Goal: Task Accomplishment & Management: Manage account settings

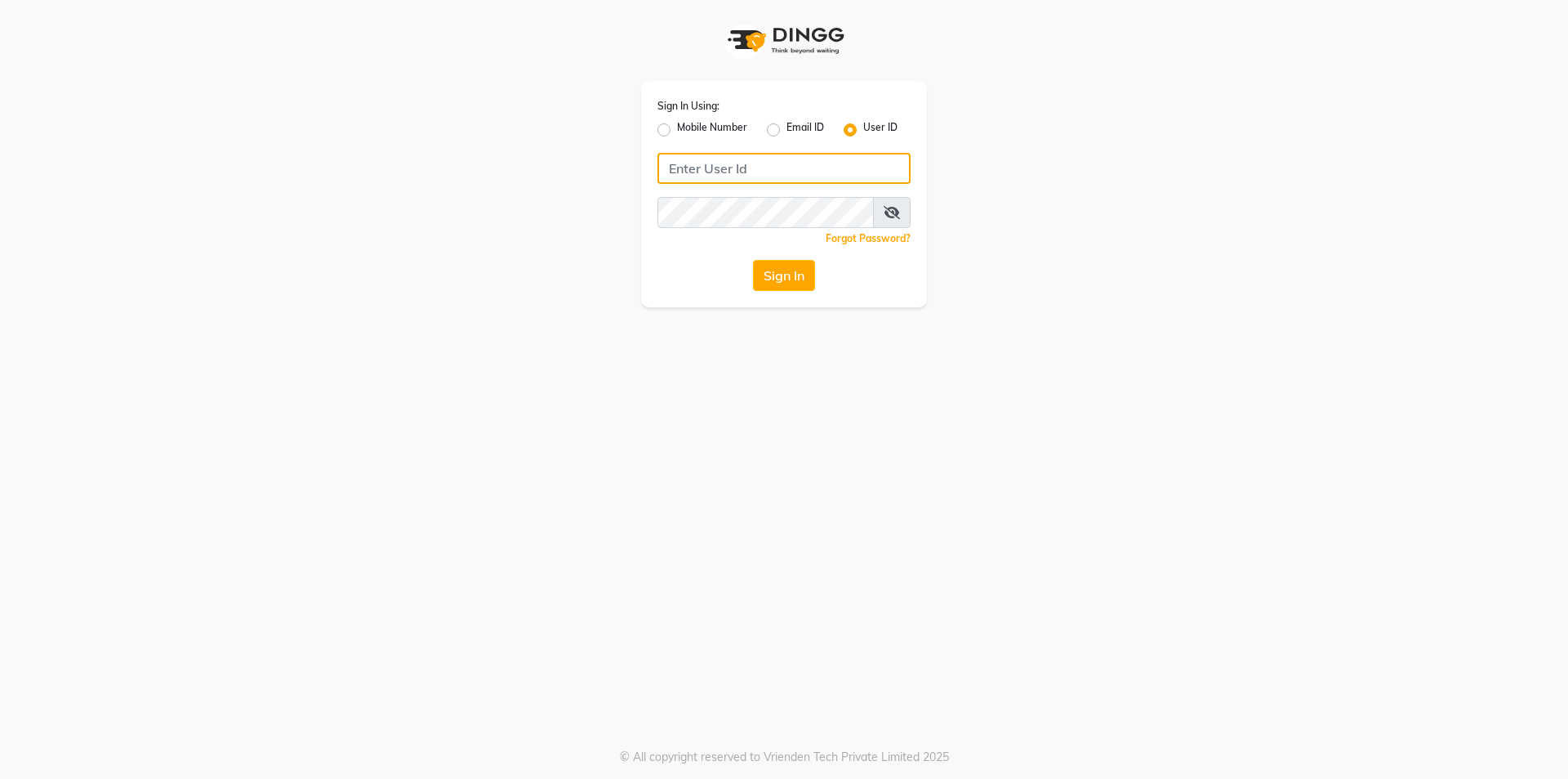
click at [812, 167] on input "Username" at bounding box center [784, 168] width 253 height 31
type input "9361615307"
click at [792, 267] on button "Sign In" at bounding box center [784, 275] width 62 height 31
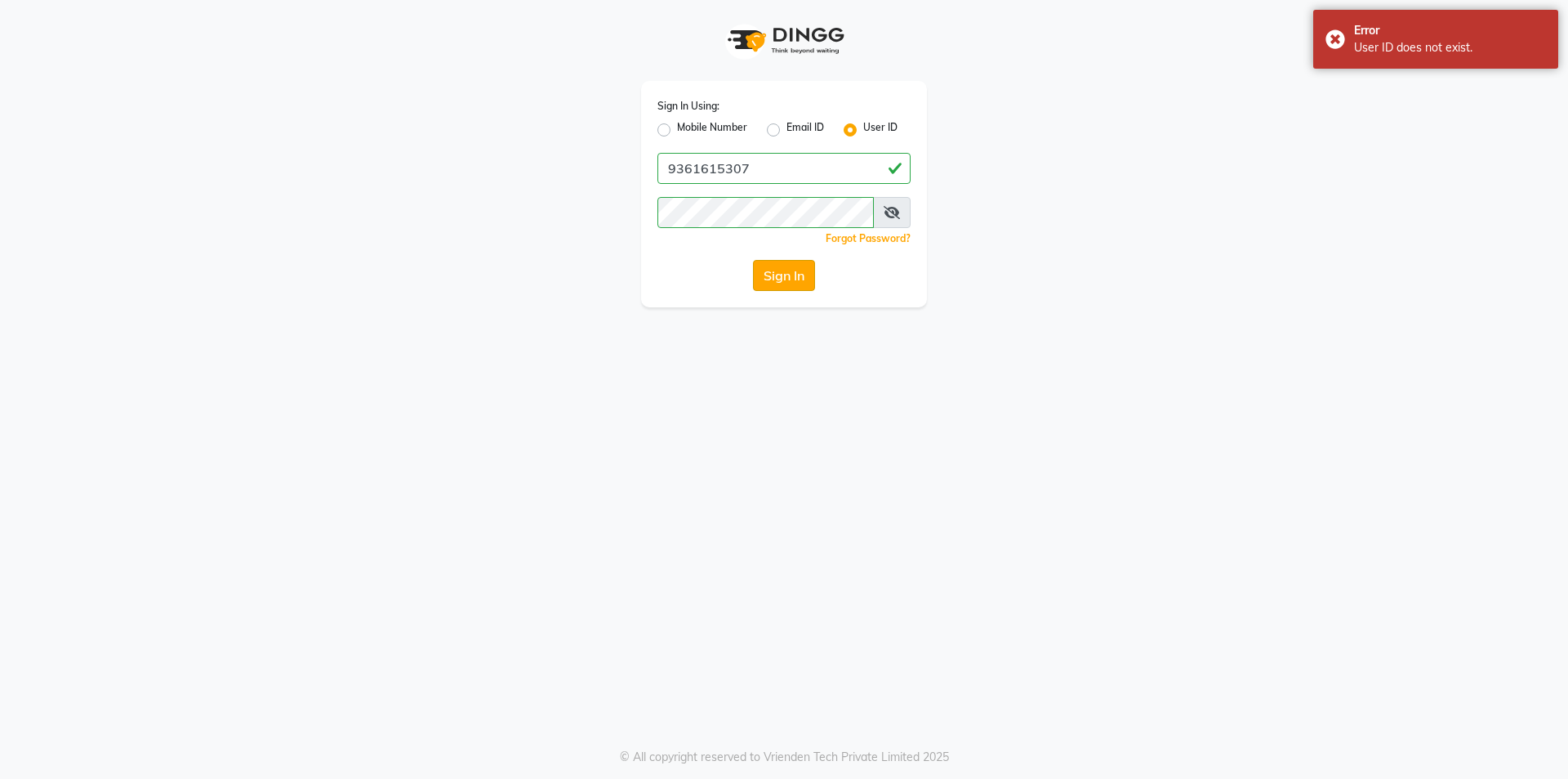
click at [792, 267] on button "Sign In" at bounding box center [784, 275] width 62 height 31
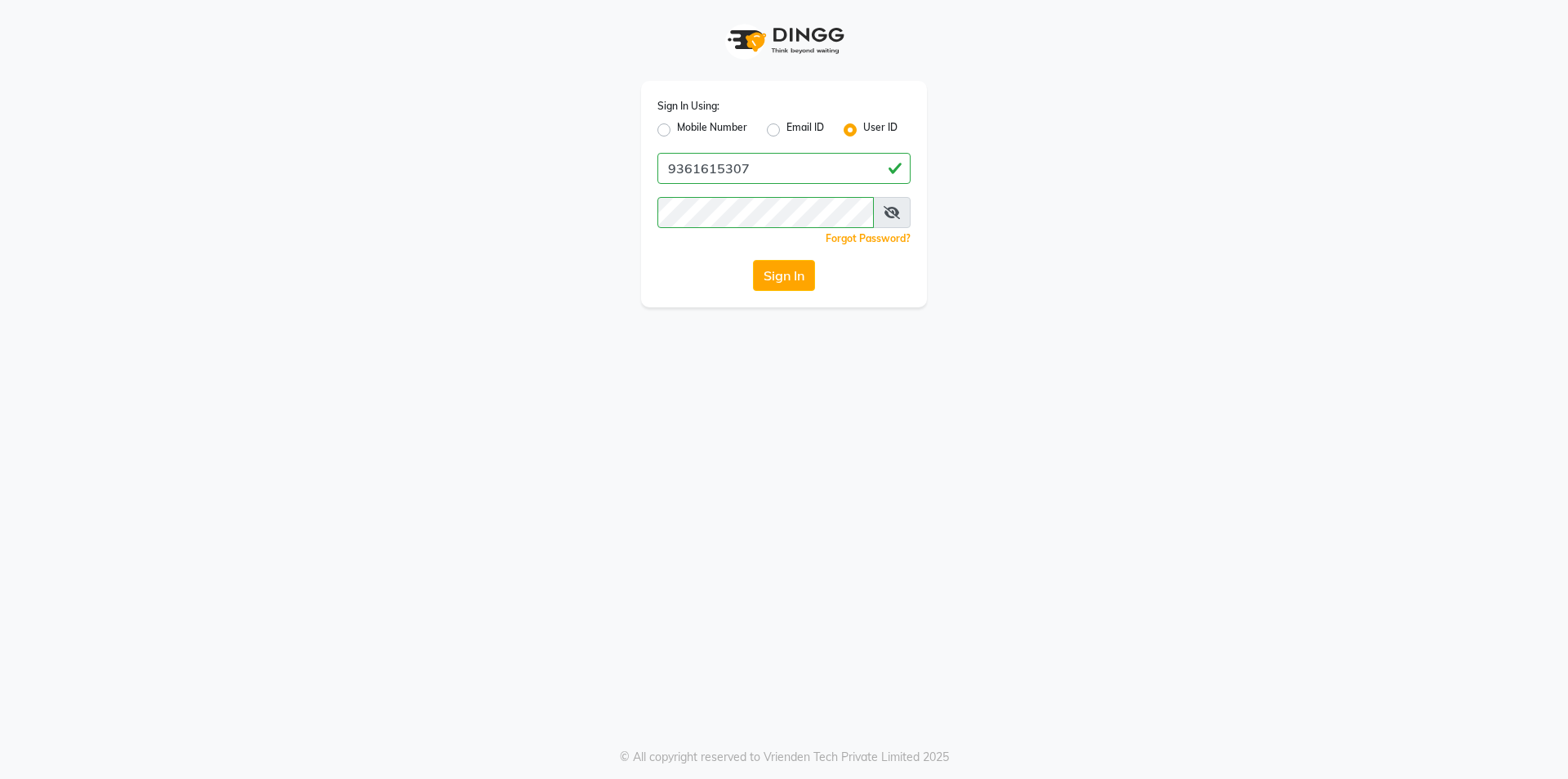
click at [880, 216] on span at bounding box center [891, 212] width 37 height 31
click at [887, 213] on icon at bounding box center [891, 212] width 16 height 13
click at [784, 275] on button "Sign In" at bounding box center [784, 275] width 62 height 31
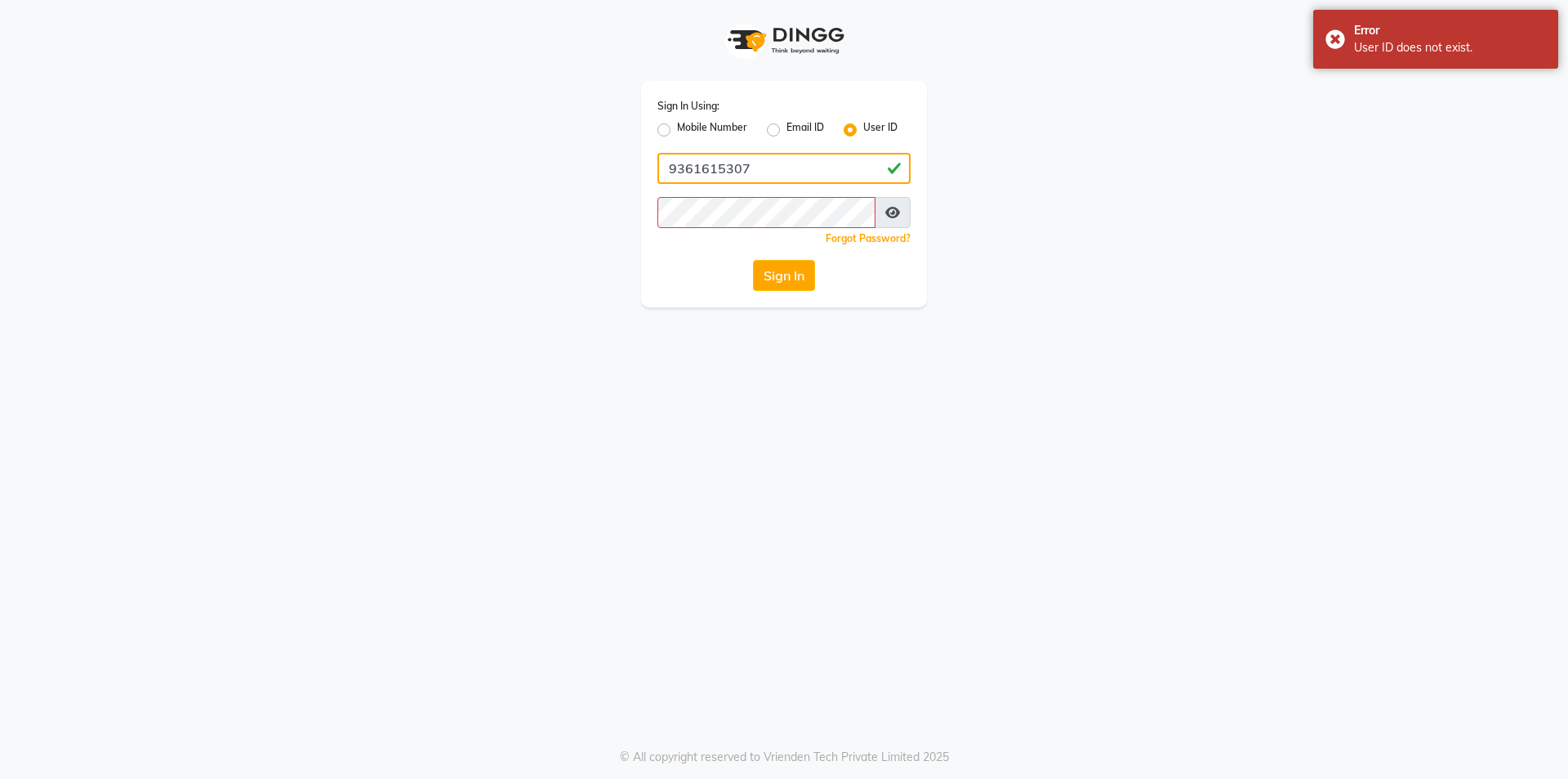
drag, startPoint x: 777, startPoint y: 167, endPoint x: 654, endPoint y: 180, distance: 123.7
click at [654, 180] on div "Sign In Using: Mobile Number Email ID User ID 9361615307 Remember me Forgot Pas…" at bounding box center [784, 194] width 286 height 227
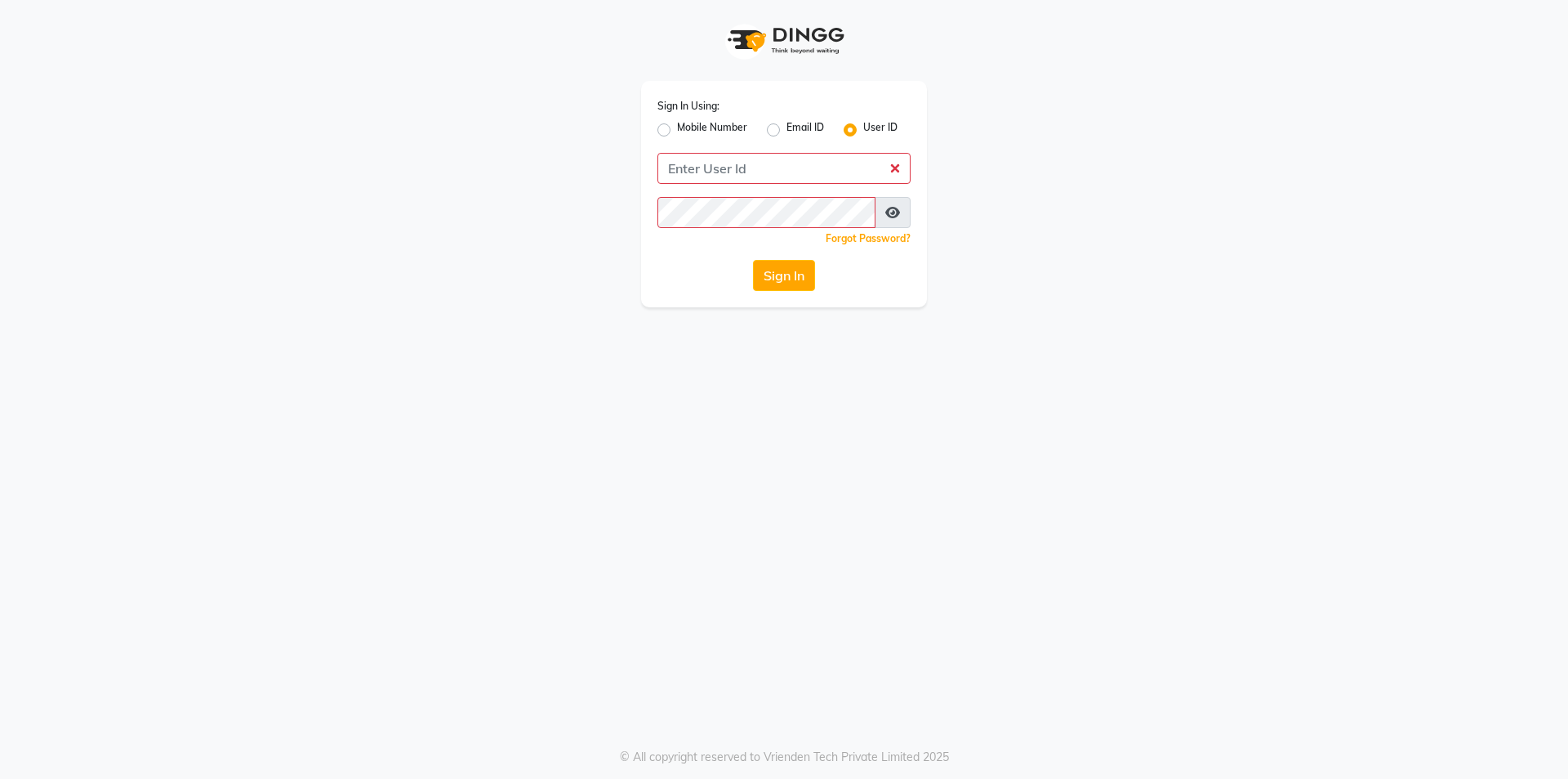
click at [677, 131] on label "Mobile Number" at bounding box center [713, 130] width 71 height 20
click at [677, 131] on input "Mobile Number" at bounding box center [682, 125] width 11 height 11
radio input "true"
radio input "false"
click at [756, 168] on input "Username" at bounding box center [811, 168] width 199 height 31
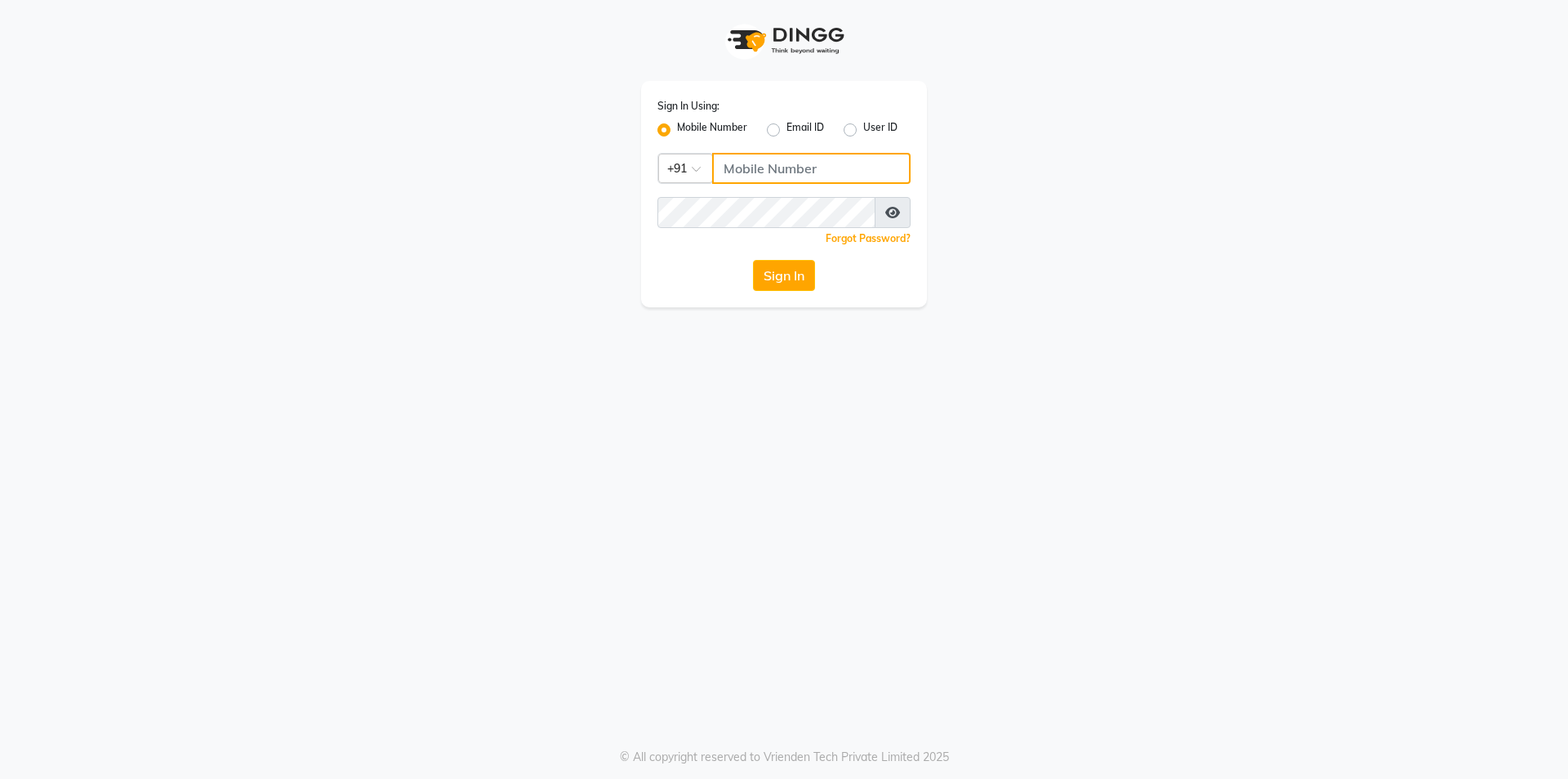
paste input "9361615307"
type input "9361615307"
click at [770, 270] on button "Sign In" at bounding box center [784, 275] width 62 height 31
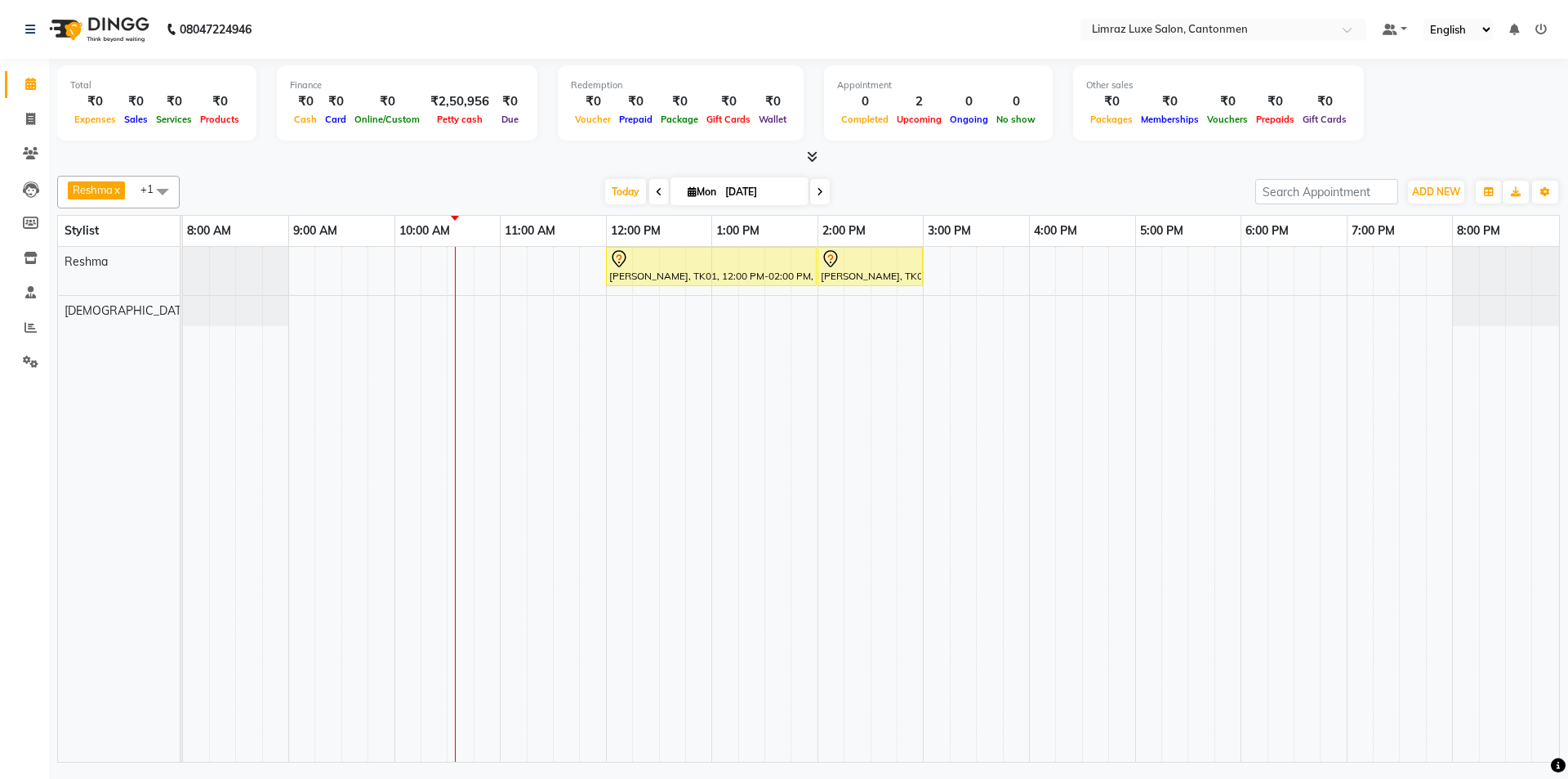
click at [155, 195] on span at bounding box center [162, 191] width 32 height 31
click at [132, 276] on div "ThillaiNagar Staff" at bounding box center [118, 279] width 104 height 34
checkbox input "true"
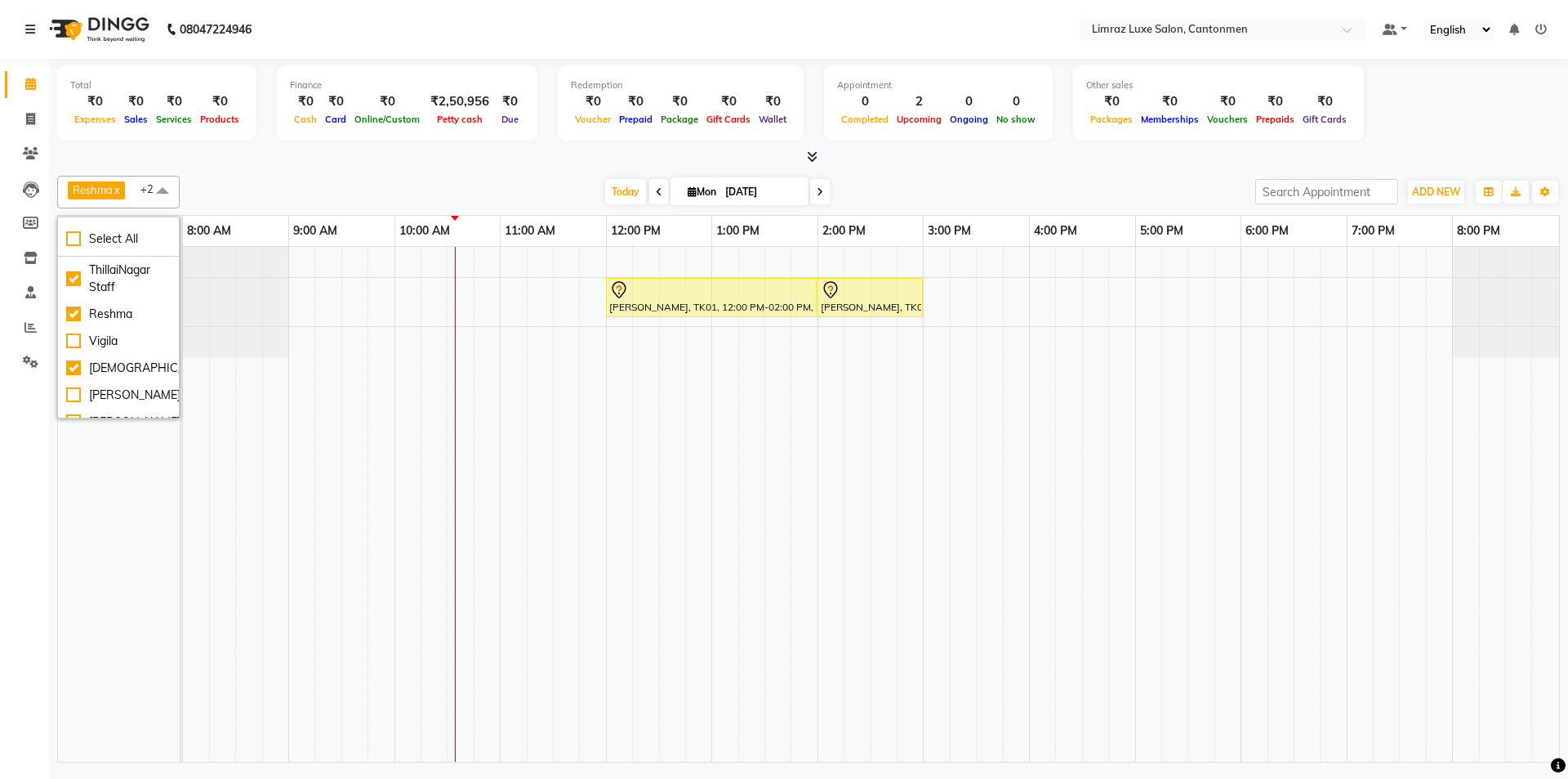
click at [286, 162] on div at bounding box center [808, 158] width 1503 height 17
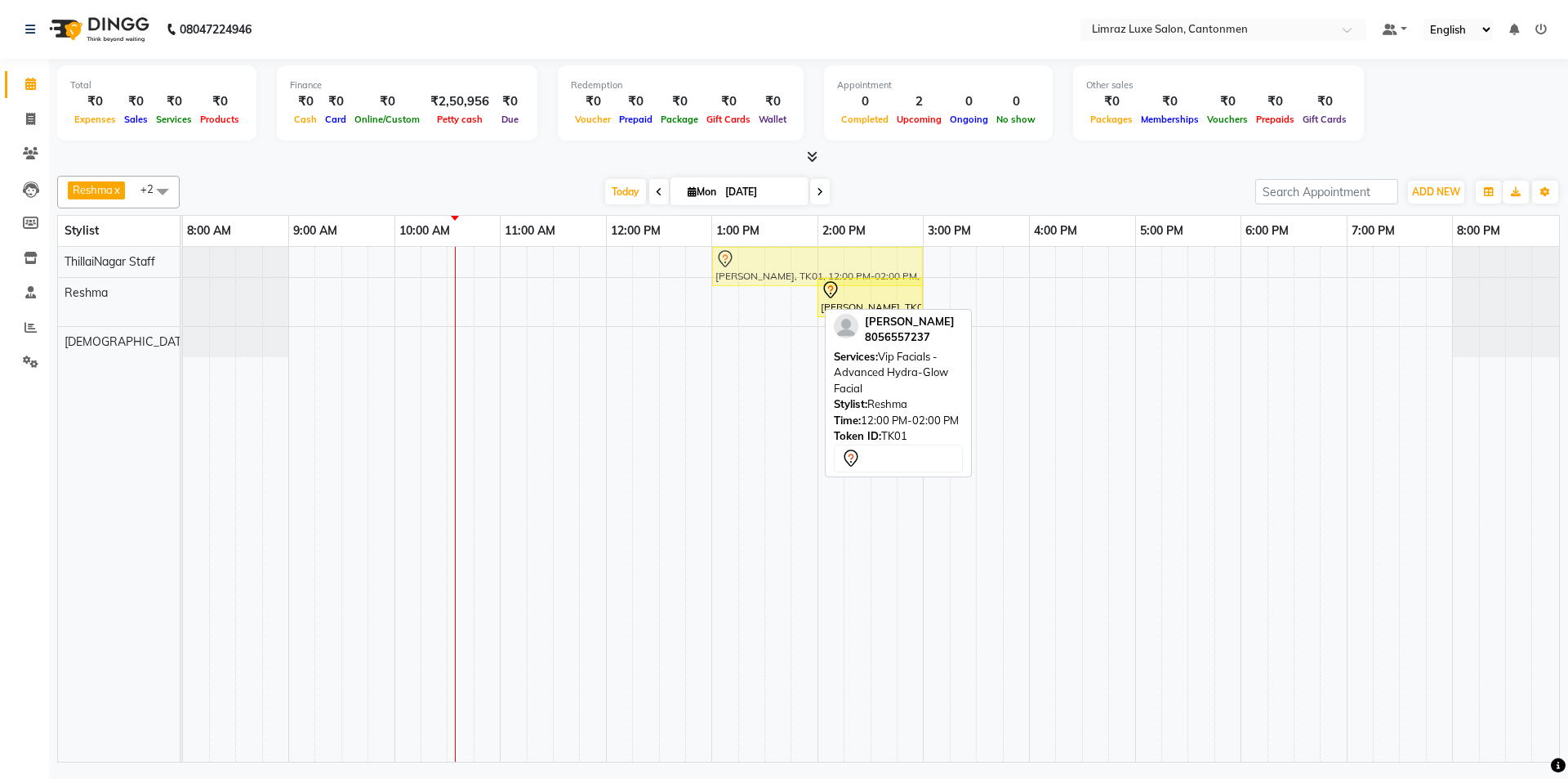
drag, startPoint x: 675, startPoint y: 301, endPoint x: 768, endPoint y: 260, distance: 101.6
click at [768, 260] on tbody "Aarthi Chandran, TK01, 12:00 PM-02:00 PM, Vip Facials - Advanced Hydra-Glow Fac…" at bounding box center [870, 301] width 1376 height 110
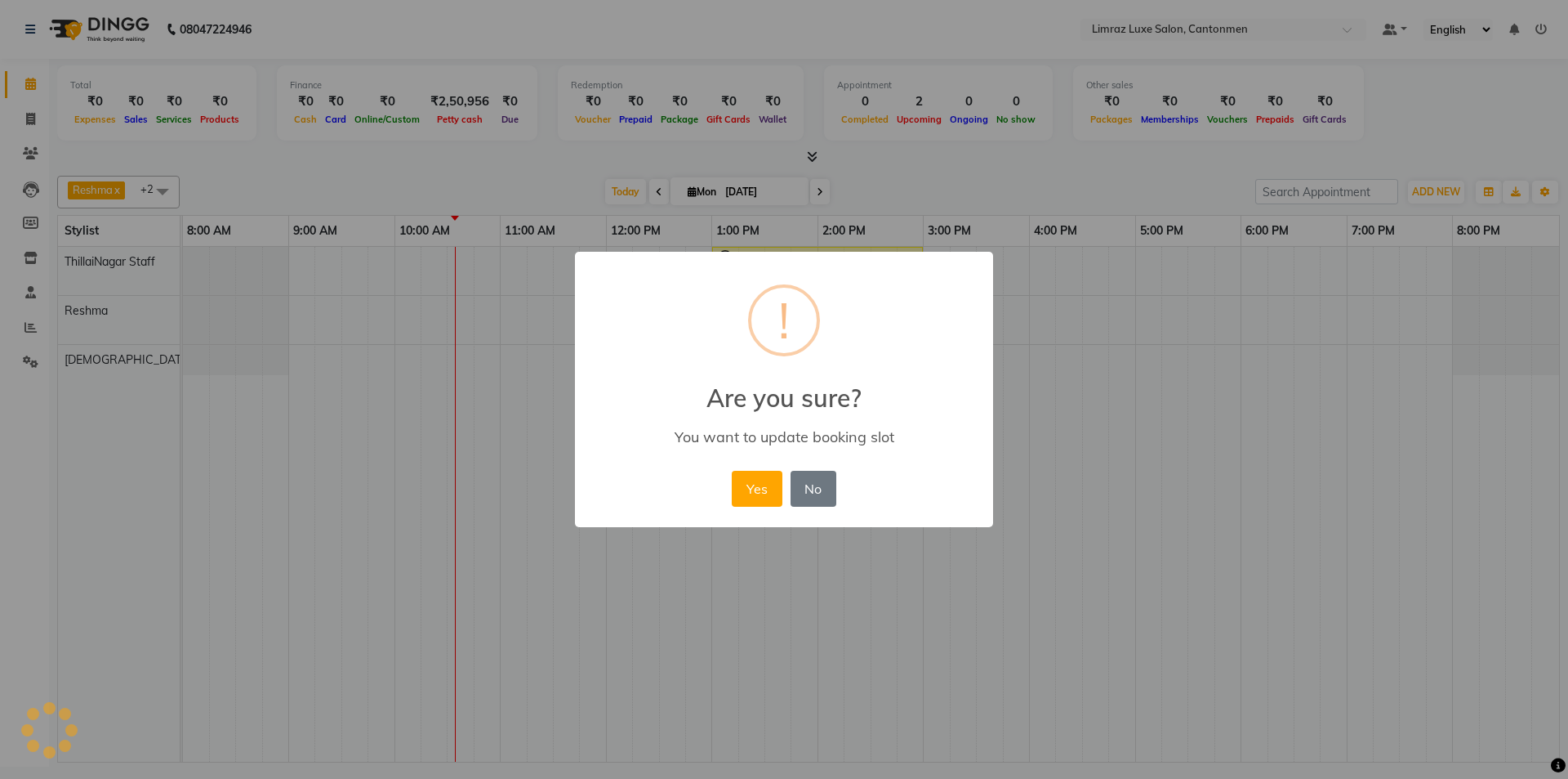
click at [732, 470] on button "Yes" at bounding box center [757, 488] width 50 height 36
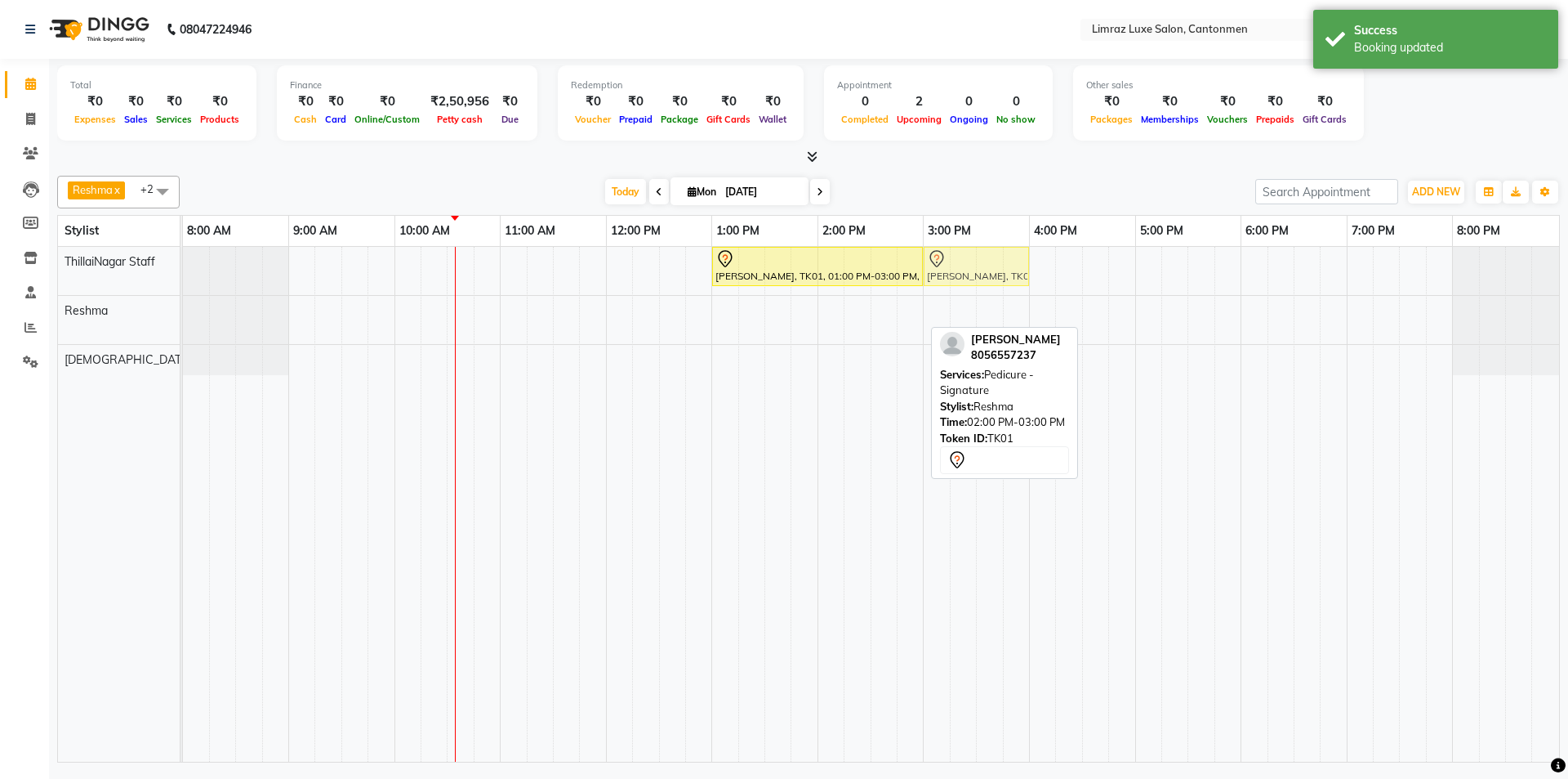
drag, startPoint x: 832, startPoint y: 319, endPoint x: 940, endPoint y: 285, distance: 113.2
click at [940, 285] on tbody "Aarthi Chandran, TK01, 01:00 PM-03:00 PM, Vip Facials - Advanced Hydra-Glow Fac…" at bounding box center [870, 311] width 1376 height 128
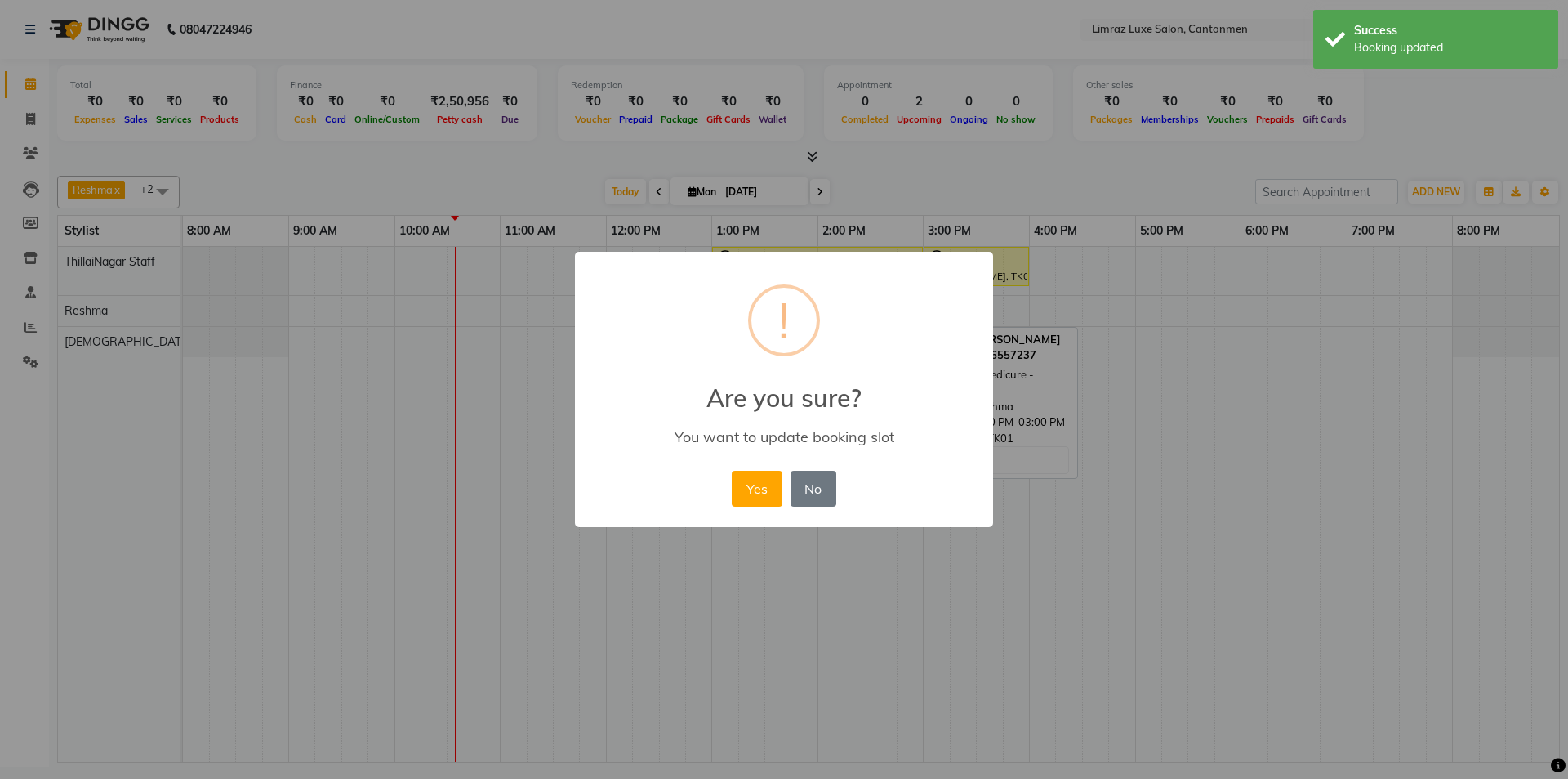
click at [732, 470] on button "Yes" at bounding box center [757, 488] width 50 height 36
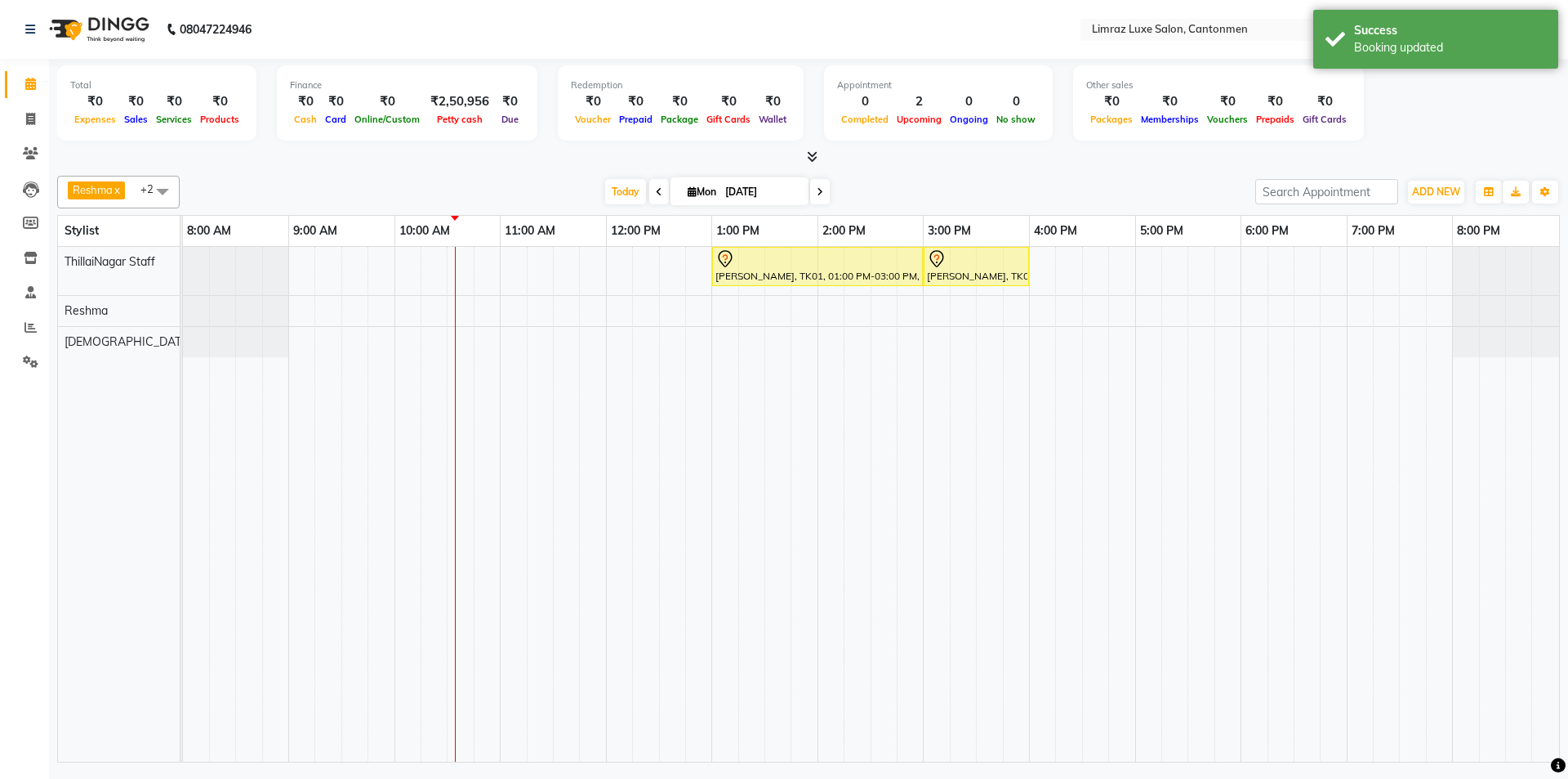
click at [967, 173] on div "Reshma x Vijitha x ThillaiNagar Staff x +2 Select All ThillaiNagar Staff Reshma…" at bounding box center [808, 465] width 1503 height 594
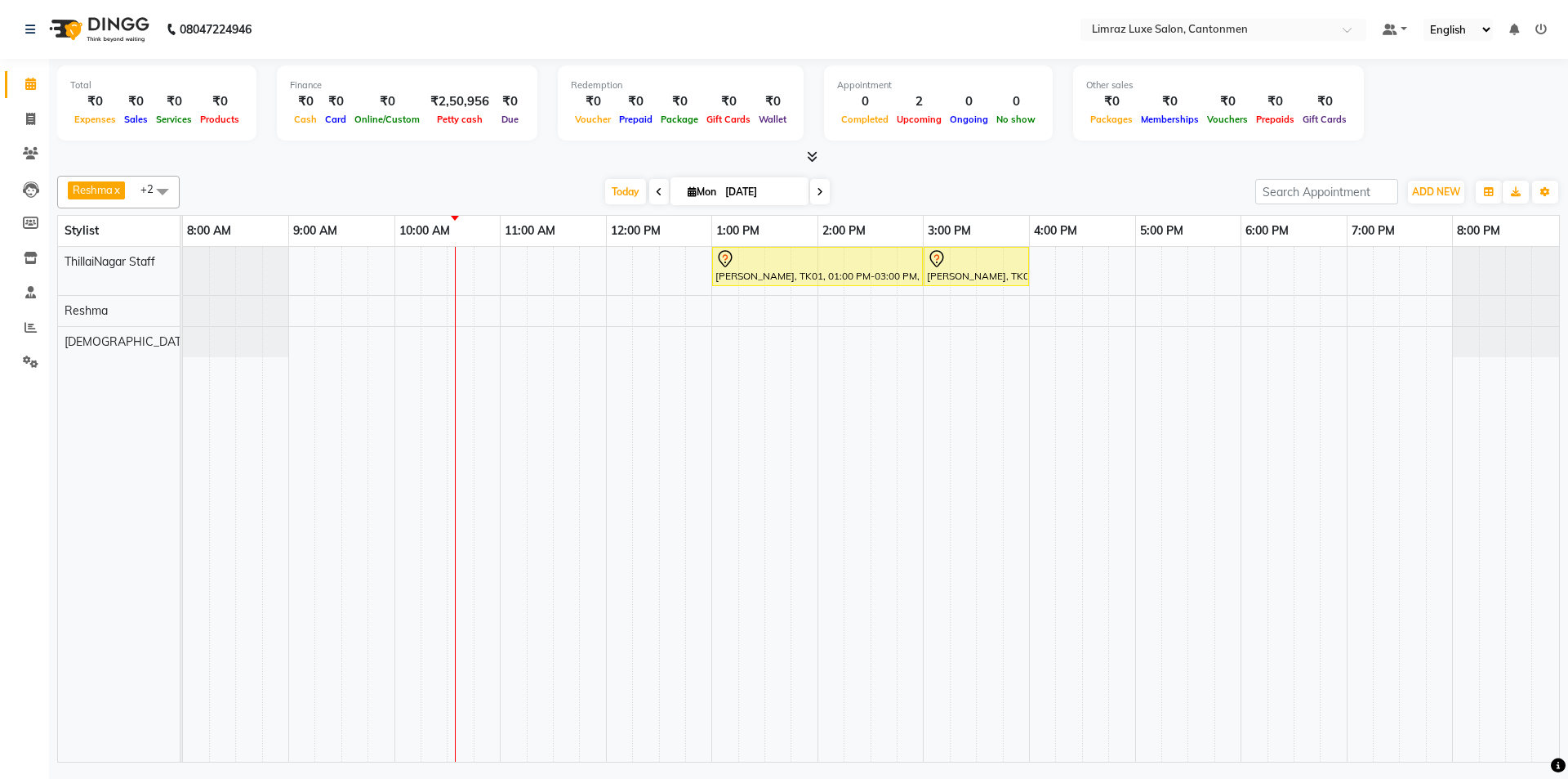
click at [874, 172] on div "Reshma x Vijitha x ThillaiNagar Staff x +2 Select All ThillaiNagar Staff Reshma…" at bounding box center [808, 465] width 1503 height 594
click at [616, 272] on div "Aarthi Chandran, TK01, 01:00 PM-03:00 PM, Vip Facials - Advanced Hydra-Glow Fac…" at bounding box center [870, 504] width 1376 height 515
select select "87280"
select select "tentative"
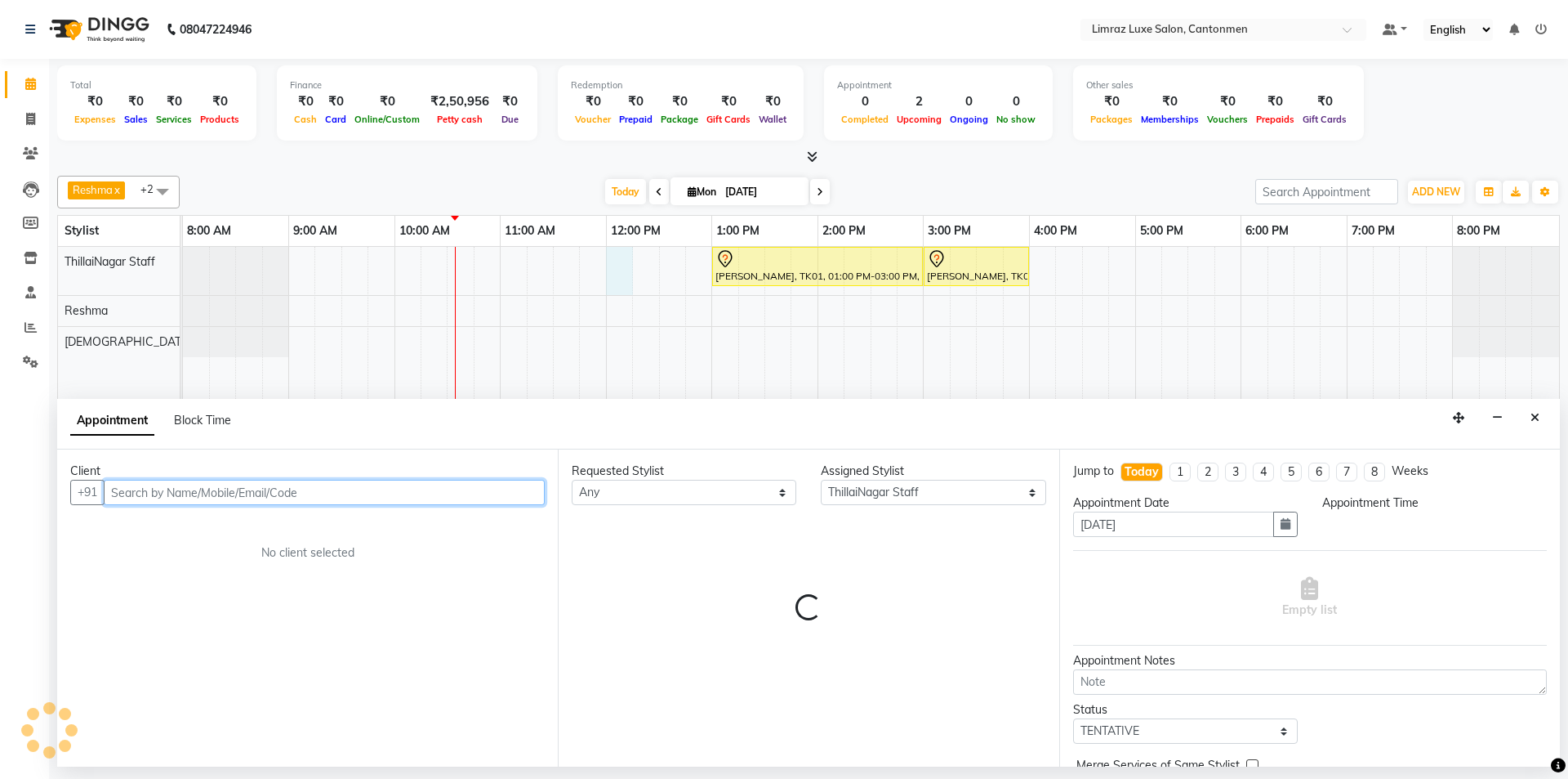
select select "720"
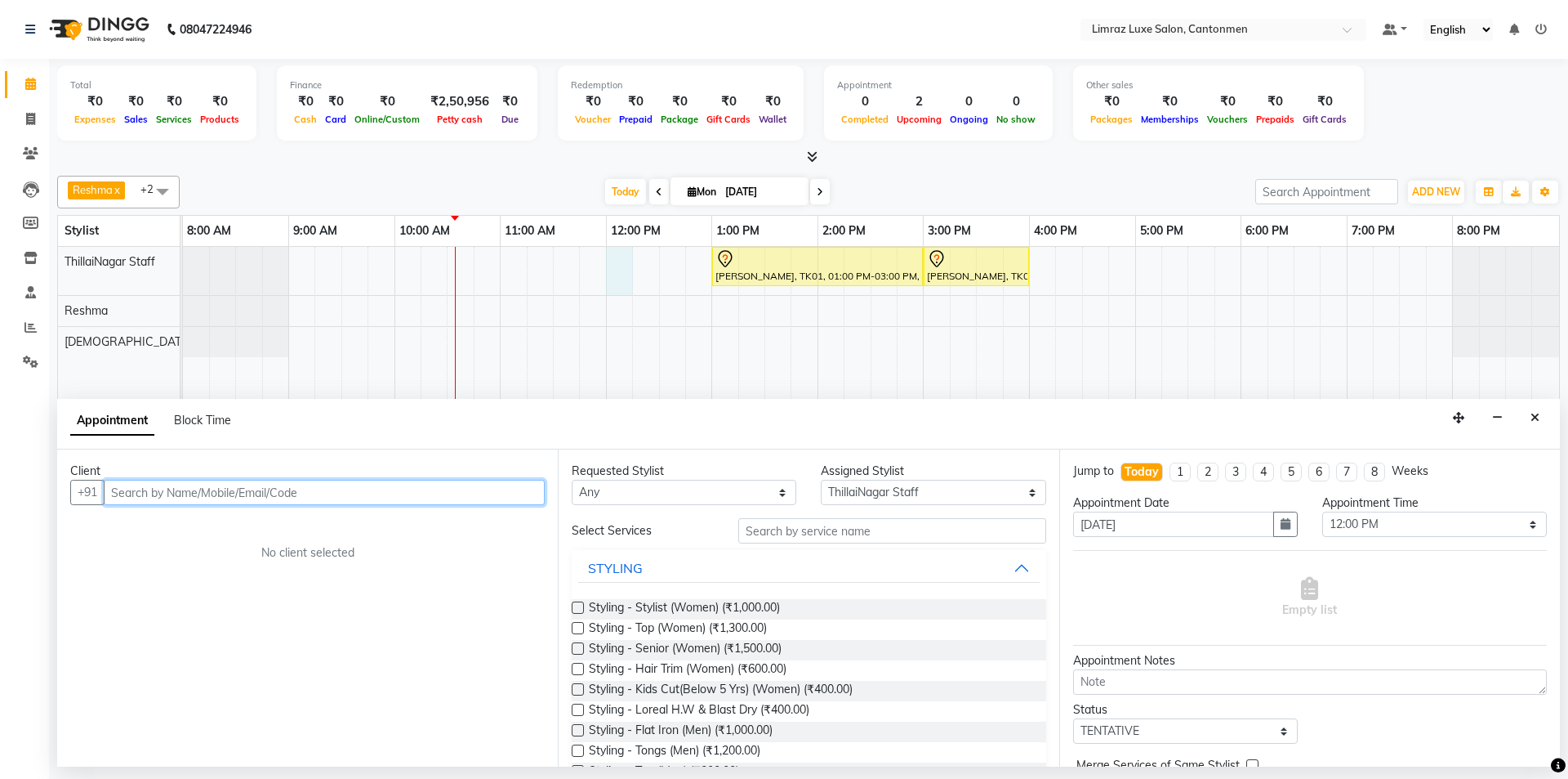
click at [414, 497] on input "text" at bounding box center [325, 492] width 441 height 26
click at [239, 489] on input "basar" at bounding box center [290, 492] width 374 height 26
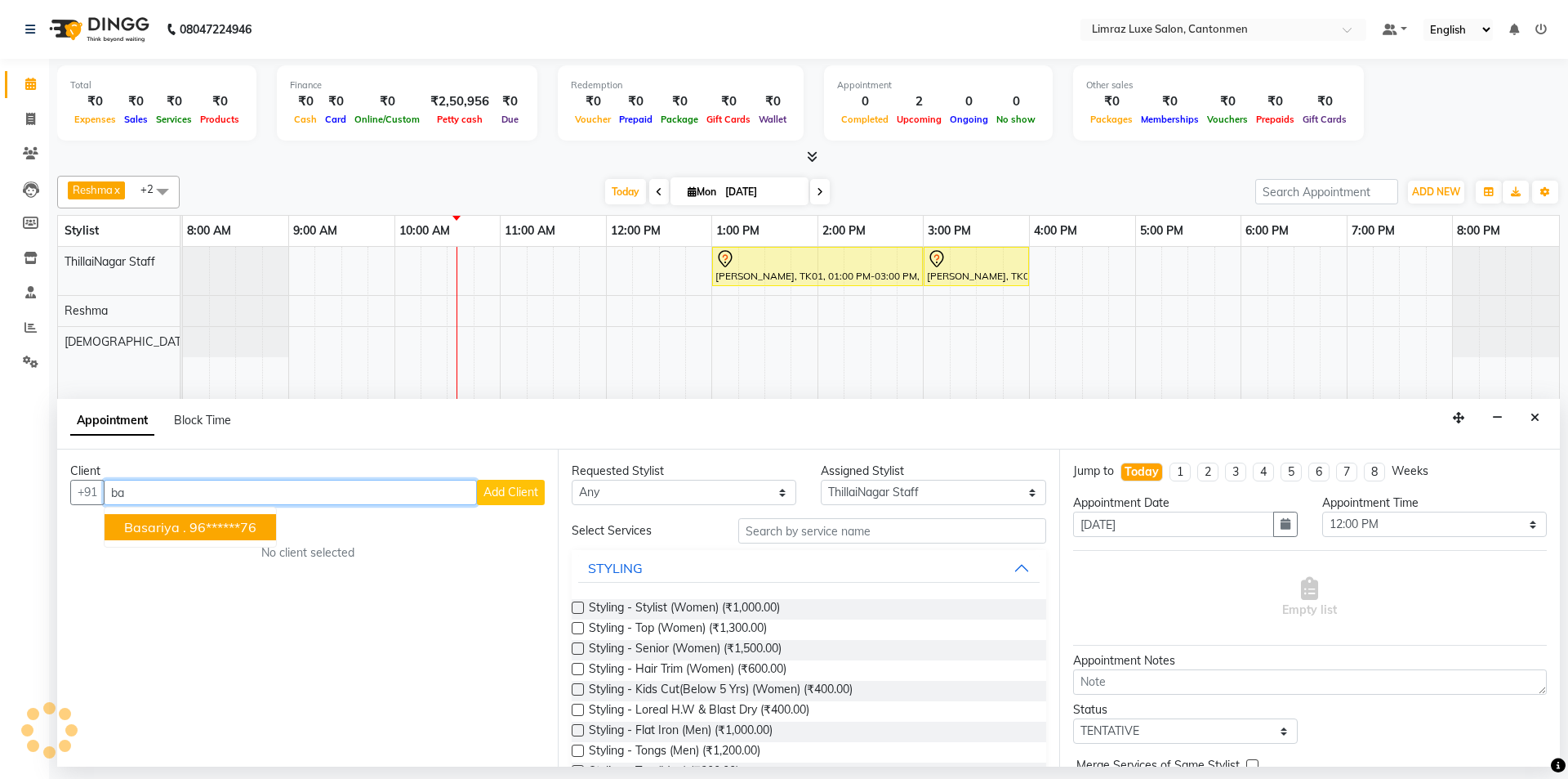
type input "b"
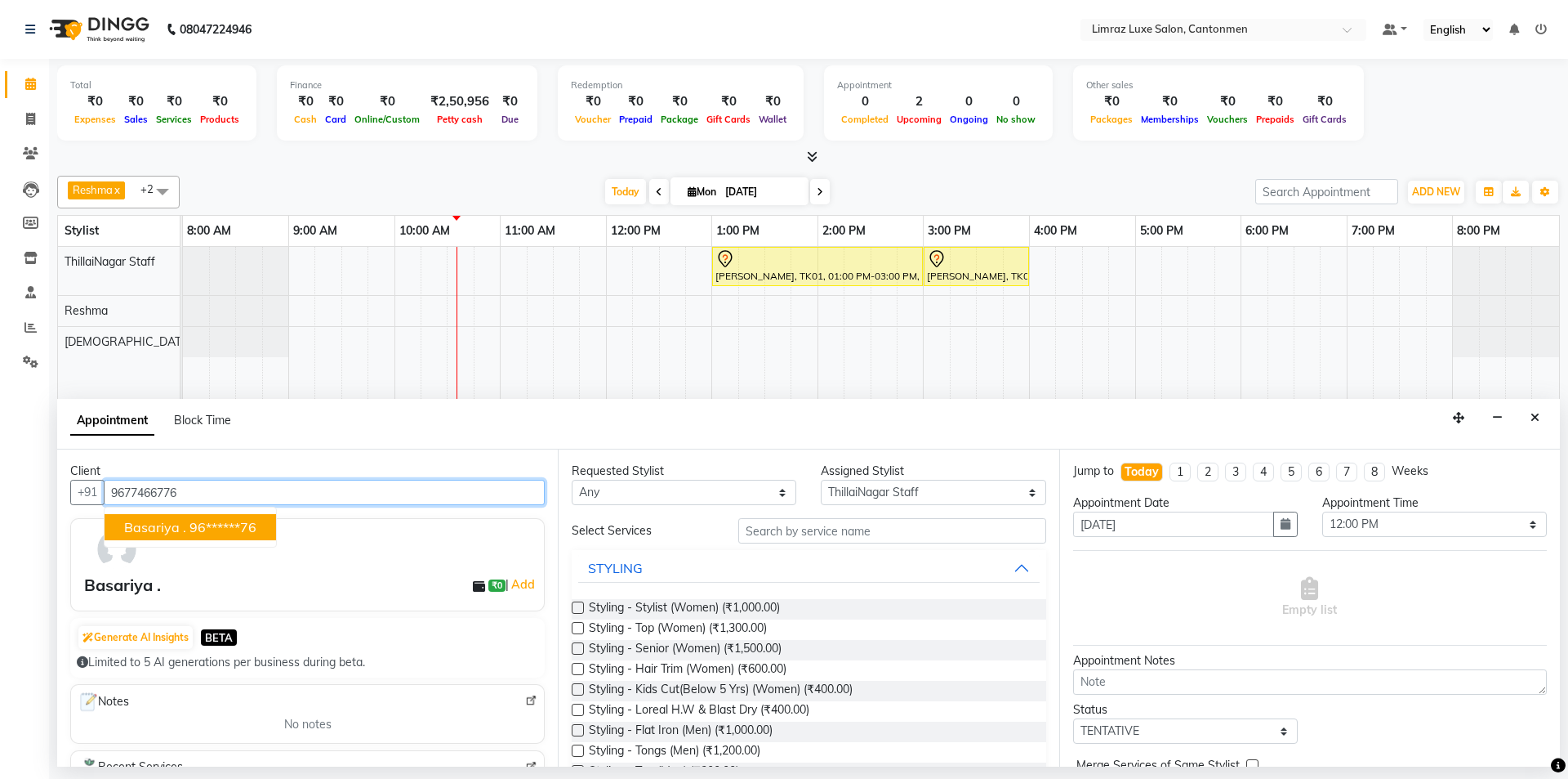
click at [230, 532] on ngb-highlight "96******76" at bounding box center [223, 527] width 67 height 16
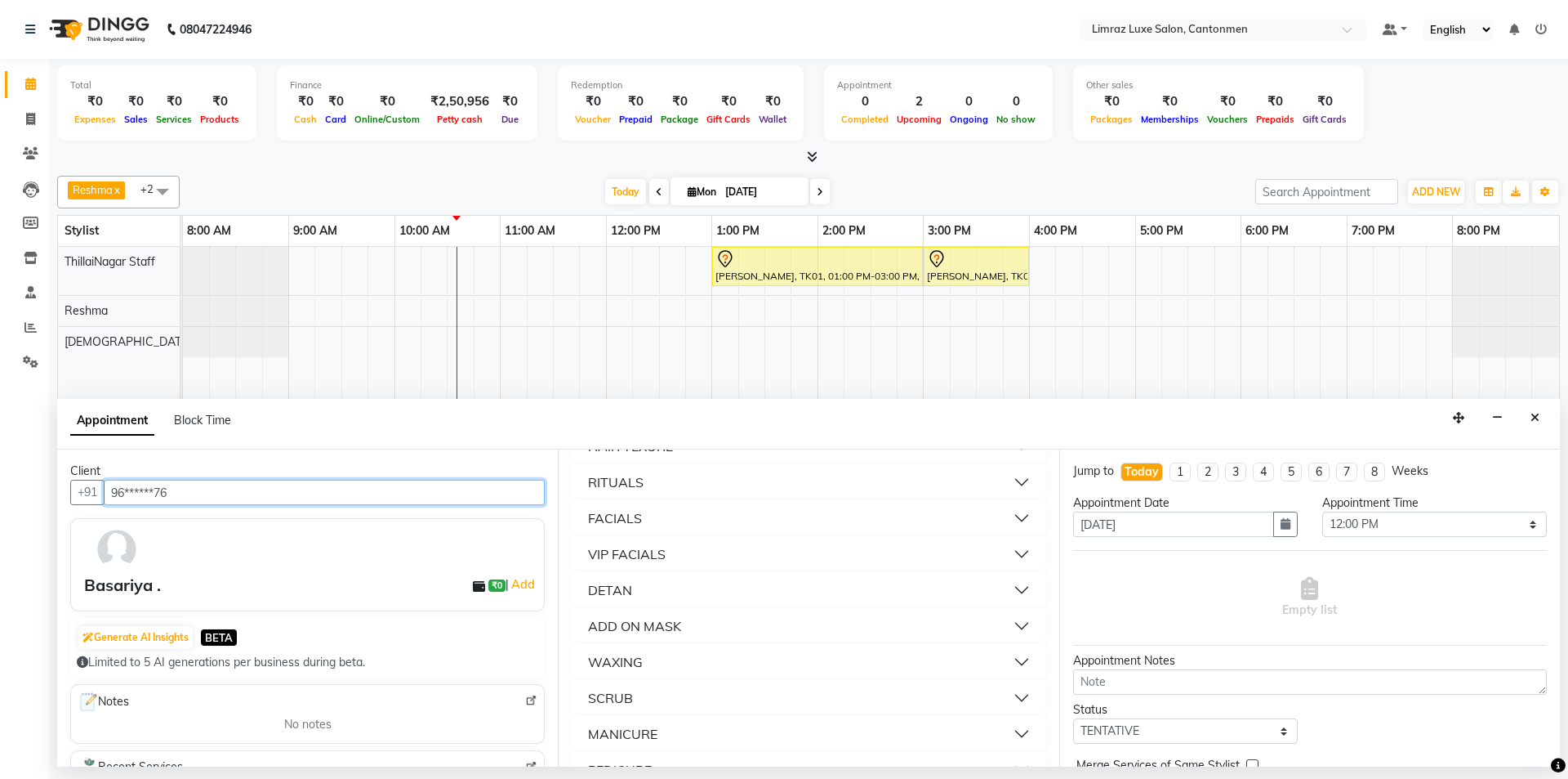
scroll to position [490, 0]
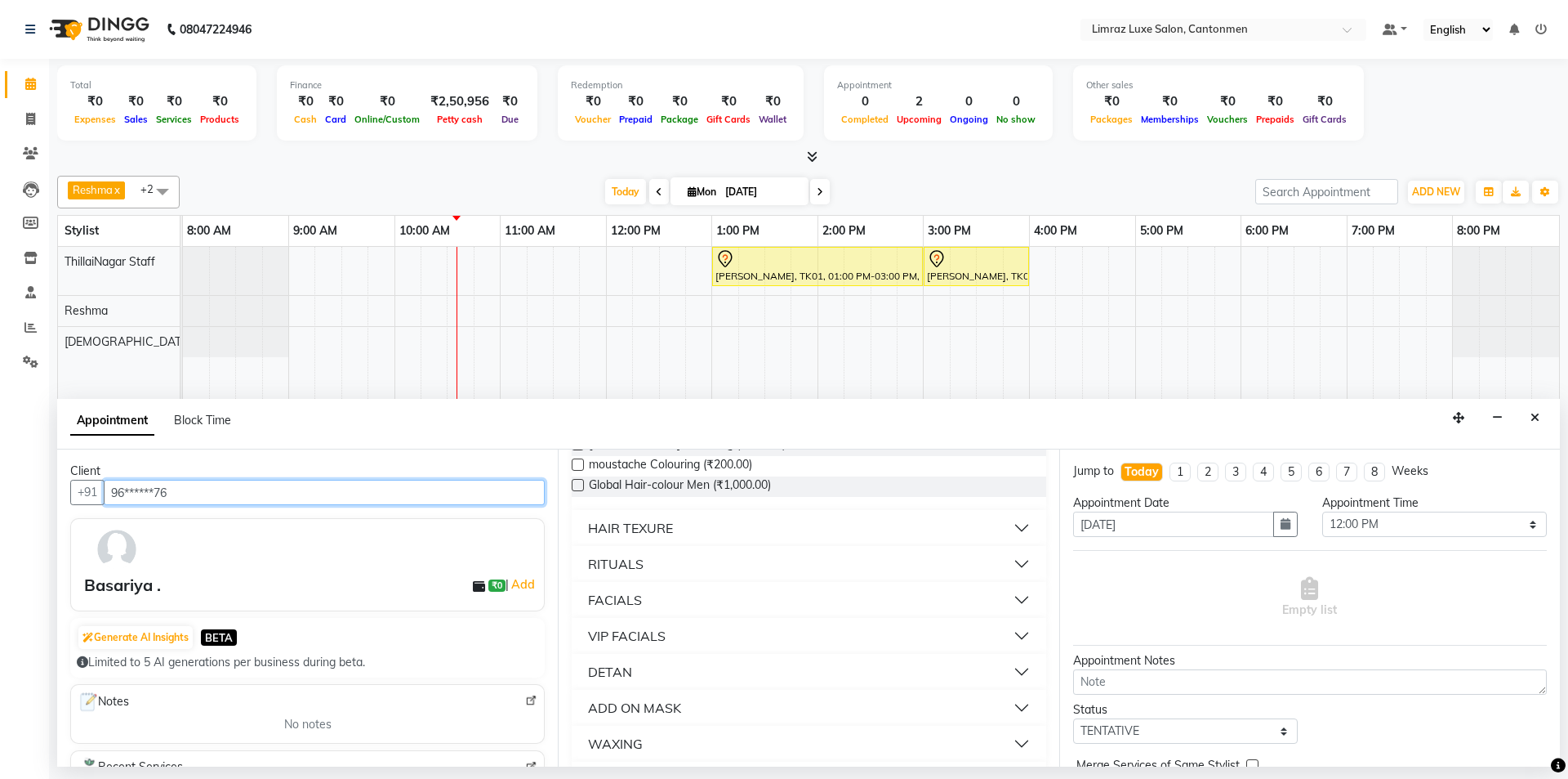
type input "96******76"
click at [702, 533] on button "HAIR TEXURE" at bounding box center [808, 528] width 461 height 30
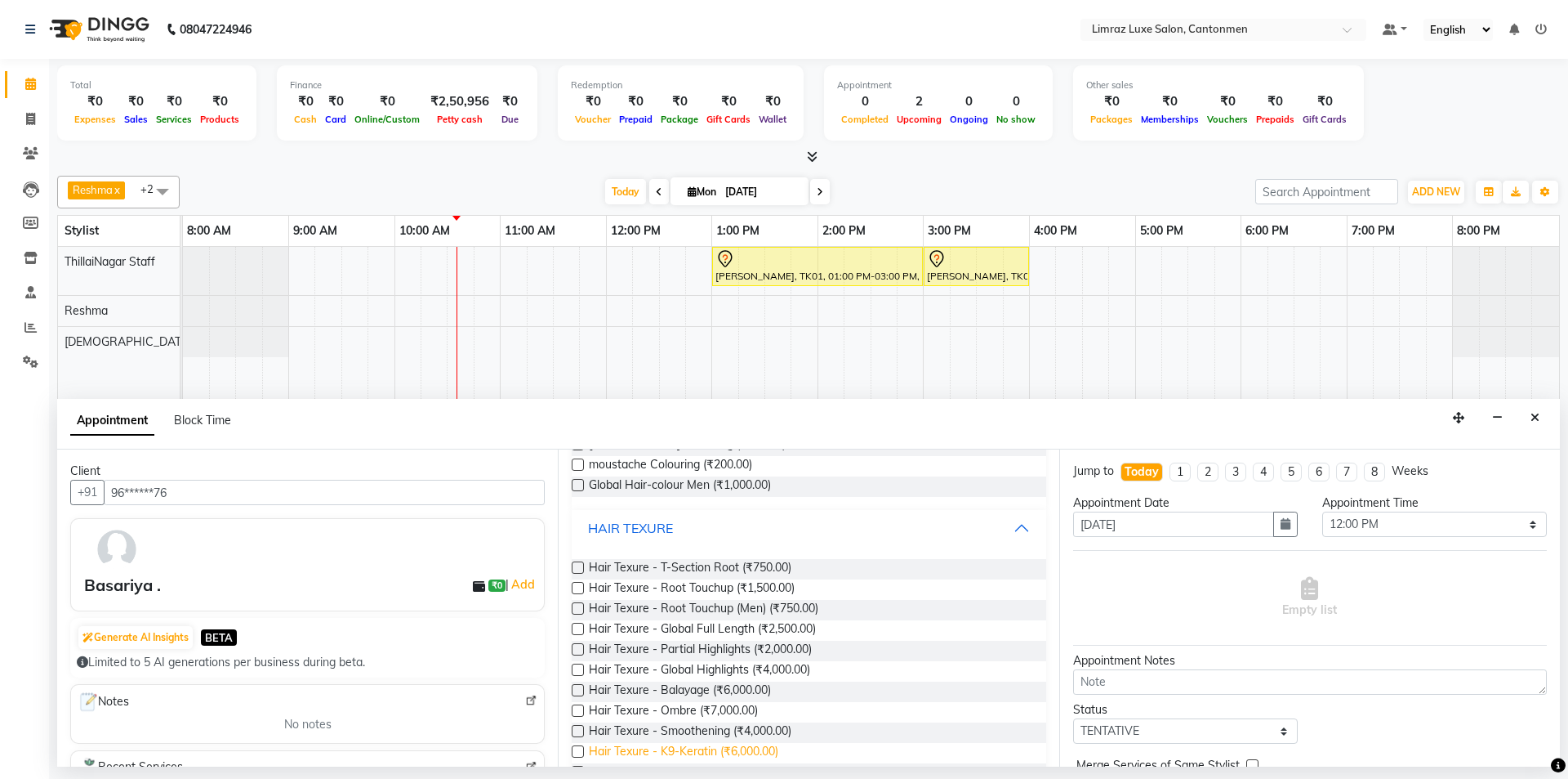
scroll to position [572, 0]
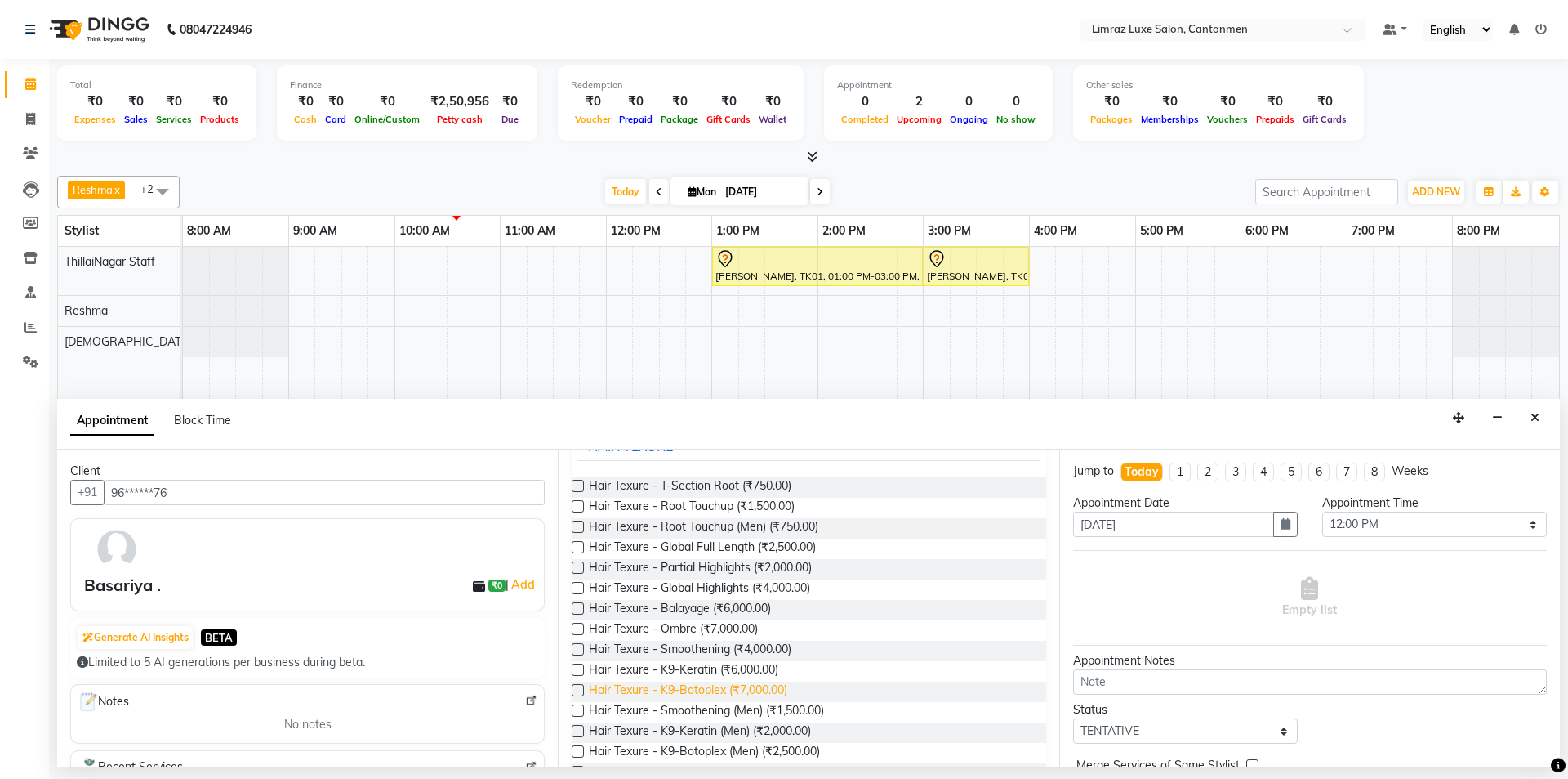
click at [677, 684] on span "Hair Texure - K9-Botoplex (₹7,000.00)" at bounding box center [688, 691] width 199 height 20
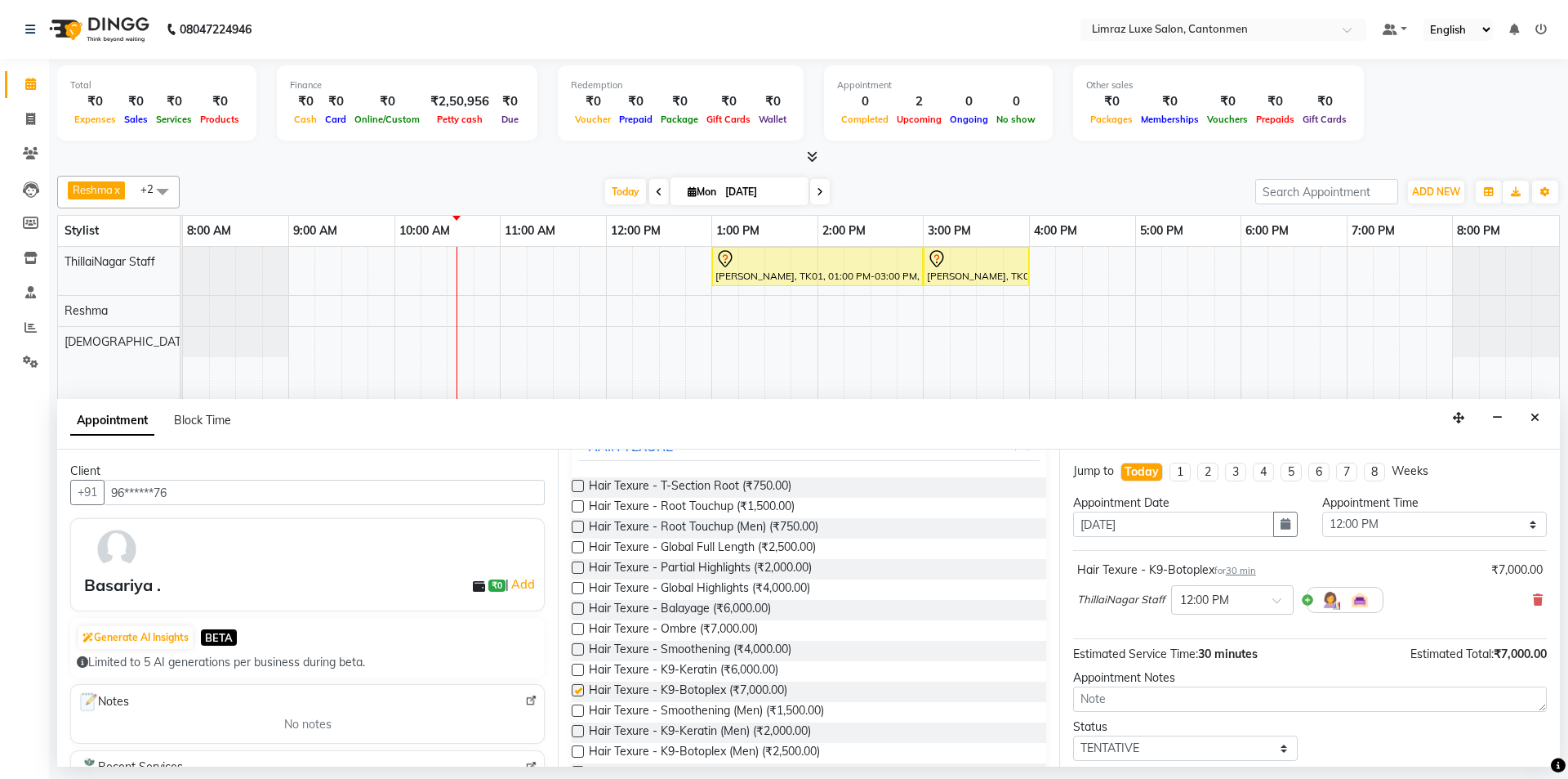
checkbox input "false"
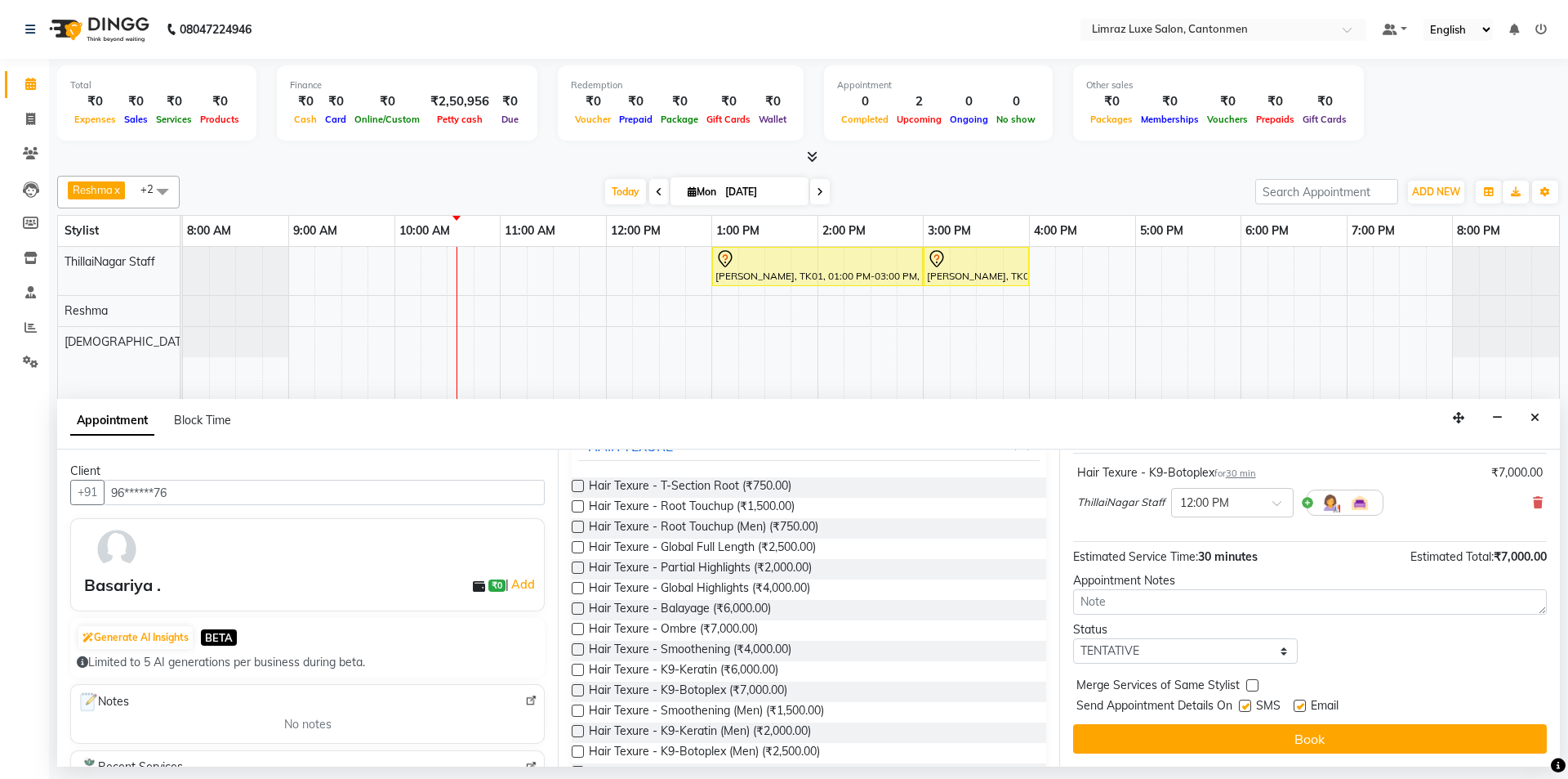
drag, startPoint x: 1243, startPoint y: 705, endPoint x: 1273, endPoint y: 694, distance: 32.0
click at [1244, 705] on label at bounding box center [1245, 705] width 12 height 12
click at [1244, 705] on input "checkbox" at bounding box center [1244, 706] width 11 height 11
checkbox input "false"
drag, startPoint x: 1300, startPoint y: 701, endPoint x: 1290, endPoint y: 718, distance: 19.7
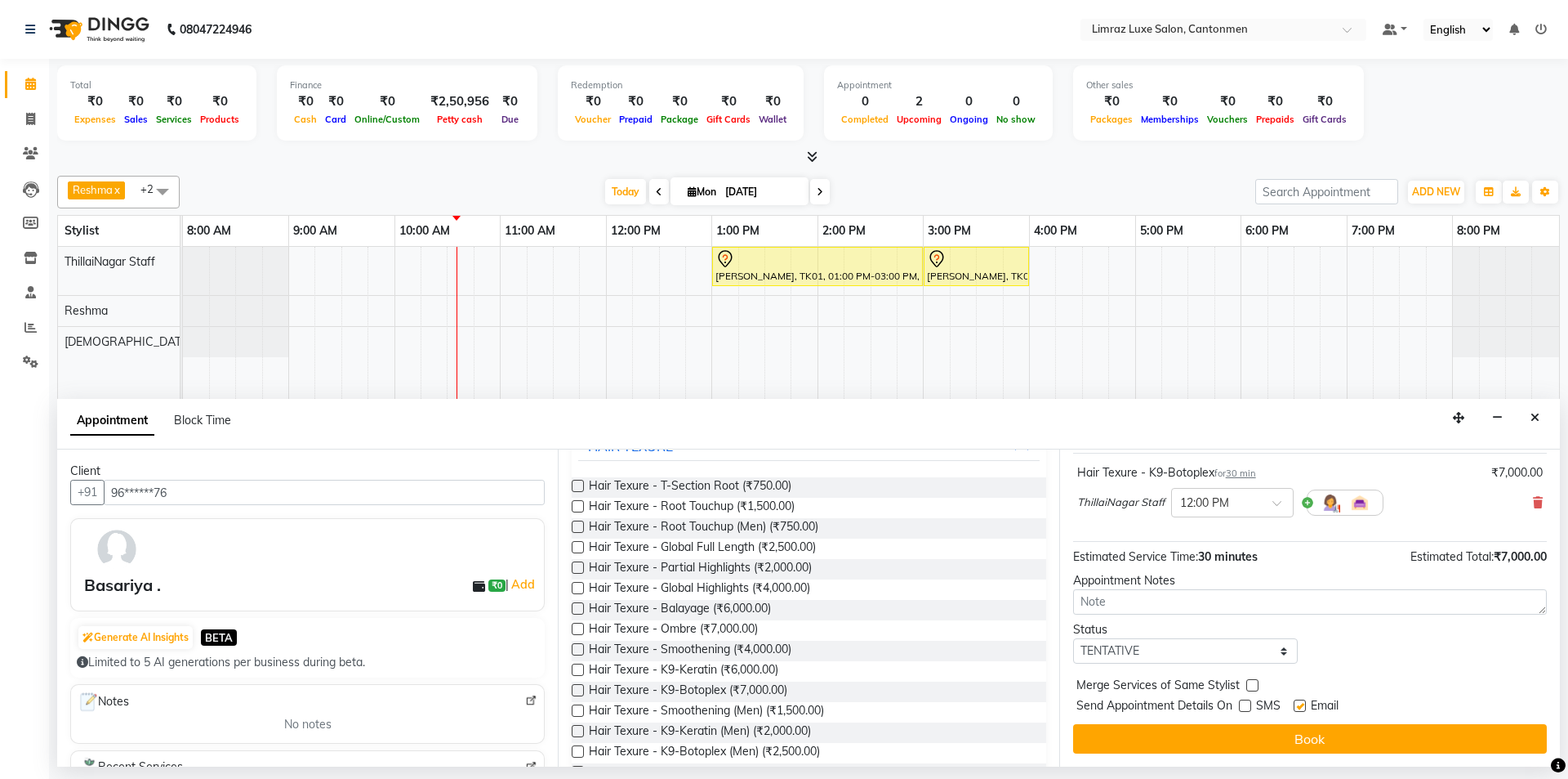
click at [1297, 706] on label at bounding box center [1300, 705] width 12 height 12
click at [1297, 706] on input "checkbox" at bounding box center [1299, 706] width 11 height 11
checkbox input "false"
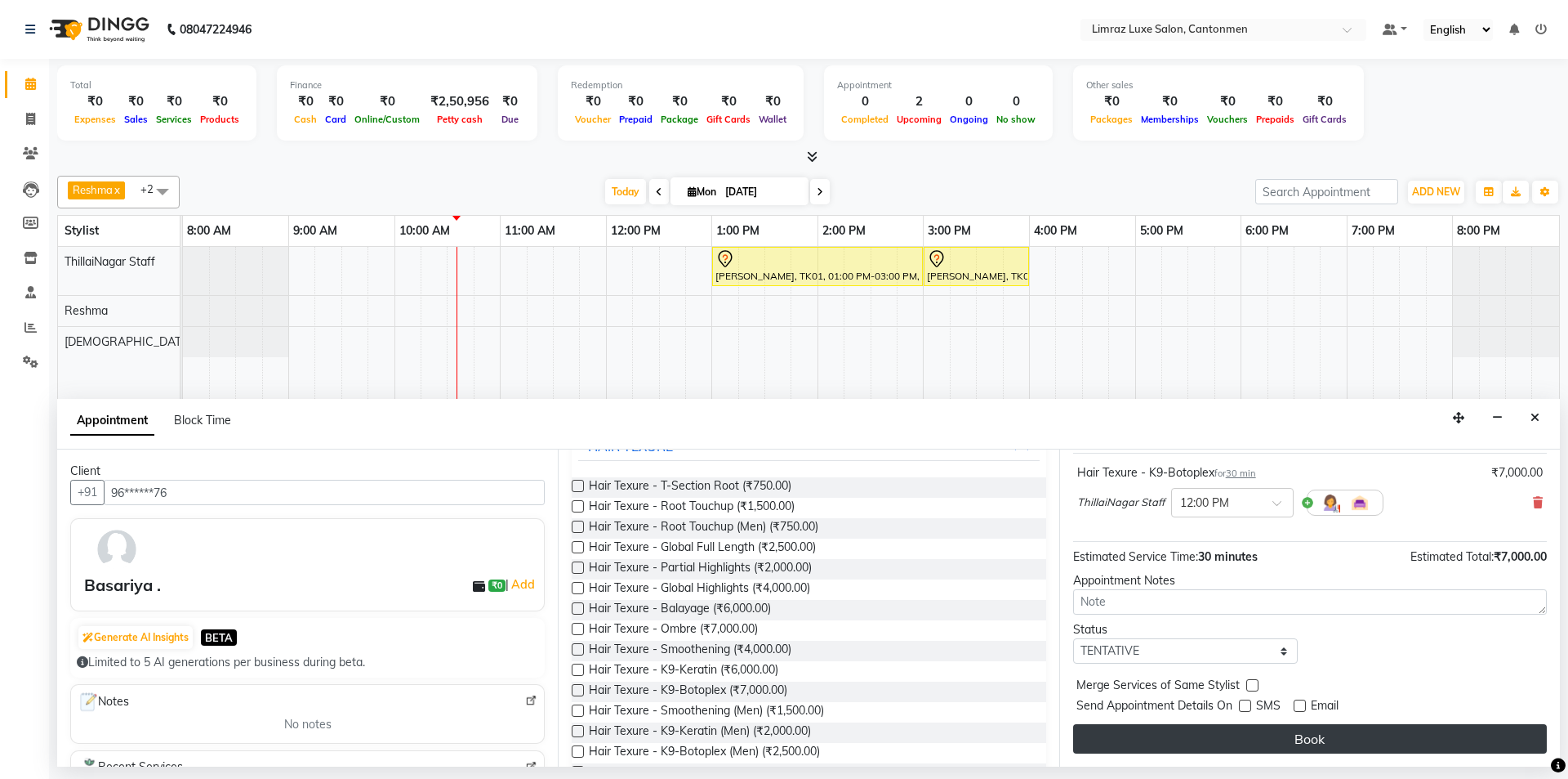
click at [1293, 726] on button "Book" at bounding box center [1310, 738] width 474 height 30
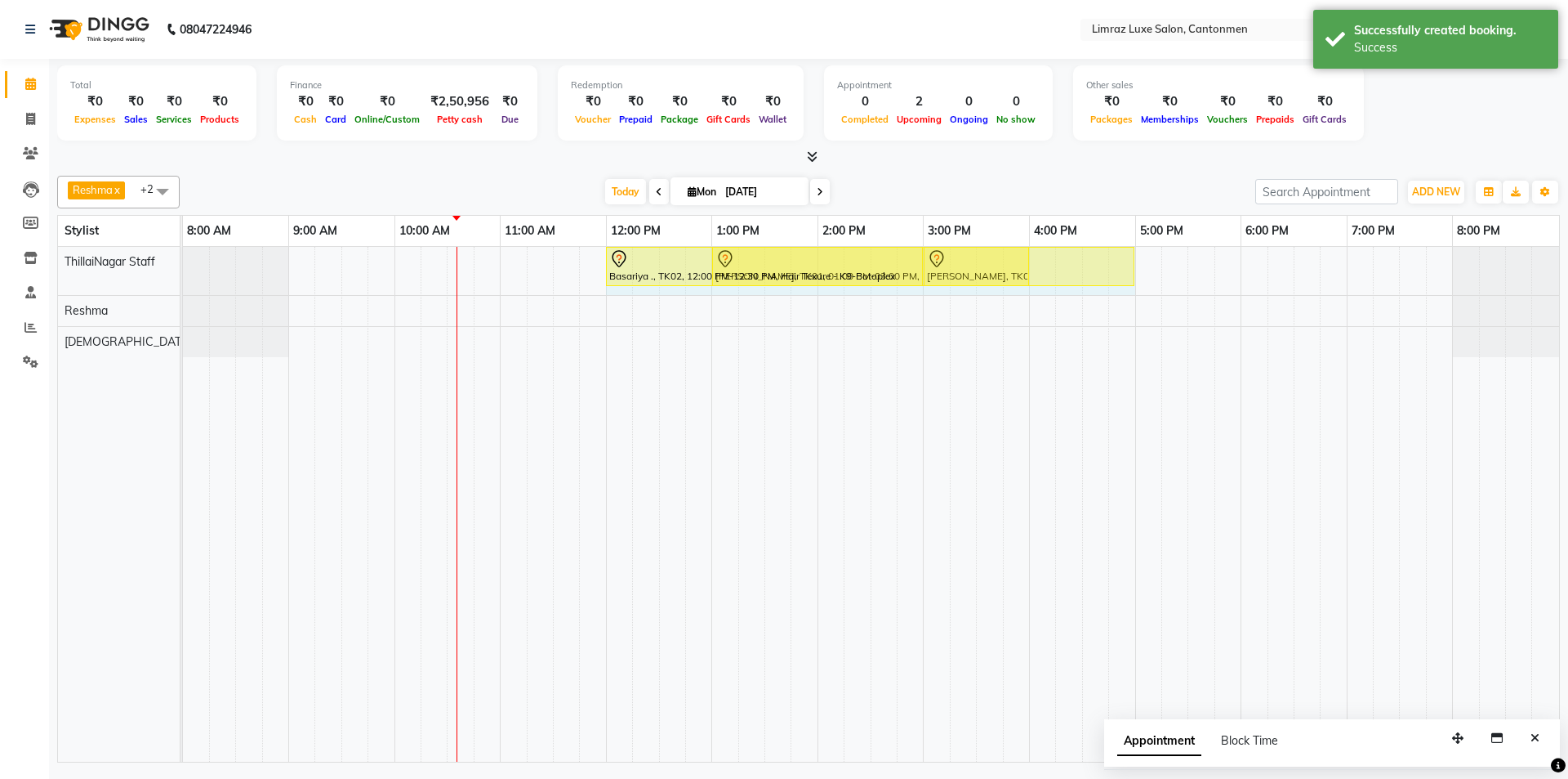
drag, startPoint x: 656, startPoint y: 267, endPoint x: 1130, endPoint y: 262, distance: 474.0
click at [183, 262] on div "Basariya ., TK02, 12:00 PM-12:30 PM, Hair Texure - K9-Botoplex Aarthi Chandran,…" at bounding box center [183, 270] width 0 height 48
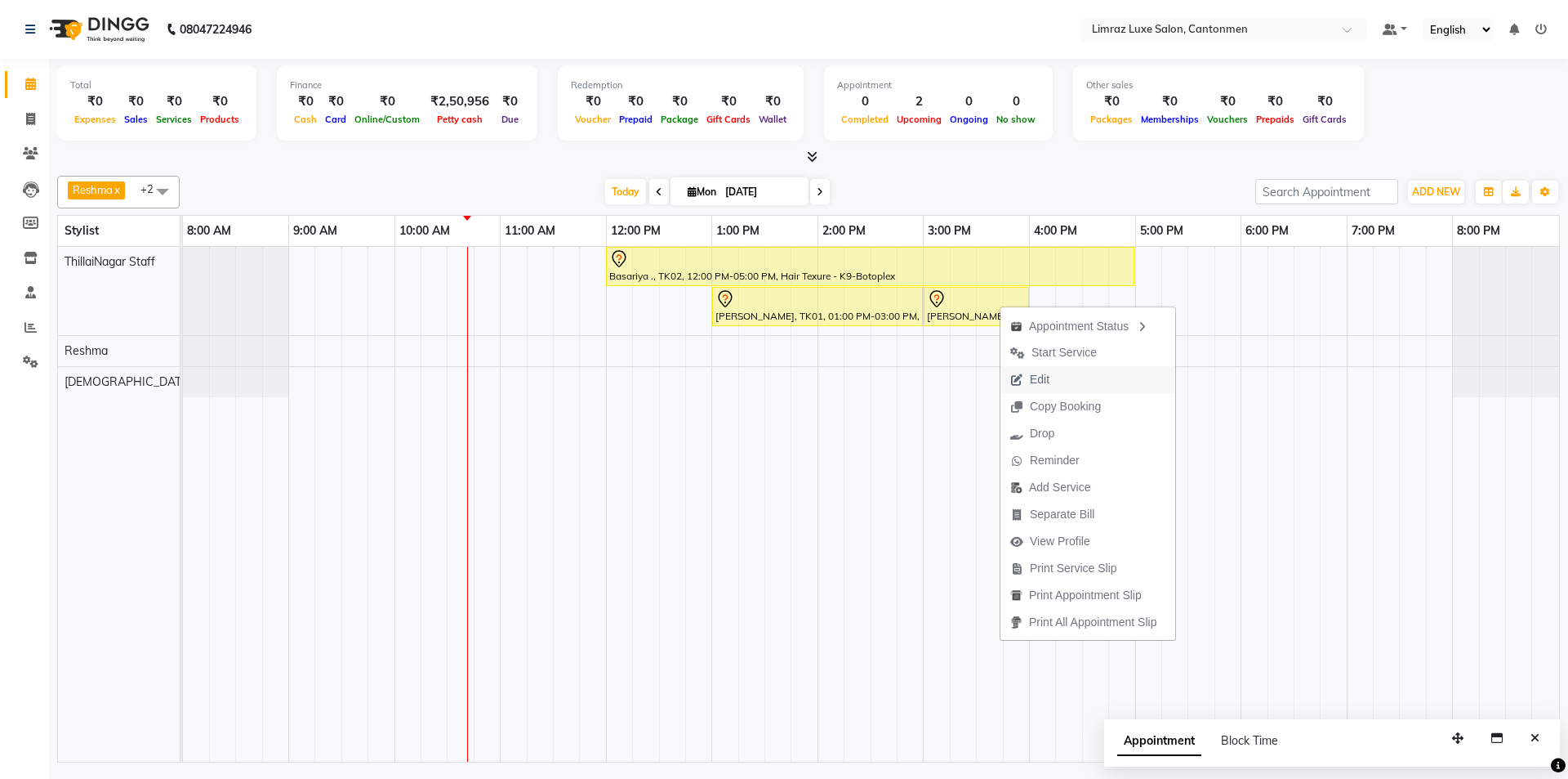
click at [1039, 376] on span "Edit" at bounding box center [1040, 379] width 20 height 17
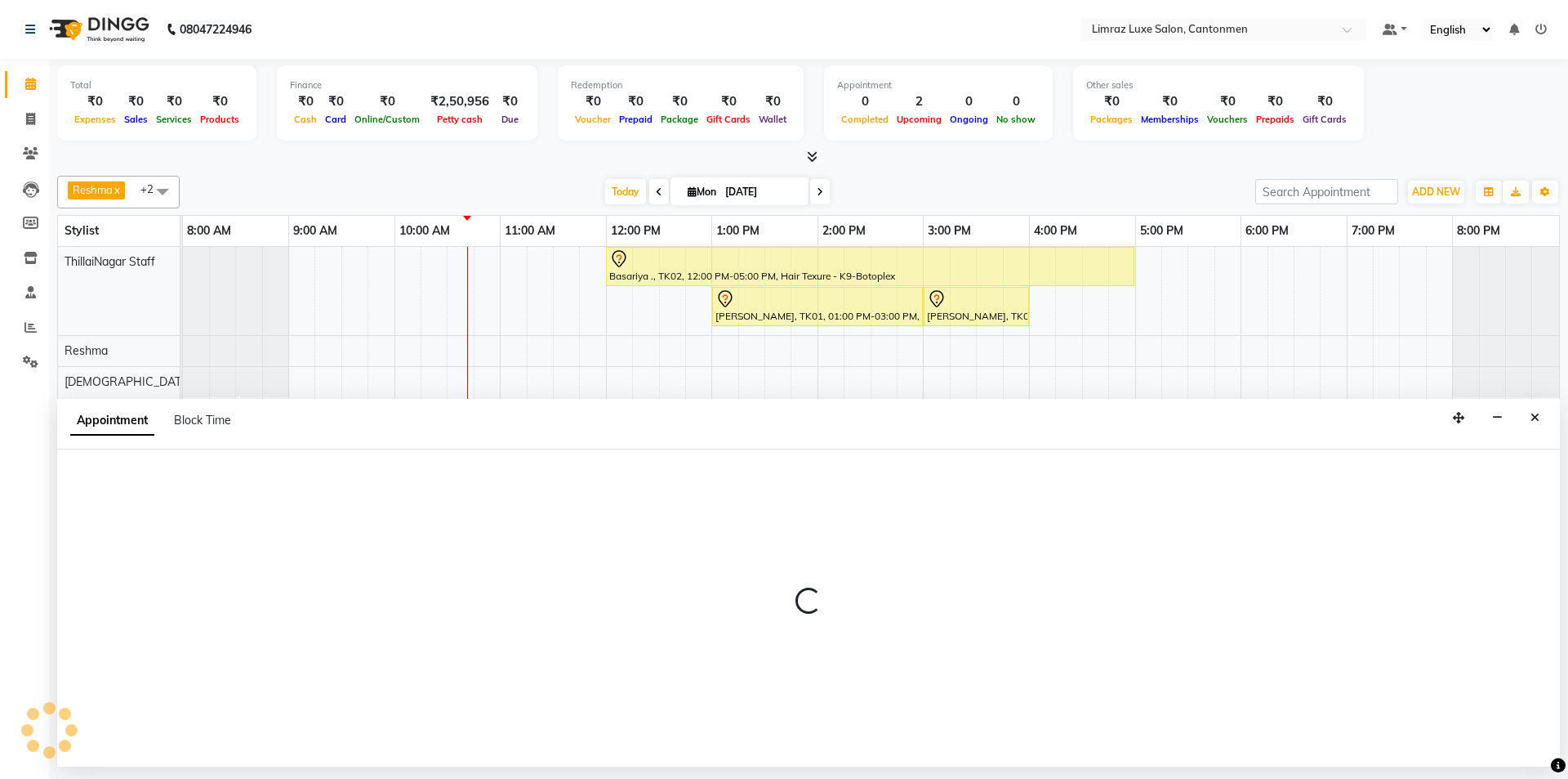
select select "tentative"
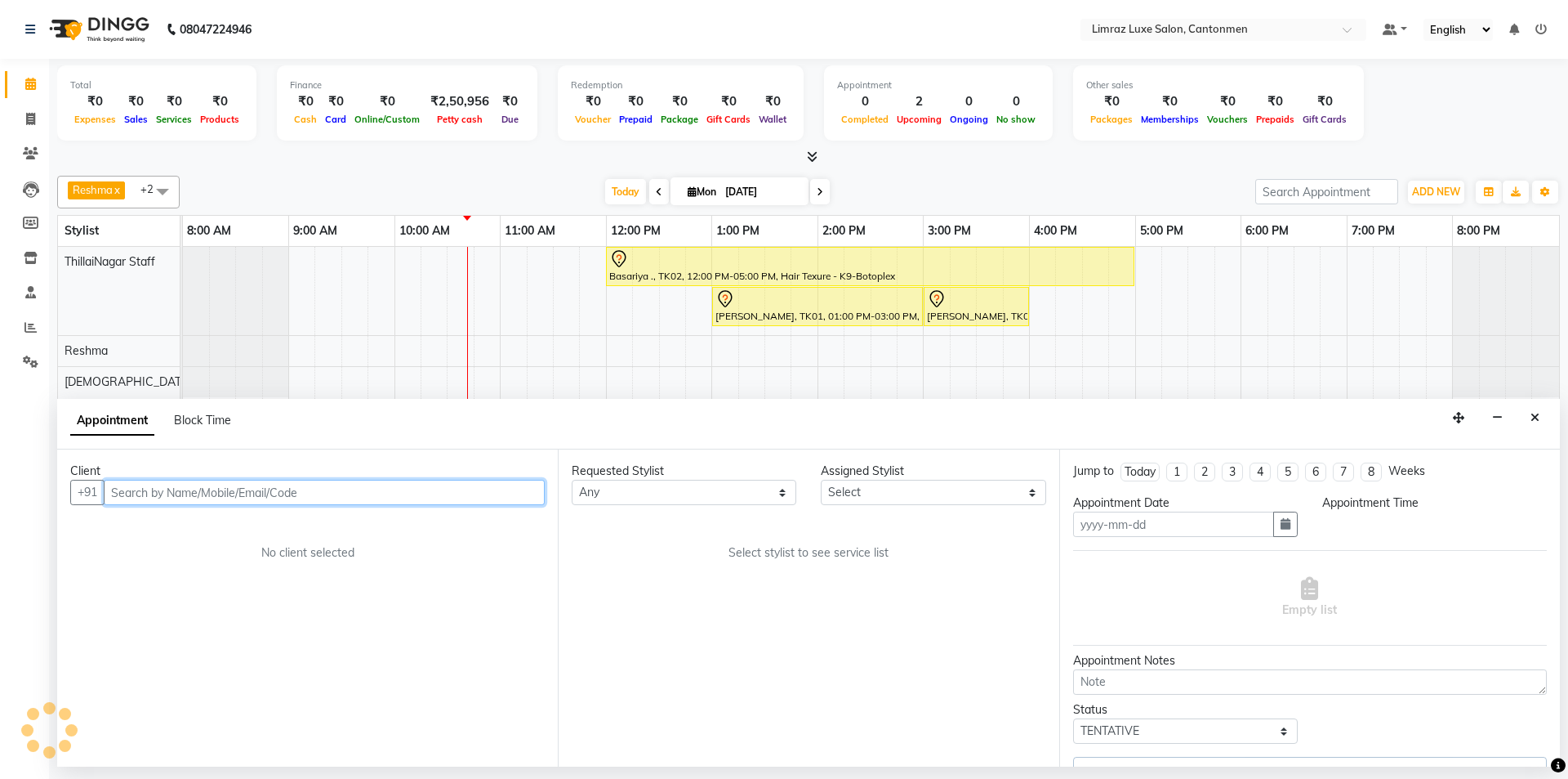
type input "[DATE]"
select select "780"
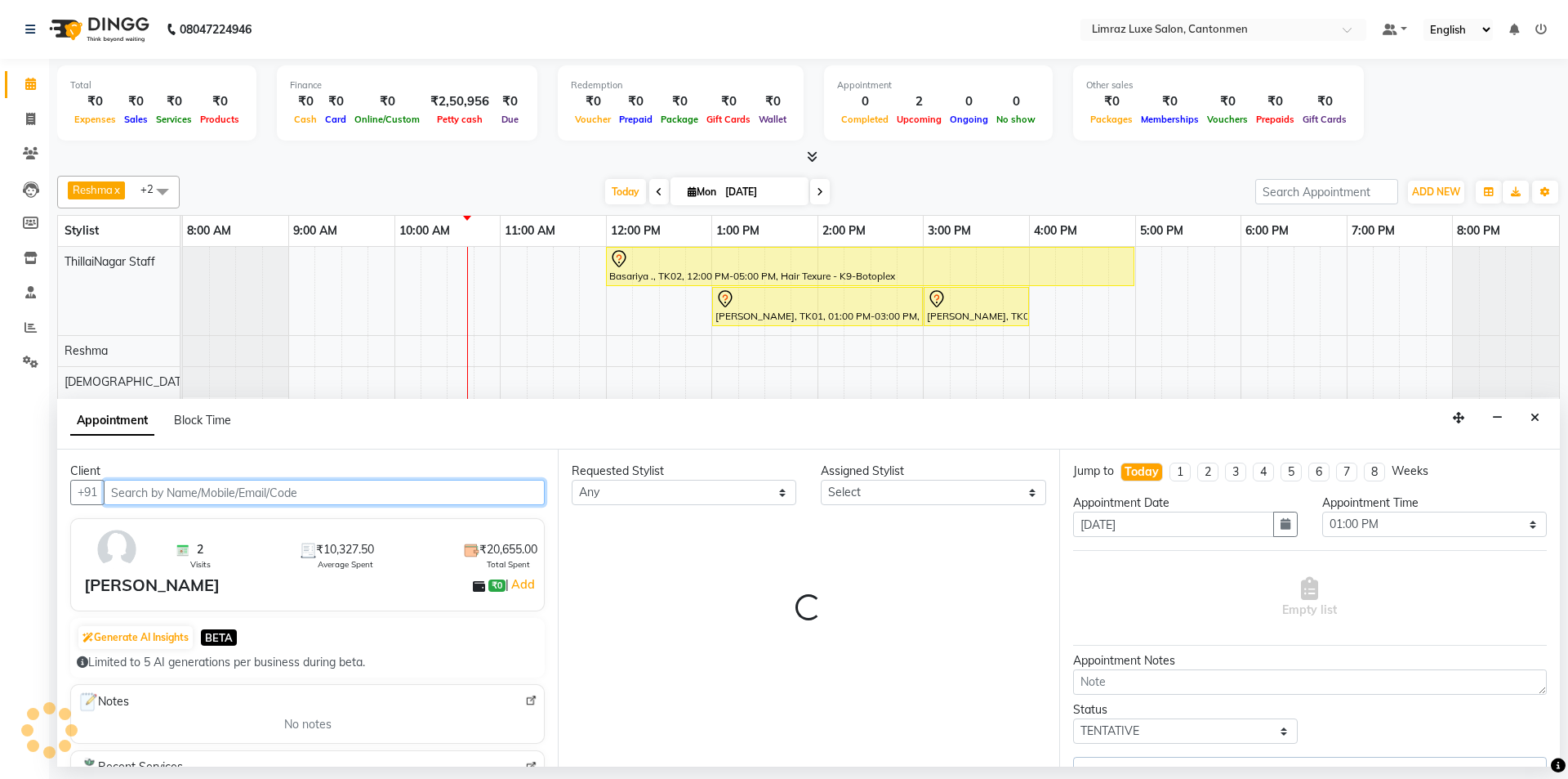
select select "87280"
select select "3643"
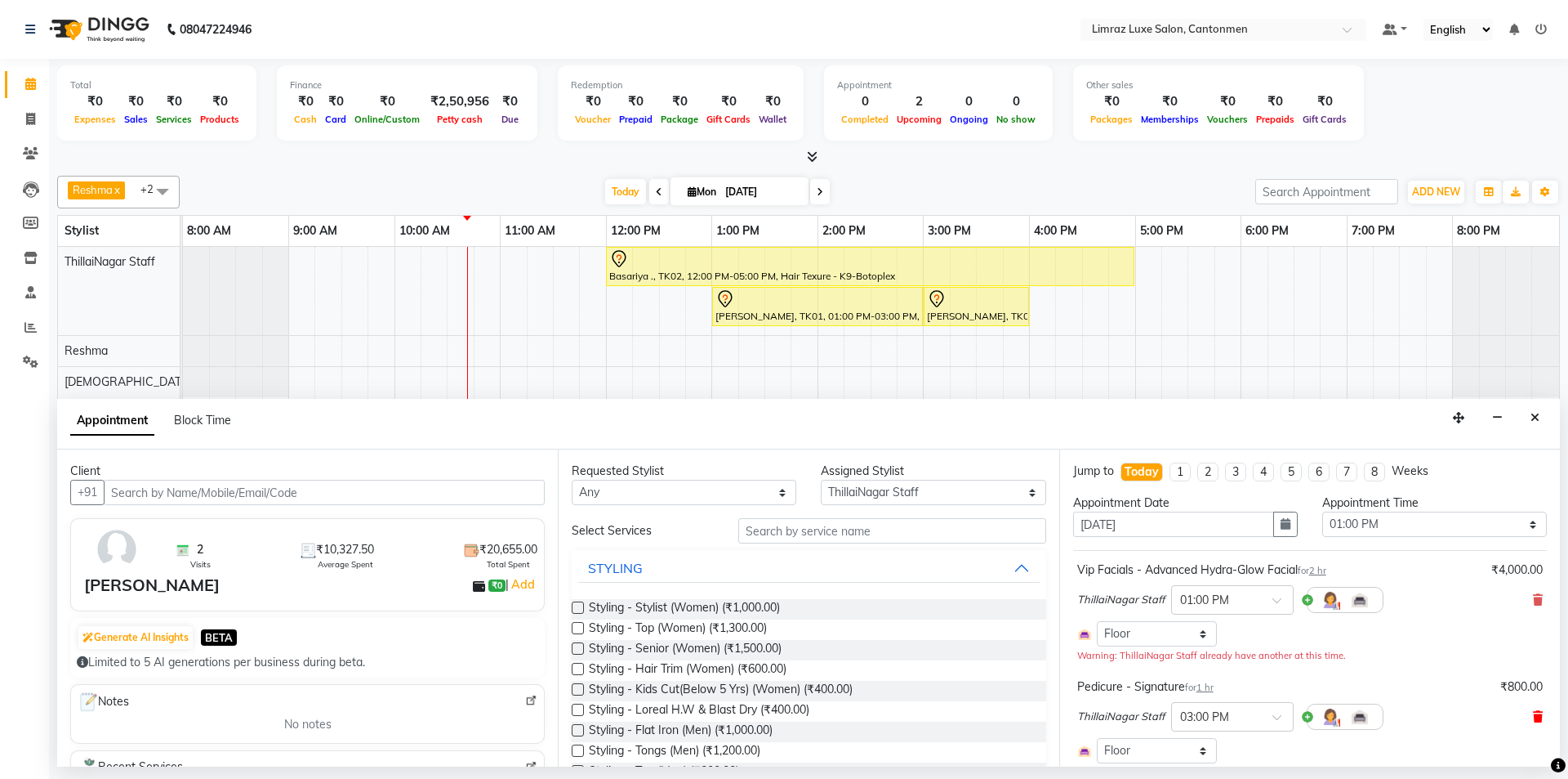
click at [1534, 717] on icon at bounding box center [1538, 717] width 10 height 11
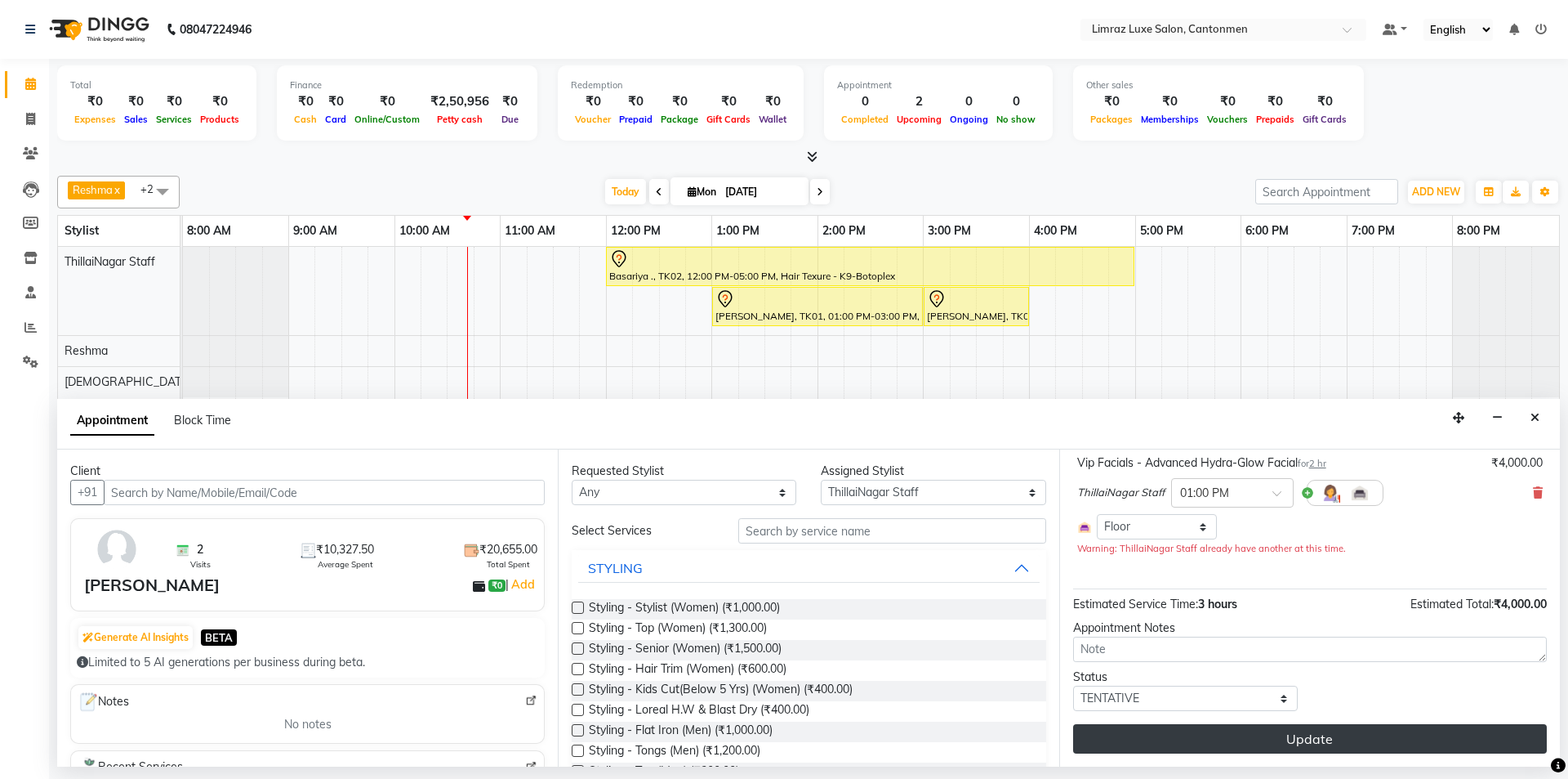
click at [1301, 743] on button "Update" at bounding box center [1310, 738] width 474 height 30
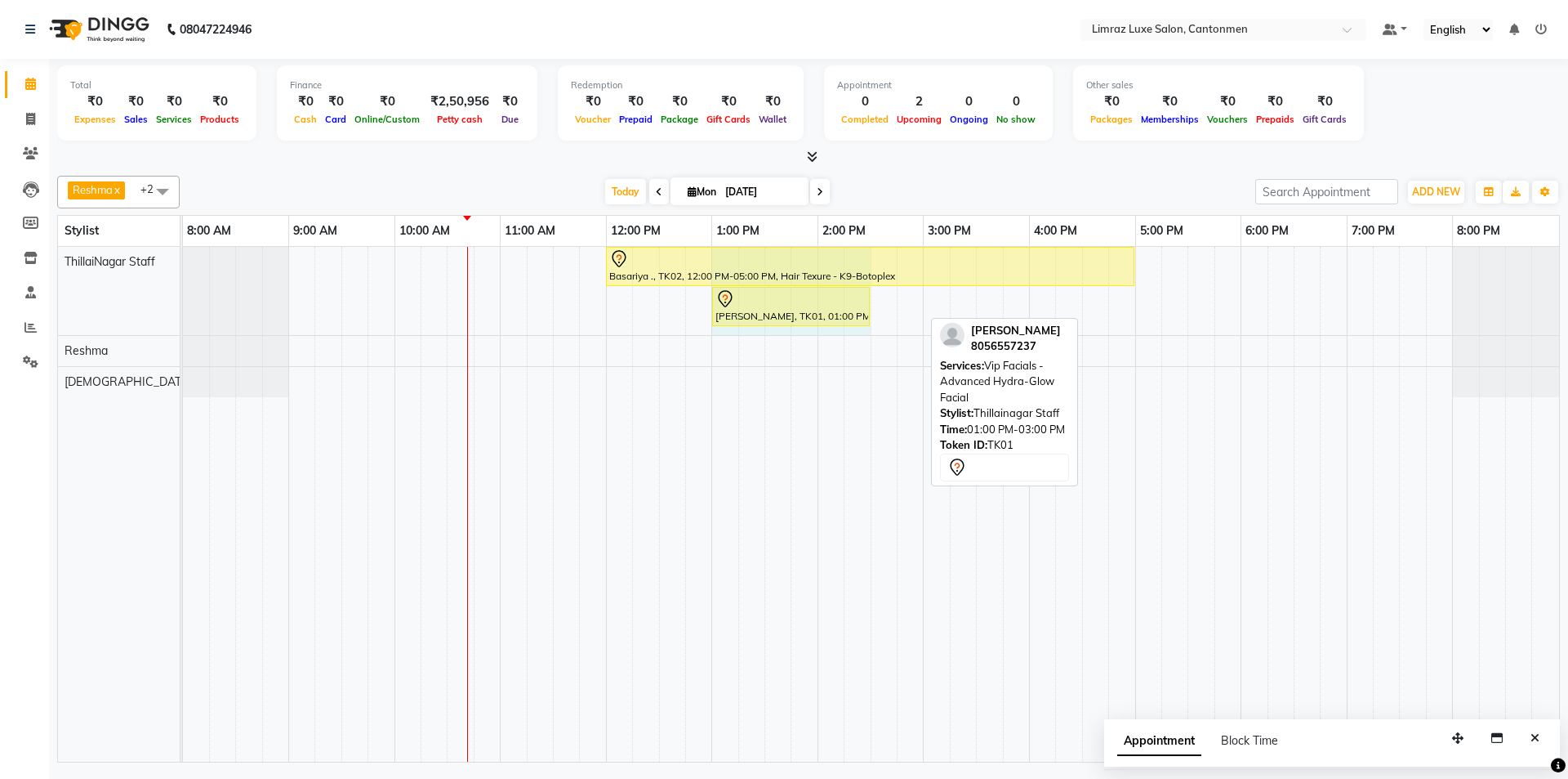
drag, startPoint x: 921, startPoint y: 304, endPoint x: 867, endPoint y: 314, distance: 54.9
click at [183, 314] on div "Basariya ., TK02, 12:00 PM-05:00 PM, Hair Texure - K9-Botoplex Aarthi Chandran,…" at bounding box center [183, 291] width 0 height 88
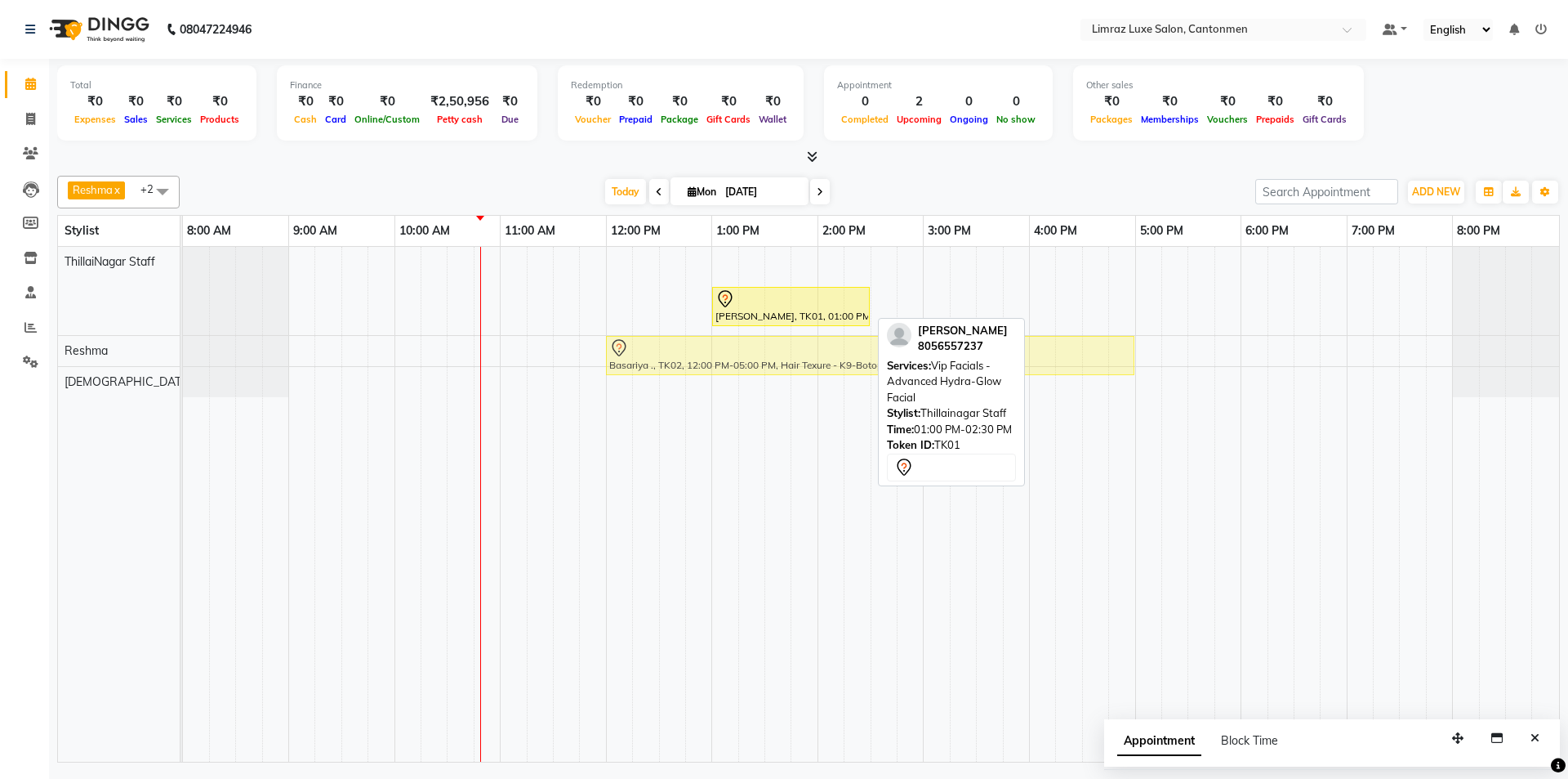
drag, startPoint x: 848, startPoint y: 262, endPoint x: 848, endPoint y: 339, distance: 77.0
click at [848, 339] on tbody "Basariya ., TK02, 12:00 PM-05:00 PM, Hair Texure - K9-Botoplex Aarthi Chandran,…" at bounding box center [870, 321] width 1376 height 150
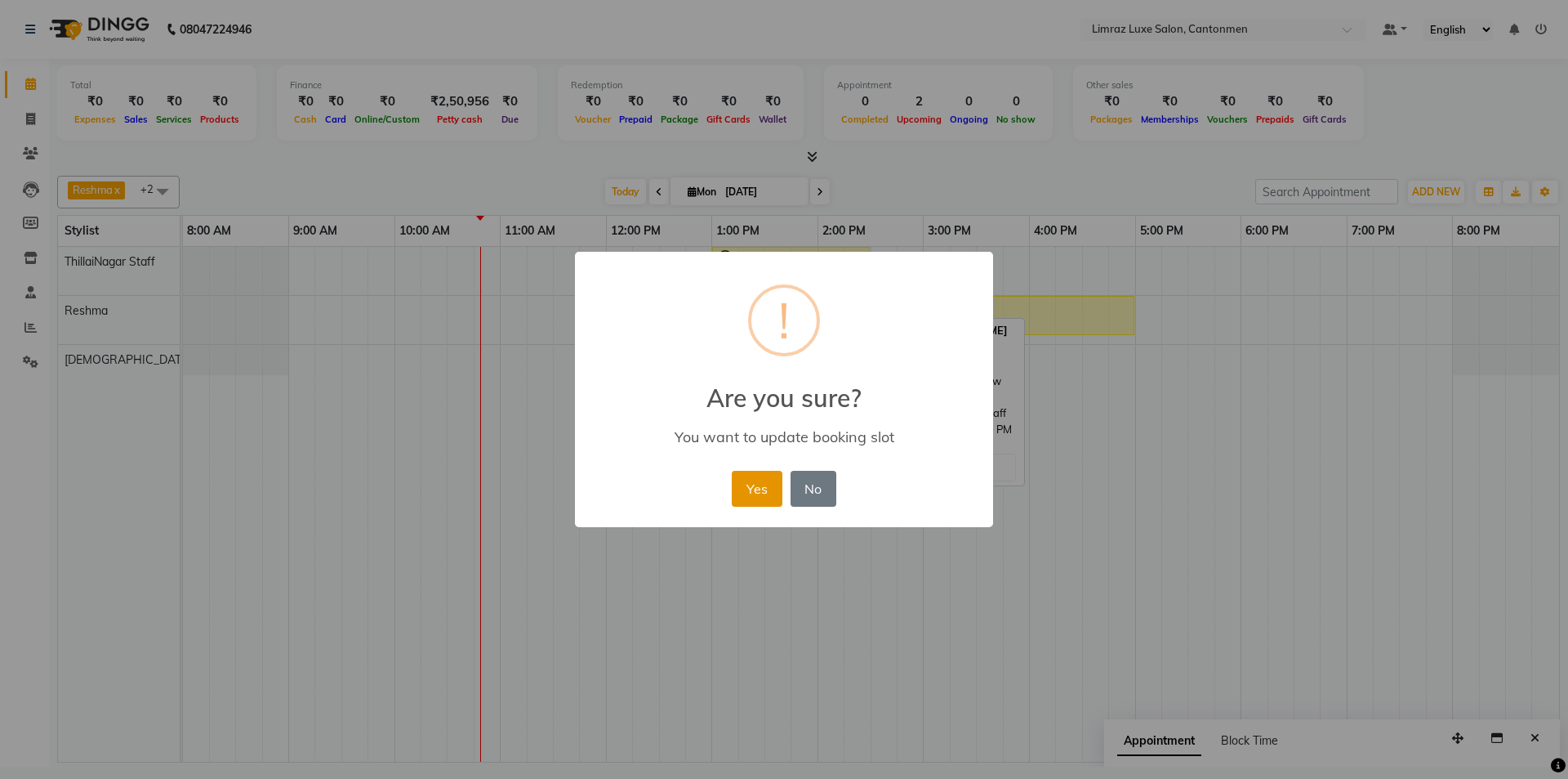
click at [758, 492] on button "Yes" at bounding box center [757, 488] width 50 height 36
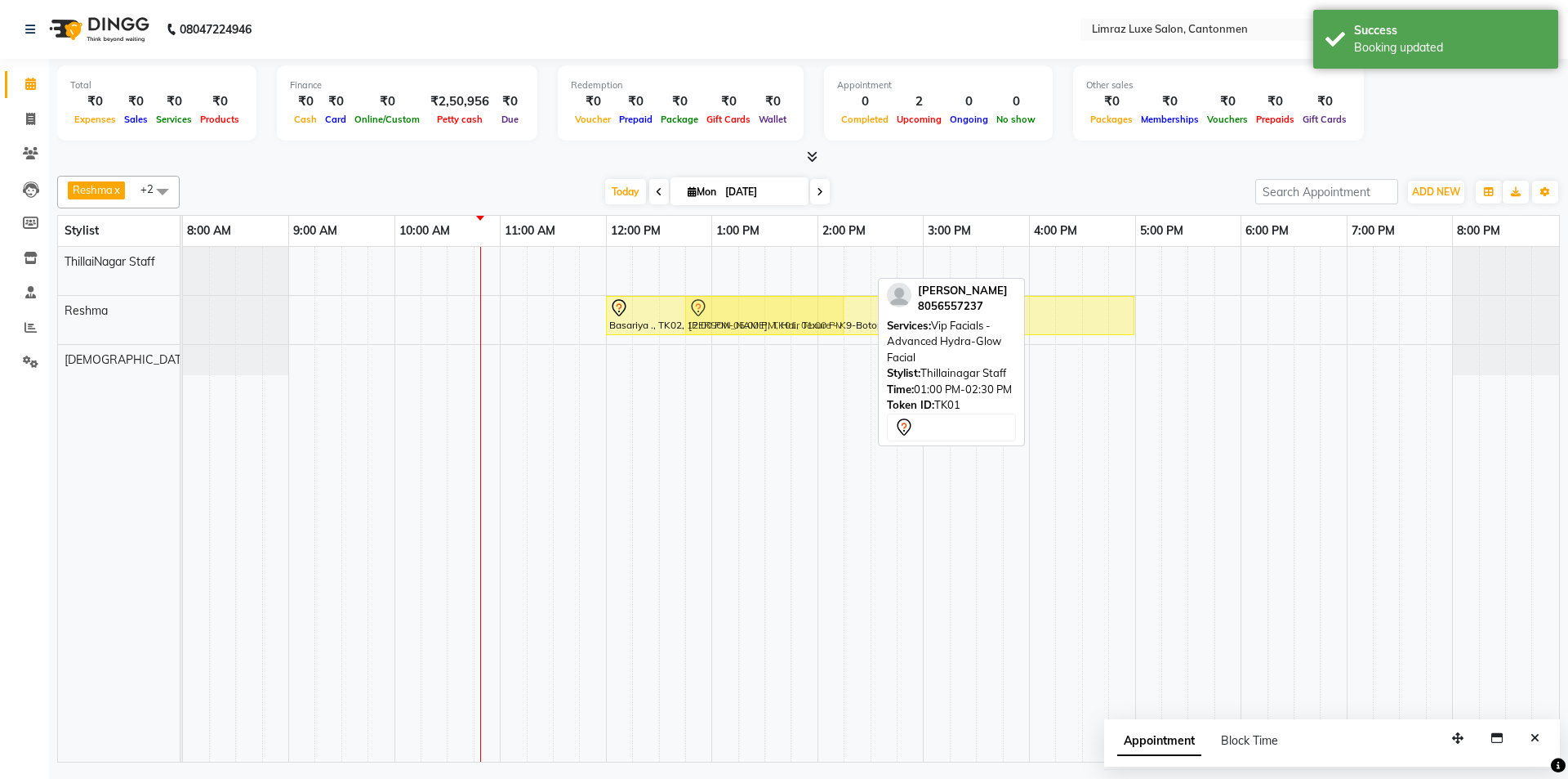
drag, startPoint x: 785, startPoint y: 268, endPoint x: 749, endPoint y: 337, distance: 77.8
click at [747, 325] on tbody "Aarthi Chandran, TK01, 01:00 PM-02:30 PM, Vip Facials - Advanced Hydra-Glow Fac…" at bounding box center [870, 311] width 1376 height 128
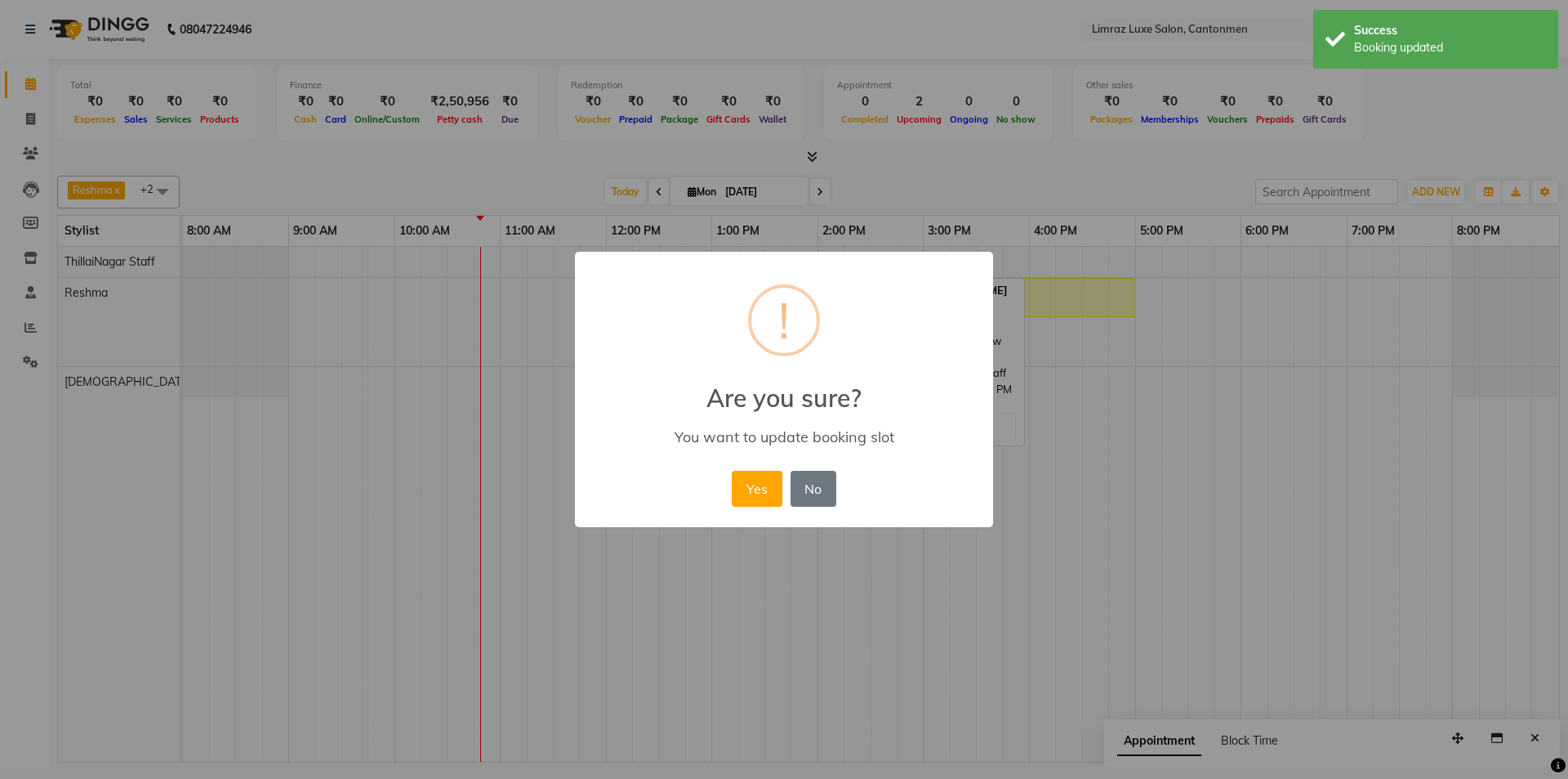
click at [732, 470] on button "Yes" at bounding box center [757, 488] width 50 height 36
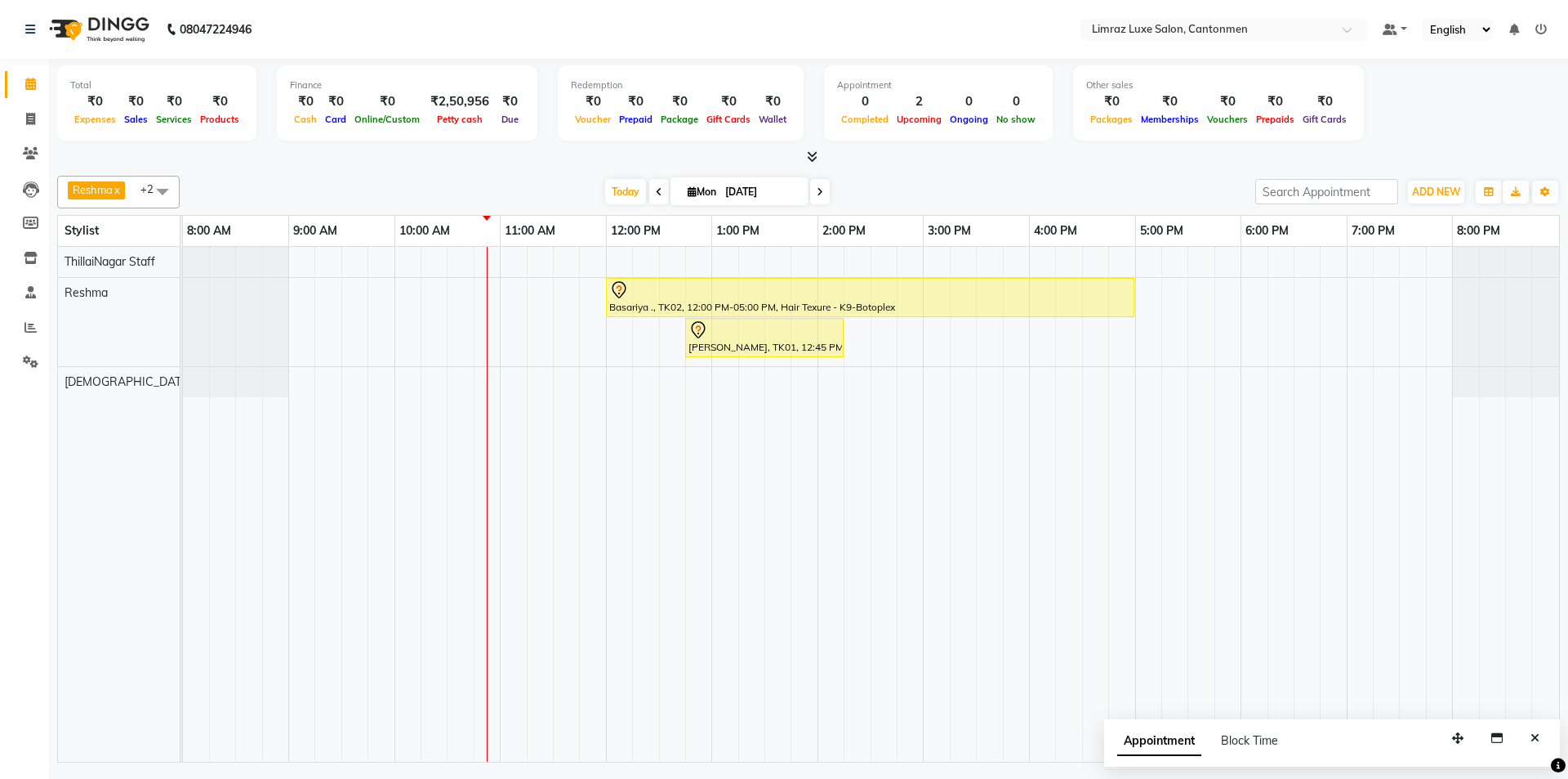
click at [1528, 729] on button "Close" at bounding box center [1535, 738] width 24 height 26
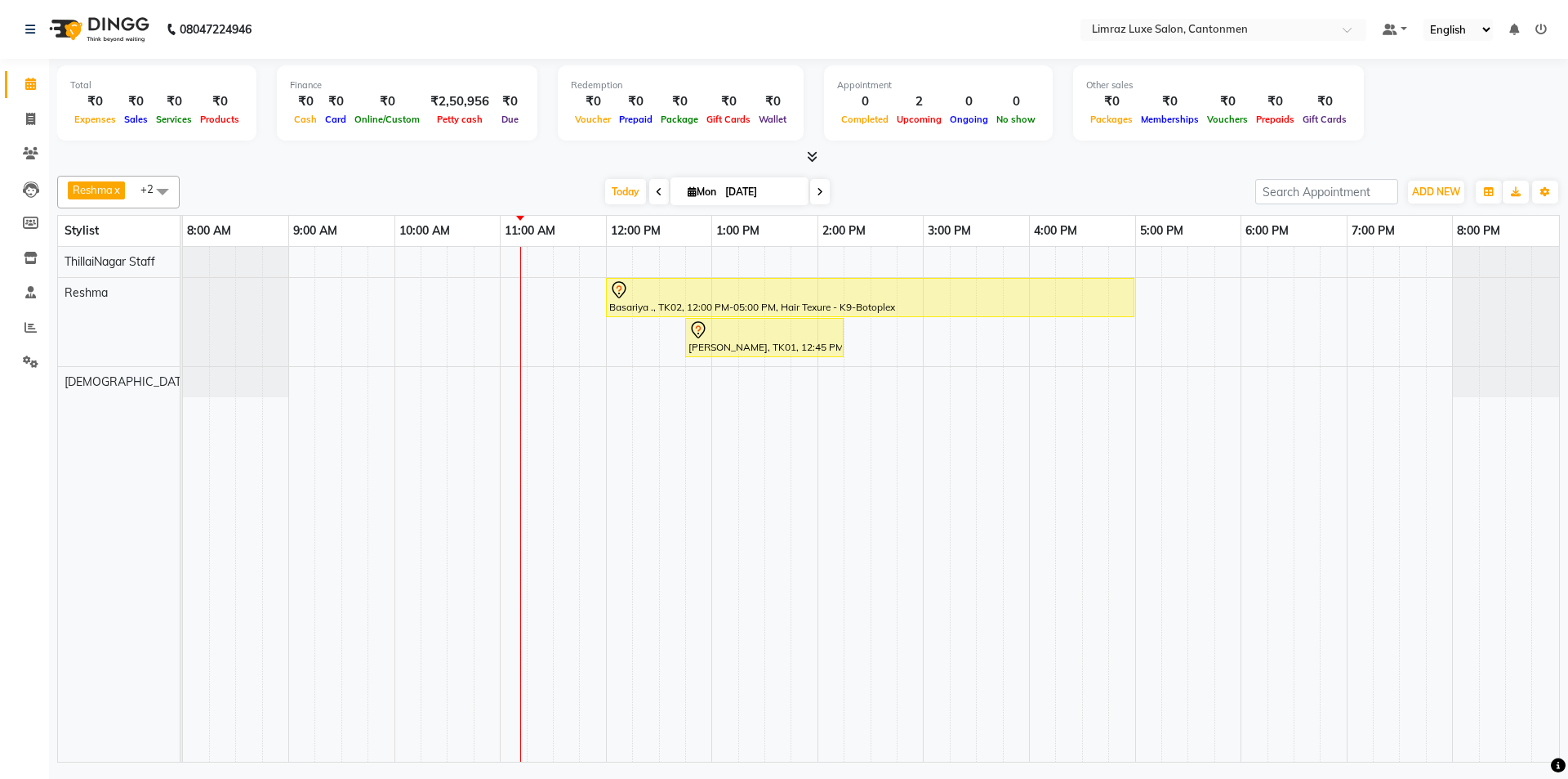
click at [436, 175] on div "Reshma x Vijitha x ThillaiNagar Staff x +2 Select All ThillaiNagar Staff Reshma…" at bounding box center [808, 465] width 1503 height 594
click at [774, 413] on td at bounding box center [778, 504] width 26 height 515
click at [732, 256] on div "Basariya ., TK02, 12:00 PM-05:00 PM, Hair Texure - K9-Botoplex Aarthi Chandran,…" at bounding box center [870, 504] width 1376 height 515
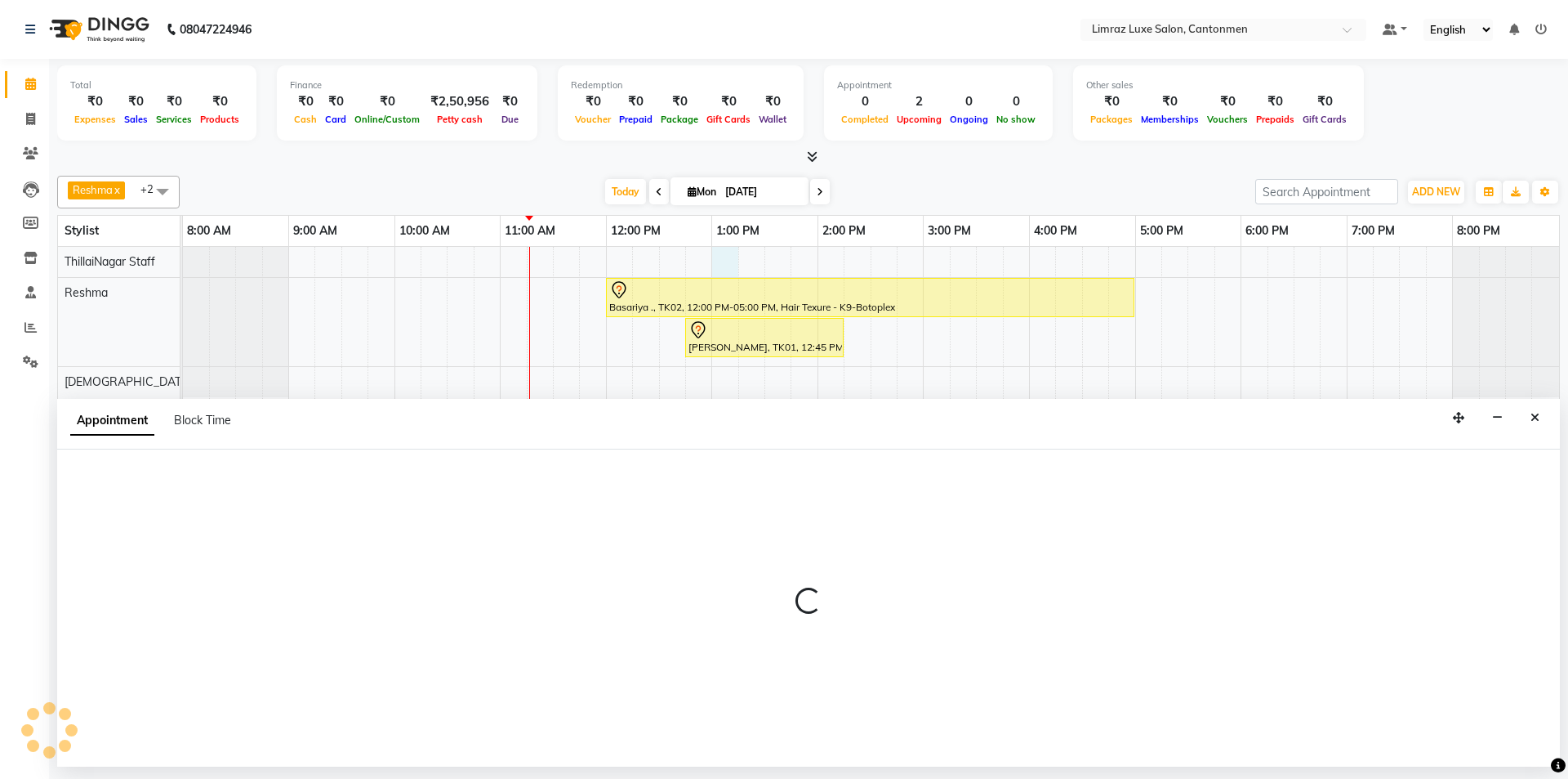
select select "87280"
select select "780"
select select "tentative"
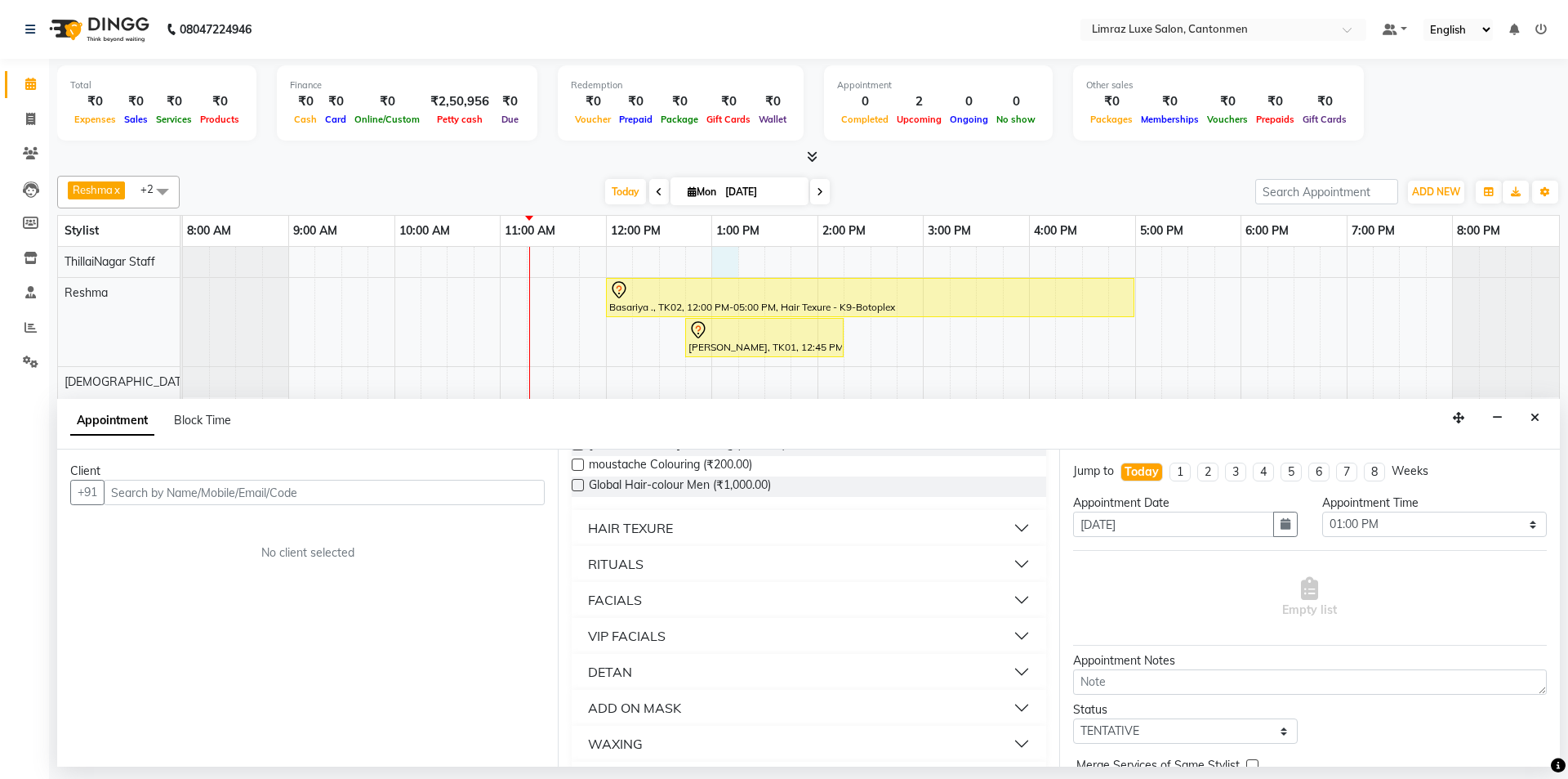
scroll to position [735, 0]
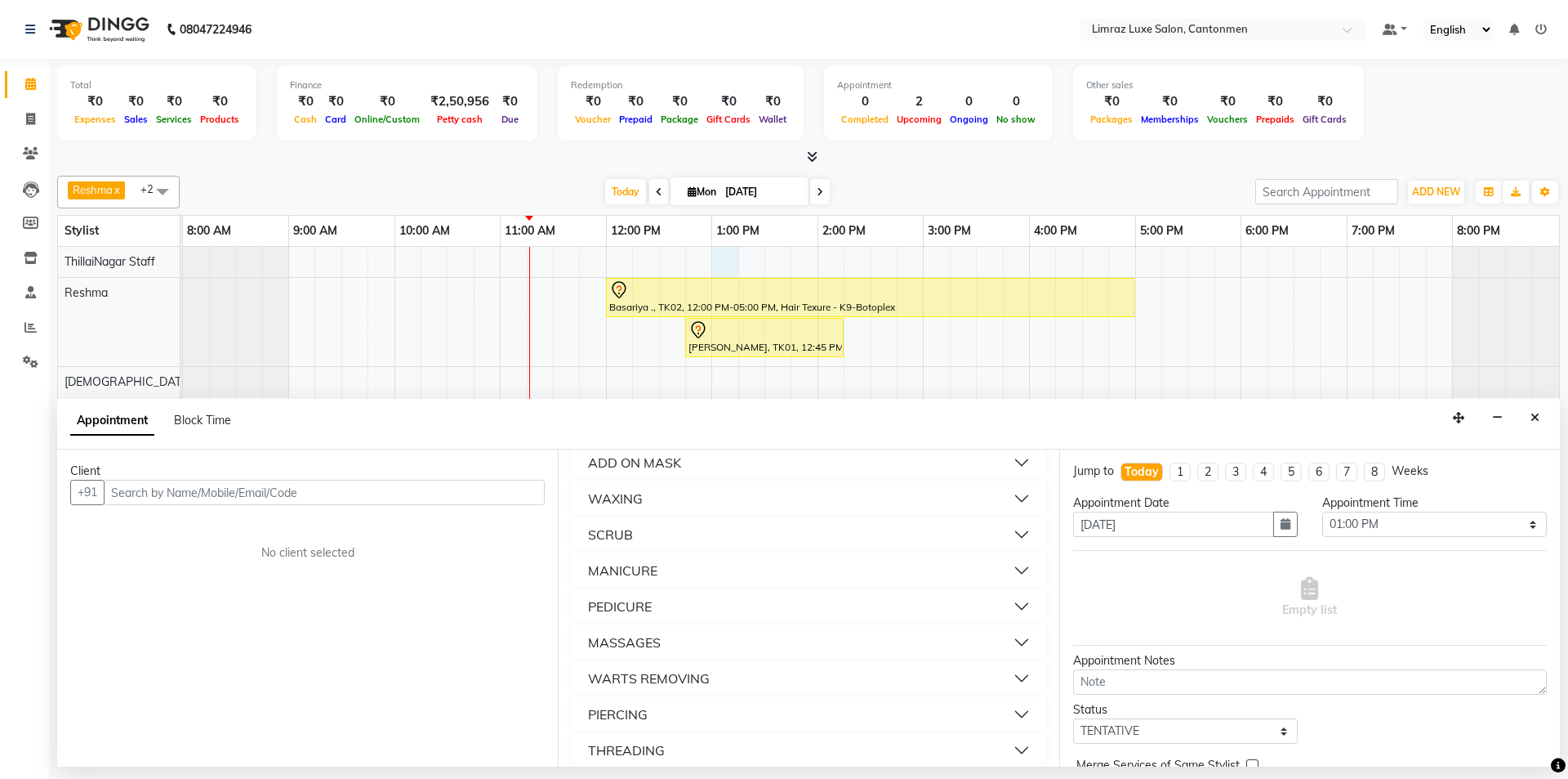
click at [628, 656] on button "MASSAGES" at bounding box center [808, 642] width 461 height 30
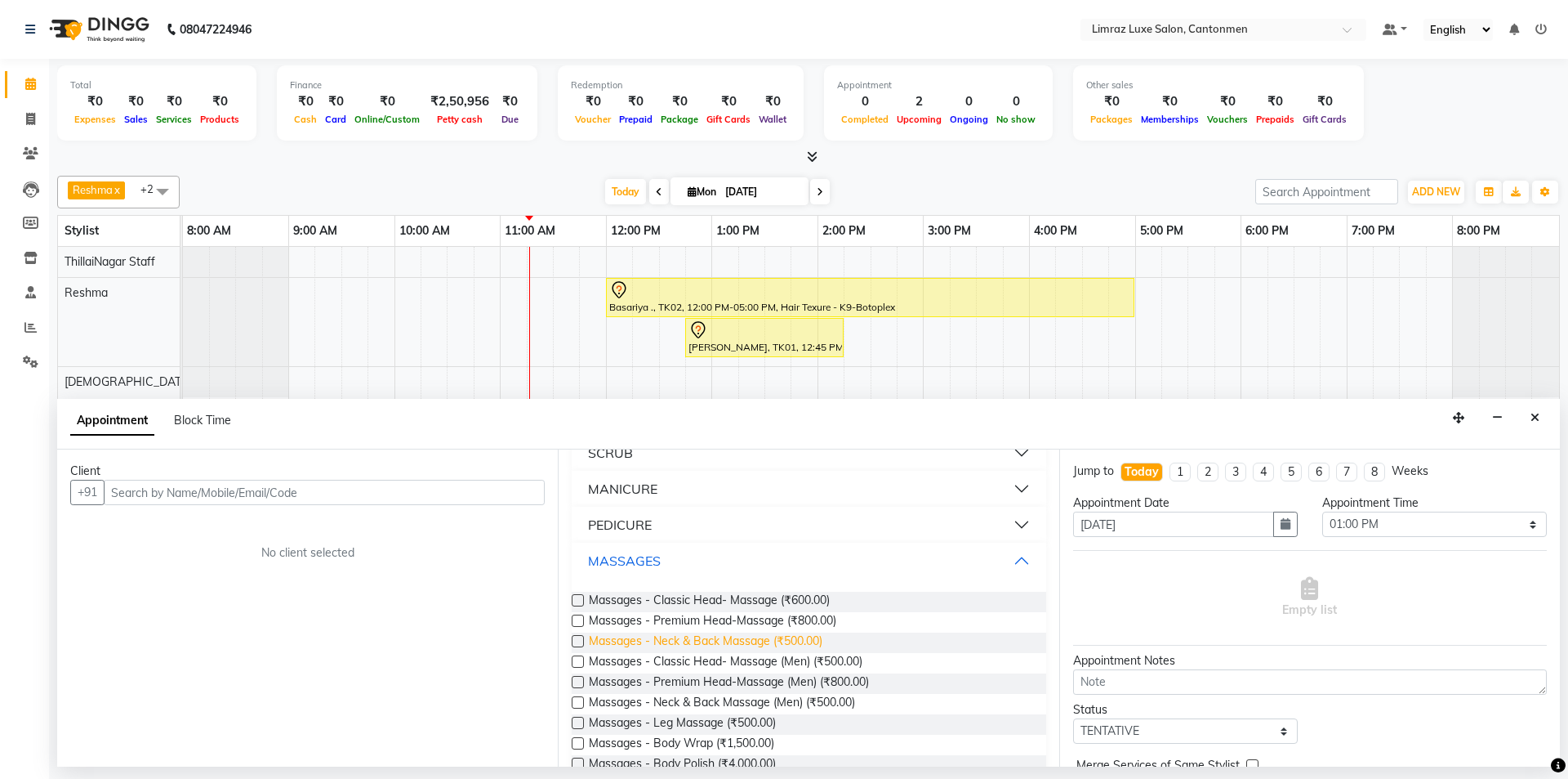
scroll to position [898, 0]
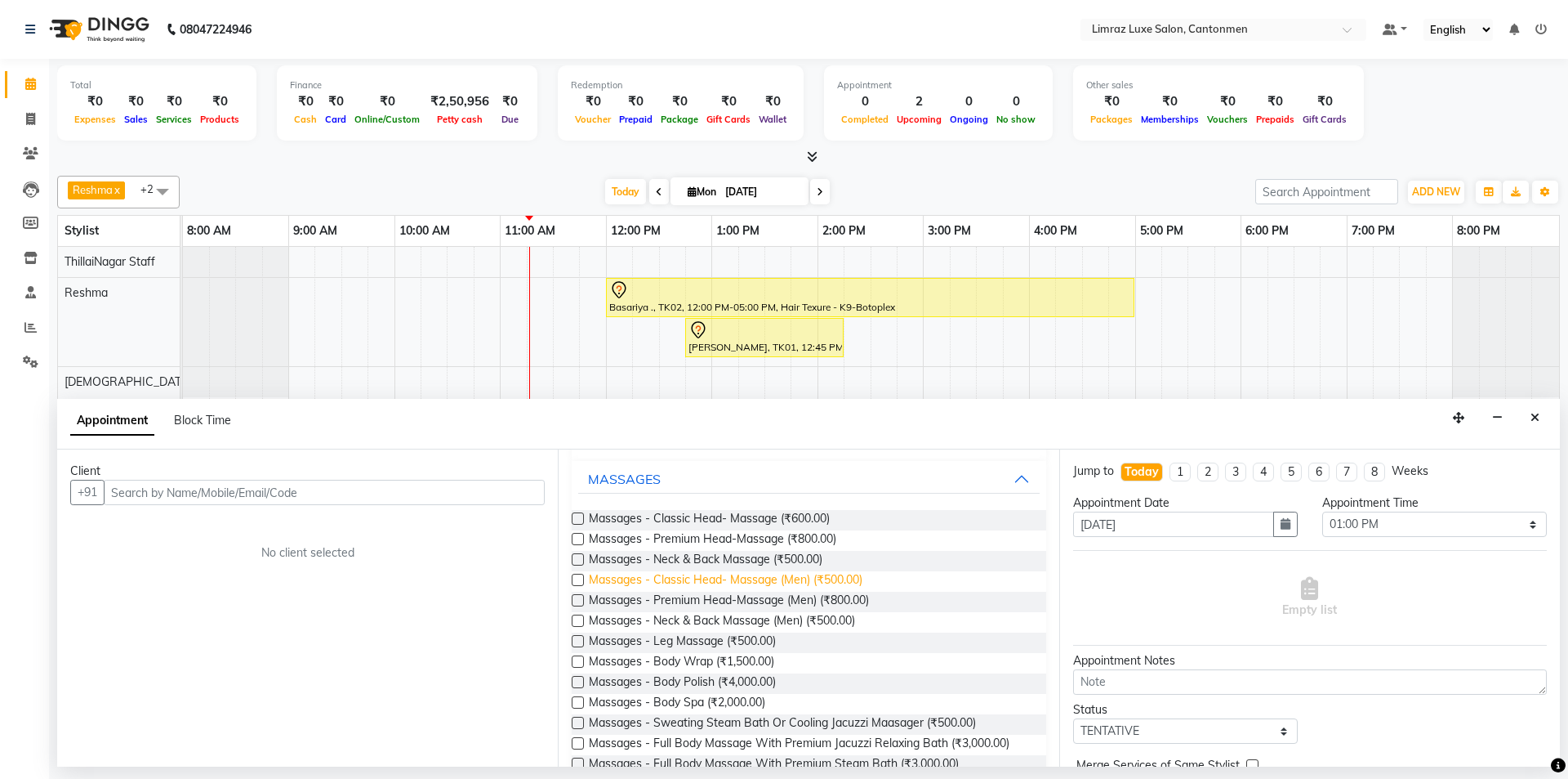
click at [752, 577] on span "Massages - Classic Head- Massage (Men) (₹500.00)" at bounding box center [725, 581] width 273 height 20
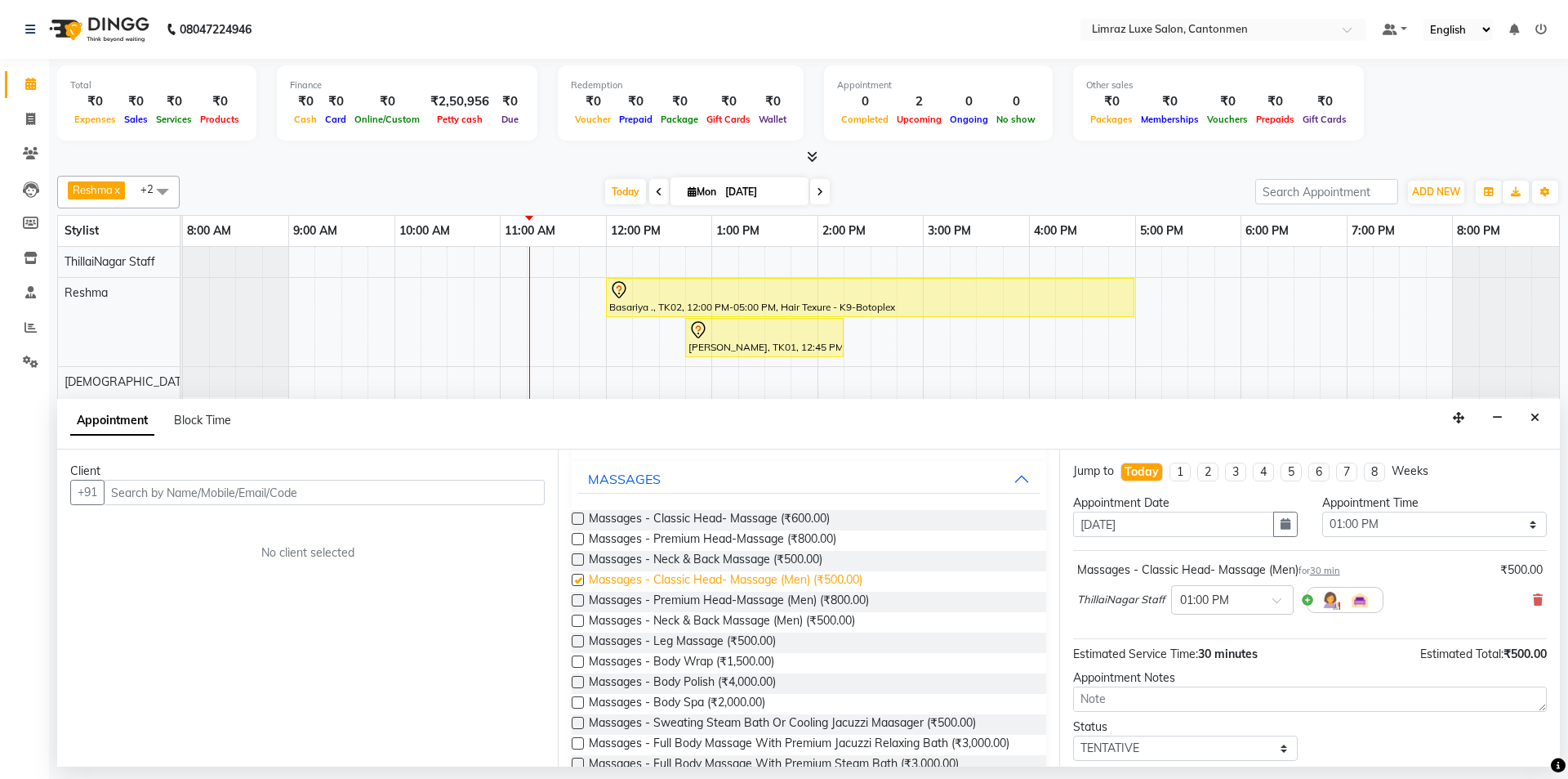
checkbox input "false"
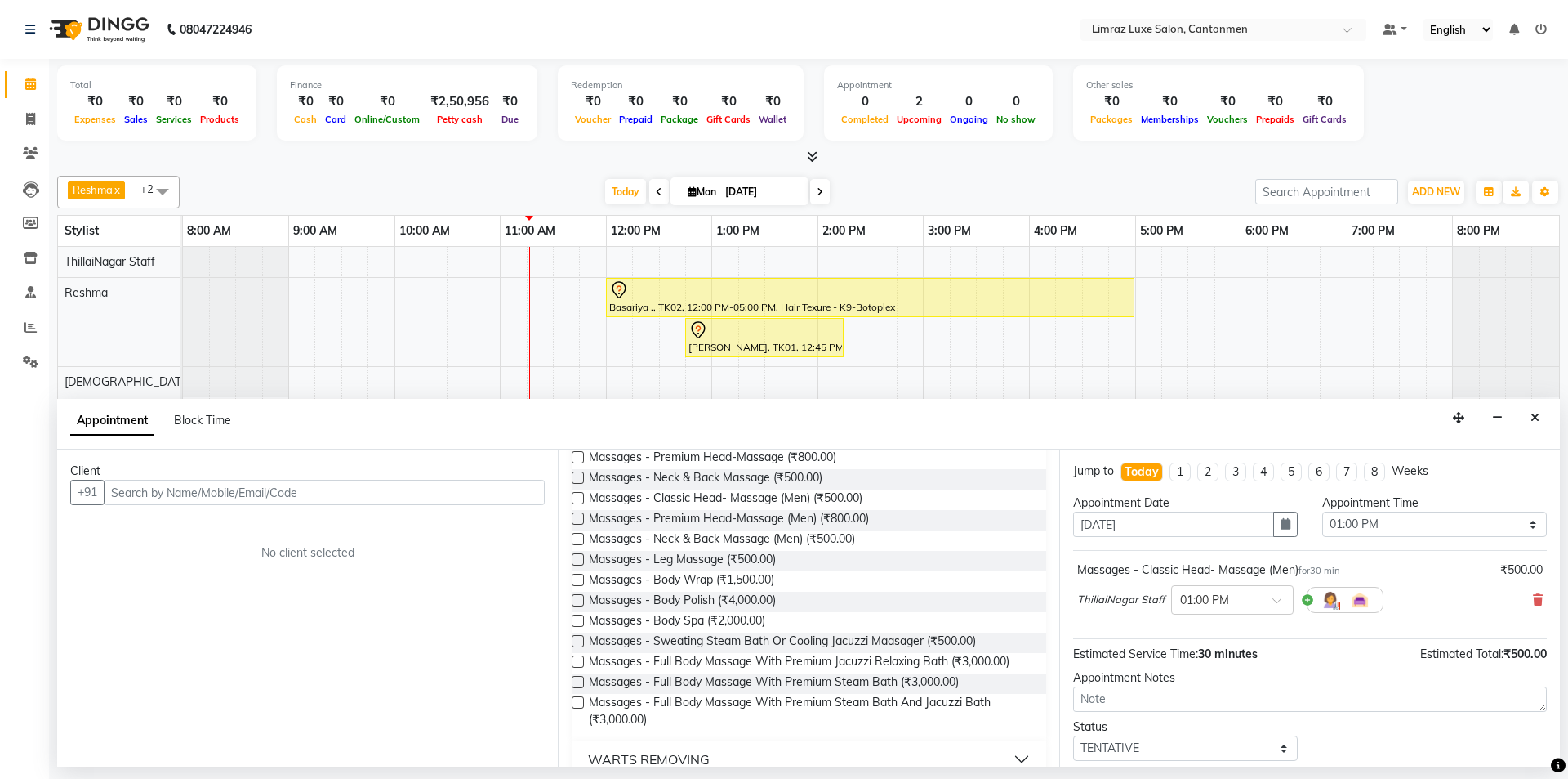
scroll to position [98, 0]
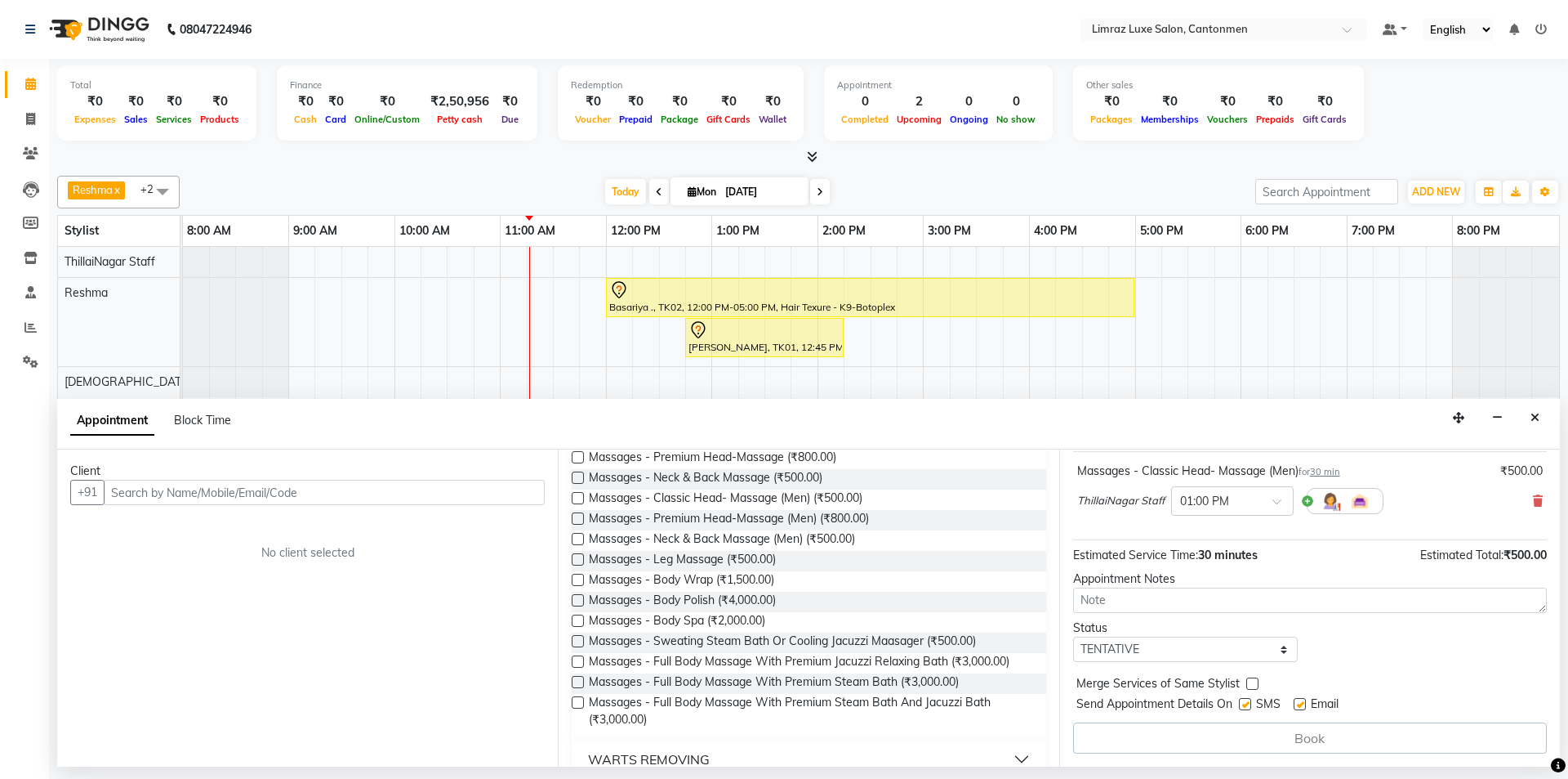
click at [1302, 700] on label at bounding box center [1300, 703] width 12 height 12
click at [1302, 701] on input "checkbox" at bounding box center [1299, 705] width 11 height 11
checkbox input "false"
click at [1243, 703] on label at bounding box center [1245, 703] width 12 height 12
click at [1243, 703] on input "checkbox" at bounding box center [1244, 705] width 11 height 11
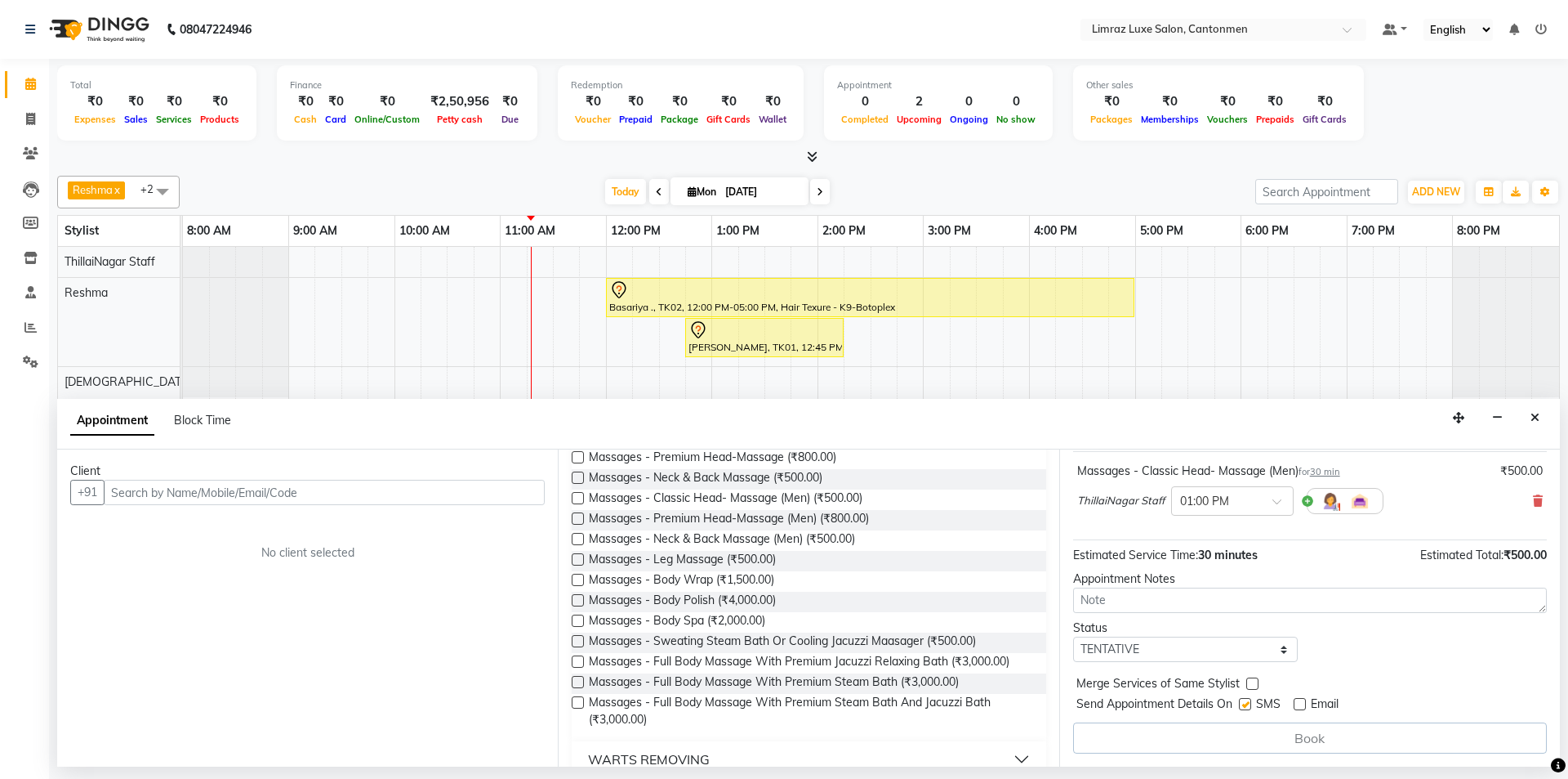
checkbox input "false"
click at [474, 490] on input "text" at bounding box center [325, 492] width 441 height 26
click at [462, 489] on input "text" at bounding box center [325, 492] width 441 height 26
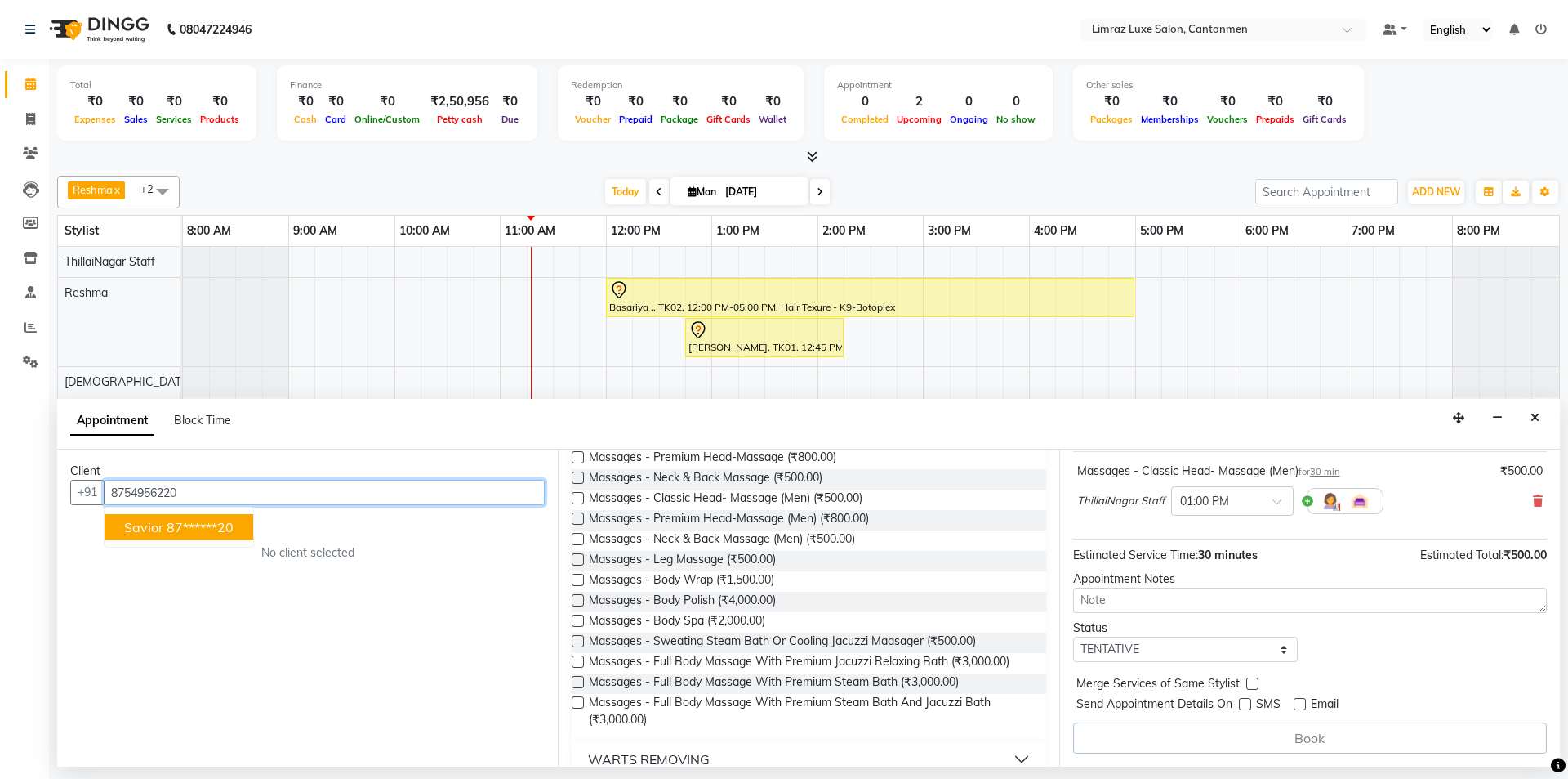
scroll to position [97, 0]
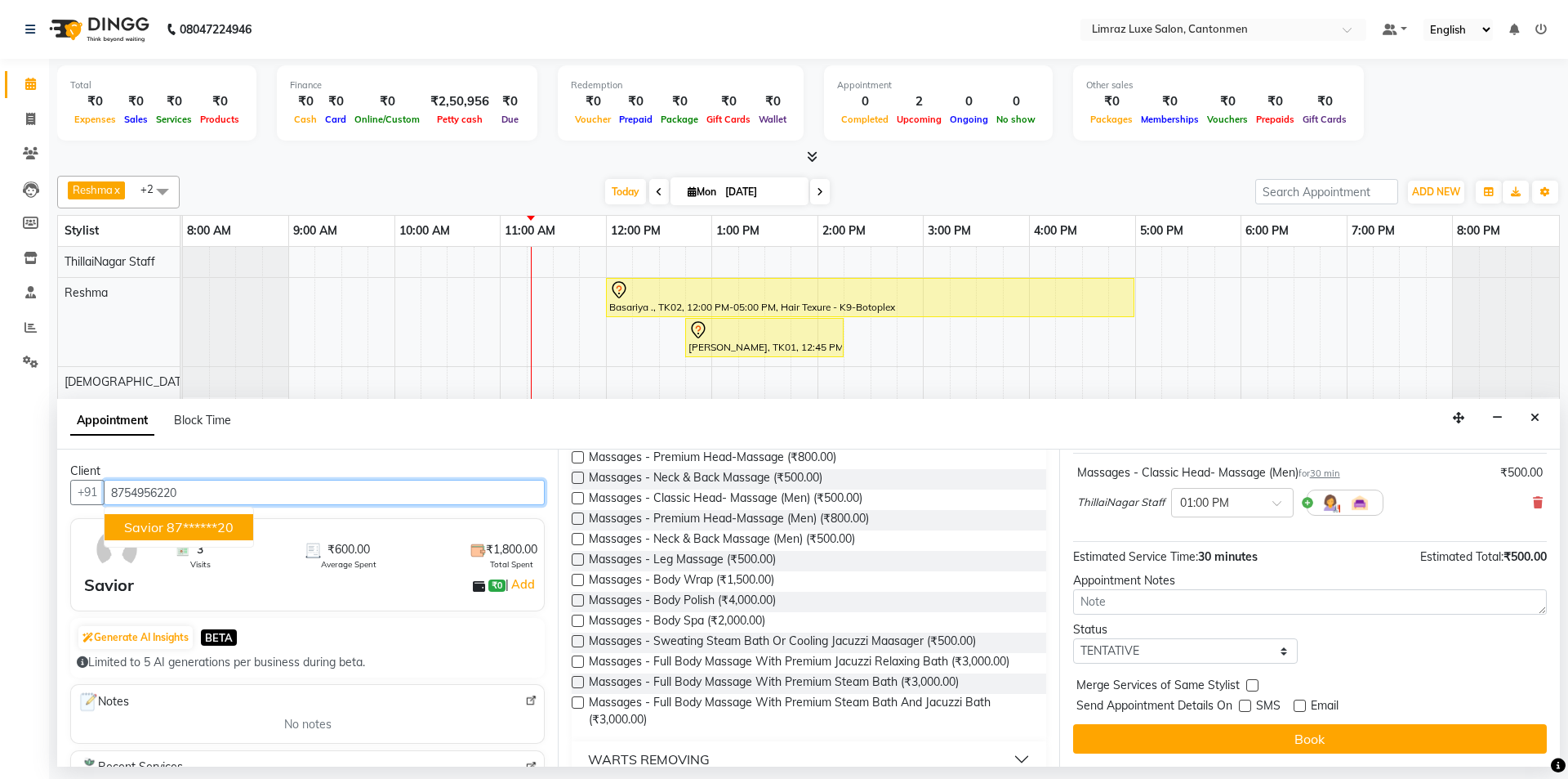
click at [192, 527] on ngb-highlight "87******20" at bounding box center [200, 527] width 67 height 16
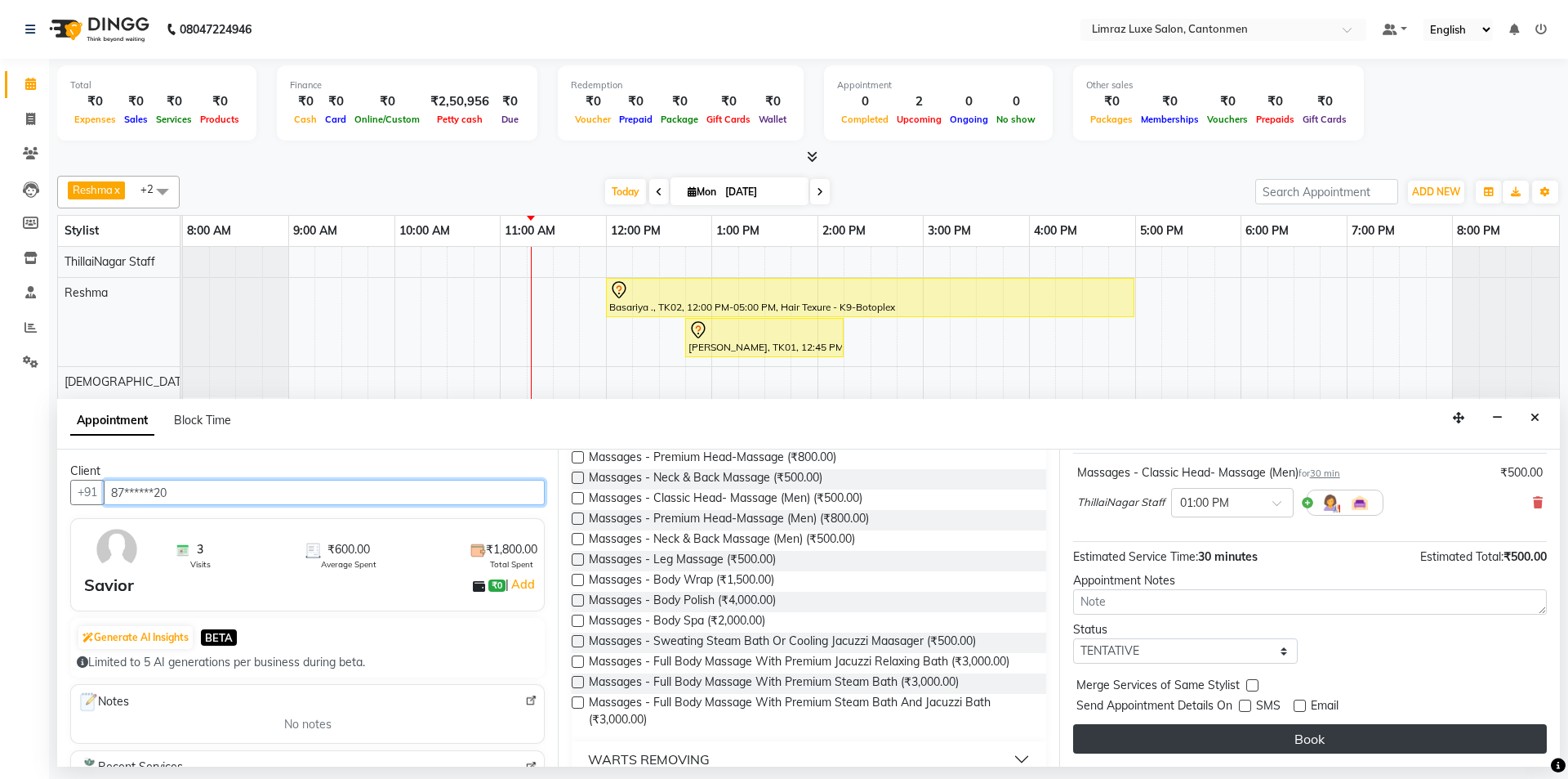
type input "87******20"
click at [1381, 729] on button "Book" at bounding box center [1310, 738] width 474 height 30
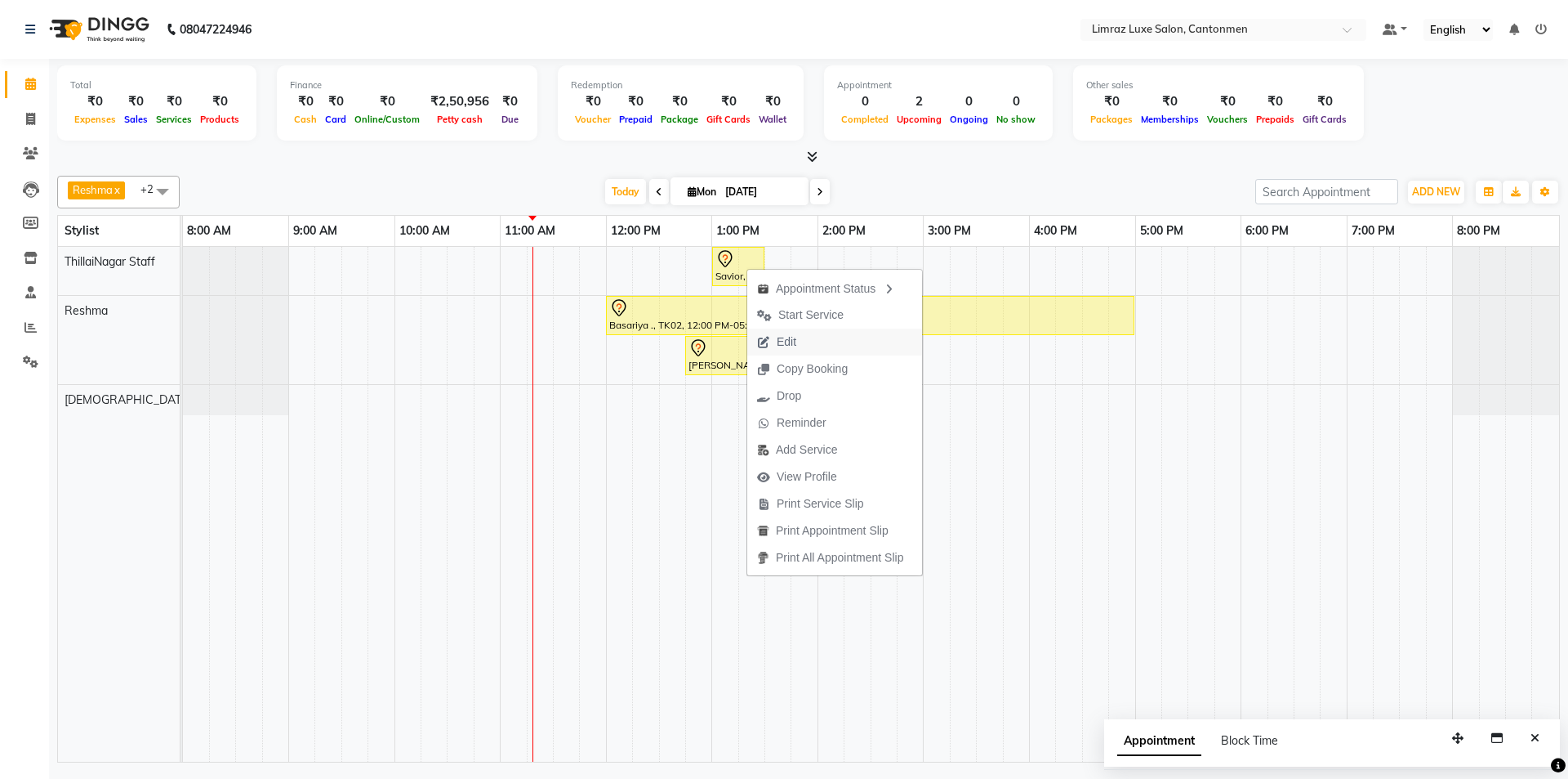
click at [785, 340] on span "Edit" at bounding box center [786, 342] width 20 height 17
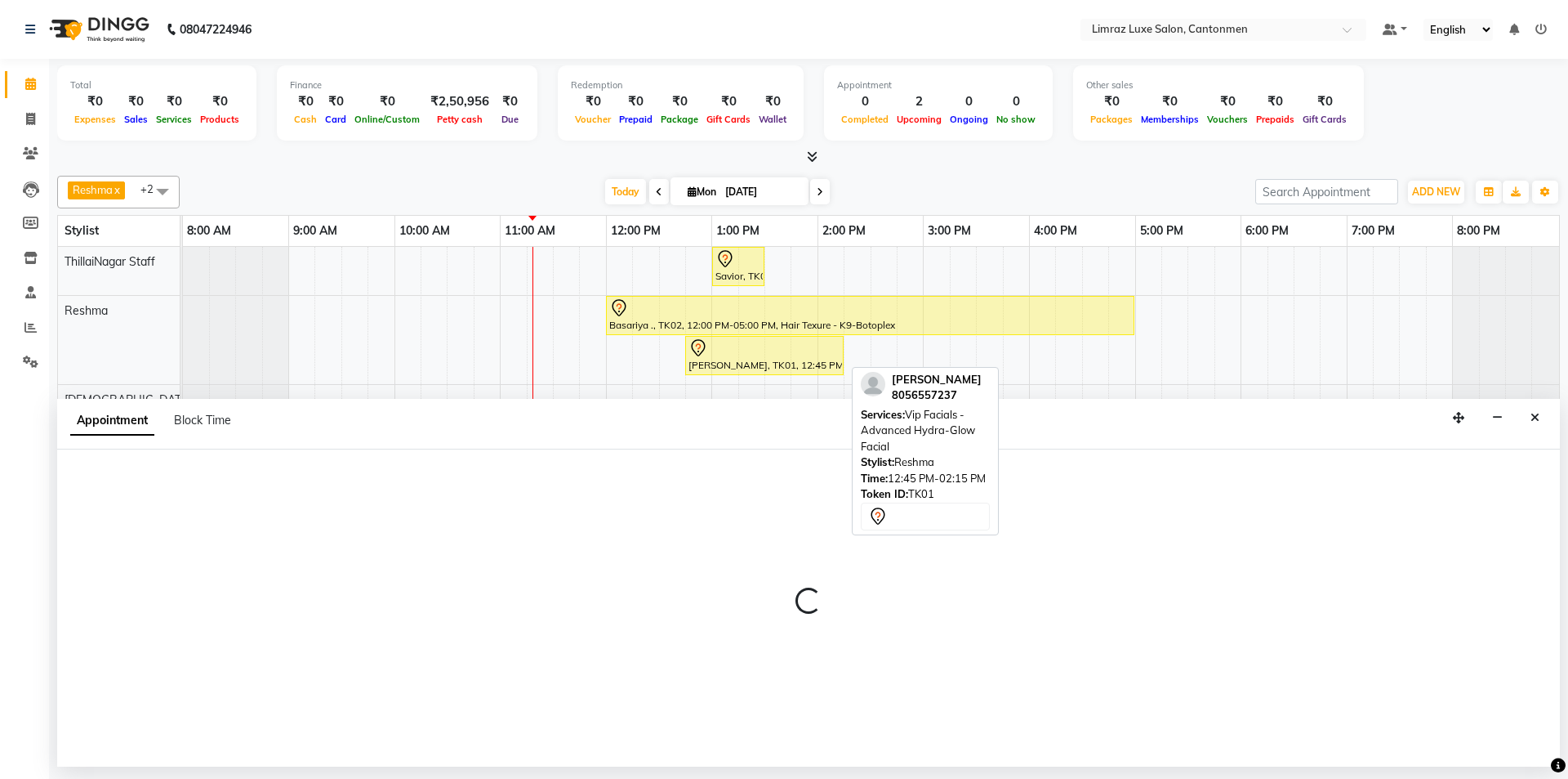
select select "tentative"
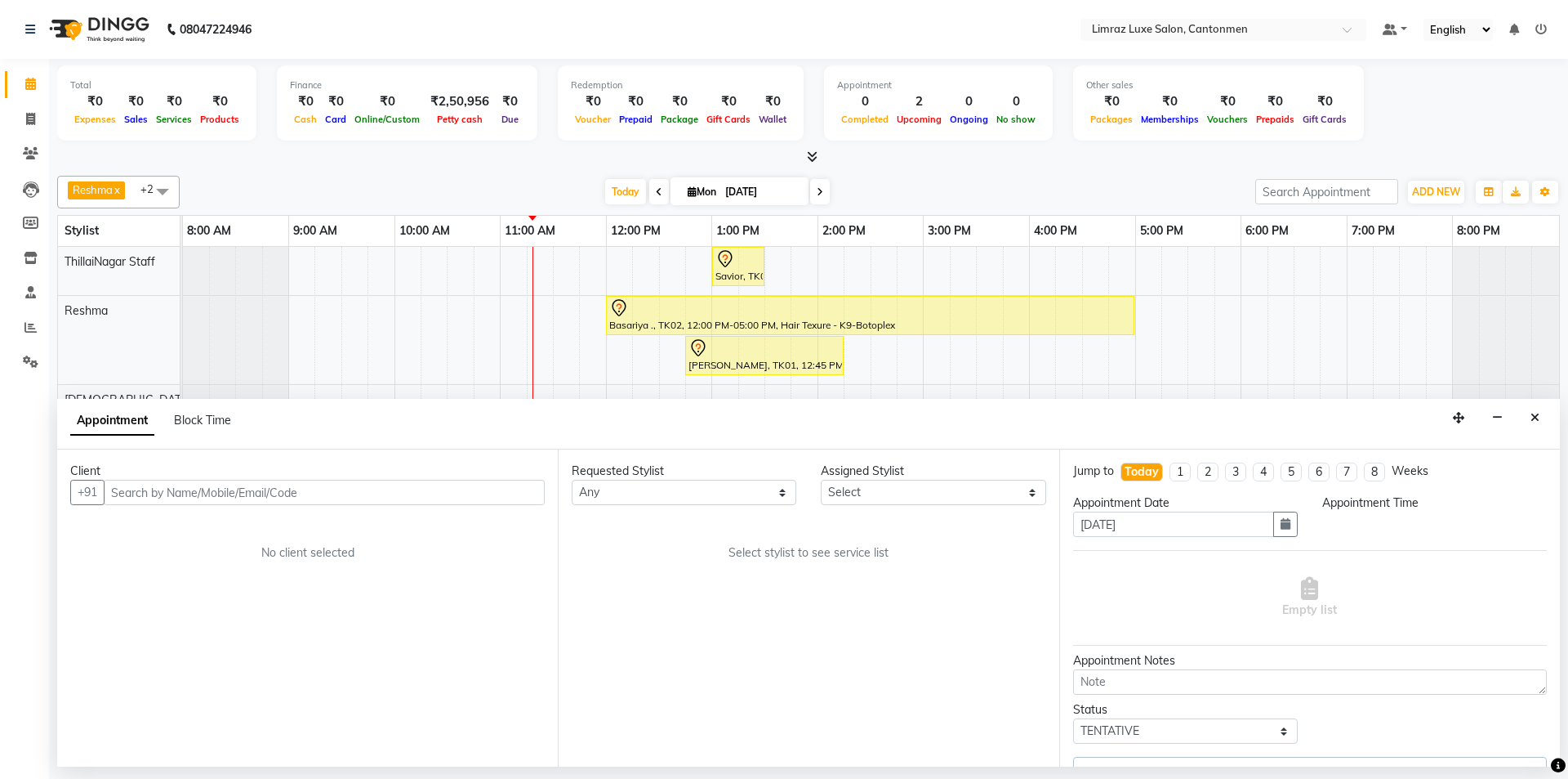
select select "780"
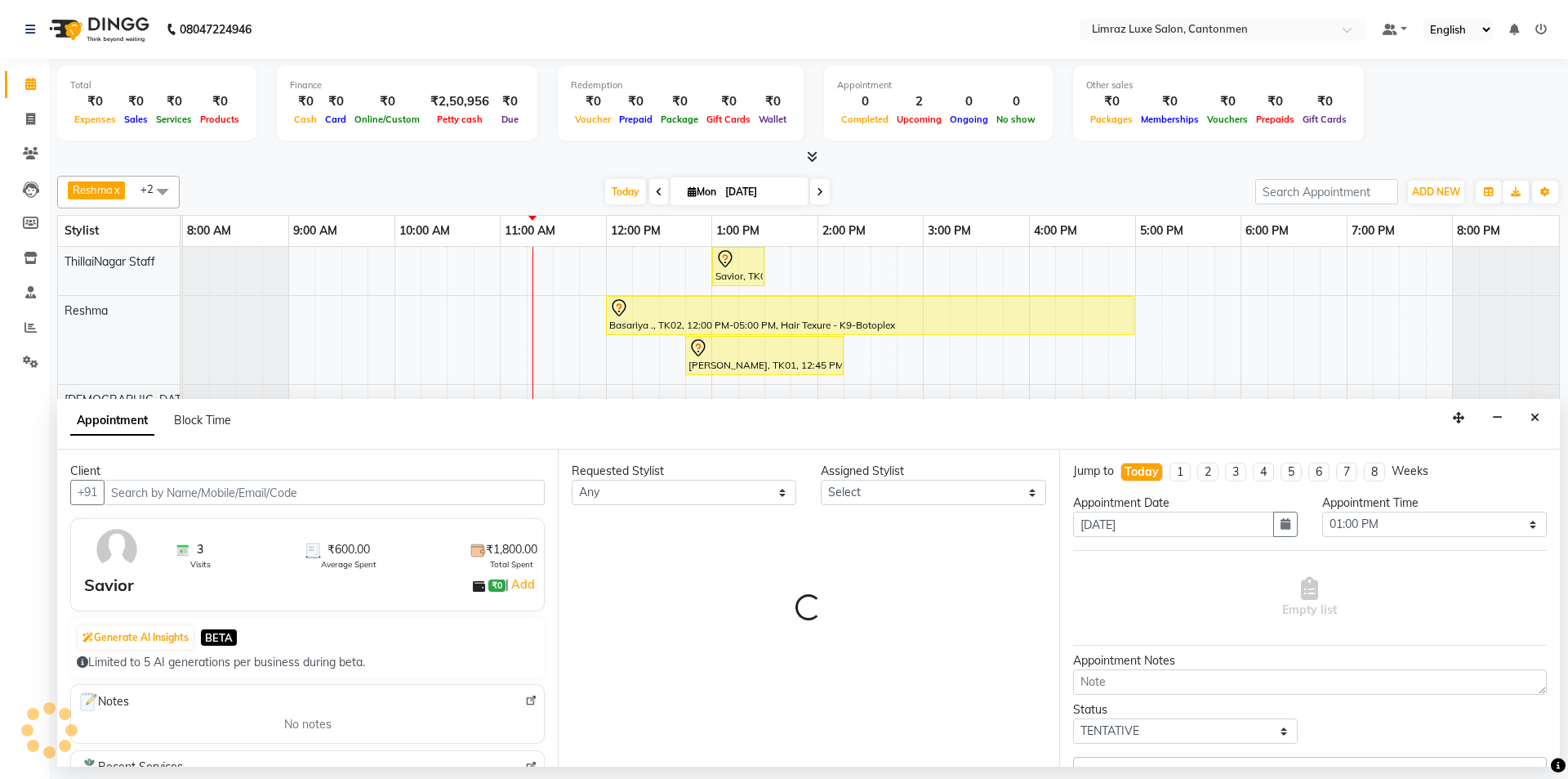
select select "87280"
select select "3643"
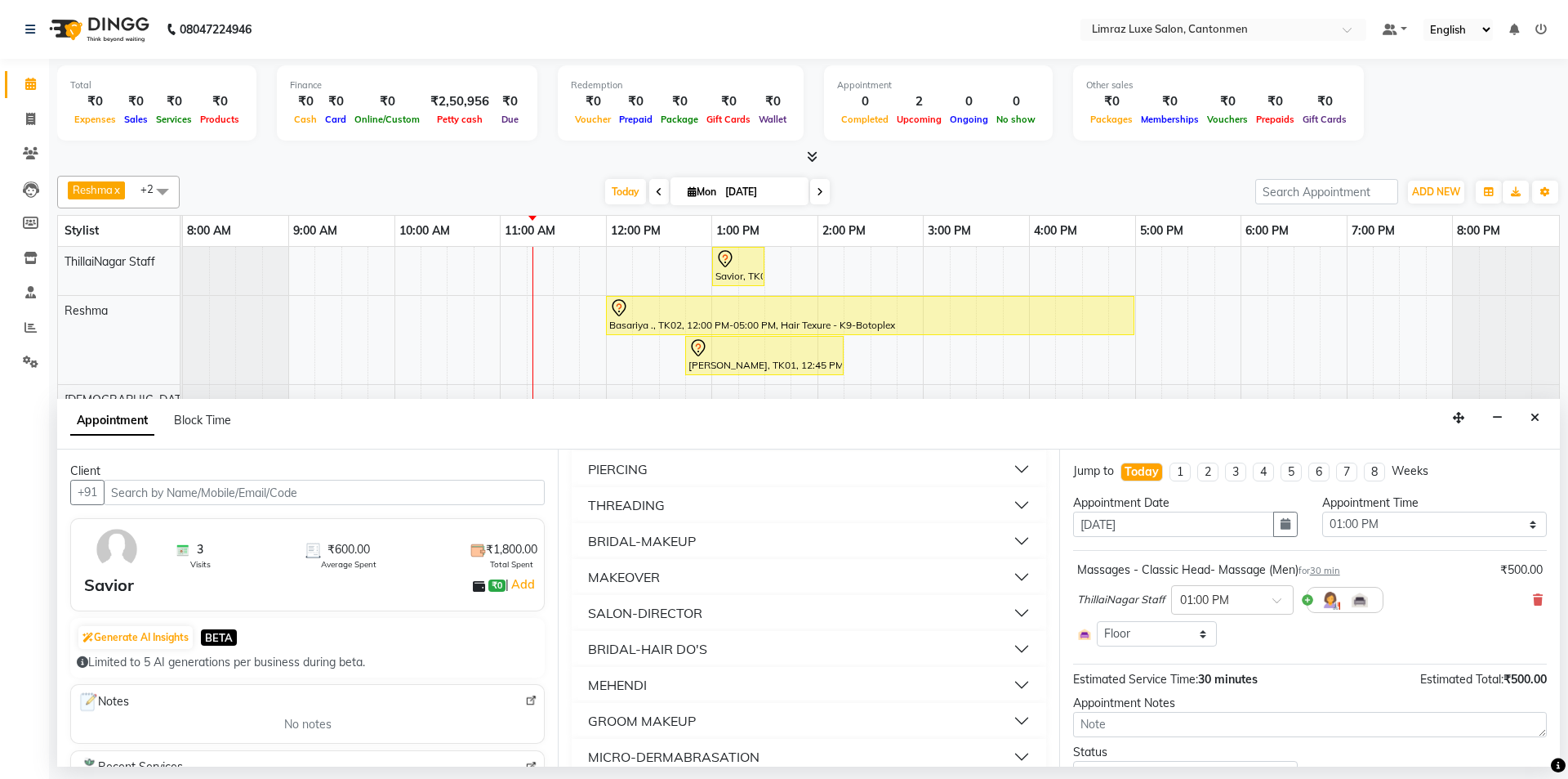
scroll to position [1073, 0]
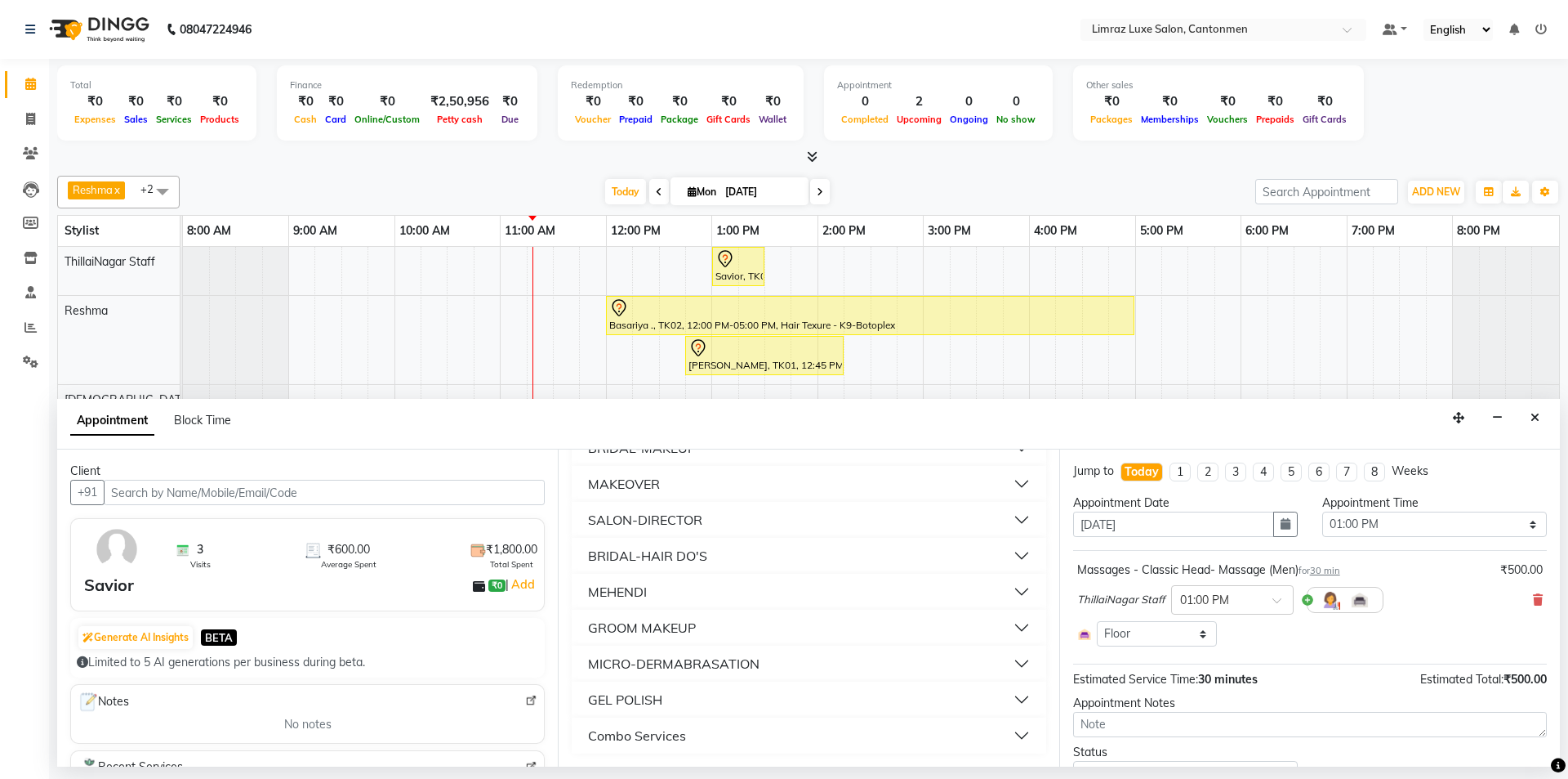
click at [662, 736] on div "Combo Services" at bounding box center [636, 735] width 98 height 20
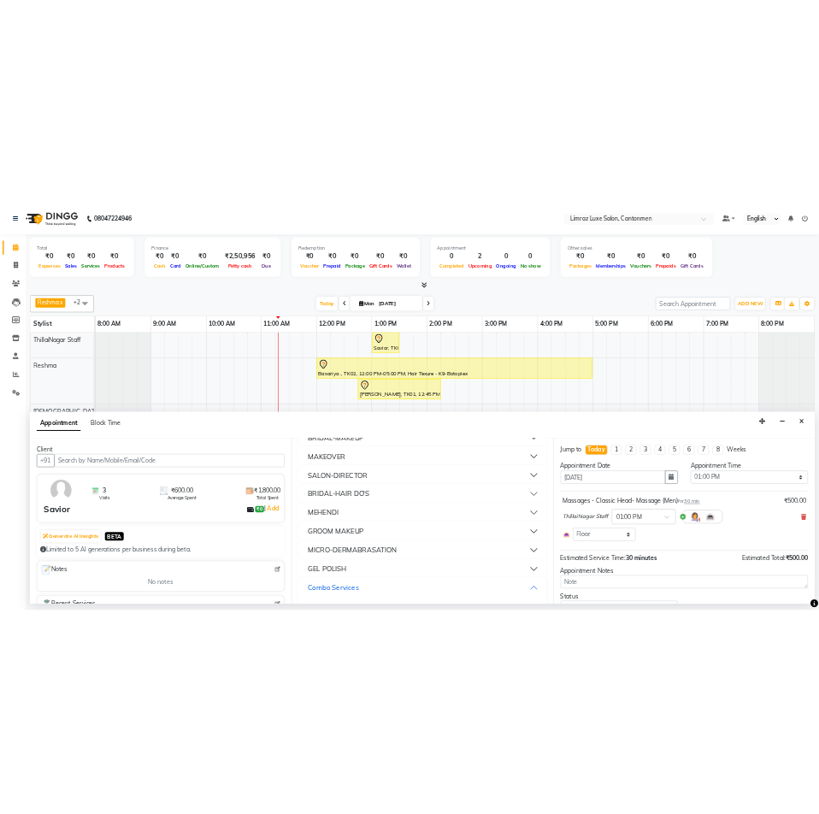
scroll to position [1364, 0]
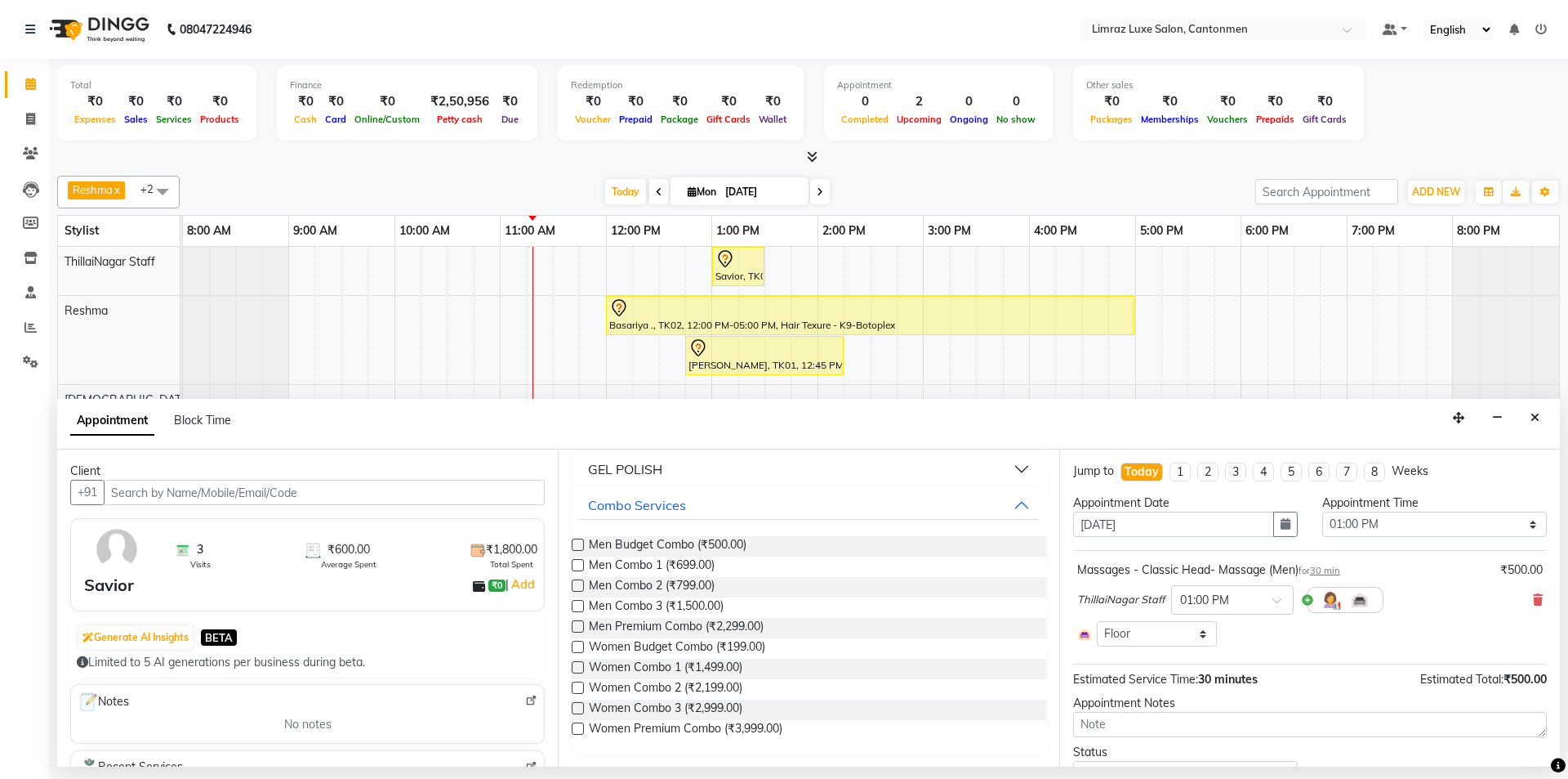
click at [881, 434] on div "Appointment Block Time" at bounding box center [808, 423] width 1503 height 51
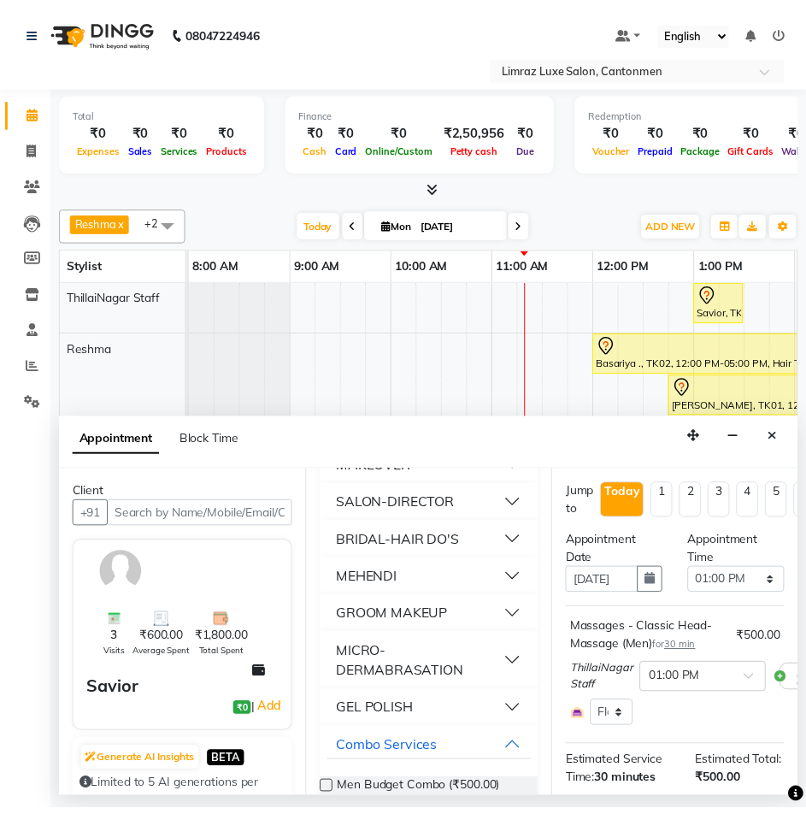
scroll to position [1595, 0]
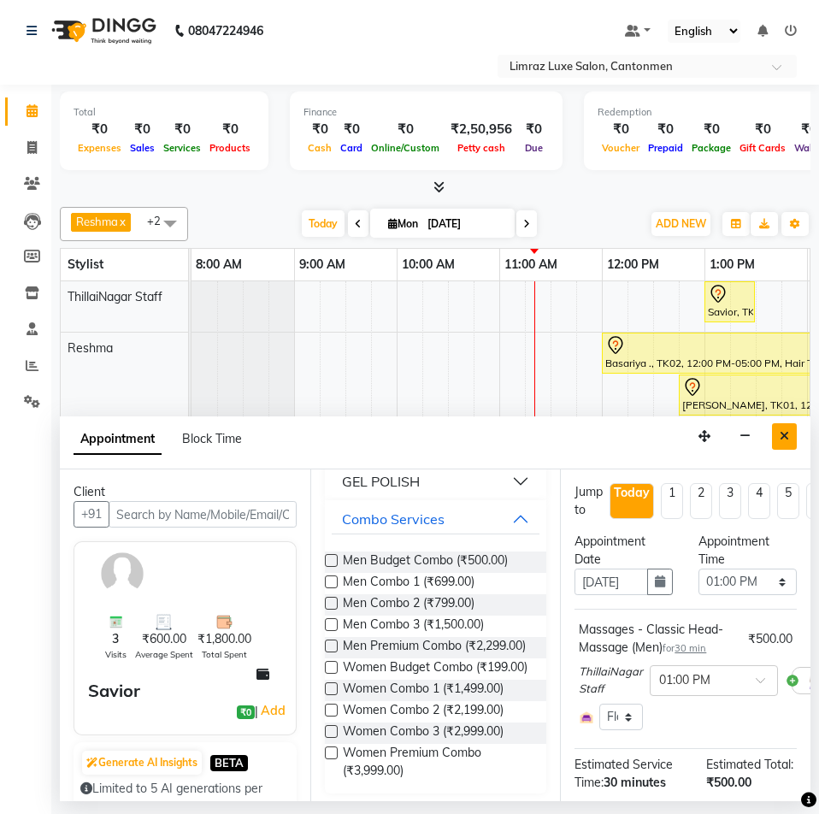
click at [786, 431] on icon "Close" at bounding box center [784, 436] width 9 height 12
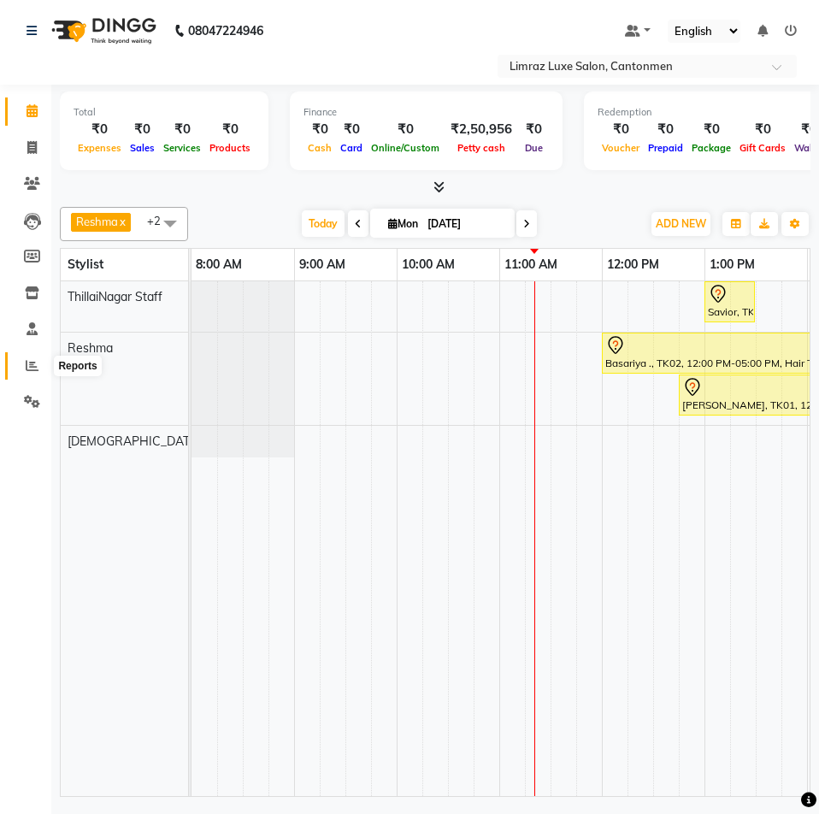
click at [32, 362] on icon at bounding box center [32, 365] width 13 height 13
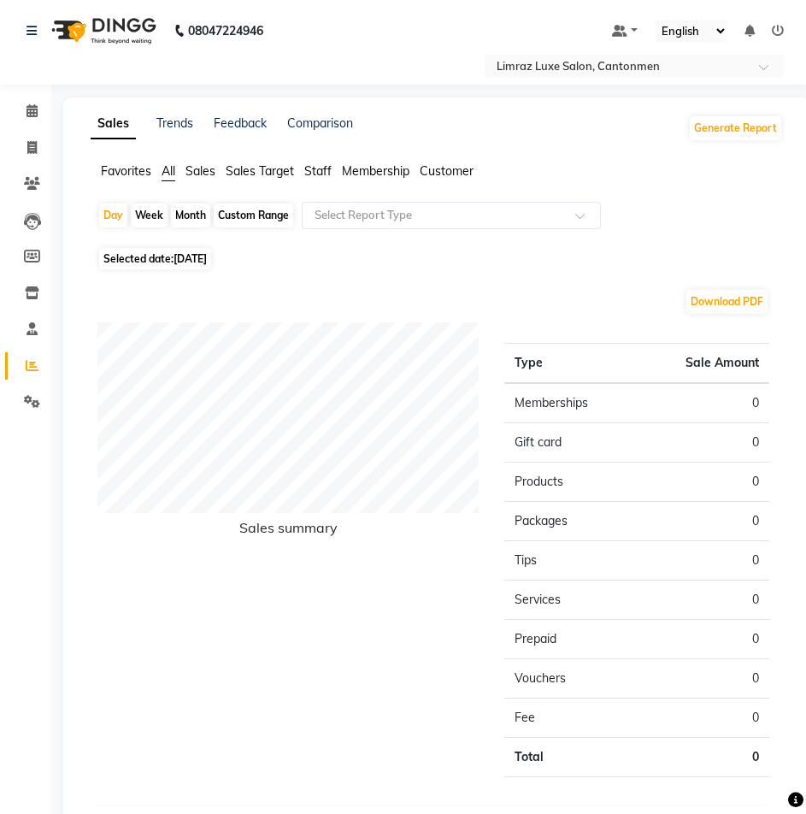
click at [203, 257] on span "[DATE]" at bounding box center [190, 258] width 33 height 13
select select "9"
select select "2025"
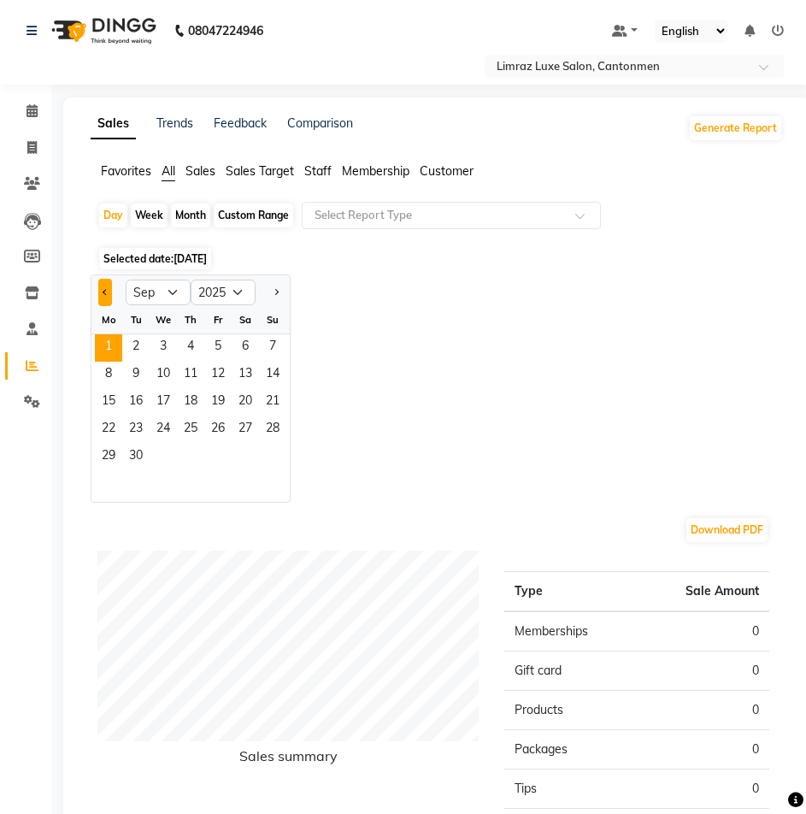
click at [104, 302] on button "Previous month" at bounding box center [105, 292] width 14 height 27
select select "8"
click at [169, 451] on span "27" at bounding box center [163, 457] width 27 height 27
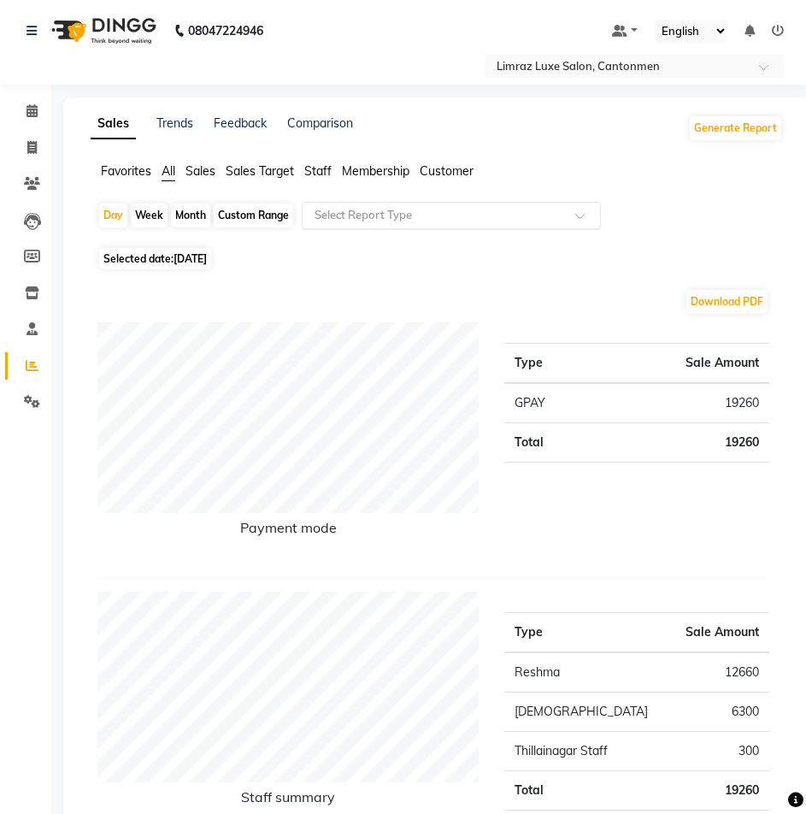
click at [442, 212] on input "text" at bounding box center [434, 215] width 246 height 17
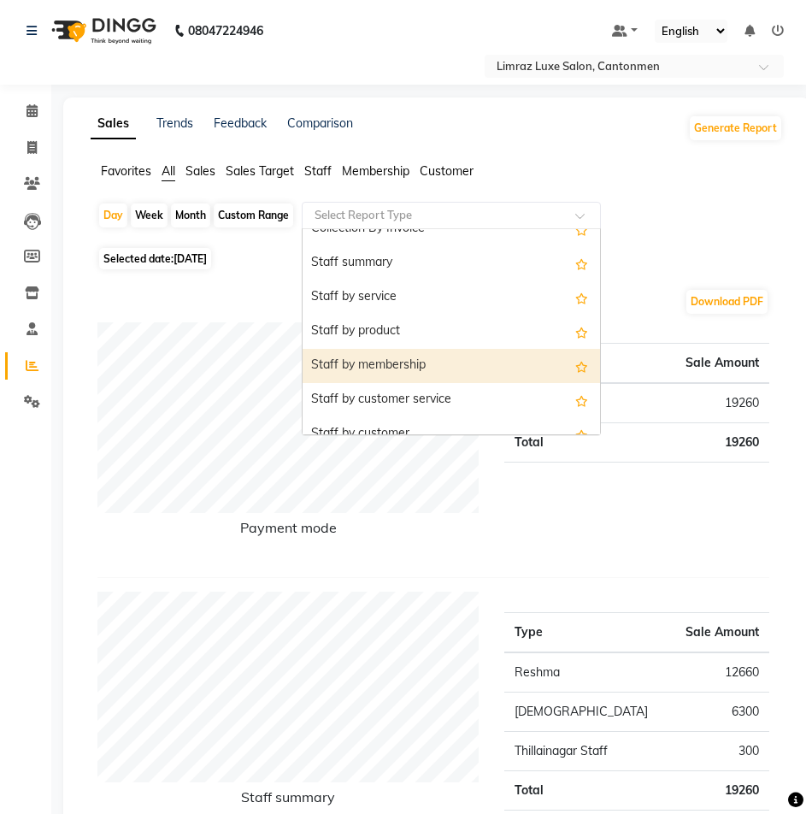
scroll to position [855, 0]
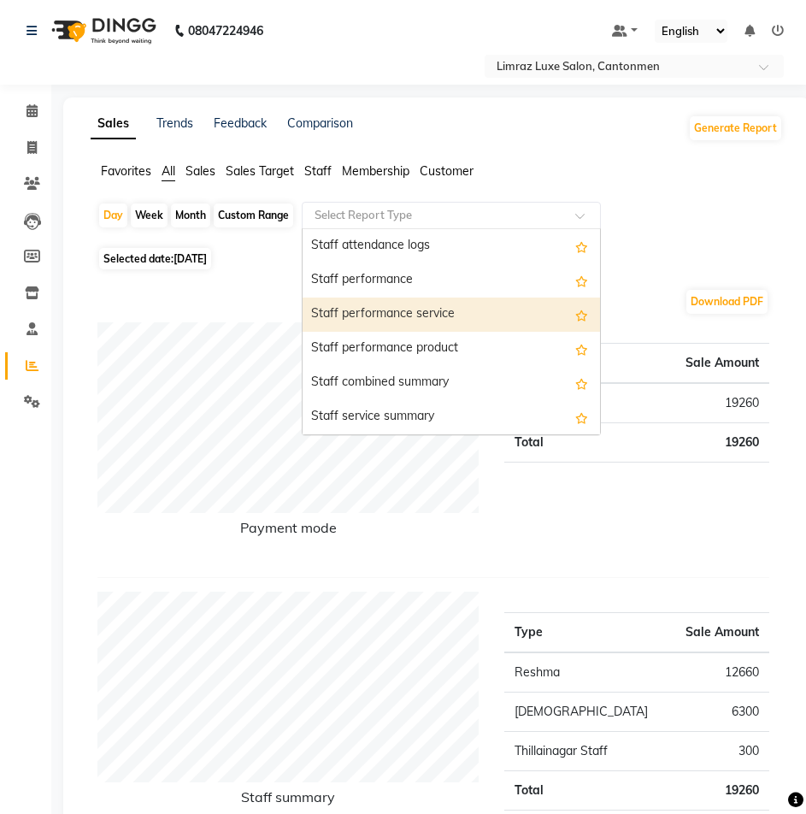
click at [412, 313] on div "Staff performance service" at bounding box center [451, 314] width 297 height 34
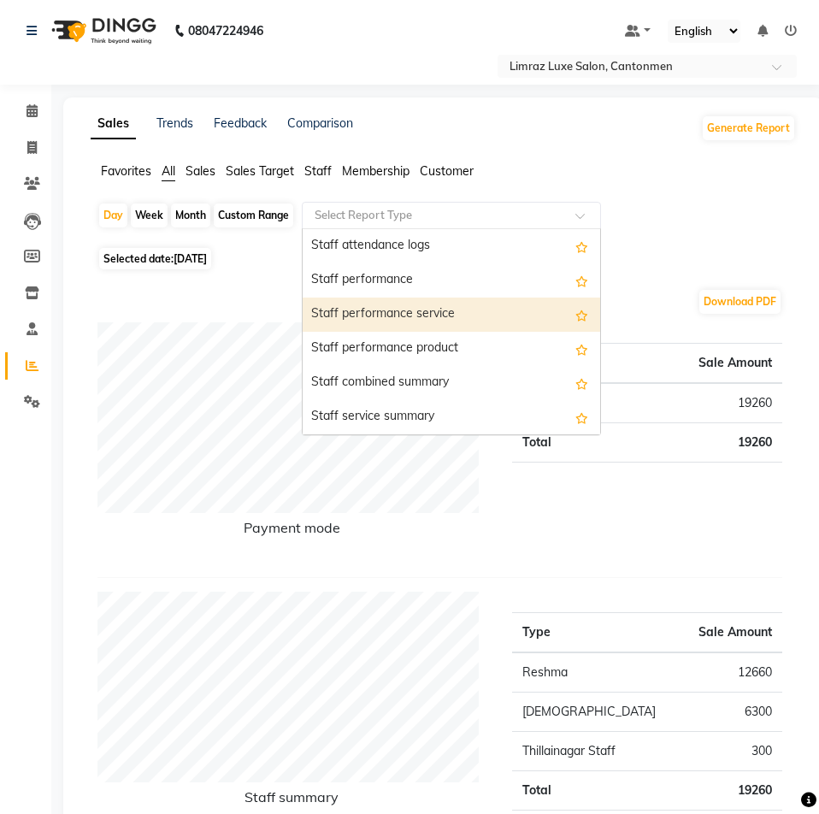
select select "full_report"
select select "csv"
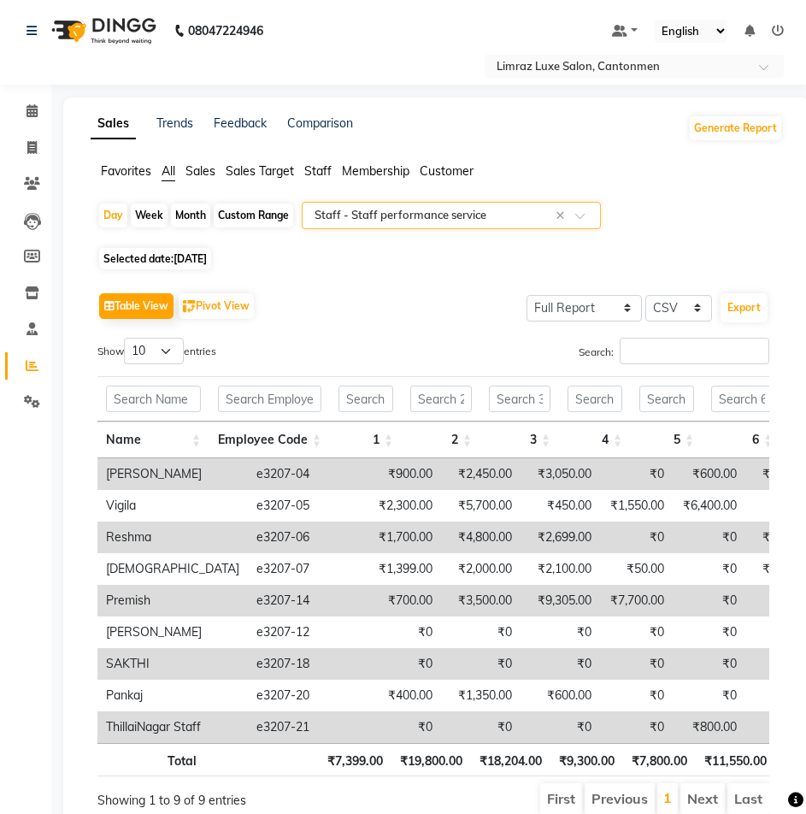
click at [455, 210] on input "text" at bounding box center [434, 215] width 246 height 17
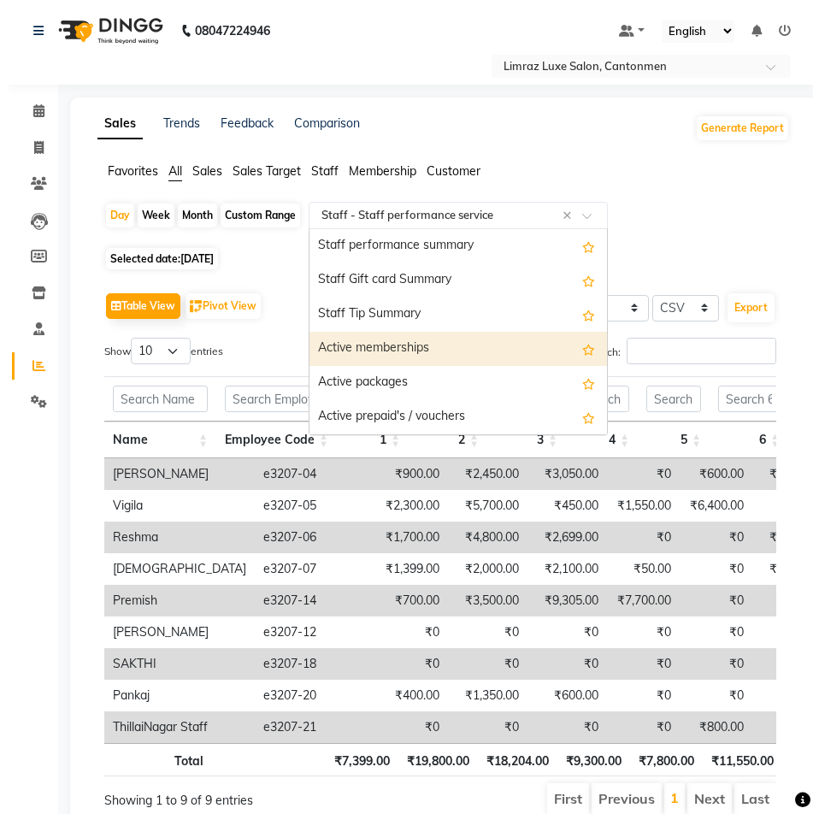
scroll to position [1009, 0]
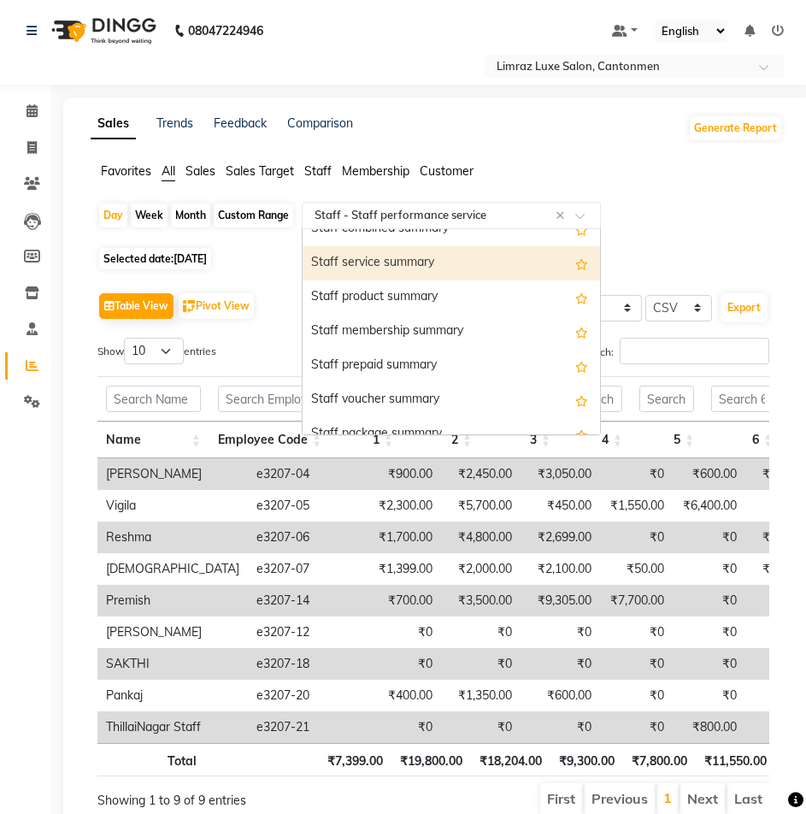
click at [415, 257] on div "Staff service summary" at bounding box center [451, 263] width 297 height 34
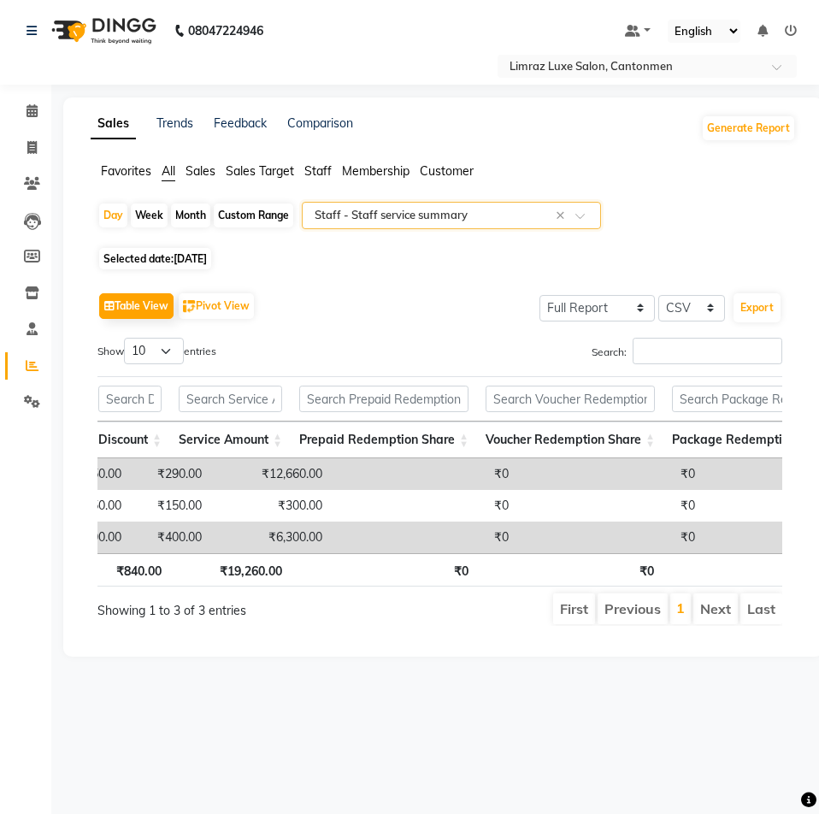
scroll to position [0, 0]
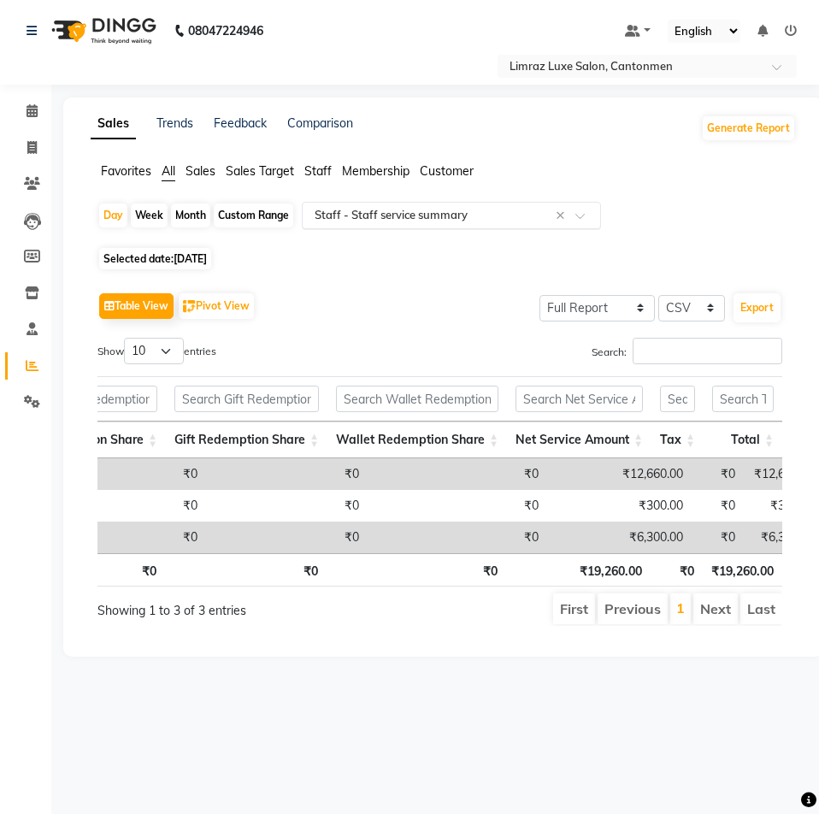
click at [509, 218] on input "text" at bounding box center [434, 215] width 246 height 17
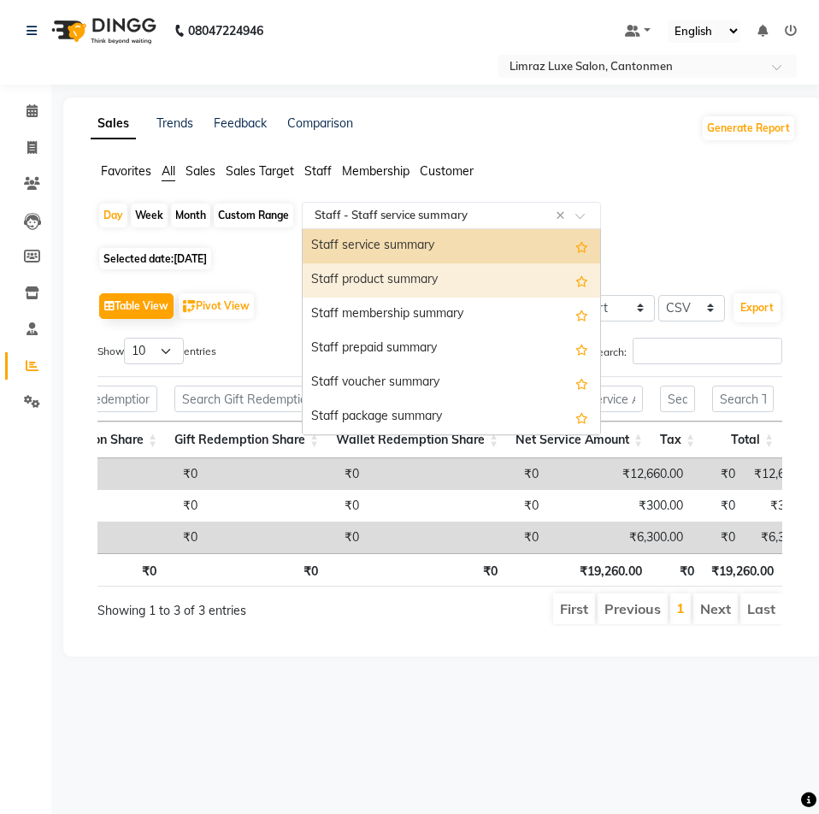
click at [431, 277] on div "Staff product summary" at bounding box center [451, 280] width 297 height 34
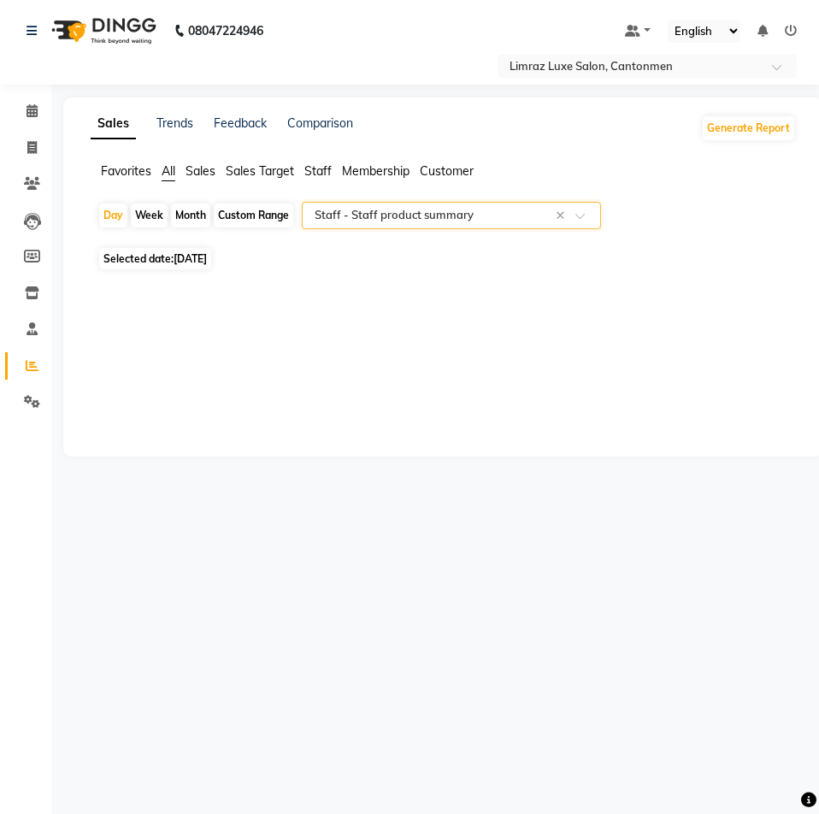
click at [433, 211] on input "text" at bounding box center [434, 215] width 246 height 17
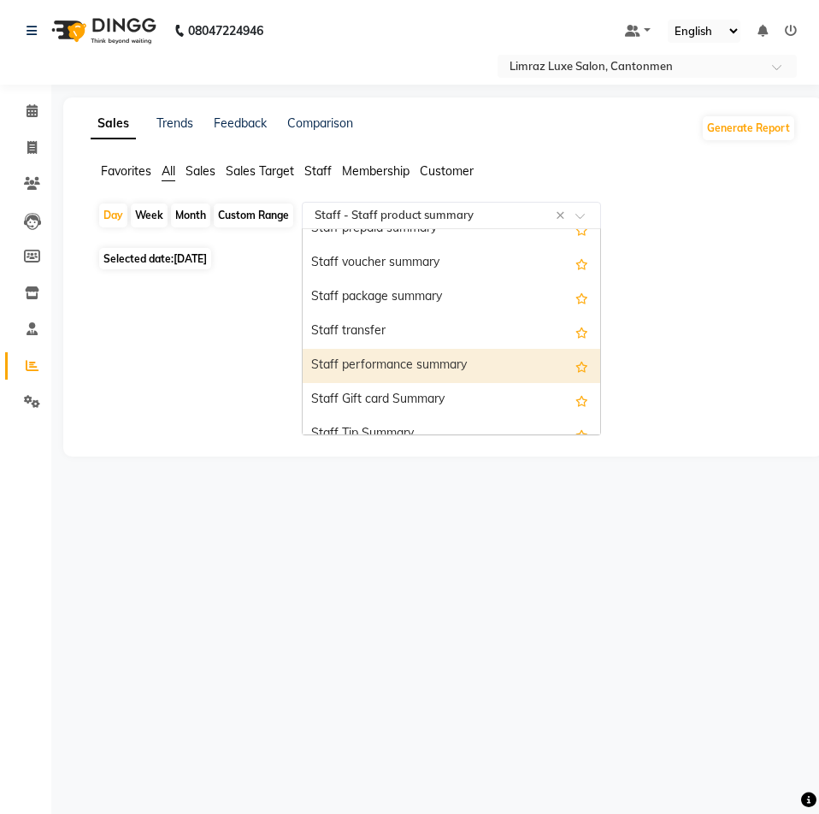
click at [409, 362] on div "Staff performance summary" at bounding box center [451, 366] width 297 height 34
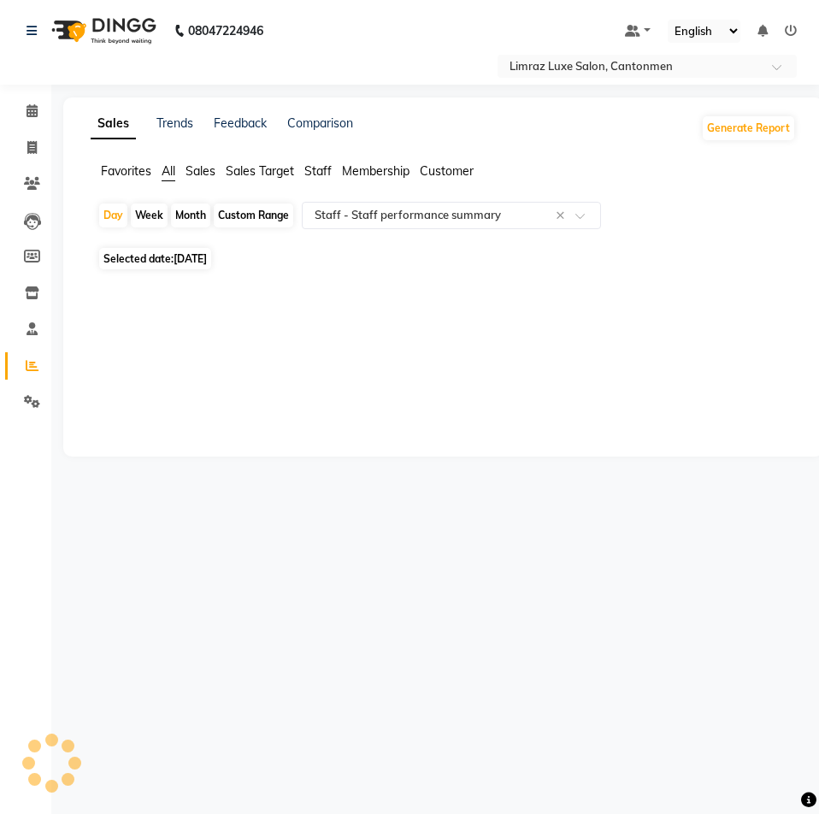
select select "full_report"
select select "csv"
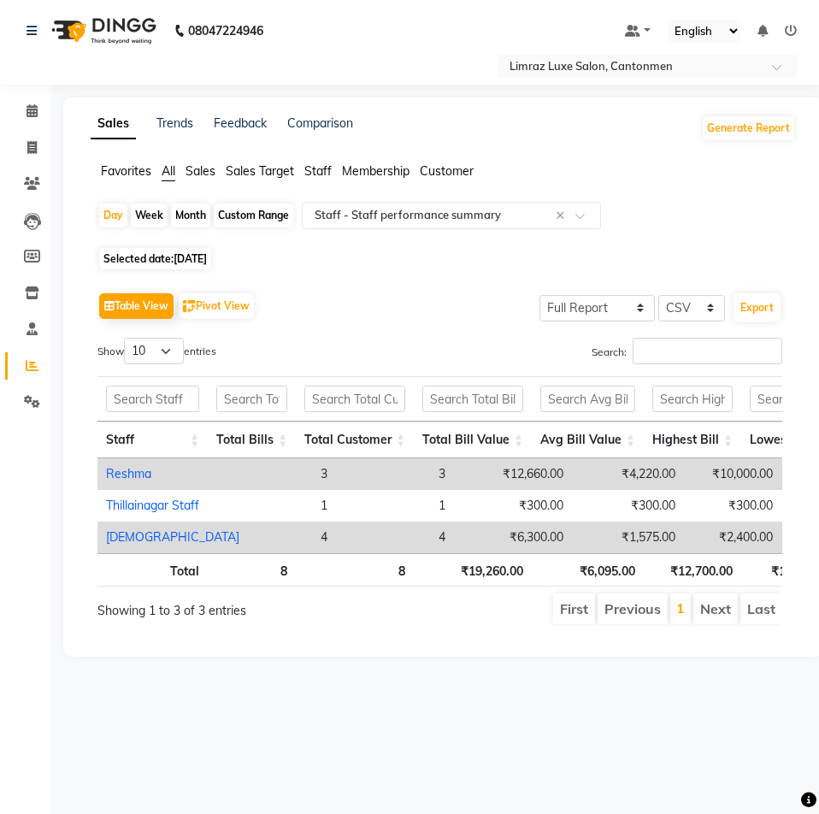
click at [325, 735] on div "08047224946 Select Location × Limraz Luxe Salon, Cantonmen Default Panel My Pan…" at bounding box center [409, 407] width 819 height 814
click at [198, 257] on span "[DATE]" at bounding box center [190, 258] width 33 height 13
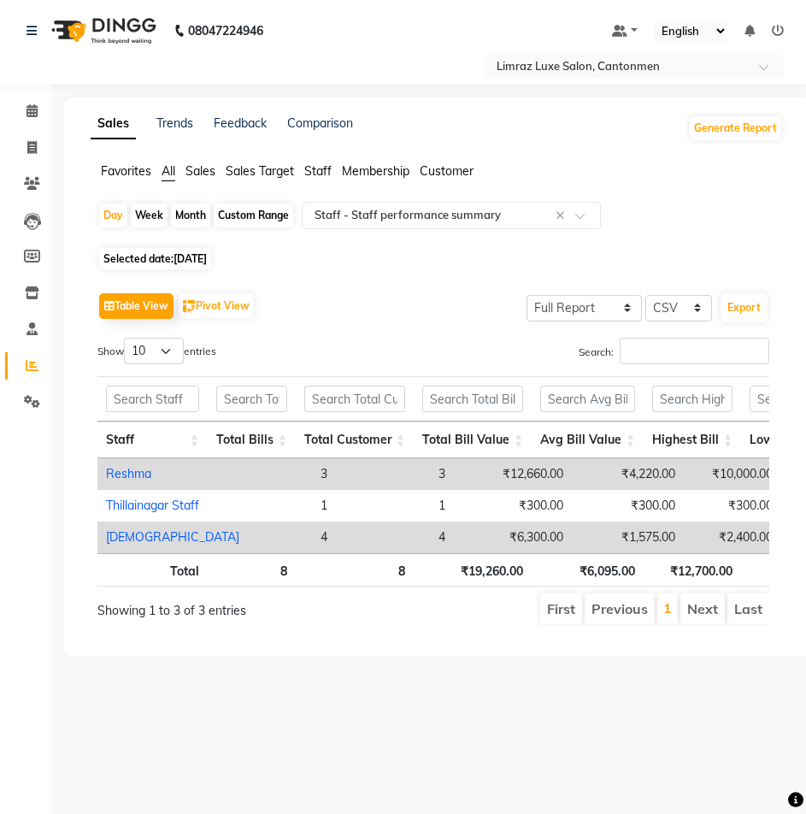
select select "8"
select select "2025"
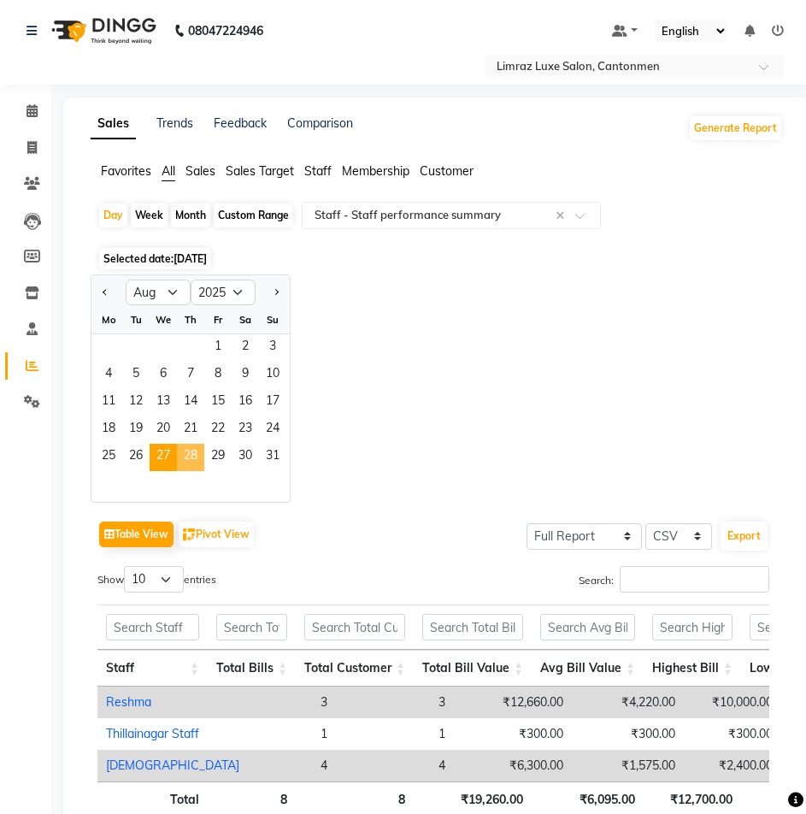
click at [182, 445] on span "28" at bounding box center [190, 457] width 27 height 27
click at [548, 378] on div "Jan Feb Mar Apr May Jun Jul Aug Sep Oct Nov Dec 2015 2016 2017 2018 2019 2020 2…" at bounding box center [437, 388] width 692 height 228
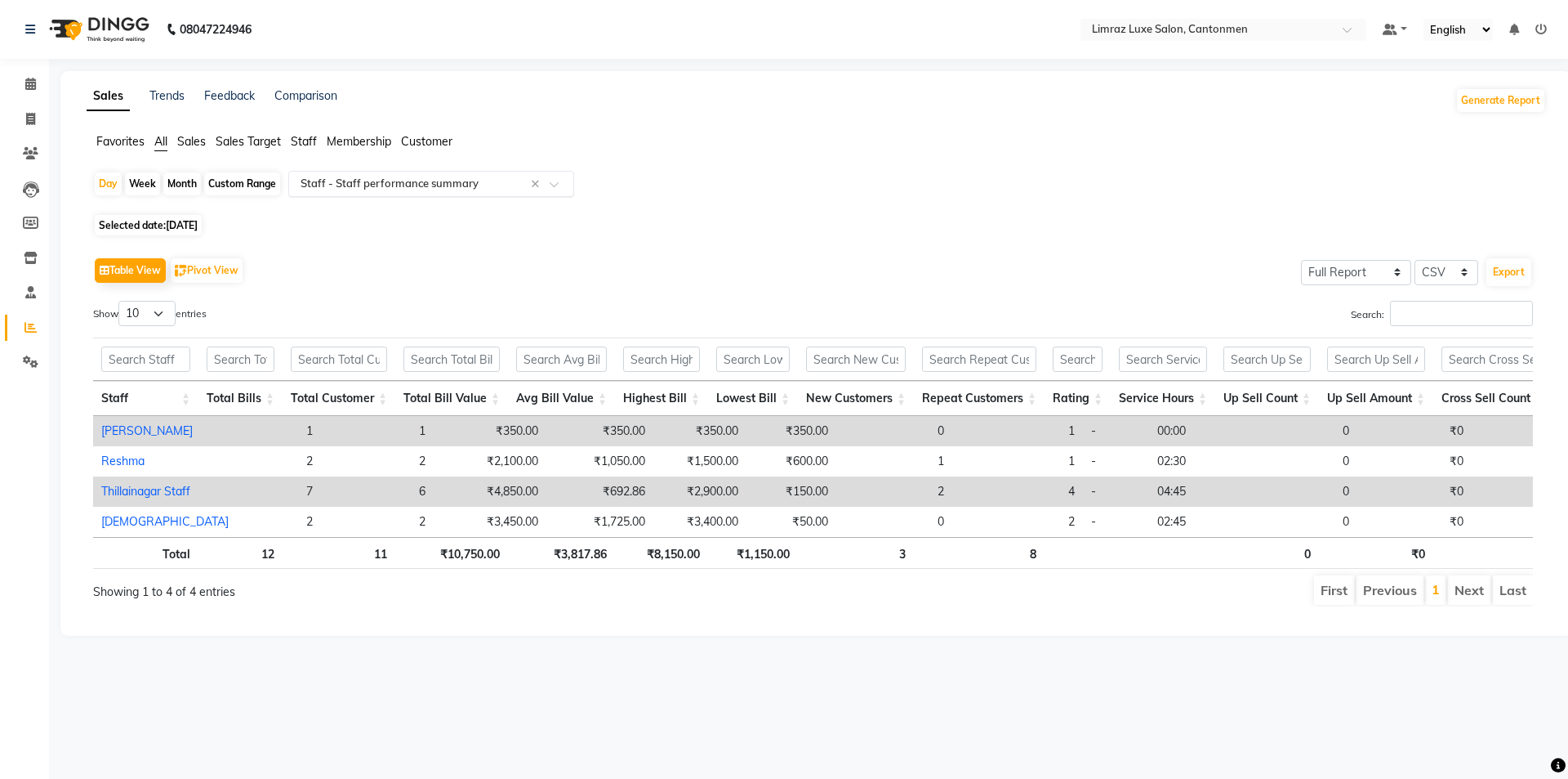
click at [486, 178] on input "text" at bounding box center [415, 184] width 235 height 16
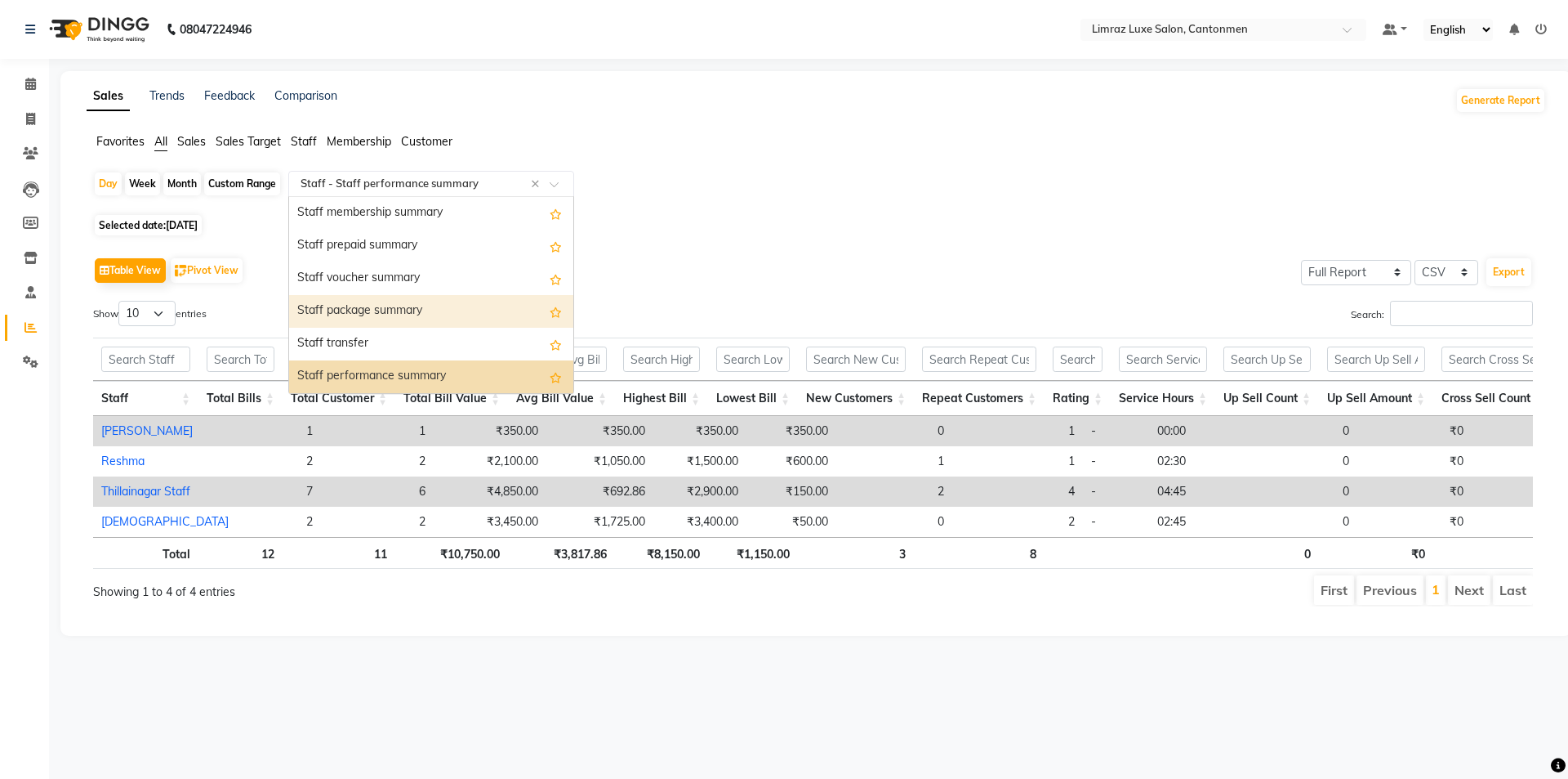
scroll to position [964, 0]
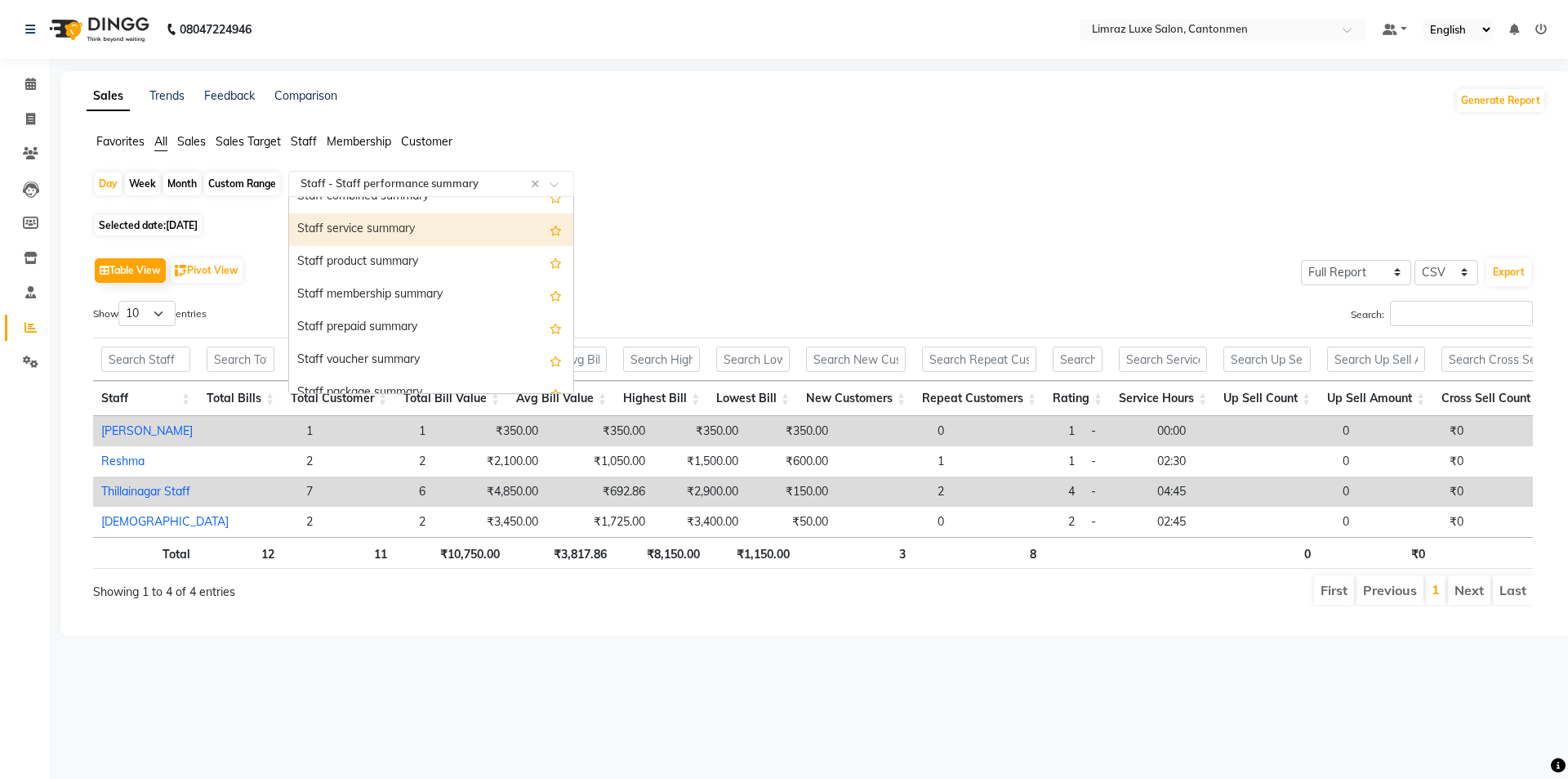
click at [422, 227] on div "Staff service summary" at bounding box center [431, 229] width 284 height 32
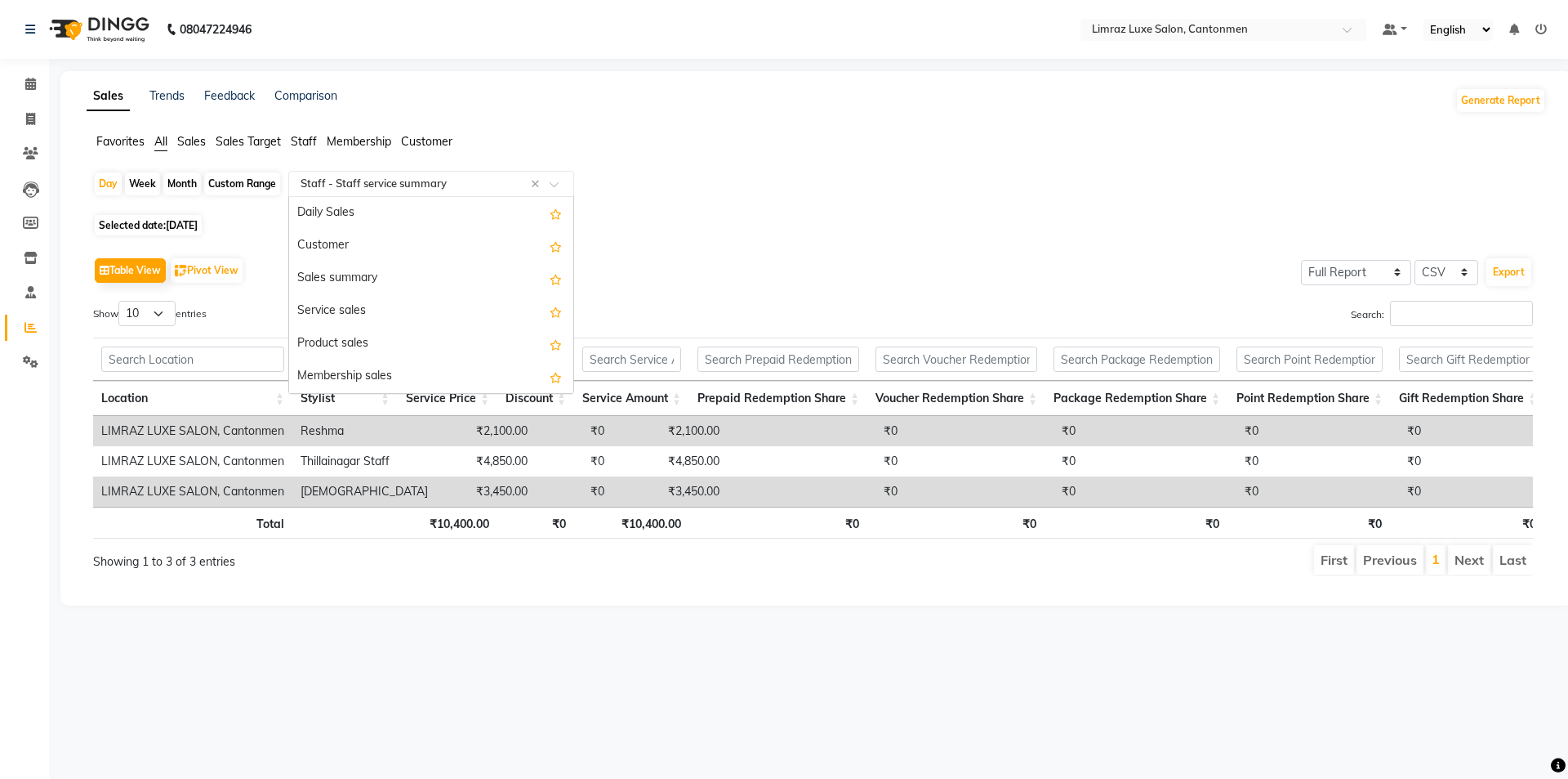
drag, startPoint x: 558, startPoint y: 181, endPoint x: 545, endPoint y: 236, distance: 56.5
click at [558, 182] on span at bounding box center [559, 188] width 20 height 16
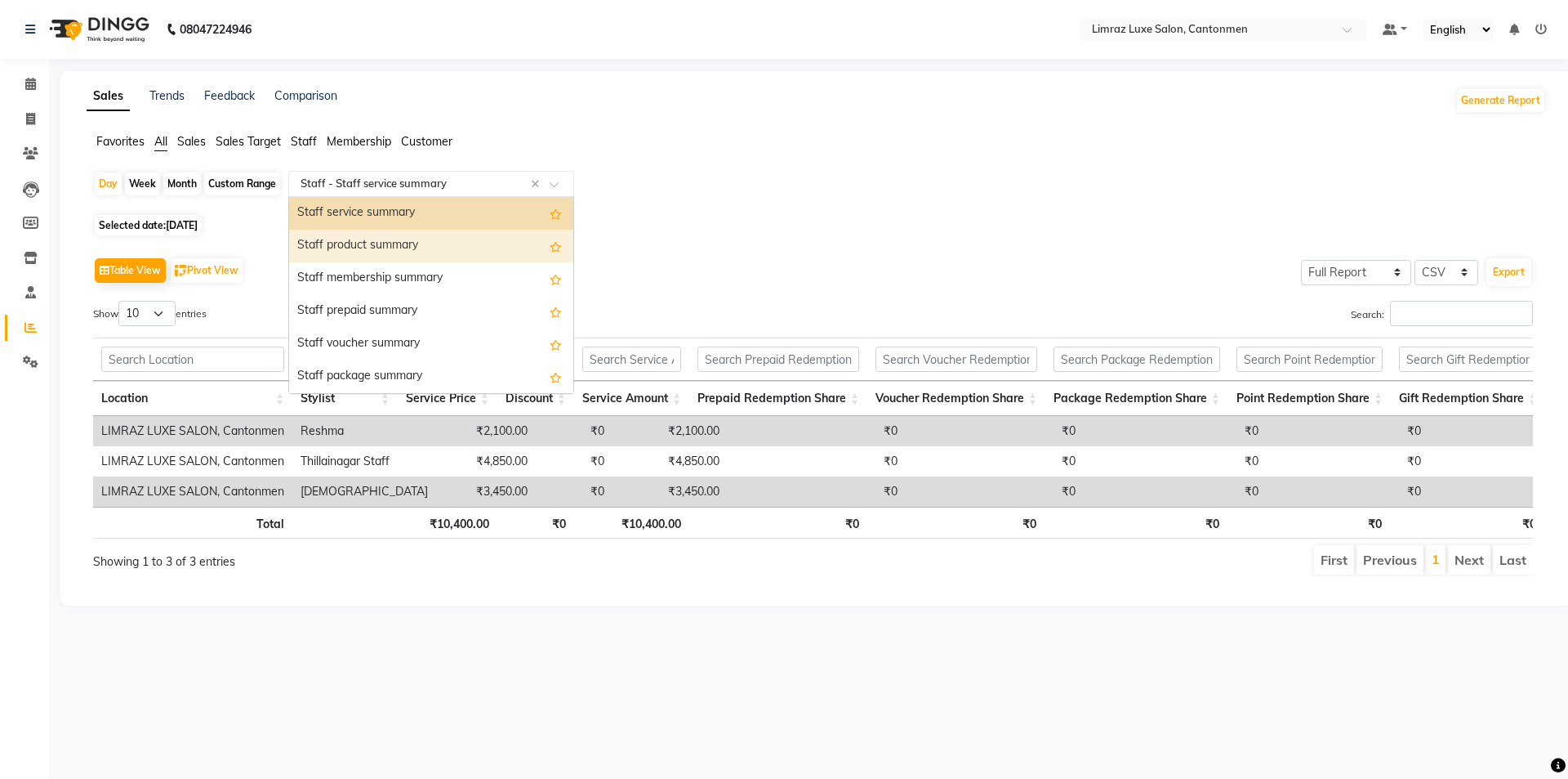
click at [523, 239] on div "Staff product summary" at bounding box center [431, 246] width 284 height 32
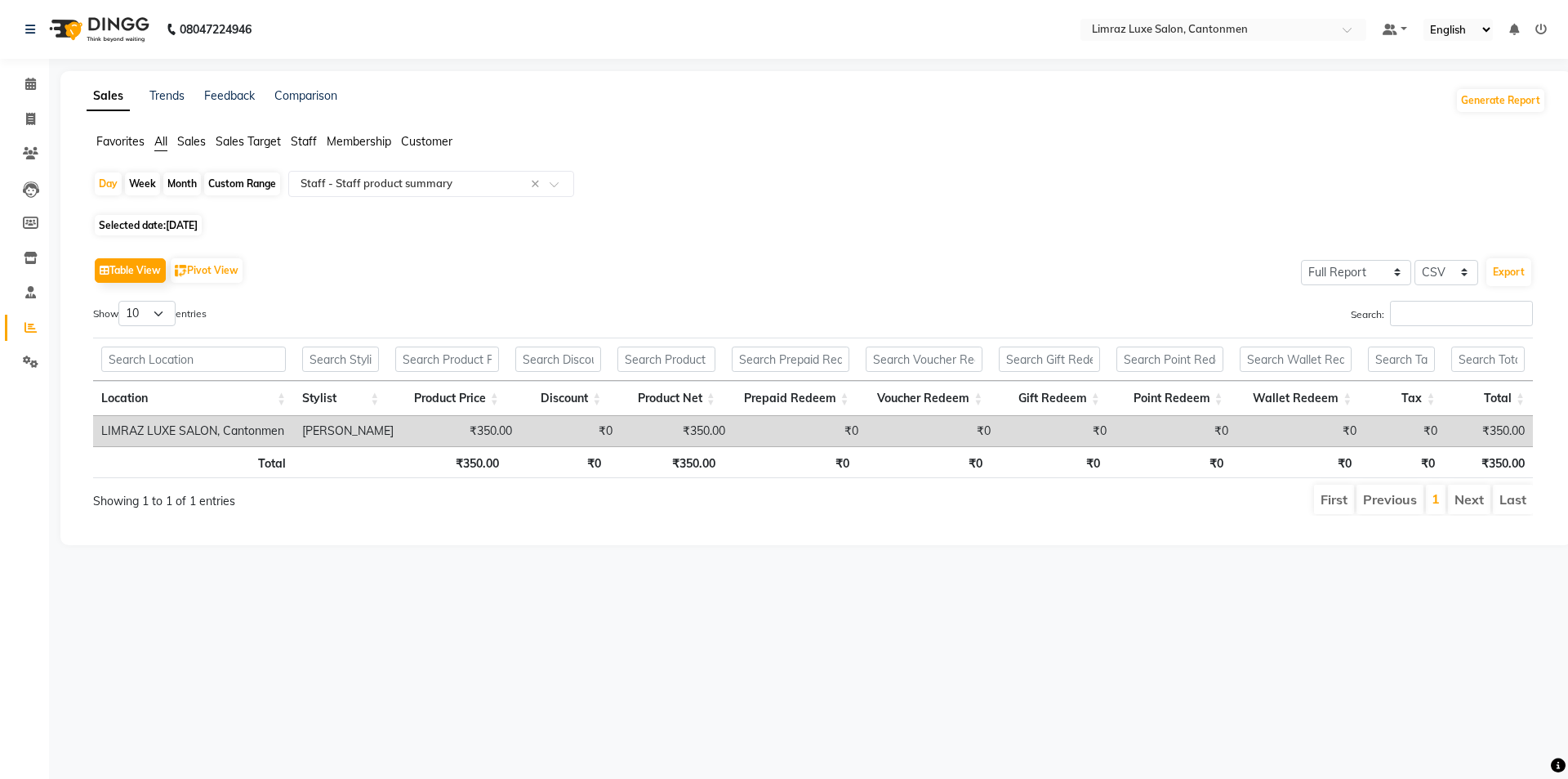
click at [639, 322] on div "Show 10 25 50 100 entries" at bounding box center [446, 316] width 708 height 32
click at [560, 174] on div "Select Report Type × Staff - Staff product summary ×" at bounding box center [431, 184] width 286 height 26
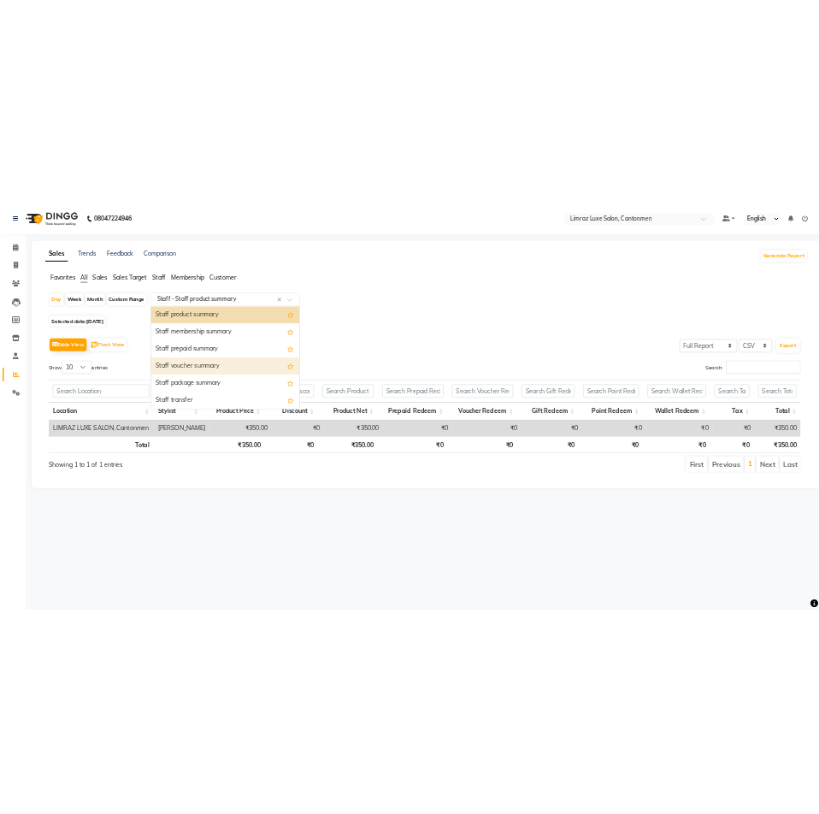
scroll to position [889, 0]
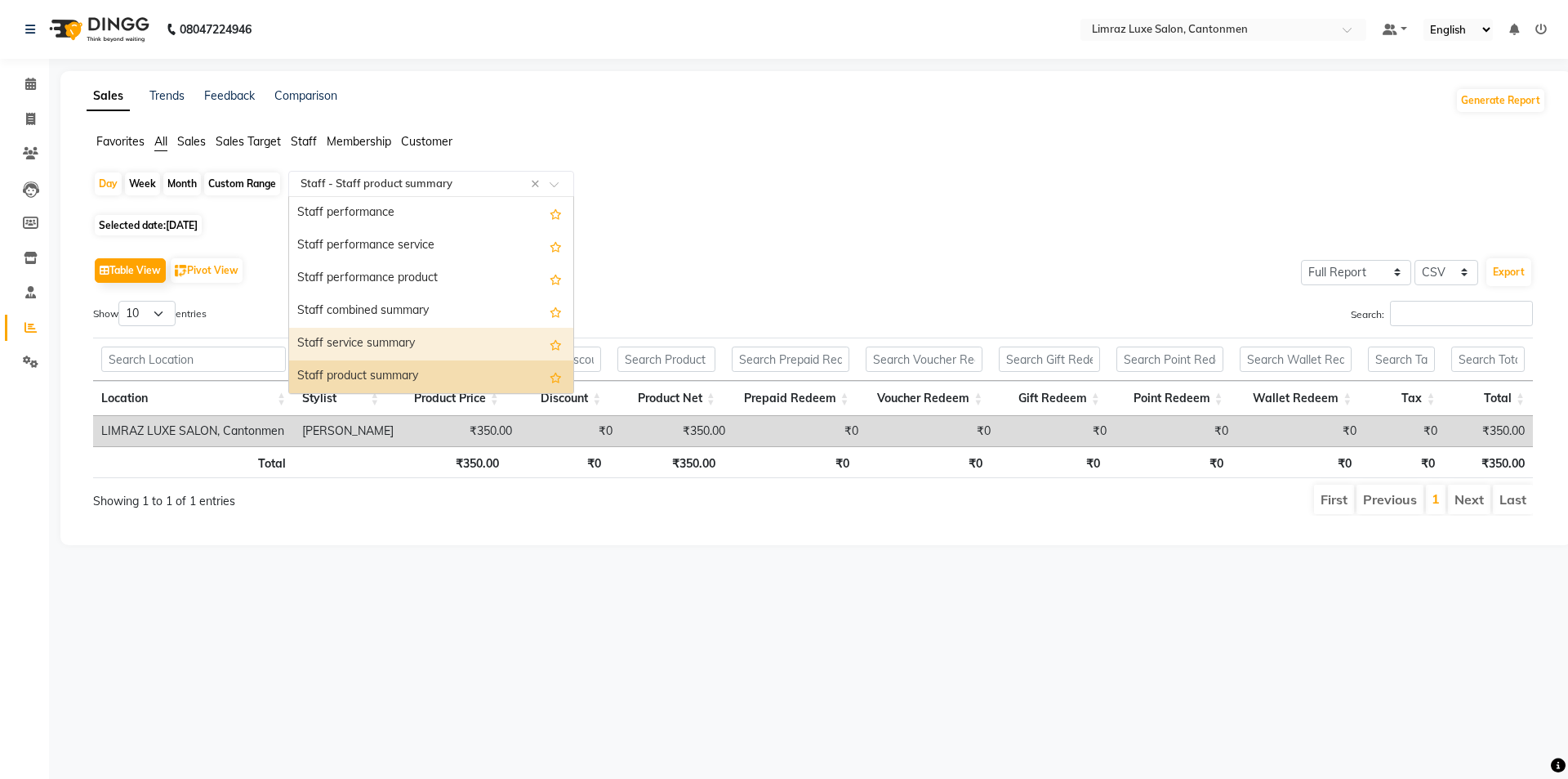
click at [386, 357] on div "Staff service summary" at bounding box center [431, 344] width 284 height 32
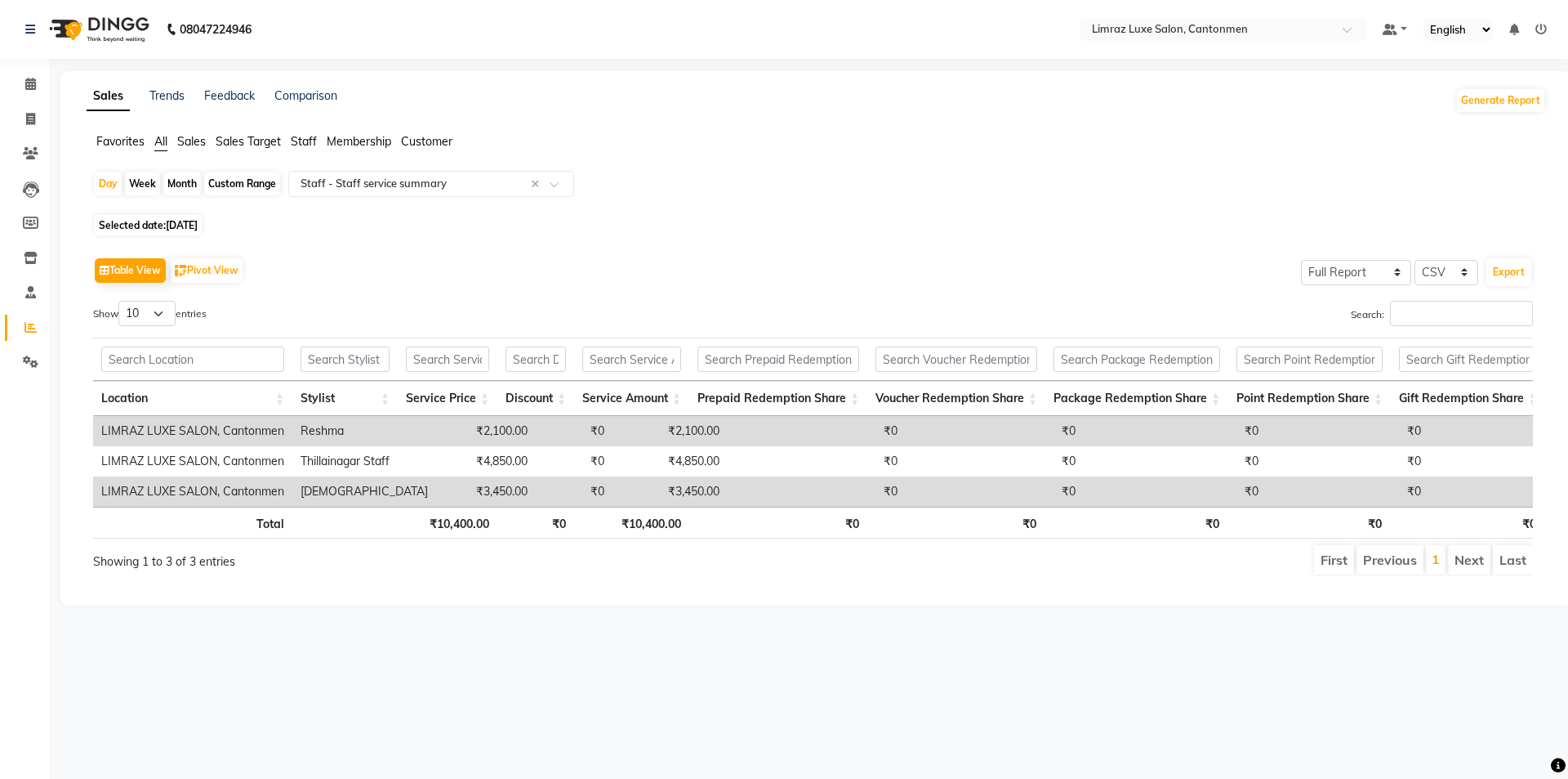
click at [566, 260] on div "Table View Pivot View Select Full Report Filtered Report Select CSV PDF Export" at bounding box center [812, 270] width 1440 height 34
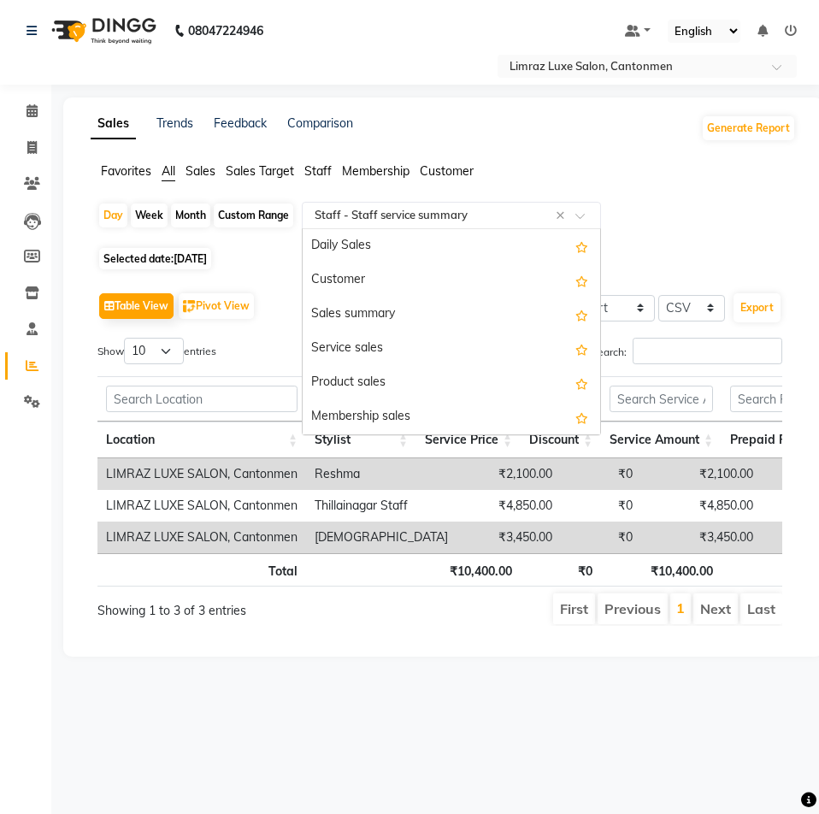
click at [580, 217] on span at bounding box center [585, 220] width 21 height 17
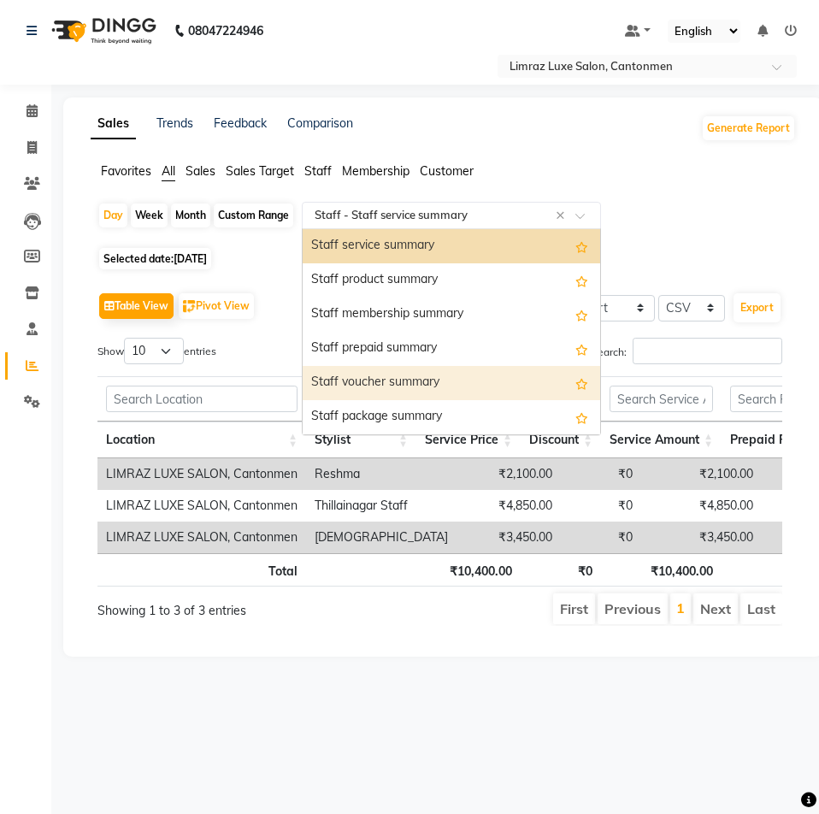
scroll to position [1111, 0]
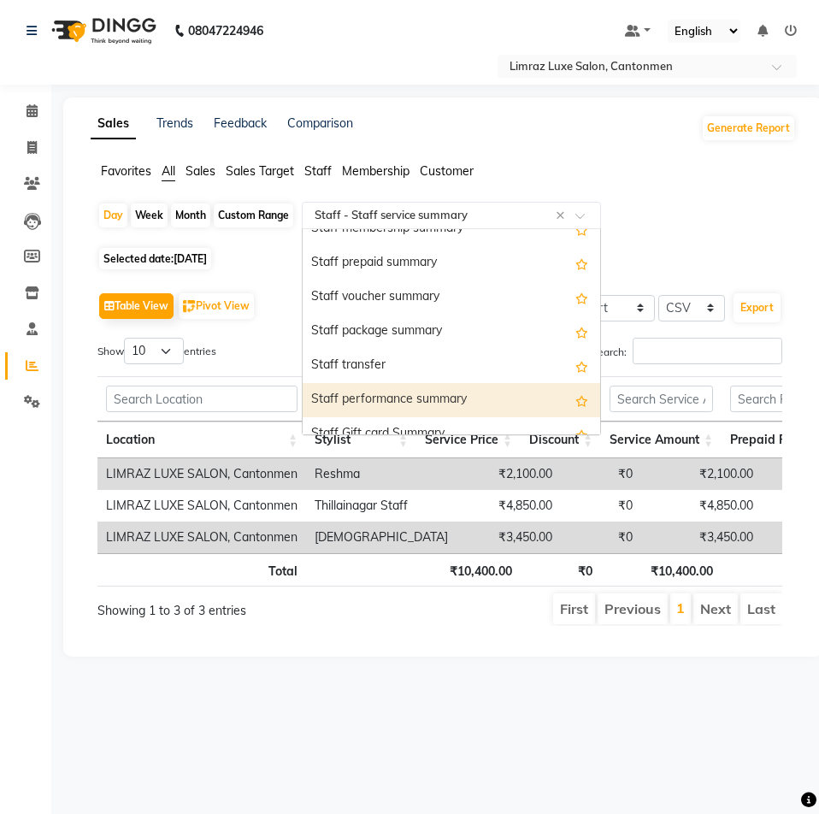
click at [422, 401] on div "Staff performance summary" at bounding box center [451, 400] width 297 height 34
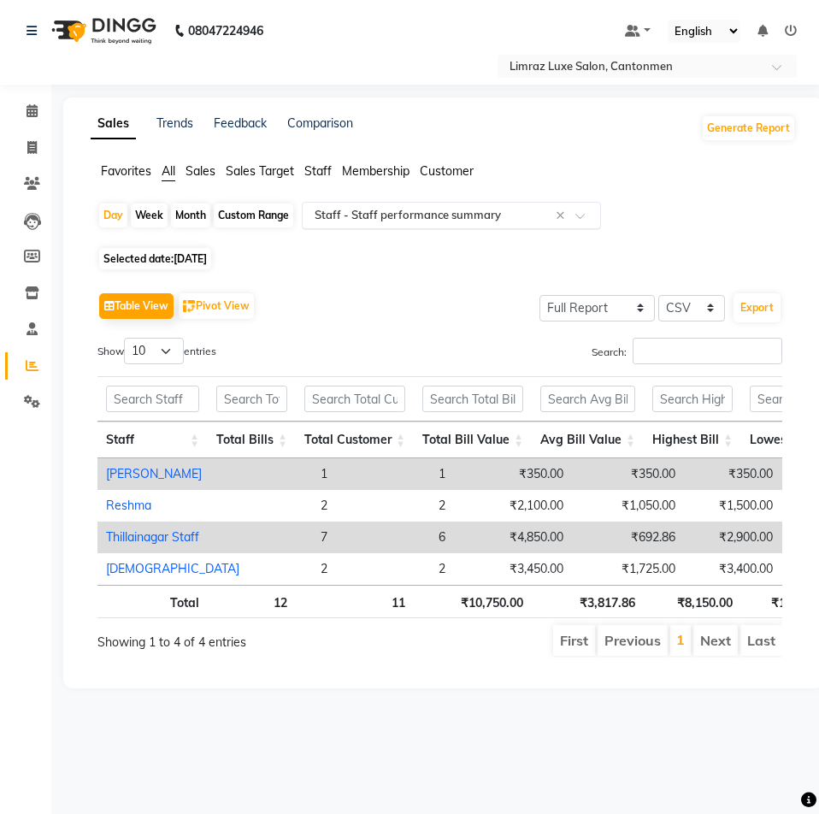
click at [386, 211] on input "text" at bounding box center [434, 215] width 246 height 17
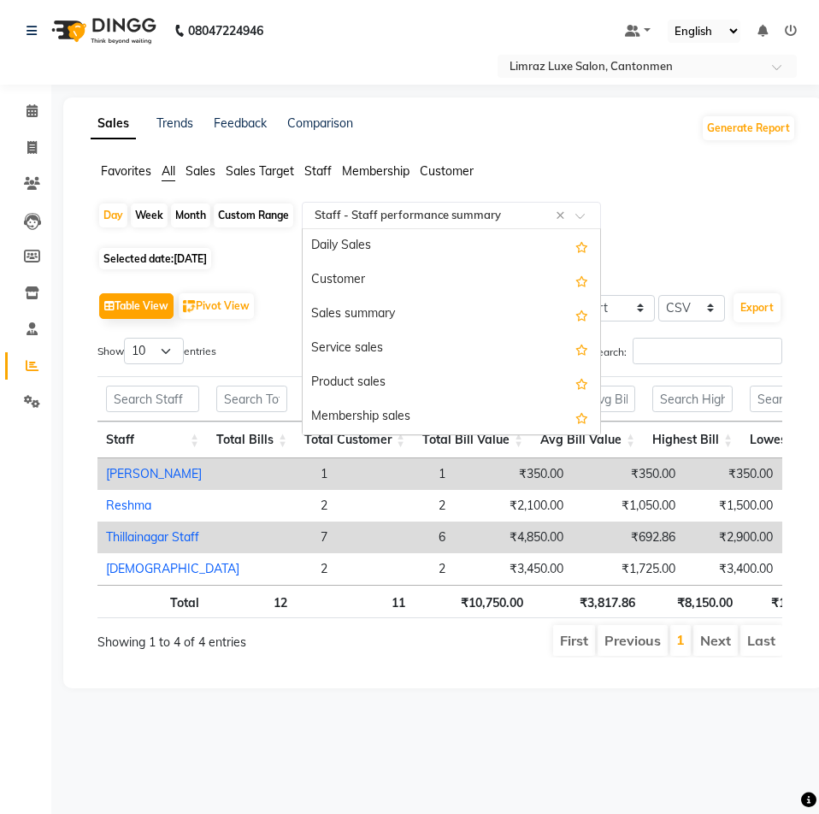
scroll to position [1265, 0]
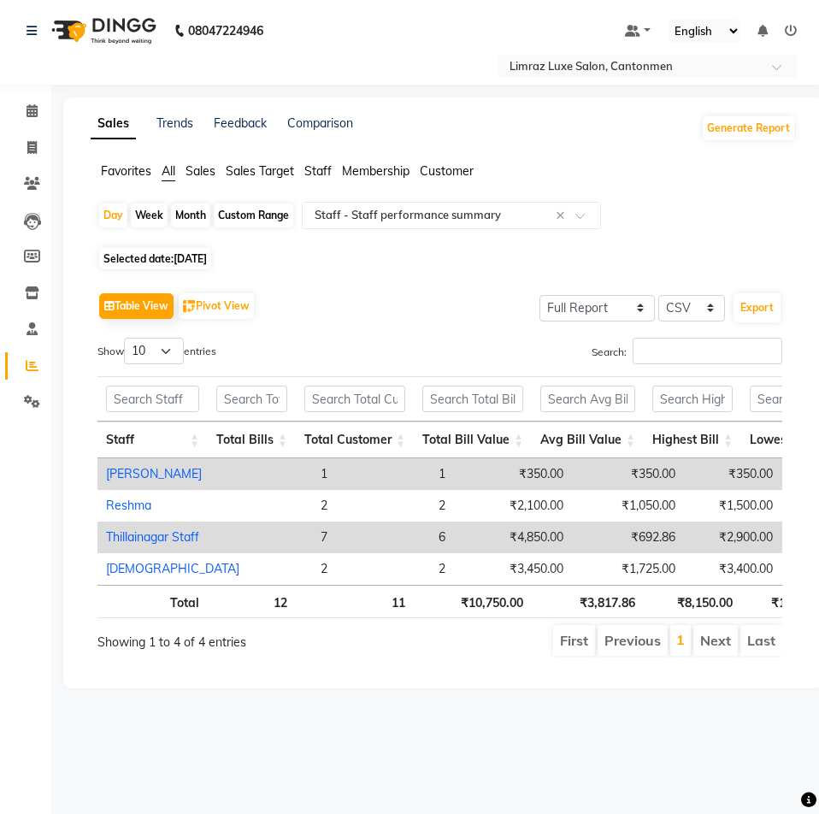
click at [201, 250] on span "Selected date: [DATE]" at bounding box center [155, 258] width 112 height 21
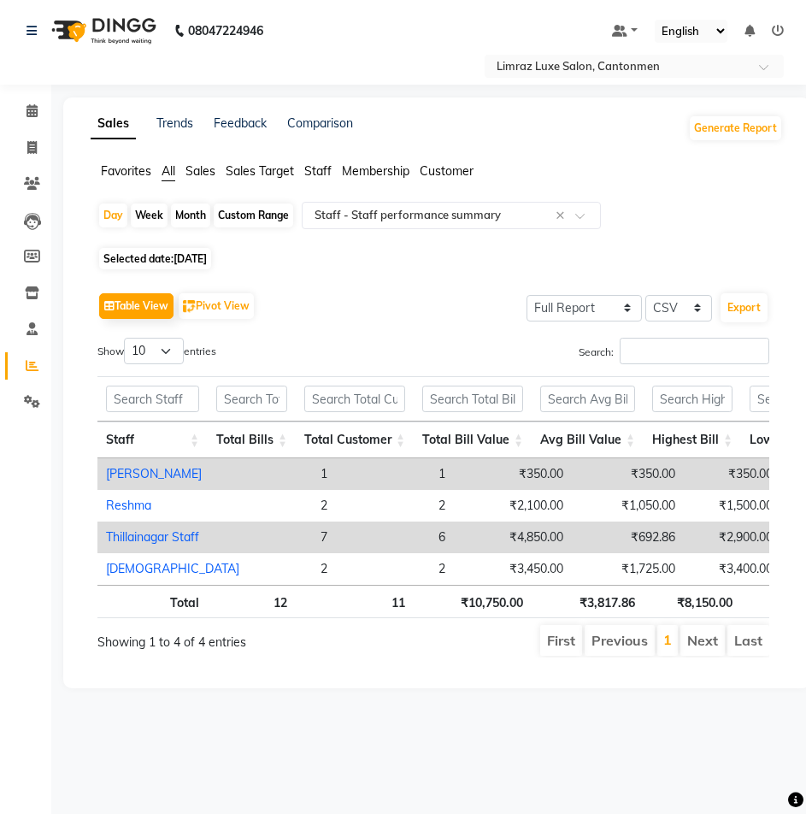
select select "8"
select select "2025"
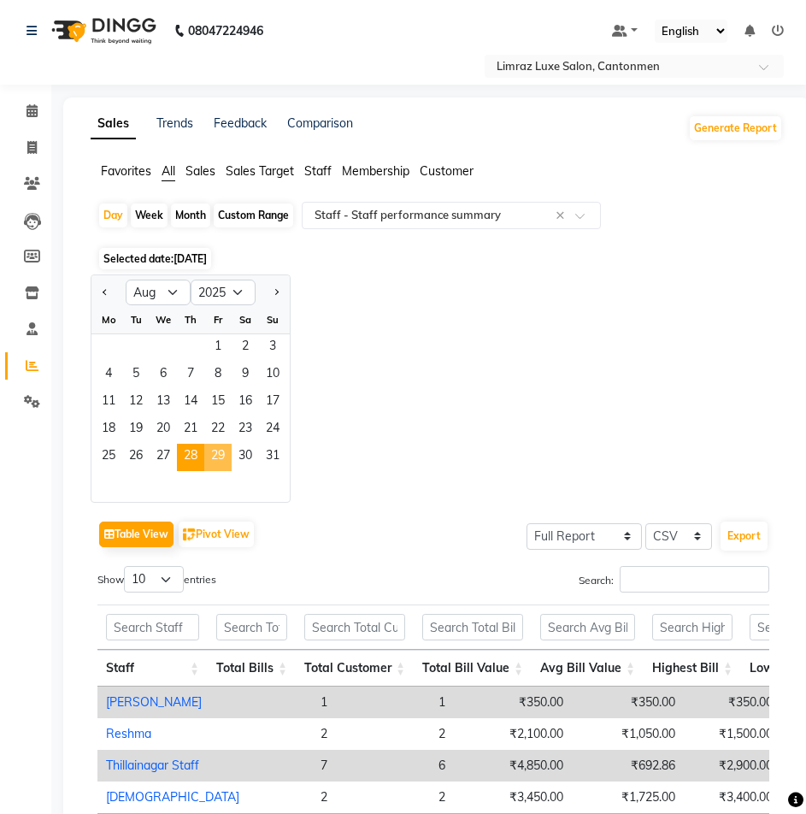
click at [219, 459] on span "29" at bounding box center [217, 457] width 27 height 27
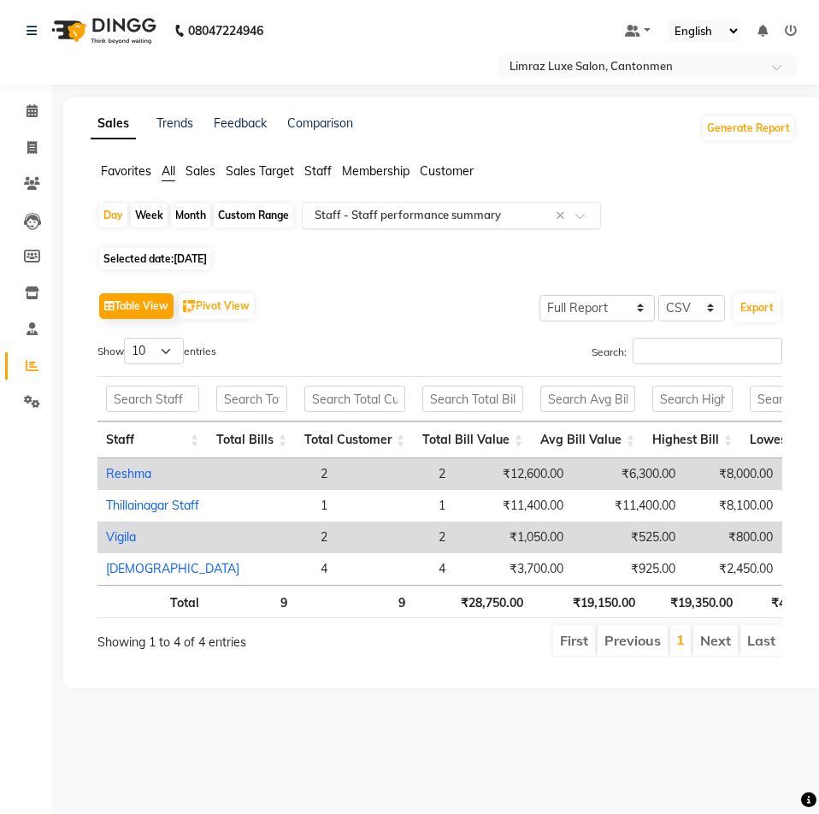
click at [419, 215] on input "text" at bounding box center [434, 215] width 246 height 17
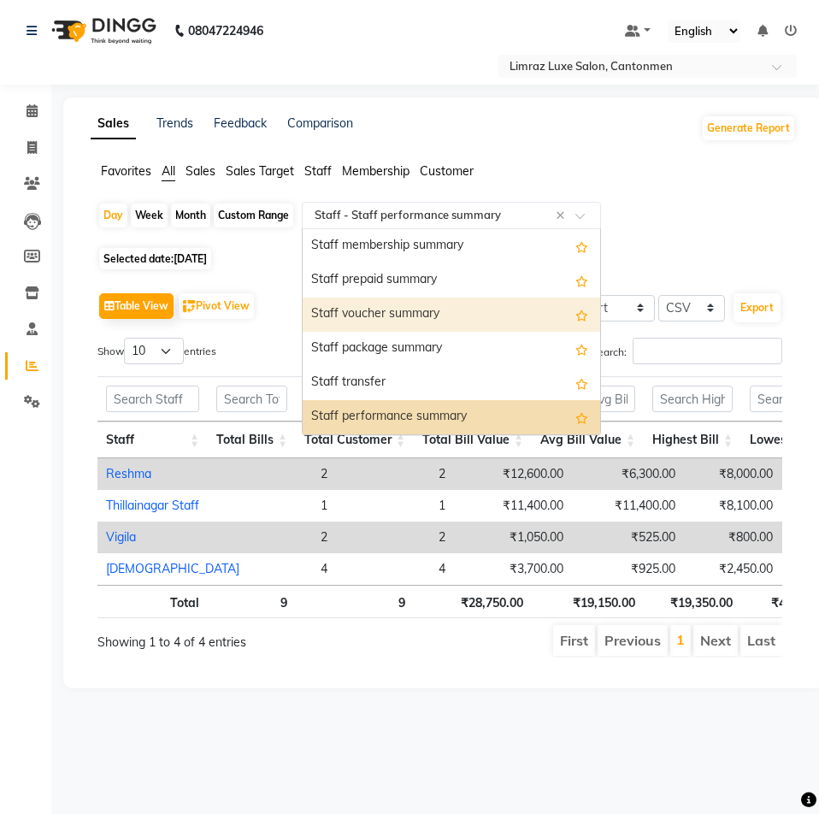
scroll to position [1009, 0]
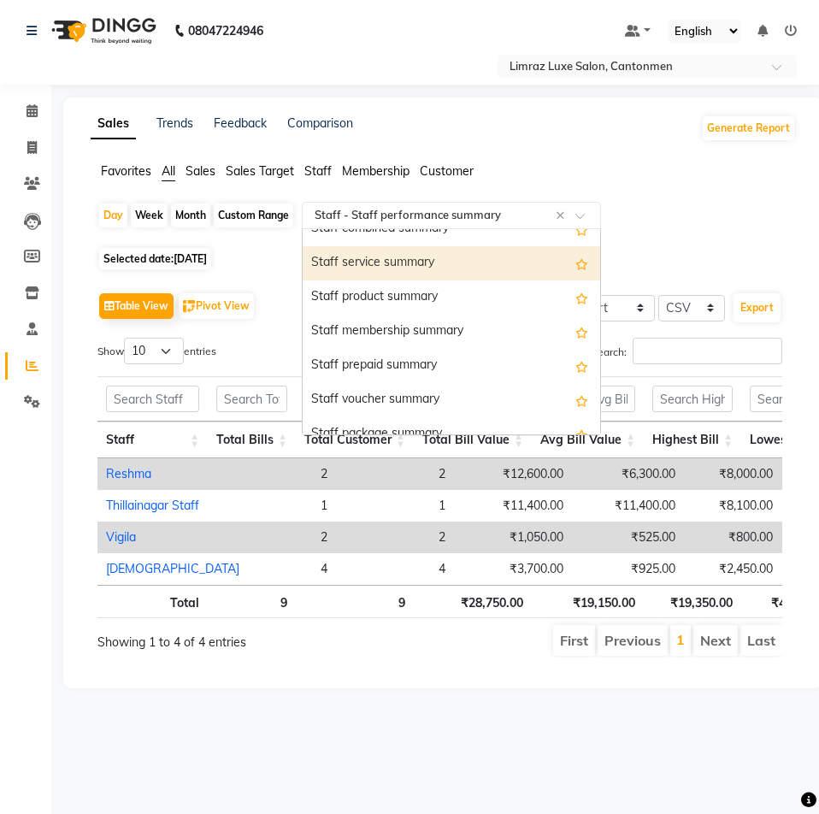
click at [402, 266] on div "Staff service summary" at bounding box center [451, 263] width 297 height 34
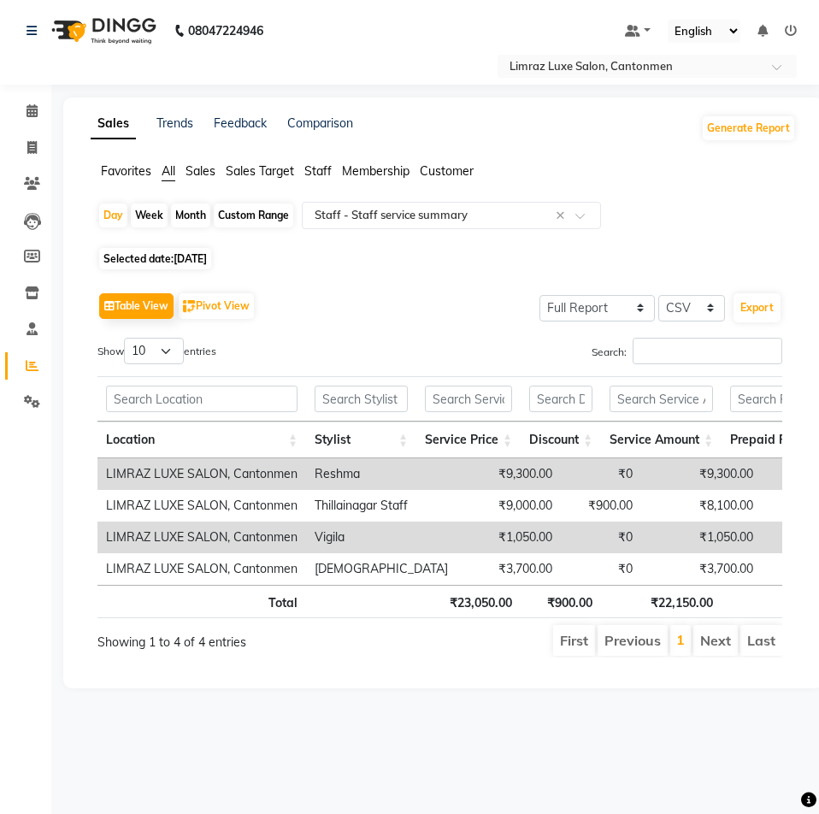
click at [198, 256] on span "[DATE]" at bounding box center [190, 258] width 33 height 13
select select "8"
select select "2025"
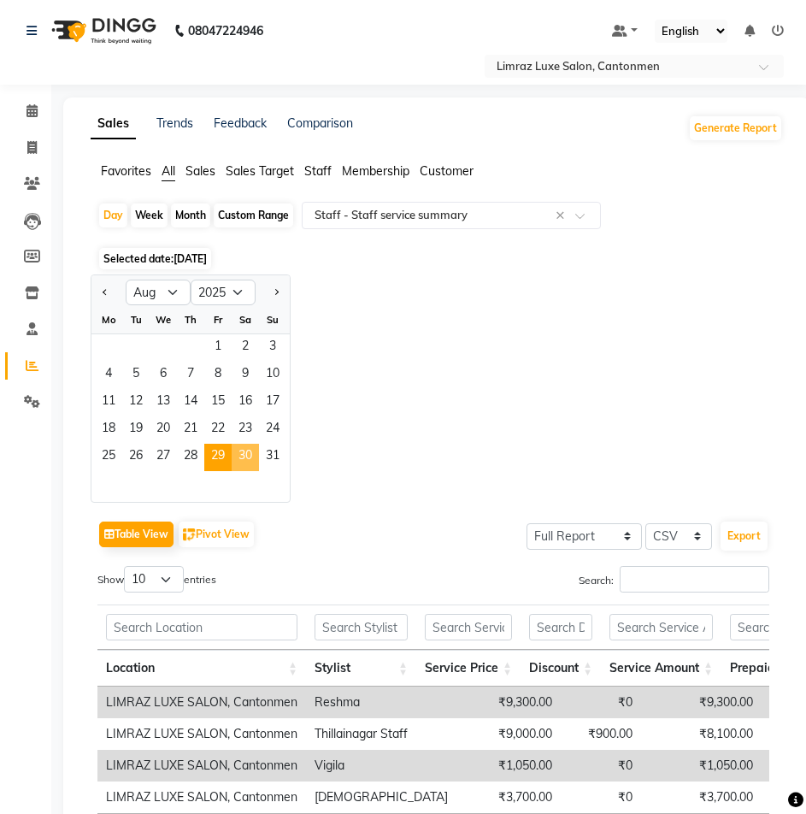
click at [243, 455] on span "30" at bounding box center [245, 457] width 27 height 27
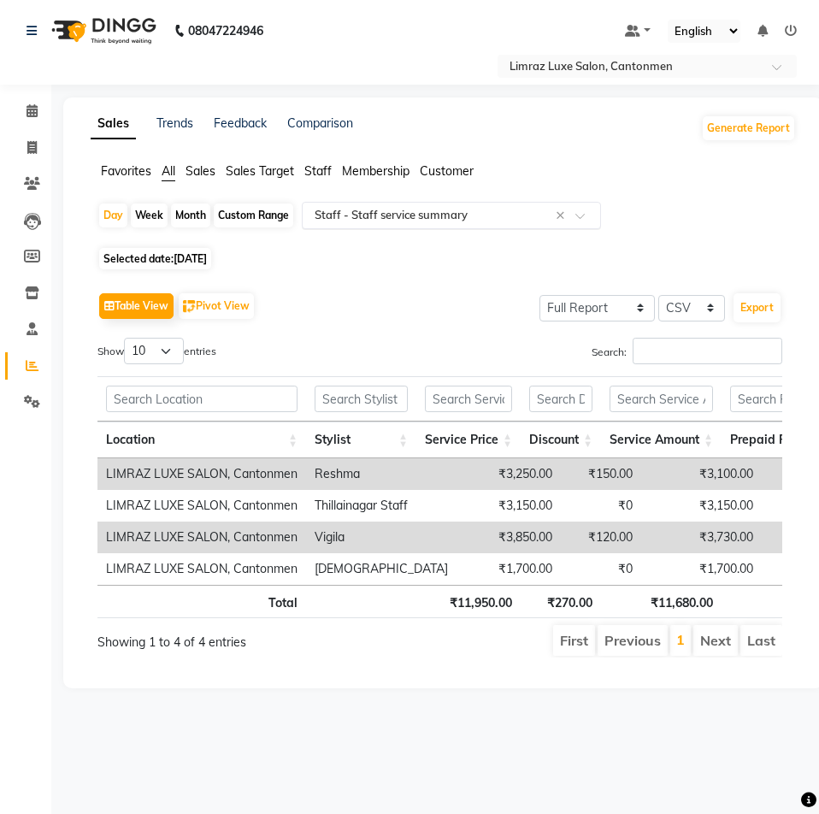
click at [582, 218] on span at bounding box center [585, 220] width 21 height 17
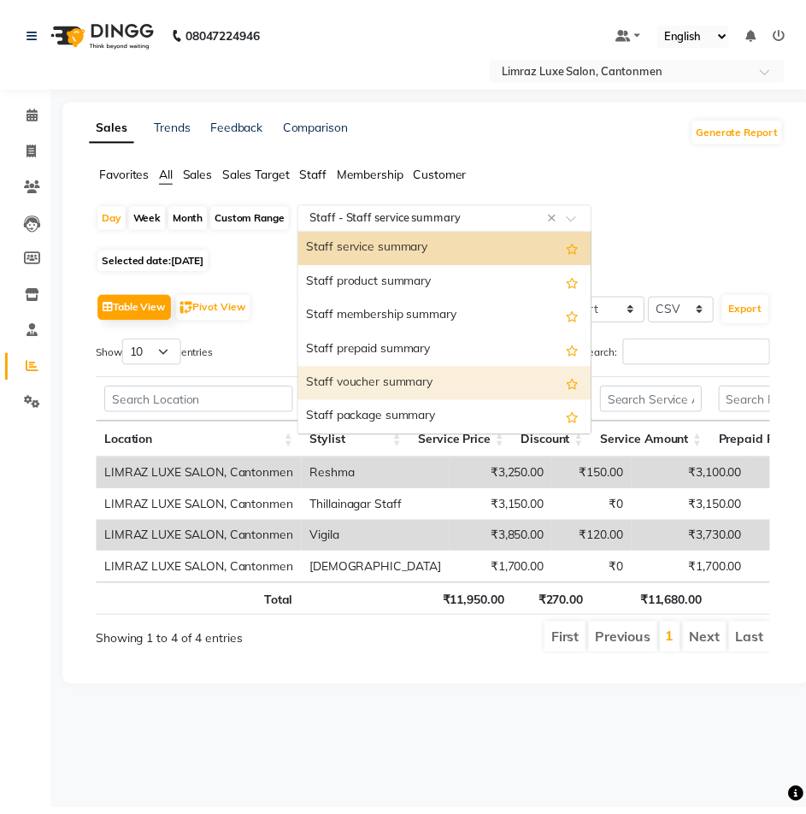
scroll to position [1111, 0]
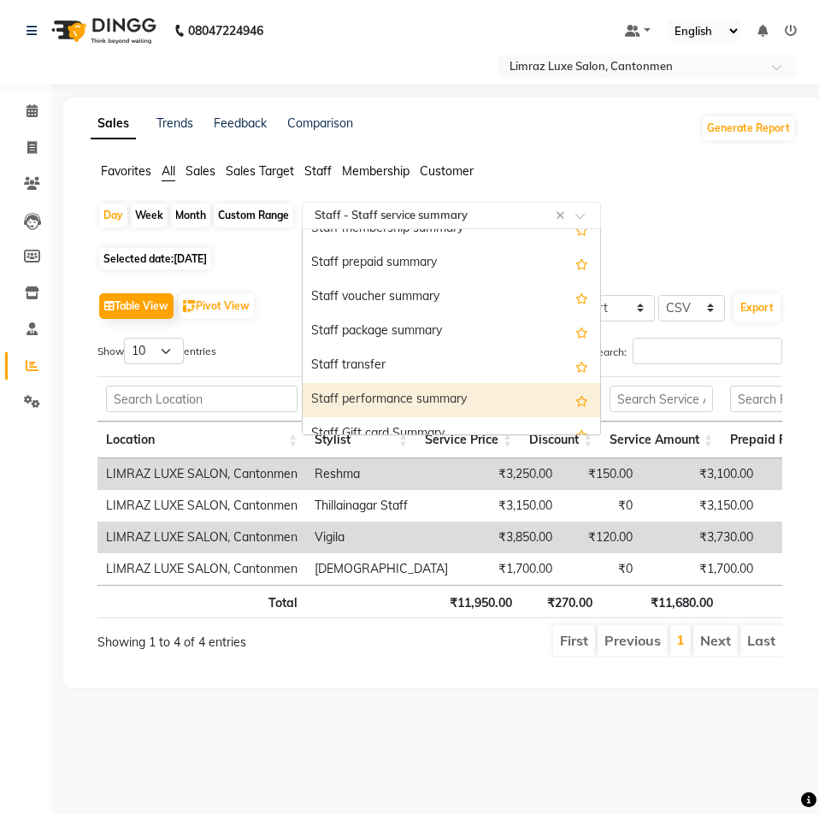
click at [382, 403] on div "Staff performance summary" at bounding box center [451, 400] width 297 height 34
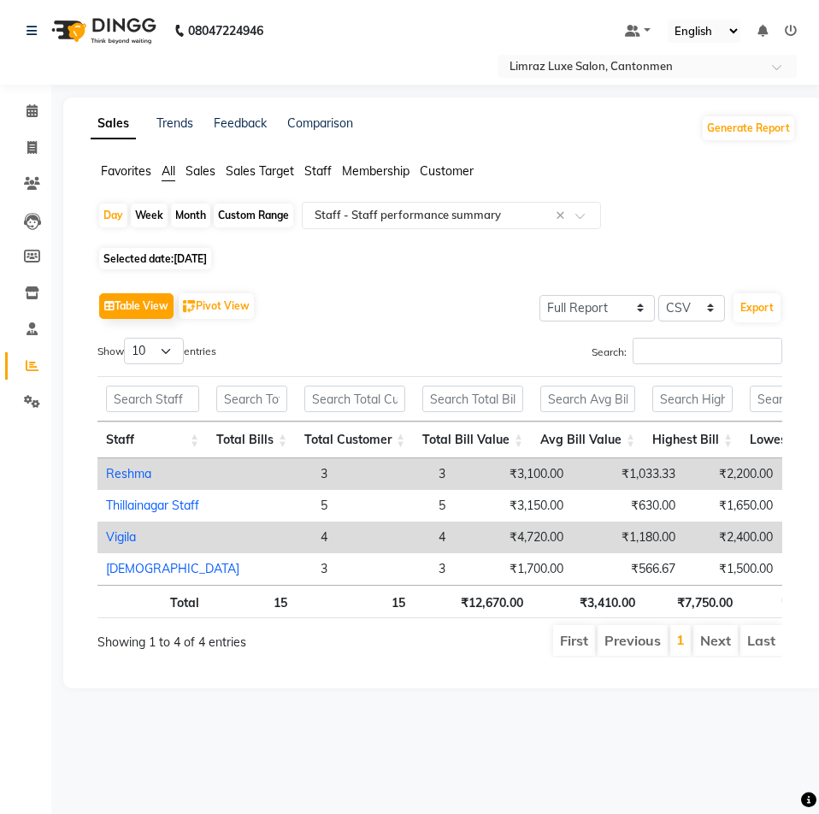
click at [198, 255] on span "[DATE]" at bounding box center [190, 258] width 33 height 13
select select "8"
select select "2025"
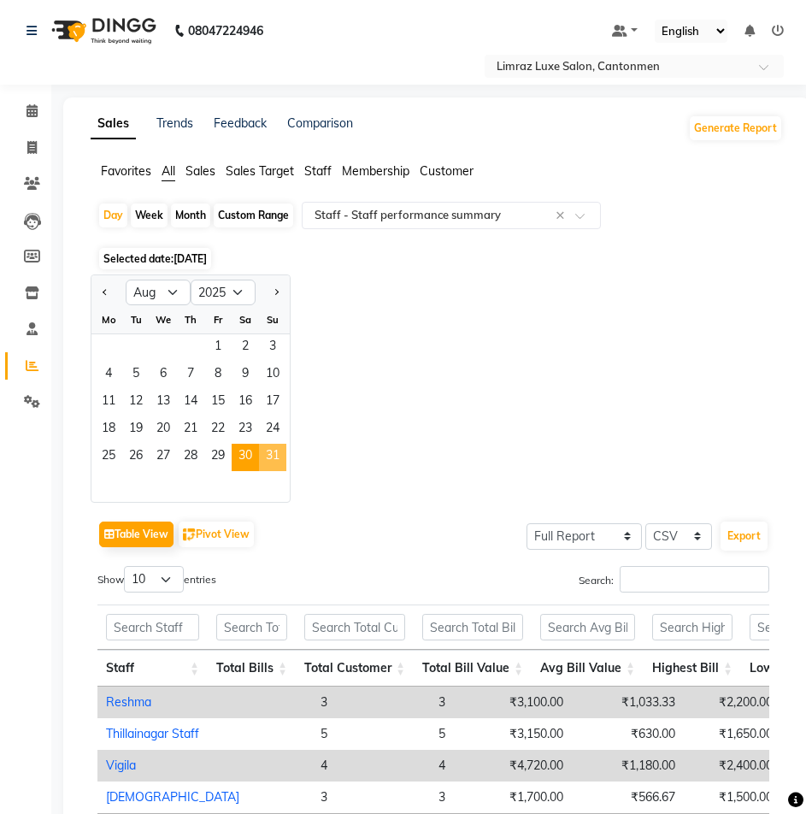
click at [277, 454] on span "31" at bounding box center [272, 457] width 27 height 27
click at [590, 211] on div at bounding box center [451, 215] width 297 height 17
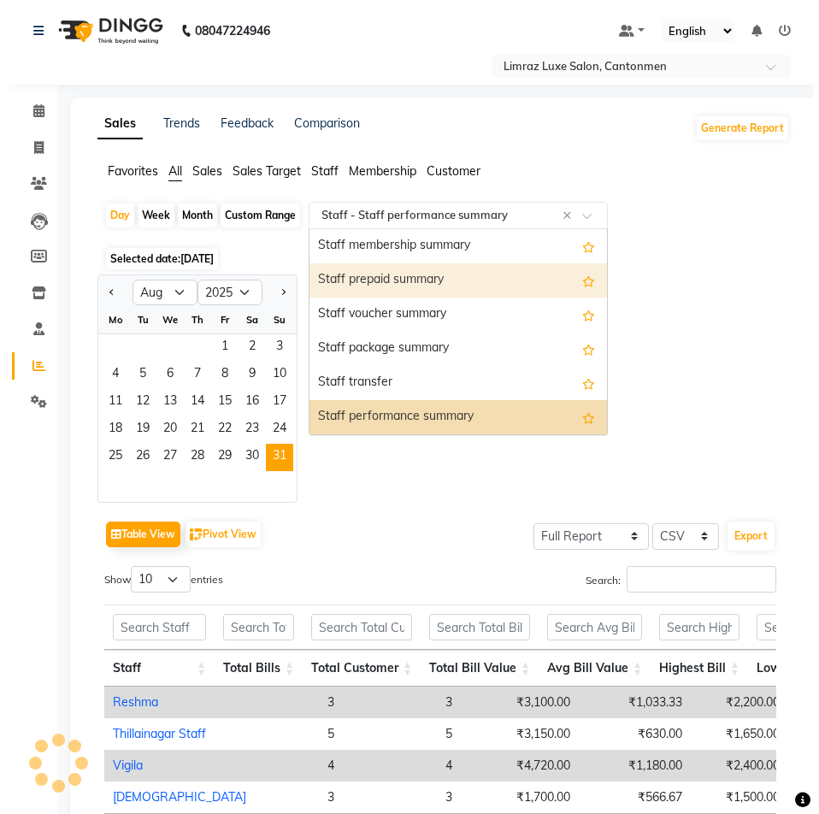
scroll to position [1009, 0]
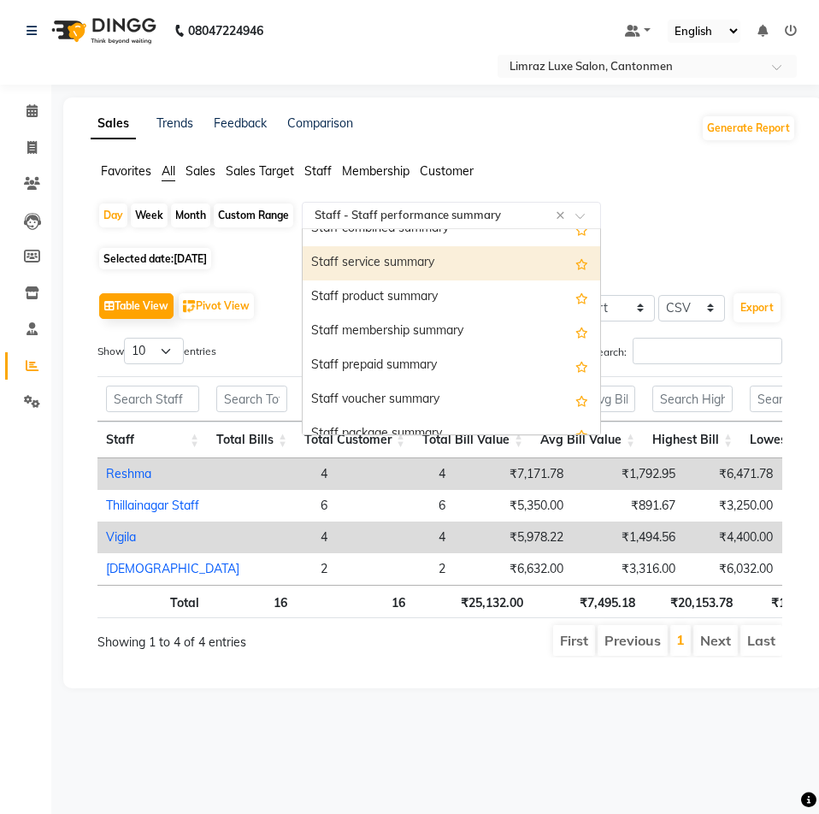
click at [416, 268] on div "Staff service summary" at bounding box center [451, 263] width 297 height 34
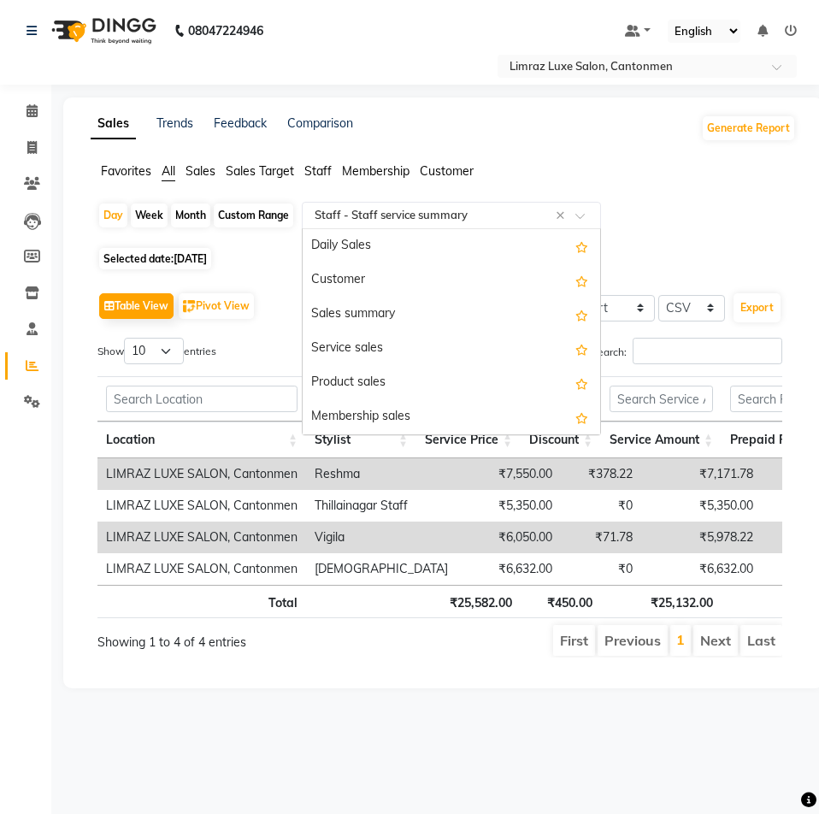
click at [589, 207] on div at bounding box center [451, 215] width 297 height 17
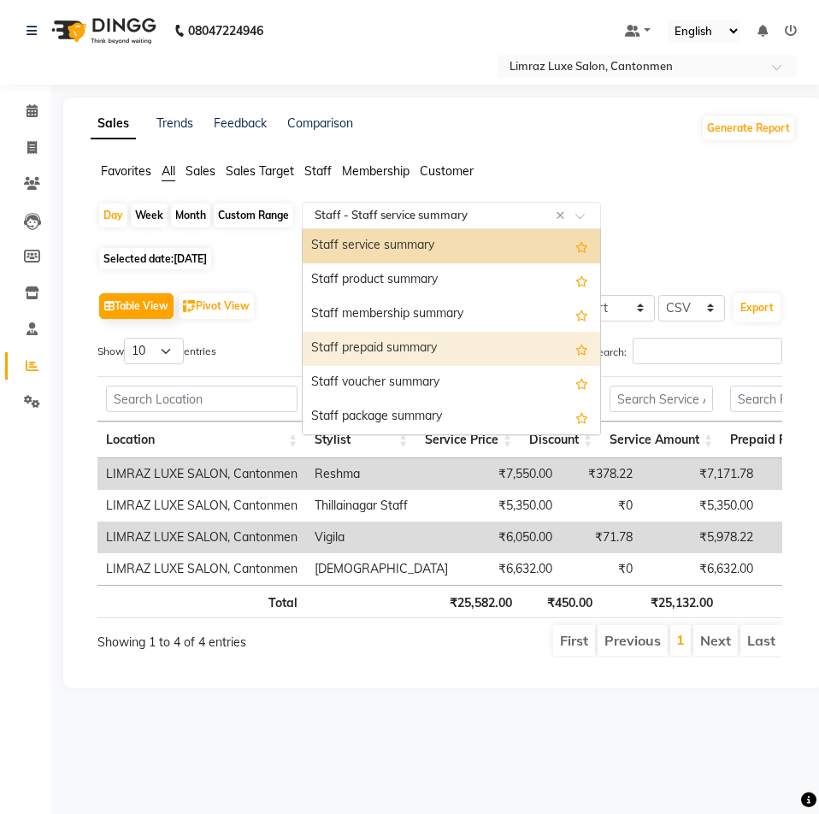
scroll to position [1111, 0]
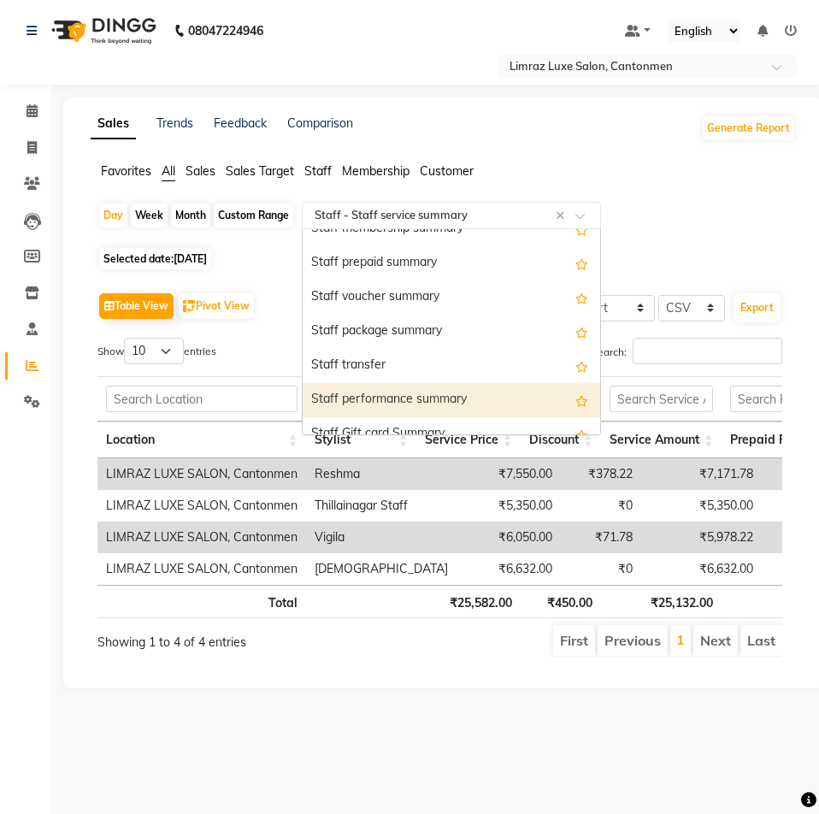
click at [427, 390] on div "Staff performance summary" at bounding box center [451, 400] width 297 height 34
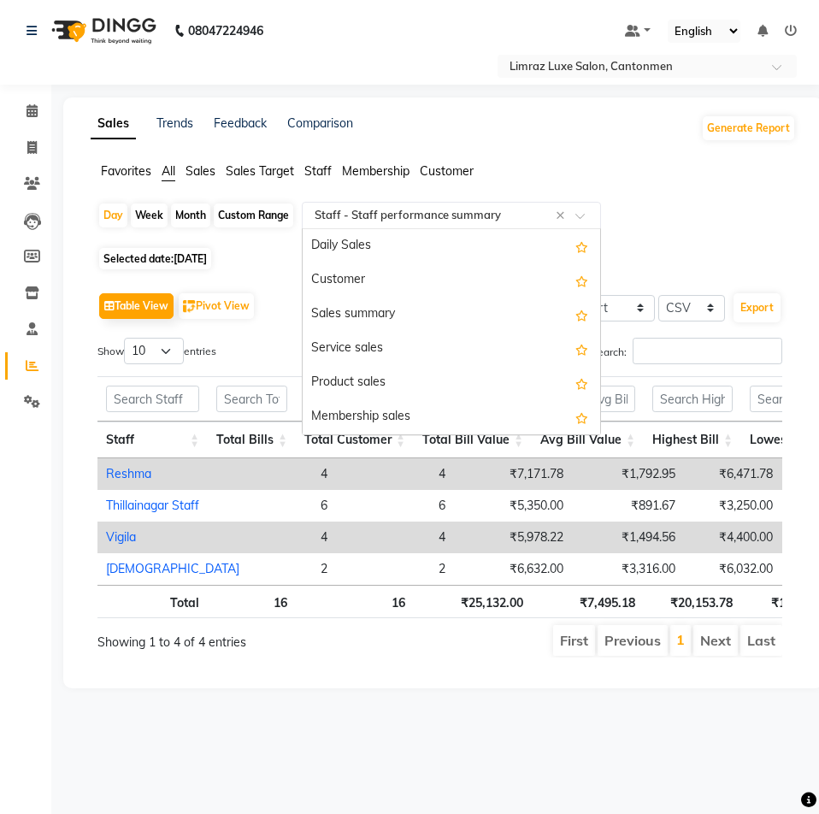
click at [577, 218] on span at bounding box center [585, 220] width 21 height 17
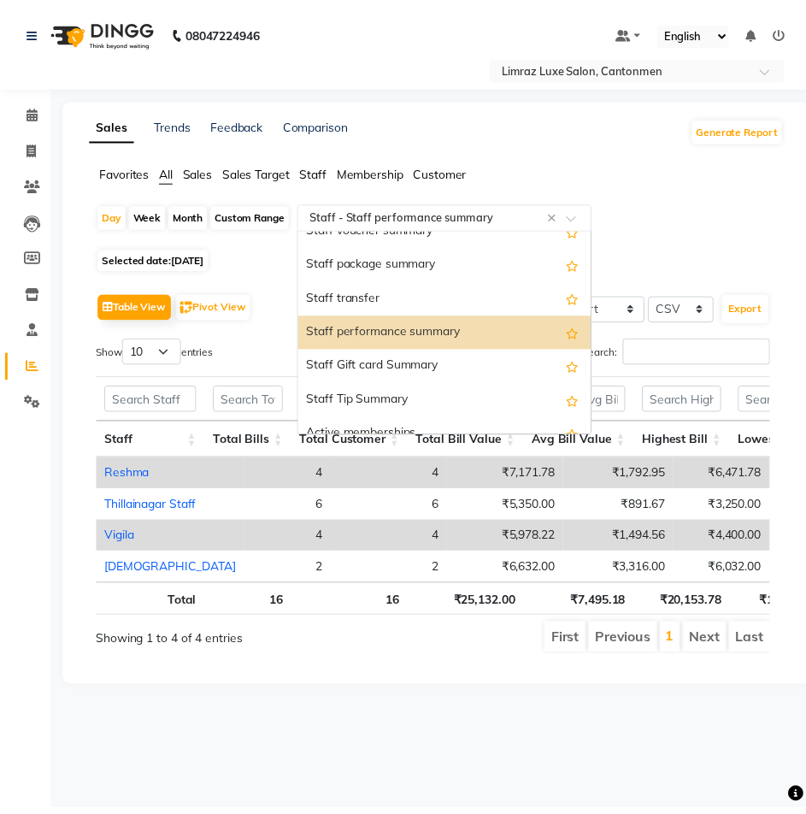
scroll to position [923, 0]
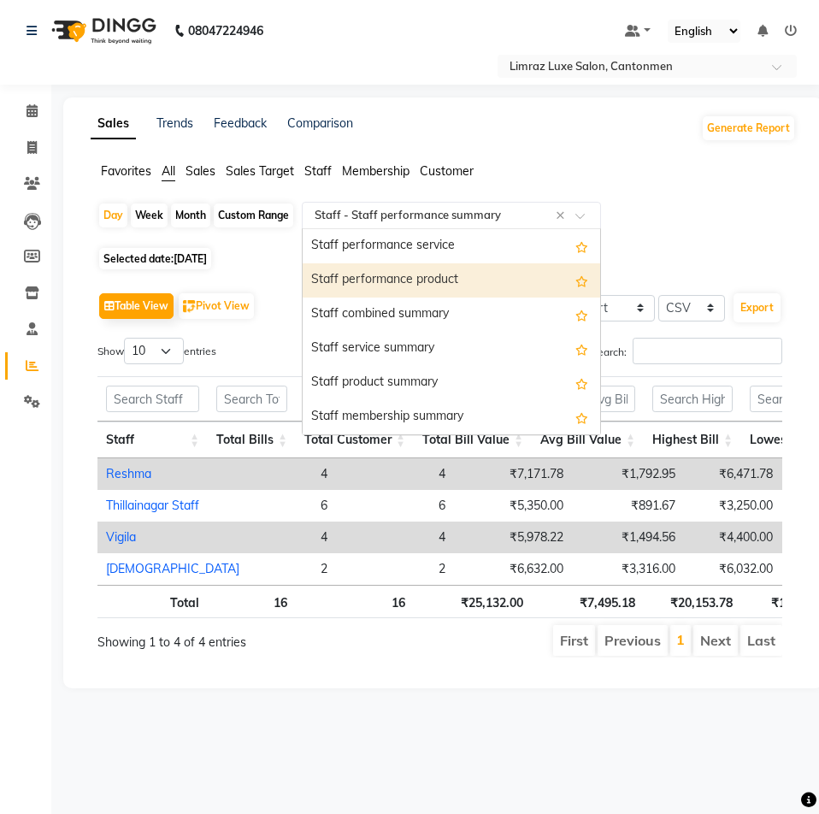
click at [440, 275] on div "Staff performance product" at bounding box center [451, 280] width 297 height 34
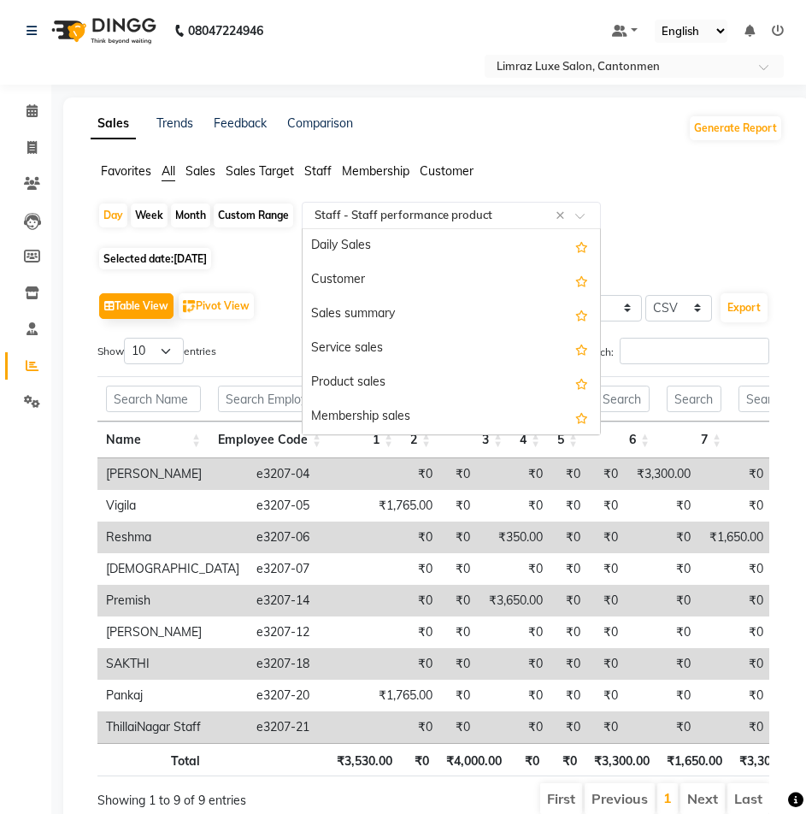
click at [578, 222] on span at bounding box center [585, 220] width 21 height 17
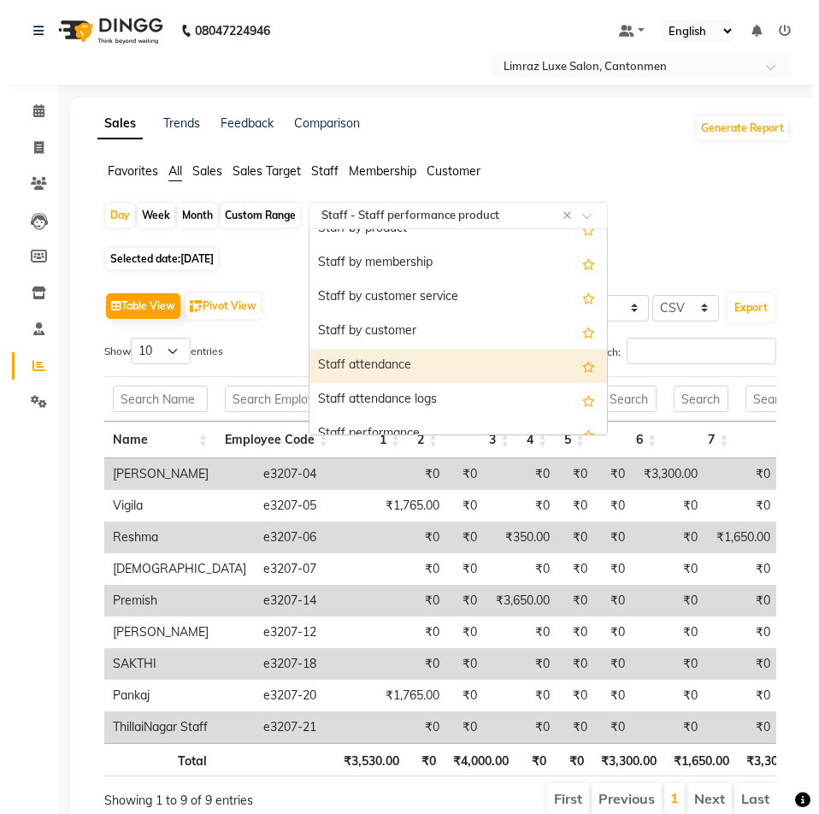
scroll to position [530, 0]
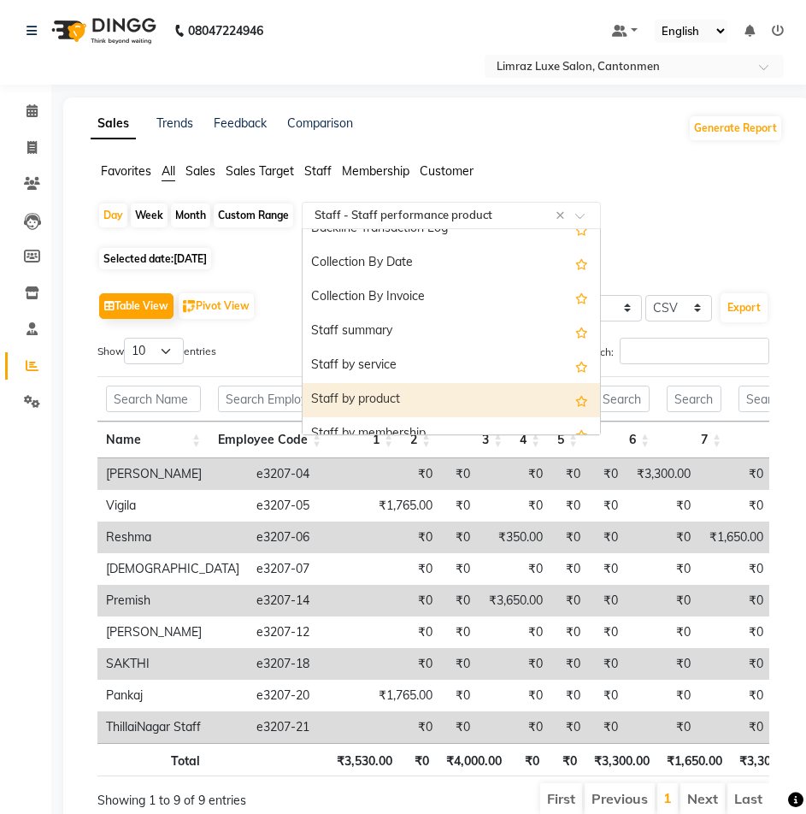
click at [380, 395] on div "Staff by product" at bounding box center [451, 400] width 297 height 34
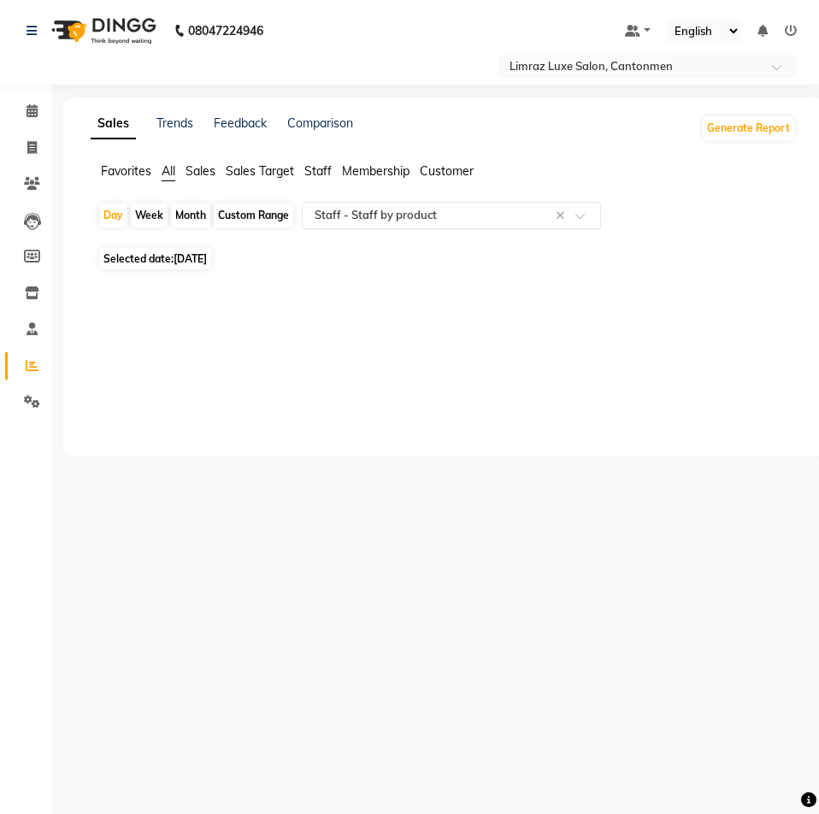
click at [585, 218] on span at bounding box center [585, 220] width 21 height 17
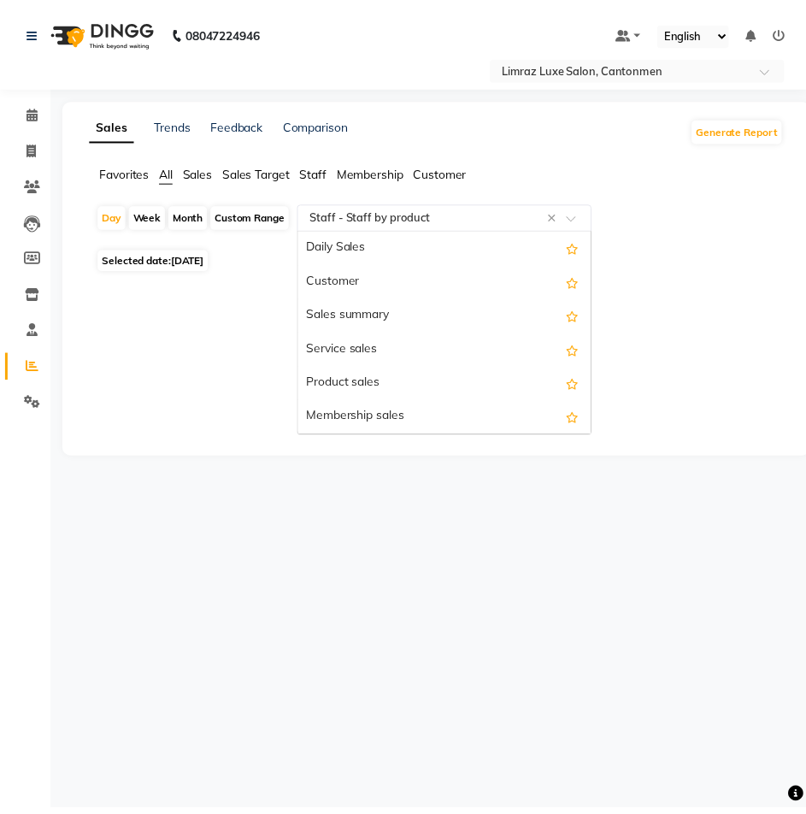
scroll to position [684, 0]
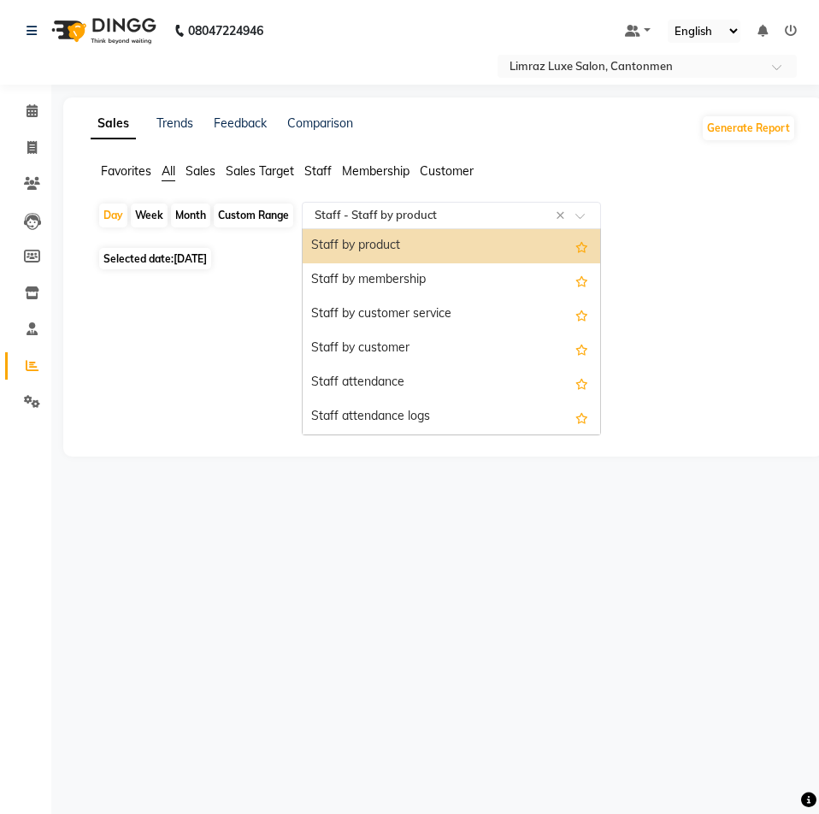
click at [259, 268] on div "Day Week Month Custom Range Select Report Type × Staff - Staff by product × Dai…" at bounding box center [443, 252] width 705 height 100
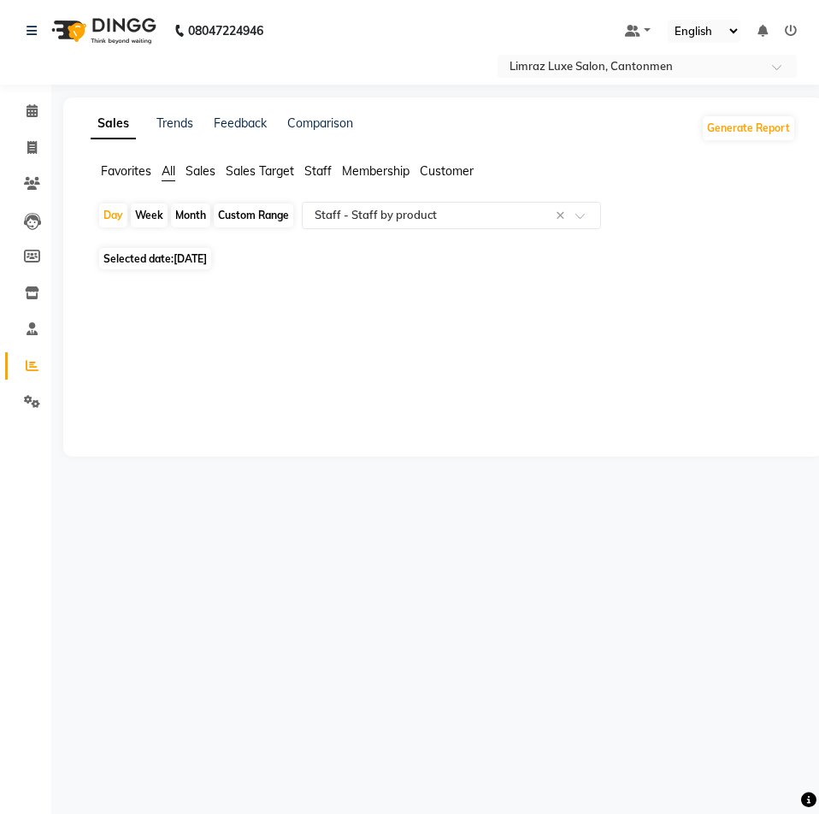
click at [210, 250] on span "Selected date: 31-08-2025" at bounding box center [155, 258] width 112 height 21
select select "8"
select select "2025"
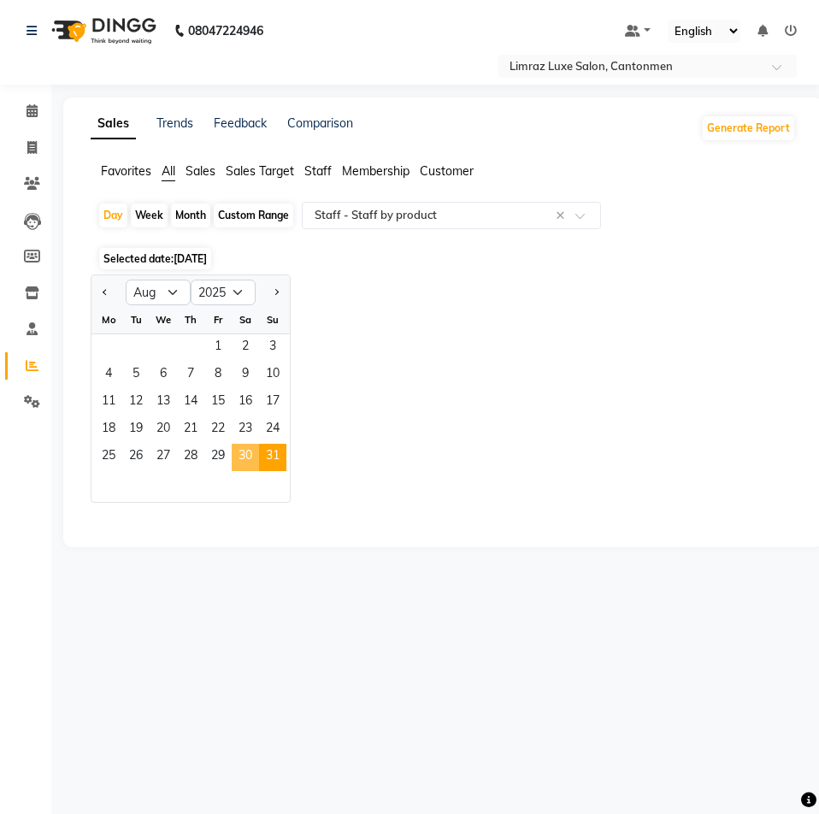
click at [240, 448] on span "30" at bounding box center [245, 457] width 27 height 27
select select "full_report"
select select "csv"
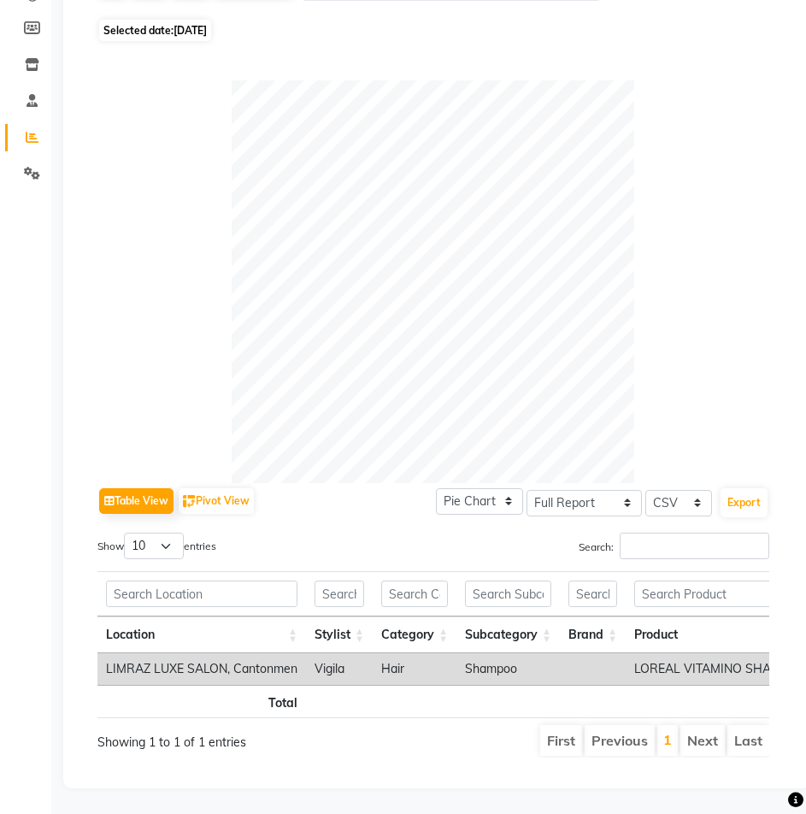
scroll to position [0, 291]
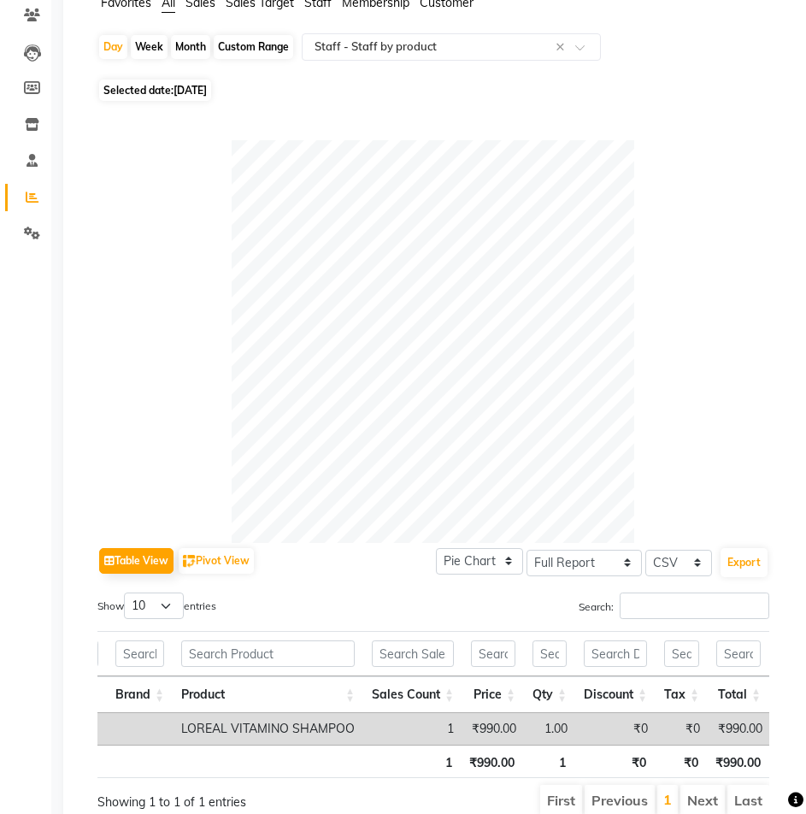
click at [207, 88] on span "[DATE]" at bounding box center [190, 90] width 33 height 13
select select "8"
select select "2025"
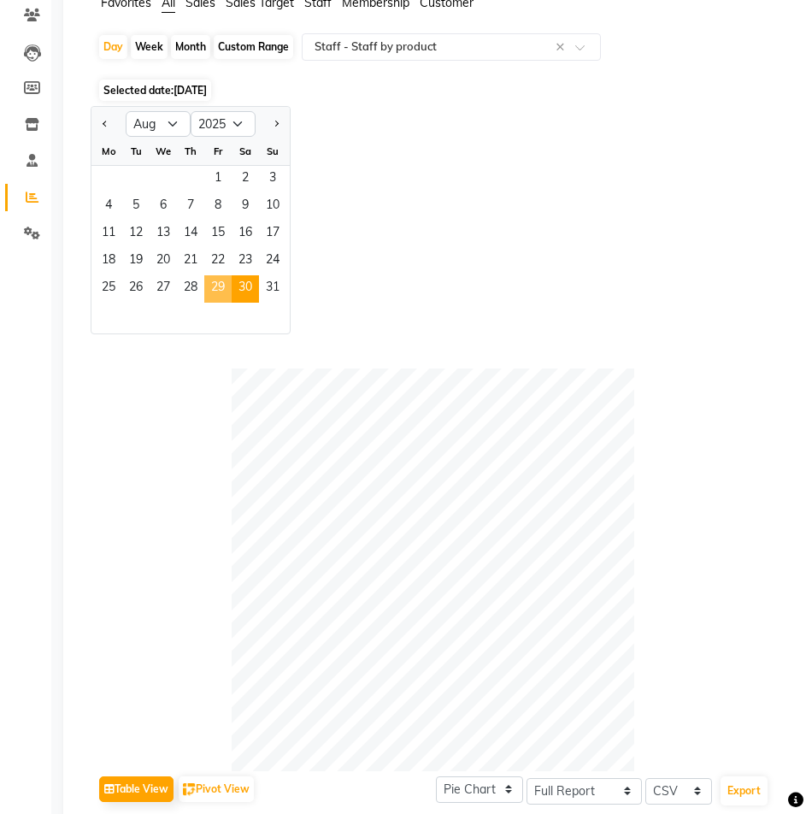
click at [211, 280] on span "29" at bounding box center [217, 288] width 27 height 27
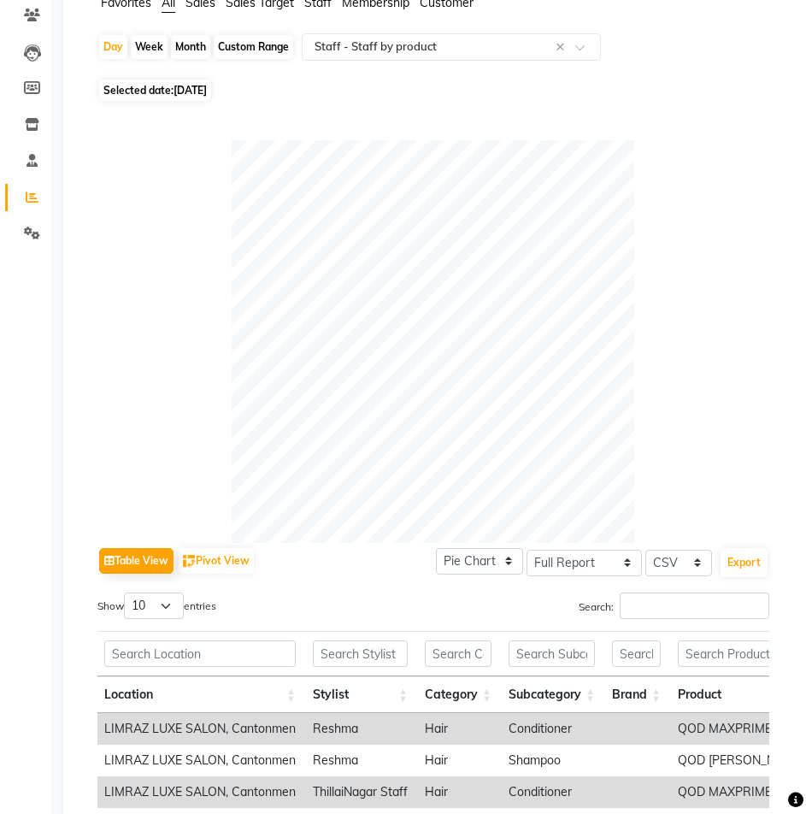
scroll to position [0, 0]
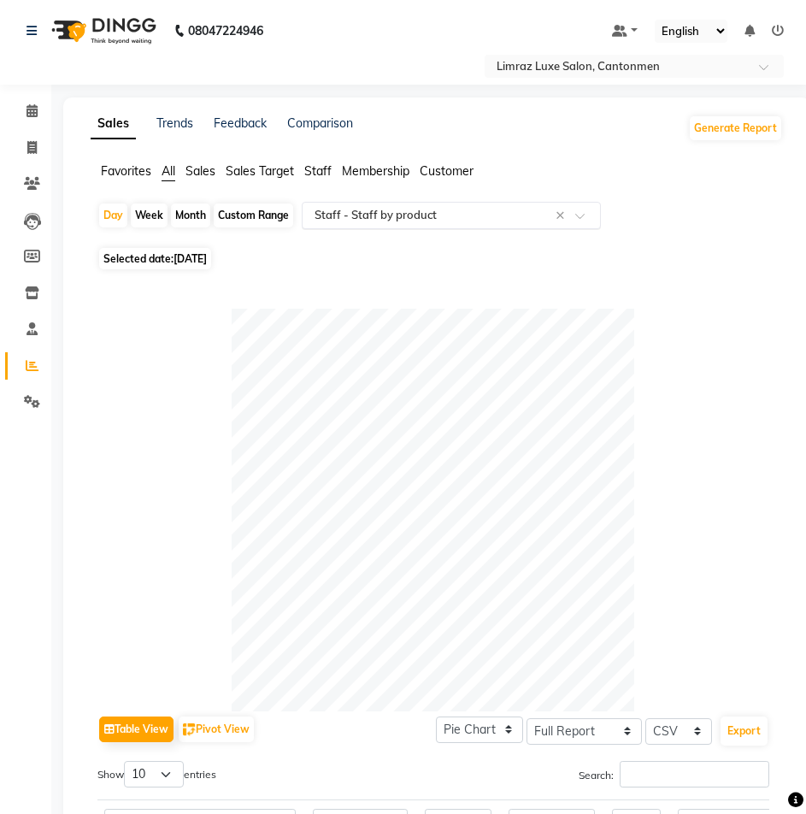
click at [577, 218] on span at bounding box center [585, 220] width 21 height 17
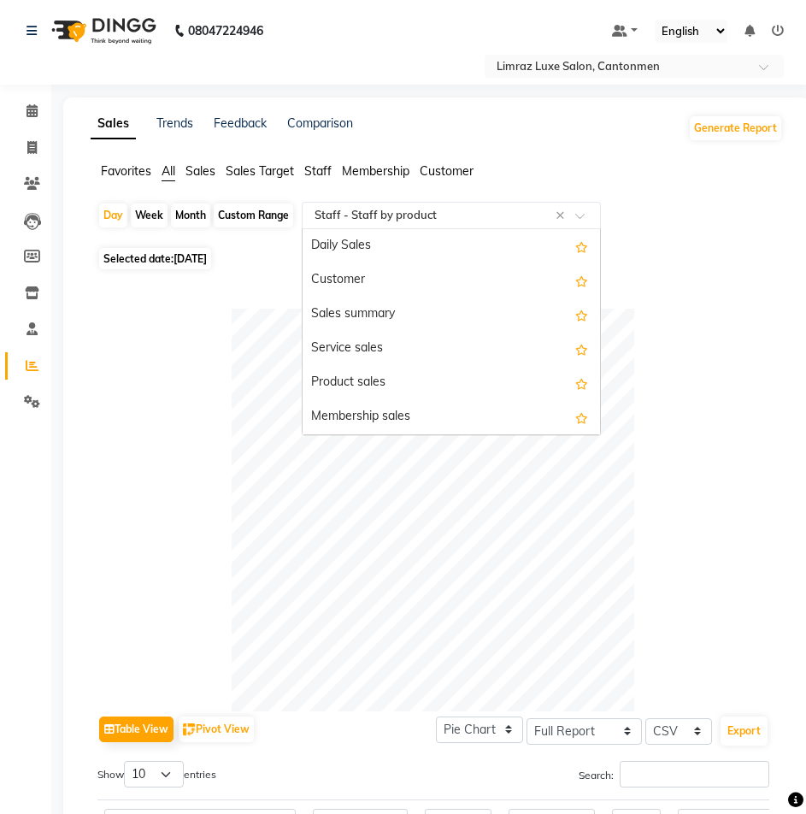
scroll to position [684, 0]
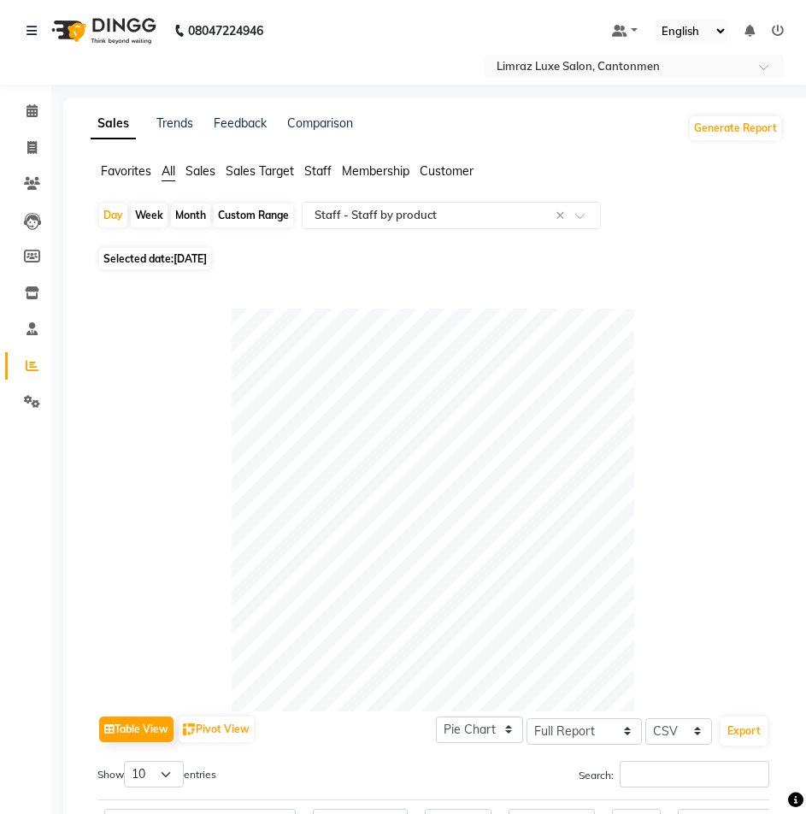
click at [664, 203] on div "Day Week Month Custom Range Select Report Type × Staff - Staff by product ×" at bounding box center [436, 222] width 679 height 41
click at [195, 251] on span "Selected date: 29-08-2025" at bounding box center [155, 258] width 112 height 21
select select "8"
select select "2025"
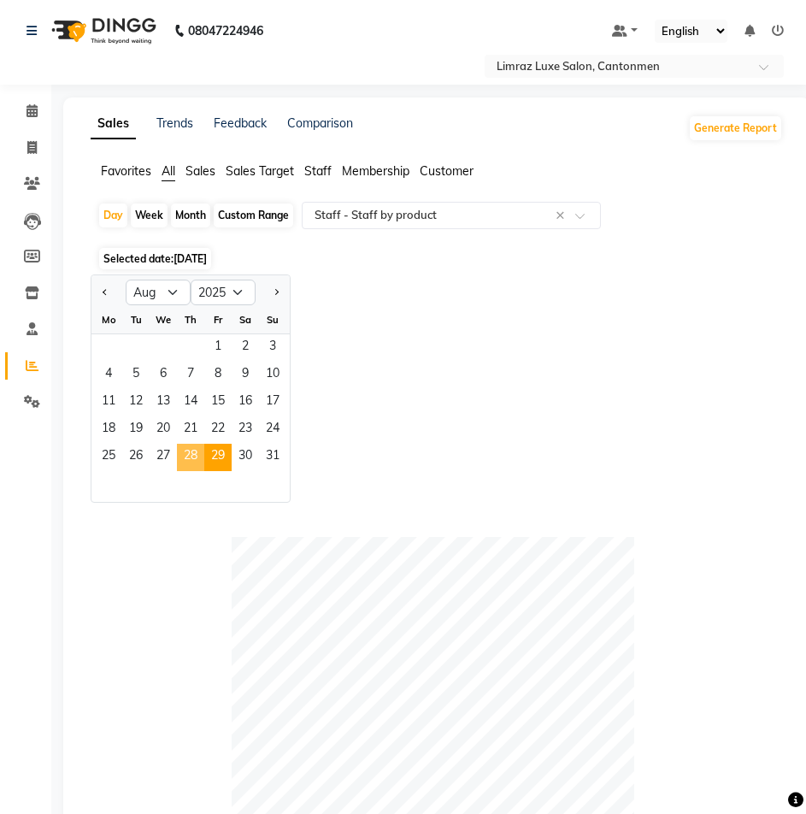
click at [189, 462] on span "28" at bounding box center [190, 457] width 27 height 27
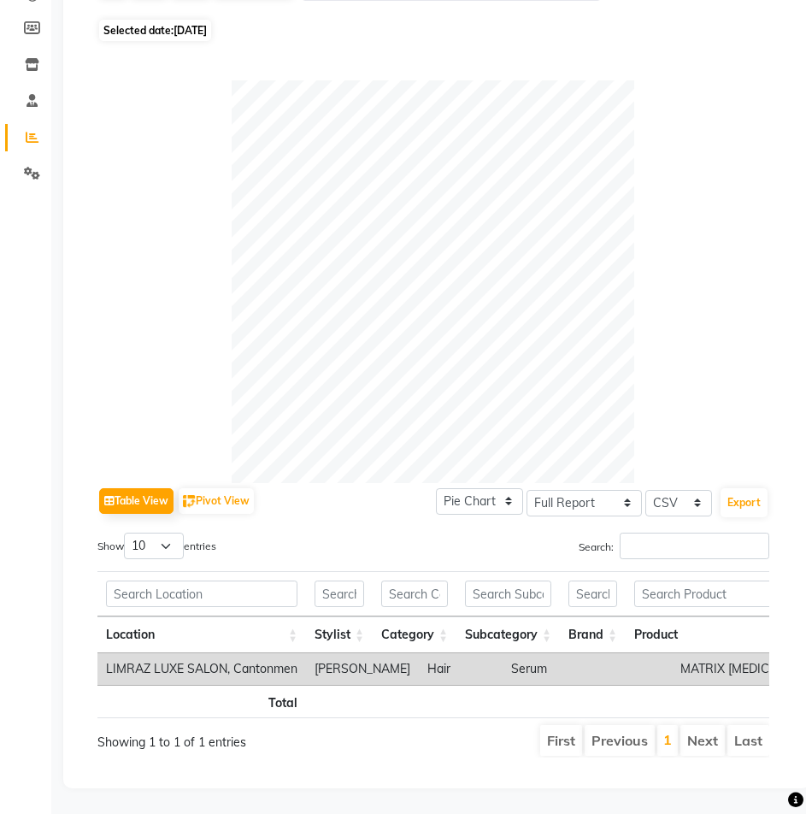
scroll to position [0, 0]
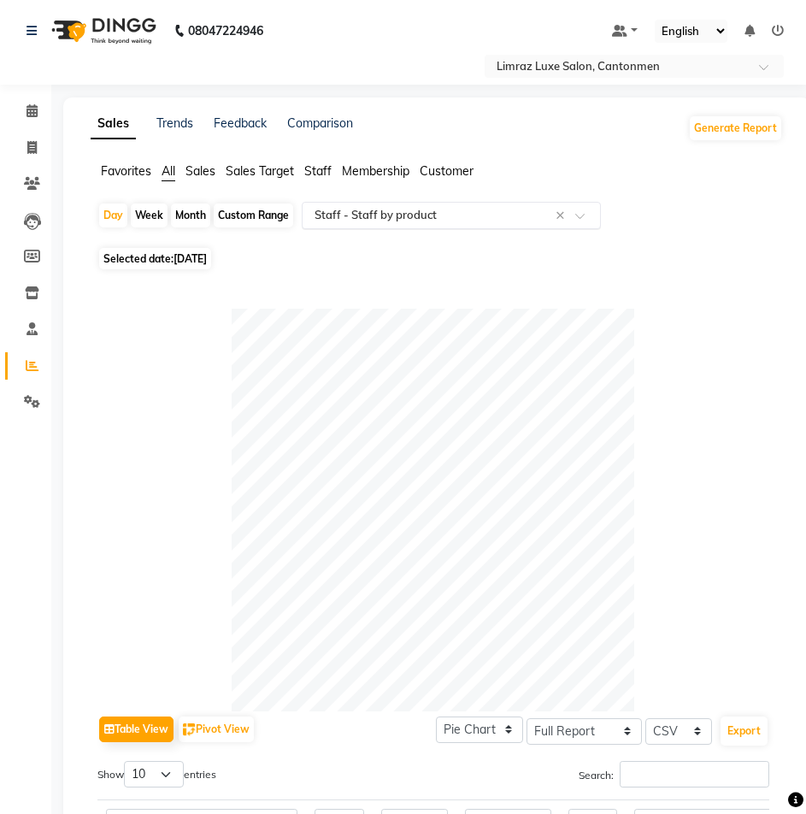
click at [586, 224] on span at bounding box center [585, 220] width 21 height 17
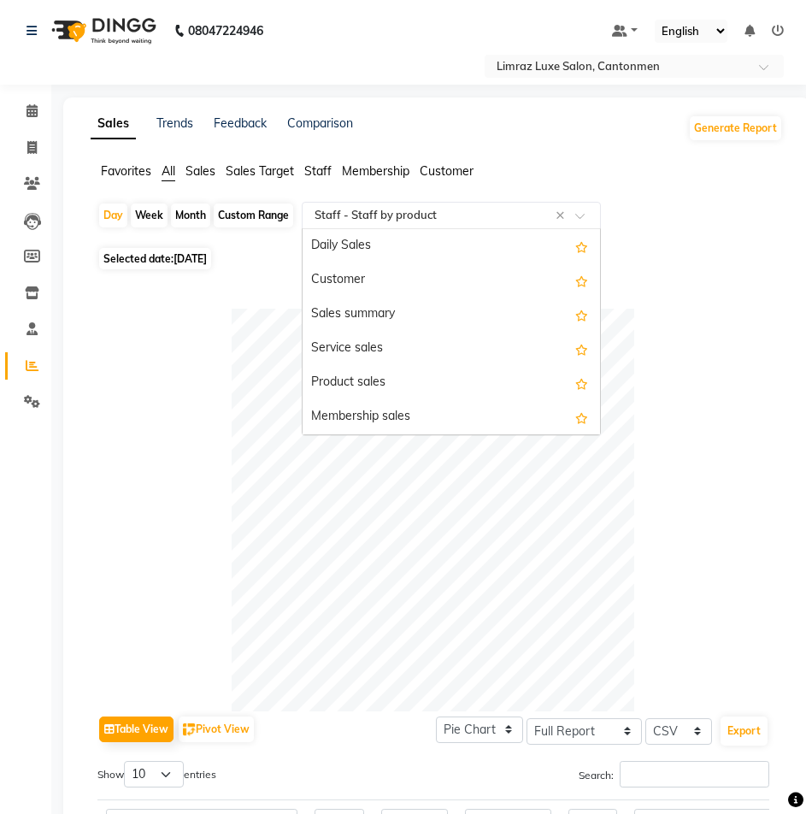
scroll to position [684, 0]
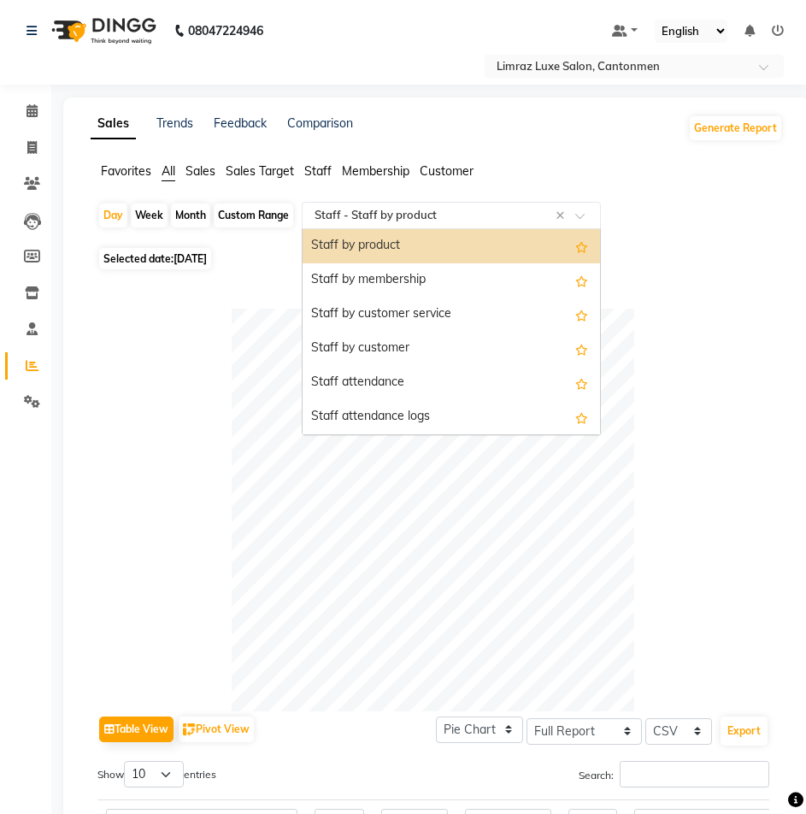
click at [688, 203] on div "Day Week Month Custom Range Select Report Type × Staff - Staff by product × Dai…" at bounding box center [436, 222] width 679 height 41
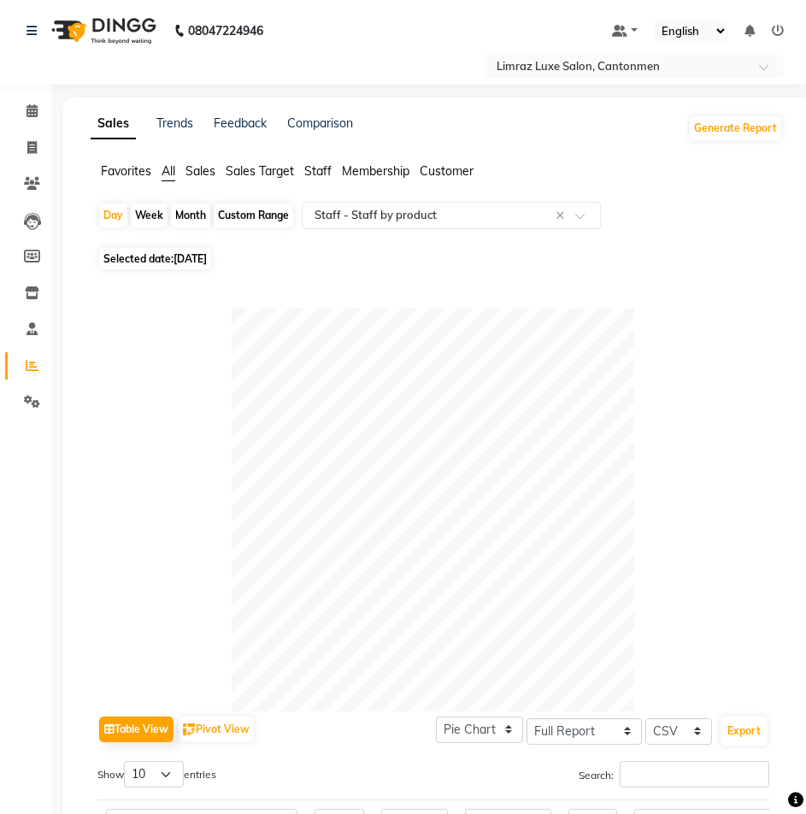
click at [195, 255] on span "[DATE]" at bounding box center [190, 258] width 33 height 13
select select "8"
select select "2025"
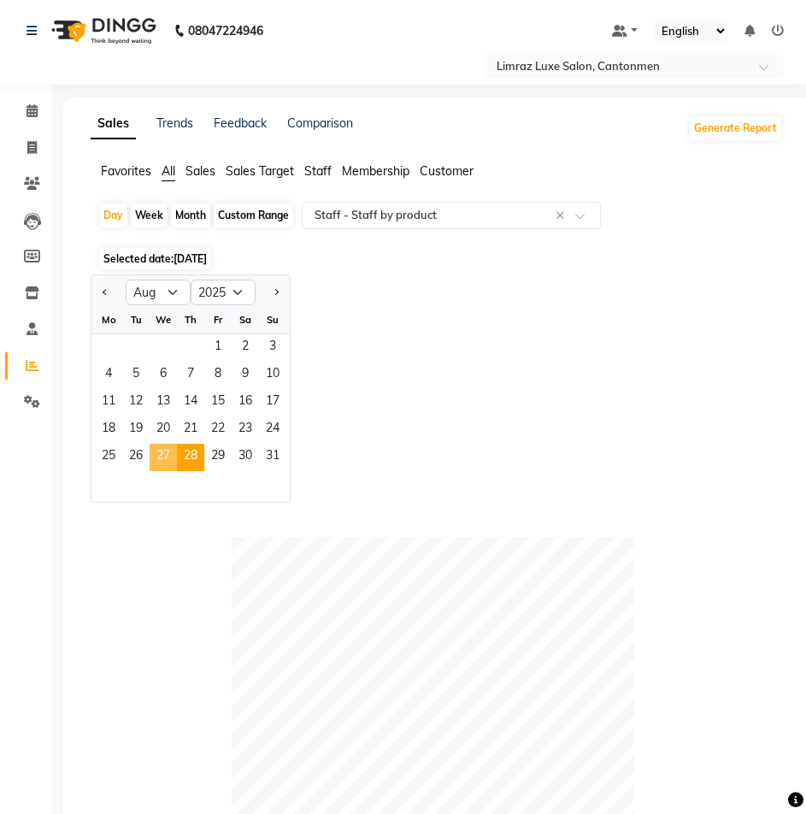
click at [162, 457] on span "27" at bounding box center [163, 457] width 27 height 27
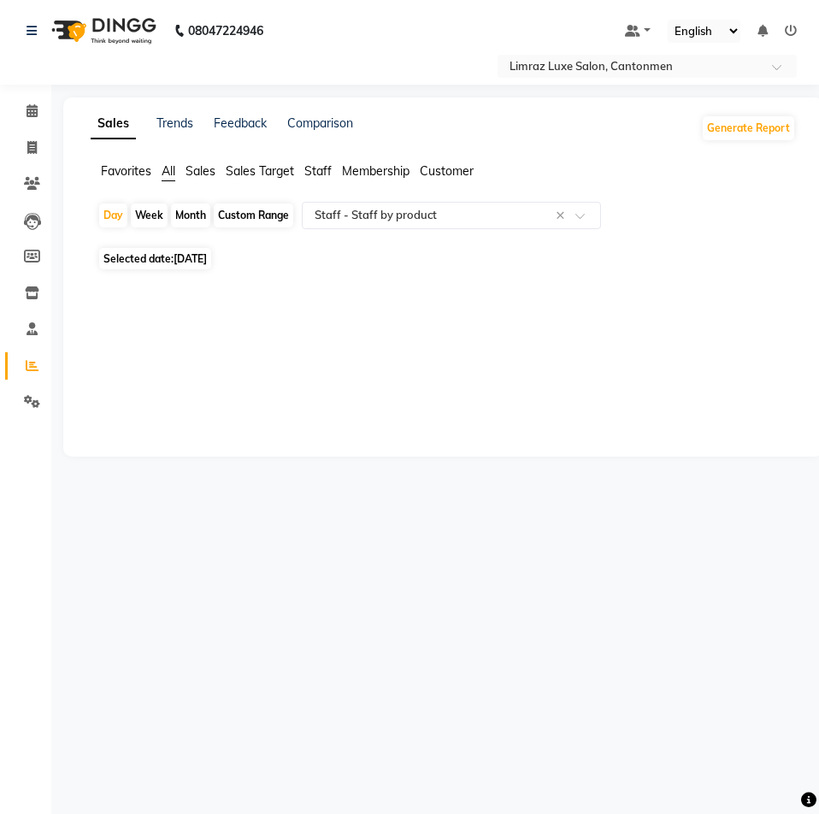
click at [190, 254] on span "[DATE]" at bounding box center [190, 258] width 33 height 13
select select "8"
select select "2025"
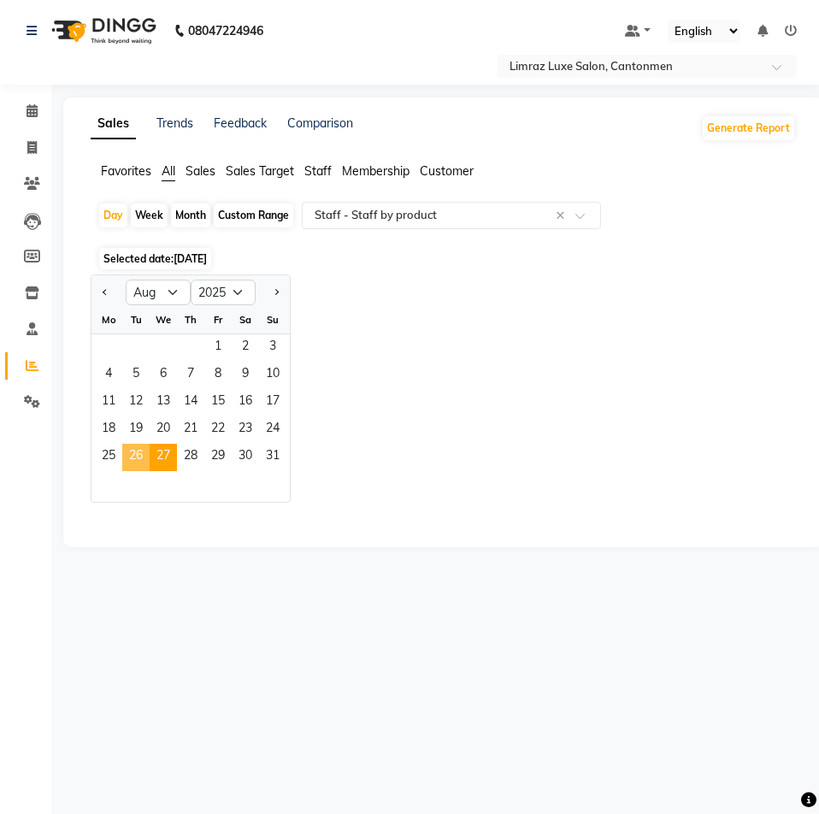
click at [137, 453] on span "26" at bounding box center [135, 457] width 27 height 27
select select "full_report"
select select "csv"
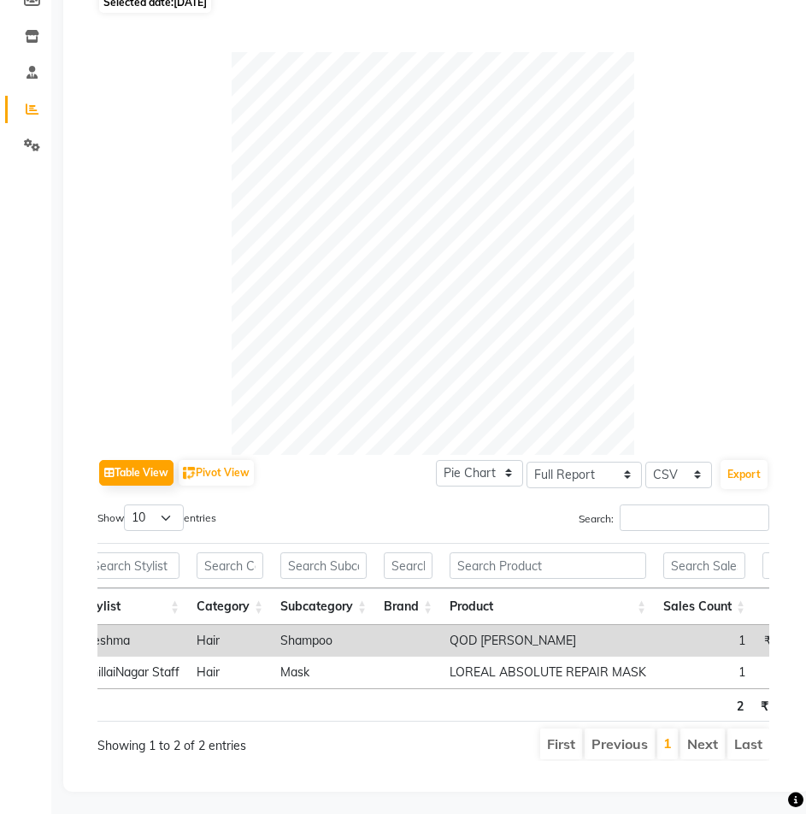
scroll to position [0, 165]
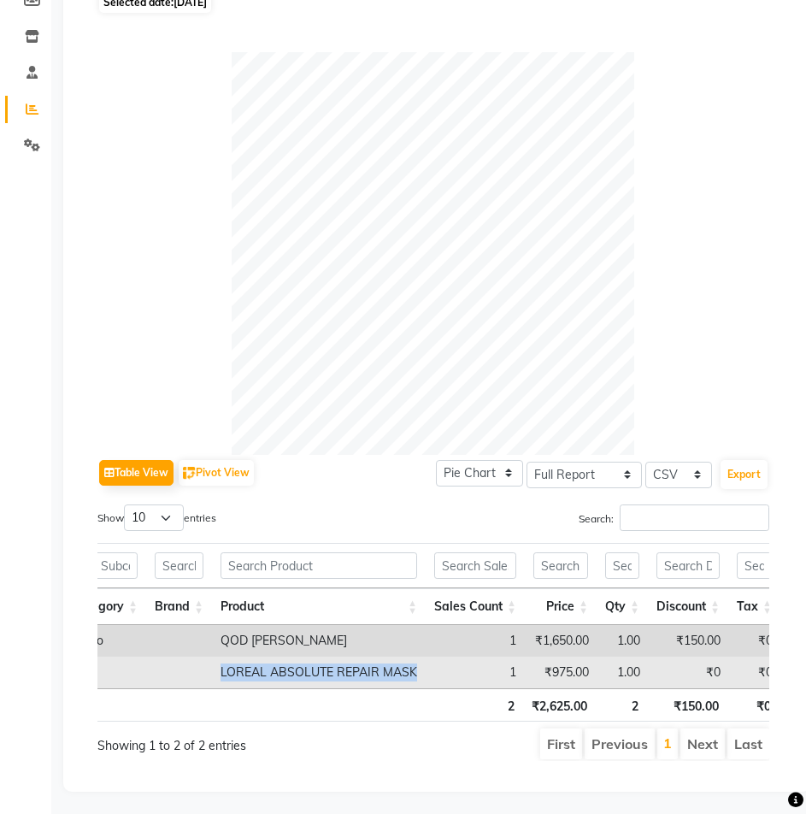
drag, startPoint x: 446, startPoint y: 671, endPoint x: 221, endPoint y: 681, distance: 225.1
click at [221, 681] on tr "LIMRAZ LUXE SALON, Cantonmen ThillaiNagar Staff Hair Mask LOREAL ABSOLUTE REPAI…" at bounding box center [246, 673] width 1216 height 32
copy td "LOREAL ABSOLUTE REPAIR MASK"
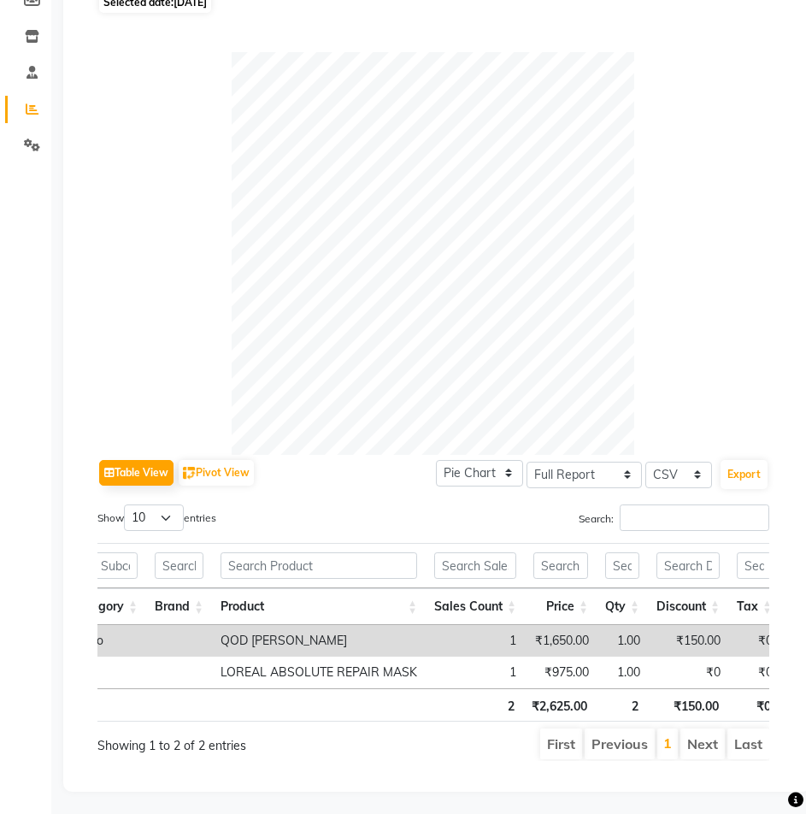
click at [658, 335] on div at bounding box center [433, 253] width 672 height 403
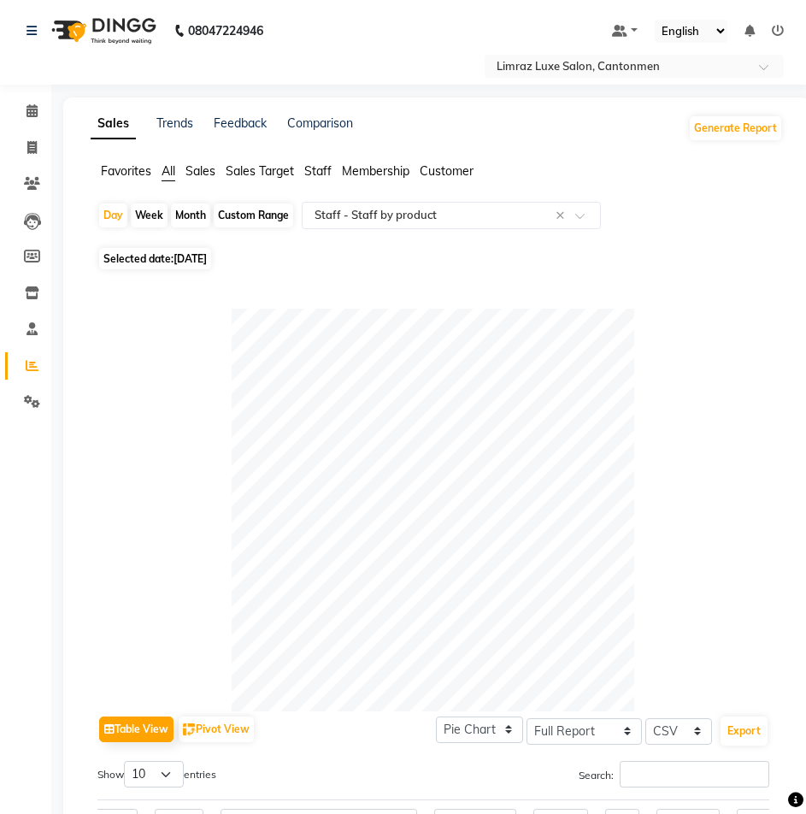
click at [180, 259] on span "26-08-2025" at bounding box center [190, 258] width 33 height 13
select select "8"
select select "2025"
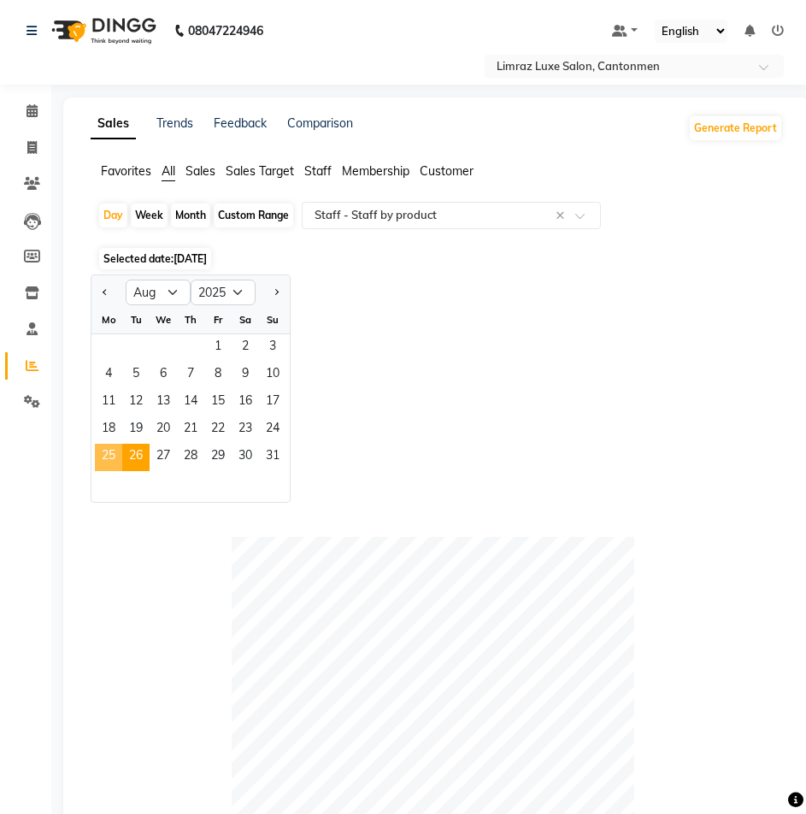
drag, startPoint x: 103, startPoint y: 462, endPoint x: 356, endPoint y: 427, distance: 254.6
click at [115, 462] on span "25" at bounding box center [108, 457] width 27 height 27
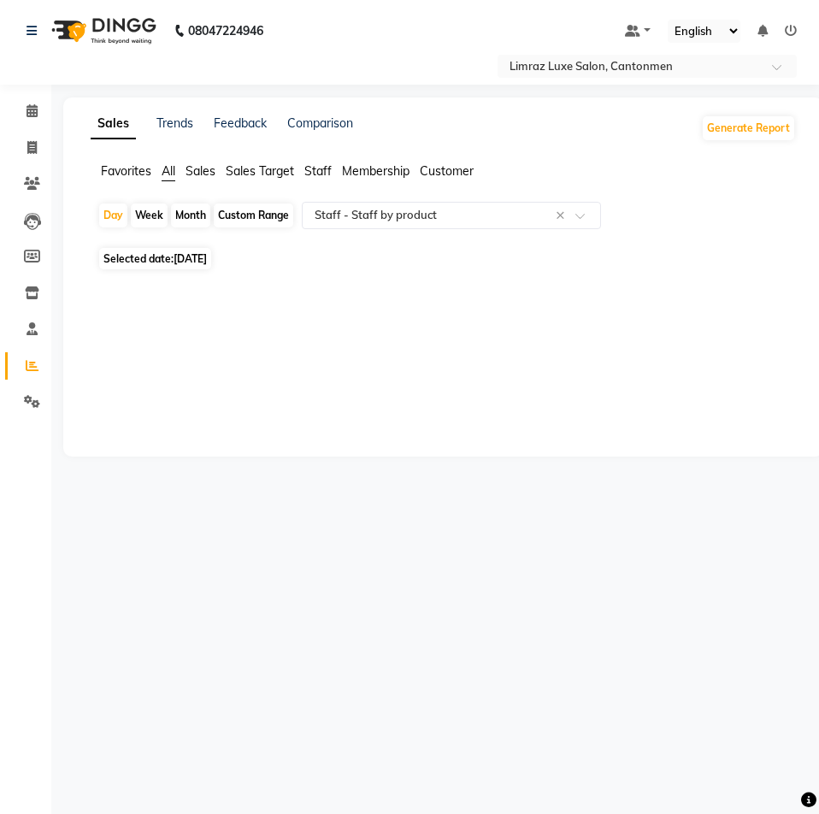
click at [204, 261] on span "25-08-2025" at bounding box center [190, 258] width 33 height 13
select select "8"
select select "2025"
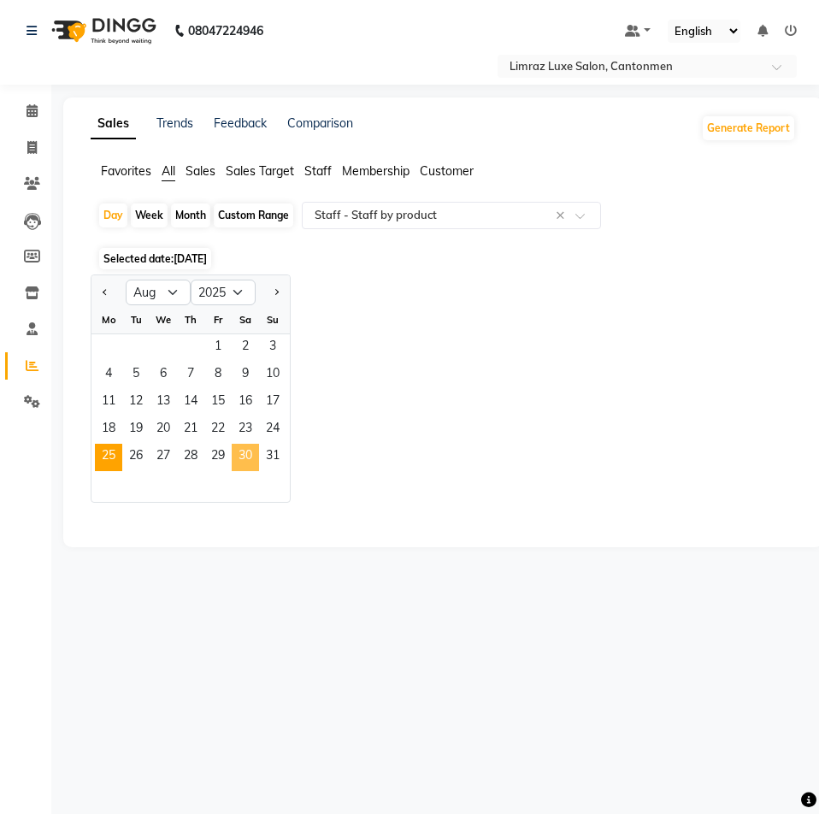
click at [246, 448] on span "30" at bounding box center [245, 457] width 27 height 27
select select "full_report"
select select "csv"
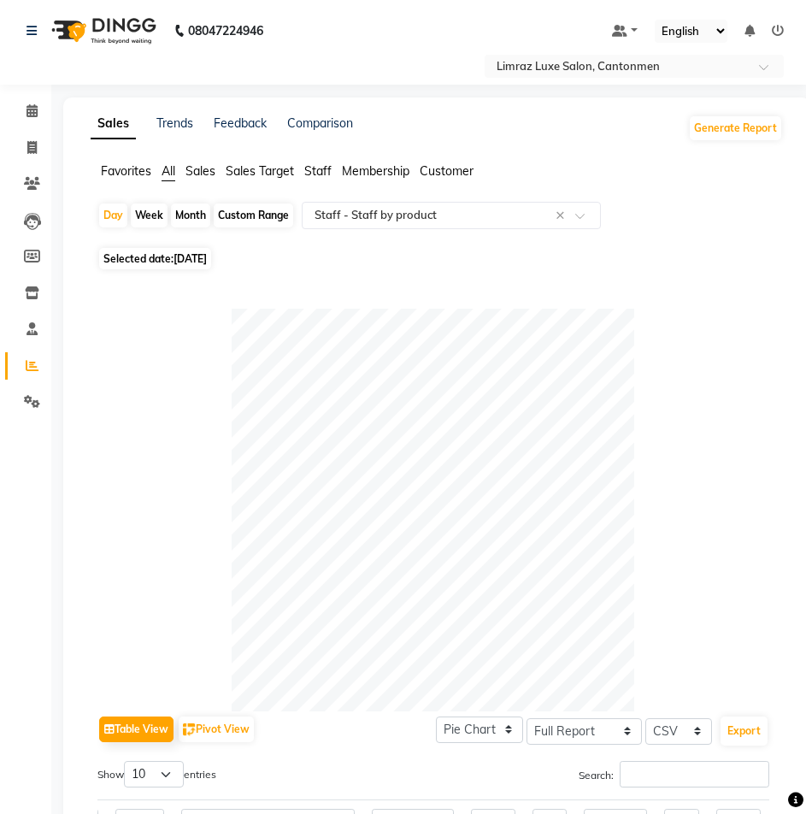
click at [170, 254] on span "Selected date: 30-08-2025" at bounding box center [155, 258] width 112 height 21
select select "8"
select select "2025"
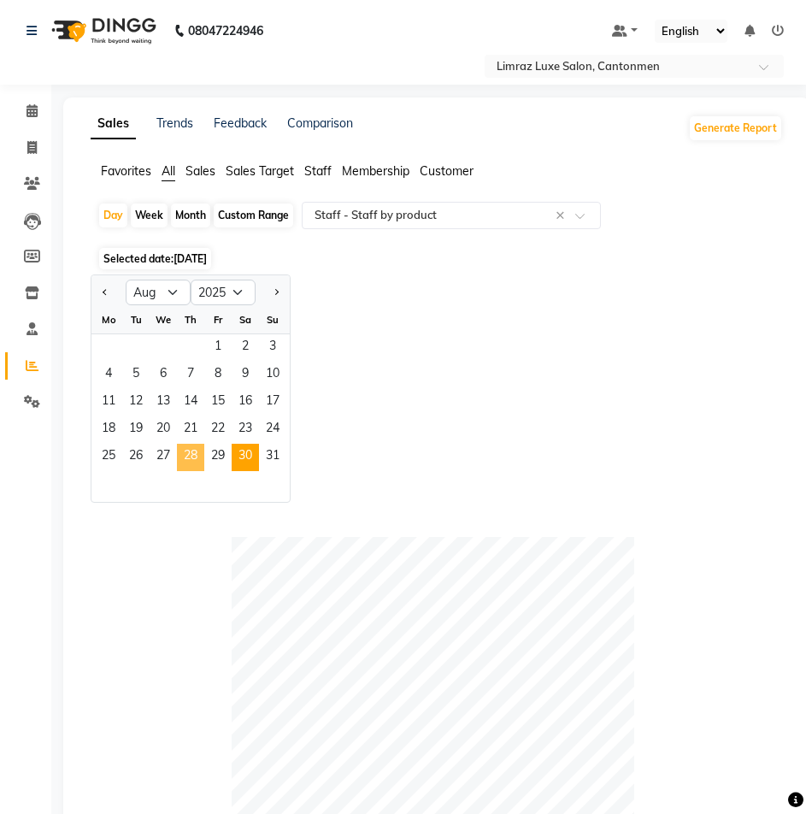
click at [194, 452] on span "28" at bounding box center [190, 457] width 27 height 27
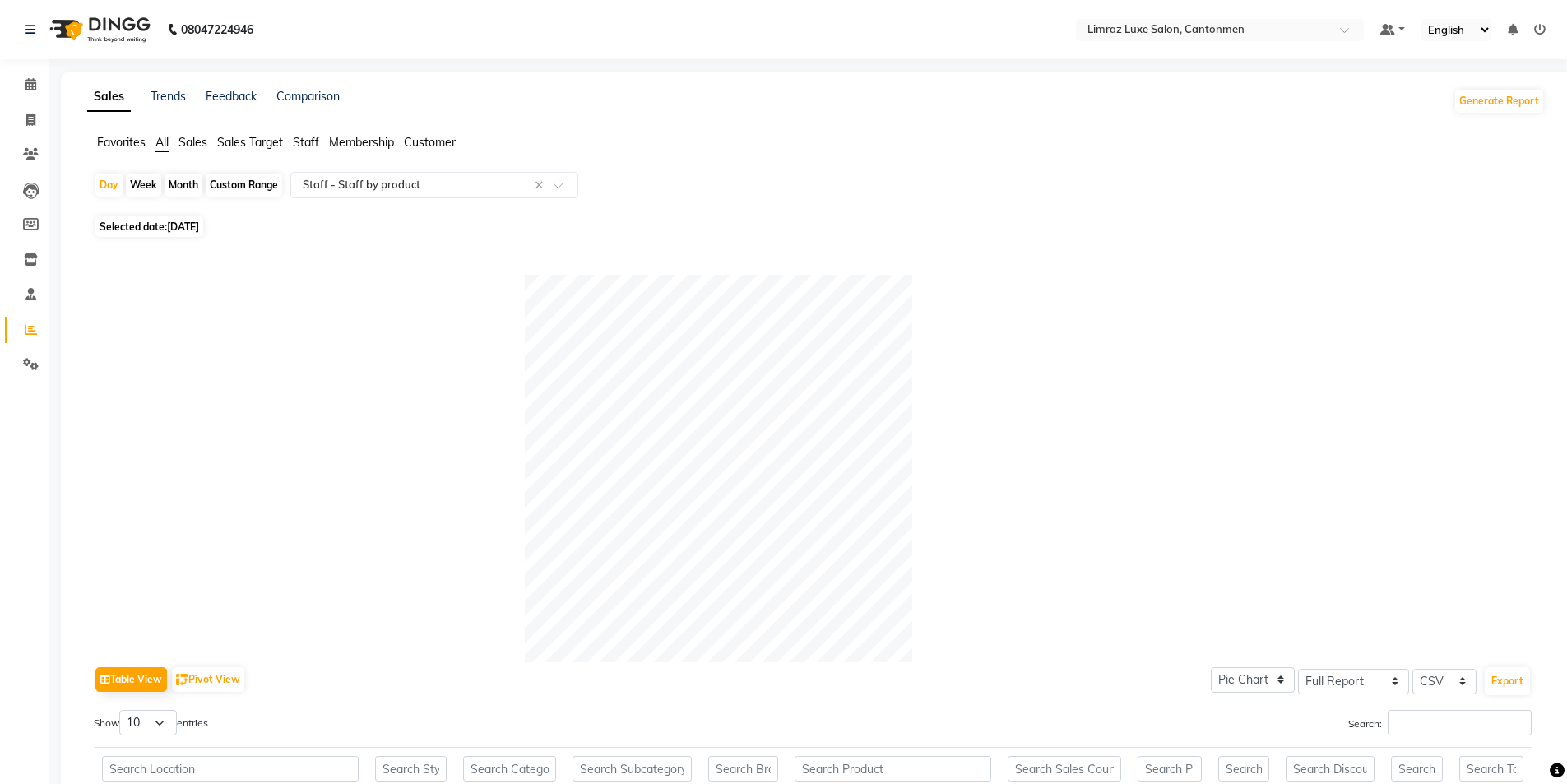
click at [90, 34] on img at bounding box center [98, 30] width 113 height 46
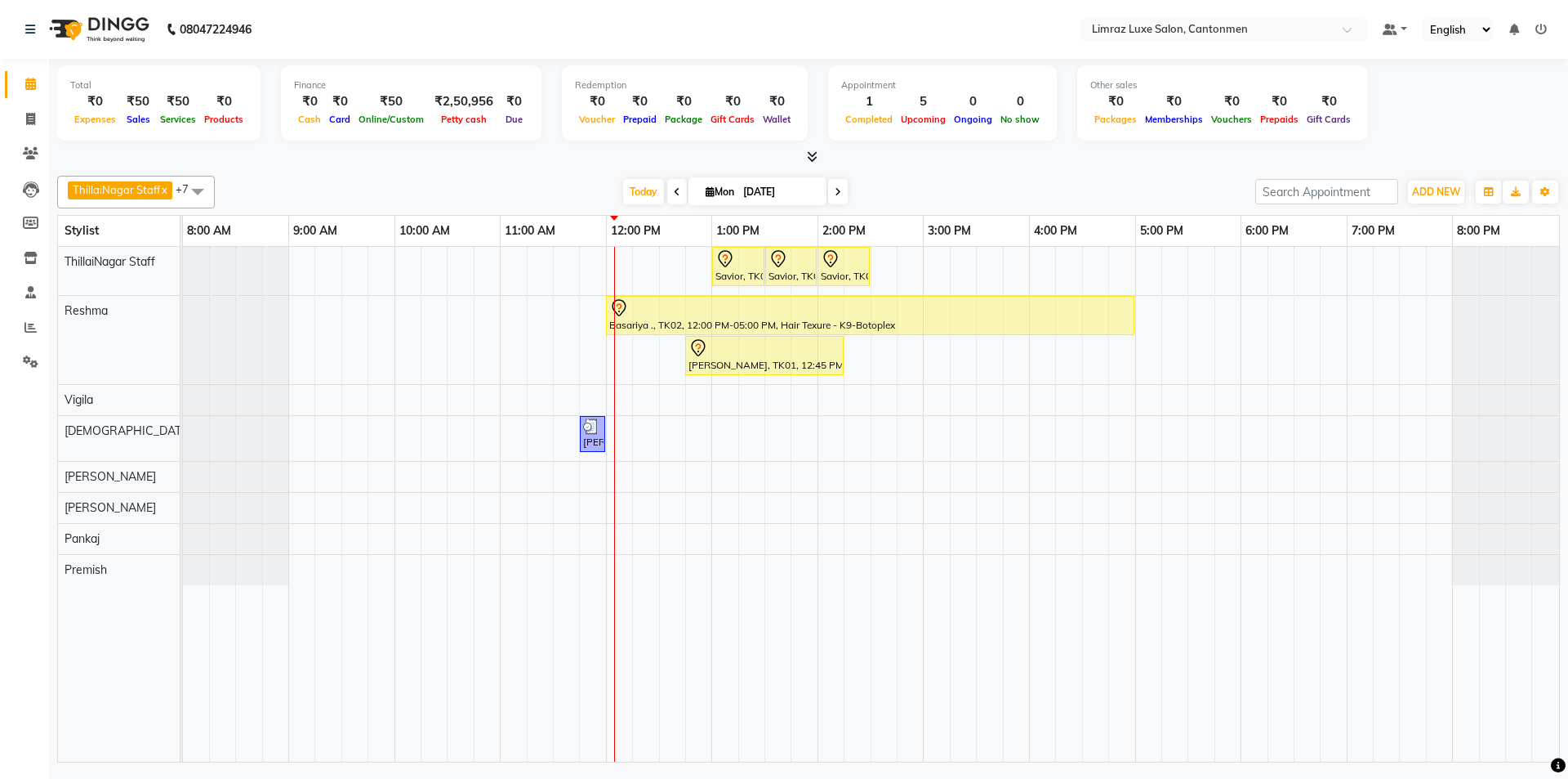
click at [593, 42] on nav "08047224946 Select Location × Limraz Luxe Salon, Cantonmen Default Panel My Pan…" at bounding box center [784, 30] width 1568 height 59
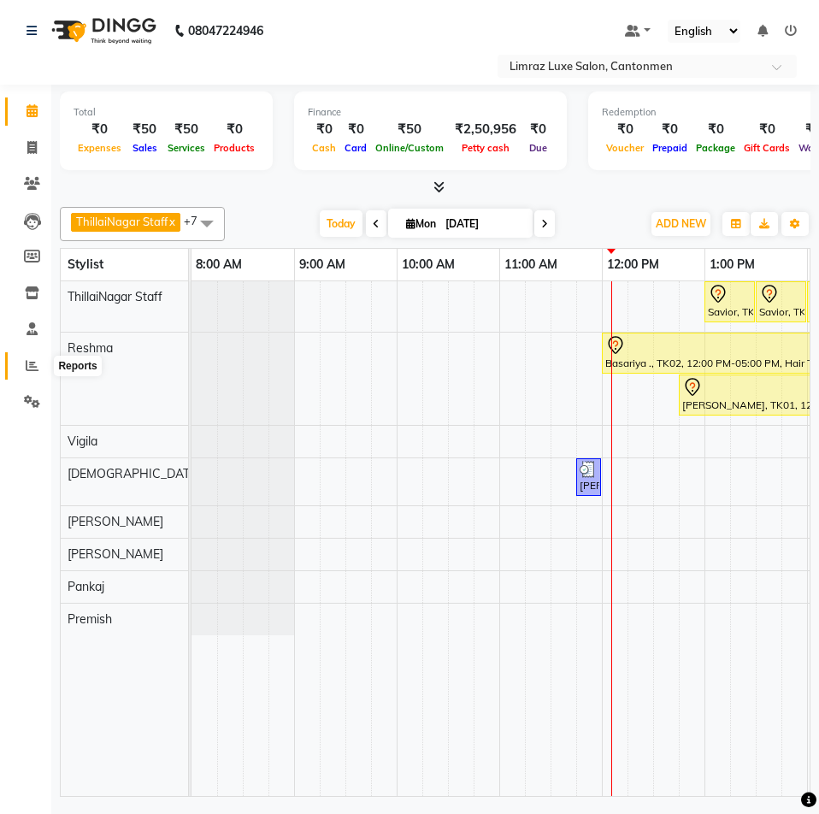
click at [28, 366] on icon at bounding box center [32, 365] width 13 height 13
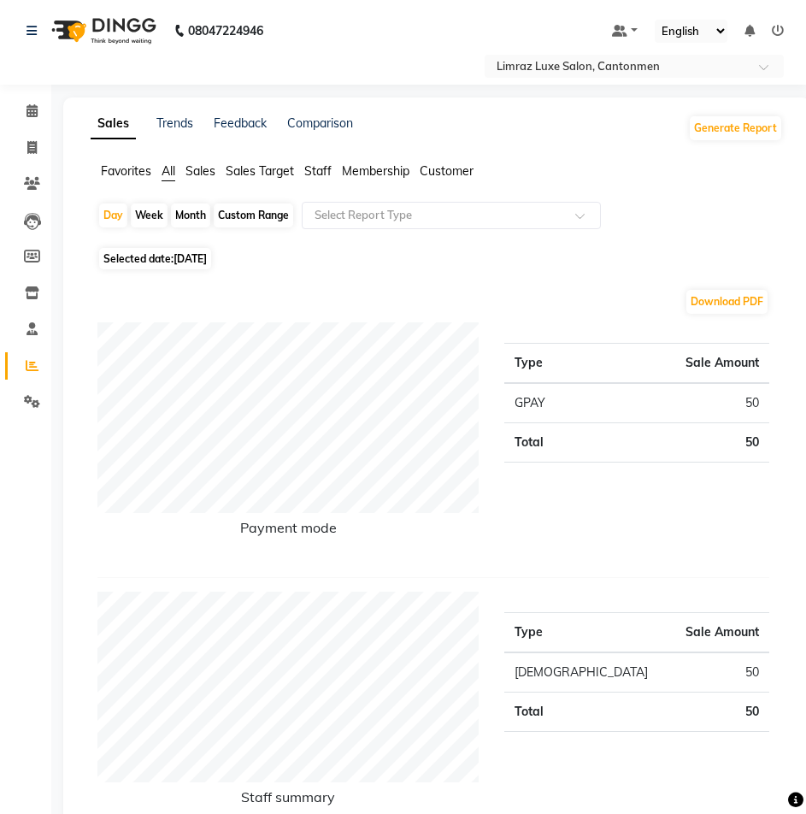
click at [180, 256] on span "[DATE]" at bounding box center [190, 258] width 33 height 13
select select "9"
select select "2025"
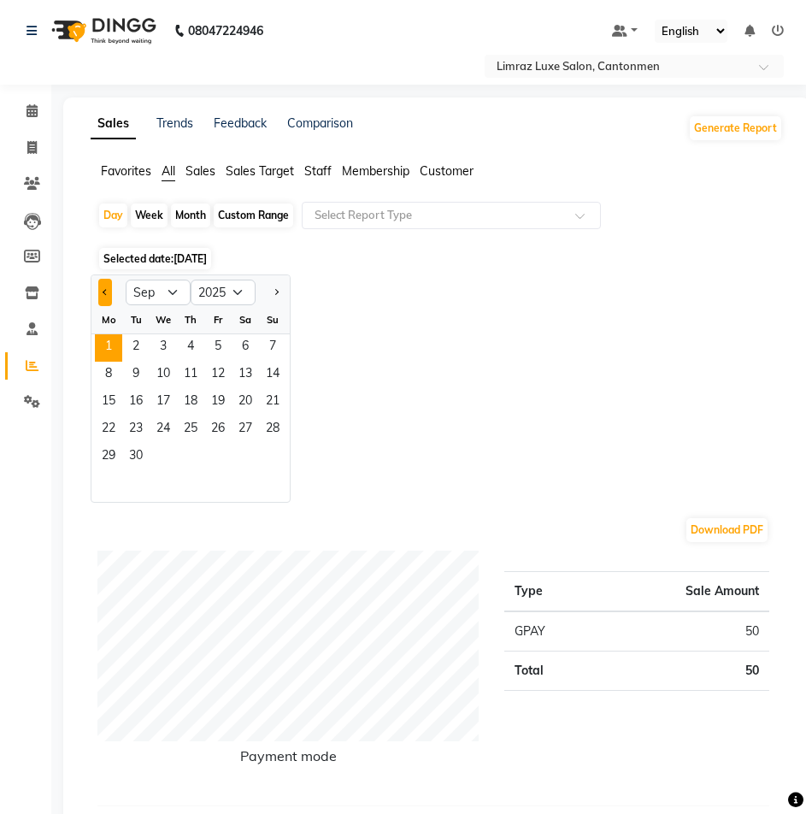
click at [107, 297] on button "Previous month" at bounding box center [105, 292] width 14 height 27
select select "8"
click at [103, 448] on span "25" at bounding box center [108, 457] width 27 height 27
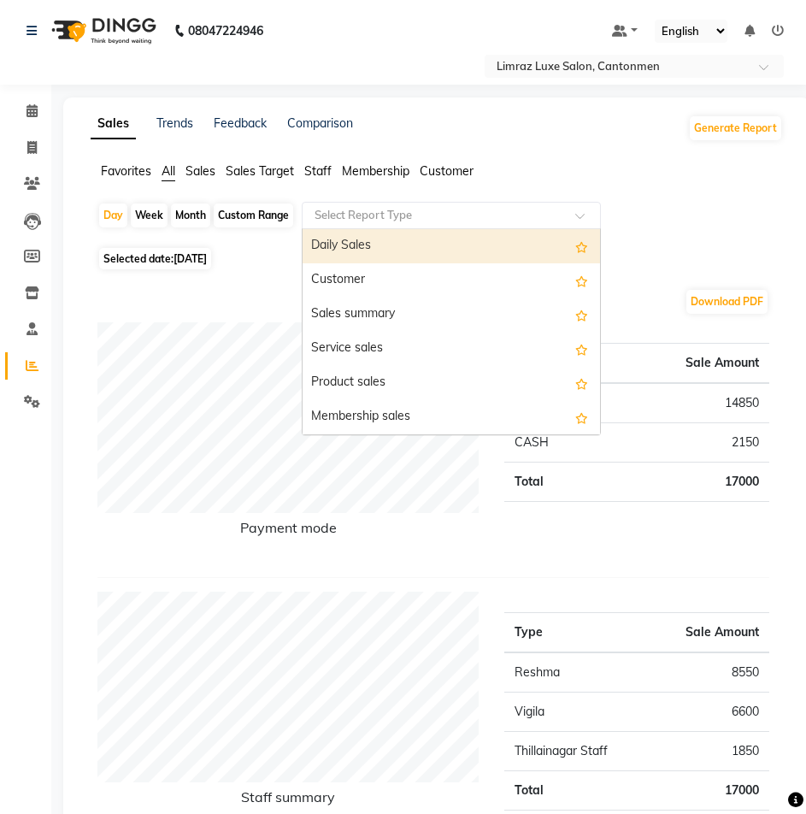
click at [568, 209] on div at bounding box center [451, 215] width 297 height 17
click at [520, 245] on div "Daily Sales" at bounding box center [451, 246] width 297 height 34
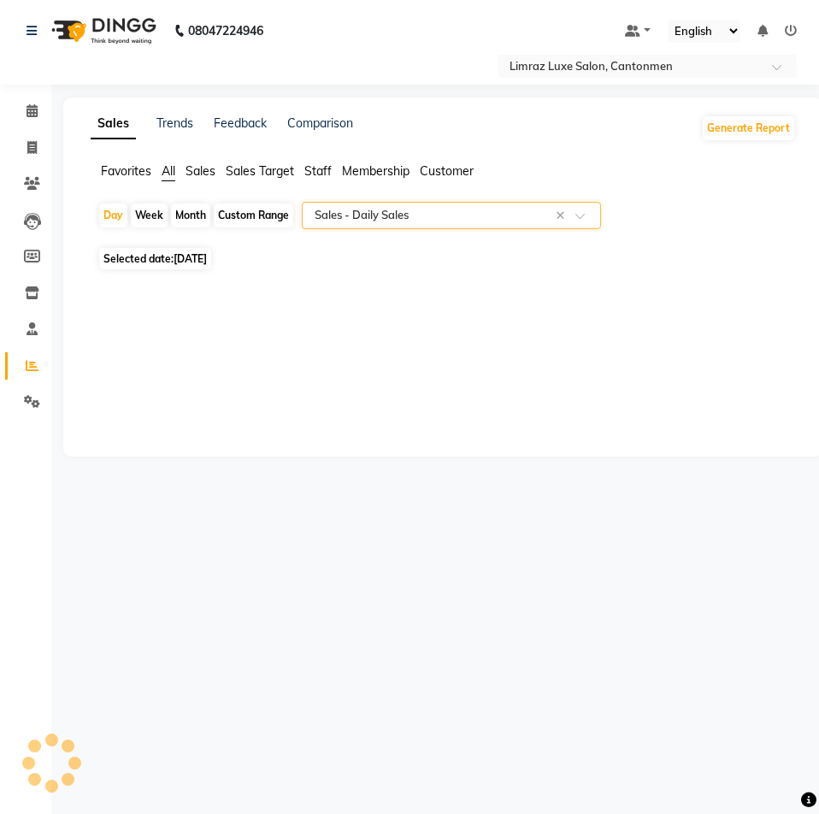
select select "full_report"
select select "csv"
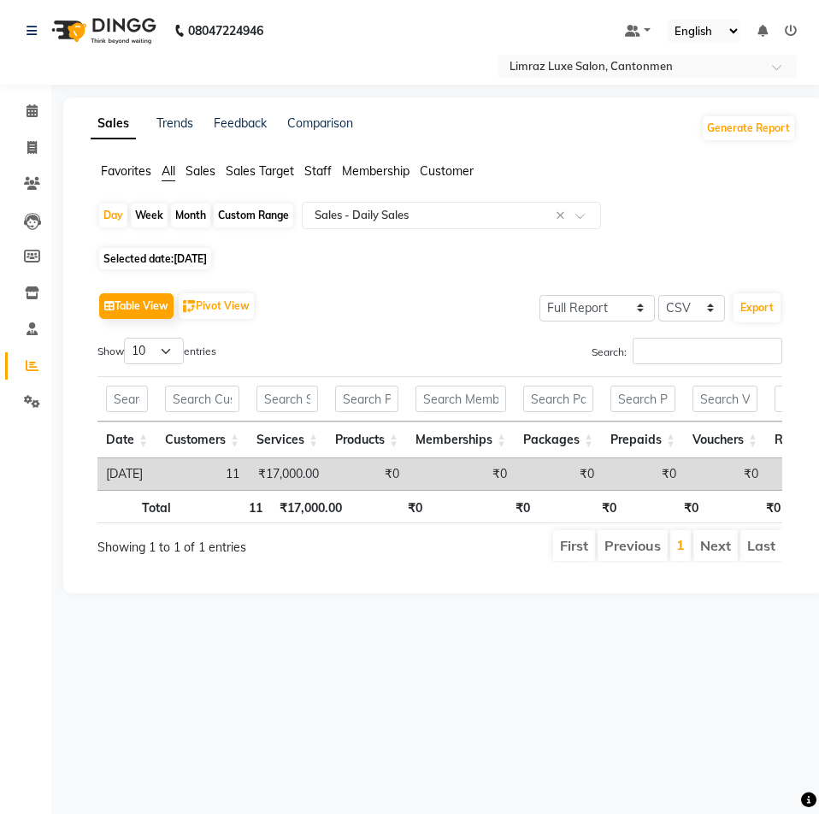
drag, startPoint x: 215, startPoint y: 256, endPoint x: 198, endPoint y: 271, distance: 22.4
click at [207, 256] on span "25-08-2025" at bounding box center [190, 258] width 33 height 13
select select "8"
select select "2025"
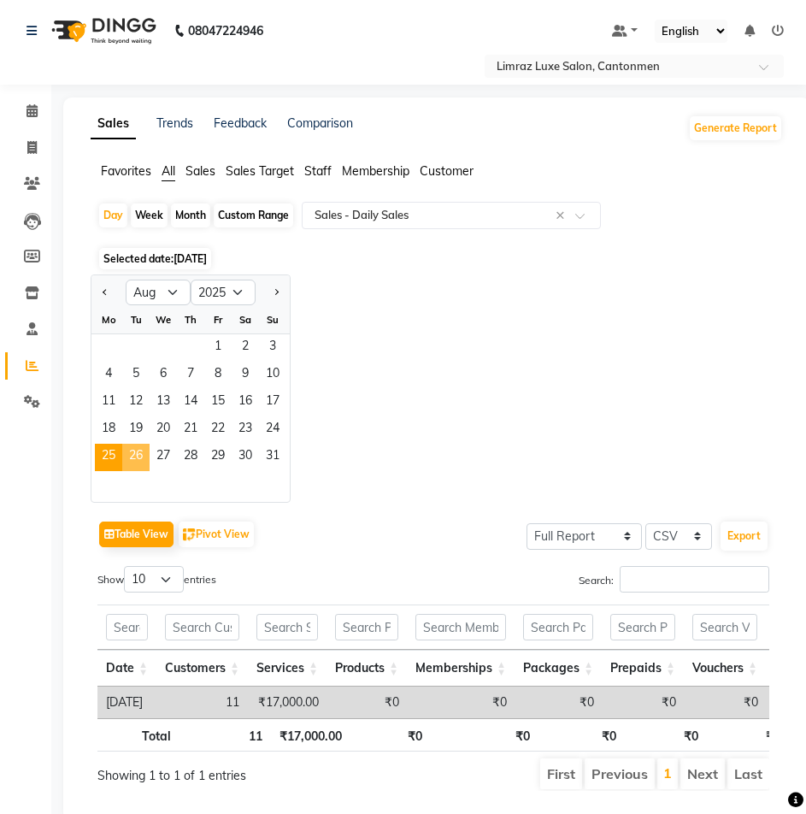
click at [147, 467] on span "26" at bounding box center [135, 457] width 27 height 27
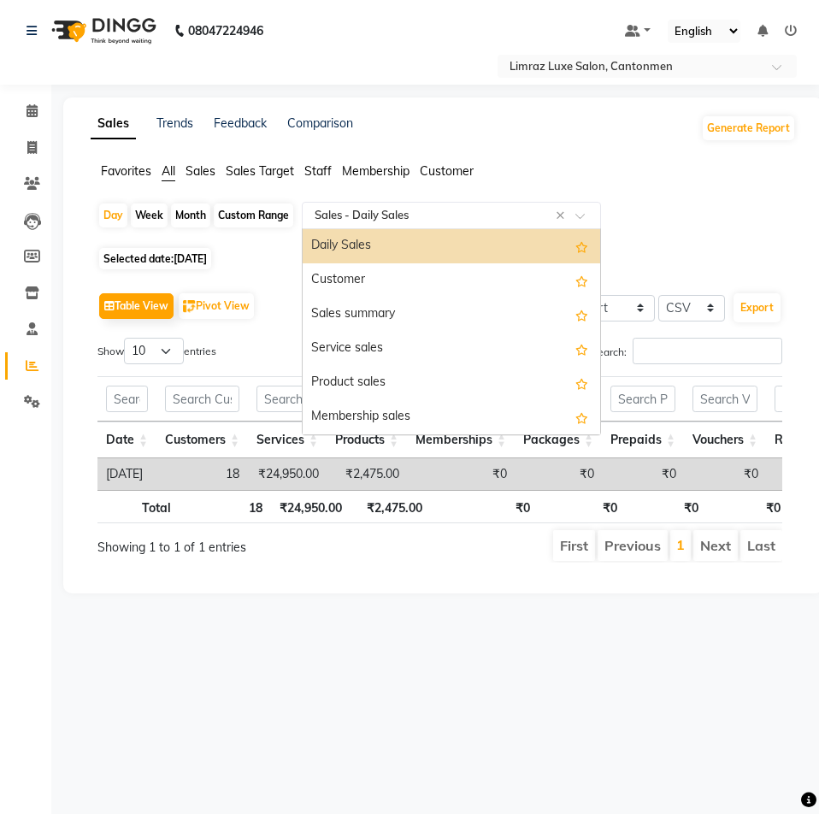
click at [590, 219] on span at bounding box center [585, 220] width 21 height 17
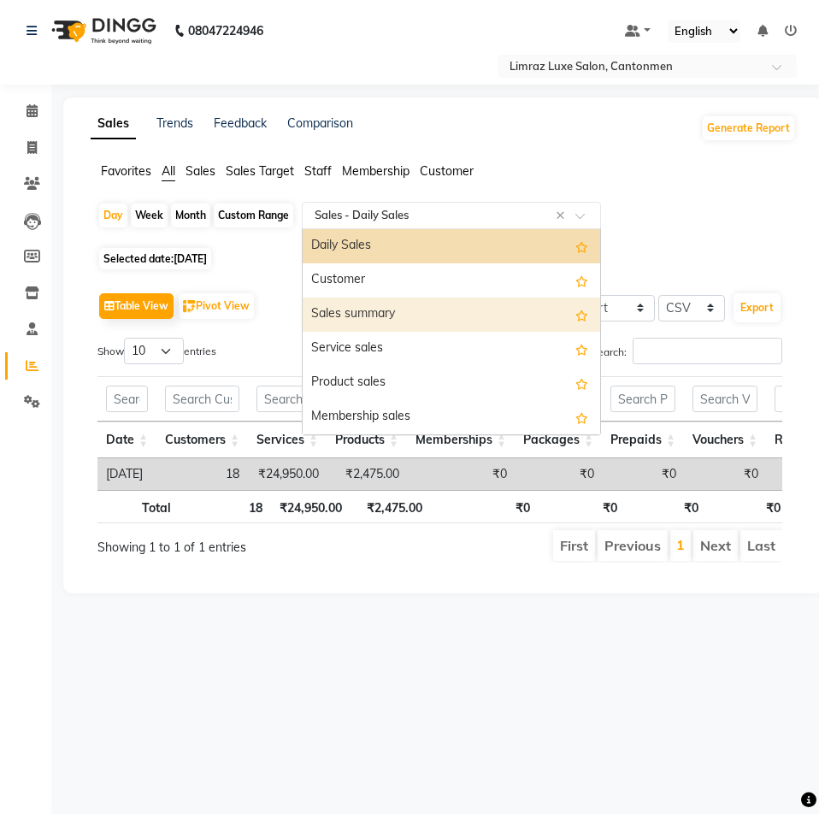
click at [369, 310] on div "Sales summary" at bounding box center [451, 314] width 297 height 34
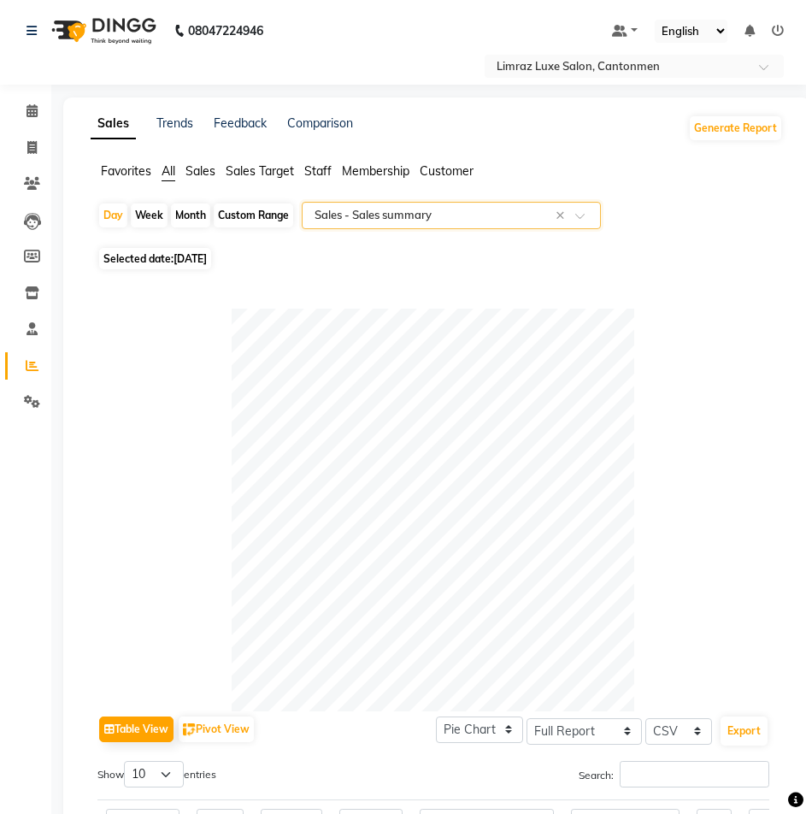
click at [577, 219] on span at bounding box center [585, 220] width 21 height 17
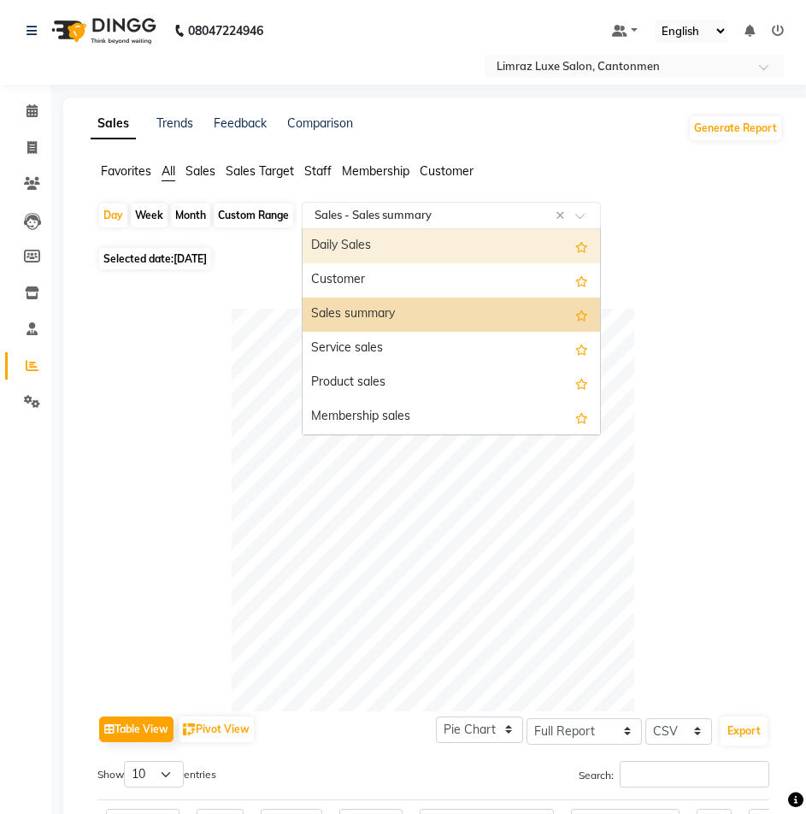
click at [464, 235] on div "Daily Sales" at bounding box center [451, 246] width 297 height 34
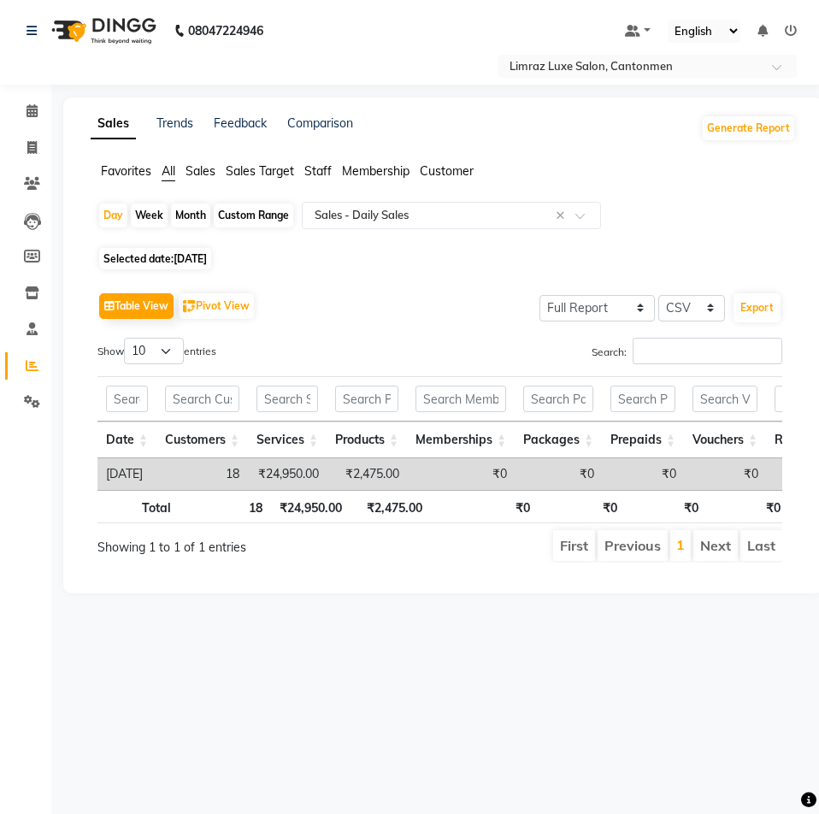
click at [207, 256] on span "26-08-2025" at bounding box center [190, 258] width 33 height 13
select select "8"
select select "2025"
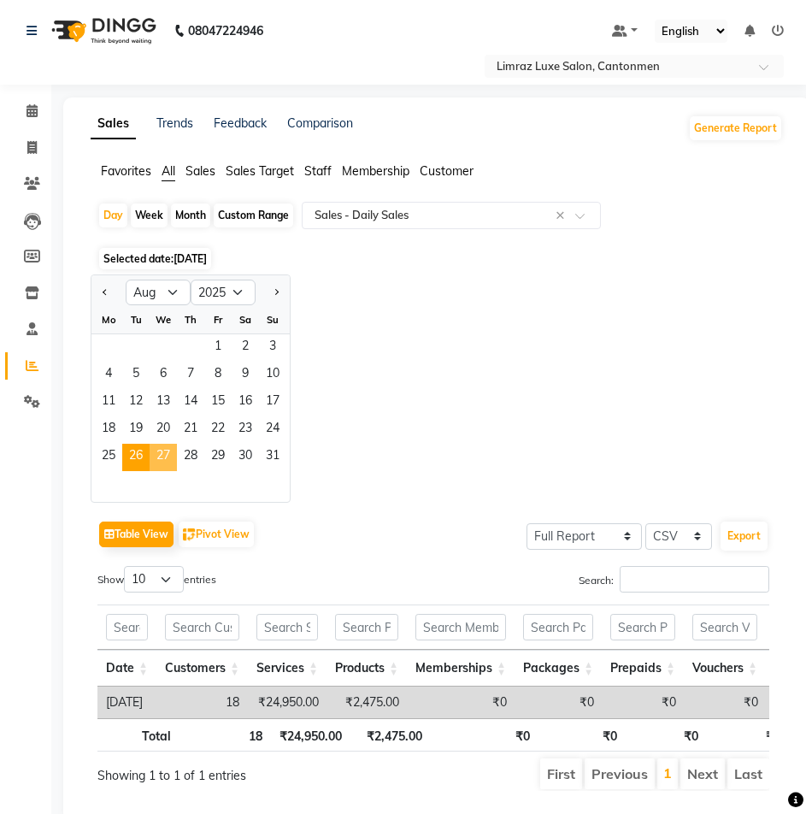
click at [160, 450] on span "27" at bounding box center [163, 457] width 27 height 27
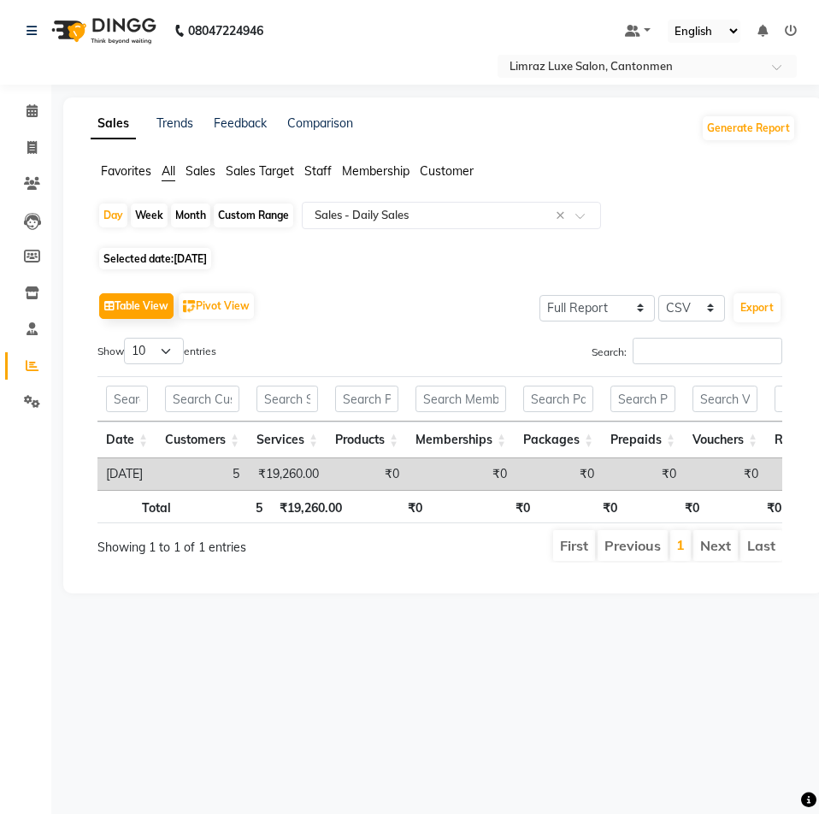
click at [176, 258] on span "[DATE]" at bounding box center [190, 258] width 33 height 13
select select "8"
select select "2025"
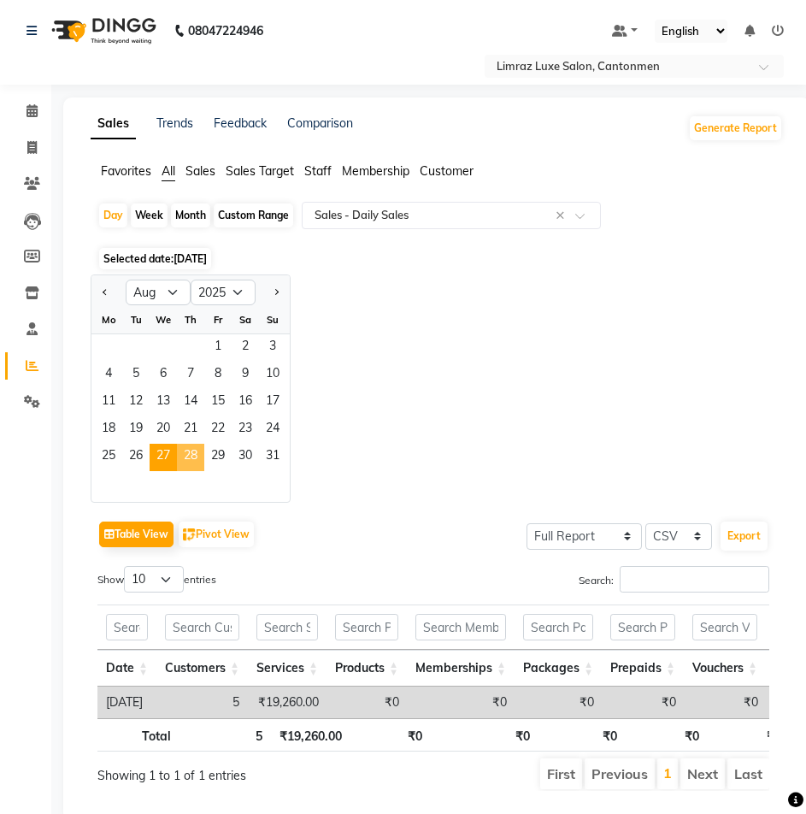
click at [190, 452] on span "28" at bounding box center [190, 457] width 27 height 27
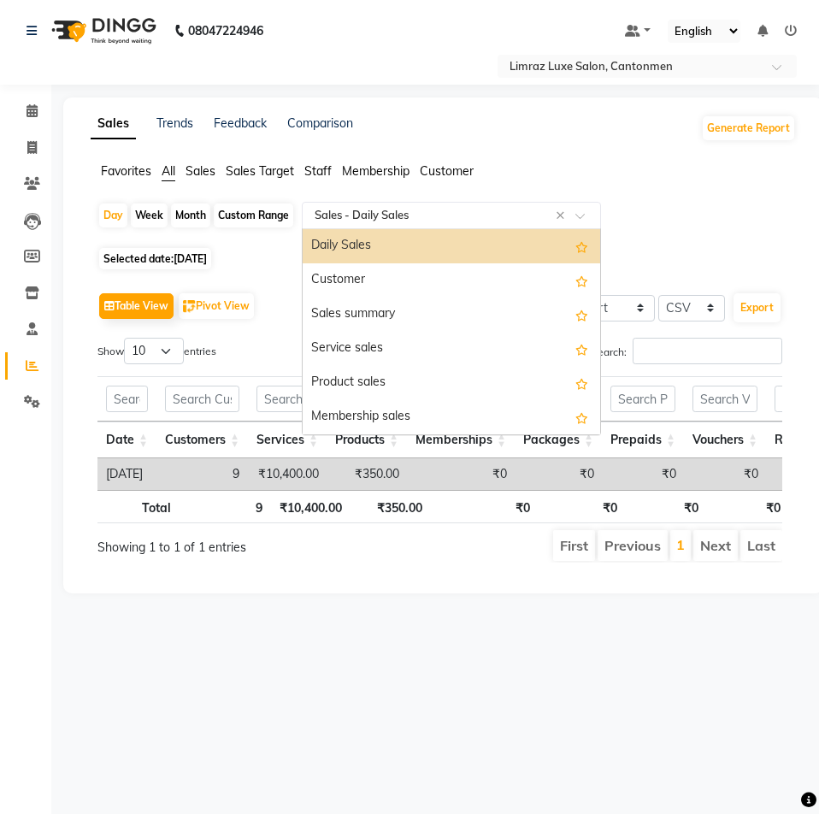
click at [580, 212] on span at bounding box center [585, 220] width 21 height 17
click at [659, 170] on ul "Favorites All Sales Sales Target Staff Membership Customer" at bounding box center [443, 171] width 705 height 19
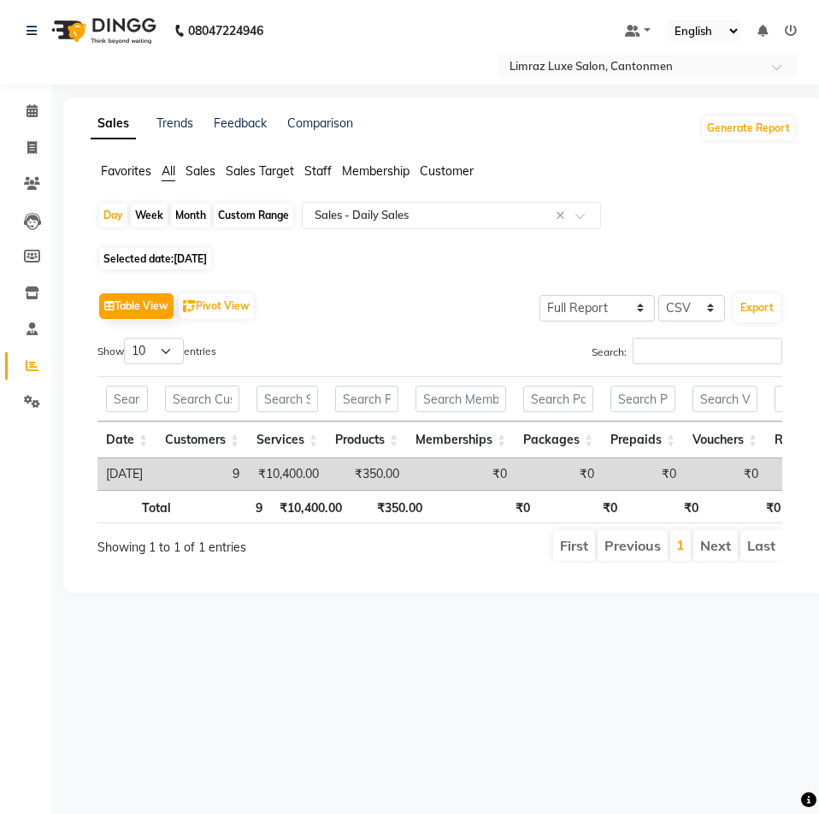
click at [196, 253] on span "[DATE]" at bounding box center [190, 258] width 33 height 13
select select "8"
select select "2025"
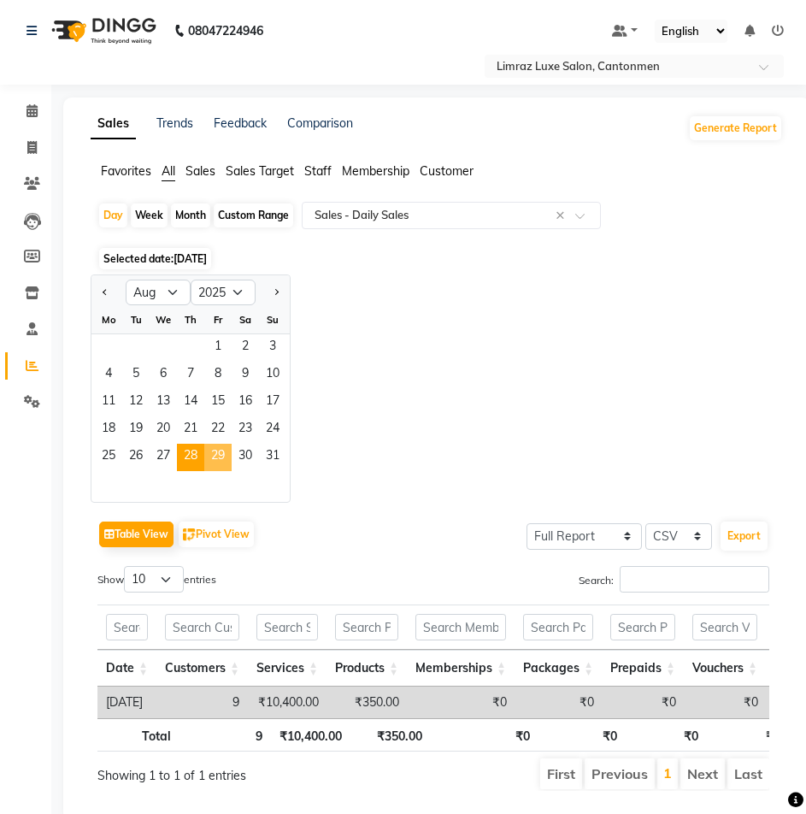
click at [216, 448] on span "29" at bounding box center [217, 457] width 27 height 27
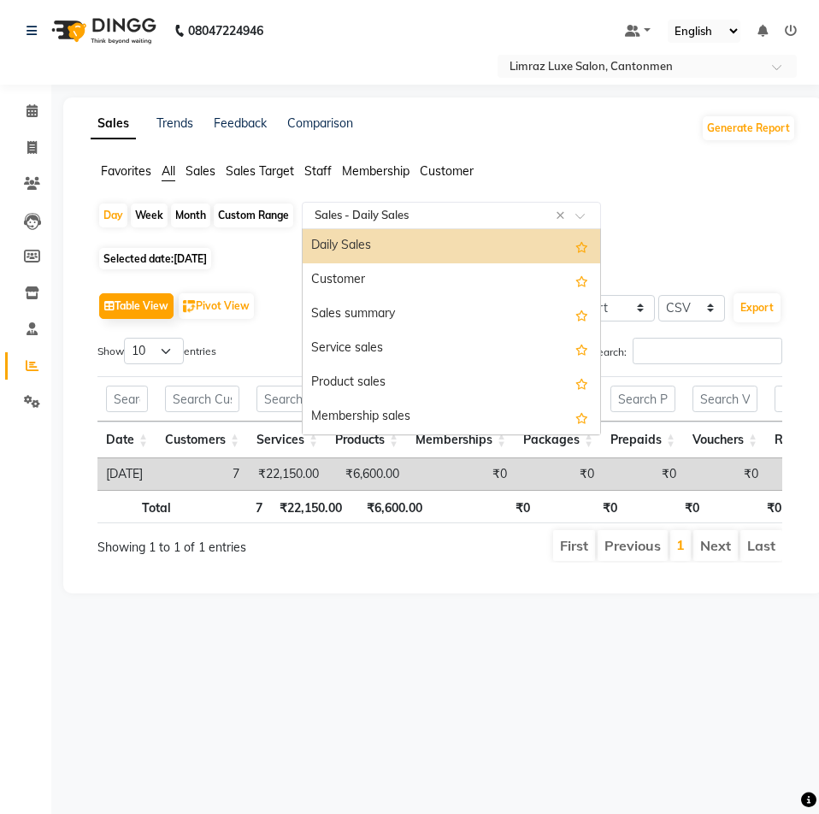
click at [586, 214] on span at bounding box center [585, 220] width 21 height 17
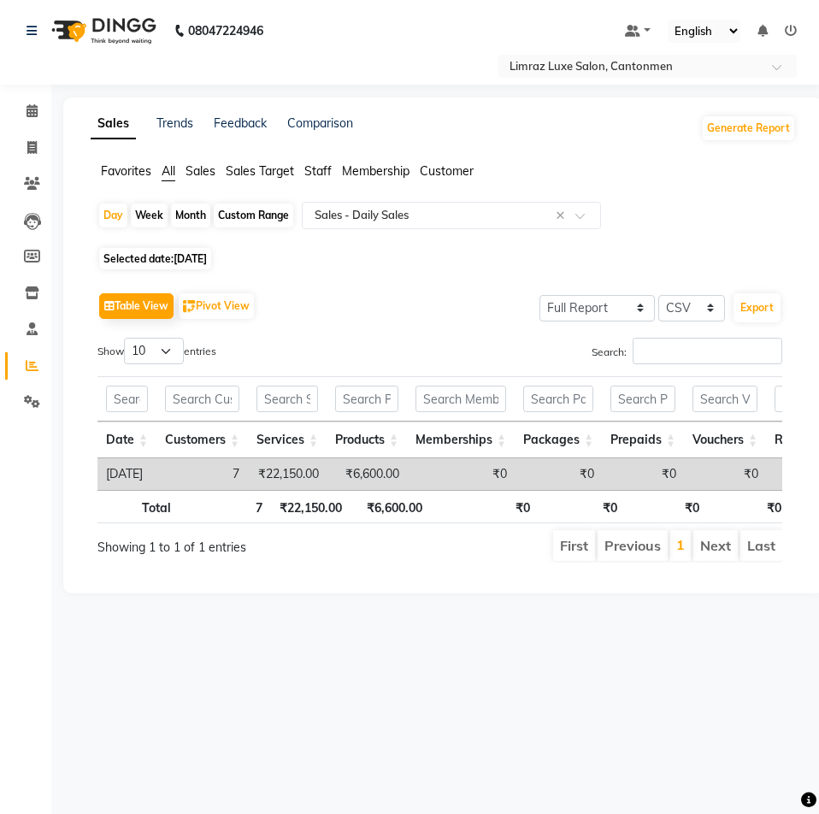
click at [206, 262] on span "[DATE]" at bounding box center [190, 258] width 33 height 13
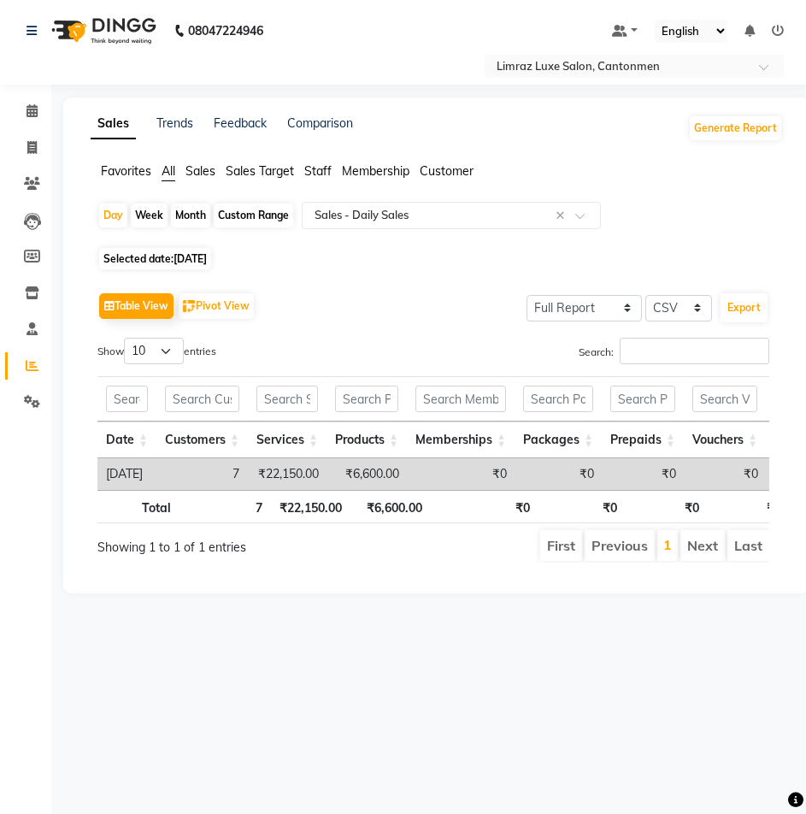
select select "8"
select select "2025"
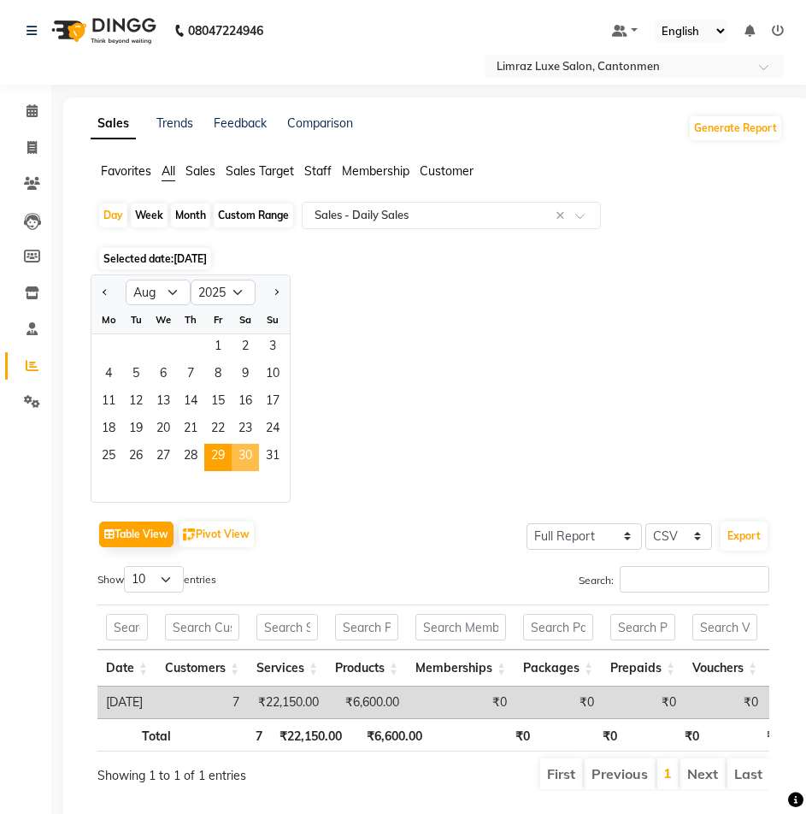
click at [245, 464] on span "30" at bounding box center [245, 457] width 27 height 27
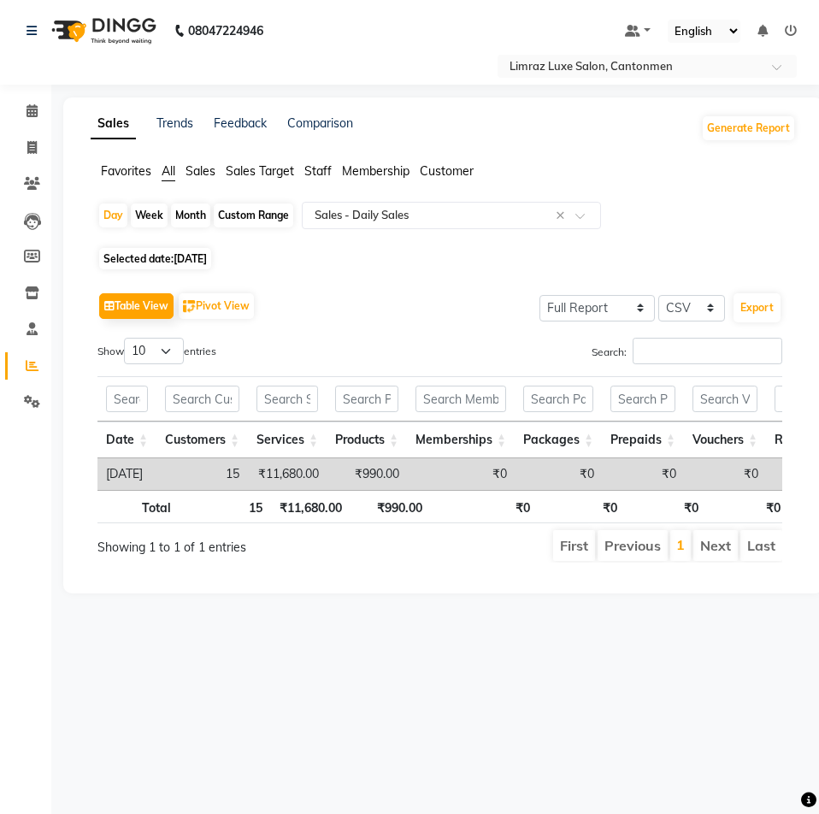
click at [193, 245] on div "Day Week Month Custom Range Select Report Type × Sales - Daily Sales × Selected…" at bounding box center [443, 389] width 705 height 374
click at [201, 261] on span "[DATE]" at bounding box center [190, 258] width 33 height 13
select select "8"
select select "2025"
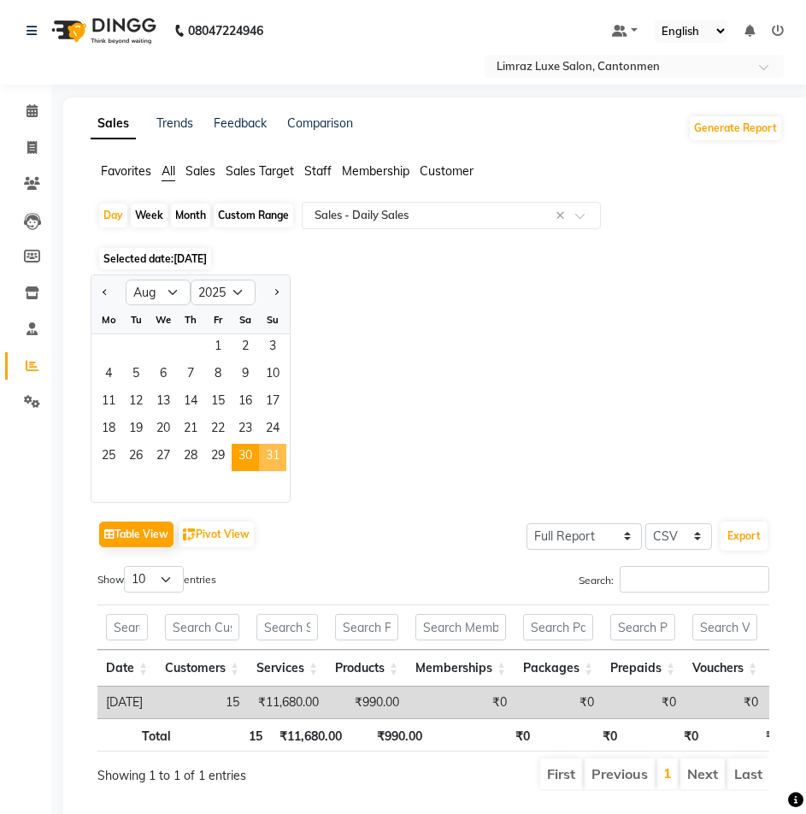
click at [274, 456] on span "31" at bounding box center [272, 457] width 27 height 27
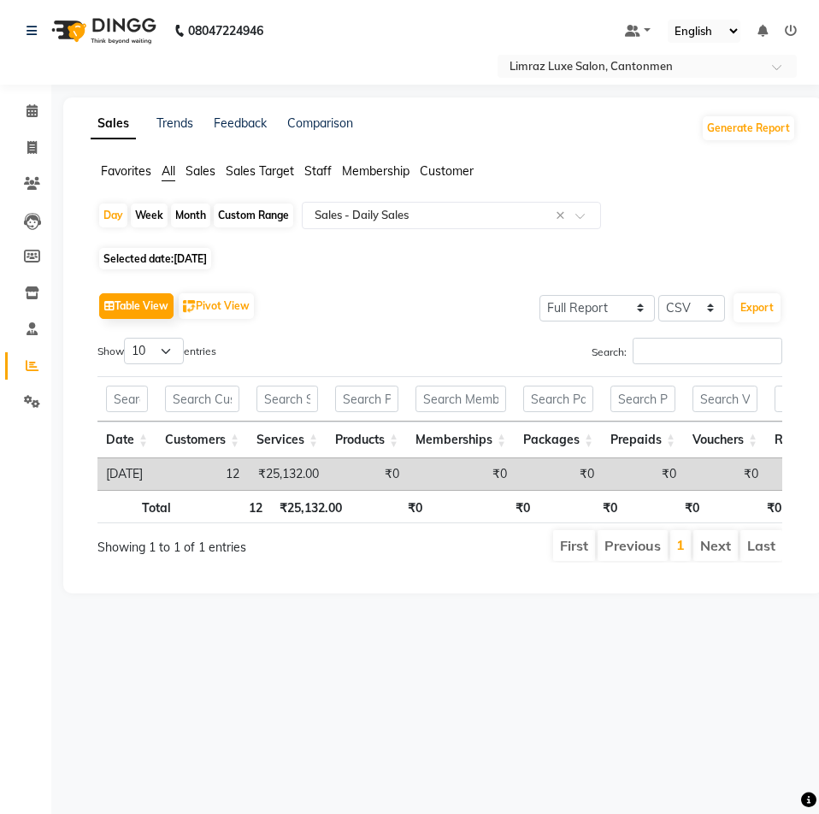
click at [480, 329] on div "Table View Pivot View Select Full Report Filtered Report Select CSV PDF Export …" at bounding box center [439, 425] width 685 height 274
click at [454, 292] on div "Table View Pivot View Select Full Report Filtered Report Select CSV PDF Export" at bounding box center [439, 306] width 685 height 36
click at [121, 30] on img at bounding box center [102, 31] width 117 height 48
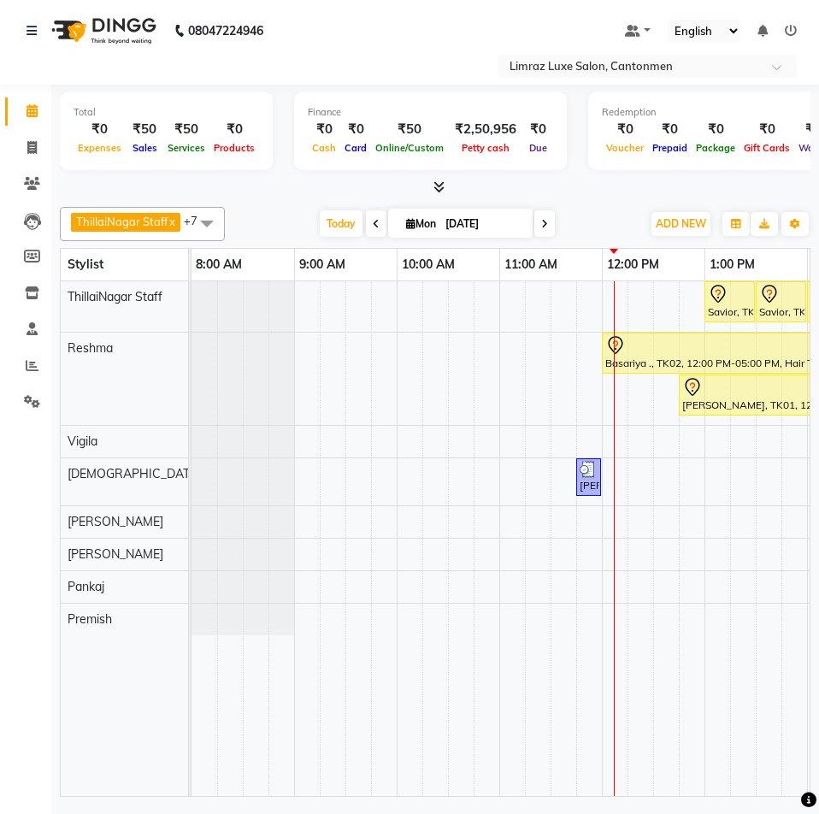
click at [379, 222] on icon at bounding box center [376, 224] width 7 height 10
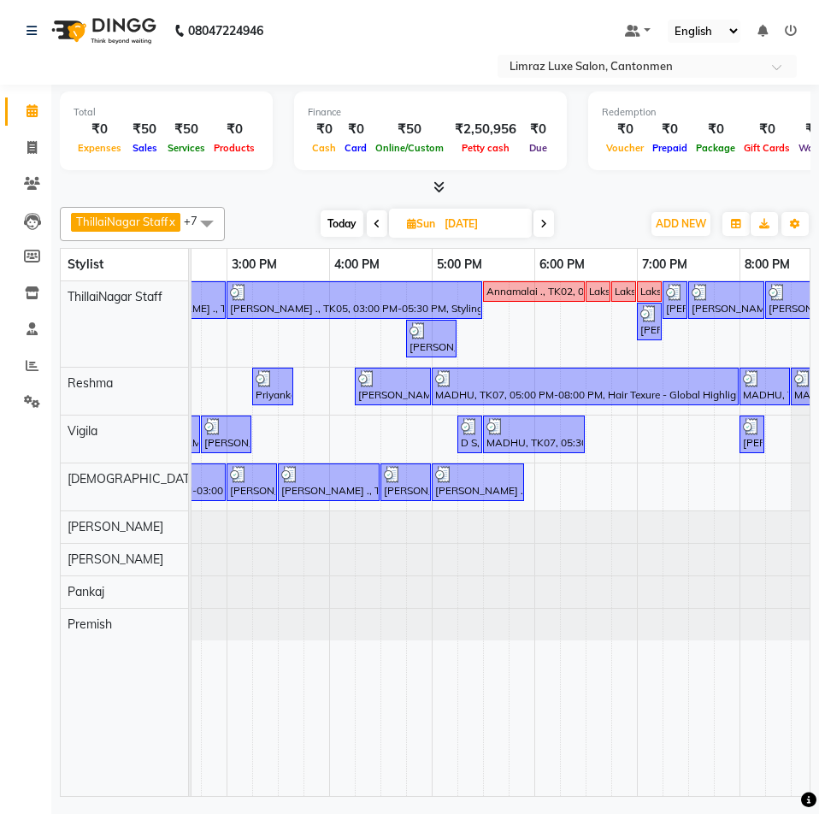
scroll to position [0, 716]
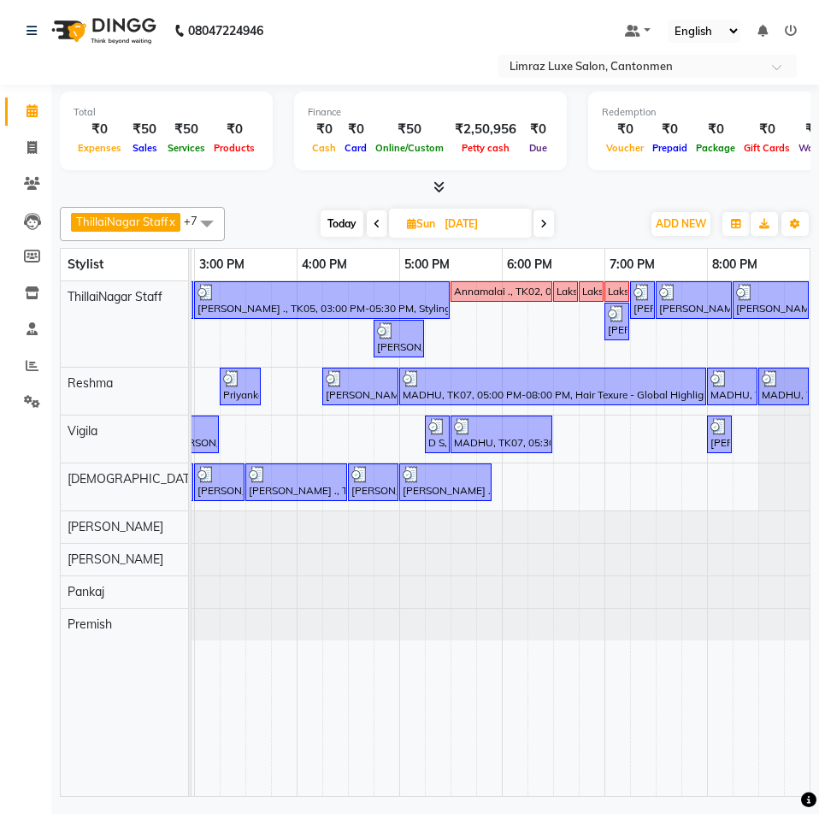
click at [606, 183] on div at bounding box center [435, 188] width 751 height 18
click at [347, 225] on span "Today" at bounding box center [342, 223] width 43 height 27
type input "[DATE]"
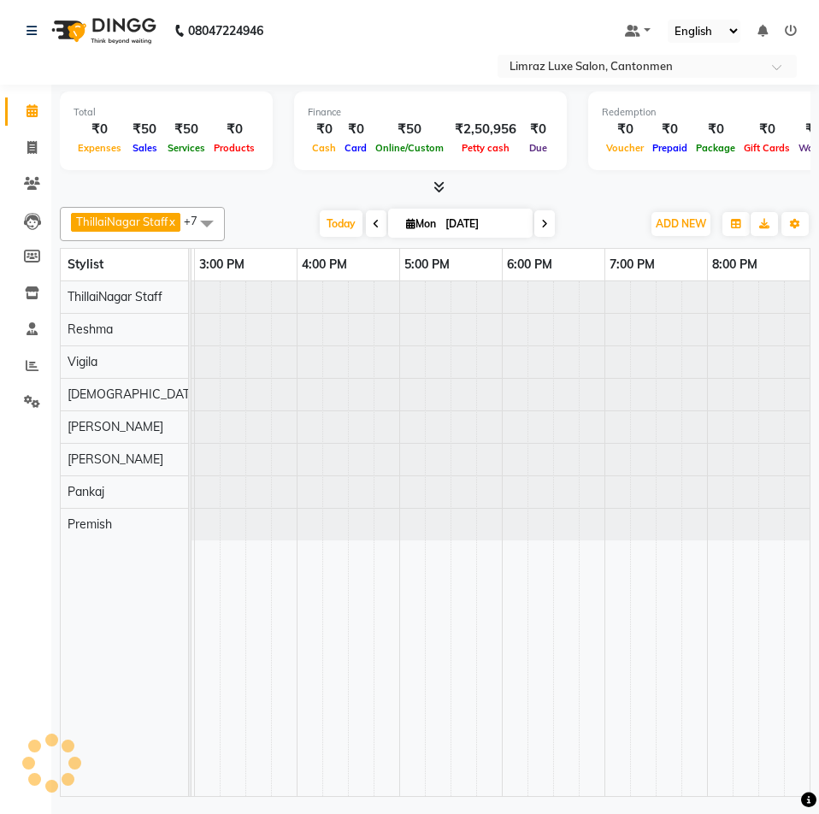
scroll to position [0, 411]
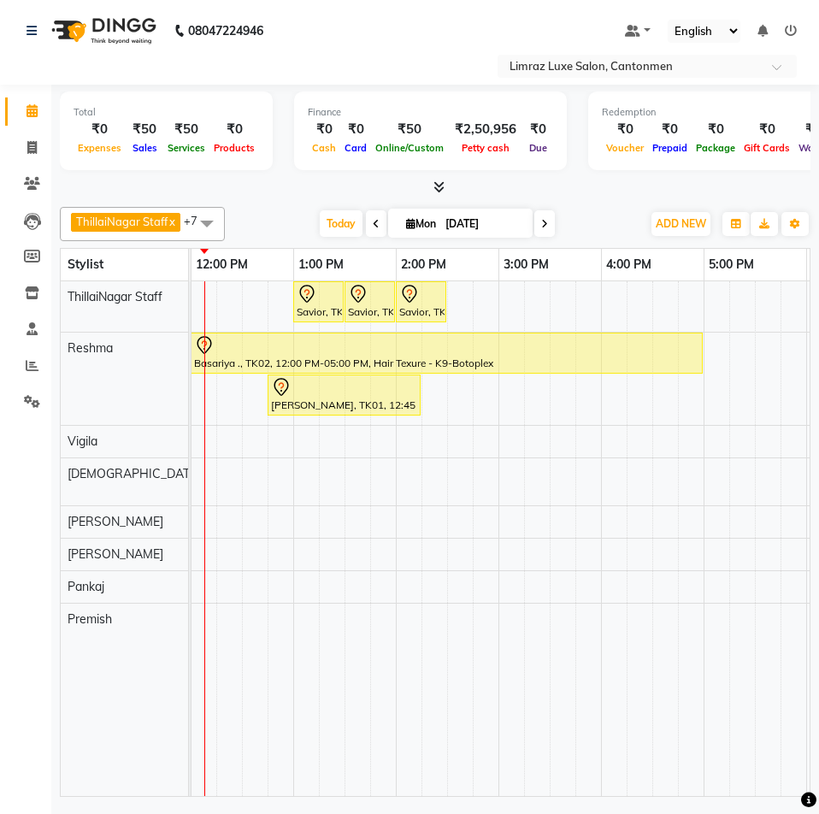
click at [313, 38] on nav "08047224946 Select Location × Limraz Luxe Salon, Cantonmen Default Panel My Pan…" at bounding box center [409, 42] width 819 height 85
click at [472, 31] on div "Default Panel My Panel English ENGLISH Español العربية मराठी हिंदी ગુજરાતી தமிழ…" at bounding box center [625, 31] width 359 height 23
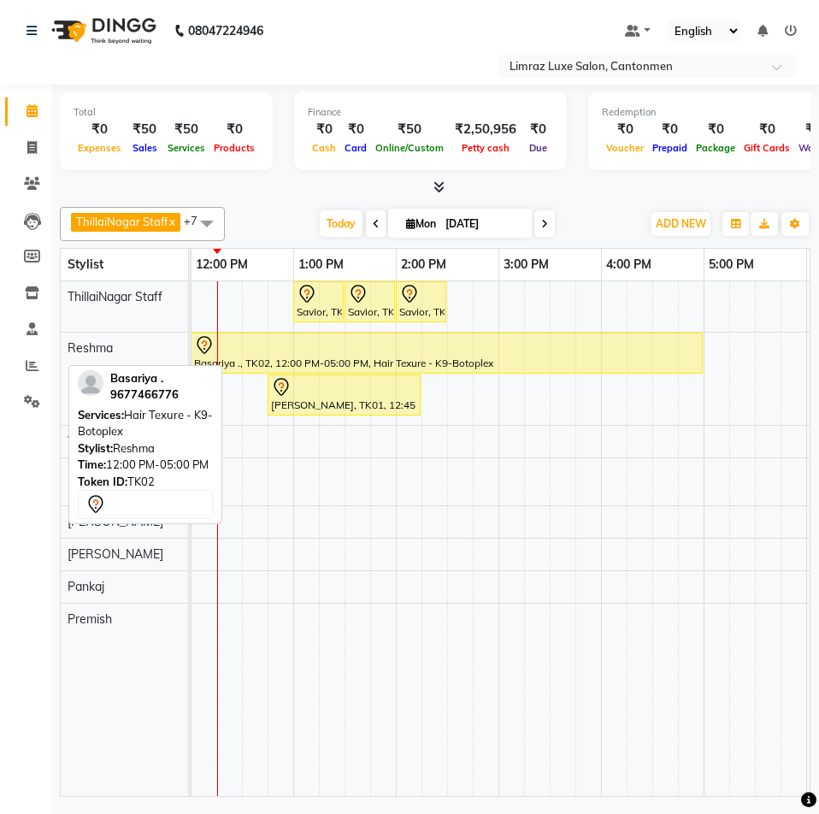
click at [497, 351] on div at bounding box center [446, 345] width 505 height 21
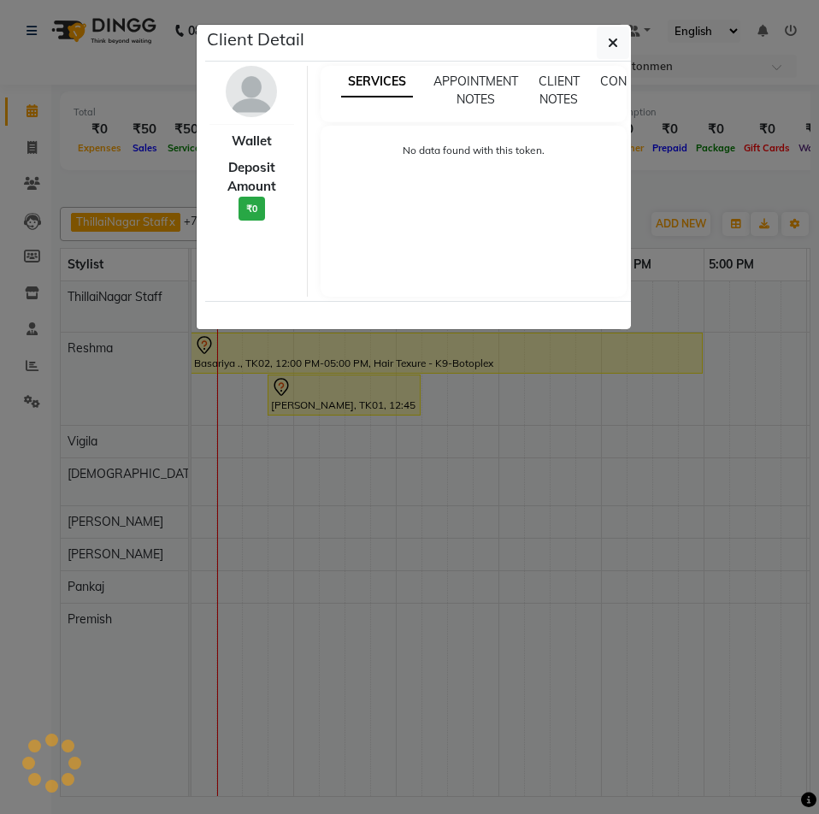
select select "7"
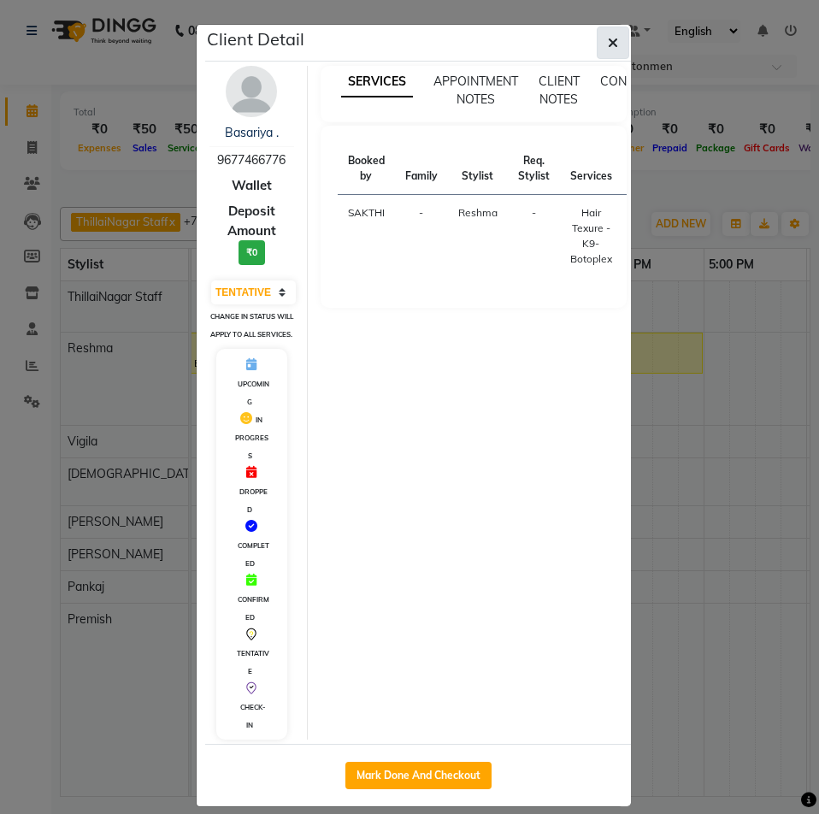
click at [608, 44] on icon "button" at bounding box center [613, 43] width 10 height 14
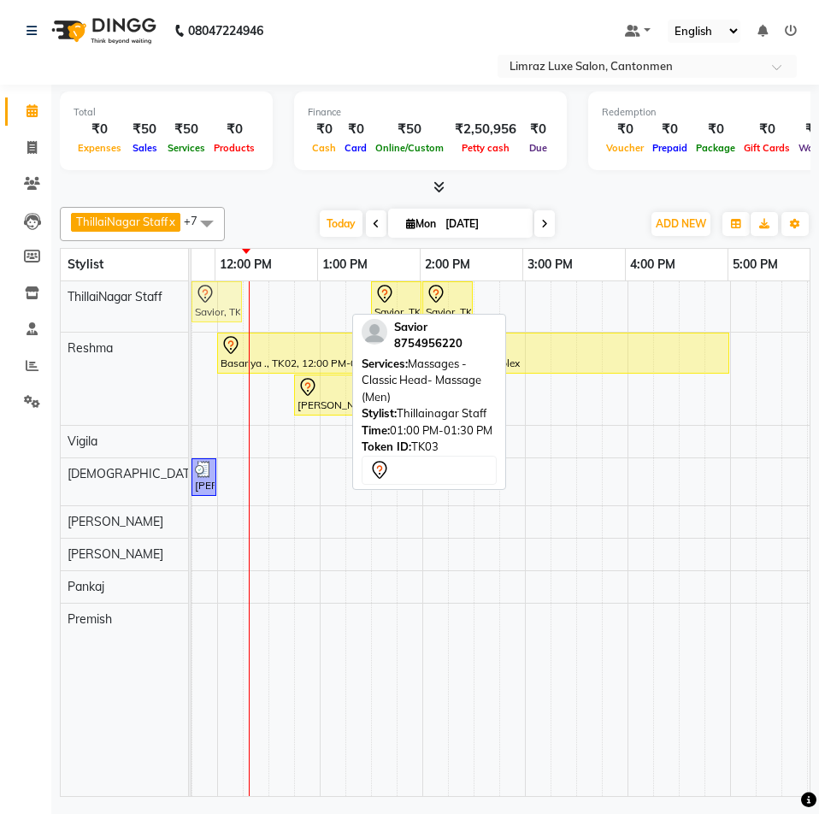
scroll to position [0, 368]
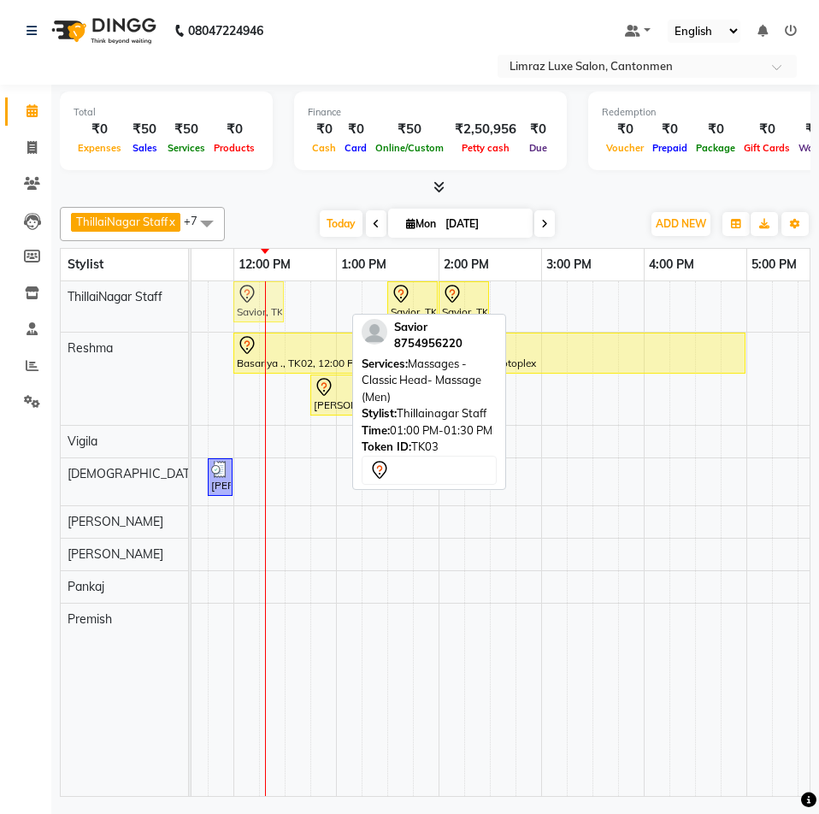
drag, startPoint x: 310, startPoint y: 303, endPoint x: 245, endPoint y: 315, distance: 66.1
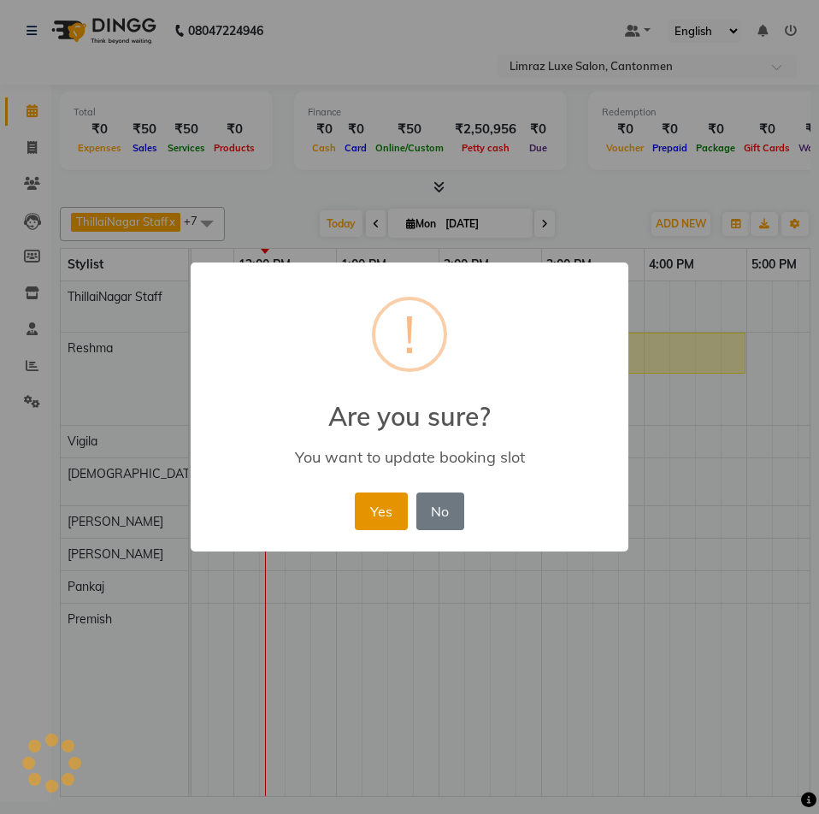
click at [388, 520] on button "Yes" at bounding box center [381, 511] width 52 height 38
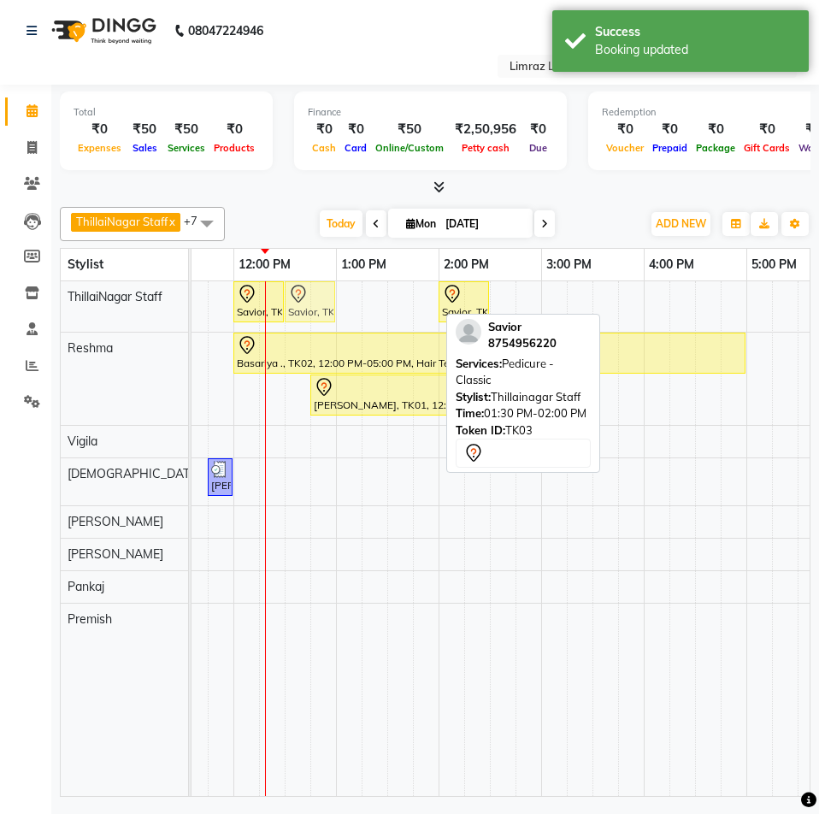
drag, startPoint x: 409, startPoint y: 302, endPoint x: 319, endPoint y: 318, distance: 92.1
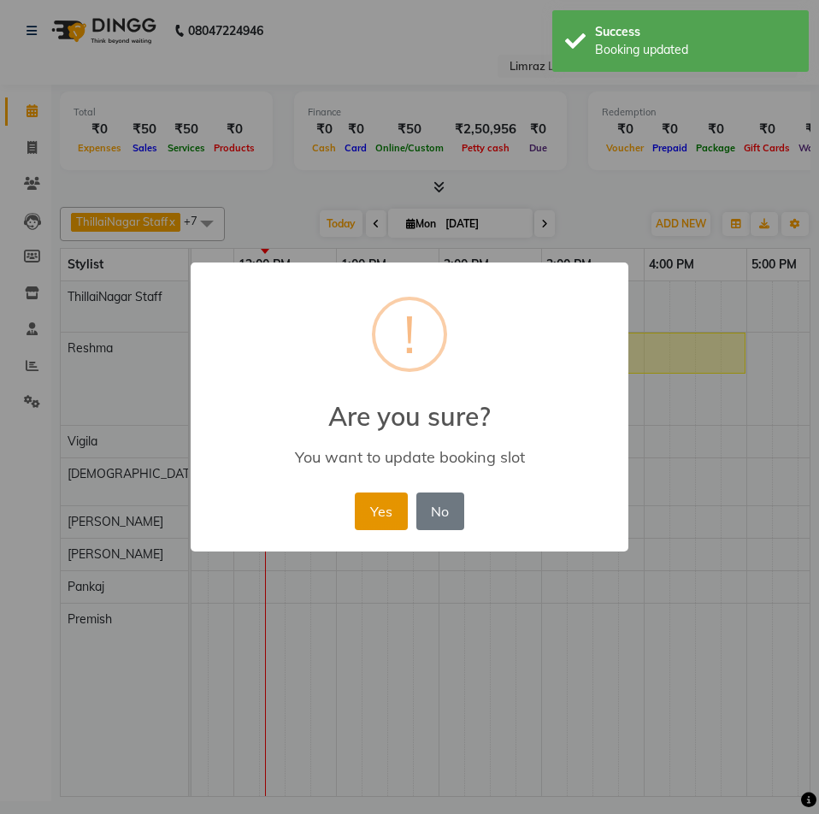
click at [368, 499] on button "Yes" at bounding box center [381, 511] width 52 height 38
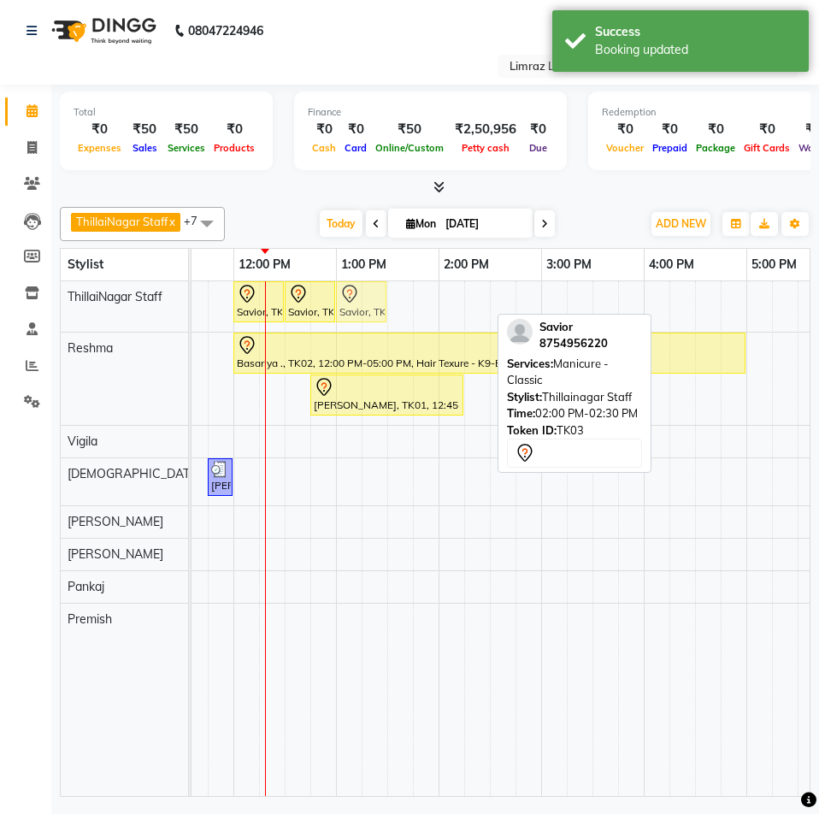
drag, startPoint x: 467, startPoint y: 297, endPoint x: 366, endPoint y: 311, distance: 101.9
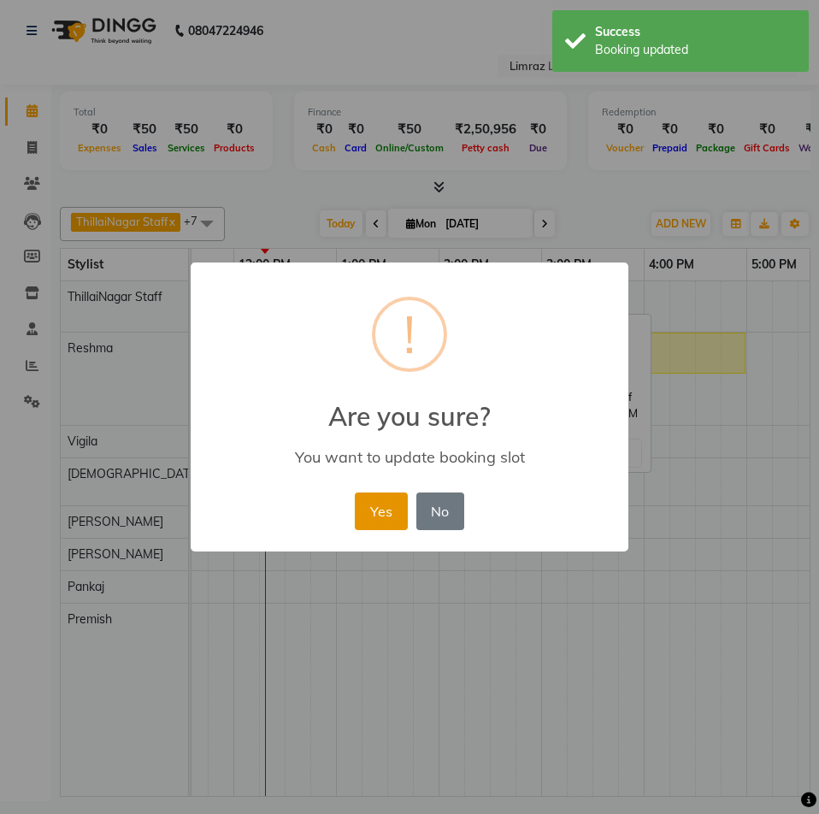
click at [391, 510] on button "Yes" at bounding box center [381, 511] width 52 height 38
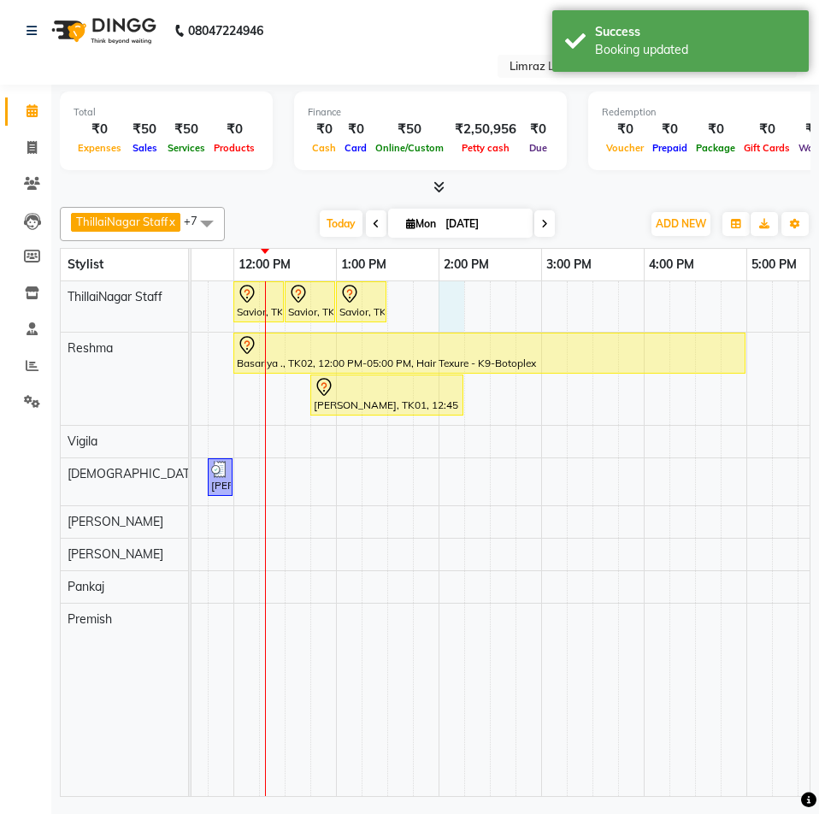
click at [450, 307] on div "Savior, TK03, 12:00 PM-12:30 PM, Massages - Classic Head- Massage (Men) Savior,…" at bounding box center [490, 538] width 1334 height 515
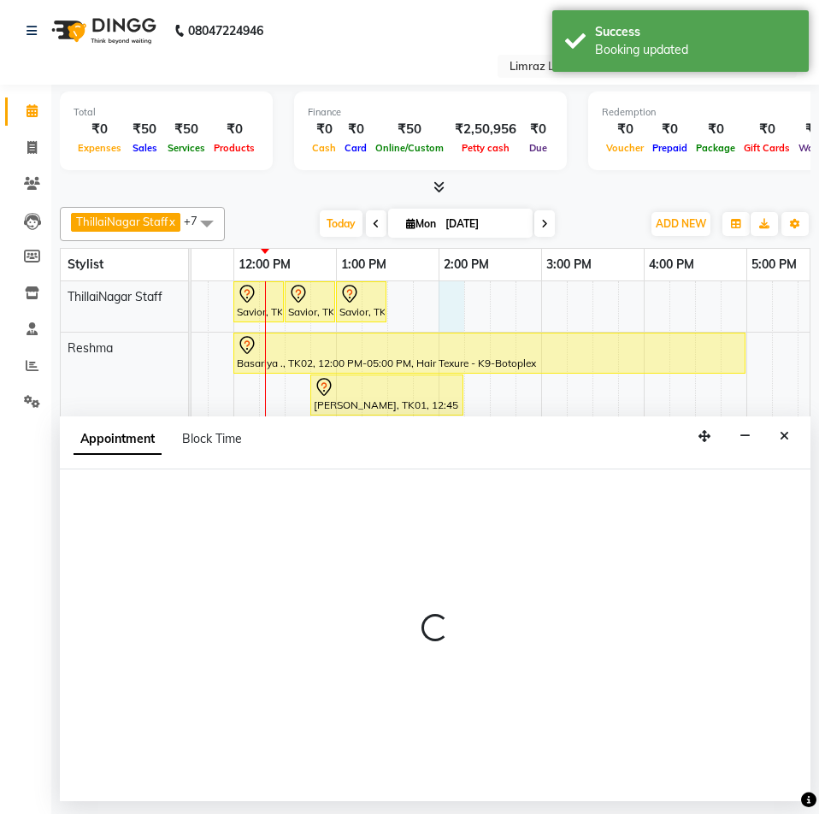
select select "87280"
select select "840"
select select "tentative"
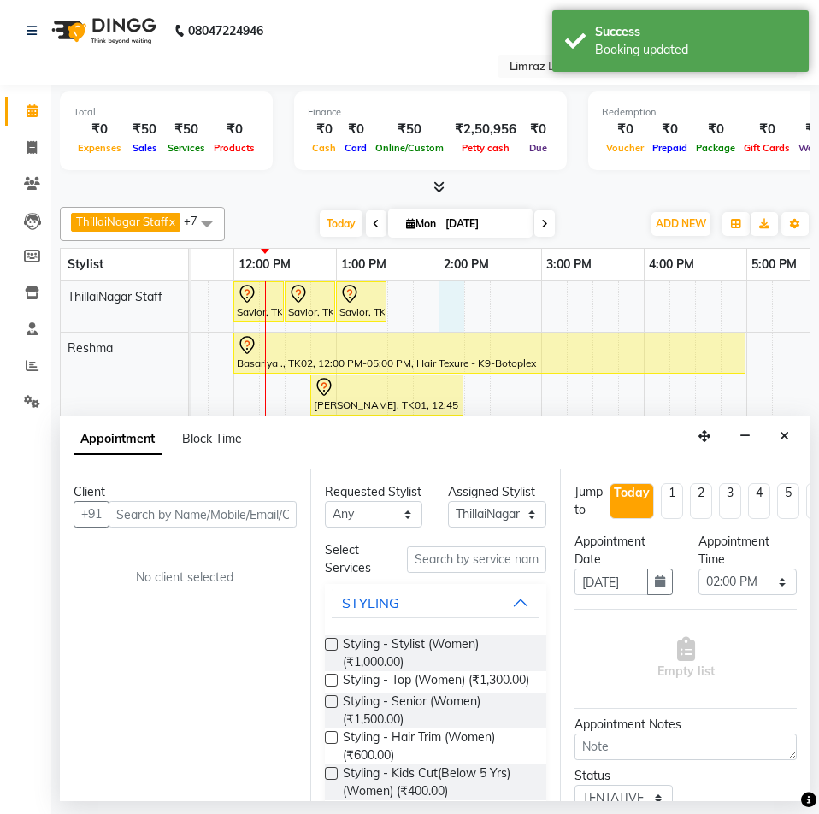
click at [227, 509] on input "text" at bounding box center [203, 514] width 188 height 27
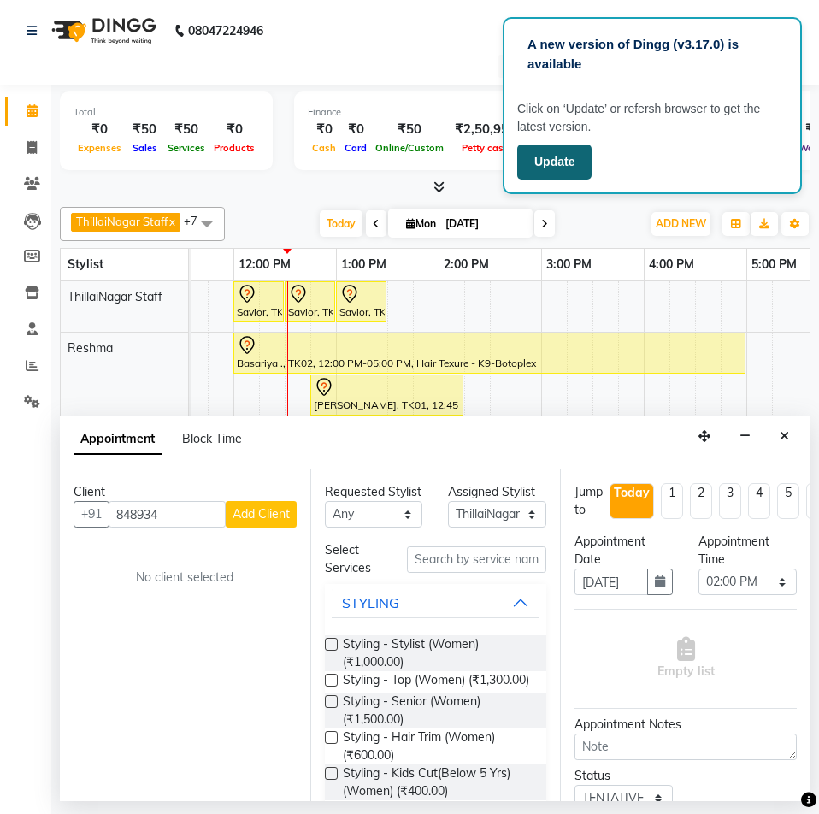
type input "848934"
click at [578, 174] on button "Update" at bounding box center [554, 161] width 74 height 35
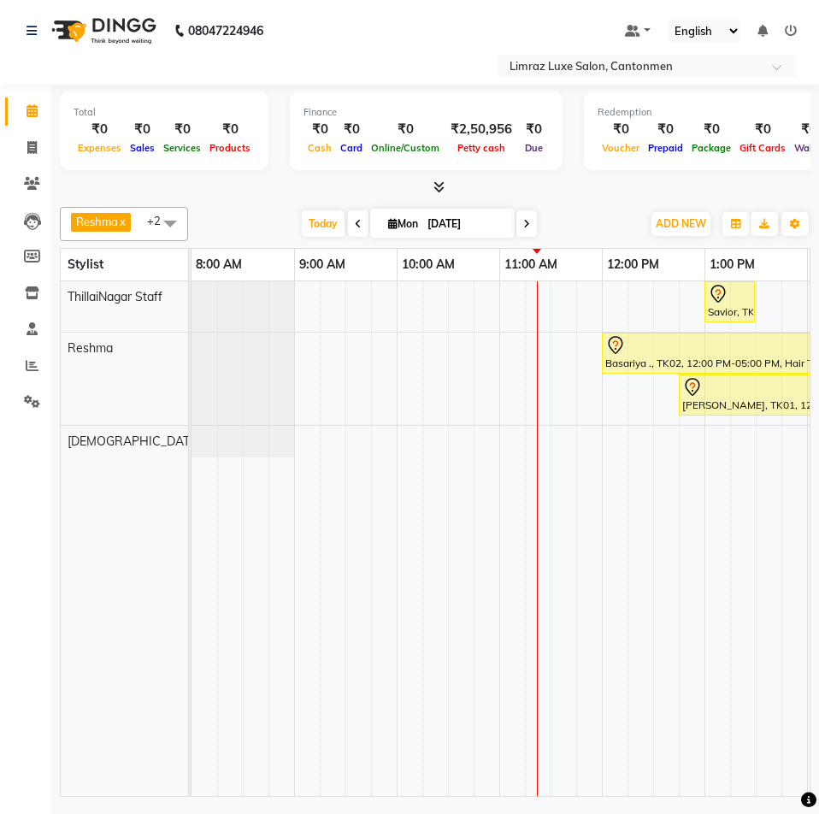
click at [393, 218] on icon at bounding box center [392, 223] width 9 height 11
select select "9"
select select "2025"
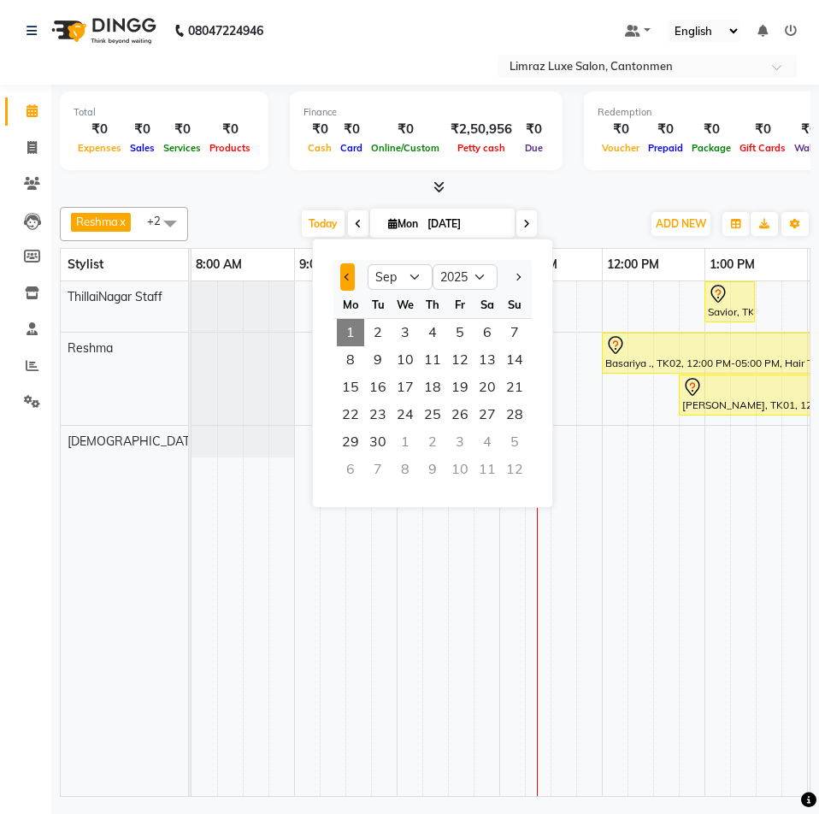
click at [350, 276] on span "Previous month" at bounding box center [348, 277] width 7 height 7
select select "8"
click at [410, 447] on span "27" at bounding box center [405, 441] width 27 height 27
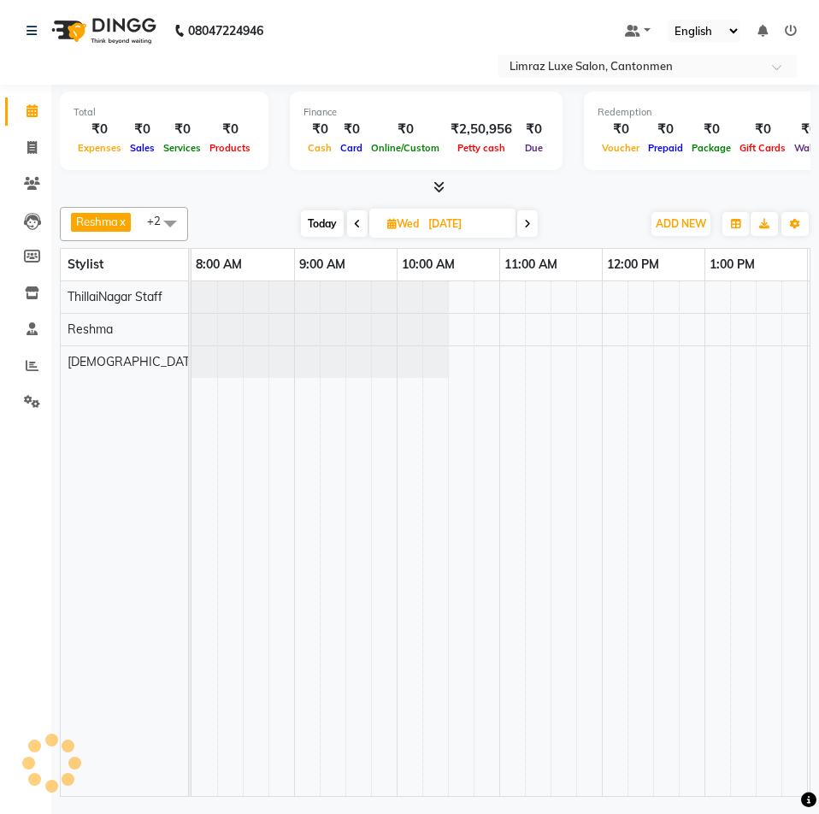
scroll to position [0, 309]
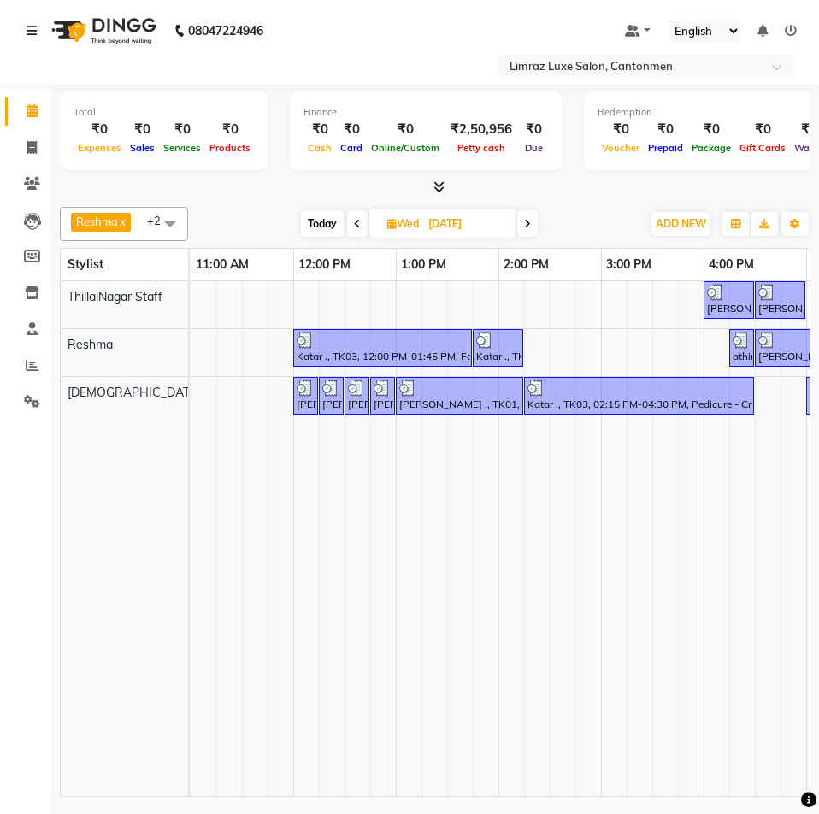
click at [525, 219] on icon at bounding box center [527, 224] width 7 height 10
type input "[DATE]"
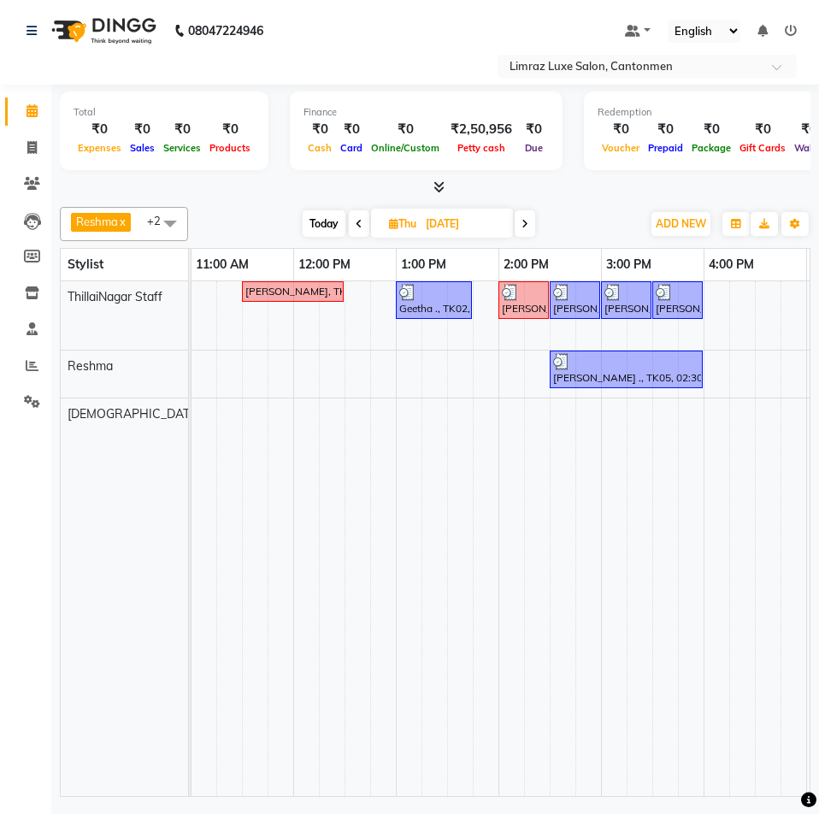
click at [165, 218] on span at bounding box center [170, 223] width 34 height 32
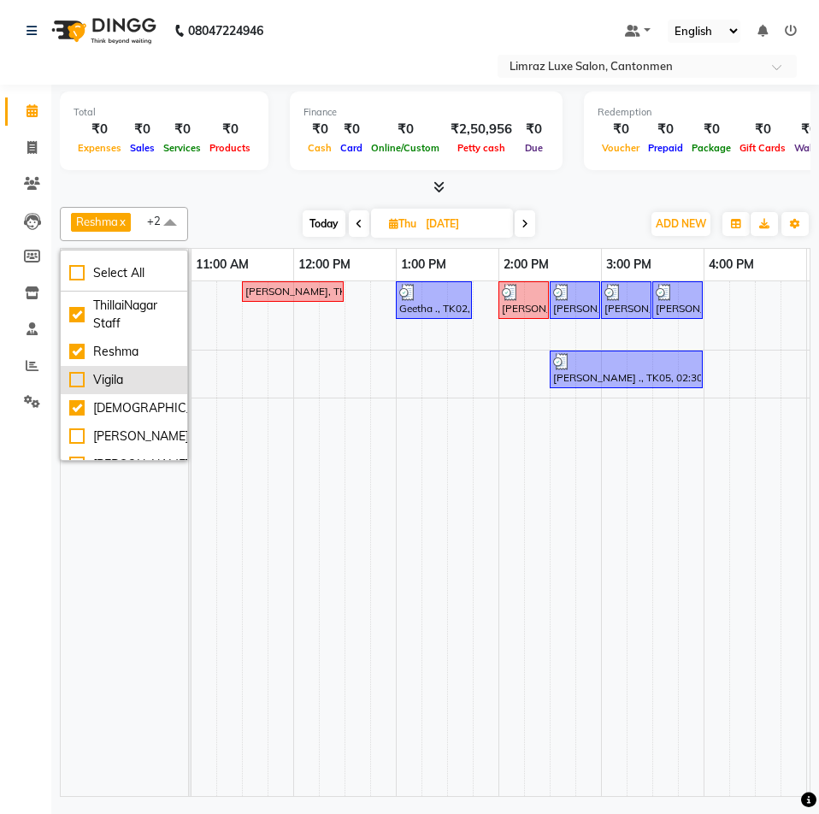
click at [117, 378] on div "Vigila" at bounding box center [123, 380] width 109 height 18
checkbox input "true"
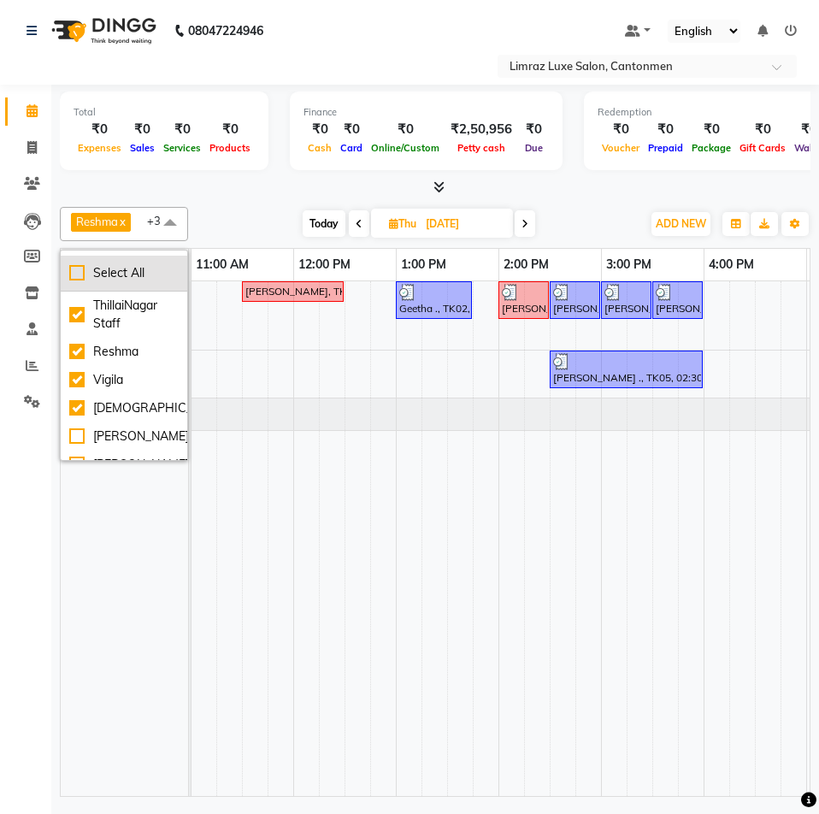
click at [120, 271] on div "Select All" at bounding box center [123, 273] width 109 height 18
checkbox input "true"
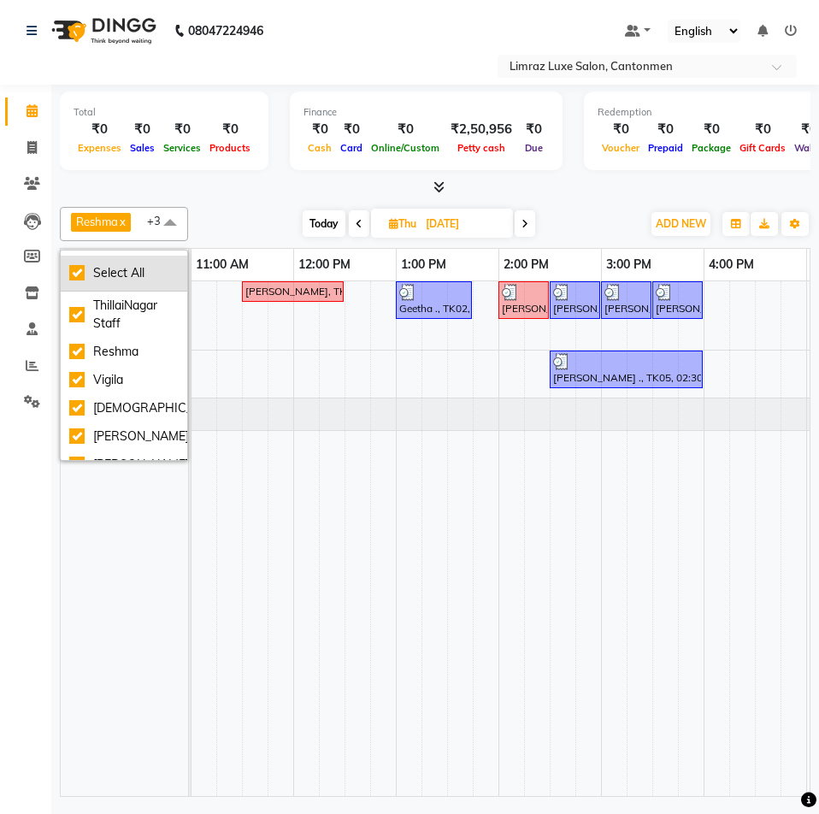
checkbox input "true"
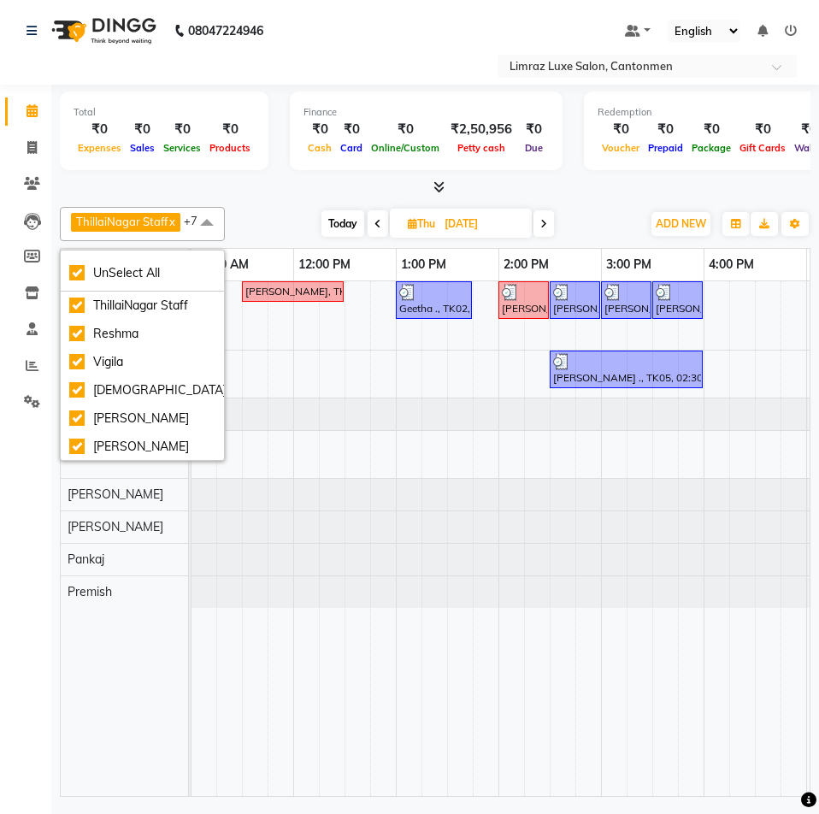
click at [605, 209] on div "ThillaiNagar Staff x Reshma x Vigila x Vijitha x Aakash x bishal x Pankaj x Pre…" at bounding box center [435, 224] width 751 height 34
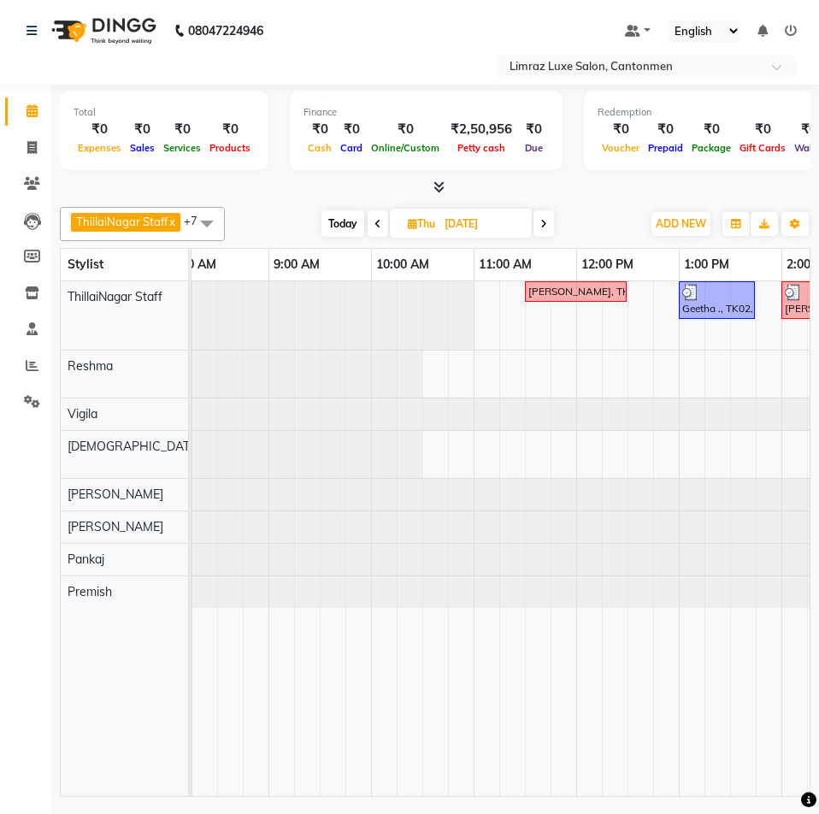
scroll to position [0, 0]
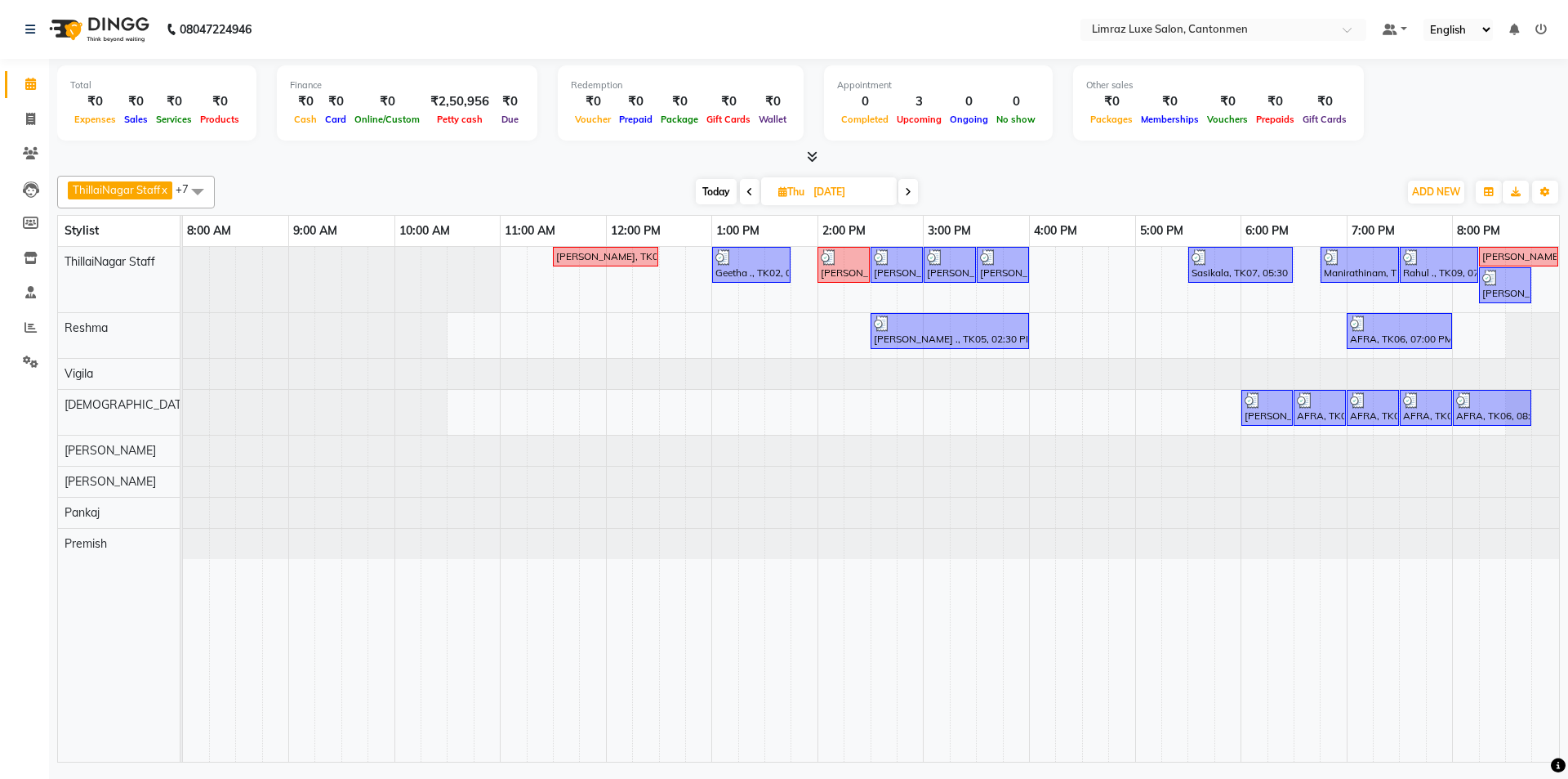
click at [746, 184] on span at bounding box center [749, 191] width 20 height 26
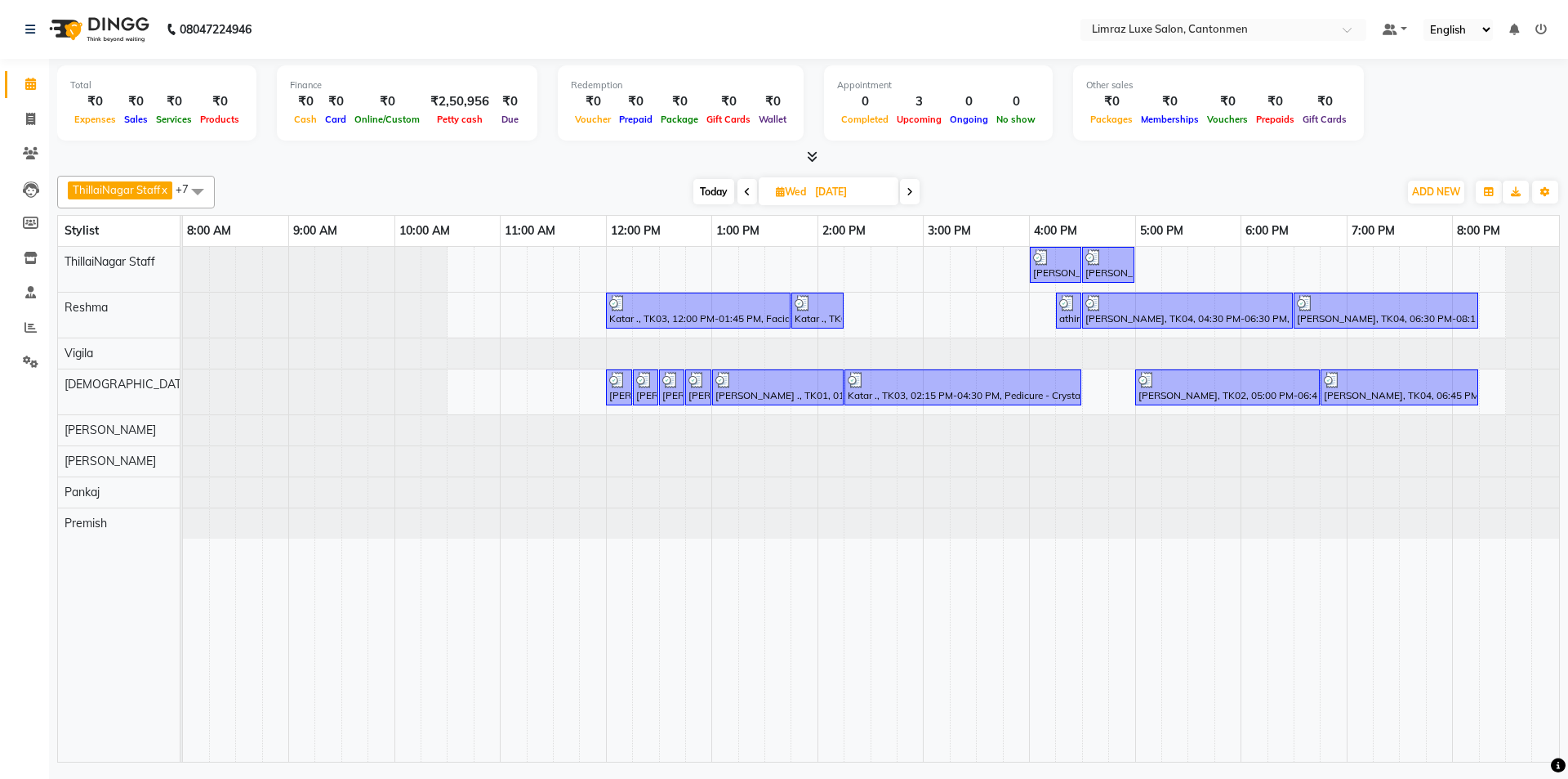
click at [782, 187] on icon at bounding box center [910, 192] width 7 height 10
type input "[DATE]"
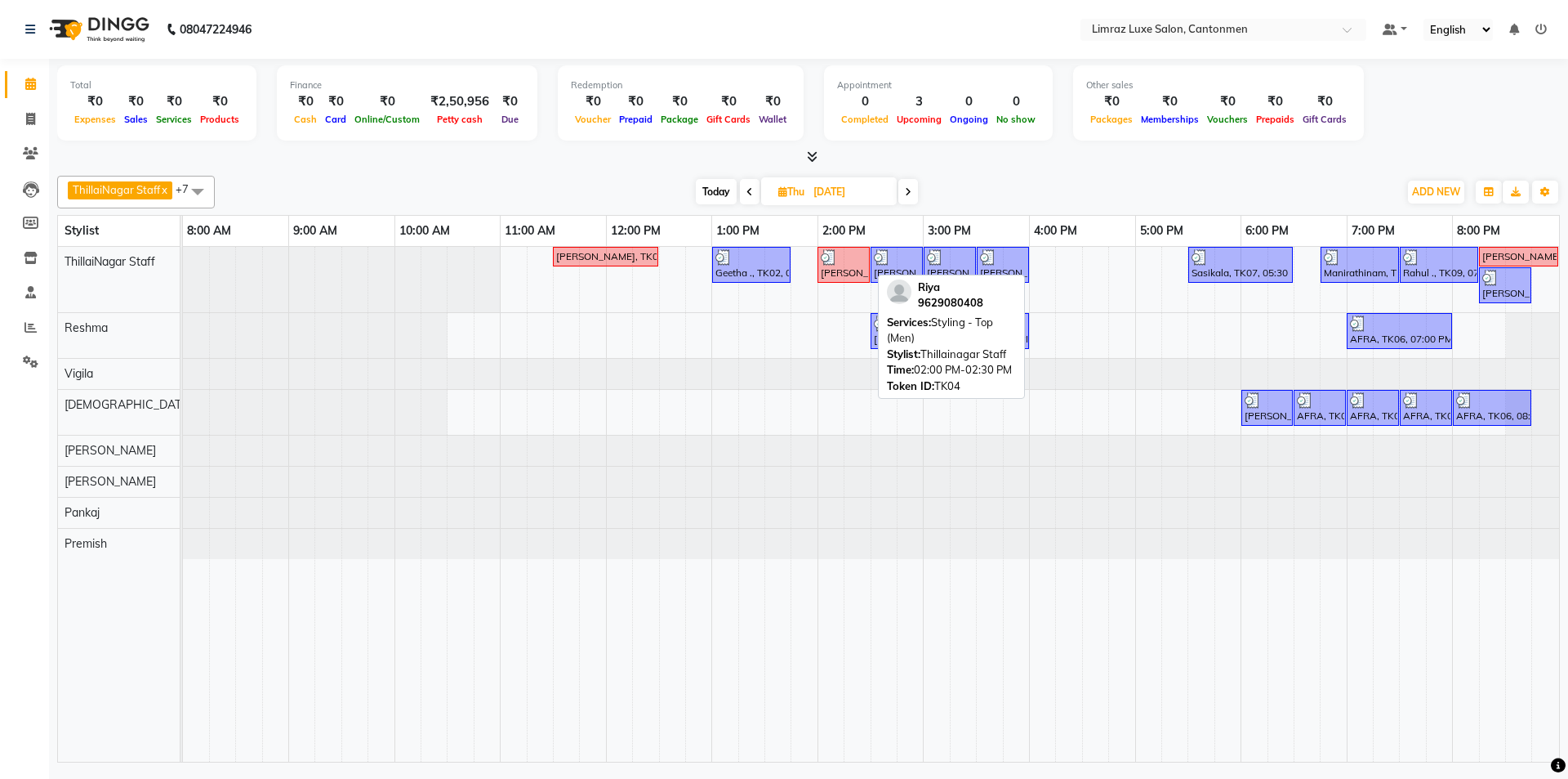
click at [782, 257] on img at bounding box center [828, 257] width 16 height 16
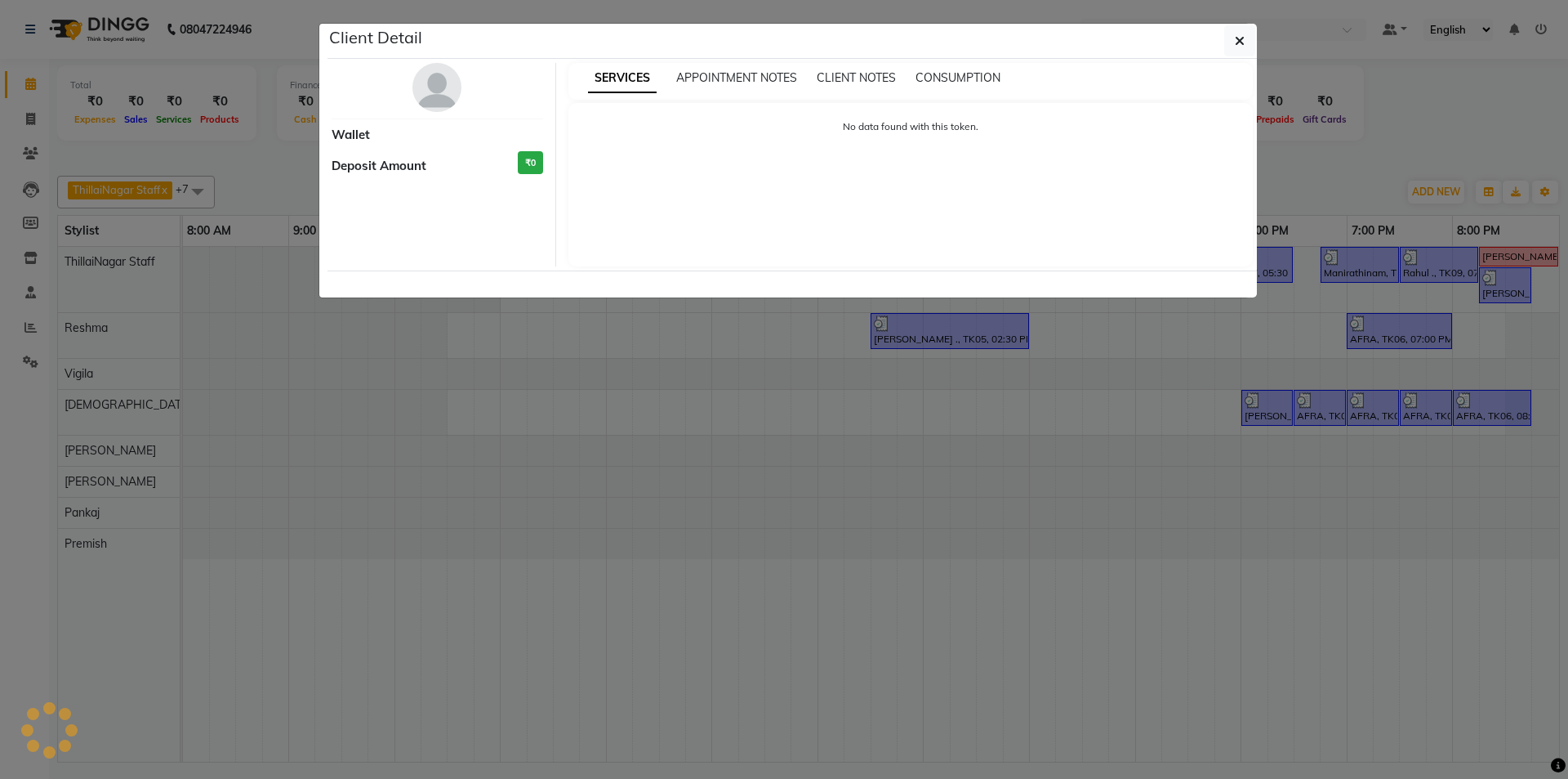
select select "3"
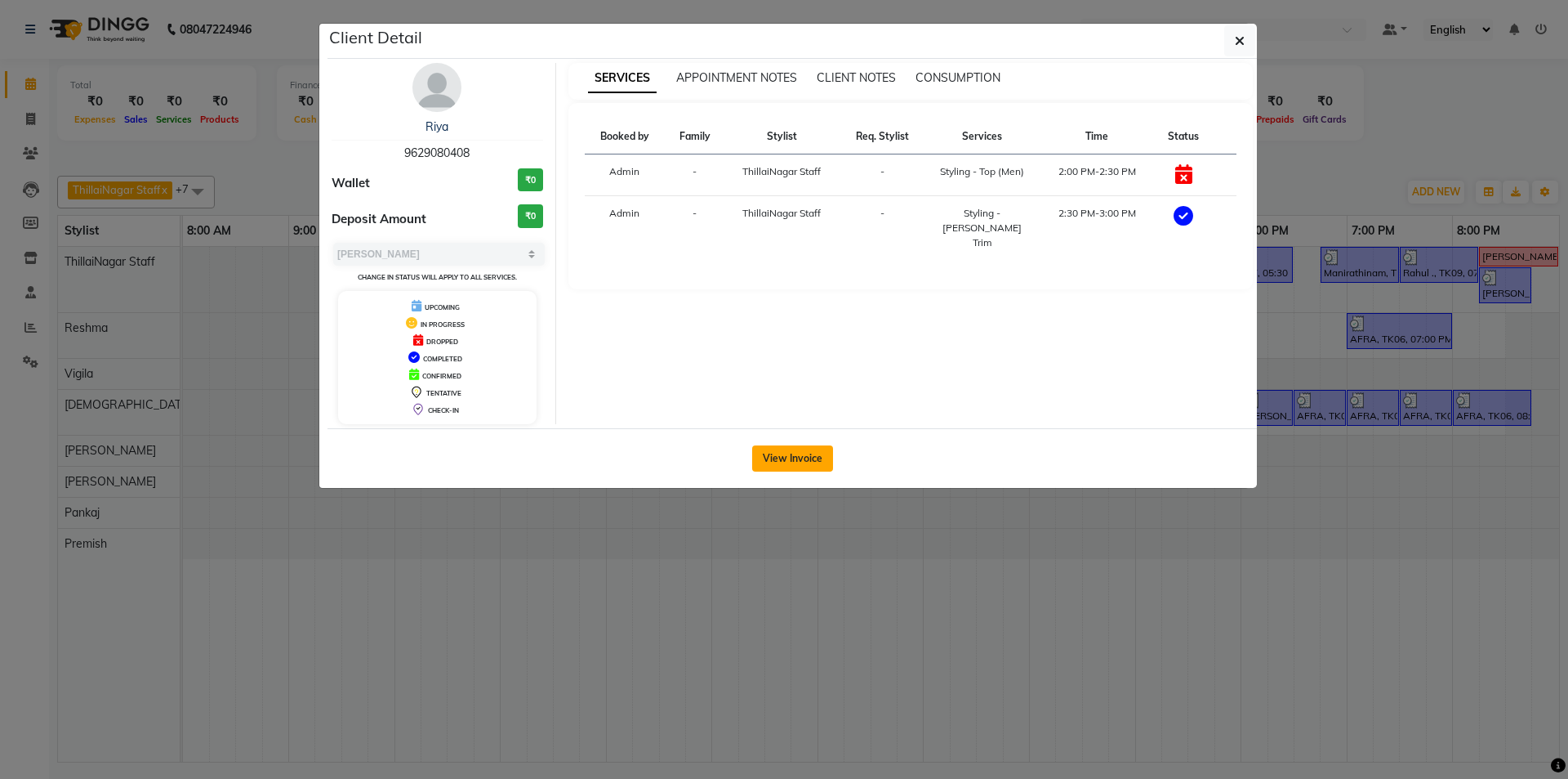
click at [773, 447] on button "View Invoice" at bounding box center [792, 458] width 81 height 26
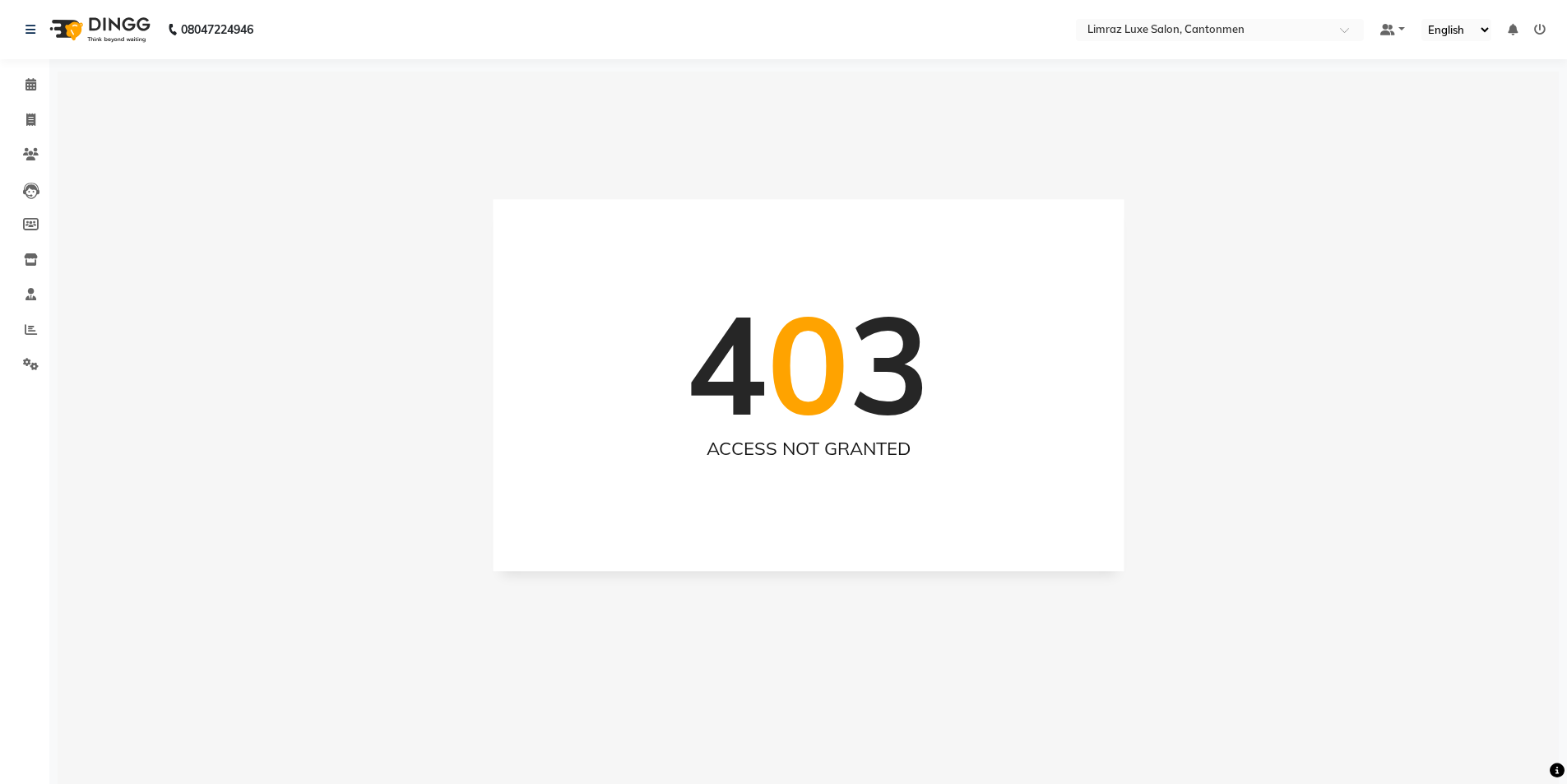
click at [142, 30] on img at bounding box center [98, 30] width 113 height 46
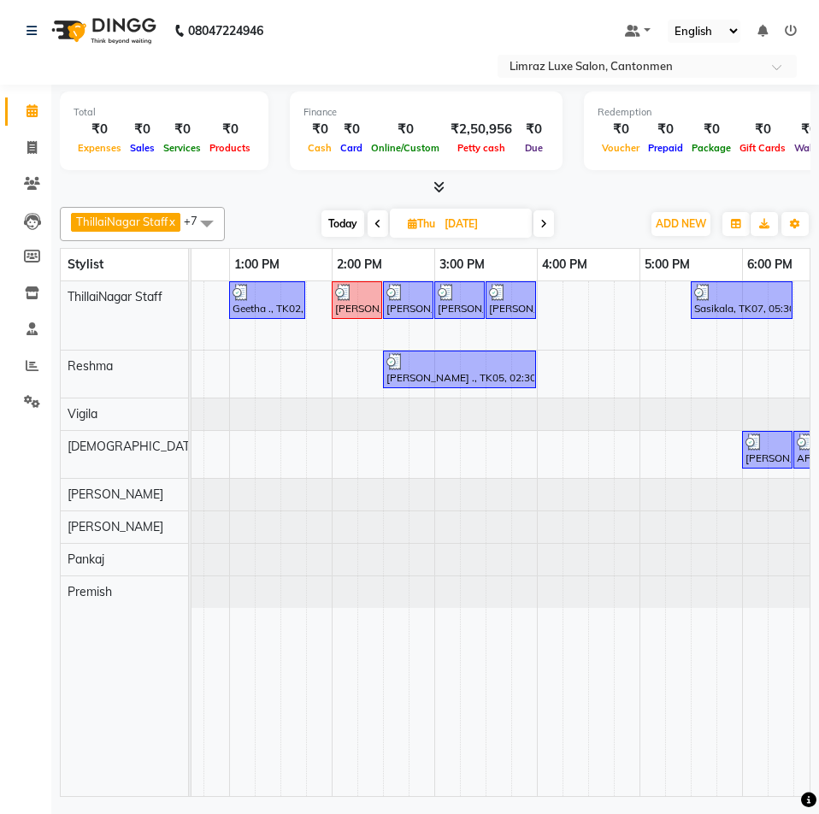
scroll to position [0, 427]
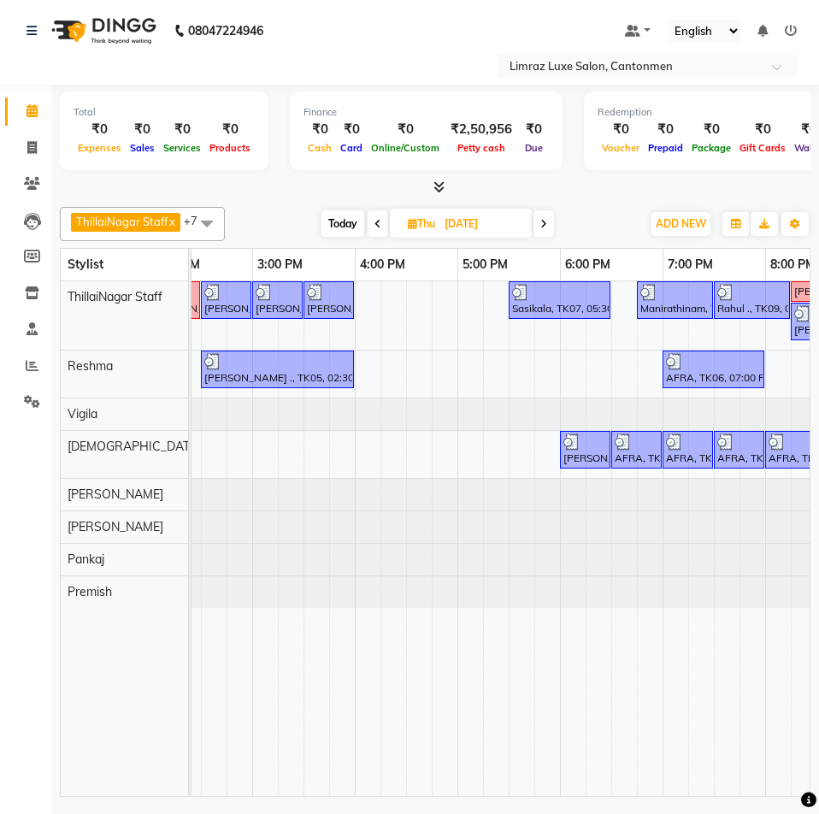
click at [286, 188] on div at bounding box center [435, 188] width 751 height 18
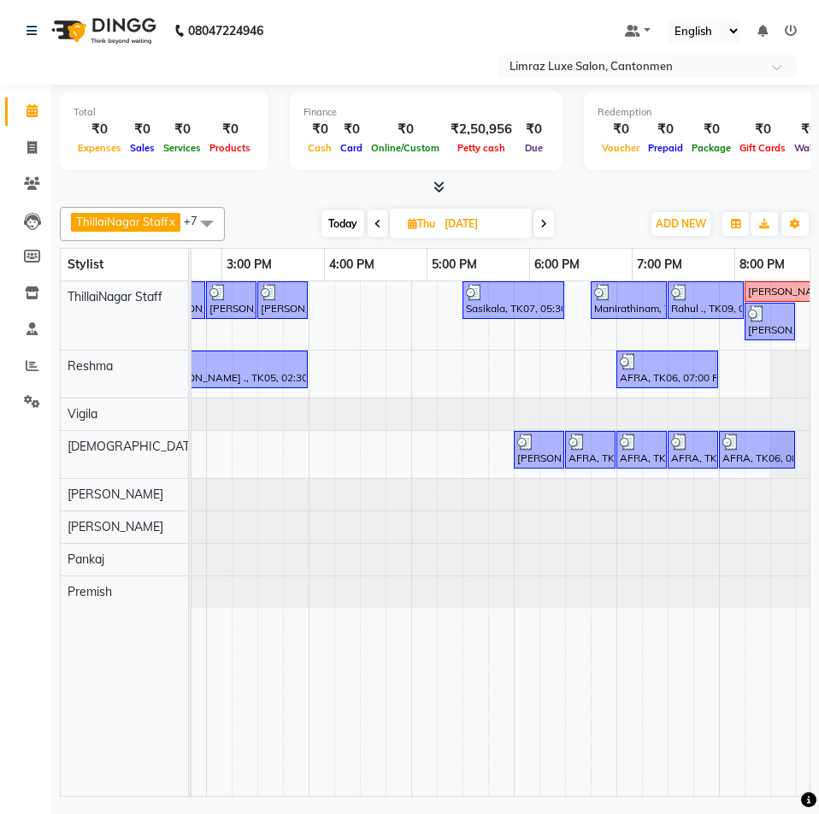
scroll to position [0, 716]
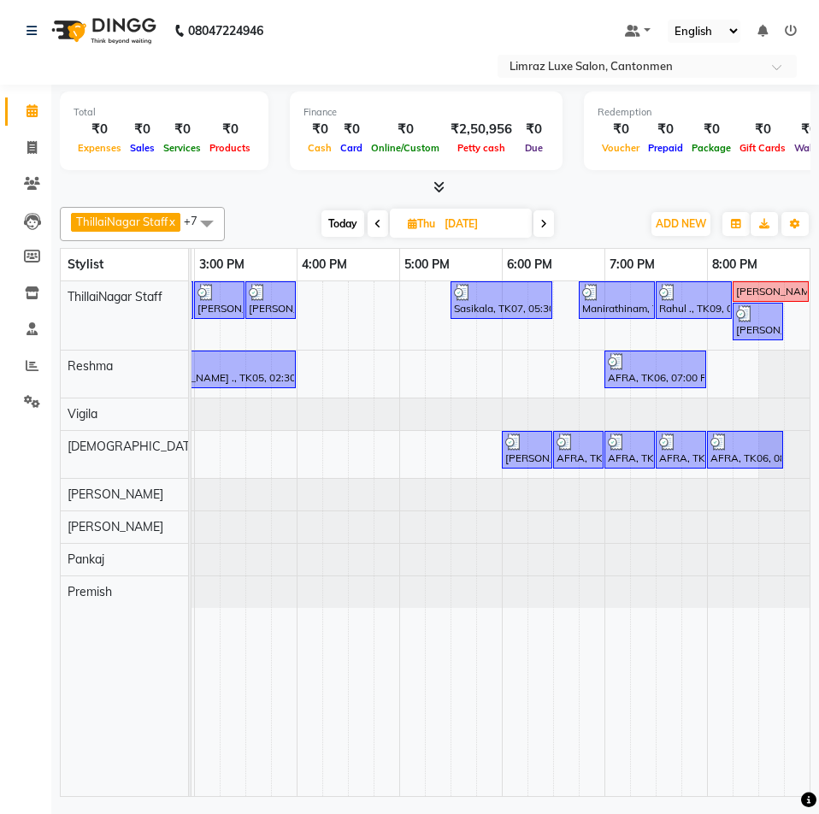
click at [545, 221] on icon at bounding box center [543, 224] width 7 height 10
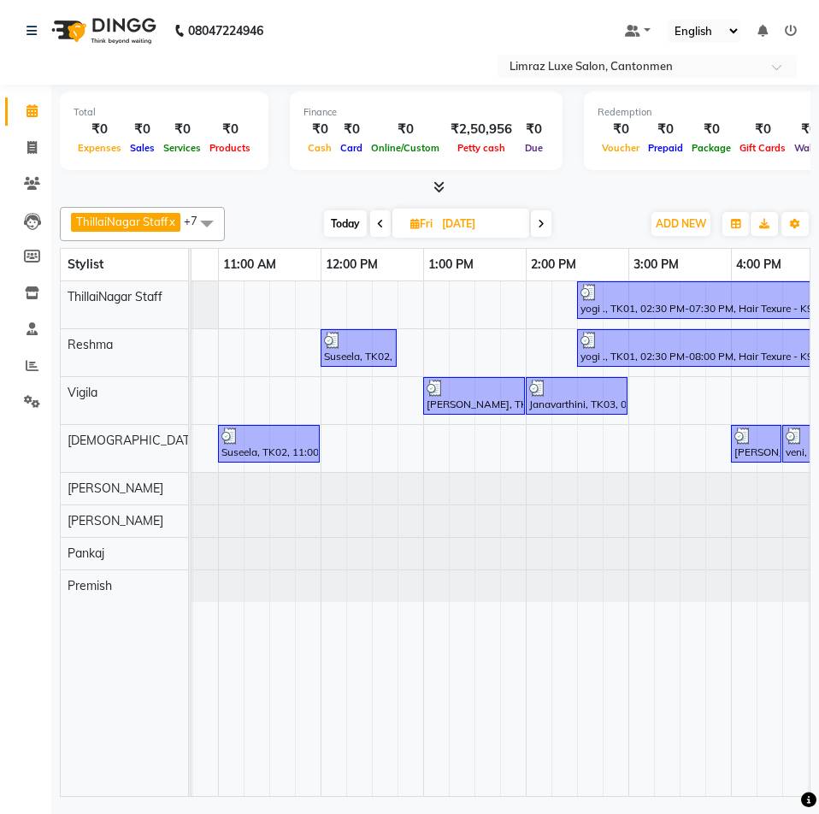
scroll to position [0, 243]
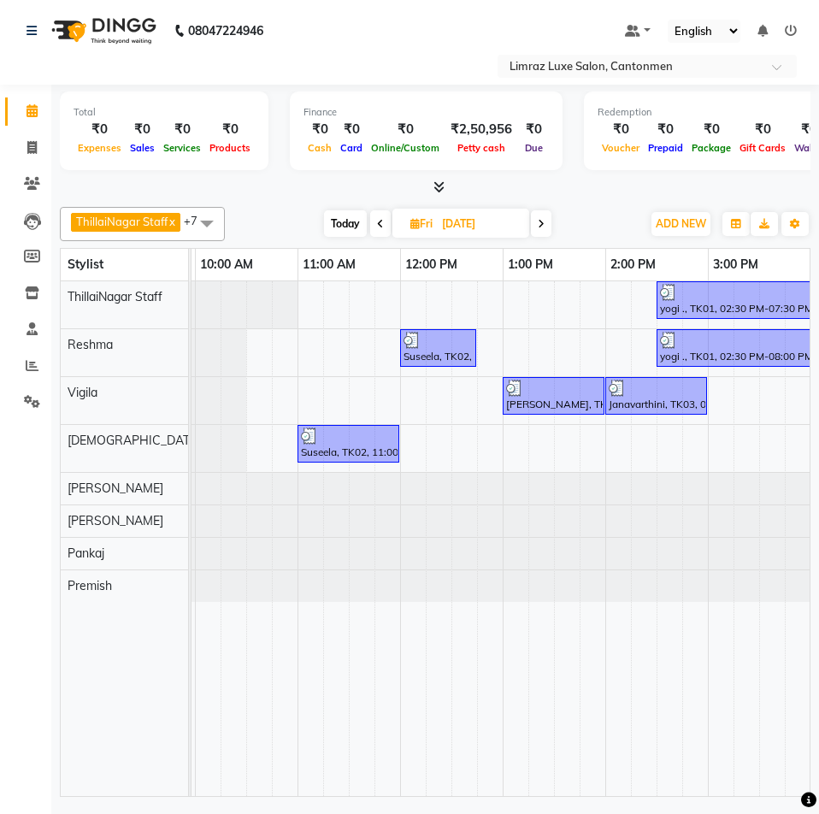
click at [539, 217] on span at bounding box center [541, 223] width 21 height 27
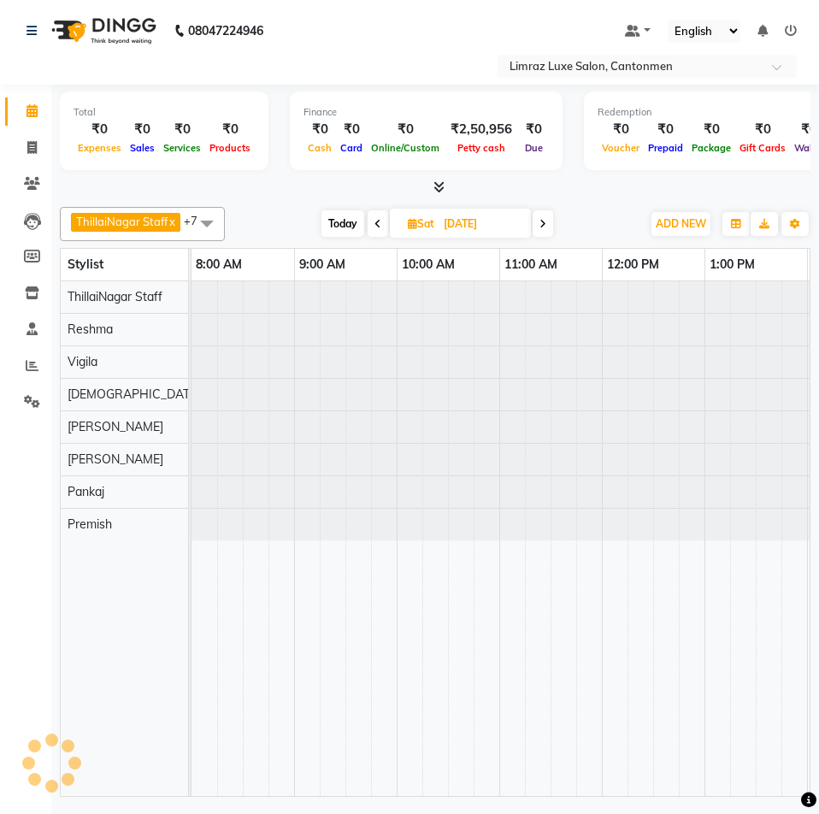
scroll to position [0, 309]
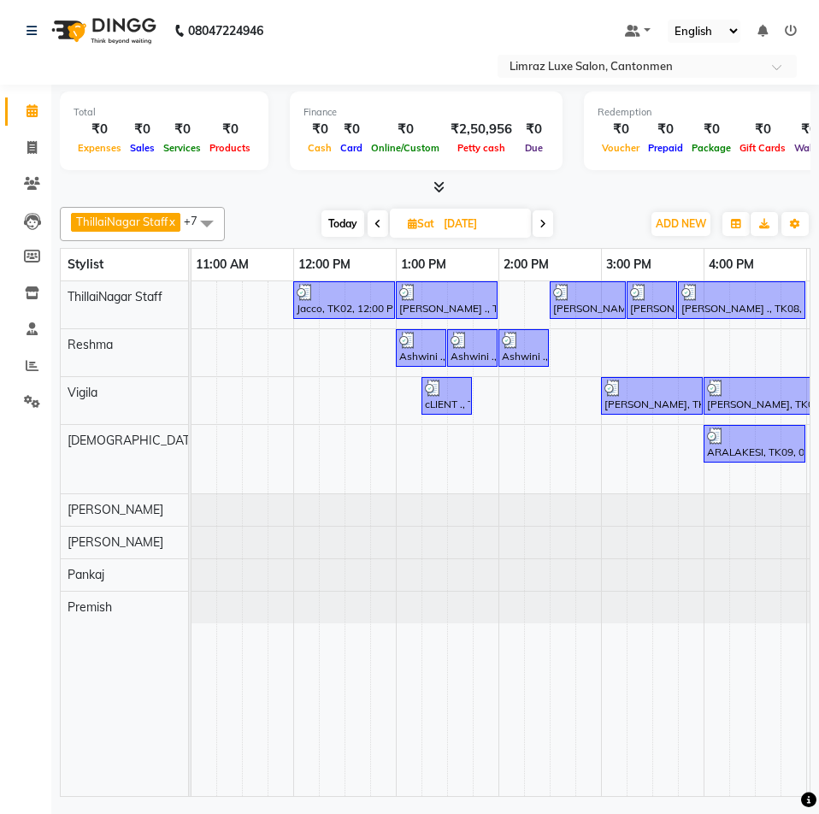
click at [540, 218] on span at bounding box center [543, 223] width 21 height 27
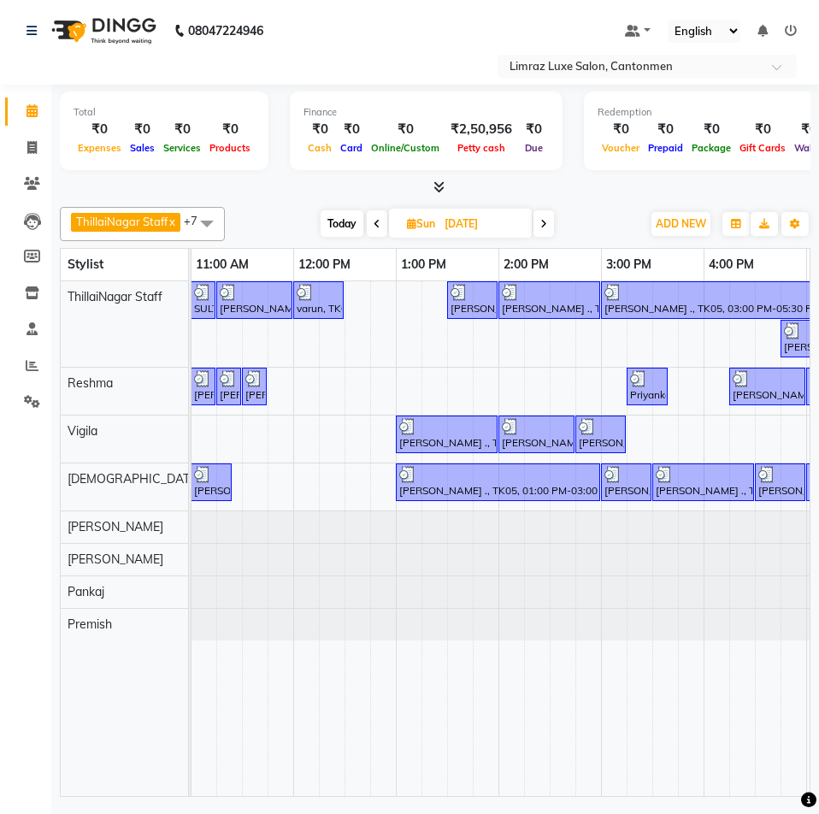
click at [540, 218] on span at bounding box center [543, 223] width 21 height 27
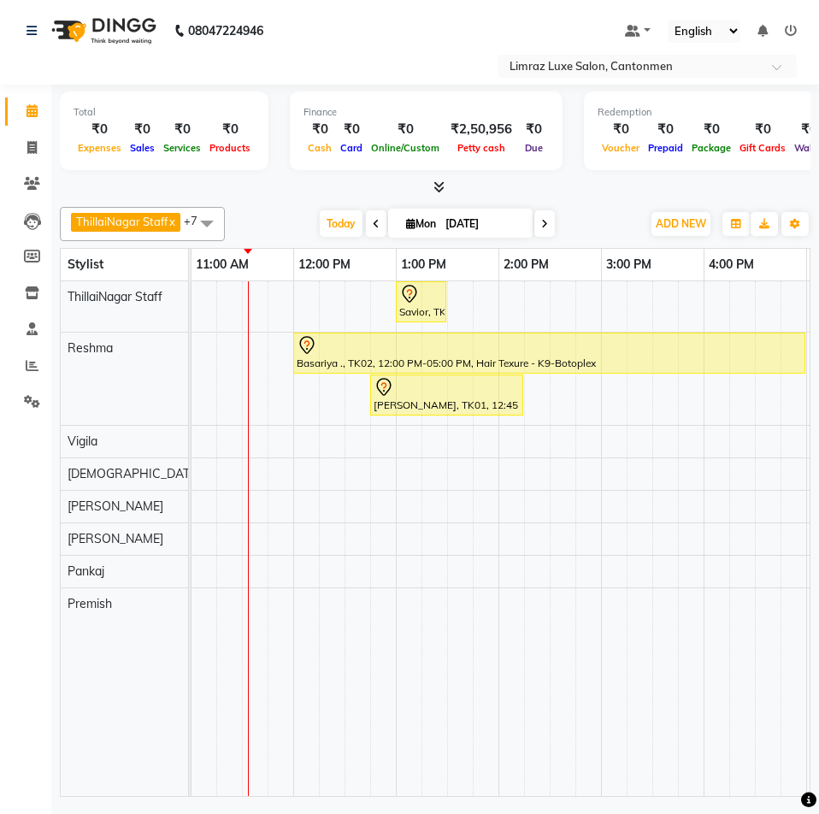
click at [371, 225] on span at bounding box center [376, 223] width 21 height 27
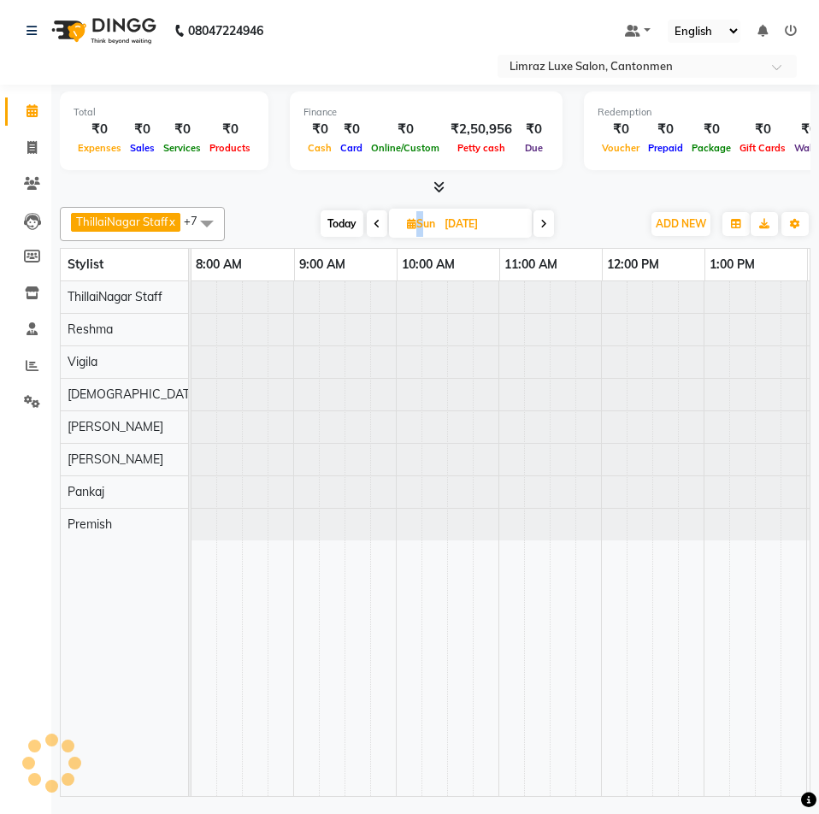
scroll to position [0, 0]
click at [371, 225] on span at bounding box center [377, 223] width 21 height 27
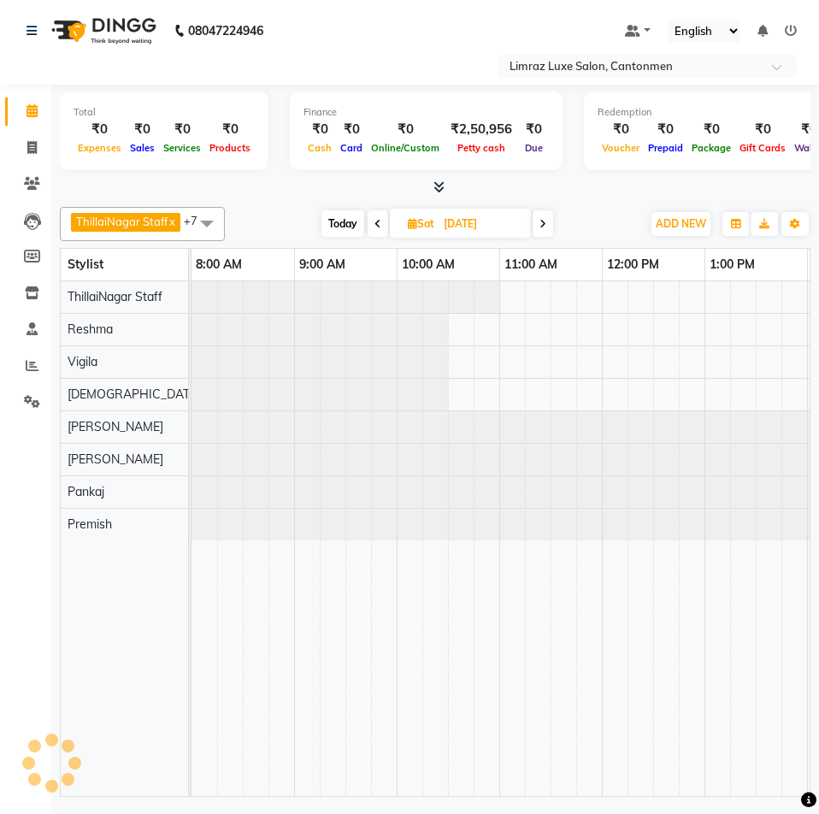
scroll to position [0, 309]
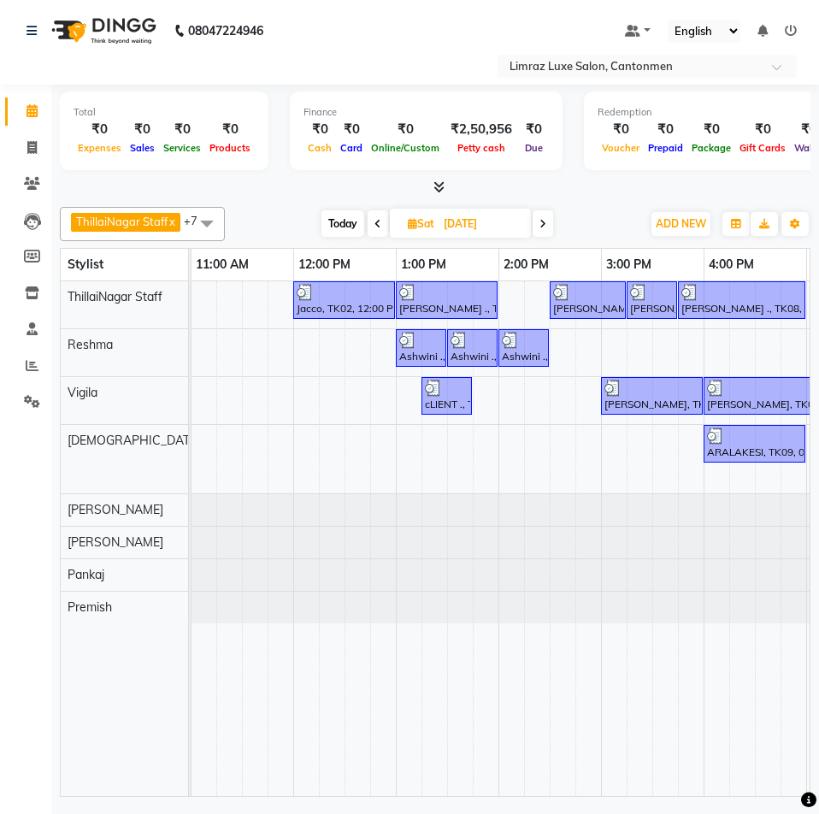
click at [380, 221] on icon at bounding box center [377, 224] width 7 height 10
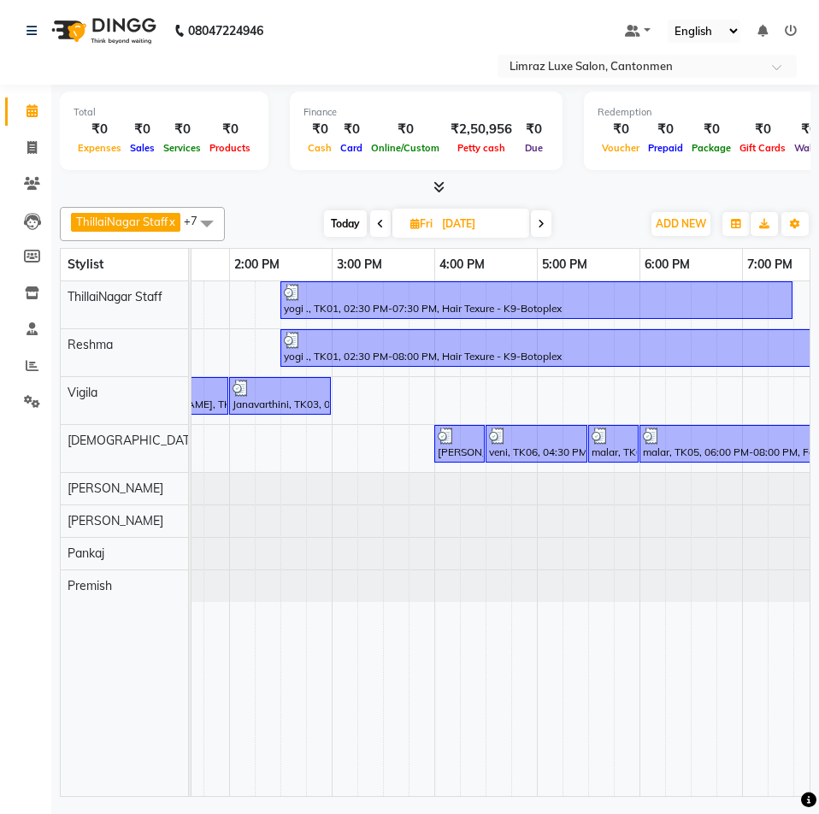
scroll to position [0, 411]
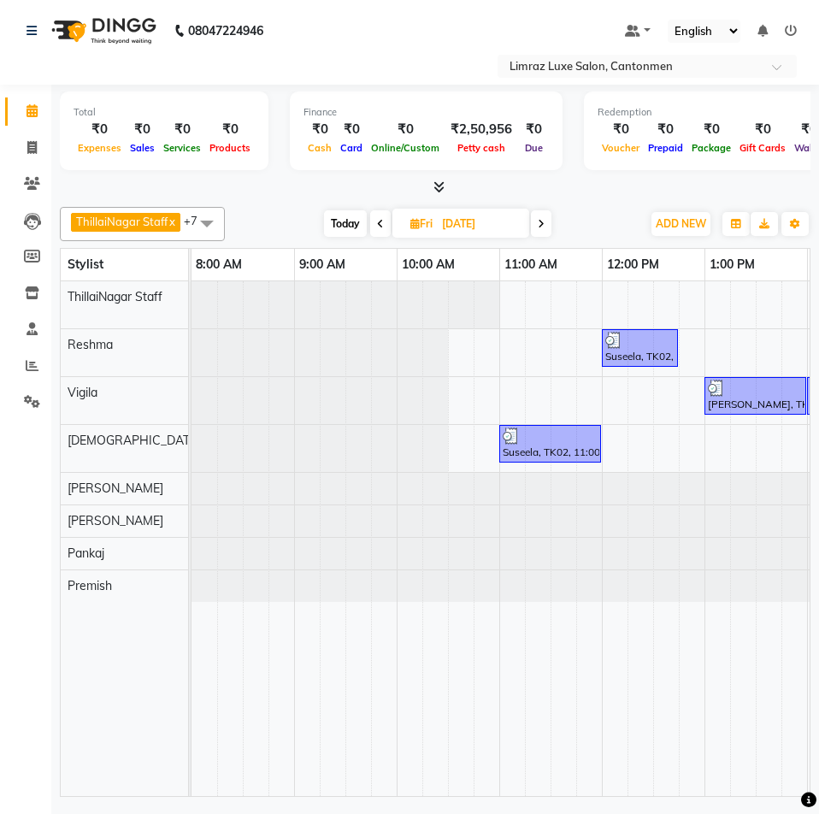
click at [356, 224] on span "Today" at bounding box center [345, 223] width 43 height 27
type input "[DATE]"
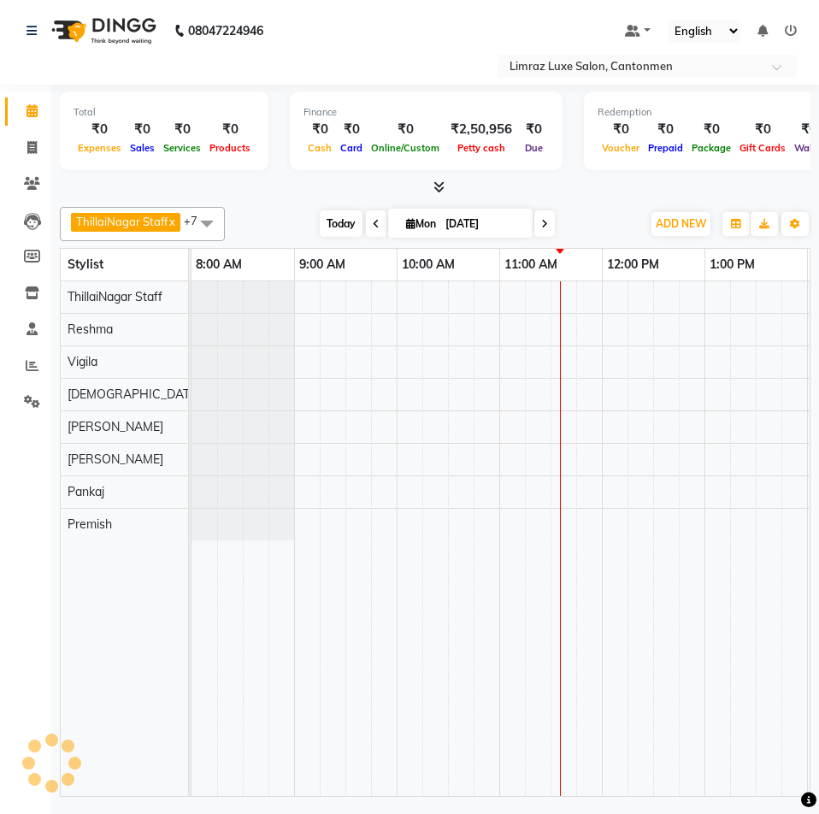
scroll to position [0, 309]
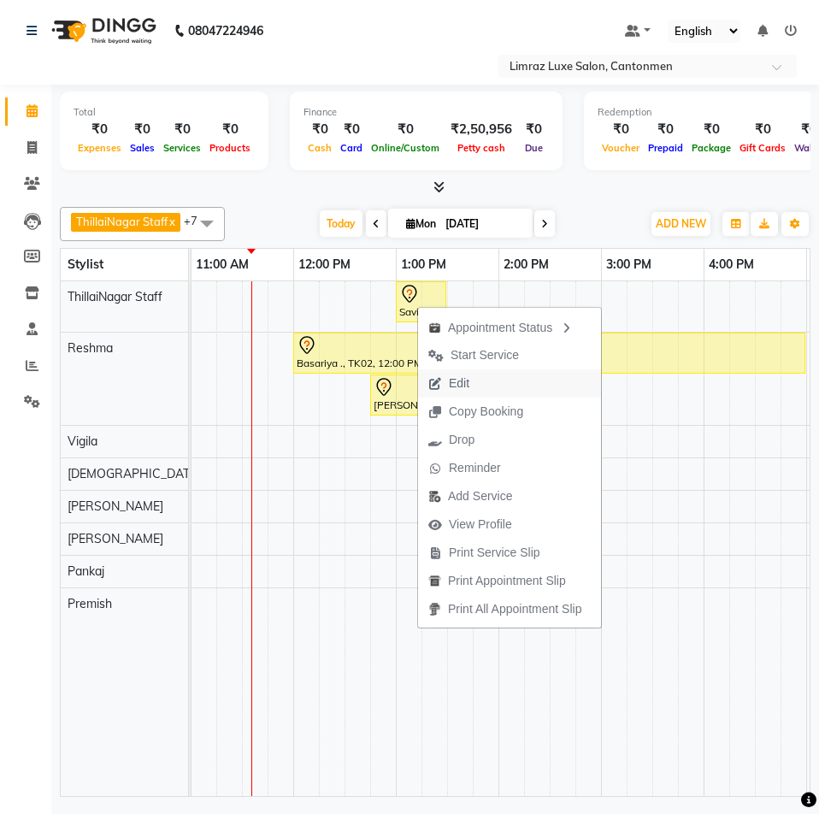
click at [457, 379] on span "Edit" at bounding box center [459, 383] width 21 height 18
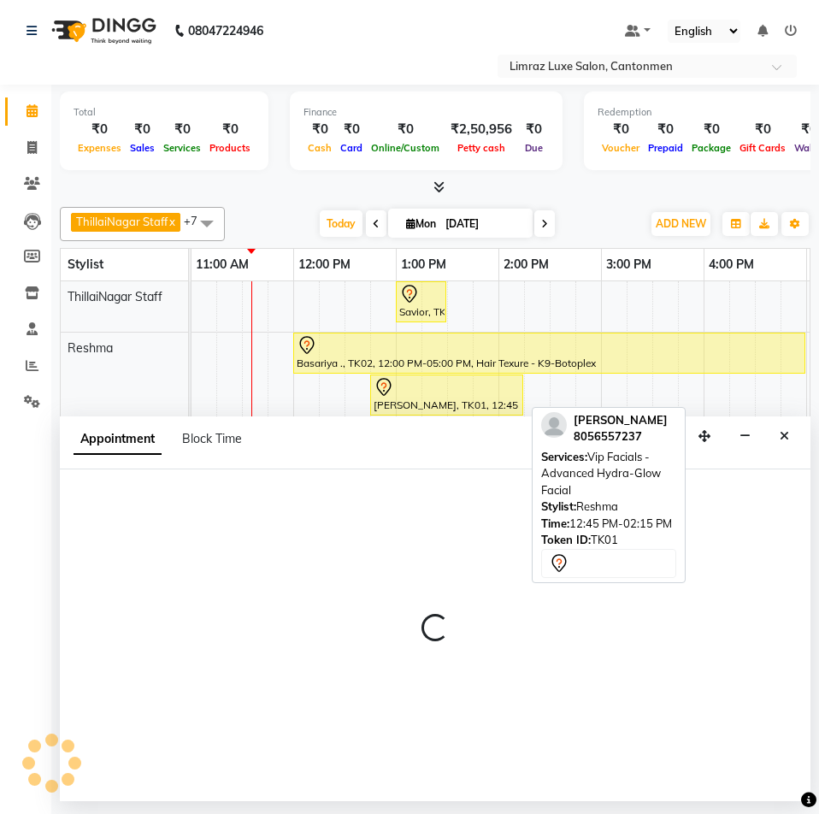
select select "tentative"
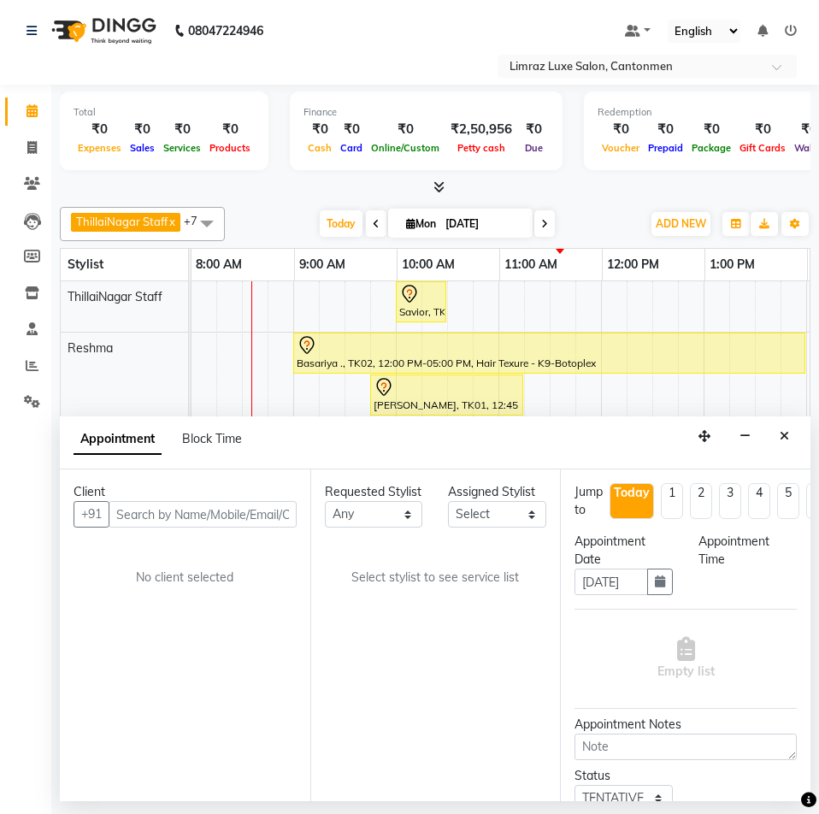
scroll to position [0, 0]
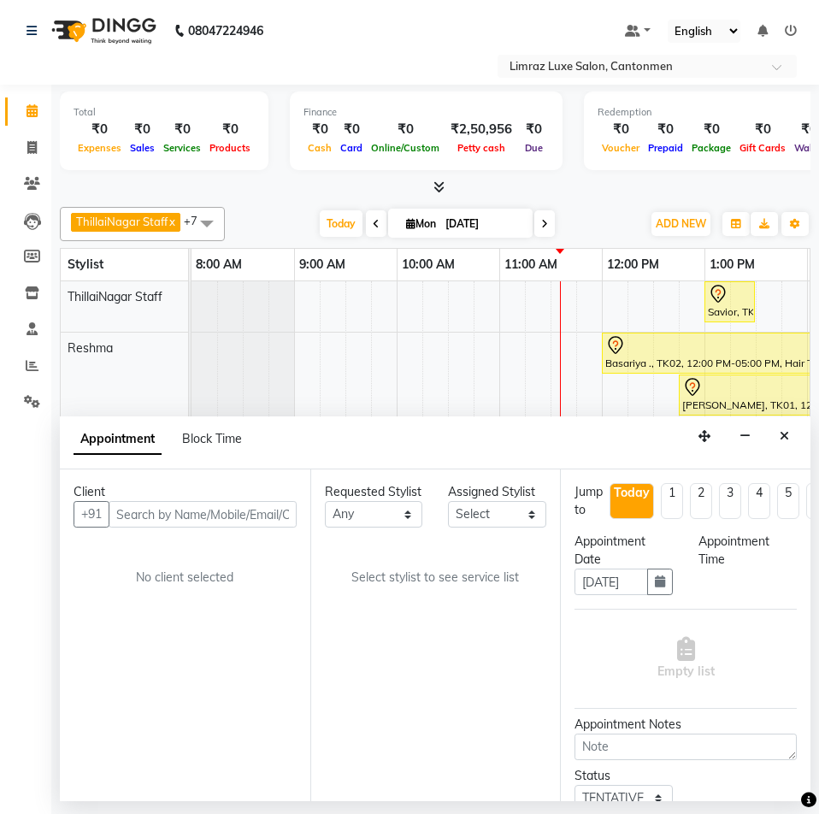
select select "780"
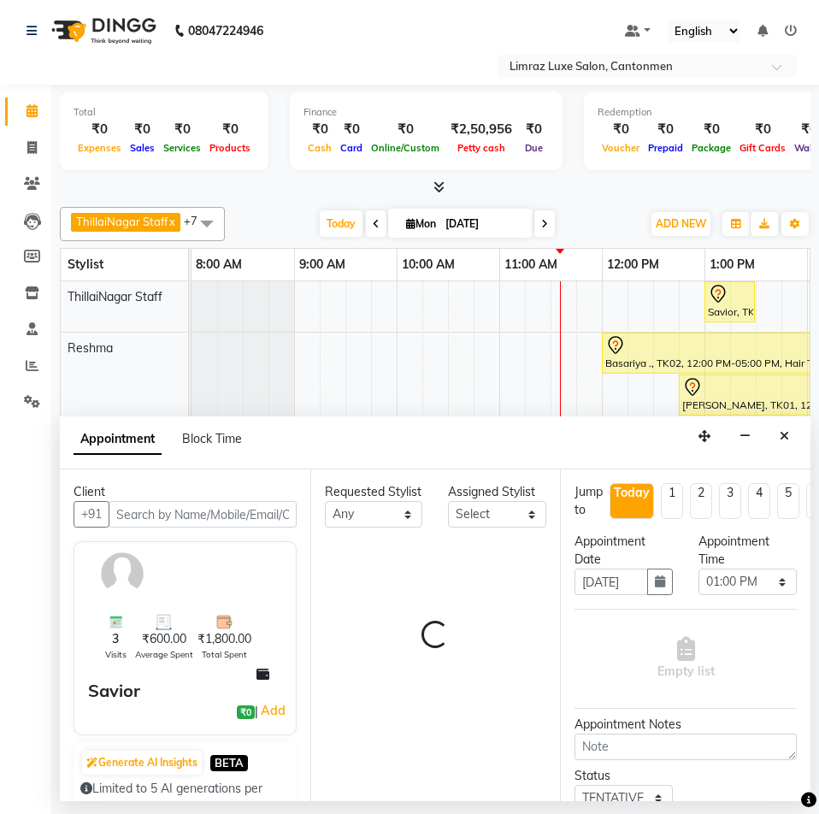
select select "87280"
select select "3643"
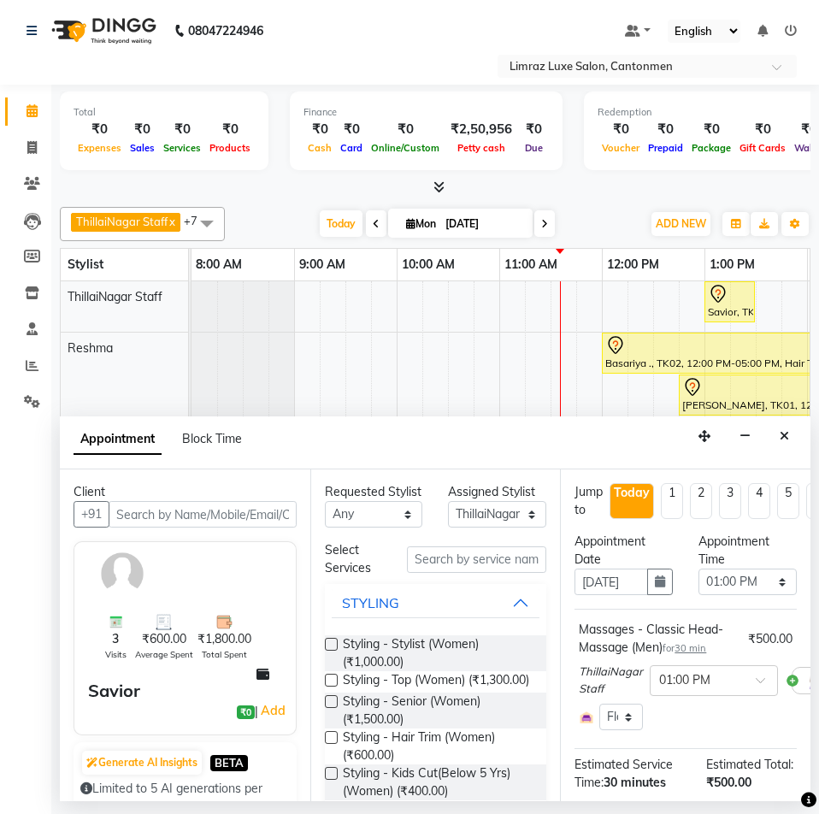
scroll to position [0, 309]
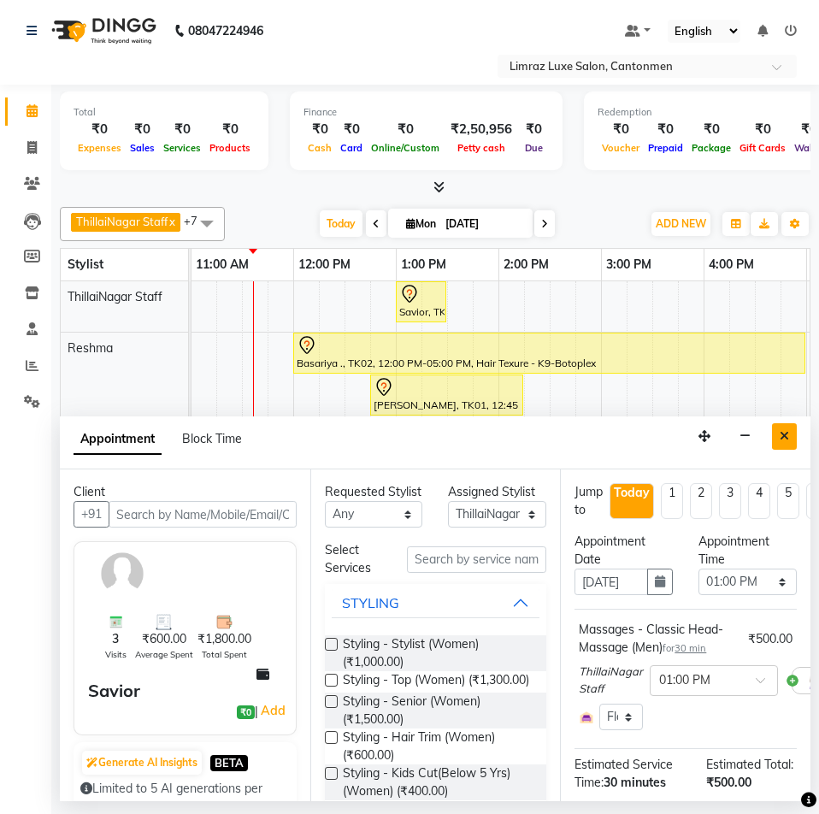
click at [781, 433] on icon "Close" at bounding box center [784, 436] width 9 height 12
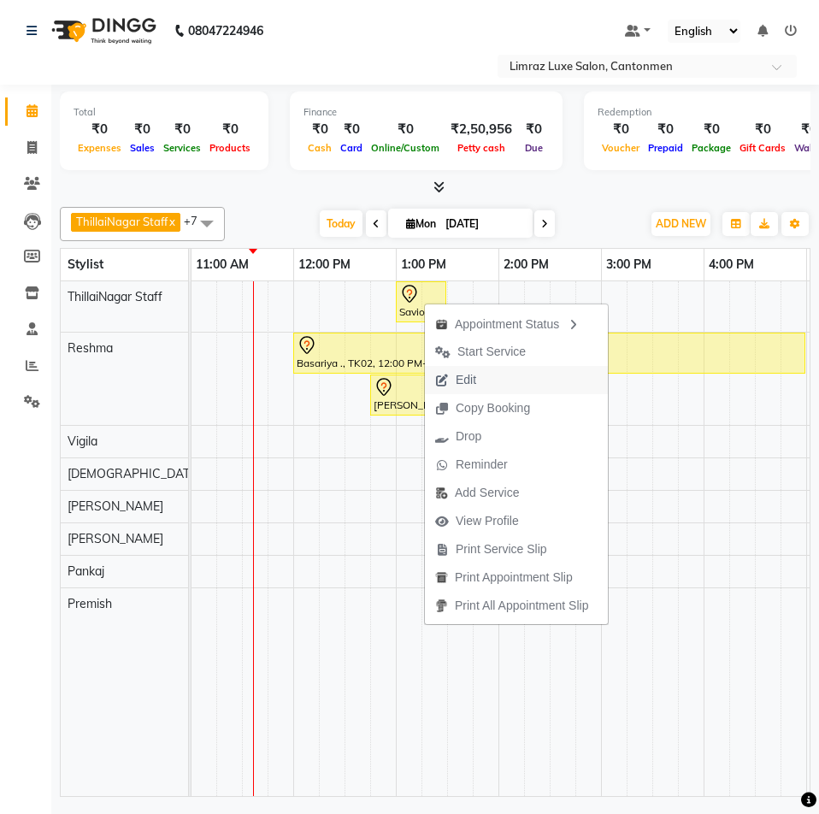
click at [445, 375] on icon "button" at bounding box center [442, 380] width 14 height 12
select select "tentative"
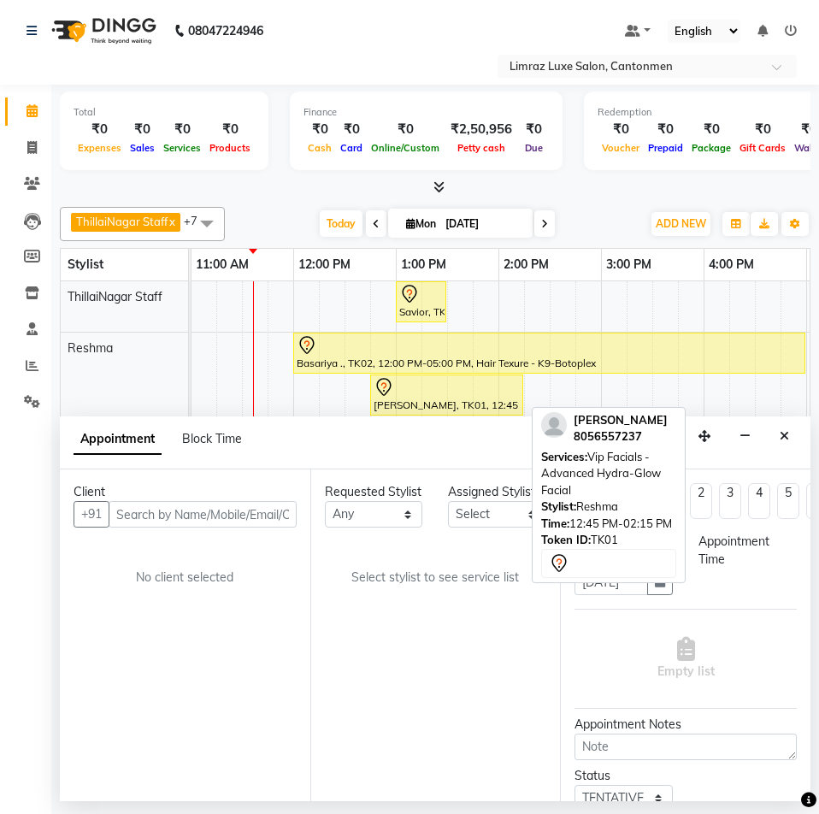
select select "780"
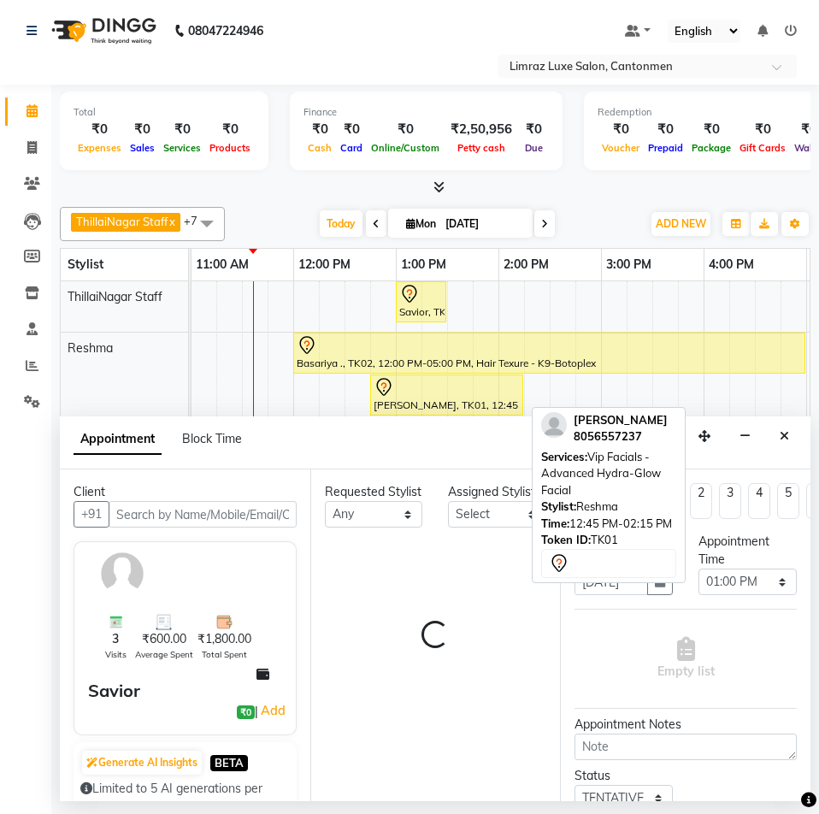
select select "87280"
select select "3643"
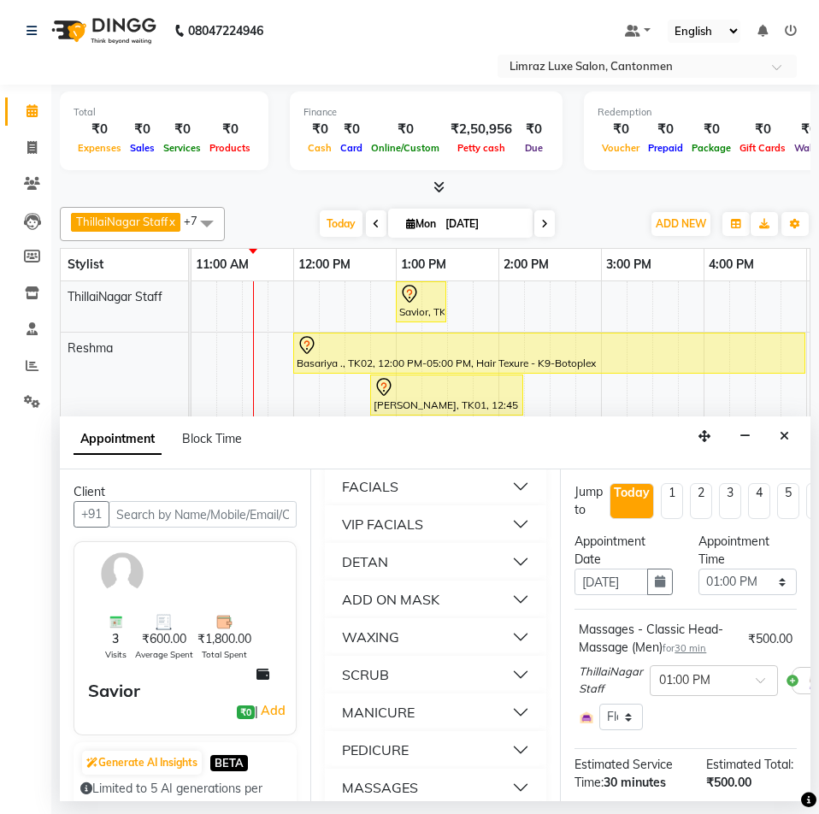
scroll to position [940, 0]
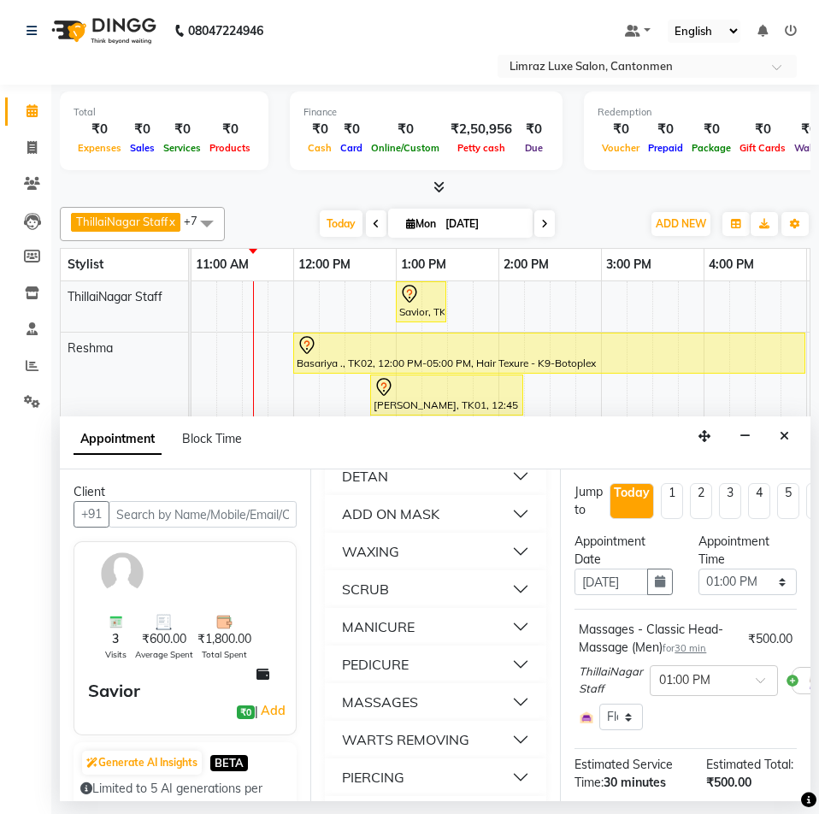
click at [386, 674] on div "PEDICURE" at bounding box center [375, 664] width 67 height 21
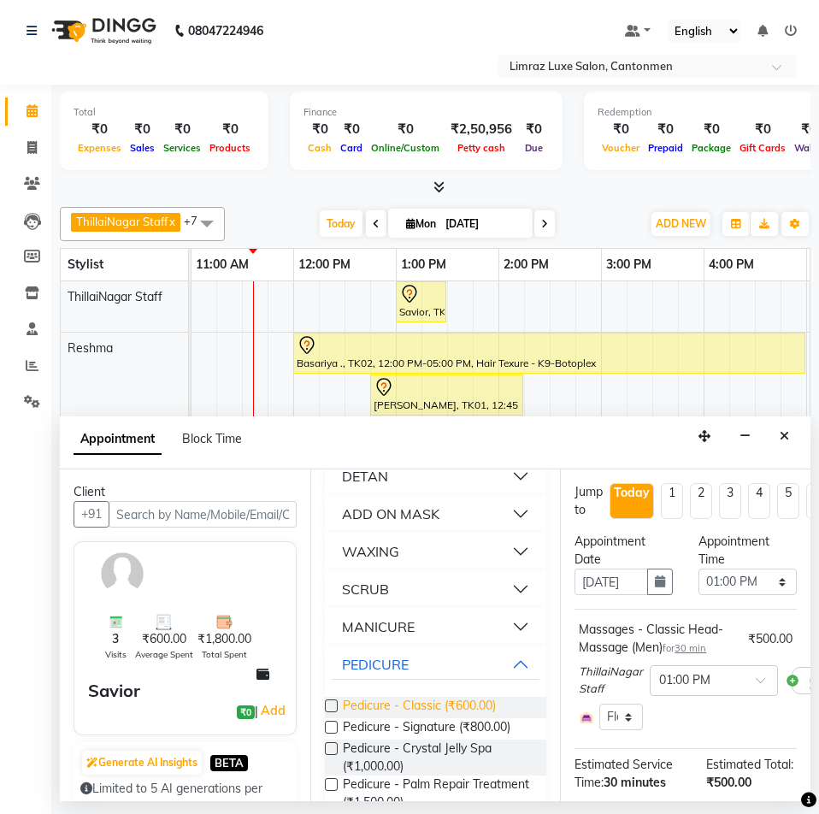
click at [379, 718] on span "Pedicure - Classic (₹600.00)" at bounding box center [419, 707] width 153 height 21
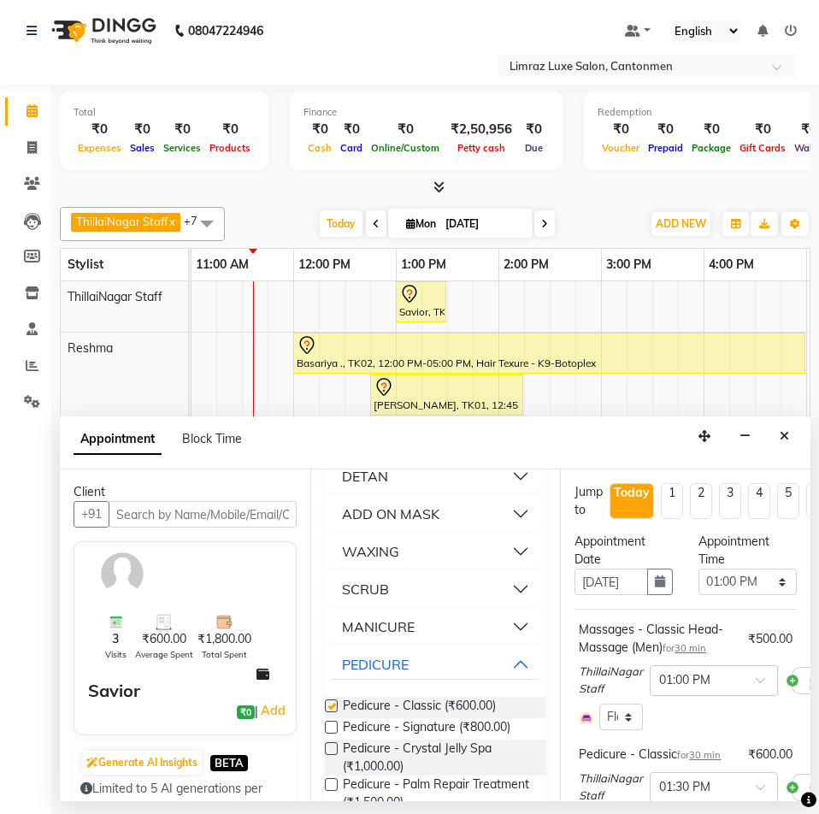
checkbox input "false"
click at [422, 642] on button "MANICURE" at bounding box center [436, 626] width 209 height 31
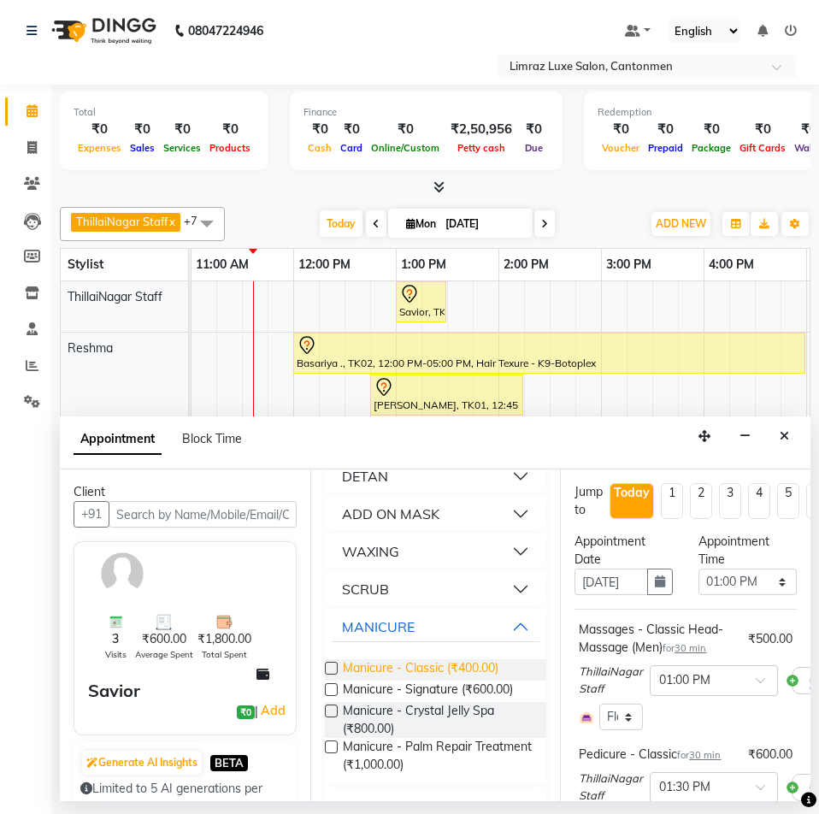
click at [386, 680] on span "Manicure - Classic (₹400.00)" at bounding box center [421, 669] width 156 height 21
checkbox input "false"
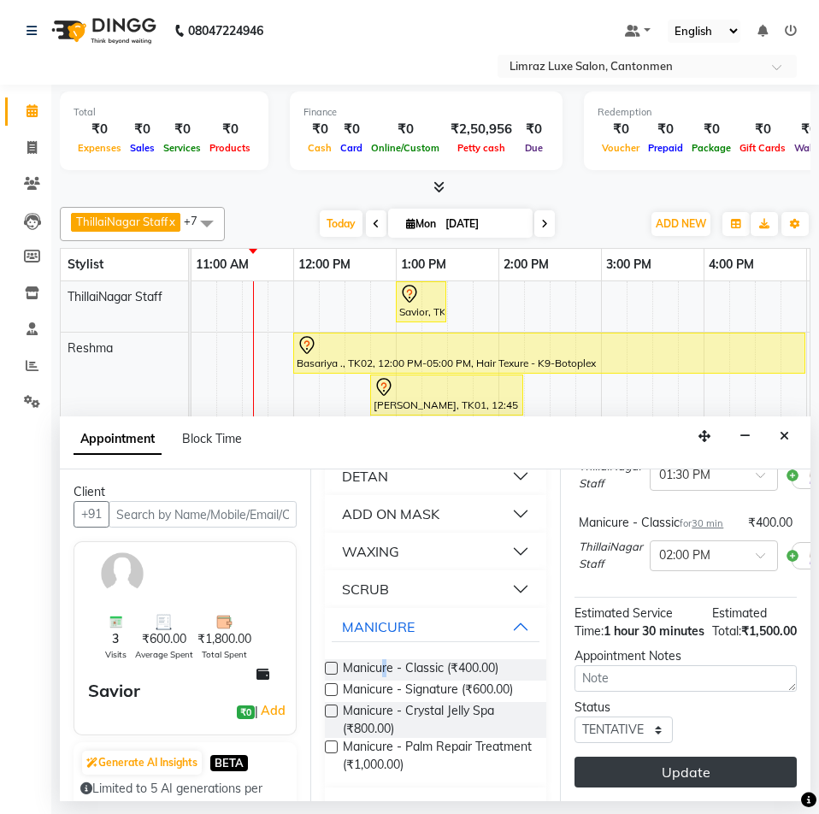
click at [681, 757] on button "Update" at bounding box center [685, 772] width 222 height 31
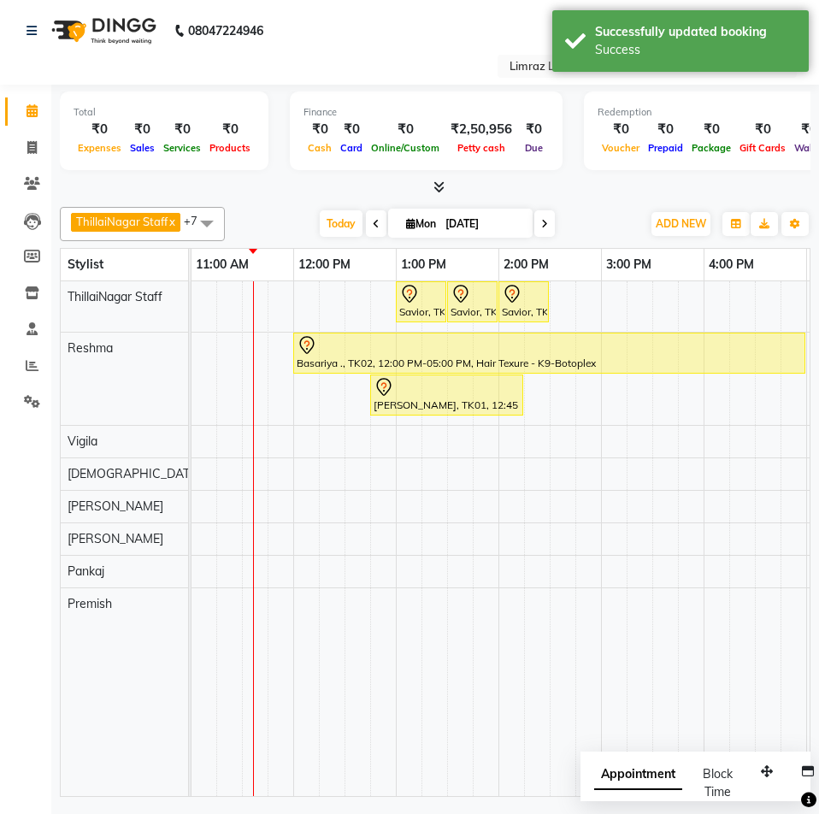
click at [267, 194] on div at bounding box center [435, 188] width 751 height 18
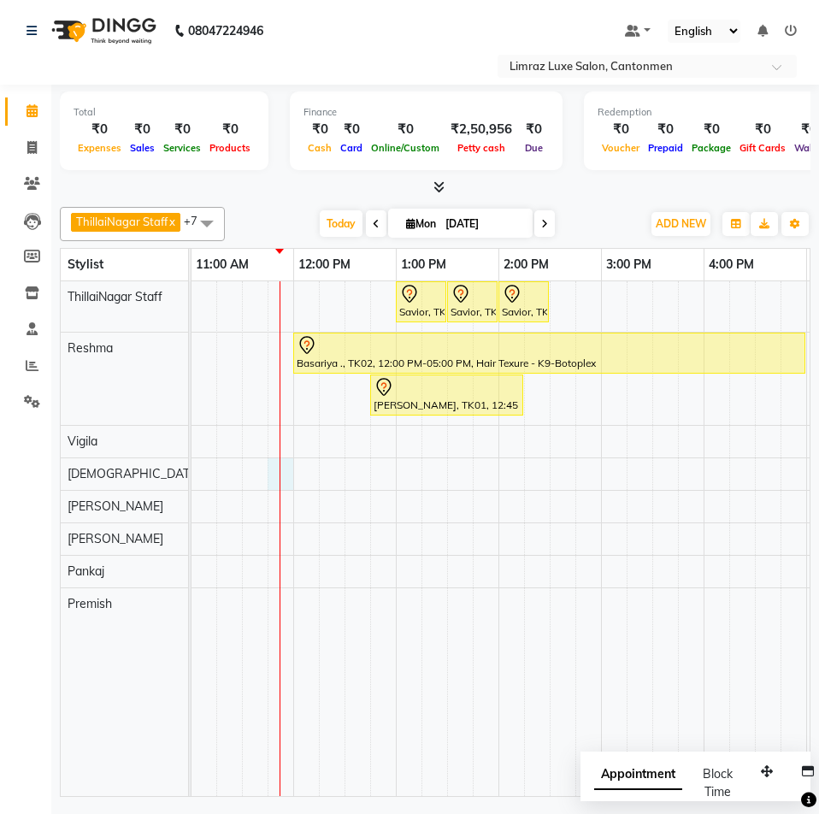
click at [284, 477] on div "Savior, TK03, 01:00 PM-01:30 PM, Massages - Classic Head- Massage (Men) Savior,…" at bounding box center [550, 538] width 1334 height 515
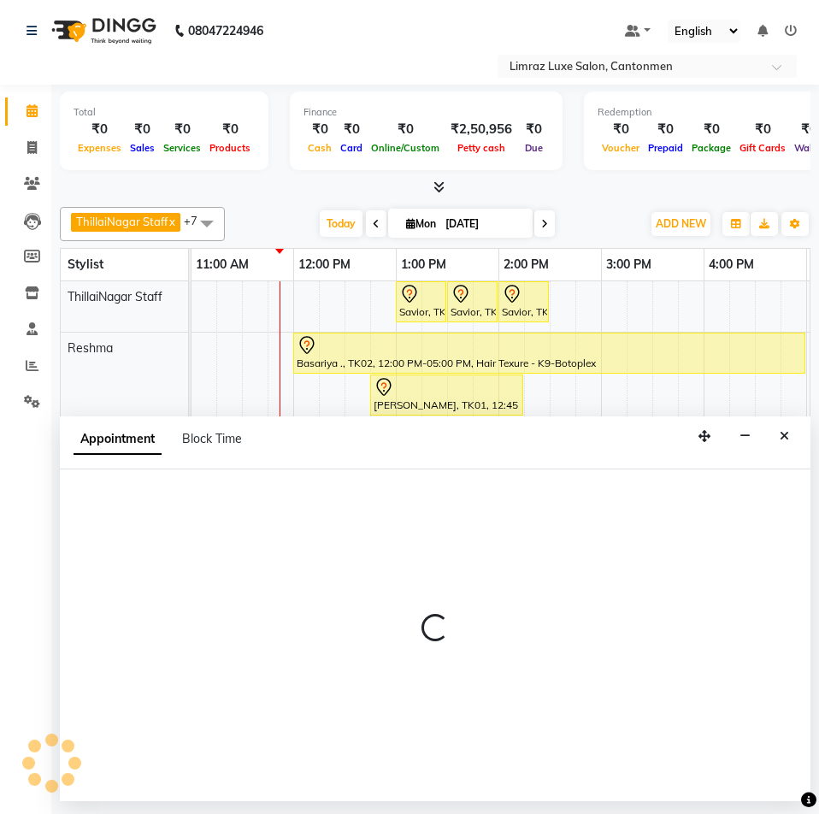
select select "63048"
select select "705"
select select "tentative"
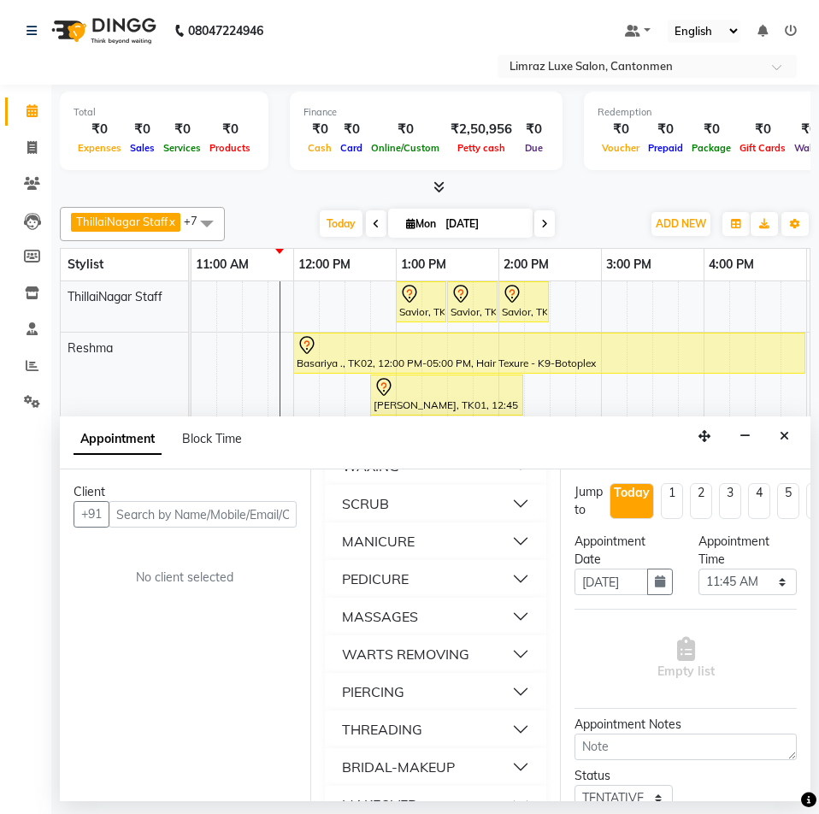
scroll to position [1111, 0]
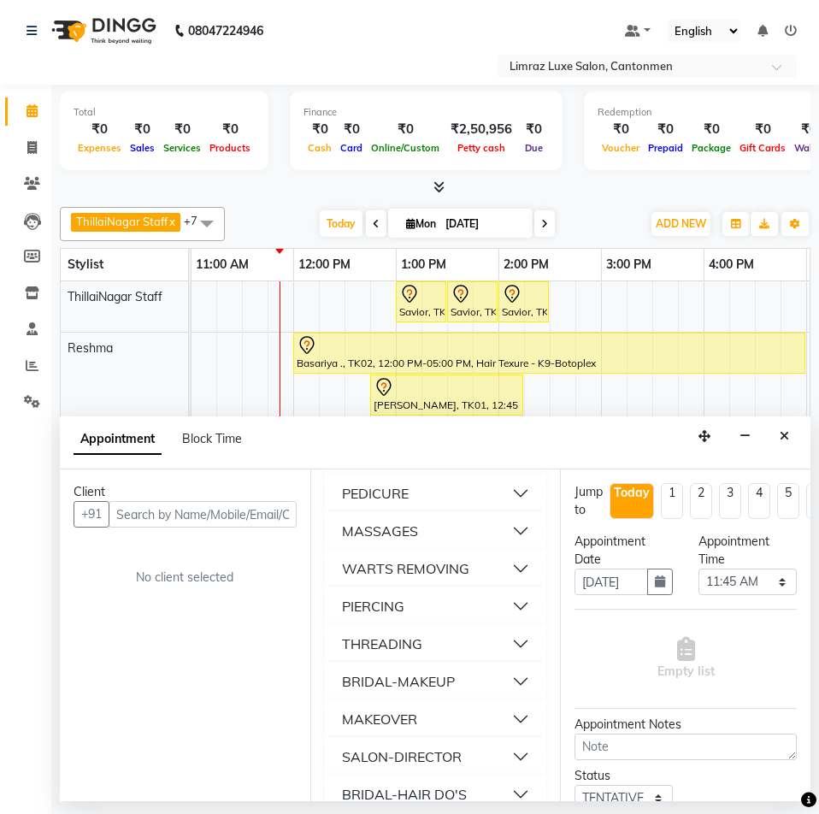
click at [406, 654] on div "THREADING" at bounding box center [382, 643] width 80 height 21
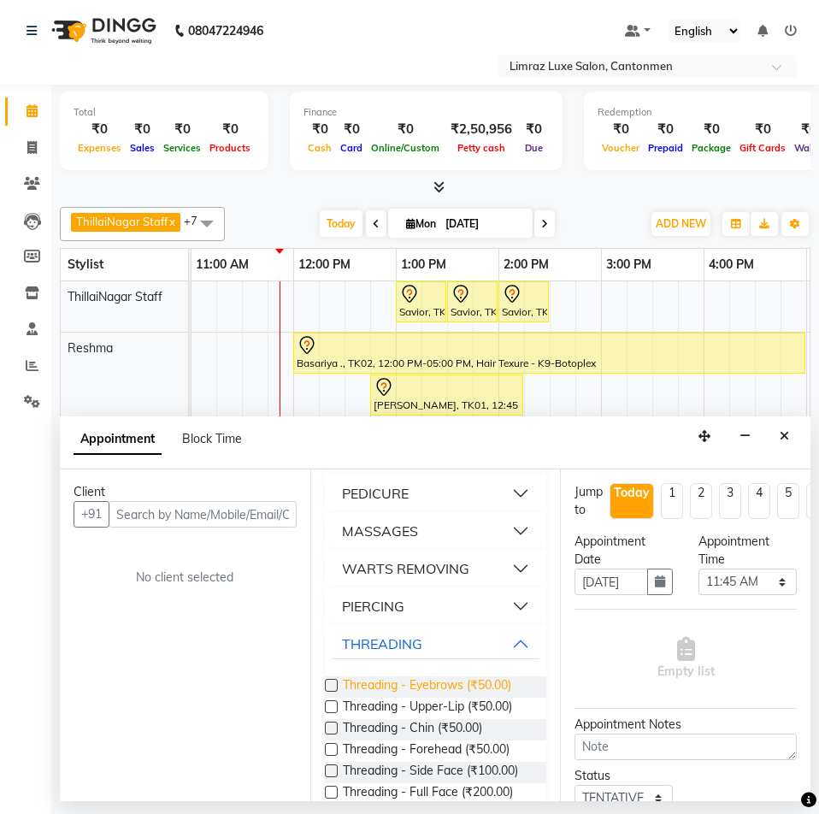
click at [401, 698] on span "Threading - Eyebrows (₹50.00)" at bounding box center [427, 686] width 168 height 21
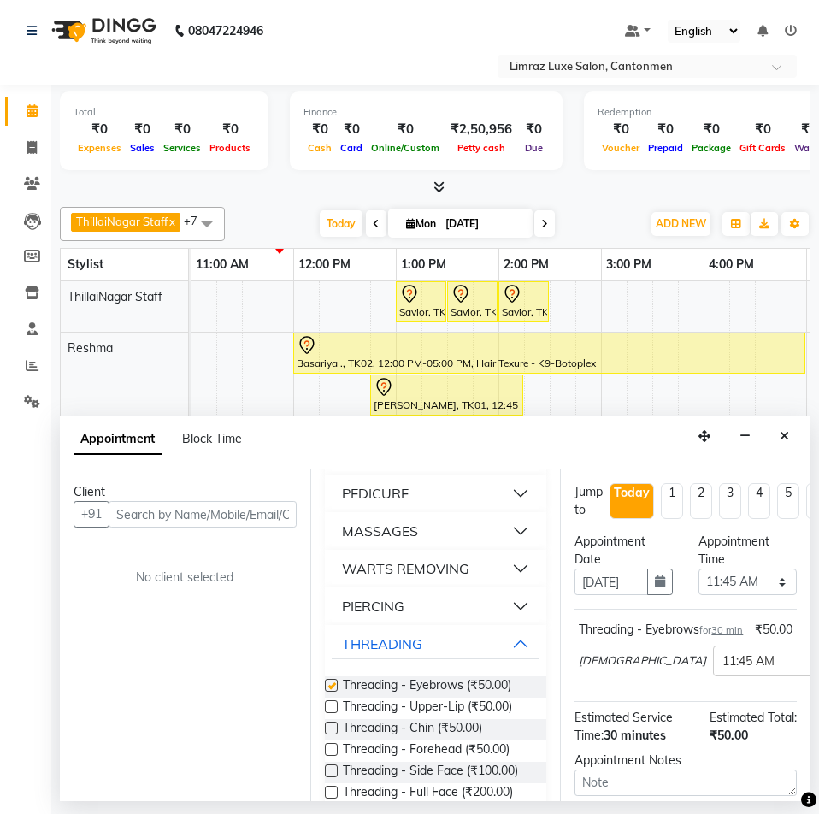
checkbox input "false"
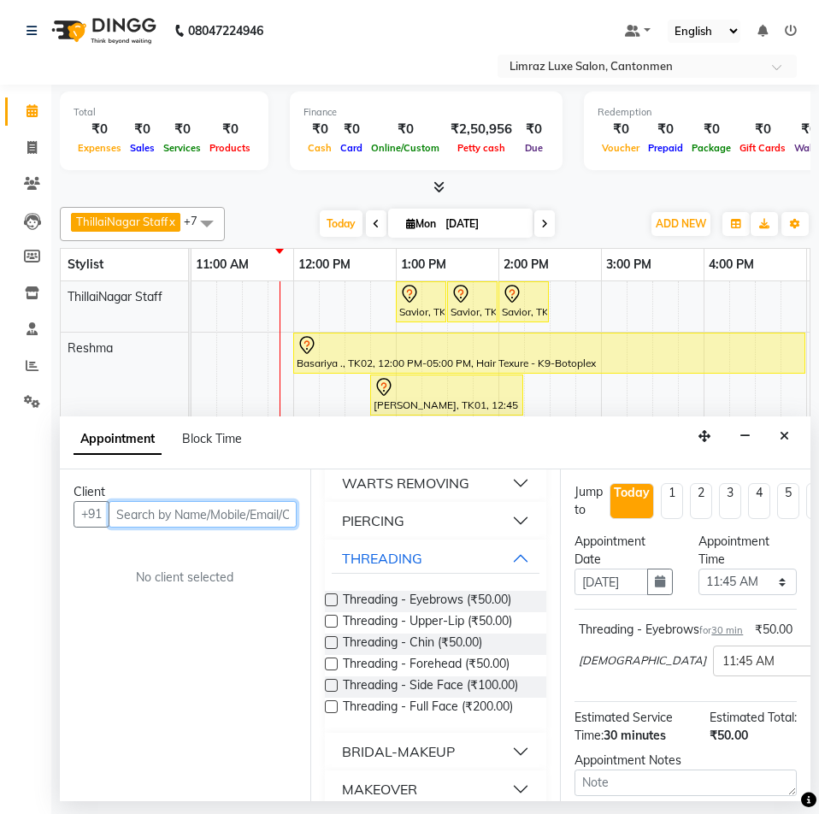
click at [220, 513] on input "text" at bounding box center [203, 514] width 188 height 27
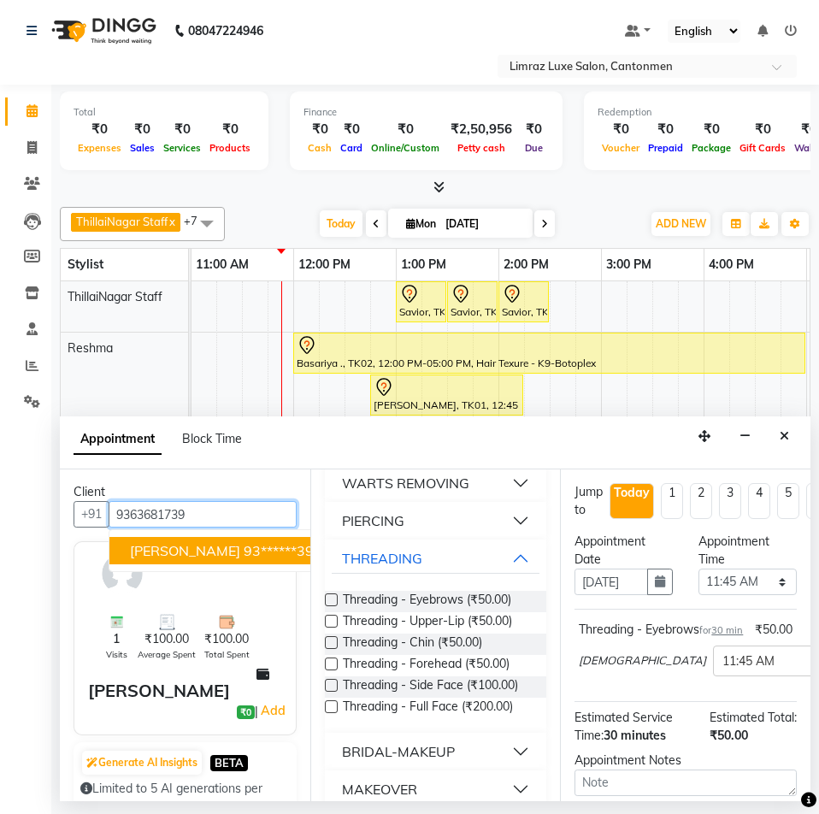
click at [244, 549] on ngb-highlight "93******39" at bounding box center [279, 550] width 70 height 17
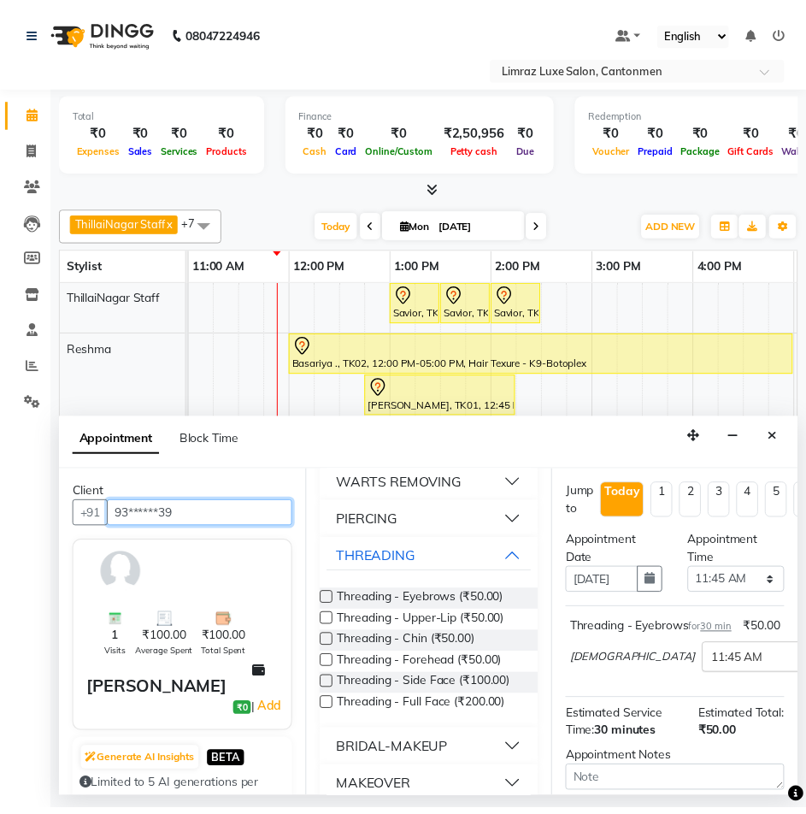
scroll to position [217, 0]
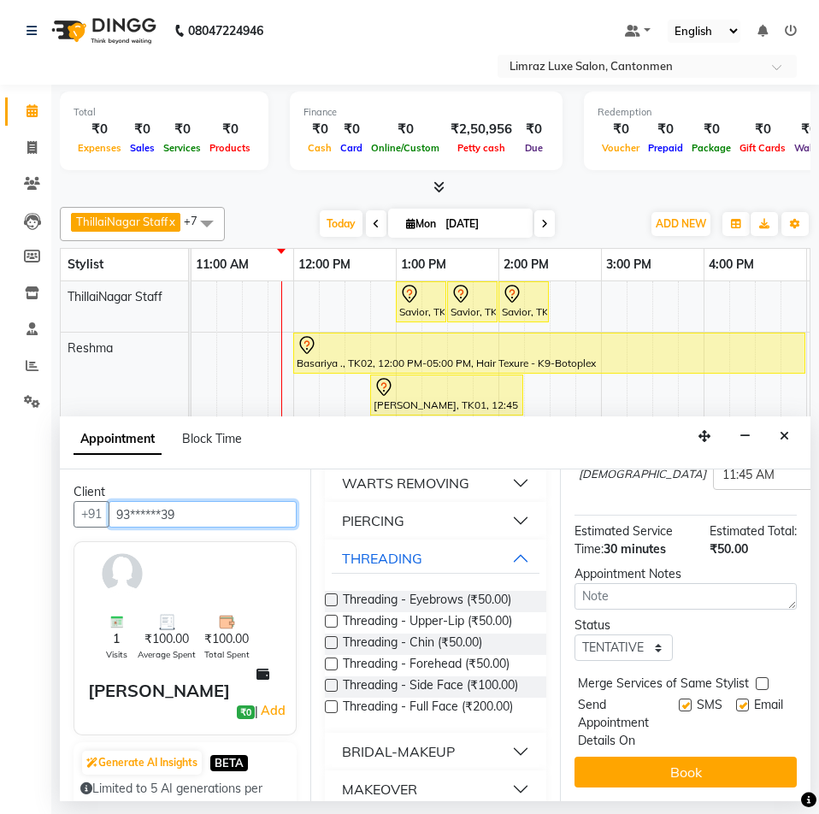
type input "93******39"
click at [679, 698] on label at bounding box center [685, 704] width 13 height 13
click at [679, 701] on input "checkbox" at bounding box center [684, 706] width 11 height 11
checkbox input "false"
click at [736, 698] on label at bounding box center [742, 704] width 13 height 13
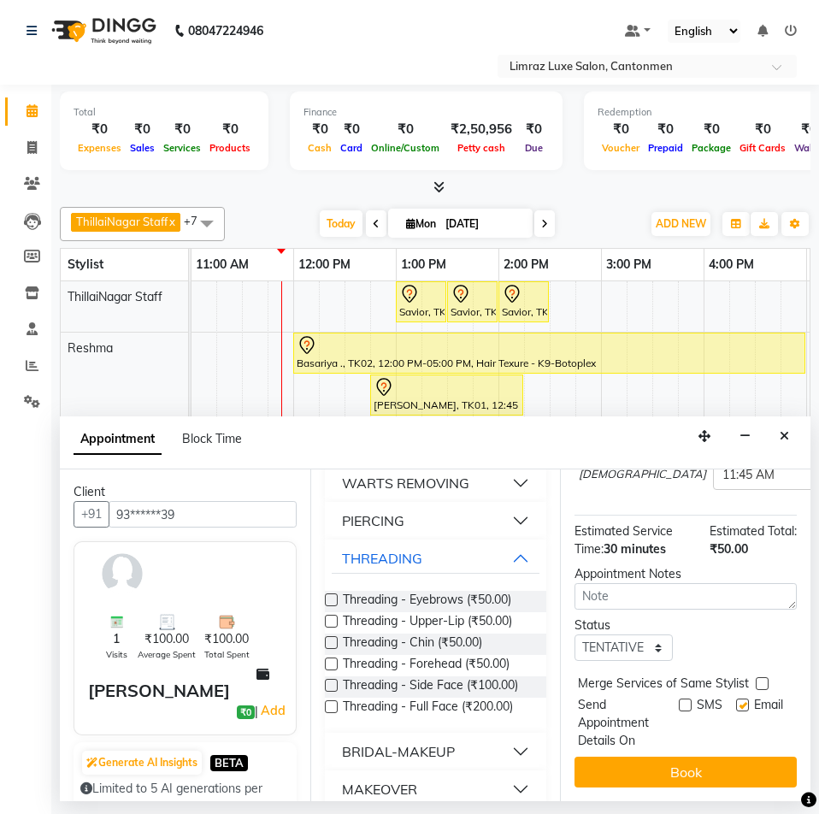
click at [736, 701] on input "checkbox" at bounding box center [741, 706] width 11 height 11
checkbox input "false"
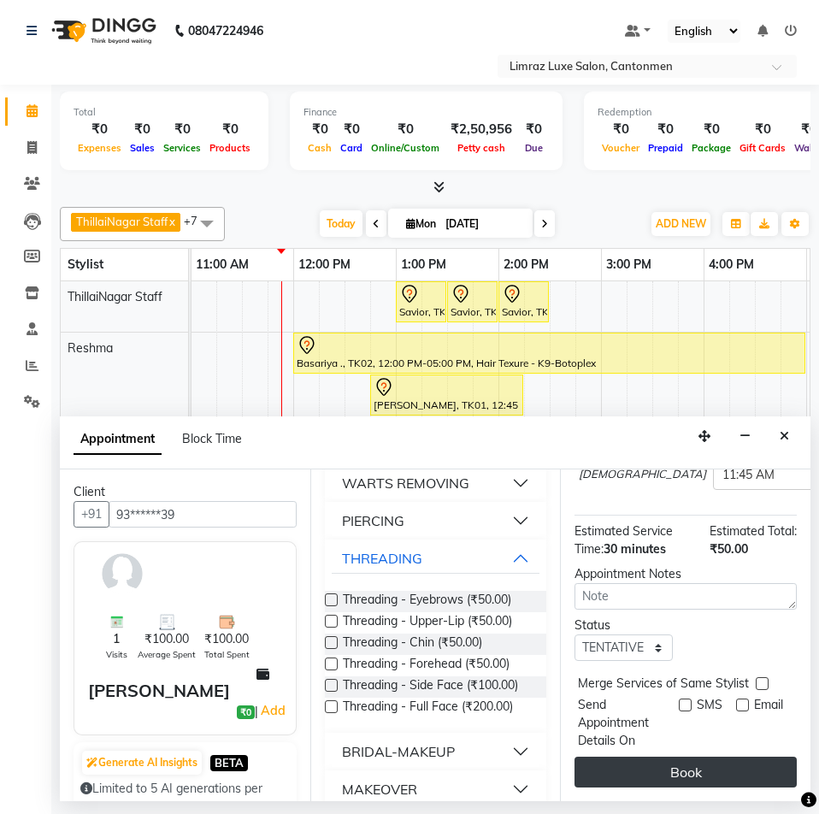
click at [715, 771] on button "Book" at bounding box center [685, 772] width 222 height 31
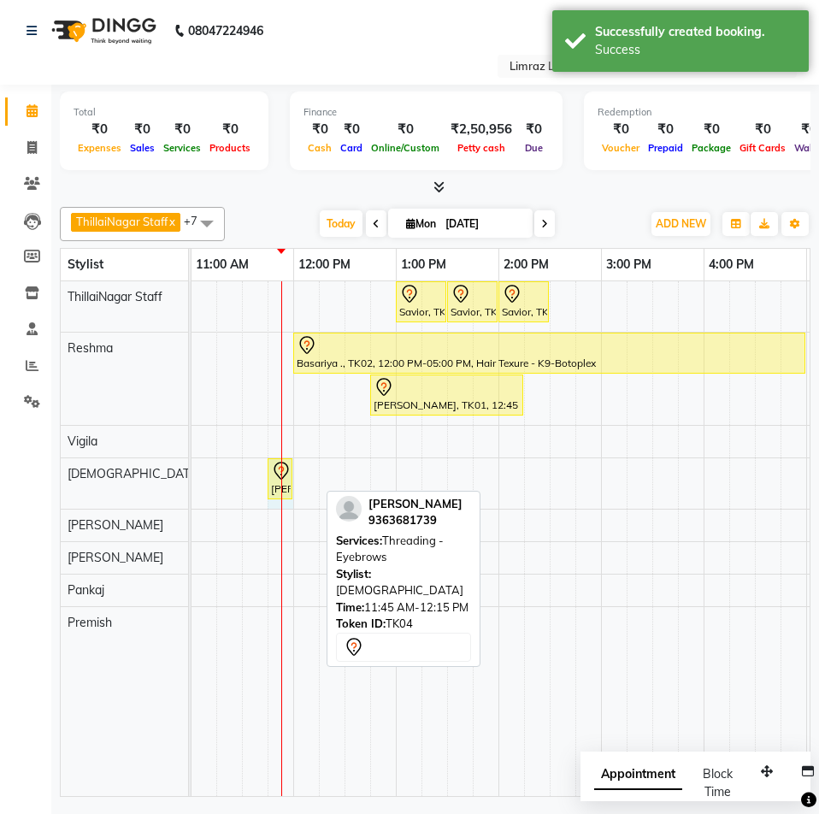
drag, startPoint x: 315, startPoint y: 478, endPoint x: 288, endPoint y: 495, distance: 31.5
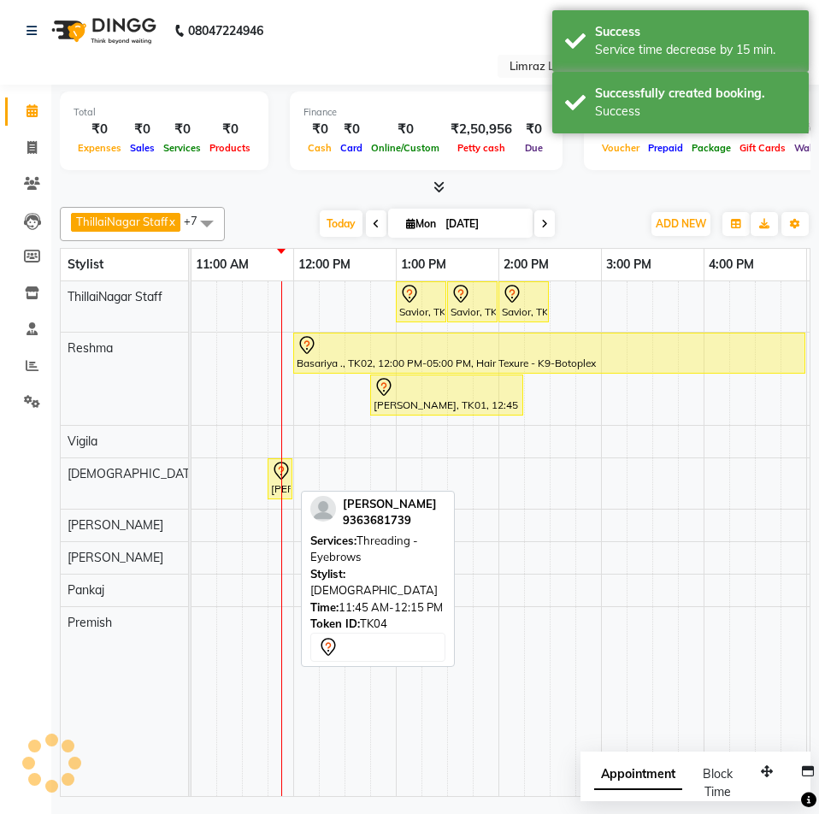
click at [284, 483] on div "[PERSON_NAME], TK04, 11:45 AM-12:00 PM, Threading - Eyebrows" at bounding box center [279, 479] width 21 height 36
select select "7"
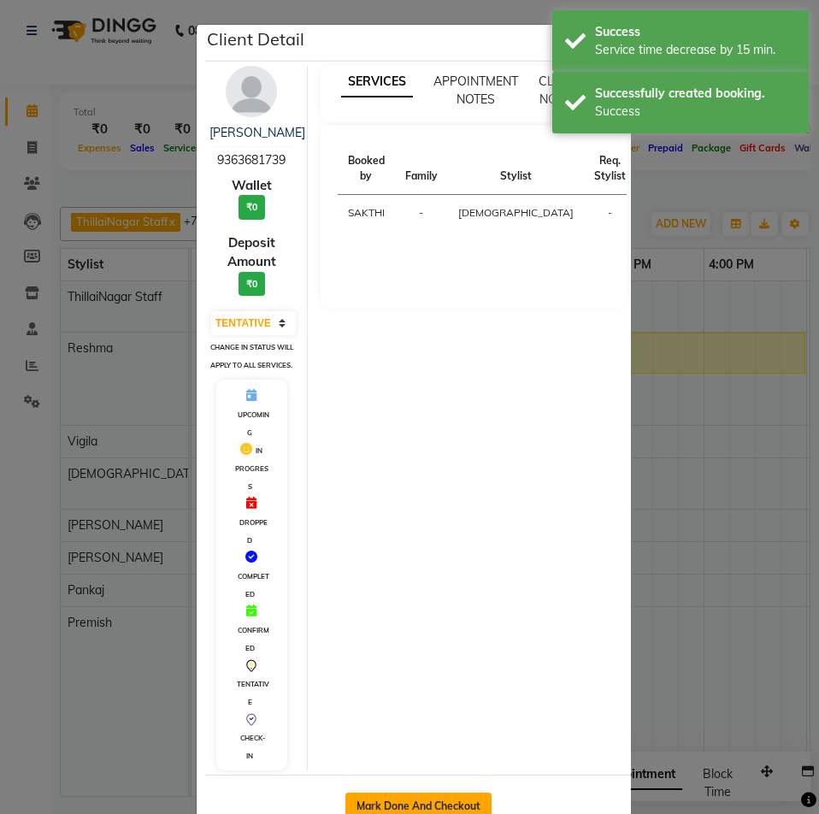
click at [440, 807] on button "Mark Done And Checkout" at bounding box center [418, 805] width 146 height 27
select select "service"
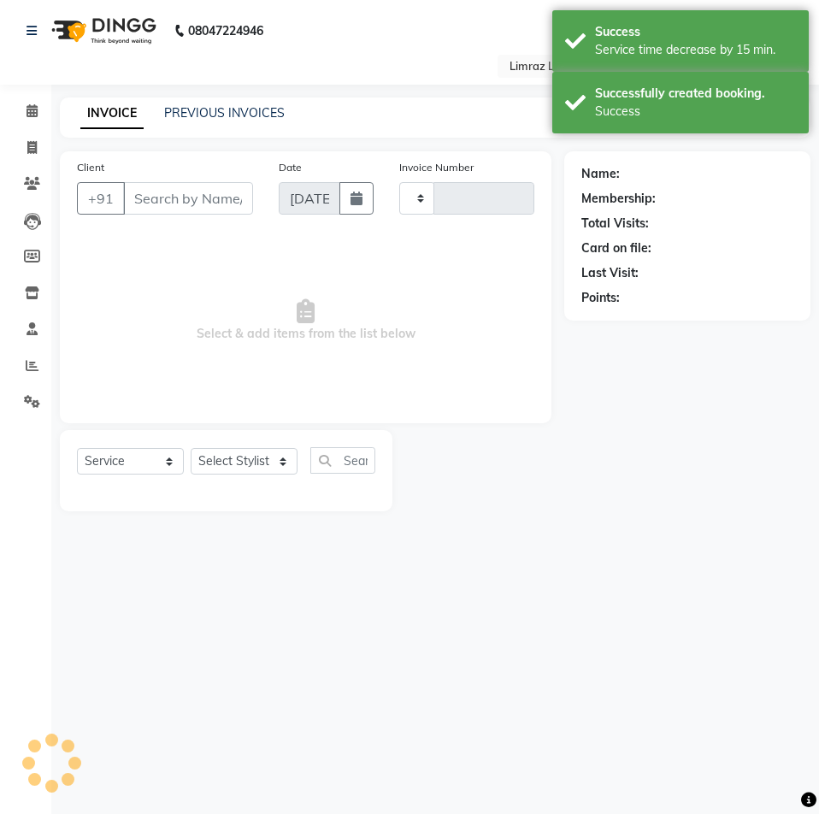
type input "1555"
select select "7274"
type input "93******39"
select select "63048"
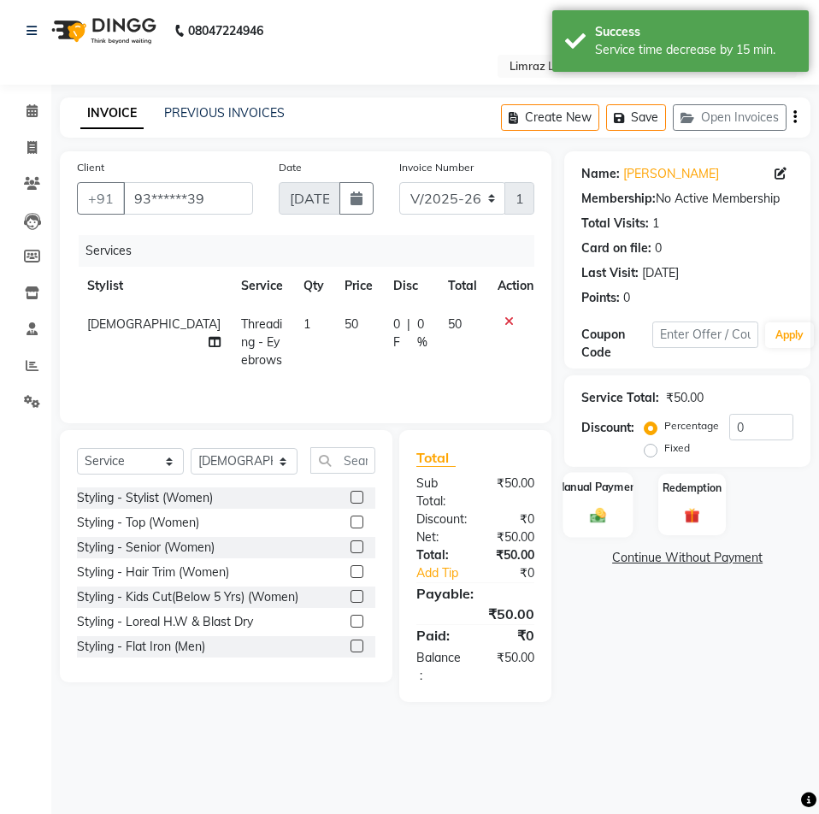
click at [621, 493] on label "Manual Payment" at bounding box center [598, 487] width 85 height 16
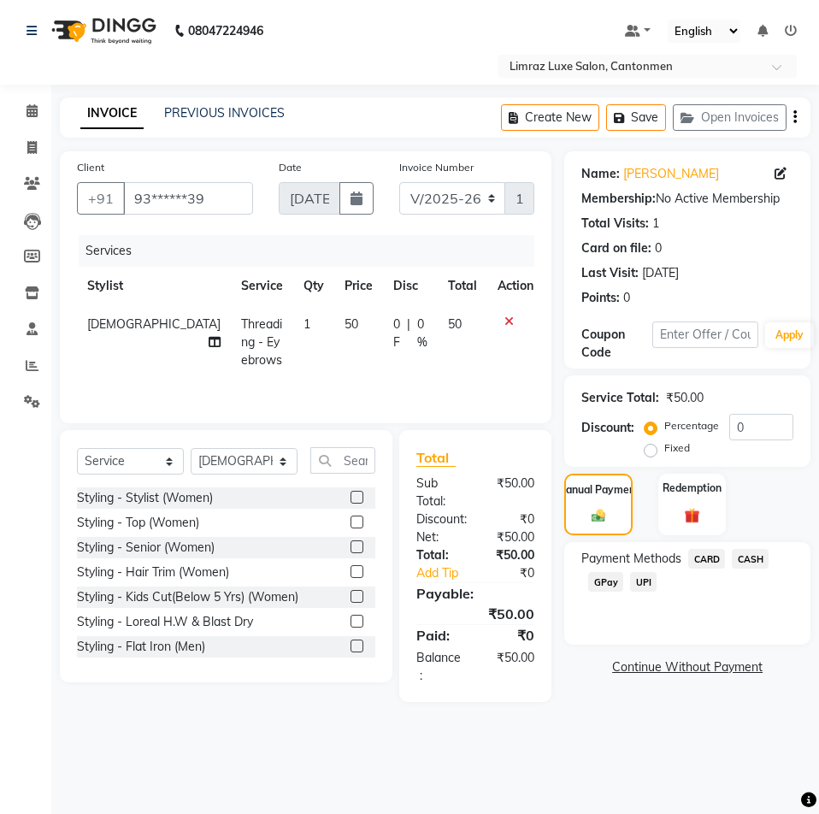
click at [608, 582] on span "GPay" at bounding box center [605, 582] width 35 height 20
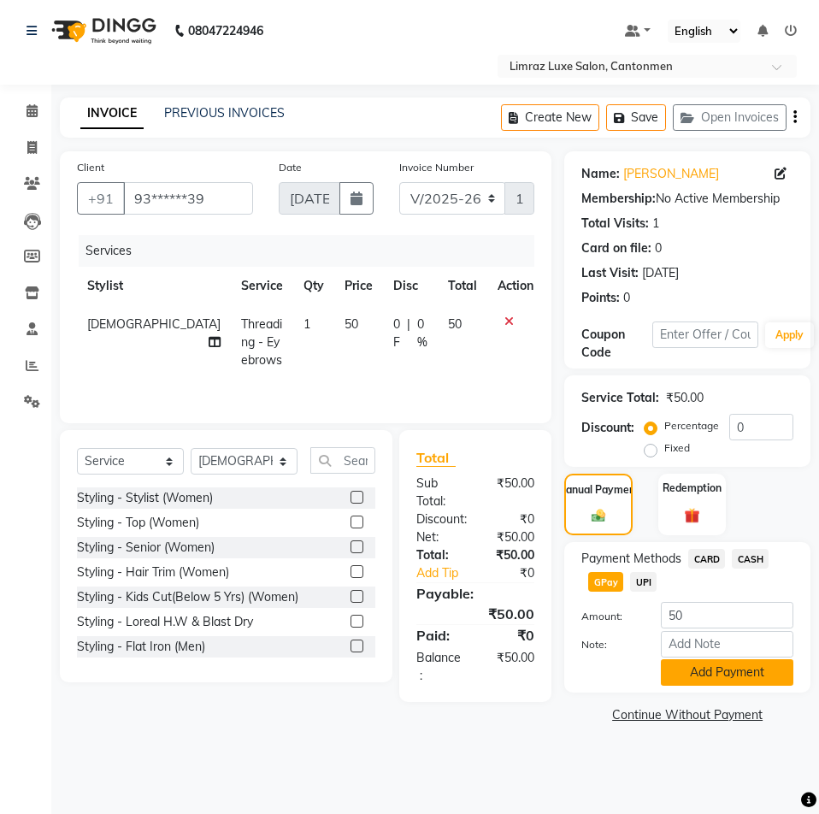
click at [709, 675] on button "Add Payment" at bounding box center [727, 672] width 133 height 27
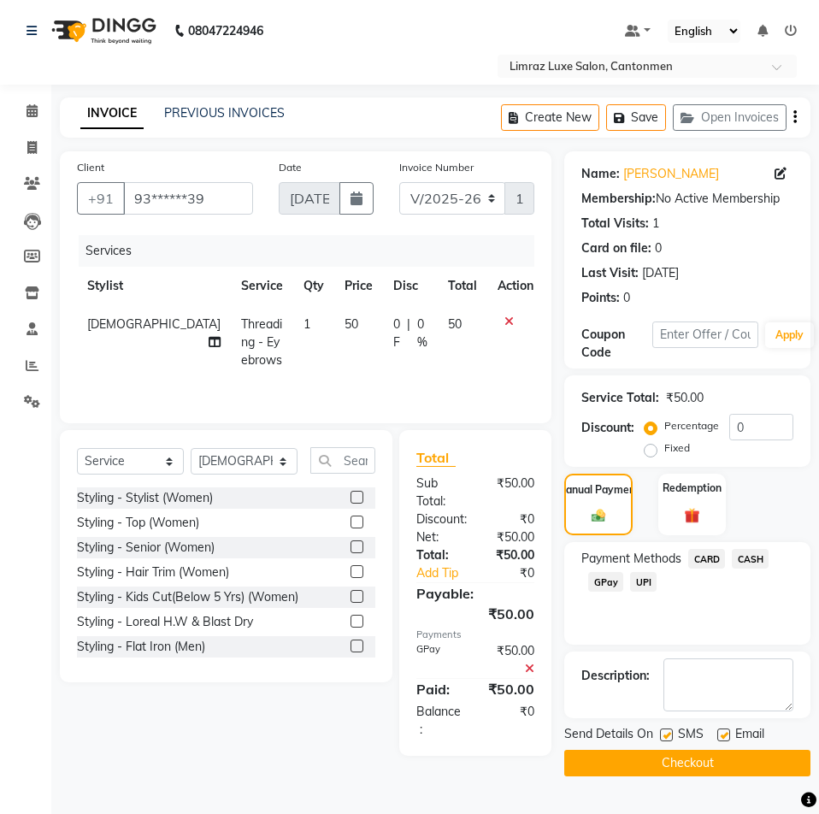
click at [667, 730] on label at bounding box center [666, 734] width 13 height 13
click at [667, 730] on input "checkbox" at bounding box center [665, 735] width 11 height 11
checkbox input "false"
click at [726, 738] on label at bounding box center [723, 734] width 13 height 13
click at [726, 738] on input "checkbox" at bounding box center [722, 735] width 11 height 11
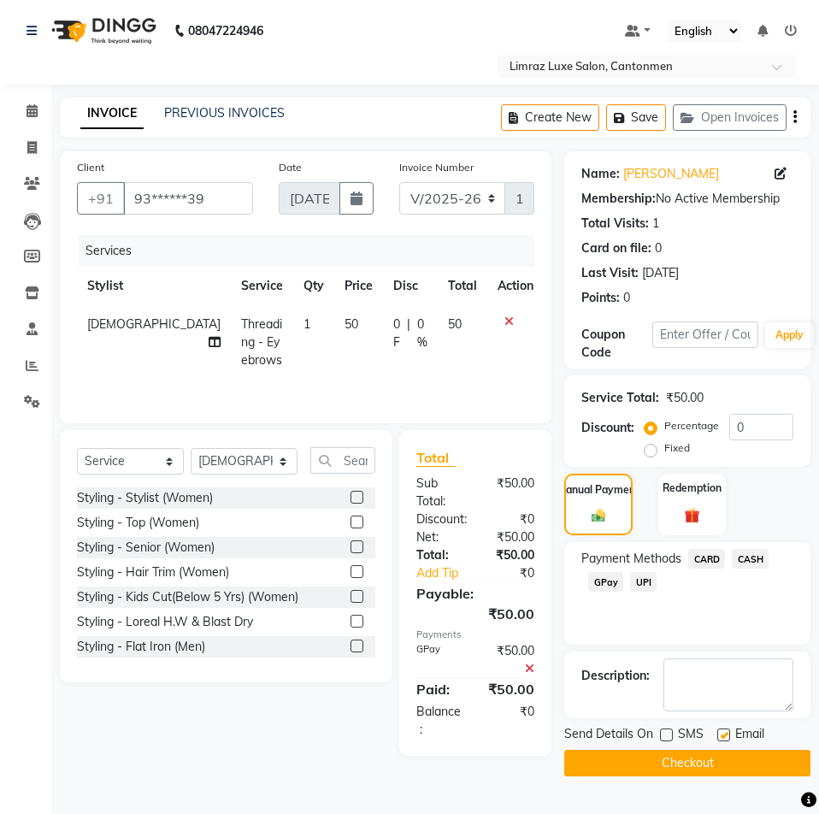
checkbox input "false"
click at [721, 758] on button "Checkout" at bounding box center [687, 763] width 246 height 27
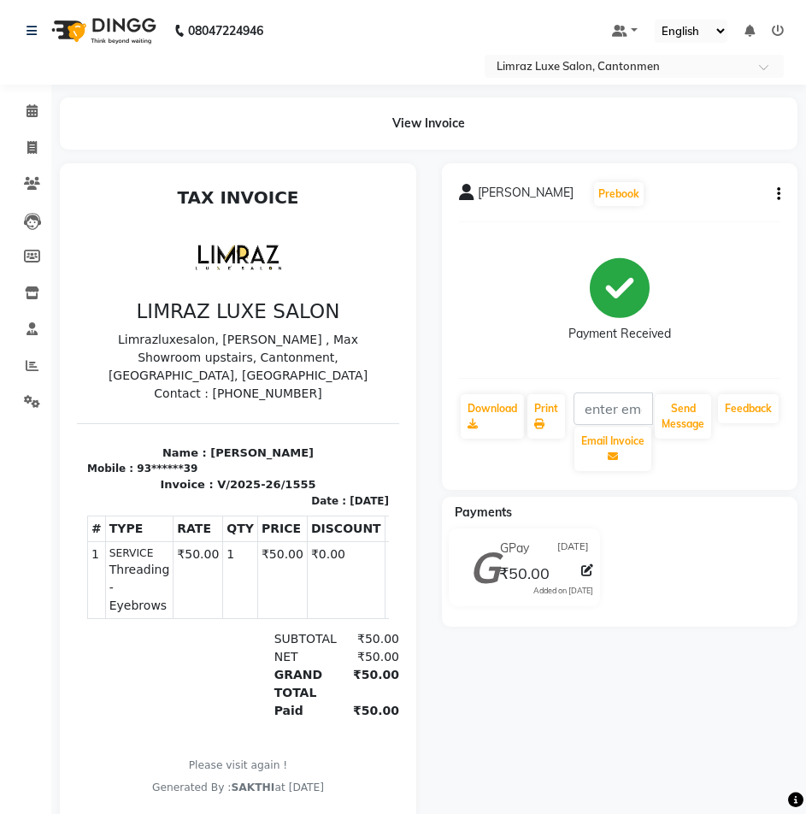
click at [117, 32] on img at bounding box center [102, 31] width 117 height 48
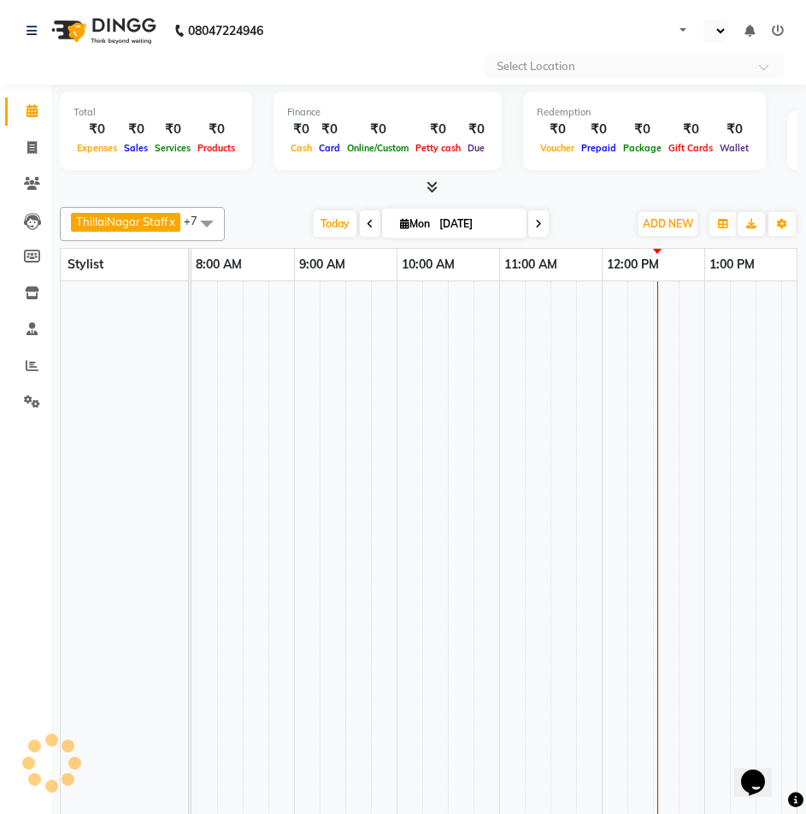
select select "en"
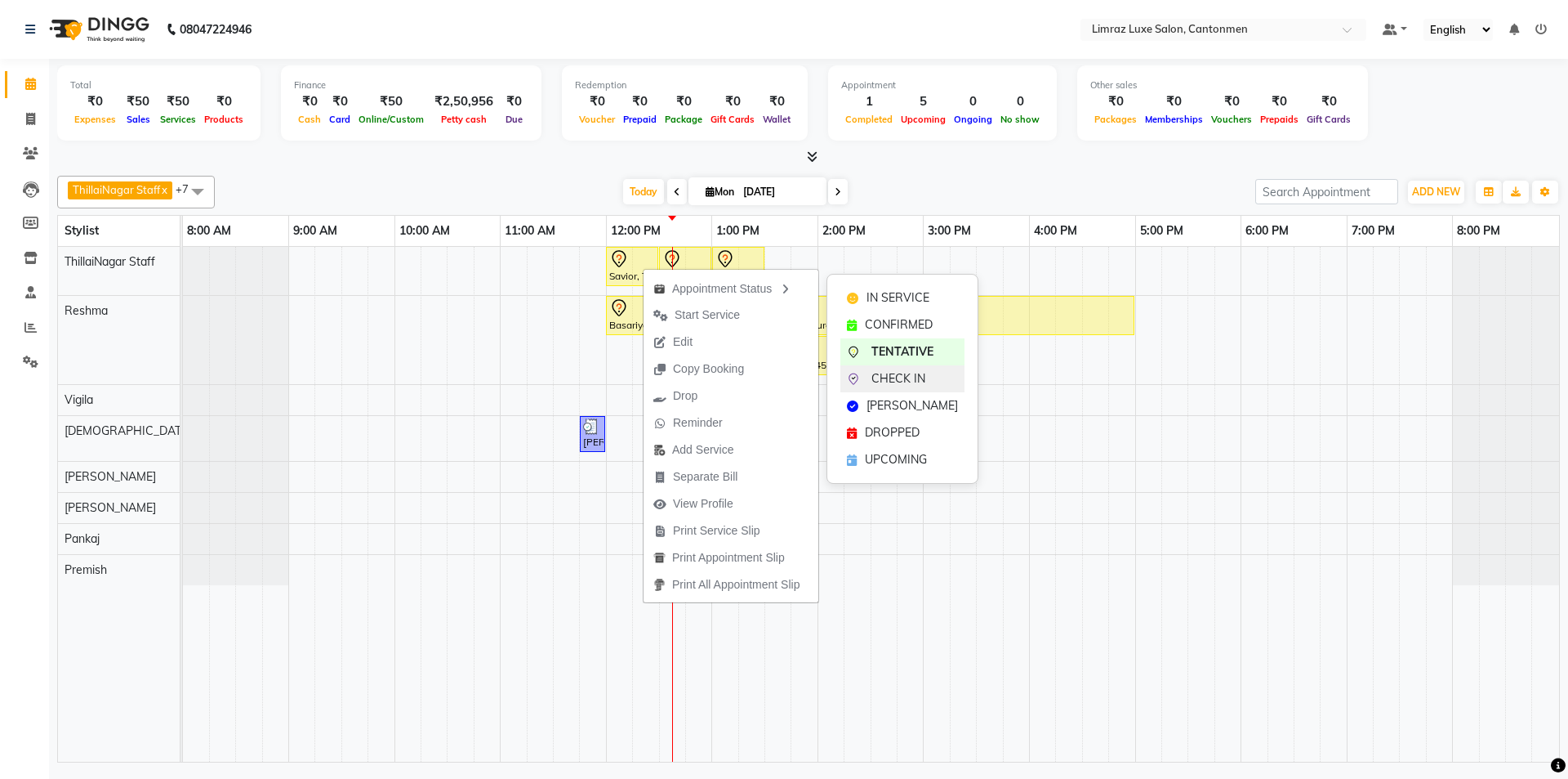
click at [782, 373] on icon at bounding box center [853, 379] width 13 height 13
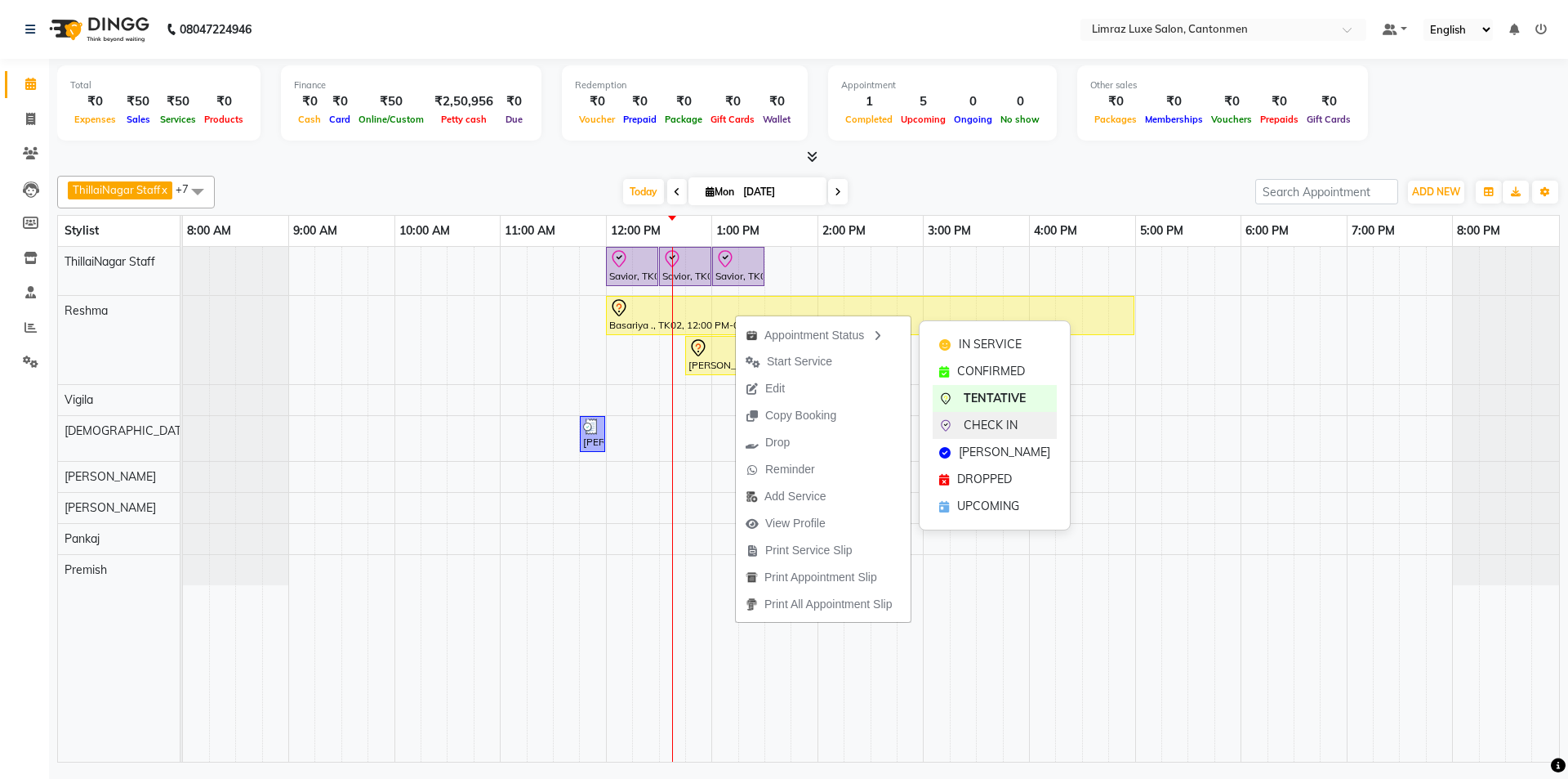
click at [782, 424] on div "CHECK IN" at bounding box center [995, 425] width 124 height 27
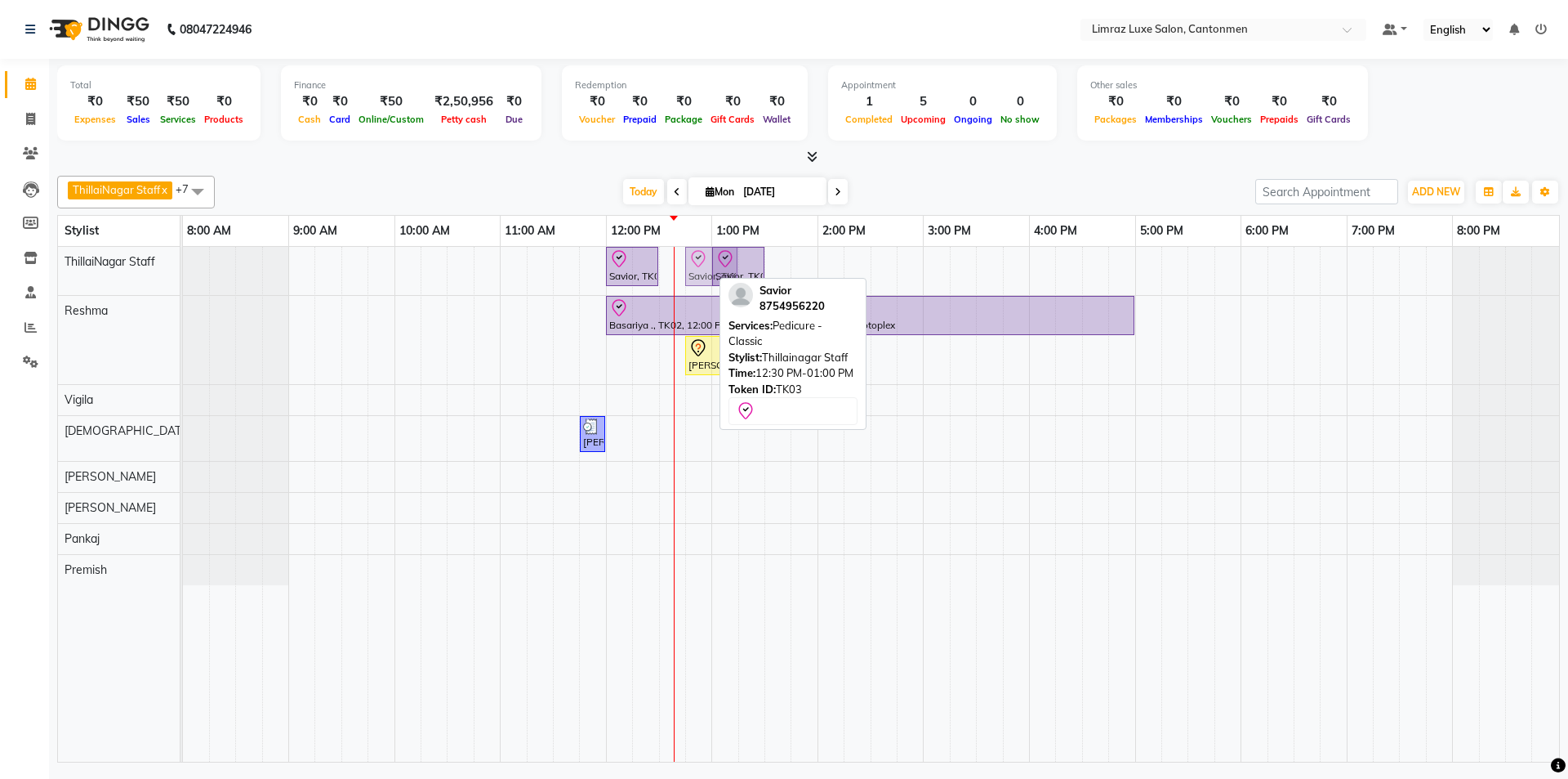
drag, startPoint x: 684, startPoint y: 262, endPoint x: 695, endPoint y: 262, distance: 11.0
click at [183, 262] on div "Savior, TK03, 12:00 PM-12:30 PM, Massages - Classic Head- Massage (Men) Savior,…" at bounding box center [183, 270] width 0 height 48
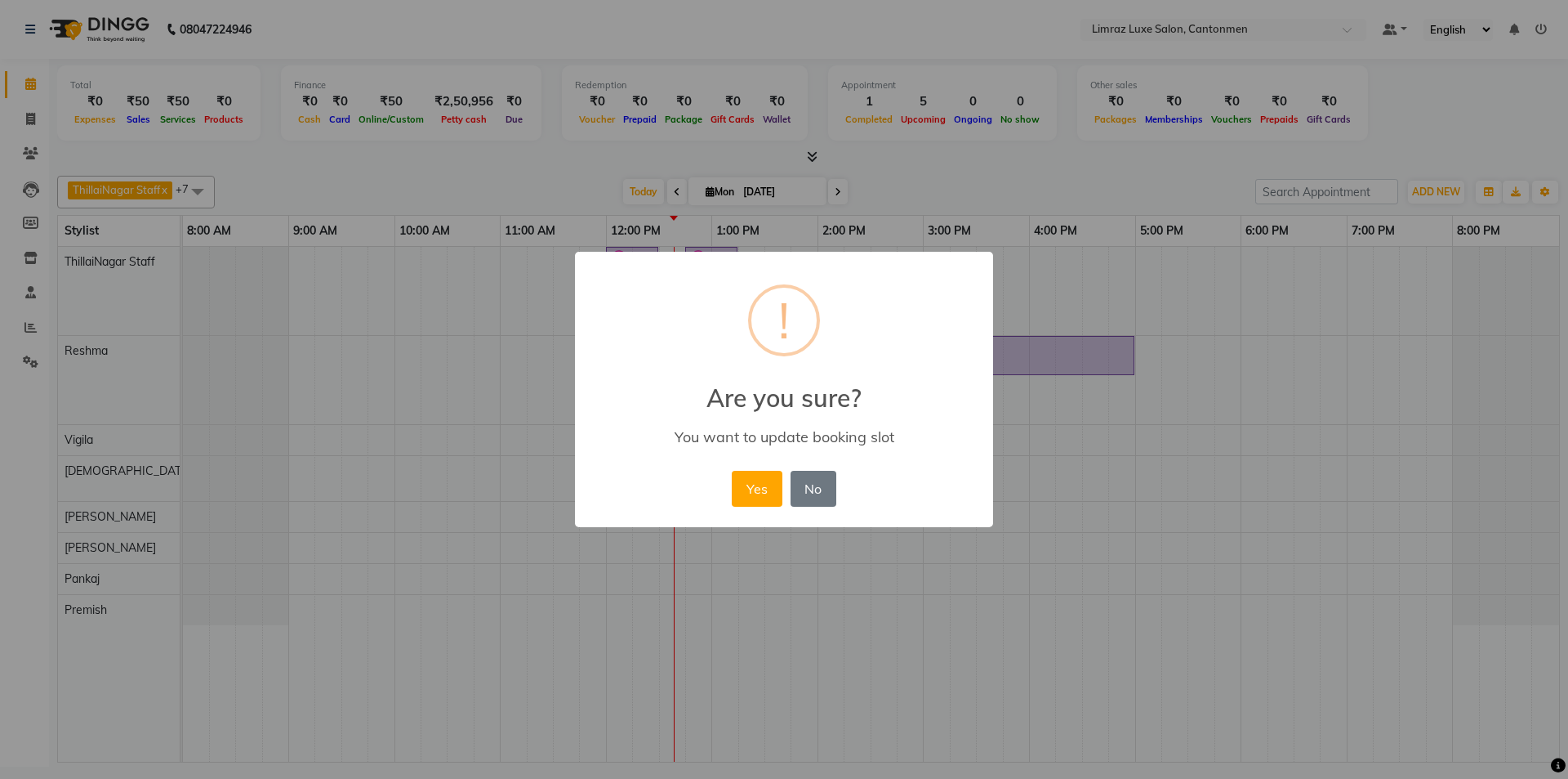
click at [732, 470] on button "Yes" at bounding box center [757, 488] width 50 height 36
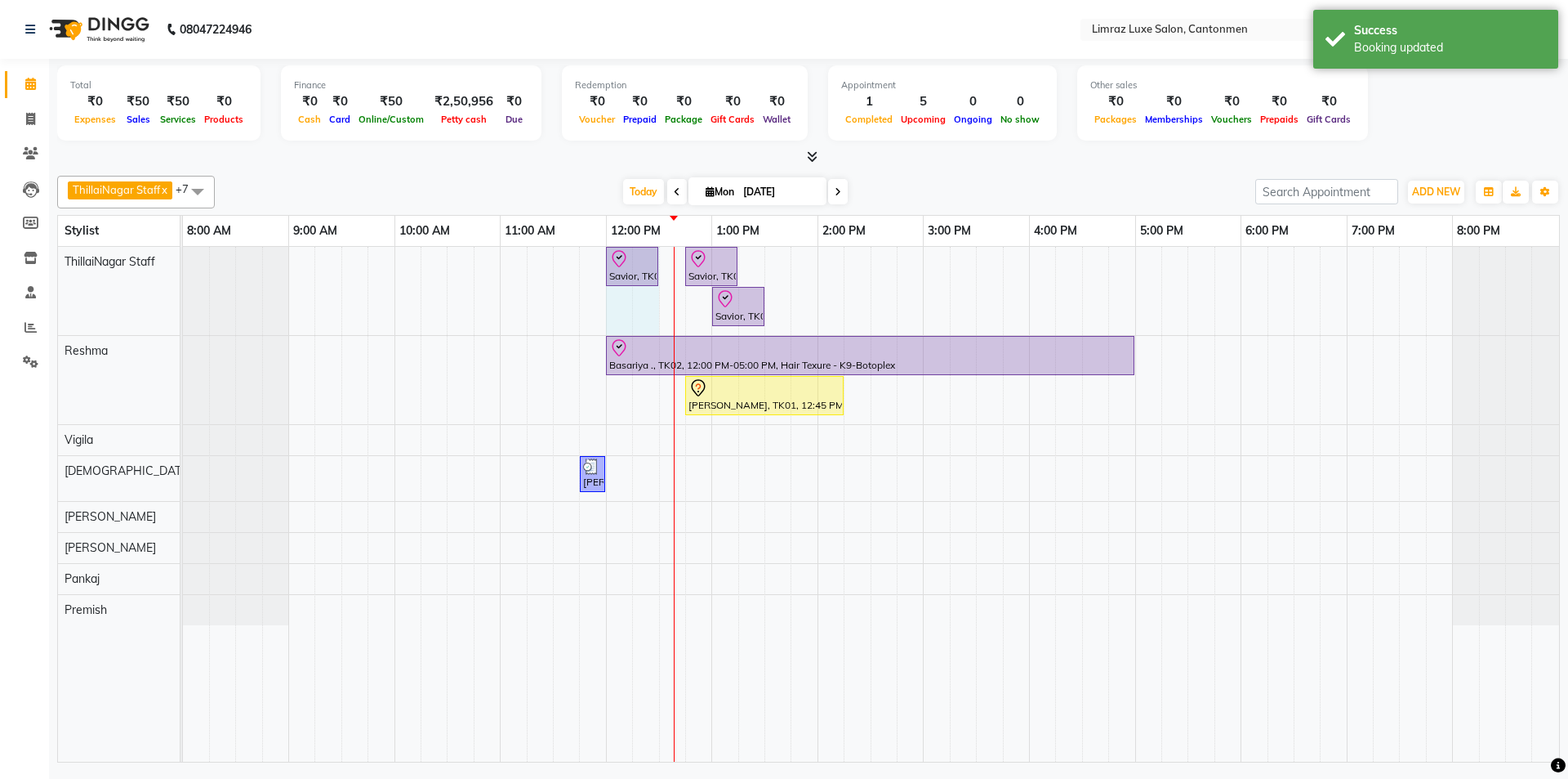
drag, startPoint x: 660, startPoint y: 270, endPoint x: 676, endPoint y: 269, distance: 16.0
click at [676, 269] on div "Savior, TK03, 12:00 PM-12:30 PM, Massages - Classic Head- Massage (Men) Savior,…" at bounding box center [870, 504] width 1376 height 515
drag, startPoint x: 656, startPoint y: 267, endPoint x: 667, endPoint y: 268, distance: 11.0
click at [183, 268] on div "Savior, TK03, 12:00 PM-12:30 PM, Massages - Classic Head- Massage (Men) Savior,…" at bounding box center [183, 291] width 0 height 88
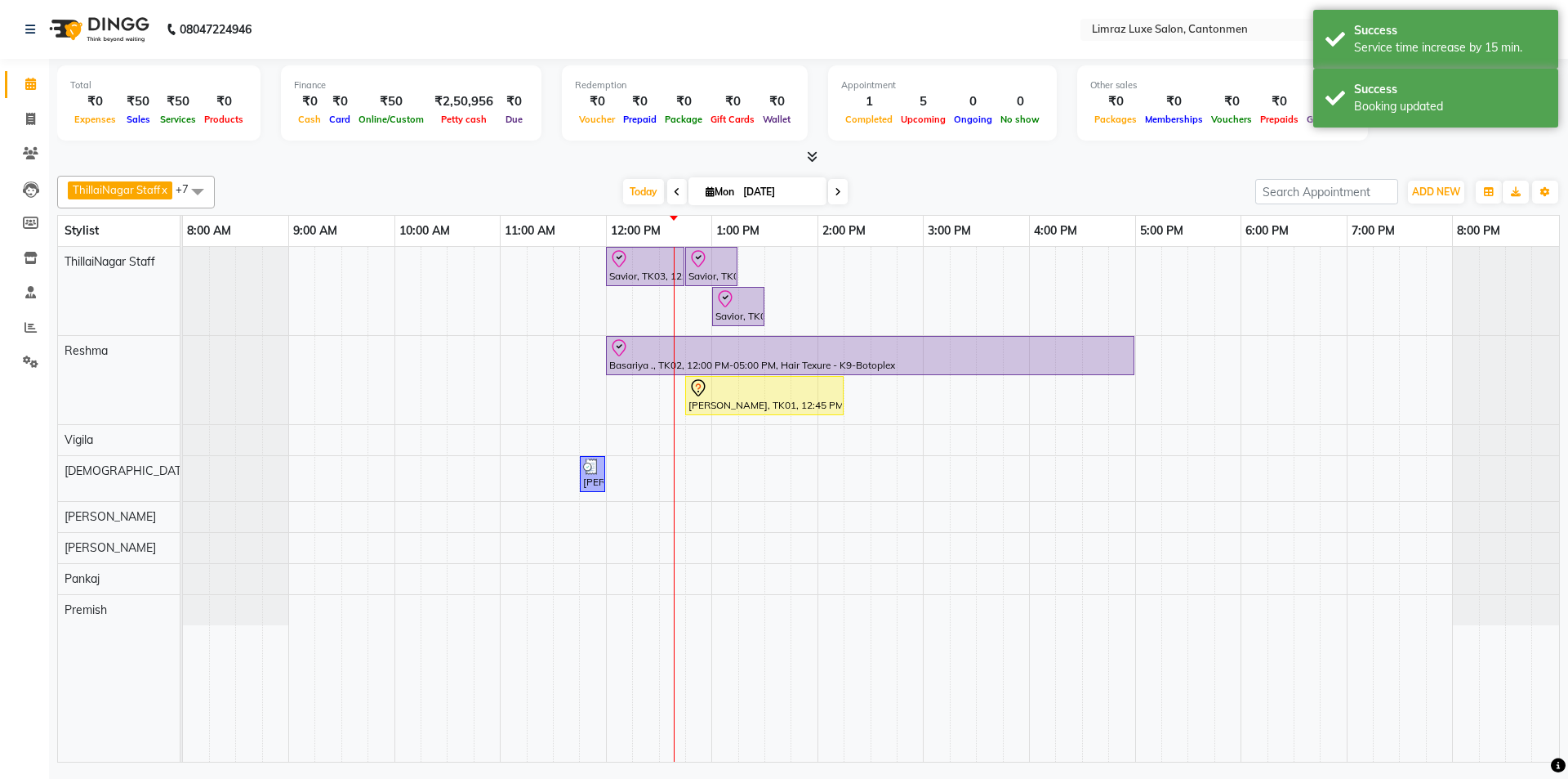
click at [782, 174] on div "ThillaiNagar Staff x Reshma x Vigila x Vijitha x [PERSON_NAME] x [PERSON_NAME] …" at bounding box center [808, 465] width 1503 height 594
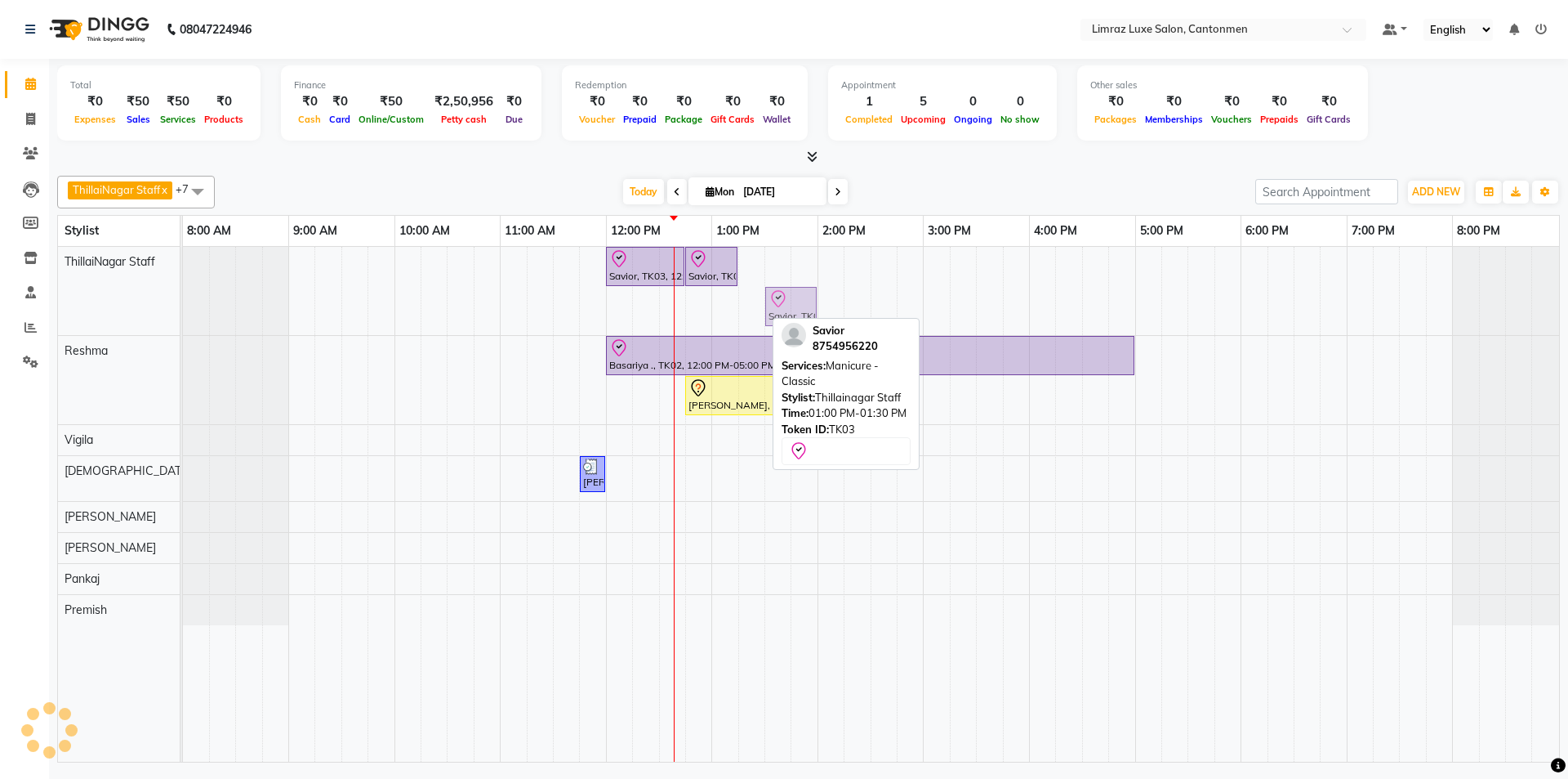
drag, startPoint x: 725, startPoint y: 305, endPoint x: 771, endPoint y: 296, distance: 46.9
click at [183, 296] on div "Savior, TK03, 12:00 PM-12:45 PM, Massages - Classic Head- Massage (Men) Savior,…" at bounding box center [183, 291] width 0 height 88
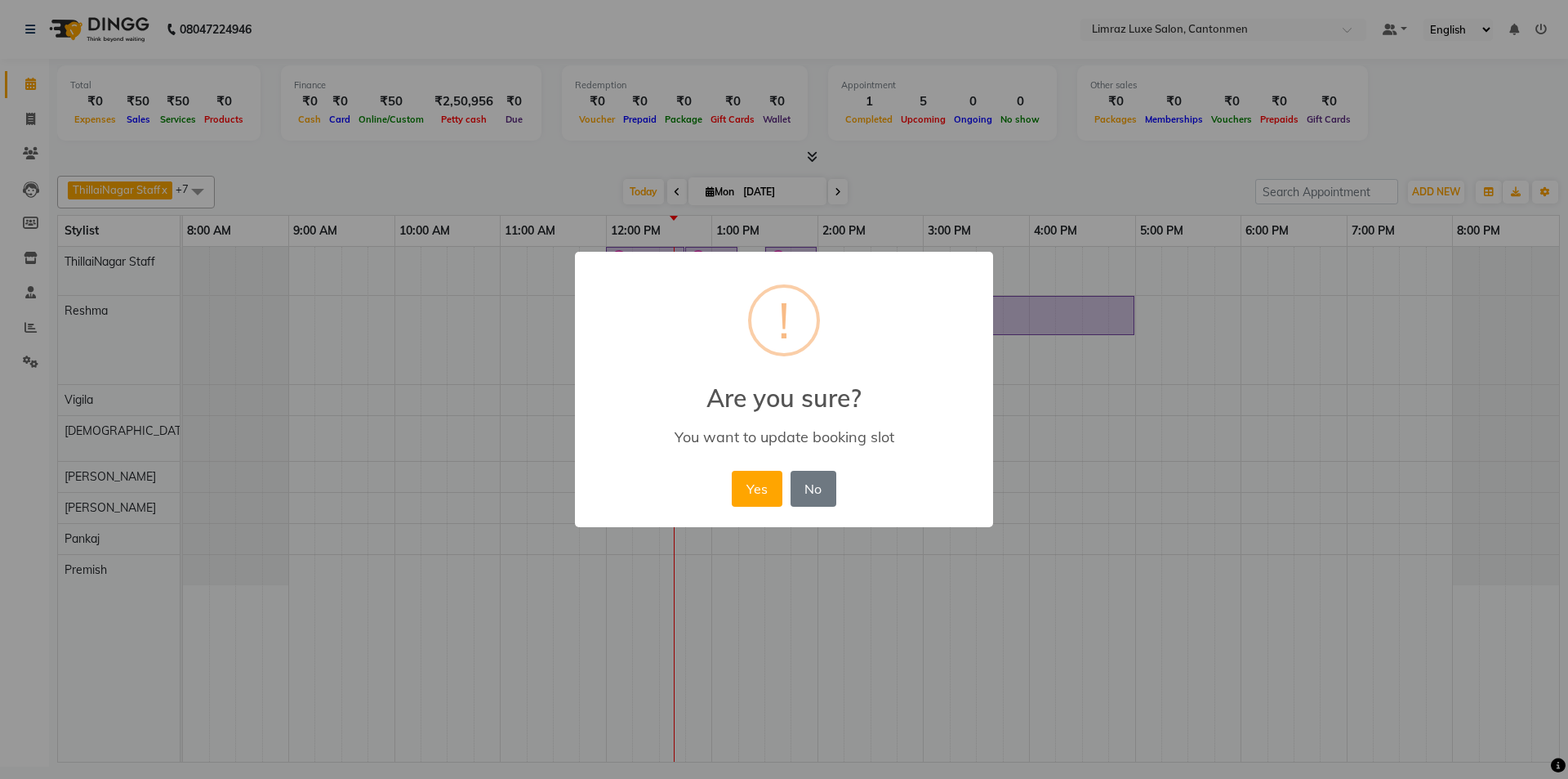
click at [732, 470] on button "Yes" at bounding box center [757, 488] width 50 height 36
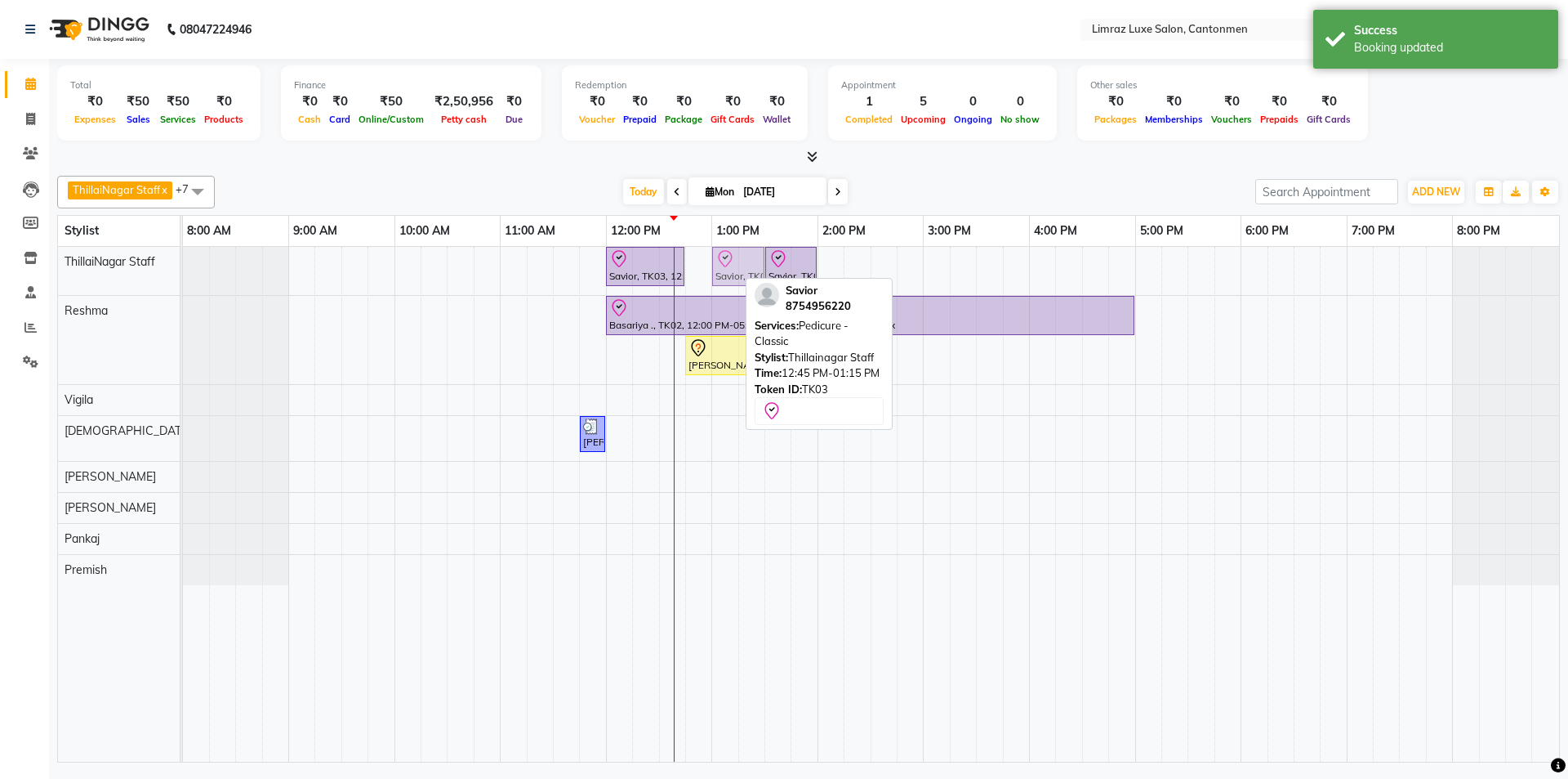
drag, startPoint x: 707, startPoint y: 260, endPoint x: 723, endPoint y: 262, distance: 16.1
click at [183, 262] on div "Savior, TK03, 12:00 PM-12:45 PM, Massages - Classic Head- Massage (Men) Savior,…" at bounding box center [183, 270] width 0 height 48
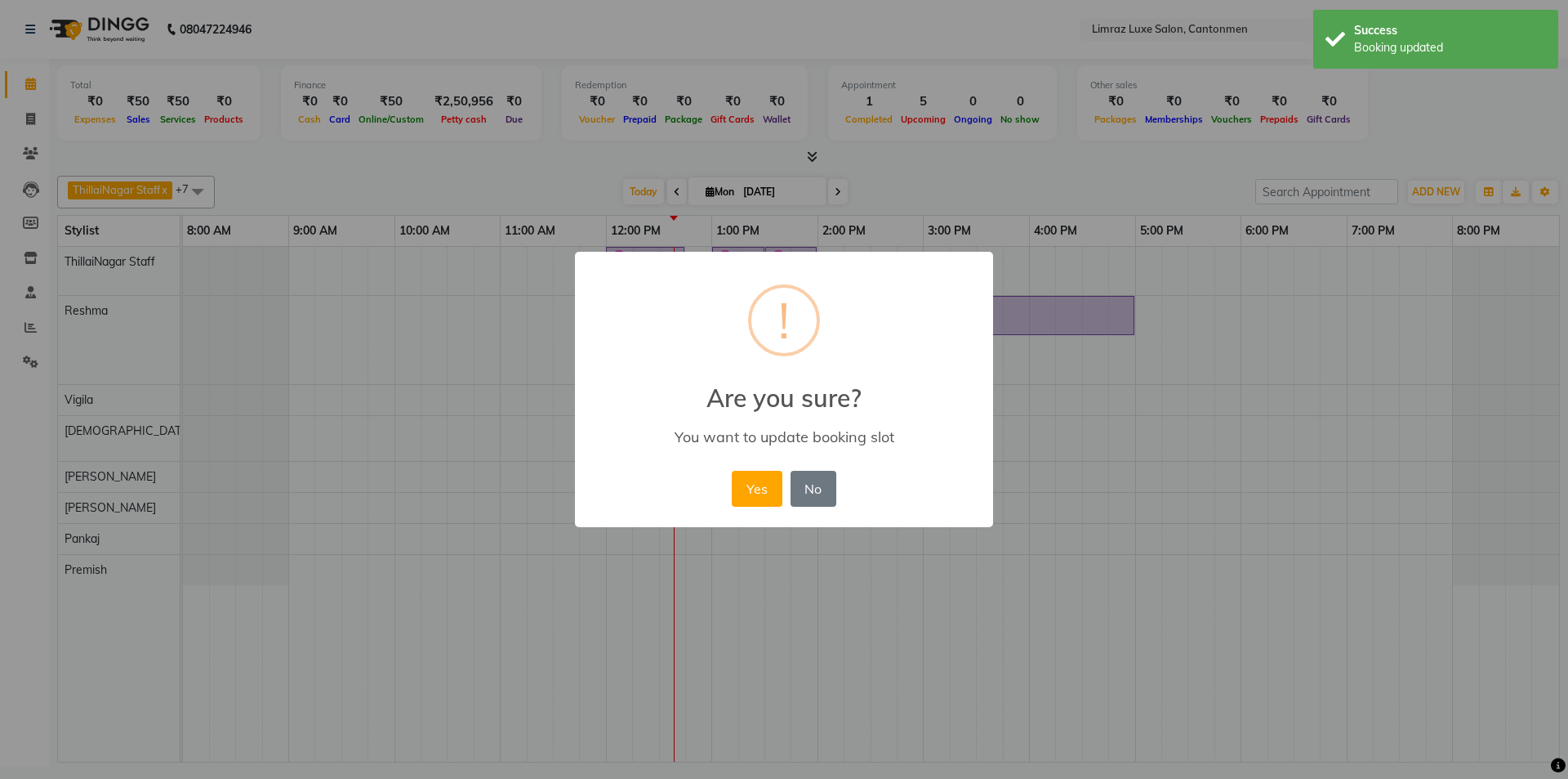
click at [732, 470] on button "Yes" at bounding box center [757, 488] width 50 height 36
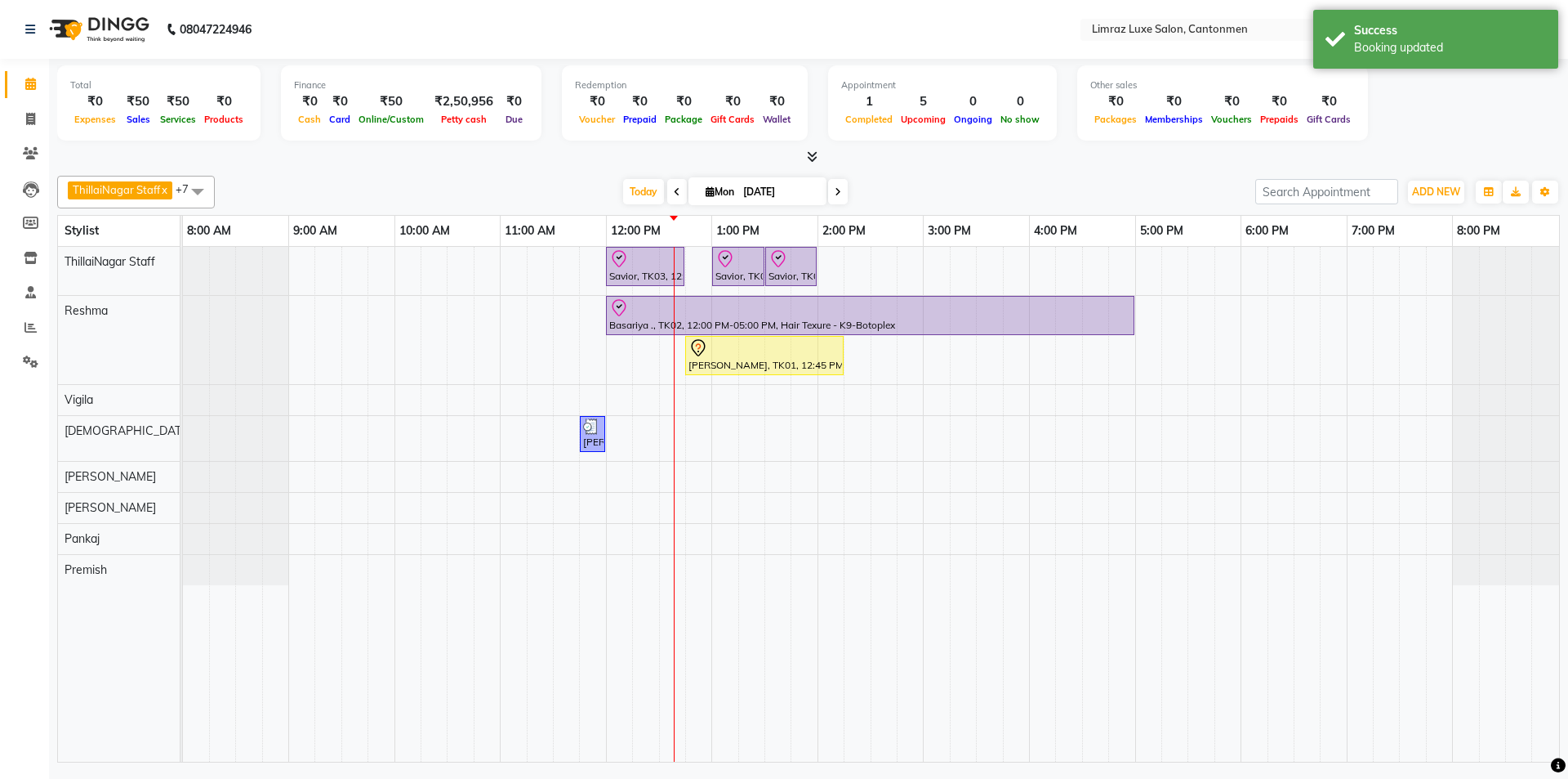
click at [782, 191] on div "[DATE] [DATE]" at bounding box center [735, 192] width 1024 height 25
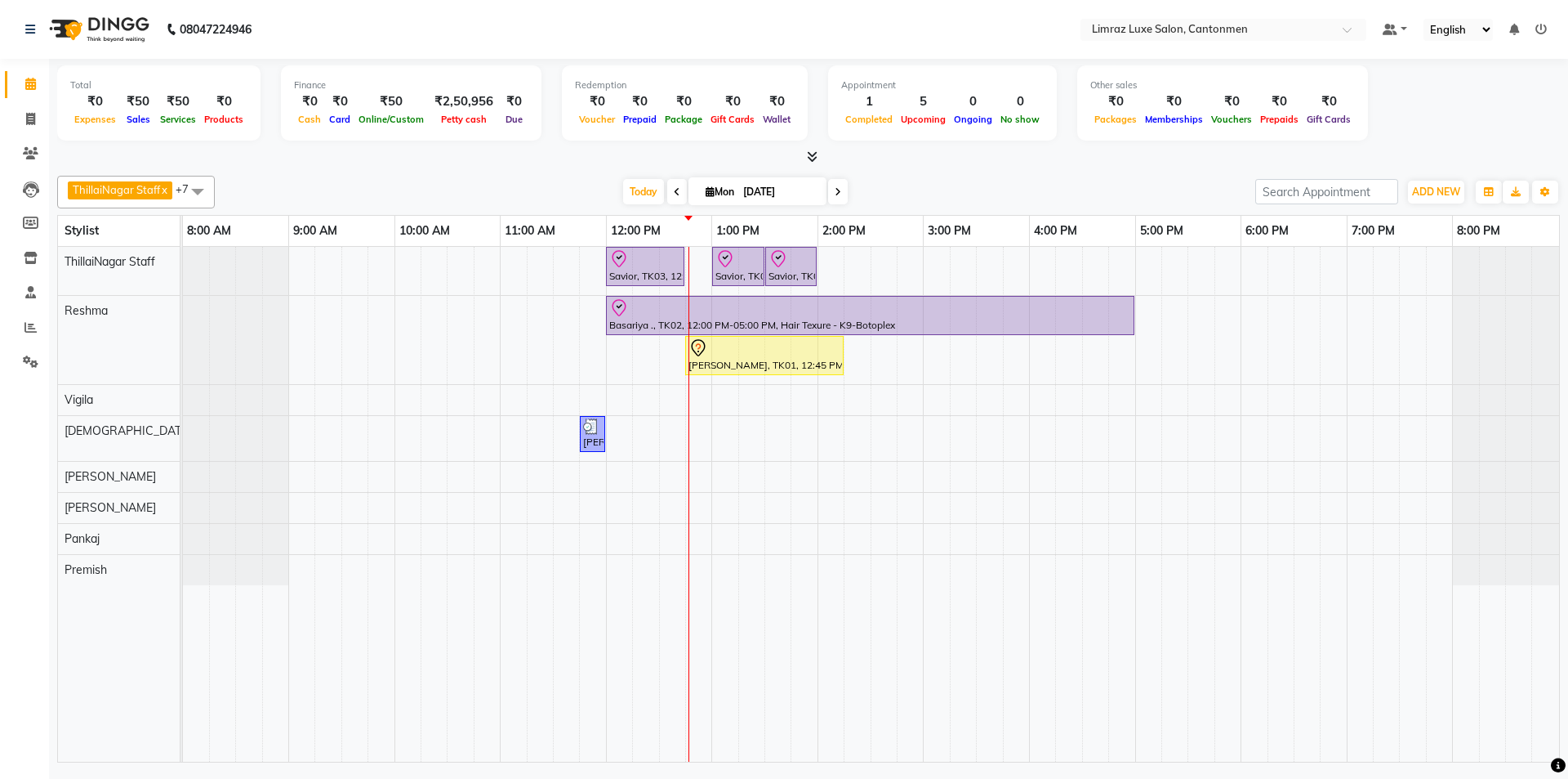
click at [675, 190] on icon at bounding box center [677, 192] width 7 height 10
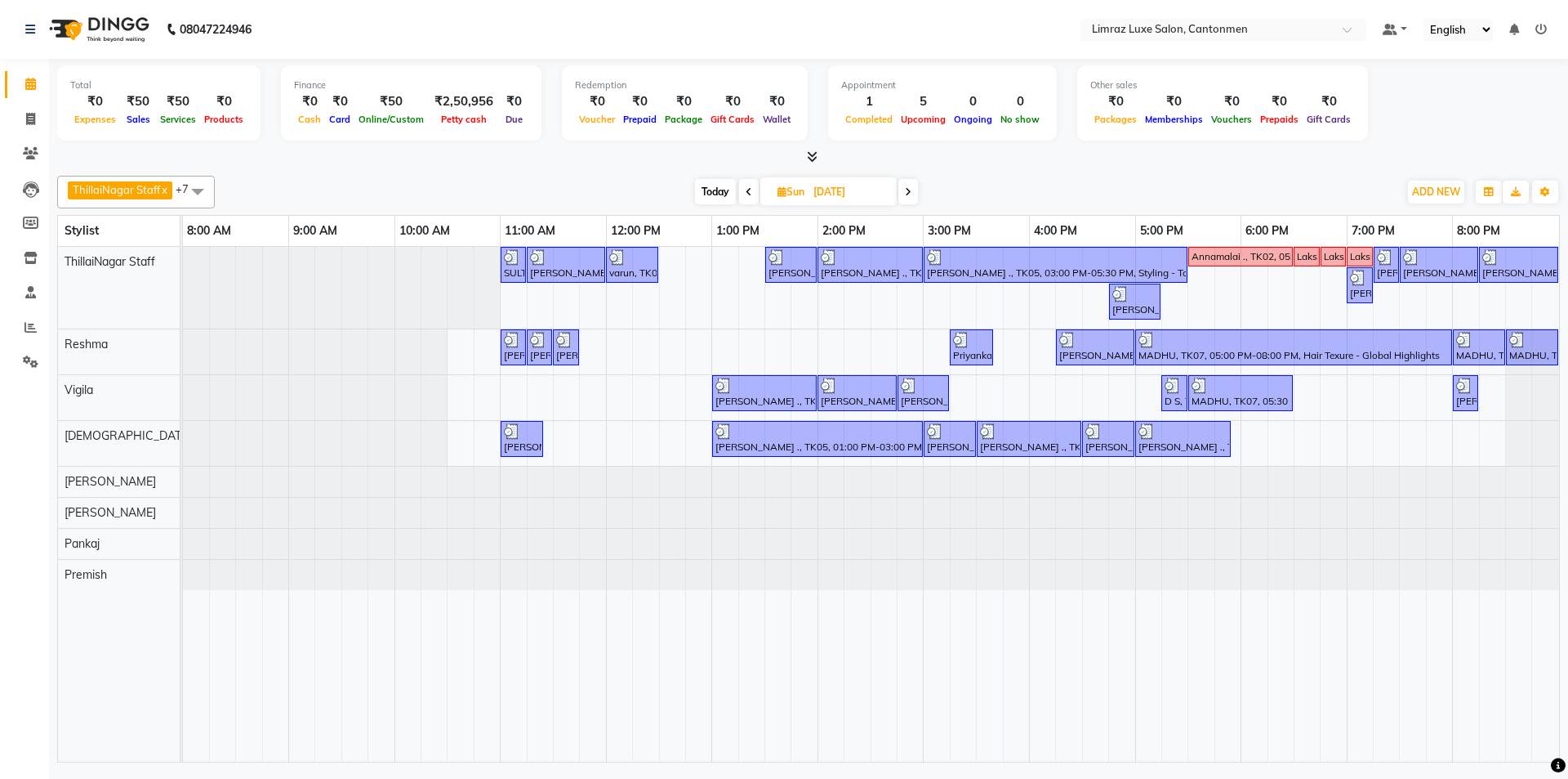
click at [716, 187] on span "Today" at bounding box center [715, 191] width 41 height 26
type input "[DATE]"
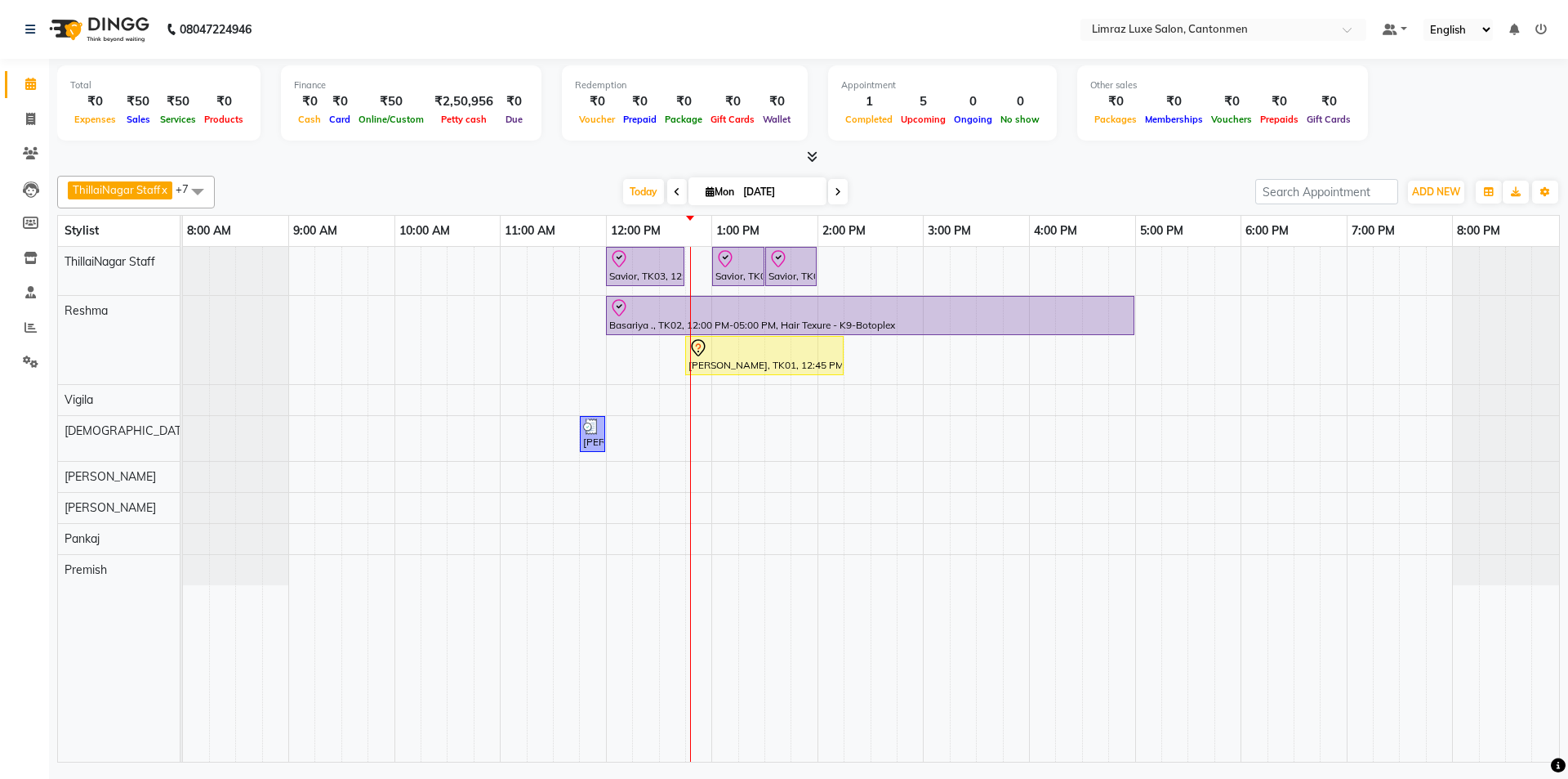
click at [745, 196] on input "[DATE]" at bounding box center [779, 192] width 81 height 25
select select "9"
select select "2025"
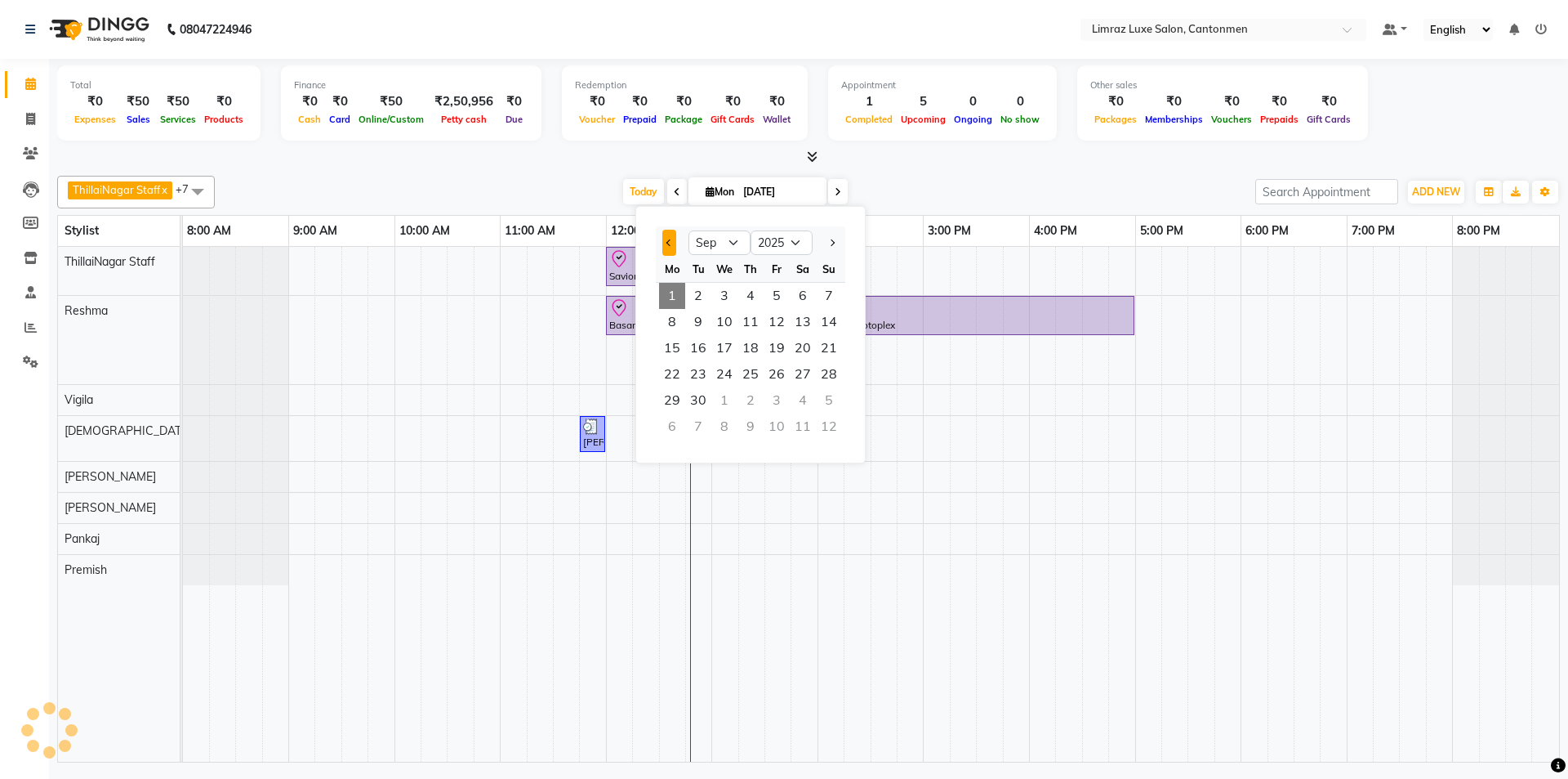
click at [675, 249] on button "Previous month" at bounding box center [669, 242] width 14 height 26
select select "8"
click at [756, 389] on span "28" at bounding box center [750, 400] width 26 height 26
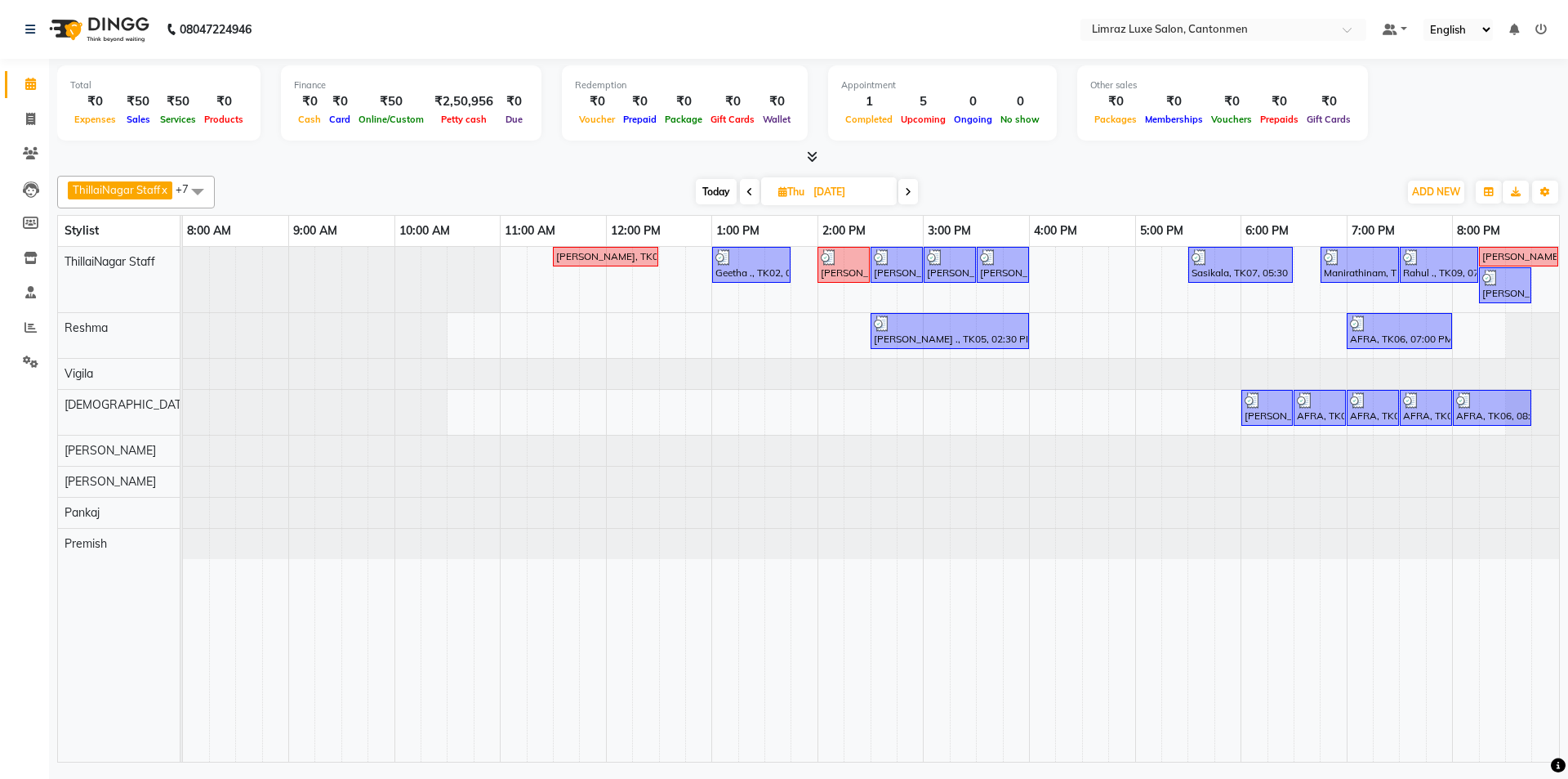
click at [704, 191] on span "Today" at bounding box center [716, 191] width 41 height 26
type input "[DATE]"
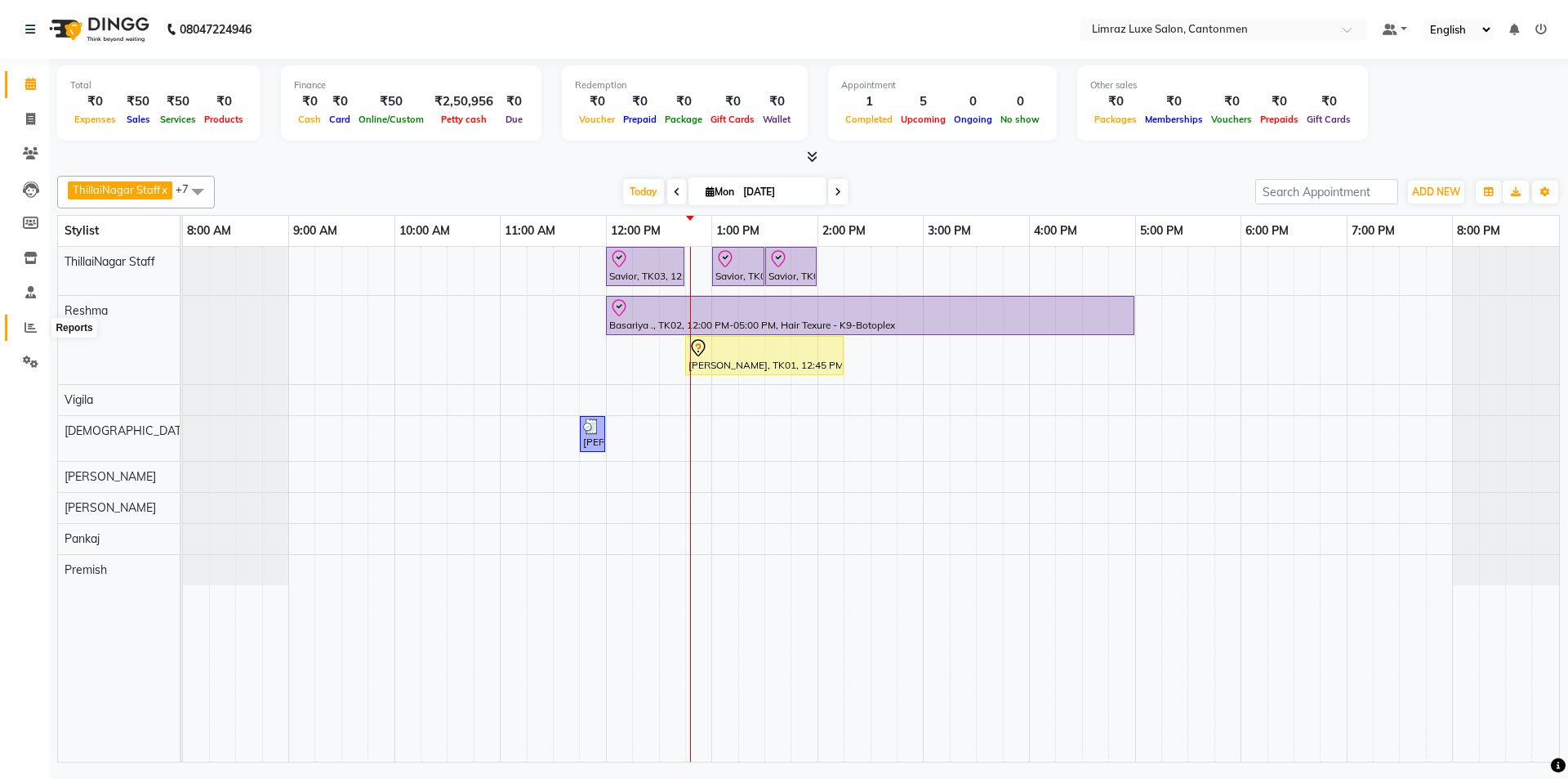
click at [39, 330] on span at bounding box center [31, 328] width 29 height 19
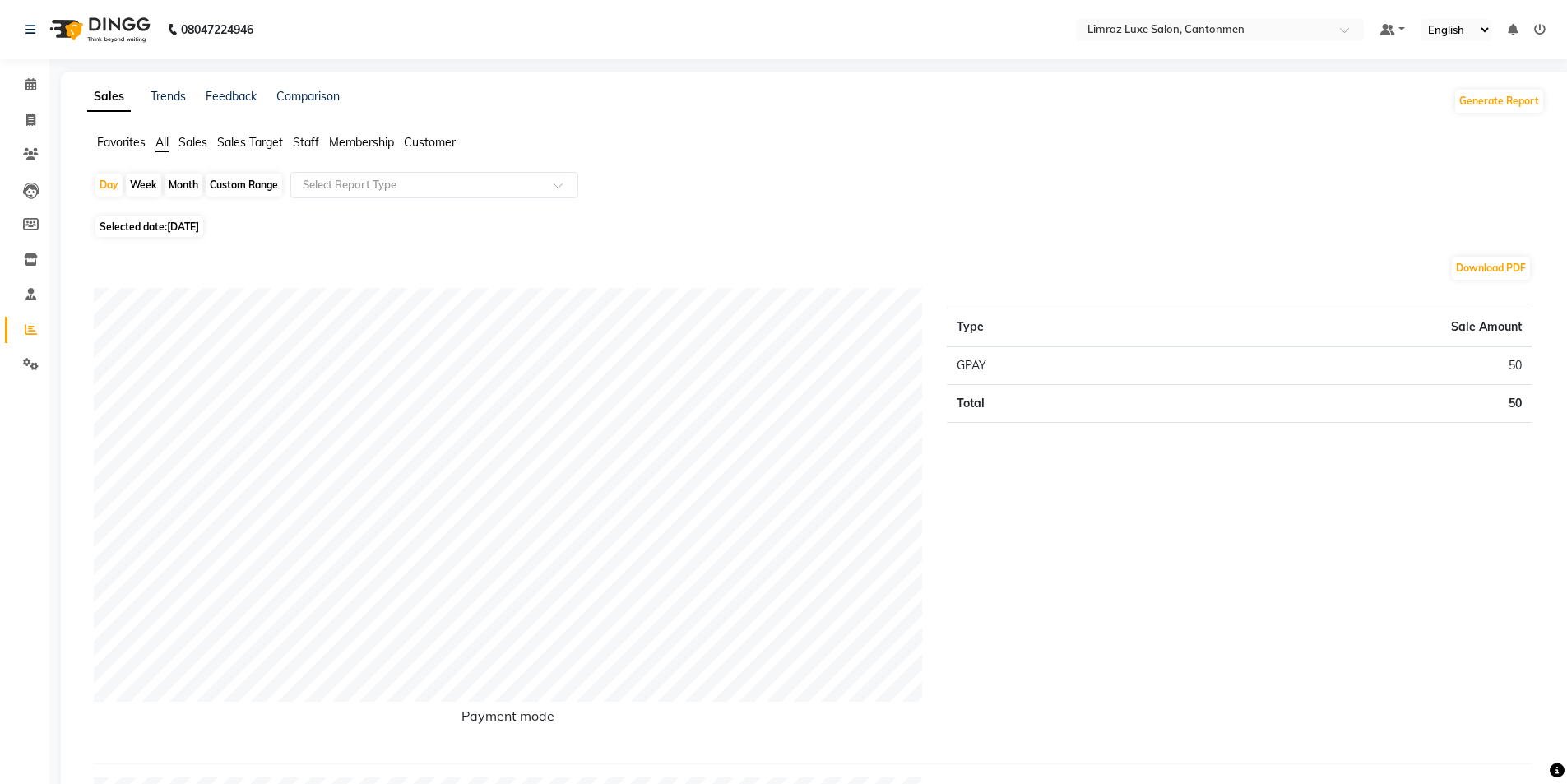
click at [197, 218] on span "Selected date: [DATE]" at bounding box center [149, 226] width 108 height 20
select select "9"
select select "2025"
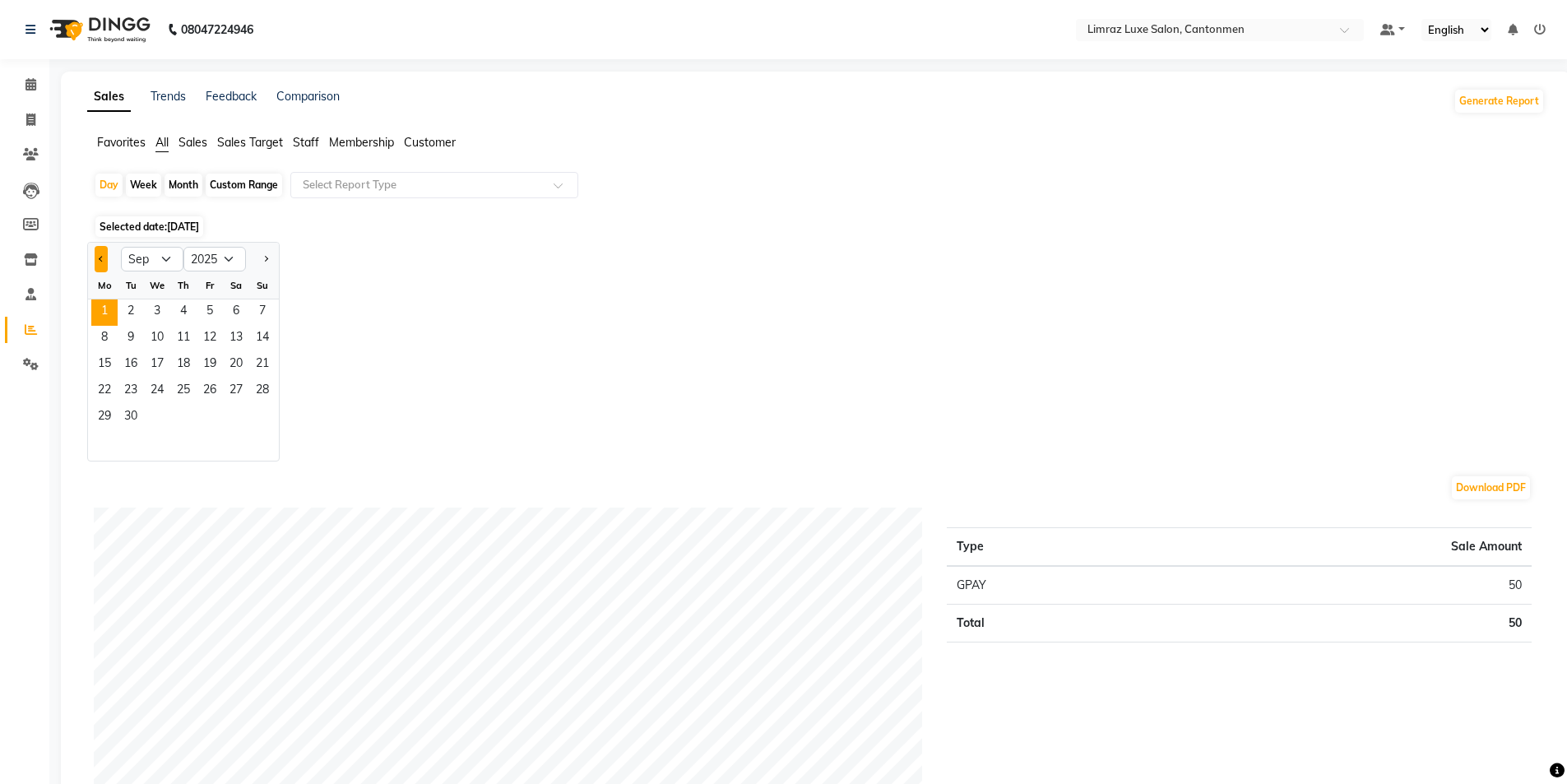
click at [100, 264] on button "Previous month" at bounding box center [101, 259] width 13 height 26
select select "8"
click at [195, 416] on span "28" at bounding box center [183, 417] width 26 height 26
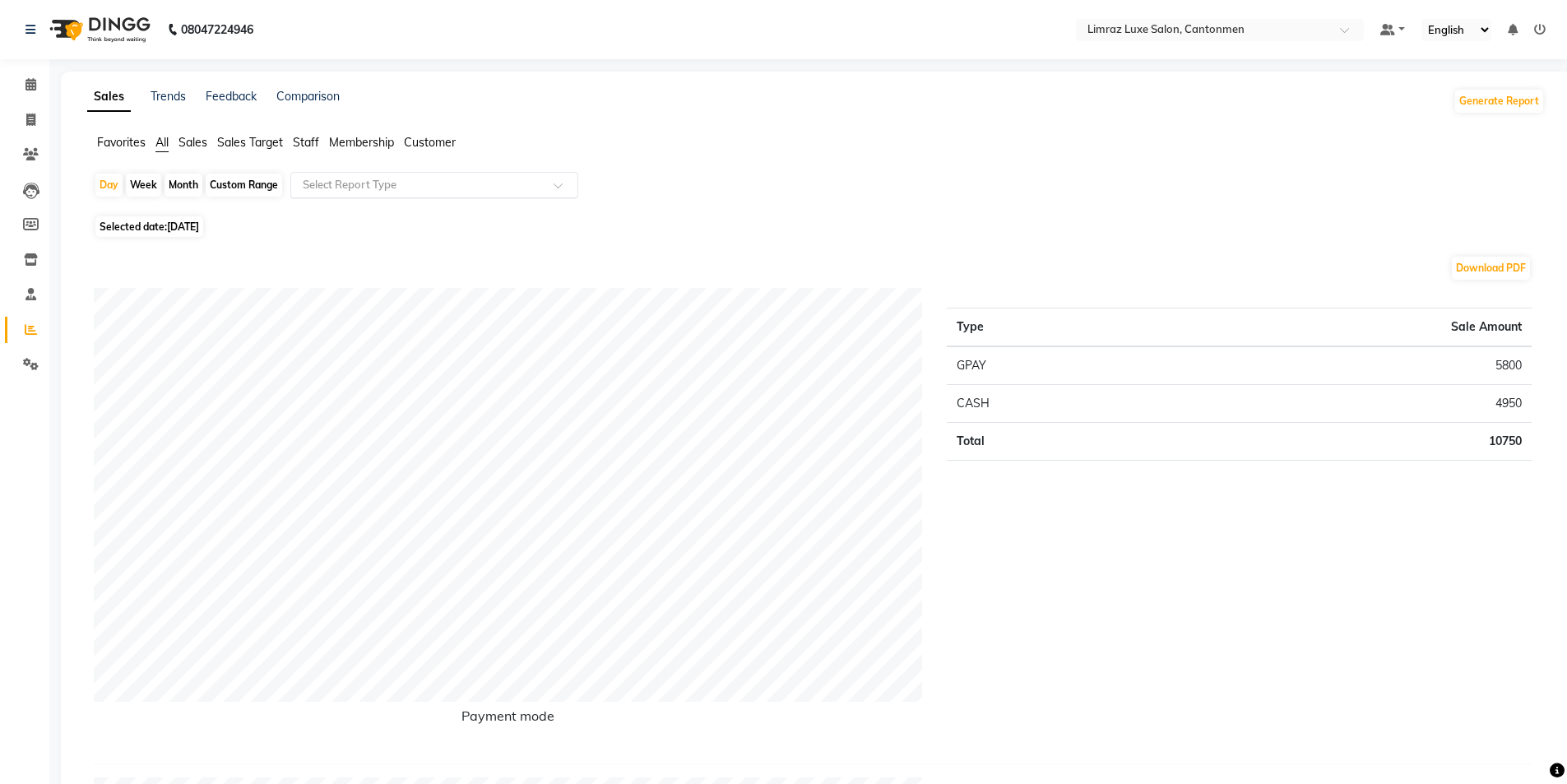
click at [445, 187] on input "text" at bounding box center [418, 185] width 237 height 16
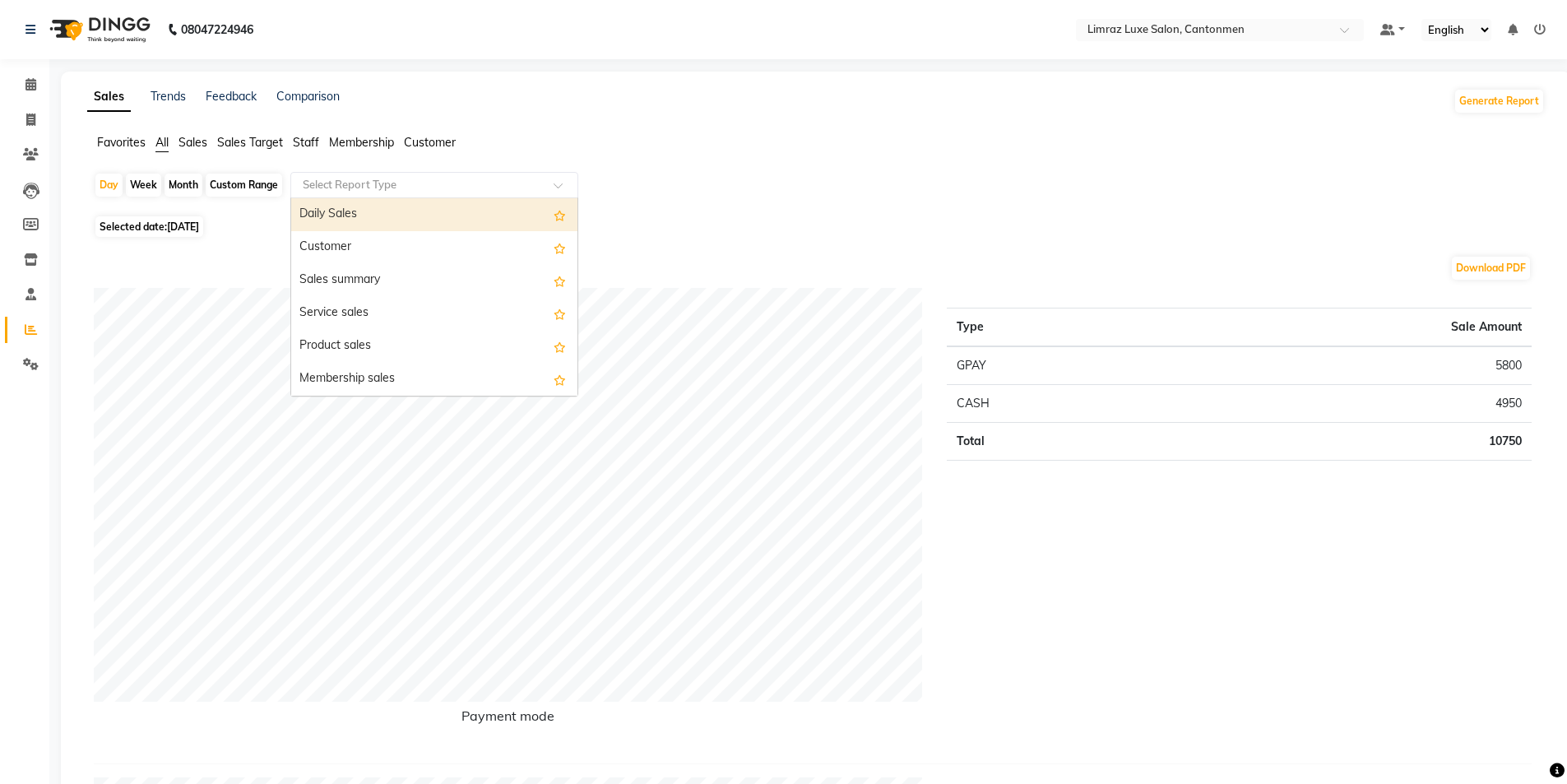
click at [428, 218] on div "Daily Sales" at bounding box center [434, 215] width 286 height 33
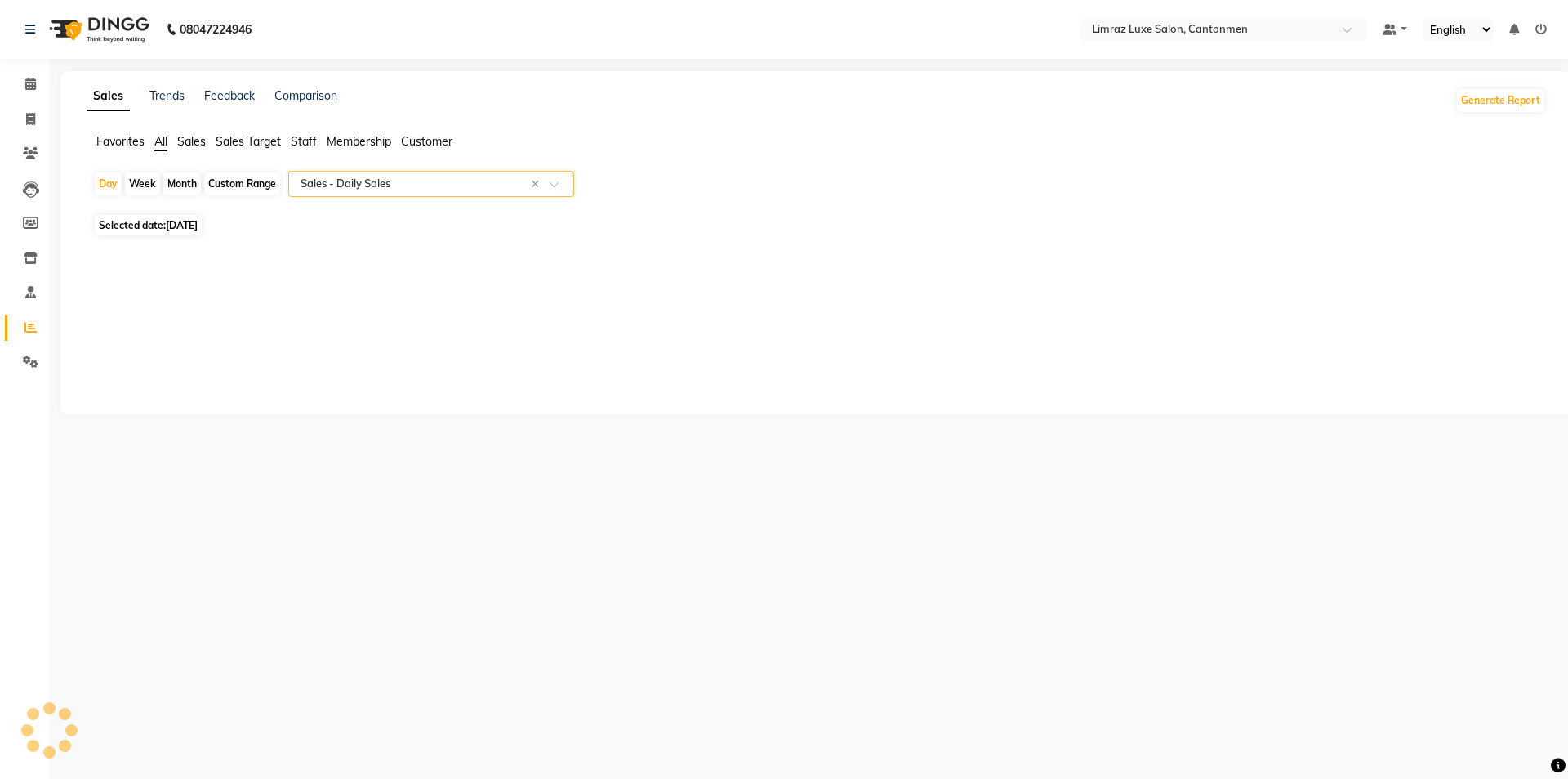
select select "full_report"
select select "csv"
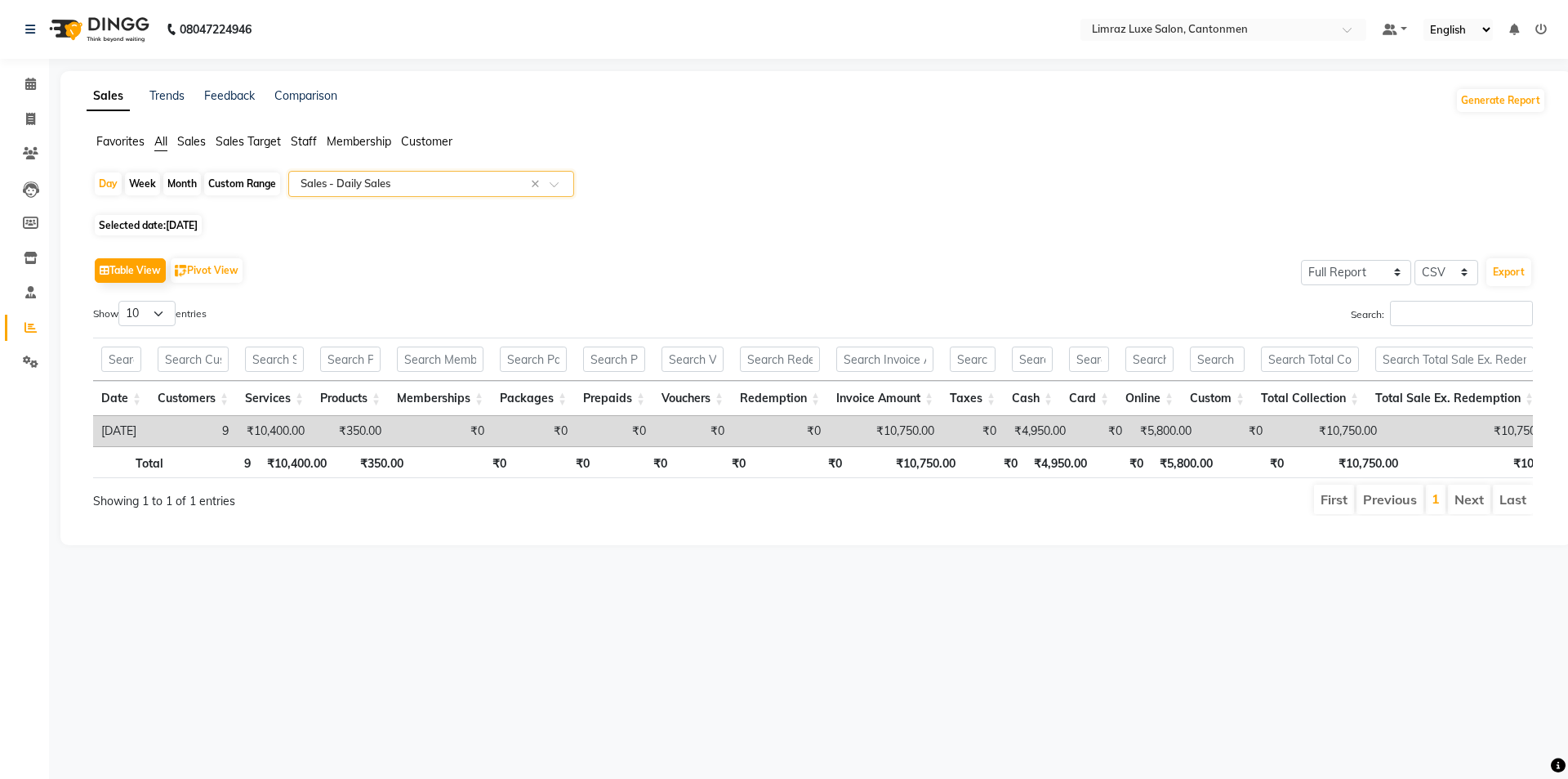
click at [469, 177] on input "text" at bounding box center [415, 184] width 235 height 16
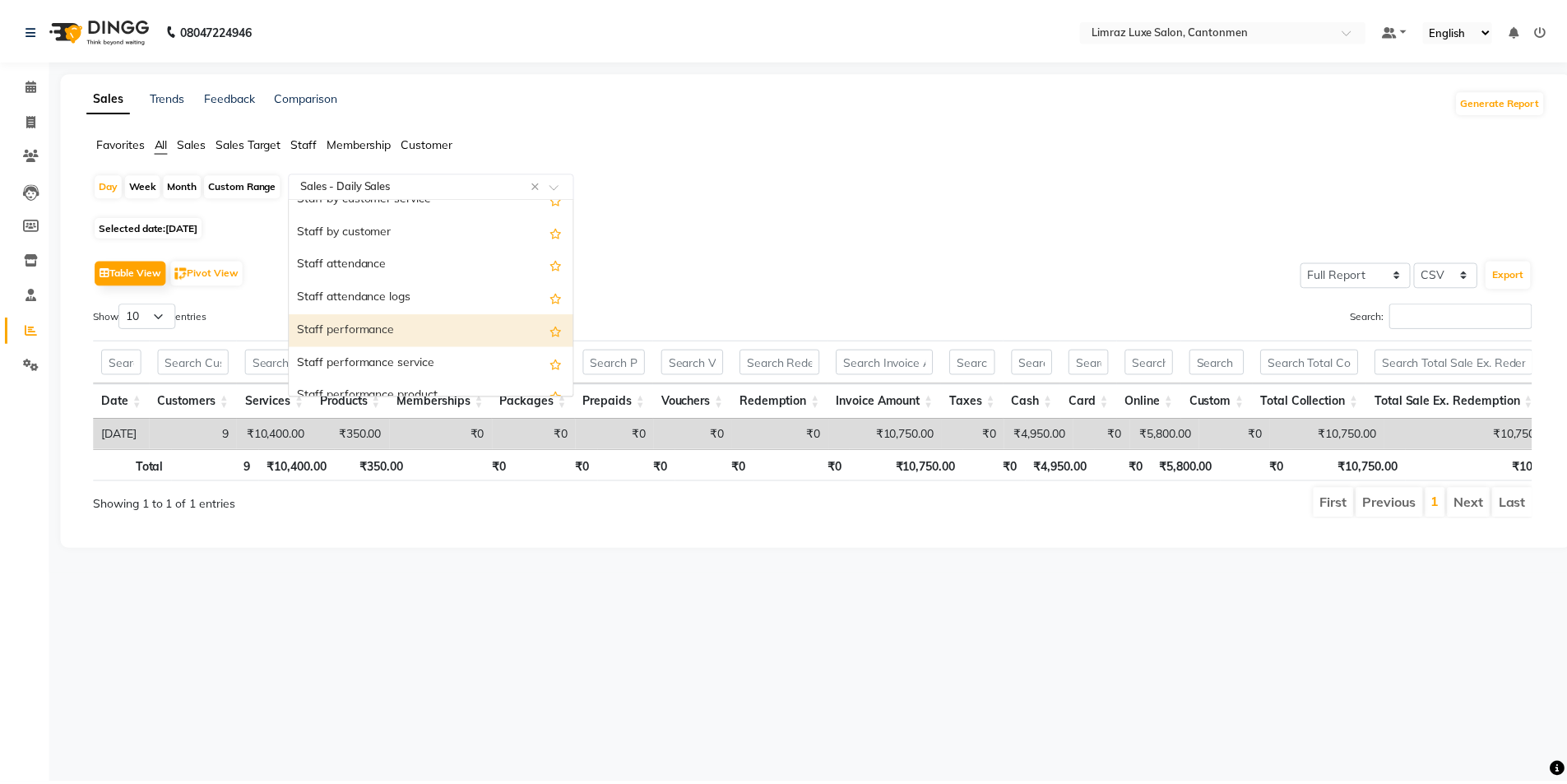
scroll to position [904, 0]
click at [374, 321] on div "Staff product summary" at bounding box center [434, 330] width 286 height 33
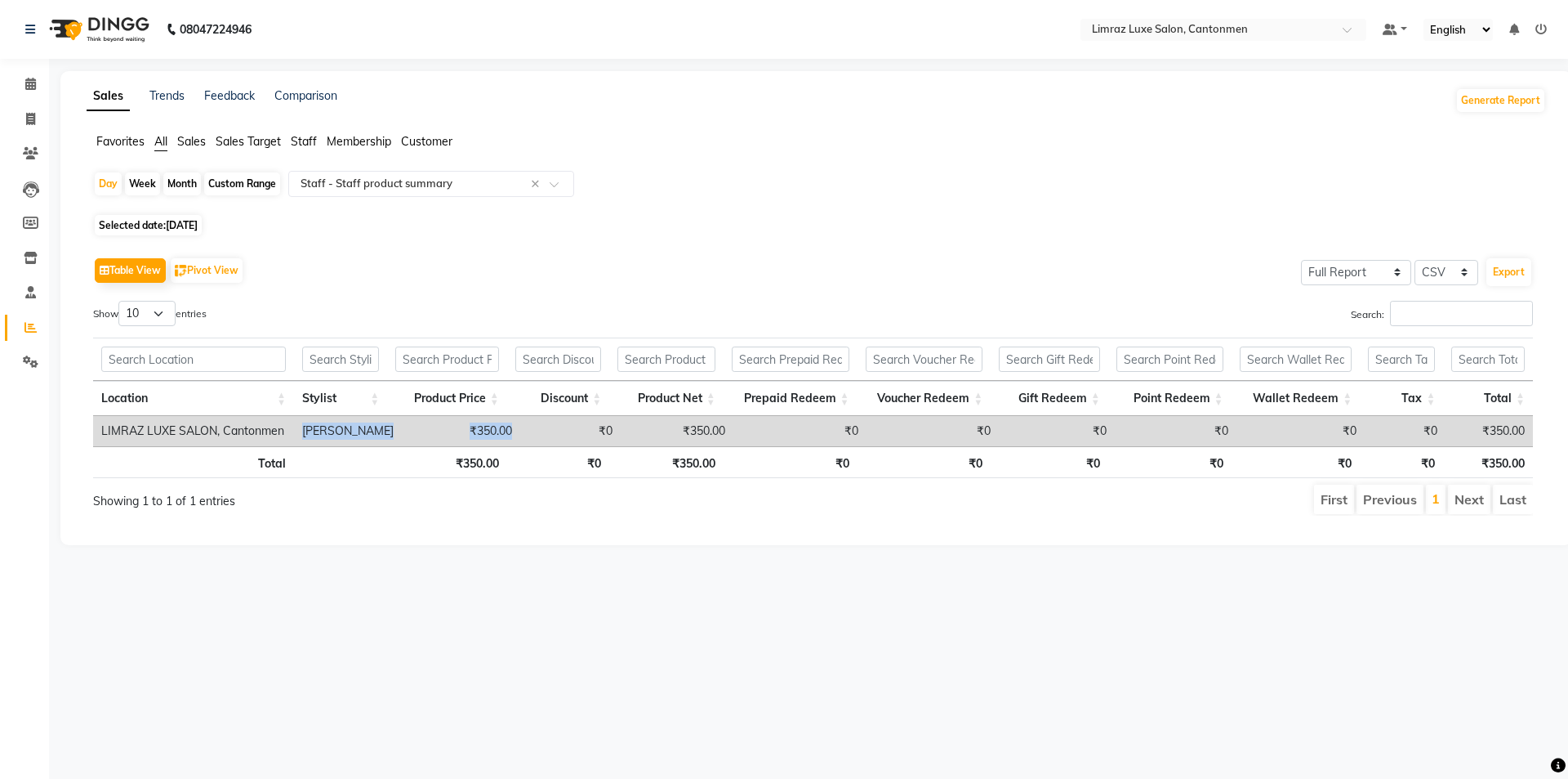
drag, startPoint x: 301, startPoint y: 422, endPoint x: 559, endPoint y: 433, distance: 258.2
click at [559, 433] on tr "LIMRAZ LUXE SALON, Cantonmen [PERSON_NAME] ₹350.00 ₹0 ₹350.00 ₹0 ₹0 ₹0 ₹0 ₹0 ₹0…" at bounding box center [812, 431] width 1440 height 31
click at [776, 276] on div "Table View Pivot View Select Full Report Filtered Report Select CSV PDF Export" at bounding box center [812, 270] width 1440 height 34
click at [127, 20] on img at bounding box center [97, 30] width 112 height 46
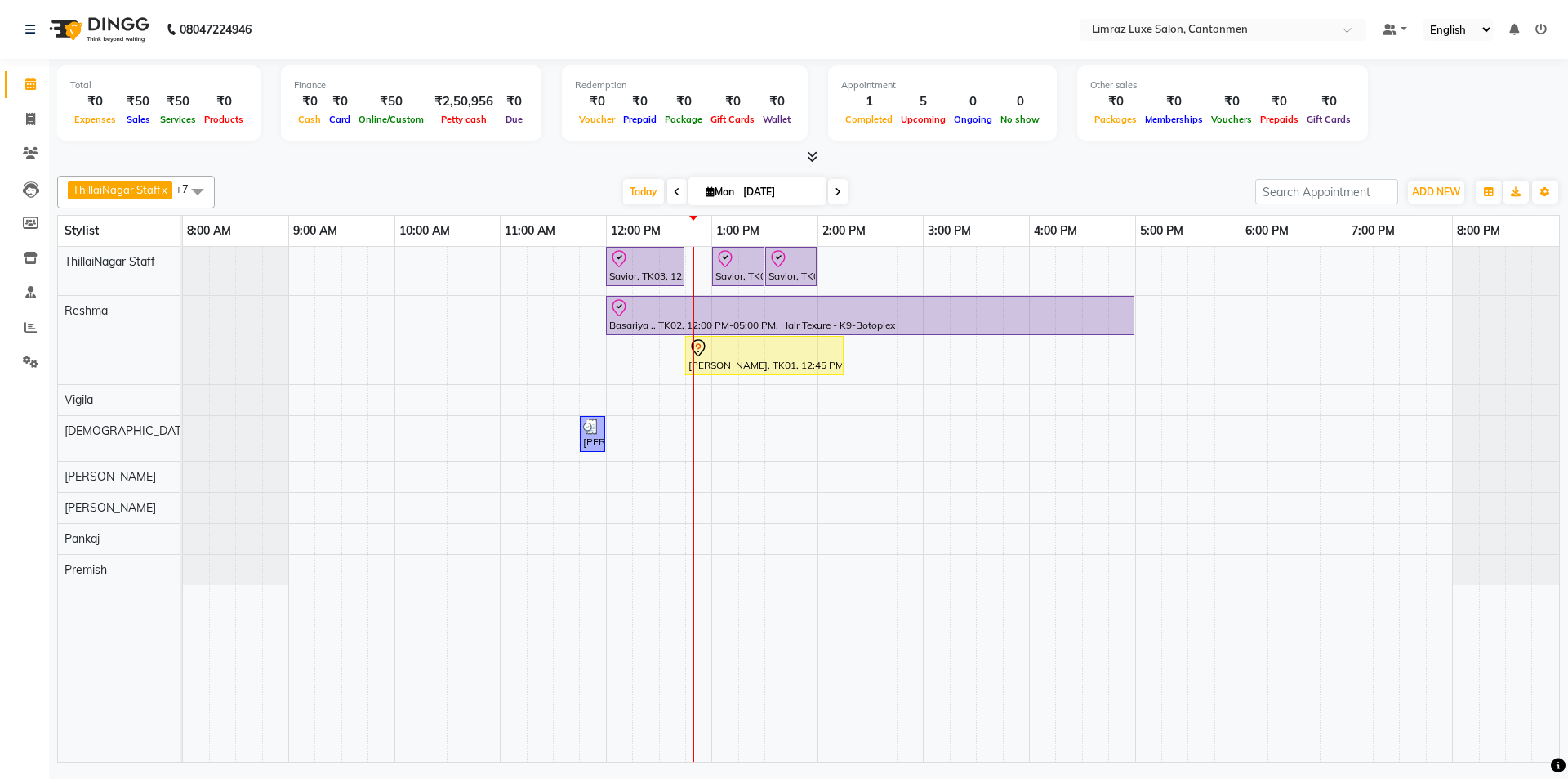
click at [673, 186] on span at bounding box center [677, 191] width 20 height 26
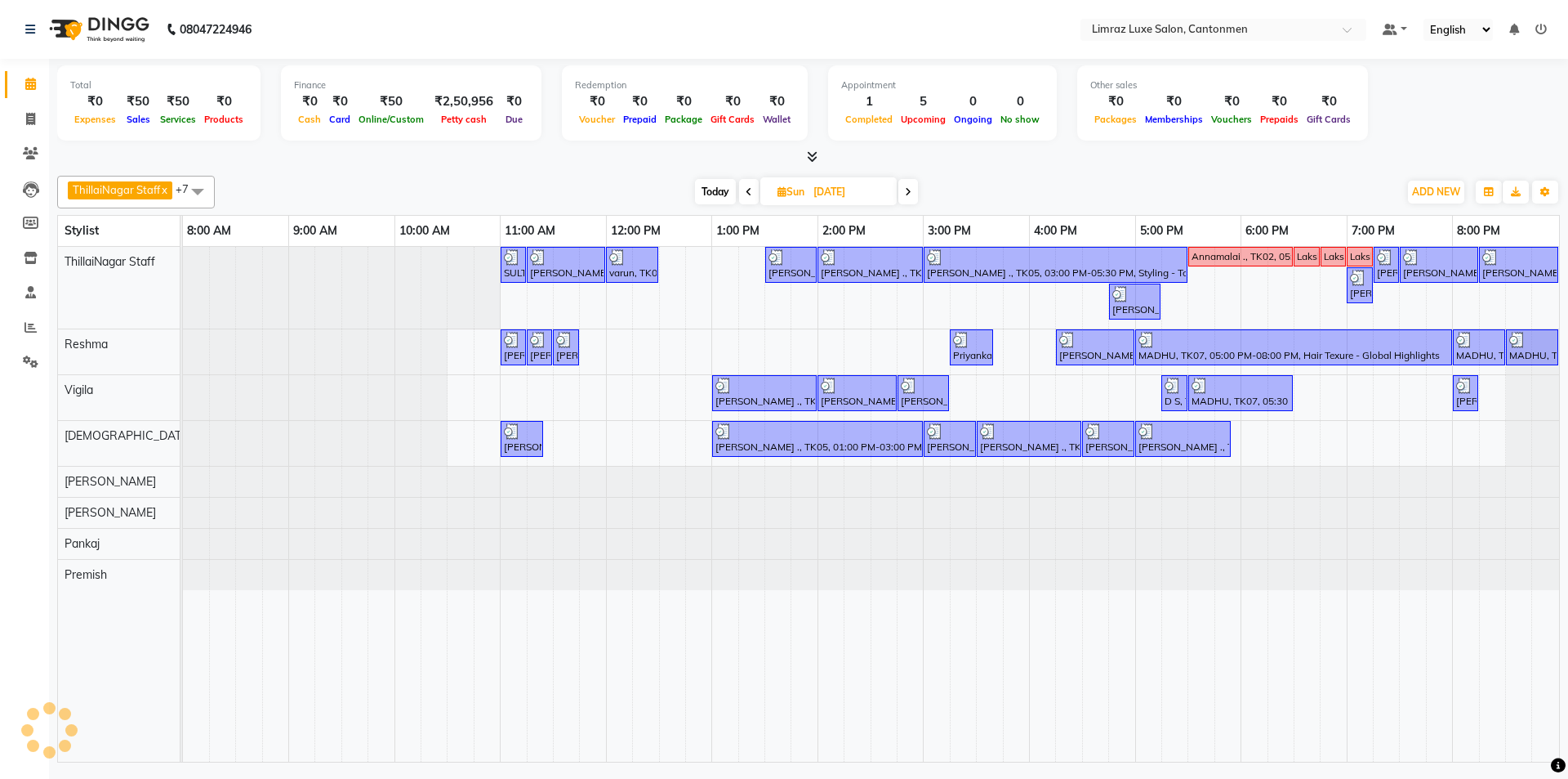
click at [751, 196] on icon at bounding box center [748, 192] width 7 height 10
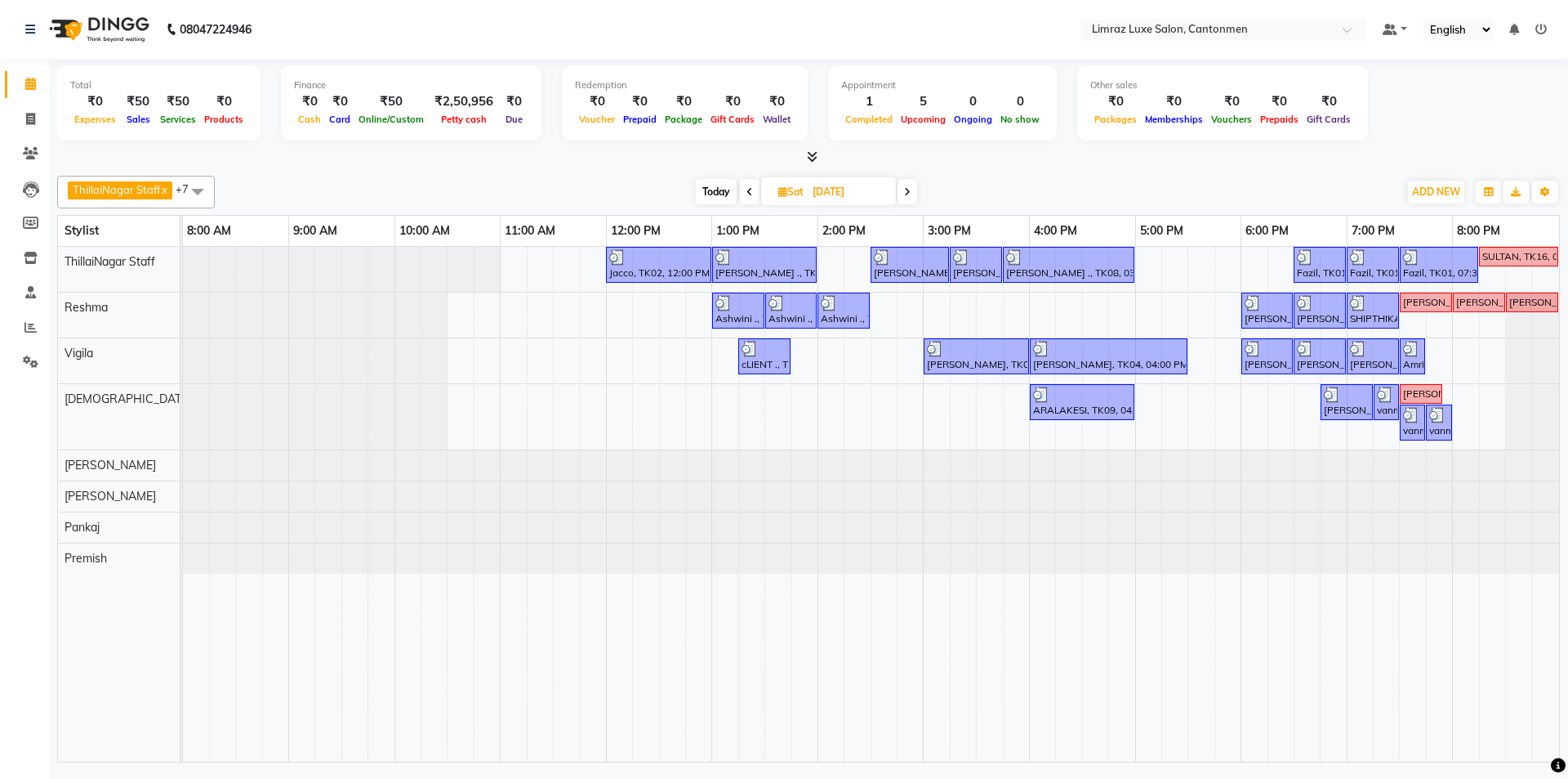
click at [751, 196] on icon at bounding box center [749, 192] width 7 height 10
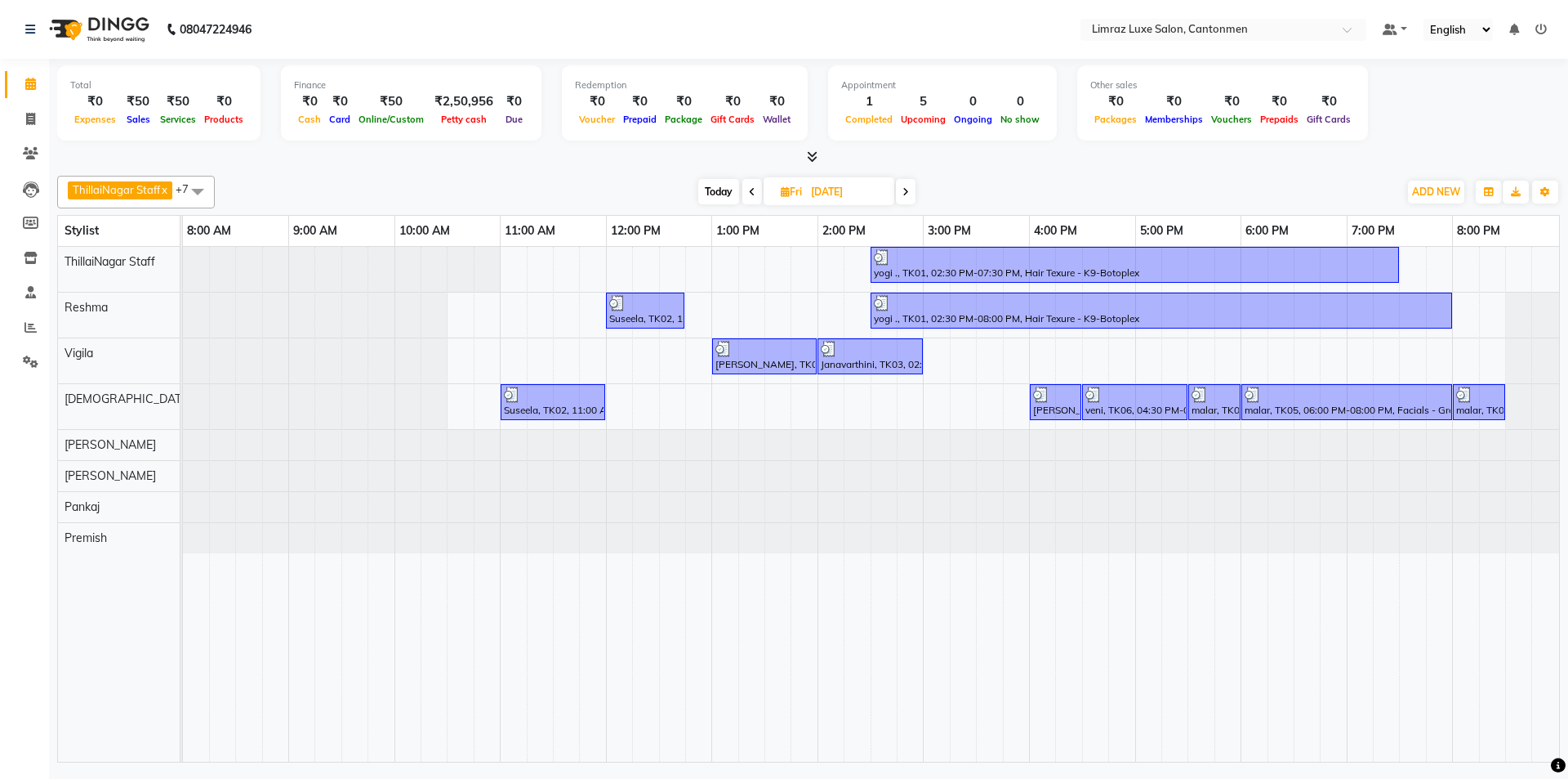
click at [751, 196] on icon at bounding box center [752, 192] width 7 height 10
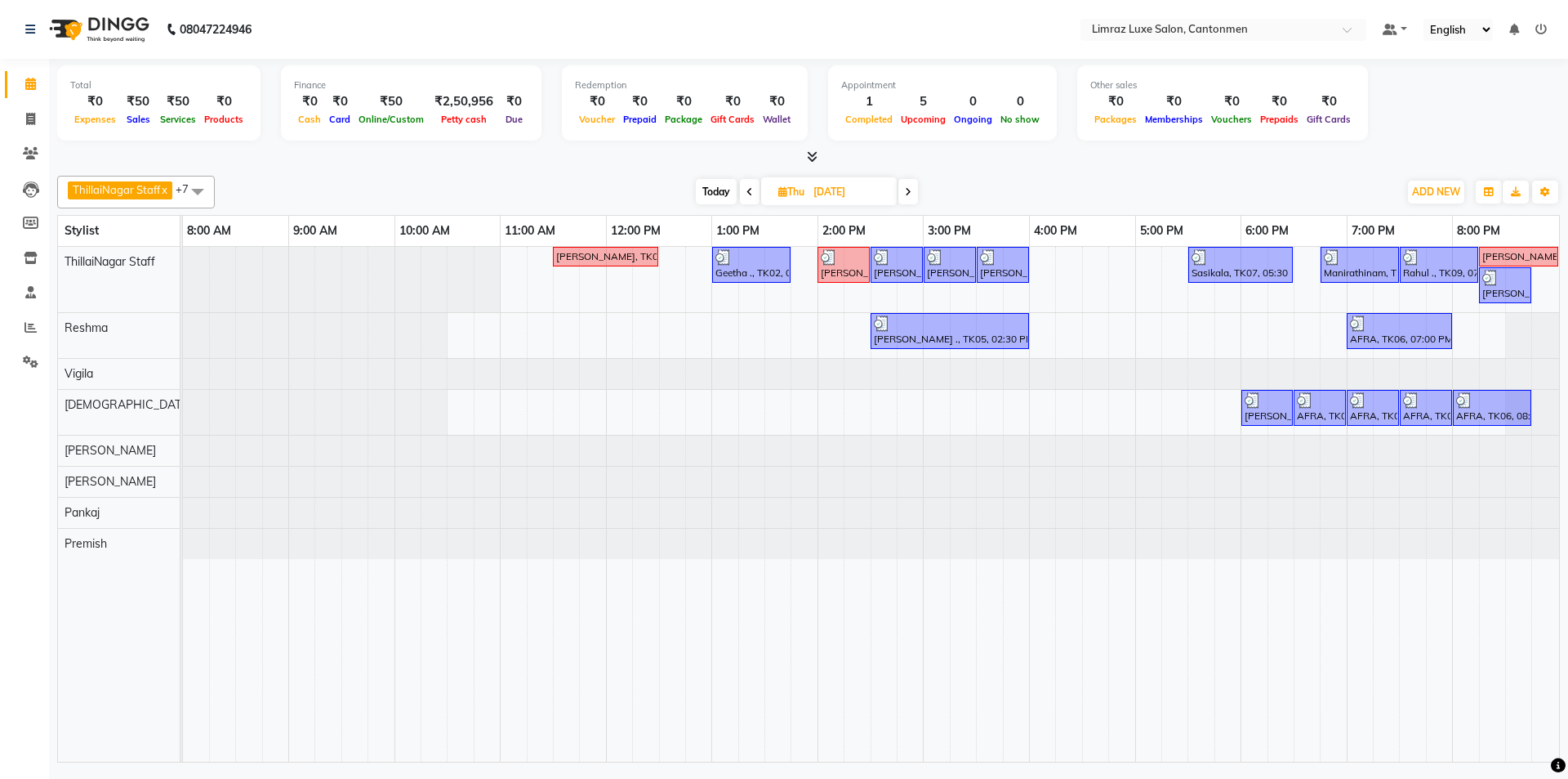
click at [782, 193] on icon at bounding box center [908, 192] width 7 height 10
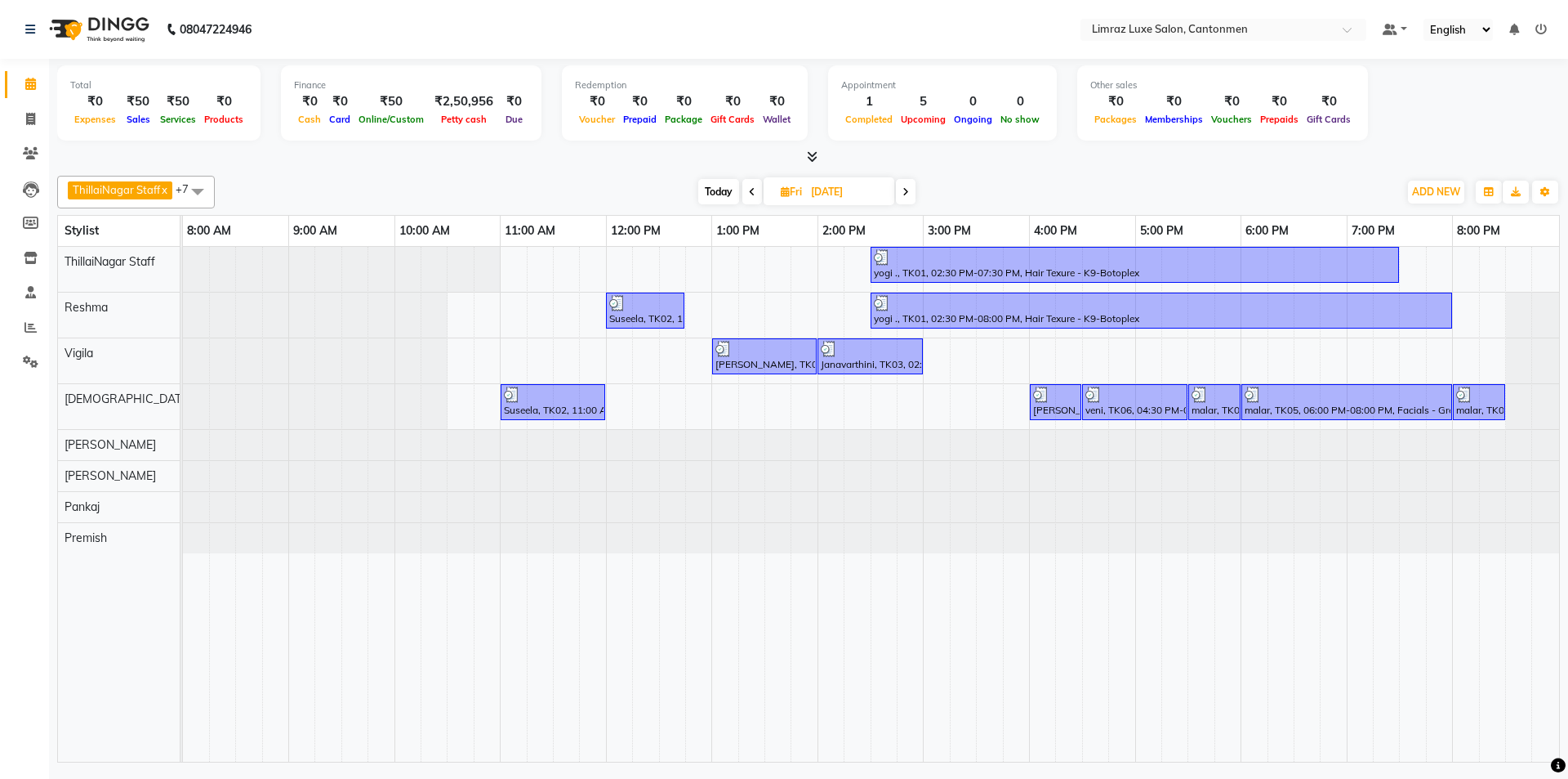
click at [754, 187] on icon at bounding box center [752, 192] width 7 height 10
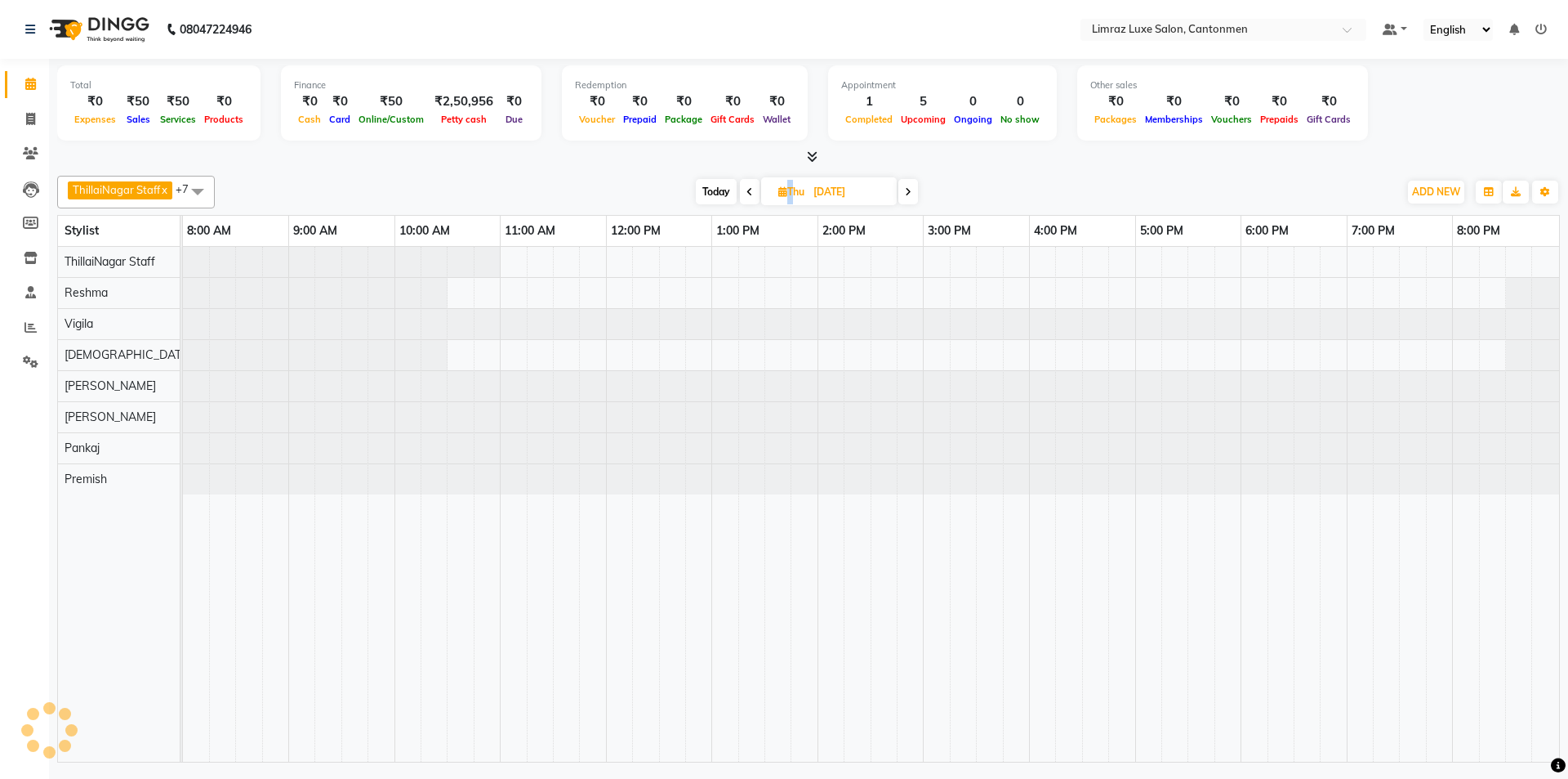
click at [754, 187] on span at bounding box center [749, 191] width 20 height 26
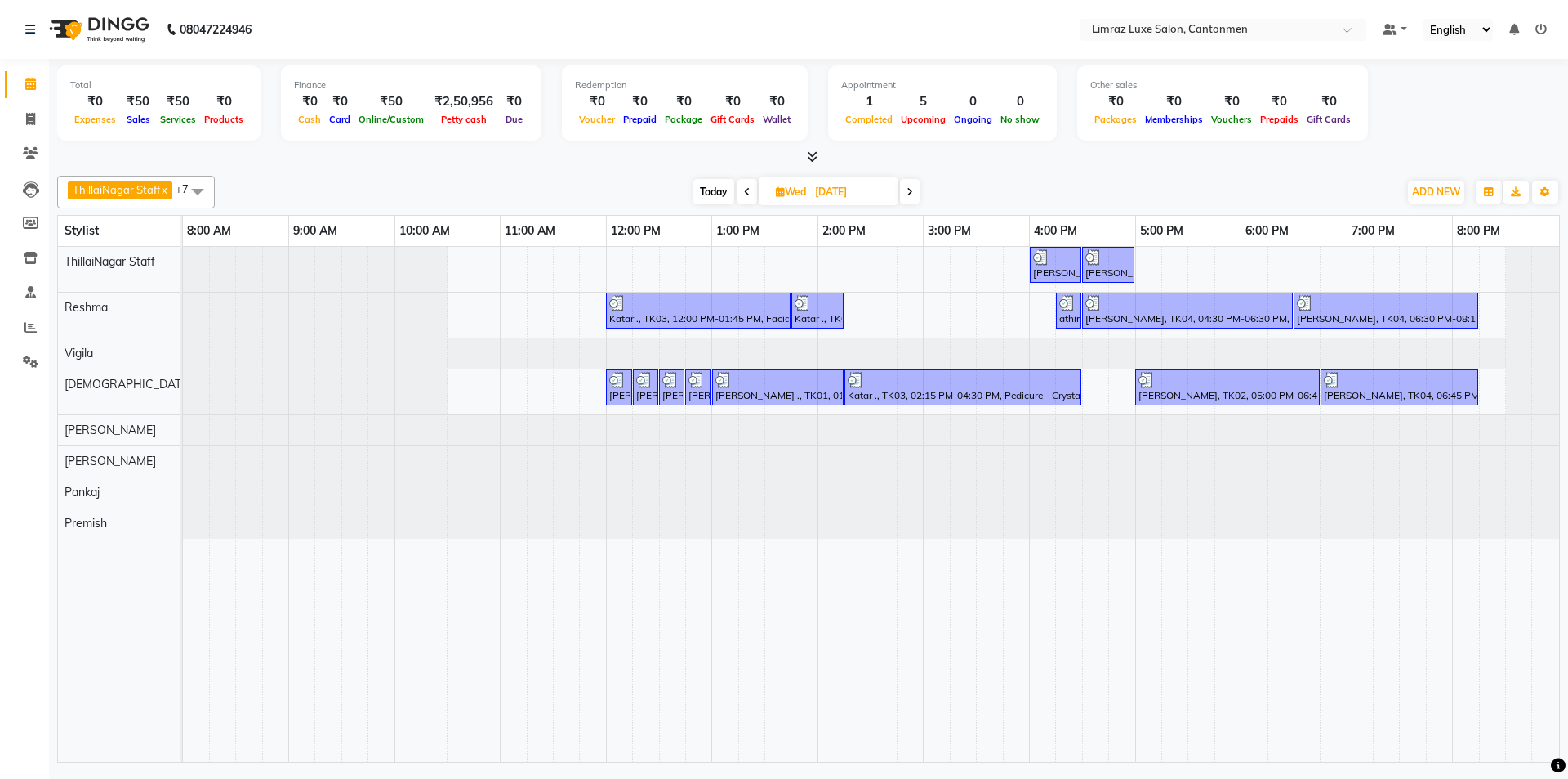
click at [782, 189] on span at bounding box center [910, 191] width 20 height 26
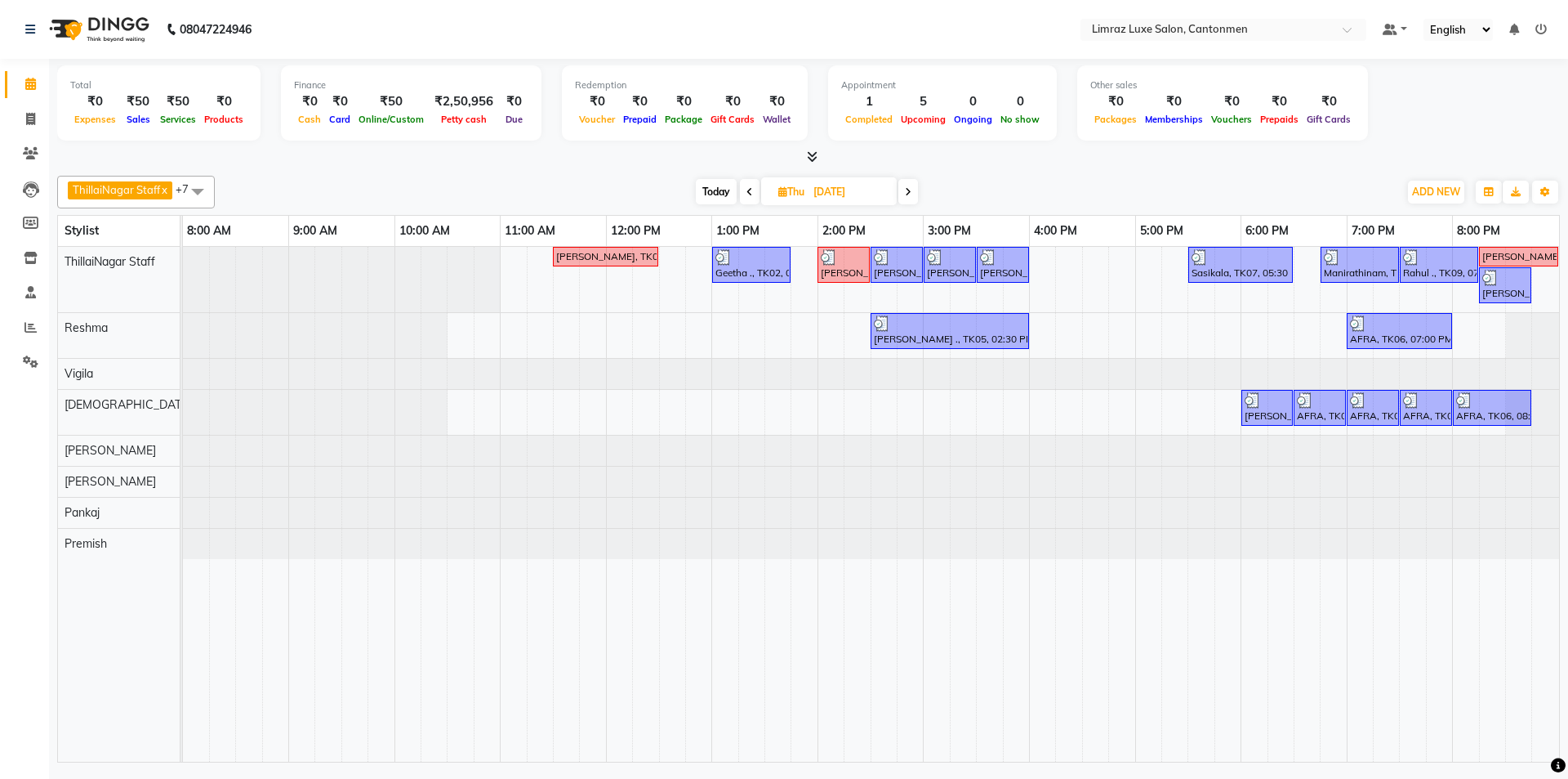
click at [782, 188] on span at bounding box center [908, 191] width 20 height 26
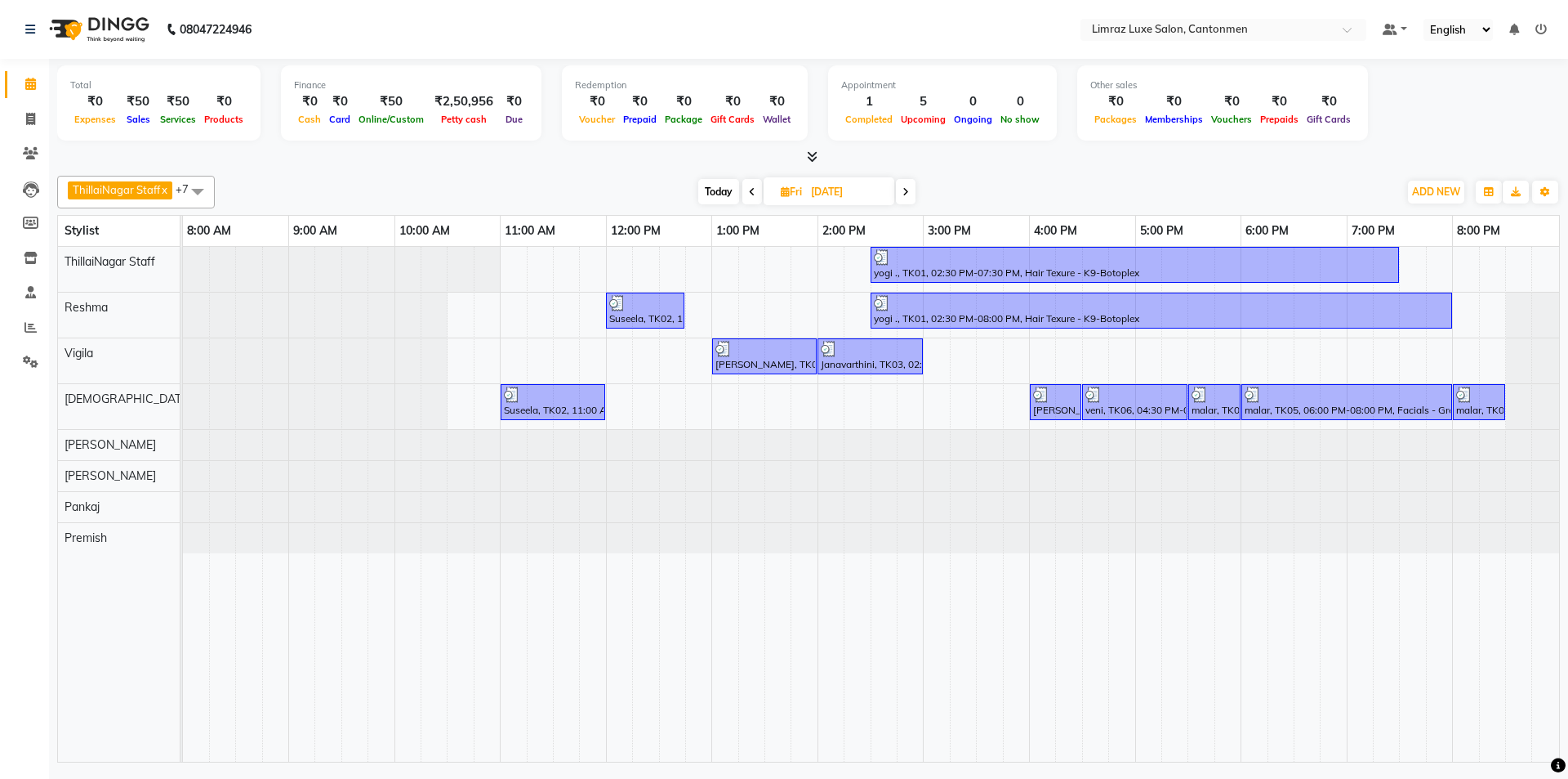
click at [782, 183] on span at bounding box center [906, 191] width 20 height 26
type input "[DATE]"
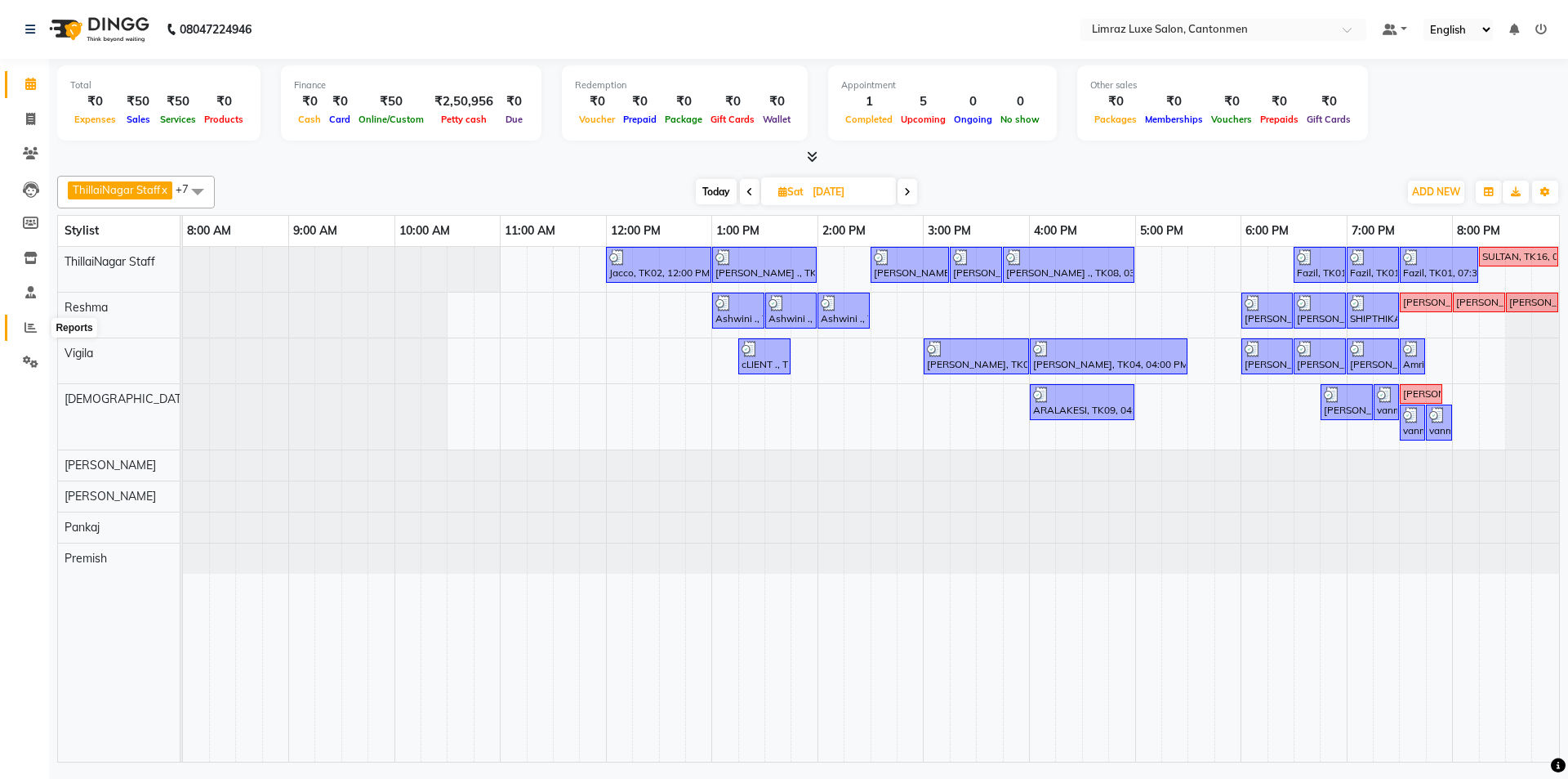
click at [30, 325] on icon at bounding box center [31, 327] width 12 height 12
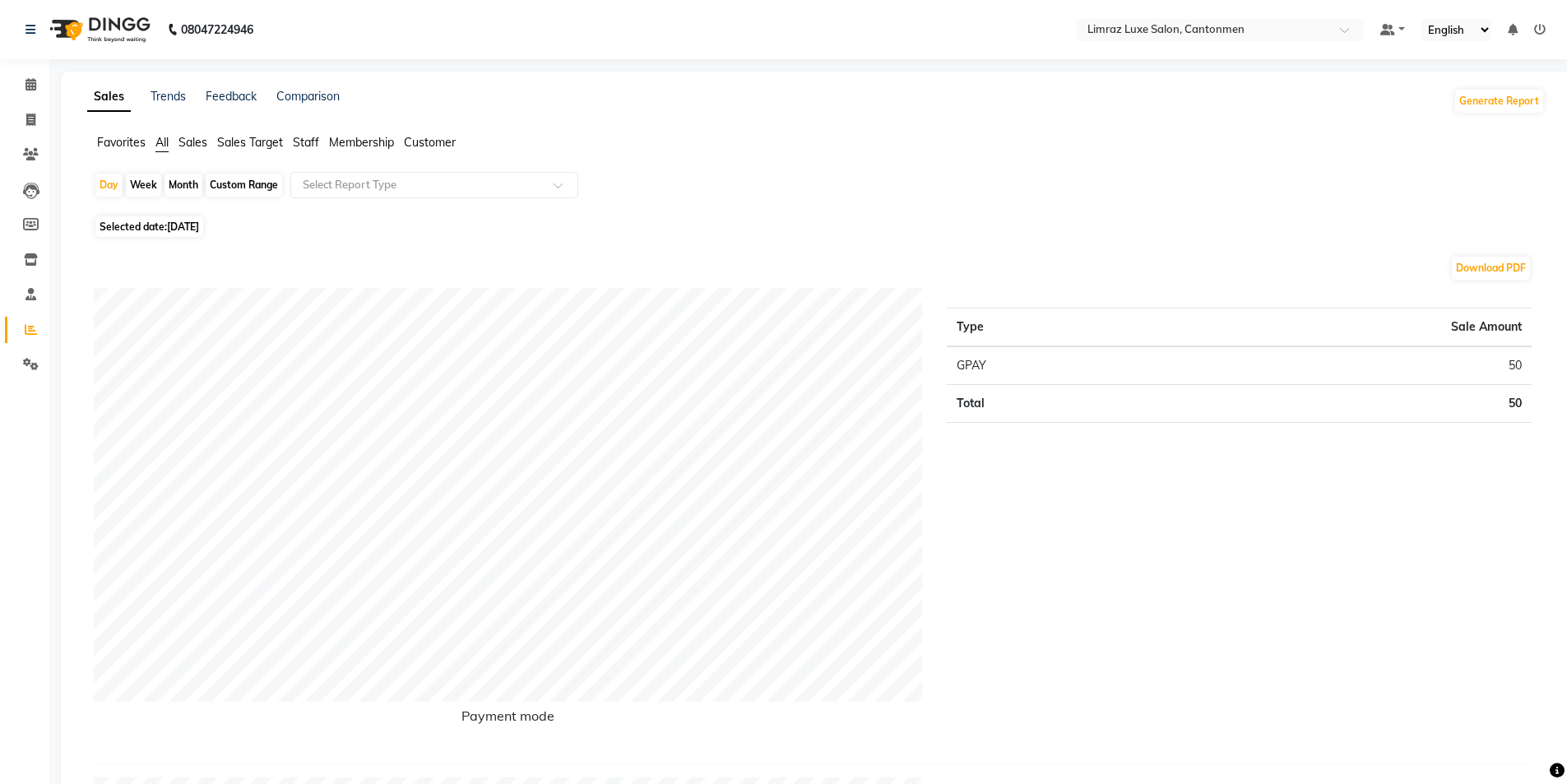
click at [181, 227] on span "[DATE]" at bounding box center [183, 226] width 32 height 13
select select "9"
select select "2025"
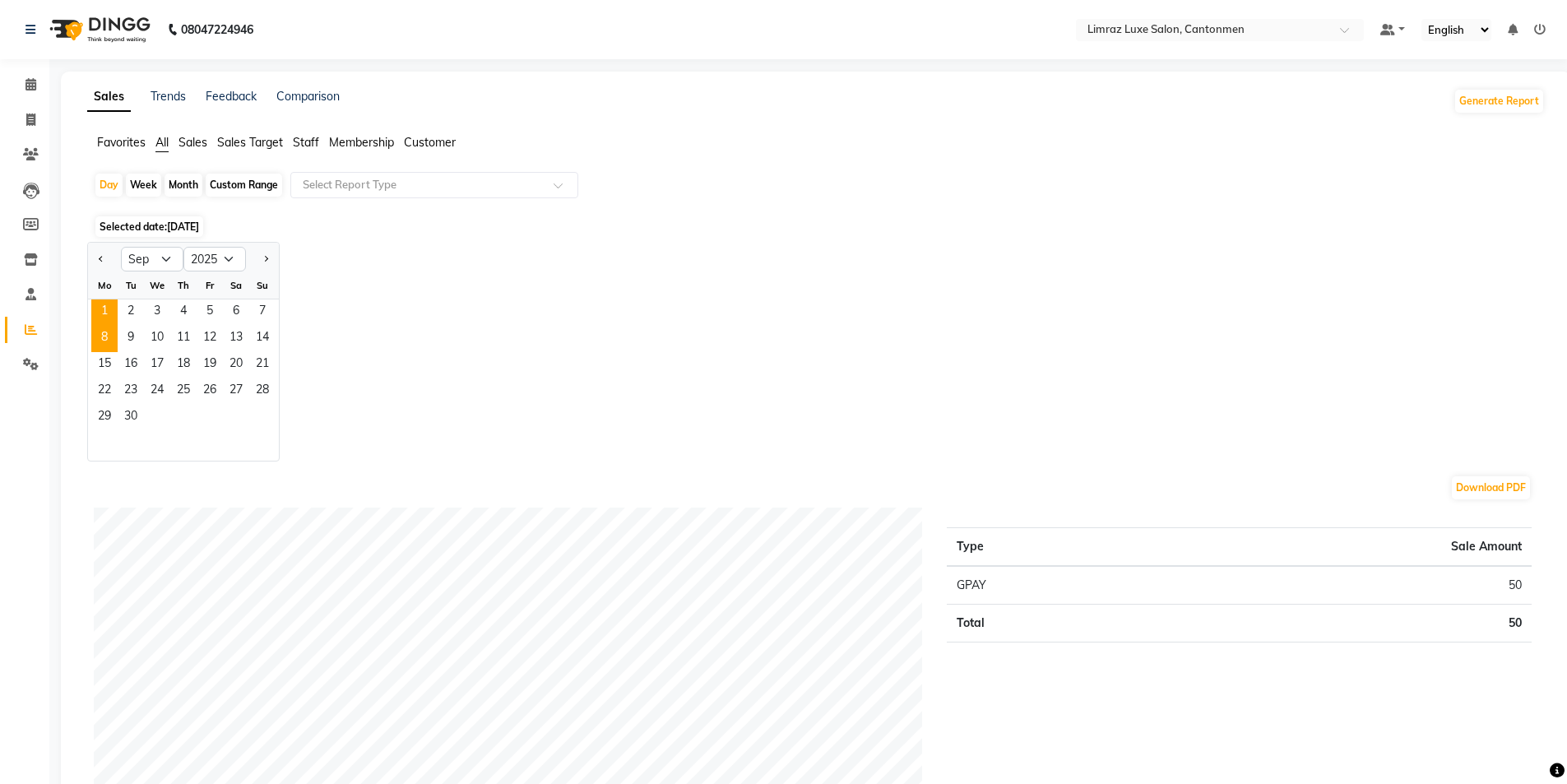
drag, startPoint x: 99, startPoint y: 258, endPoint x: 105, endPoint y: 329, distance: 71.3
click at [97, 260] on button "Previous month" at bounding box center [101, 259] width 13 height 26
select select "8"
click at [226, 415] on span "30" at bounding box center [236, 417] width 26 height 26
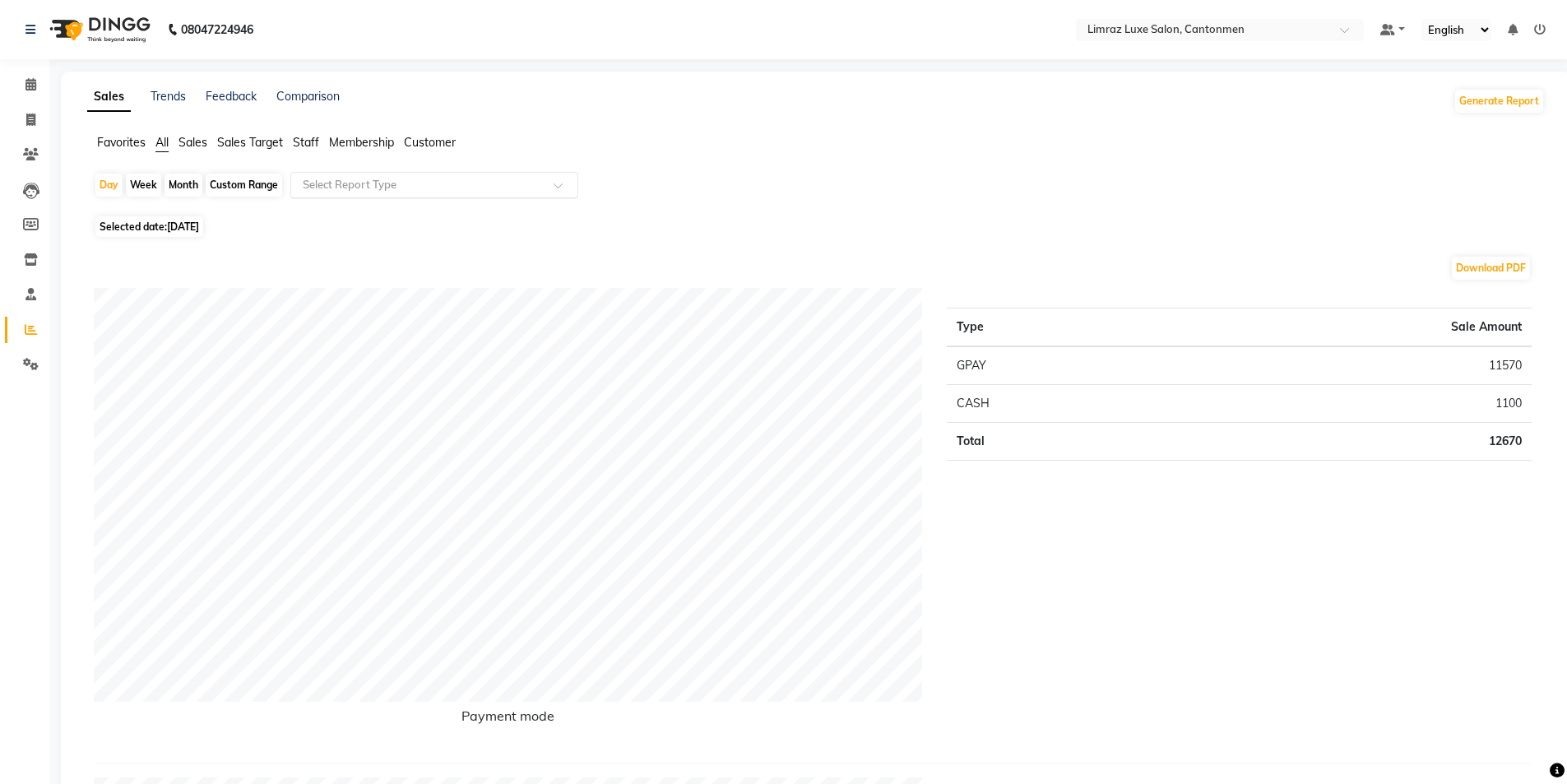
click at [380, 180] on input "text" at bounding box center [418, 185] width 237 height 16
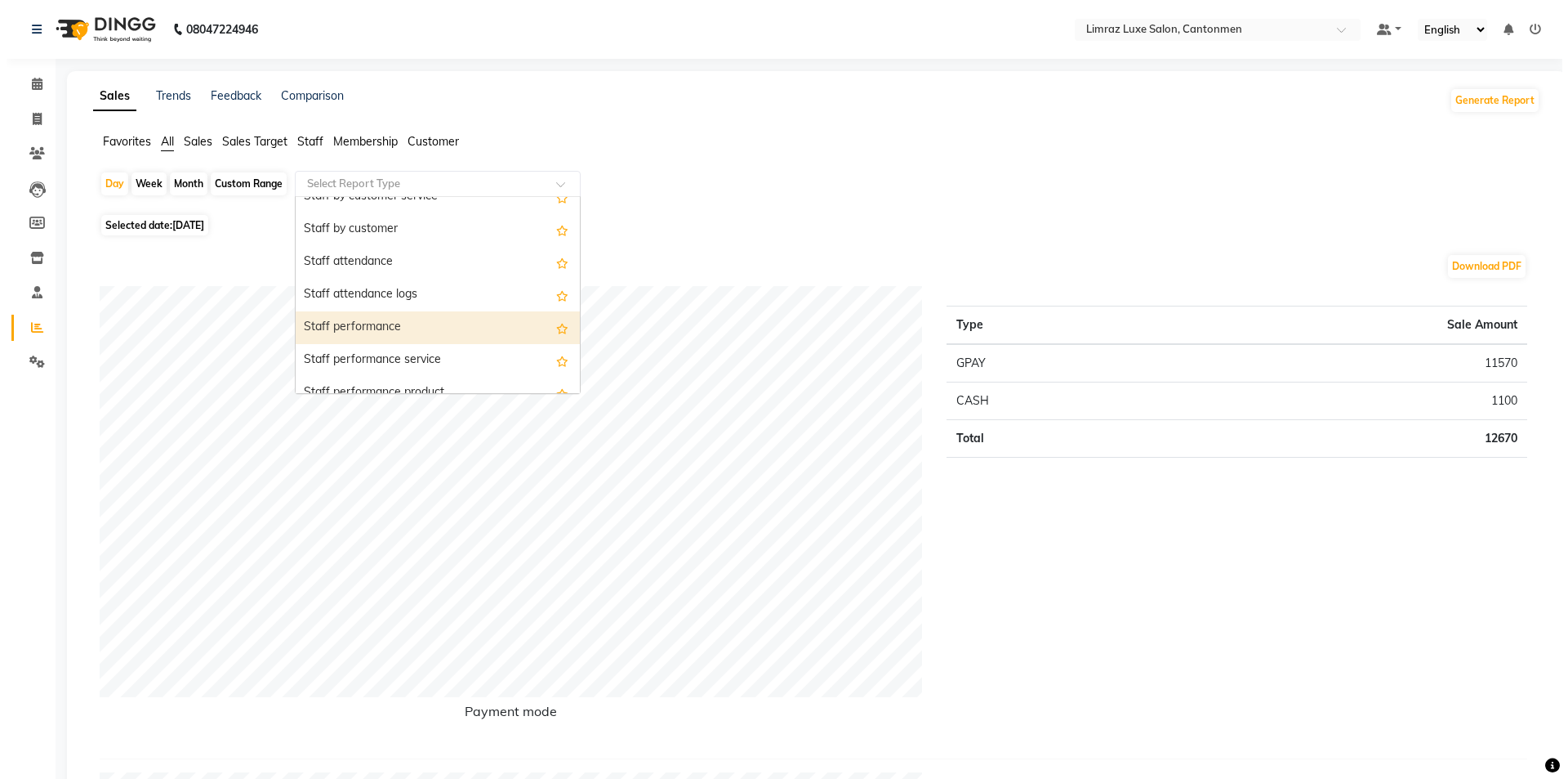
scroll to position [898, 0]
click at [341, 328] on div "Staff product summary" at bounding box center [431, 328] width 284 height 32
select select "full_report"
select select "csv"
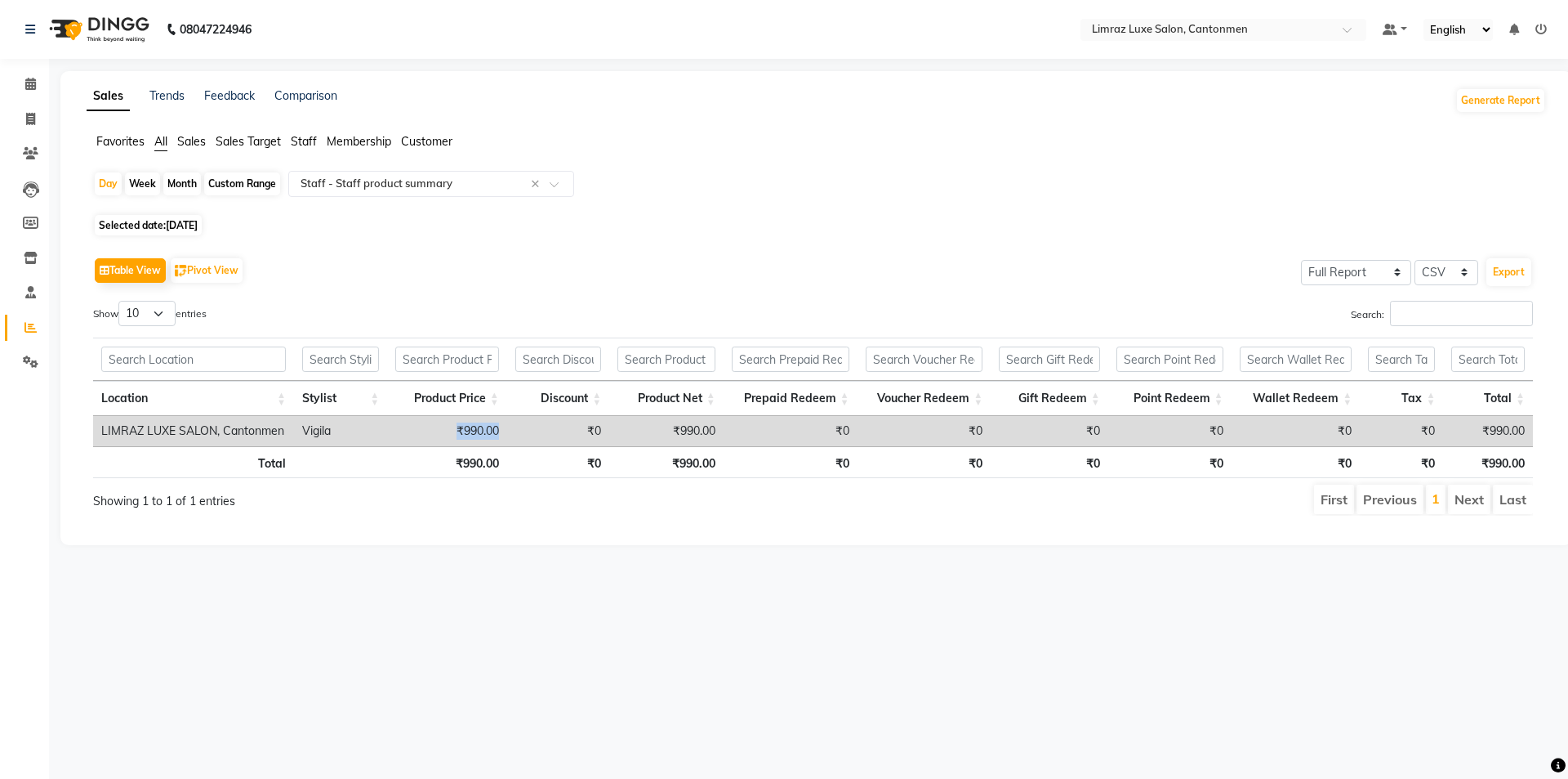
drag, startPoint x: 454, startPoint y: 426, endPoint x: 577, endPoint y: 436, distance: 123.4
click at [577, 436] on tr "LIMRAZ LUXE SALON, Cantonmen Vigila ₹990.00 ₹0 ₹990.00 ₹0 ₹0 ₹0 ₹0 ₹0 ₹0 ₹990.00" at bounding box center [812, 431] width 1440 height 31
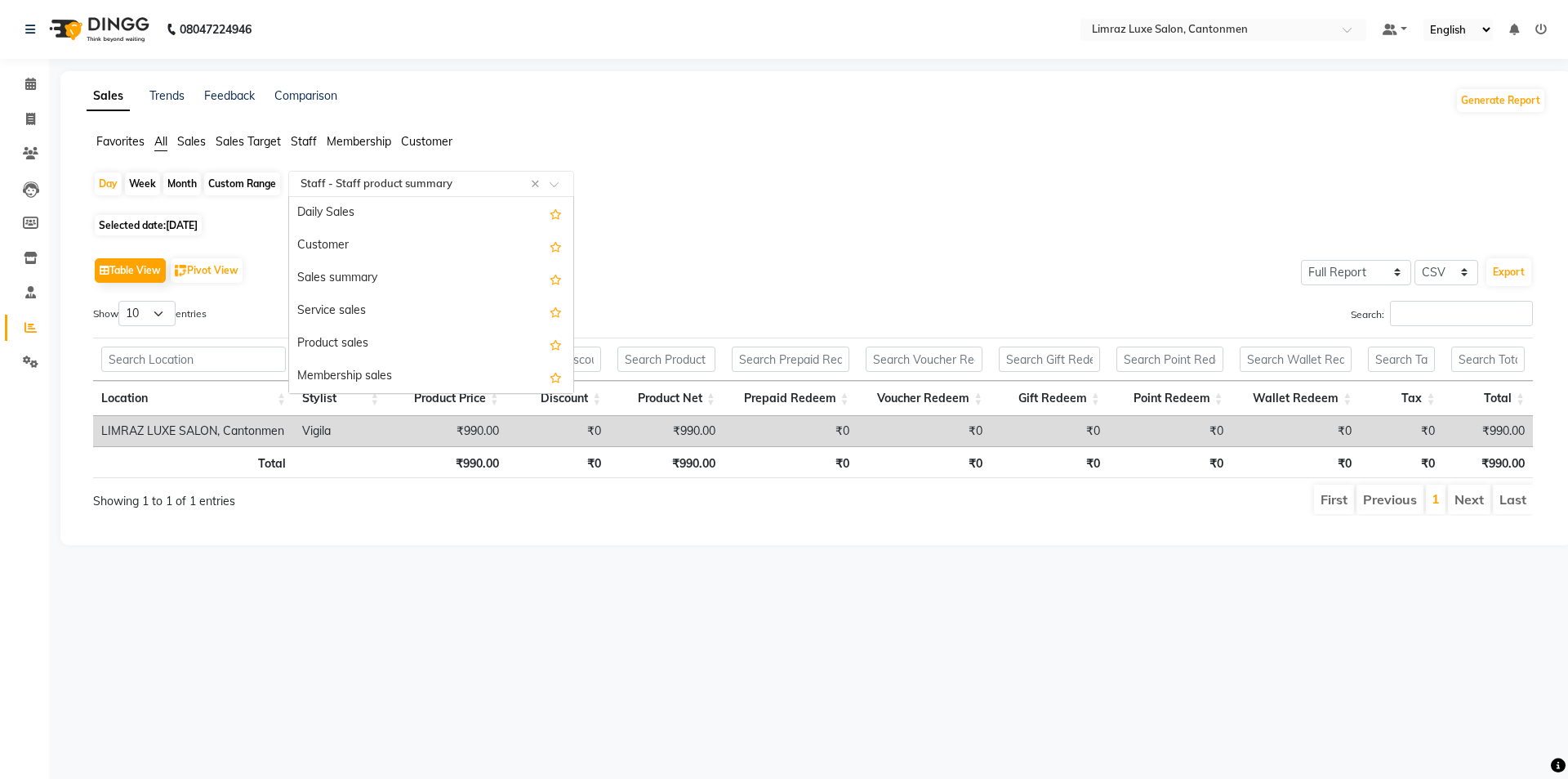
click at [558, 180] on div at bounding box center [431, 184] width 284 height 16
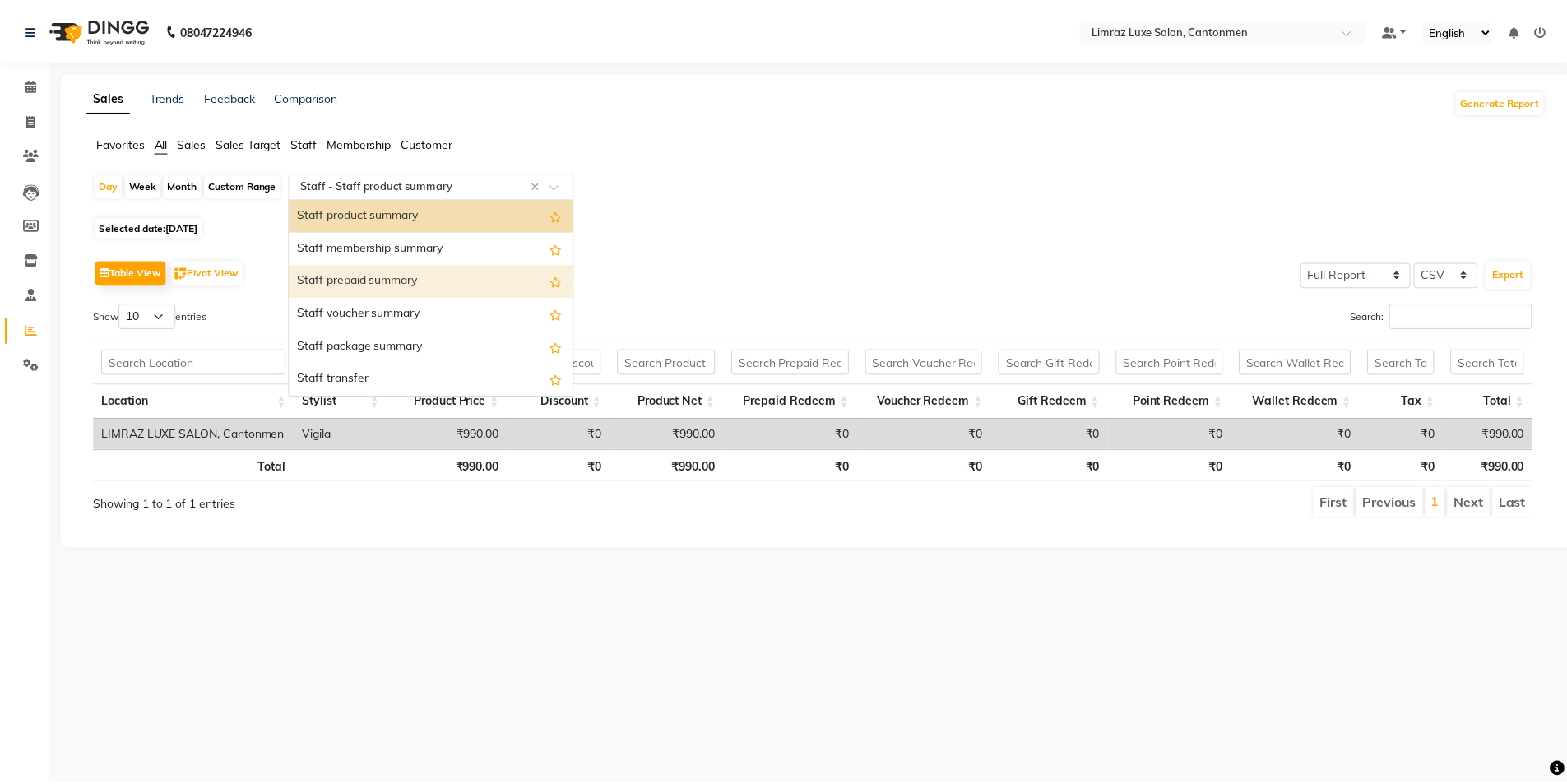
scroll to position [855, 0]
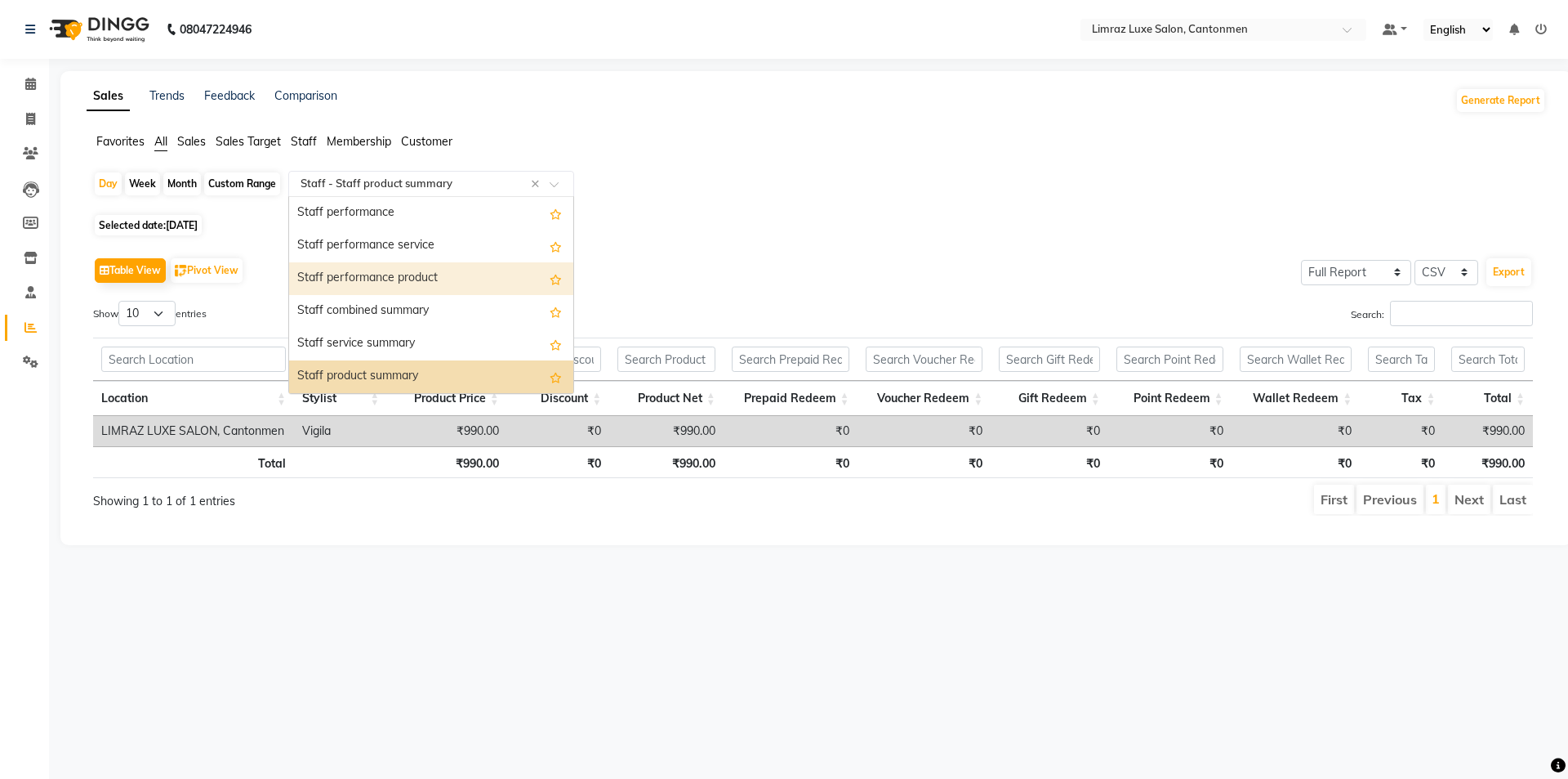
click at [409, 278] on div "Staff performance product" at bounding box center [431, 278] width 284 height 32
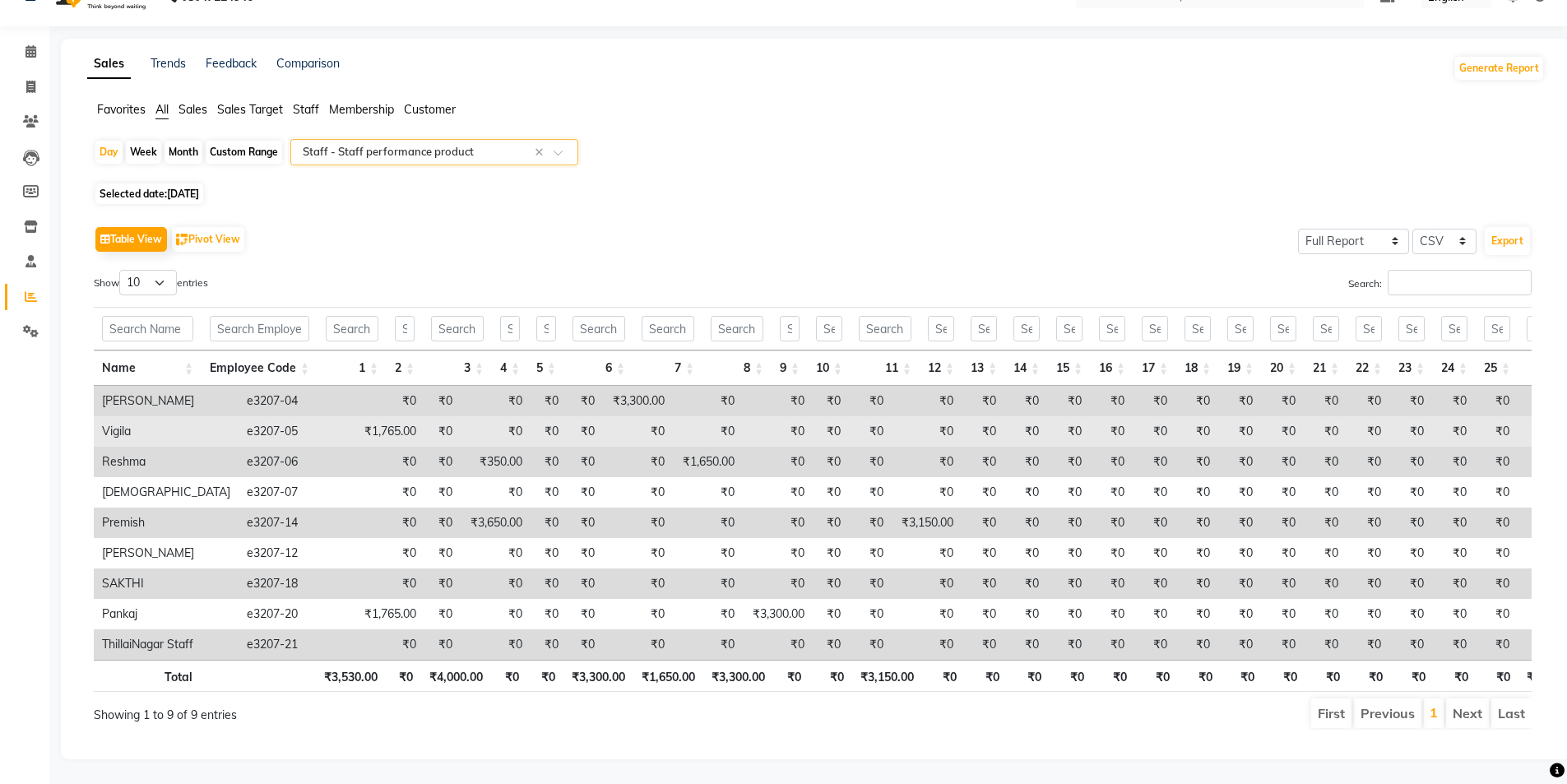
scroll to position [0, 0]
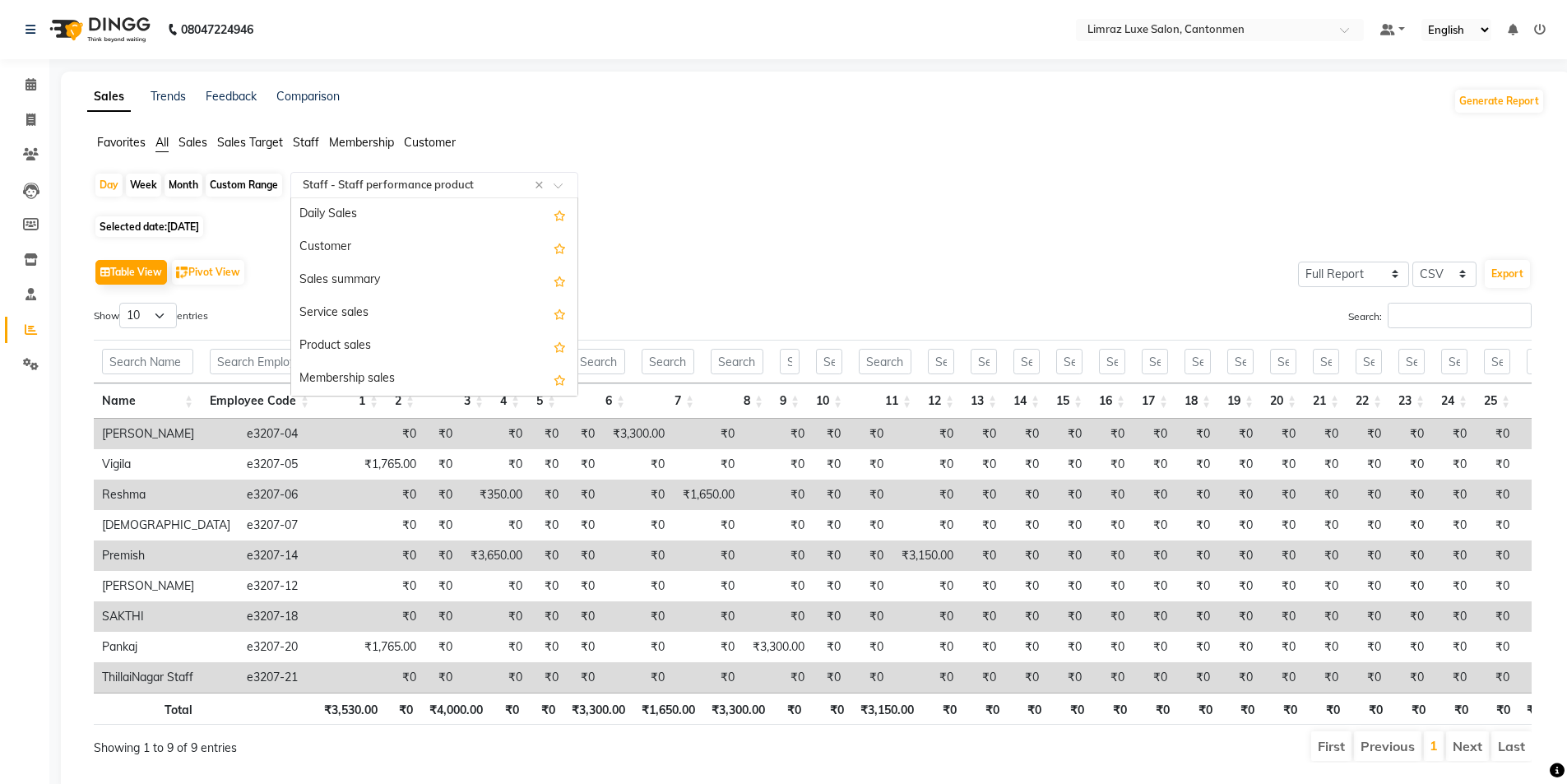
click at [556, 184] on span at bounding box center [563, 190] width 20 height 16
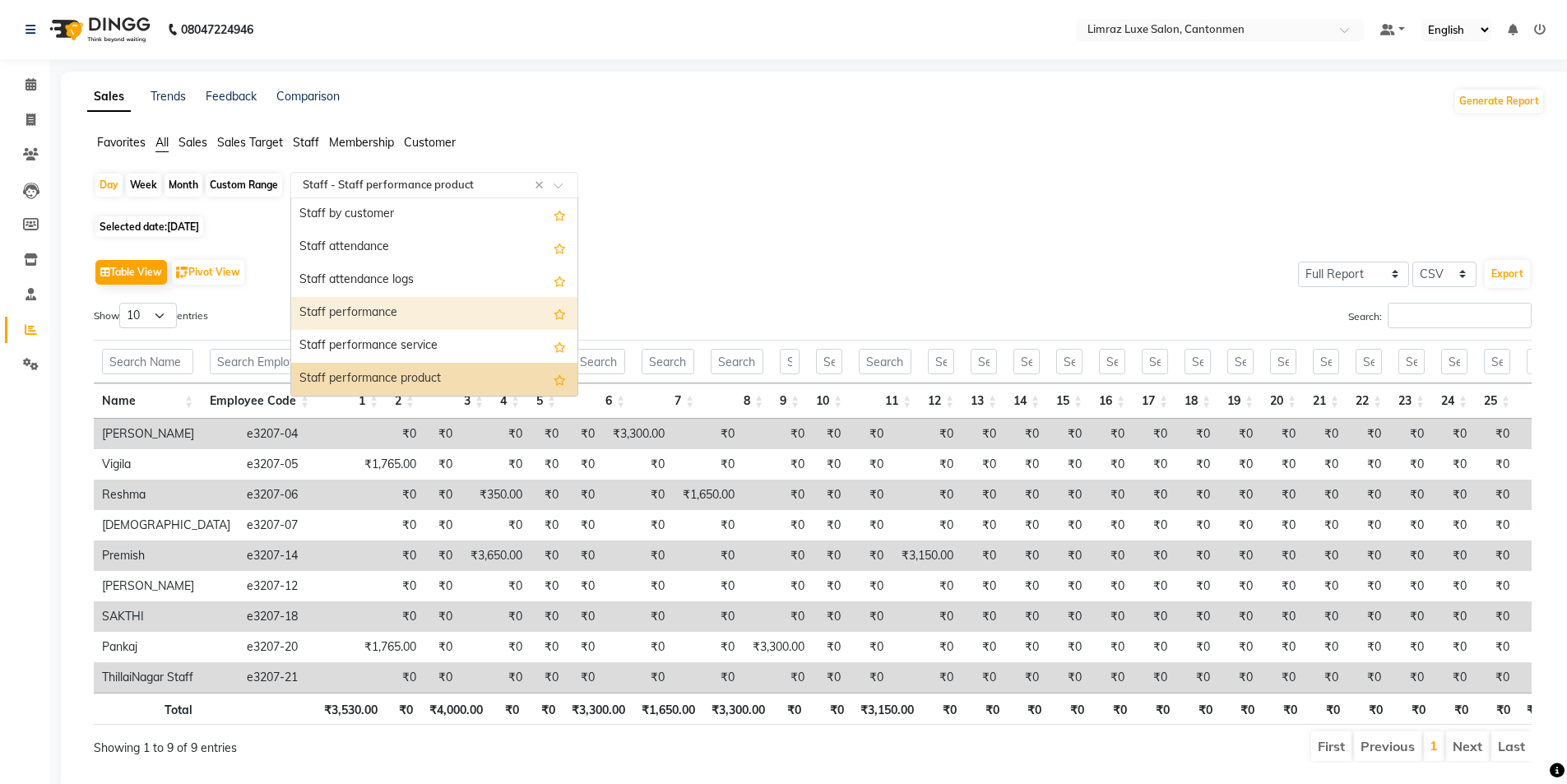
scroll to position [592, 0]
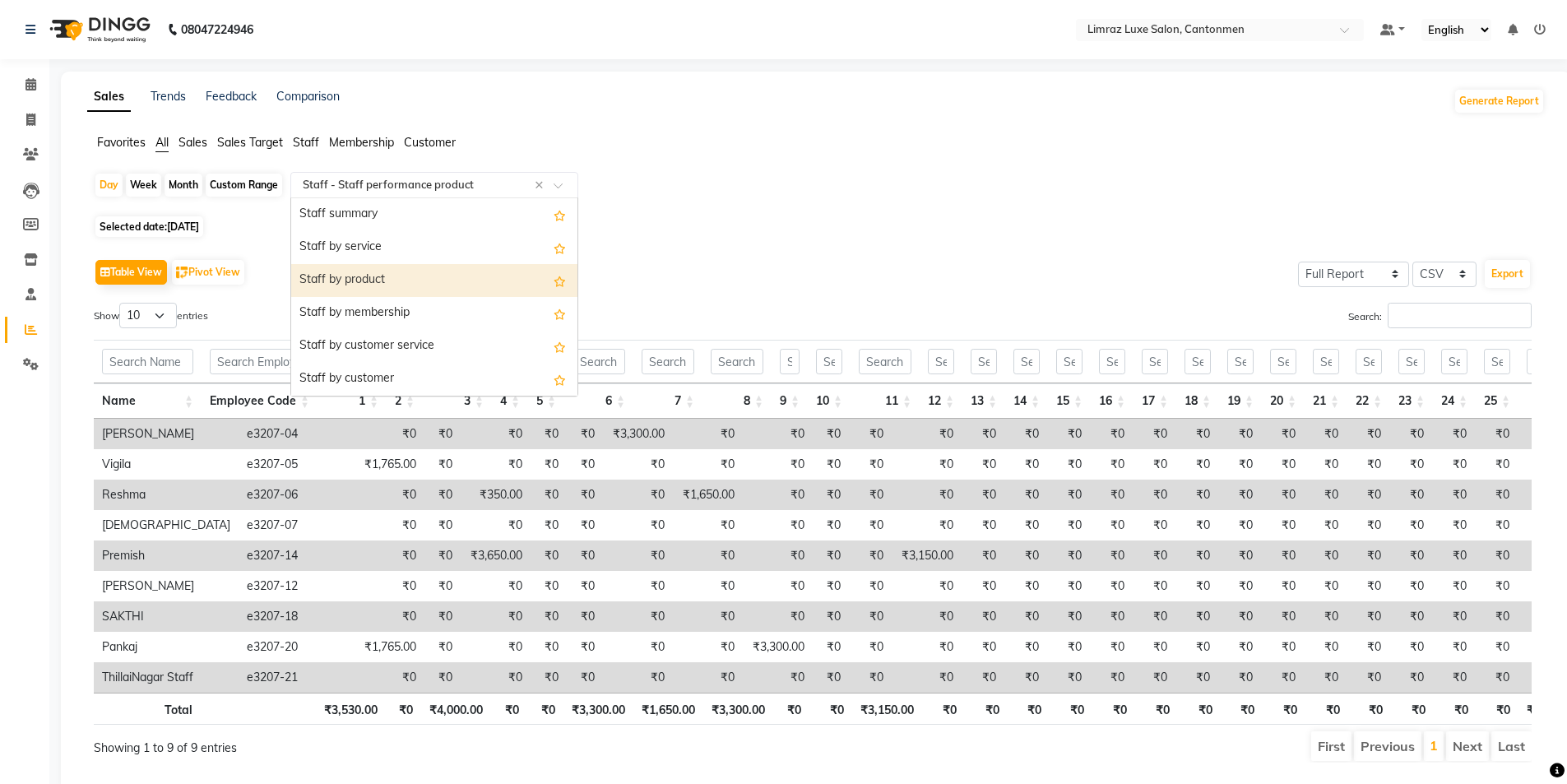
click at [400, 281] on div "Staff by product" at bounding box center [434, 280] width 286 height 33
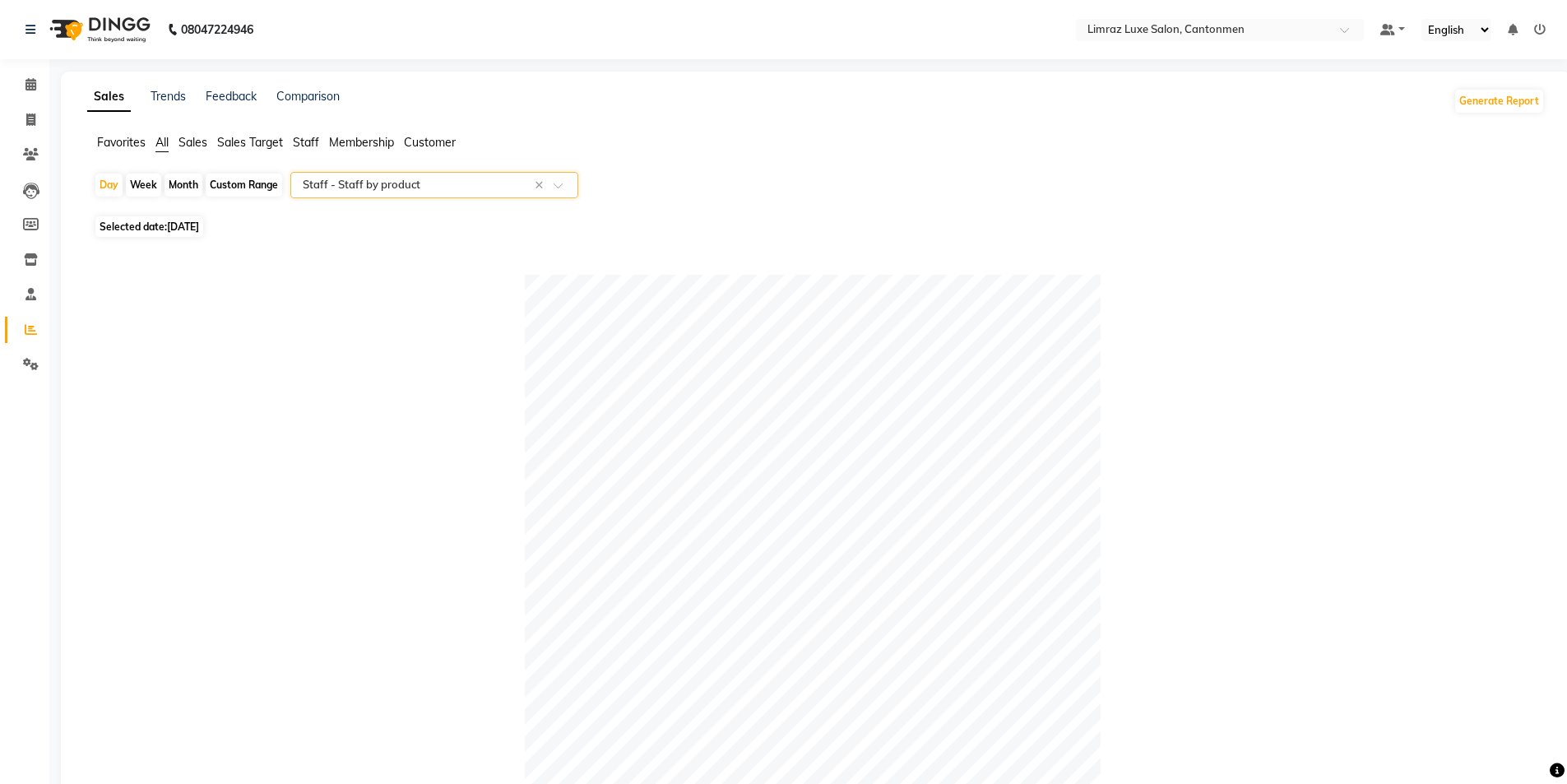
scroll to position [397, 0]
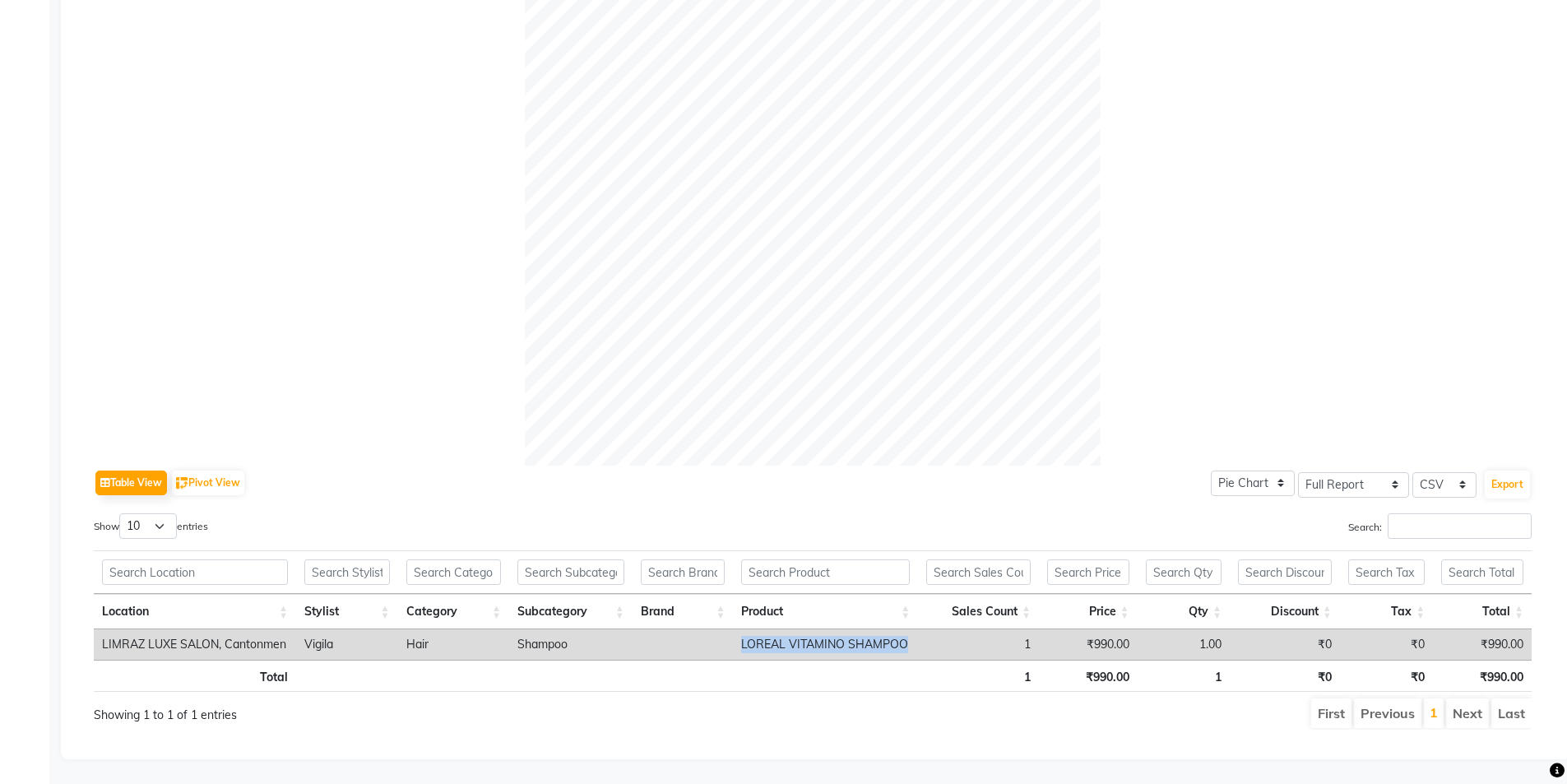
drag, startPoint x: 723, startPoint y: 625, endPoint x: 896, endPoint y: 648, distance: 174.5
click at [787, 646] on tr "LIMRAZ LUXE SALON, Cantonmen Vigila Hair Shampoo LOREAL VITAMINO SHAMPOO 1 ₹990…" at bounding box center [812, 645] width 1438 height 31
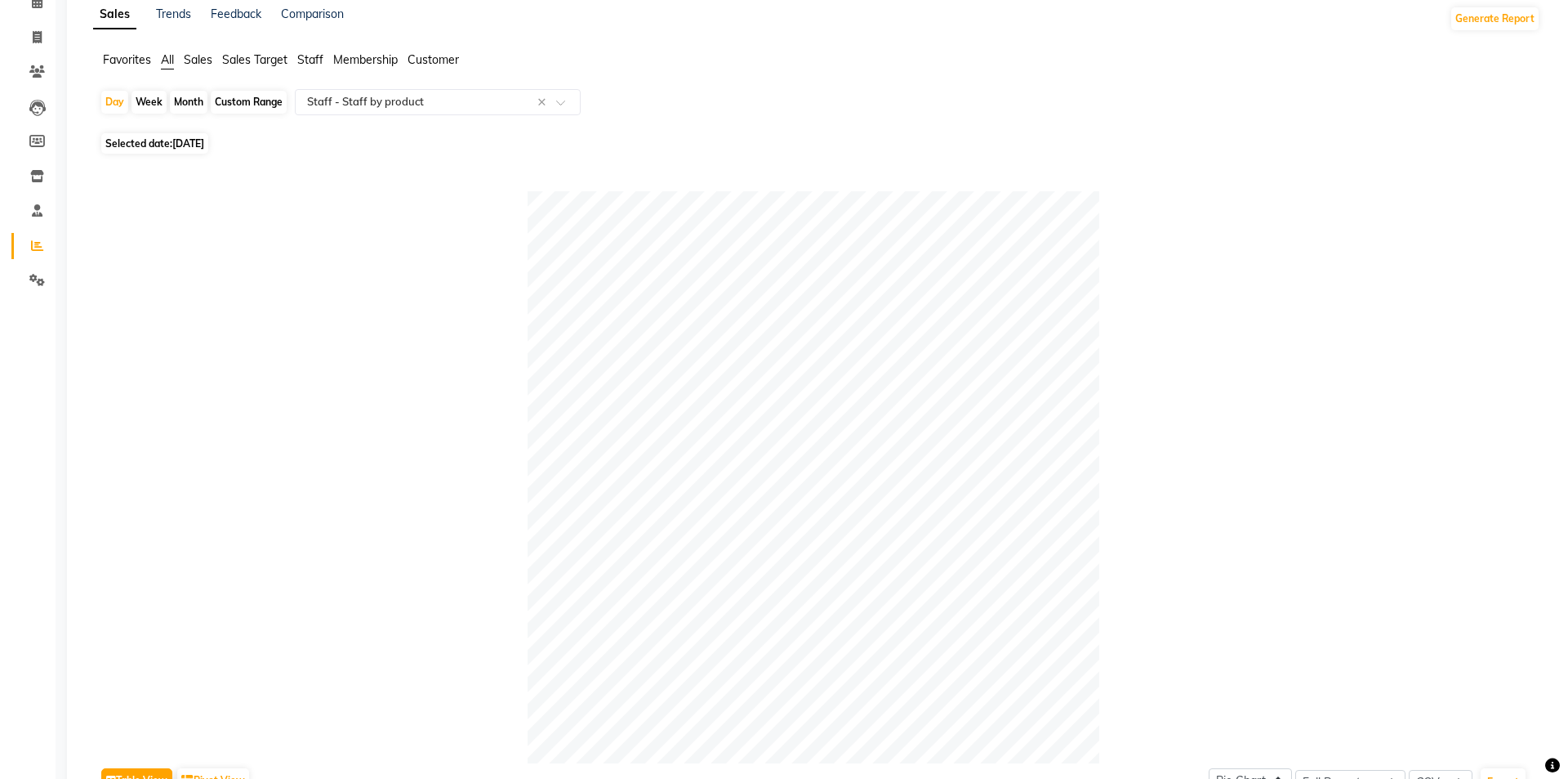
scroll to position [0, 0]
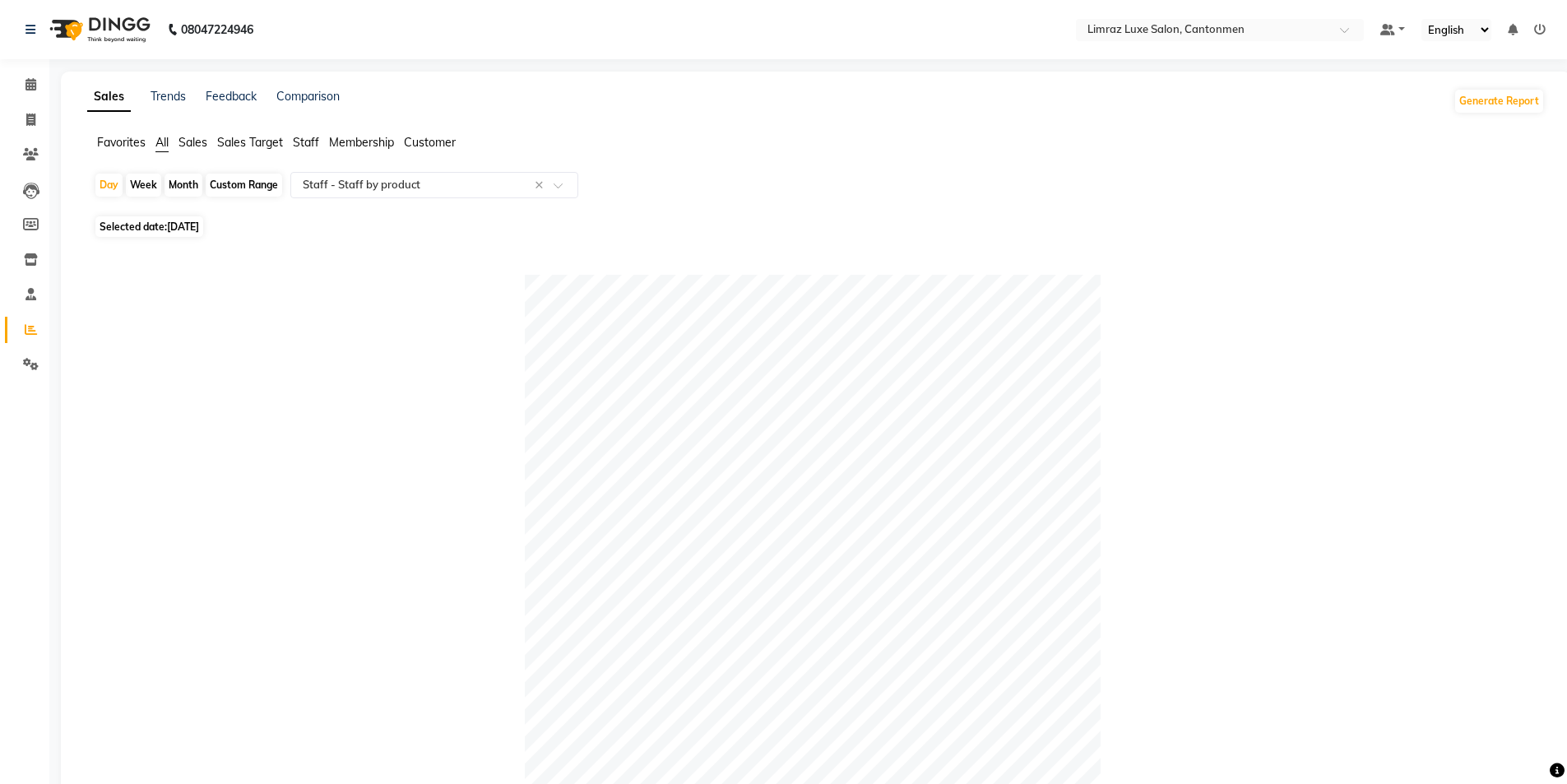
click at [108, 28] on img at bounding box center [98, 30] width 113 height 46
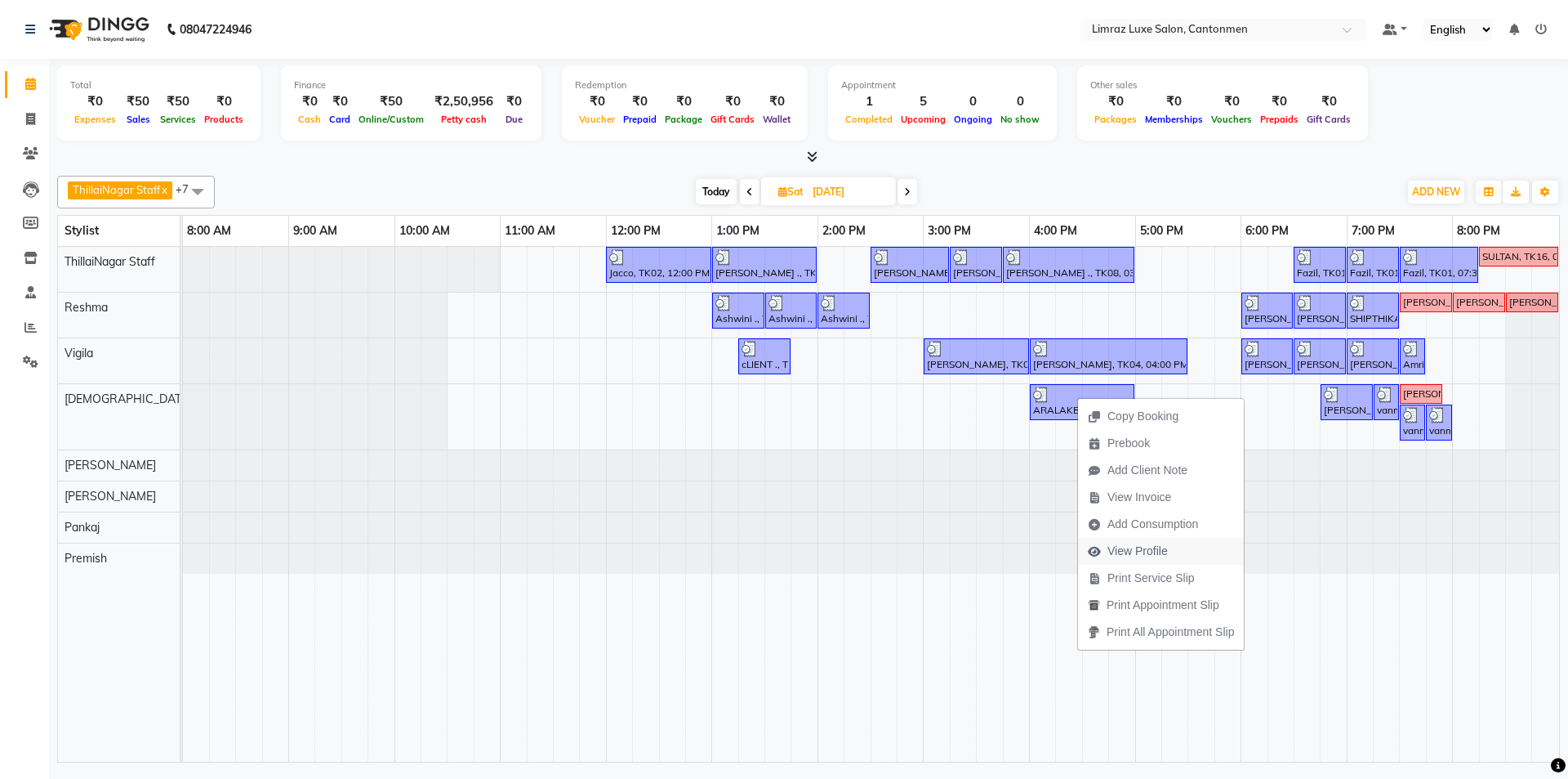
click at [782, 555] on span "View Profile" at bounding box center [1137, 552] width 60 height 17
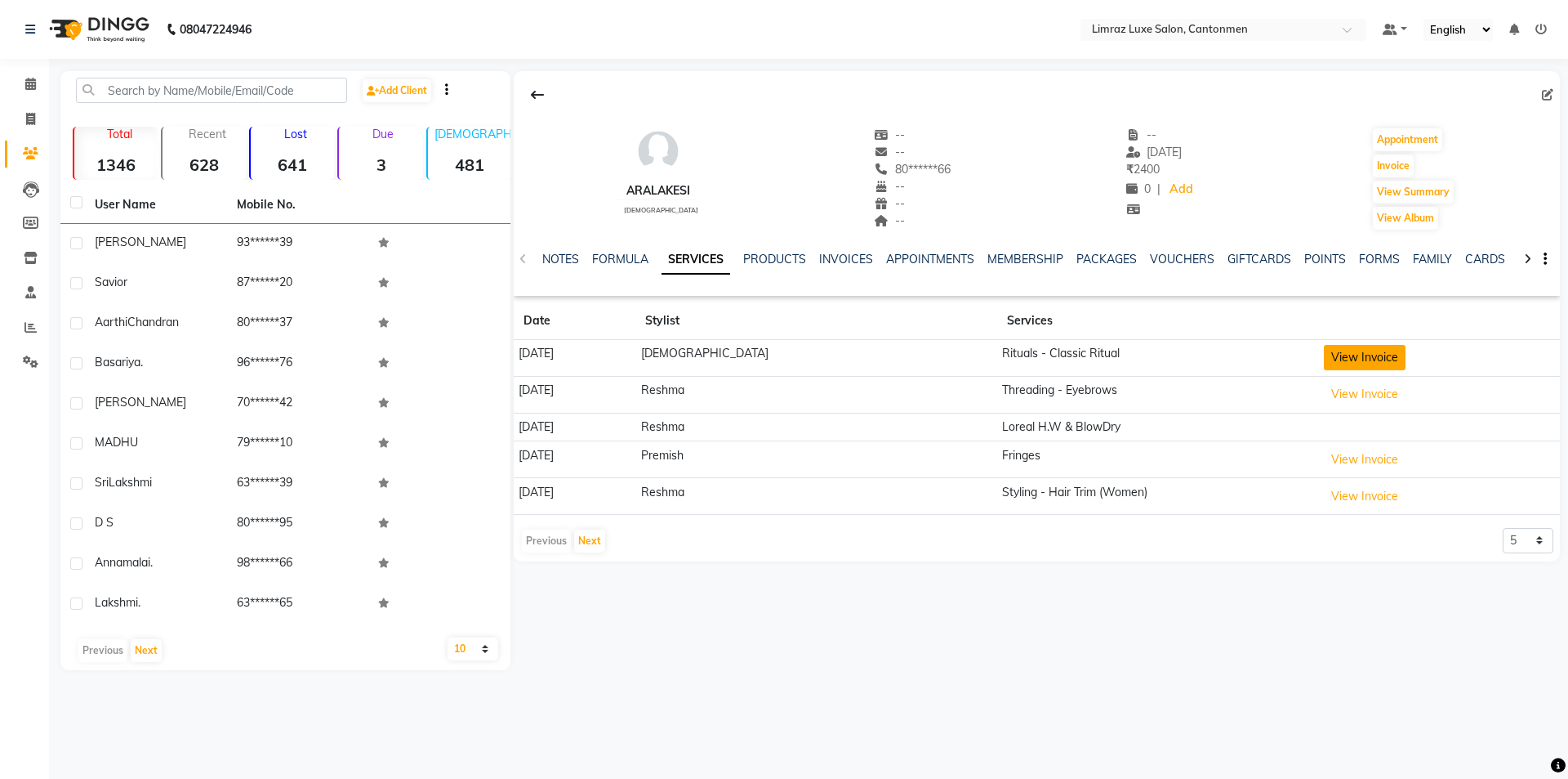
click at [782, 360] on button "View Invoice" at bounding box center [1364, 357] width 81 height 26
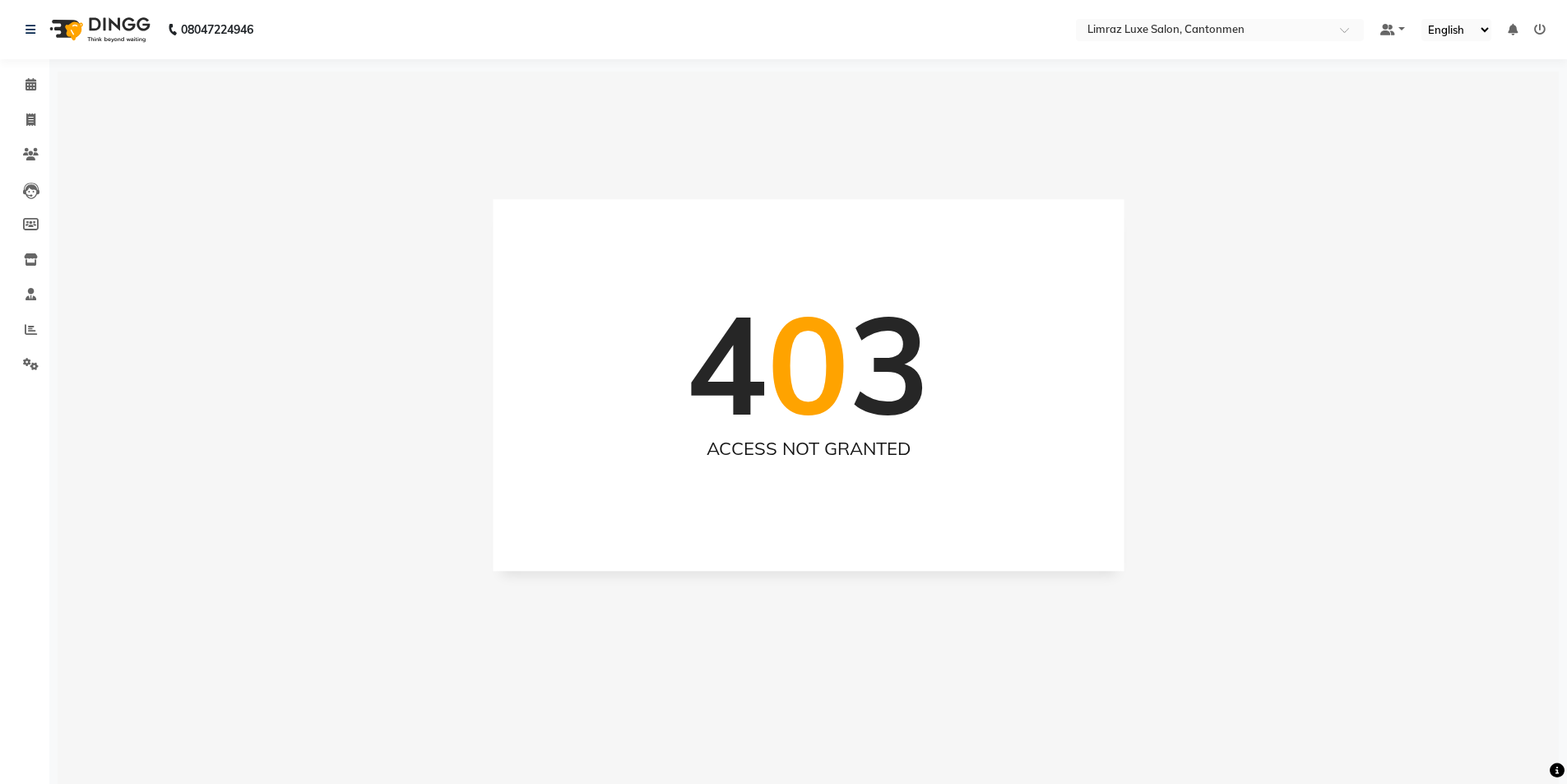
click at [111, 23] on img at bounding box center [98, 30] width 113 height 46
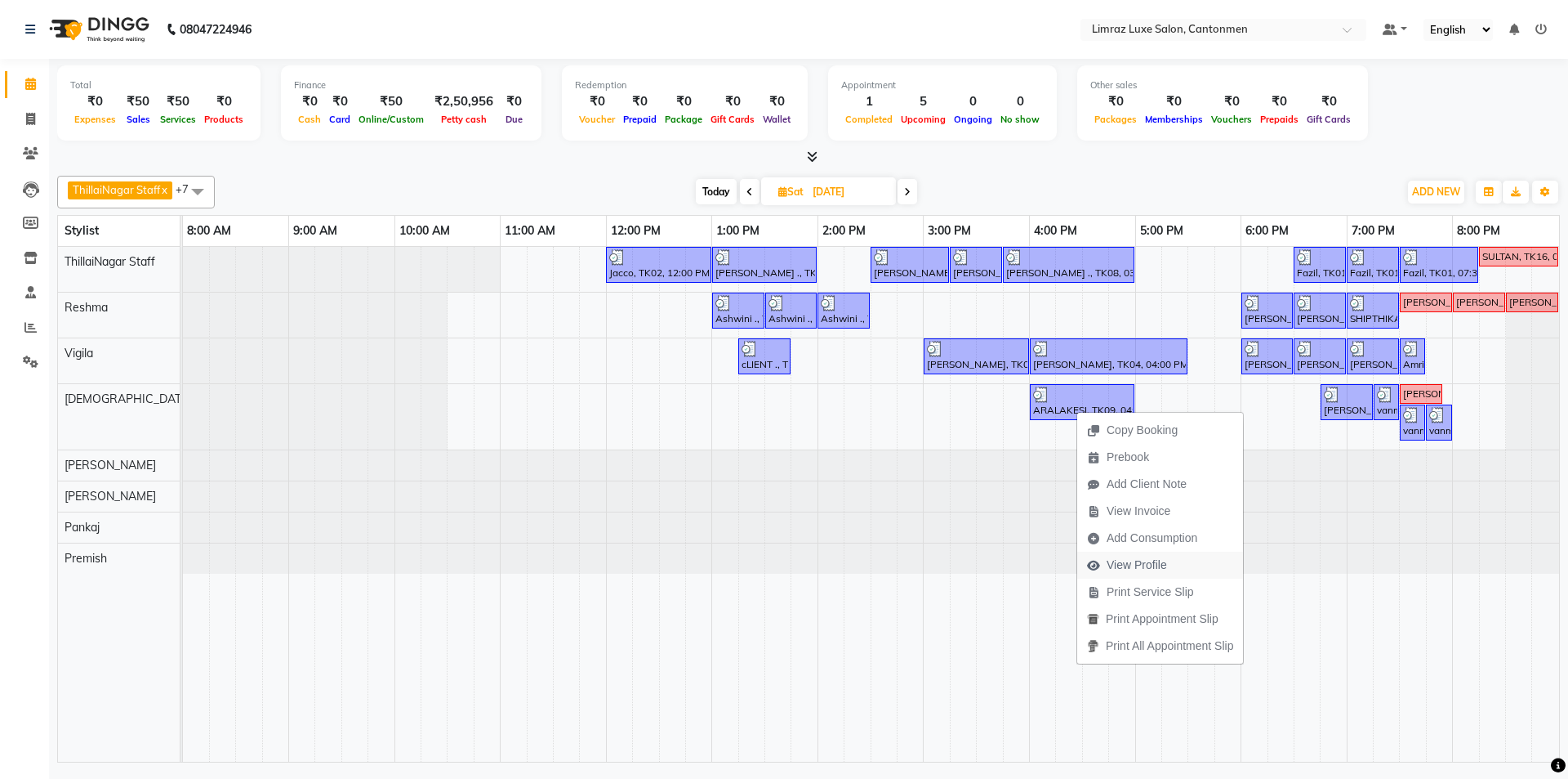
click at [782, 573] on span "View Profile" at bounding box center [1136, 565] width 60 height 17
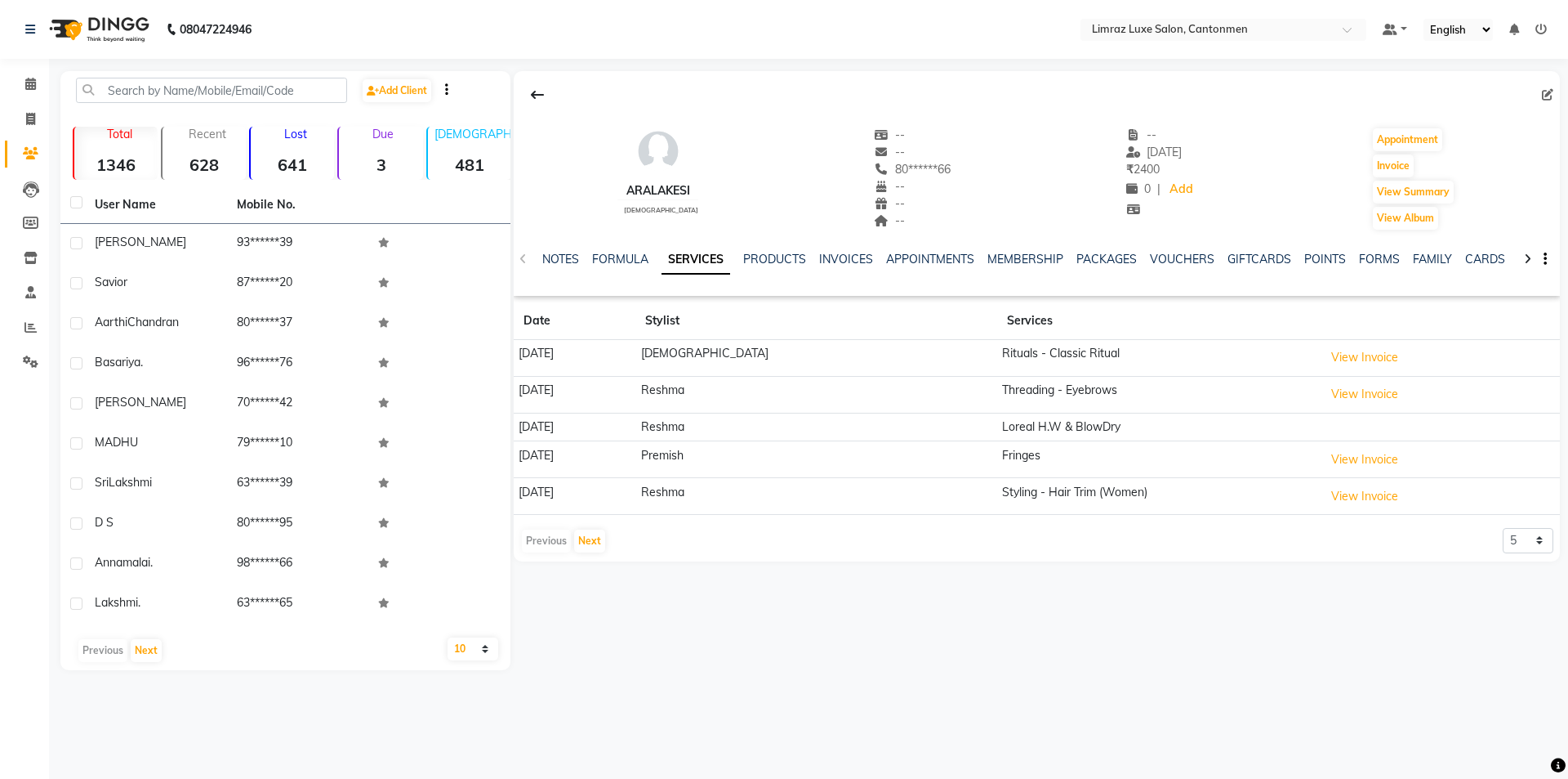
click at [779, 245] on div "NOTES FORMULA SERVICES PRODUCTS INVOICES APPOINTMENTS MEMBERSHIP PACKAGES VOUCH…" at bounding box center [1037, 259] width 1046 height 56
click at [780, 258] on link "PRODUCTS" at bounding box center [775, 258] width 63 height 14
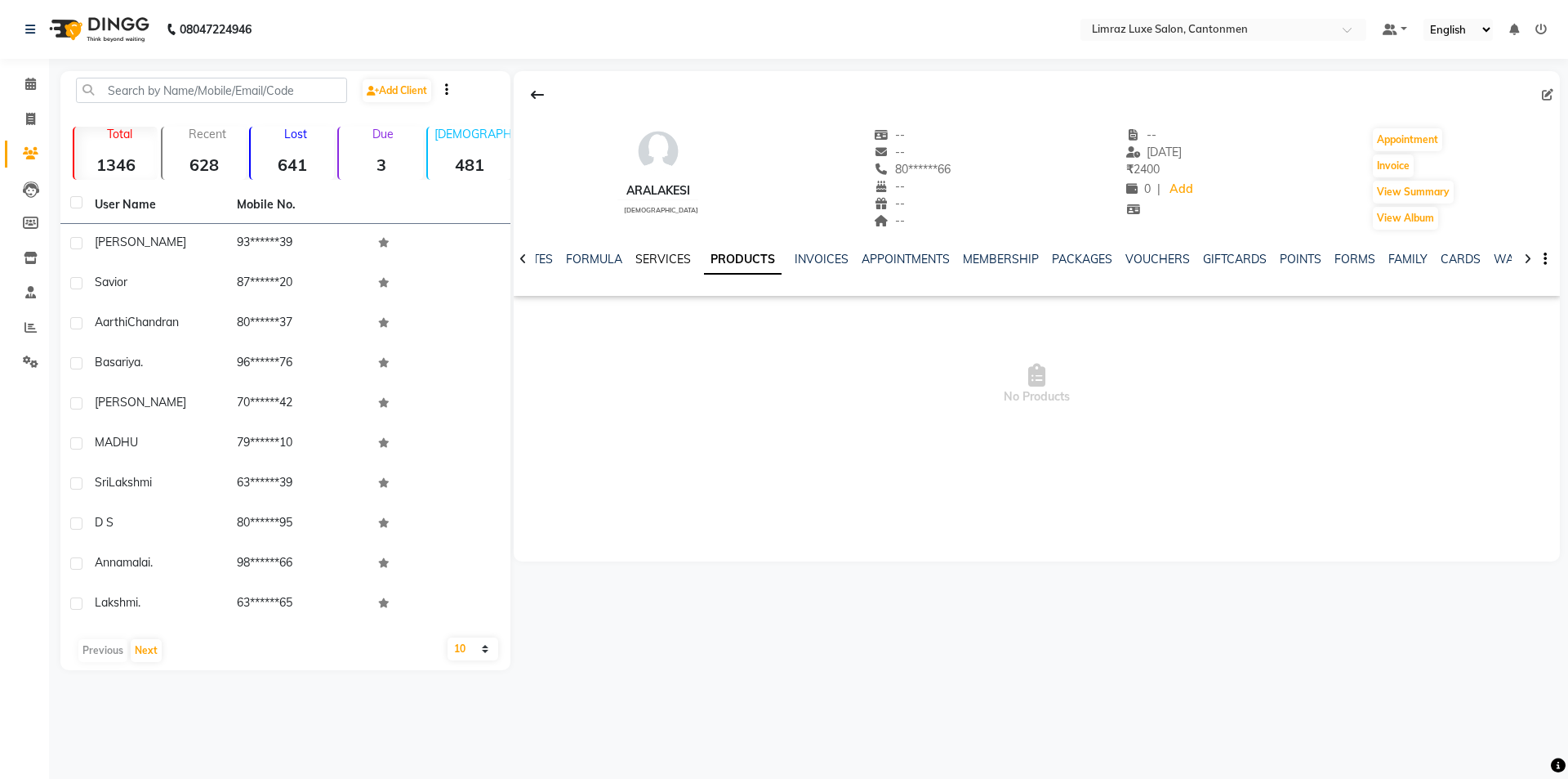
click at [658, 266] on link "SERVICES" at bounding box center [663, 258] width 55 height 14
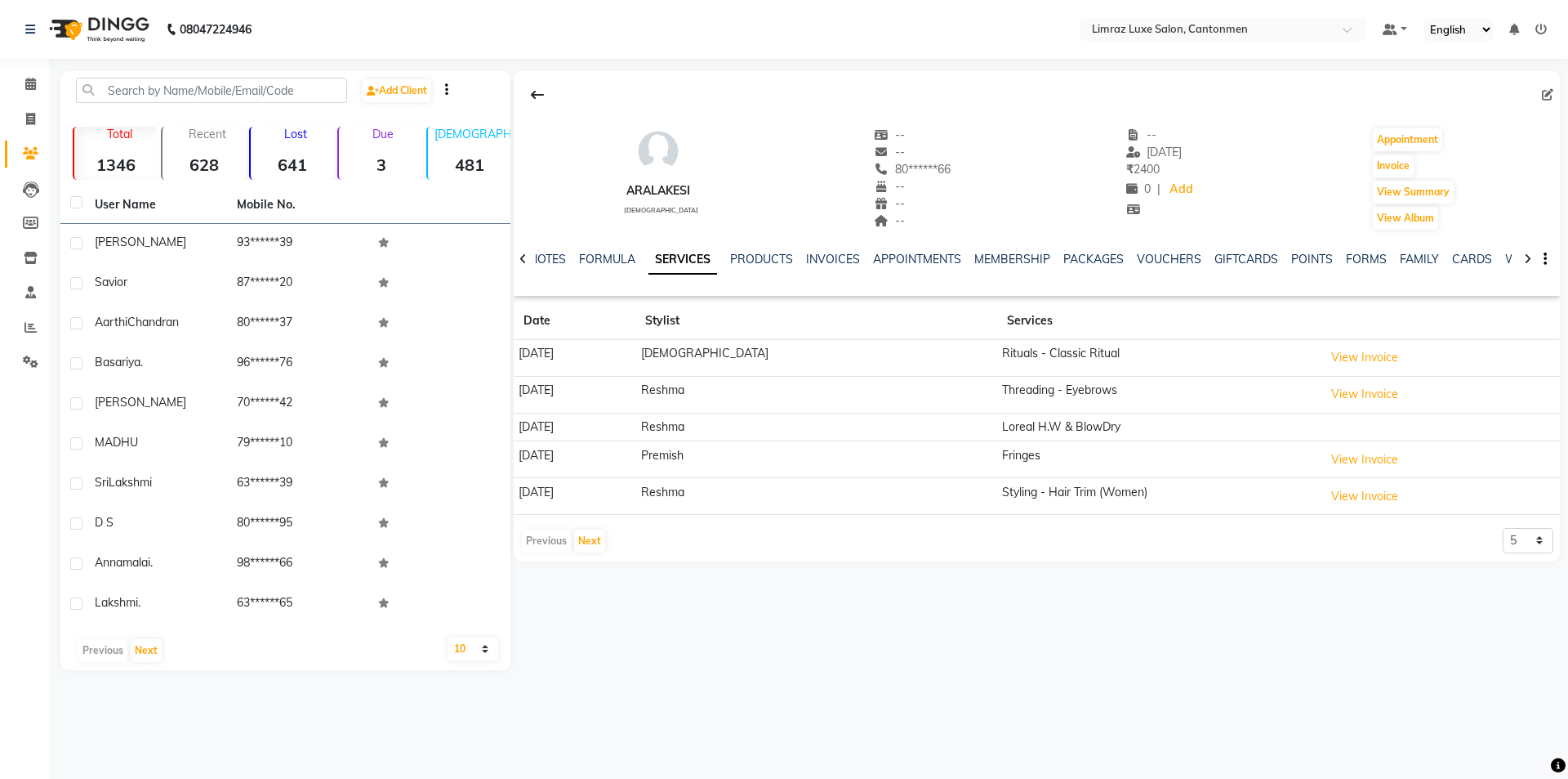
click at [768, 267] on div "PRODUCTS" at bounding box center [762, 259] width 63 height 17
click at [757, 261] on link "PRODUCTS" at bounding box center [762, 258] width 63 height 14
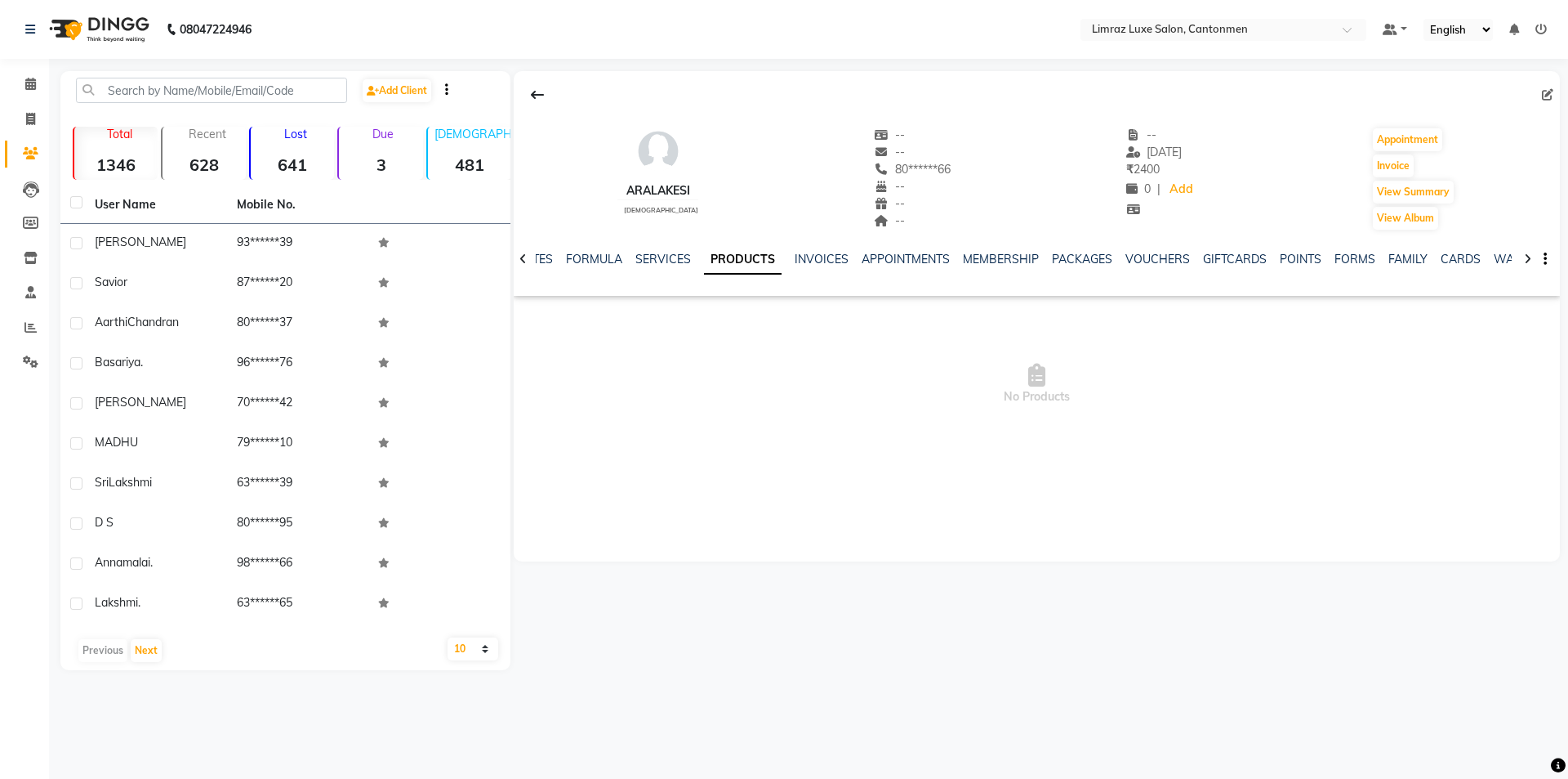
click at [98, 18] on img at bounding box center [97, 30] width 112 height 46
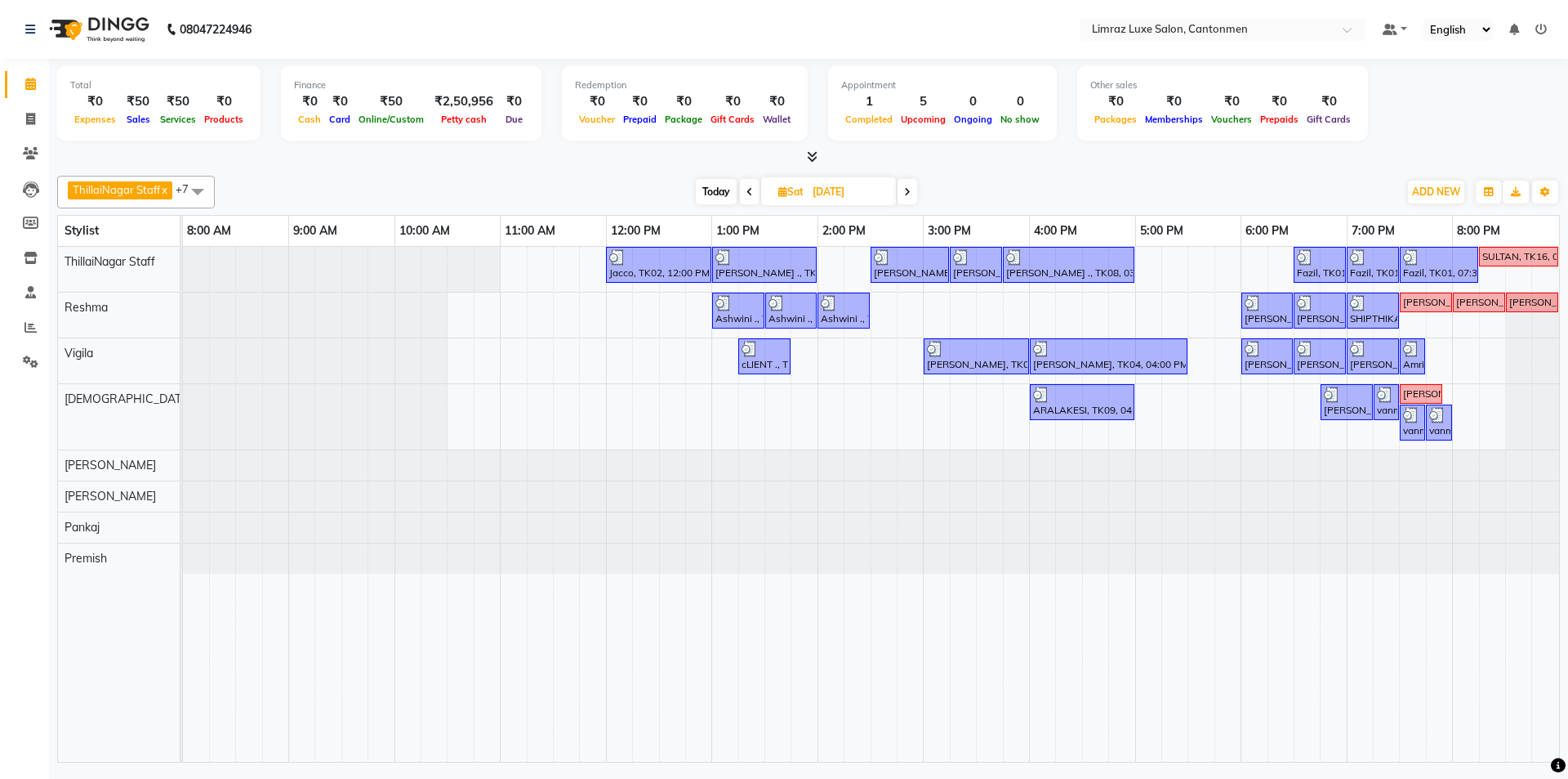
click at [718, 191] on span "Today" at bounding box center [716, 191] width 41 height 26
type input "[DATE]"
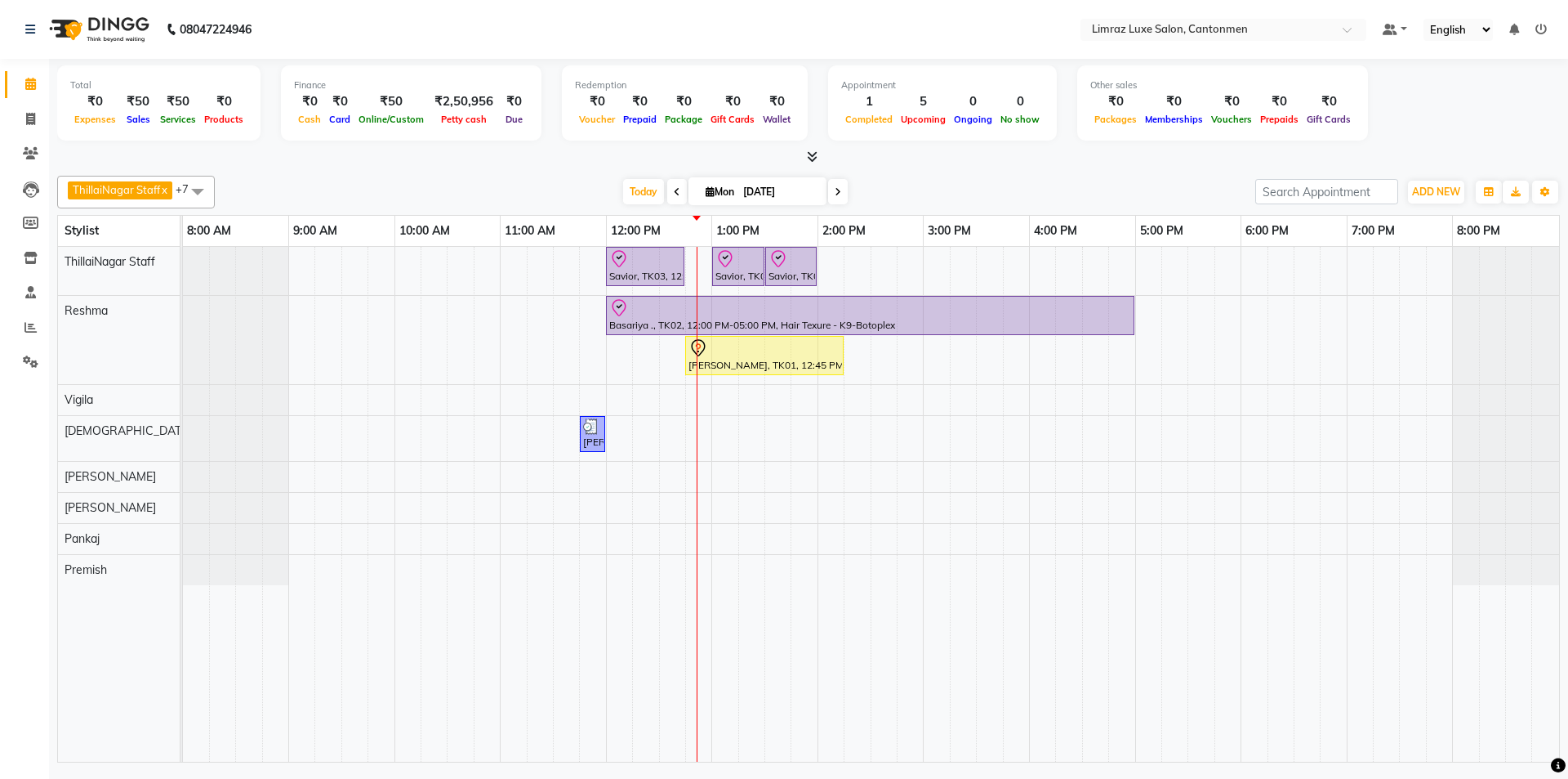
click at [782, 188] on div "[DATE] [DATE]" at bounding box center [735, 192] width 1024 height 25
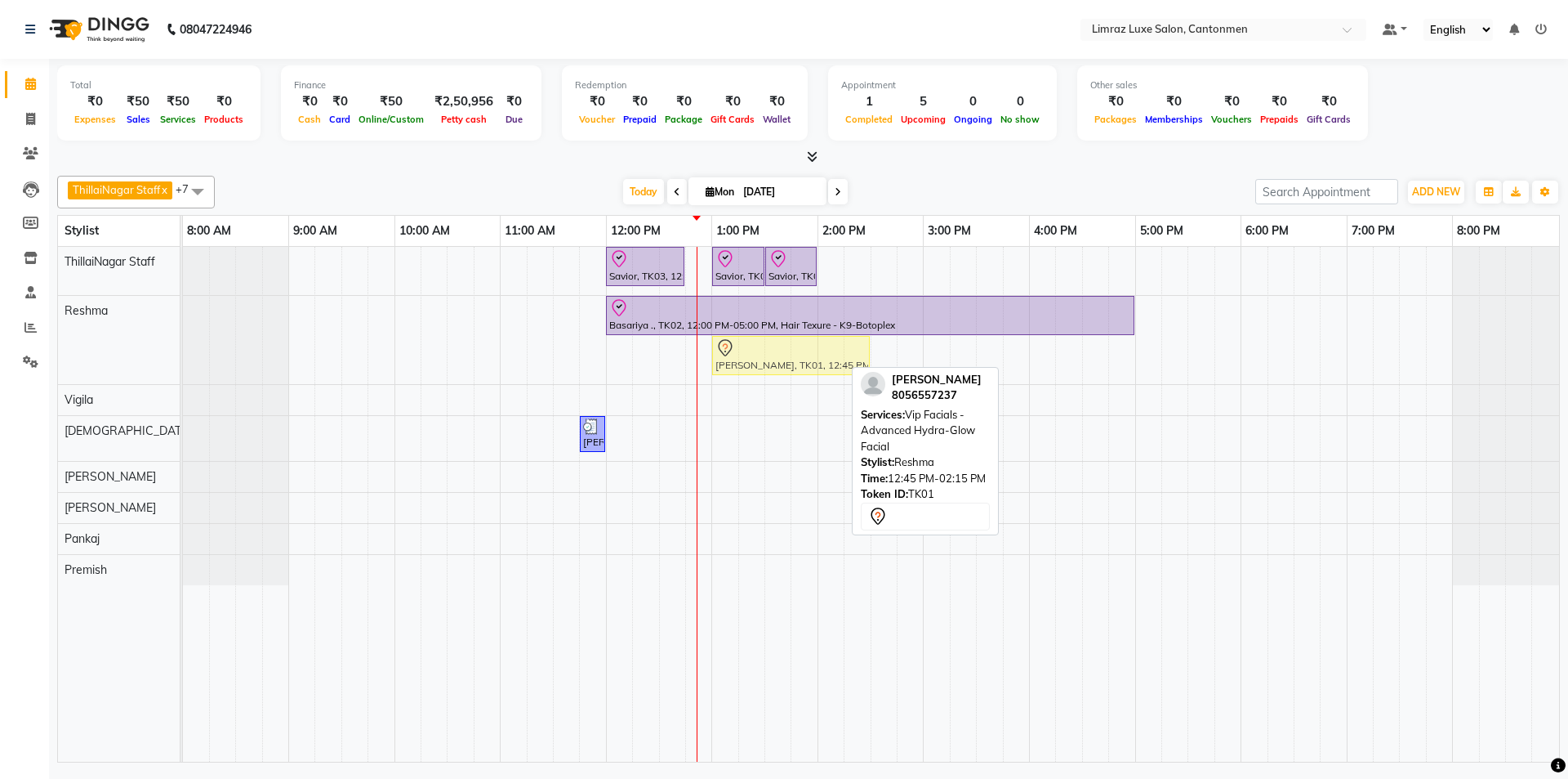
drag, startPoint x: 717, startPoint y: 355, endPoint x: 749, endPoint y: 355, distance: 32.0
click at [183, 355] on div "Basariya ., TK02, 12:00 PM-05:00 PM, Hair Texure - K9-Botoplex [PERSON_NAME], T…" at bounding box center [183, 339] width 0 height 88
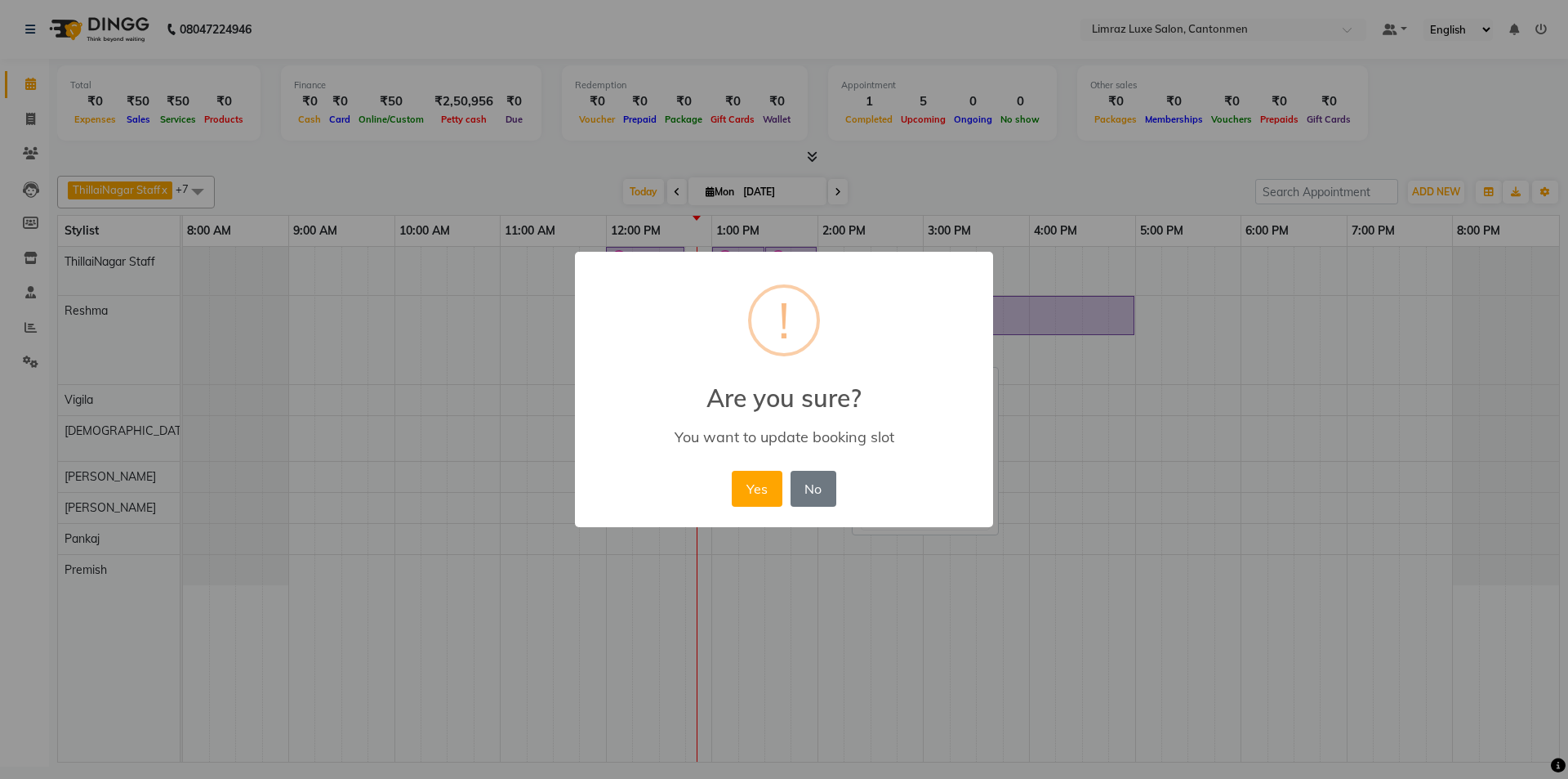
click at [732, 470] on button "Yes" at bounding box center [757, 488] width 50 height 36
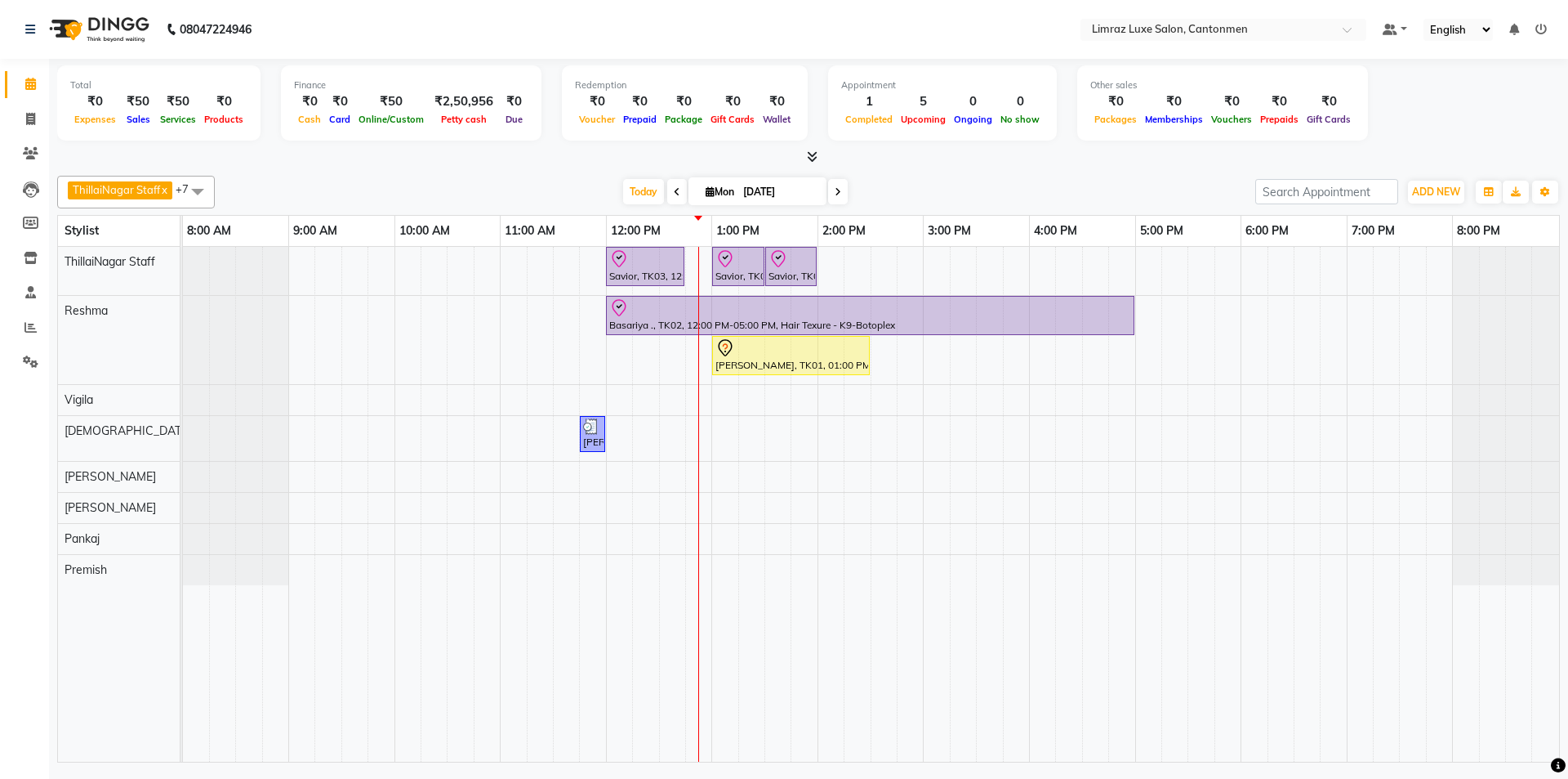
click at [681, 194] on span at bounding box center [677, 191] width 20 height 26
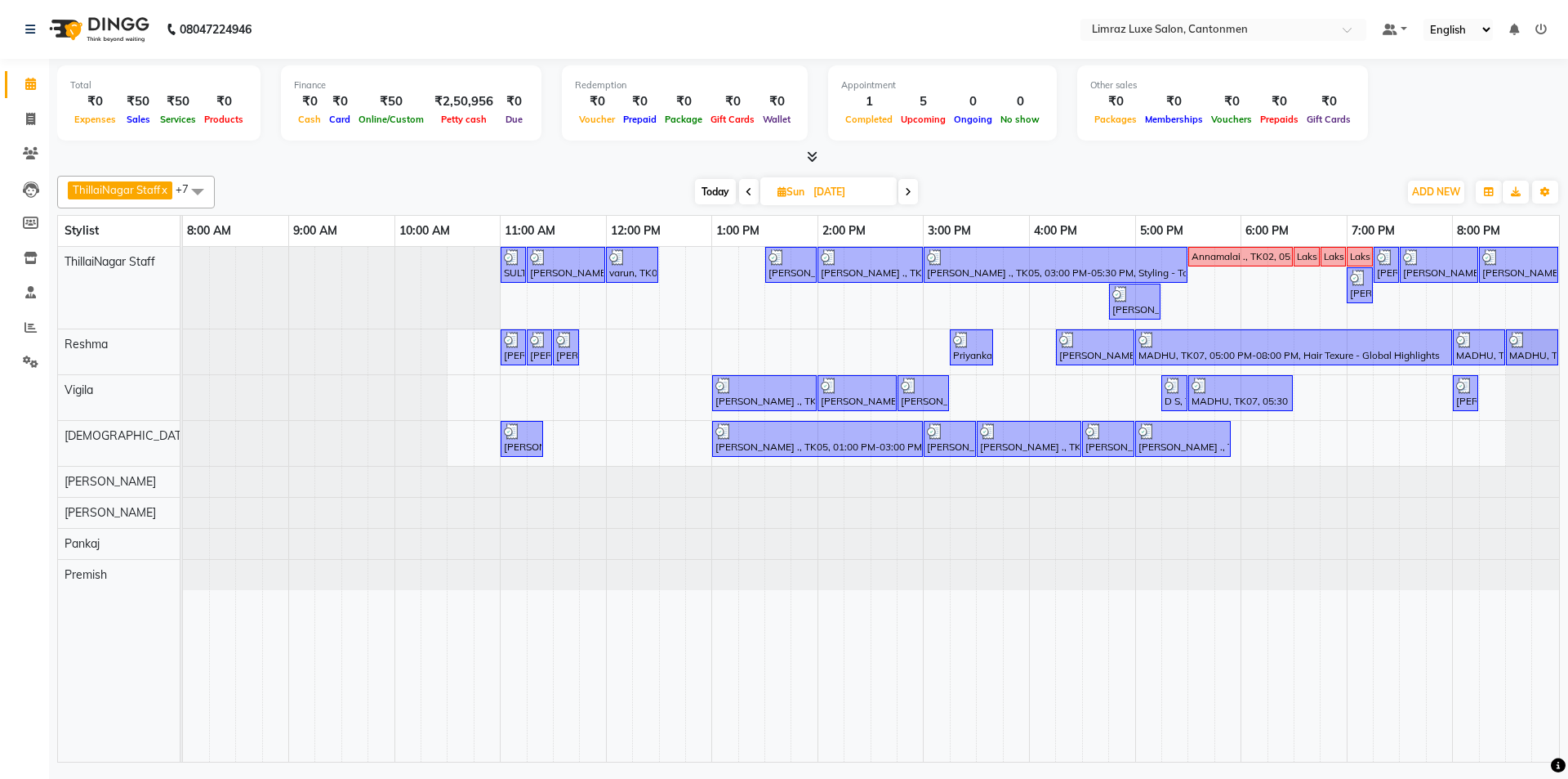
click at [750, 188] on icon at bounding box center [748, 192] width 7 height 10
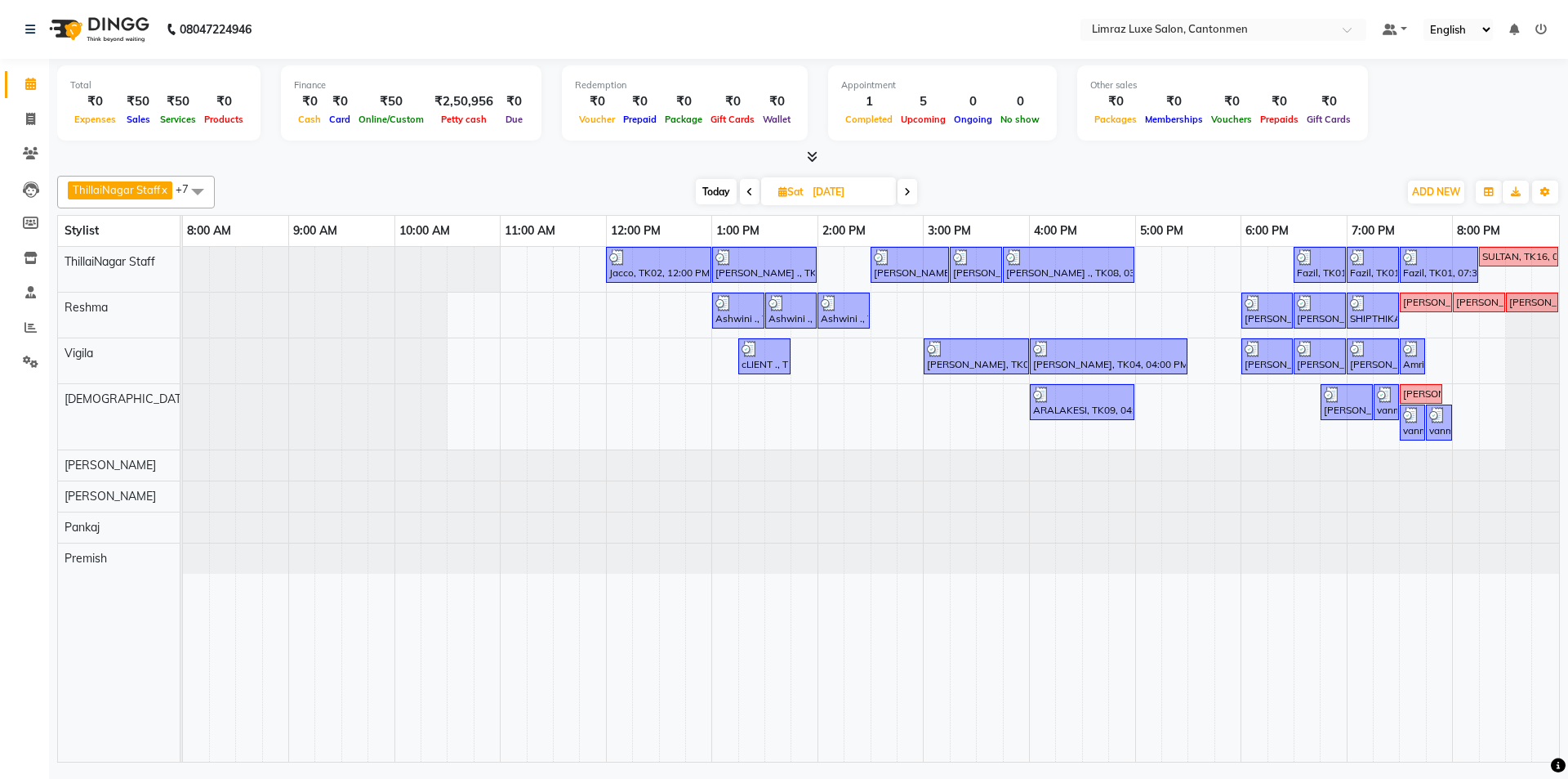
click at [750, 188] on icon at bounding box center [749, 192] width 7 height 10
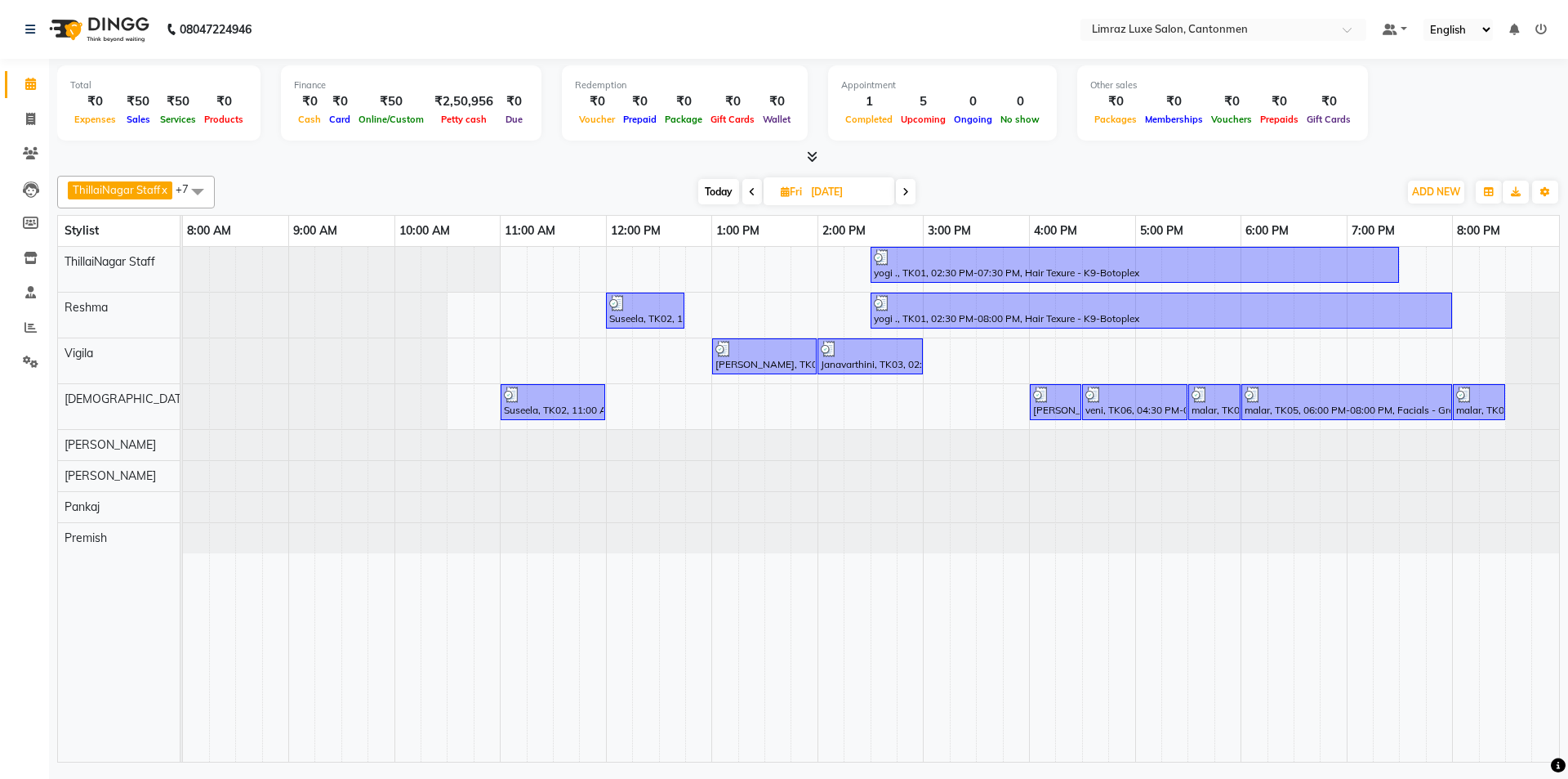
click at [750, 188] on icon at bounding box center [752, 192] width 7 height 10
type input "[DATE]"
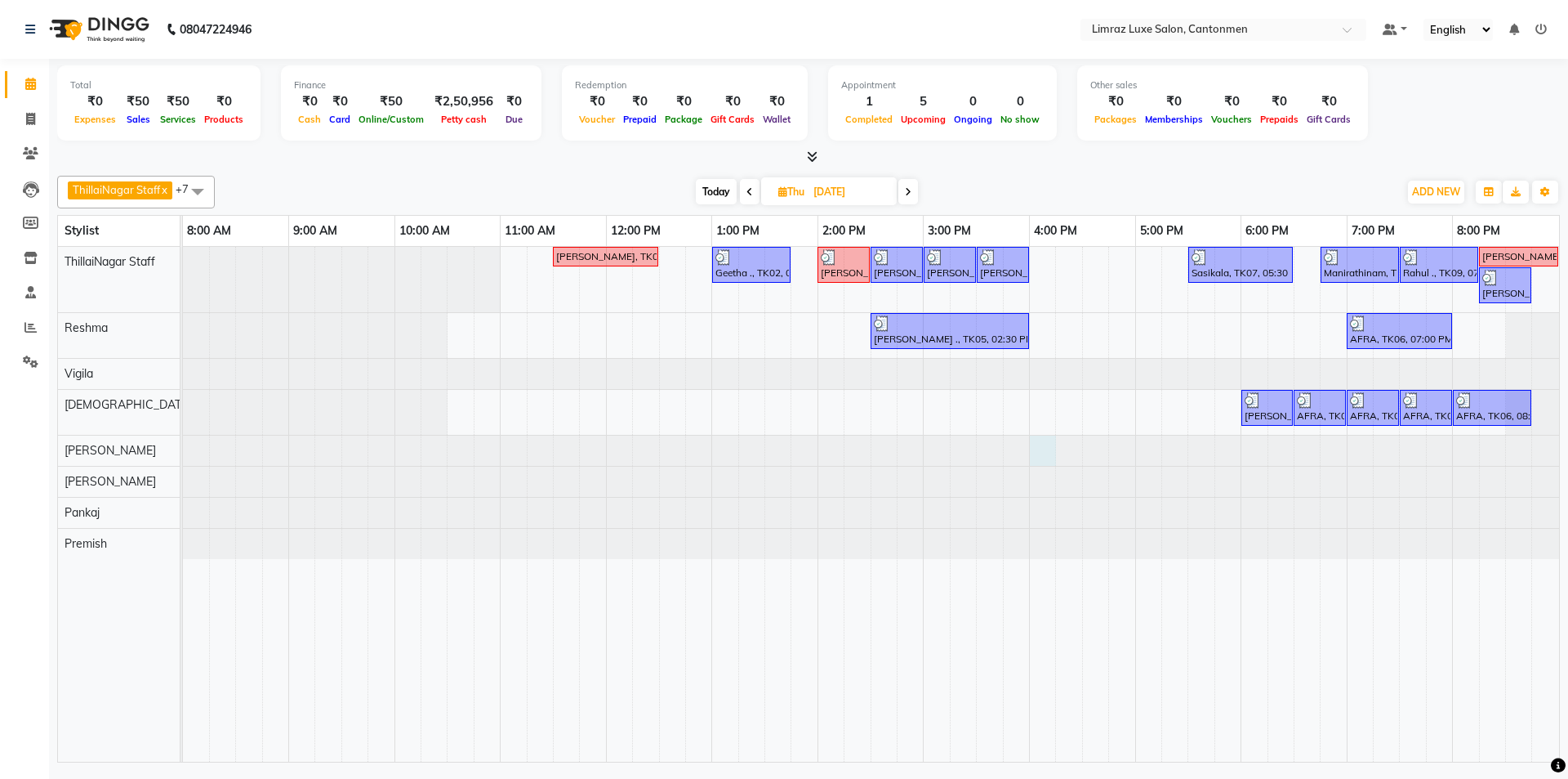
click at [183, 447] on div at bounding box center [183, 451] width 0 height 31
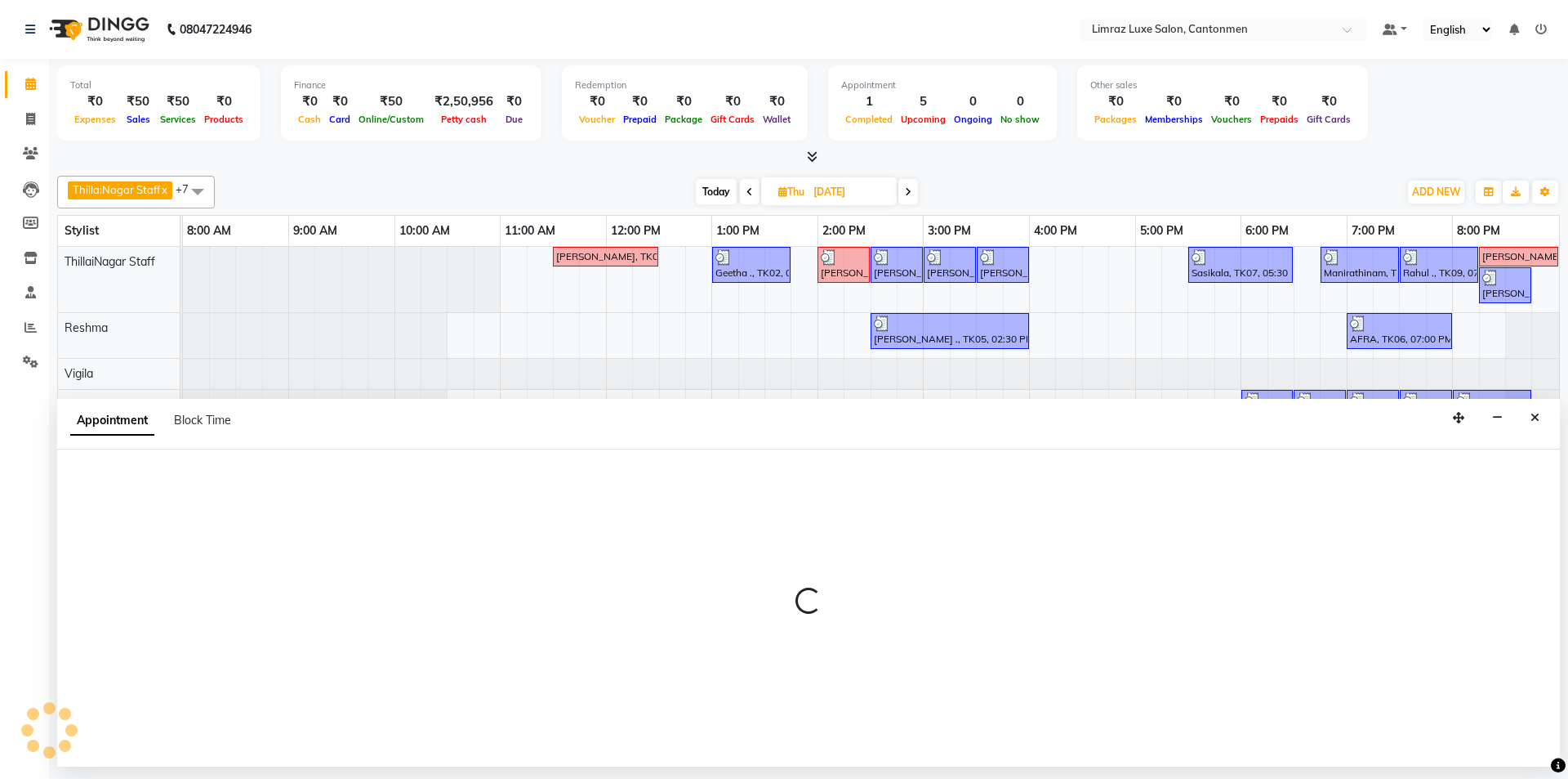
select select "63045"
select select "960"
select select "tentative"
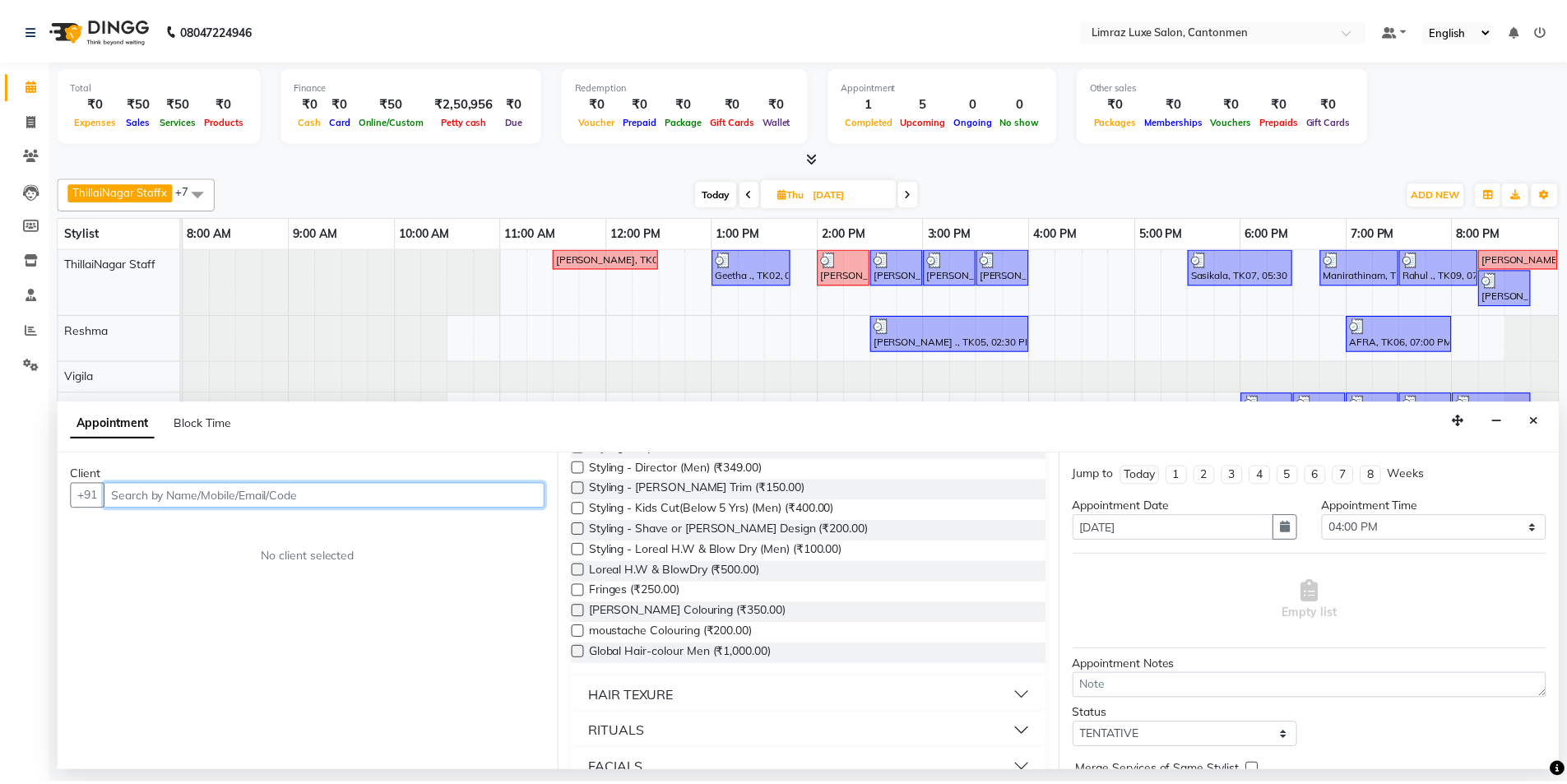
scroll to position [658, 0]
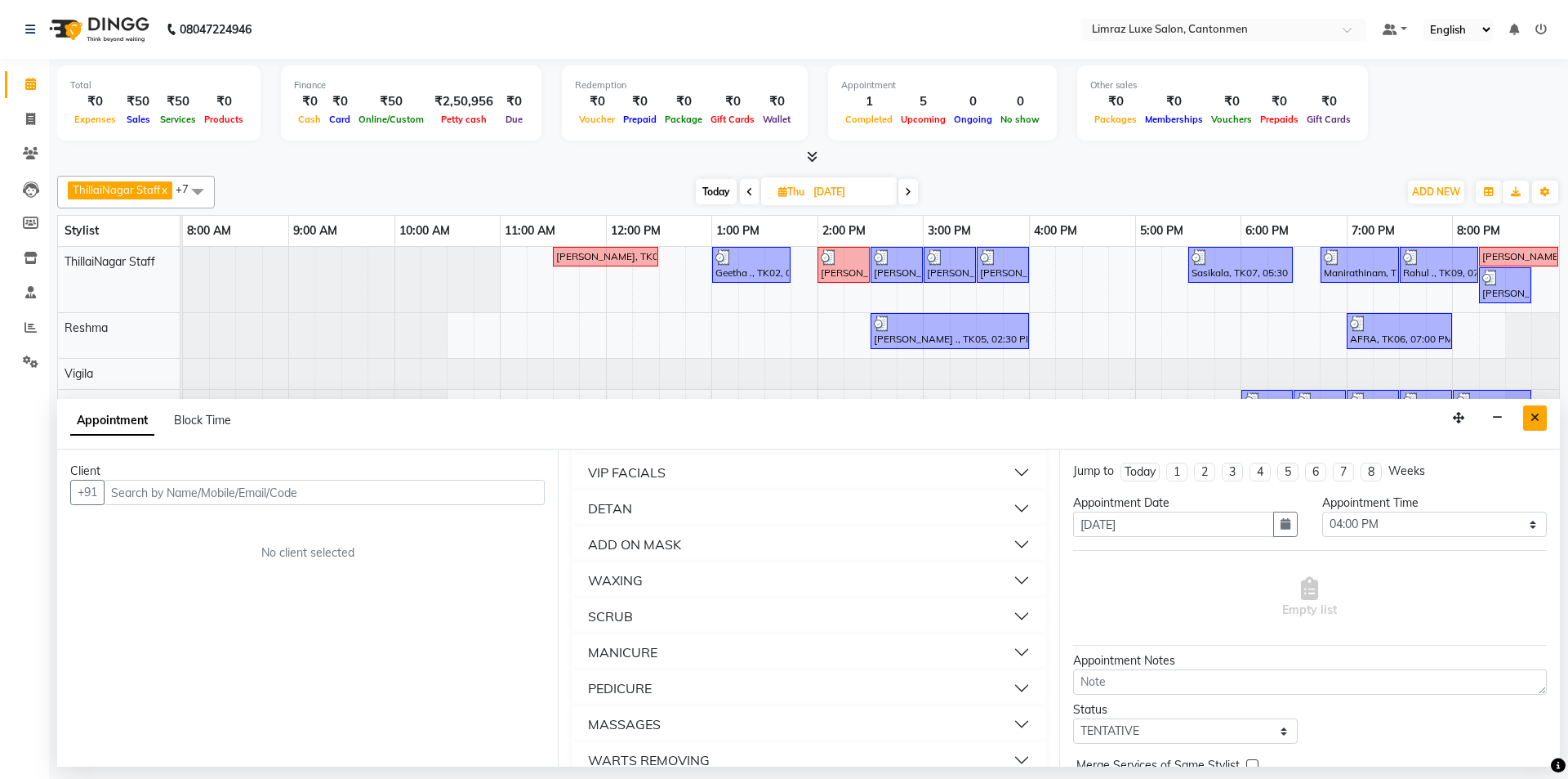
click at [782, 416] on icon "Close" at bounding box center [1535, 418] width 9 height 11
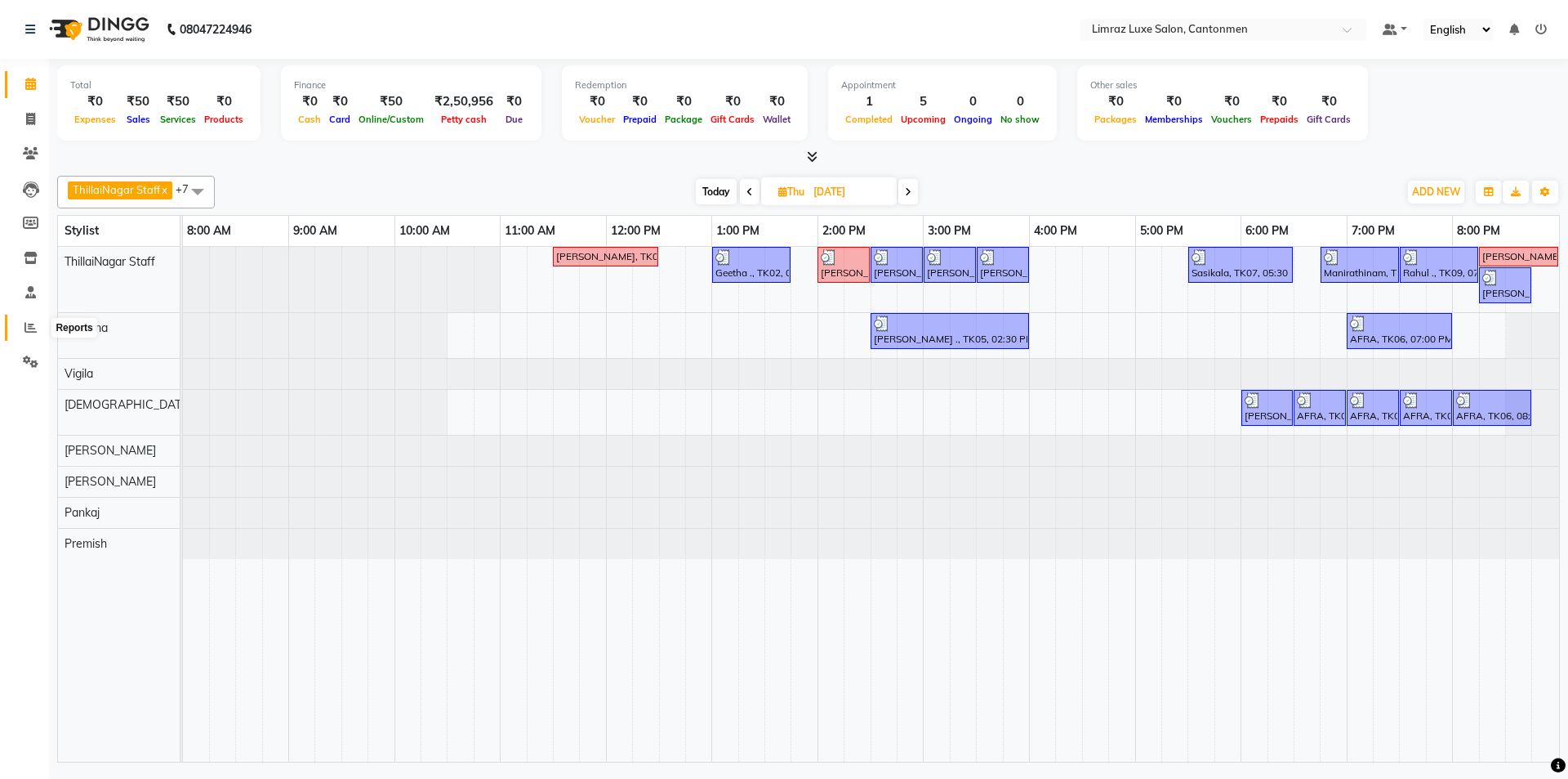
click at [24, 318] on span at bounding box center [31, 328] width 29 height 19
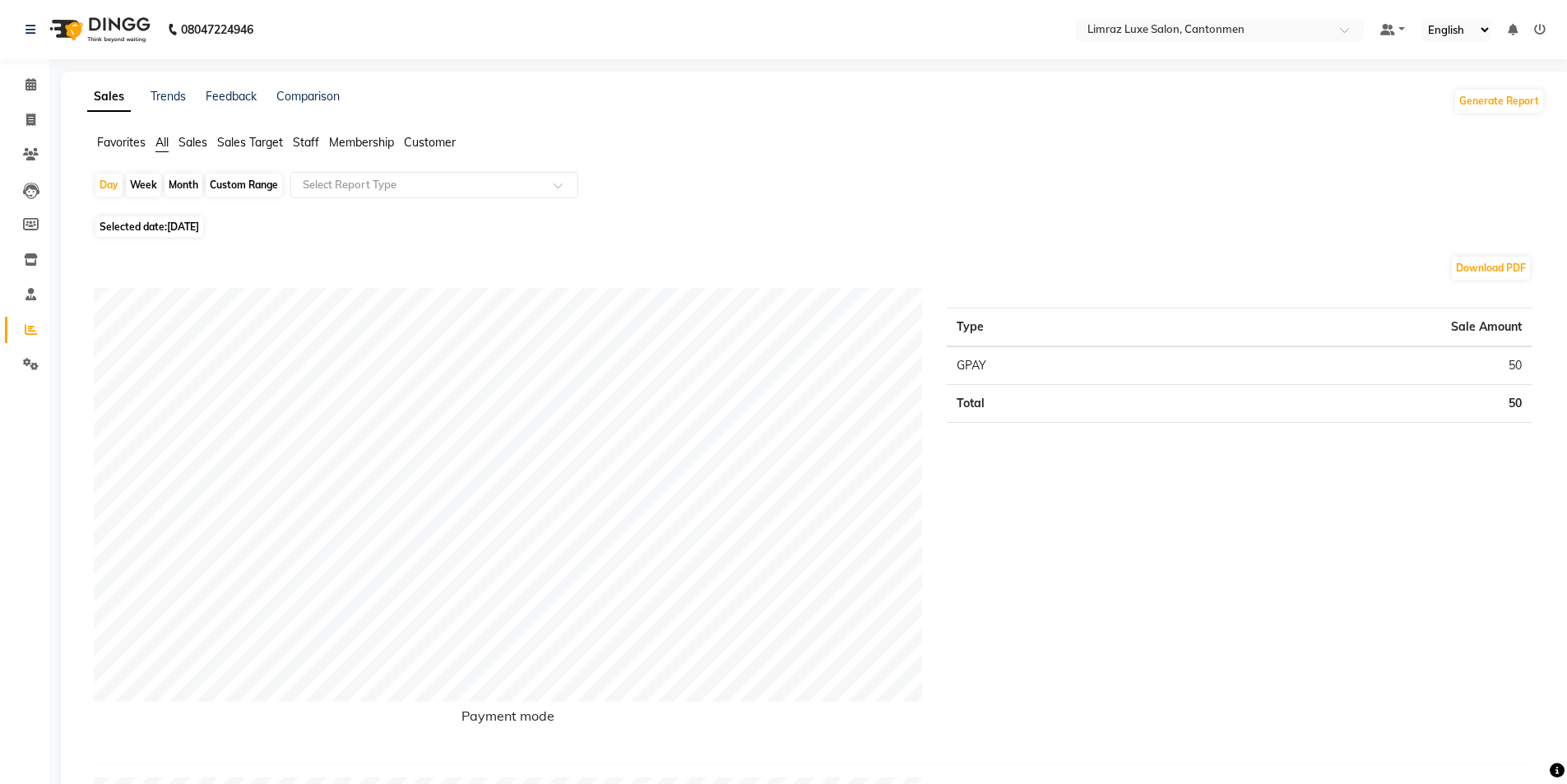
click at [197, 224] on span "[DATE]" at bounding box center [183, 226] width 32 height 13
select select "9"
select select "2025"
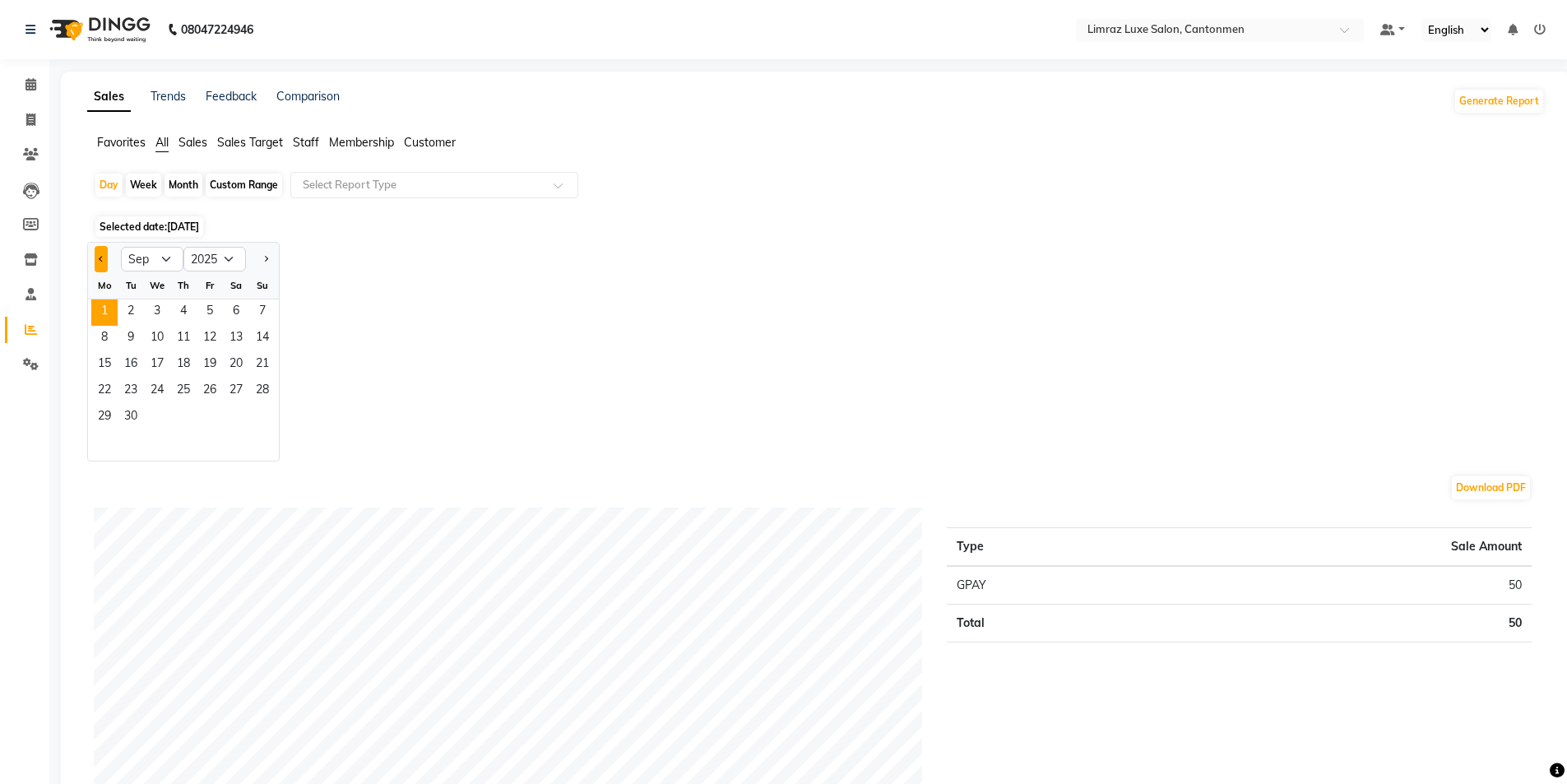
click at [96, 266] on button "Previous month" at bounding box center [101, 259] width 13 height 26
select select "8"
click at [176, 410] on span "28" at bounding box center [183, 417] width 26 height 26
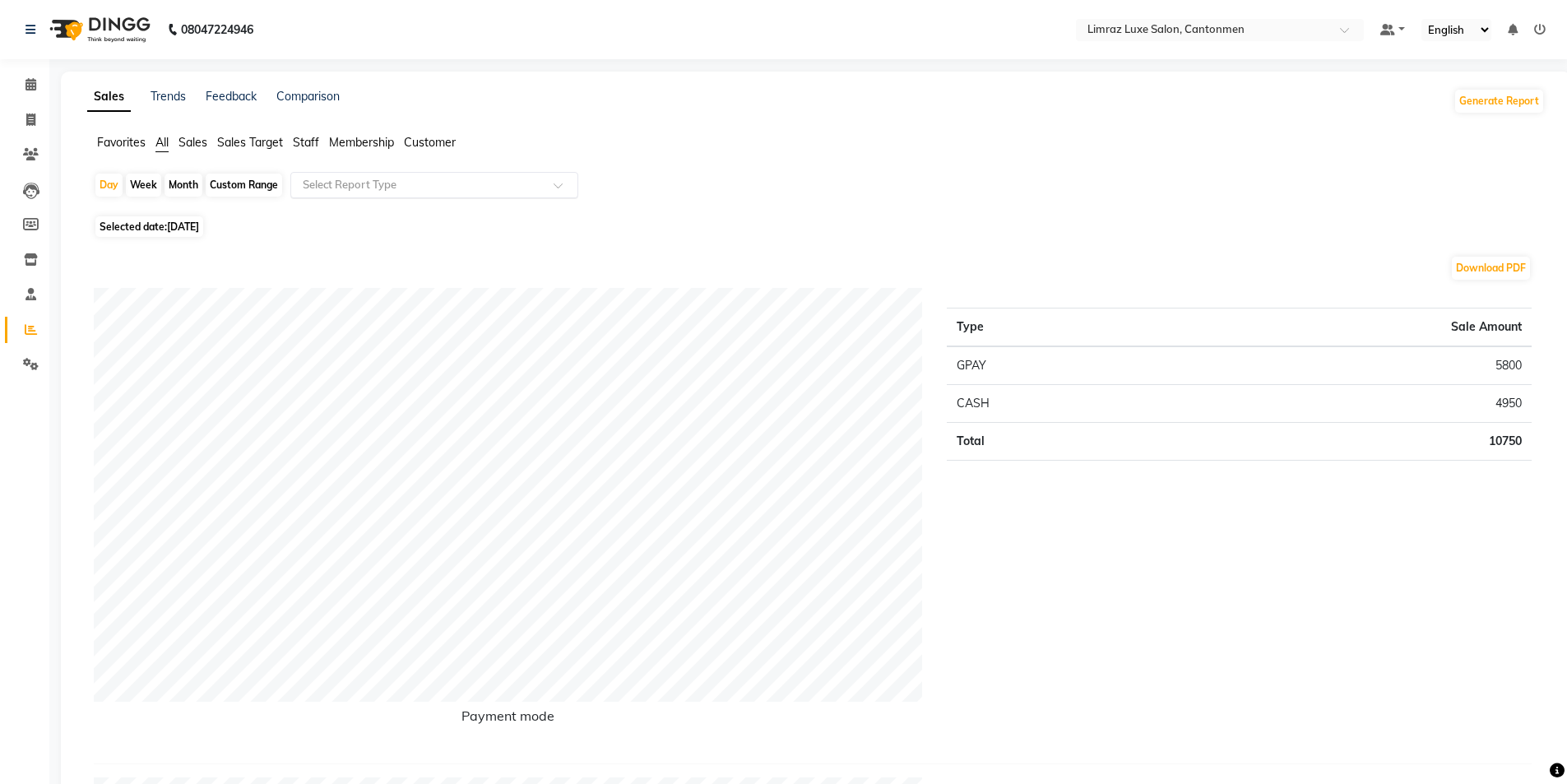
click at [526, 189] on input "text" at bounding box center [418, 185] width 237 height 16
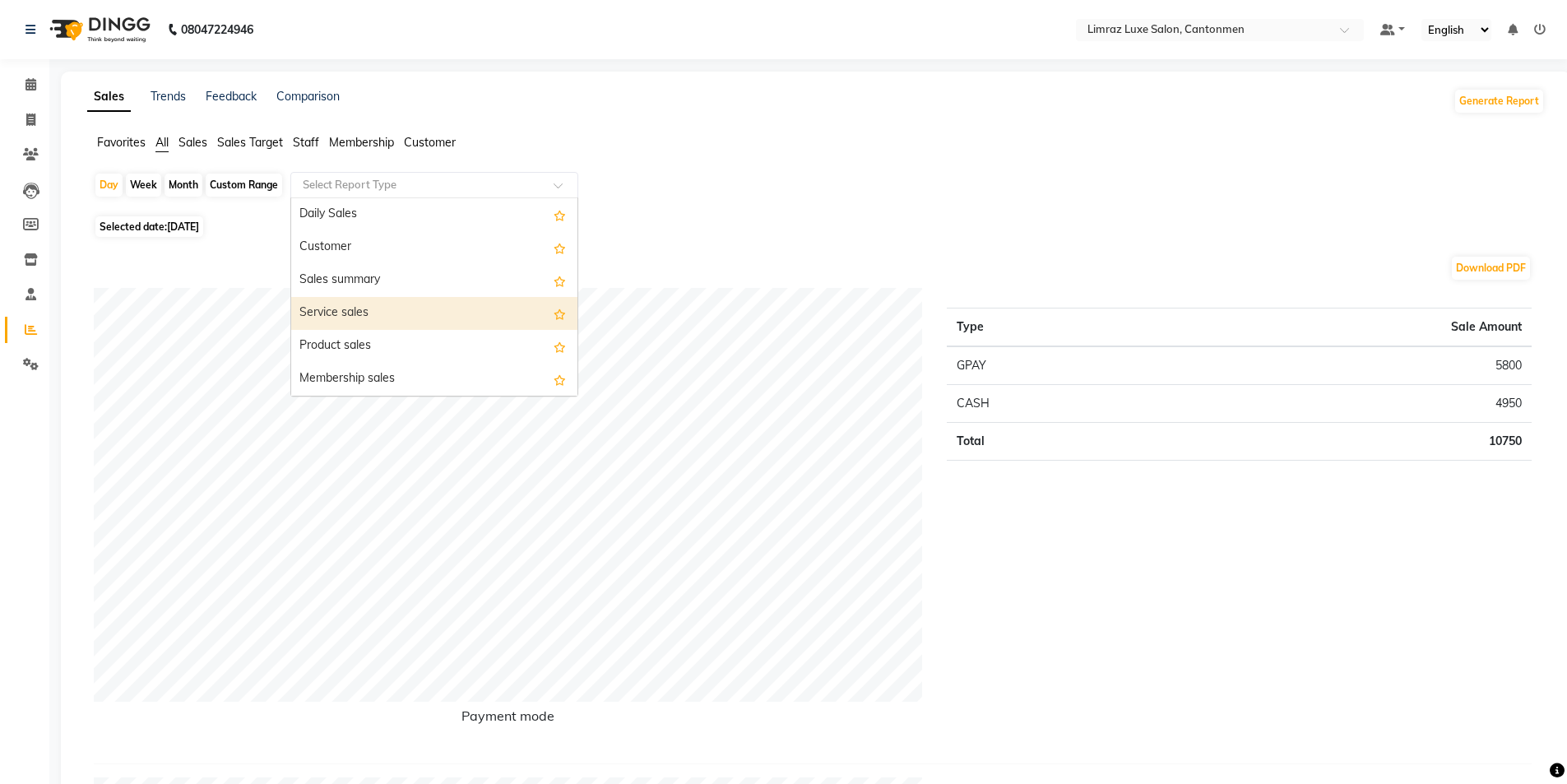
click at [403, 319] on div "Service sales" at bounding box center [434, 314] width 286 height 33
select select "full_report"
select select "csv"
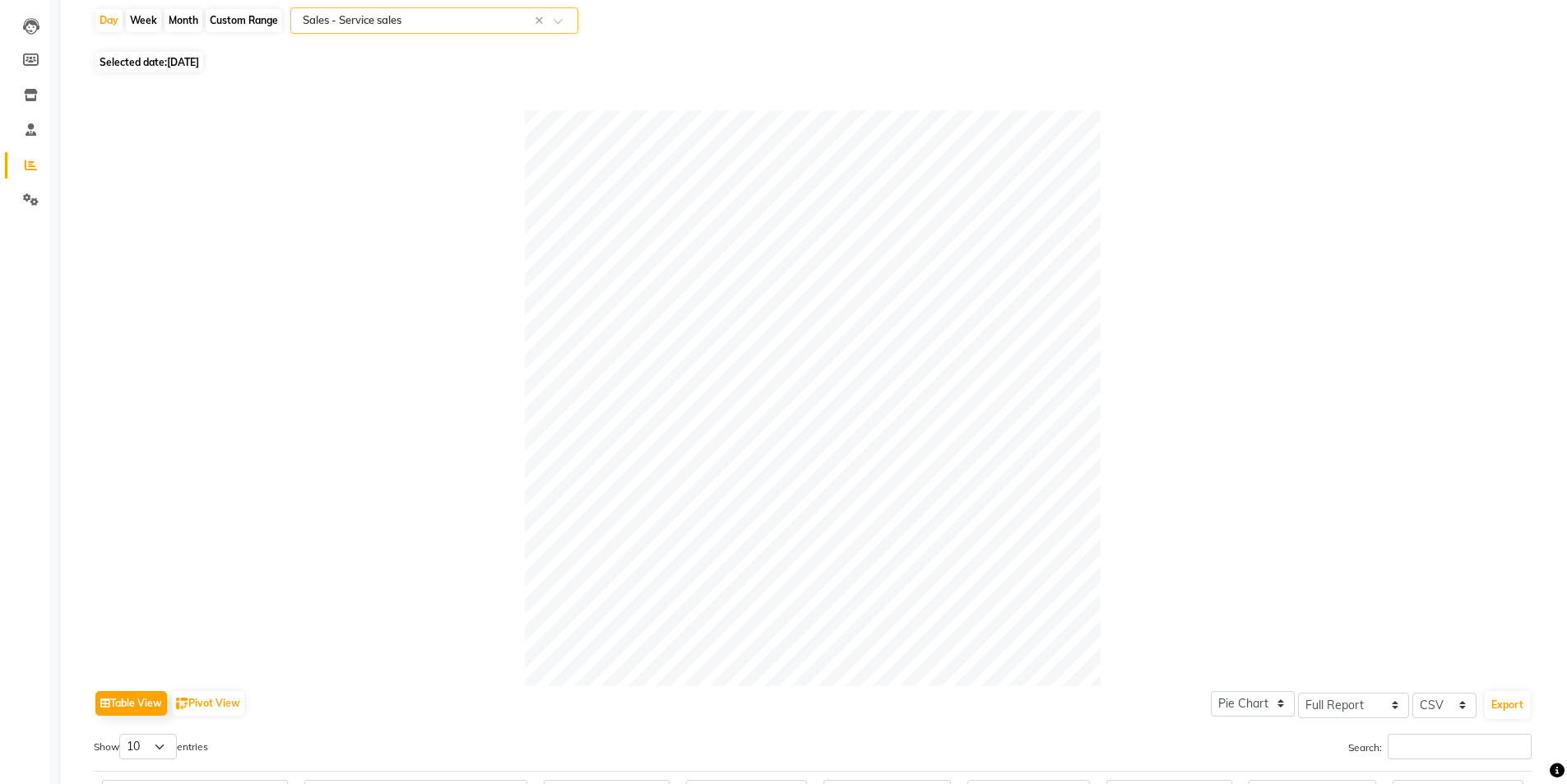
scroll to position [82, 0]
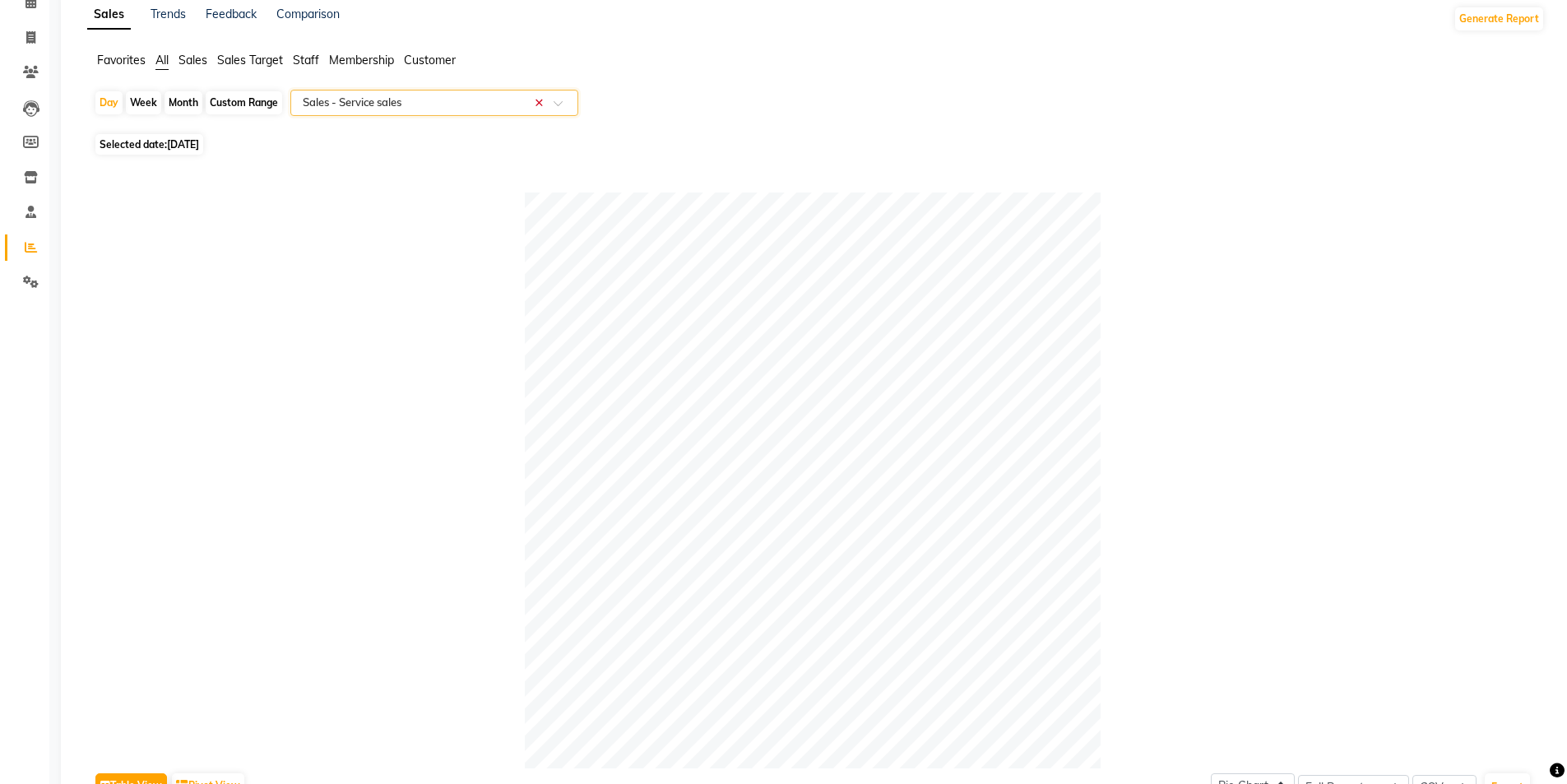
drag, startPoint x: 560, startPoint y: 108, endPoint x: 544, endPoint y: 109, distance: 16.0
click at [556, 108] on span at bounding box center [563, 107] width 20 height 16
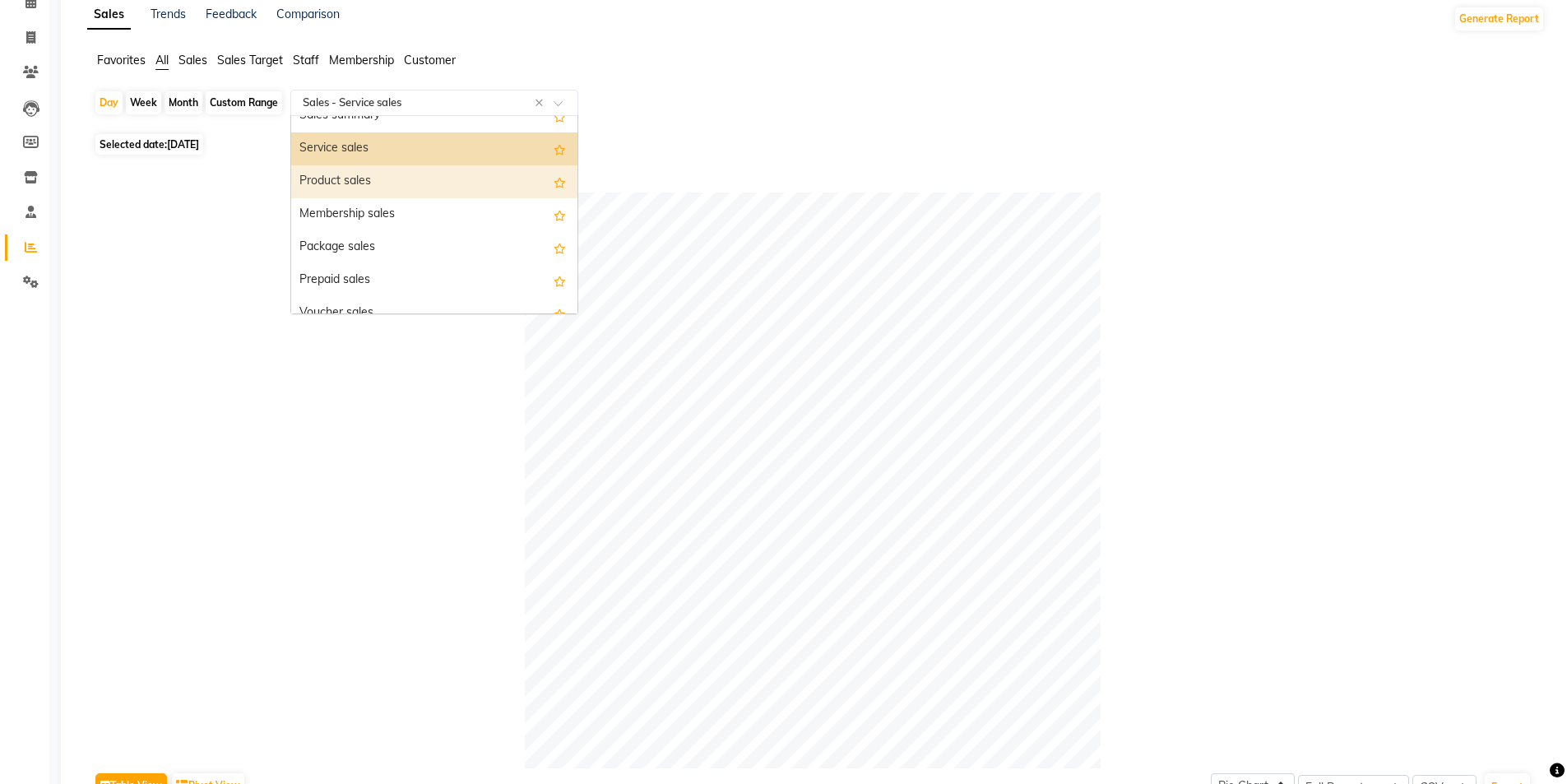
click at [410, 177] on div "Product sales" at bounding box center [434, 182] width 286 height 33
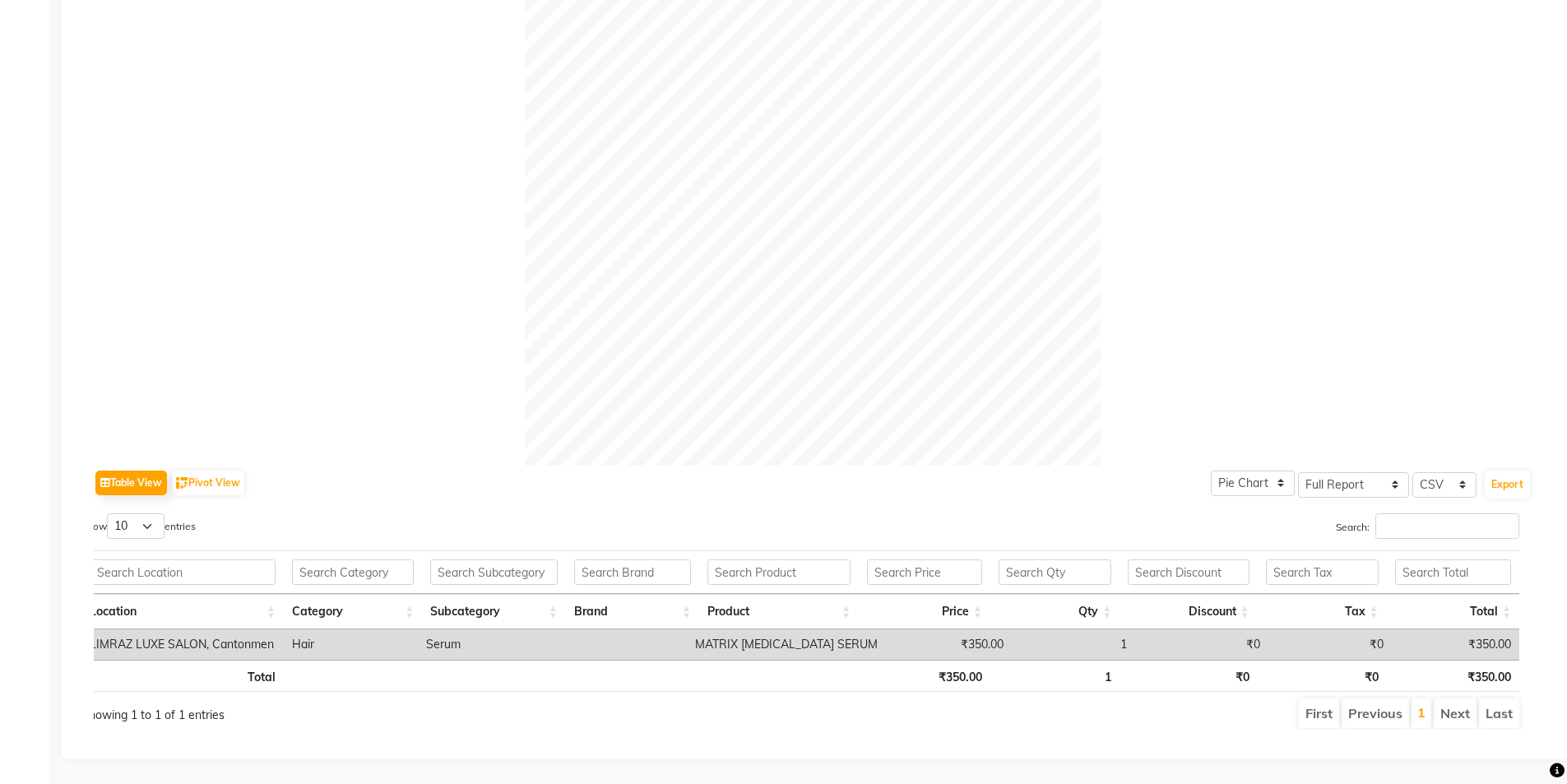
scroll to position [0, 0]
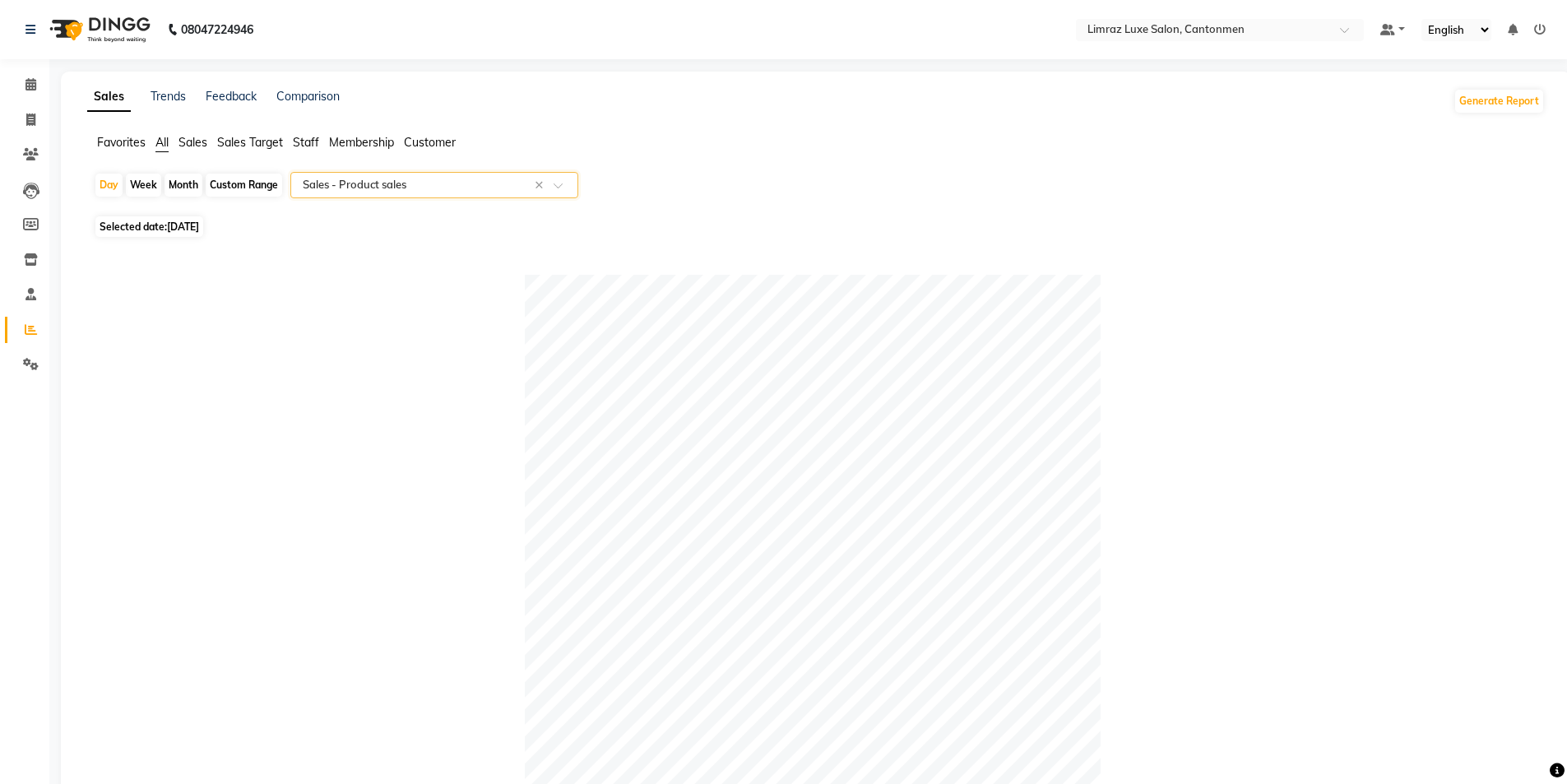
click at [555, 184] on span at bounding box center [563, 190] width 20 height 16
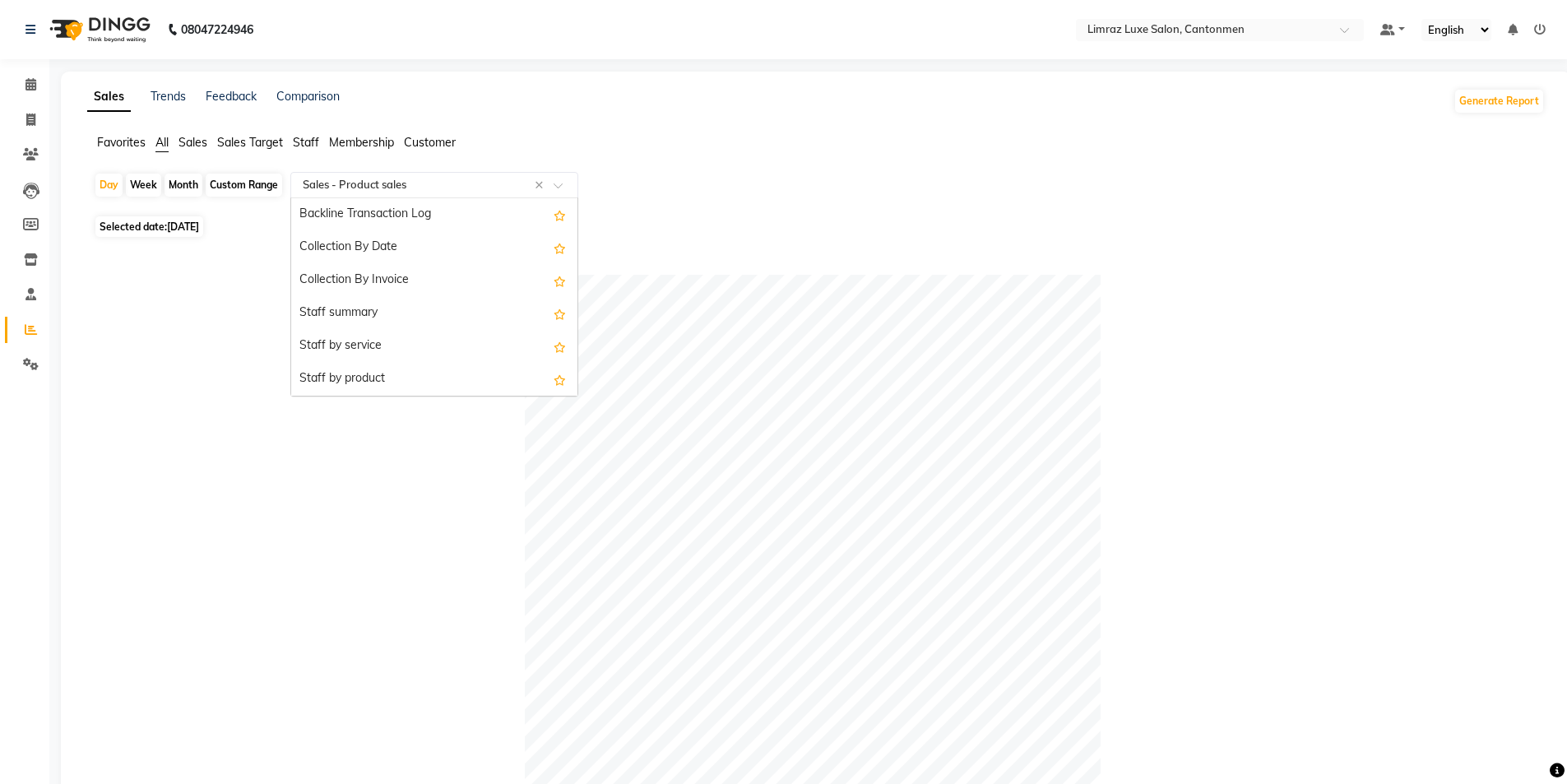
scroll to position [575, 0]
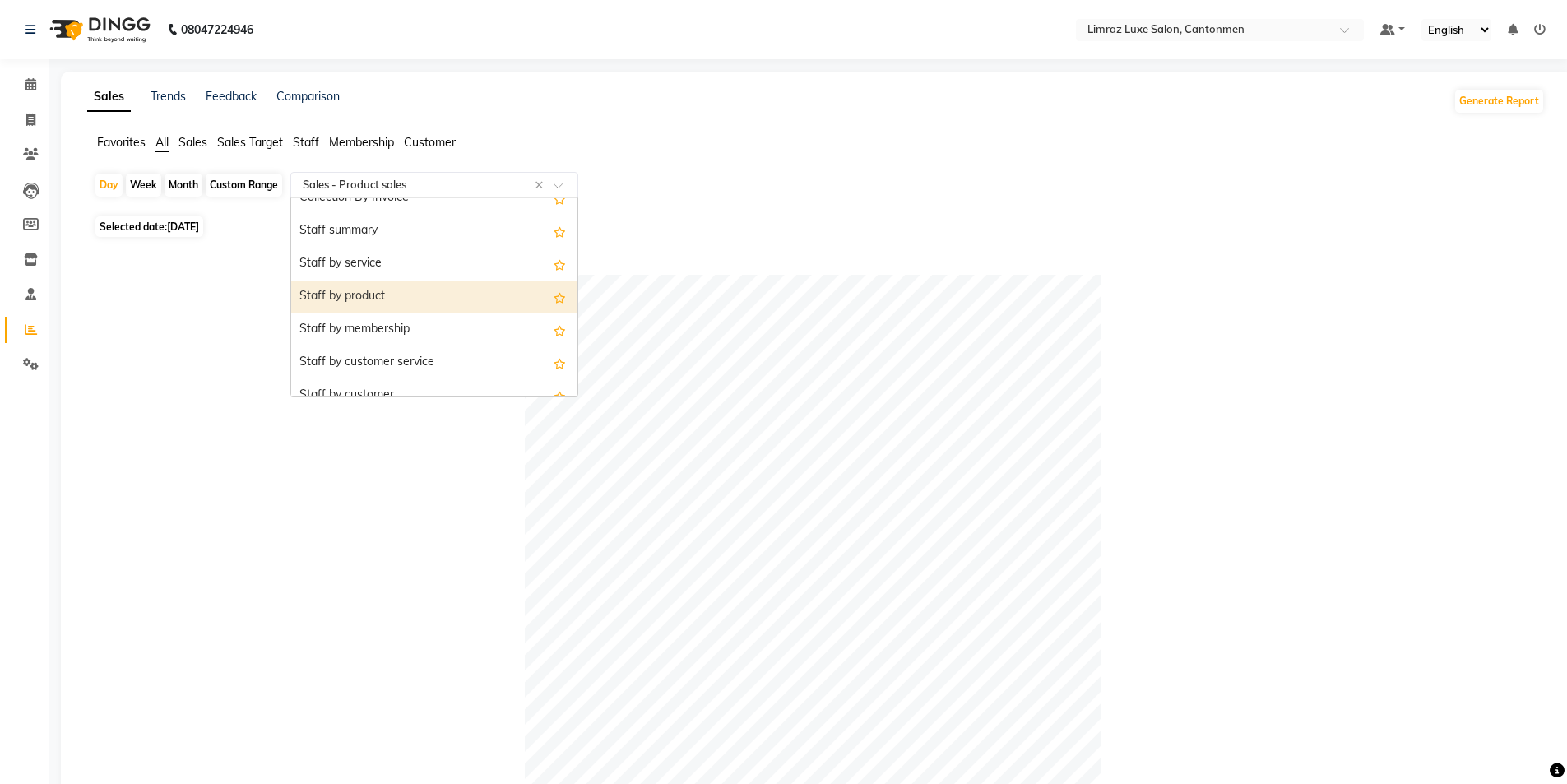
click at [460, 298] on div "Staff by product" at bounding box center [434, 297] width 286 height 33
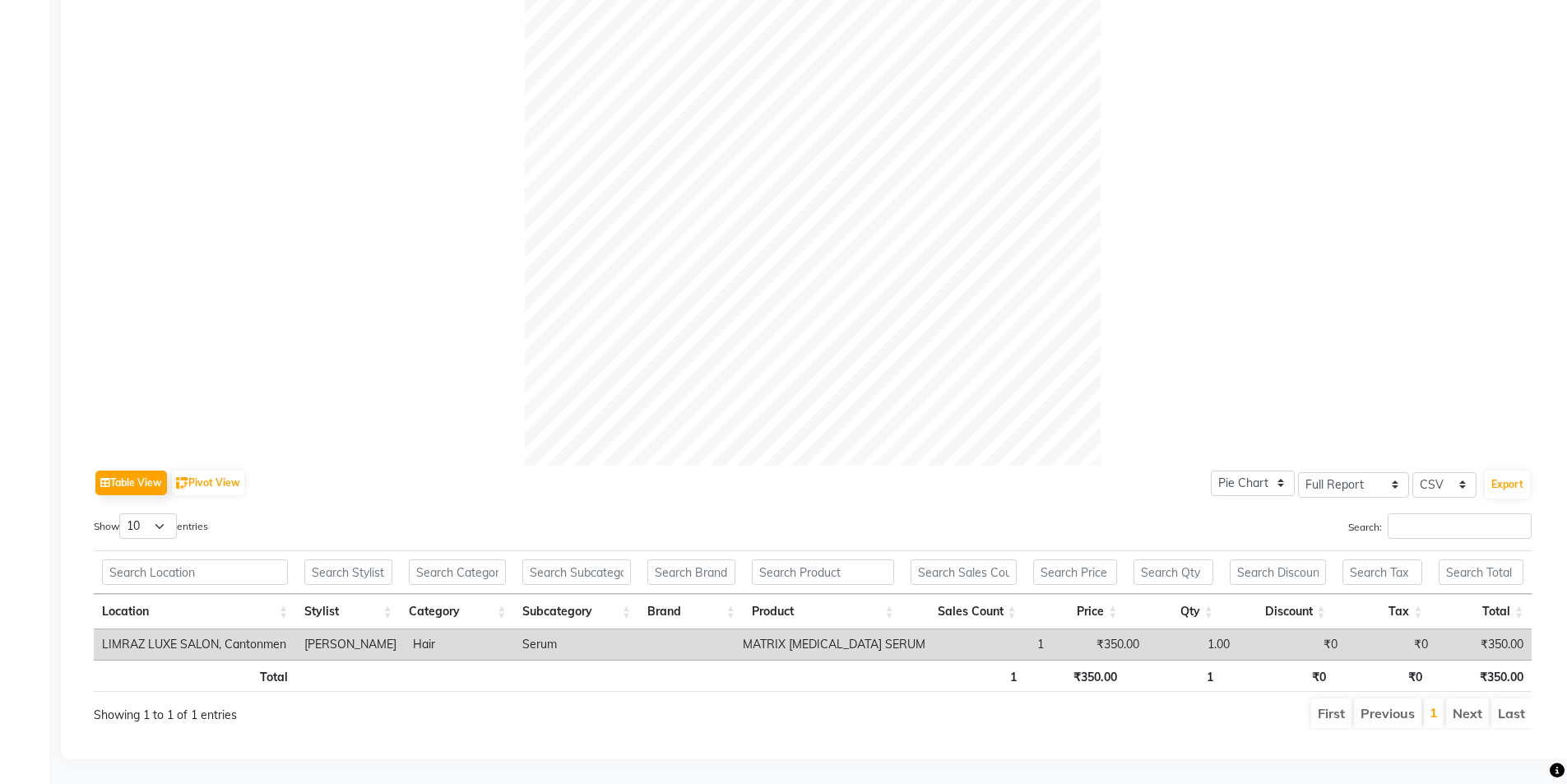
scroll to position [0, 0]
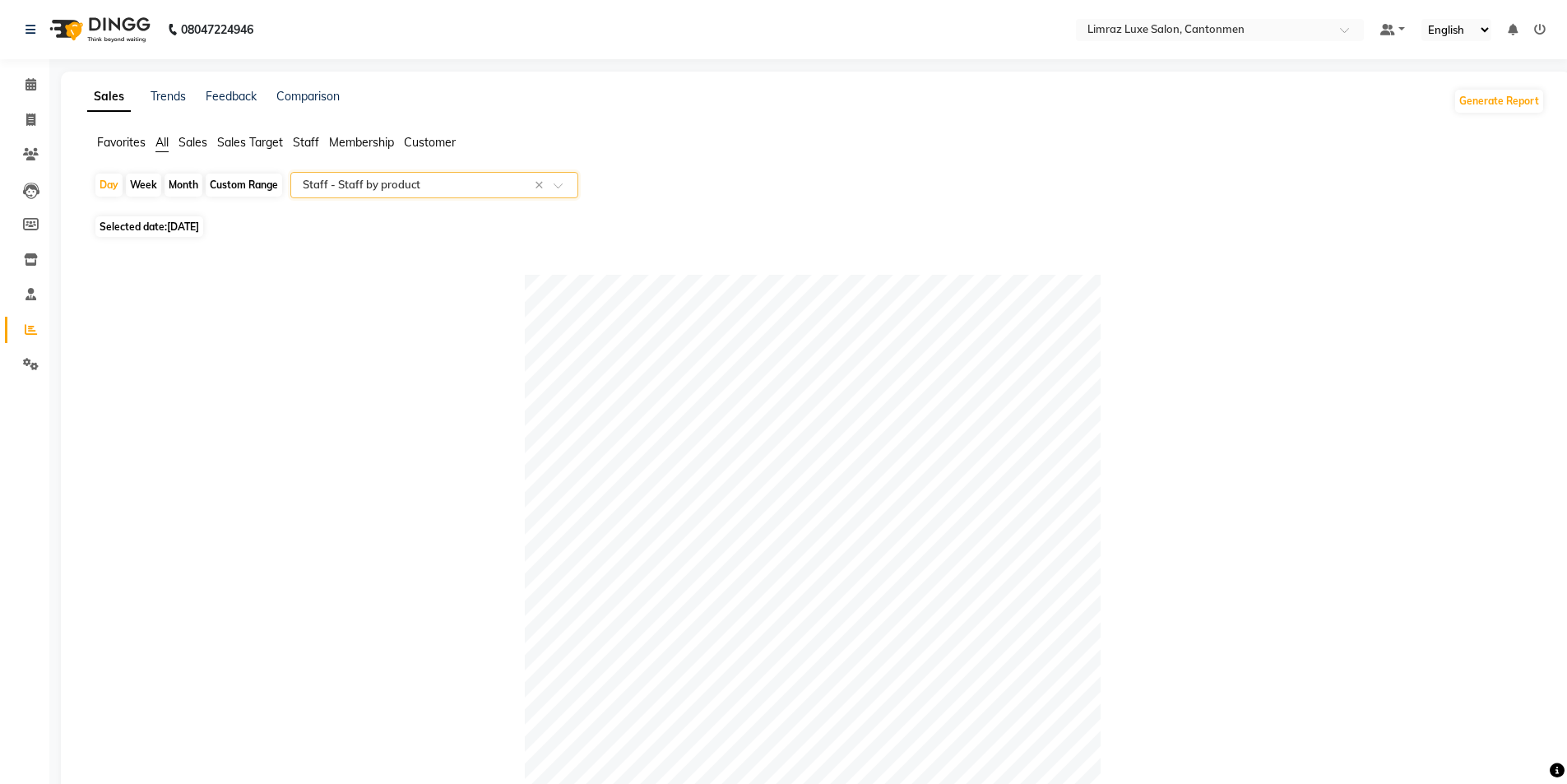
click at [558, 184] on span at bounding box center [563, 190] width 20 height 16
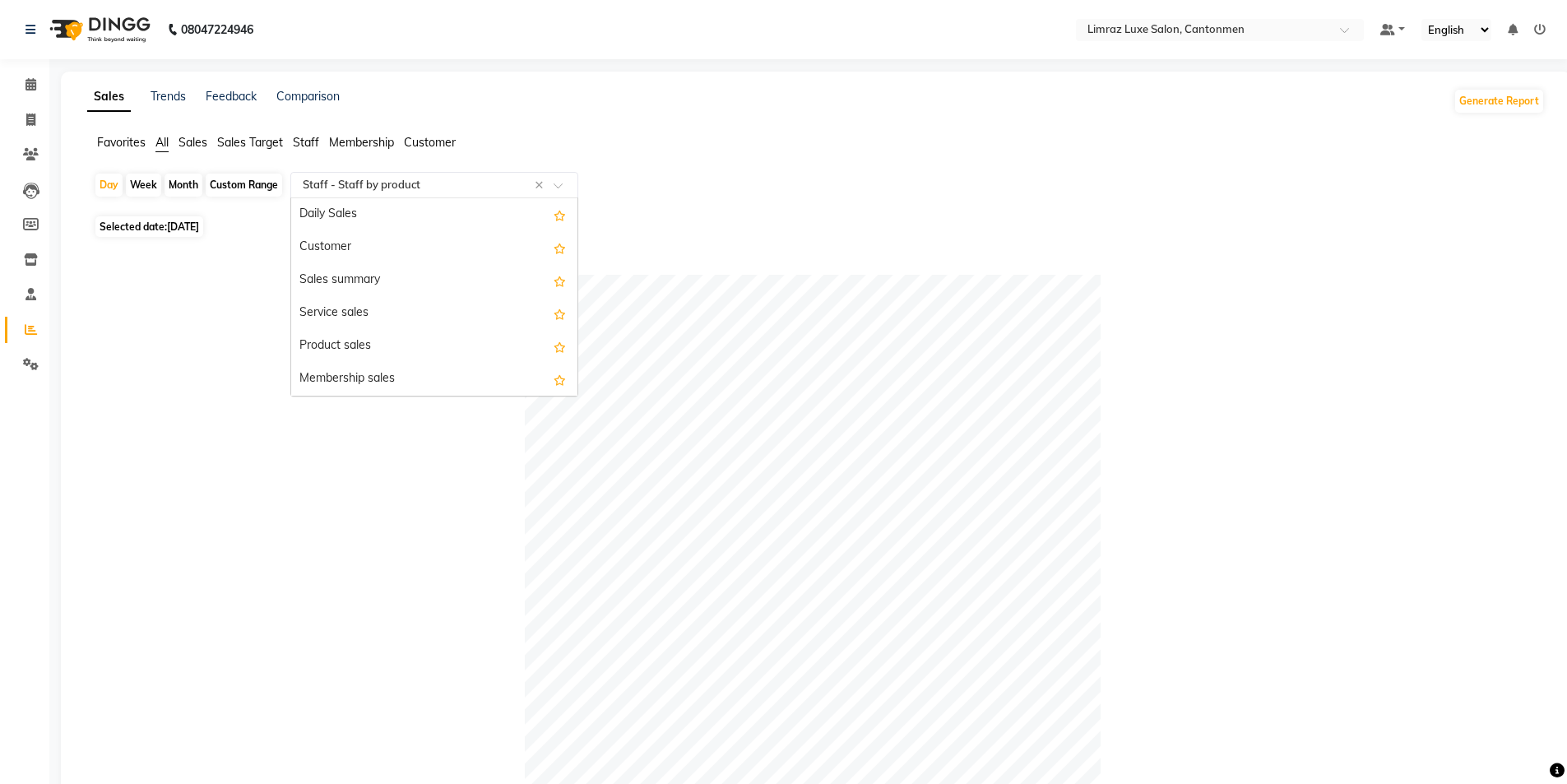
scroll to position [658, 0]
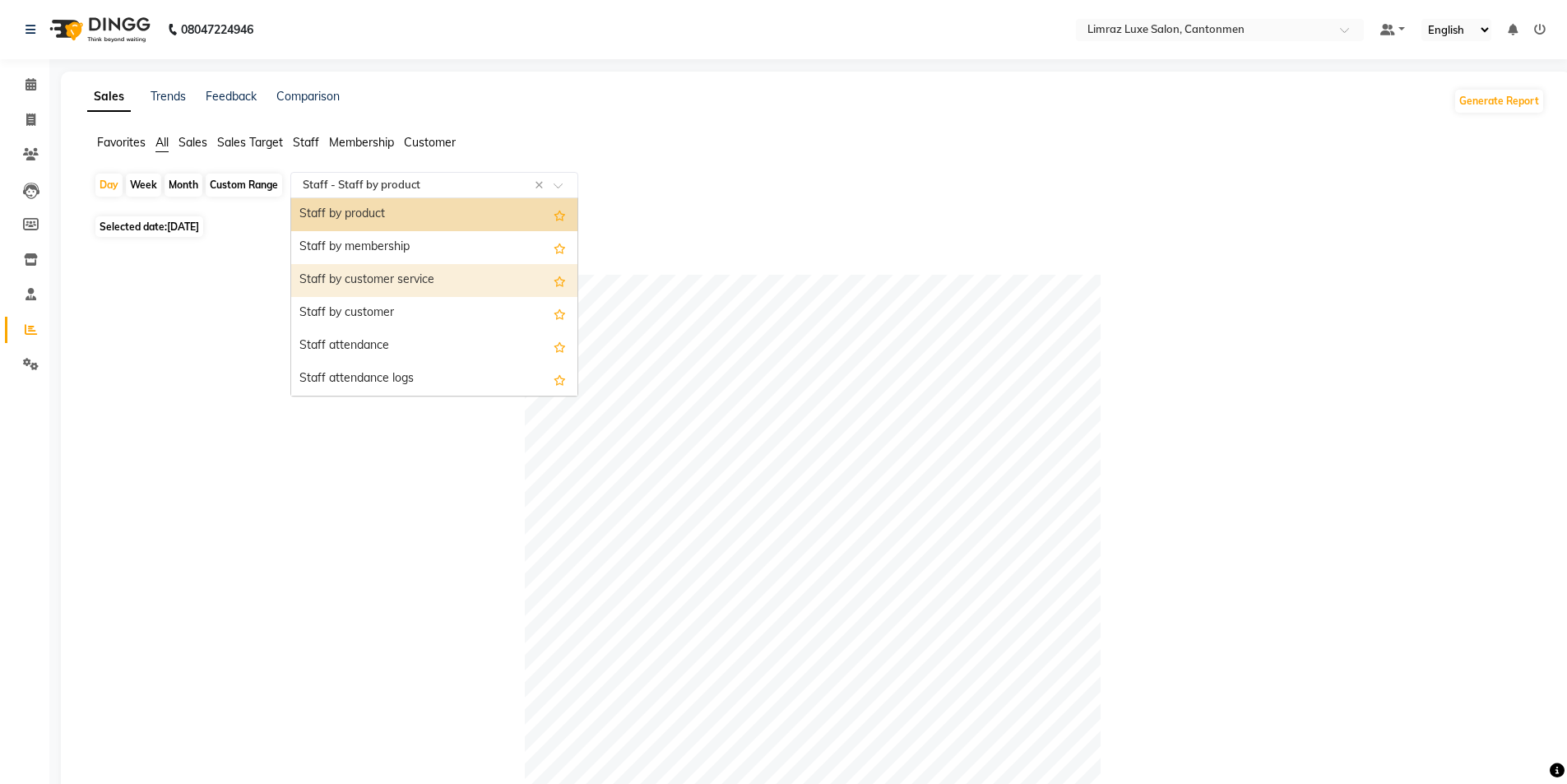
click at [440, 291] on div "Staff by customer service" at bounding box center [434, 280] width 286 height 33
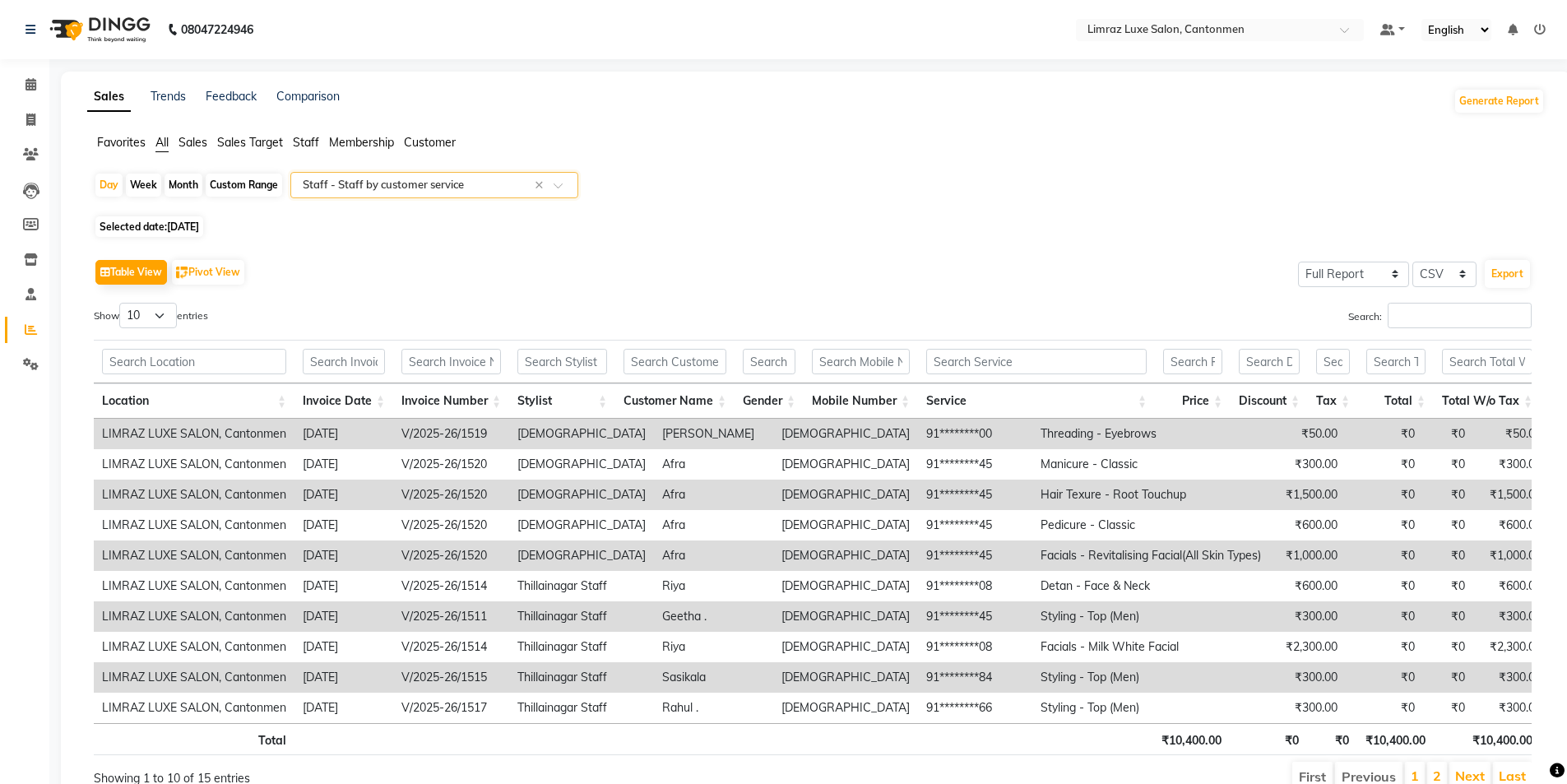
scroll to position [88, 0]
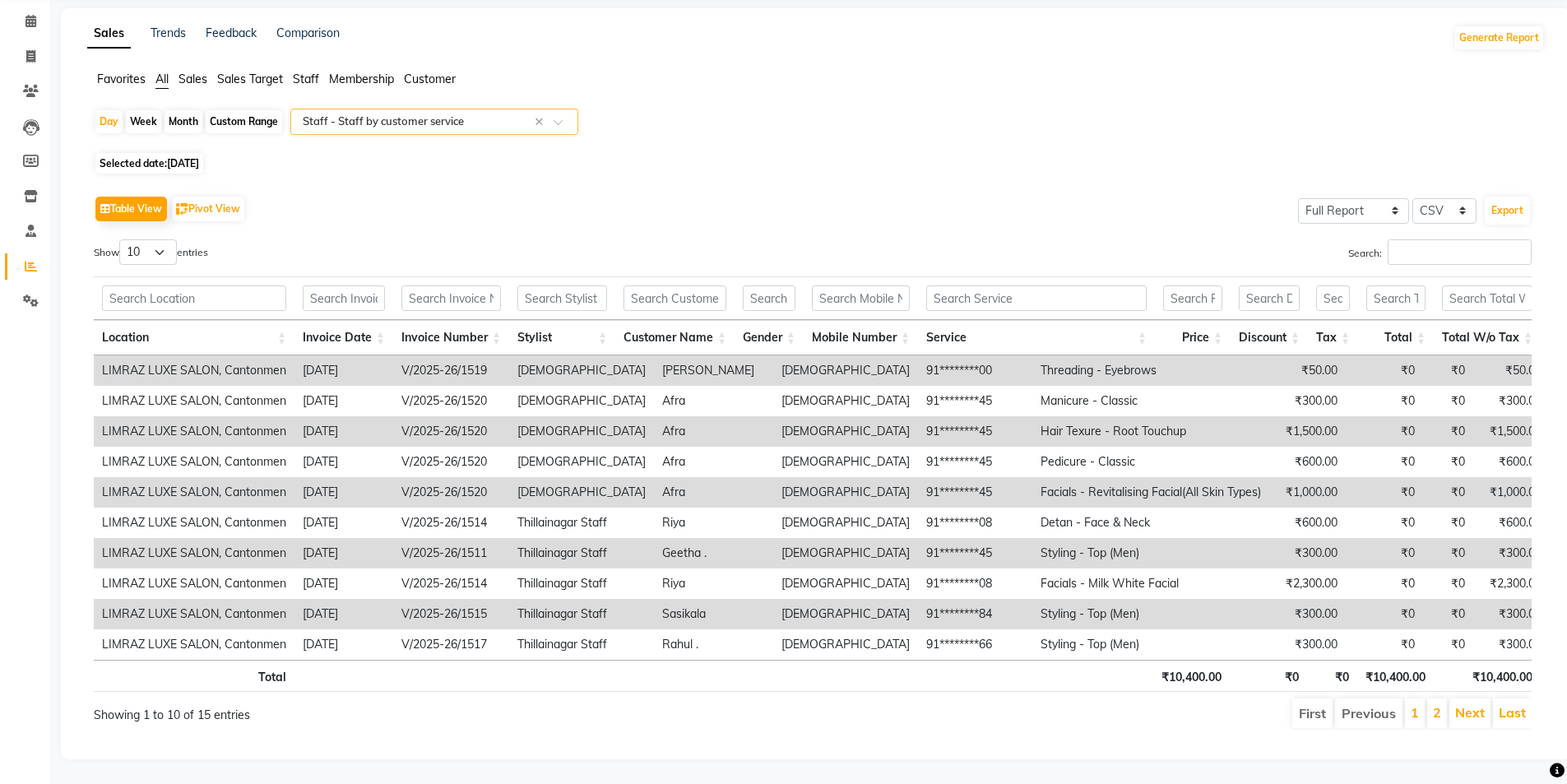
click at [558, 114] on div at bounding box center [434, 121] width 286 height 16
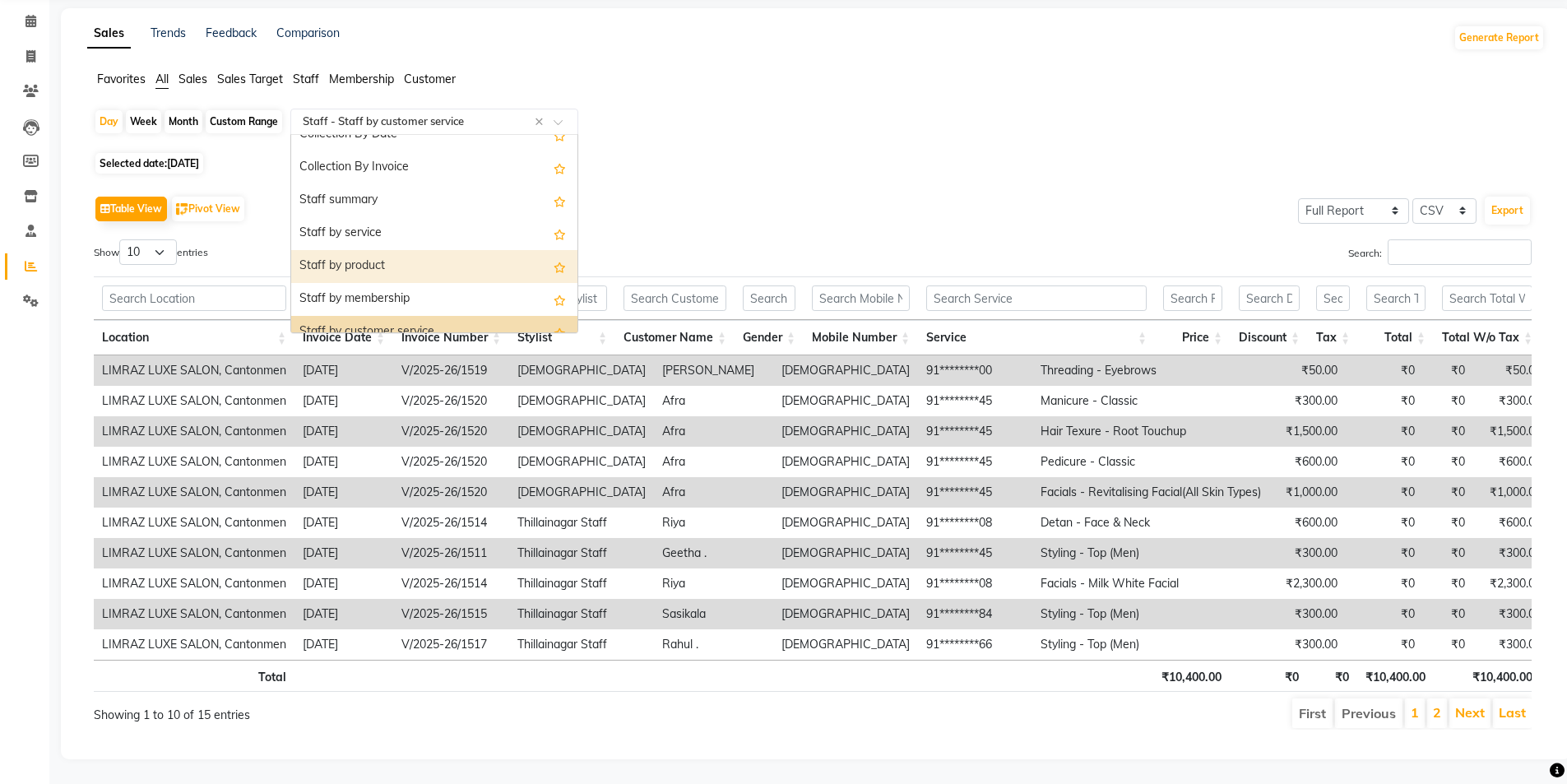
scroll to position [461, 0]
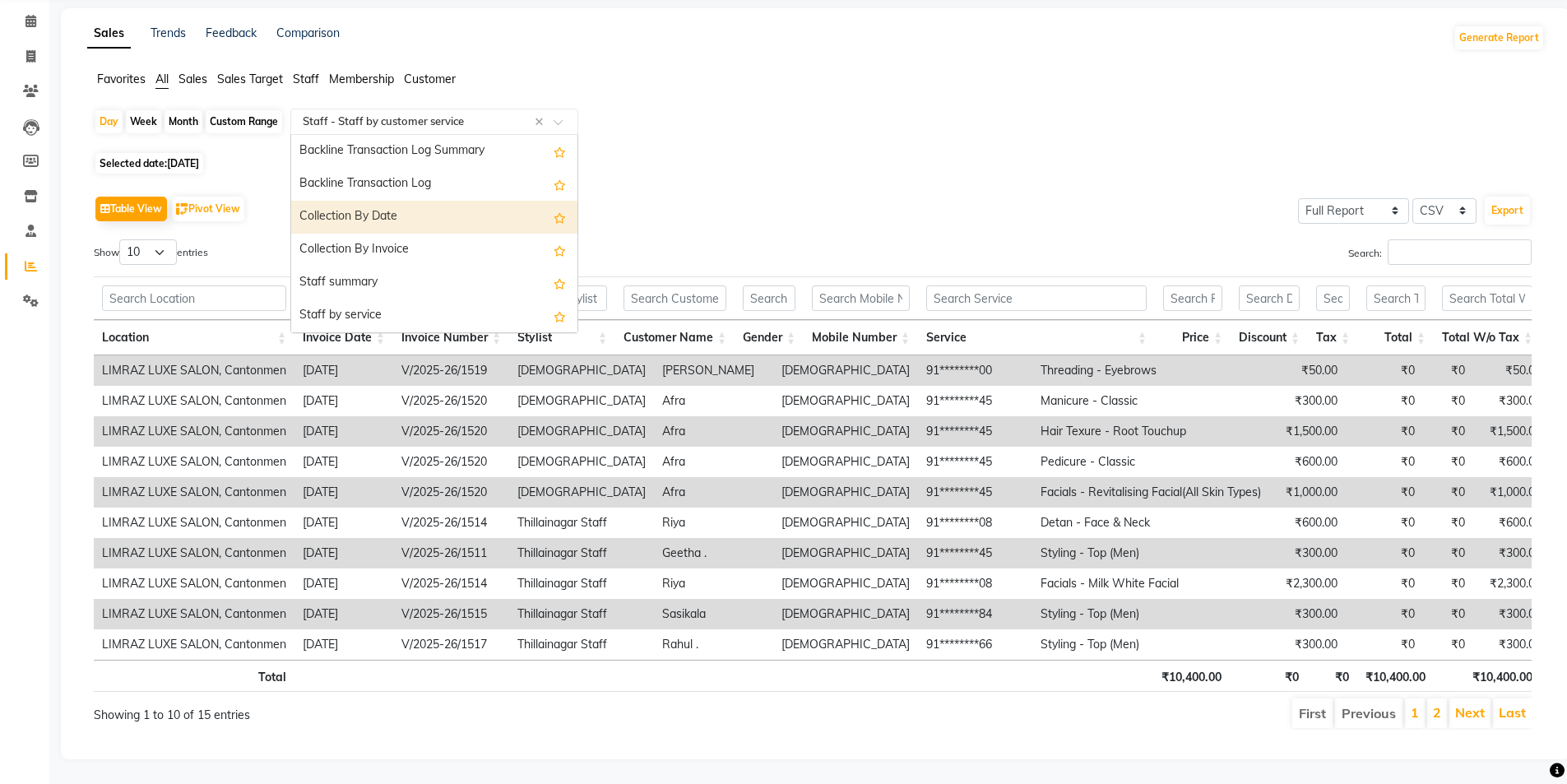
click at [399, 201] on div "Collection By Date" at bounding box center [434, 217] width 286 height 33
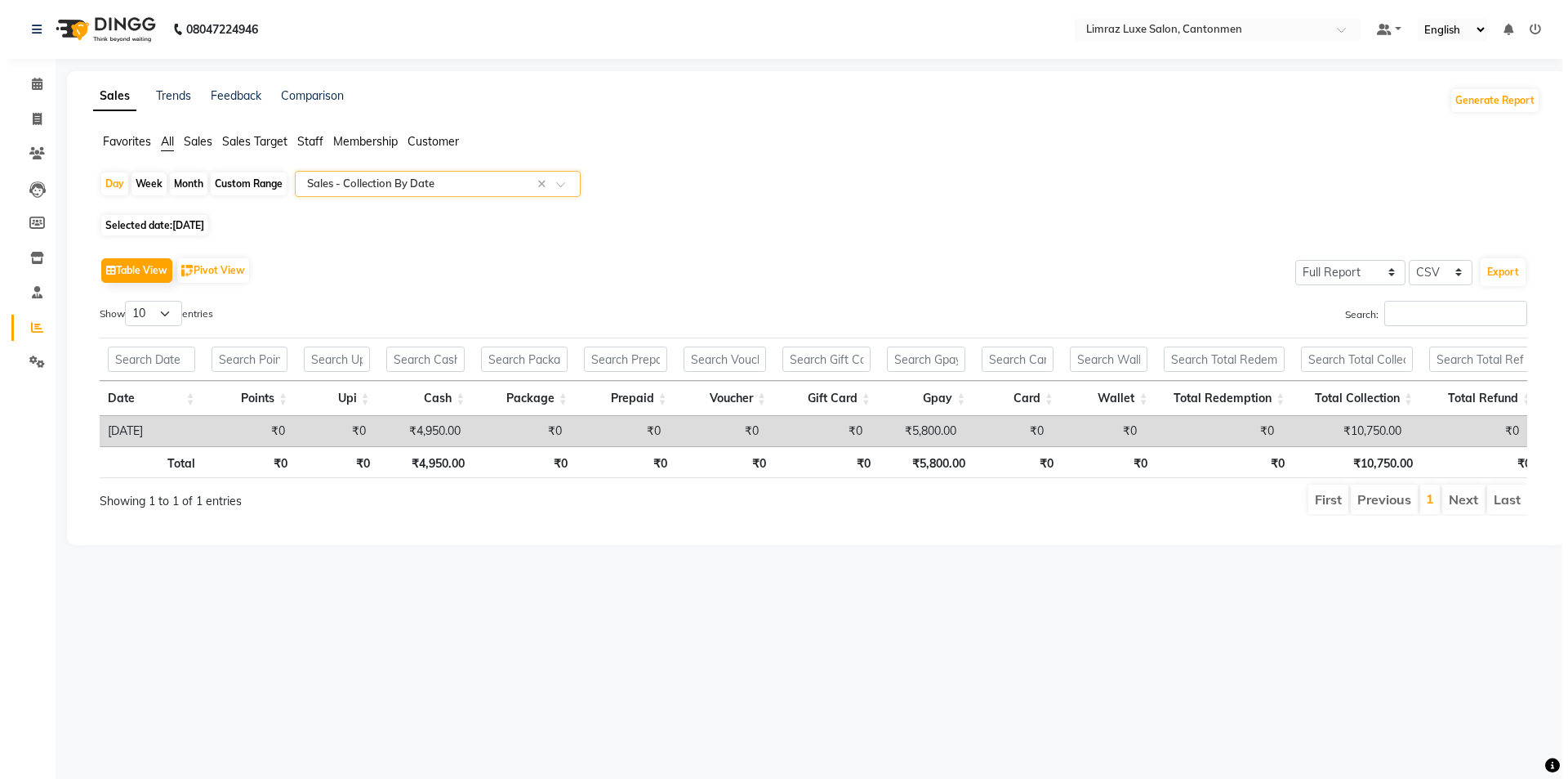
scroll to position [0, 0]
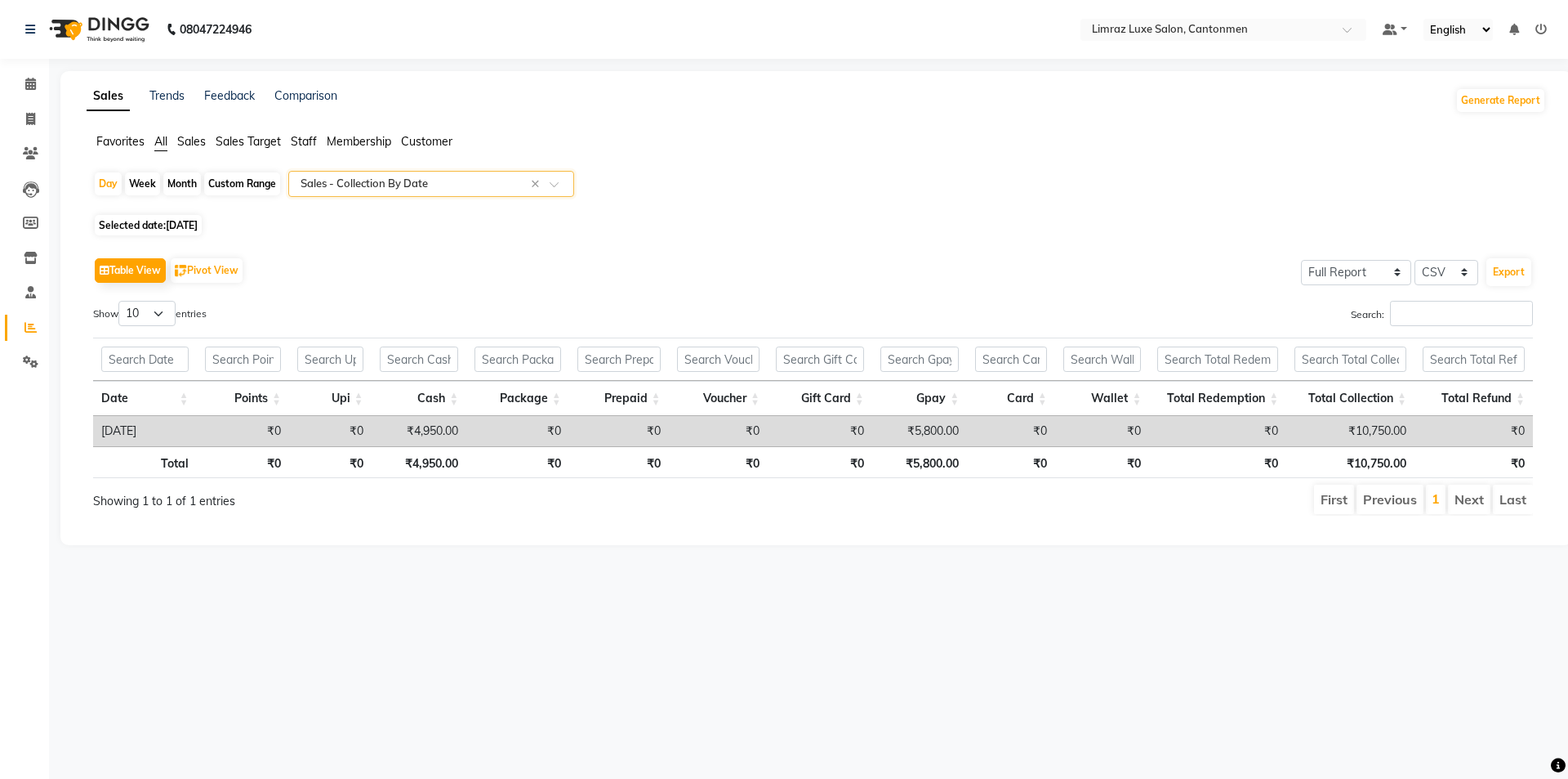
click at [560, 183] on span at bounding box center [559, 188] width 20 height 16
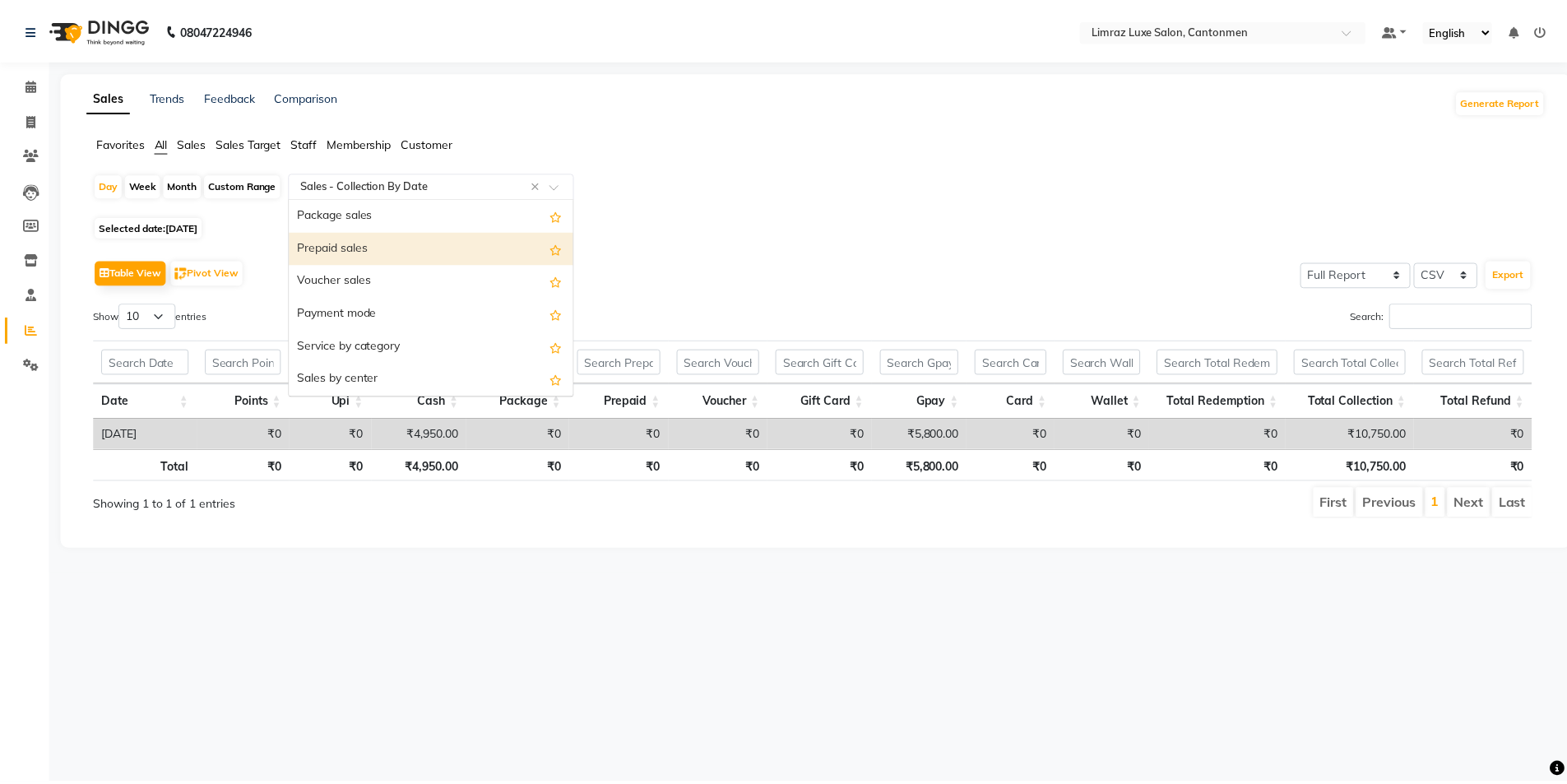
scroll to position [115, 0]
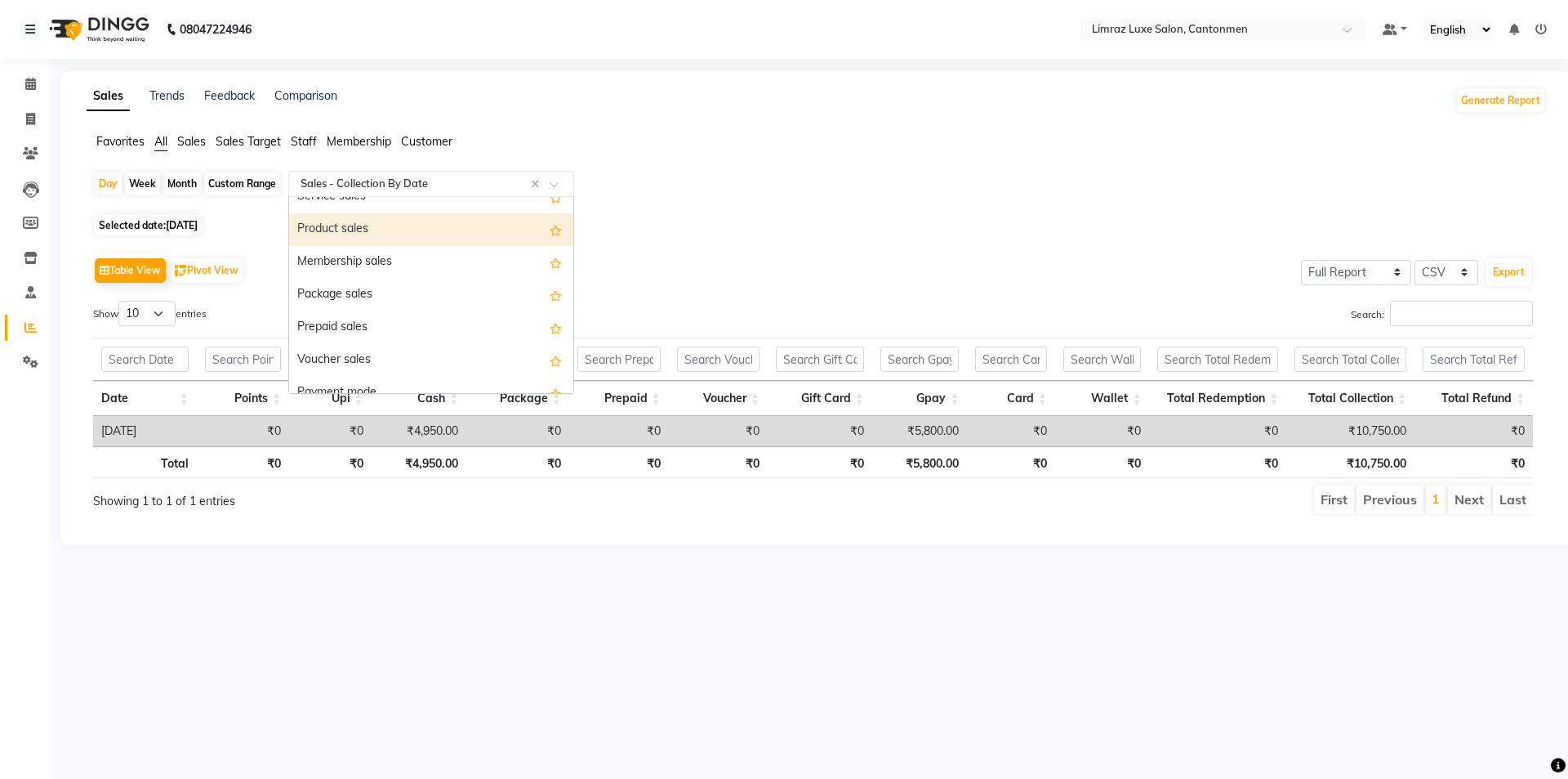
click at [439, 235] on div "Product sales" at bounding box center [431, 229] width 284 height 32
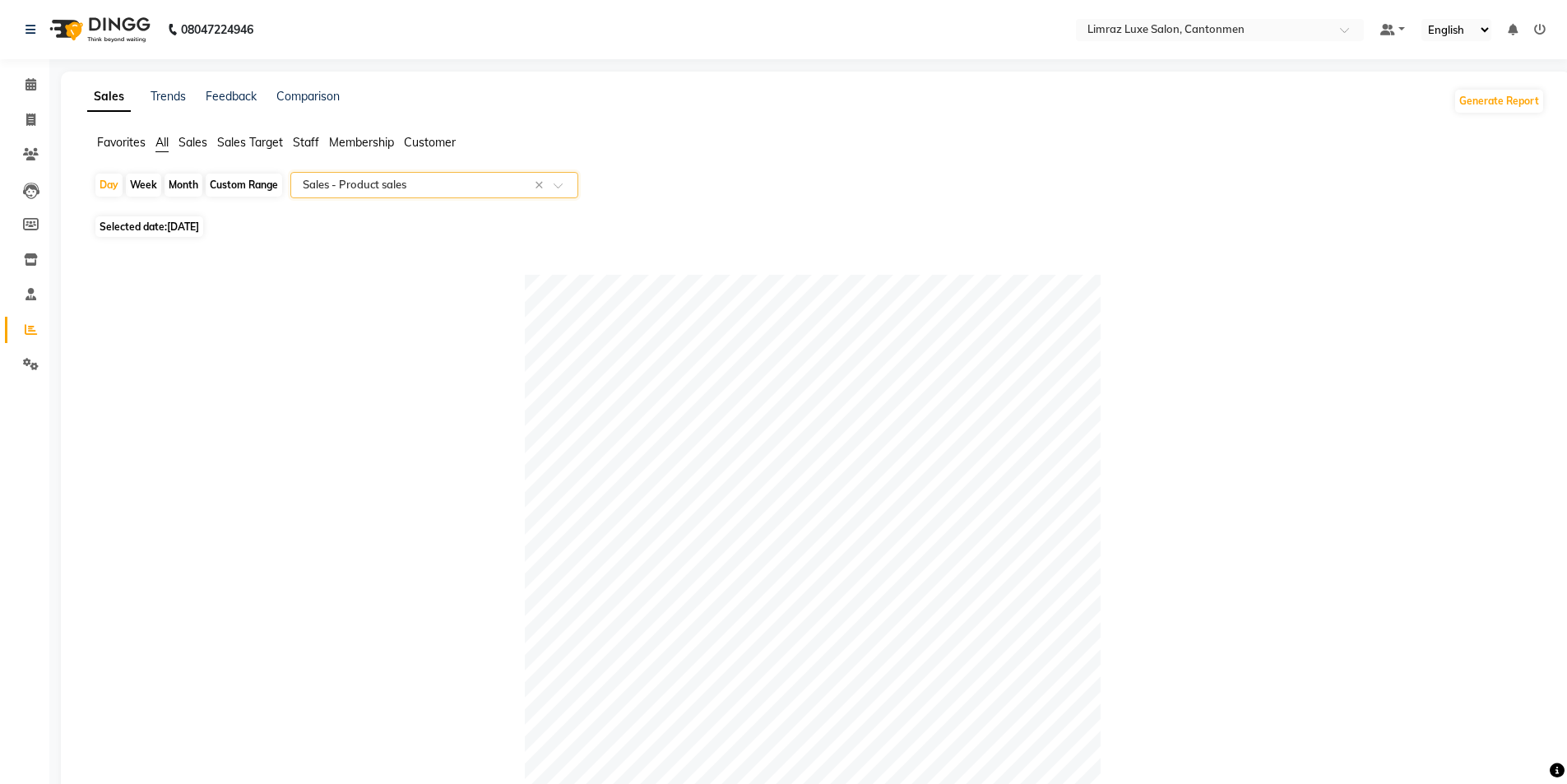
scroll to position [397, 0]
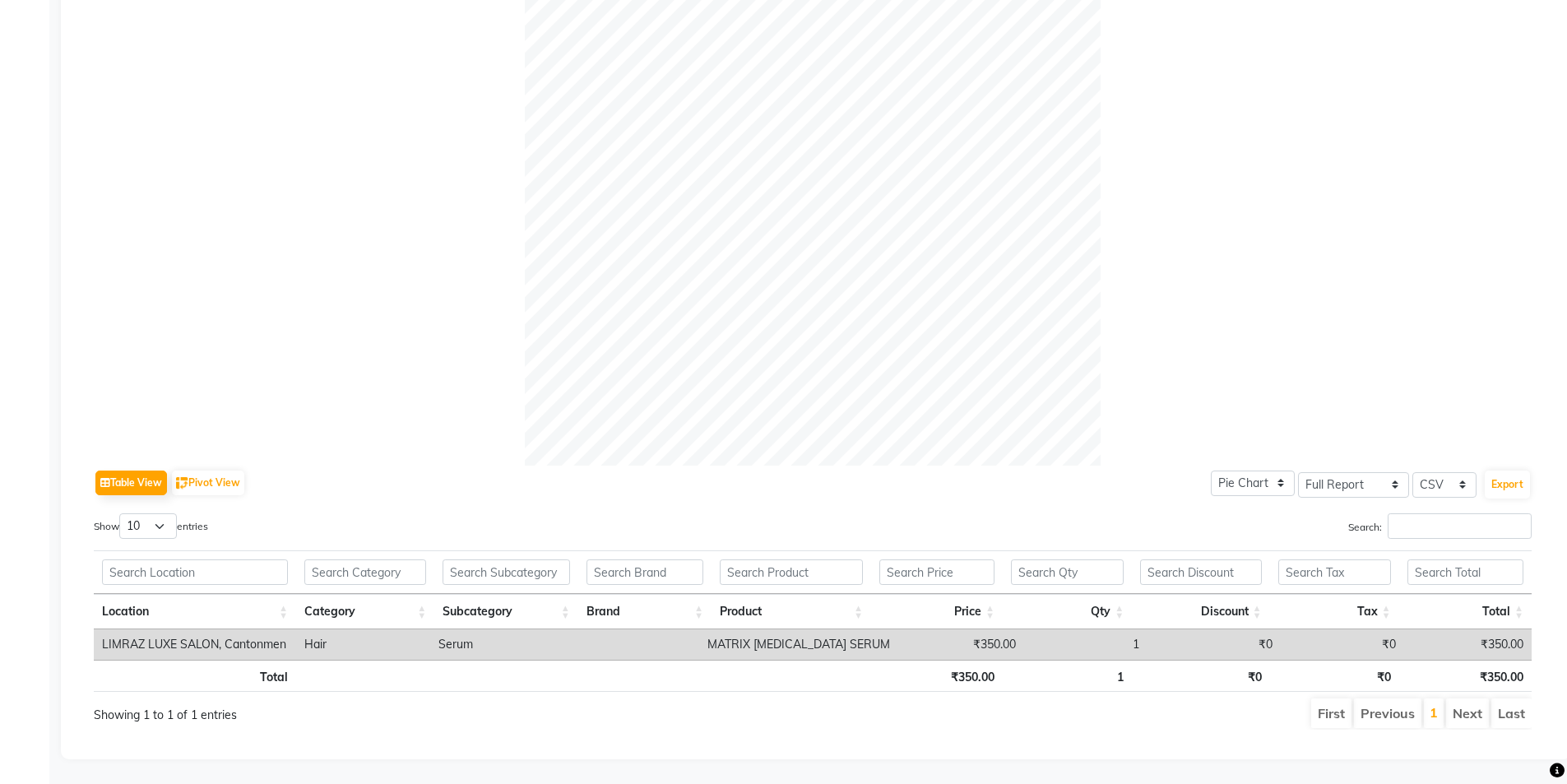
click at [642, 633] on td at bounding box center [634, 645] width 128 height 31
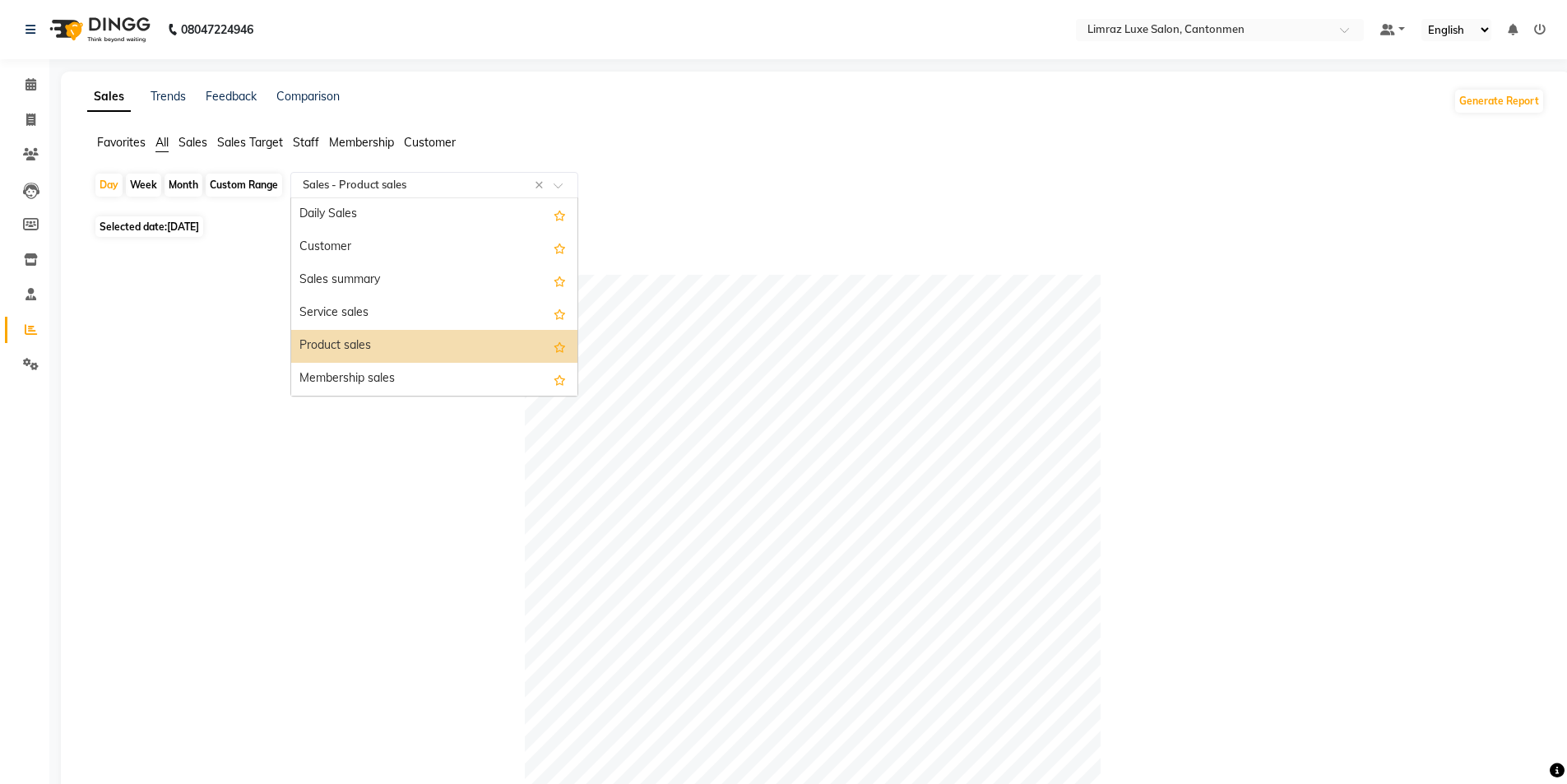
click at [564, 181] on div at bounding box center [434, 185] width 286 height 16
click at [407, 252] on div "Customer" at bounding box center [434, 247] width 286 height 33
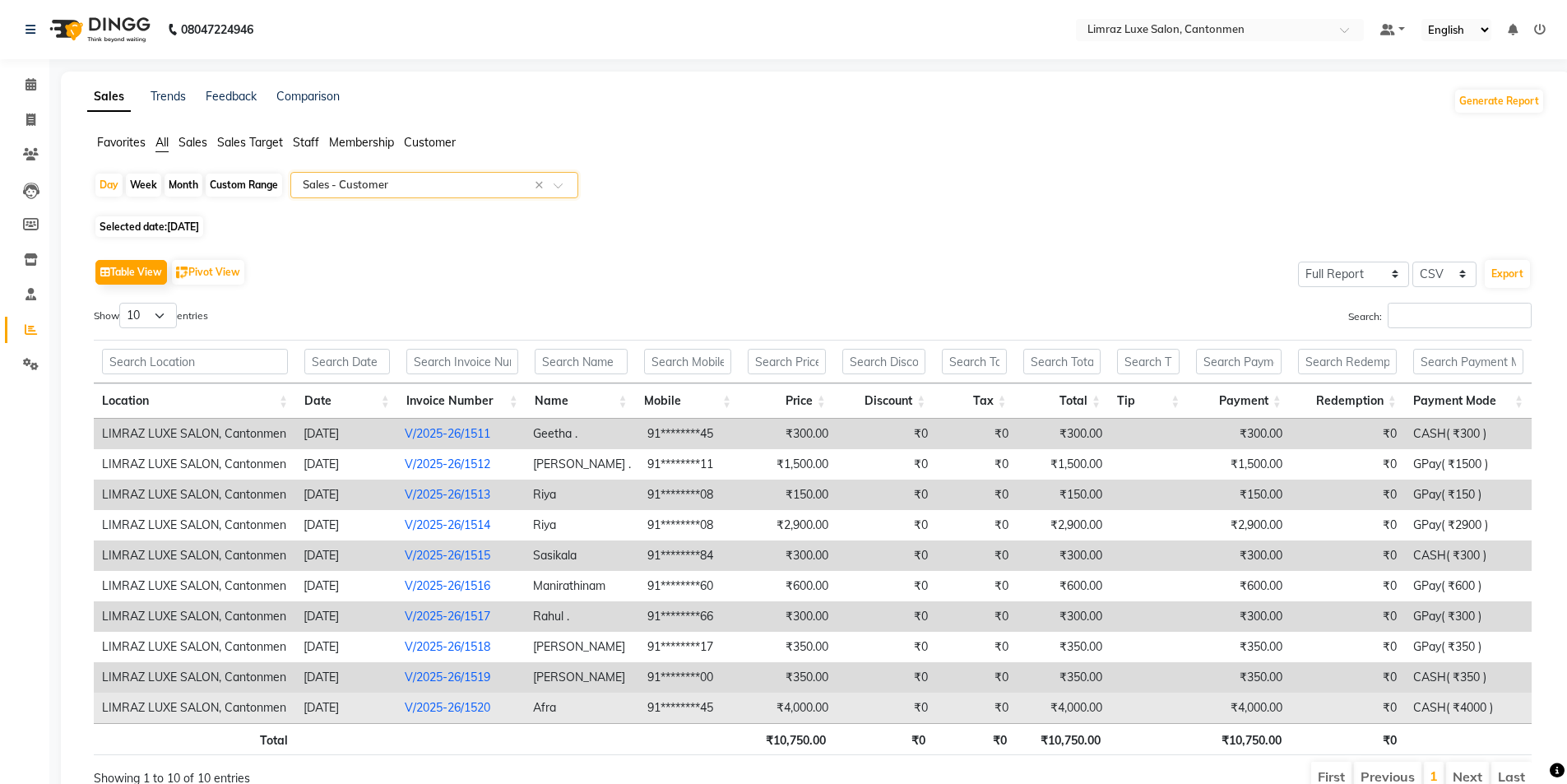
scroll to position [76, 0]
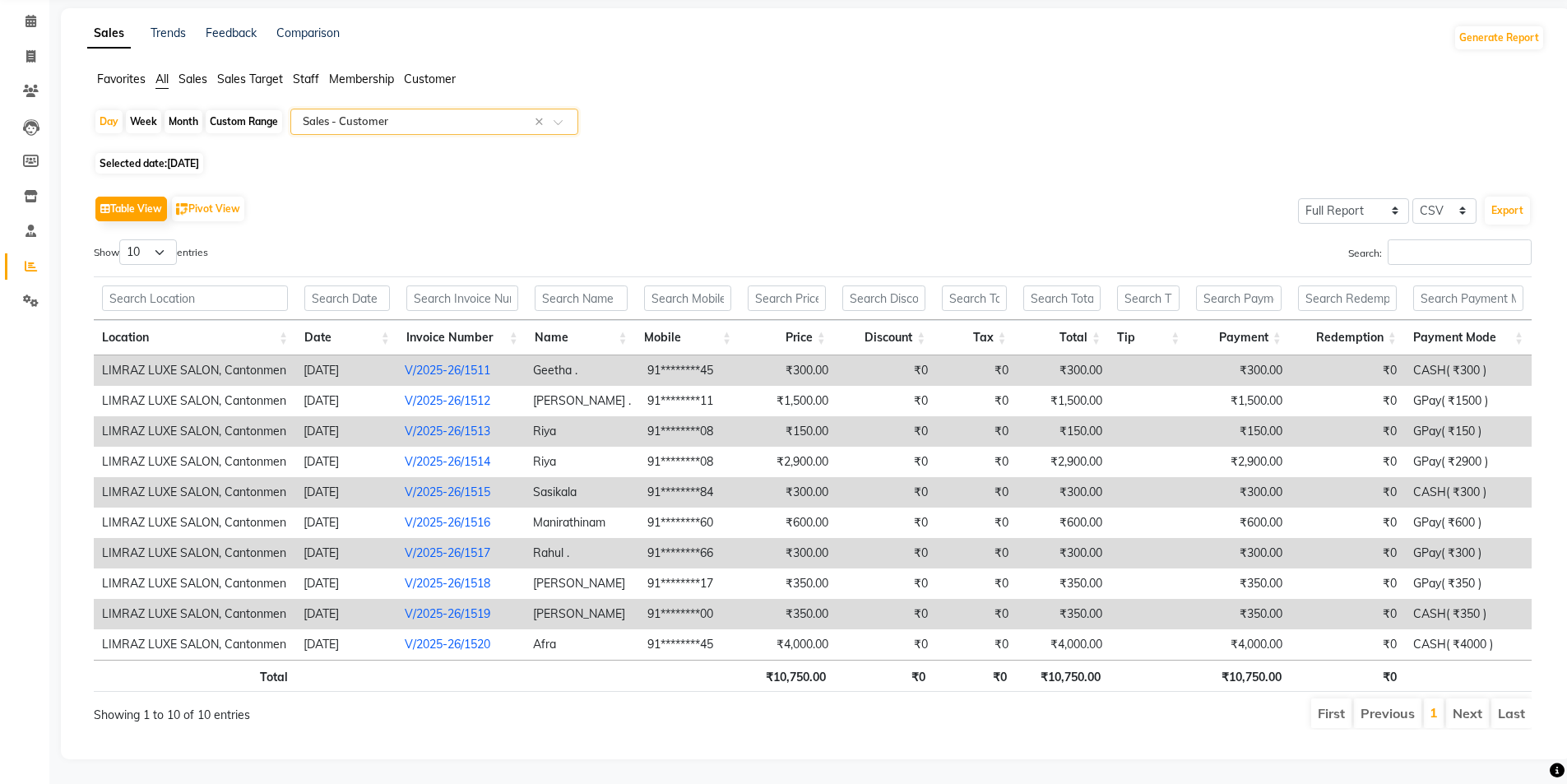
click at [787, 704] on li "Next" at bounding box center [1468, 713] width 42 height 30
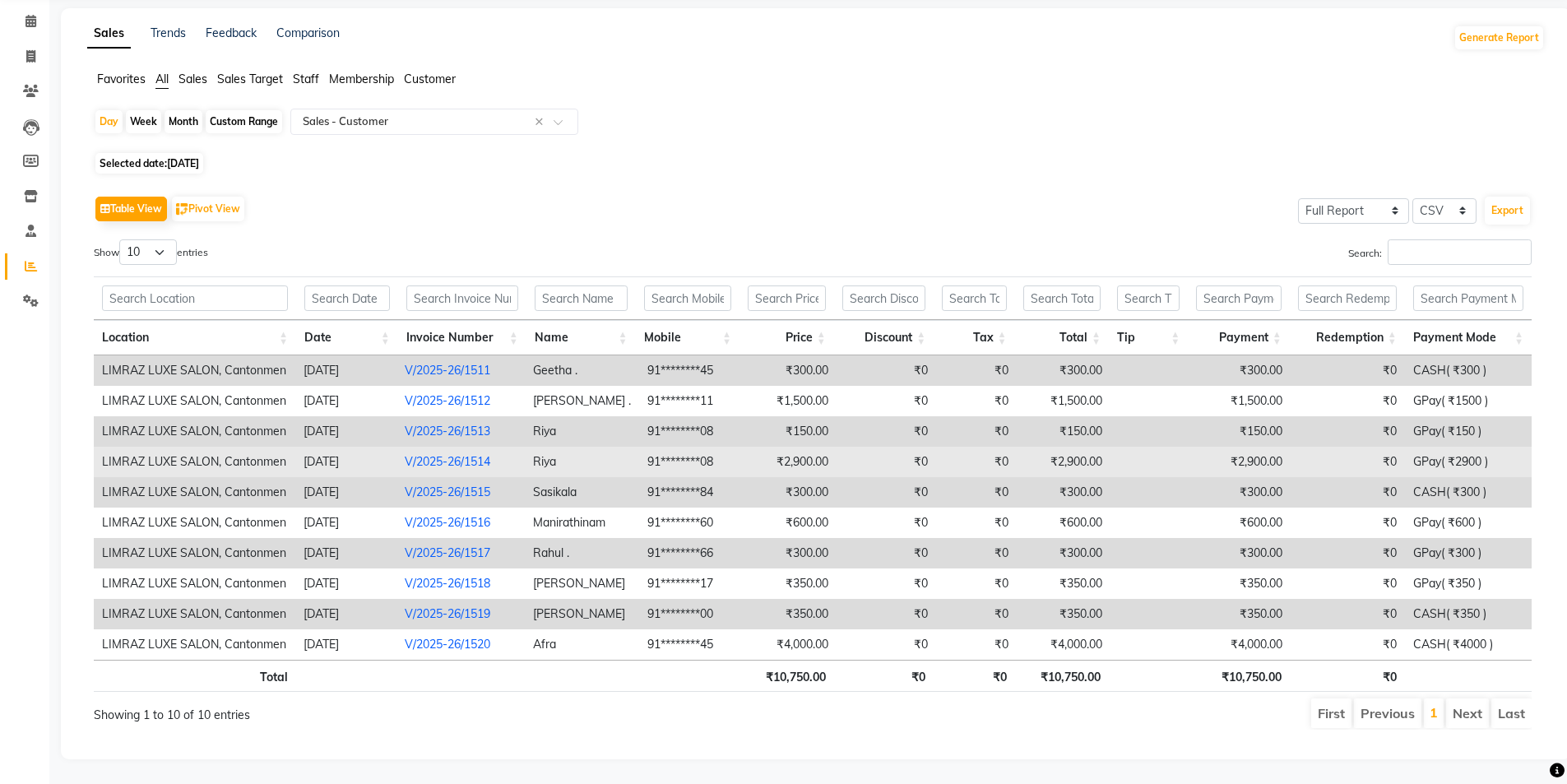
scroll to position [0, 0]
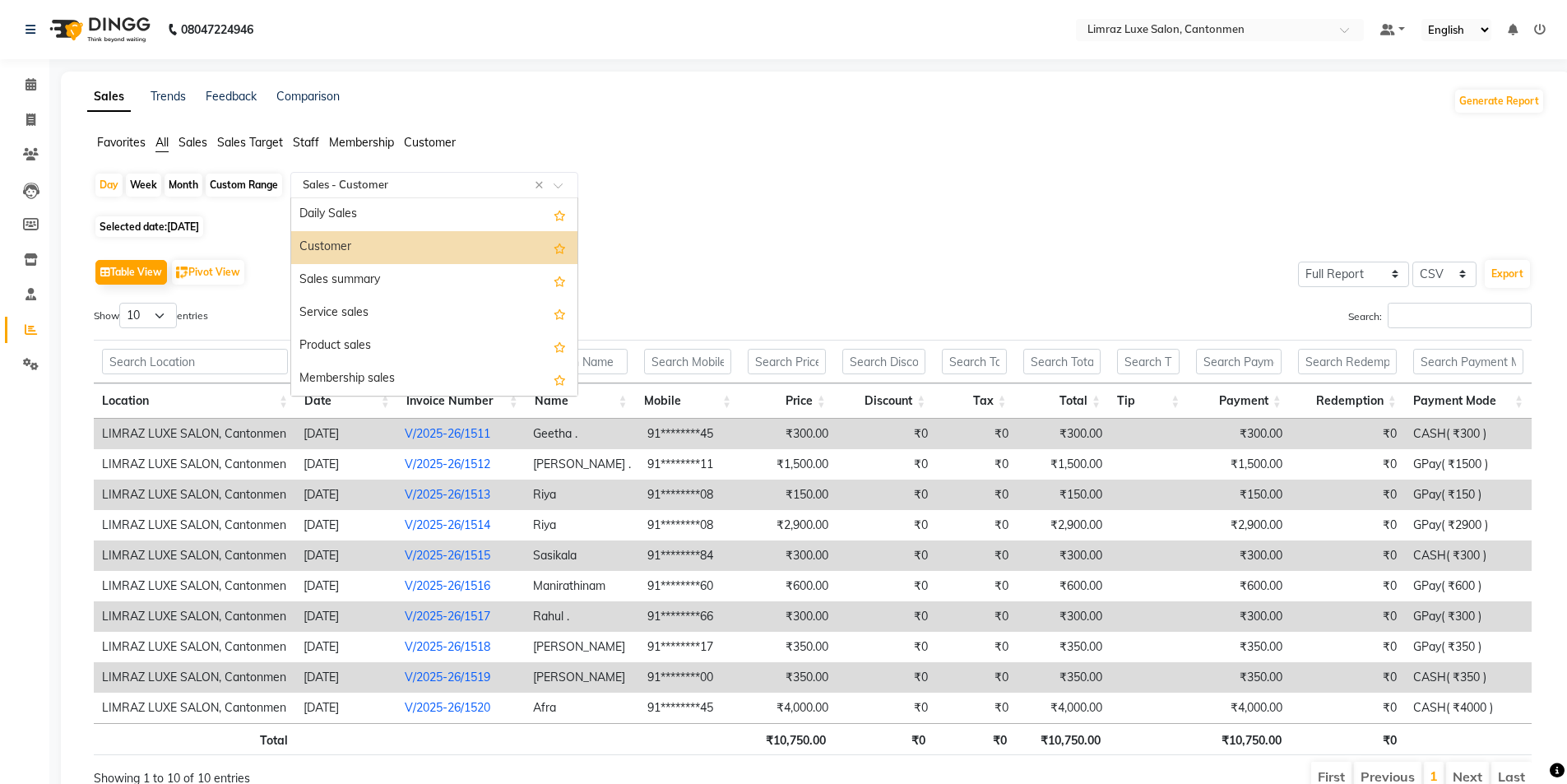
click at [559, 186] on span at bounding box center [563, 190] width 20 height 16
click at [461, 214] on div "Daily Sales" at bounding box center [434, 215] width 286 height 33
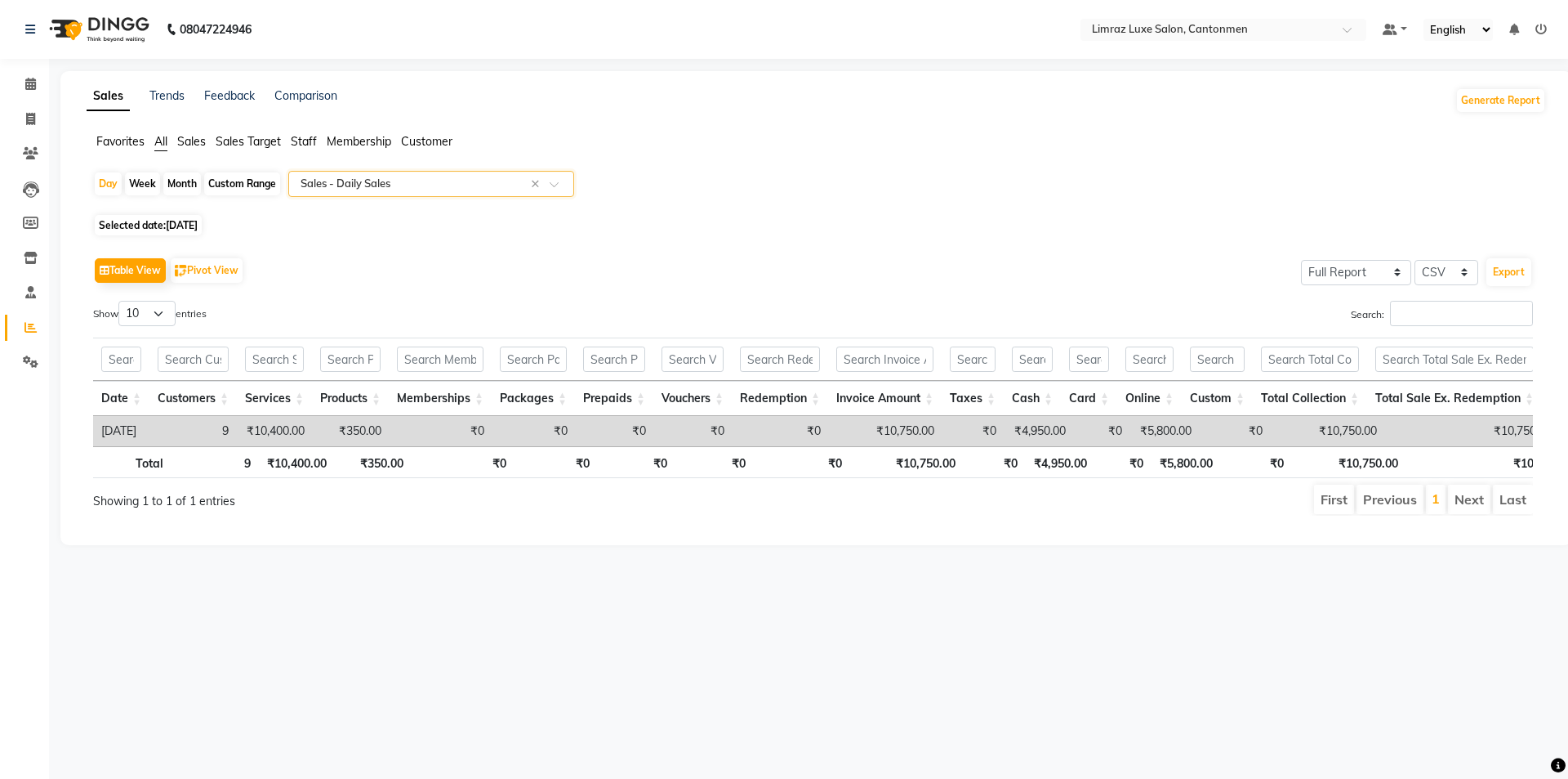
click at [560, 188] on span at bounding box center [559, 188] width 20 height 16
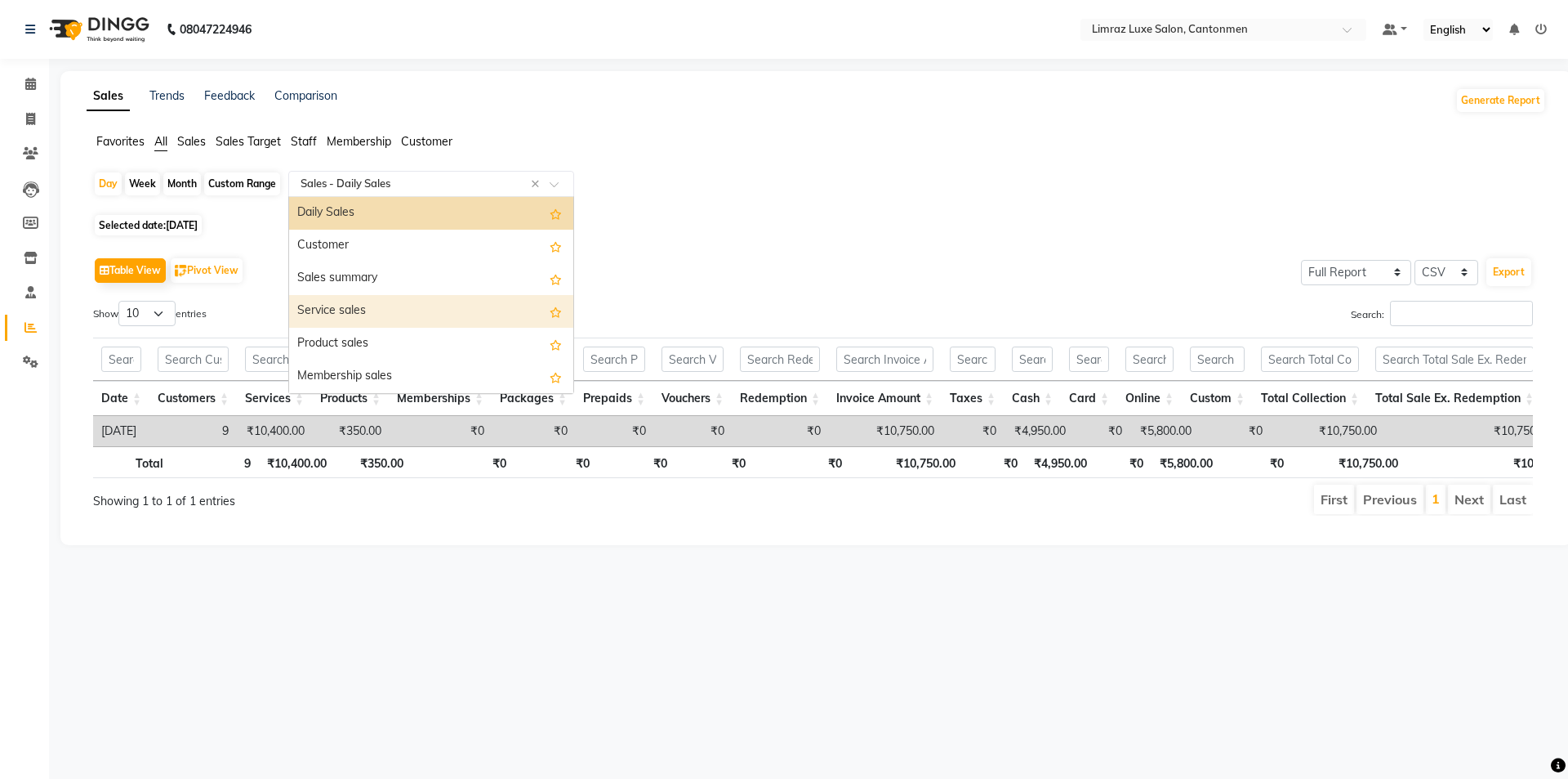
click at [384, 304] on div "Service sales" at bounding box center [431, 312] width 284 height 32
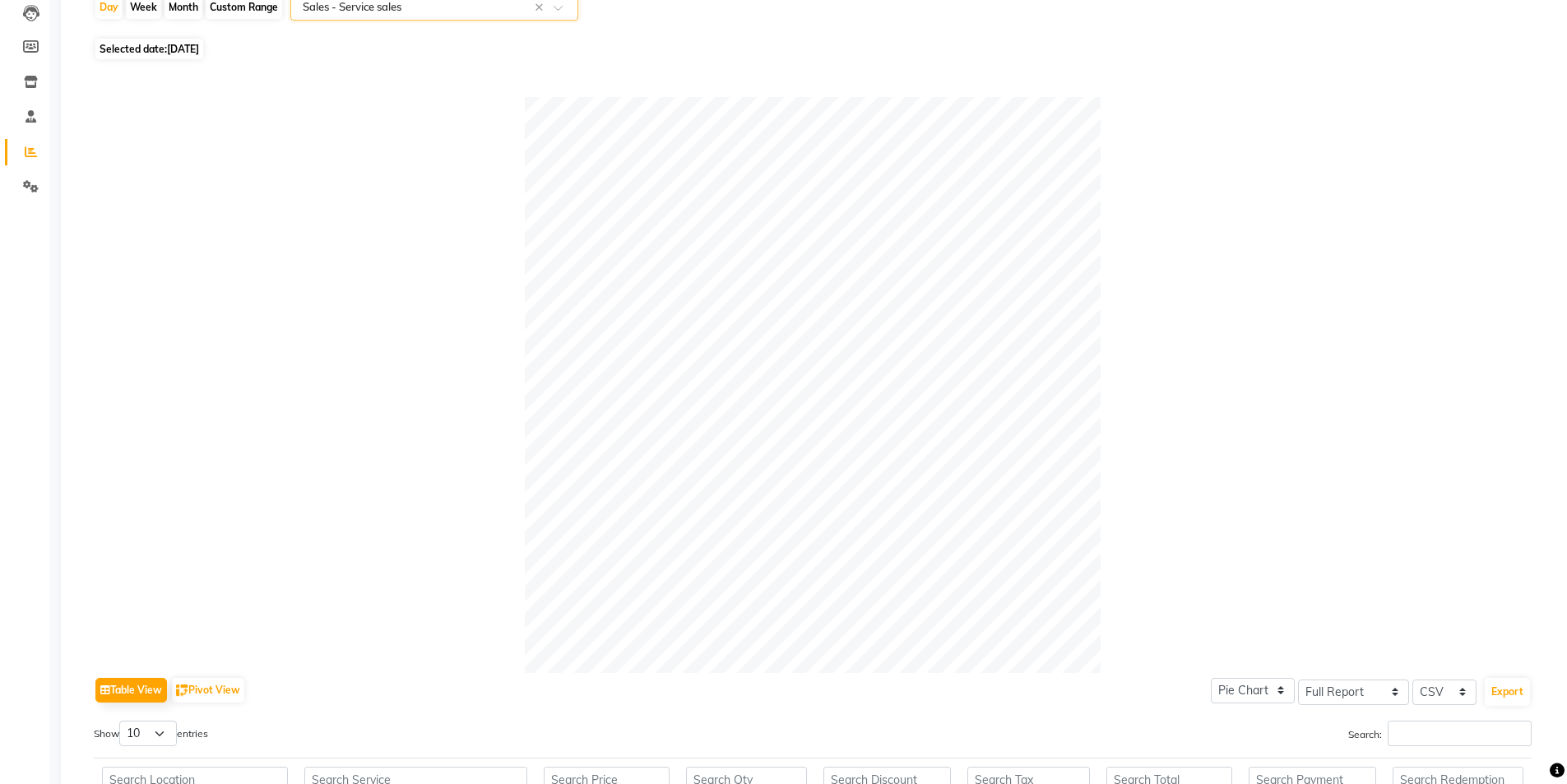
scroll to position [95, 0]
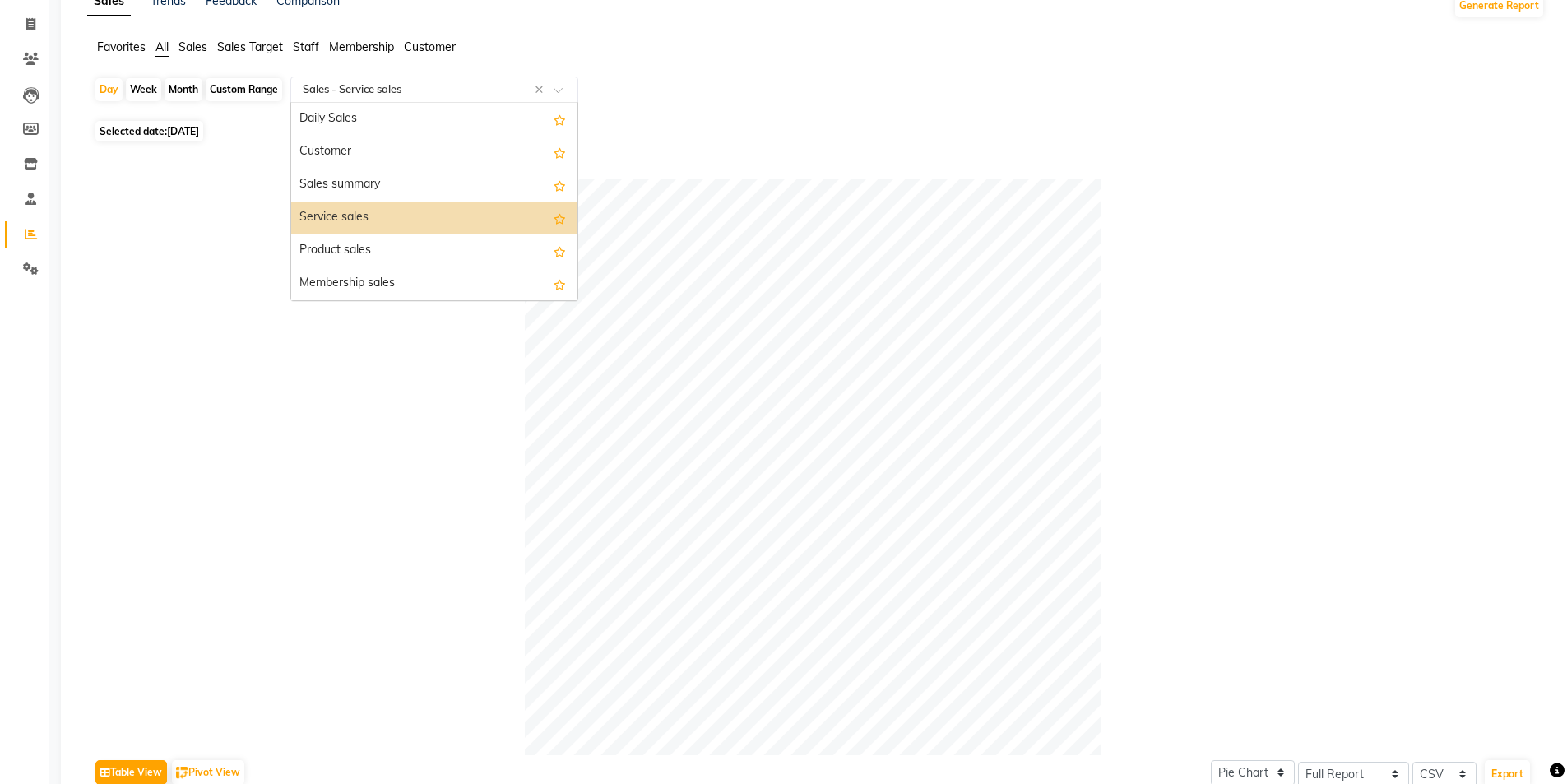
click at [563, 97] on span at bounding box center [563, 94] width 20 height 16
click at [348, 240] on div "Product sales" at bounding box center [434, 251] width 286 height 33
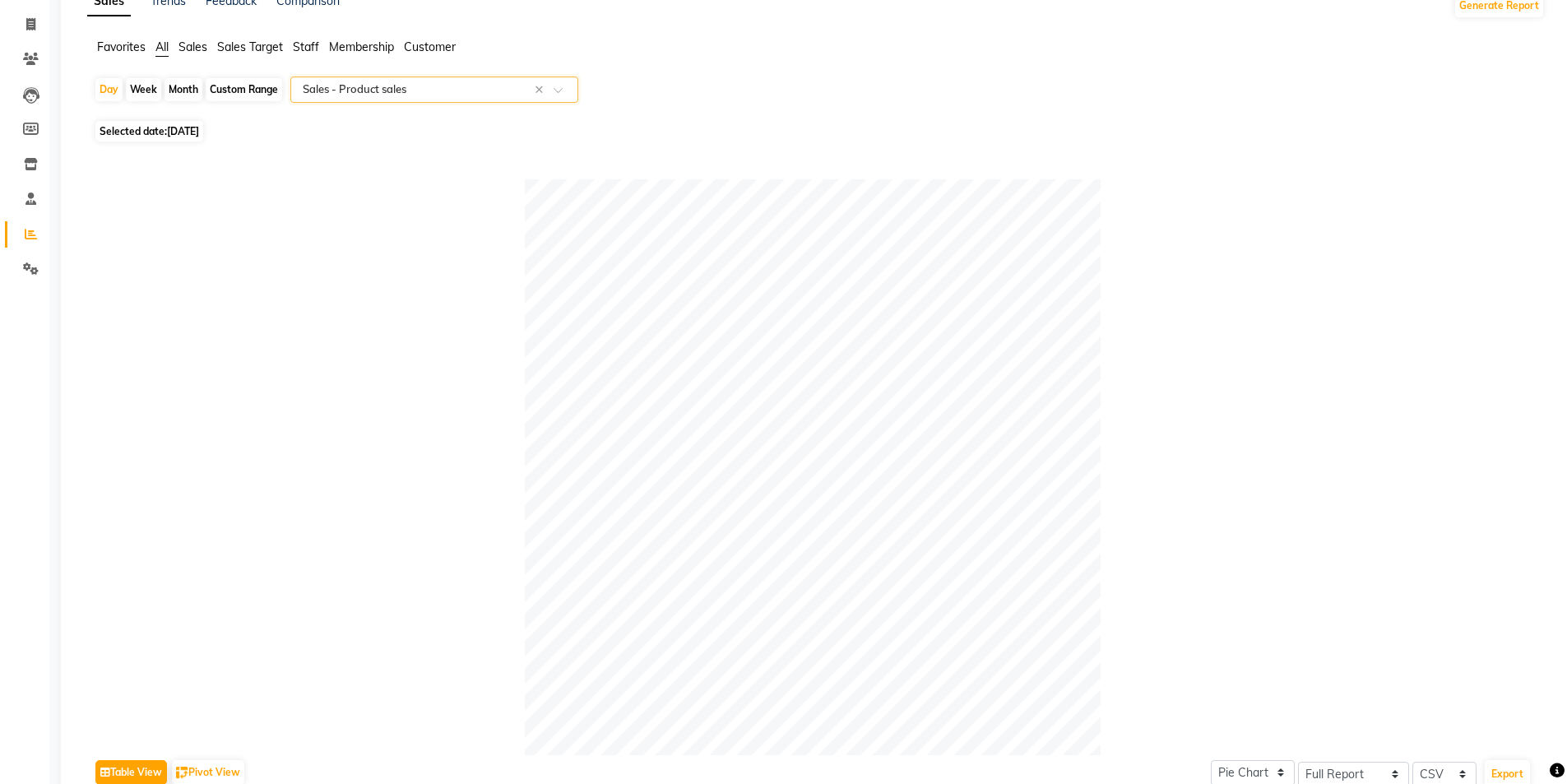
scroll to position [397, 0]
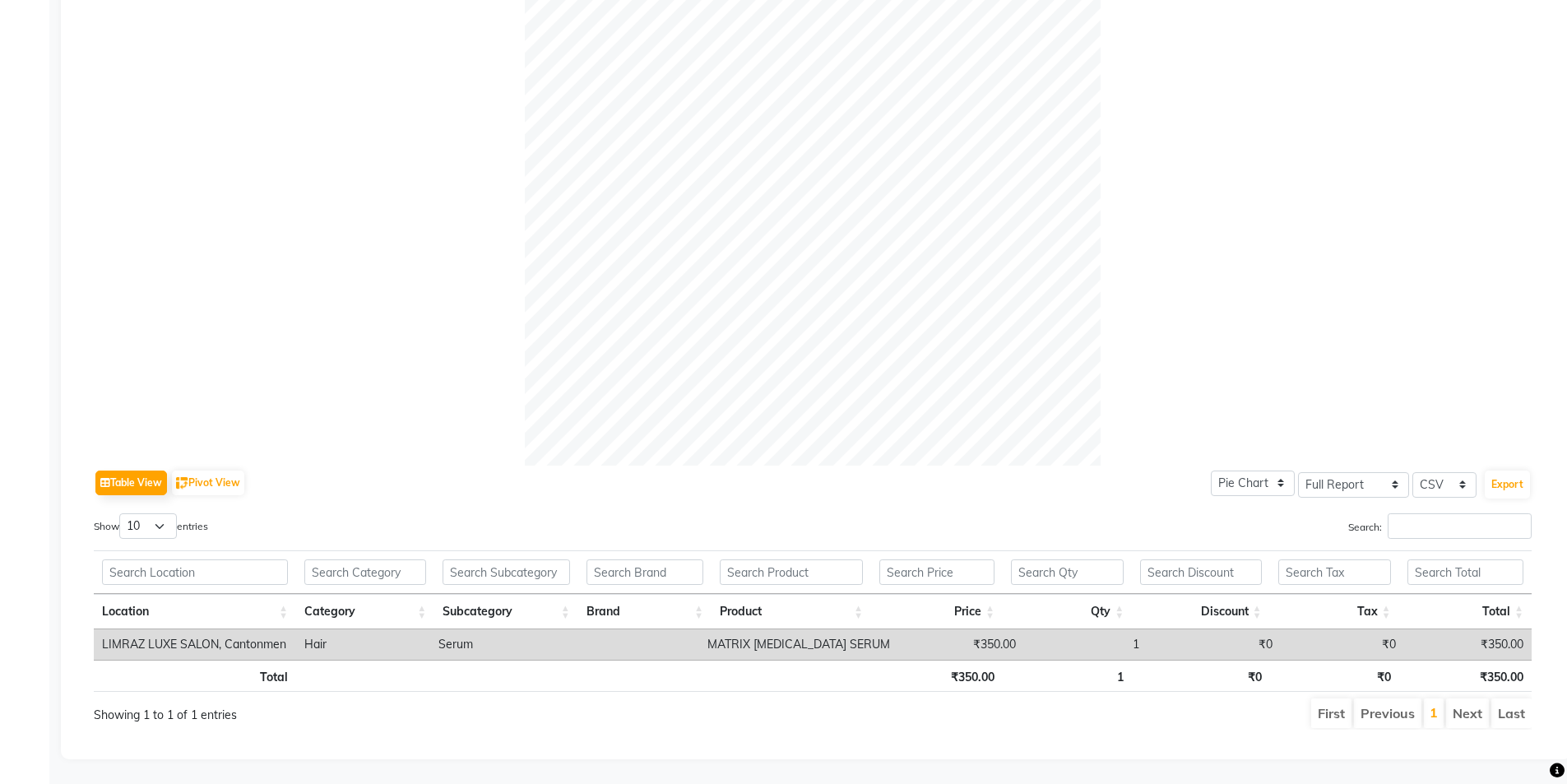
click at [466, 632] on td "Serum" at bounding box center [501, 645] width 141 height 31
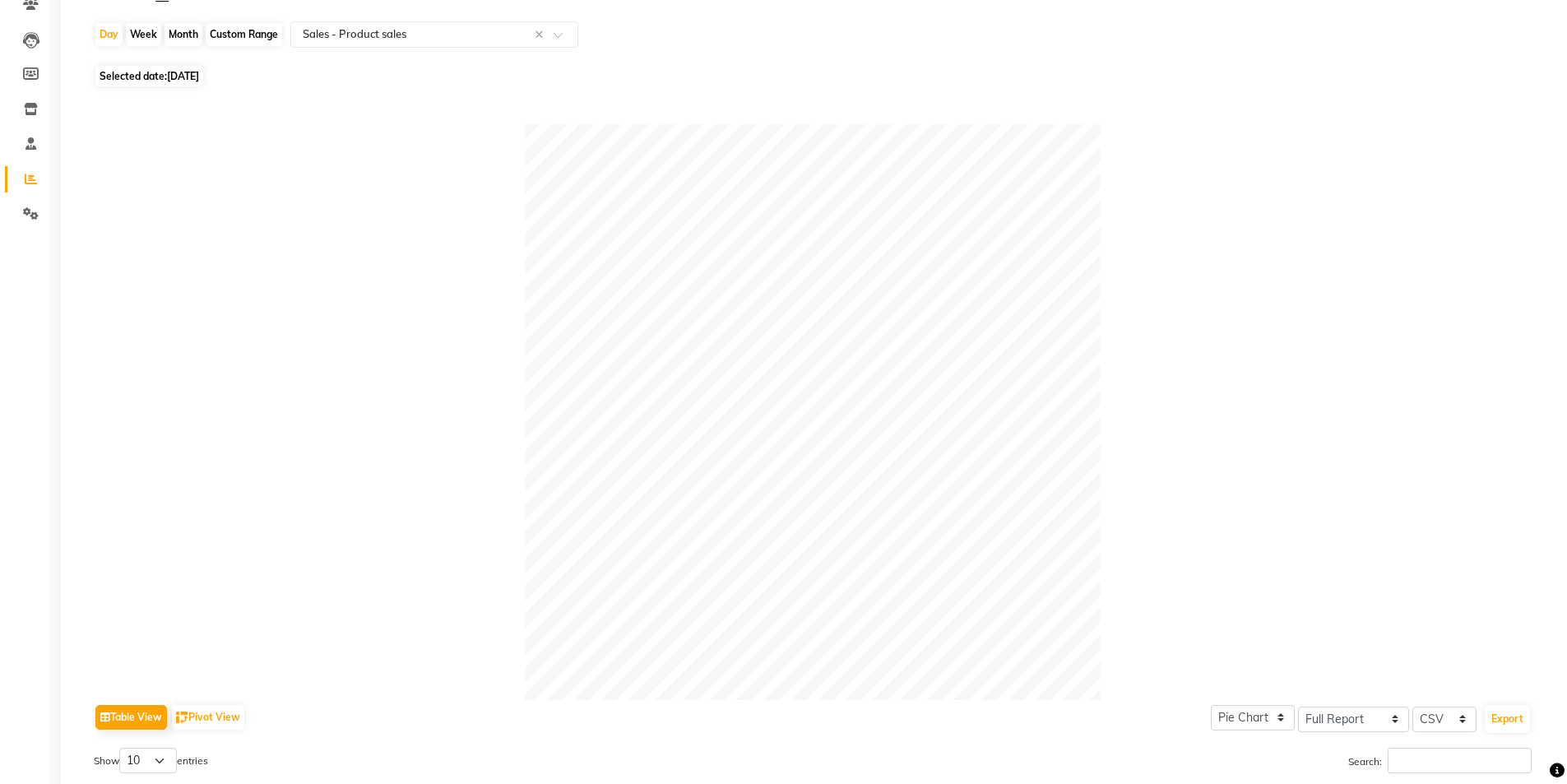
scroll to position [0, 0]
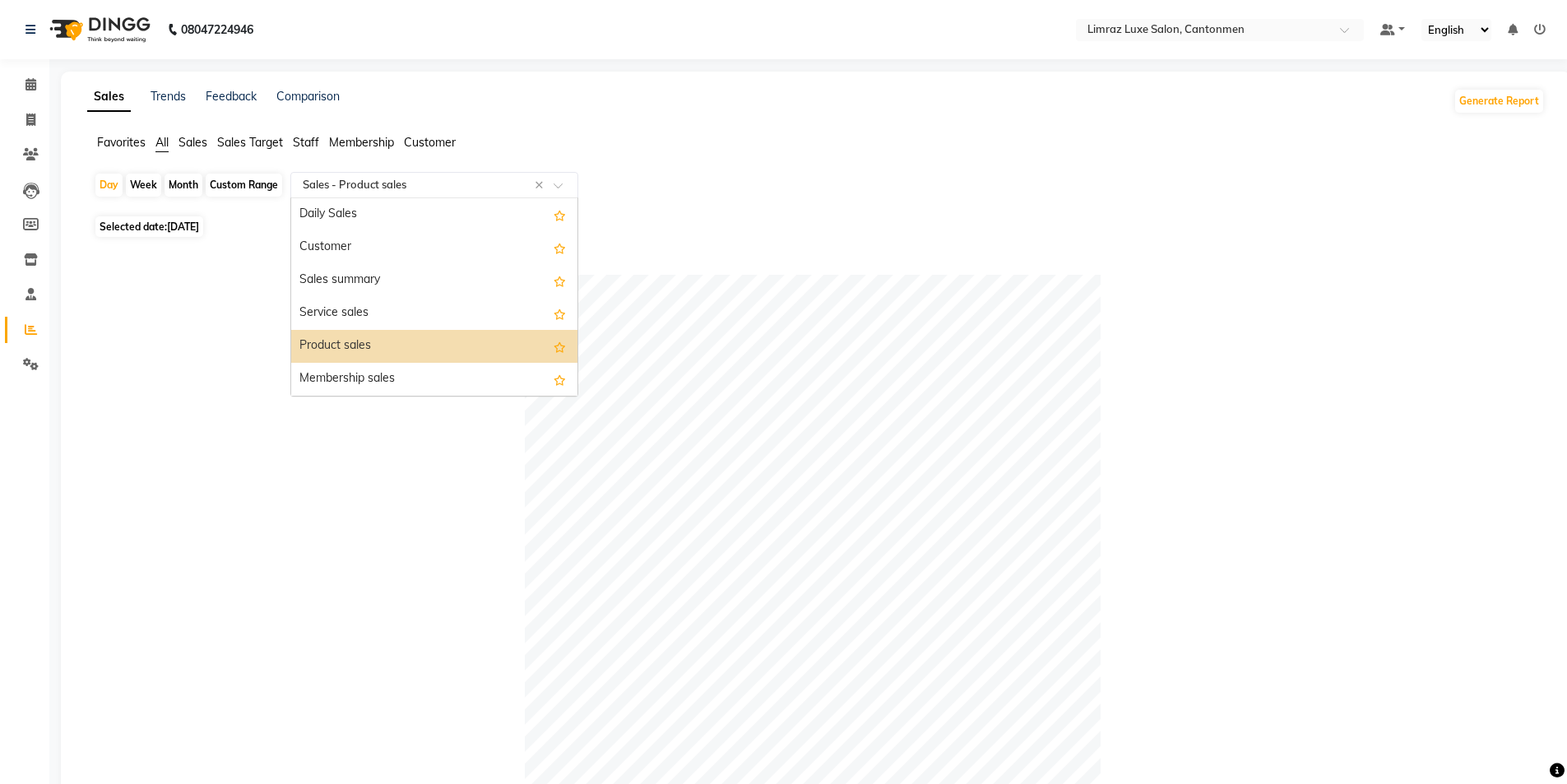
click at [562, 178] on div at bounding box center [434, 185] width 286 height 16
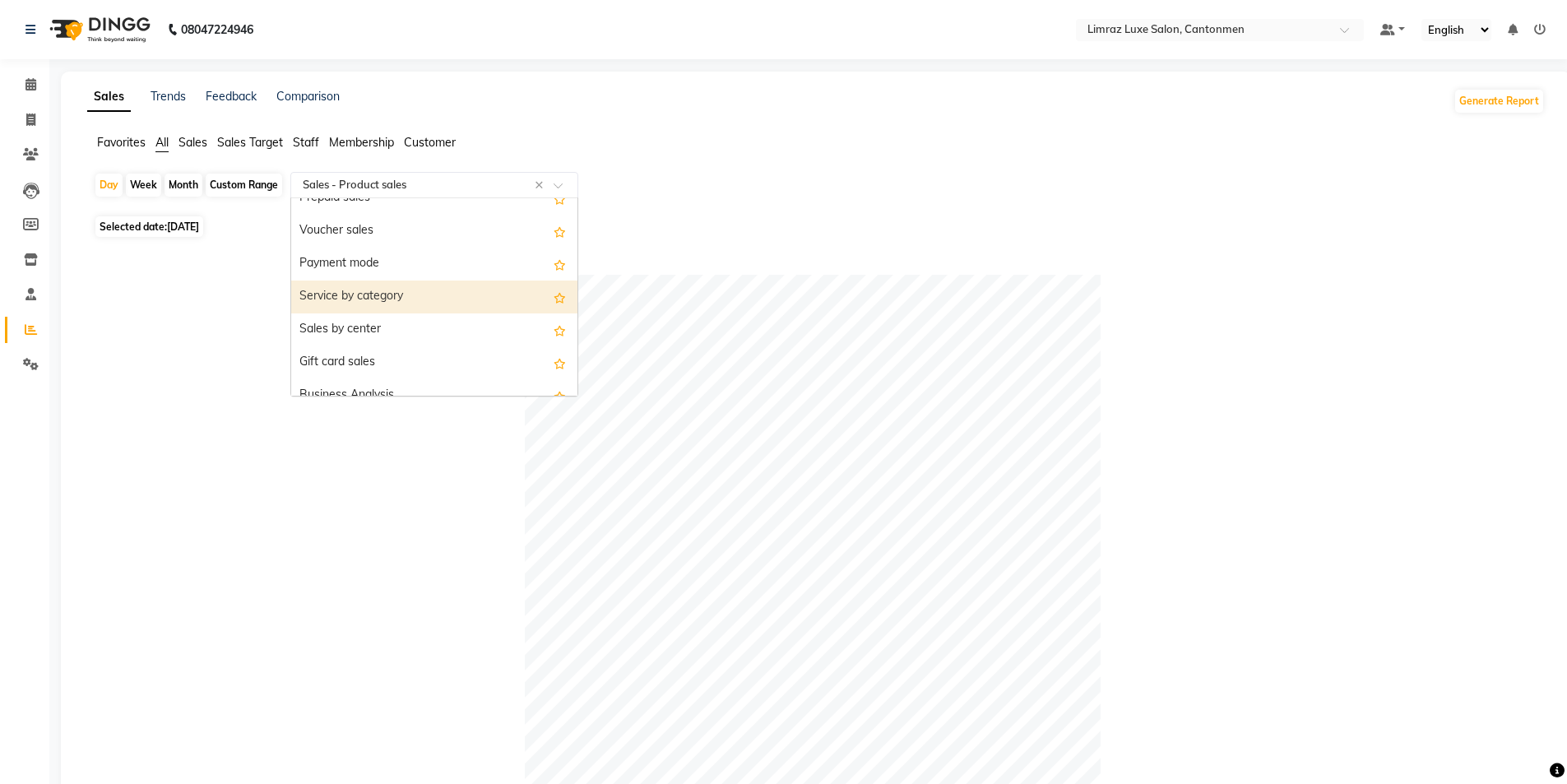
click at [398, 306] on div "Service by category" at bounding box center [434, 297] width 286 height 33
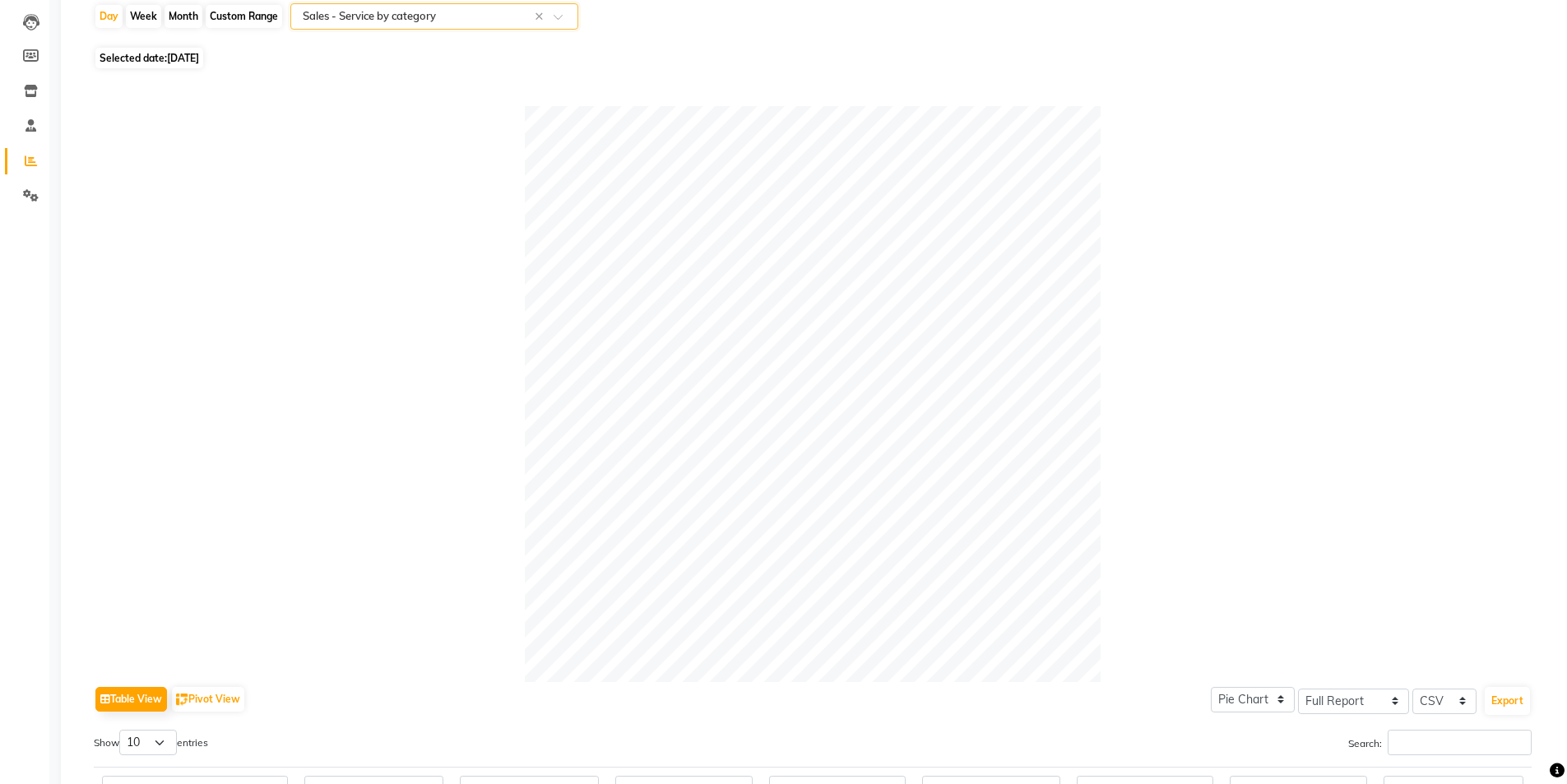
scroll to position [0, 0]
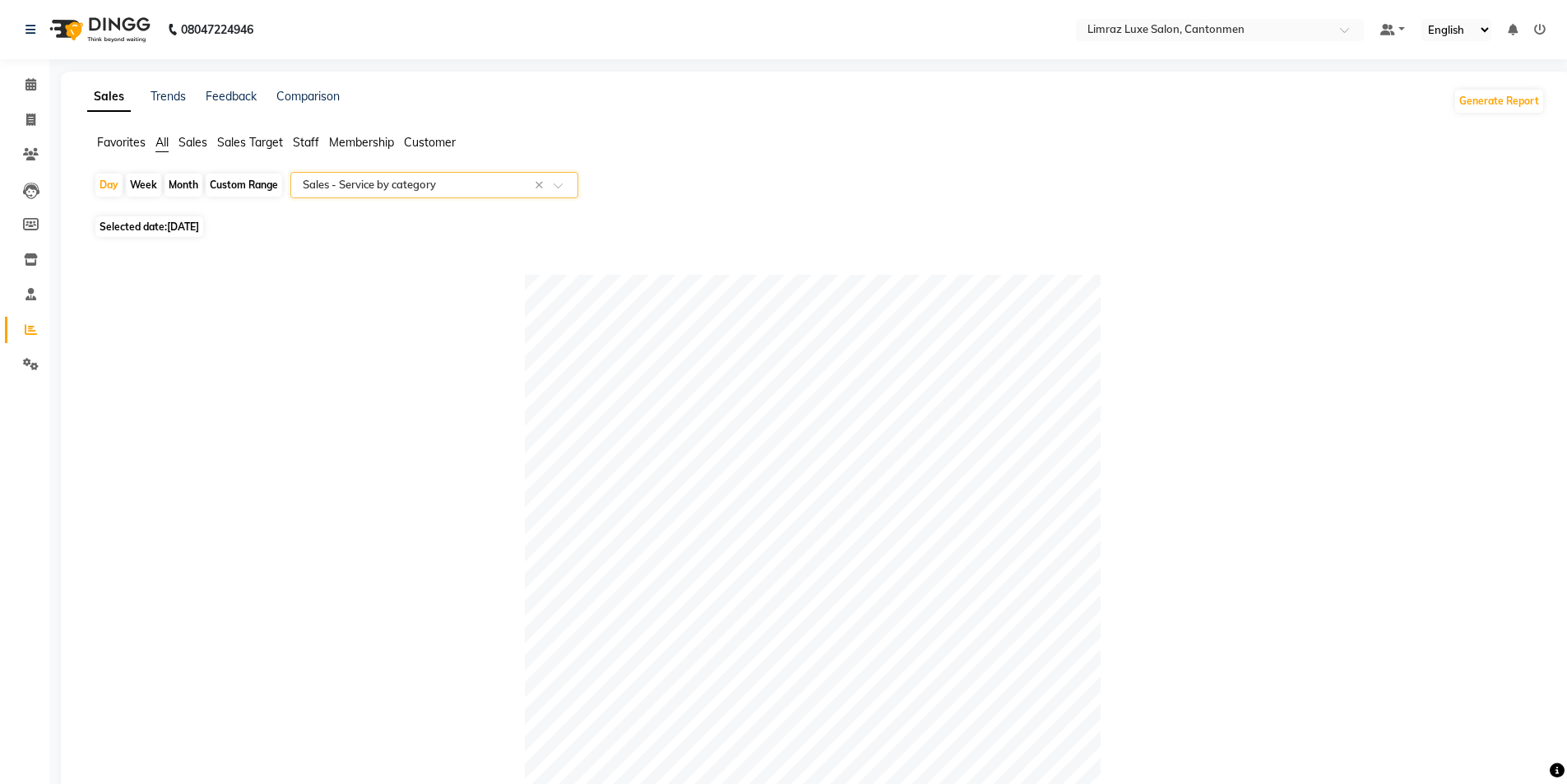
click at [157, 226] on span "Selected date: [DATE]" at bounding box center [149, 226] width 108 height 20
select select "8"
select select "2025"
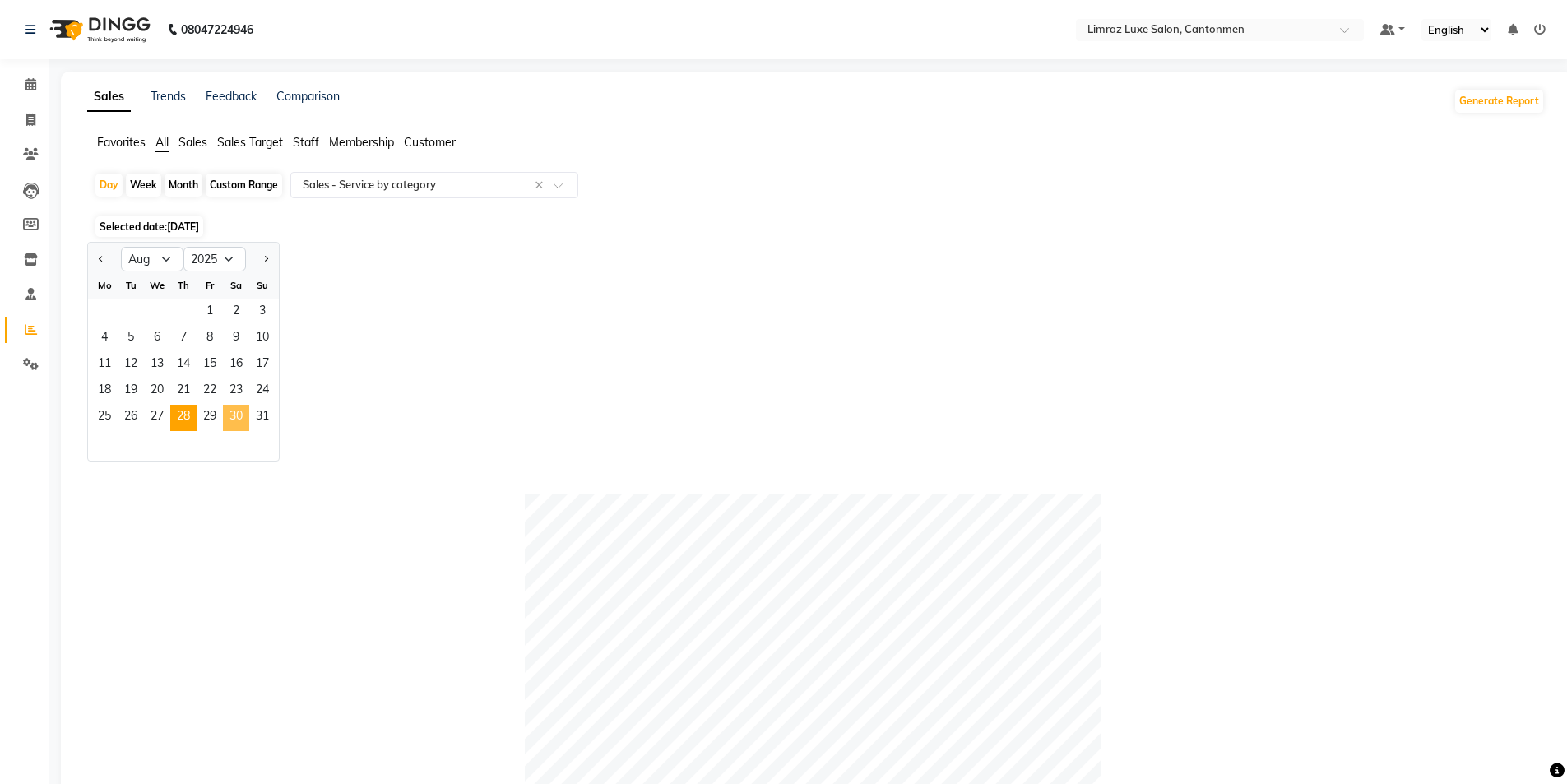
click at [235, 418] on span "30" at bounding box center [236, 417] width 26 height 26
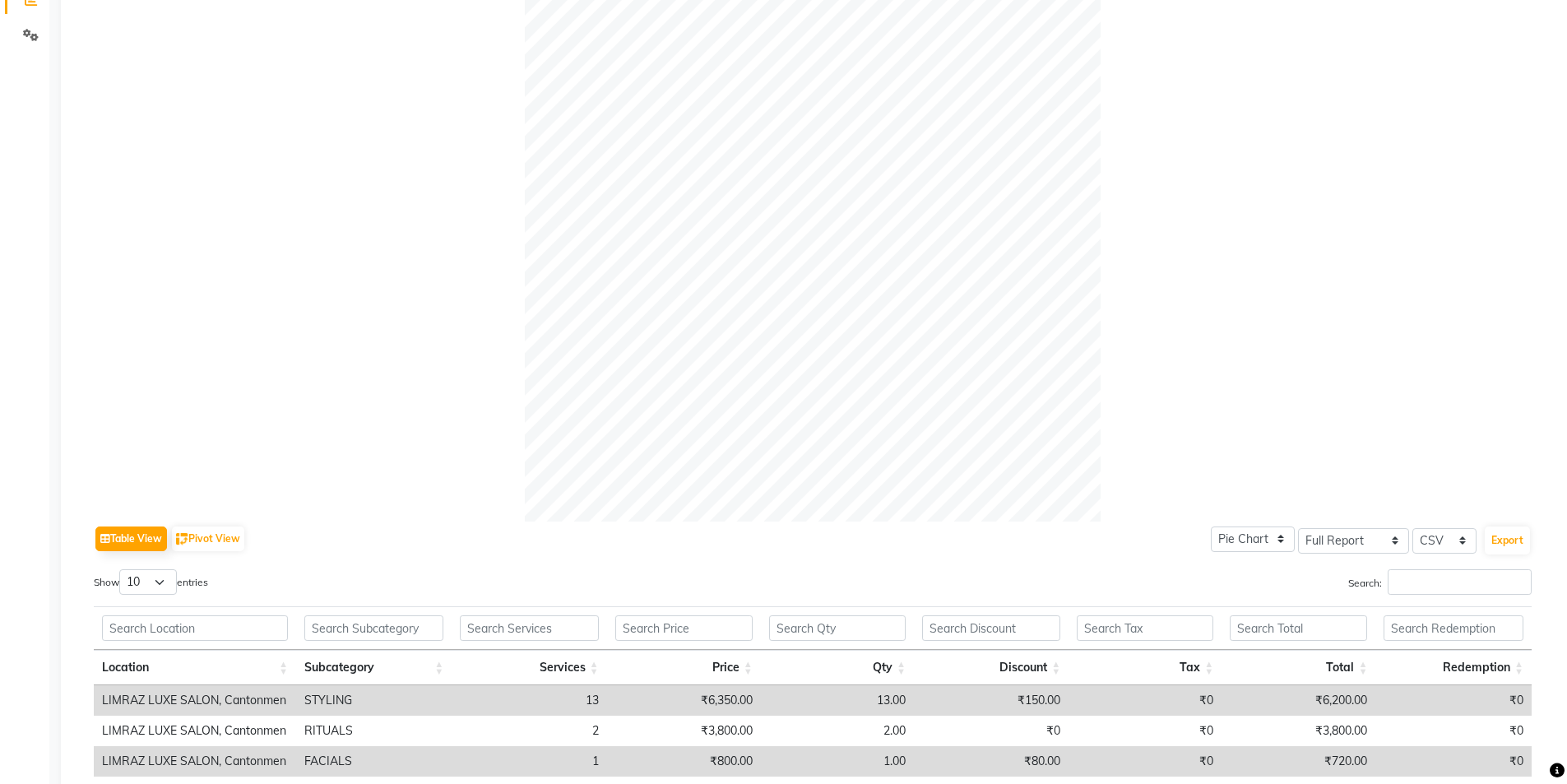
scroll to position [518, 0]
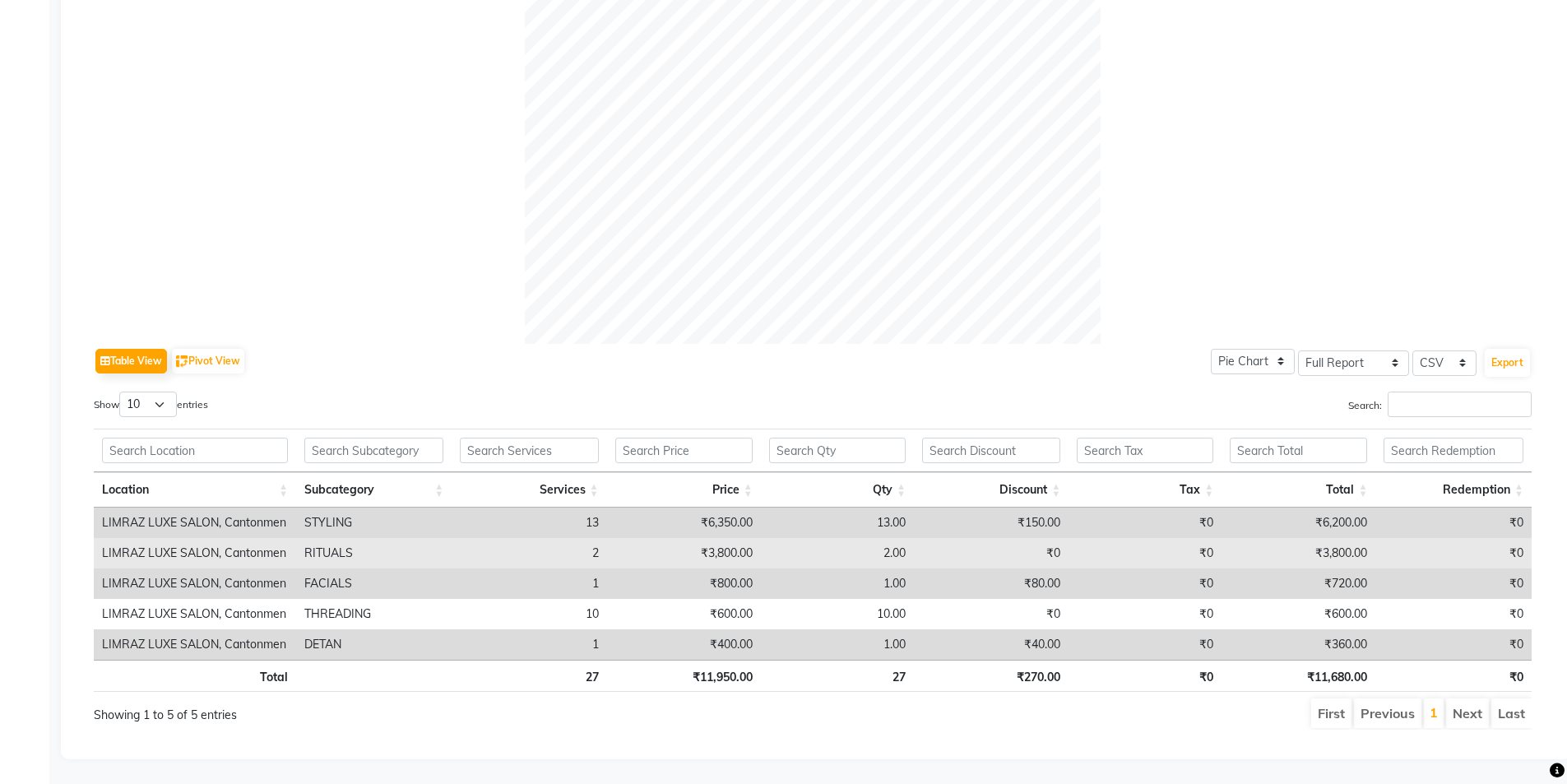
click at [333, 539] on td "RITUALS" at bounding box center [374, 553] width 156 height 31
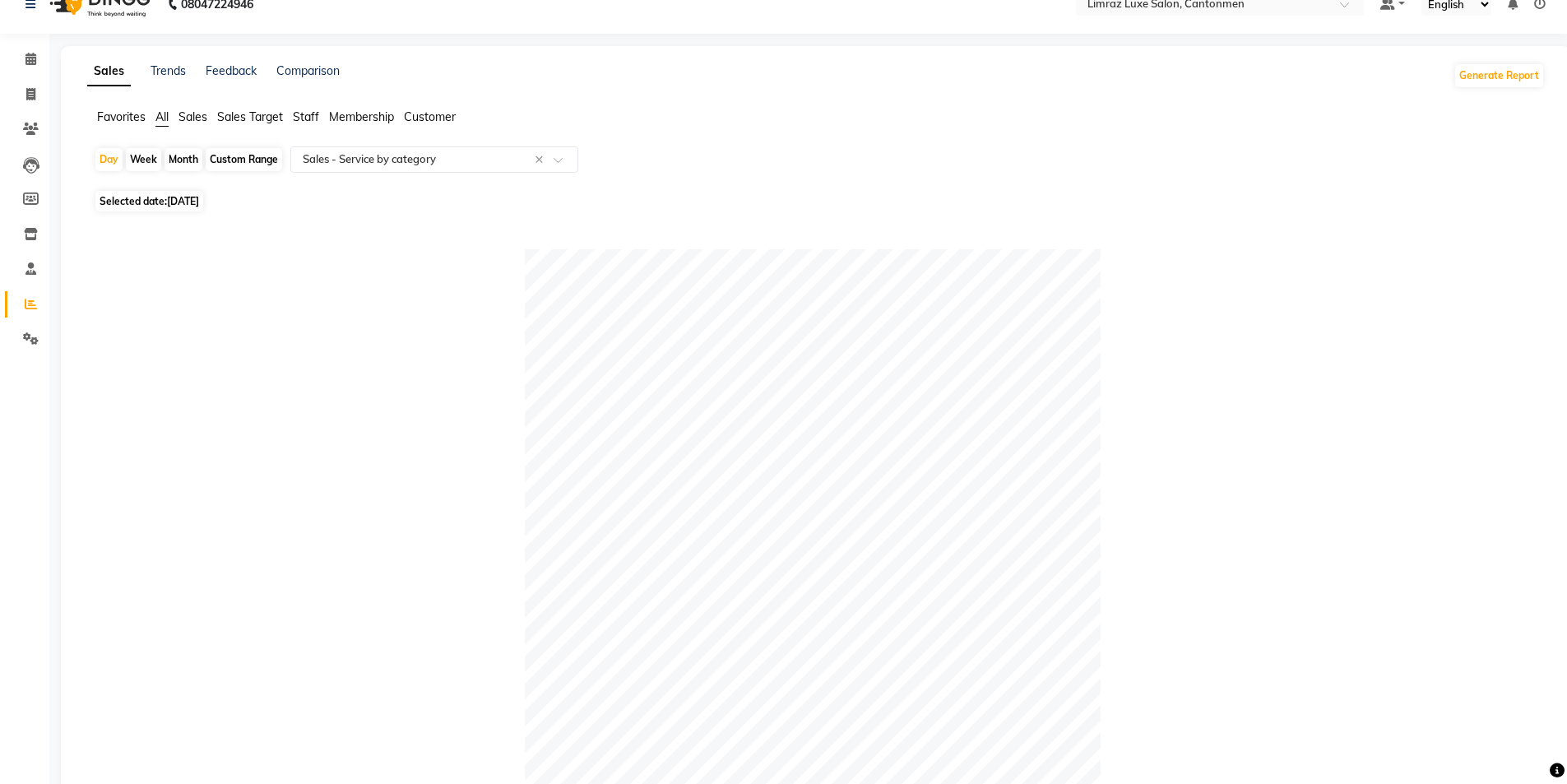
scroll to position [0, 0]
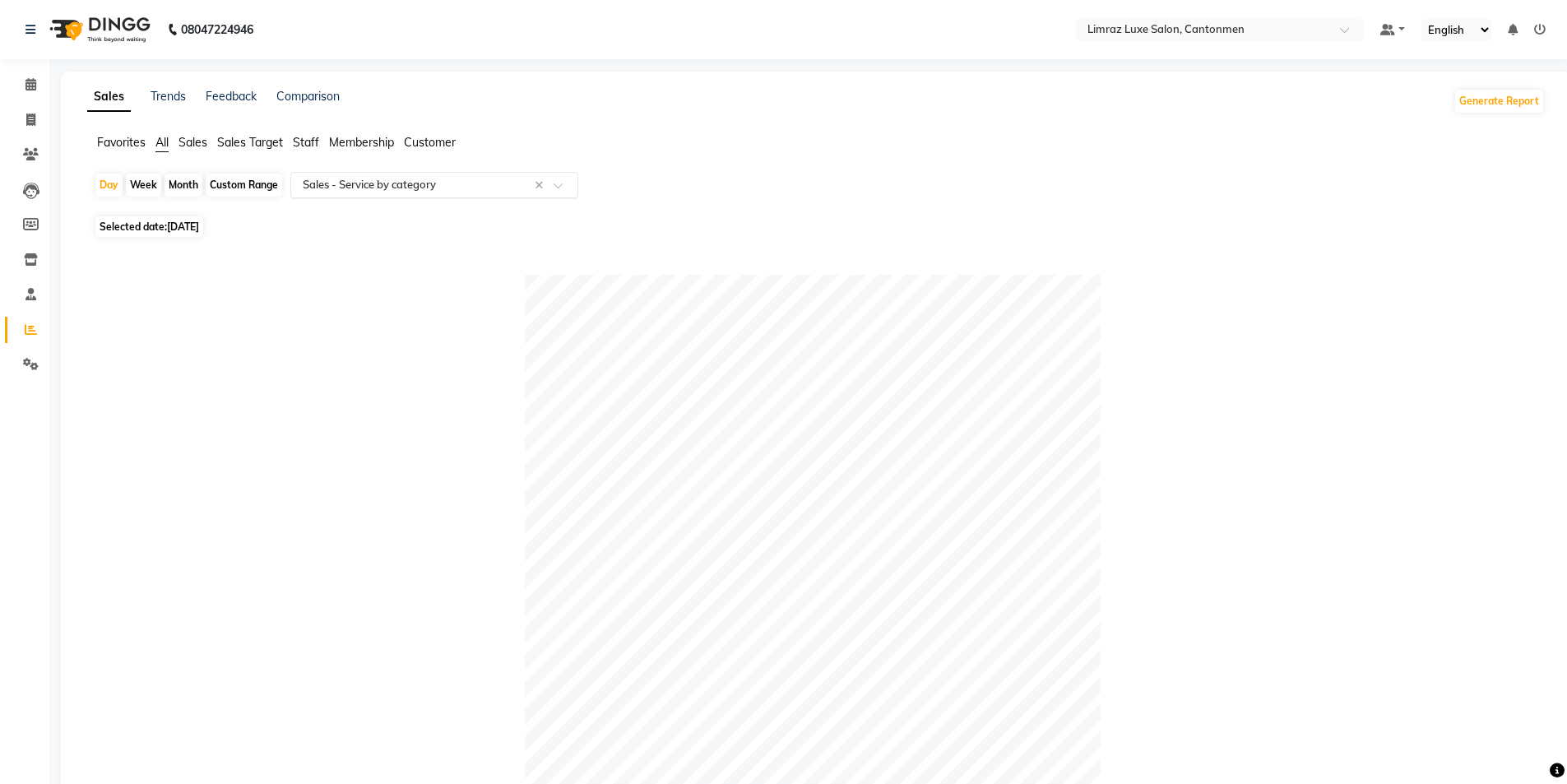
drag, startPoint x: 558, startPoint y: 181, endPoint x: 540, endPoint y: 190, distance: 20.1
click at [556, 181] on div at bounding box center [434, 185] width 286 height 16
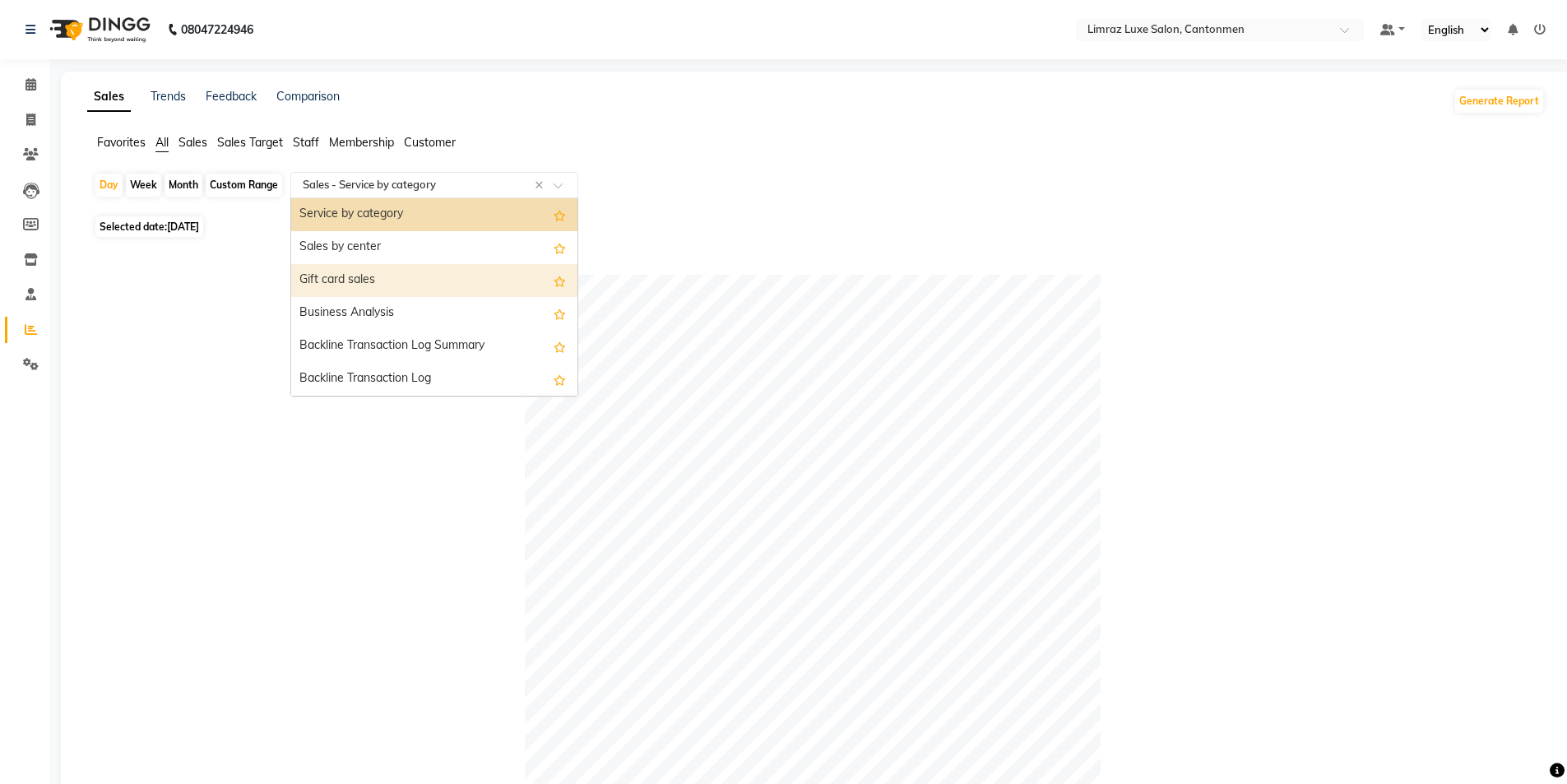
scroll to position [493, 0]
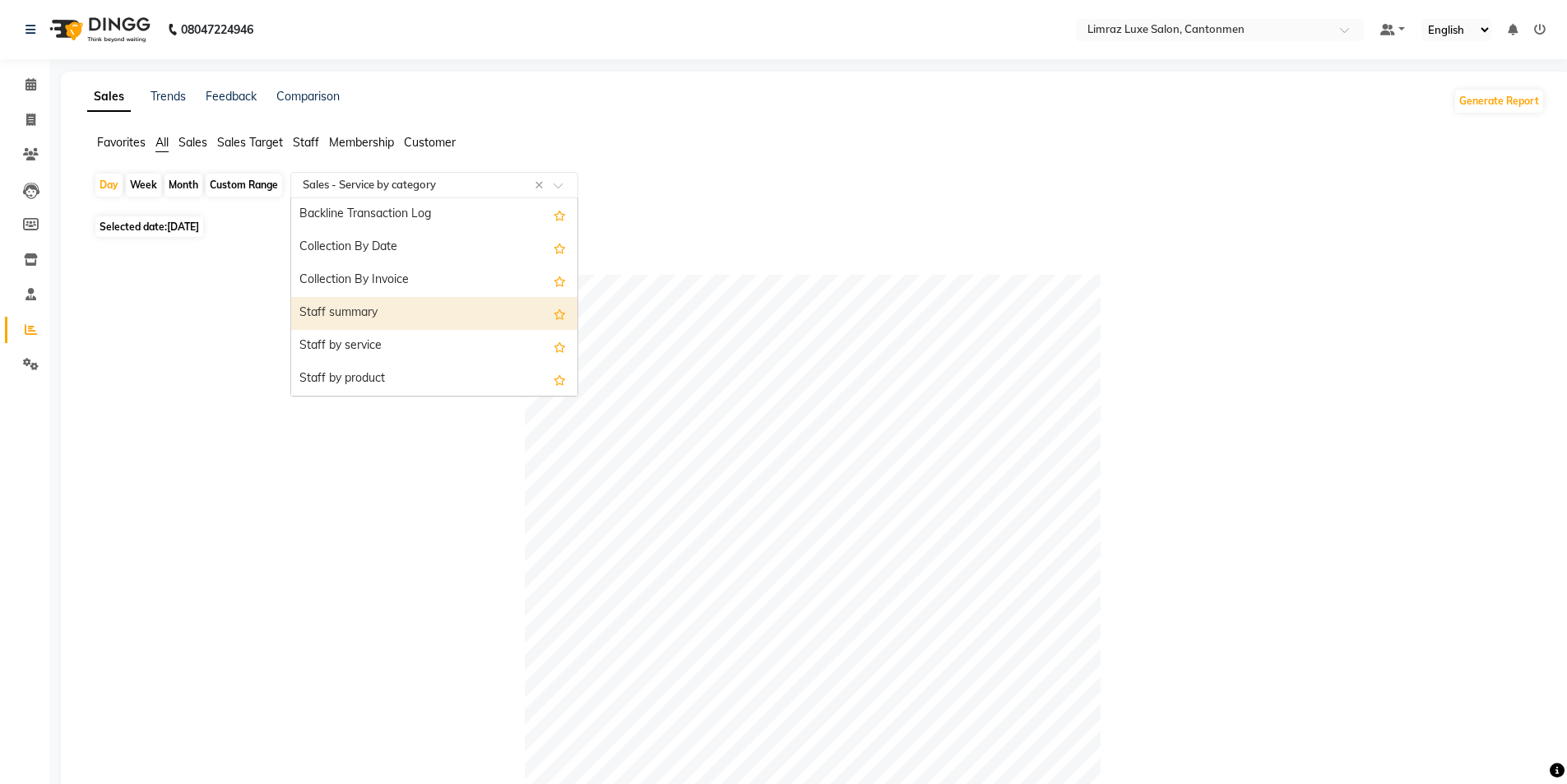
click at [387, 320] on div "Staff summary" at bounding box center [434, 314] width 286 height 33
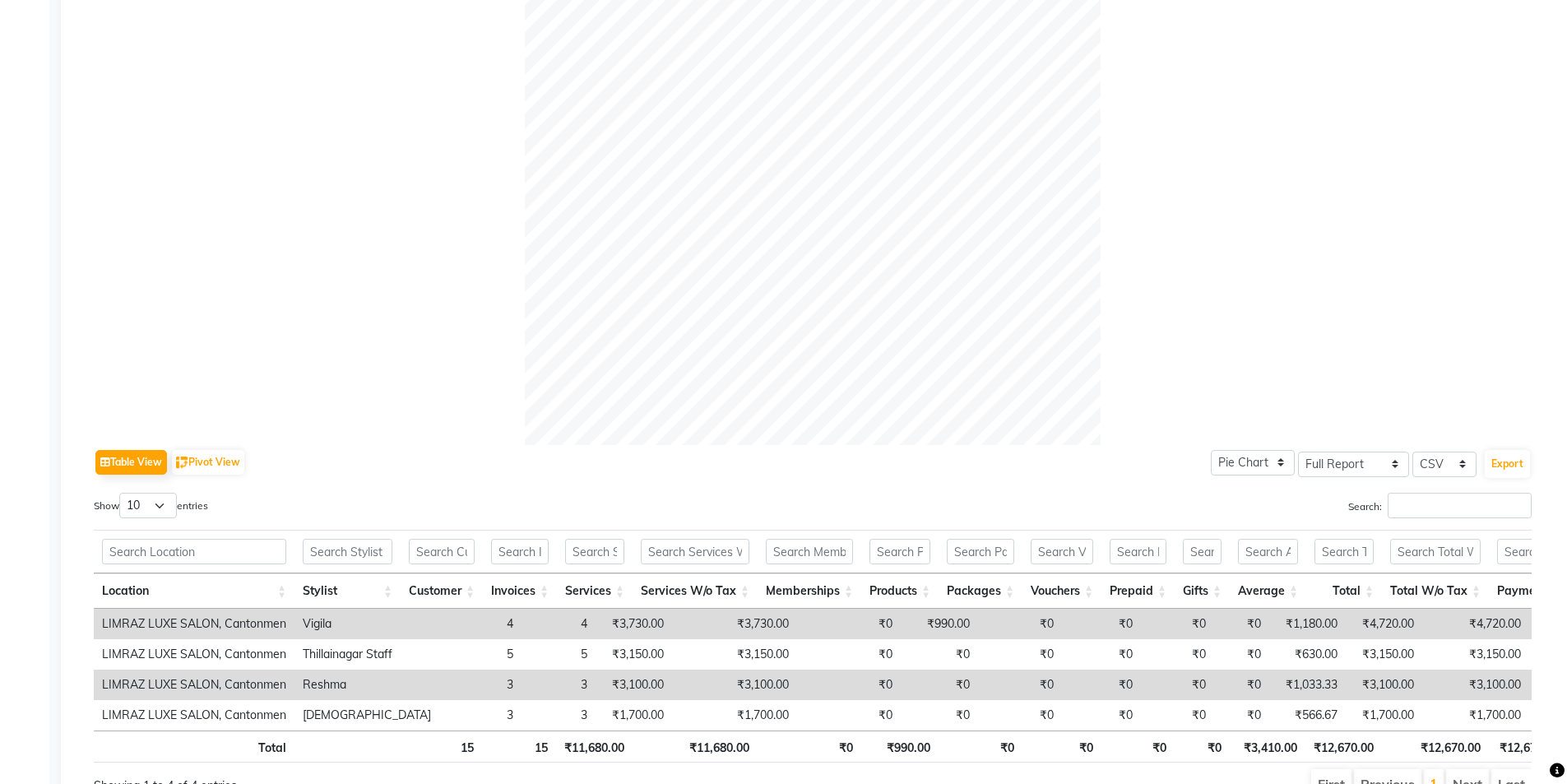
scroll to position [501, 0]
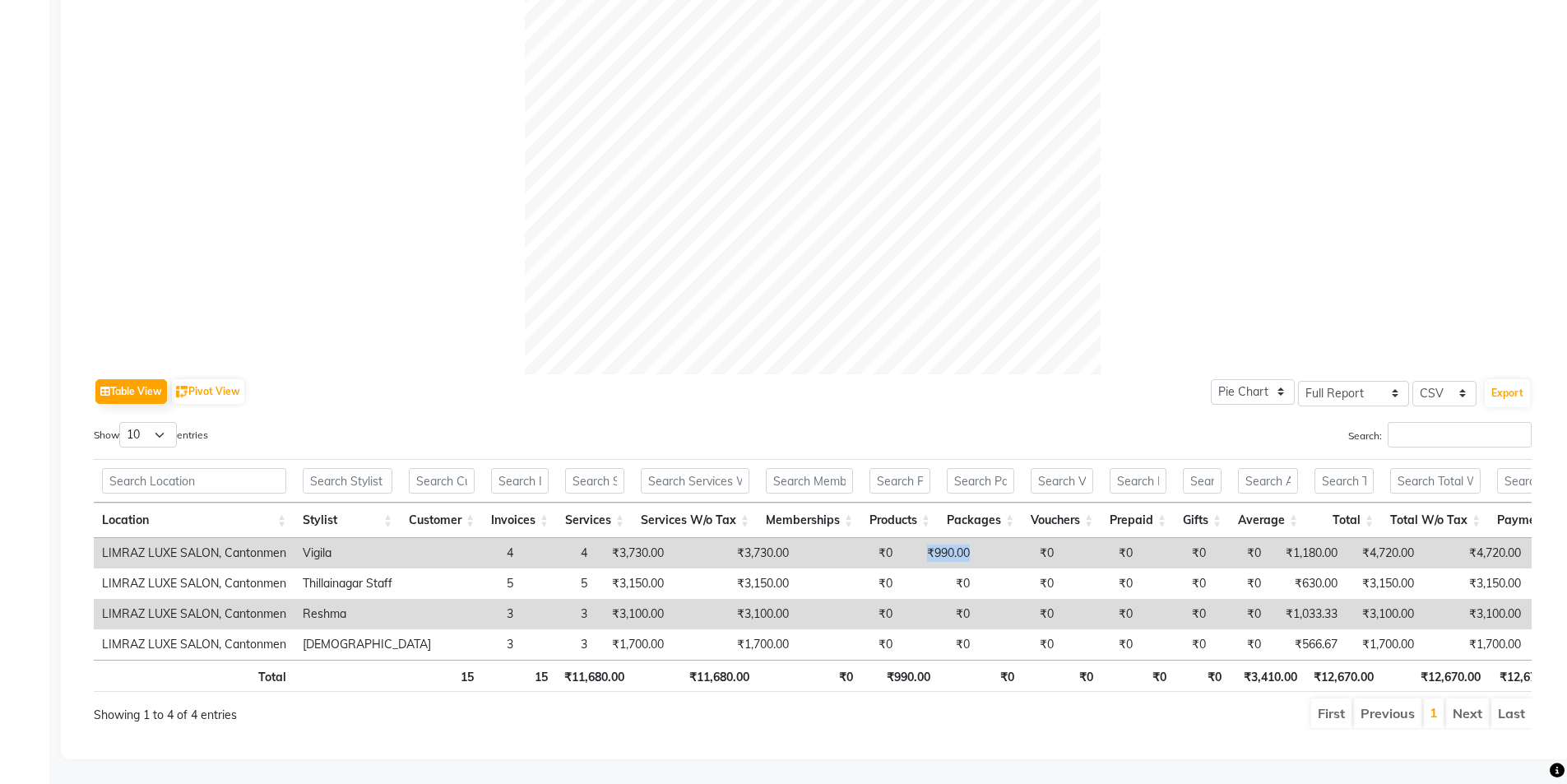
drag, startPoint x: 939, startPoint y: 524, endPoint x: 853, endPoint y: 535, distance: 86.7
click at [787, 538] on tr "LIMRAZ LUXE SALON, Cantonmen Vigila 4 4 ₹3,730.00 ₹3,730.00 ₹0 ₹990.00 ₹0 ₹0 ₹0…" at bounding box center [1009, 553] width 1831 height 31
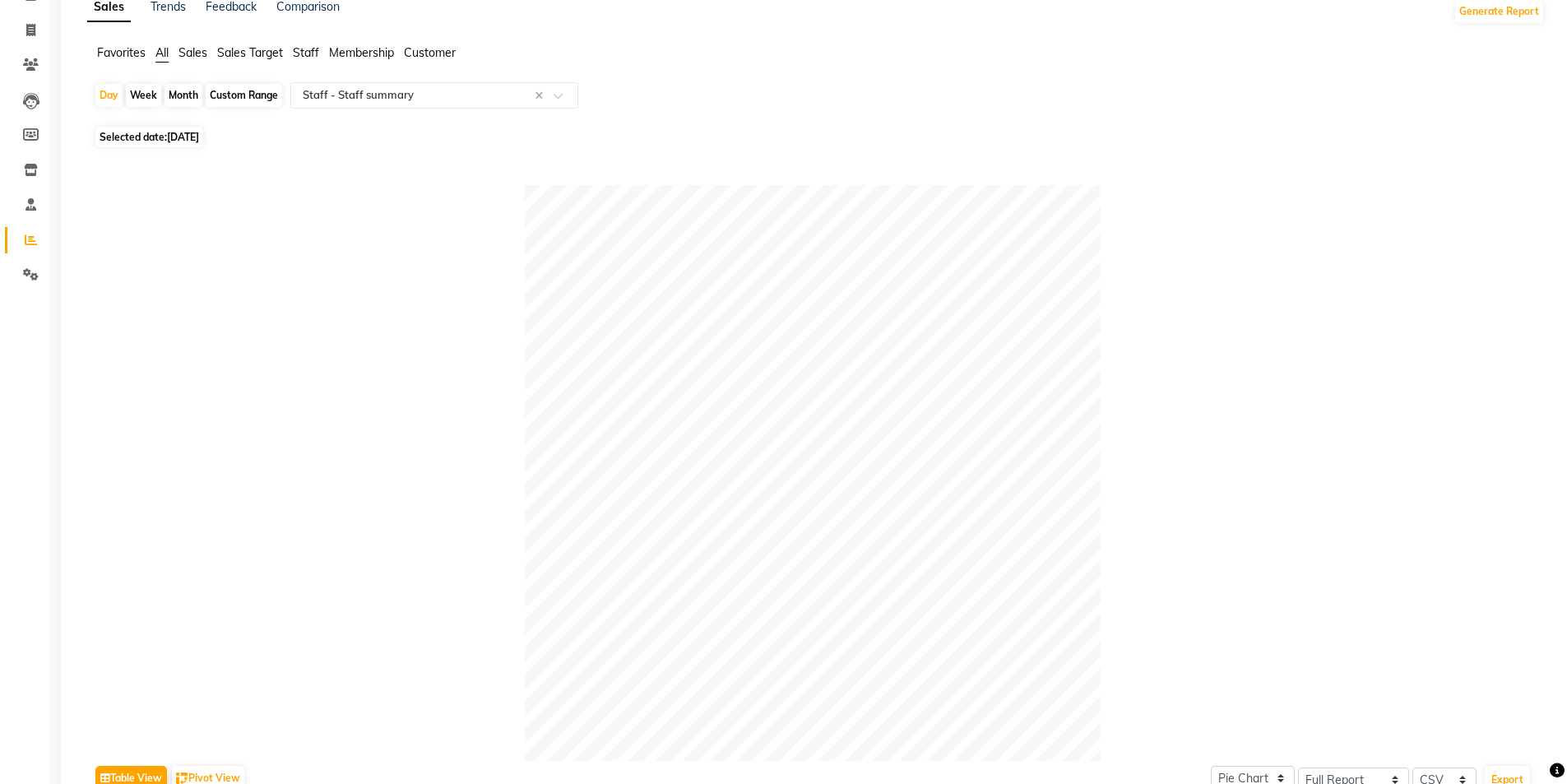
scroll to position [0, 0]
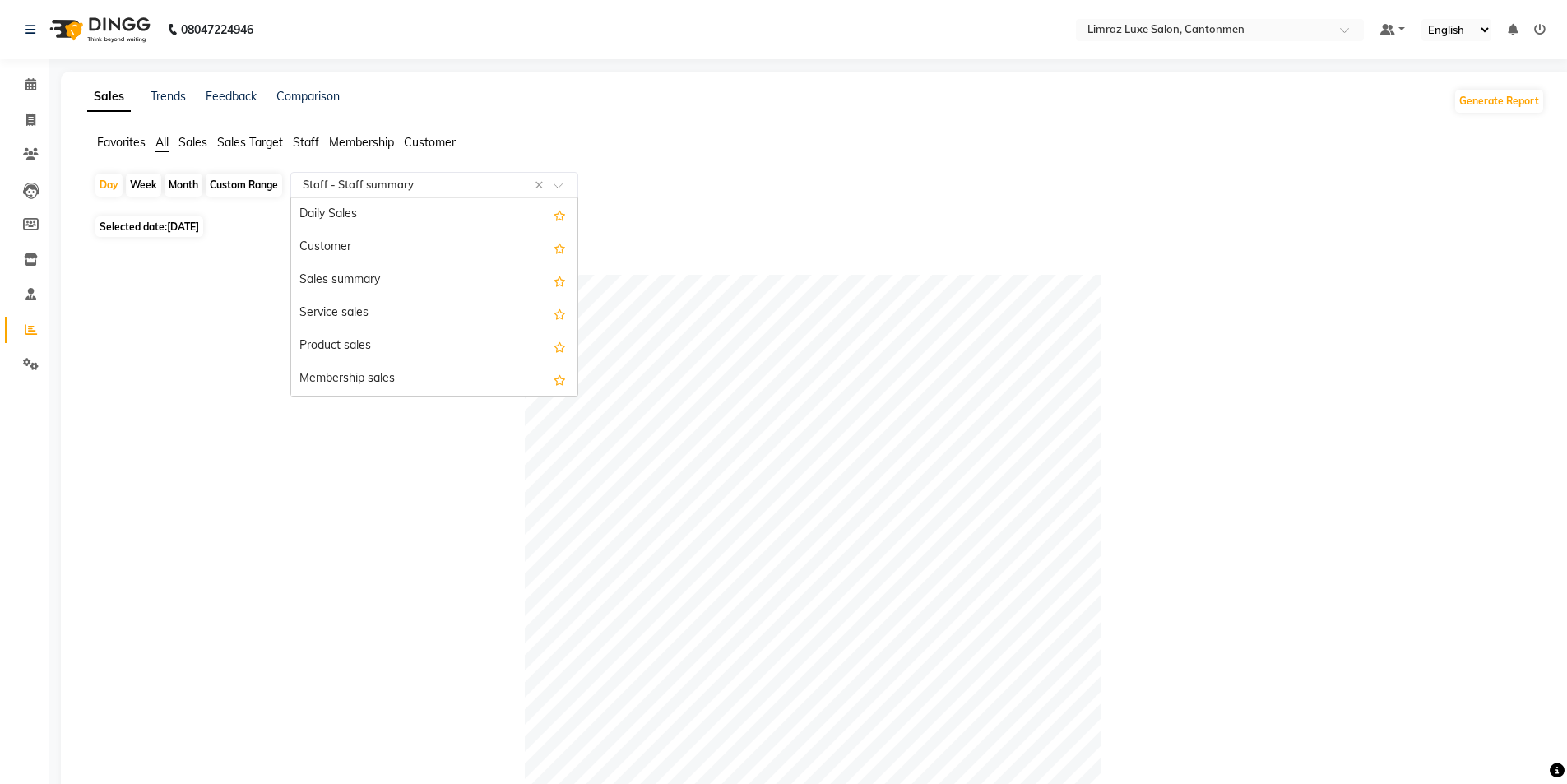
click at [558, 184] on span at bounding box center [563, 190] width 20 height 16
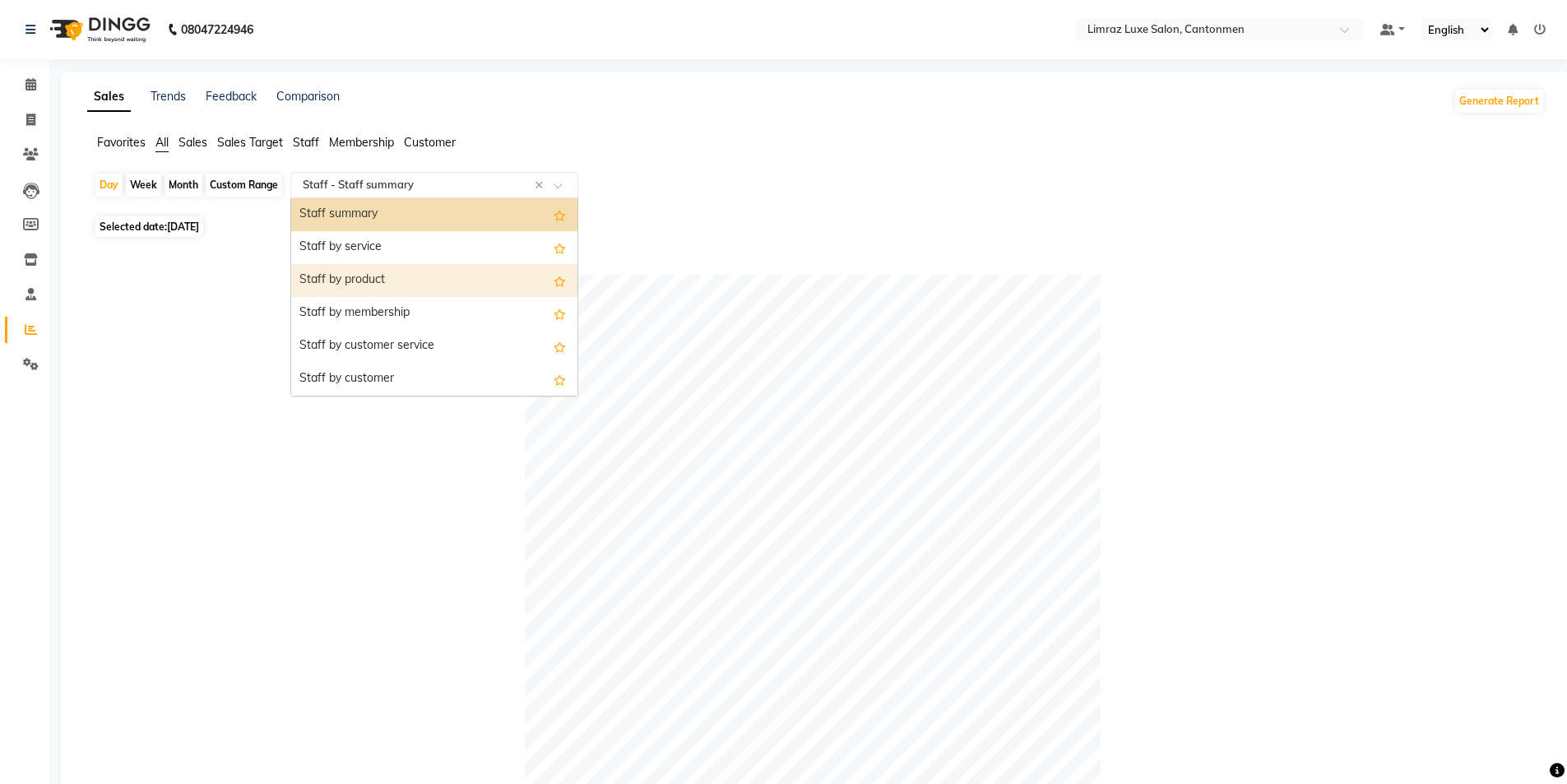
click at [437, 291] on div "Staff by product" at bounding box center [434, 280] width 286 height 33
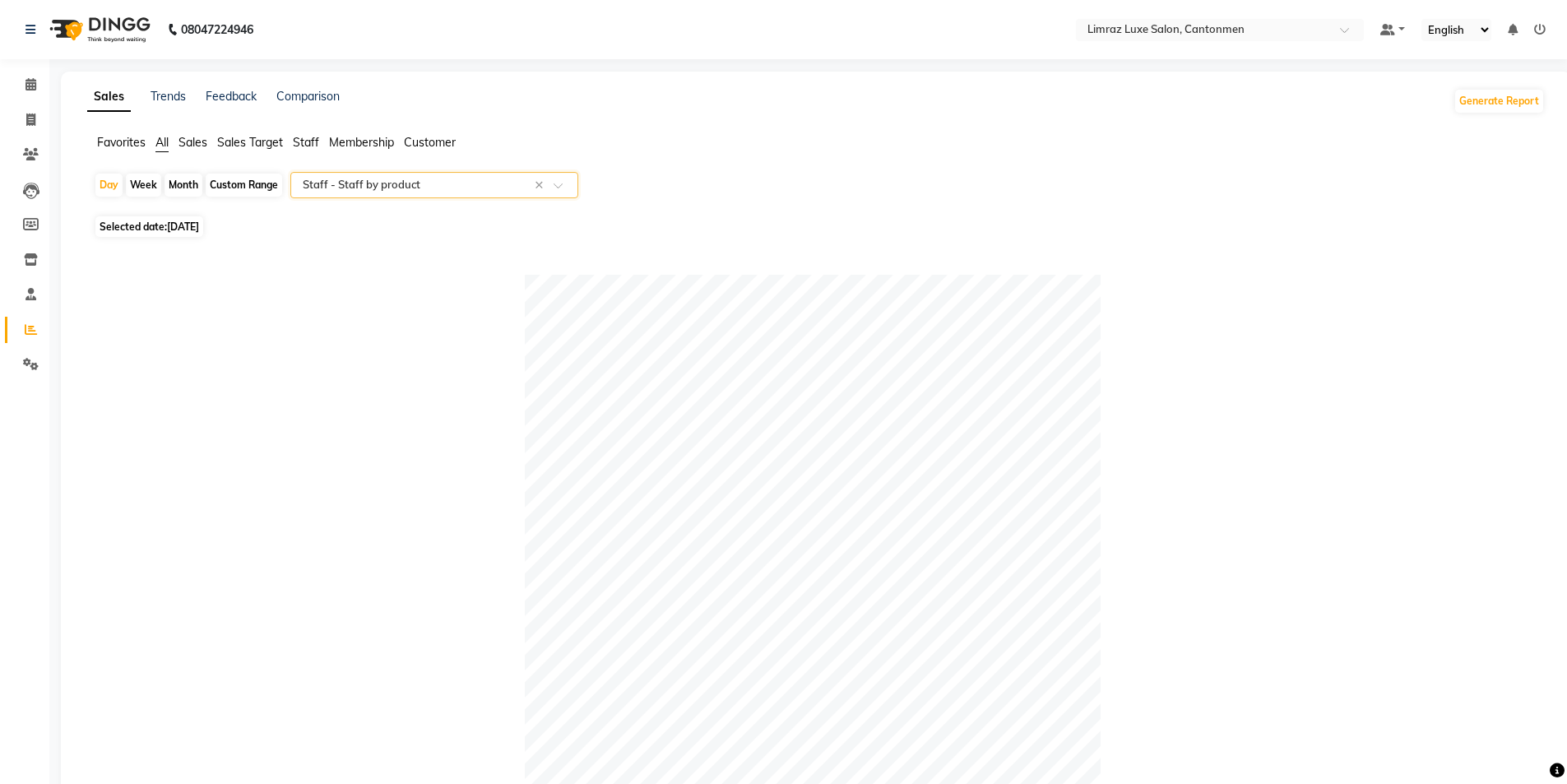
scroll to position [397, 0]
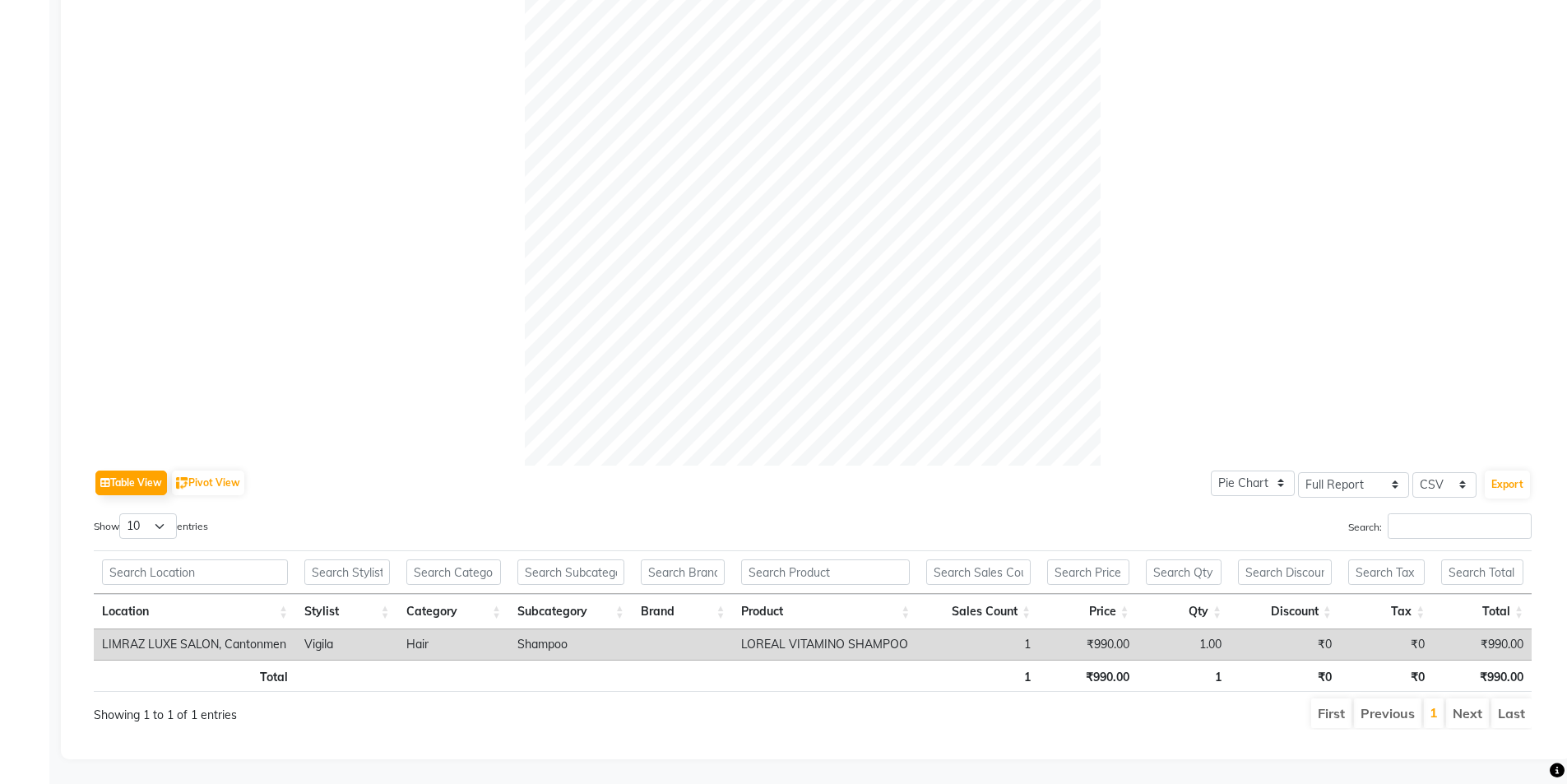
drag, startPoint x: 475, startPoint y: 638, endPoint x: 490, endPoint y: 640, distance: 15.1
click at [490, 640] on td "Hair" at bounding box center [454, 645] width 112 height 31
click at [558, 638] on td "Shampoo" at bounding box center [571, 645] width 123 height 31
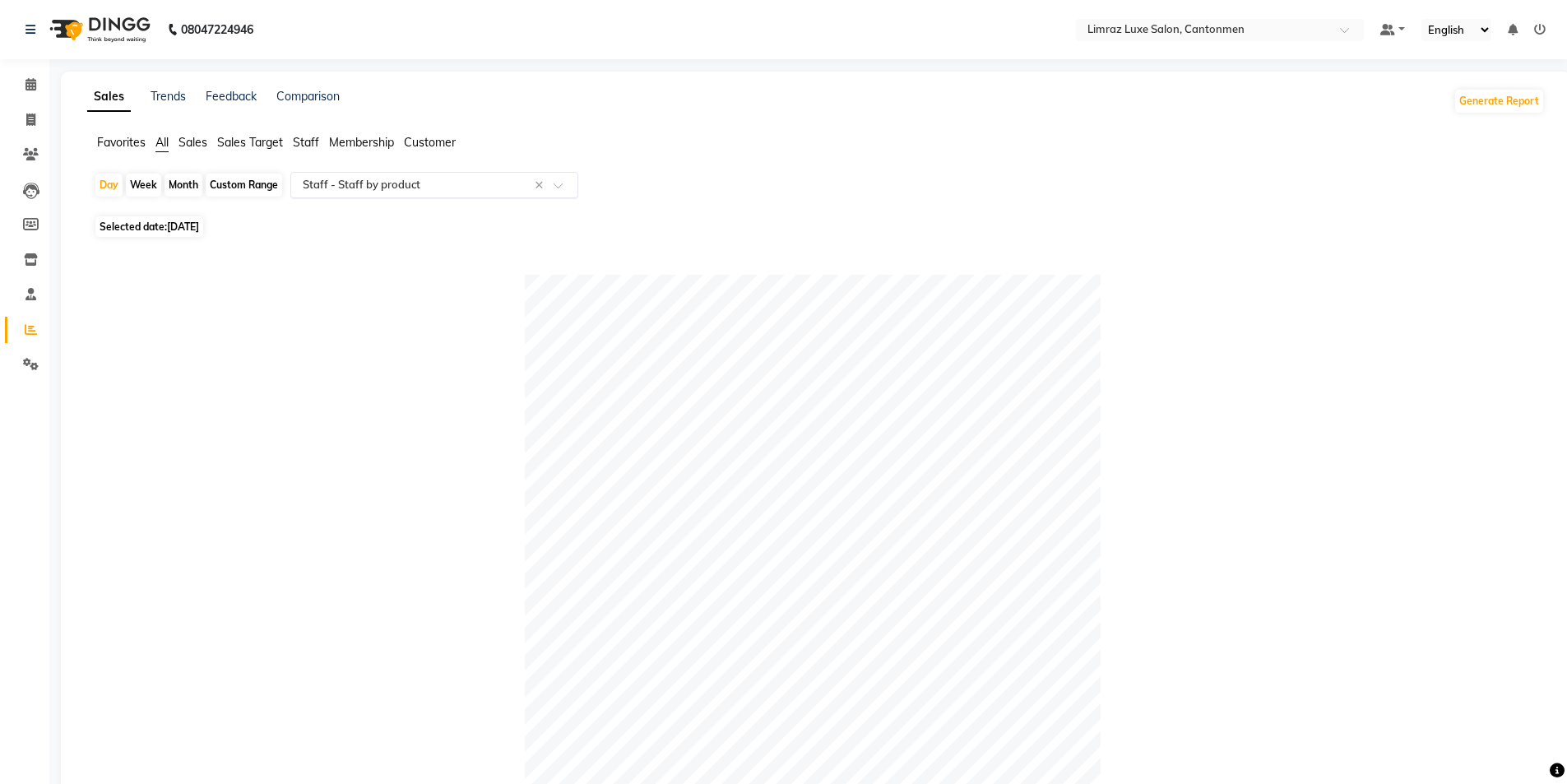
click at [566, 184] on span at bounding box center [563, 190] width 20 height 16
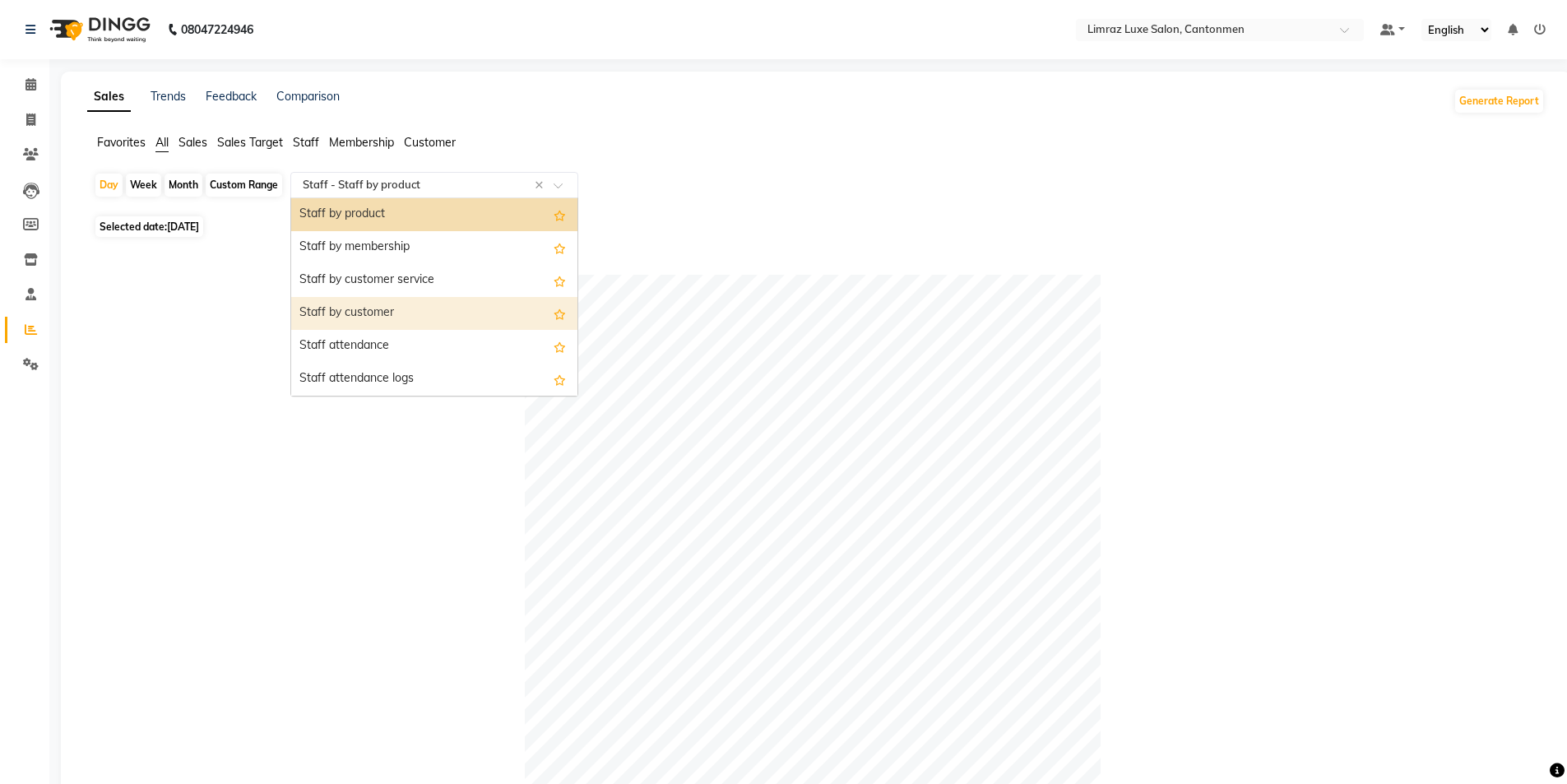
click at [472, 302] on div "Staff by customer" at bounding box center [434, 314] width 286 height 33
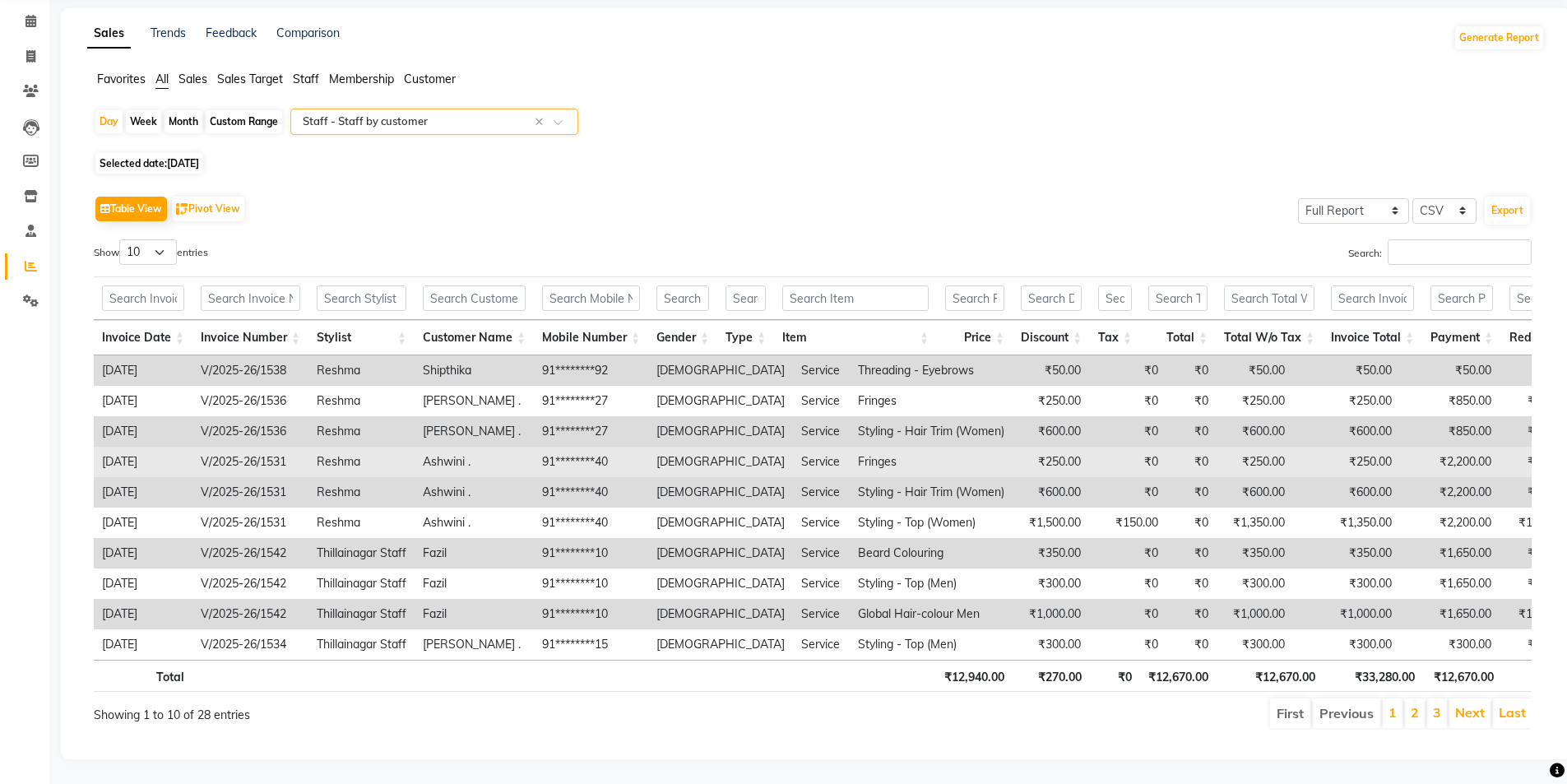
scroll to position [88, 0]
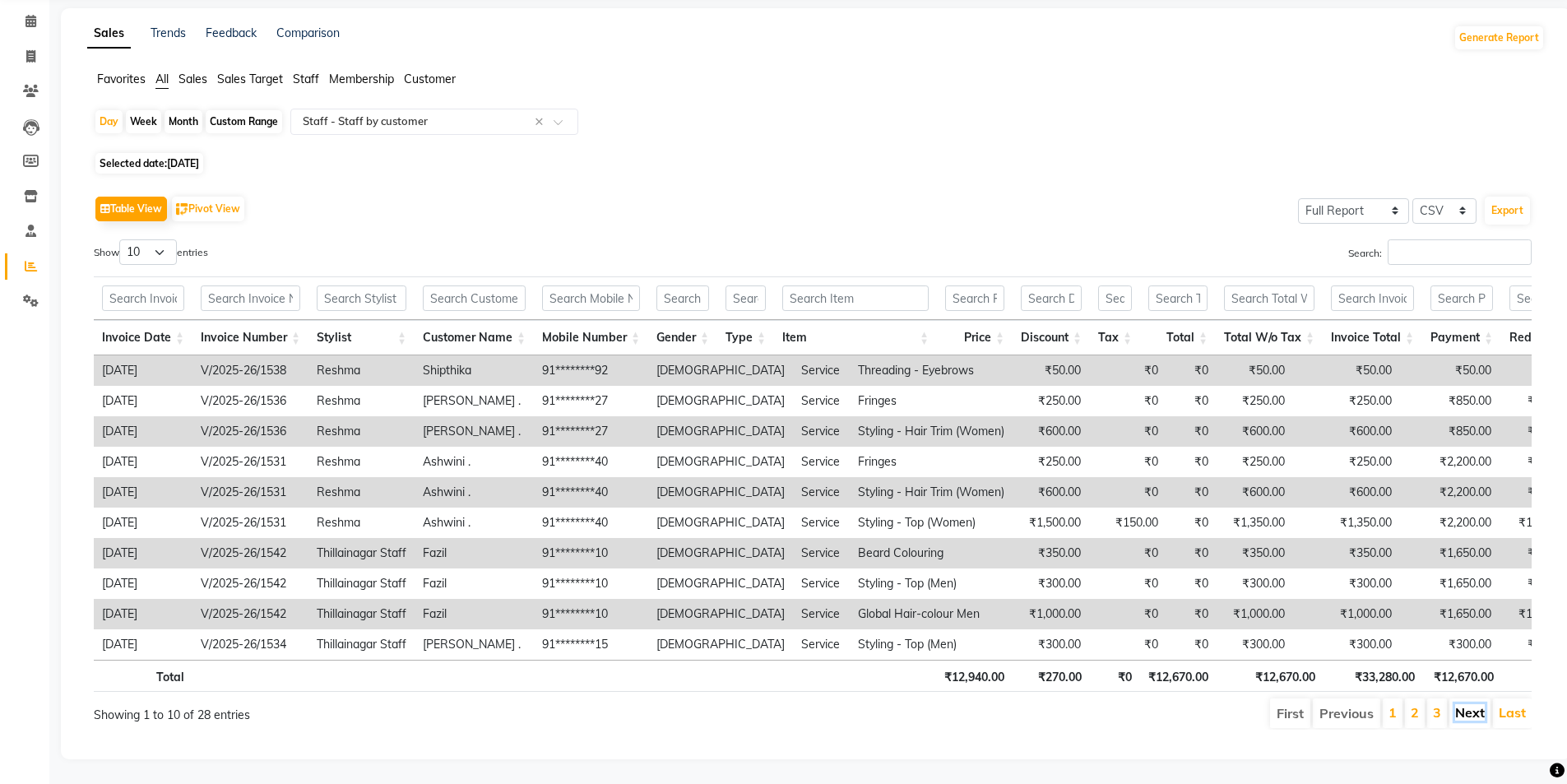
click at [787, 704] on link "Next" at bounding box center [1470, 712] width 30 height 16
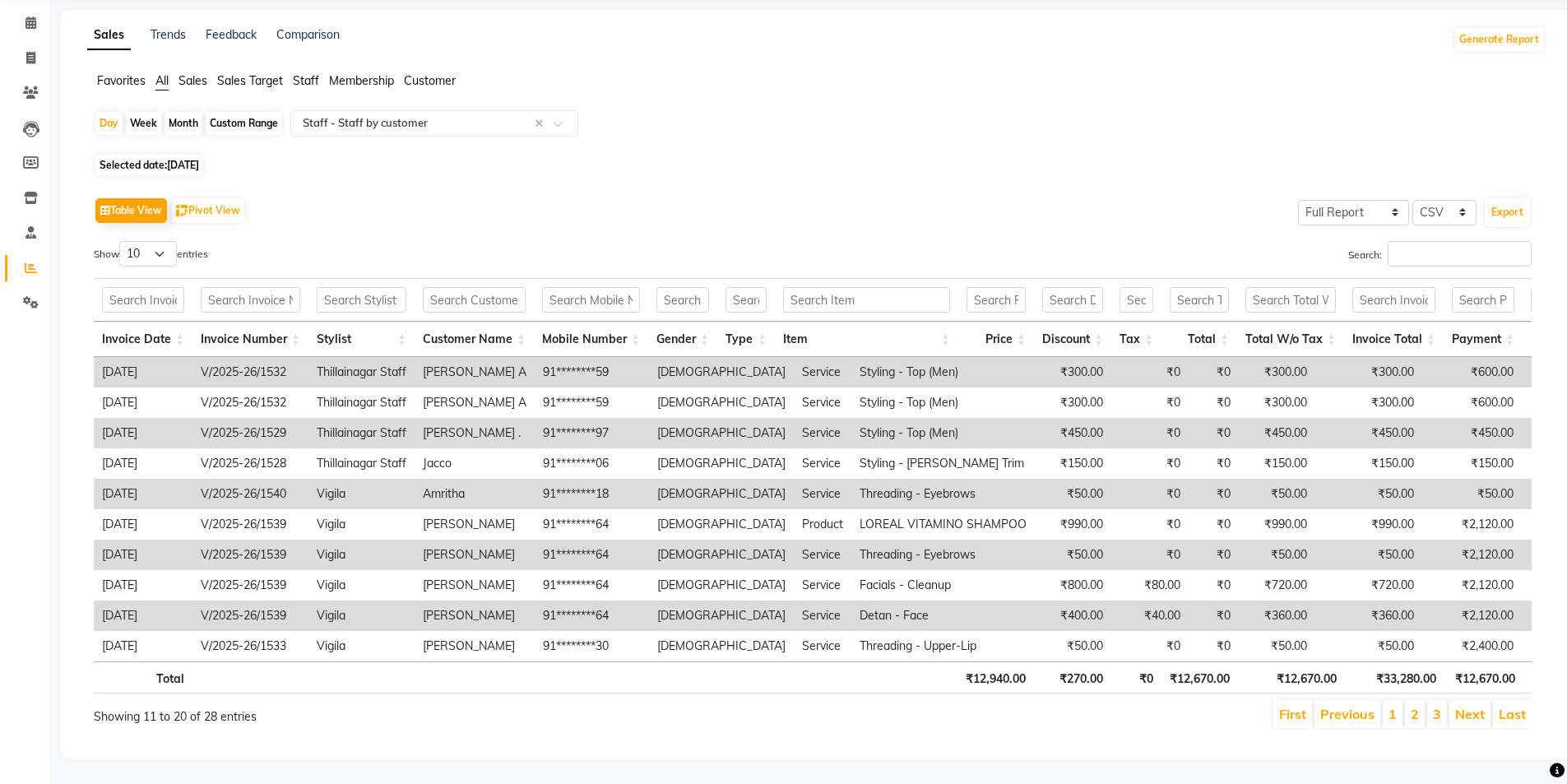
scroll to position [0, 0]
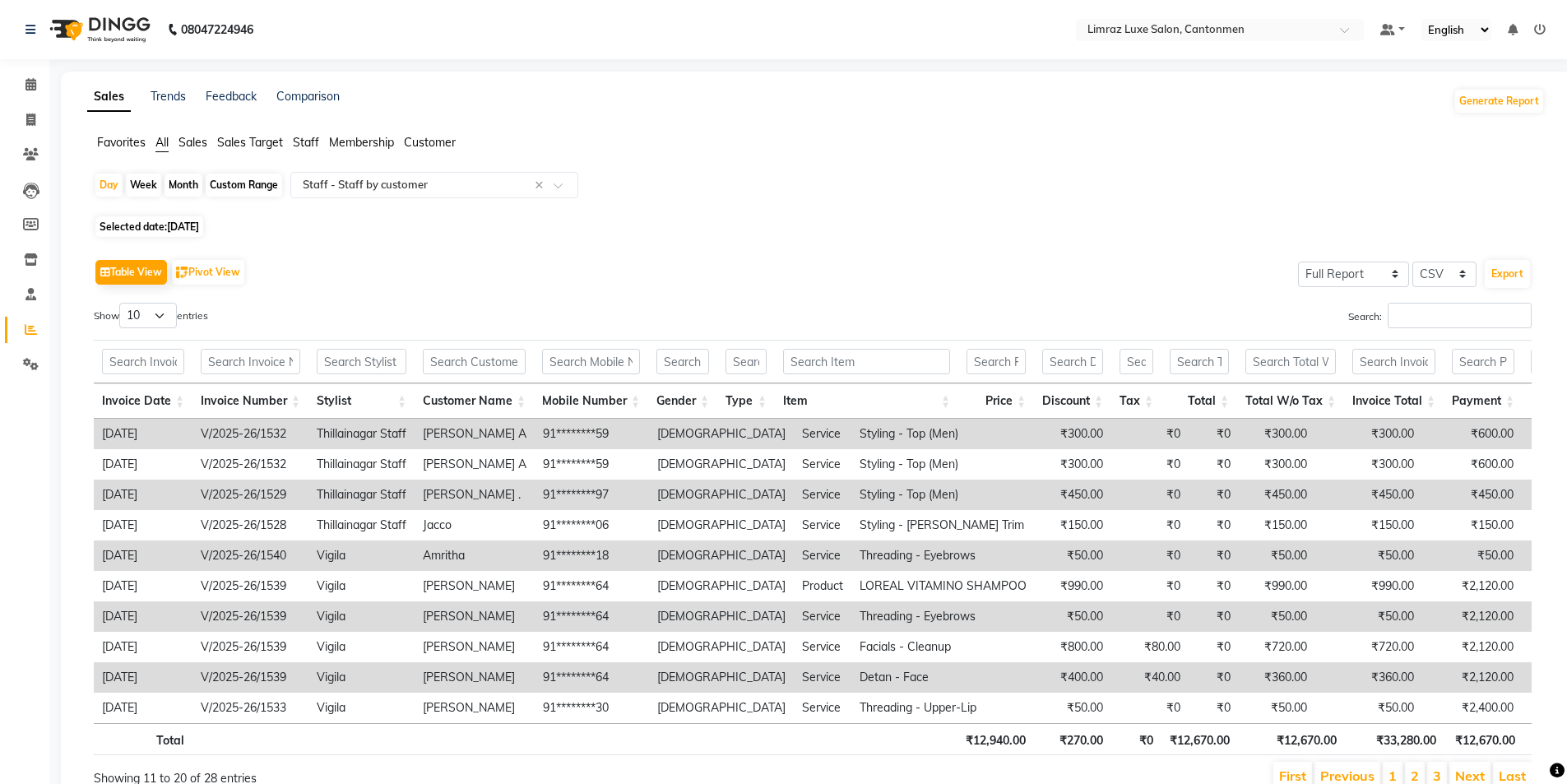
click at [187, 224] on span "[DATE]" at bounding box center [183, 226] width 32 height 13
select select "8"
select select "2025"
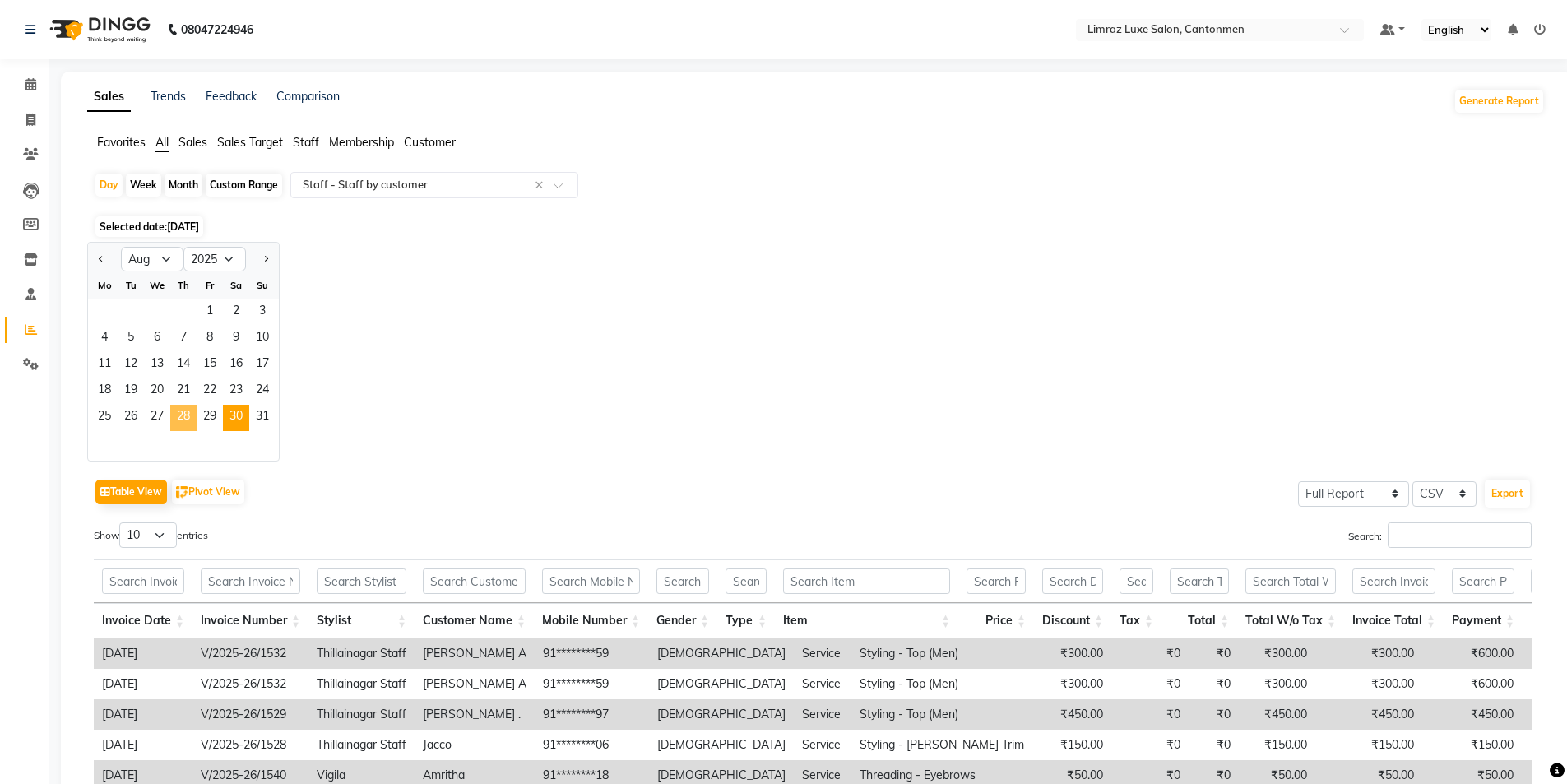
click at [174, 417] on span "28" at bounding box center [183, 417] width 26 height 26
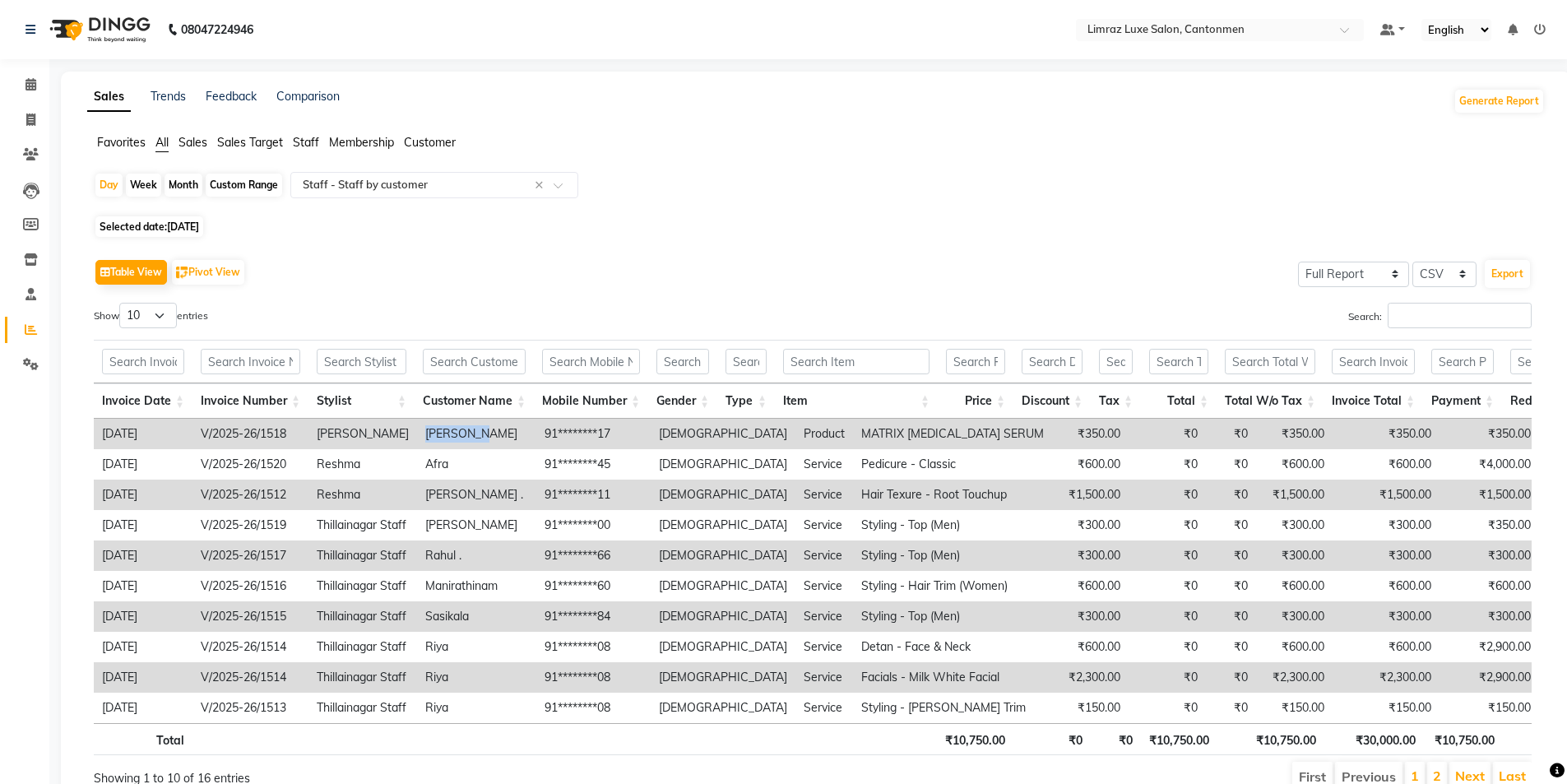
drag, startPoint x: 494, startPoint y: 430, endPoint x: 417, endPoint y: 432, distance: 77.0
click at [417, 432] on td "[PERSON_NAME]" at bounding box center [476, 434] width 119 height 31
copy td "[PERSON_NAME]"
click at [116, 30] on img at bounding box center [98, 30] width 113 height 46
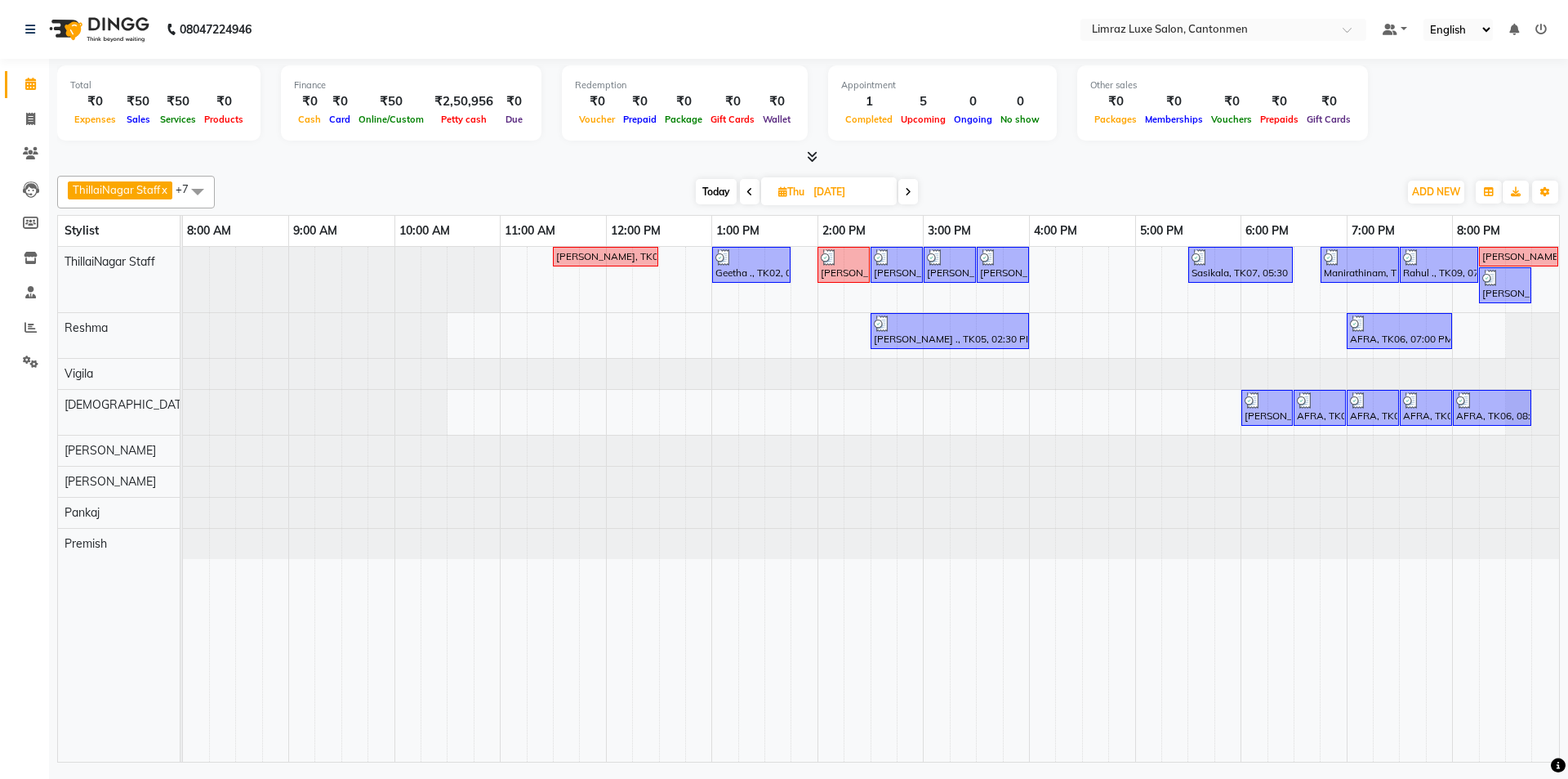
click at [782, 192] on icon at bounding box center [908, 192] width 7 height 10
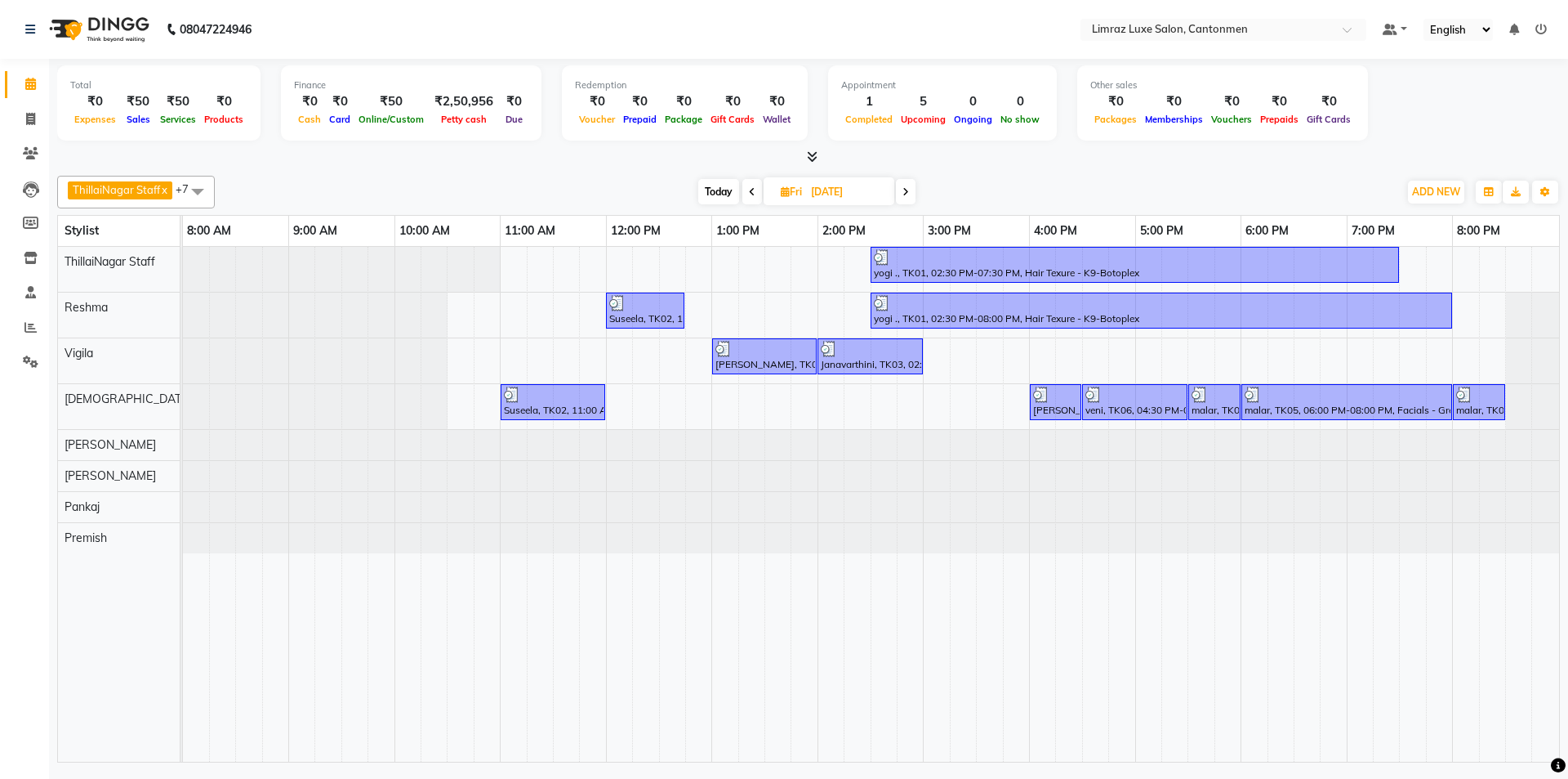
click at [782, 192] on icon at bounding box center [906, 192] width 7 height 10
type input "[DATE]"
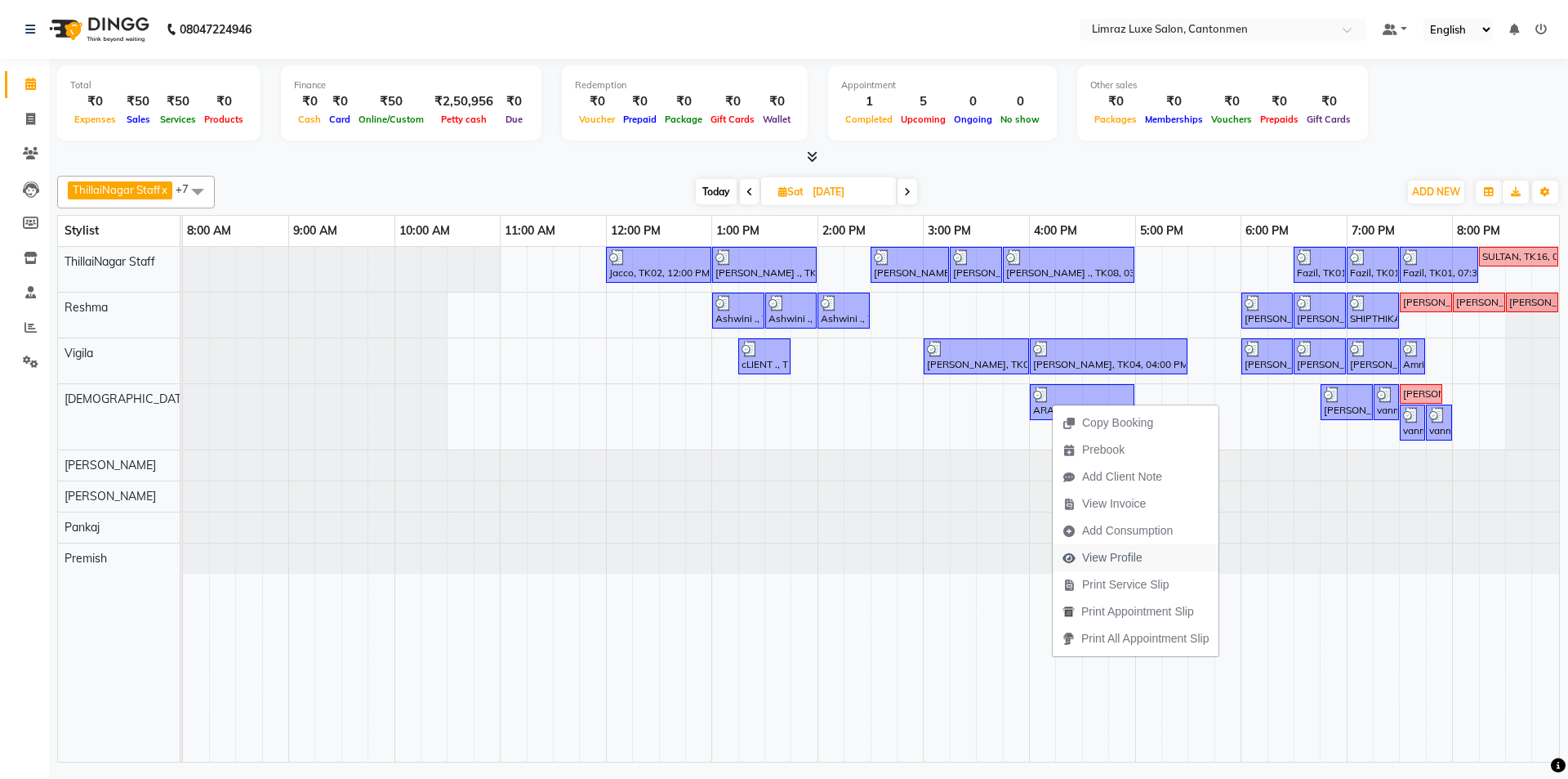
click at [782, 555] on span "View Profile" at bounding box center [1112, 557] width 60 height 17
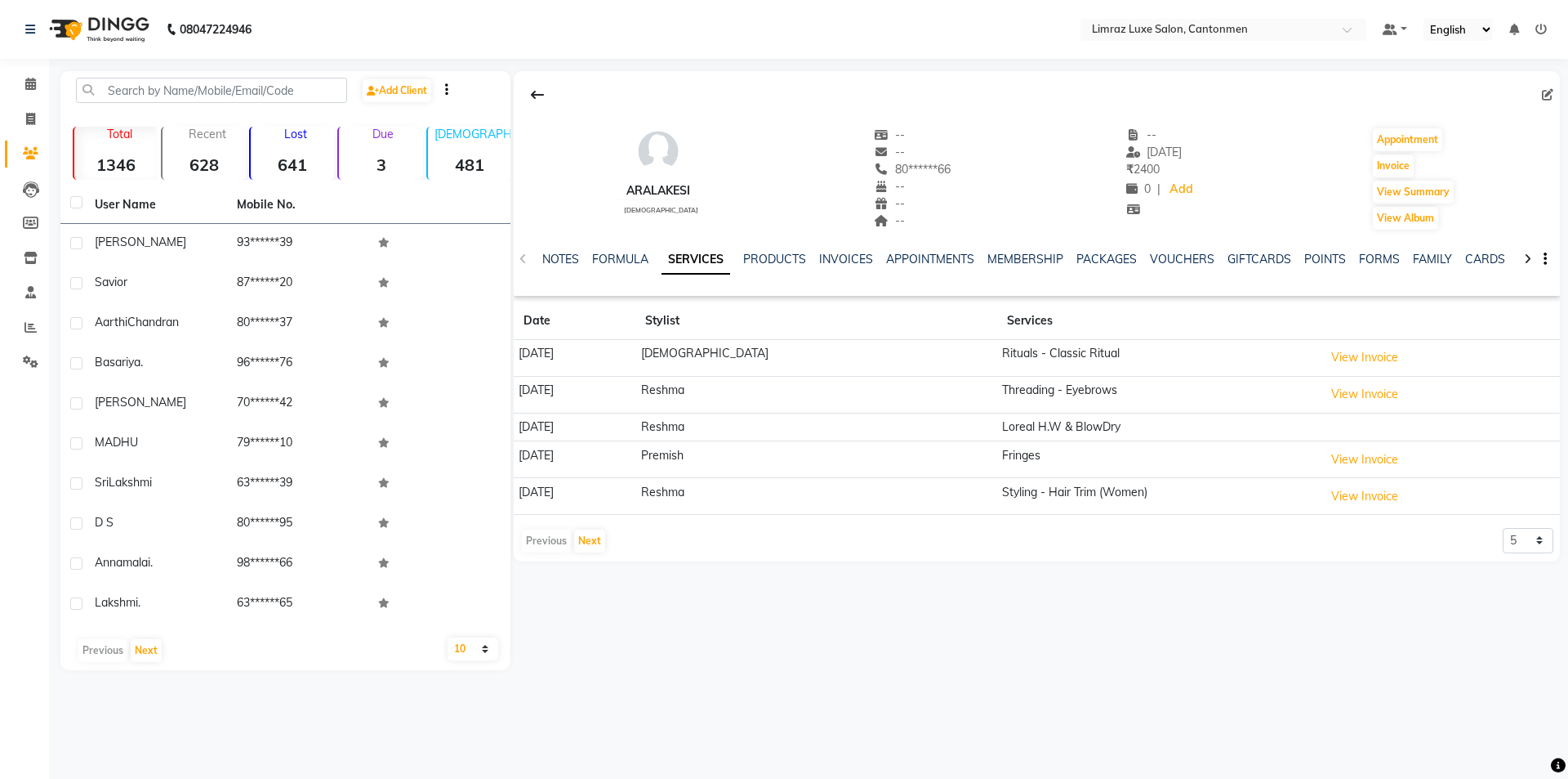
drag, startPoint x: 688, startPoint y: 187, endPoint x: 599, endPoint y: 189, distance: 89.0
click at [599, 189] on div "ARALAKESI [DEMOGRAPHIC_DATA] -- -- 80******66 -- -- -- -- [DATE] ₹ 2400 0 | Add…" at bounding box center [1037, 170] width 1046 height 121
click at [731, 95] on div at bounding box center [1037, 95] width 1046 height 31
click at [115, 16] on img at bounding box center [97, 30] width 112 height 46
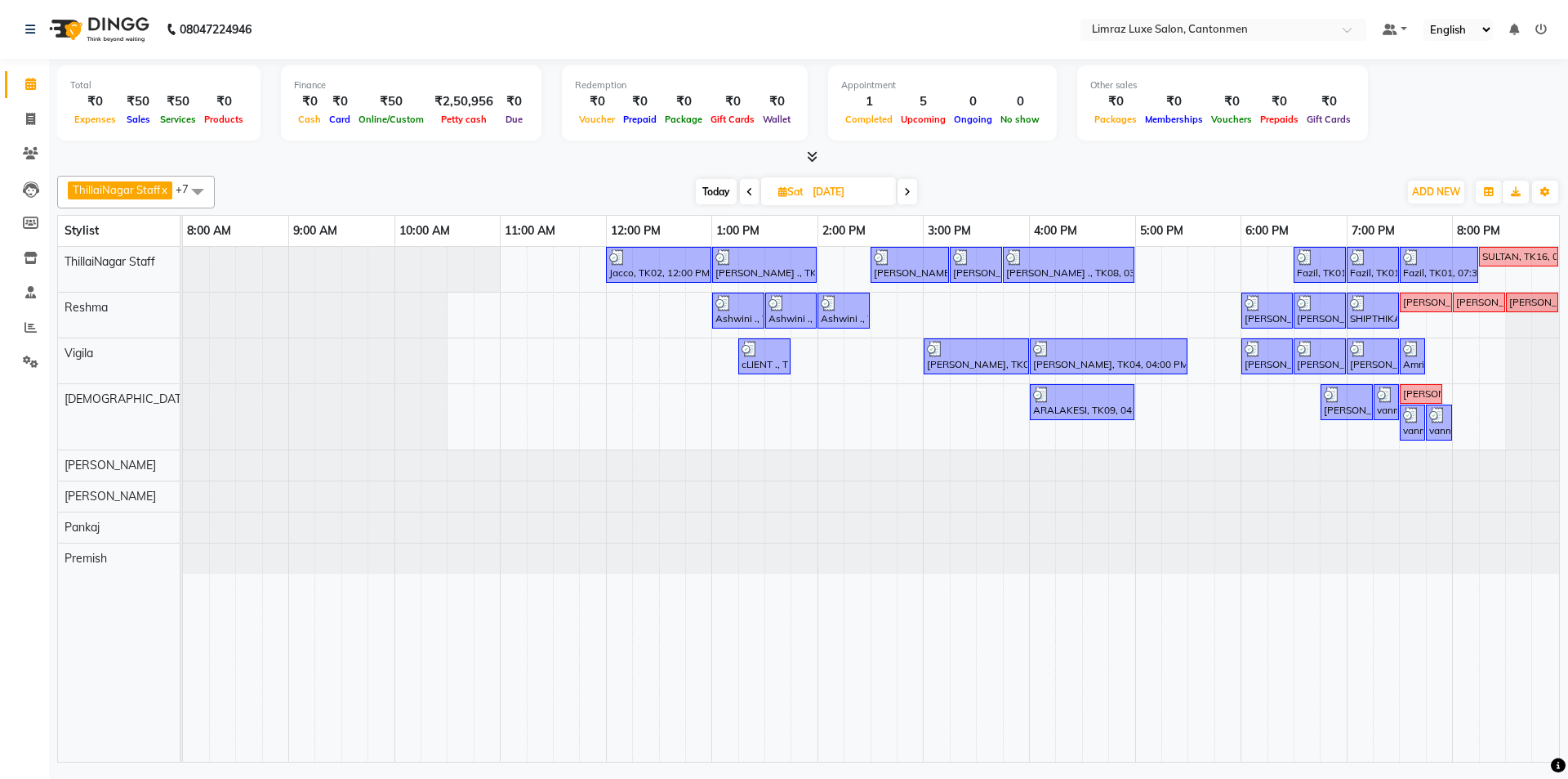
click at [718, 188] on span "Today" at bounding box center [716, 191] width 41 height 26
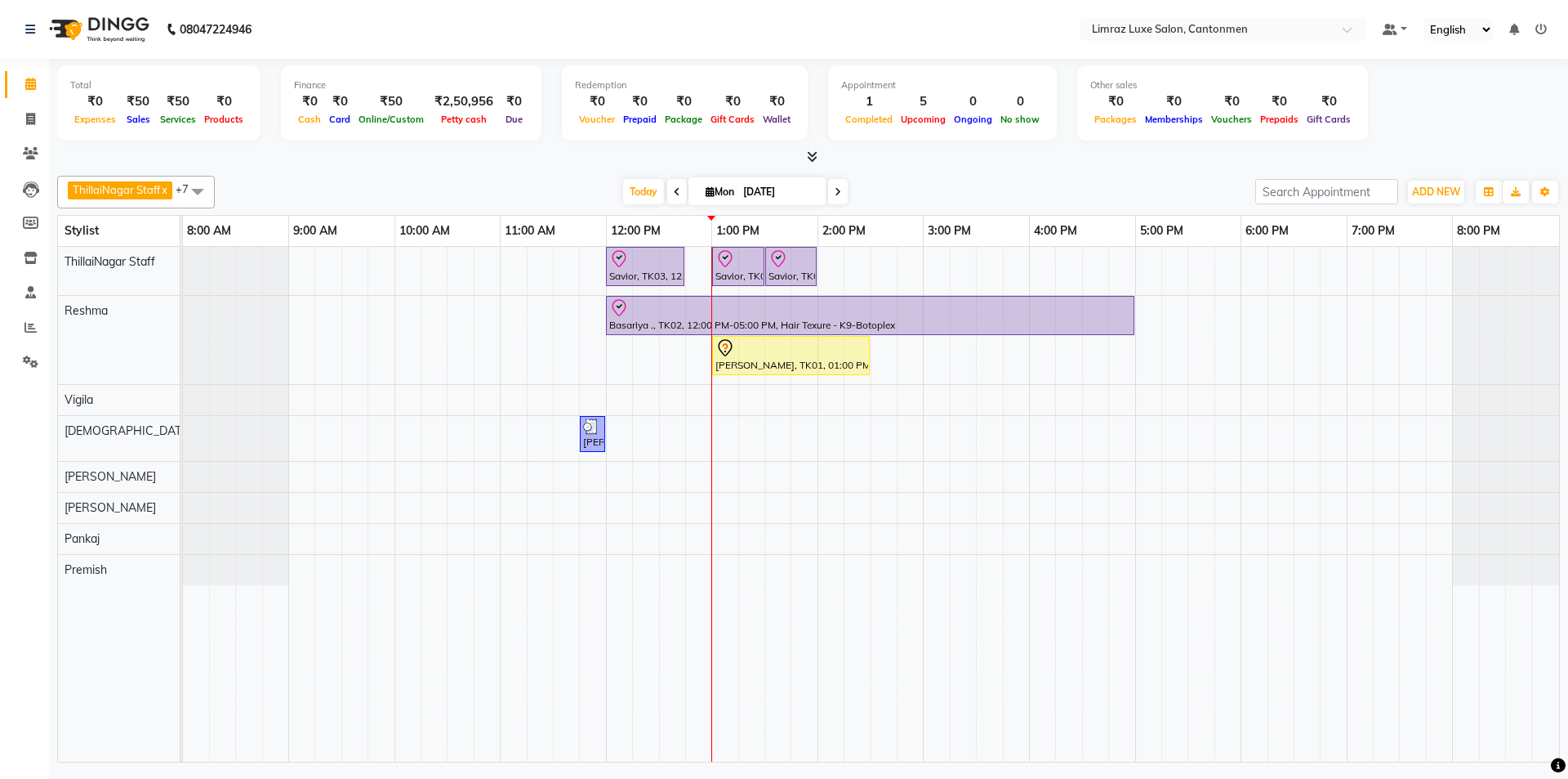
click at [671, 187] on span at bounding box center [677, 191] width 20 height 26
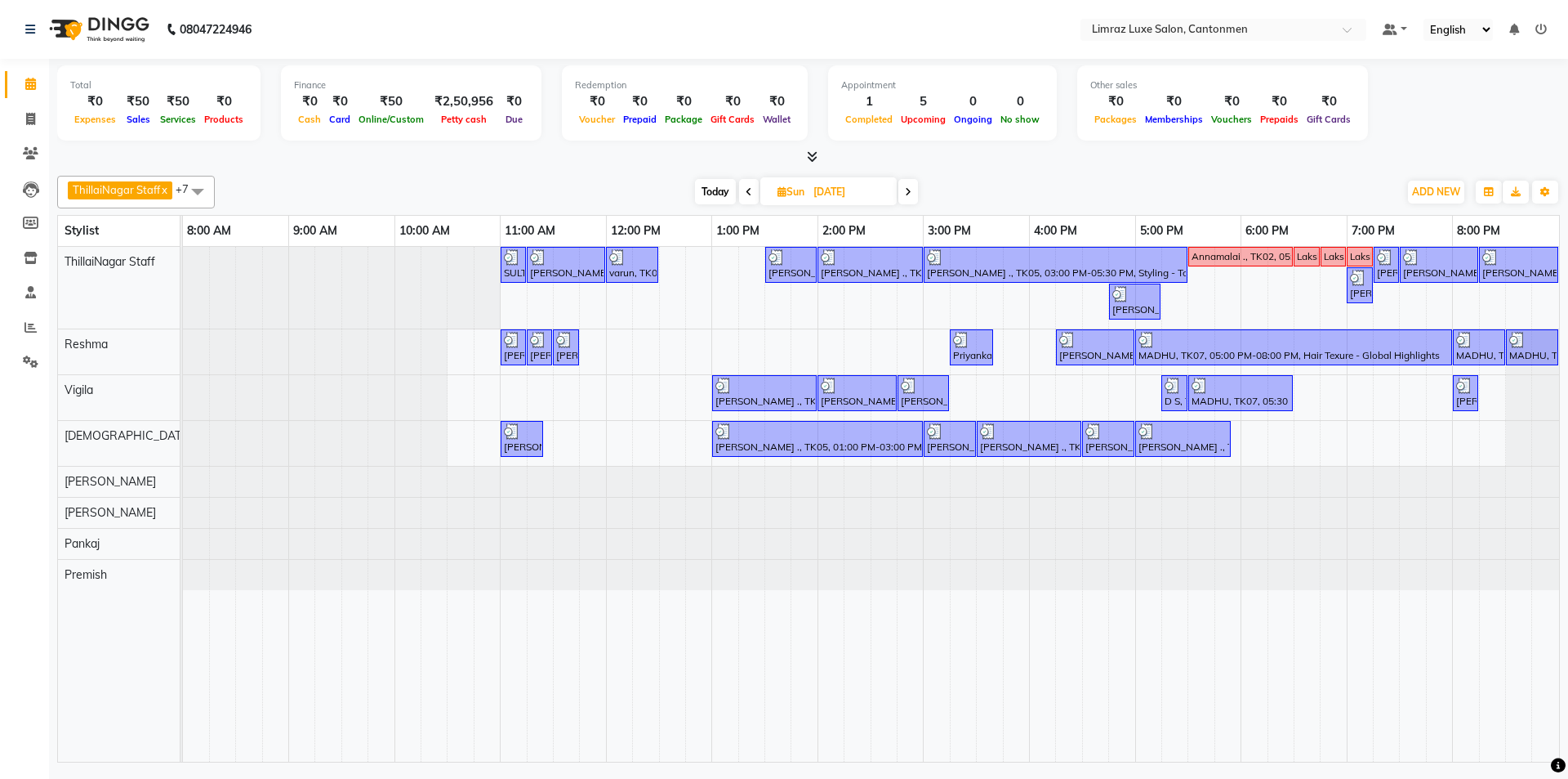
click at [749, 200] on span at bounding box center [749, 191] width 20 height 26
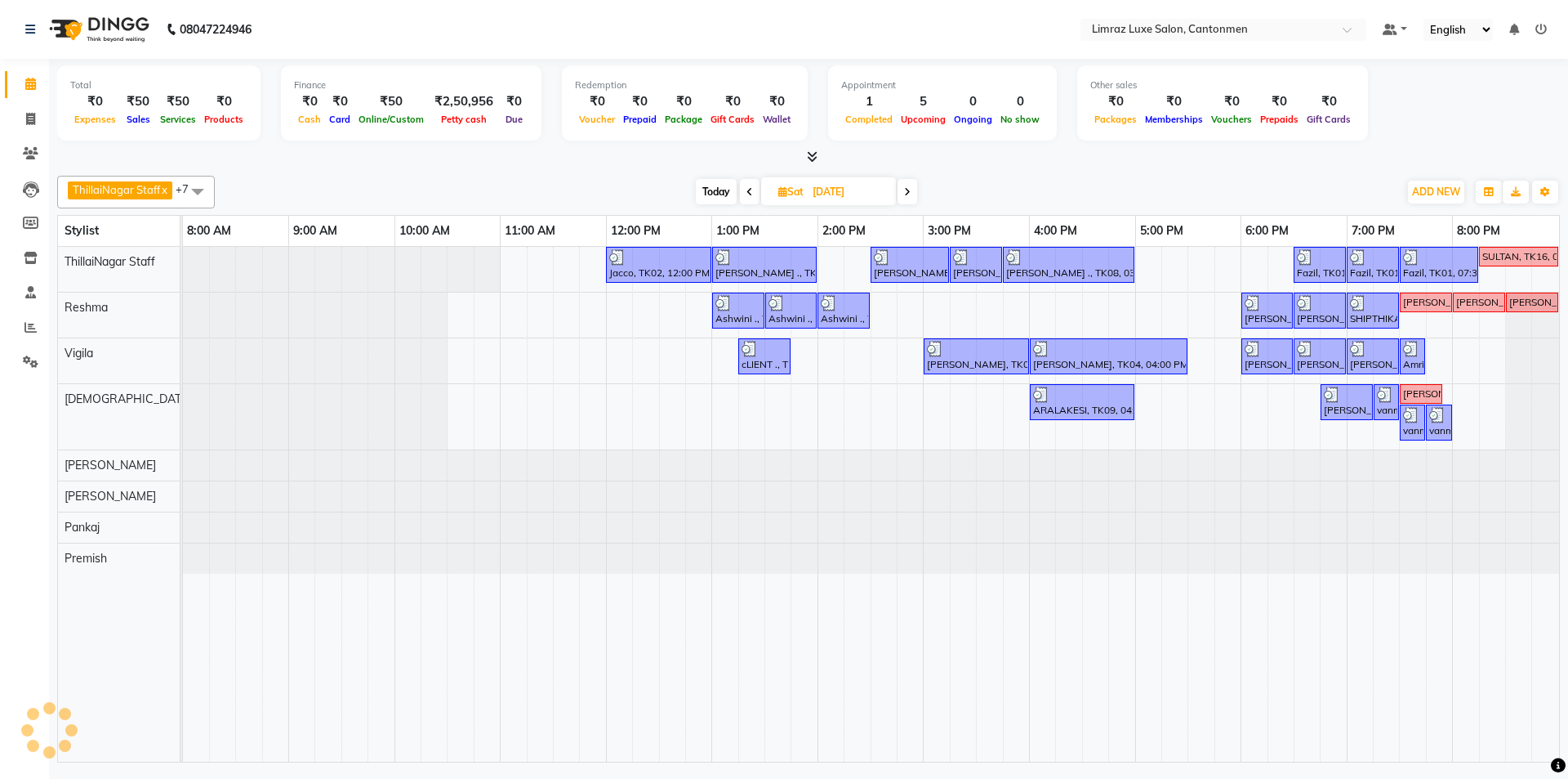
click at [748, 194] on icon at bounding box center [749, 192] width 7 height 10
type input "[DATE]"
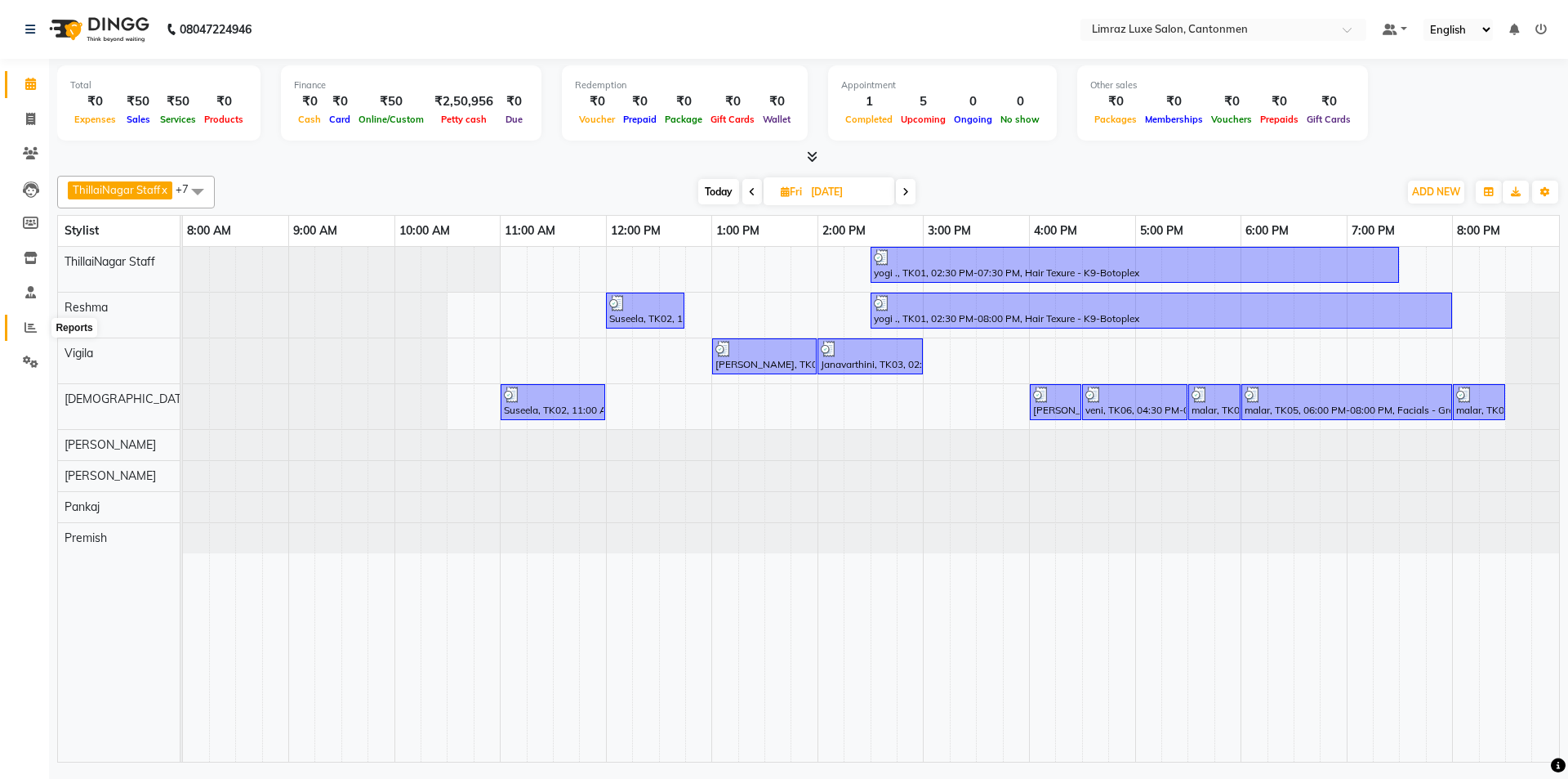
drag, startPoint x: 39, startPoint y: 331, endPoint x: 48, endPoint y: 344, distance: 15.8
click at [38, 331] on span at bounding box center [31, 328] width 29 height 19
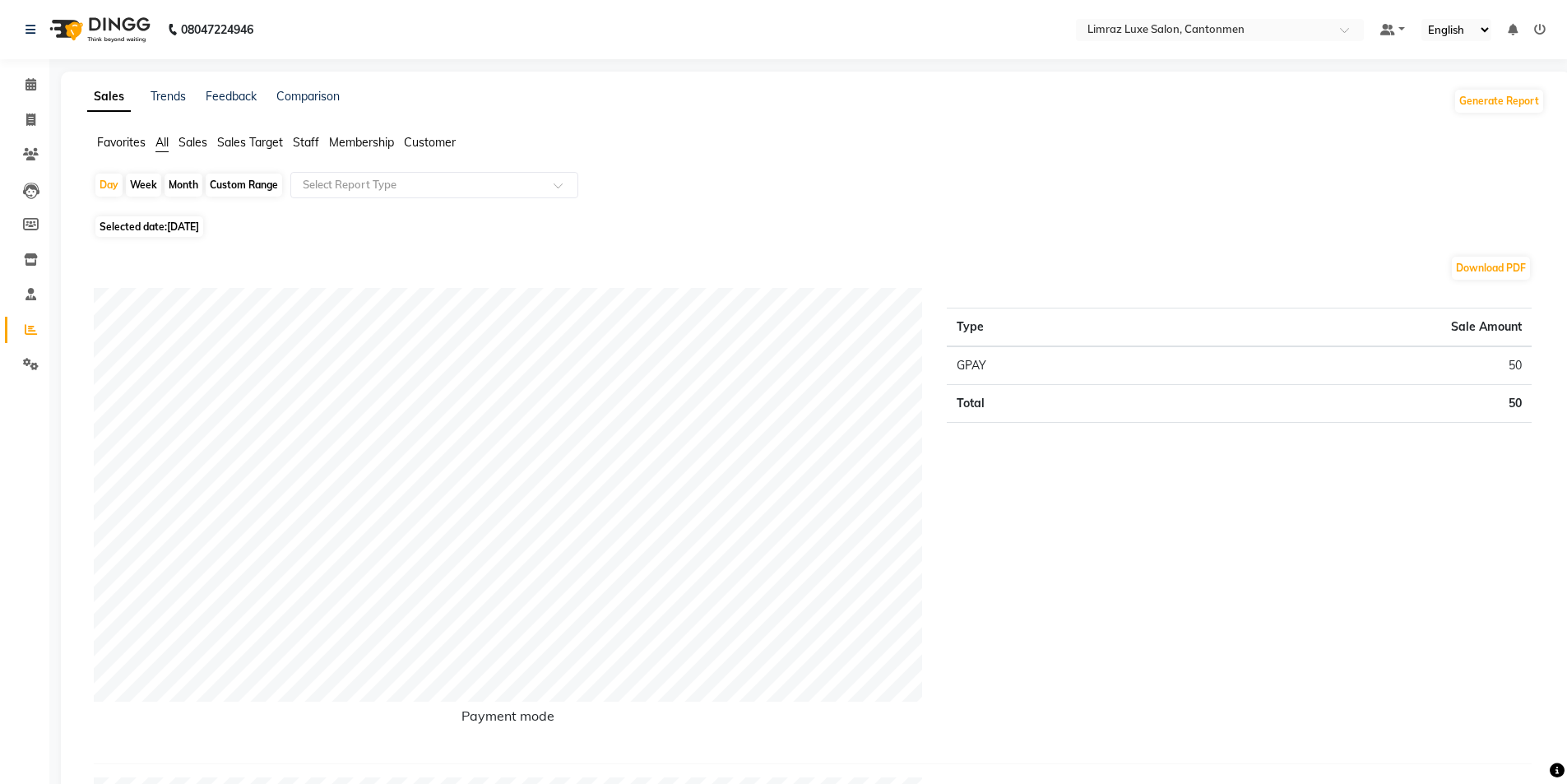
click at [199, 221] on span "[DATE]" at bounding box center [183, 226] width 32 height 13
select select "9"
select select "2025"
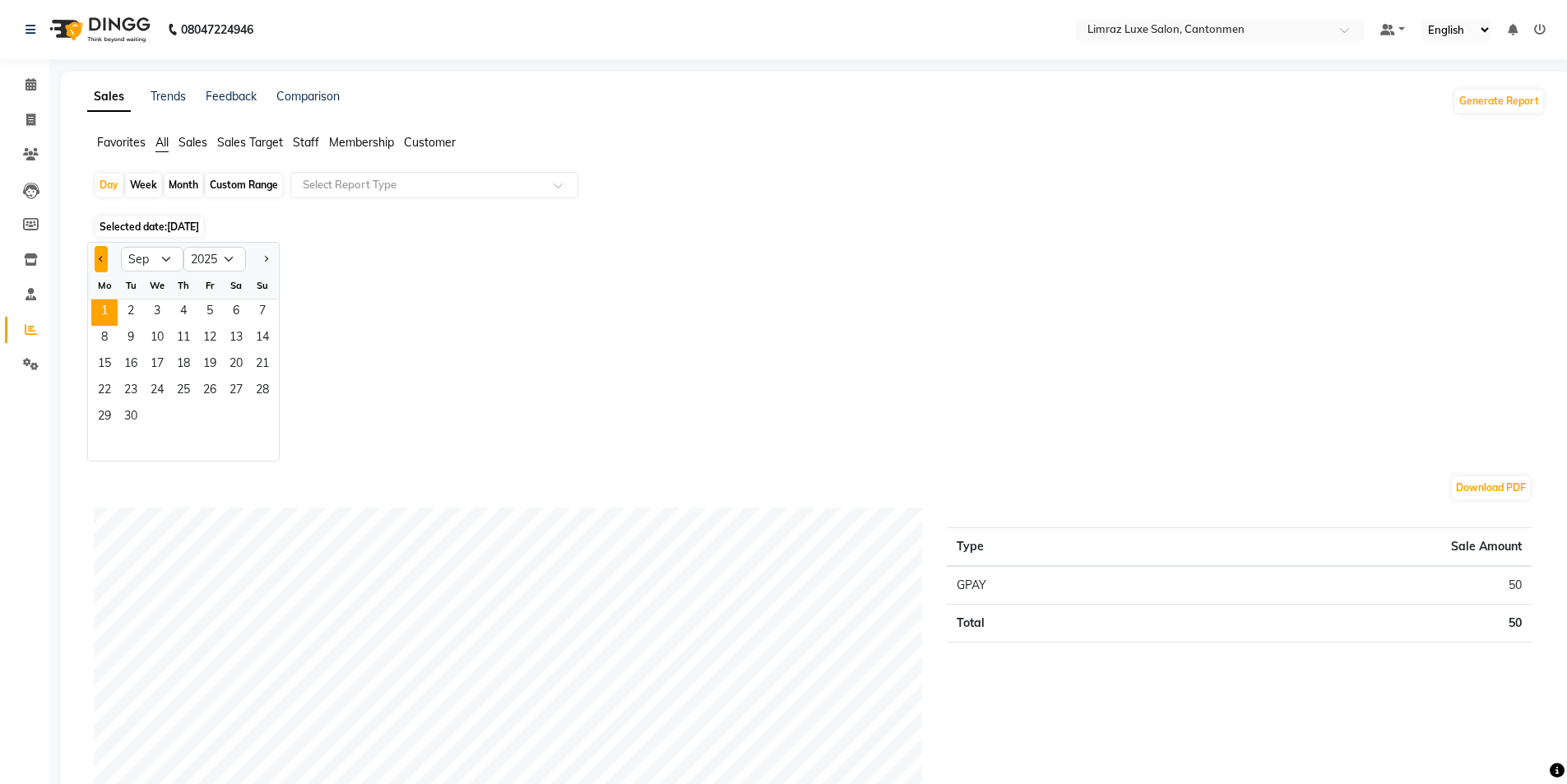
click at [105, 257] on button "Previous month" at bounding box center [101, 259] width 13 height 26
select select "8"
click at [207, 416] on span "29" at bounding box center [209, 417] width 26 height 26
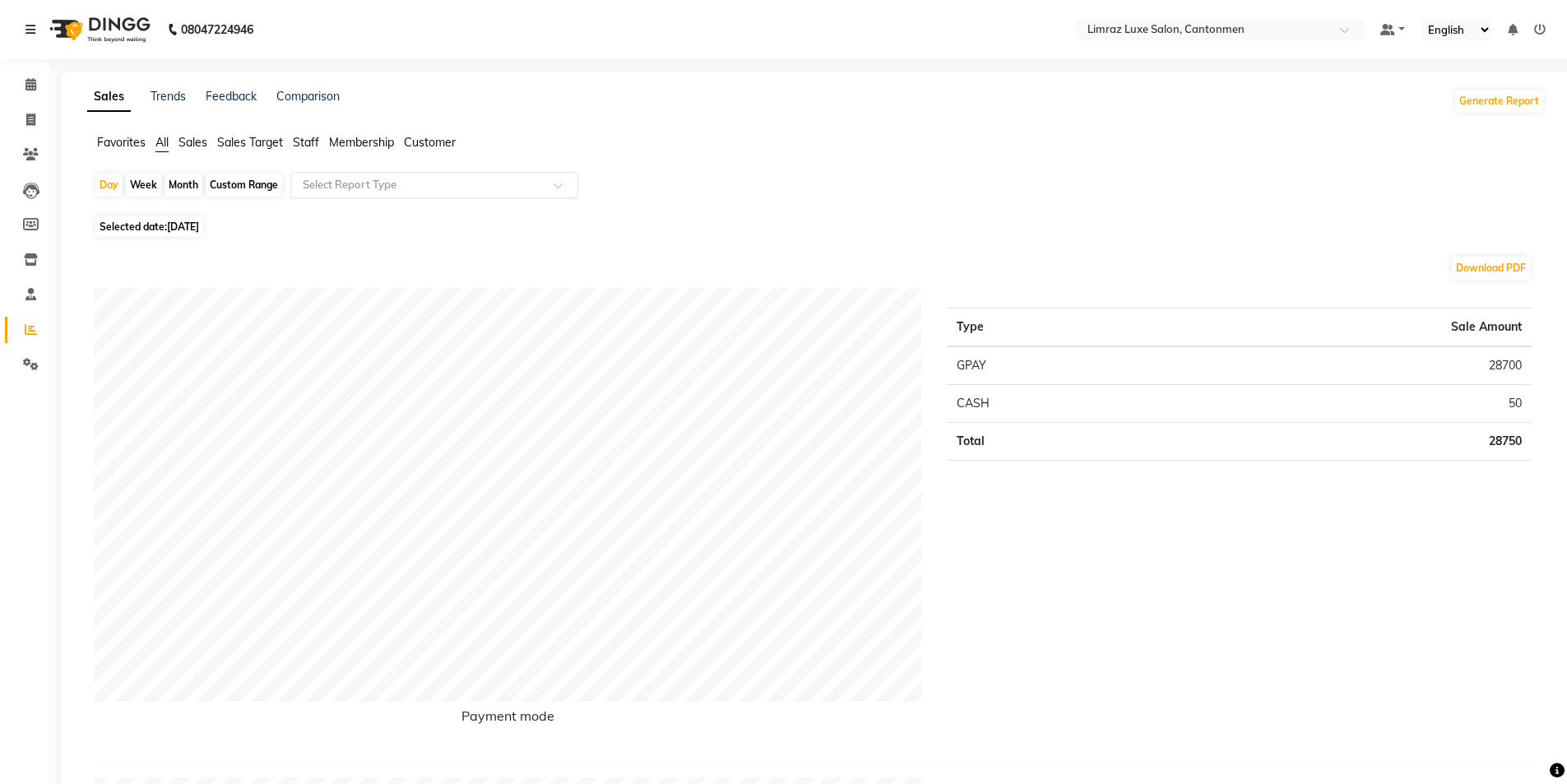
click at [415, 180] on input "text" at bounding box center [418, 185] width 237 height 16
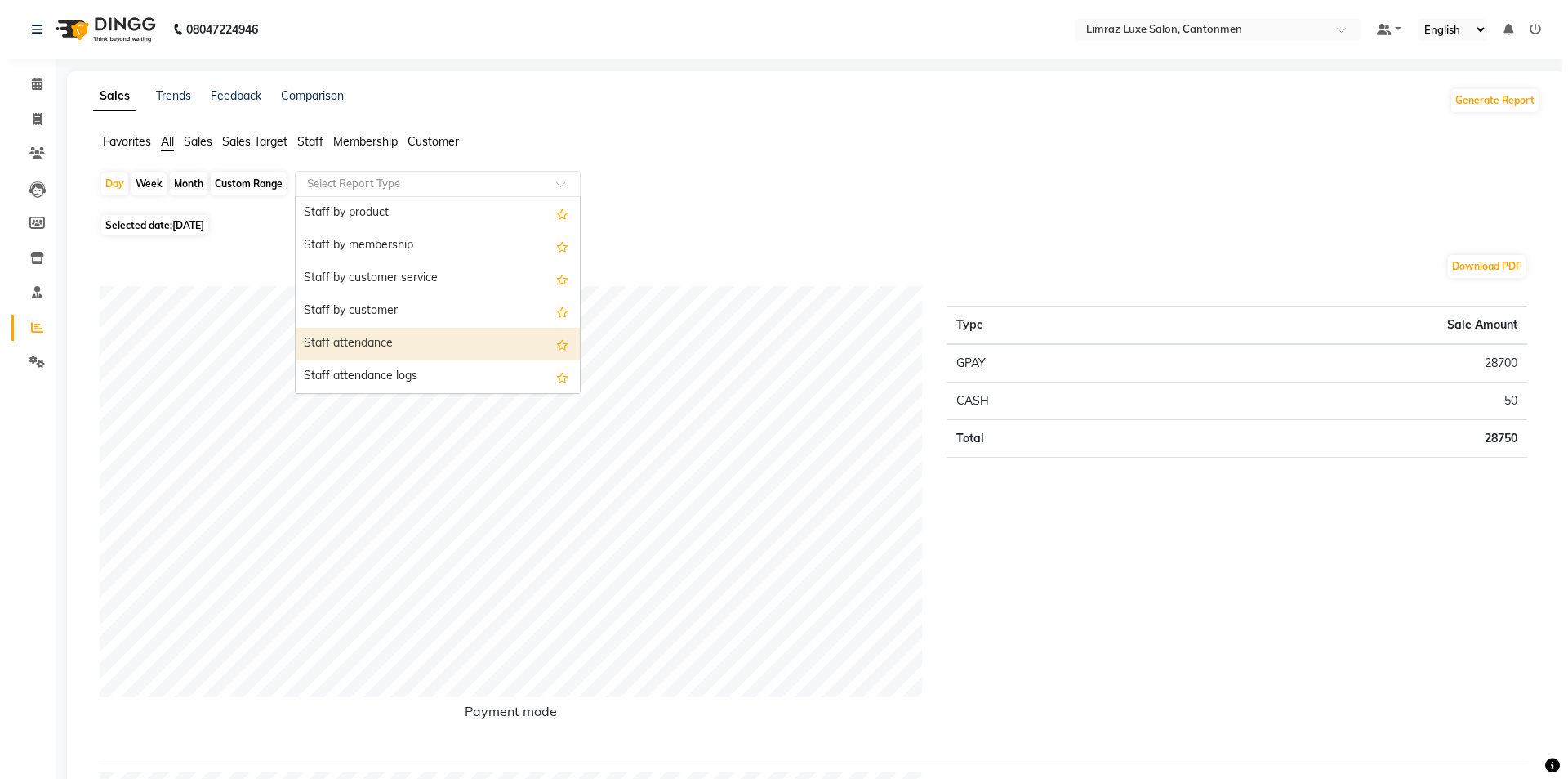
scroll to position [898, 0]
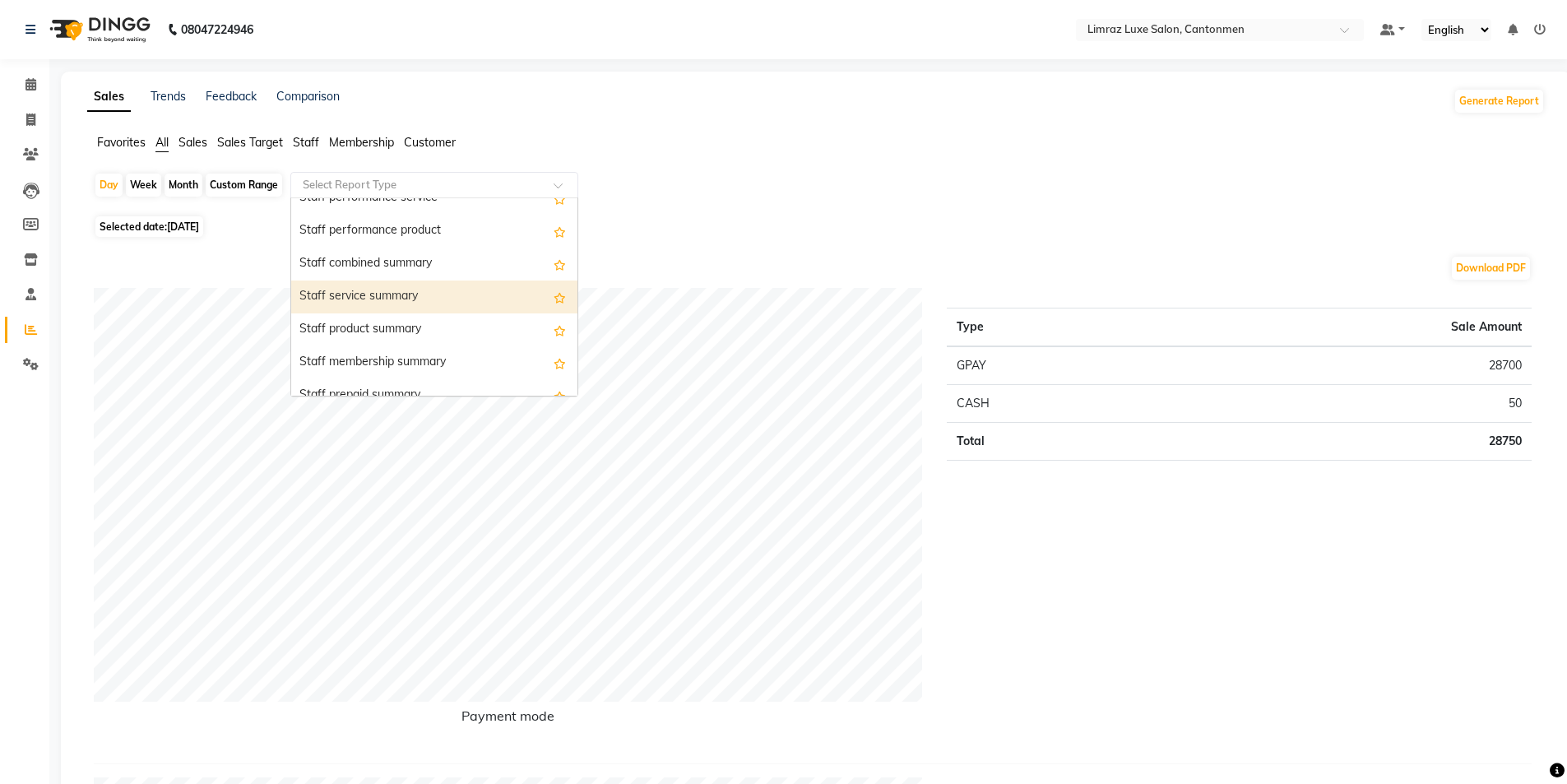
click at [421, 302] on div "Staff service summary" at bounding box center [434, 297] width 286 height 33
select select "full_report"
select select "csv"
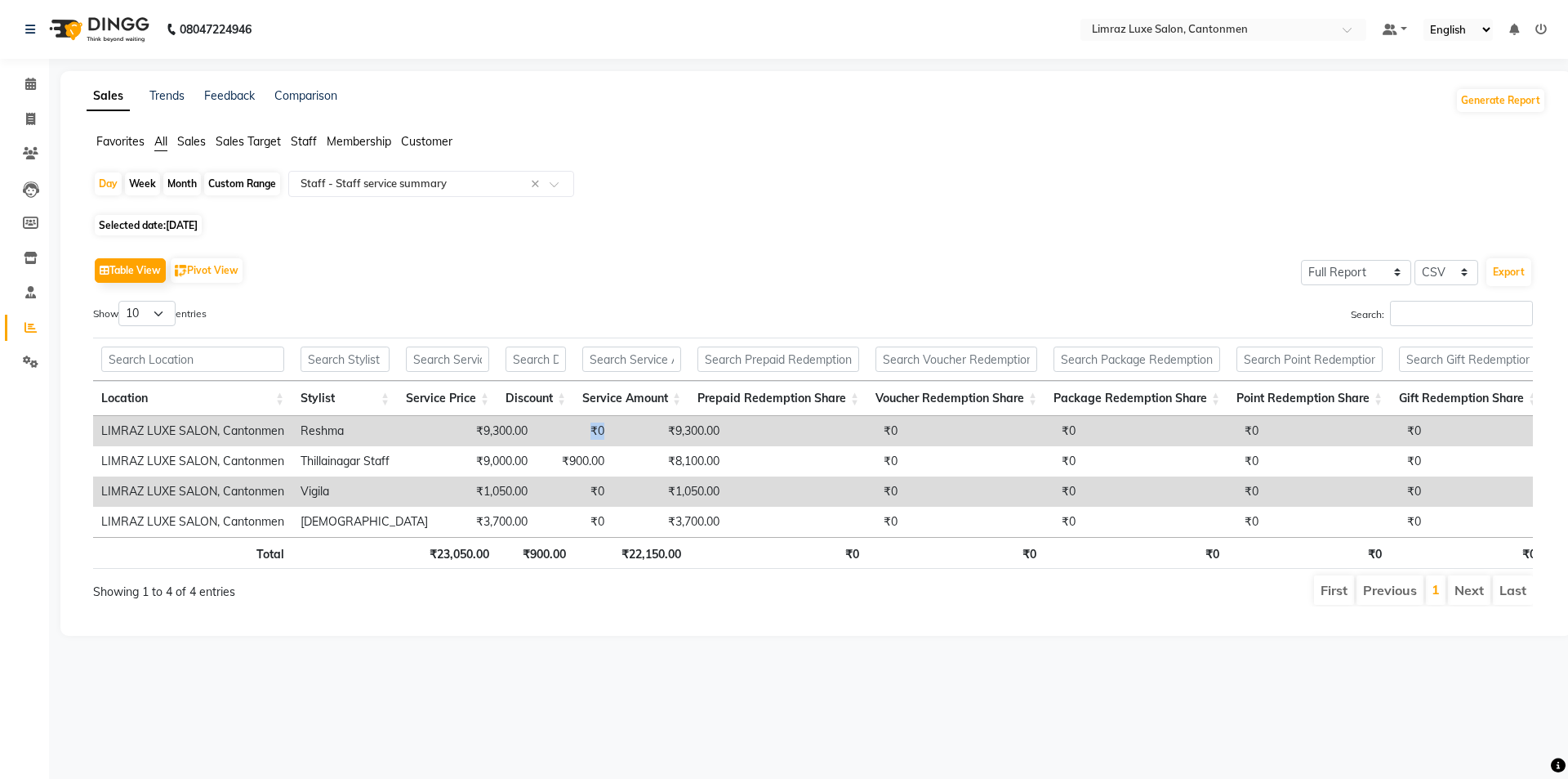
drag, startPoint x: 550, startPoint y: 422, endPoint x: 569, endPoint y: 427, distance: 19.6
click at [569, 427] on td "₹0" at bounding box center [574, 431] width 76 height 31
drag, startPoint x: 434, startPoint y: 424, endPoint x: 492, endPoint y: 418, distance: 58.3
click at [492, 418] on td "₹9,300.00" at bounding box center [485, 431] width 99 height 31
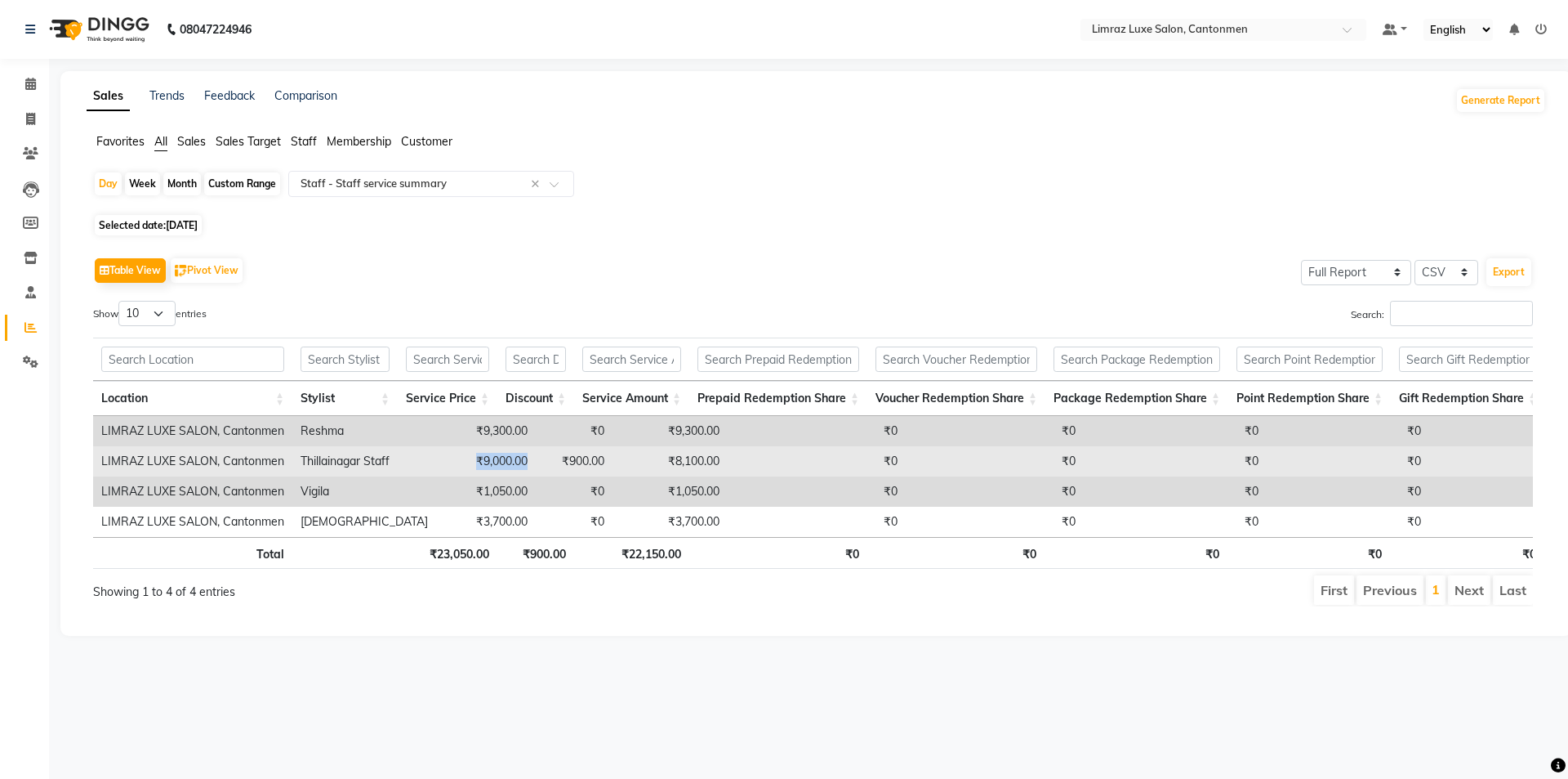
drag, startPoint x: 496, startPoint y: 461, endPoint x: 419, endPoint y: 466, distance: 77.2
click at [436, 466] on td "₹9,000.00" at bounding box center [485, 462] width 99 height 31
click at [539, 459] on td "₹900.00" at bounding box center [574, 462] width 76 height 31
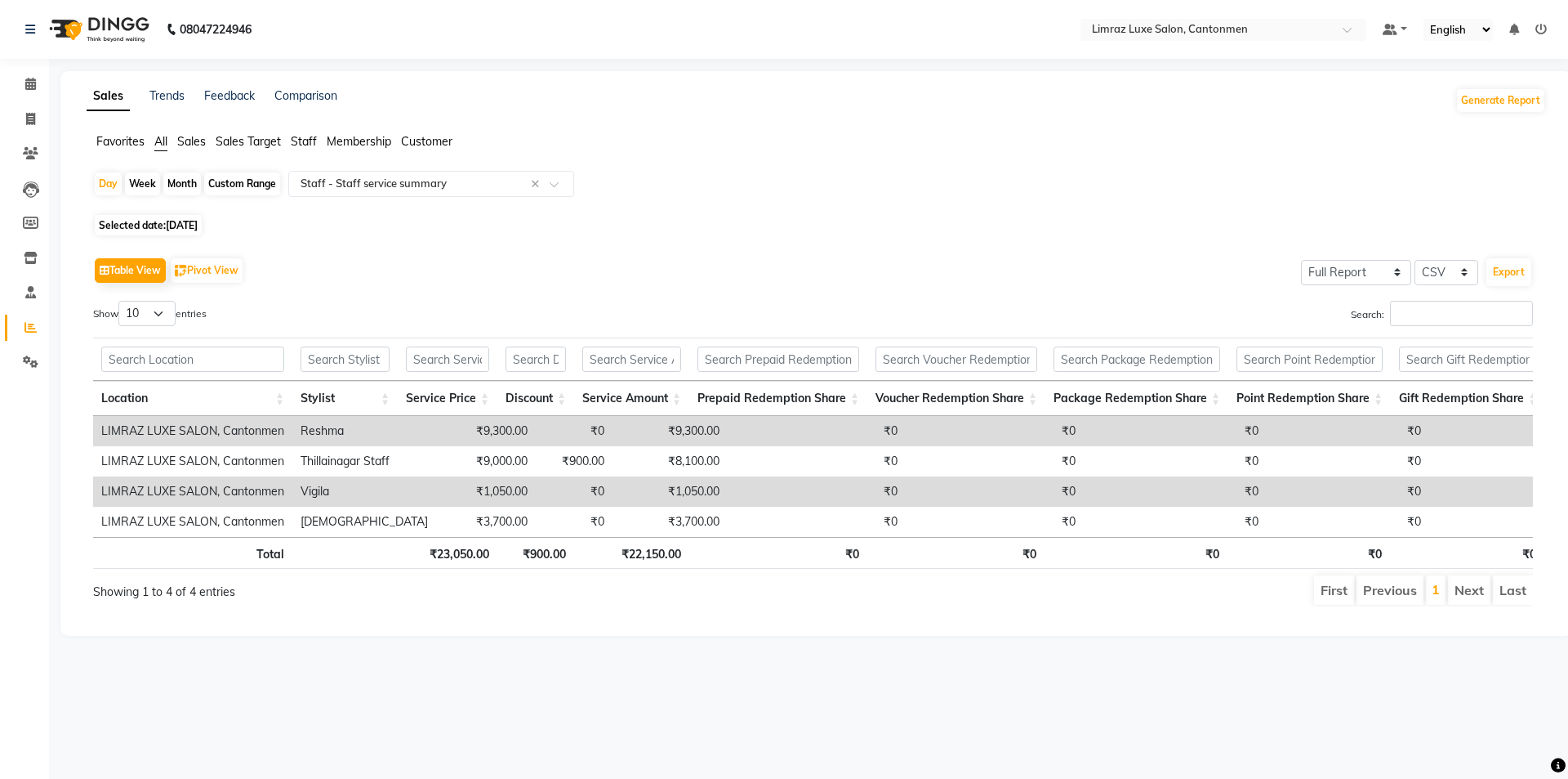
click at [551, 431] on td "₹0" at bounding box center [574, 431] width 76 height 31
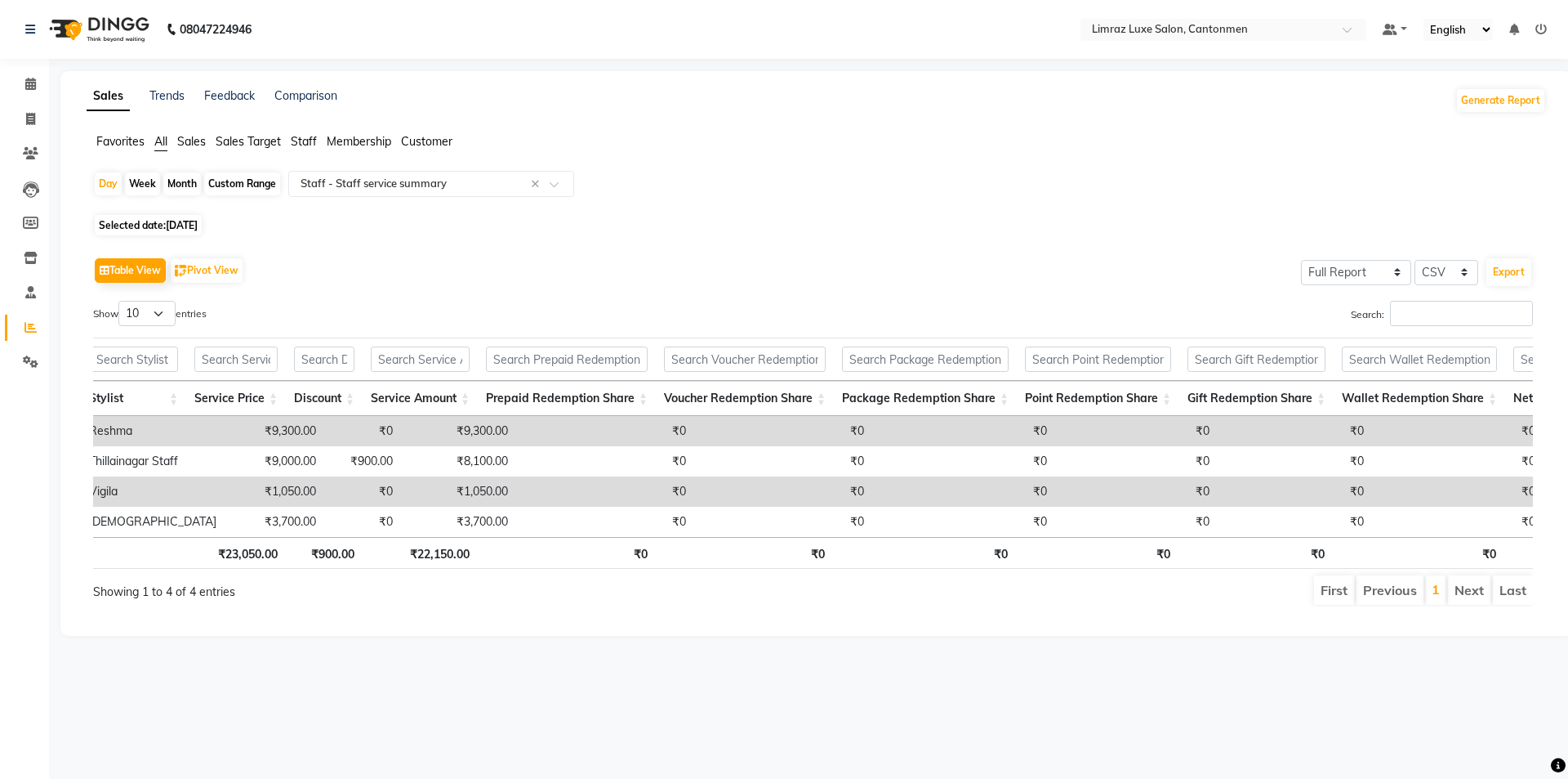
scroll to position [0, 39]
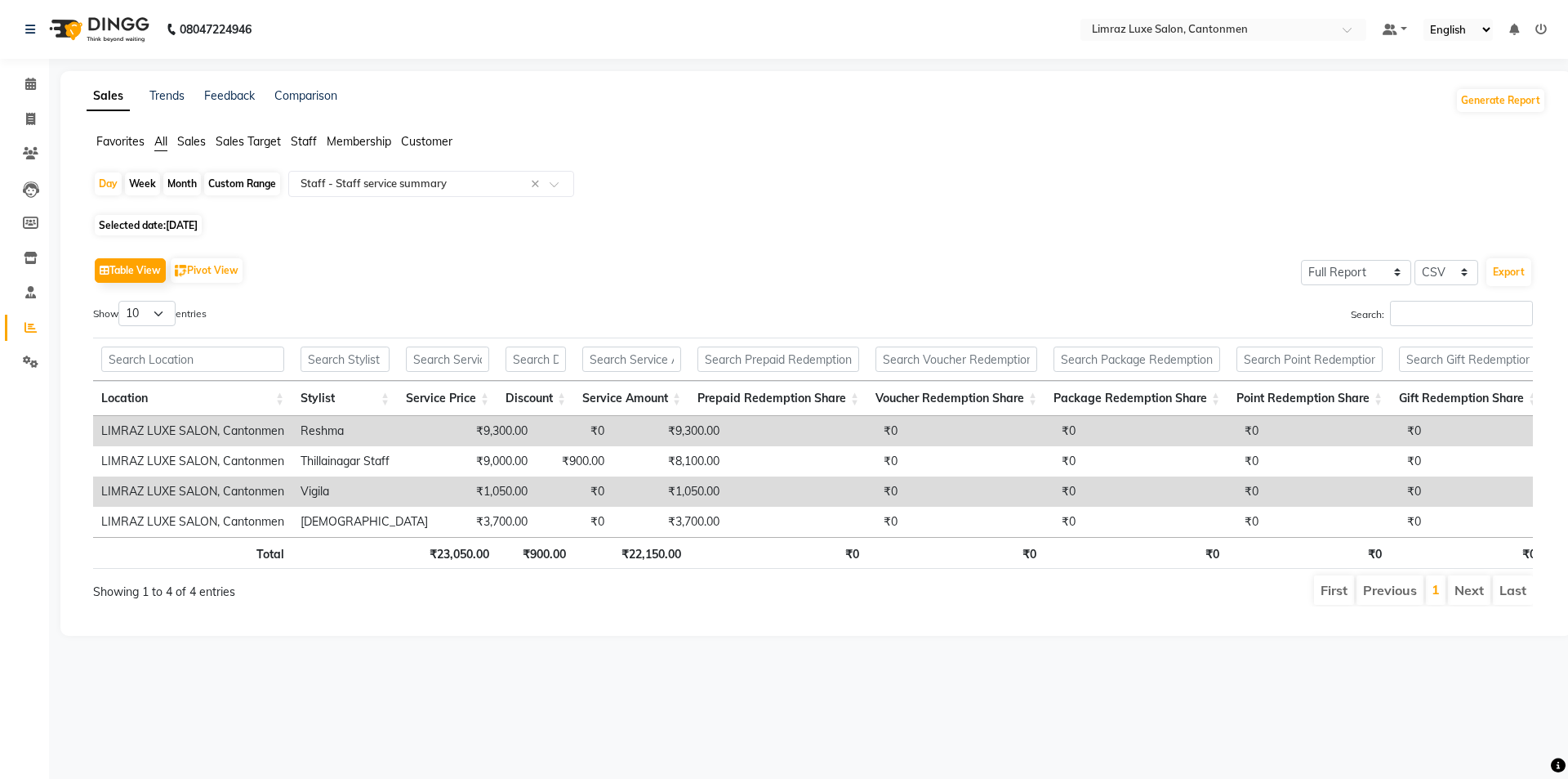
click at [96, 26] on img at bounding box center [97, 30] width 112 height 46
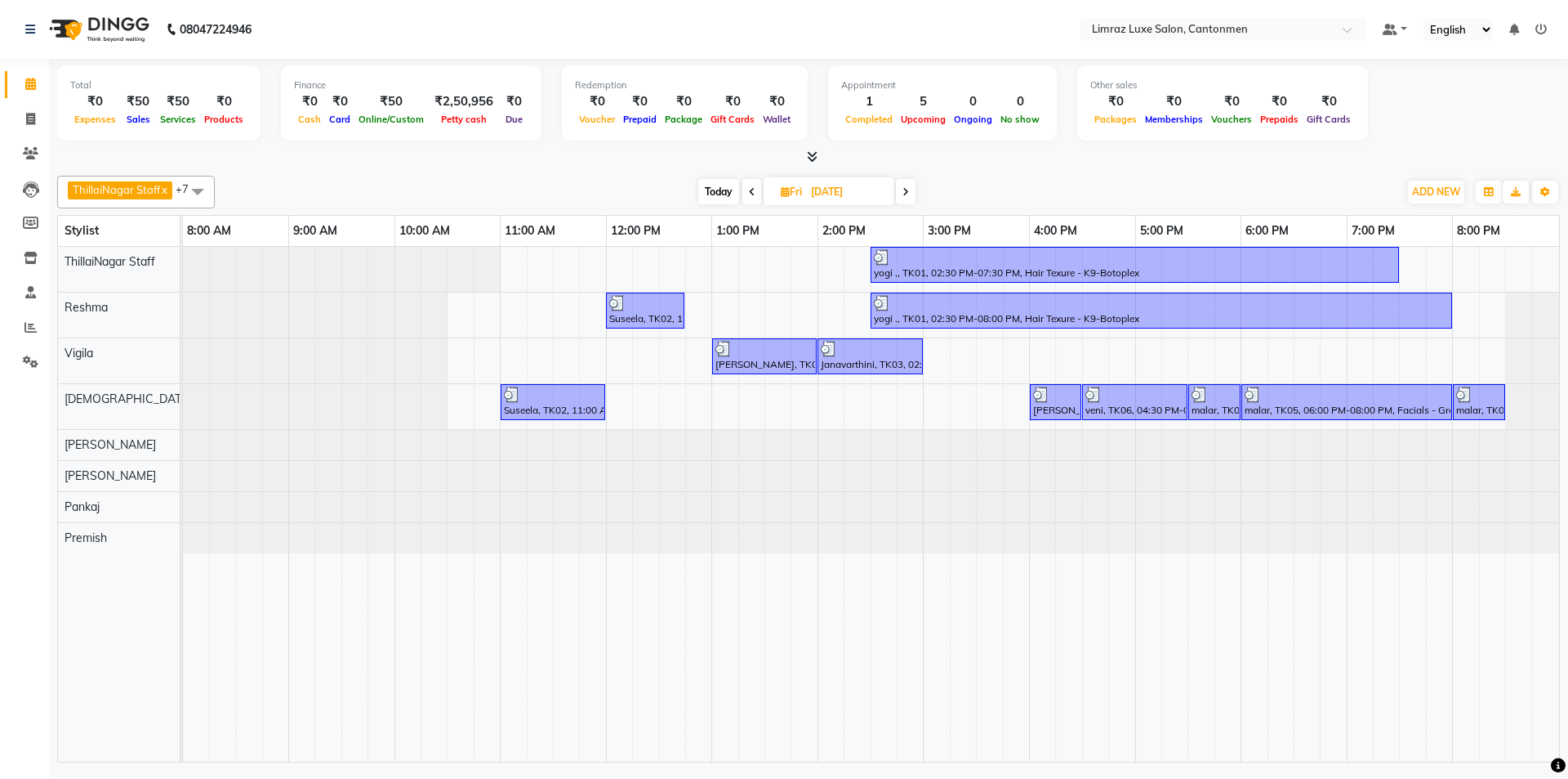
click at [715, 190] on span "Today" at bounding box center [719, 191] width 41 height 26
type input "[DATE]"
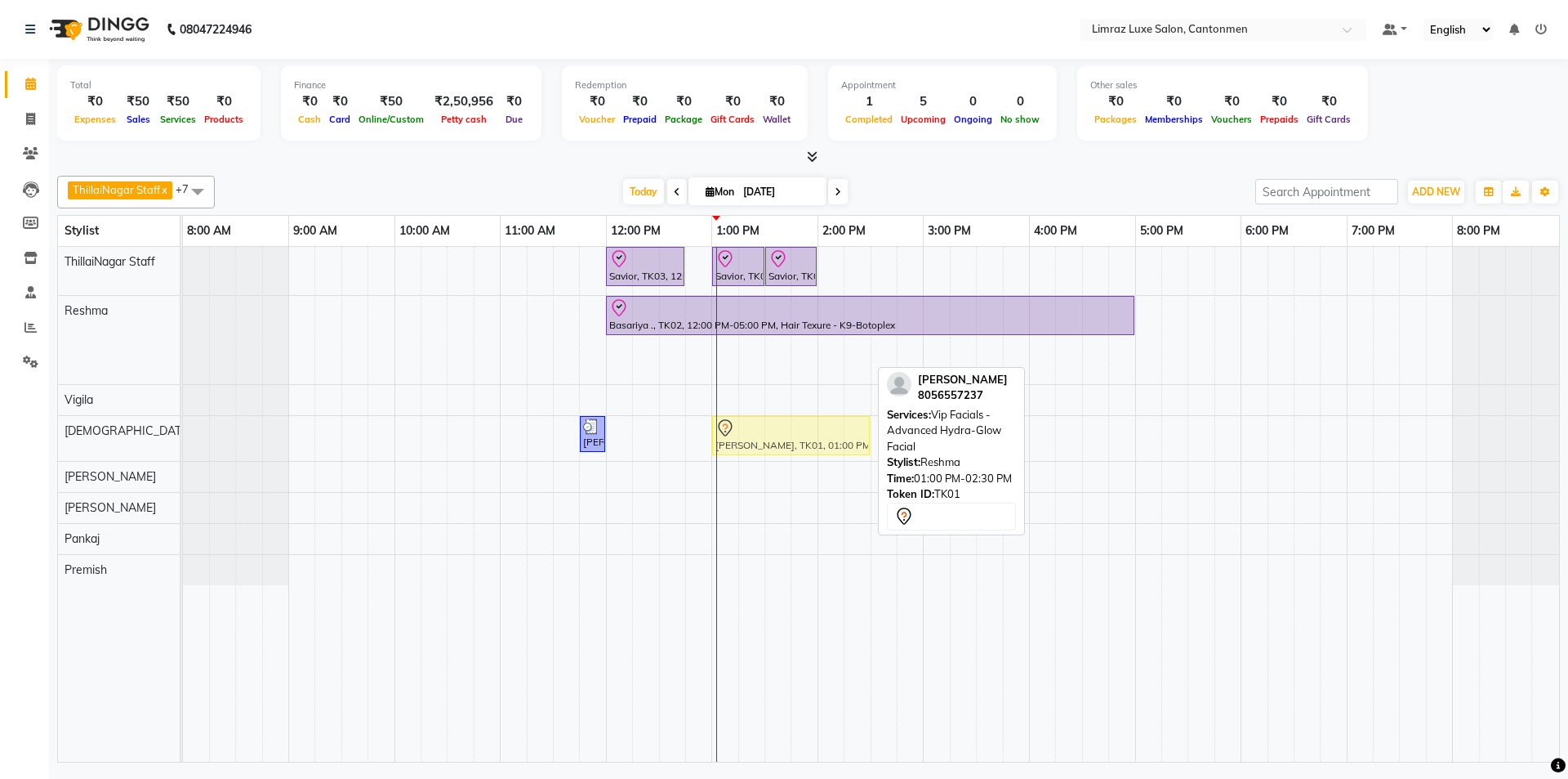
drag, startPoint x: 763, startPoint y: 353, endPoint x: 757, endPoint y: 425, distance: 72.2
click at [757, 425] on tbody "Savior, TK03, 12:00 PM-12:45 PM, Massages - Classic Head- Massage (Men) Savior,…" at bounding box center [870, 416] width 1376 height 338
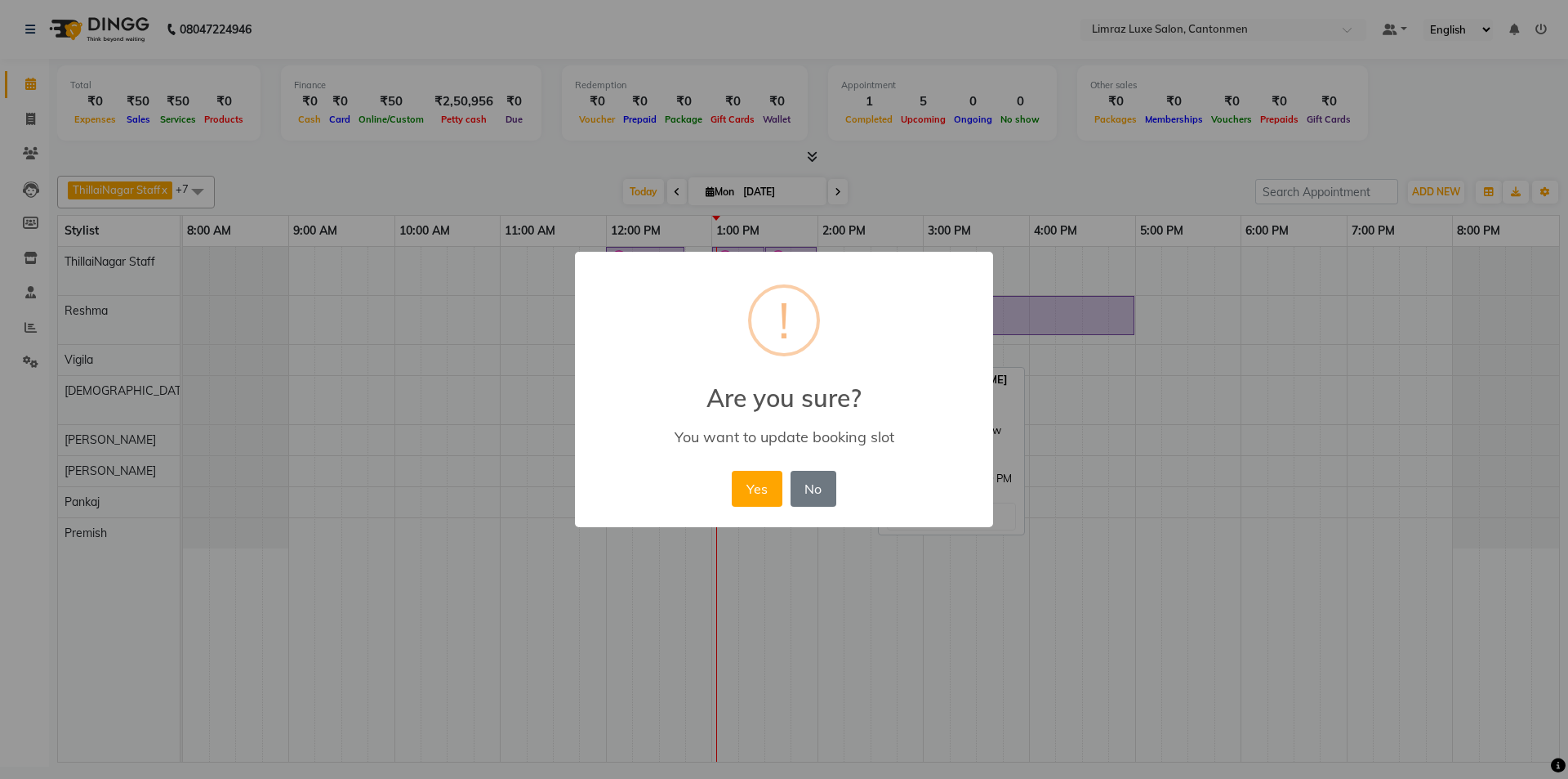
click at [732, 470] on button "Yes" at bounding box center [757, 488] width 50 height 36
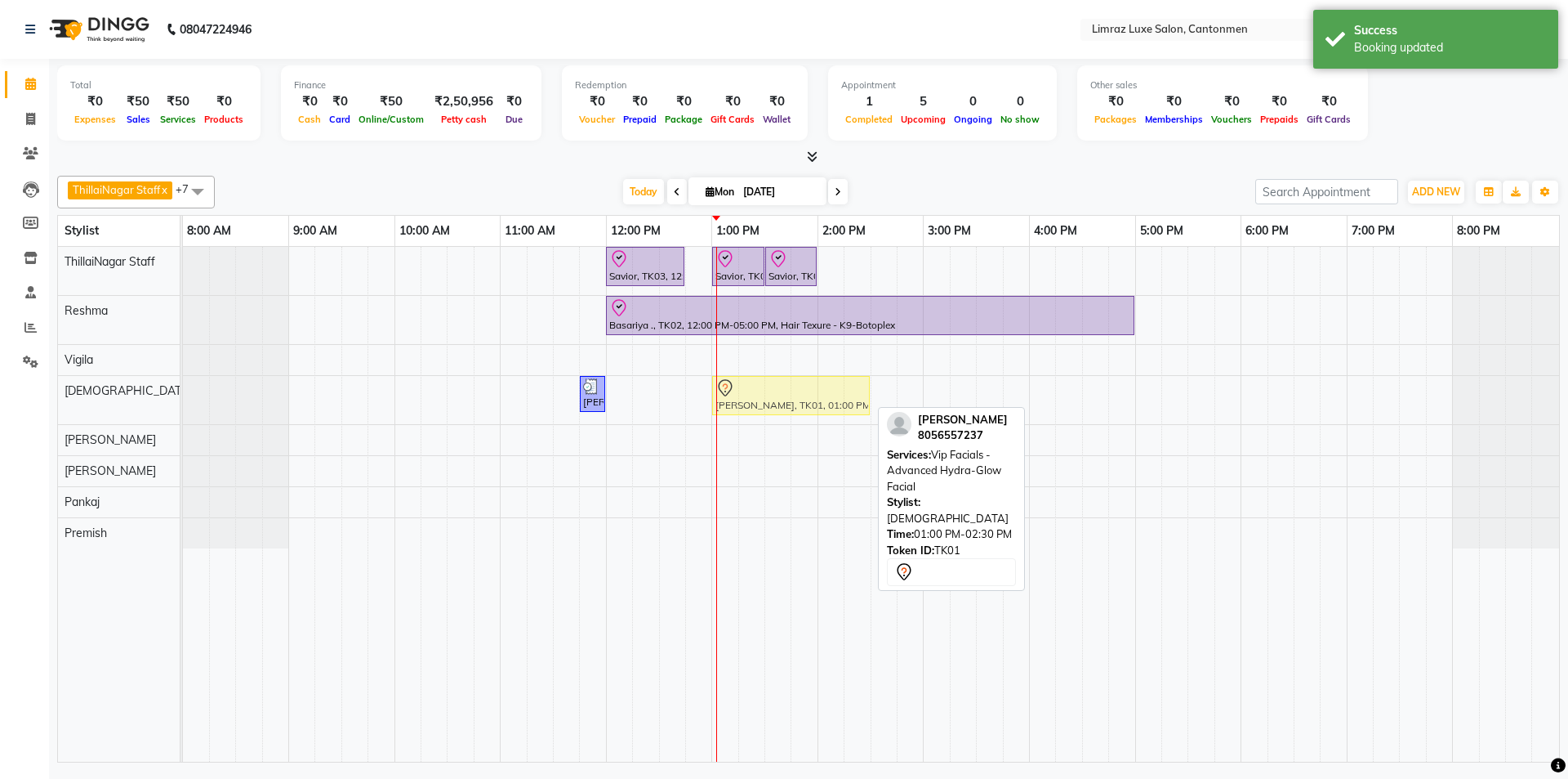
click at [183, 400] on div "[PERSON_NAME], TK04, 11:45 AM-12:00 PM, Threading - Eyebrows [PERSON_NAME], TK0…" at bounding box center [183, 400] width 0 height 48
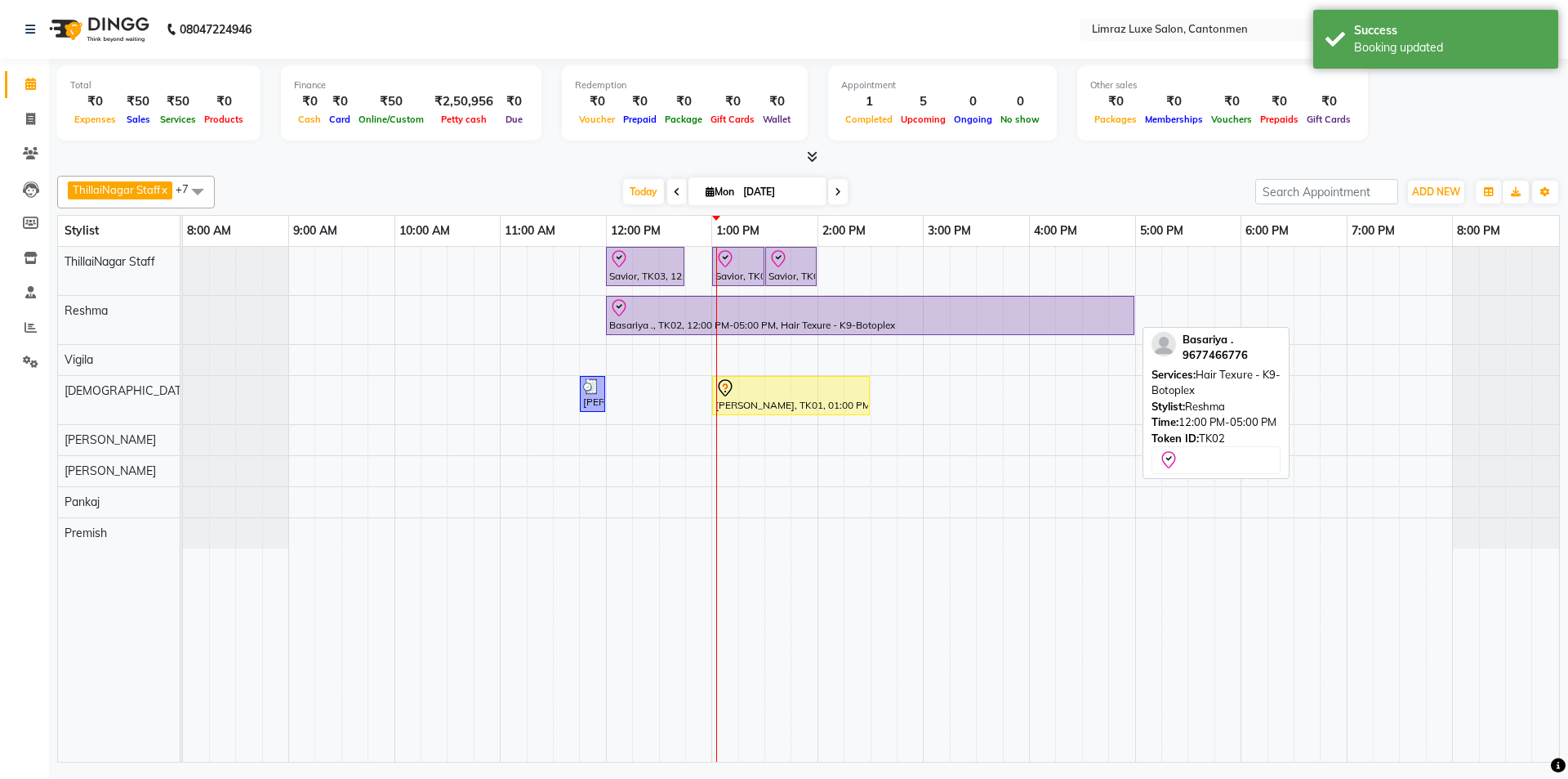
click at [731, 335] on link "Basariya ., TK02, 12:00 PM-05:00 PM, Hair Texure - K9-Botoplex" at bounding box center [870, 314] width 528 height 39
click at [731, 340] on div "Savior, TK03, 12:00 PM-12:45 PM, Massages - Classic Head- Massage (Men) Savior,…" at bounding box center [870, 504] width 1376 height 515
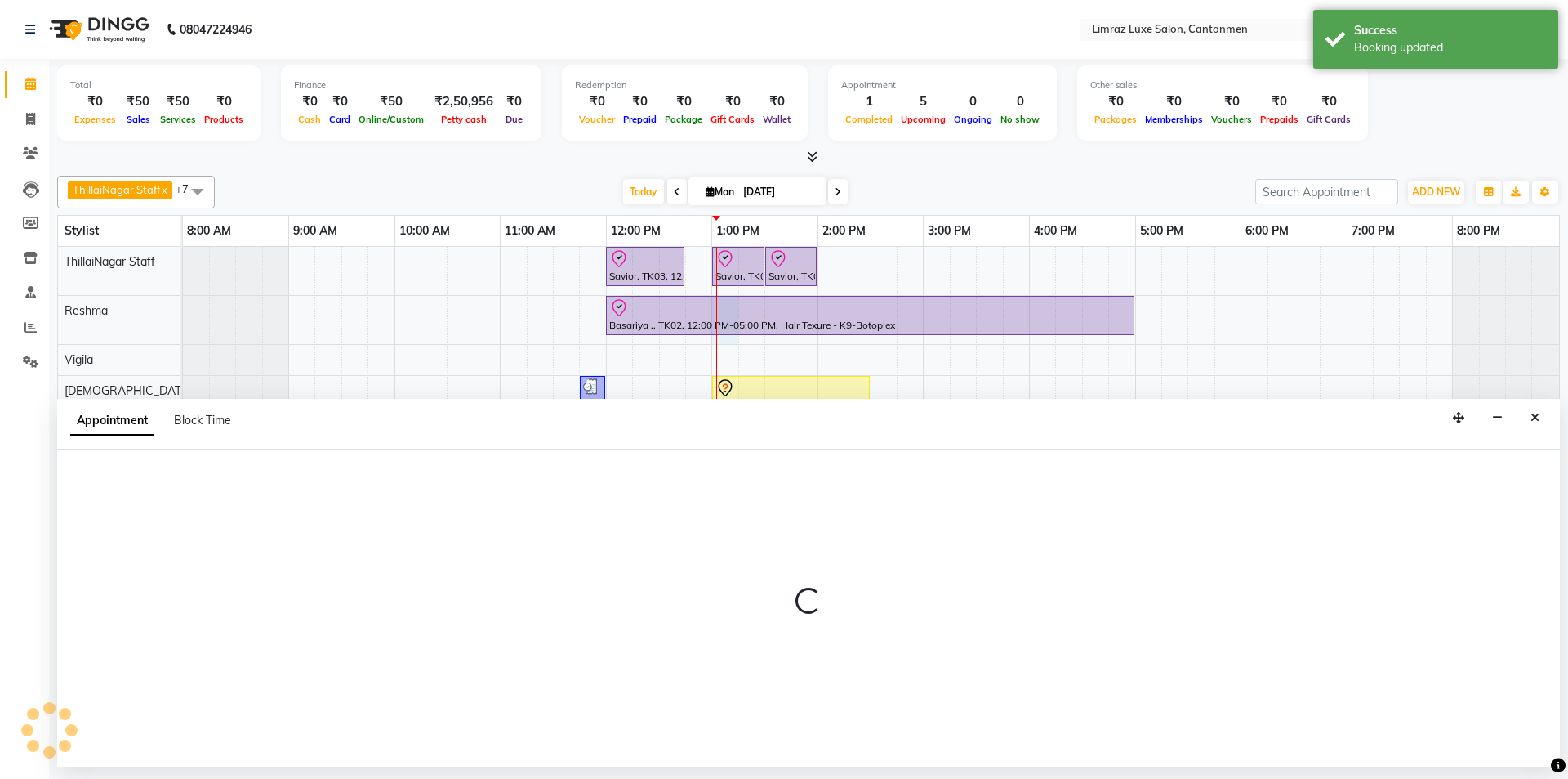
select select "63047"
select select "780"
select select "tentative"
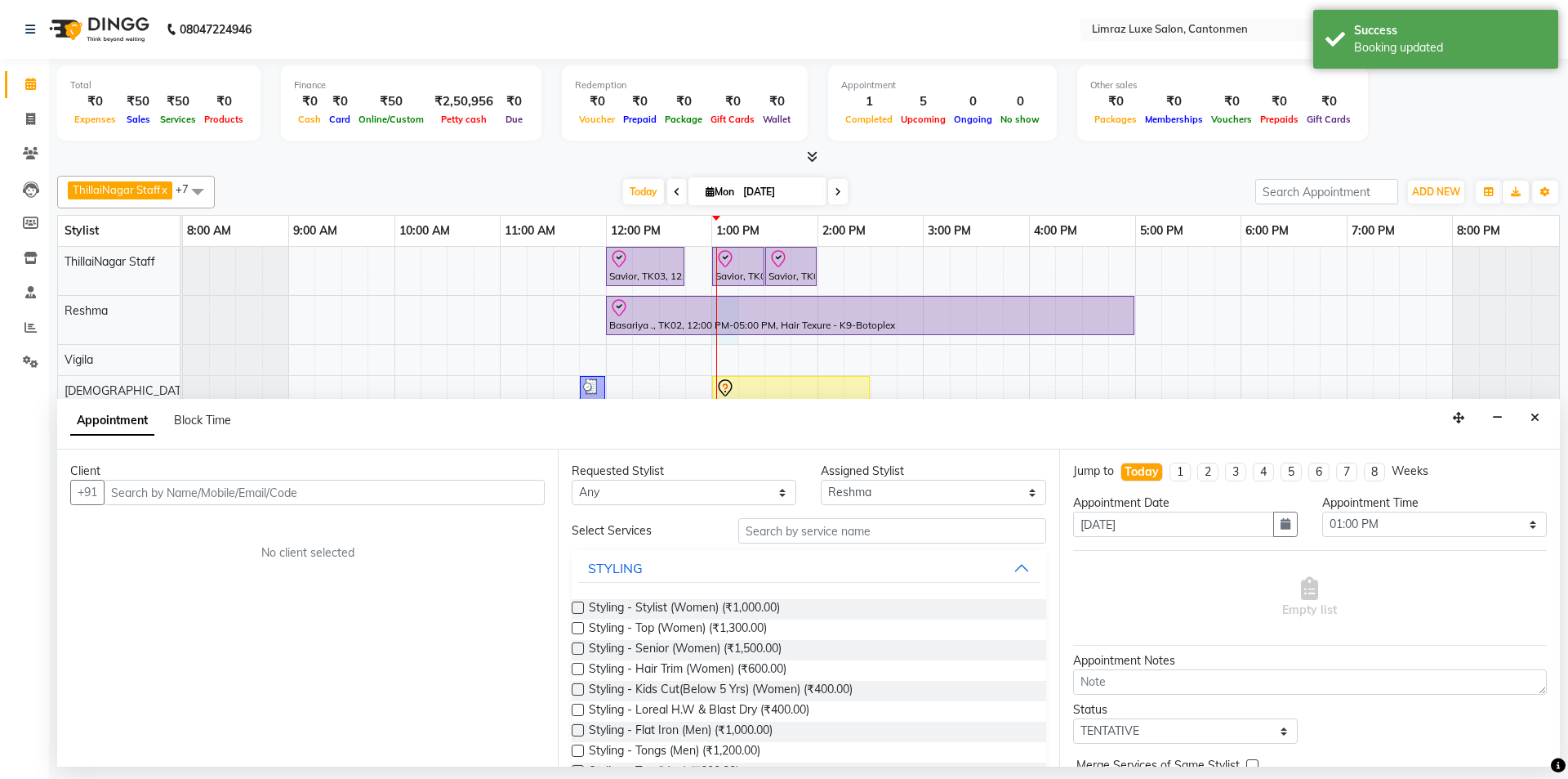
click at [383, 487] on input "text" at bounding box center [325, 492] width 441 height 26
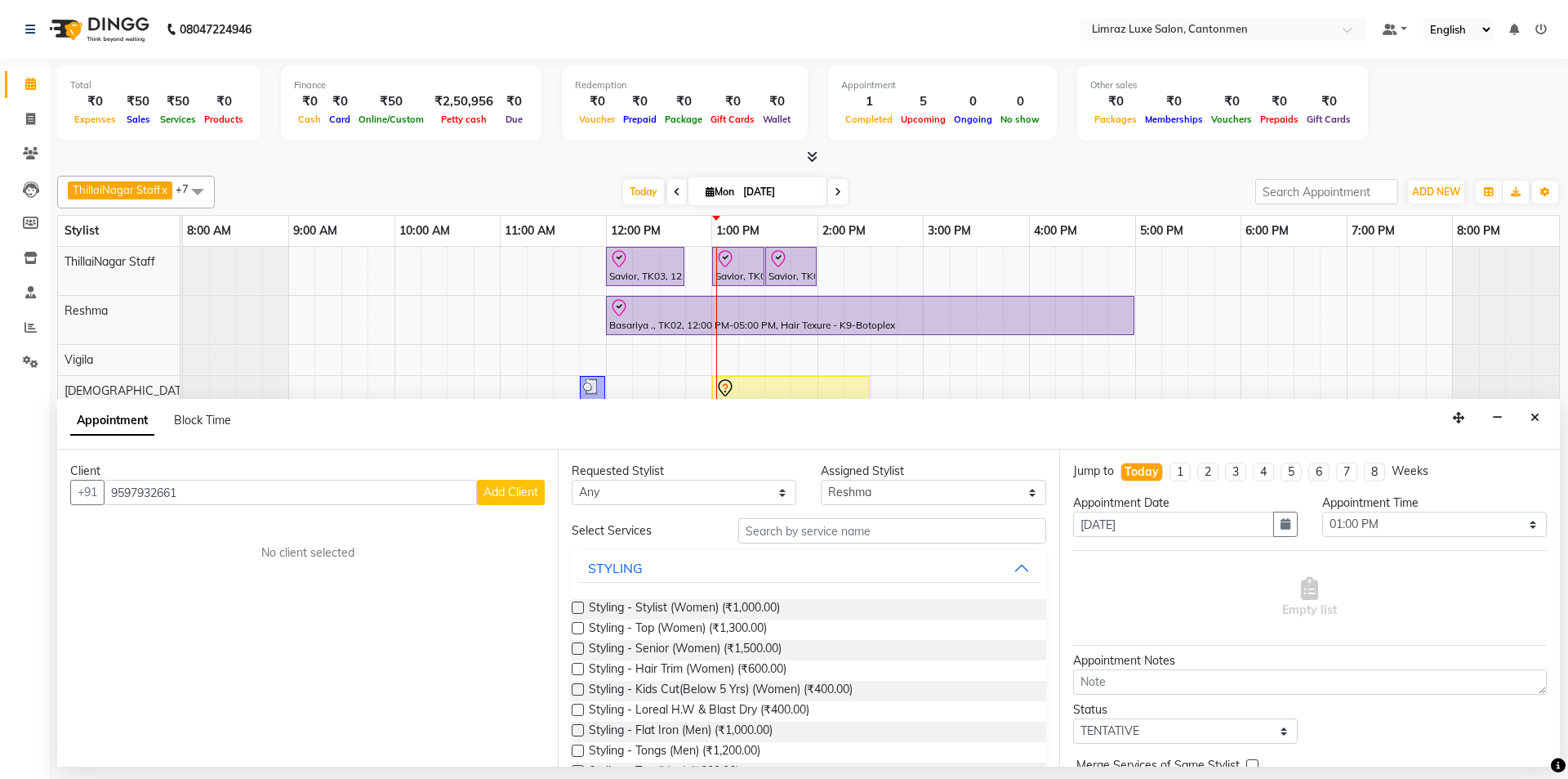
type input "9597932661"
click at [523, 492] on span "Add Client" at bounding box center [510, 491] width 54 height 14
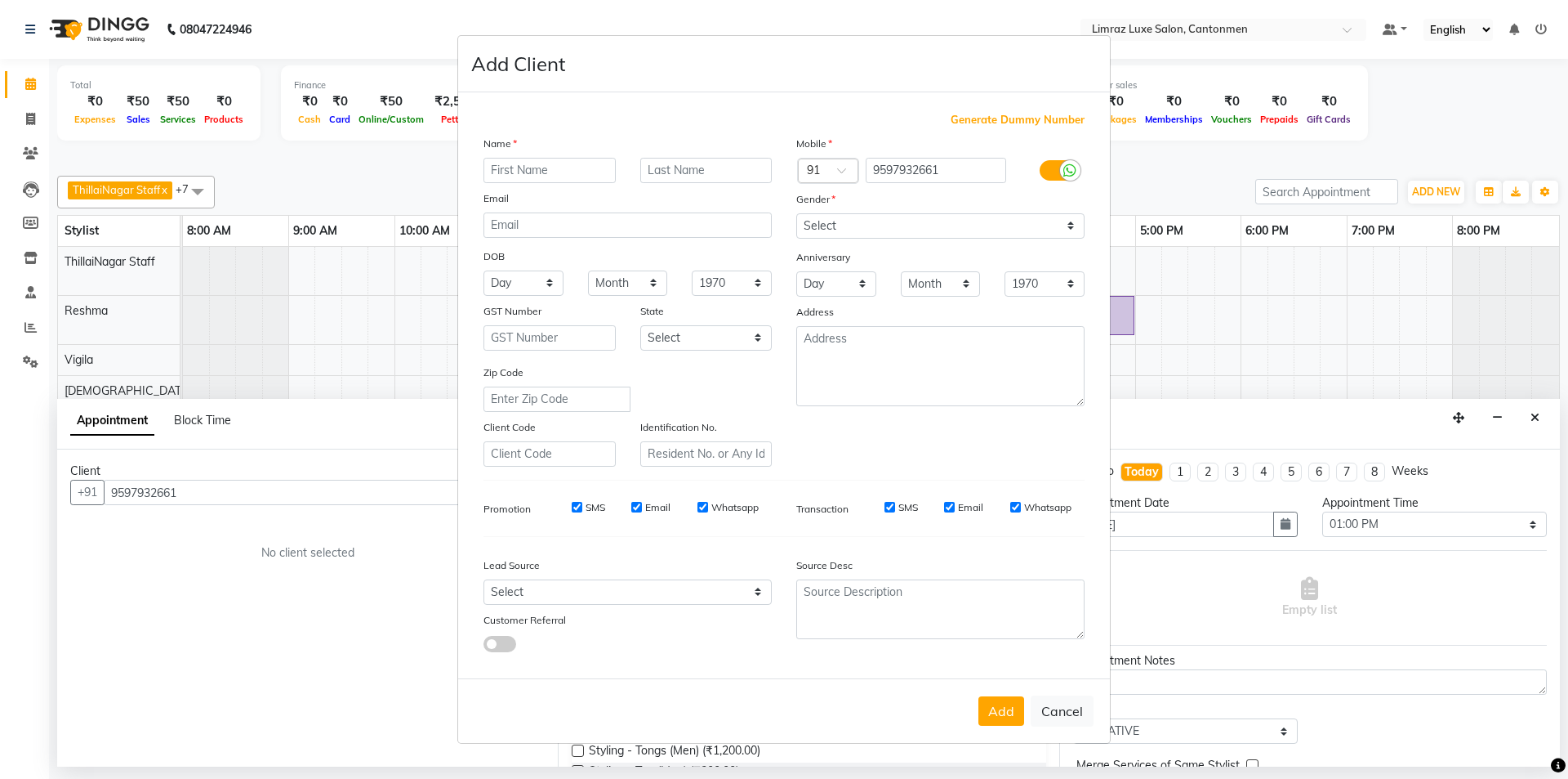
click at [578, 177] on input "text" at bounding box center [549, 170] width 132 height 26
type input "Thenmzhlli"
click at [782, 232] on select "Select [DEMOGRAPHIC_DATA] [DEMOGRAPHIC_DATA] Other Prefer Not To Say" at bounding box center [940, 226] width 289 height 26
select select "[DEMOGRAPHIC_DATA]"
click at [782, 213] on select "Select [DEMOGRAPHIC_DATA] [DEMOGRAPHIC_DATA] Other Prefer Not To Say" at bounding box center [940, 226] width 289 height 26
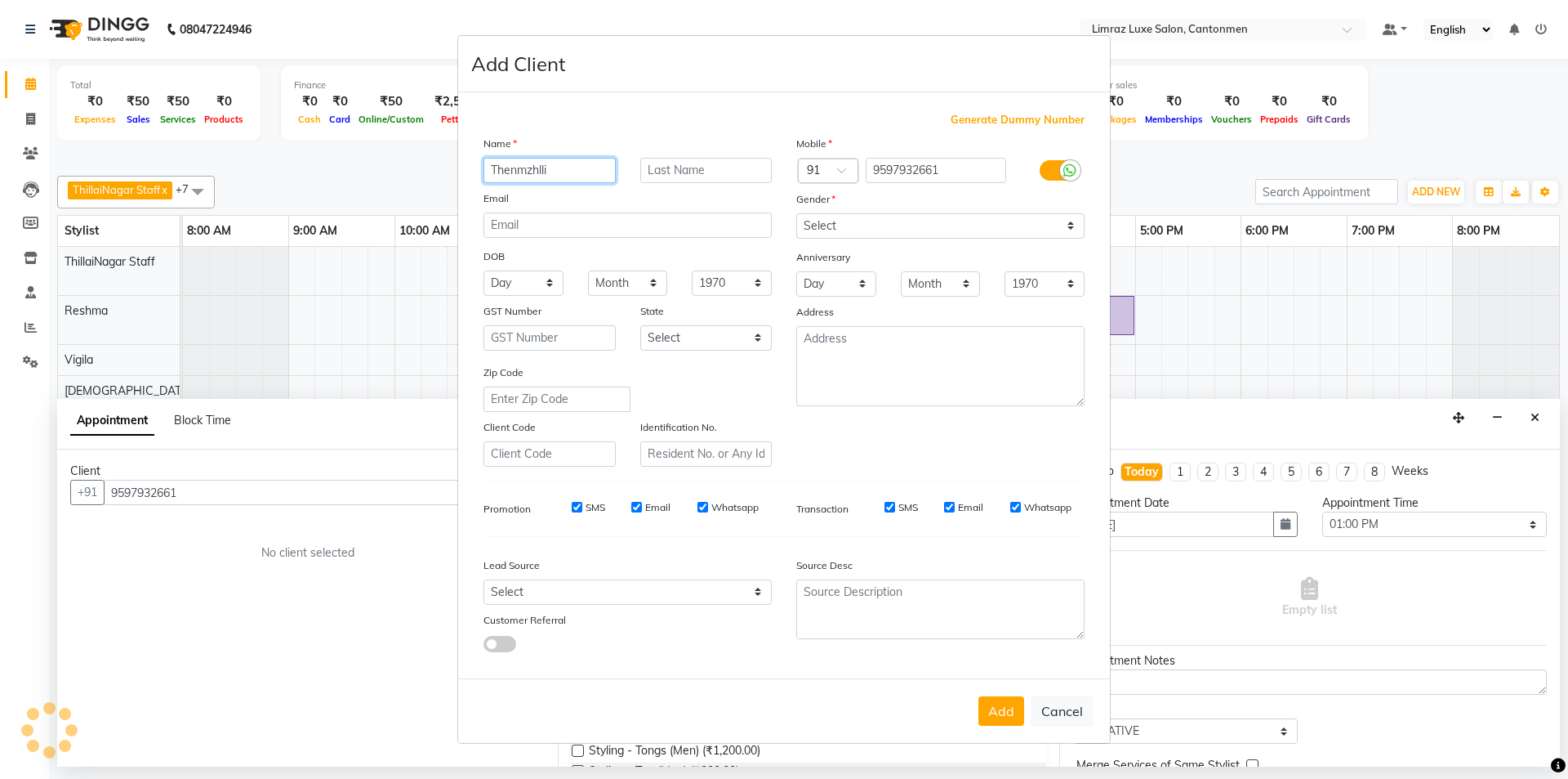
click at [526, 170] on input "Thenmzhlli" at bounding box center [549, 170] width 132 height 26
click at [550, 166] on input "Thenmozhlli" at bounding box center [549, 170] width 132 height 26
type input "Thenmozhi"
click at [782, 703] on button "Add" at bounding box center [1001, 710] width 46 height 30
type input "95******61"
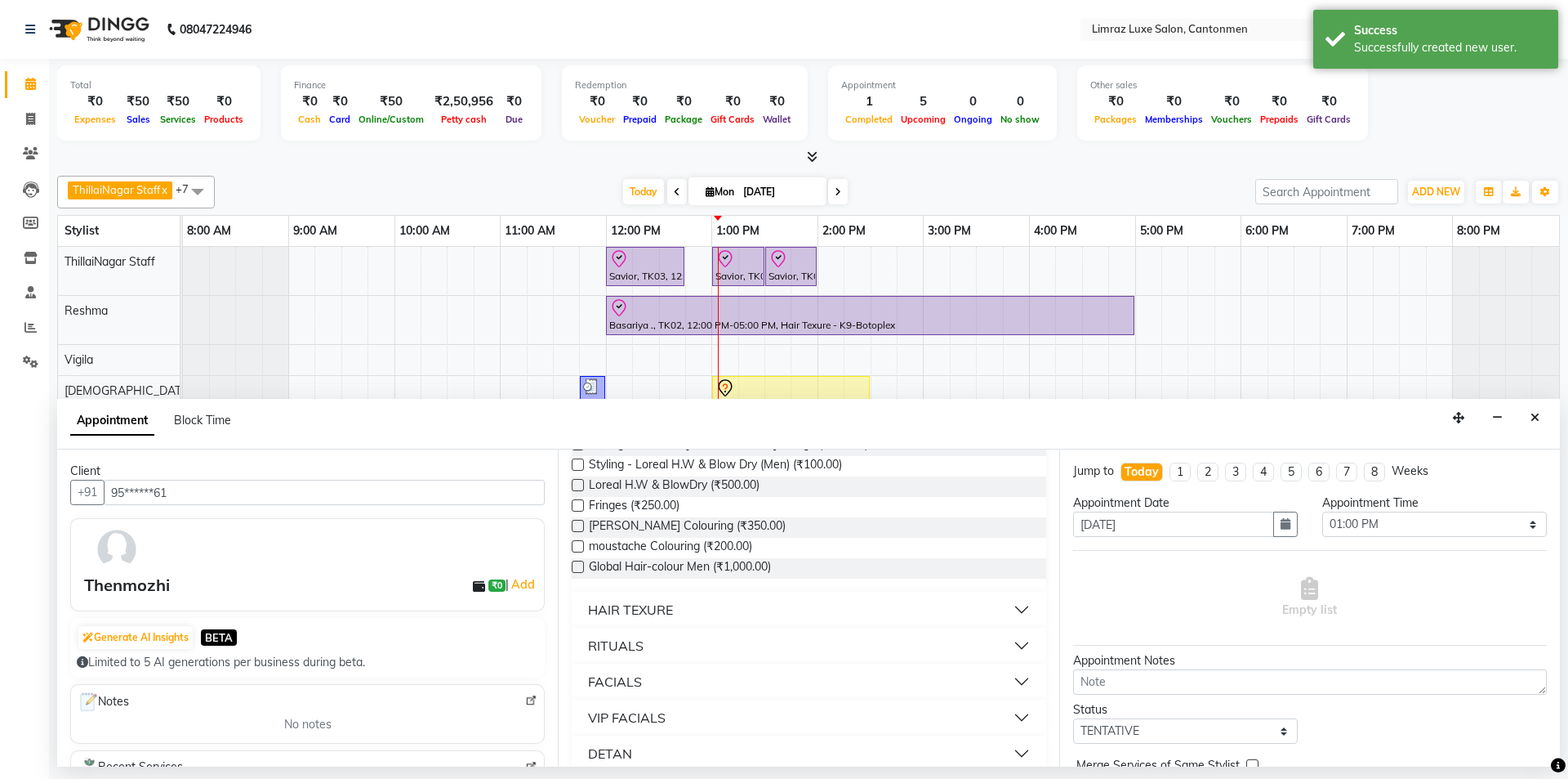
scroll to position [490, 0]
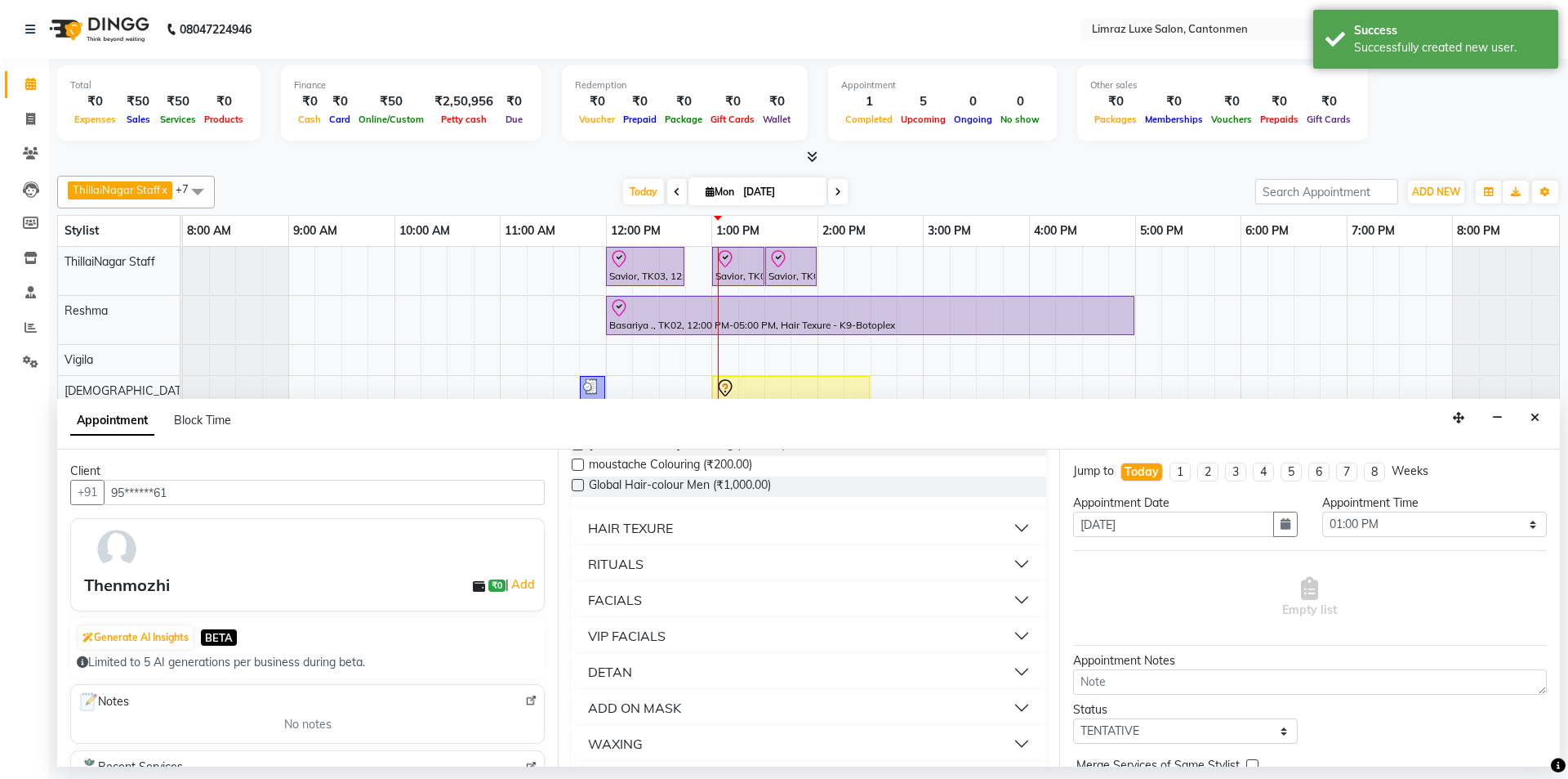
click at [685, 637] on button "VIP FACIALS" at bounding box center [808, 636] width 461 height 30
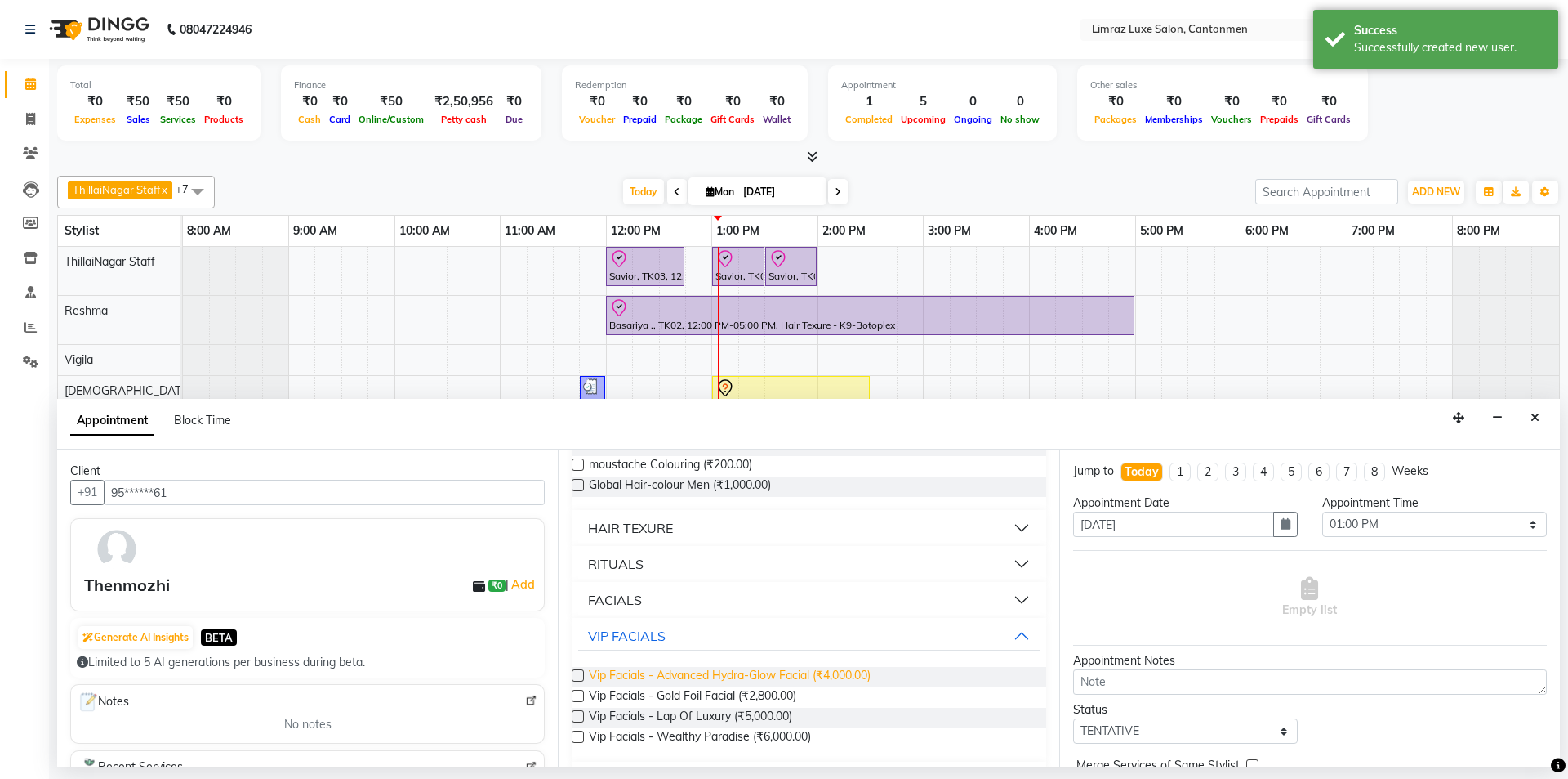
click at [673, 677] on span "Vip Facials - Advanced Hydra-Glow Facial (₹4,000.00)" at bounding box center [729, 677] width 282 height 20
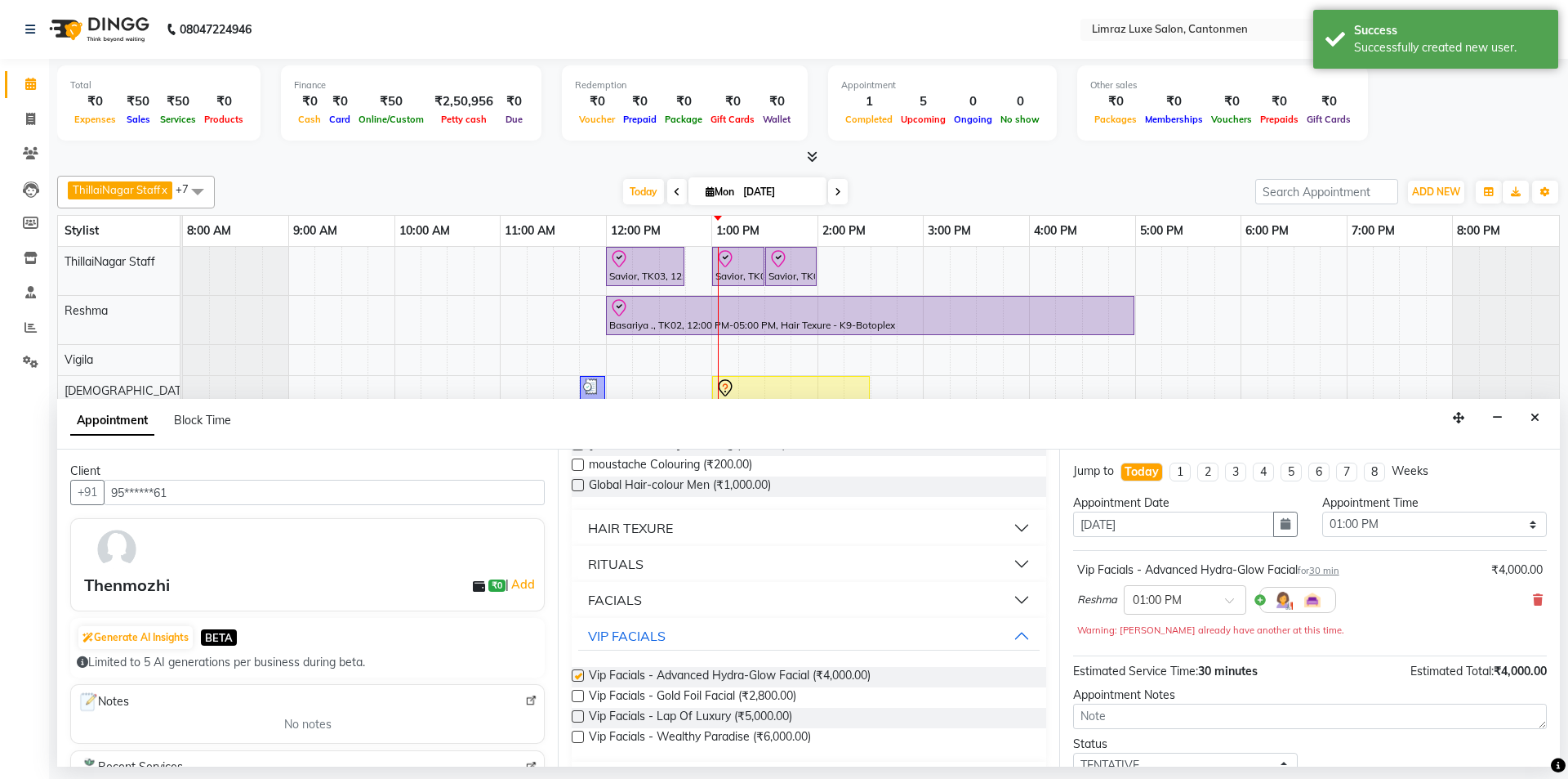
checkbox input "false"
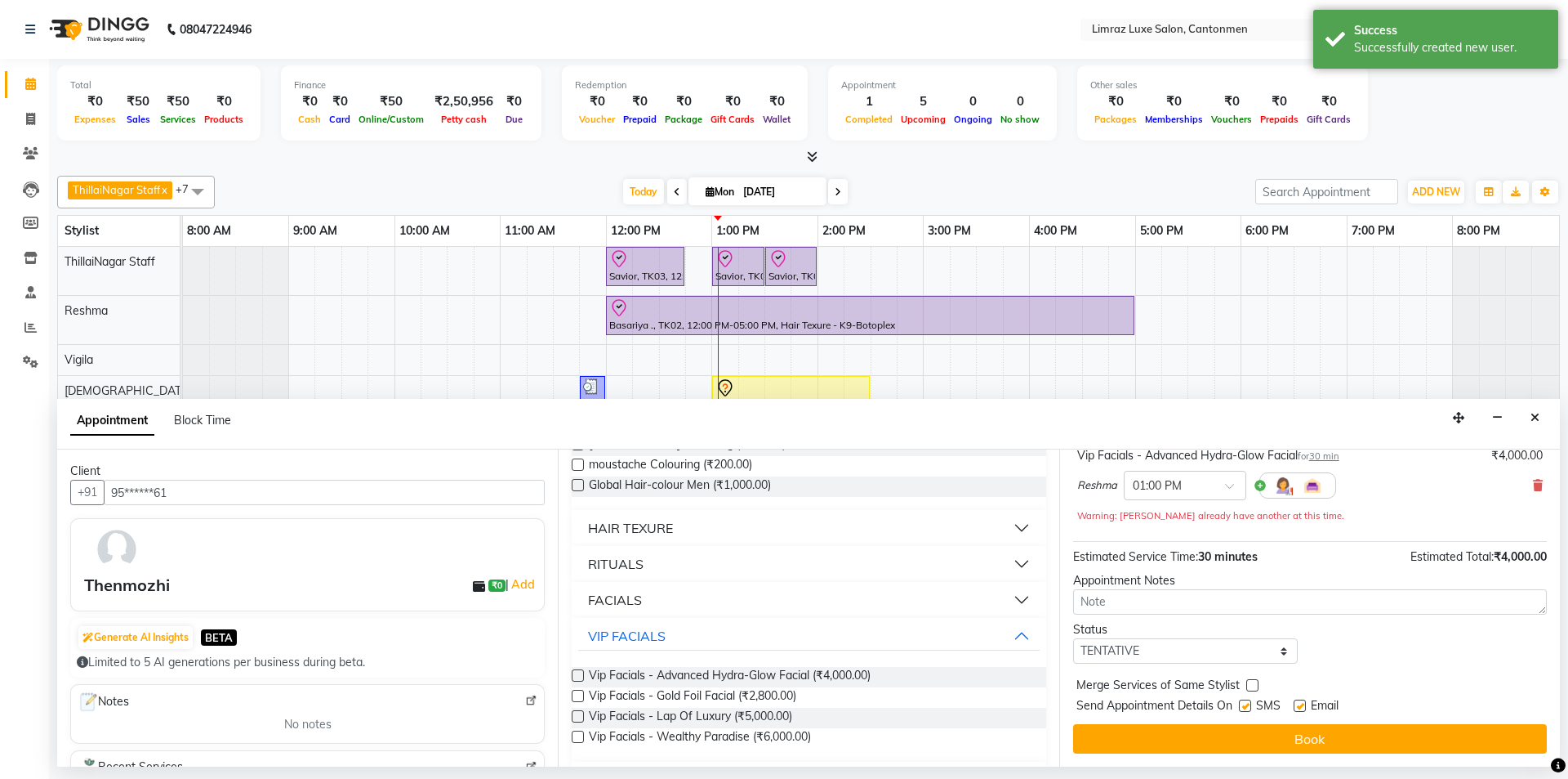
click at [782, 708] on label at bounding box center [1300, 705] width 12 height 12
click at [782, 708] on input "checkbox" at bounding box center [1299, 706] width 11 height 11
checkbox input "false"
click at [782, 709] on label at bounding box center [1245, 705] width 12 height 12
click at [782, 709] on input "checkbox" at bounding box center [1244, 706] width 11 height 11
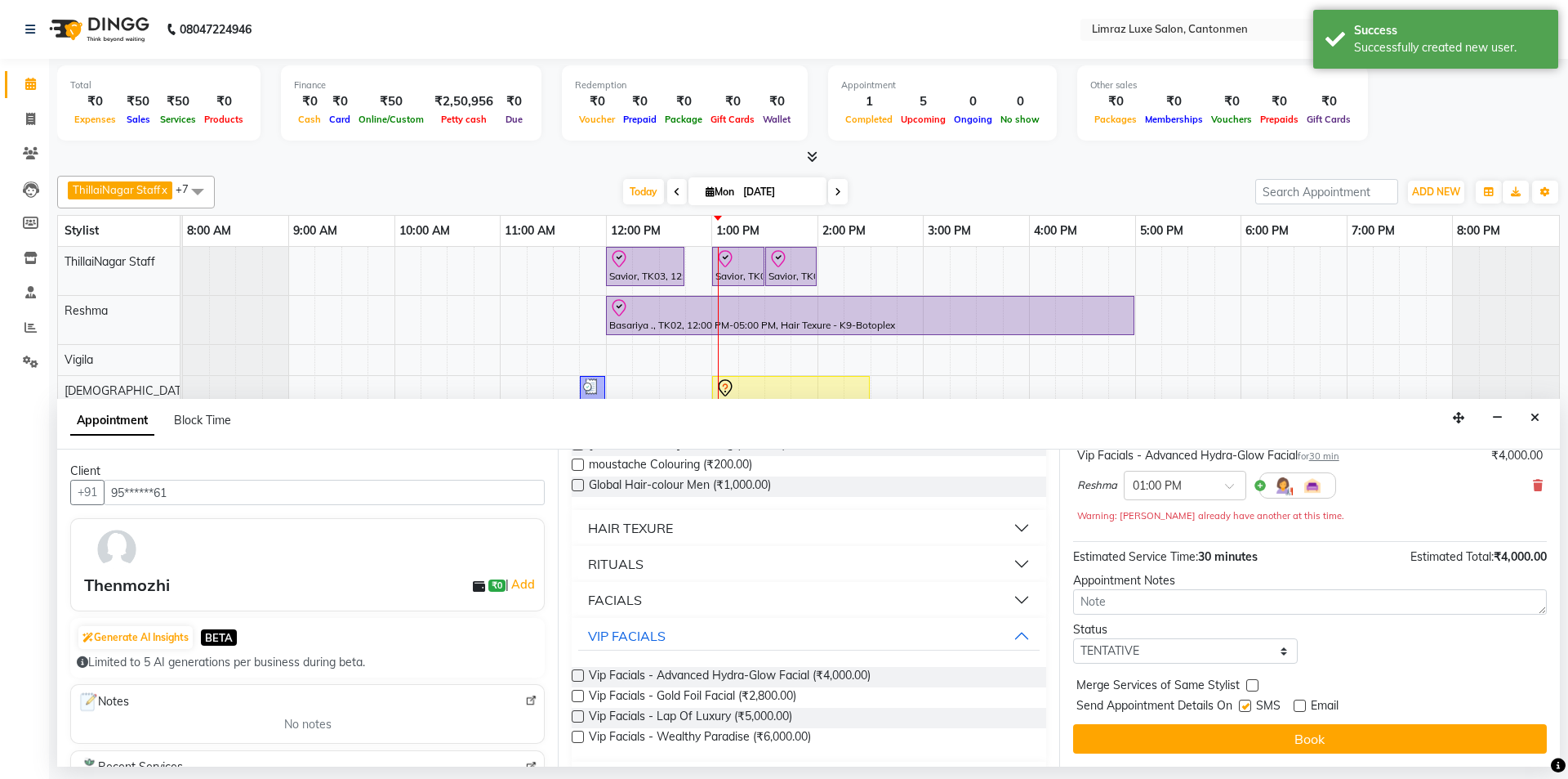
checkbox input "false"
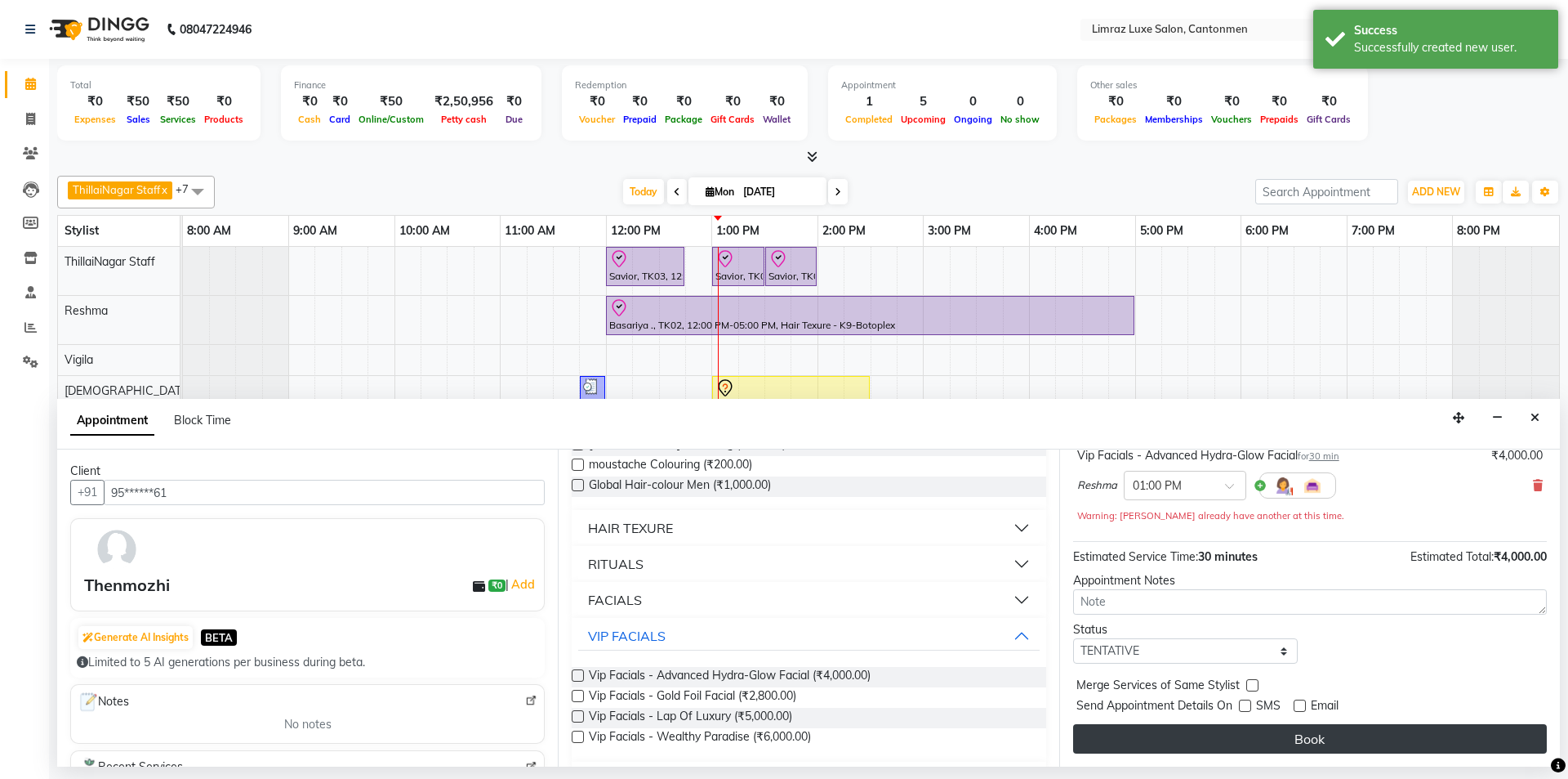
click at [782, 729] on button "Book" at bounding box center [1310, 738] width 474 height 30
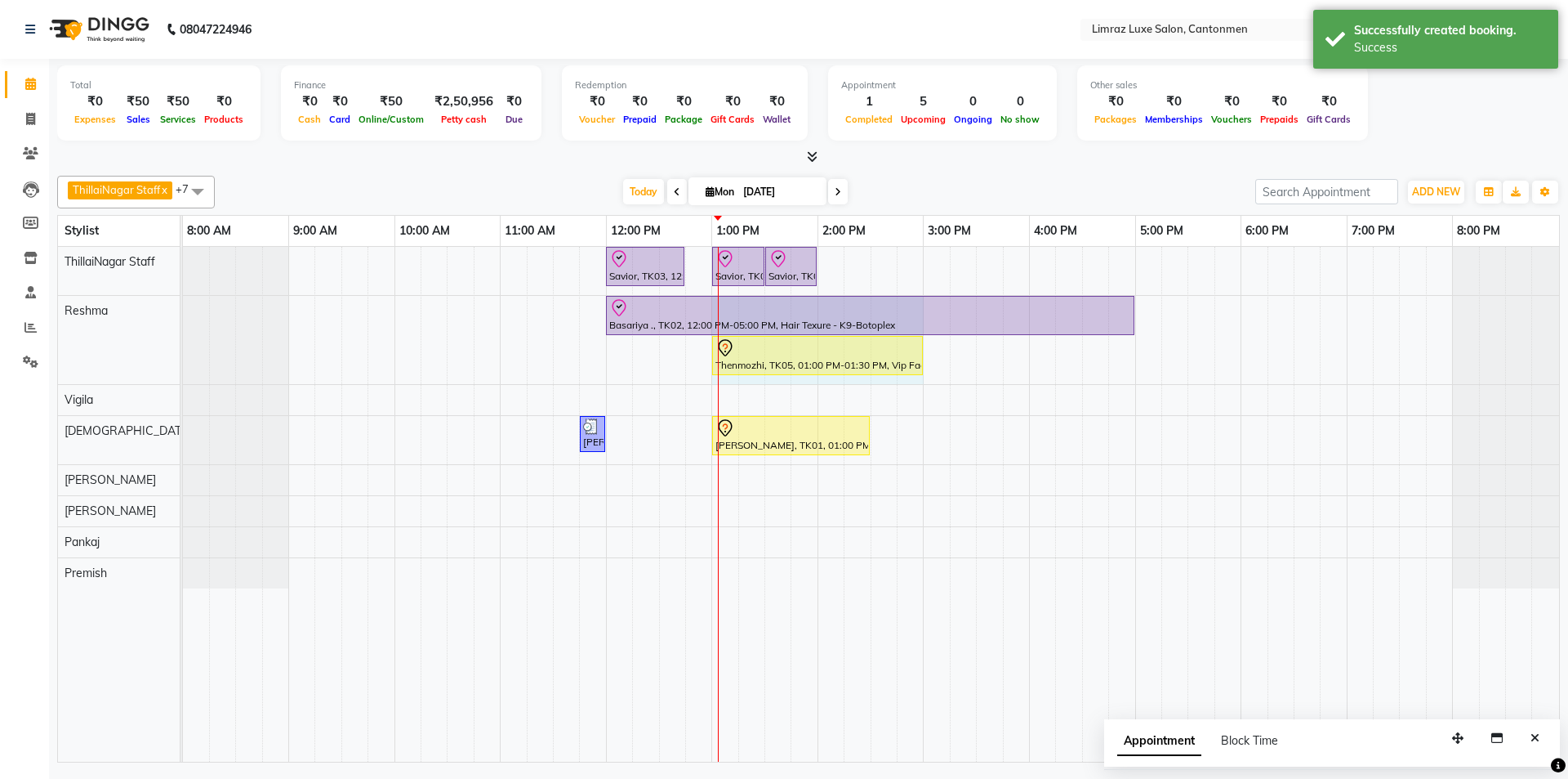
drag, startPoint x: 763, startPoint y: 357, endPoint x: 912, endPoint y: 356, distance: 149.0
click at [183, 356] on div "Basariya ., TK02, 12:00 PM-05:00 PM, Hair Texure - K9-Botoplex Thenmozhi, TK05,…" at bounding box center [183, 339] width 0 height 88
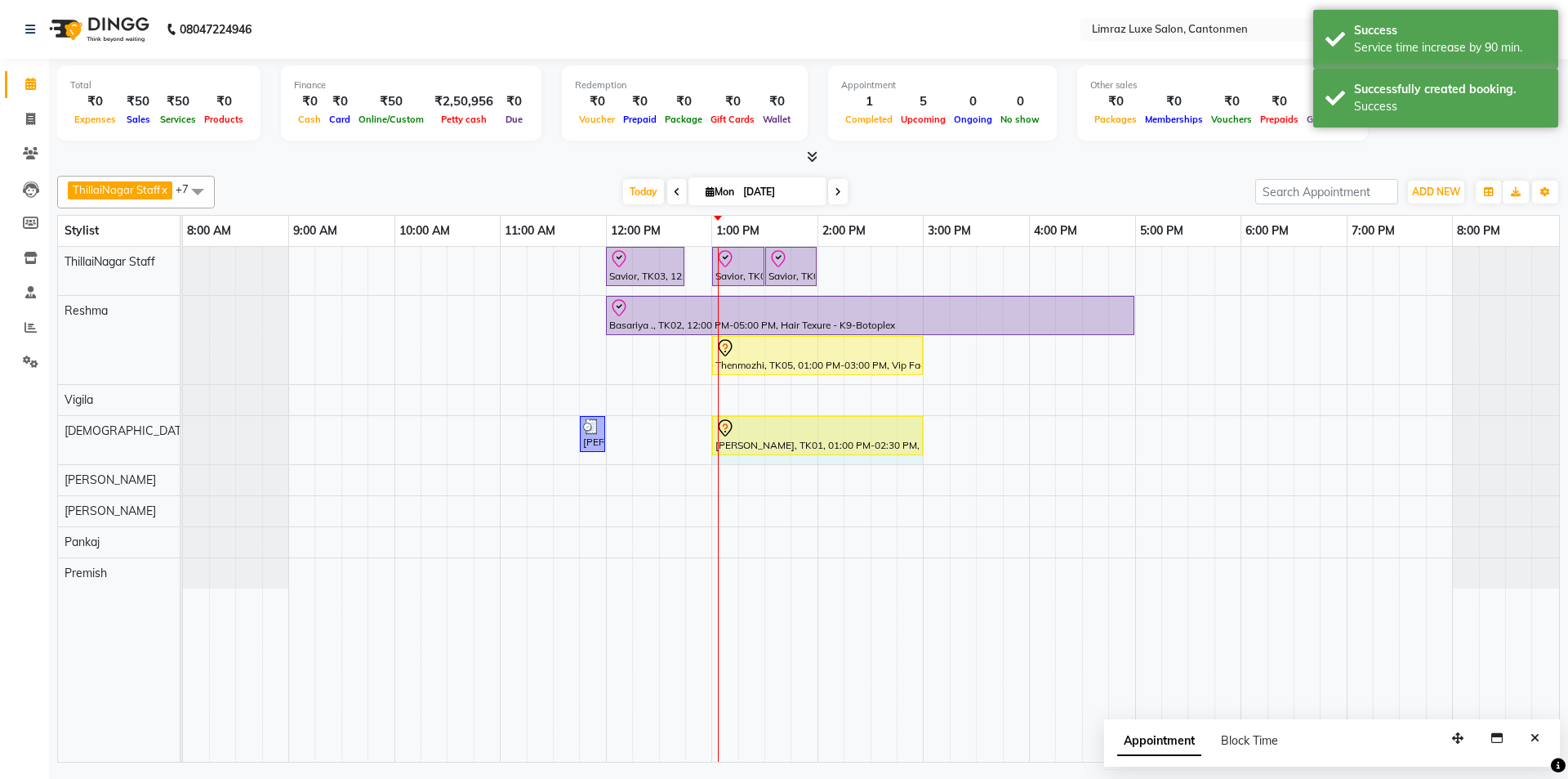
drag, startPoint x: 867, startPoint y: 431, endPoint x: 906, endPoint y: 431, distance: 39.0
click at [183, 431] on div "[PERSON_NAME], TK04, 11:45 AM-12:00 PM, Threading - Eyebrows [PERSON_NAME], TK0…" at bounding box center [183, 440] width 0 height 48
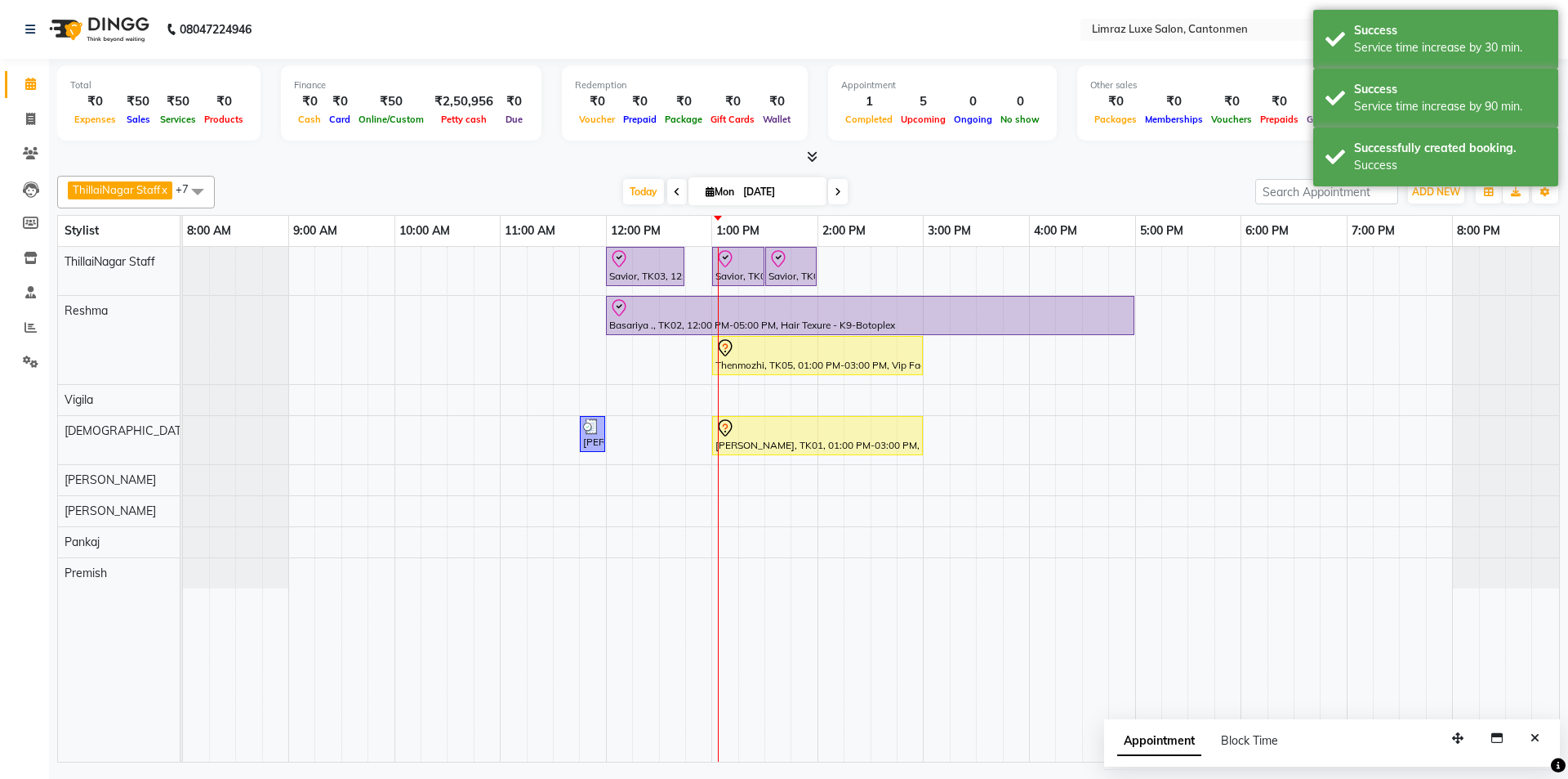
click at [782, 161] on div at bounding box center [808, 158] width 1503 height 17
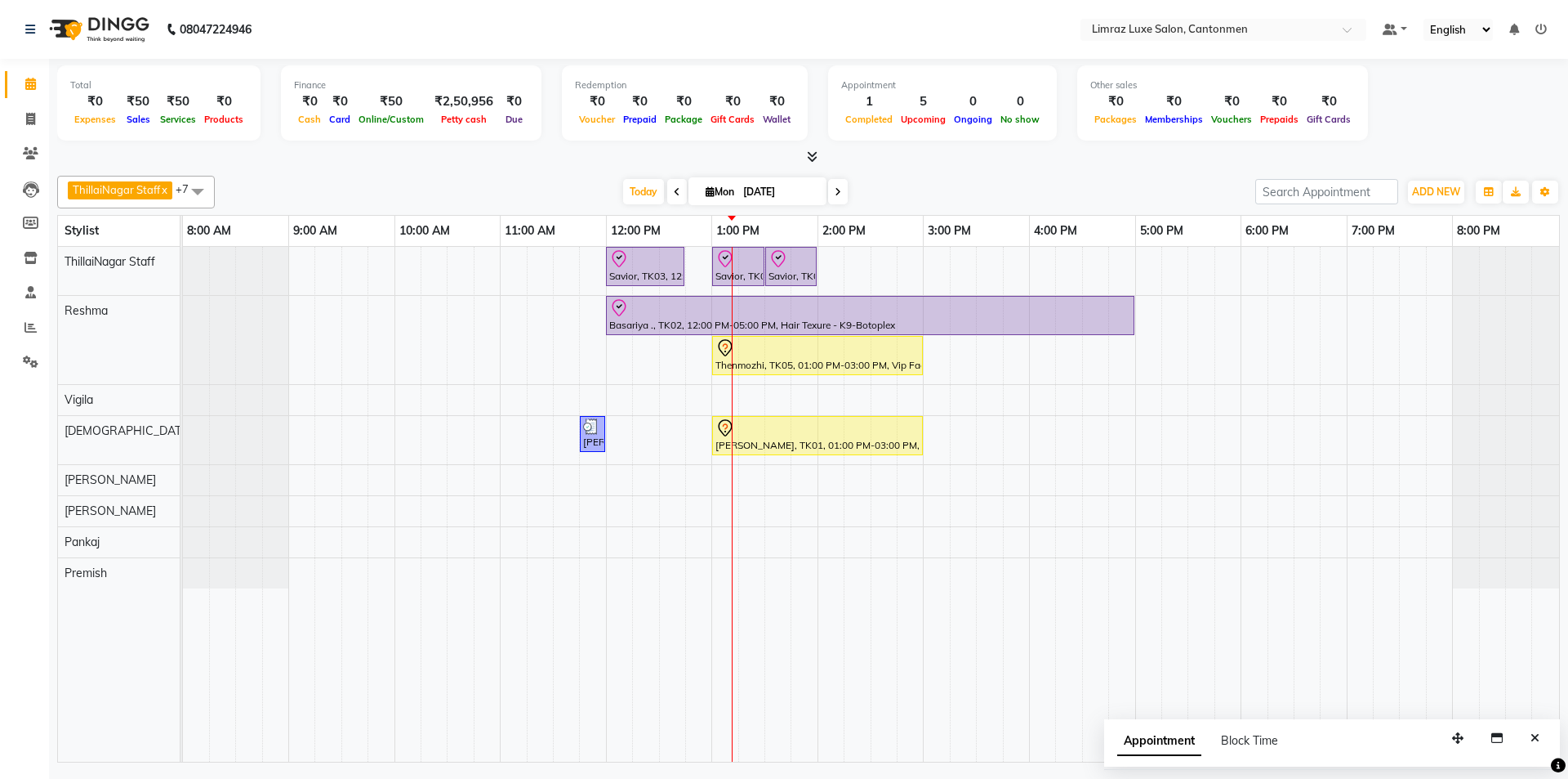
click at [673, 194] on span at bounding box center [677, 191] width 20 height 26
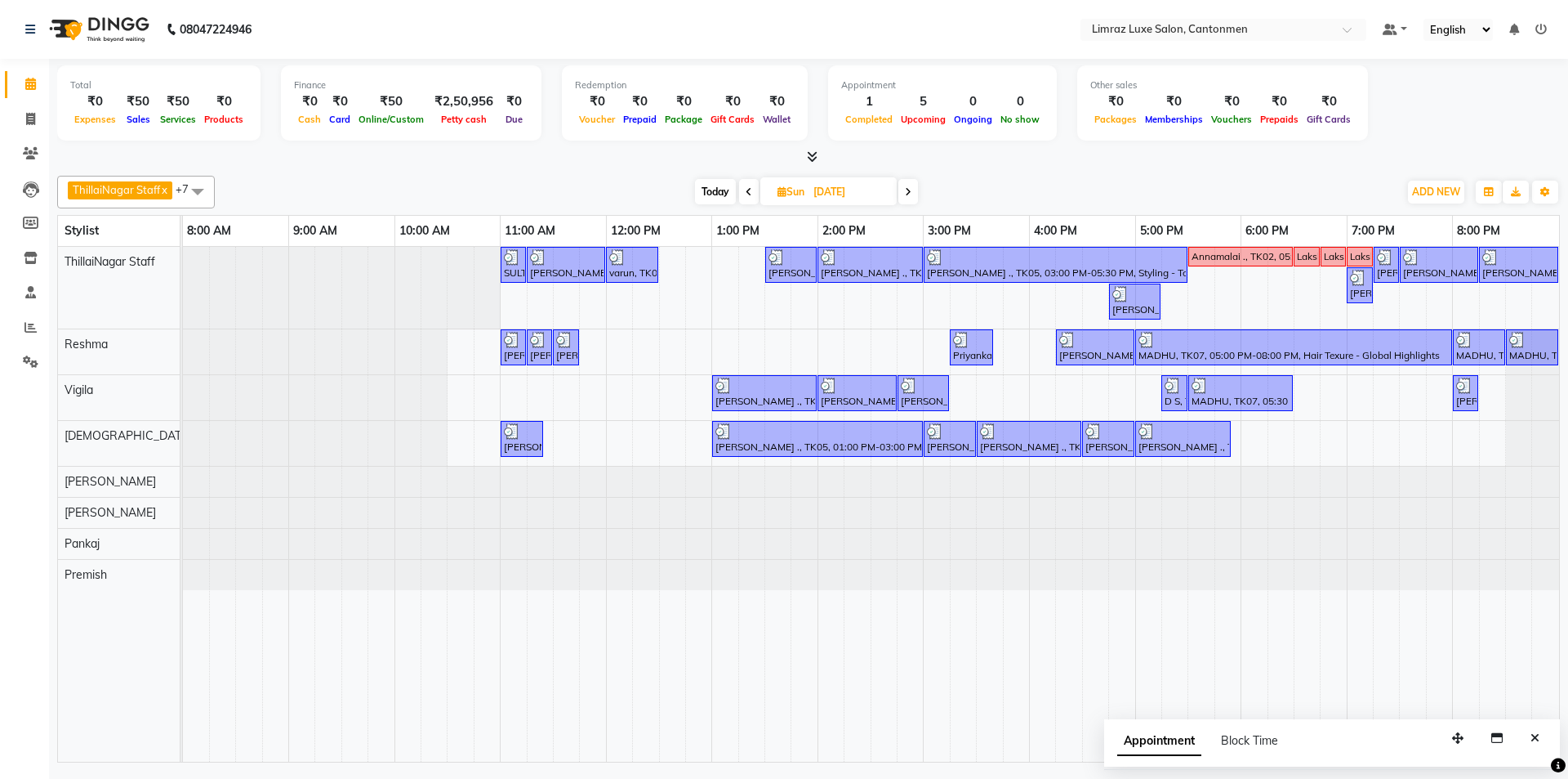
click at [782, 185] on span at bounding box center [908, 191] width 20 height 26
type input "[DATE]"
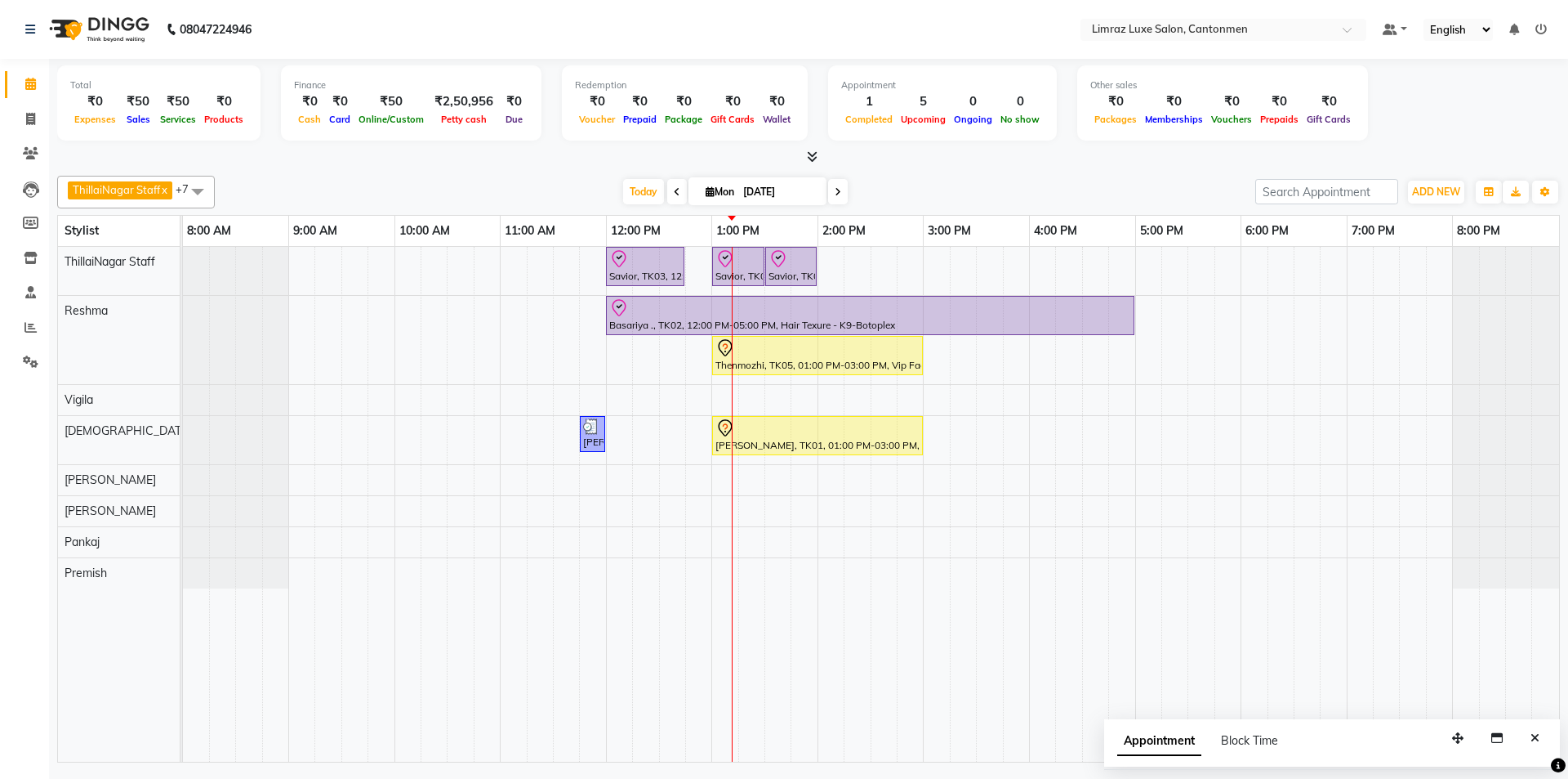
click at [782, 200] on div "[DATE] [DATE]" at bounding box center [735, 192] width 1024 height 25
click at [726, 293] on div "Savior, TK03, 12:00 PM-12:45 PM, Massages - Classic Head- Massage (Men) Savior,…" at bounding box center [870, 504] width 1376 height 515
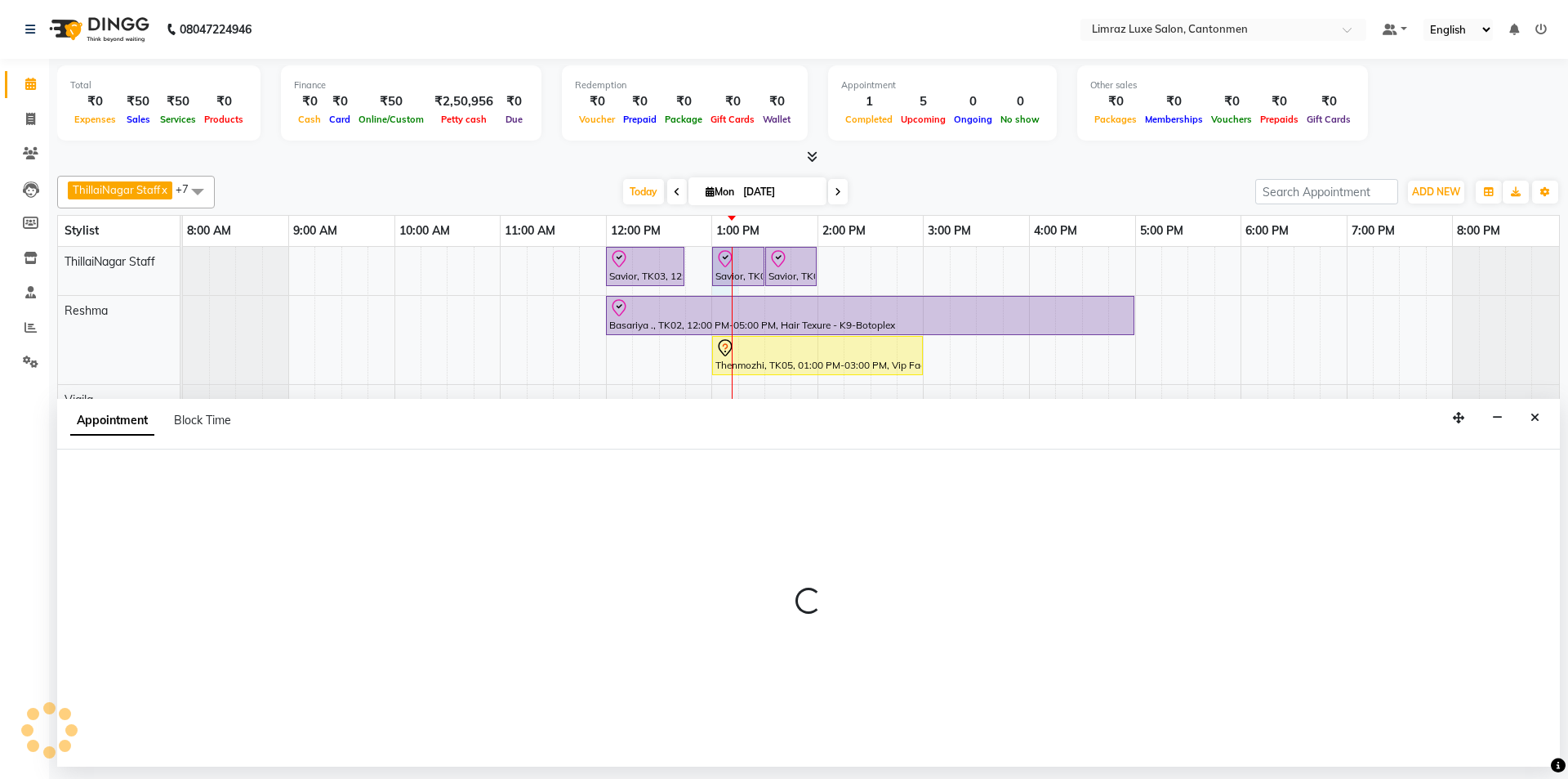
select select "87280"
select select "tentative"
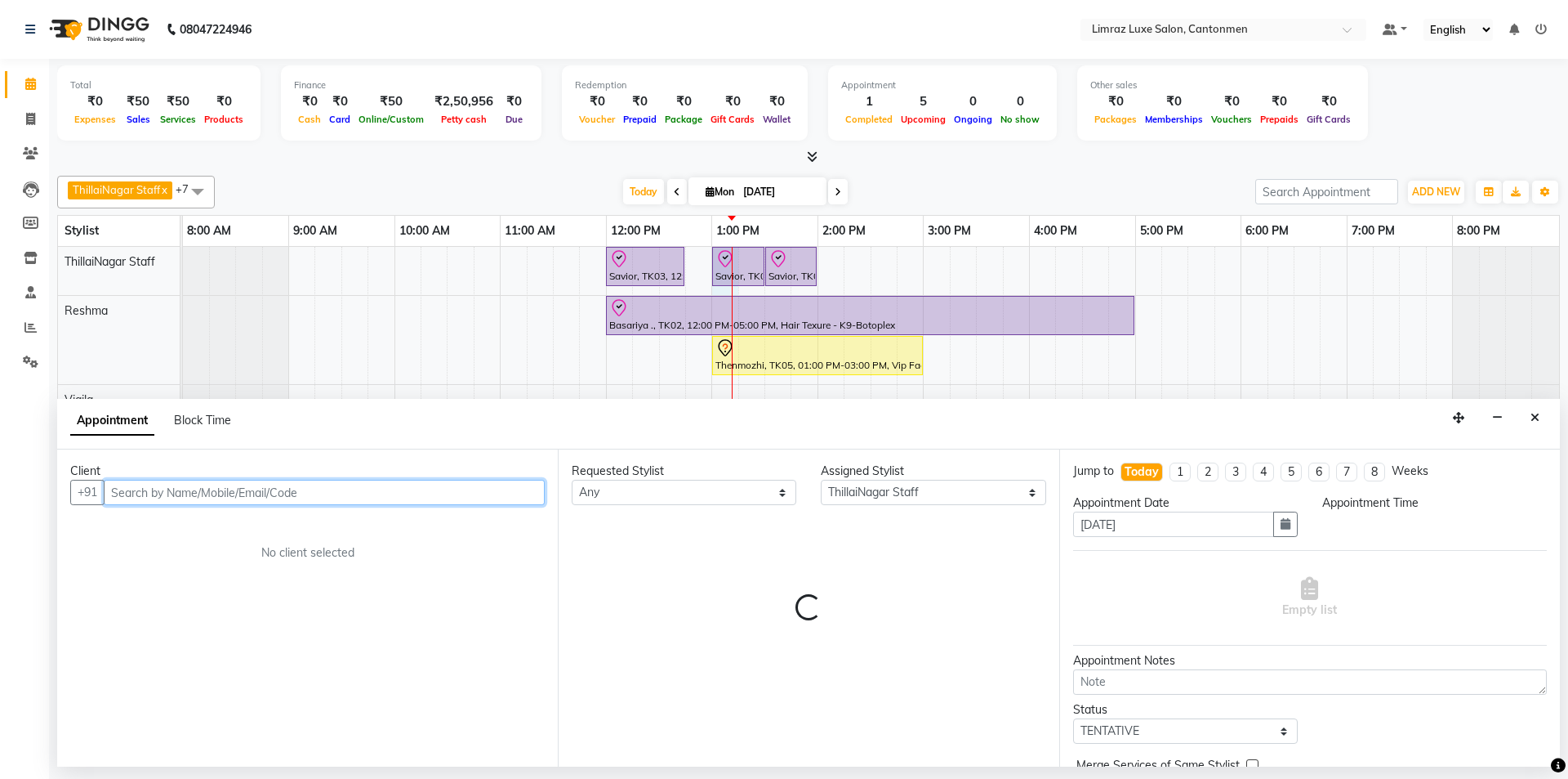
select select "780"
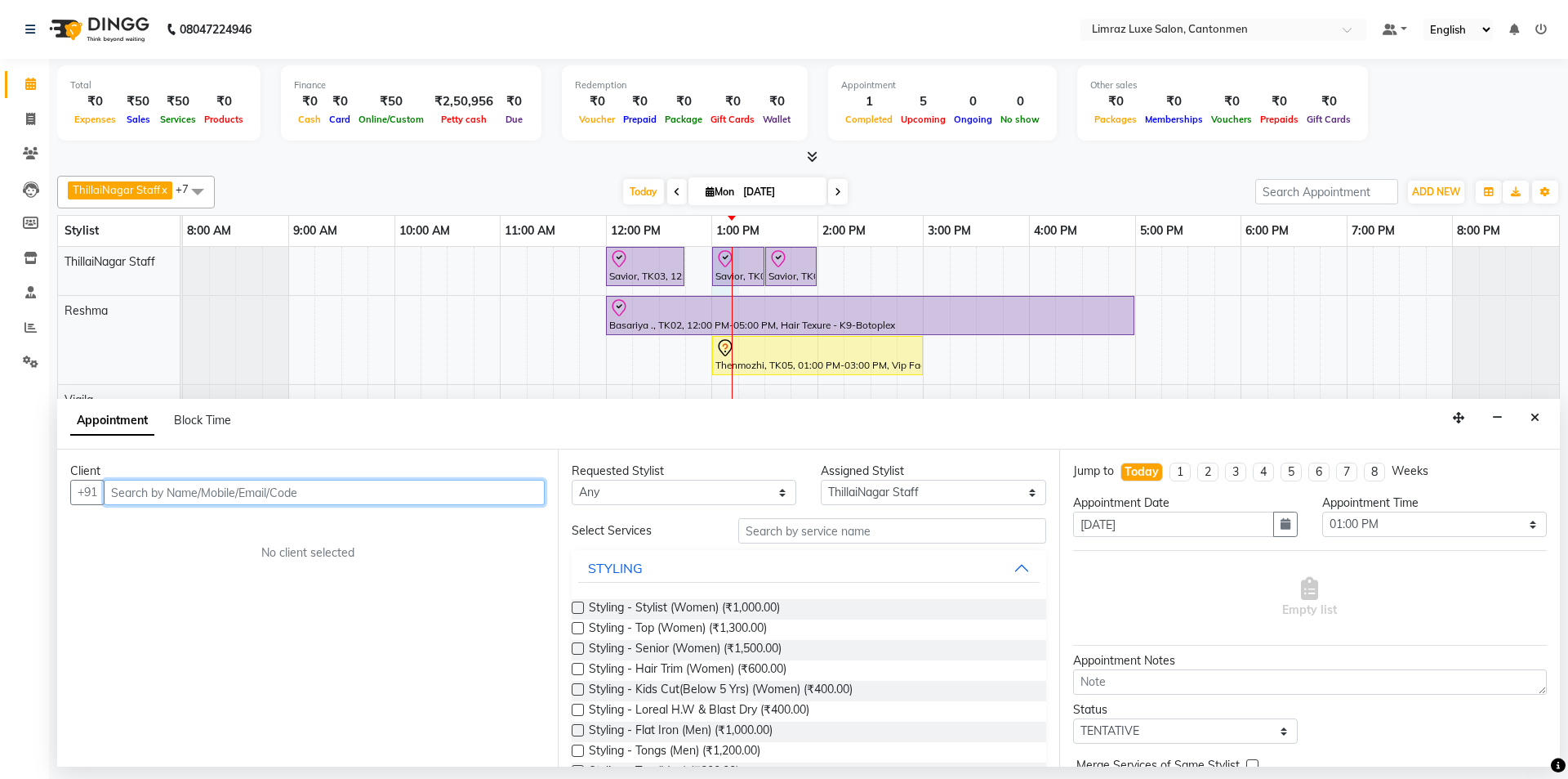
click at [307, 488] on input "text" at bounding box center [325, 492] width 441 height 26
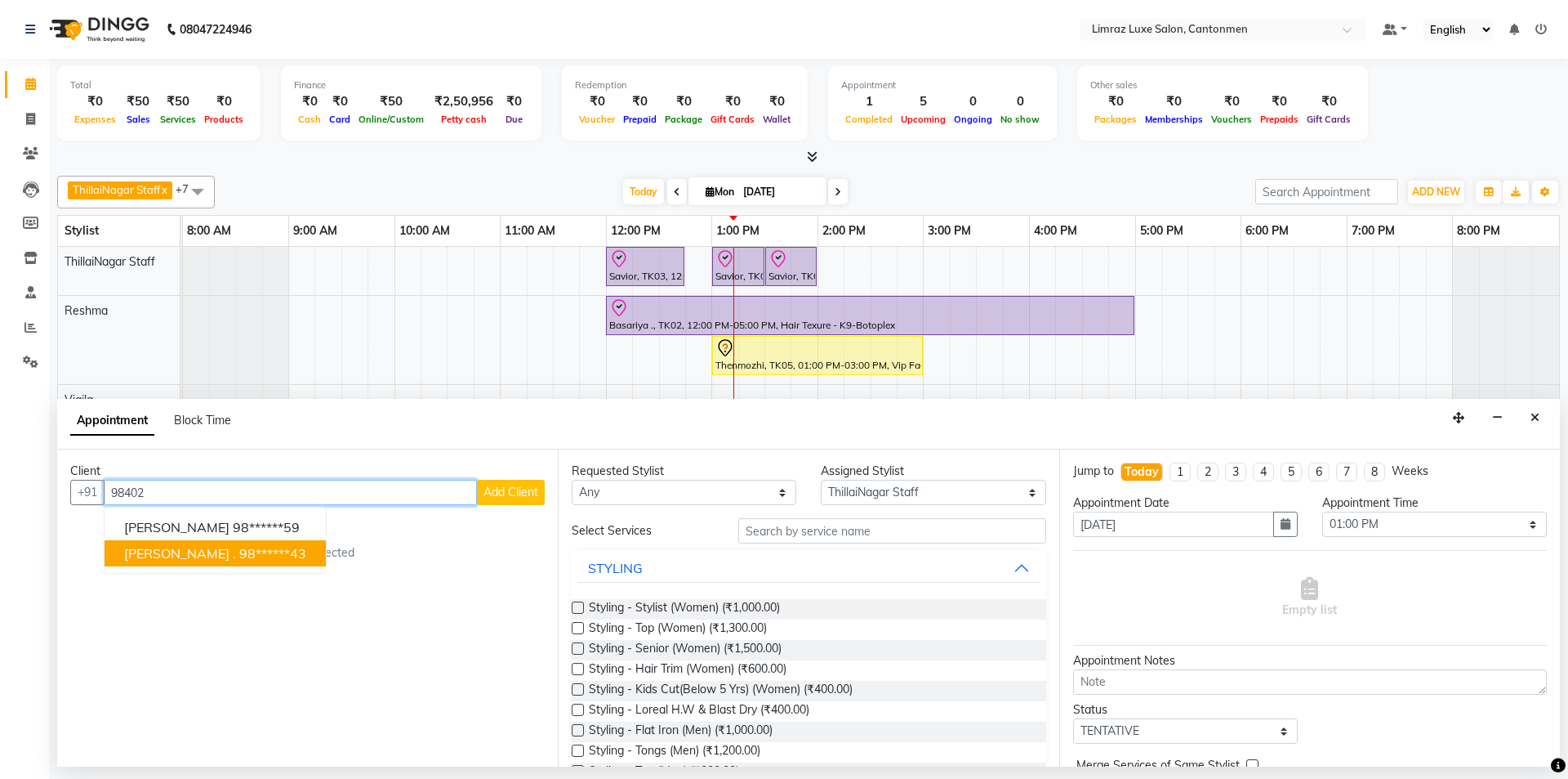
click at [149, 550] on span "[PERSON_NAME] ." at bounding box center [180, 552] width 112 height 16
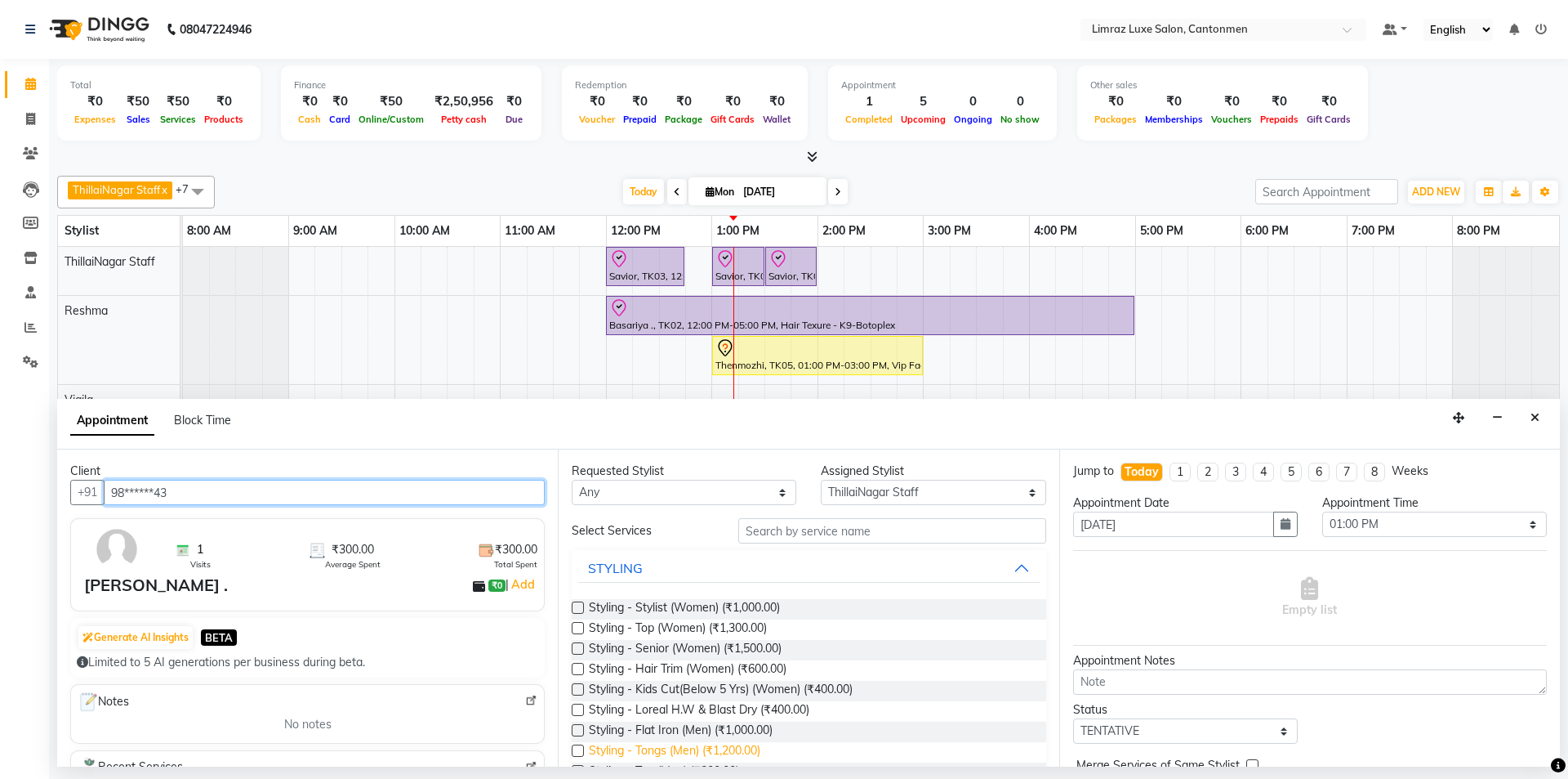
scroll to position [163, 0]
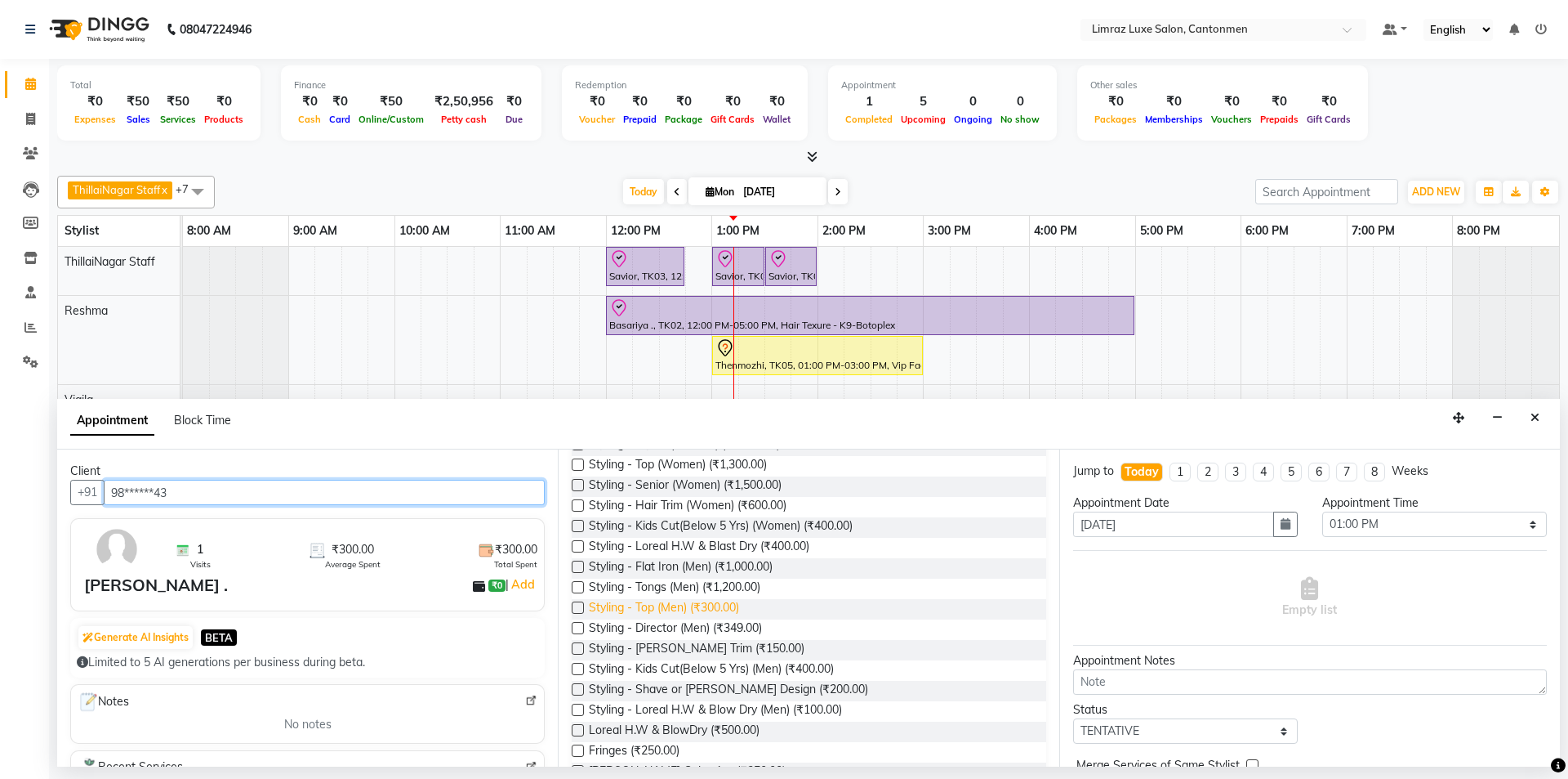
type input "98******43"
click at [685, 607] on span "Styling - Top (Men) (₹300.00)" at bounding box center [663, 609] width 150 height 20
checkbox input "false"
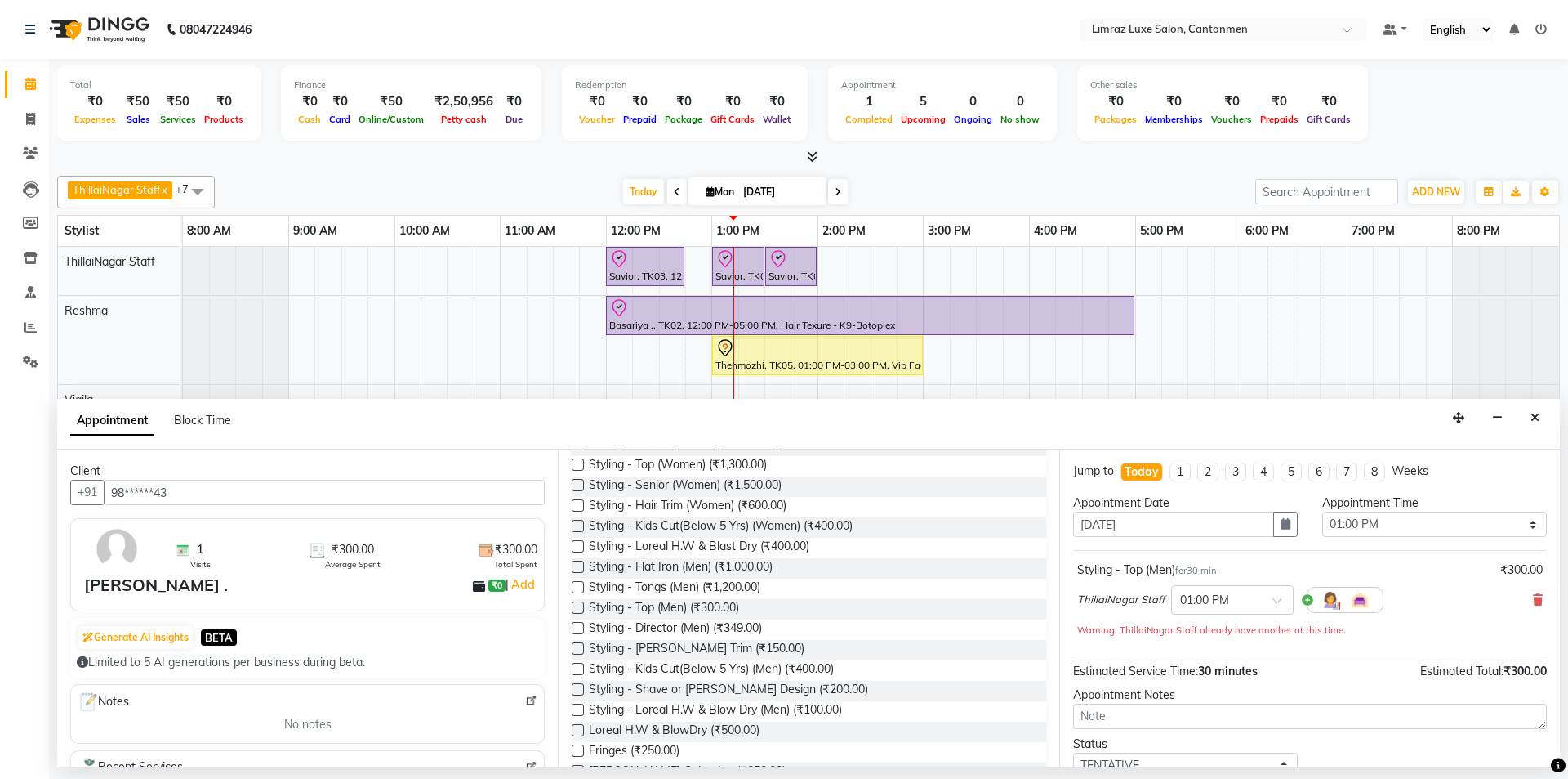
scroll to position [115, 0]
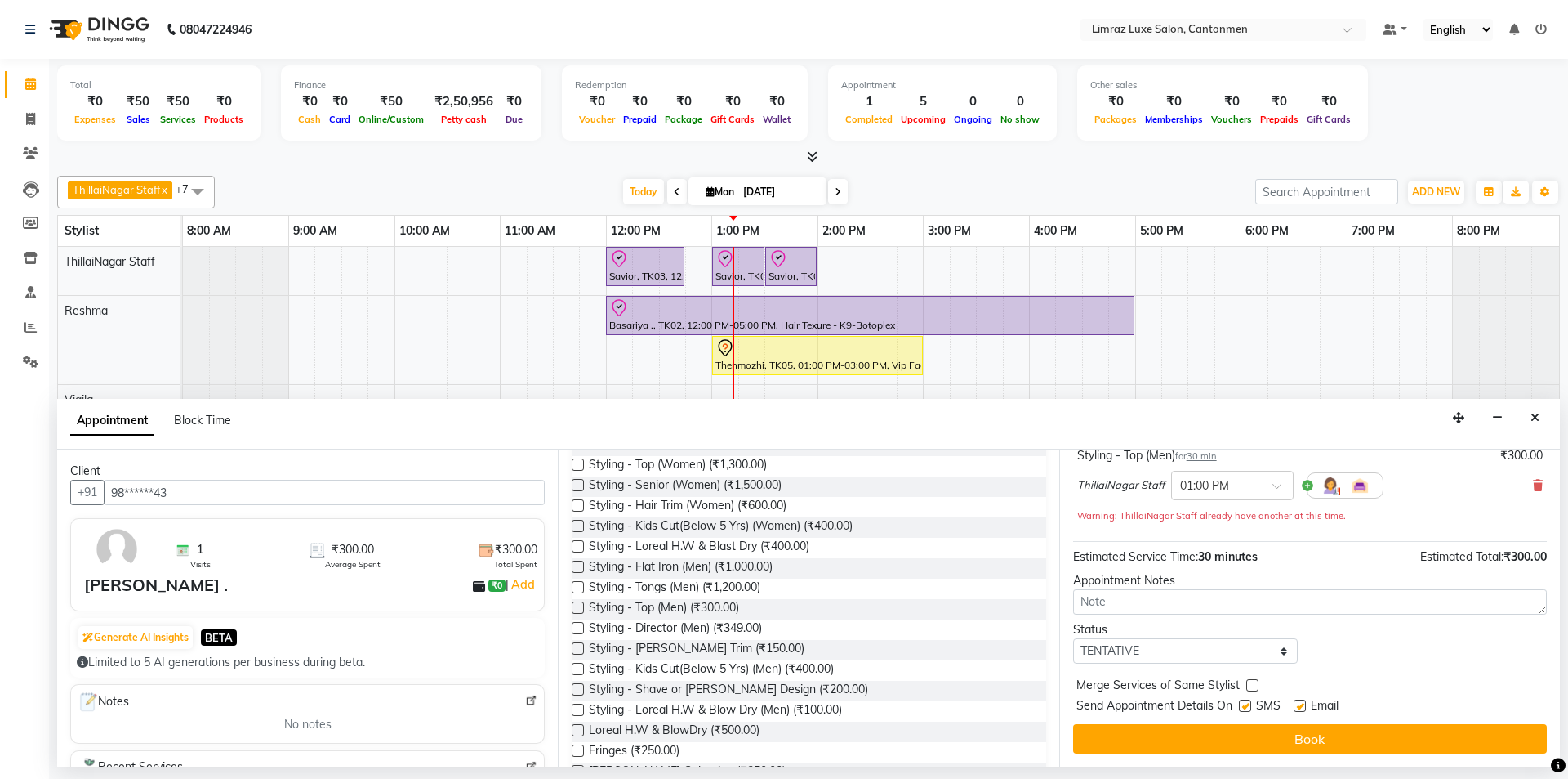
click at [782, 706] on label at bounding box center [1245, 705] width 12 height 12
click at [782, 706] on input "checkbox" at bounding box center [1244, 706] width 11 height 11
checkbox input "false"
click at [782, 706] on label at bounding box center [1300, 705] width 12 height 12
click at [782, 706] on input "checkbox" at bounding box center [1299, 706] width 11 height 11
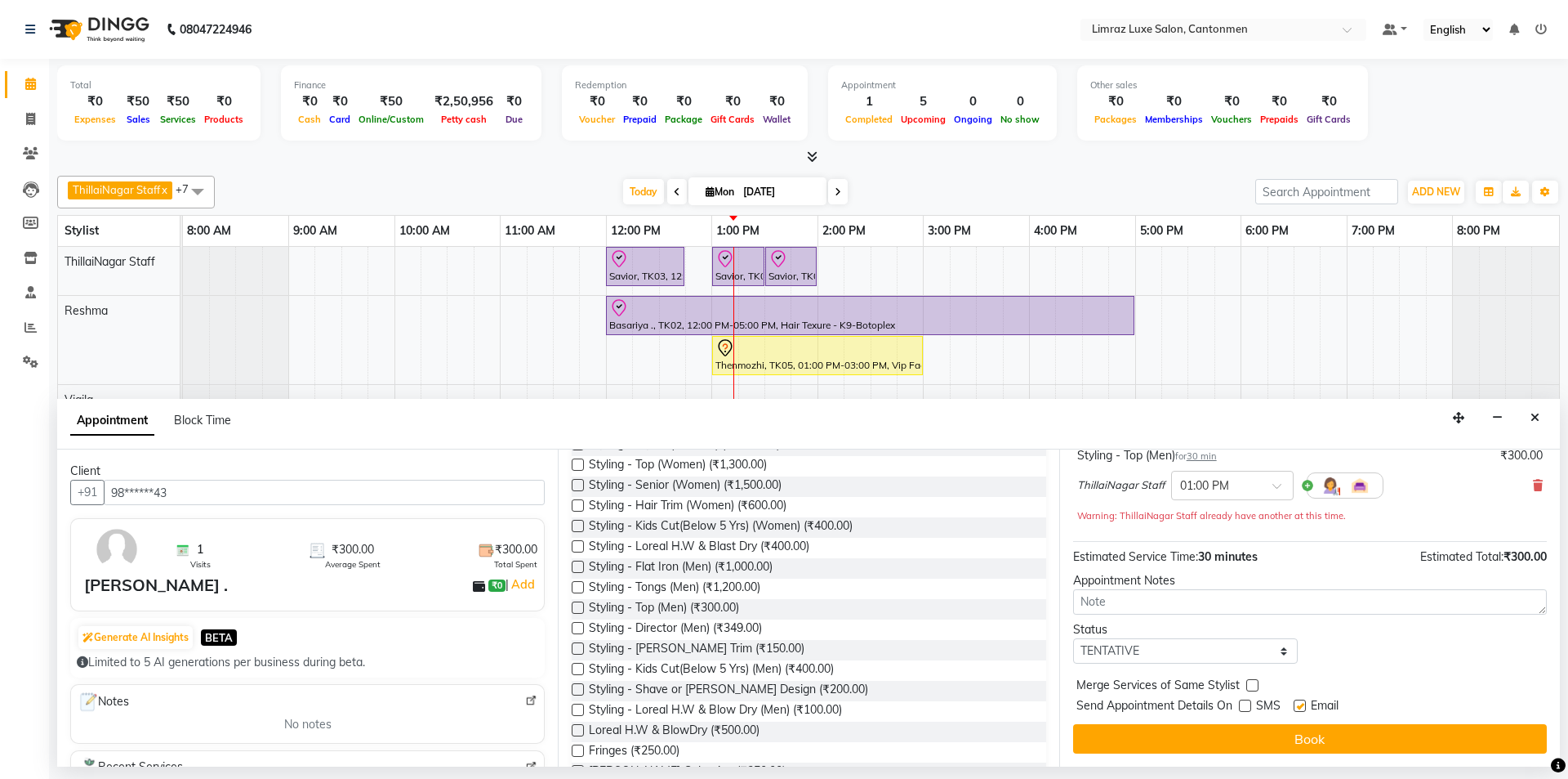
checkbox input "false"
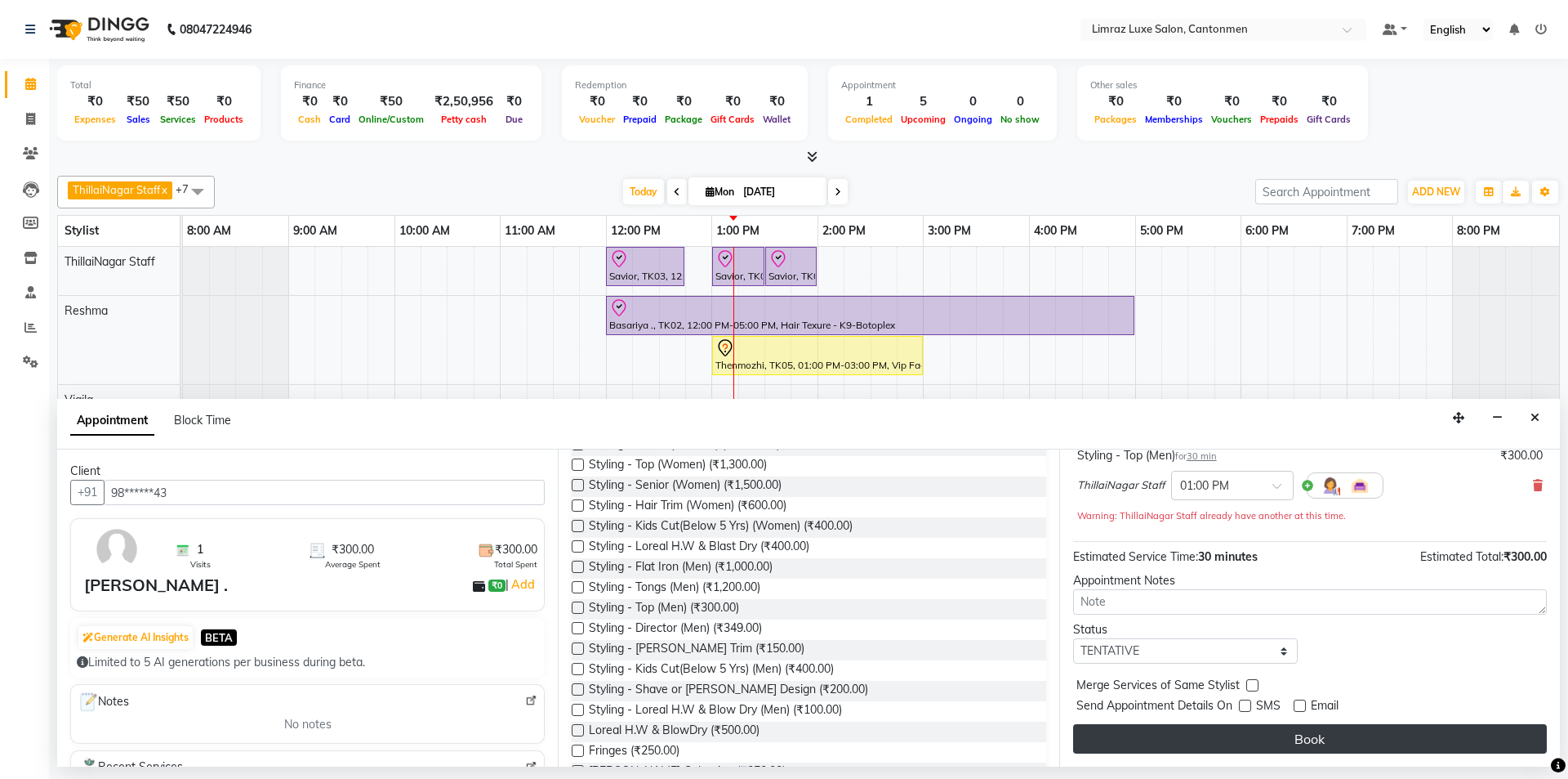
click at [782, 735] on button "Book" at bounding box center [1310, 738] width 474 height 30
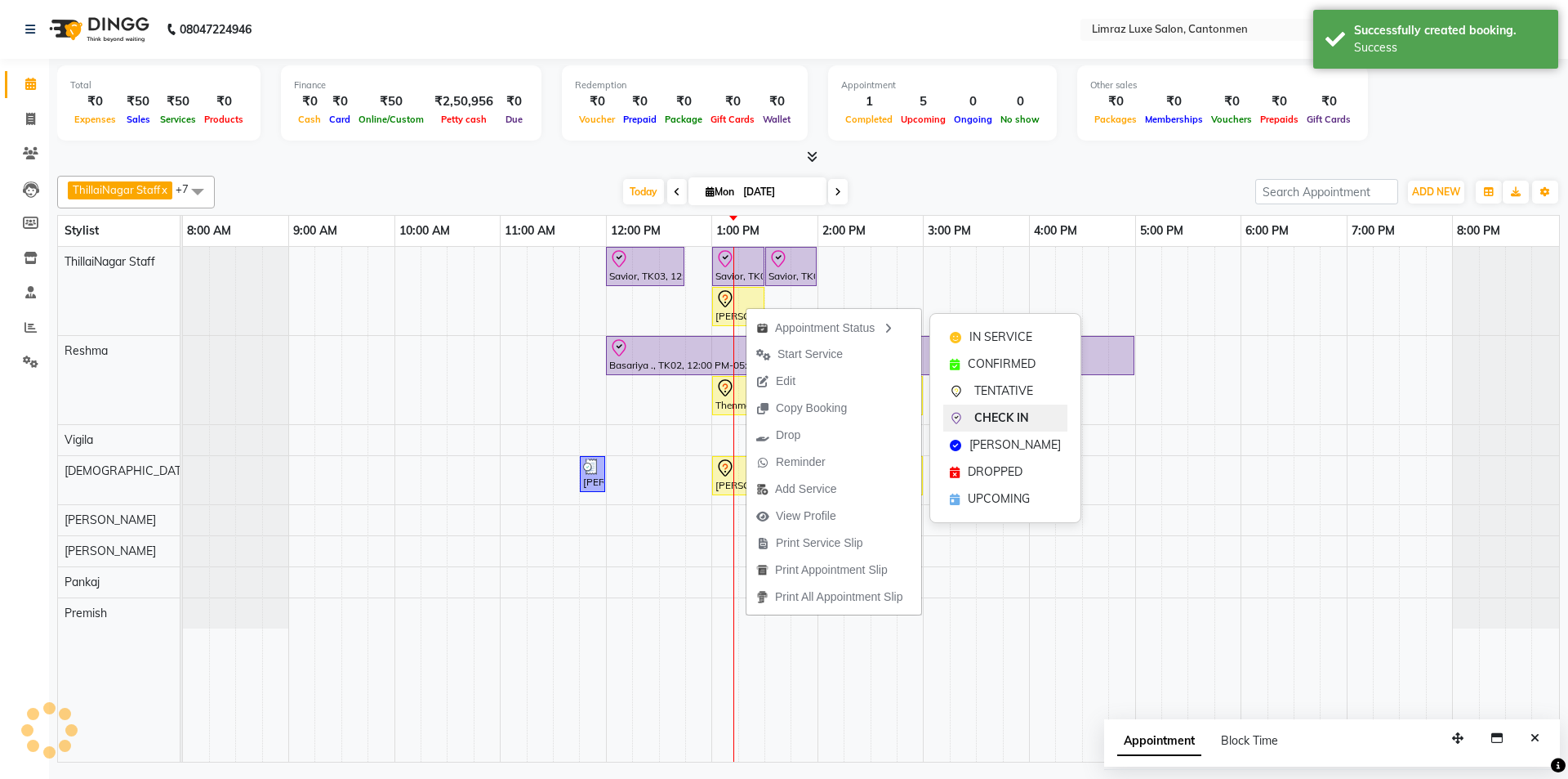
click at [782, 412] on span "CHECK IN" at bounding box center [1001, 418] width 54 height 17
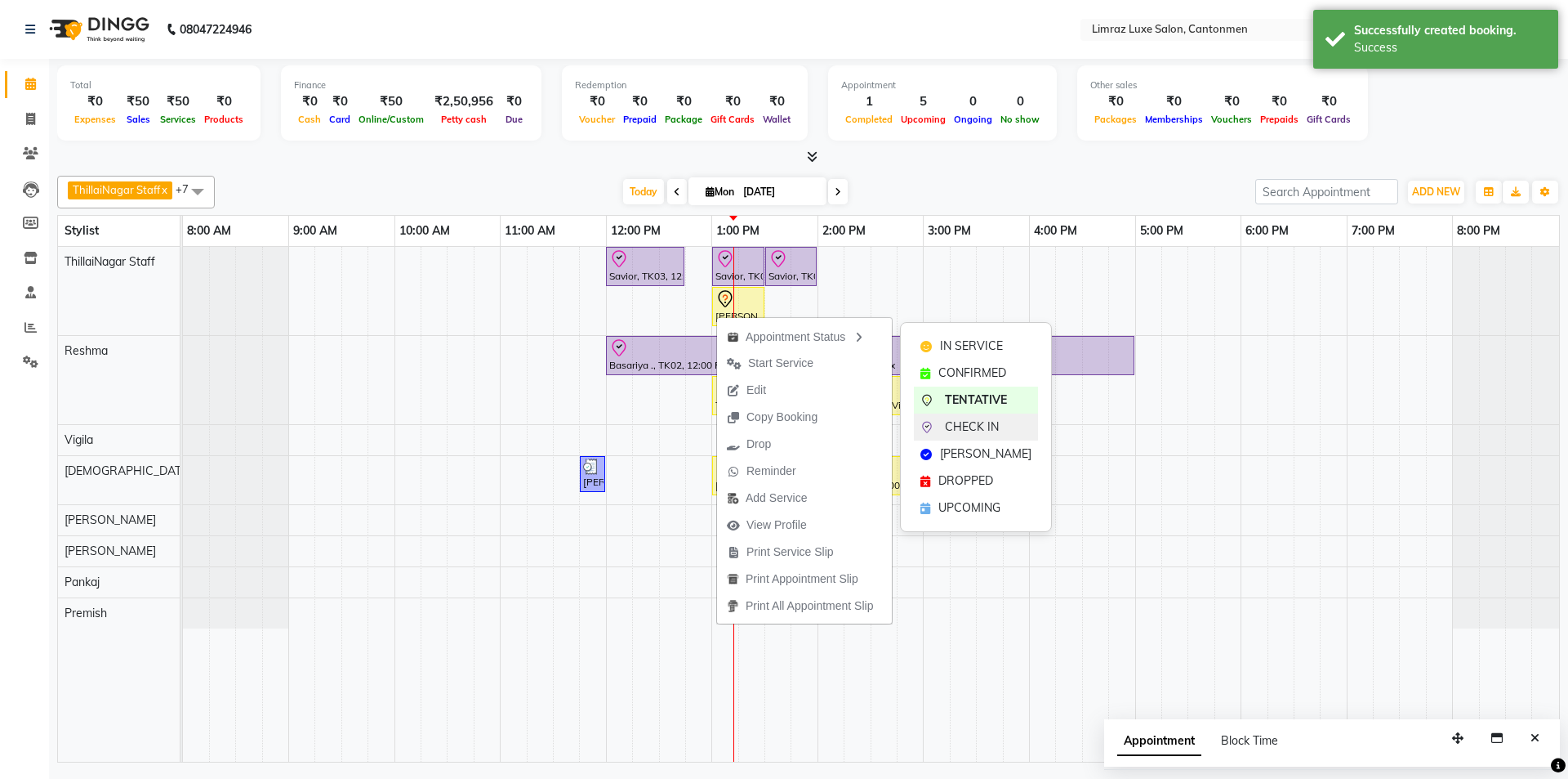
click at [782, 421] on span "CHECK IN" at bounding box center [972, 427] width 54 height 17
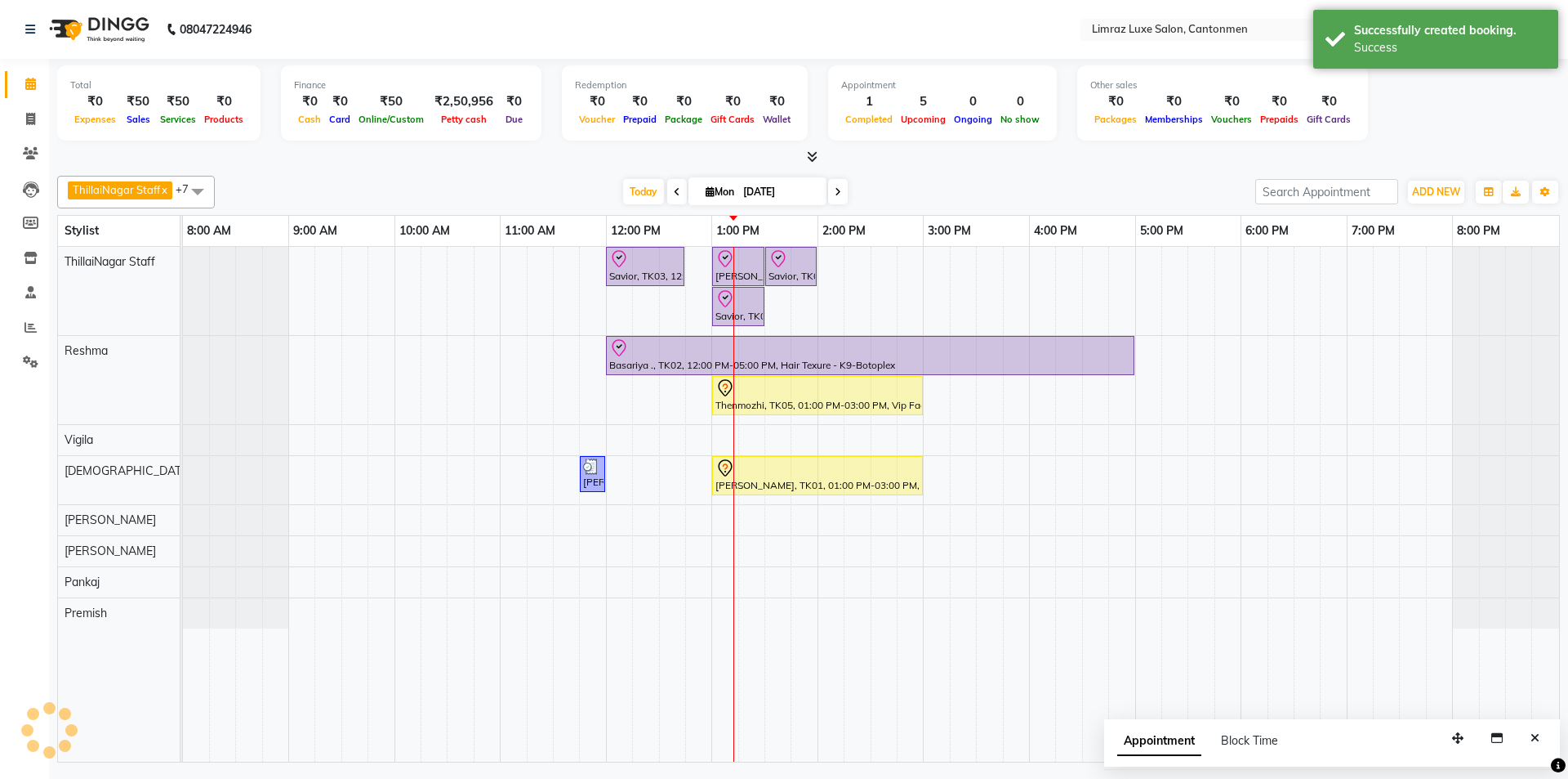
click at [782, 170] on div "ThillaiNagar Staff x Reshma x Vigila x Vijitha x [PERSON_NAME] x [PERSON_NAME] …" at bounding box center [808, 465] width 1503 height 594
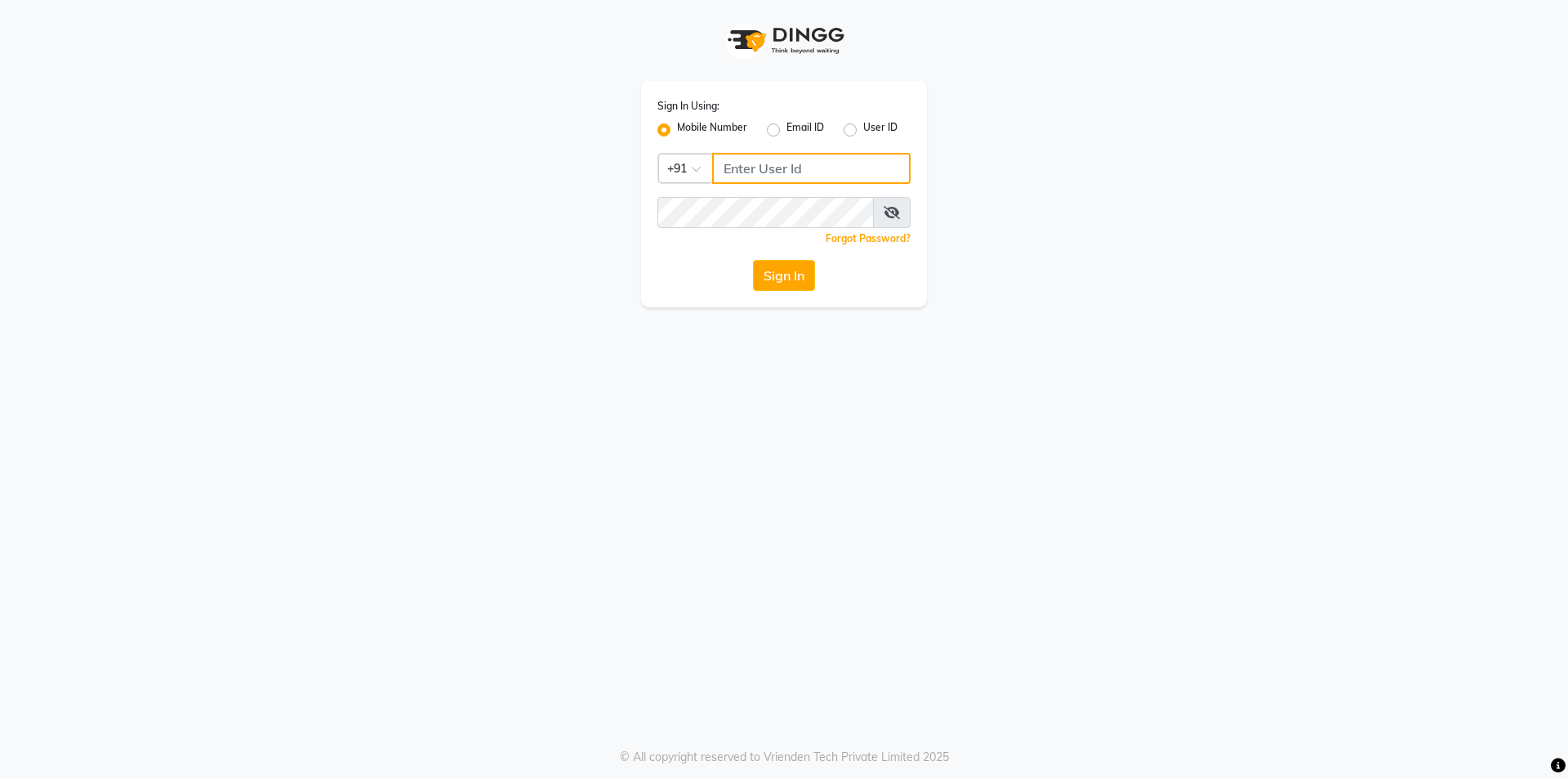
click at [773, 164] on input "Username" at bounding box center [811, 168] width 199 height 31
type input "9361615307"
click at [753, 260] on button "Sign In" at bounding box center [784, 275] width 62 height 31
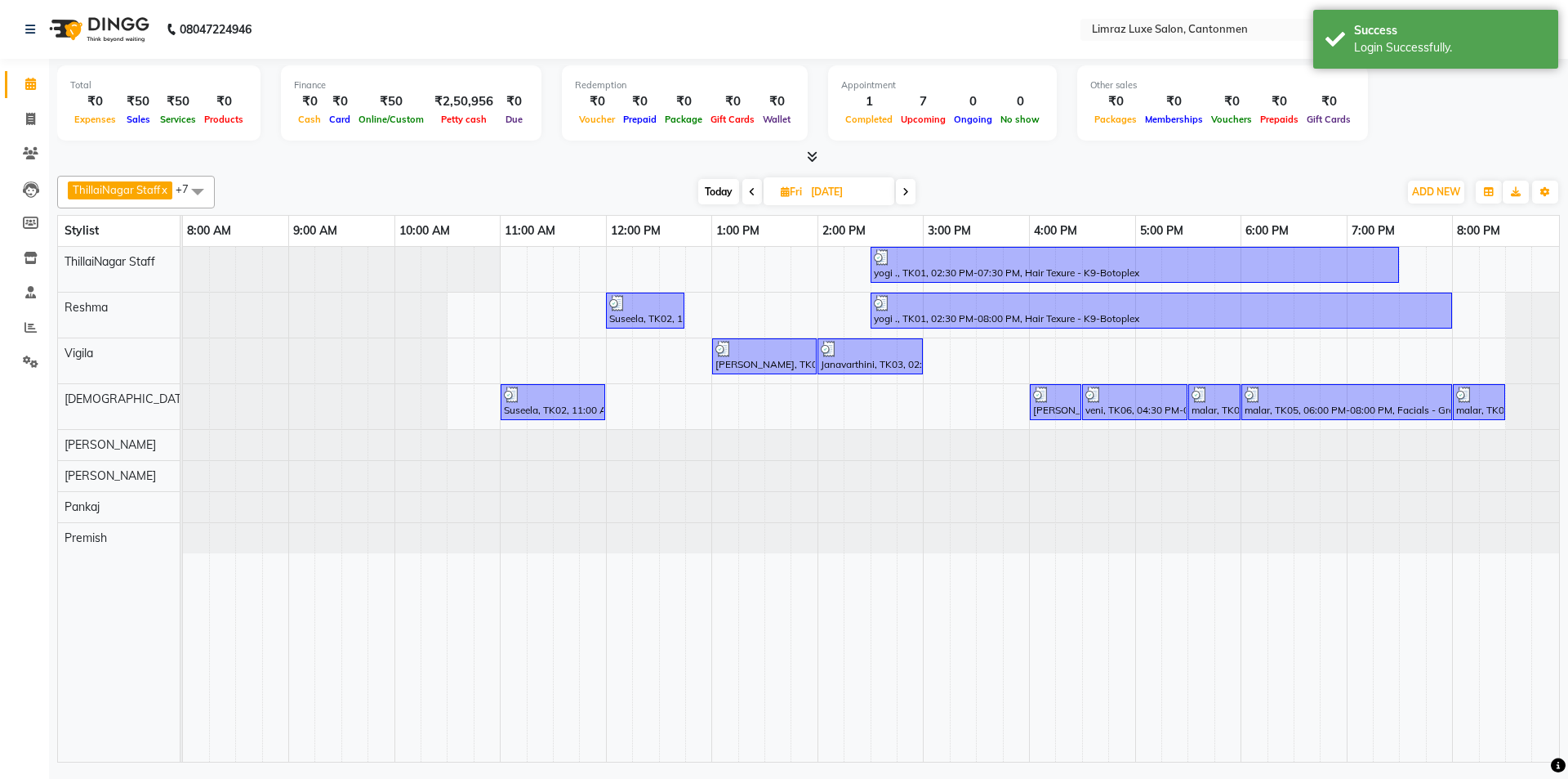
click at [721, 190] on span "Today" at bounding box center [719, 191] width 41 height 26
type input "[DATE]"
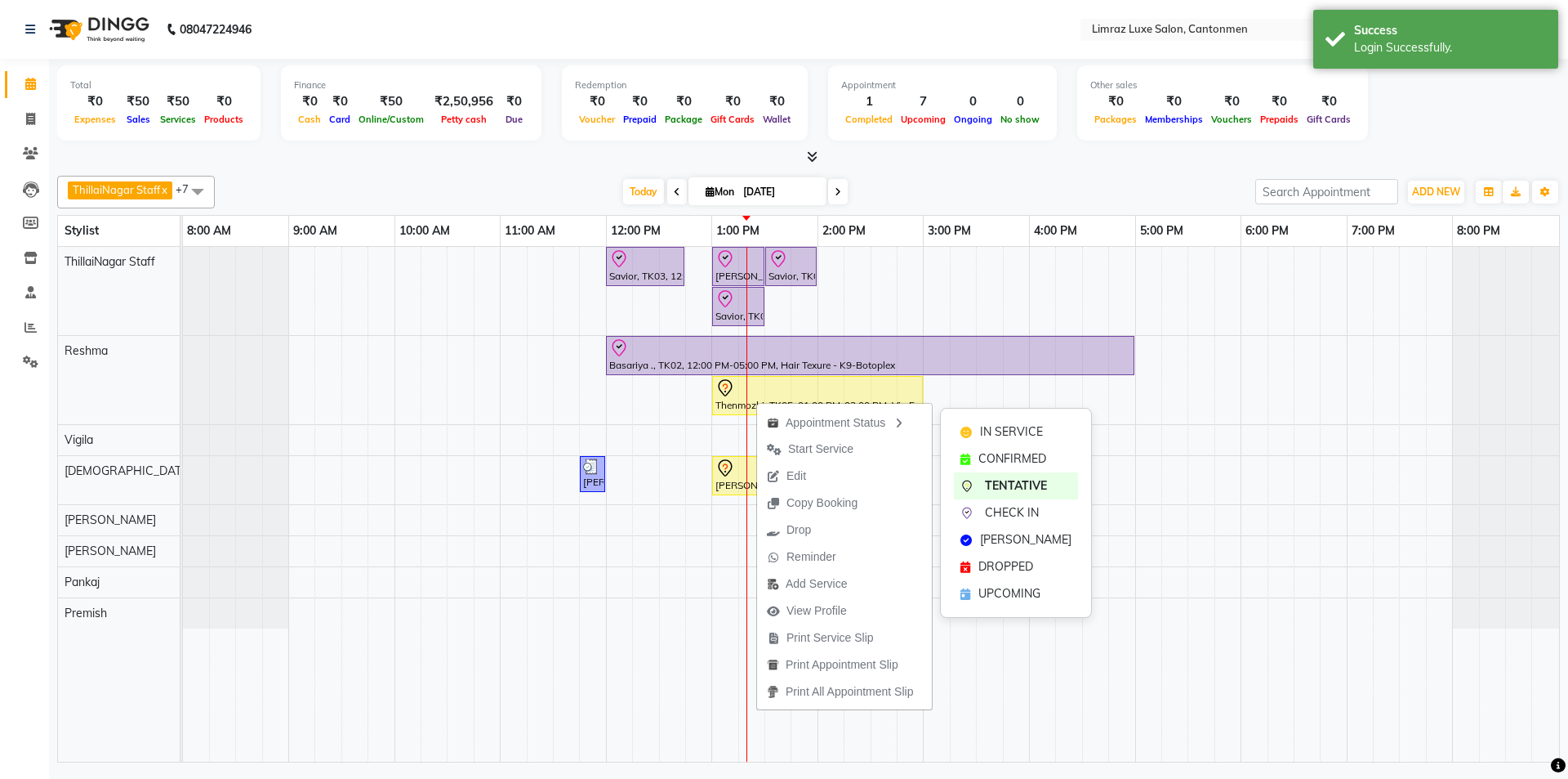
drag, startPoint x: 986, startPoint y: 510, endPoint x: 948, endPoint y: 496, distance: 40.5
click at [782, 510] on span "CHECK IN" at bounding box center [1012, 512] width 54 height 17
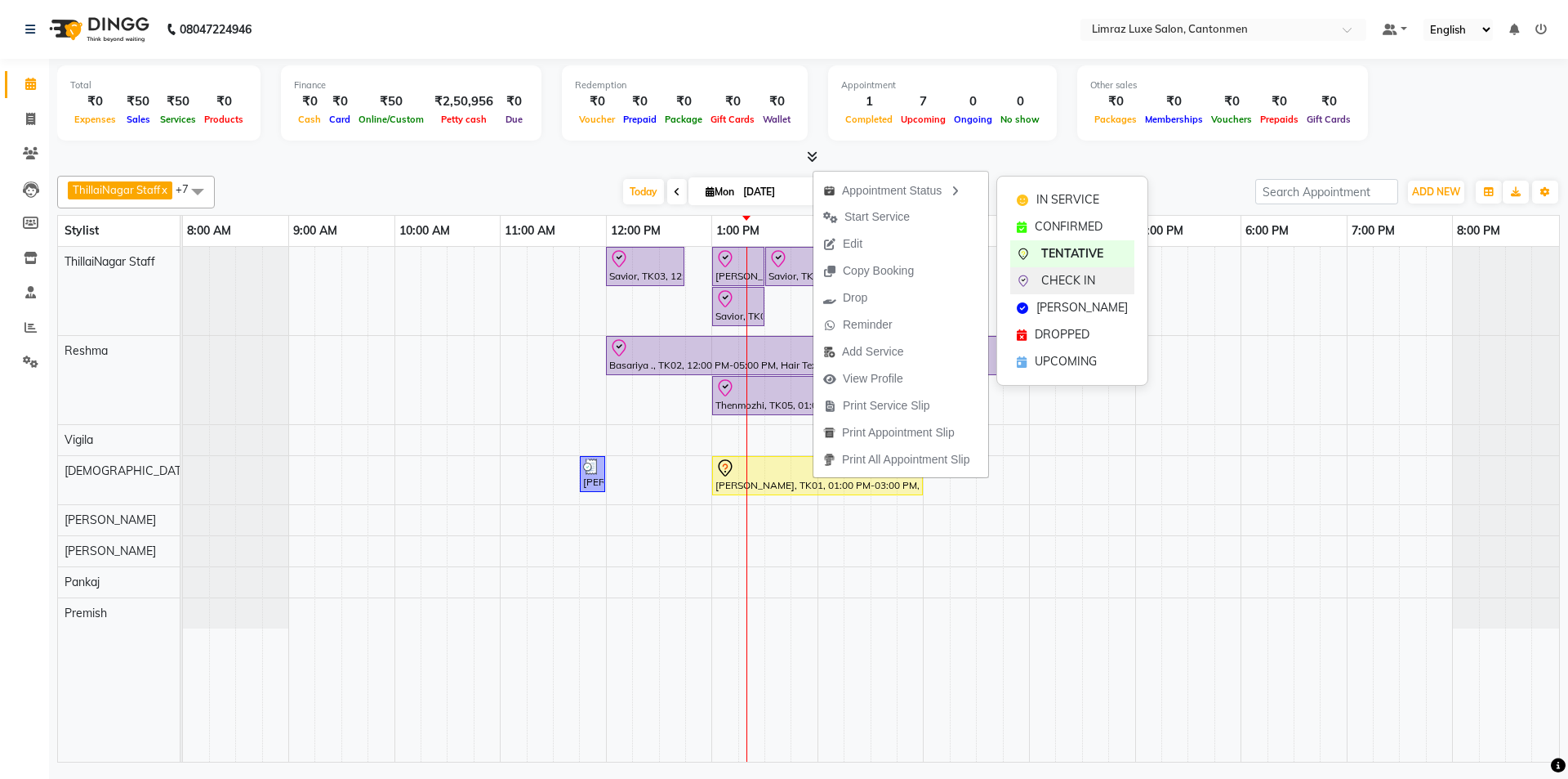
click at [782, 277] on icon at bounding box center [1023, 281] width 13 height 13
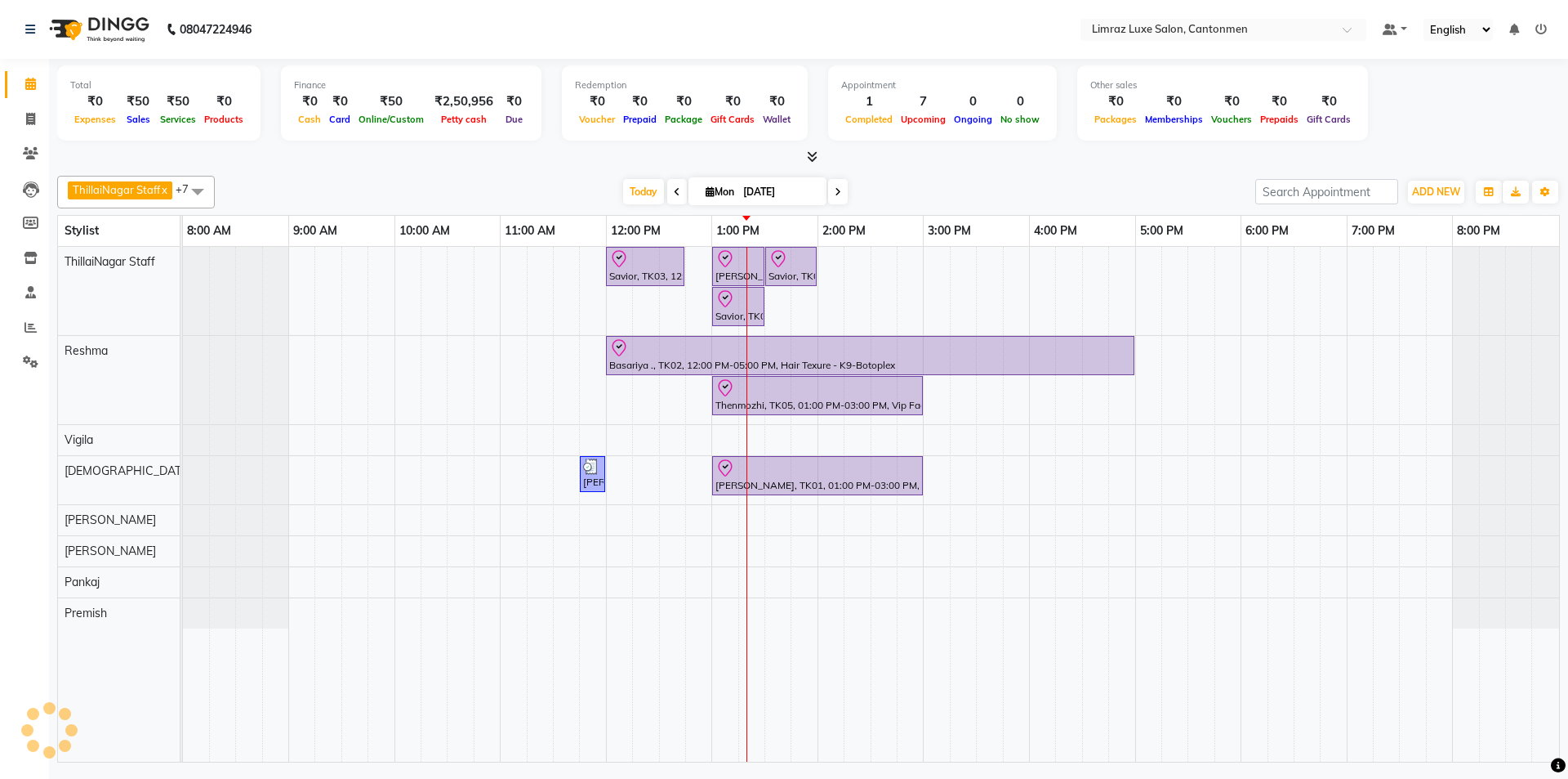
click at [782, 164] on div at bounding box center [808, 158] width 1503 height 17
click at [334, 177] on div "ThillaiNagar Staff x Reshma x Vigila x Vijitha x [PERSON_NAME] x [PERSON_NAME] …" at bounding box center [808, 192] width 1503 height 32
click at [556, 168] on div "Total ₹0 Expenses ₹50 Sales ₹50 Services ₹0 Products Finance ₹0 Cash ₹0 Card ₹5…" at bounding box center [808, 413] width 1519 height 707
click at [197, 188] on span at bounding box center [198, 191] width 32 height 31
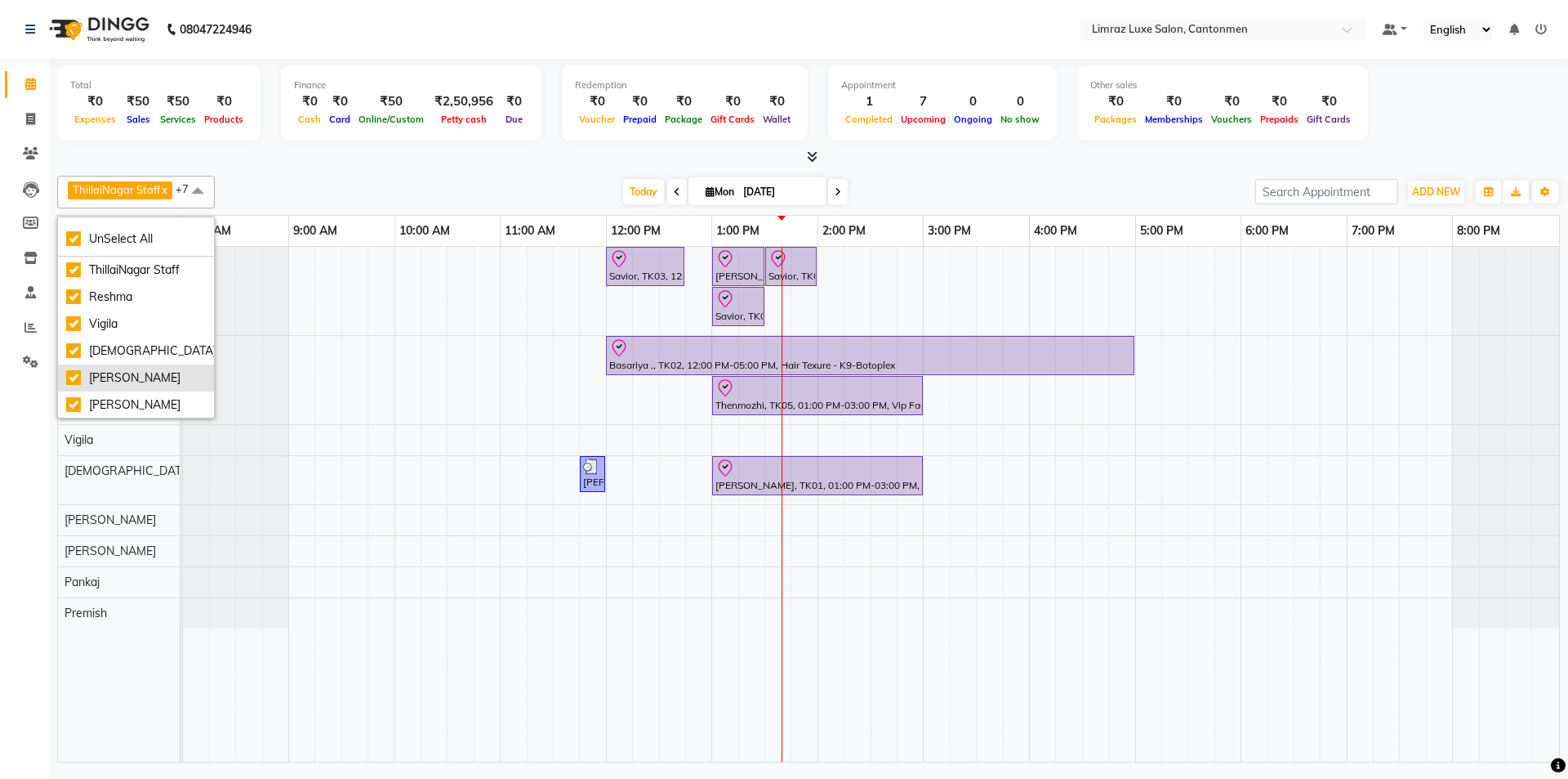
scroll to position [54, 0]
click at [108, 391] on li "Premish" at bounding box center [136, 404] width 156 height 27
checkbox input "false"
click at [112, 381] on div "Pankaj" at bounding box center [136, 378] width 140 height 17
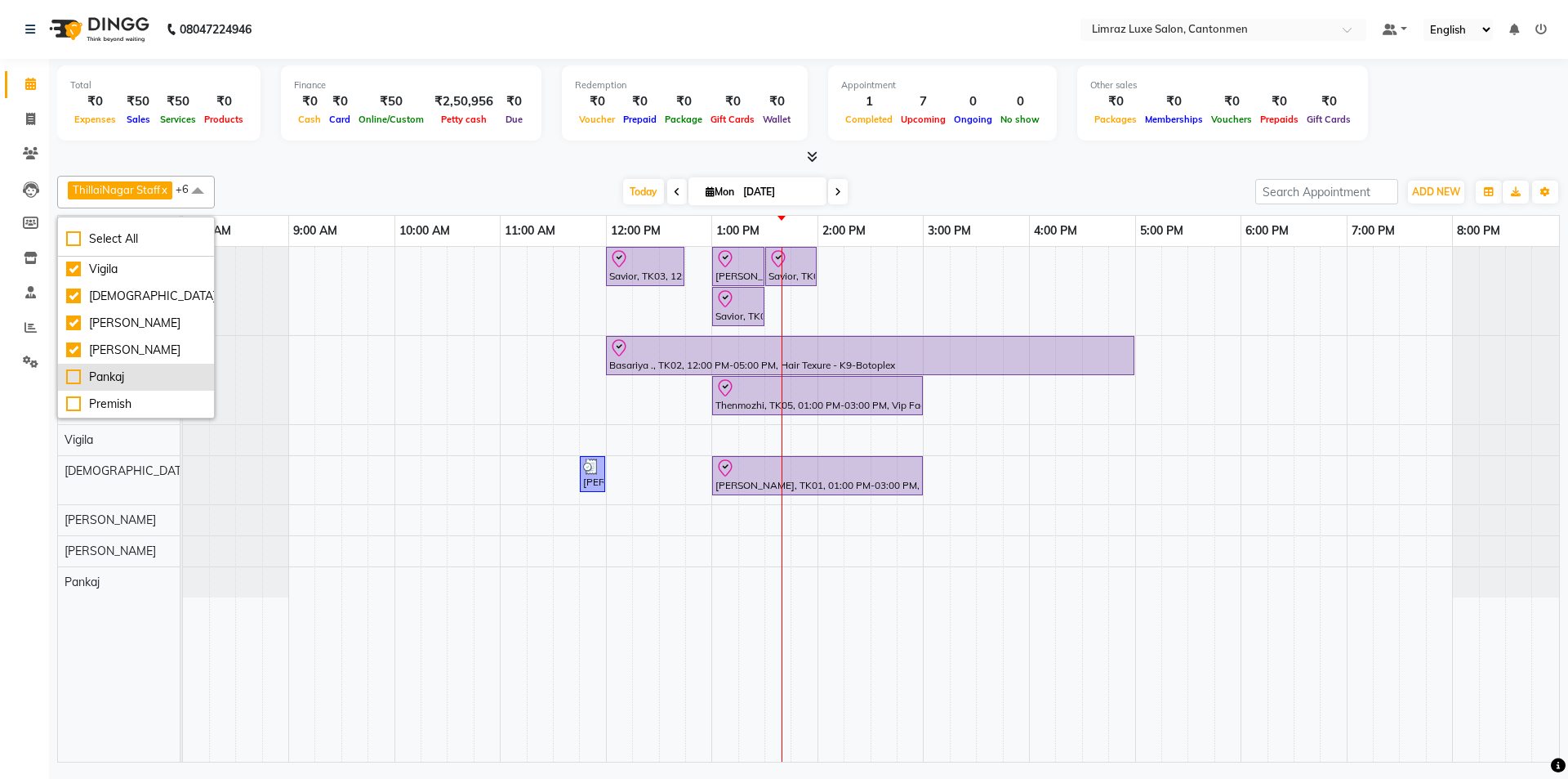
checkbox input "false"
click at [113, 354] on div "[PERSON_NAME]" at bounding box center [136, 350] width 140 height 17
checkbox input "false"
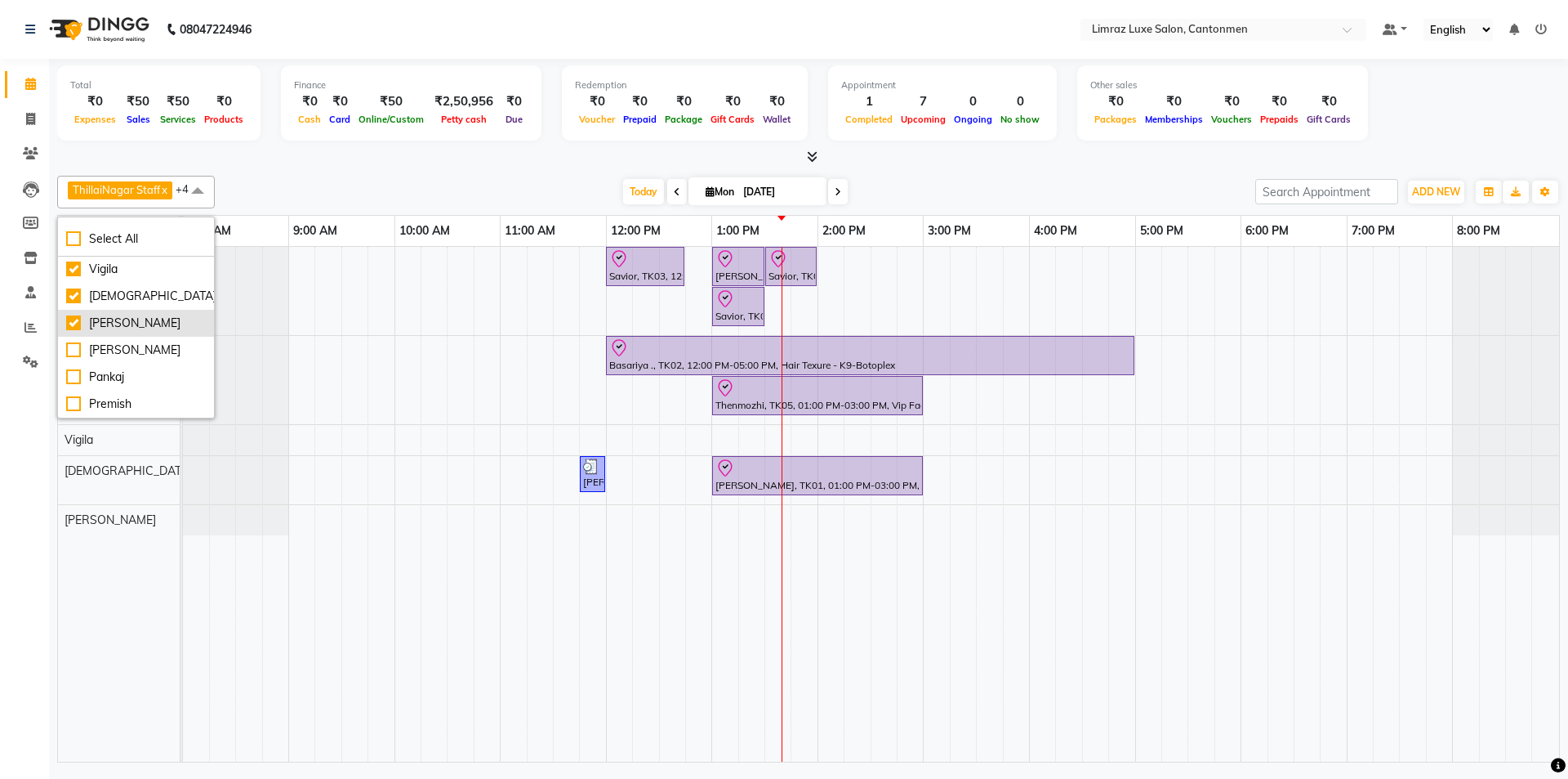
click at [123, 327] on div "[PERSON_NAME]" at bounding box center [136, 323] width 140 height 17
checkbox input "false"
click at [114, 326] on div "Vigila" at bounding box center [136, 324] width 140 height 17
checkbox input "false"
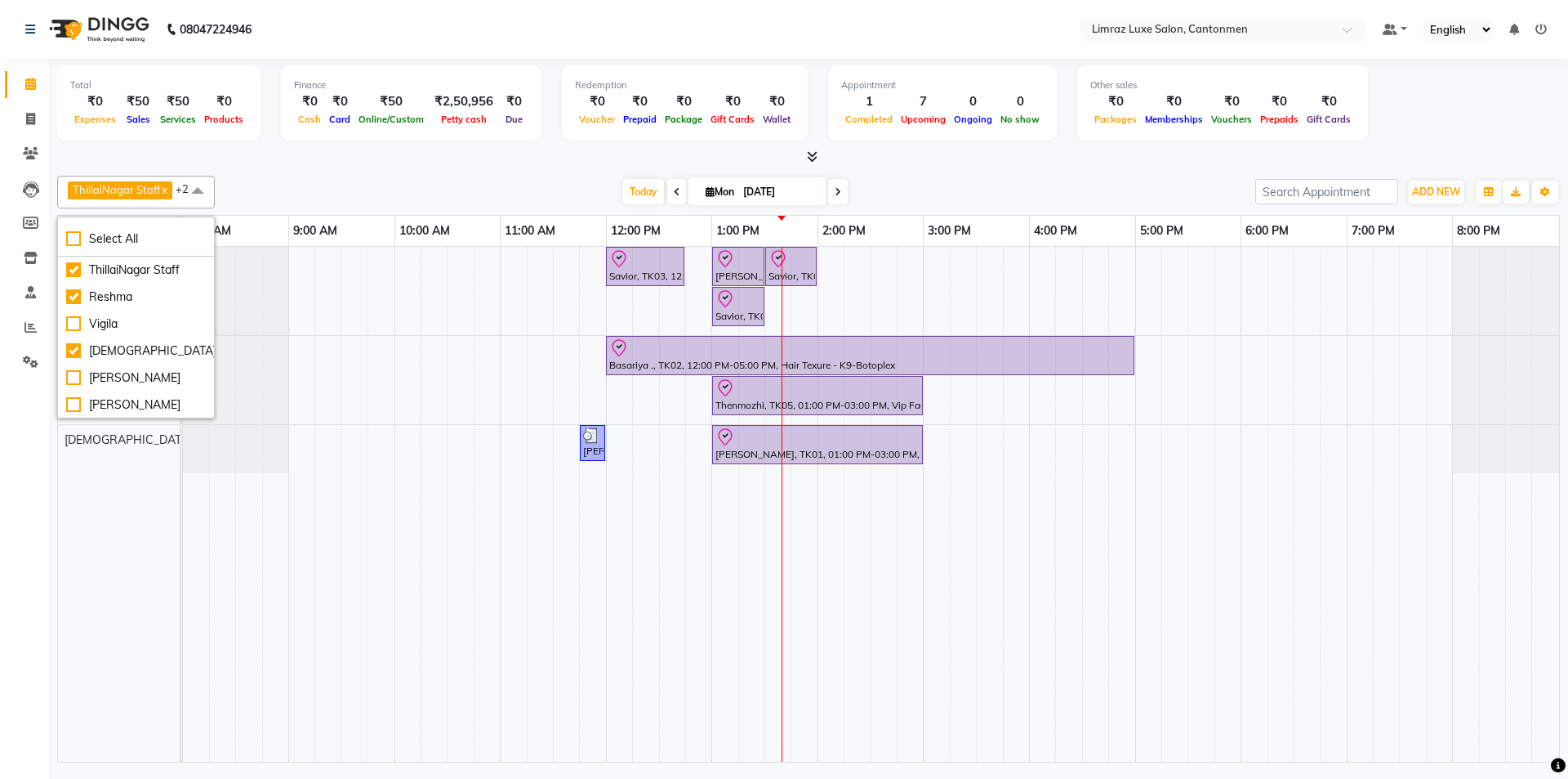
click at [352, 188] on div "[DATE] [DATE]" at bounding box center [735, 192] width 1024 height 25
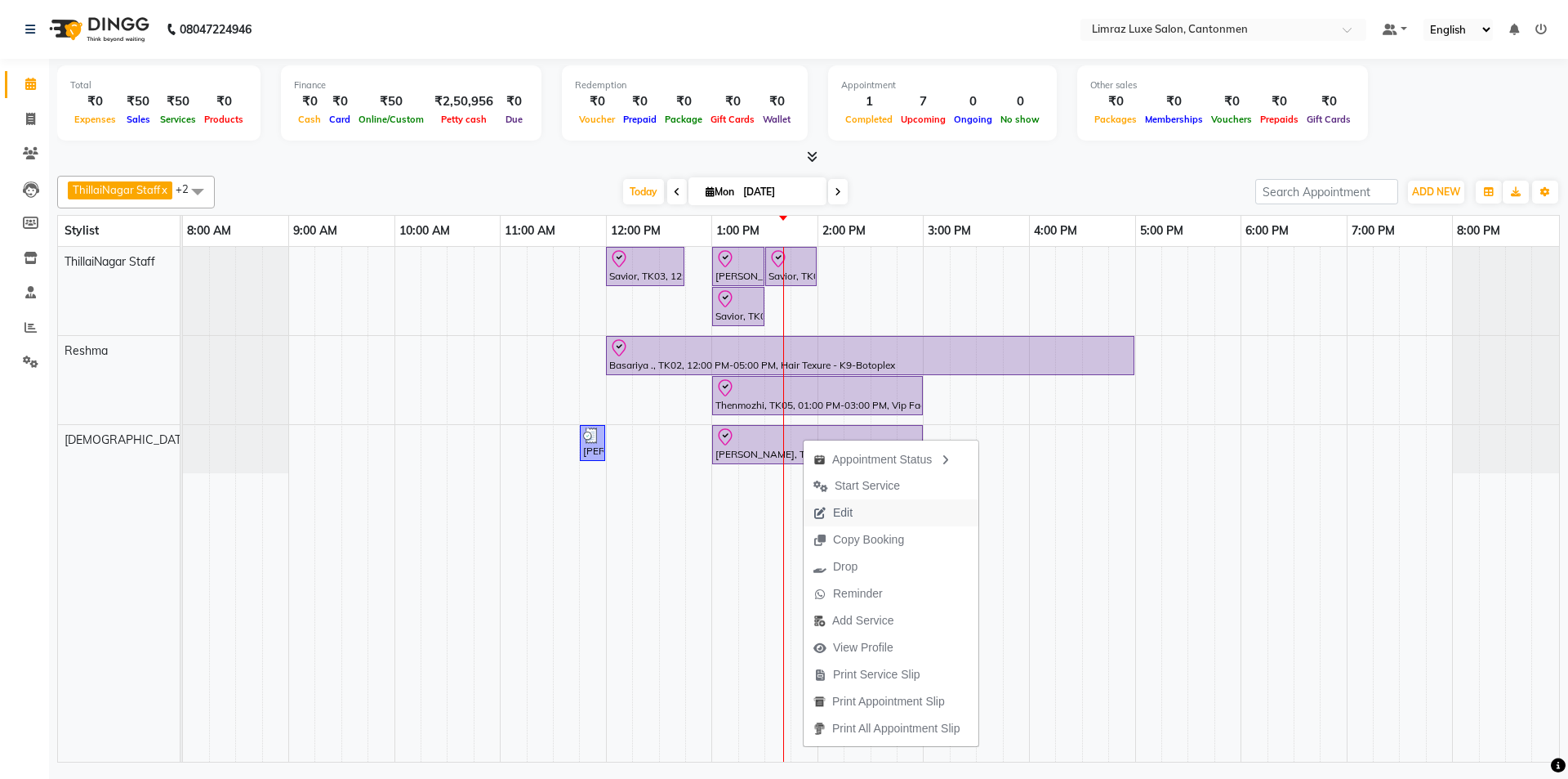
click at [782, 509] on button "Edit" at bounding box center [891, 512] width 175 height 27
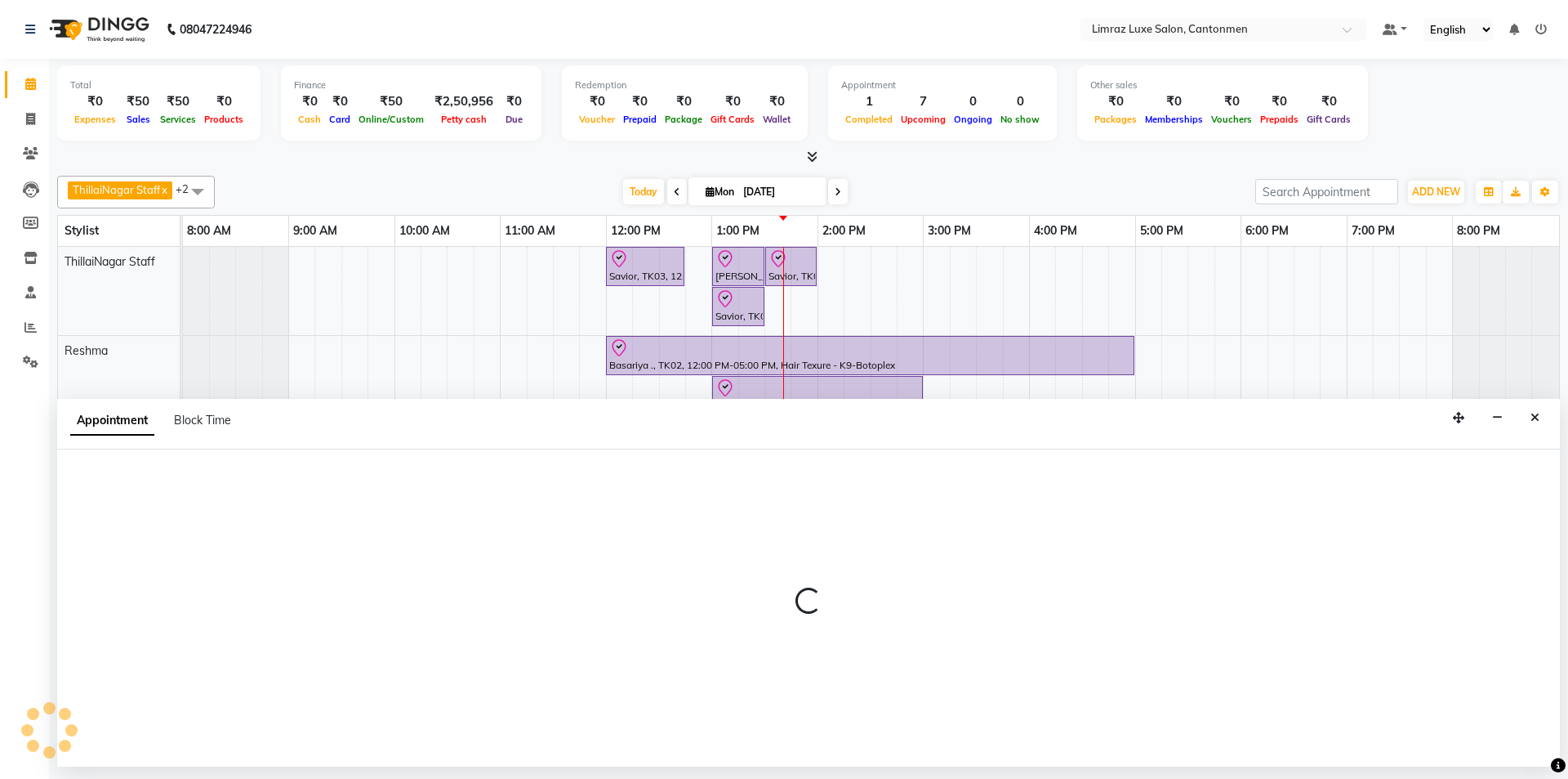
select select "tentative"
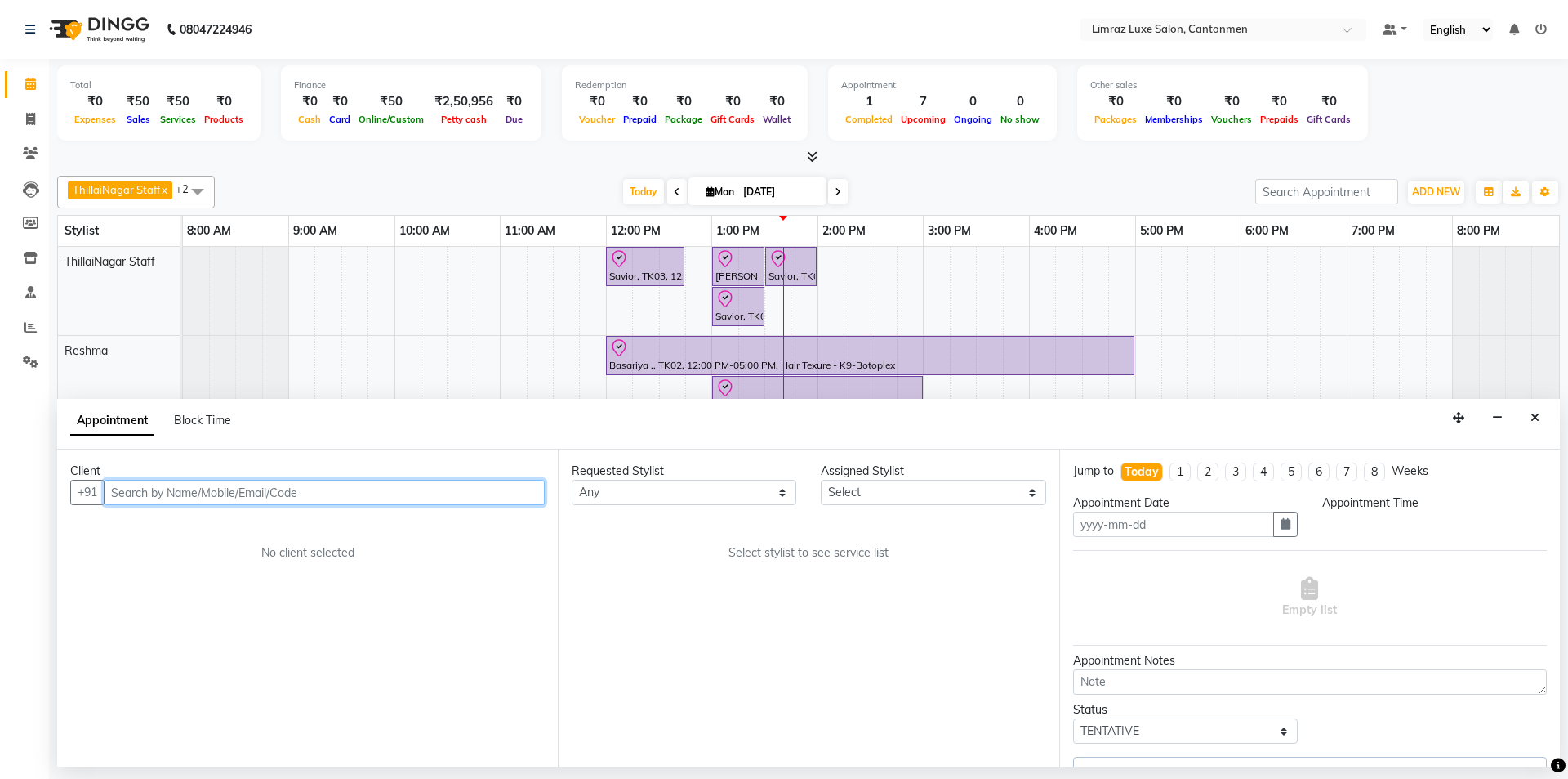
type input "[DATE]"
select select "check-in"
select select "63048"
select select "780"
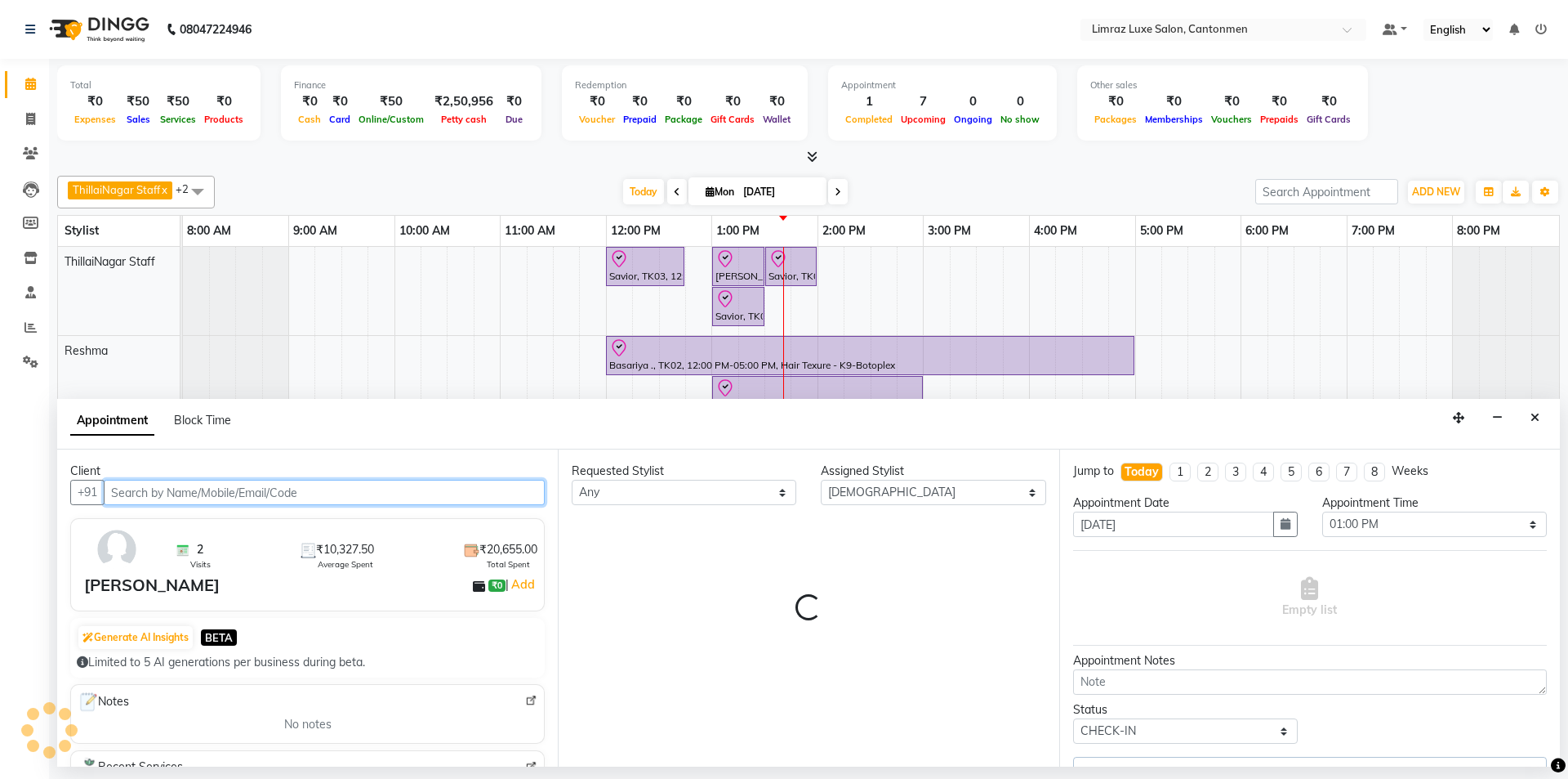
select select "3643"
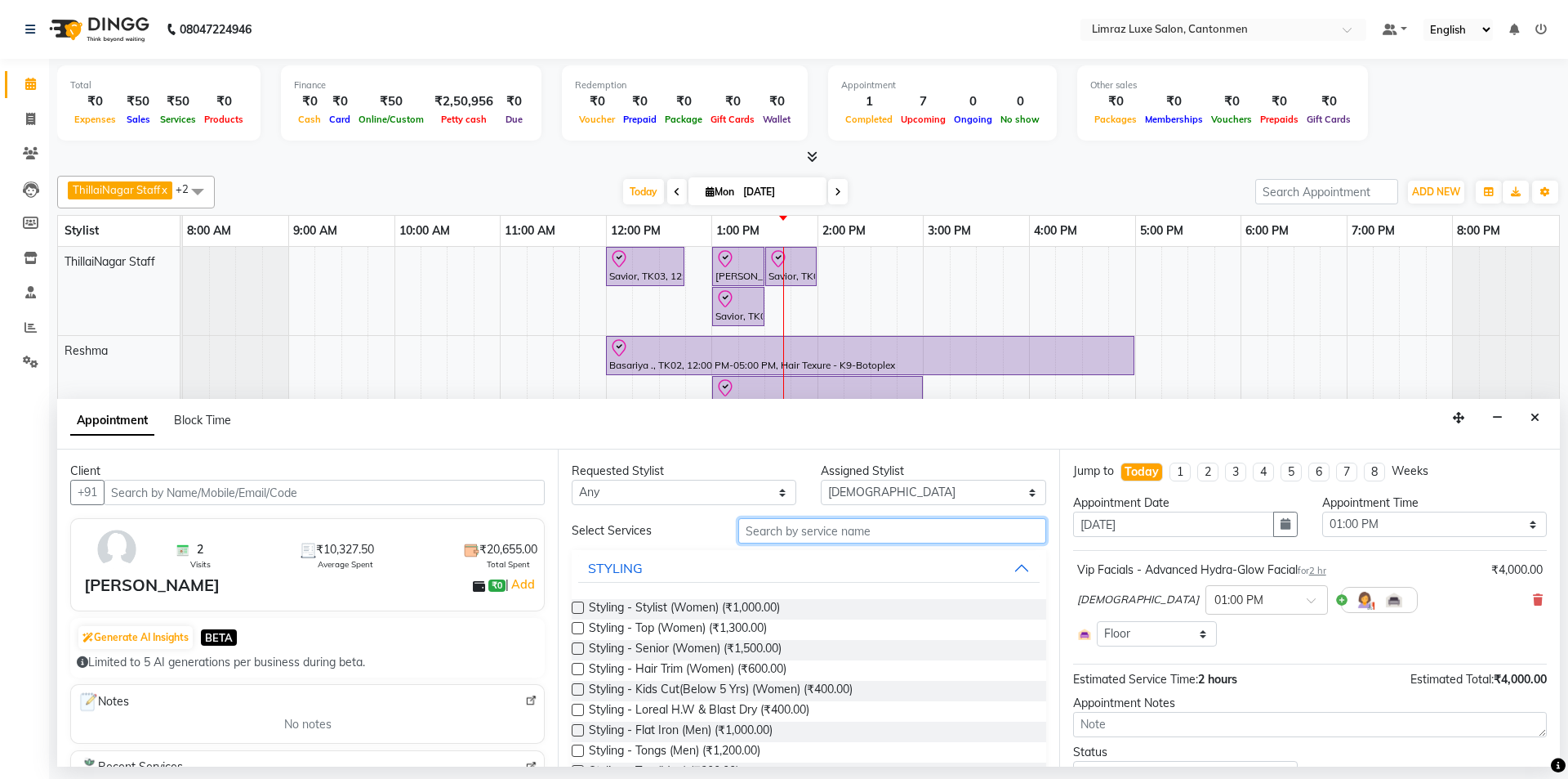
click at [782, 529] on input "text" at bounding box center [892, 530] width 308 height 26
type input "det"
click at [679, 630] on span "Detan - Full Leg Detan (₹700.00)" at bounding box center [675, 629] width 172 height 20
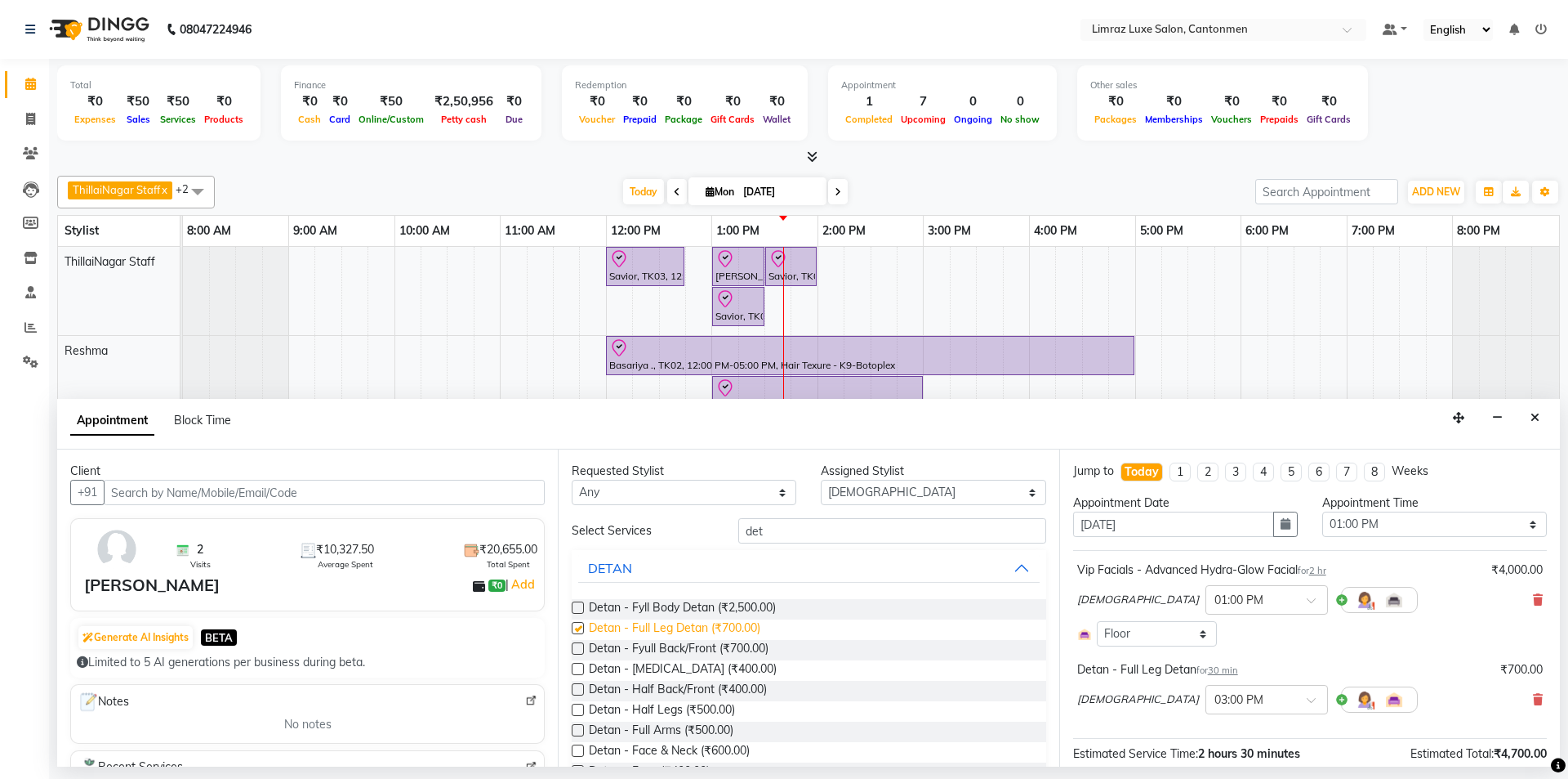
checkbox input "false"
click at [782, 701] on icon at bounding box center [1538, 700] width 10 height 11
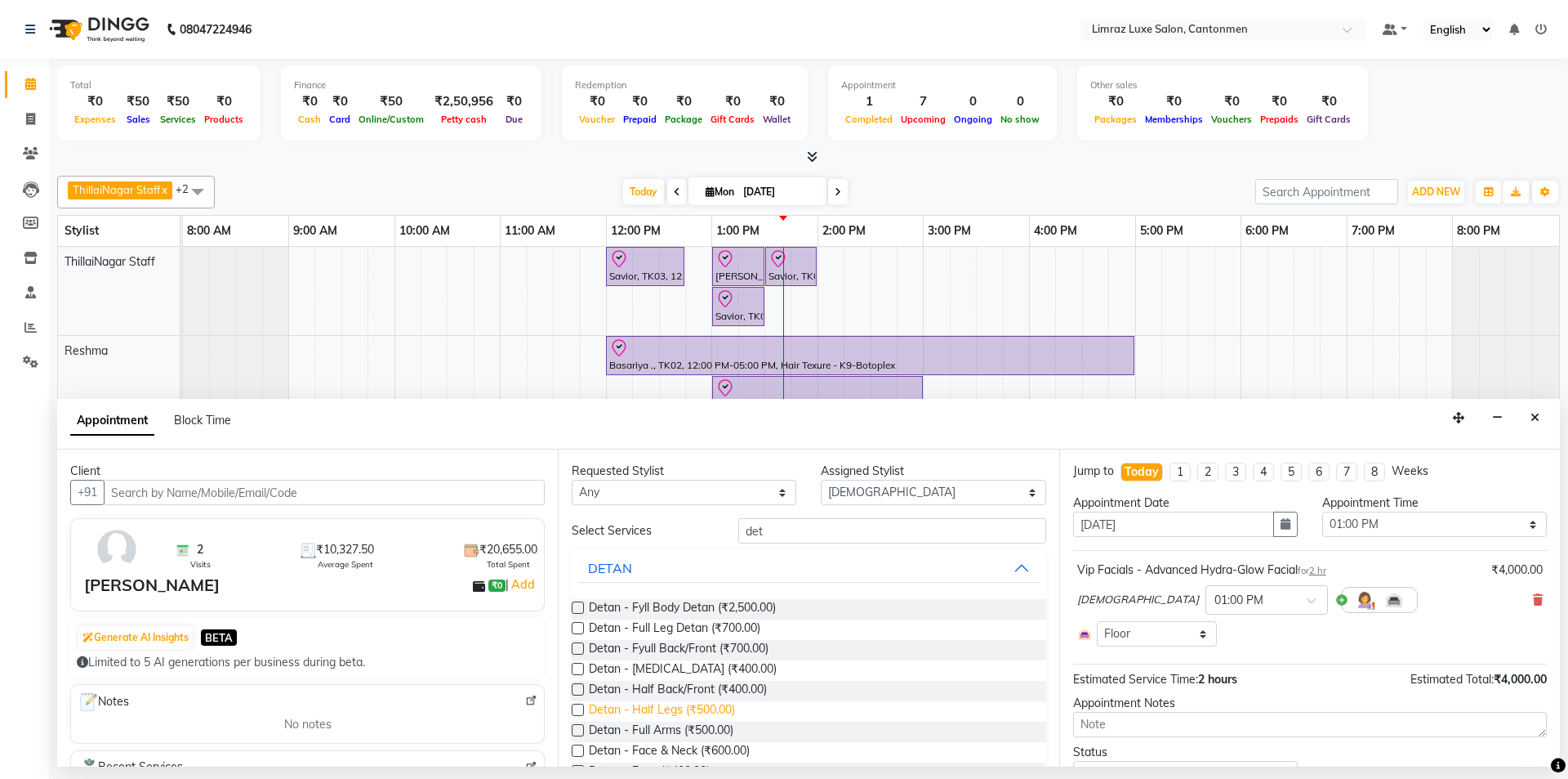
click at [663, 711] on span "Detan - Half Legs (₹500.00)" at bounding box center [661, 710] width 146 height 20
checkbox input "false"
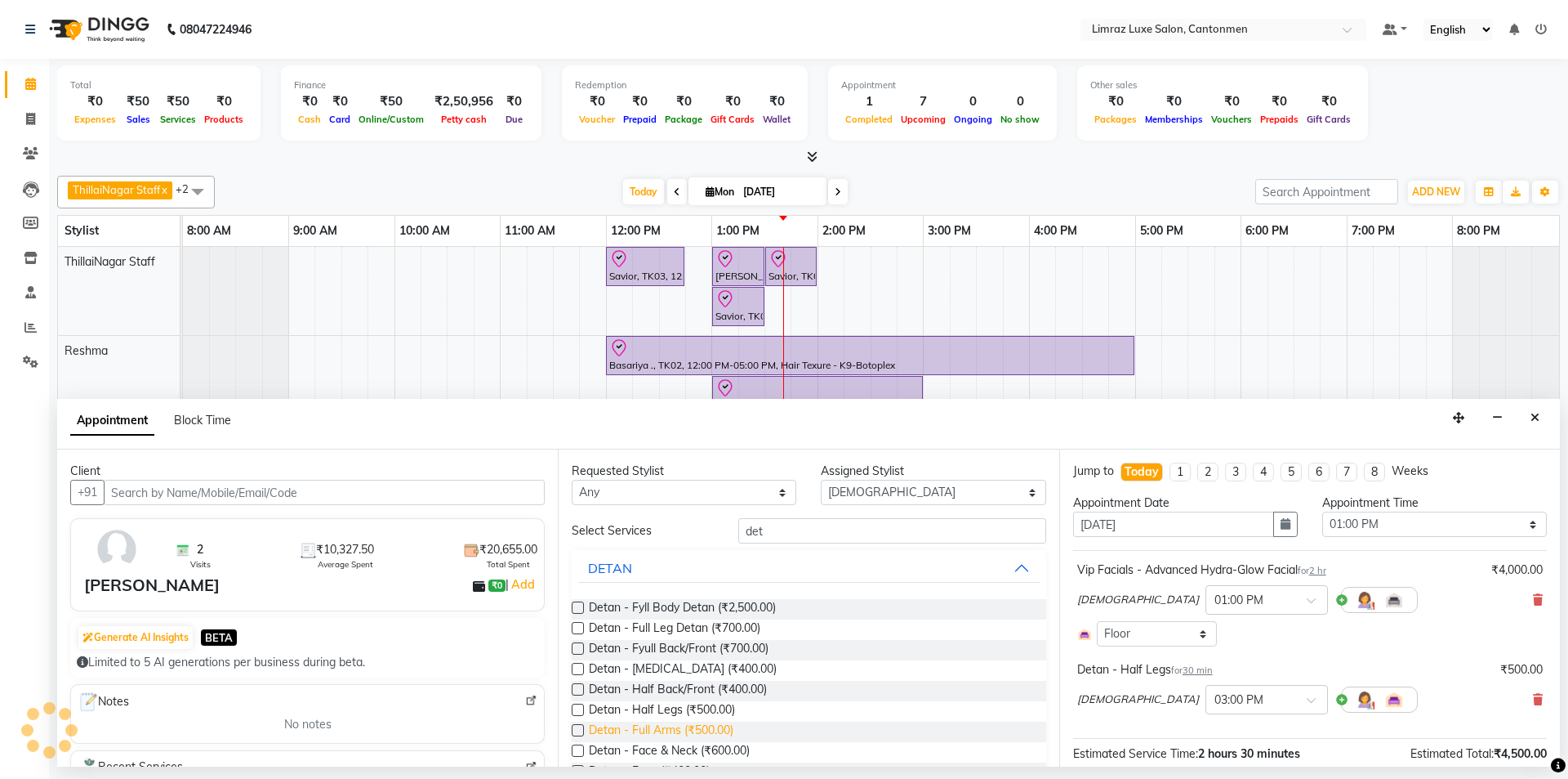
click at [684, 730] on span "Detan - Full Arms (₹500.00)" at bounding box center [660, 731] width 144 height 20
checkbox input "false"
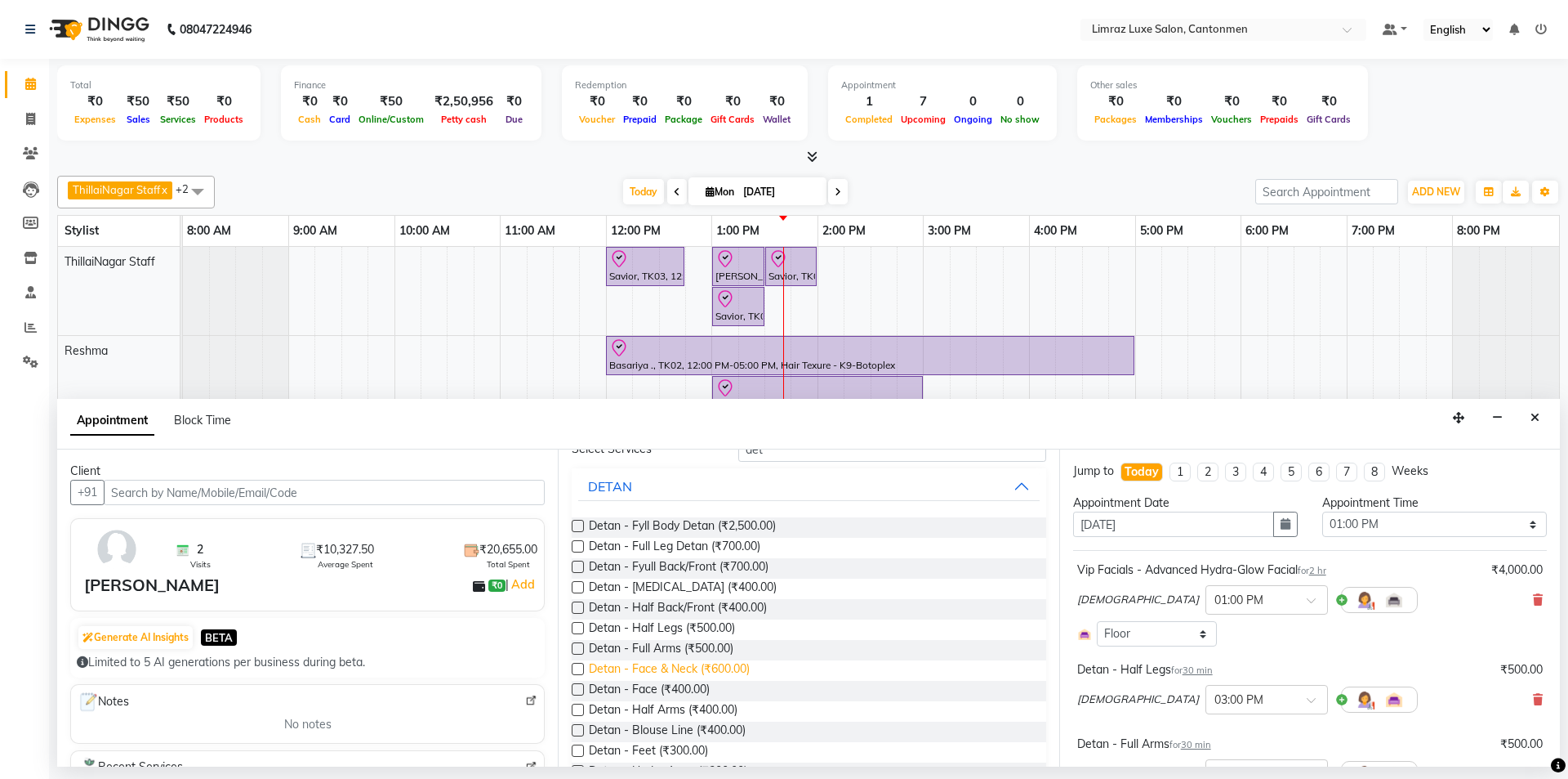
click at [710, 665] on span "Detan - Face & Neck (₹600.00)" at bounding box center [669, 670] width 161 height 20
checkbox input "false"
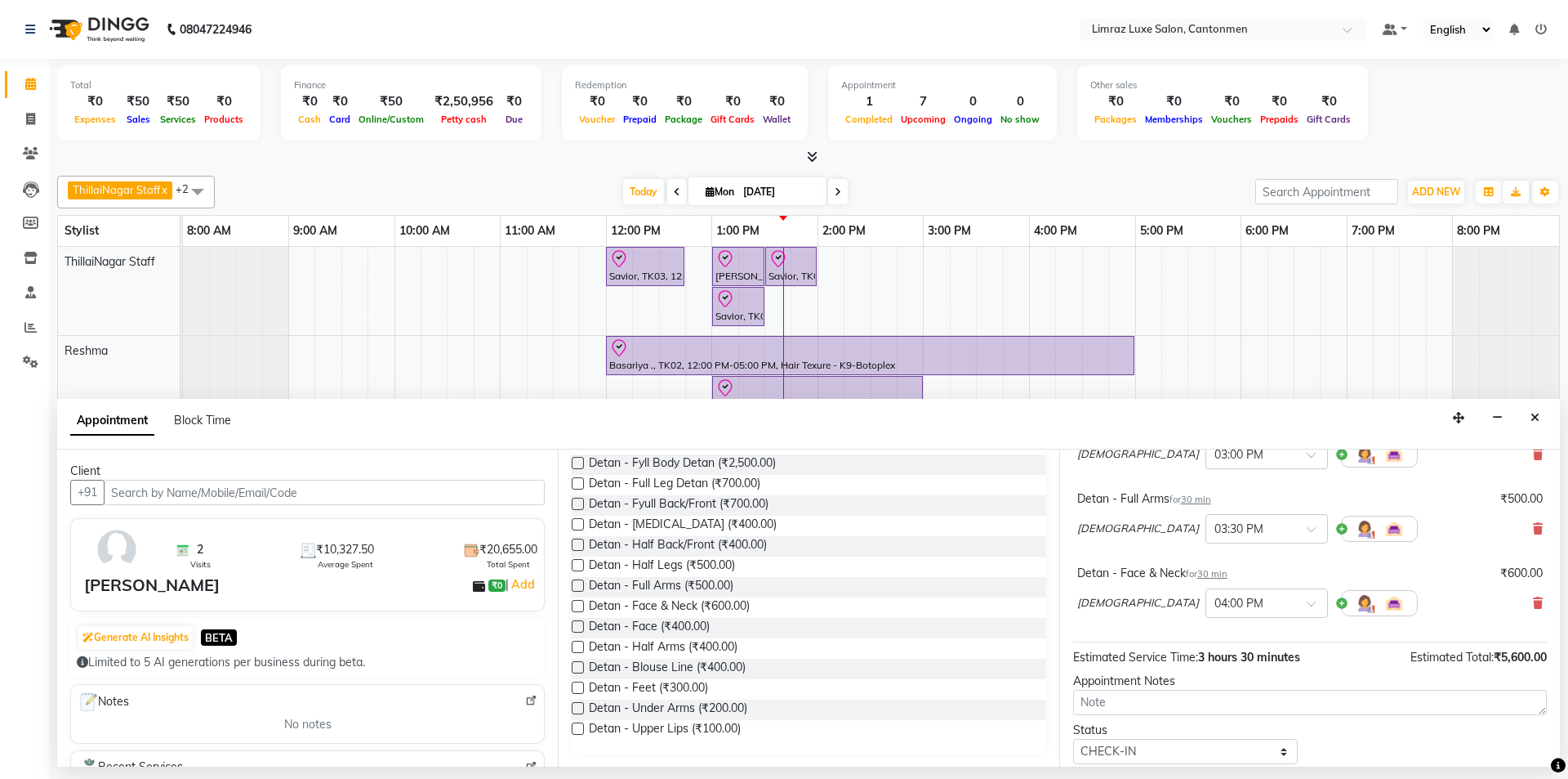
scroll to position [0, 0]
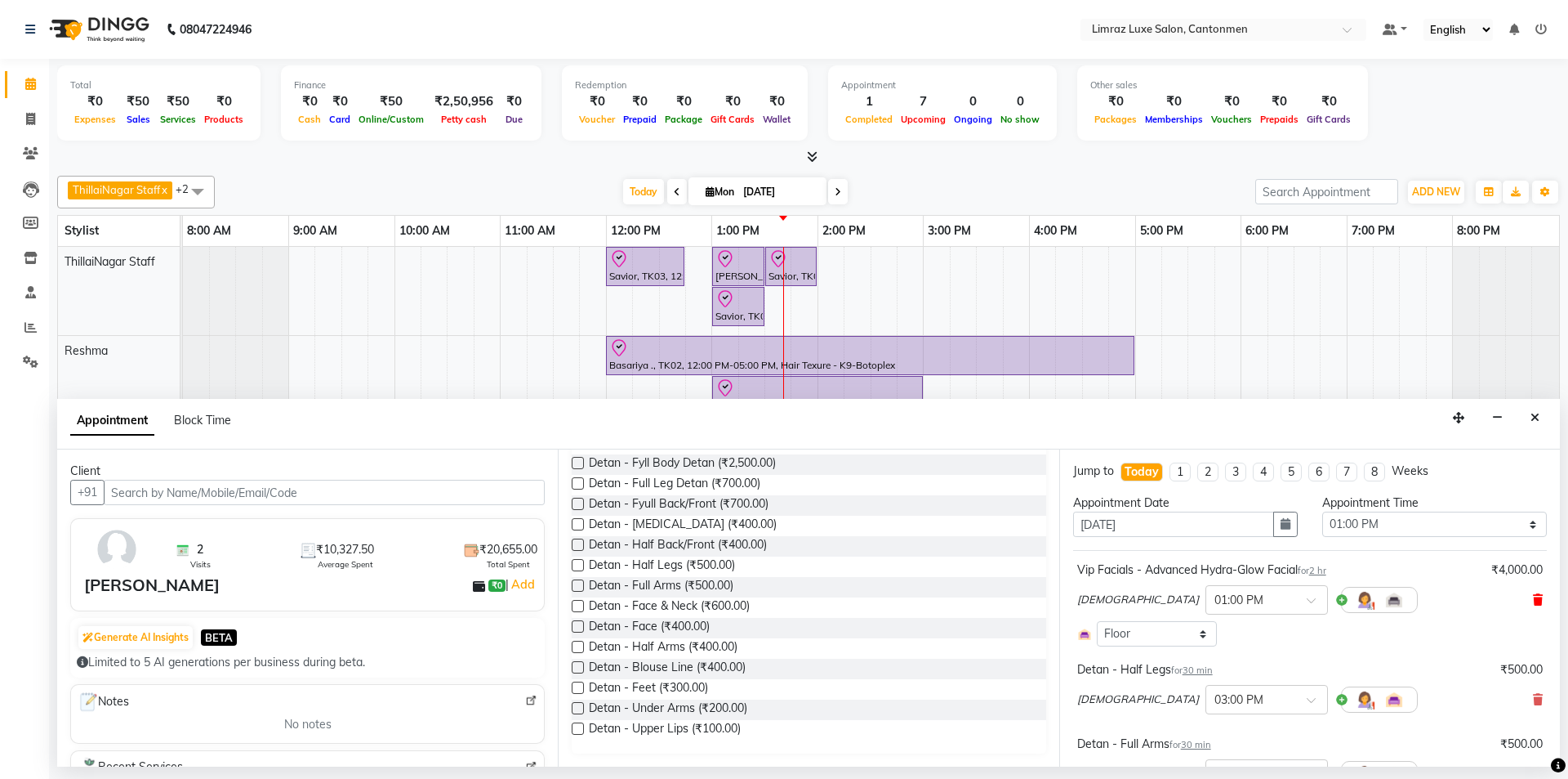
click at [782, 599] on icon at bounding box center [1538, 599] width 10 height 11
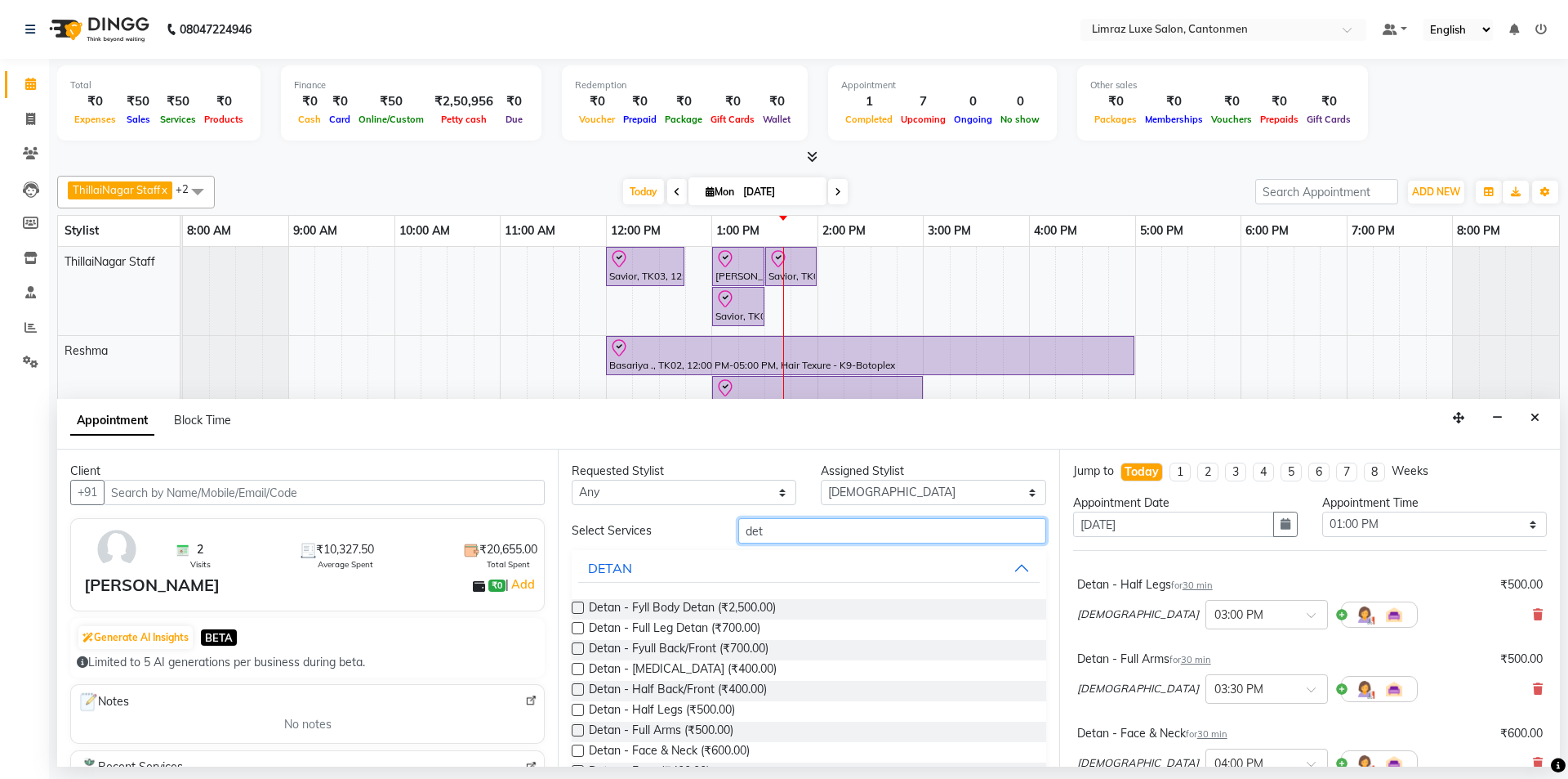
drag, startPoint x: 788, startPoint y: 529, endPoint x: 714, endPoint y: 546, distance: 75.9
click at [714, 546] on div "Select Services det DETAN Detan - Fyll Body Detan (₹2,500.00) Detan - Full Leg …" at bounding box center [808, 708] width 474 height 380
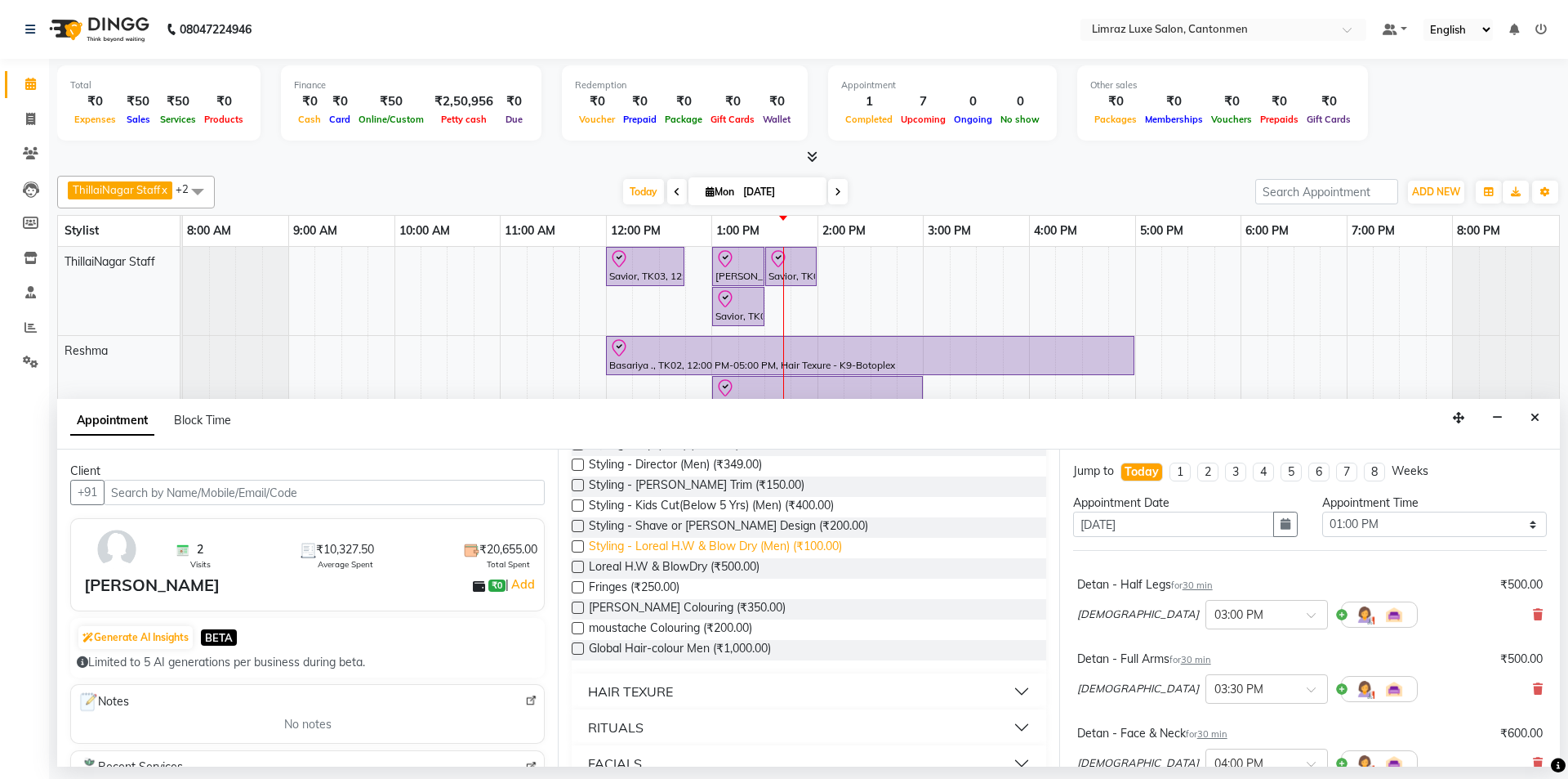
scroll to position [408, 0]
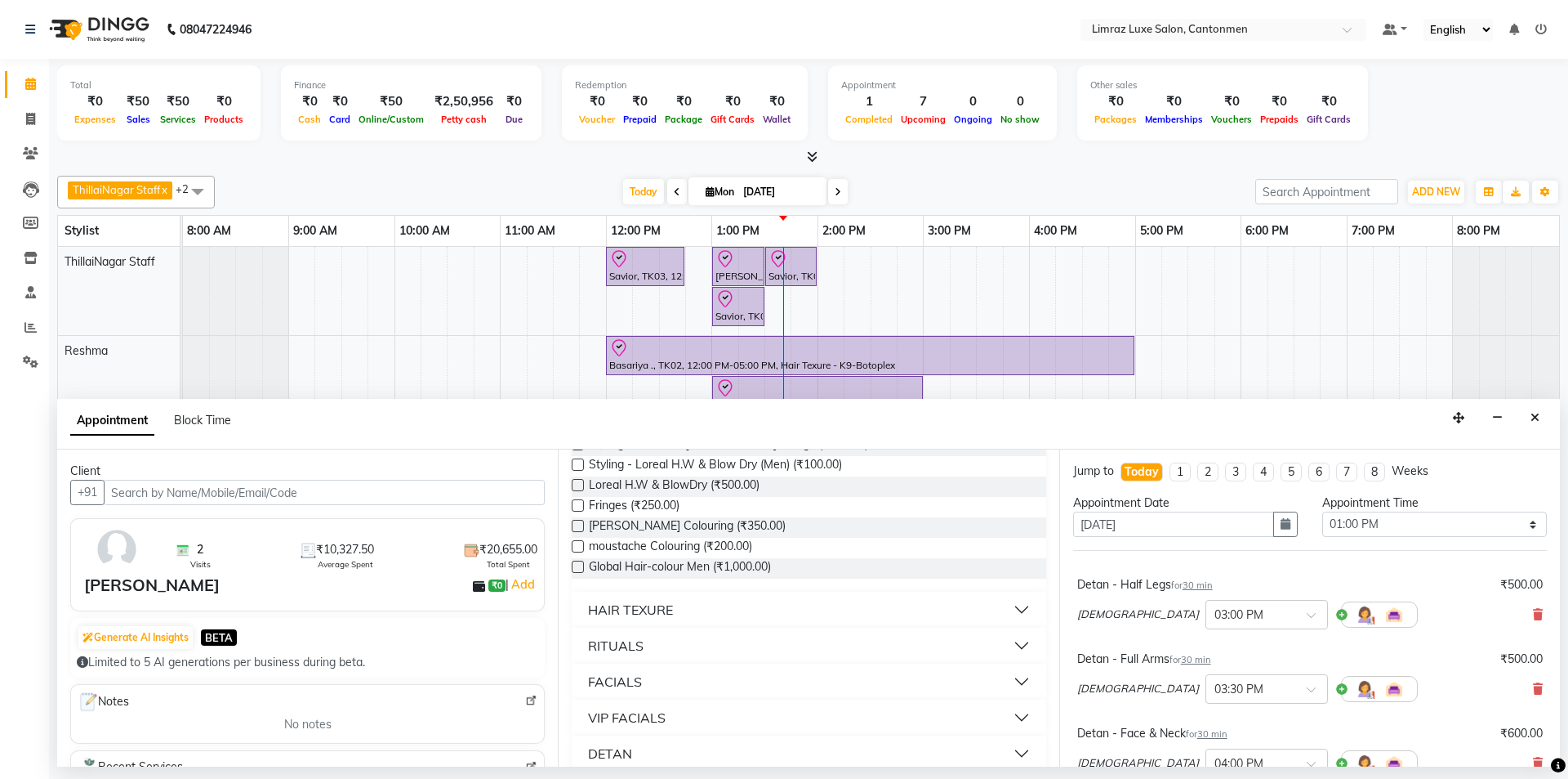
click at [676, 673] on button "FACIALS" at bounding box center [808, 682] width 461 height 30
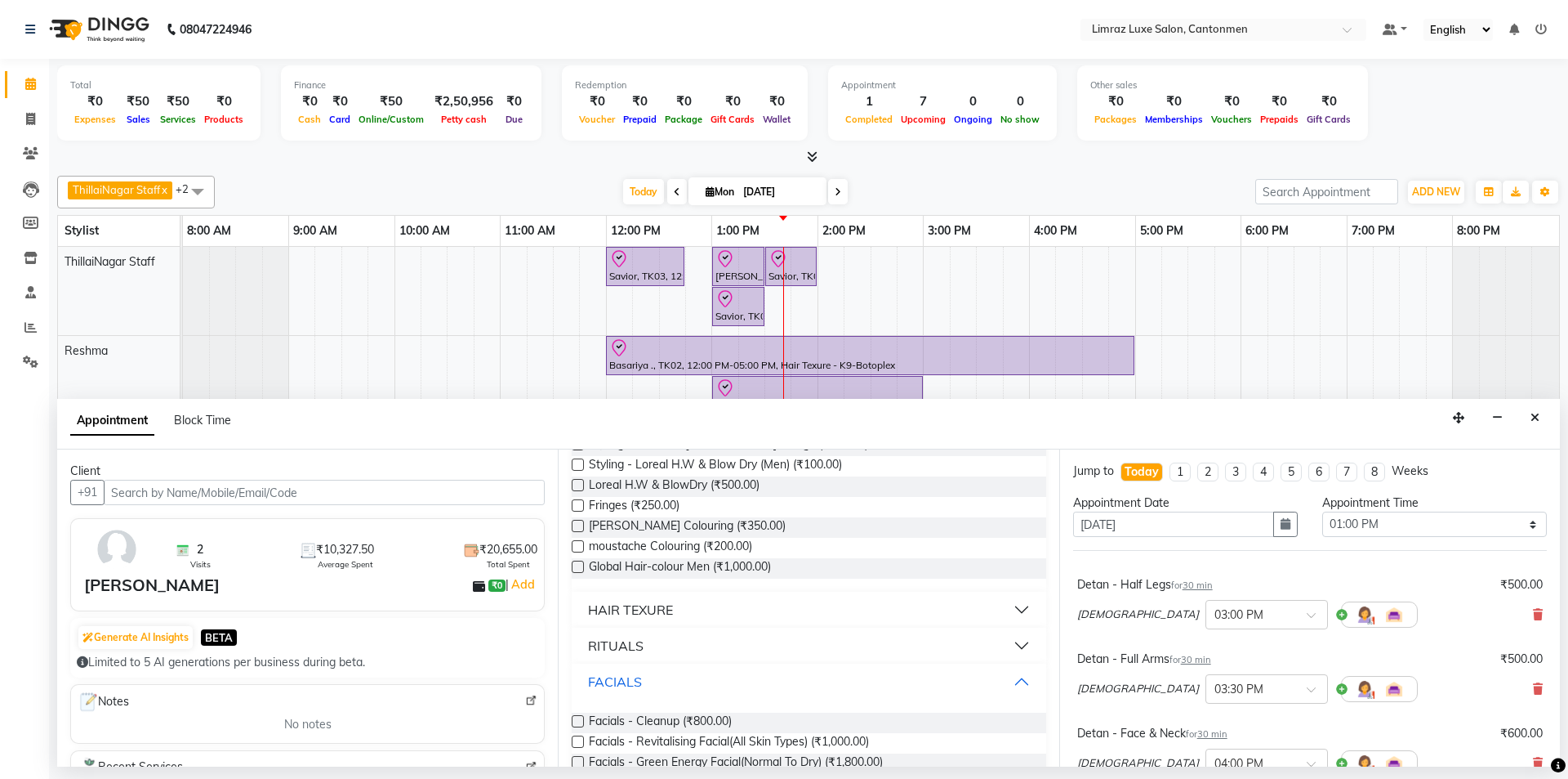
click at [684, 683] on button "FACIALS" at bounding box center [808, 682] width 461 height 30
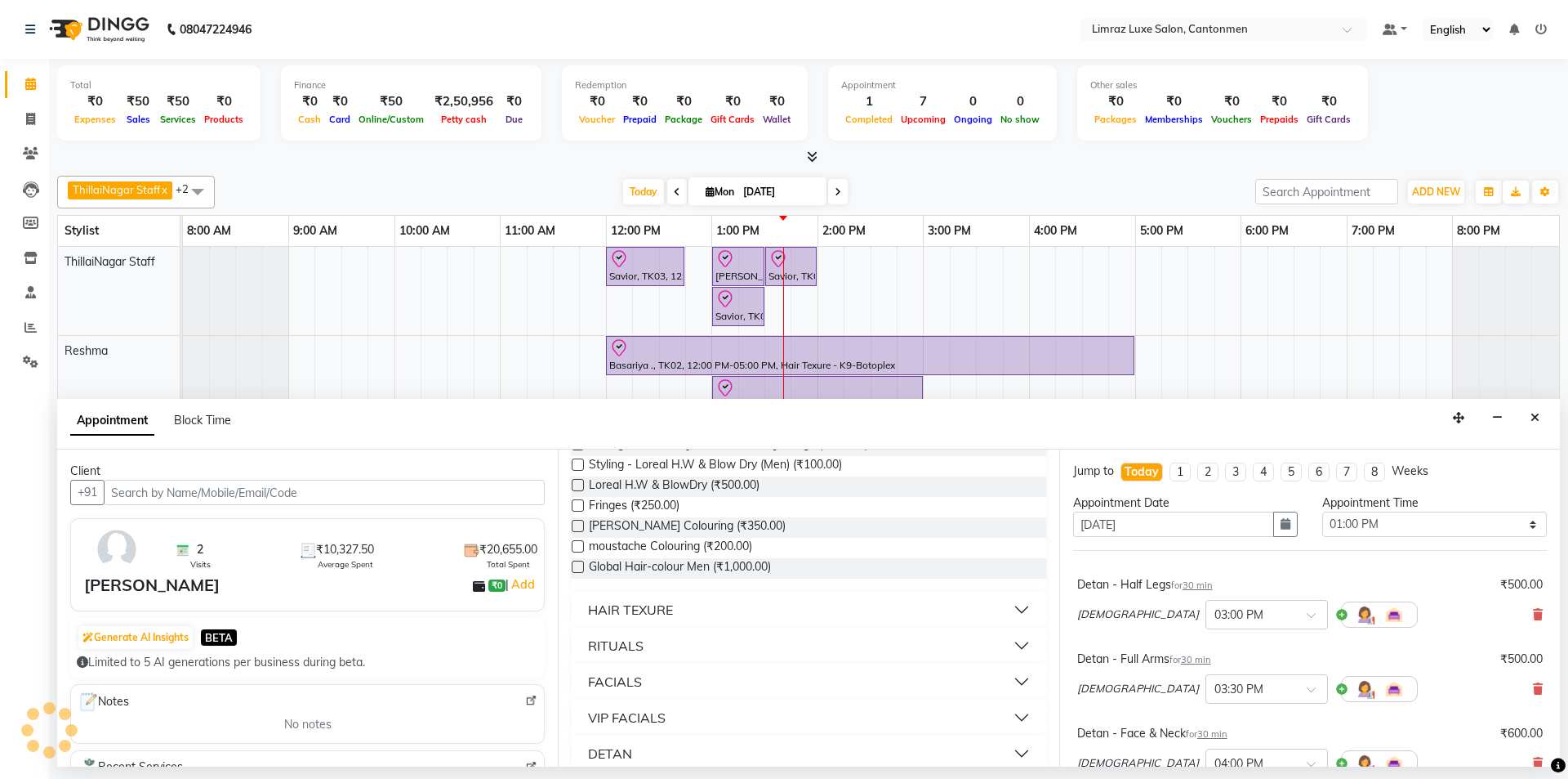
click at [661, 706] on button "VIP FACIALS" at bounding box center [808, 717] width 461 height 30
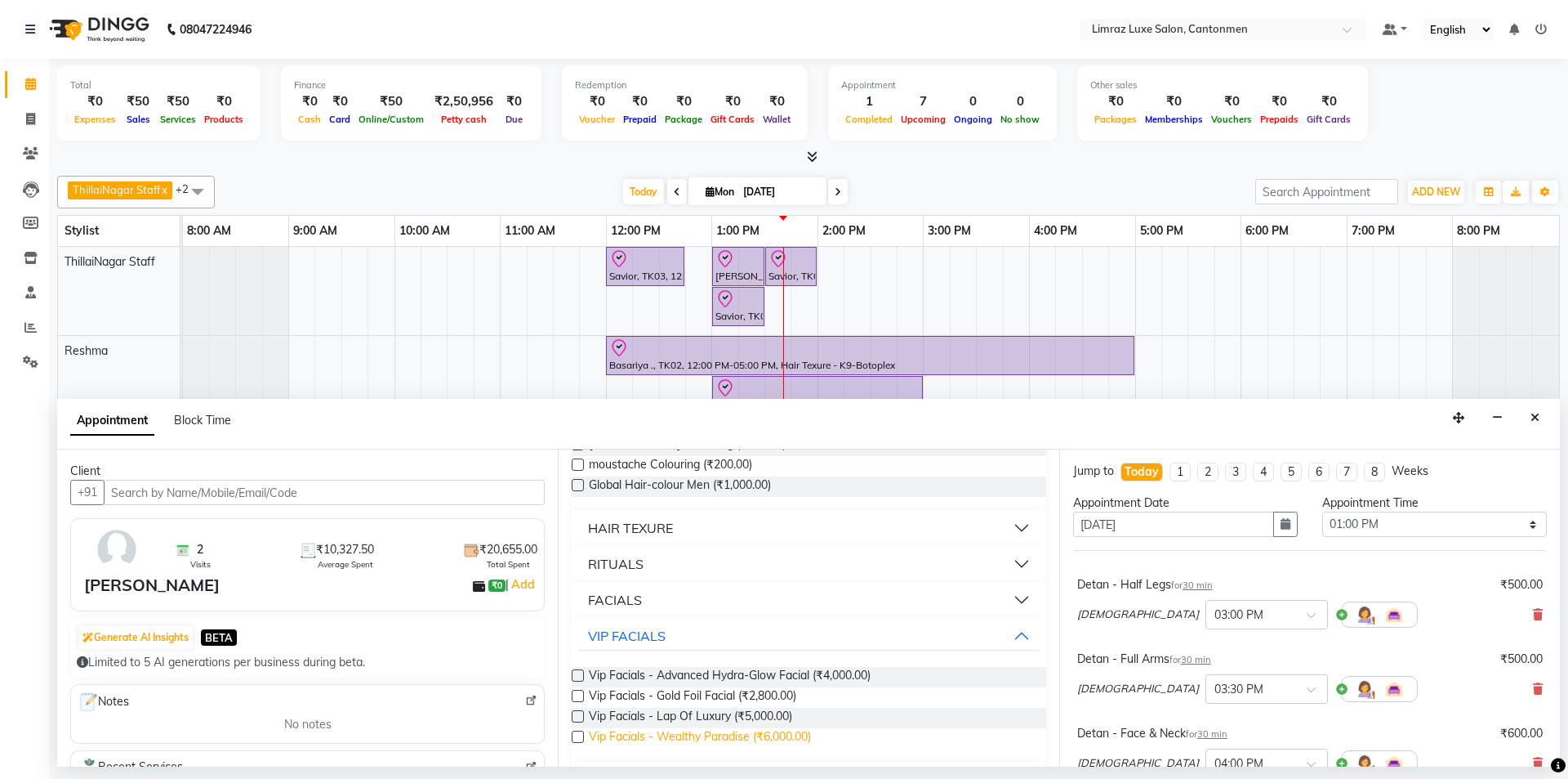
click at [745, 737] on span "Vip Facials - Wealthy Paradise (₹6,000.00)" at bounding box center [699, 738] width 223 height 20
checkbox input "false"
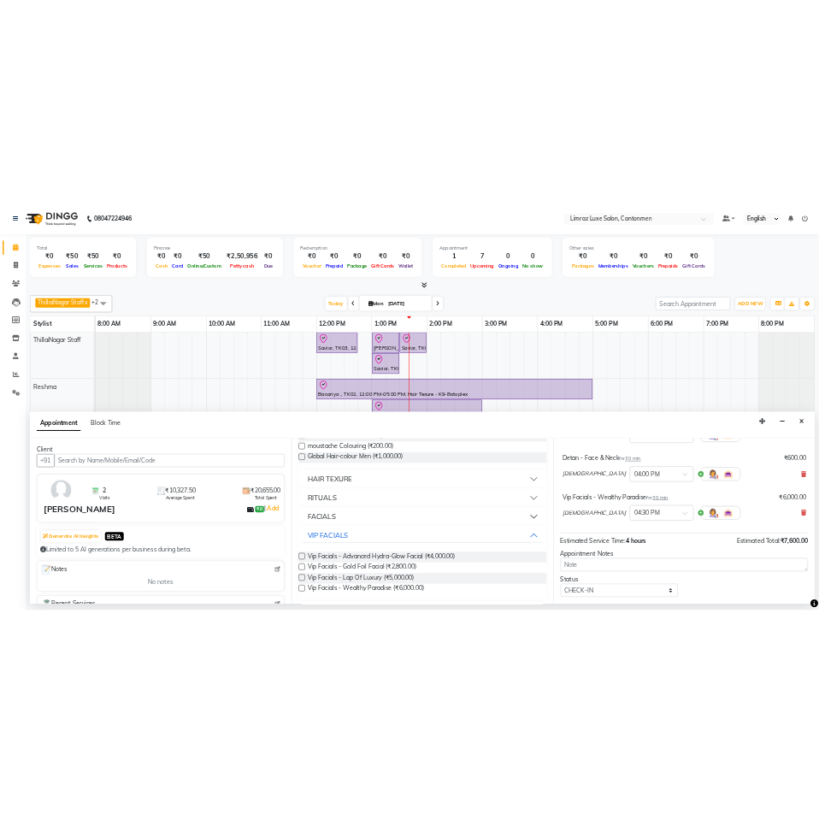
scroll to position [301, 0]
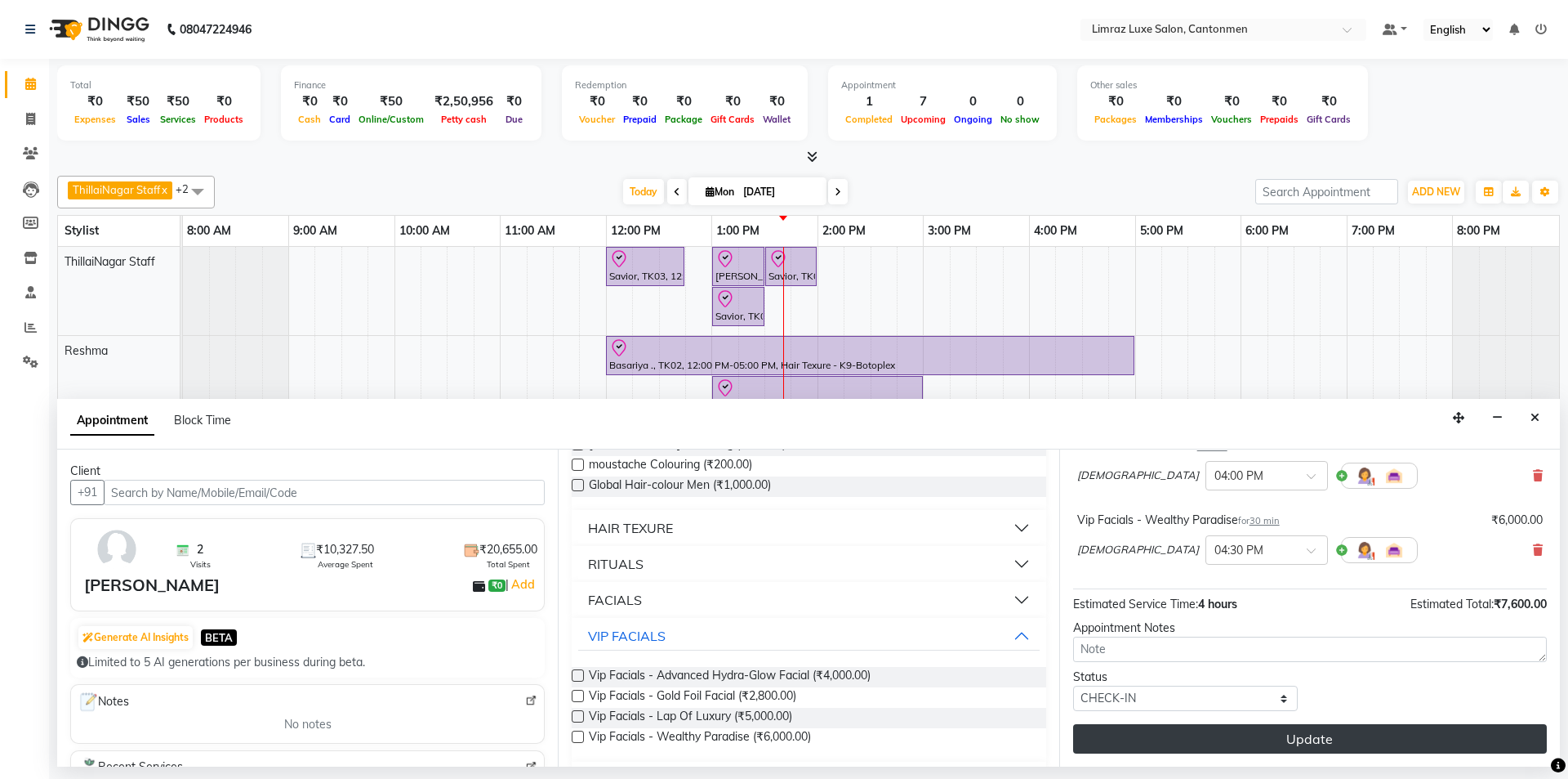
click at [782, 743] on button "Update" at bounding box center [1310, 738] width 474 height 30
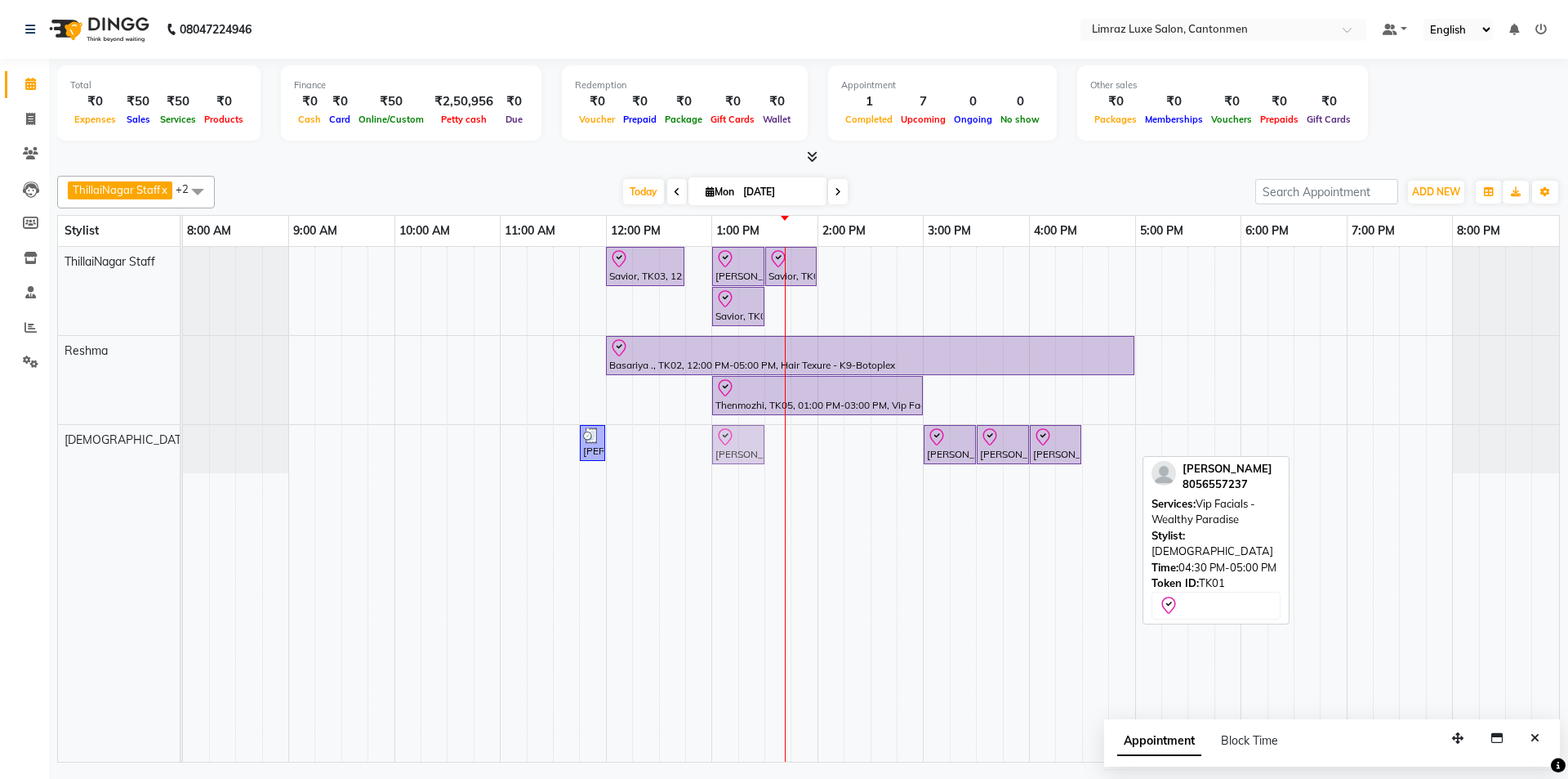
drag, startPoint x: 1099, startPoint y: 442, endPoint x: 732, endPoint y: 454, distance: 367.2
click at [183, 454] on div "[PERSON_NAME], TK04, 11:45 AM-12:00 PM, Threading - Eyebrows [PERSON_NAME], TK0…" at bounding box center [183, 449] width 0 height 48
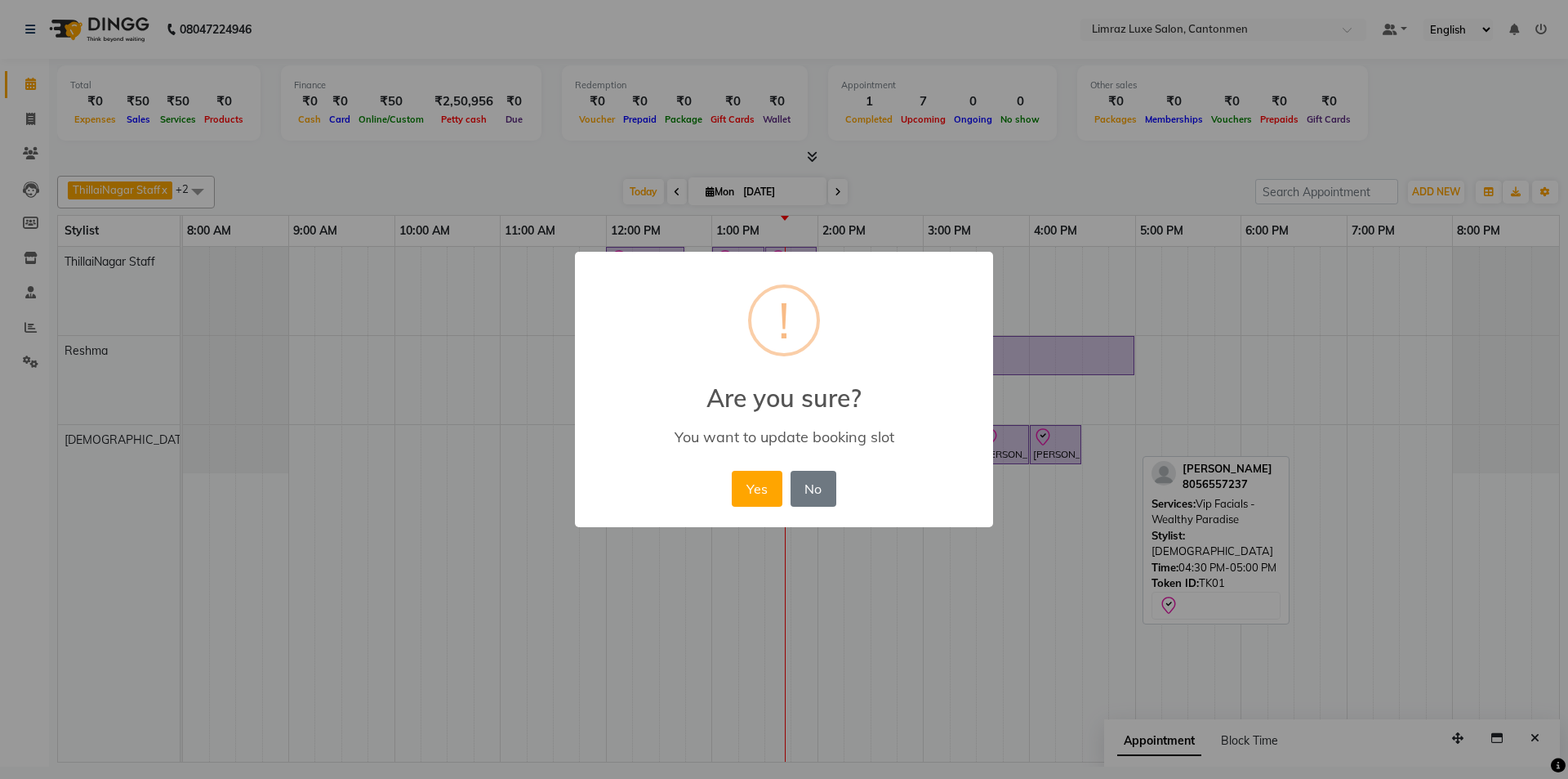
click at [732, 470] on button "Yes" at bounding box center [757, 488] width 50 height 36
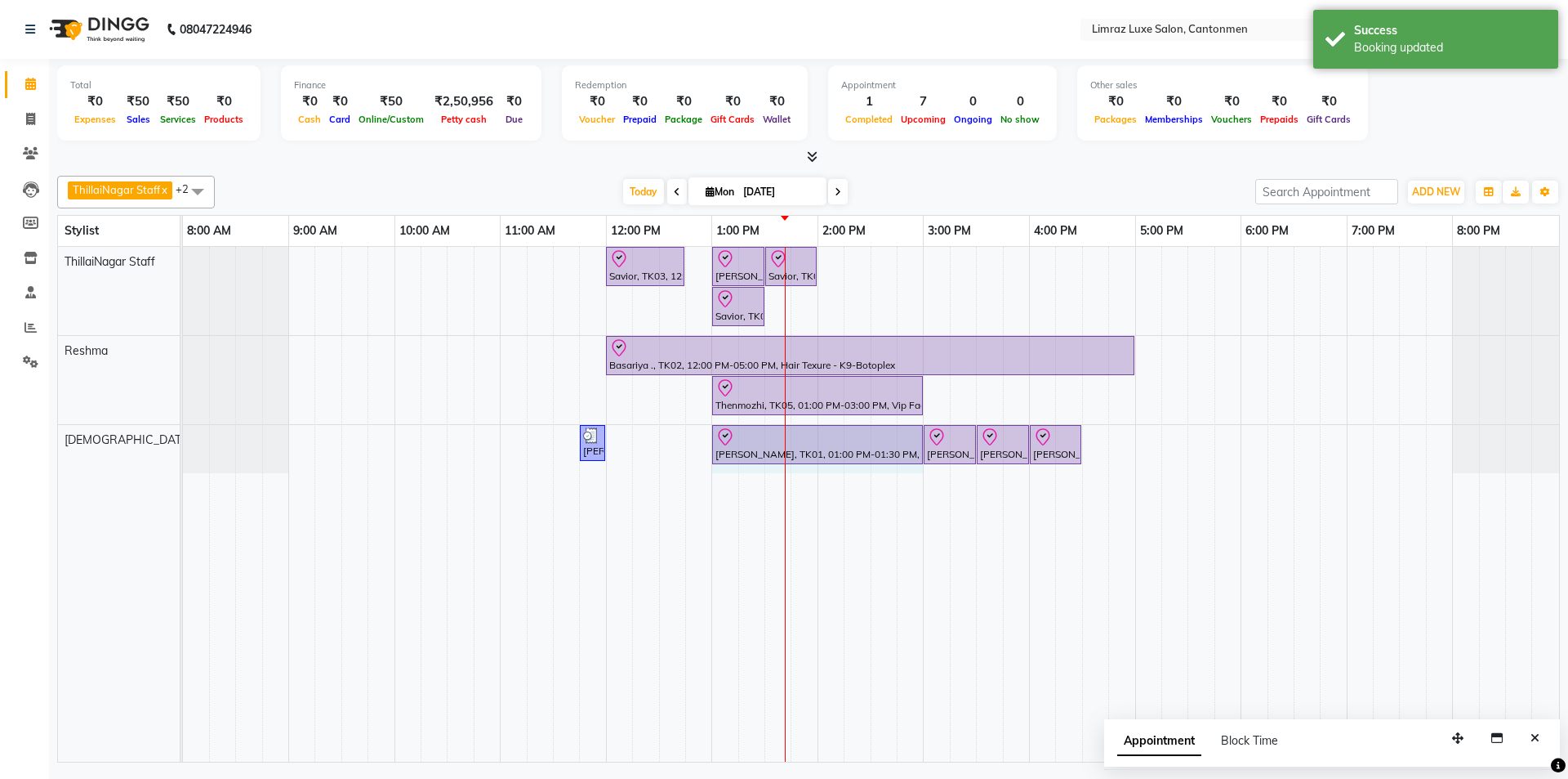
drag, startPoint x: 763, startPoint y: 442, endPoint x: 902, endPoint y: 442, distance: 139.0
click at [183, 442] on div "[PERSON_NAME], TK04, 11:45 AM-12:00 PM, Threading - Eyebrows [PERSON_NAME], TK0…" at bounding box center [183, 449] width 0 height 48
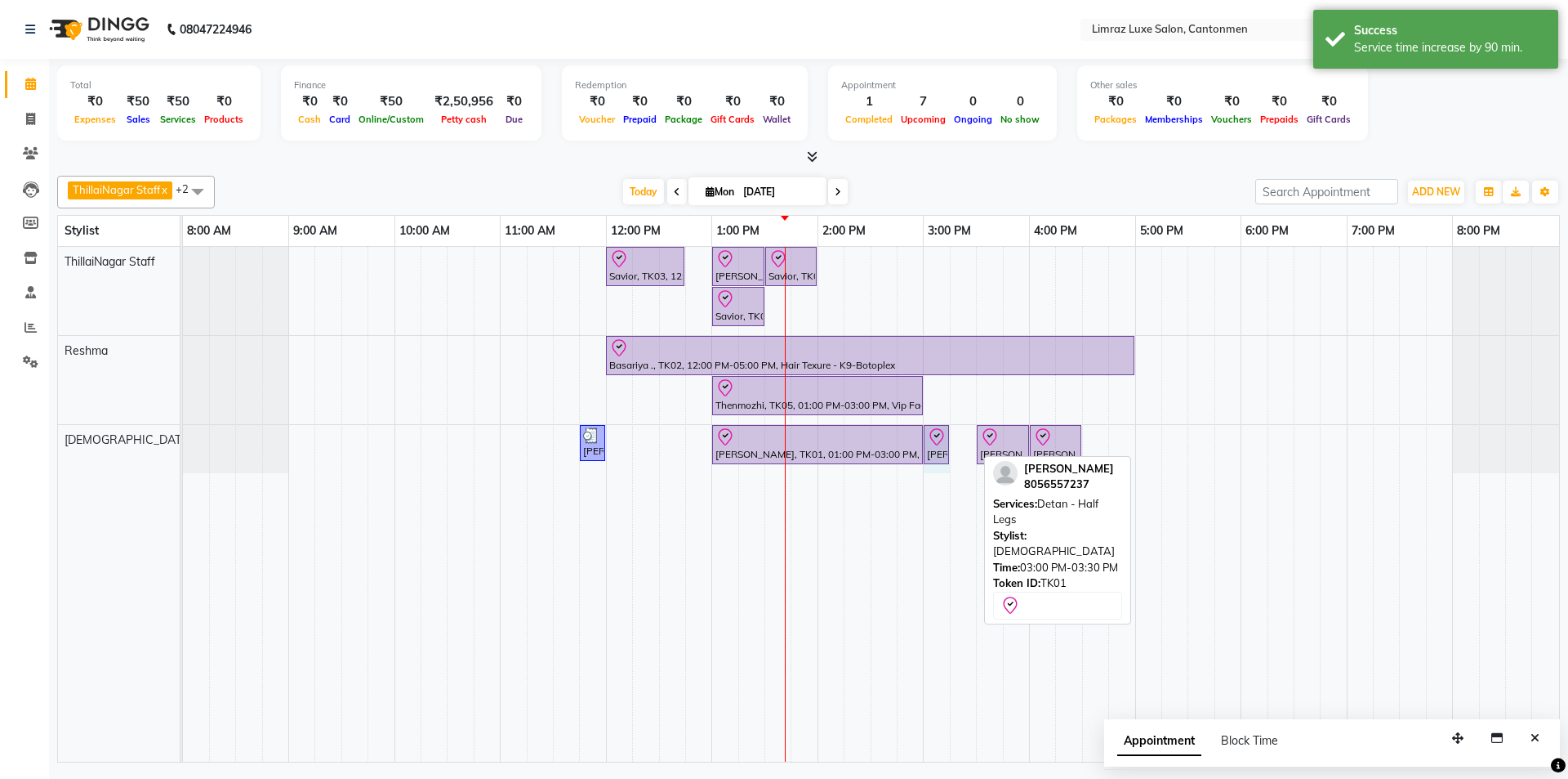
drag, startPoint x: 977, startPoint y: 433, endPoint x: 963, endPoint y: 440, distance: 15.7
click at [183, 445] on div "[PERSON_NAME], TK04, 11:45 AM-12:00 PM, Threading - Eyebrows [PERSON_NAME], TK0…" at bounding box center [183, 449] width 0 height 48
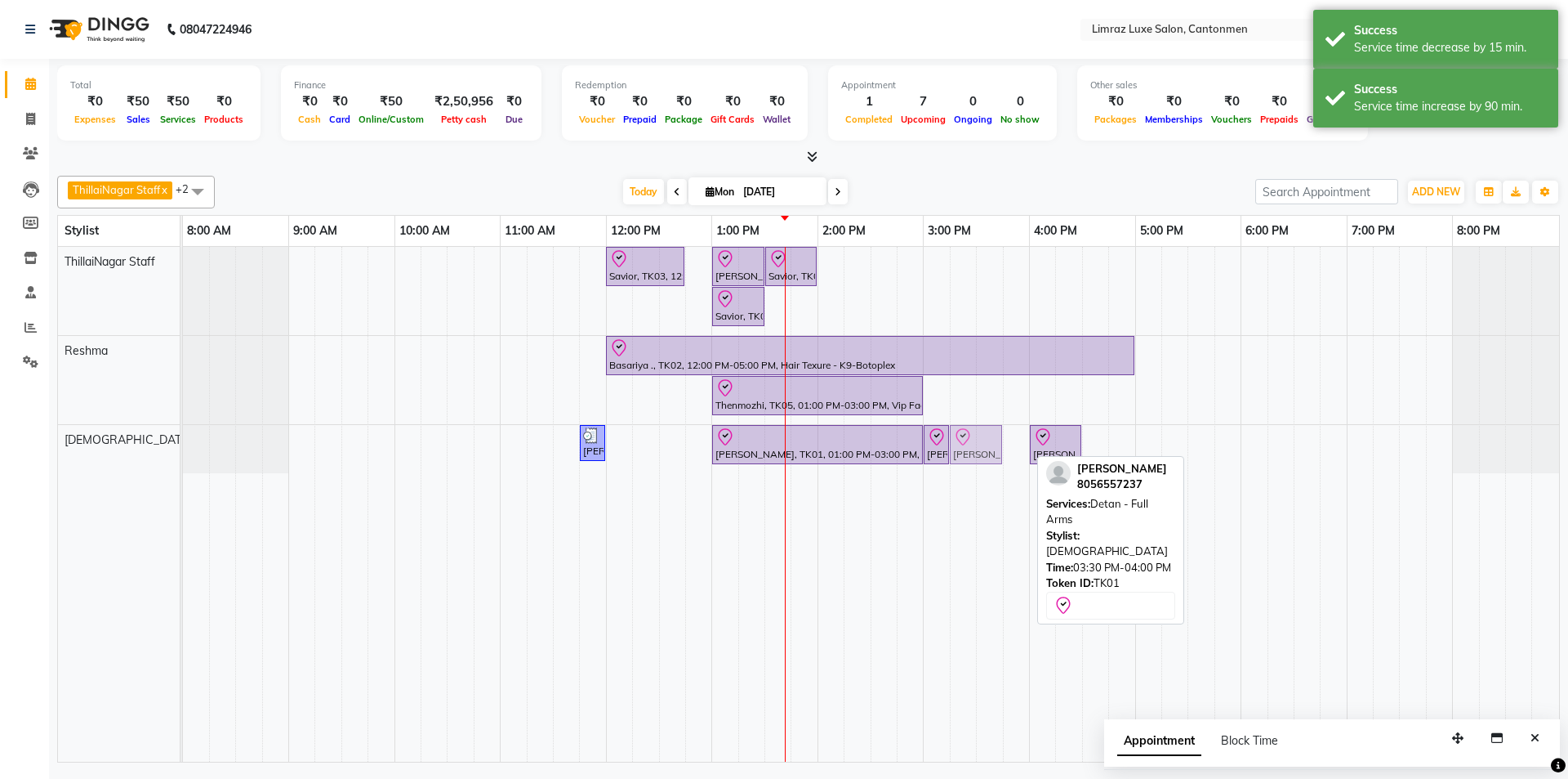
click at [183, 443] on div "[PERSON_NAME], TK04, 11:45 AM-12:00 PM, Threading - Eyebrows [PERSON_NAME], TK0…" at bounding box center [183, 449] width 0 height 48
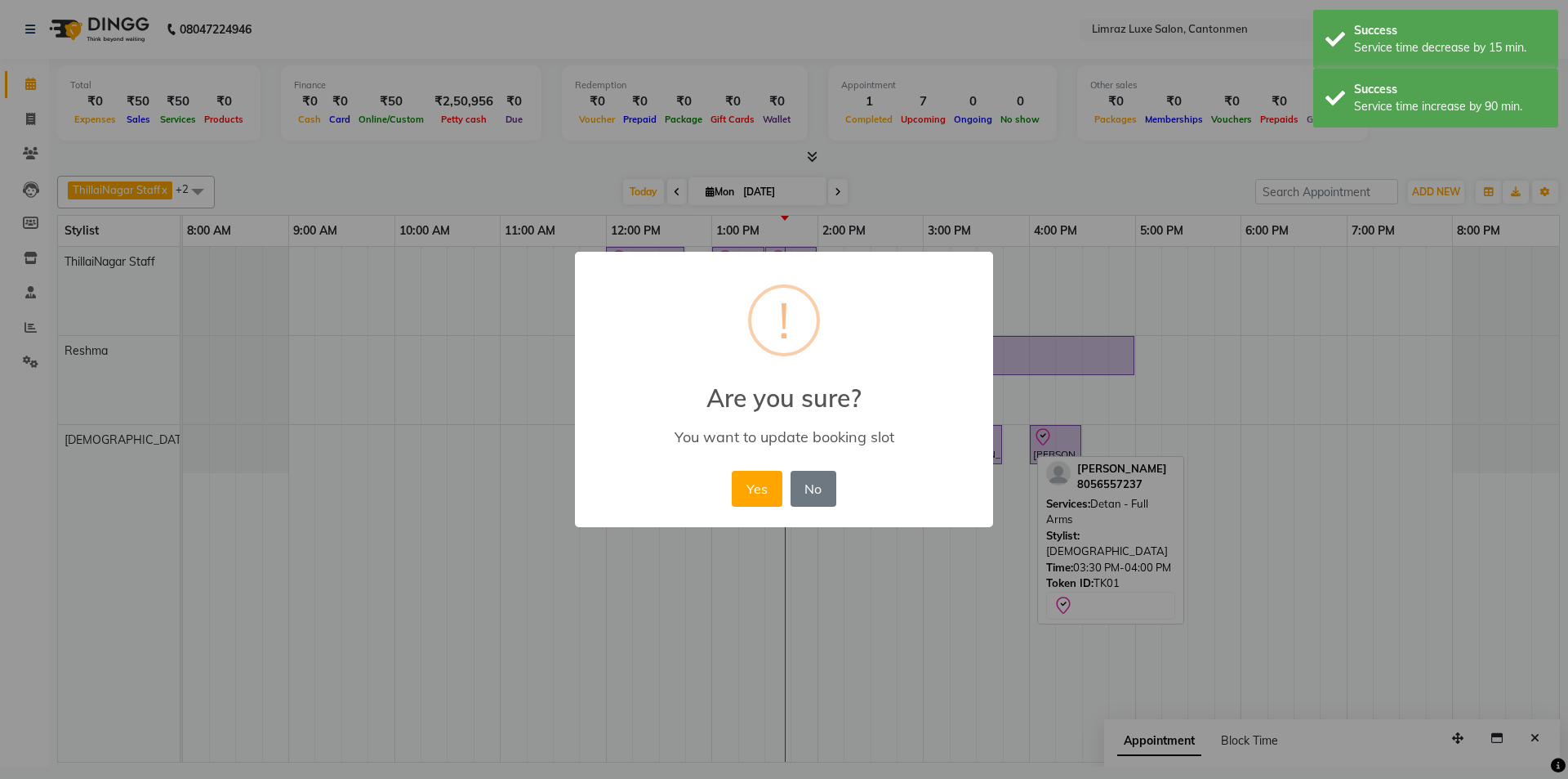
click at [732, 470] on button "Yes" at bounding box center [757, 488] width 50 height 36
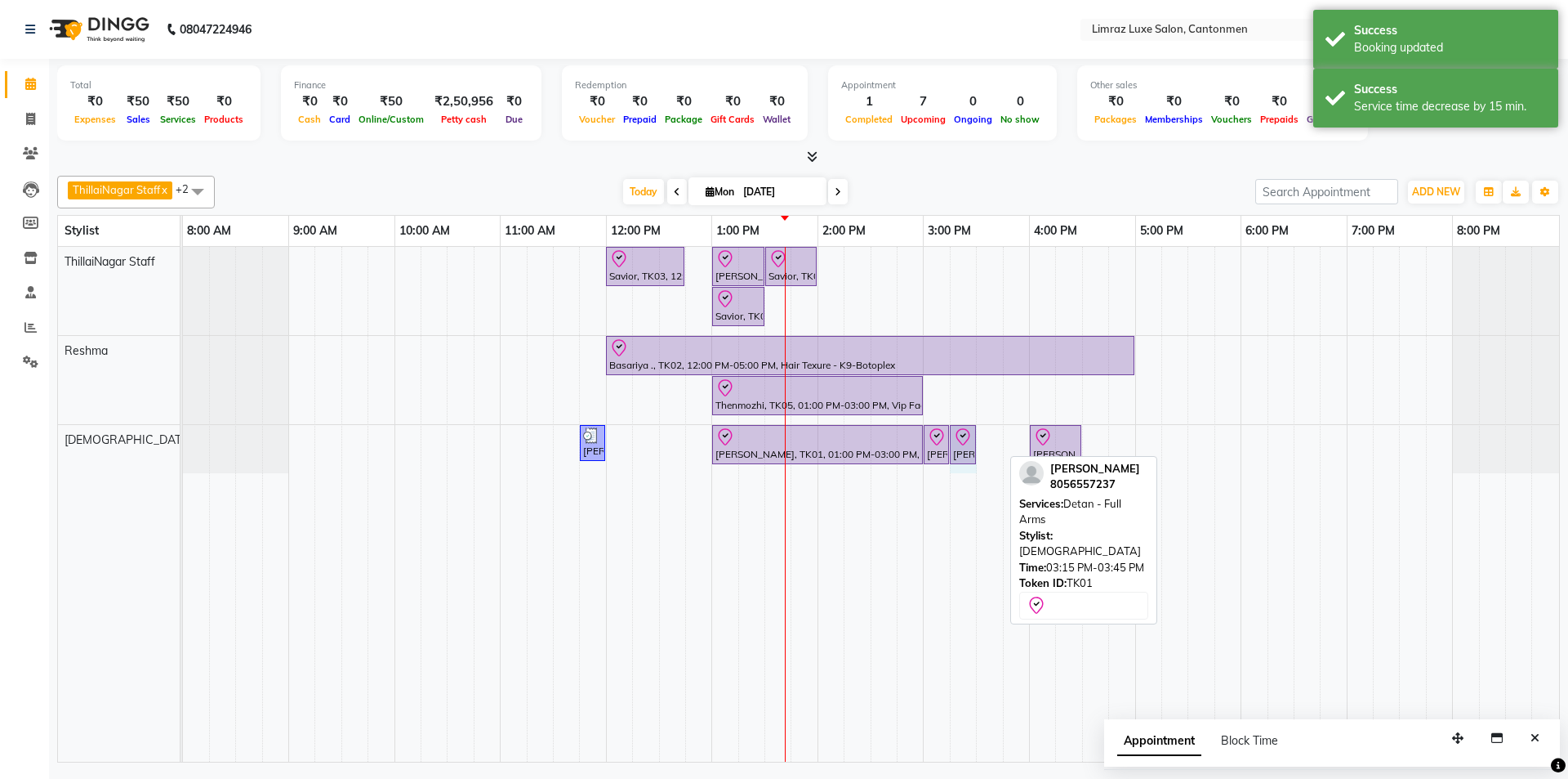
drag, startPoint x: 1003, startPoint y: 438, endPoint x: 969, endPoint y: 458, distance: 39.4
click at [183, 458] on div "[PERSON_NAME], TK04, 11:45 AM-12:00 PM, Threading - Eyebrows [PERSON_NAME], TK0…" at bounding box center [183, 449] width 0 height 48
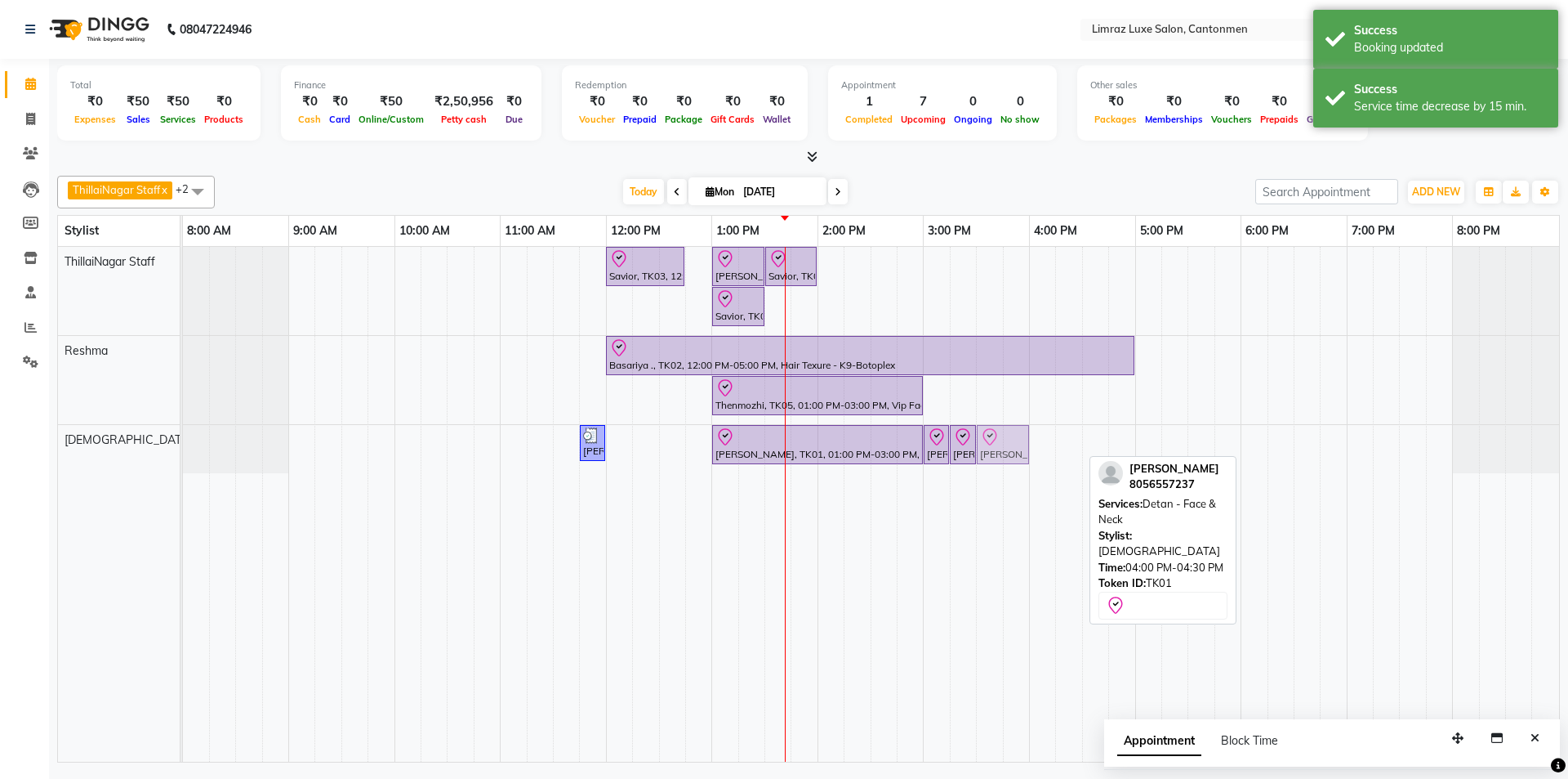
drag, startPoint x: 1057, startPoint y: 444, endPoint x: 1018, endPoint y: 457, distance: 41.1
click at [183, 459] on div "[PERSON_NAME], TK04, 11:45 AM-12:00 PM, Threading - Eyebrows [PERSON_NAME], TK0…" at bounding box center [183, 449] width 0 height 48
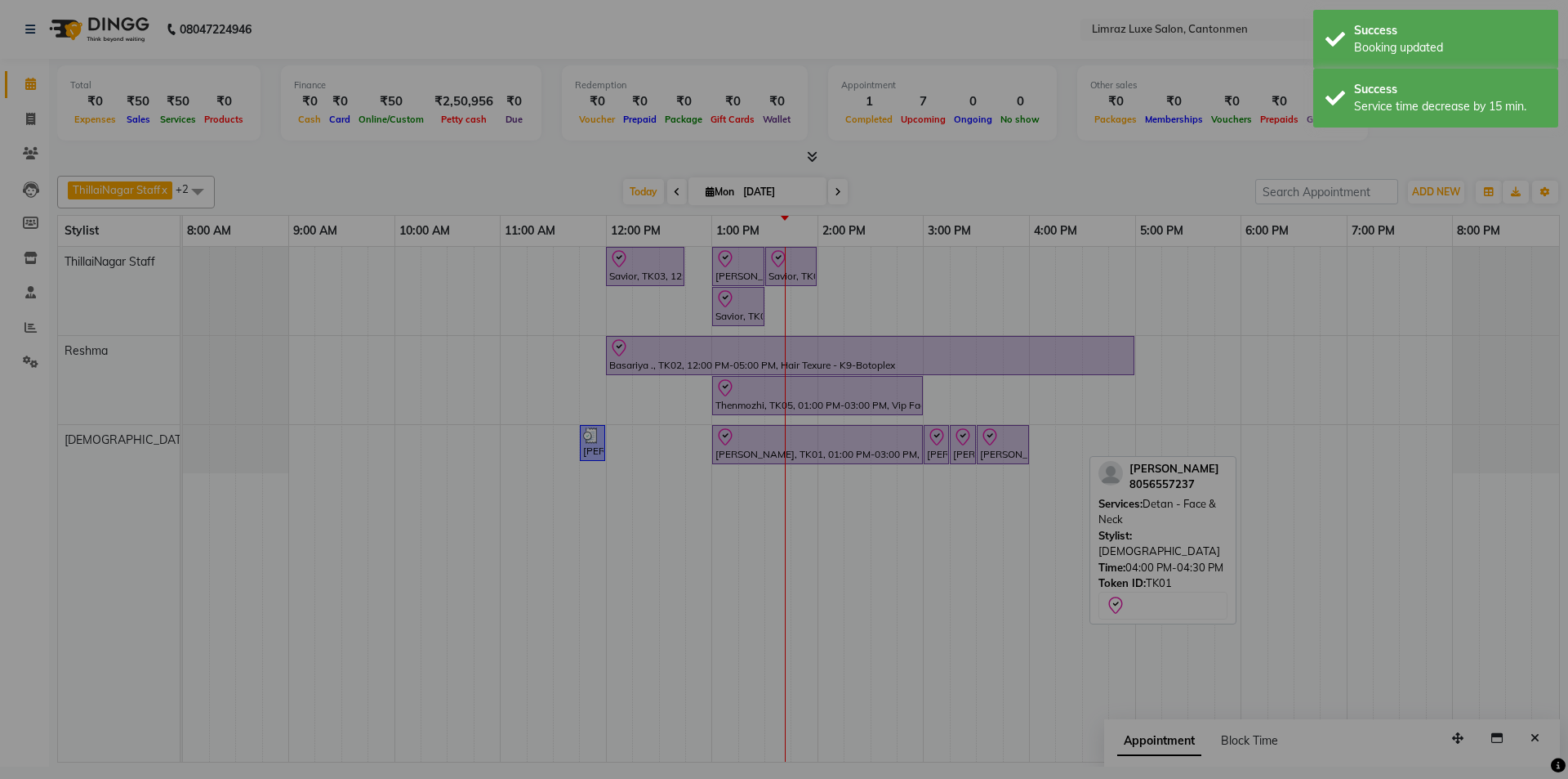
click at [732, 470] on button "Yes" at bounding box center [757, 488] width 50 height 36
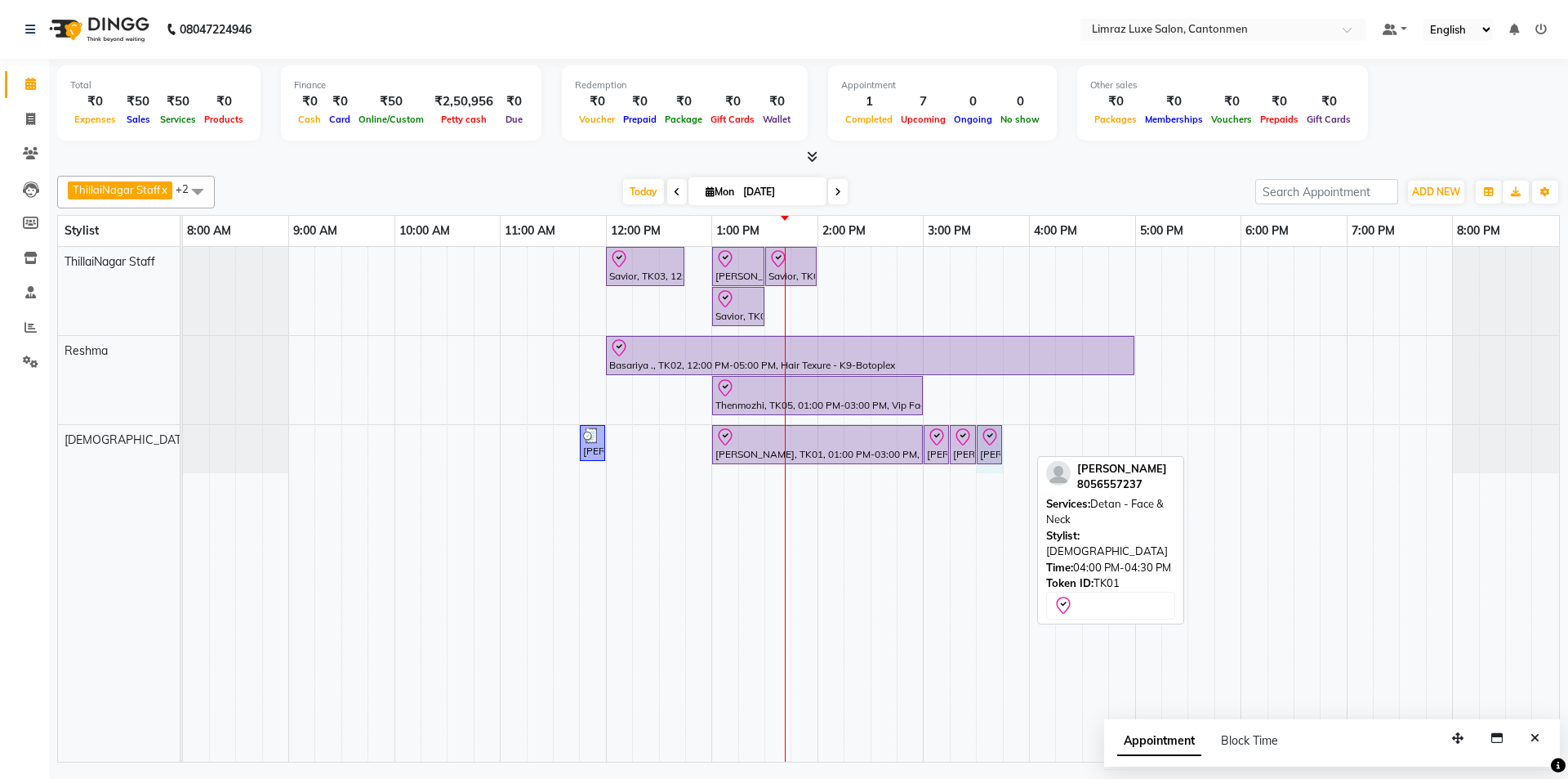
drag, startPoint x: 1027, startPoint y: 441, endPoint x: 987, endPoint y: 459, distance: 43.9
click at [183, 459] on div "[PERSON_NAME], TK04, 11:45 AM-12:00 PM, Threading - Eyebrows [PERSON_NAME], TK0…" at bounding box center [183, 449] width 0 height 48
click at [782, 181] on div "[DATE] [DATE]" at bounding box center [735, 192] width 1024 height 25
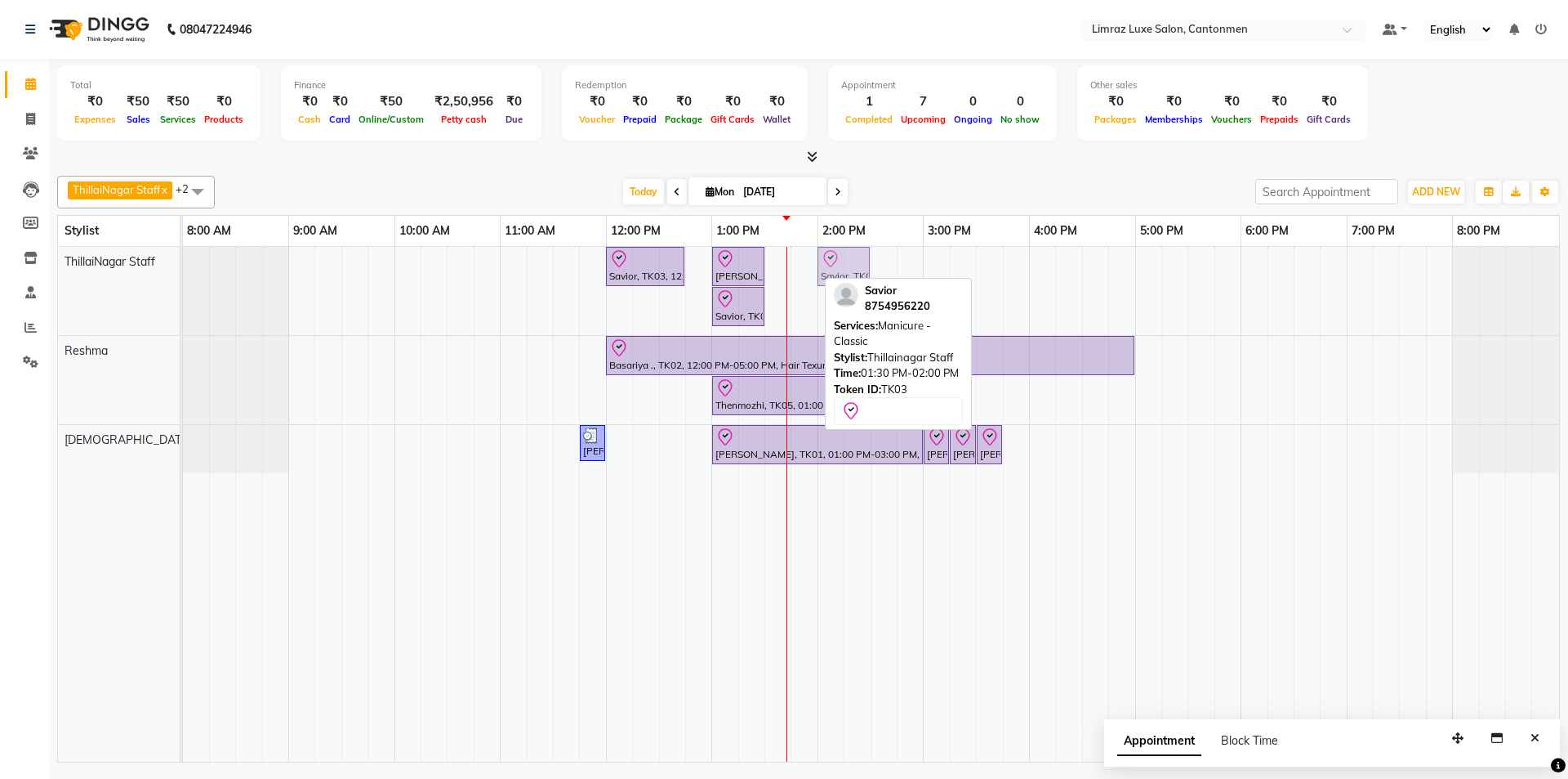
drag, startPoint x: 790, startPoint y: 262, endPoint x: 844, endPoint y: 254, distance: 54.6
click at [183, 254] on div "Savior, TK03, 12:00 PM-12:45 PM, Massages - Classic Head- Massage (Men) [PERSON…" at bounding box center [183, 291] width 0 height 88
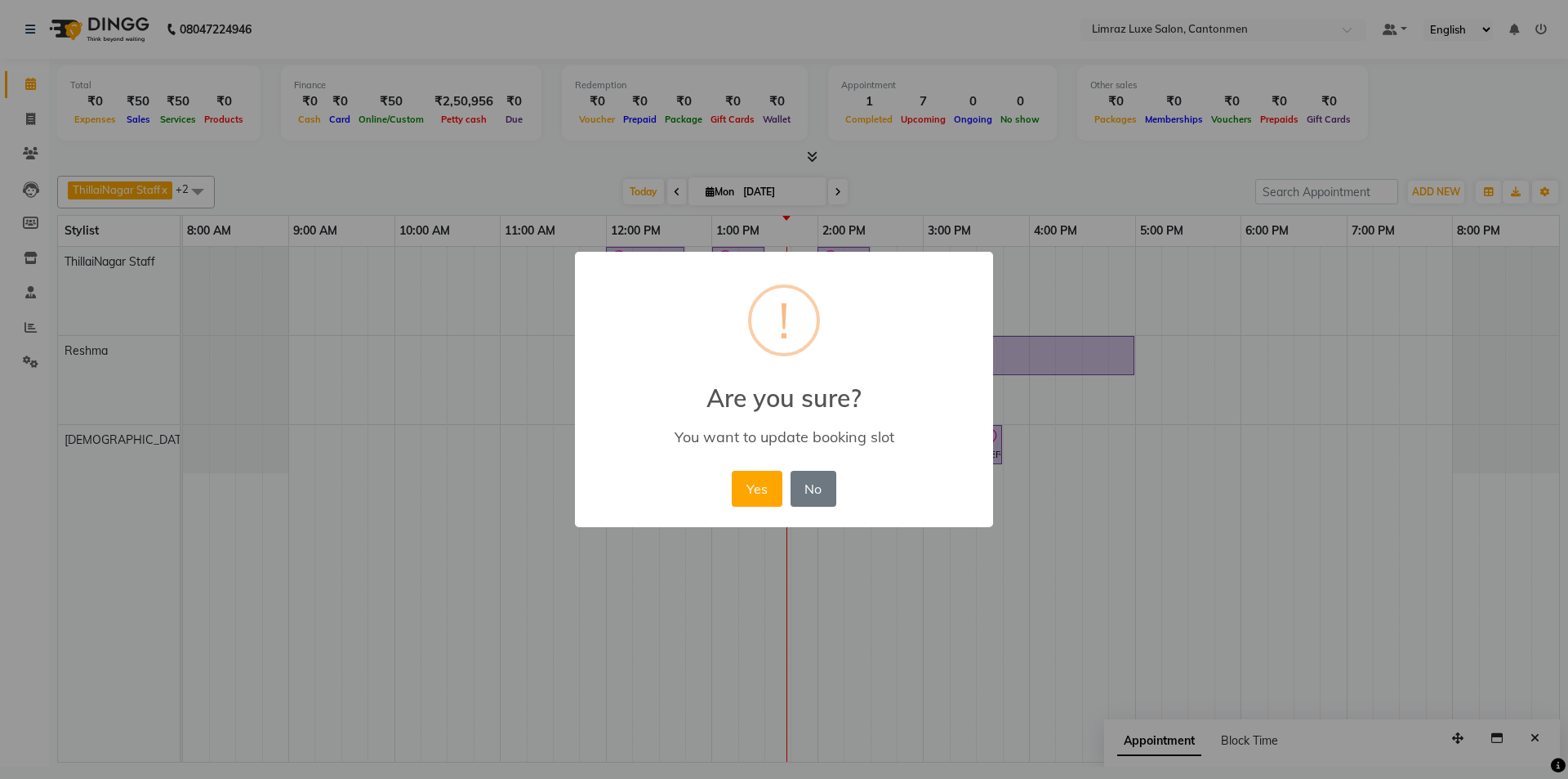
click at [732, 470] on button "Yes" at bounding box center [757, 488] width 50 height 36
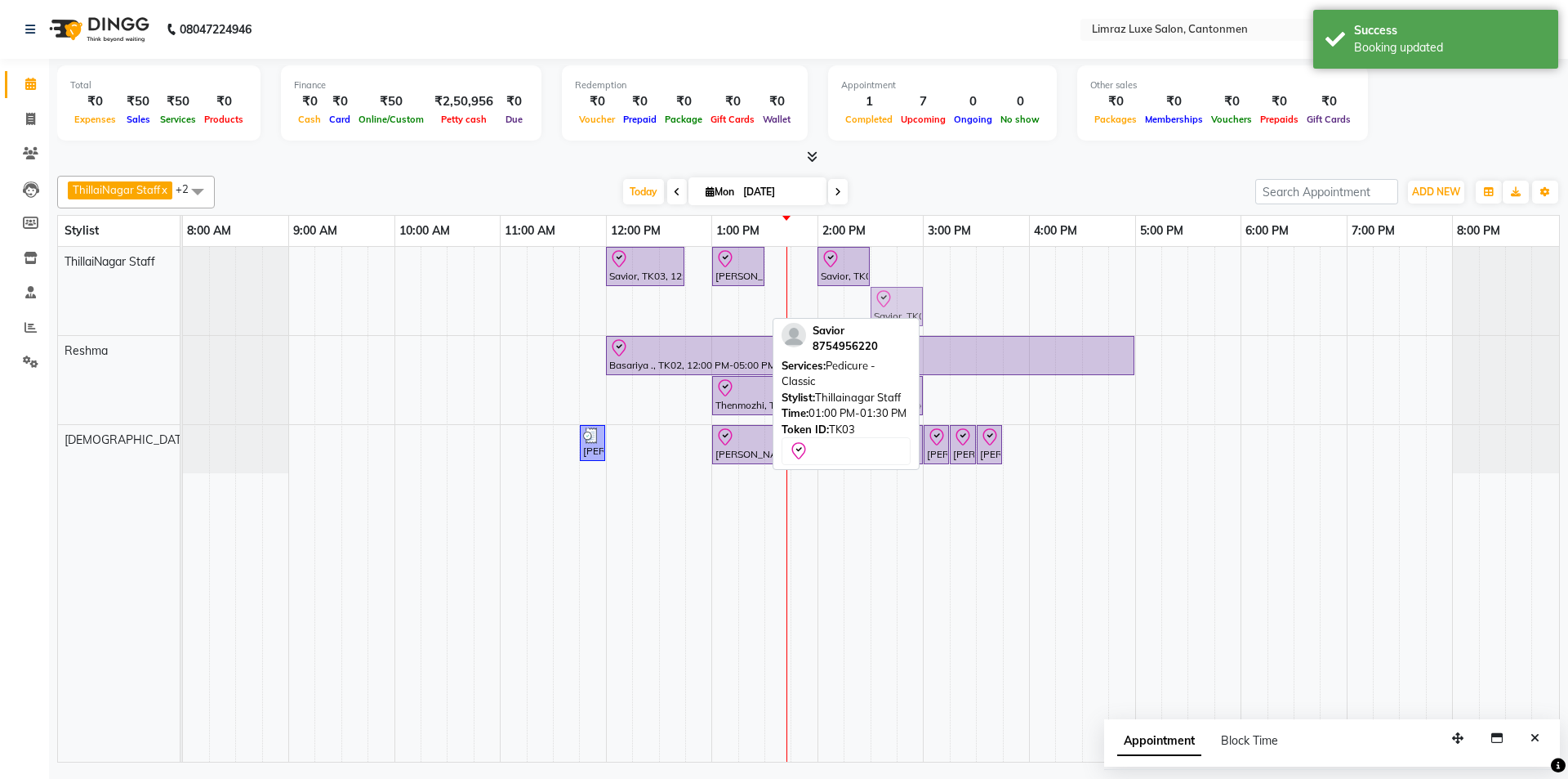
drag, startPoint x: 726, startPoint y: 312, endPoint x: 892, endPoint y: 288, distance: 167.7
click at [183, 288] on div "Savior, TK03, 12:00 PM-12:45 PM, Massages - Classic Head- Massage (Men) [PERSON…" at bounding box center [183, 291] width 0 height 88
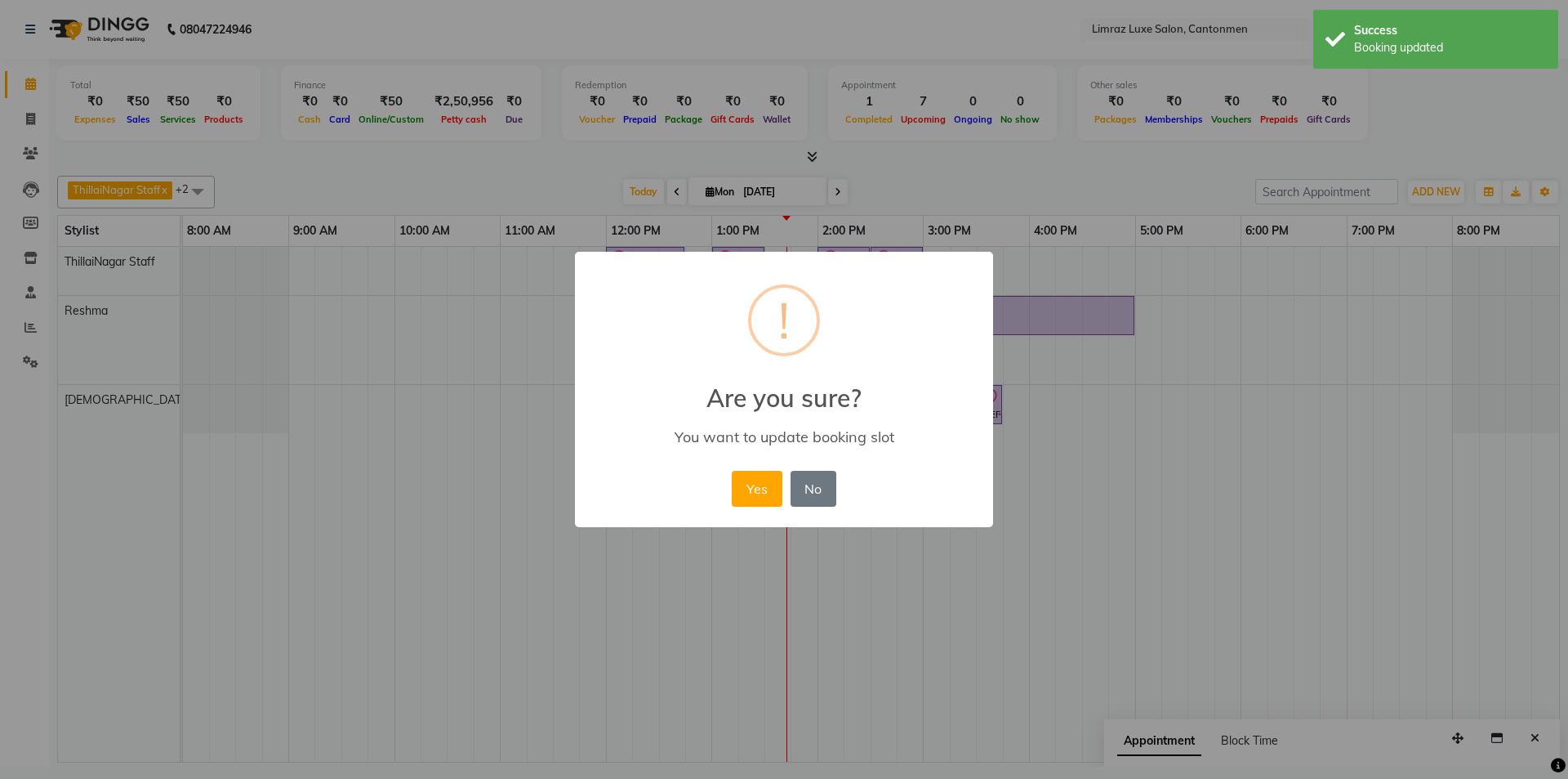
click at [732, 470] on button "Yes" at bounding box center [757, 488] width 50 height 36
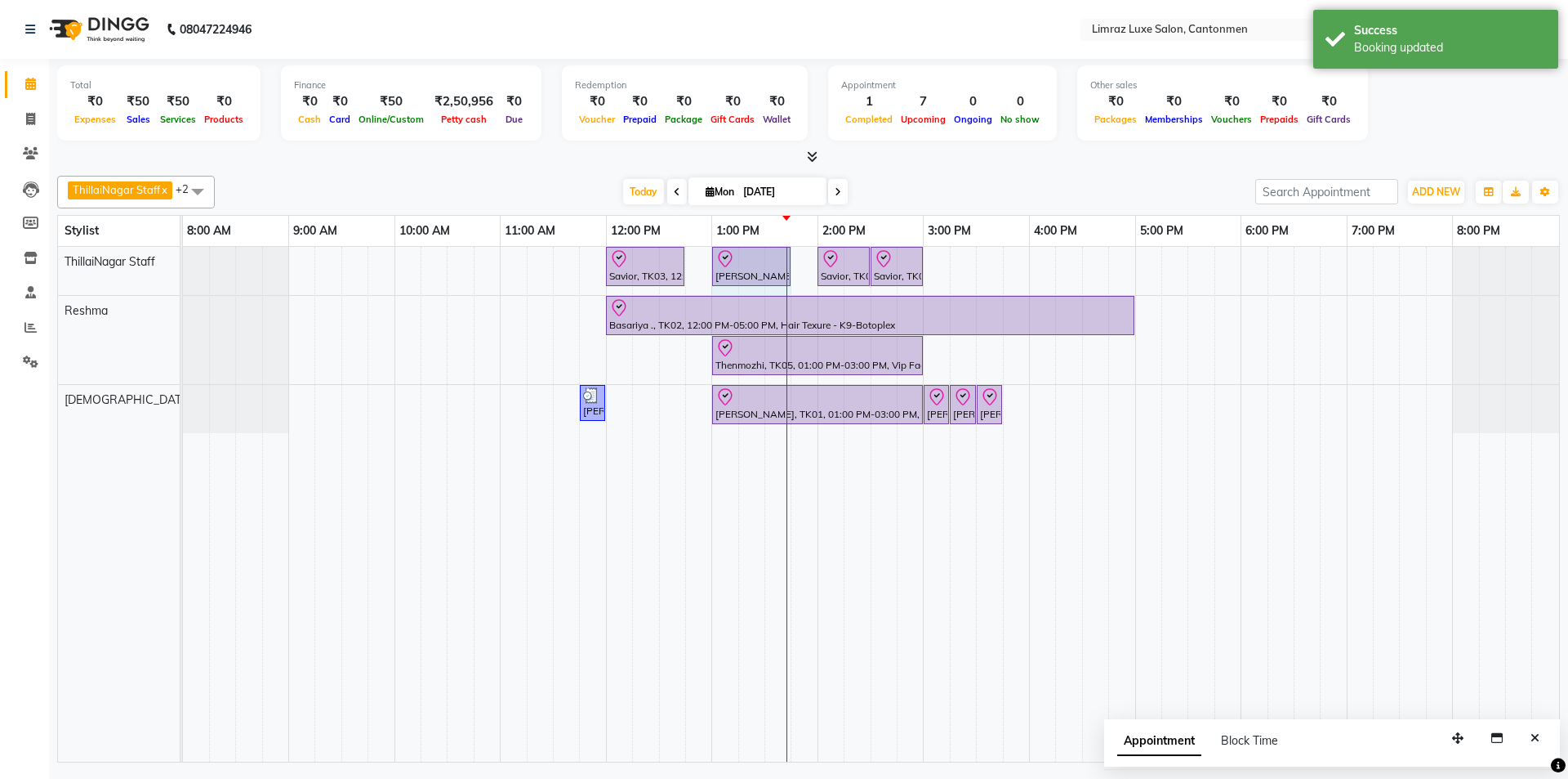
click at [183, 260] on div "Savior, TK03, 12:00 PM-12:45 PM, Massages - Classic Head- Massage (Men) [PERSON…" at bounding box center [183, 270] width 0 height 48
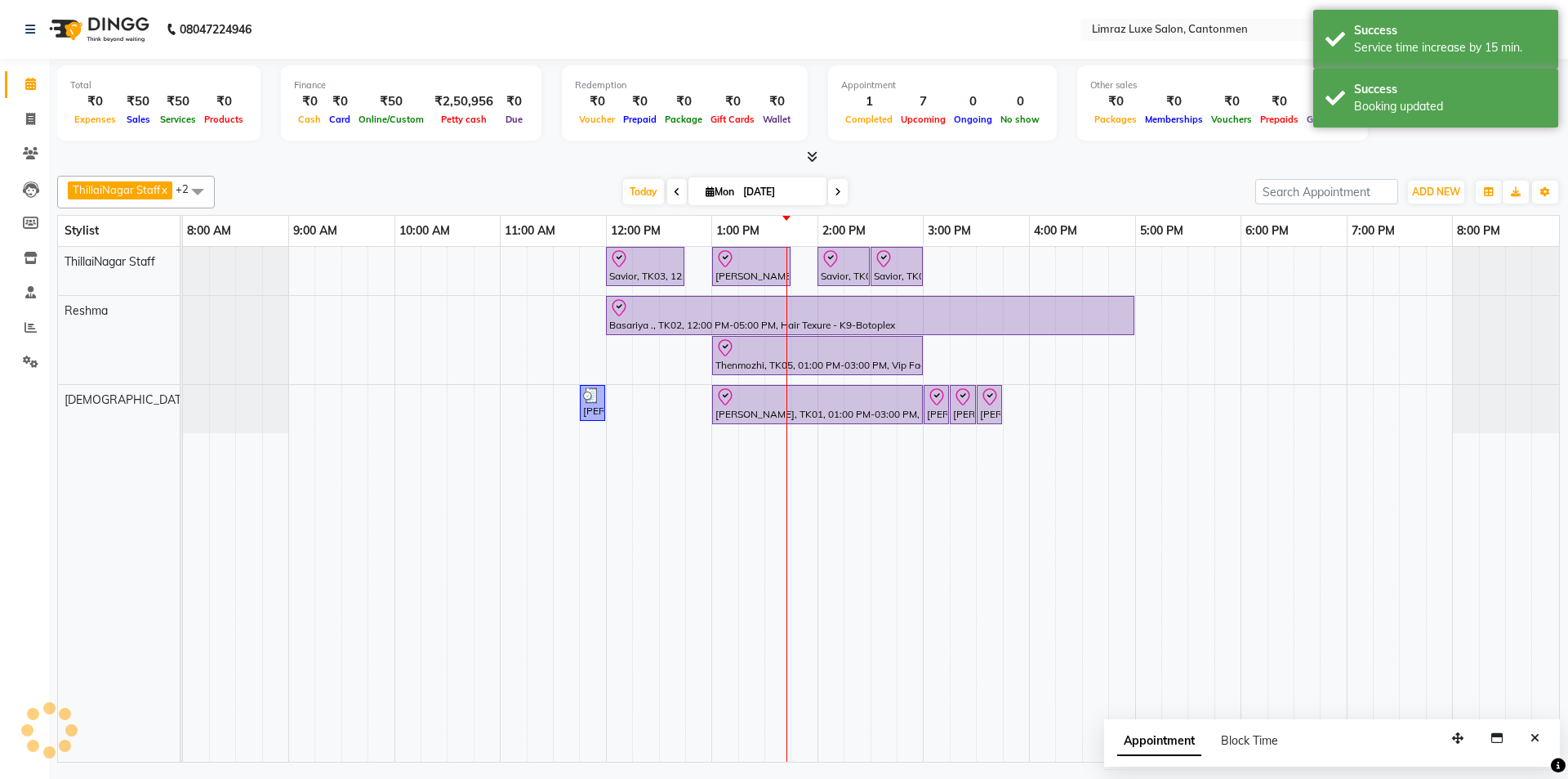
click at [782, 189] on div "[DATE] [DATE]" at bounding box center [735, 192] width 1024 height 25
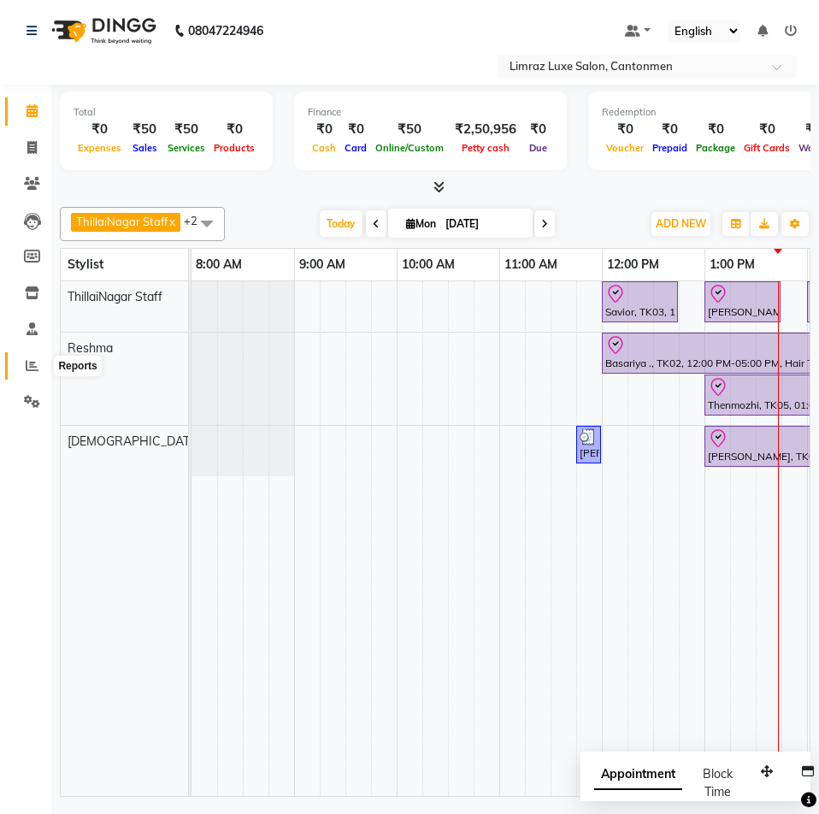
click at [39, 373] on span at bounding box center [32, 366] width 30 height 20
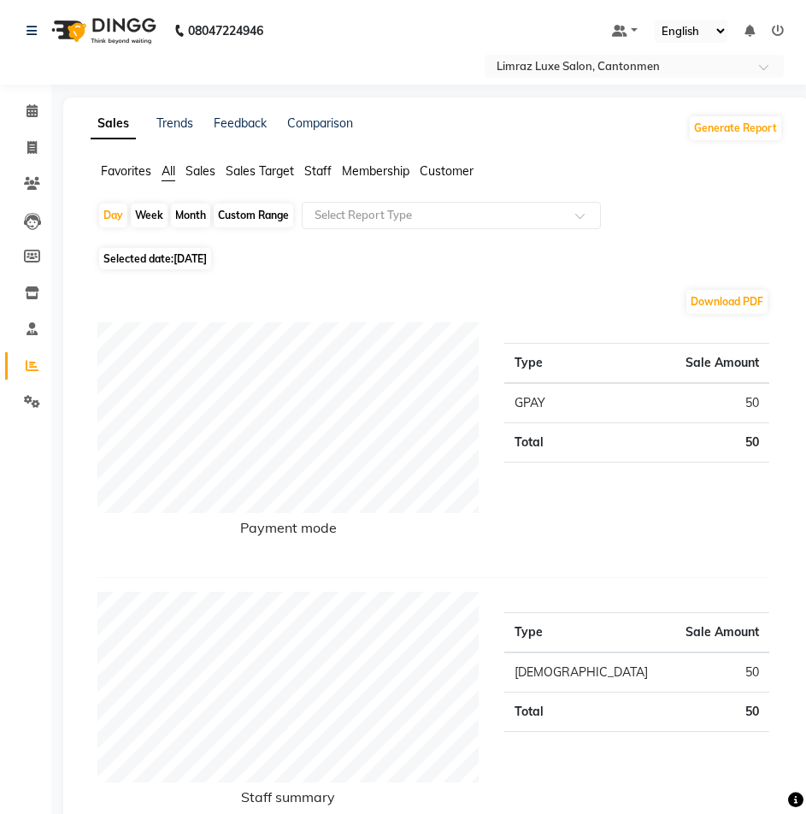
click at [129, 35] on img at bounding box center [102, 31] width 117 height 48
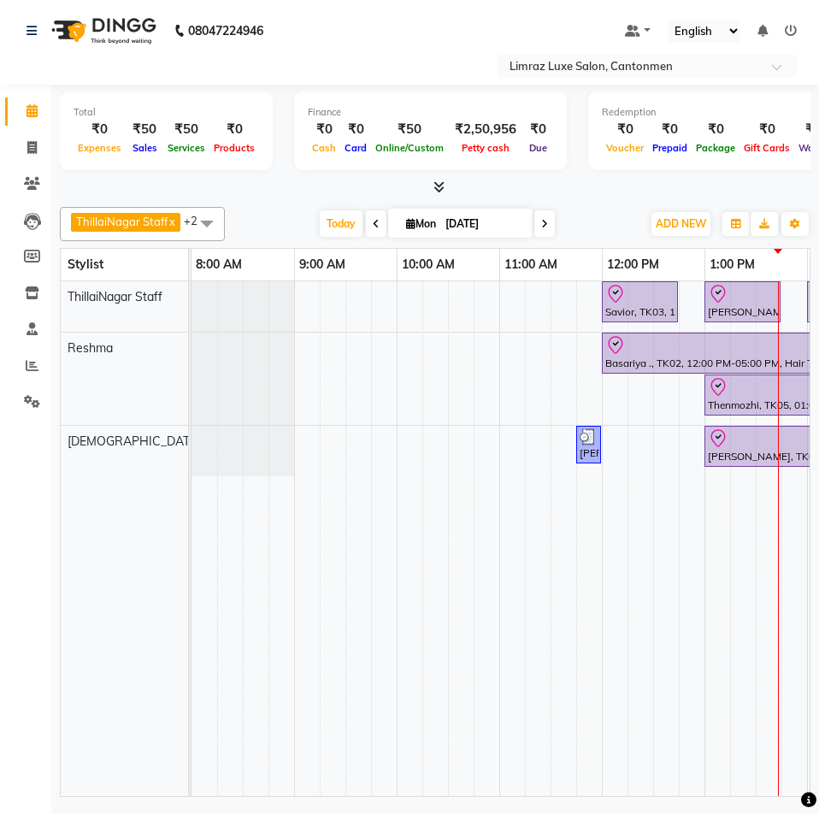
click at [372, 228] on span at bounding box center [376, 223] width 21 height 27
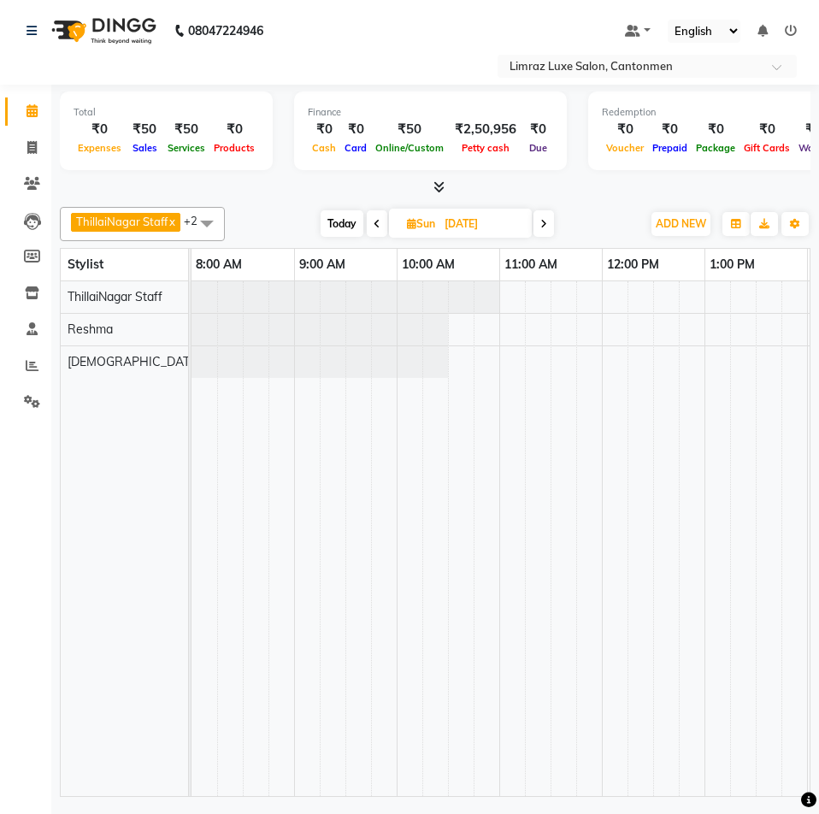
scroll to position [0, 514]
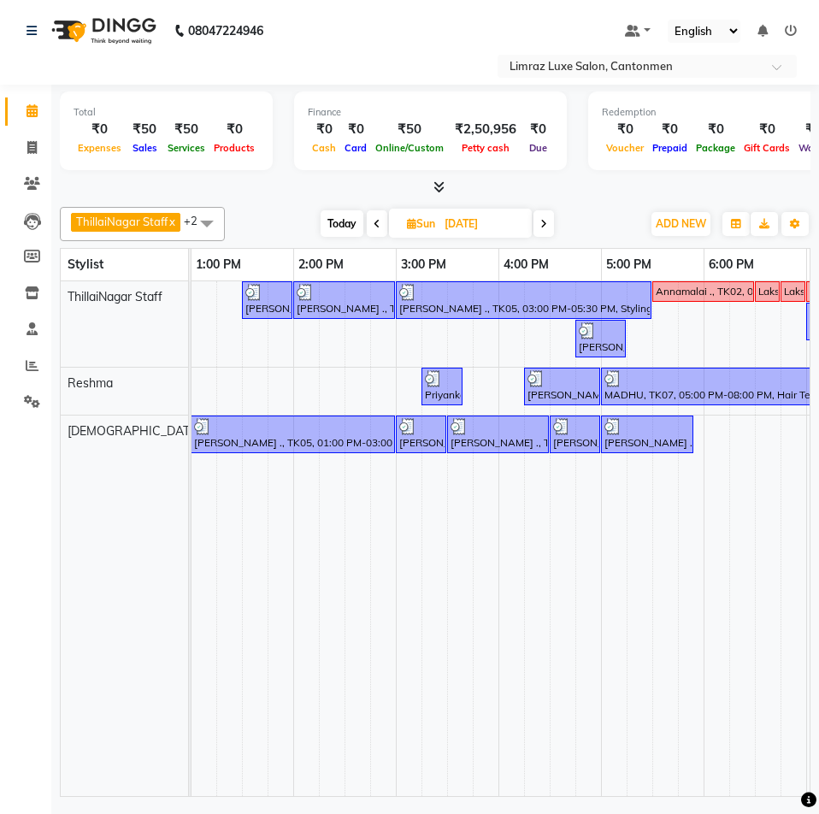
click at [383, 223] on span at bounding box center [377, 223] width 21 height 27
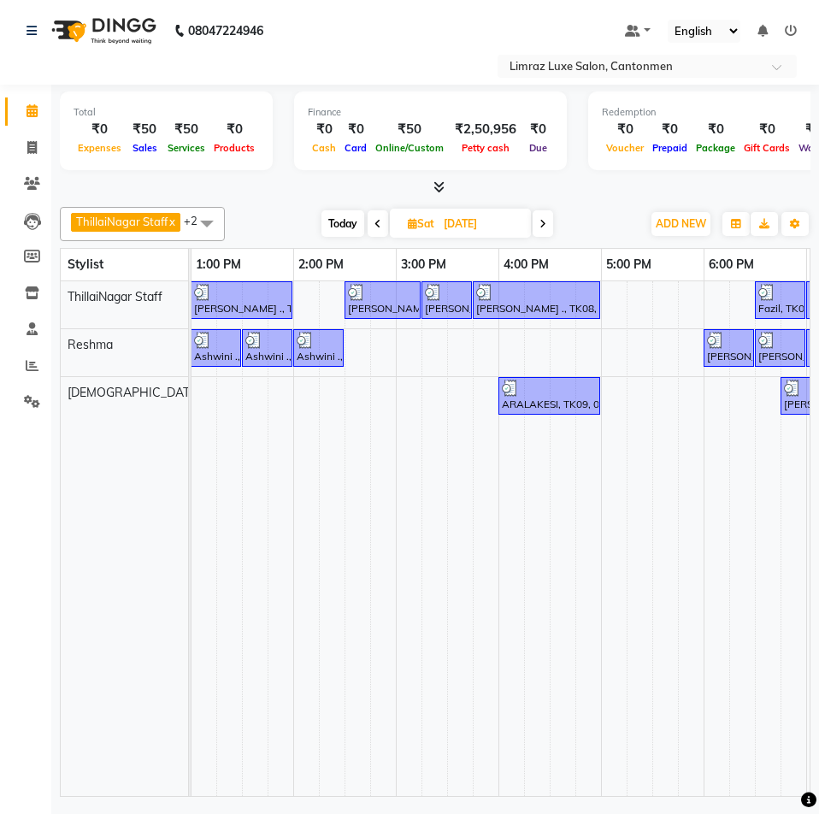
click at [373, 223] on span at bounding box center [378, 223] width 21 height 27
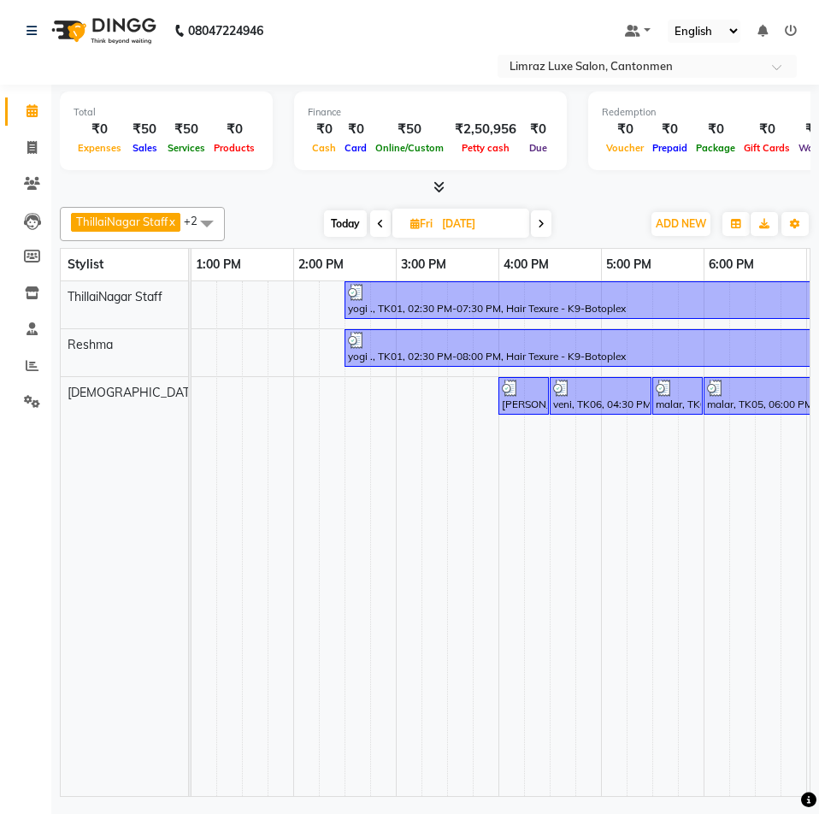
click at [373, 223] on span at bounding box center [380, 223] width 21 height 27
type input "[DATE]"
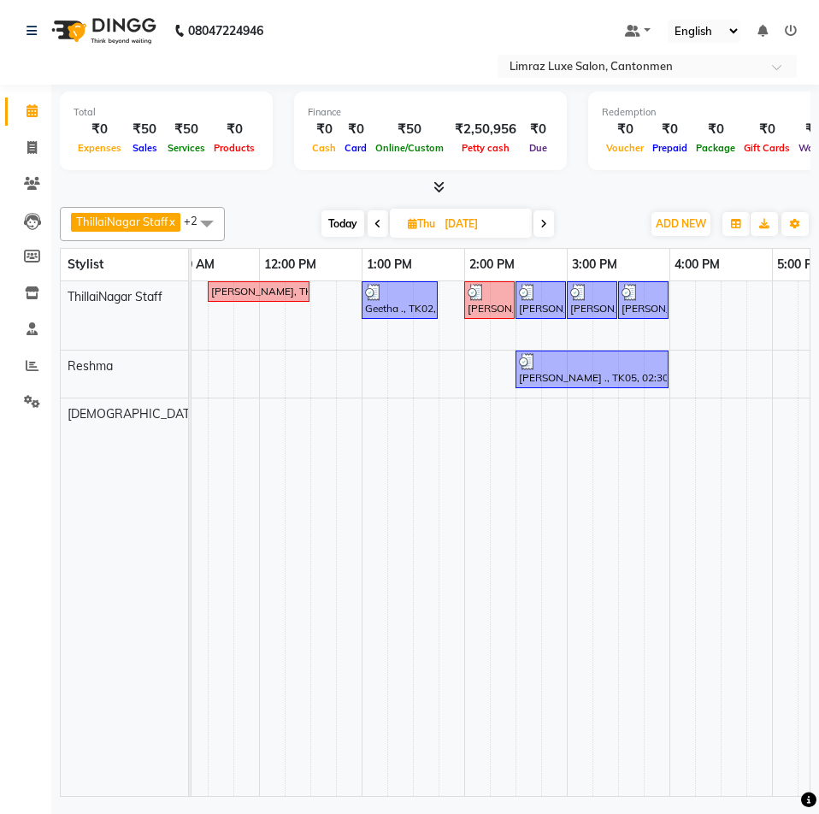
scroll to position [0, 444]
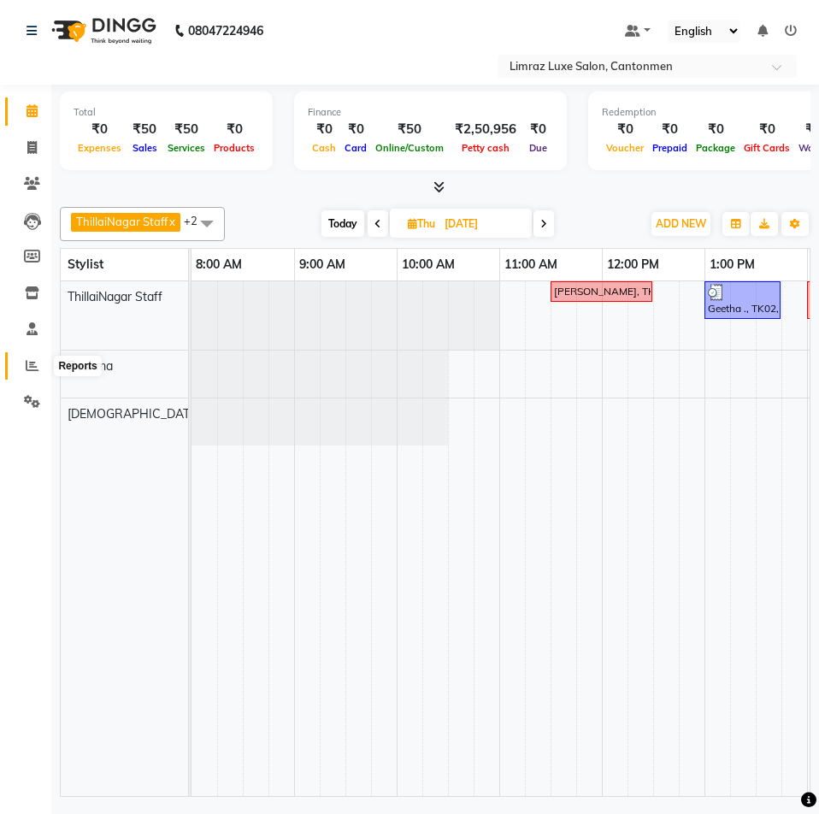
click at [36, 361] on icon at bounding box center [32, 365] width 13 height 13
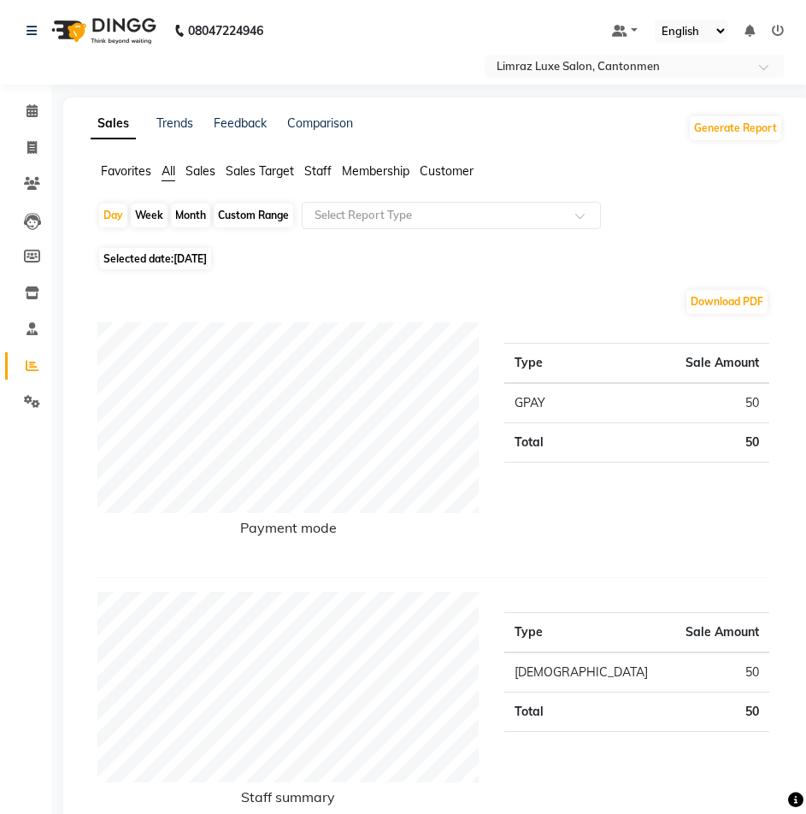
click at [207, 259] on span "[DATE]" at bounding box center [190, 258] width 33 height 13
select select "9"
select select "2025"
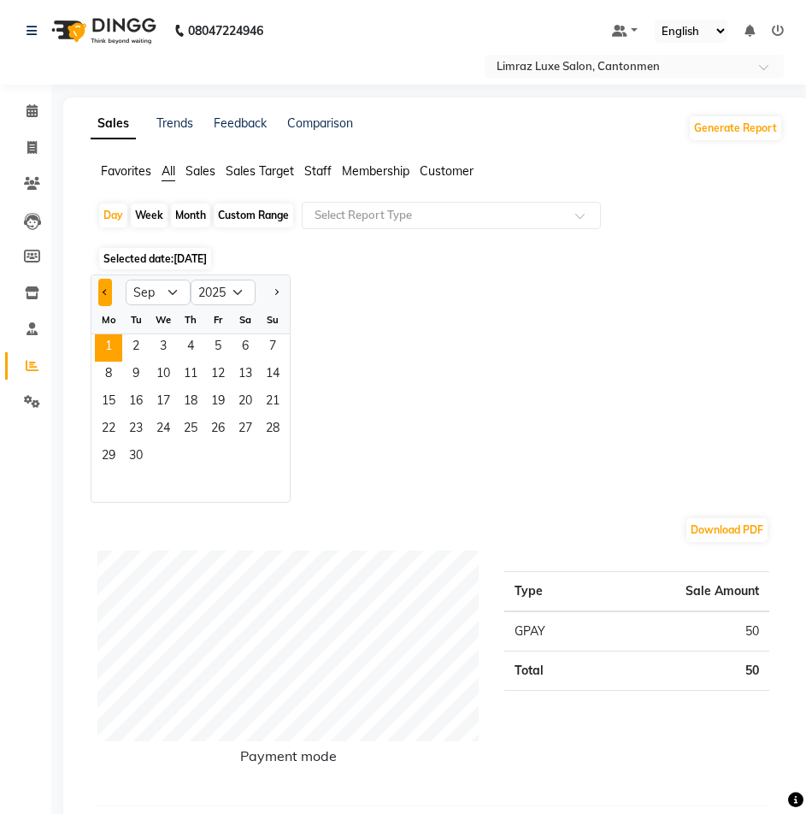
click at [104, 285] on button "Previous month" at bounding box center [105, 292] width 14 height 27
select select "8"
click at [181, 453] on span "28" at bounding box center [190, 457] width 27 height 27
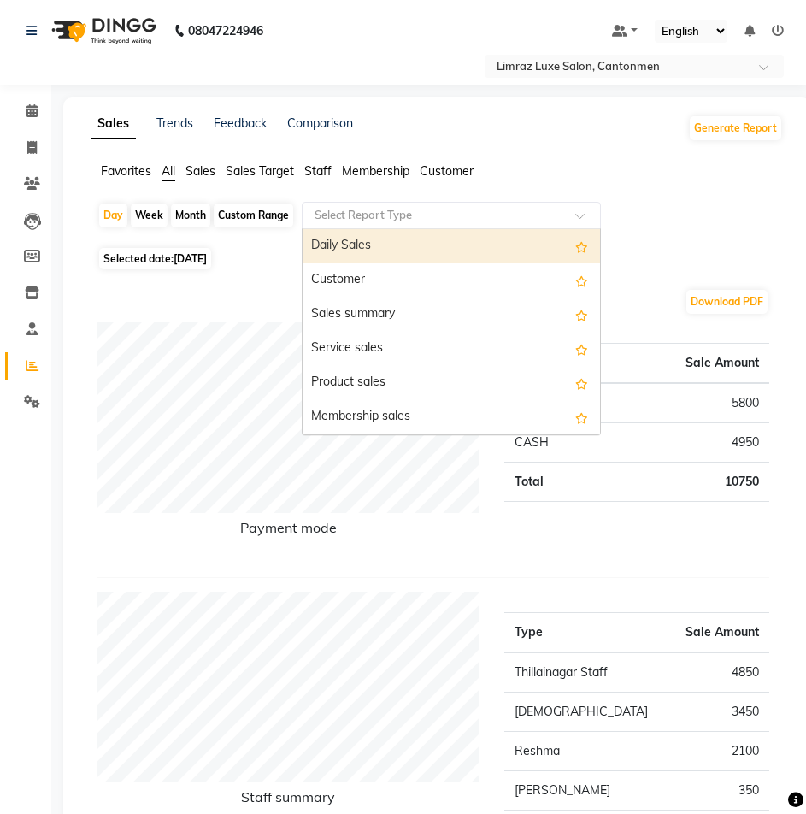
click at [353, 210] on input "text" at bounding box center [434, 215] width 246 height 17
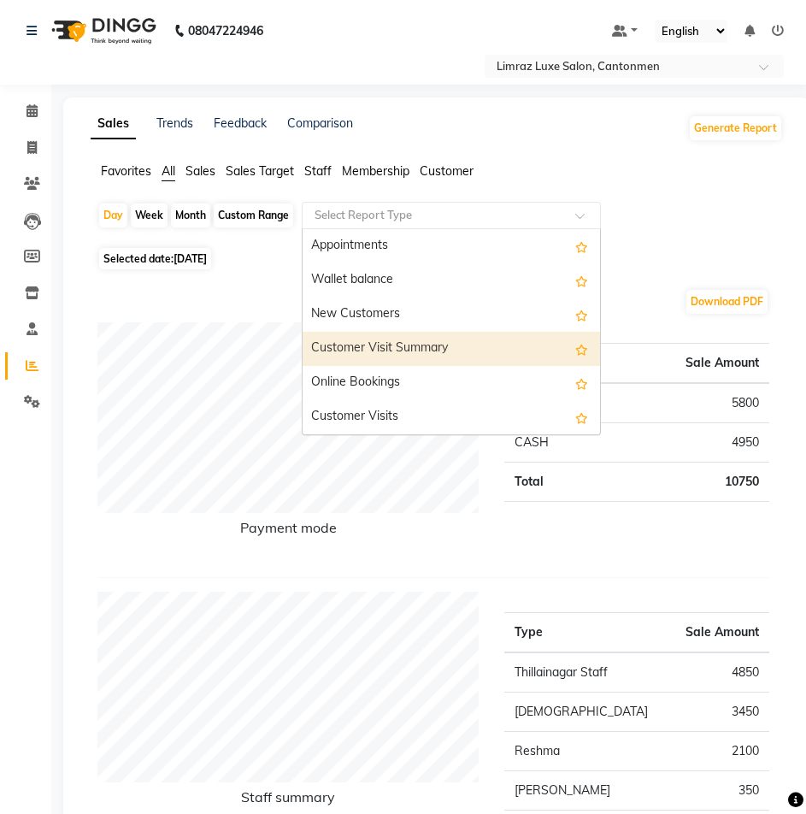
click at [371, 350] on div "Customer Visit Summary" at bounding box center [451, 349] width 297 height 34
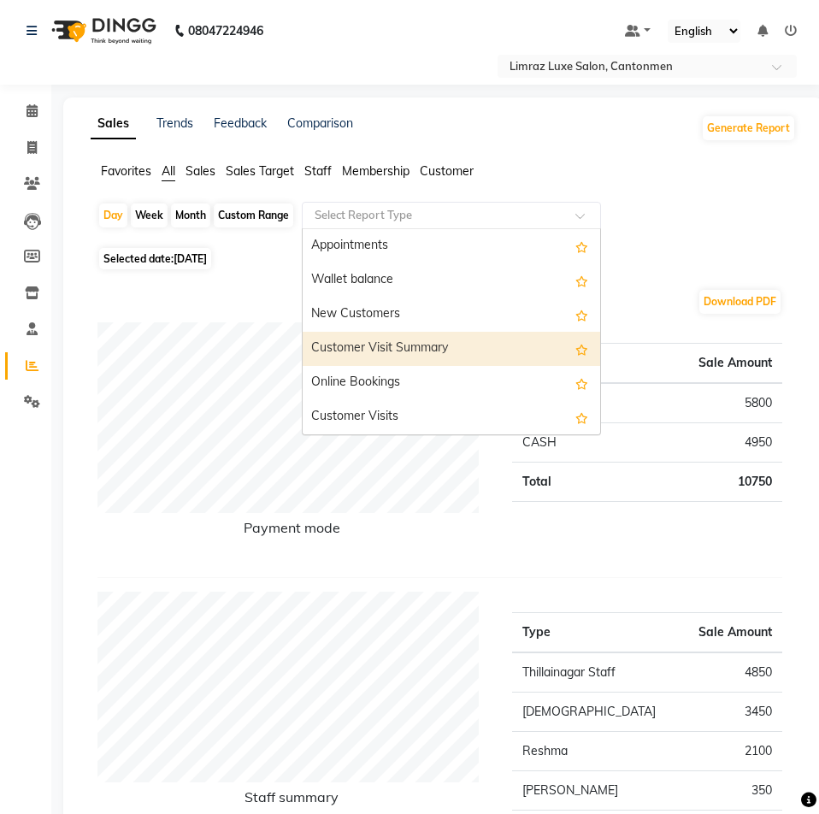
select select "full_report"
select select "csv"
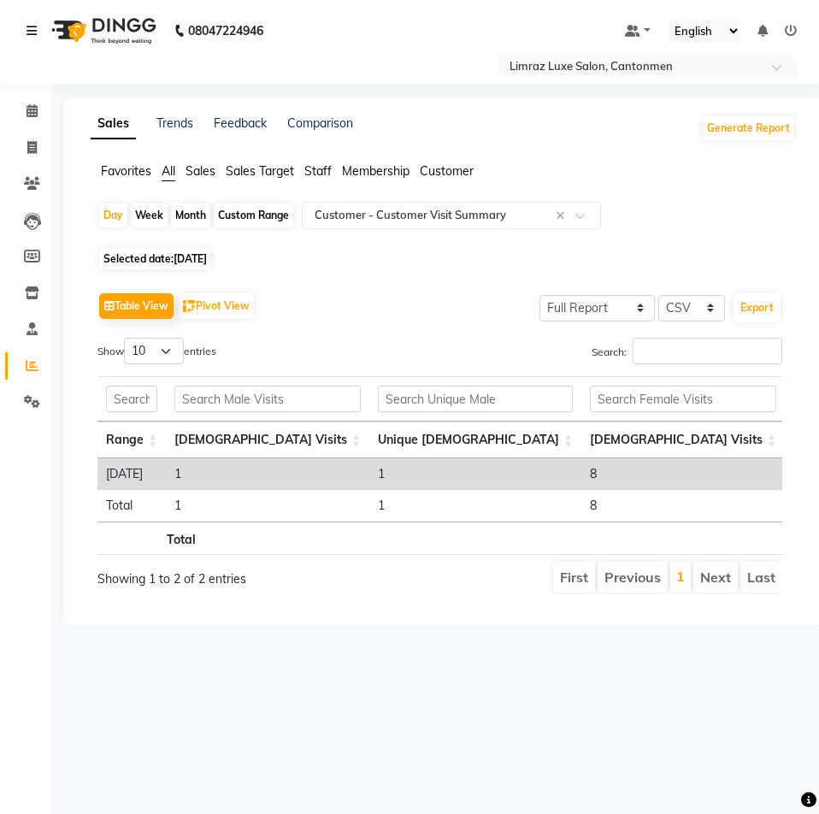
click at [207, 256] on span "[DATE]" at bounding box center [190, 258] width 33 height 13
select select "8"
select select "2025"
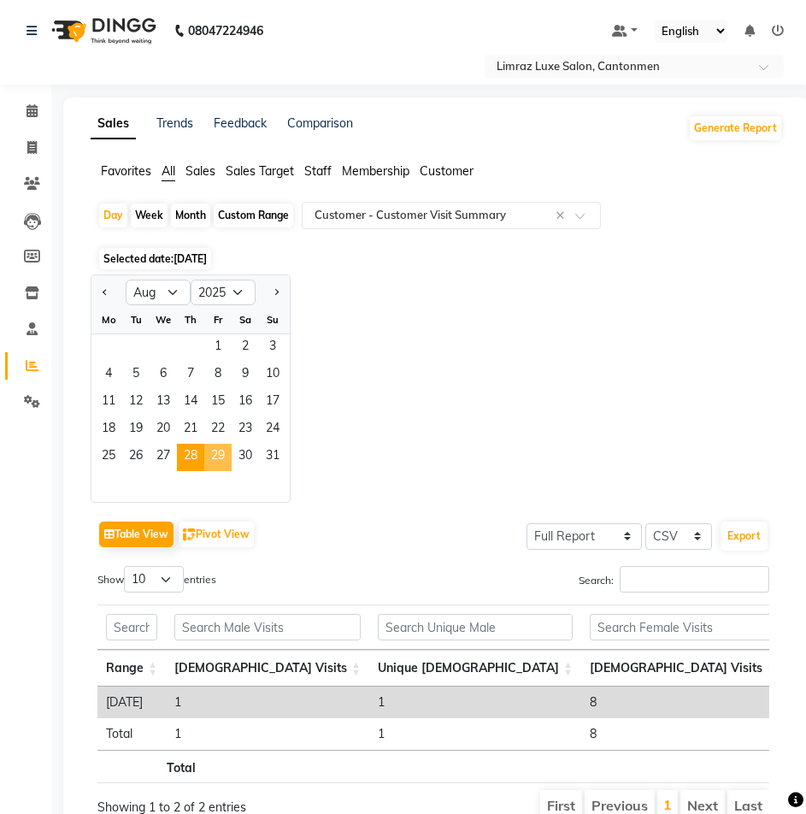
click at [216, 450] on span "29" at bounding box center [217, 457] width 27 height 27
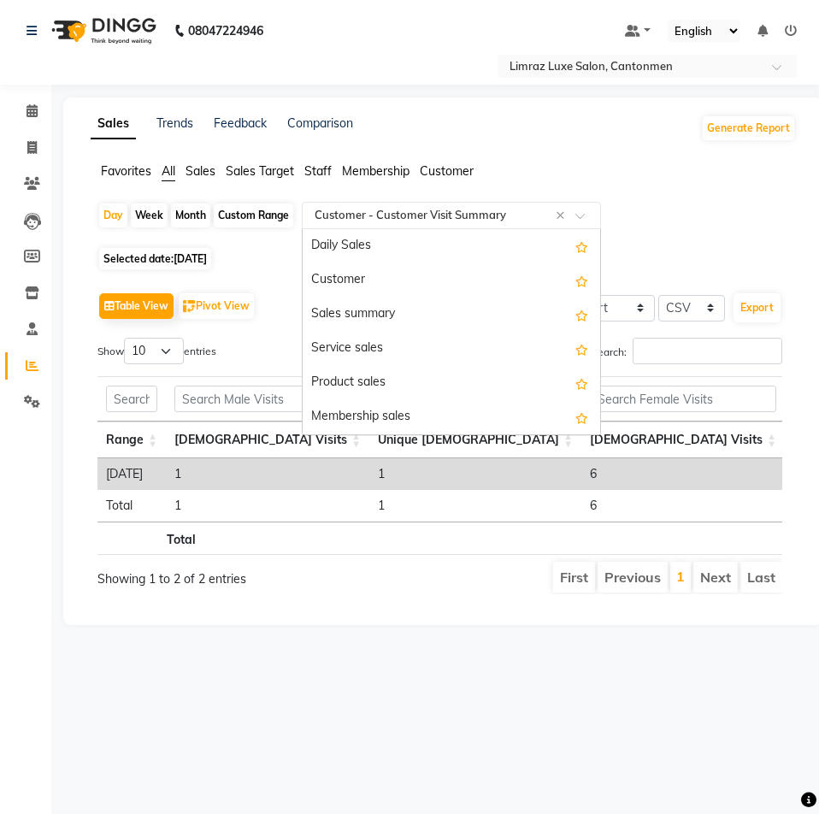
click at [586, 218] on span at bounding box center [585, 220] width 21 height 17
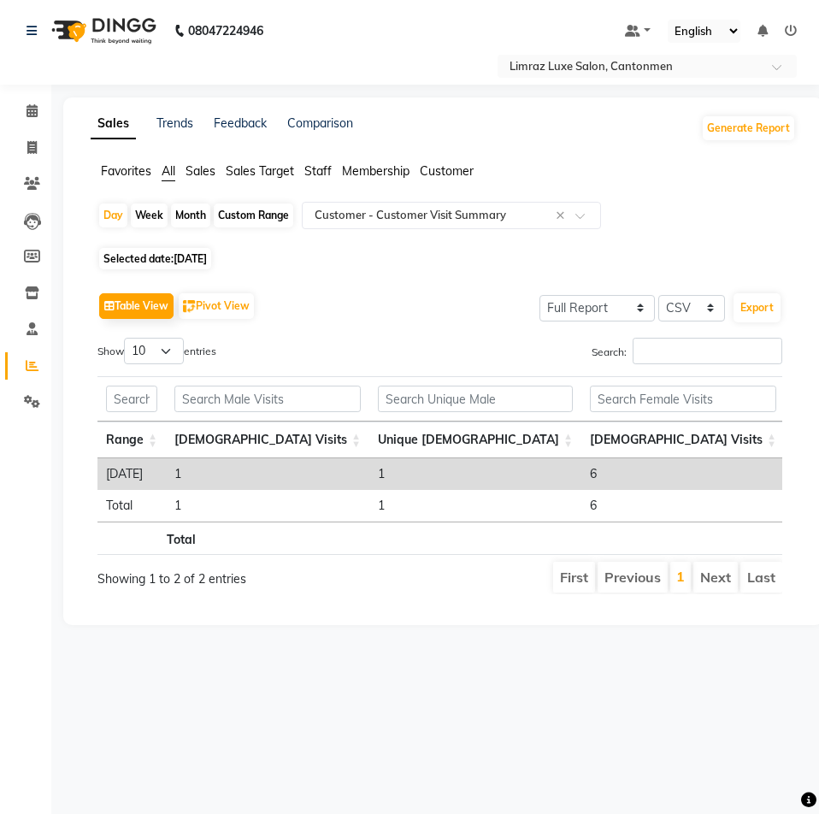
click at [657, 175] on ul "Favorites All Sales Sales Target Staff Membership Customer" at bounding box center [443, 171] width 705 height 19
click at [207, 256] on span "[DATE]" at bounding box center [190, 258] width 33 height 13
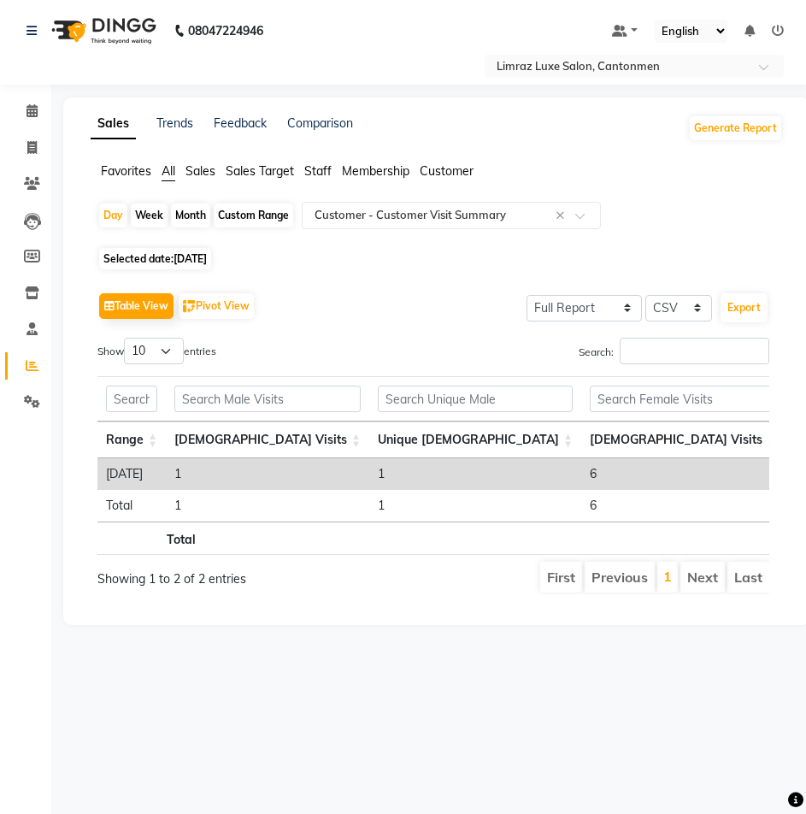
select select "8"
select select "2025"
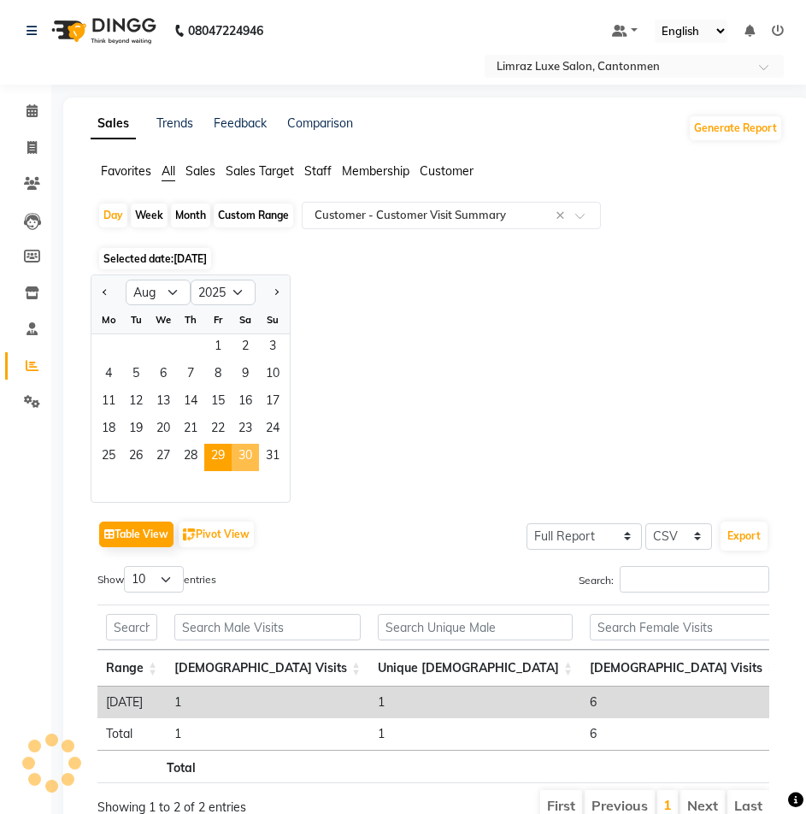
click at [248, 463] on span "30" at bounding box center [245, 457] width 27 height 27
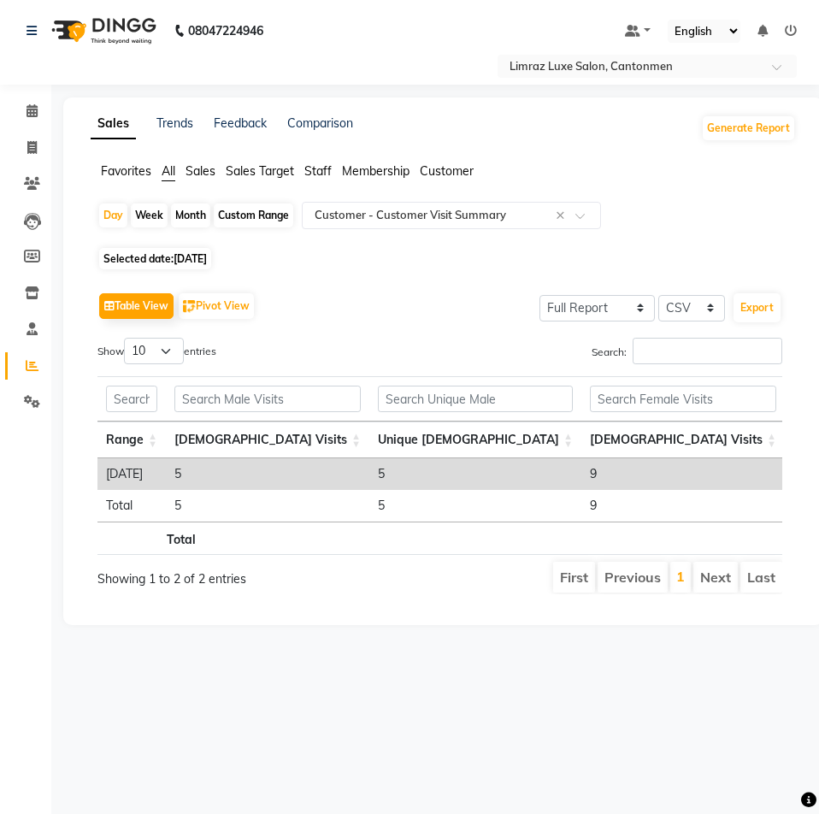
click at [204, 257] on span "[DATE]" at bounding box center [190, 258] width 33 height 13
select select "8"
select select "2025"
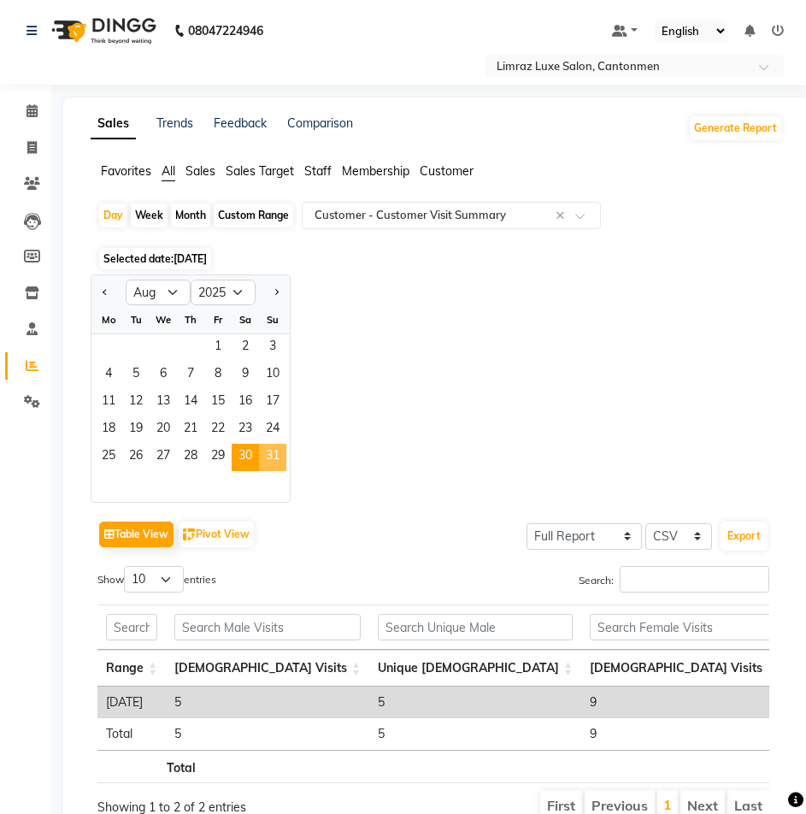
drag, startPoint x: 266, startPoint y: 448, endPoint x: 315, endPoint y: 375, distance: 88.0
click at [267, 449] on span "31" at bounding box center [272, 457] width 27 height 27
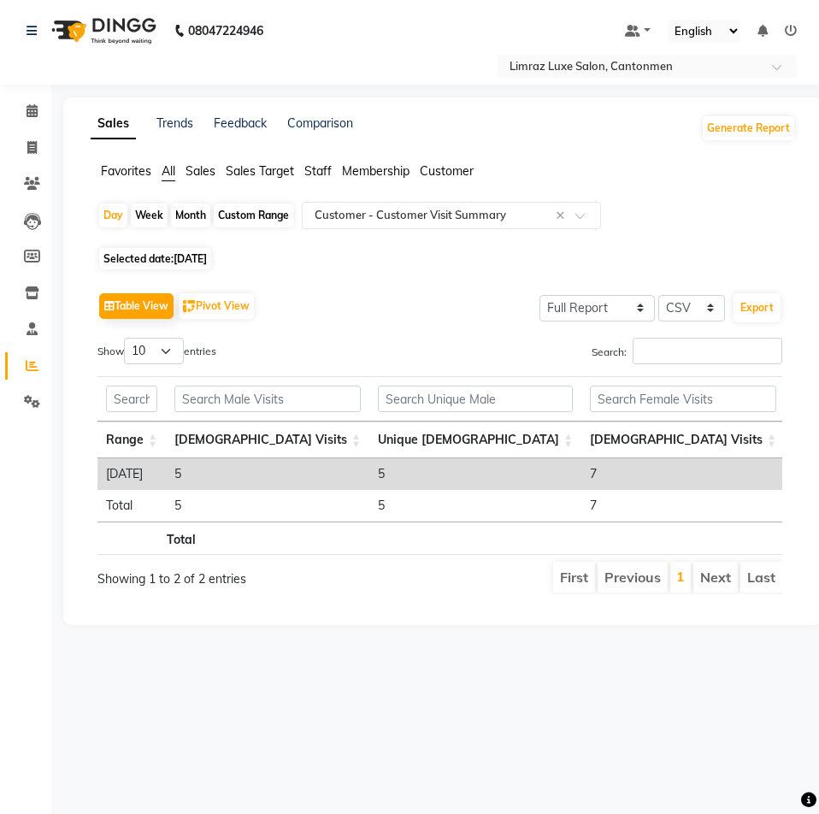
click at [133, 39] on img at bounding box center [102, 31] width 117 height 48
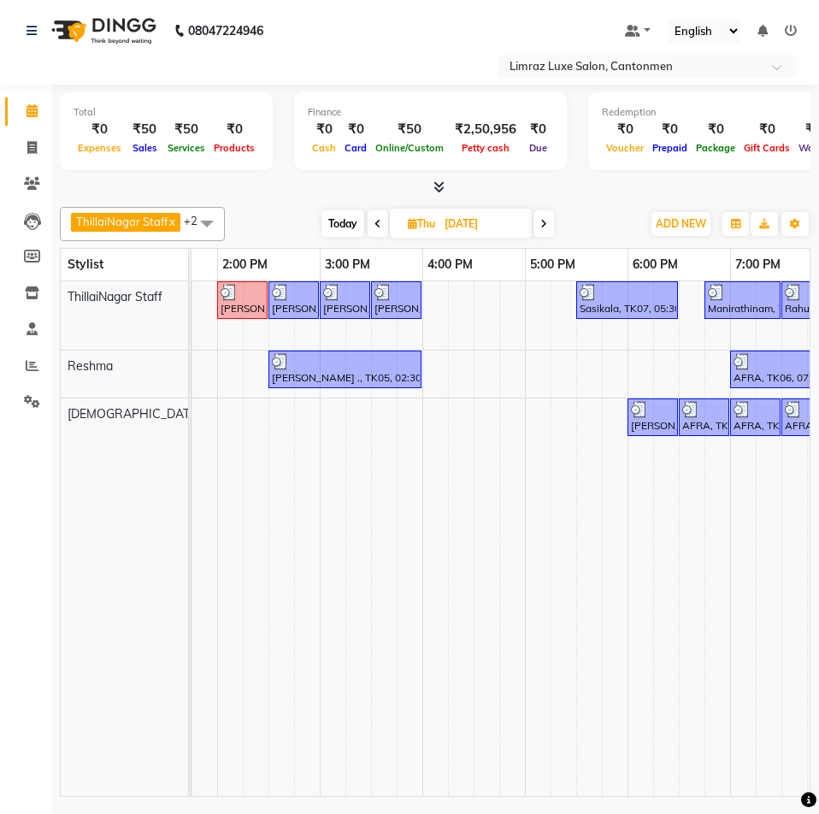
scroll to position [0, 613]
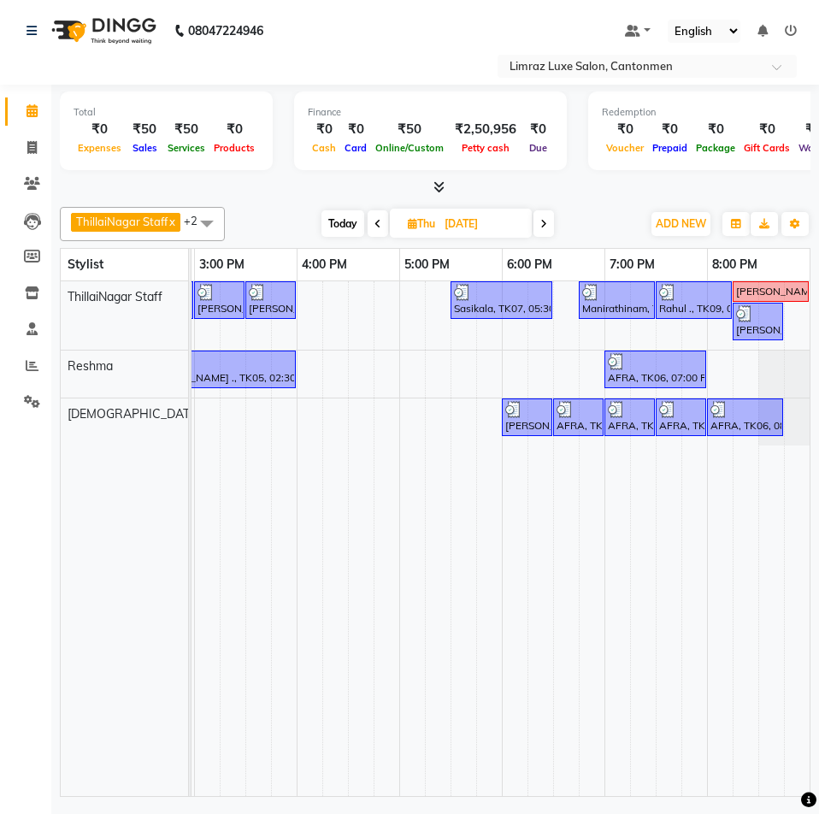
click at [808, 797] on icon at bounding box center [808, 799] width 15 height 15
click at [263, 649] on td at bounding box center [258, 538] width 26 height 515
click at [346, 222] on span "Today" at bounding box center [342, 223] width 43 height 27
type input "[DATE]"
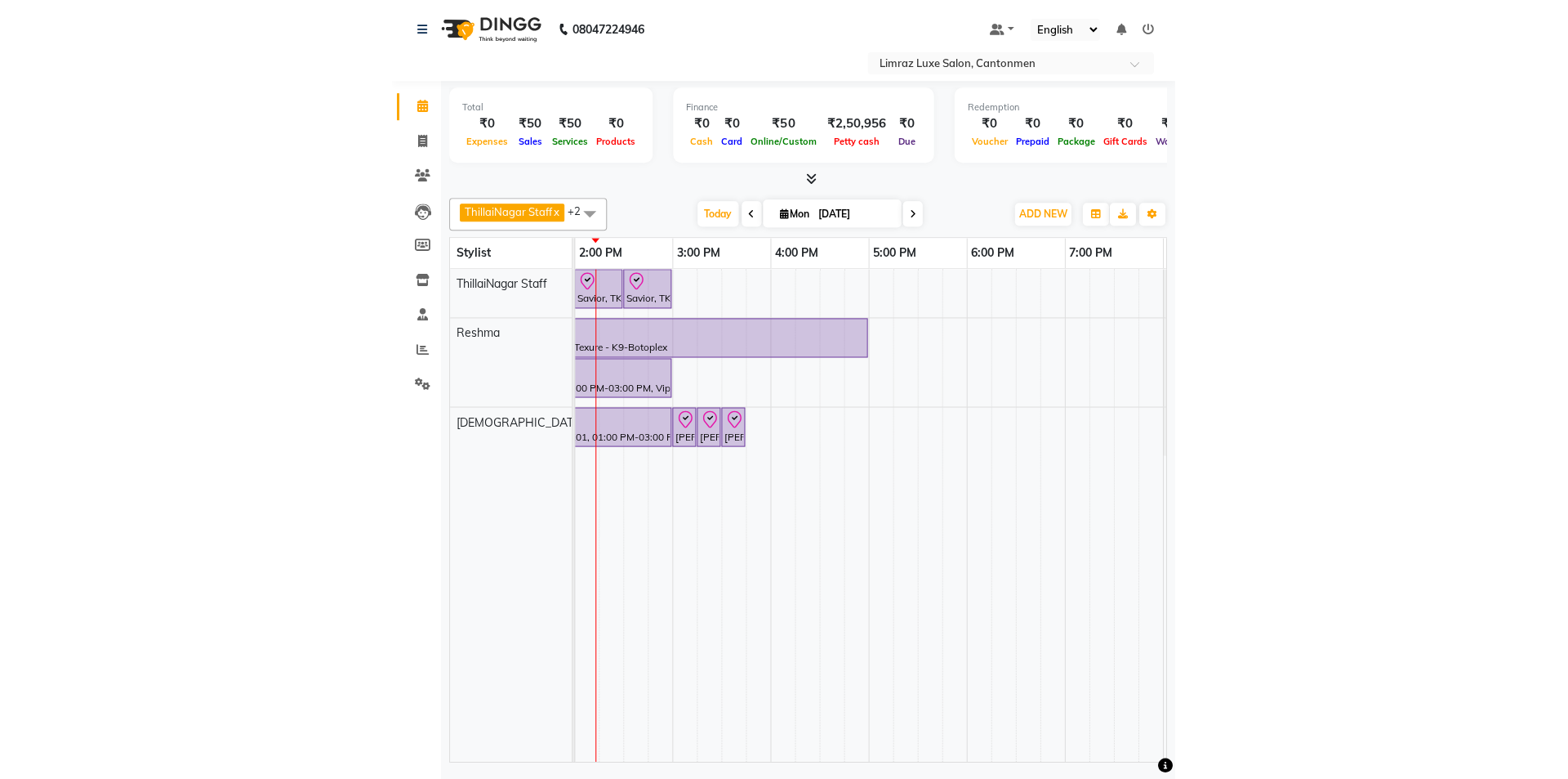
scroll to position [0, 630]
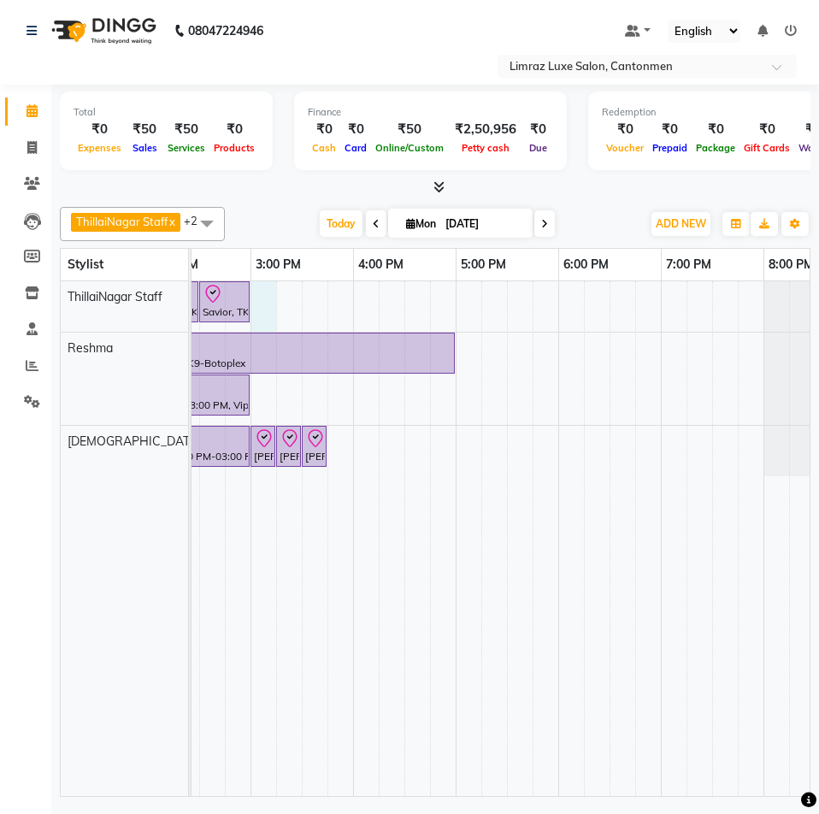
click at [264, 293] on div "Savior, TK03, 12:00 PM-12:45 PM, Massages - Classic Head- Massage (Men) [PERSON…" at bounding box center [199, 538] width 1334 height 515
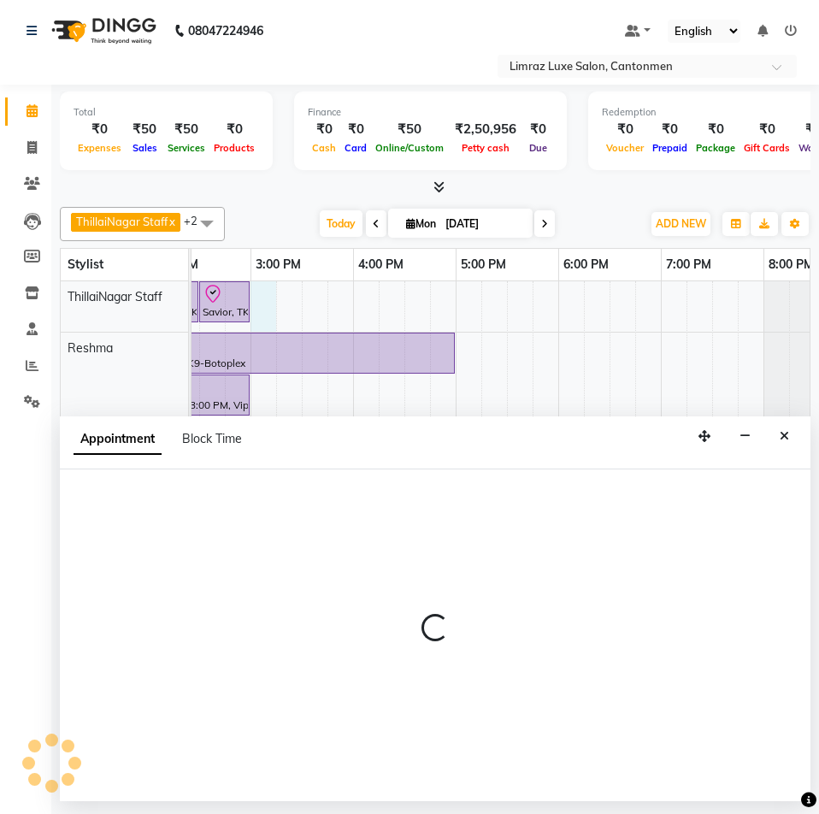
select select "87280"
select select "tentative"
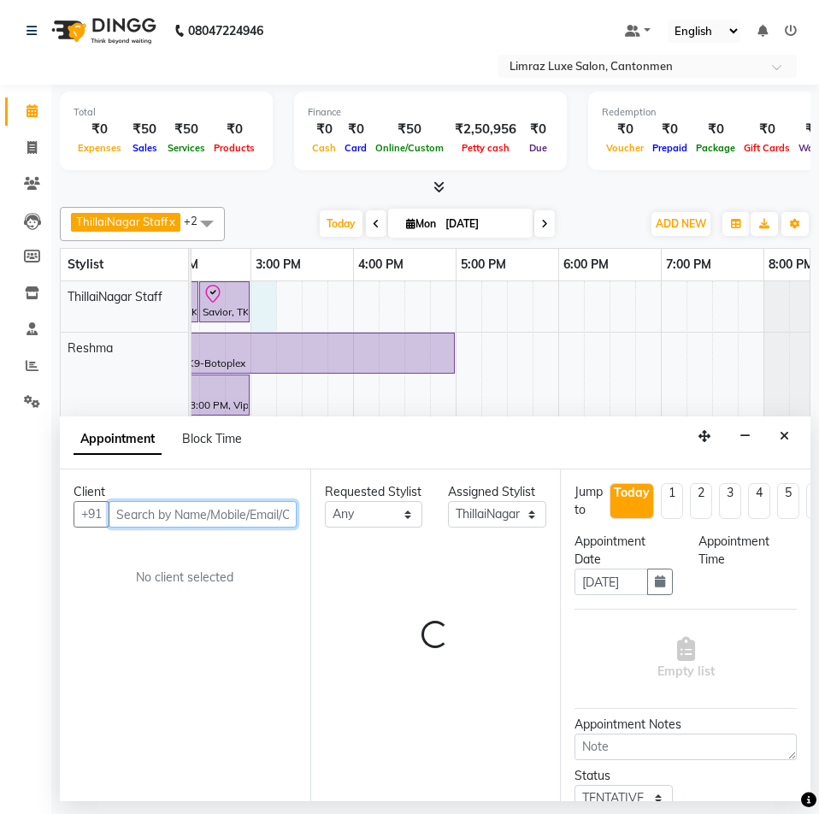
select select "900"
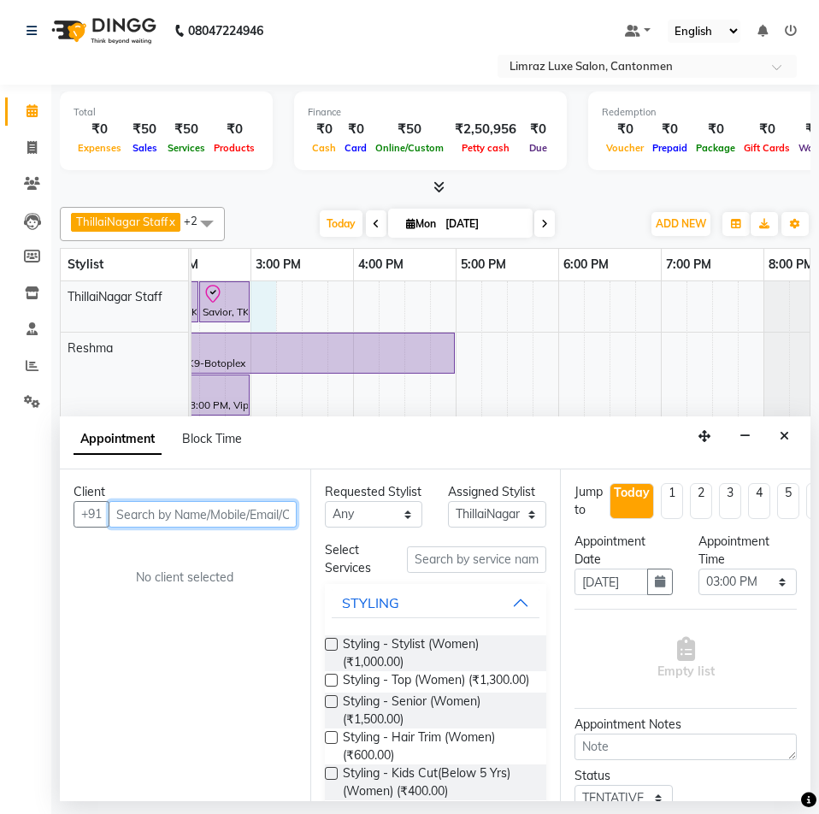
click at [226, 516] on input "text" at bounding box center [203, 514] width 188 height 27
click at [749, 433] on icon "button" at bounding box center [744, 436] width 11 height 12
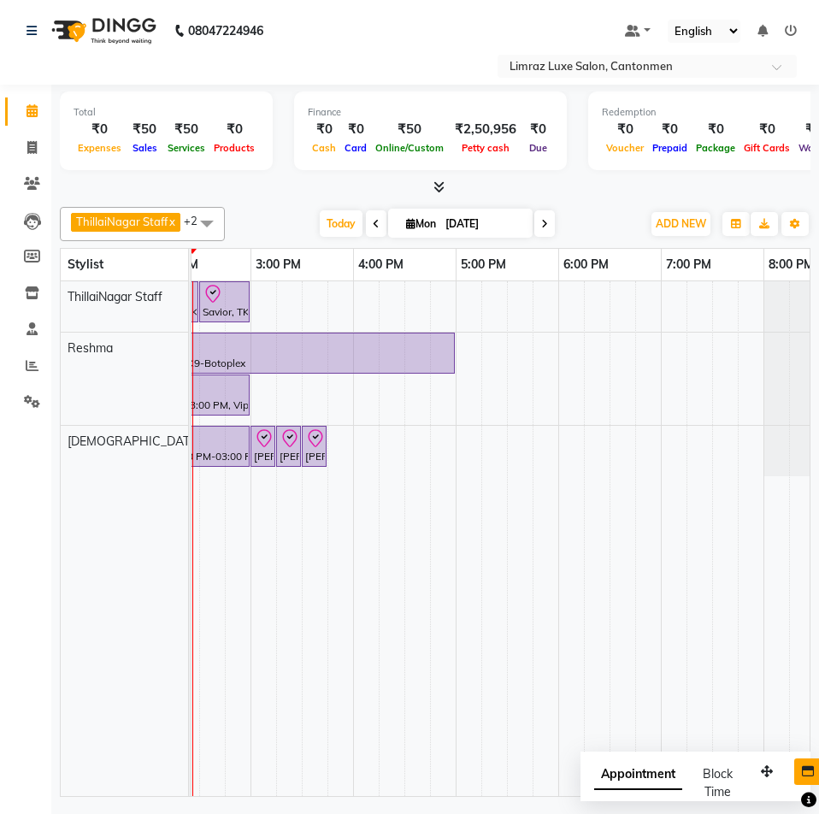
click at [389, 54] on nav "08047224946 Select Location × Limraz Luxe Salon, Cantonmen Default Panel My Pan…" at bounding box center [409, 42] width 819 height 85
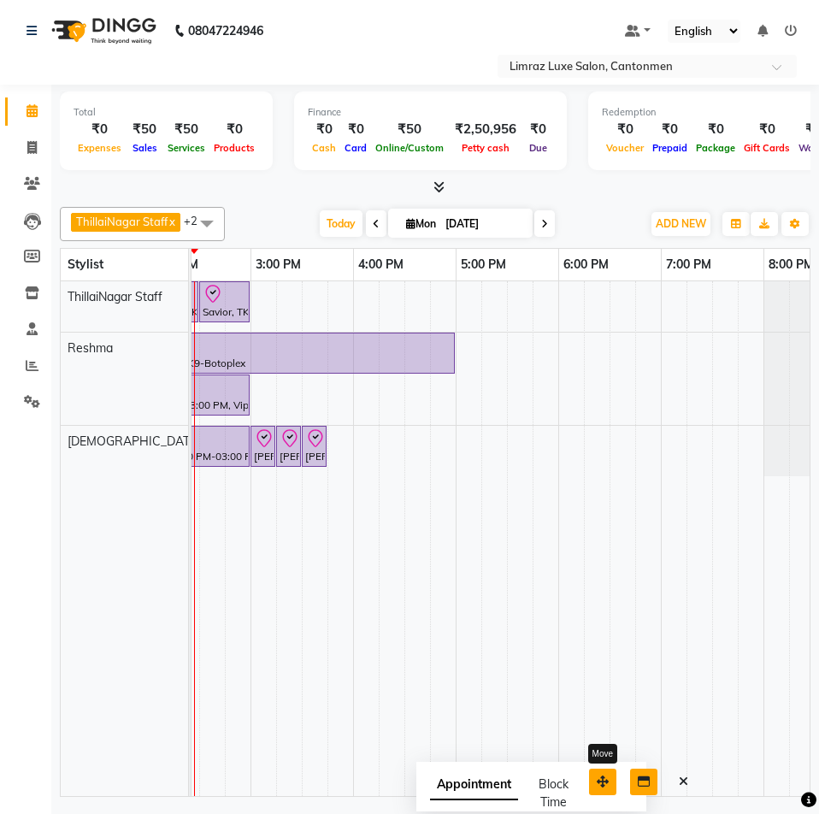
drag, startPoint x: 766, startPoint y: 770, endPoint x: 602, endPoint y: 780, distance: 164.5
click at [602, 780] on icon "button" at bounding box center [603, 781] width 12 height 12
click at [675, 780] on button "Close" at bounding box center [683, 782] width 25 height 27
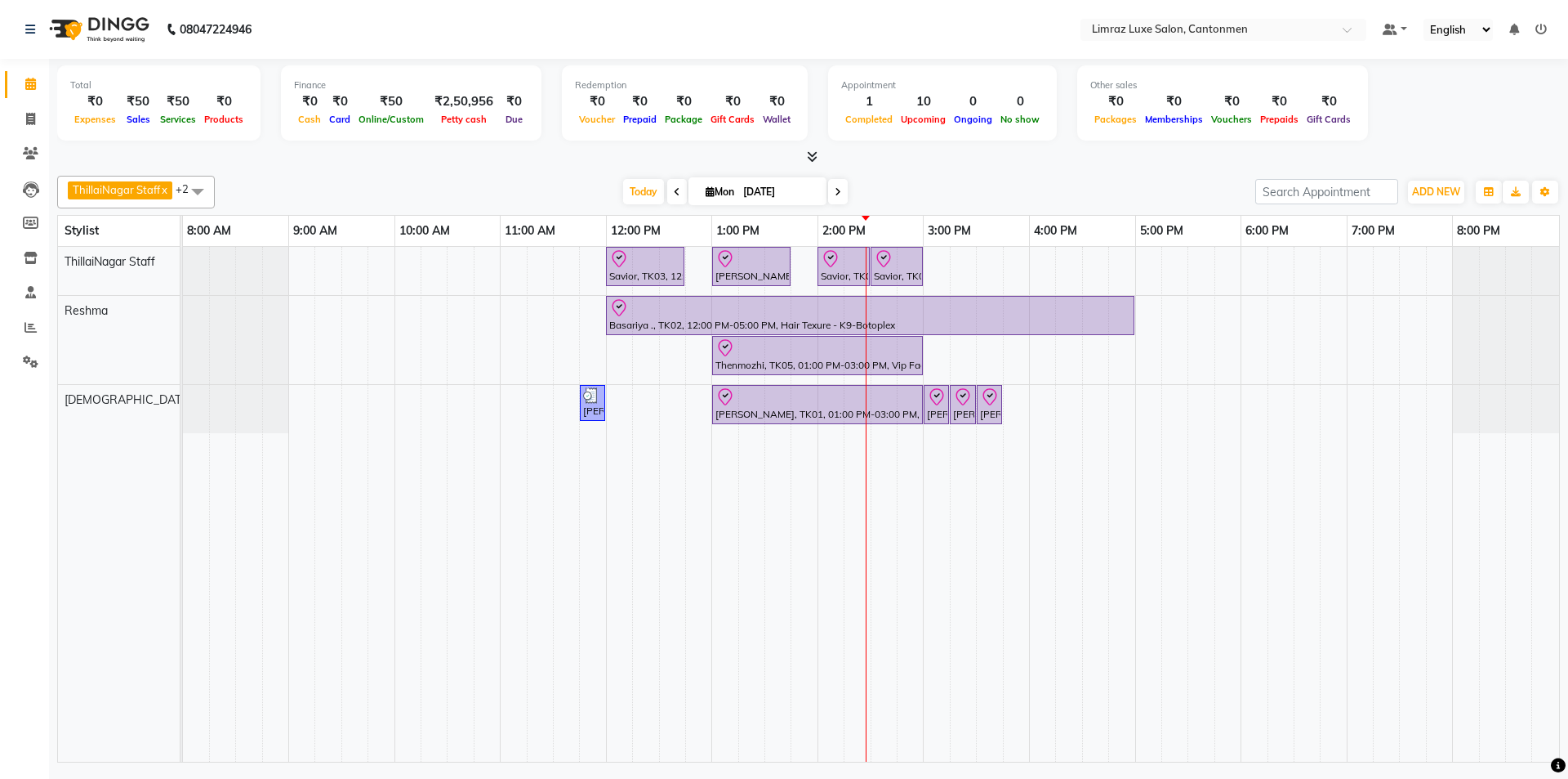
scroll to position [0, 0]
click at [782, 175] on div "ThillaiNagar Staff x Reshma x Vijitha x +2 Select All ThillaiNagar Staff Reshma…" at bounding box center [808, 465] width 1503 height 594
click at [782, 273] on div "Savior, TK03, 12:00 PM-12:45 PM, Massages - Classic Head- Massage (Men) [PERSON…" at bounding box center [870, 504] width 1376 height 515
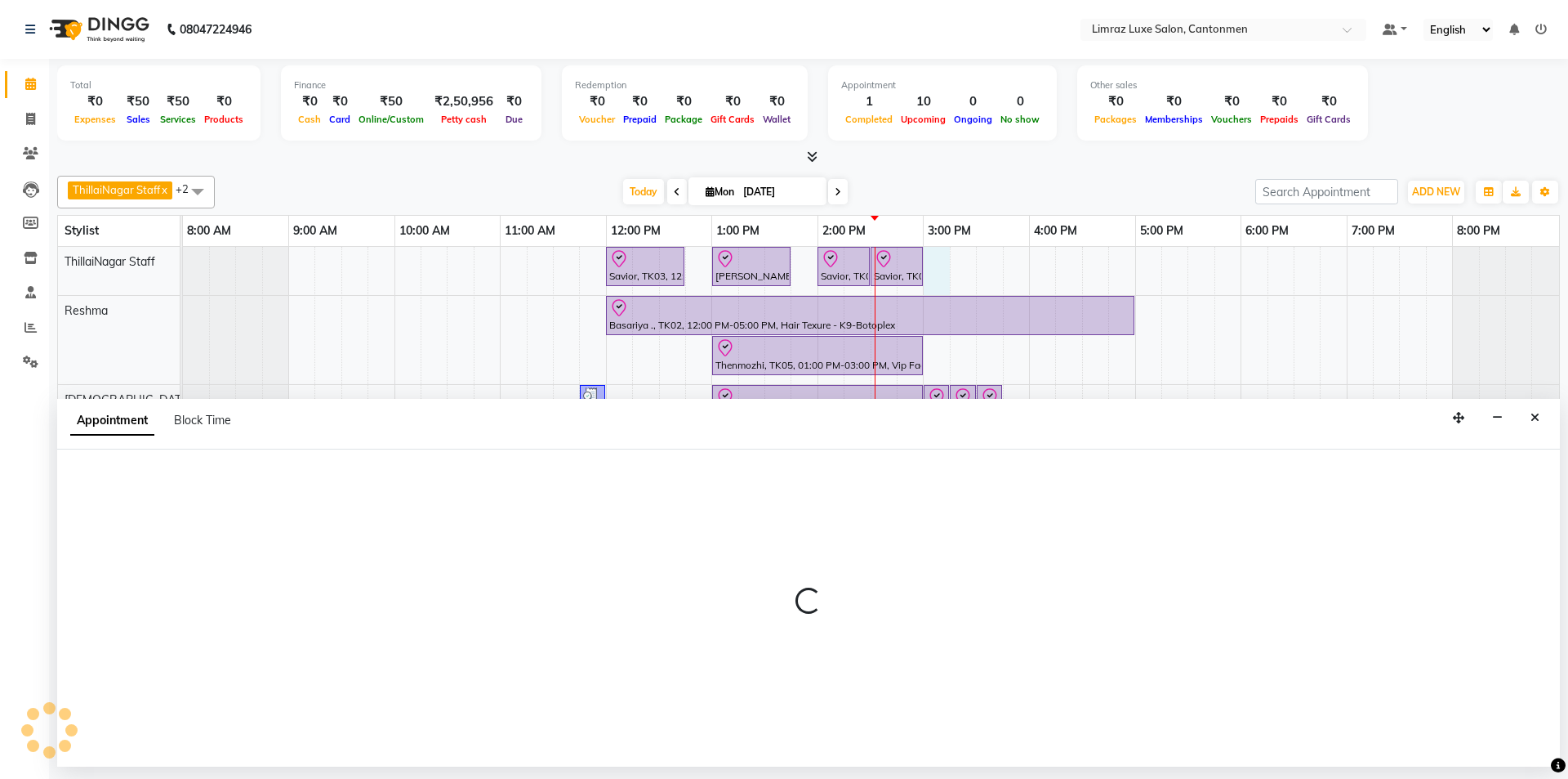
select select "87280"
select select "900"
select select "tentative"
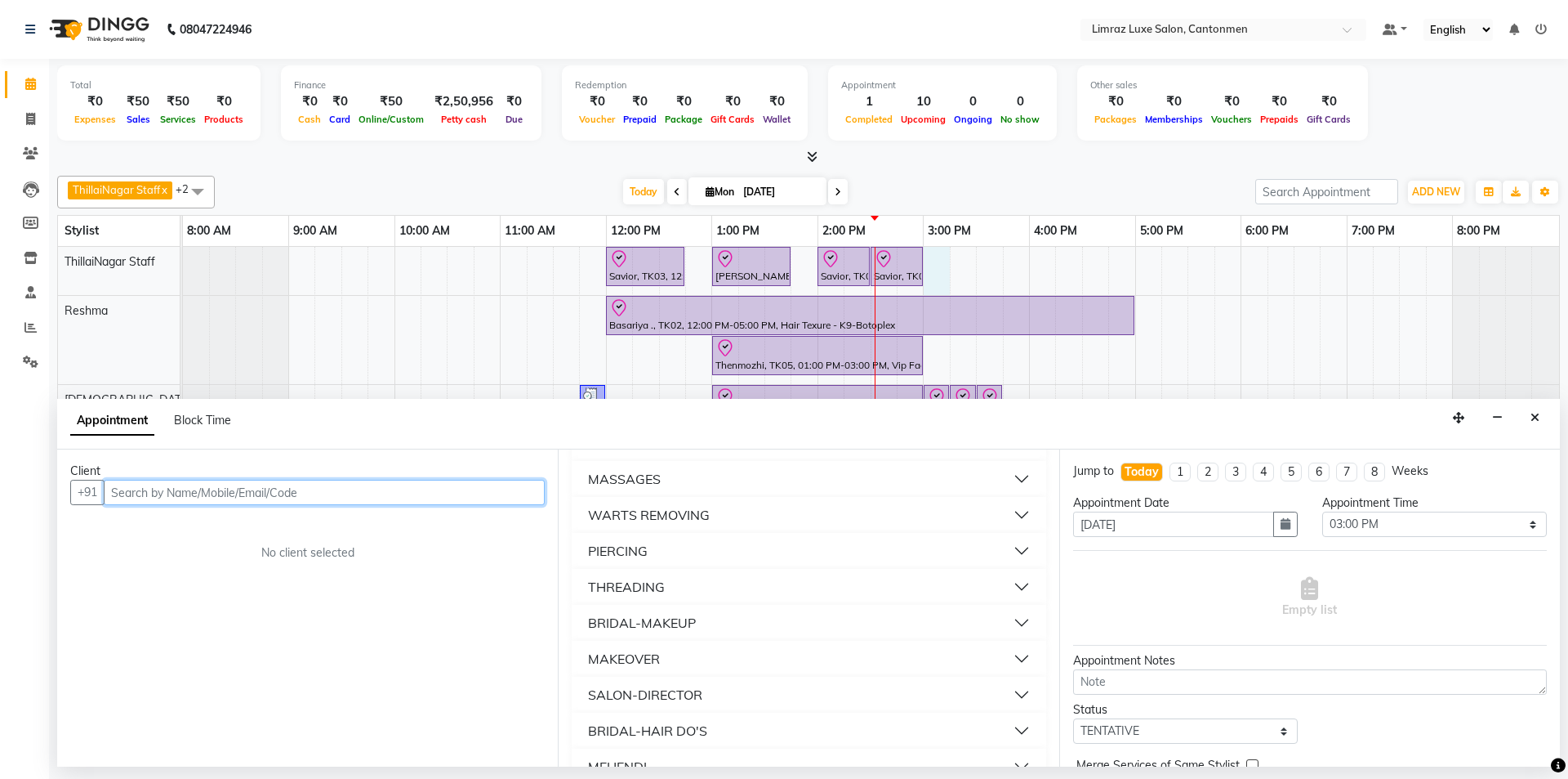
scroll to position [817, 0]
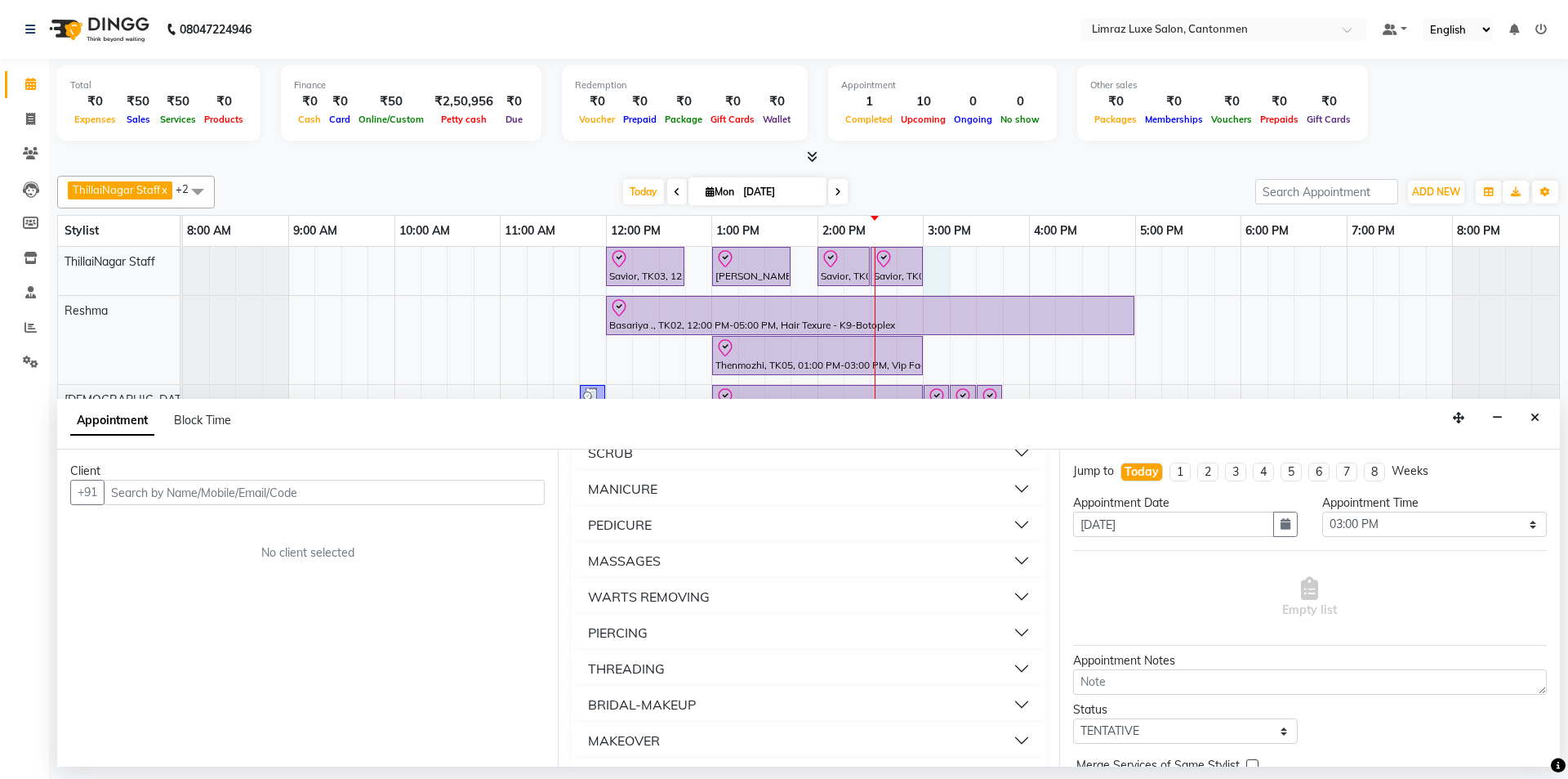
click at [655, 572] on button "MASSAGES" at bounding box center [808, 560] width 461 height 30
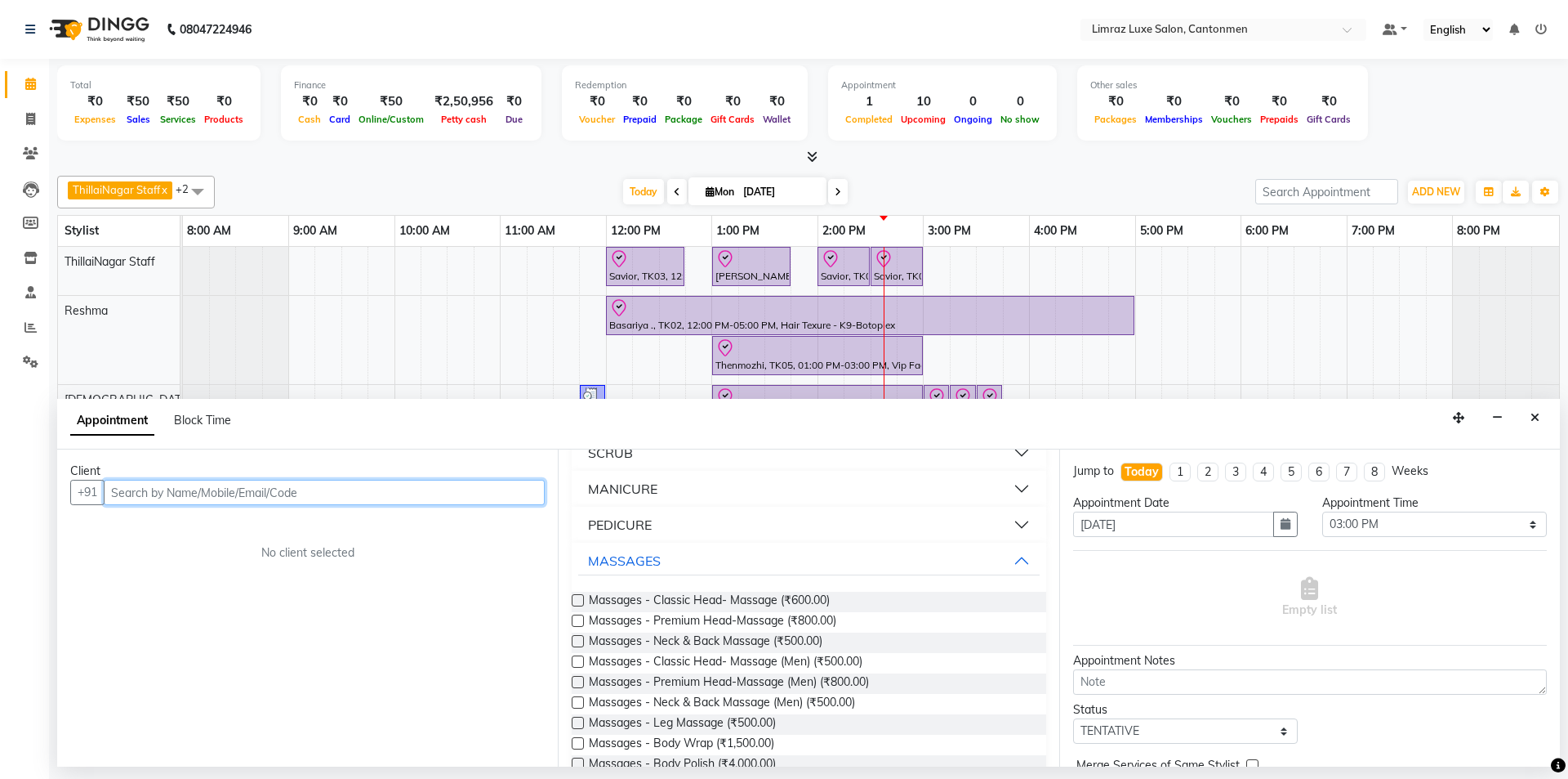
click at [444, 487] on input "text" at bounding box center [325, 492] width 441 height 26
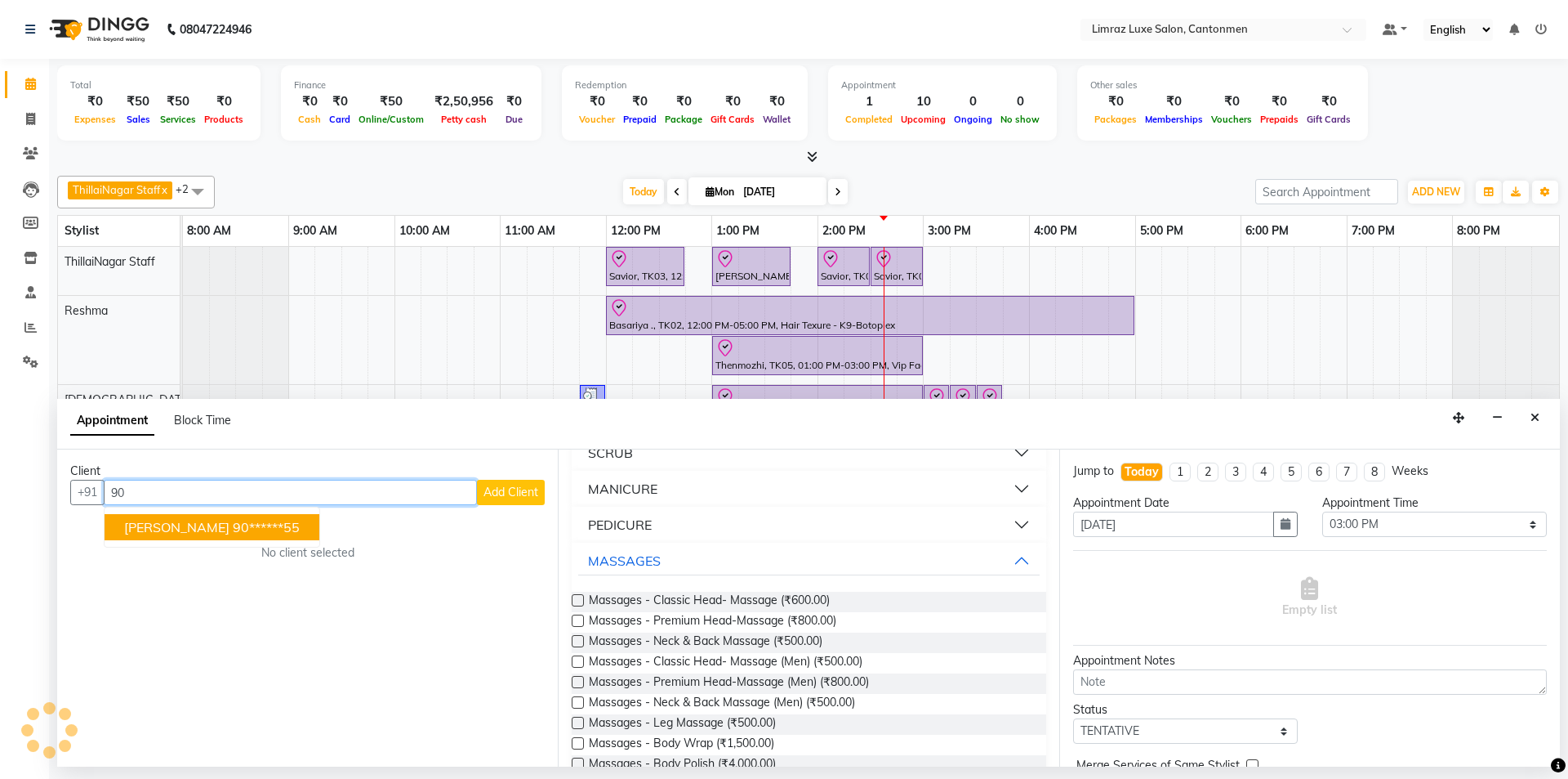
type input "9"
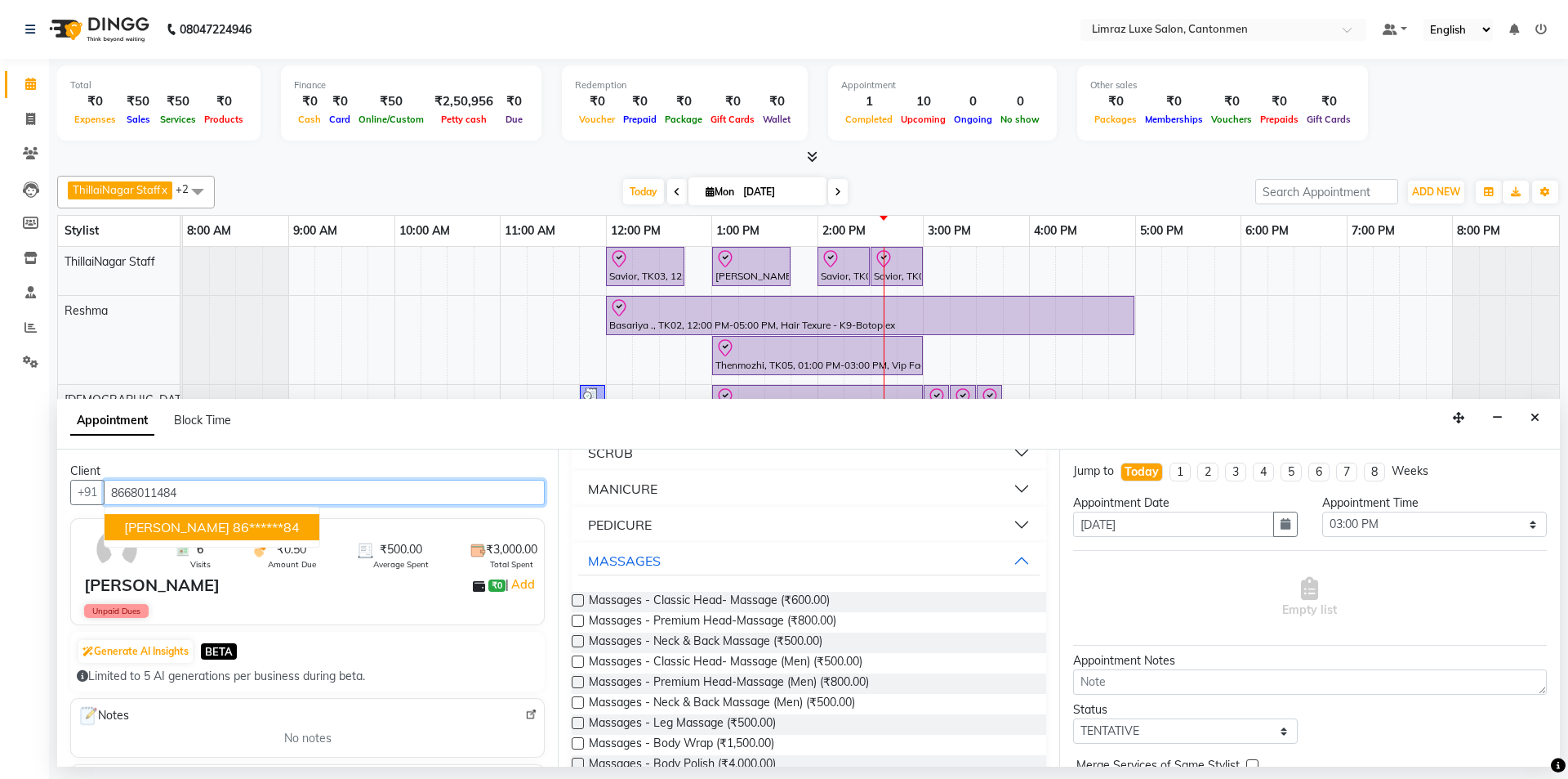
click at [186, 521] on span "[PERSON_NAME]" at bounding box center [177, 527] width 105 height 16
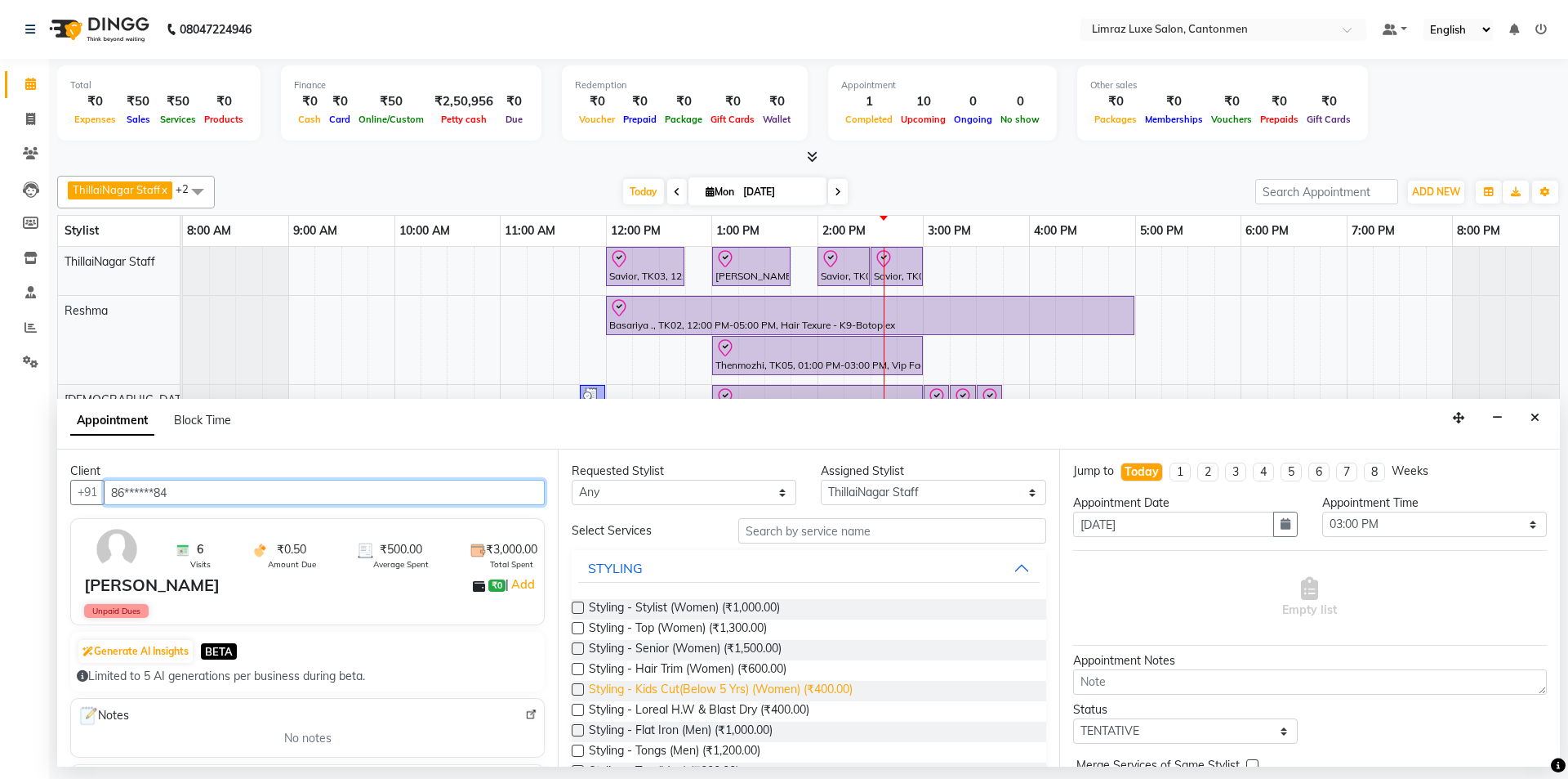
scroll to position [81, 0]
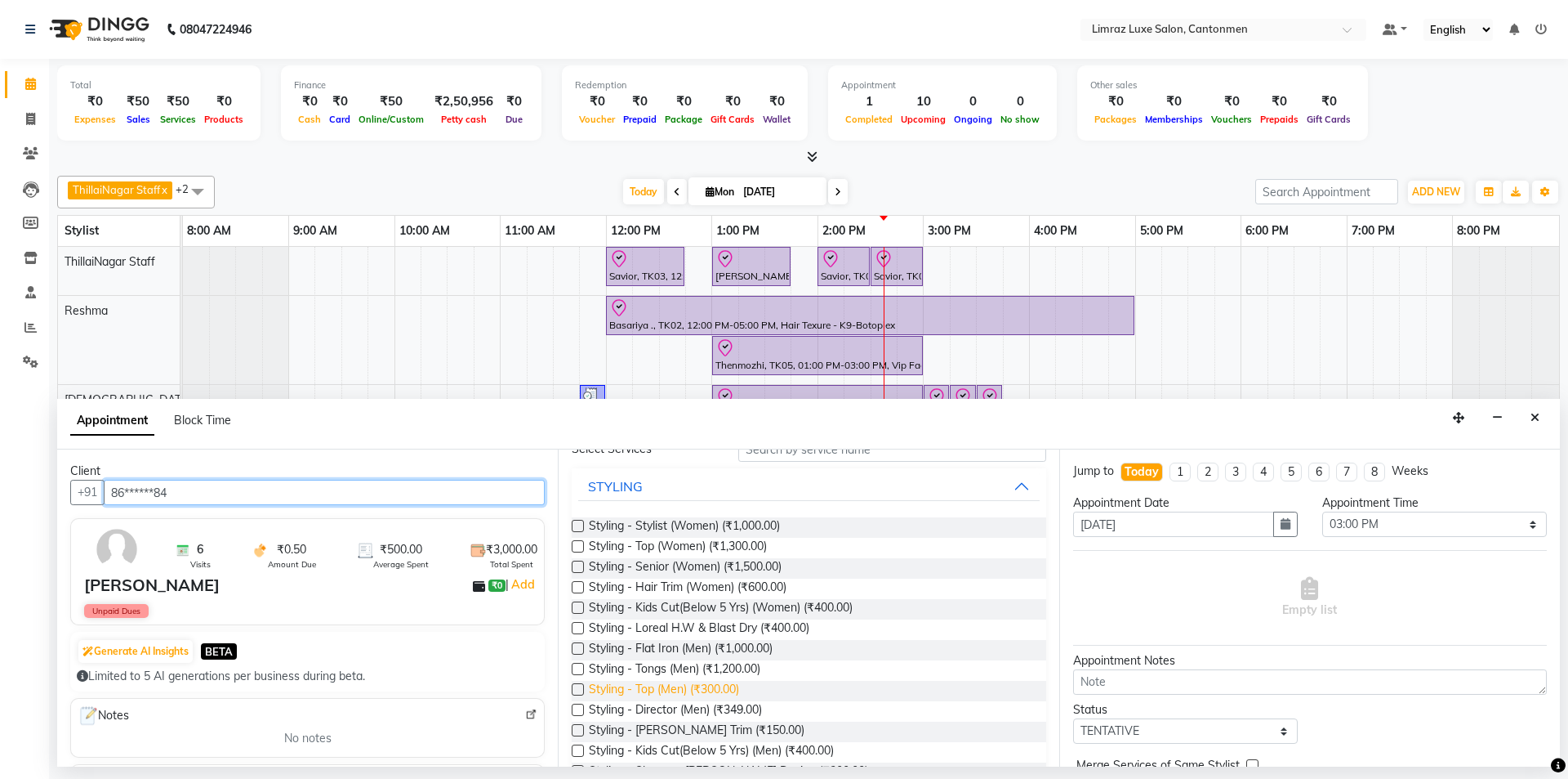
type input "86******84"
click at [701, 690] on span "Styling - Top (Men) (₹300.00)" at bounding box center [663, 690] width 150 height 20
checkbox input "false"
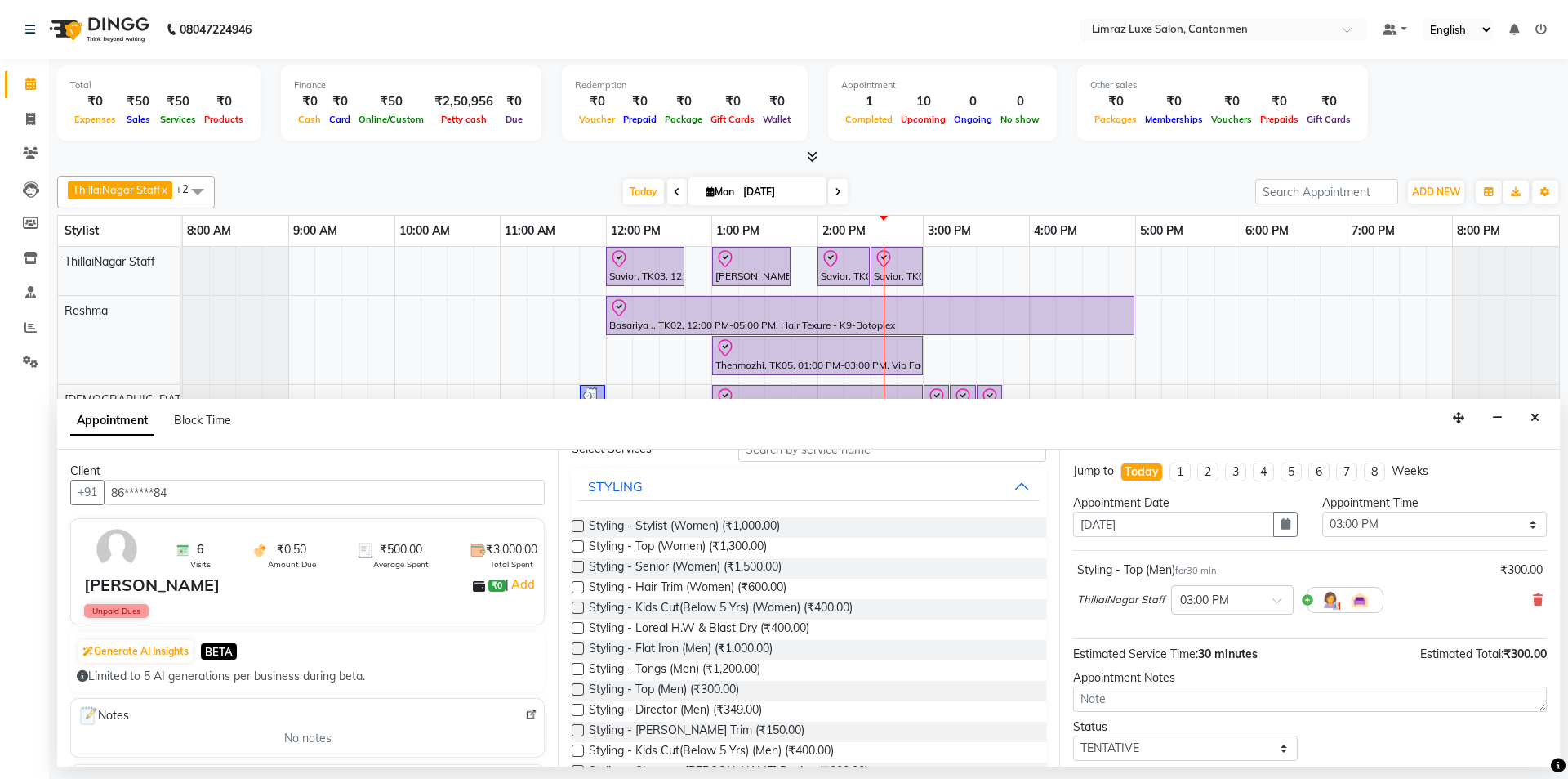
scroll to position [97, 0]
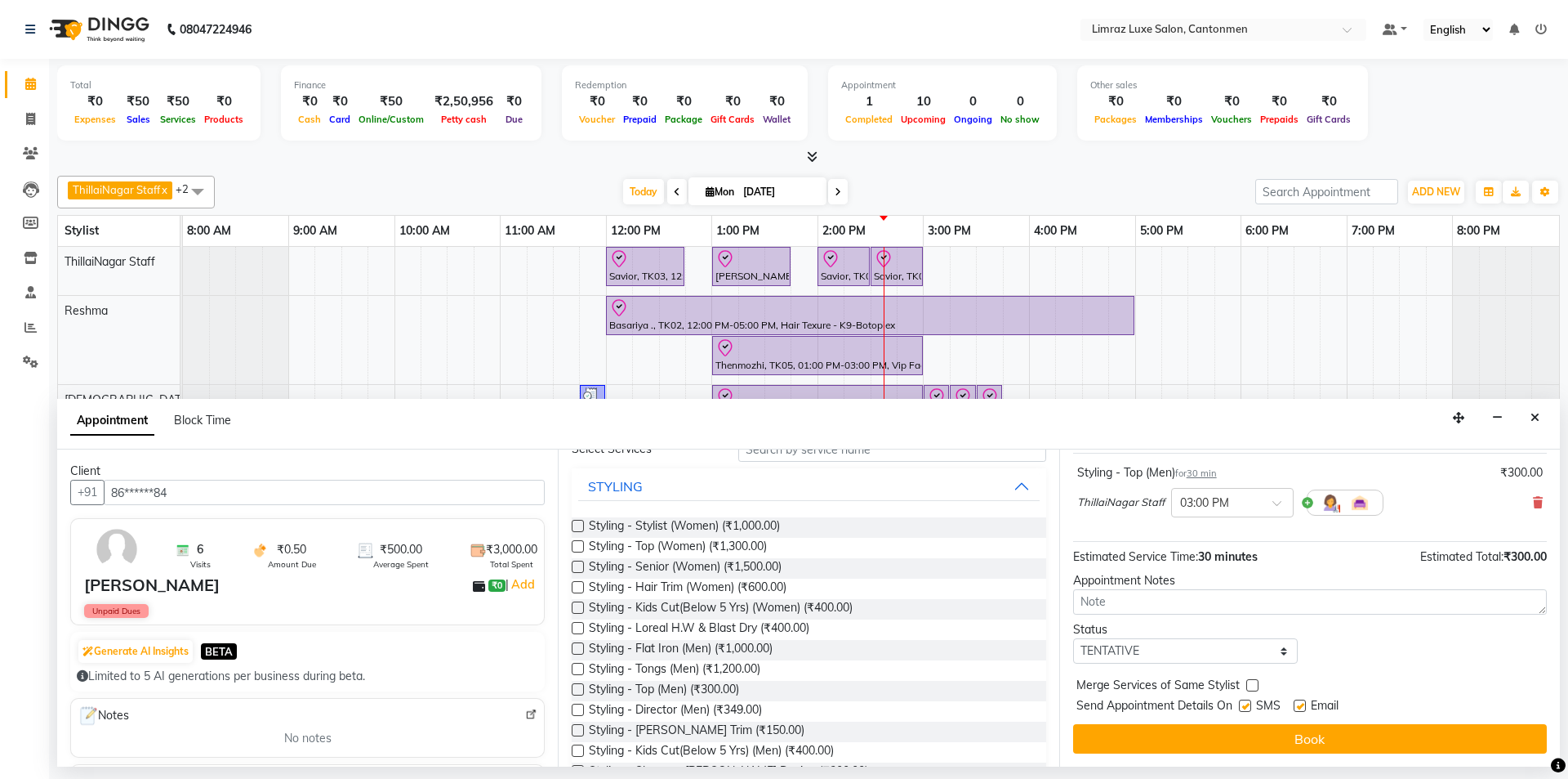
click at [782, 700] on label at bounding box center [1300, 705] width 12 height 12
click at [782, 702] on input "checkbox" at bounding box center [1299, 706] width 11 height 11
checkbox input "false"
click at [782, 703] on label at bounding box center [1245, 705] width 12 height 12
click at [782, 703] on input "checkbox" at bounding box center [1244, 706] width 11 height 11
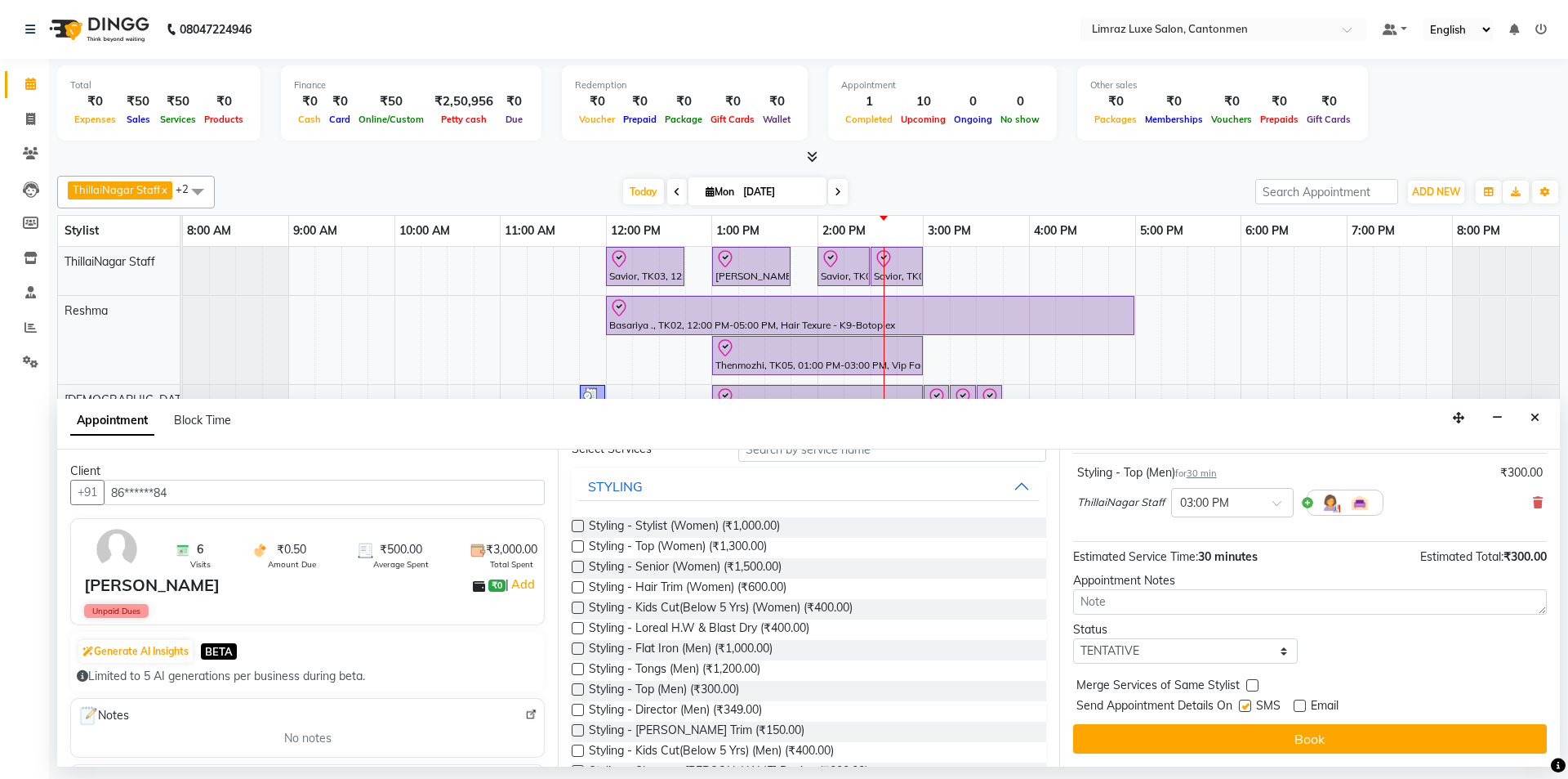
checkbox input "false"
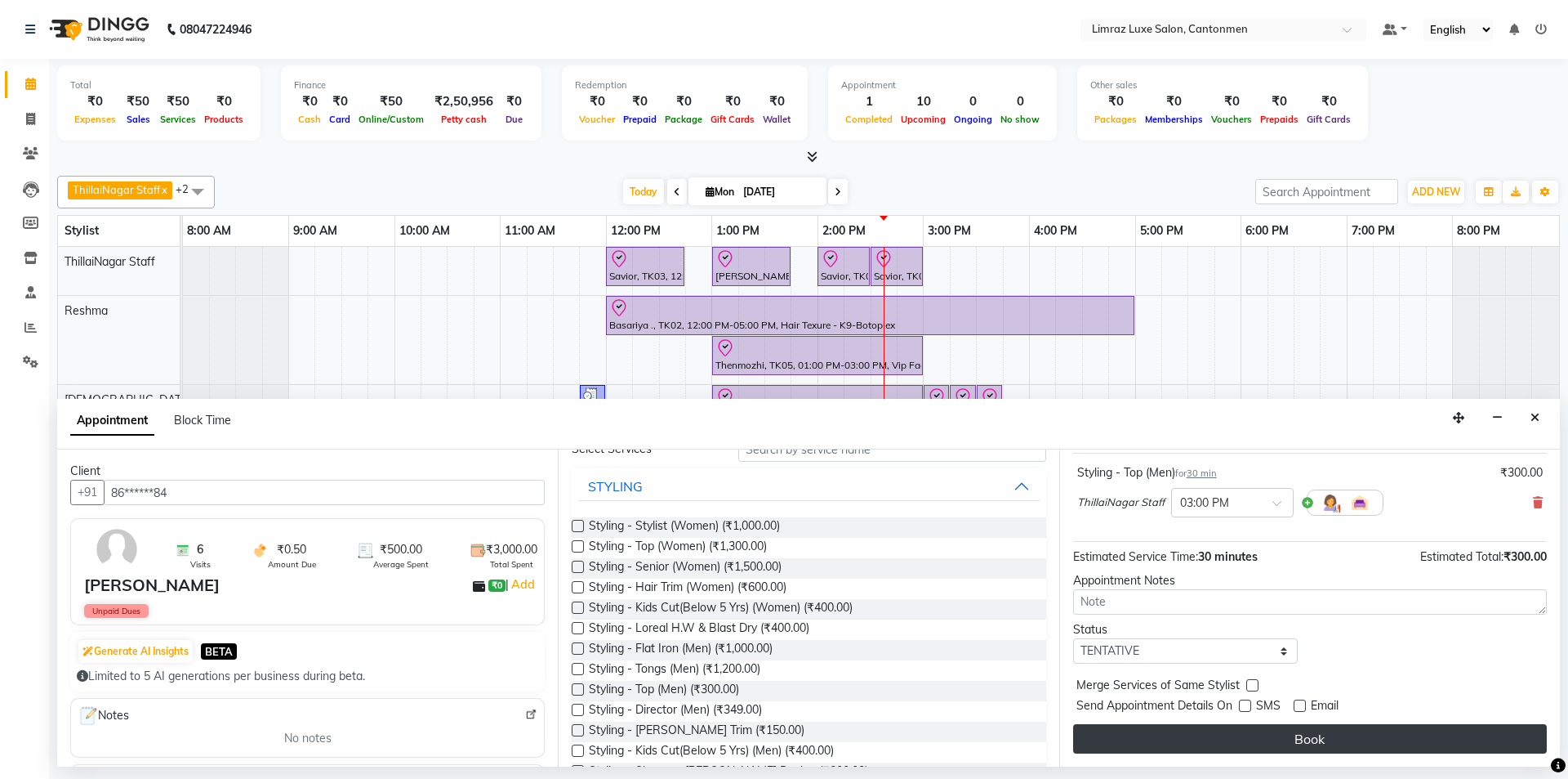
click at [782, 732] on button "Book" at bounding box center [1310, 738] width 474 height 30
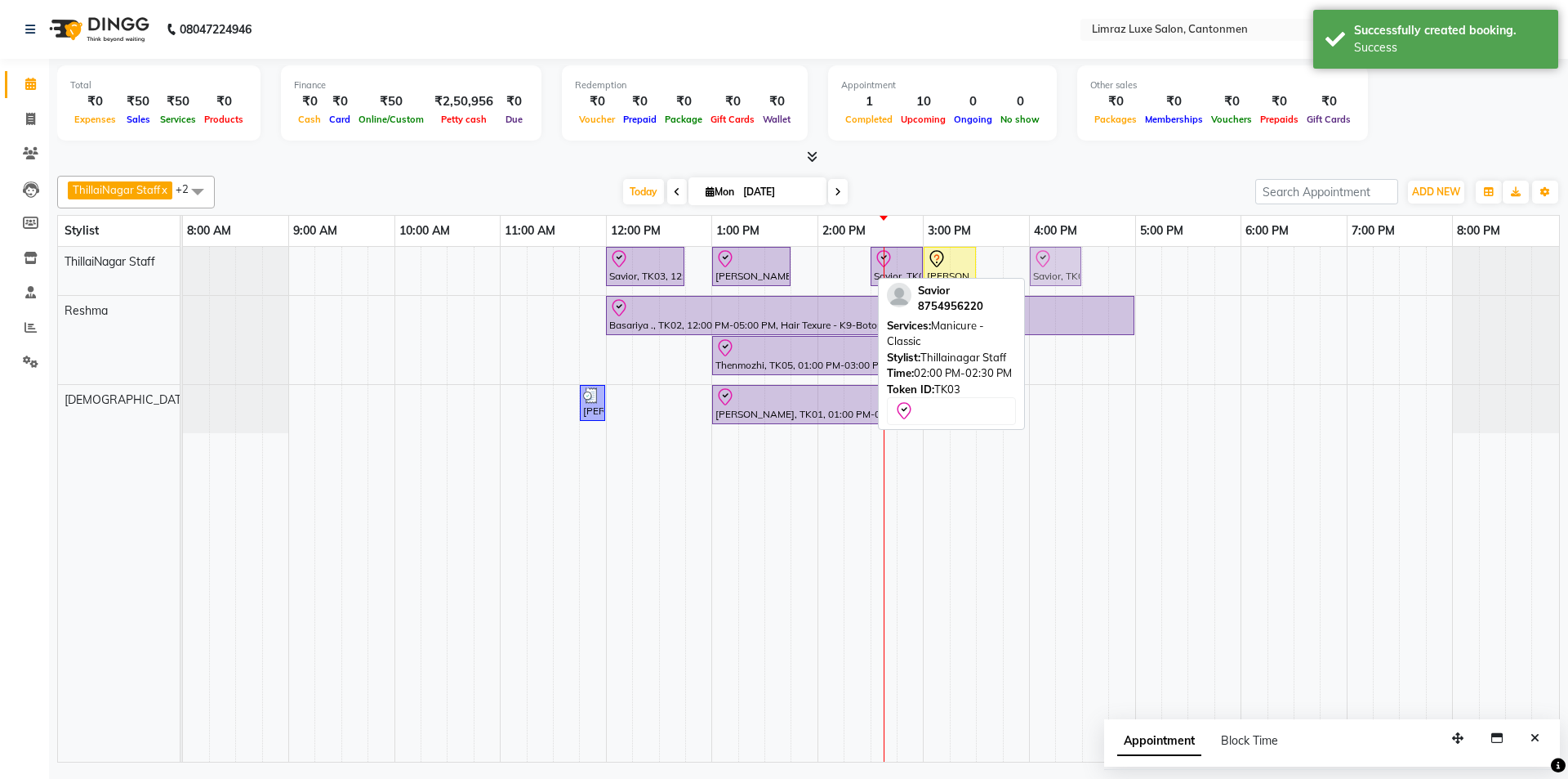
drag, startPoint x: 842, startPoint y: 270, endPoint x: 1052, endPoint y: 256, distance: 210.5
click at [183, 256] on div "Savior, TK03, 12:00 PM-12:45 PM, Massages - Classic Head- Massage (Men) [PERSON…" at bounding box center [183, 270] width 0 height 48
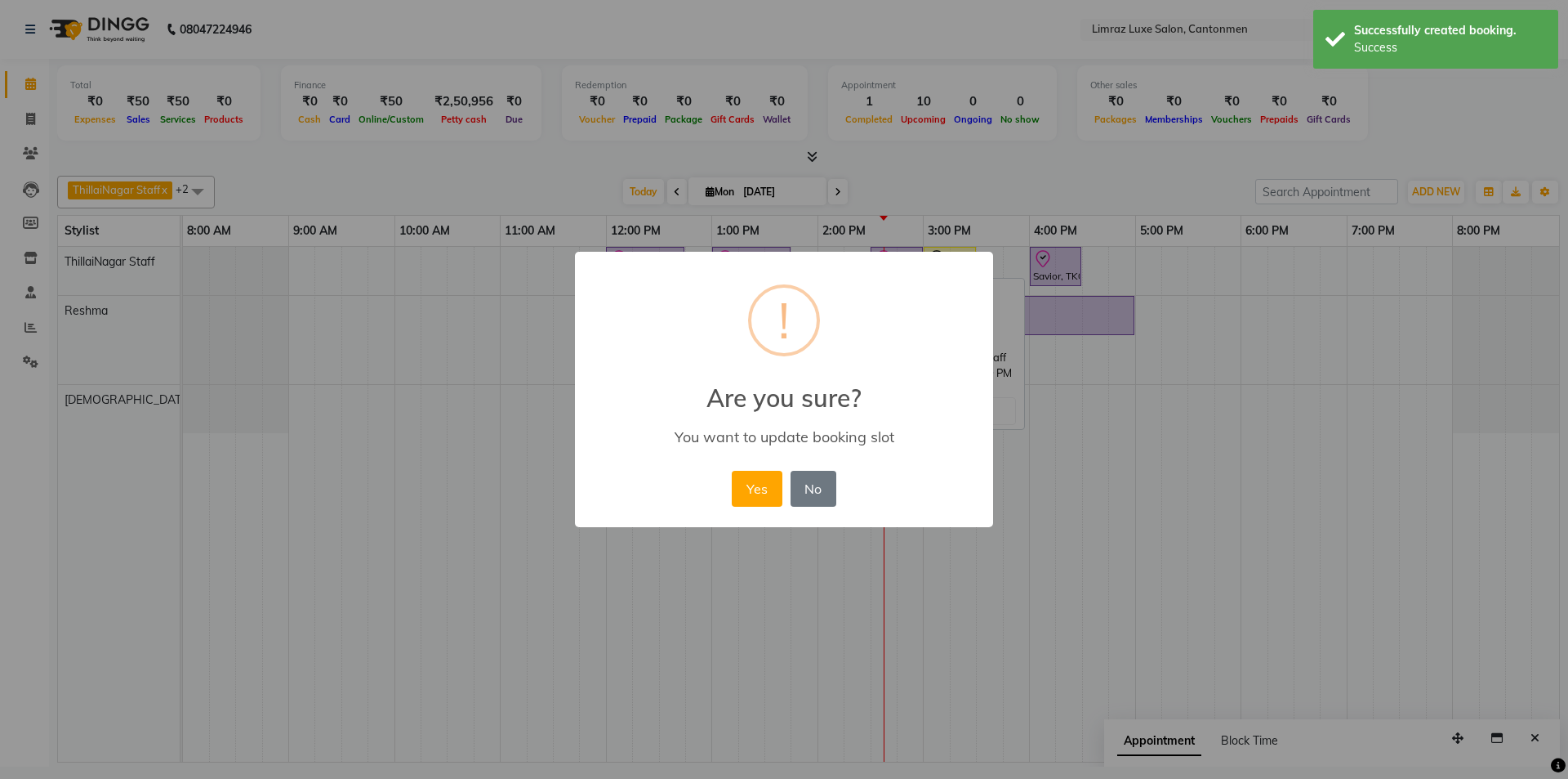
click at [732, 470] on button "Yes" at bounding box center [757, 488] width 50 height 36
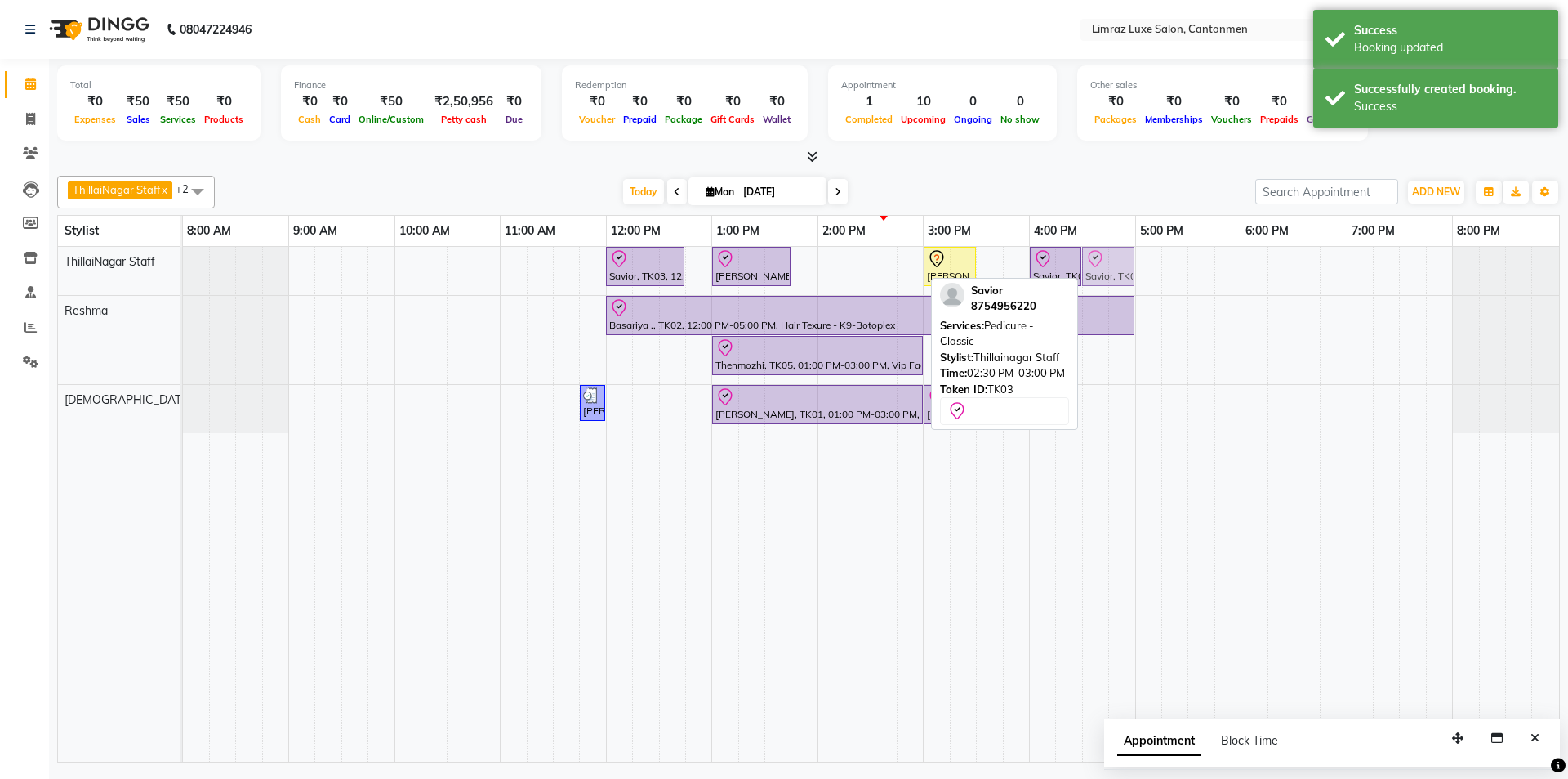
drag, startPoint x: 881, startPoint y: 261, endPoint x: 1091, endPoint y: 260, distance: 210.0
click at [183, 260] on div "Savior, TK03, 12:00 PM-12:45 PM, Massages - Classic Head- Massage (Men) [PERSON…" at bounding box center [183, 270] width 0 height 48
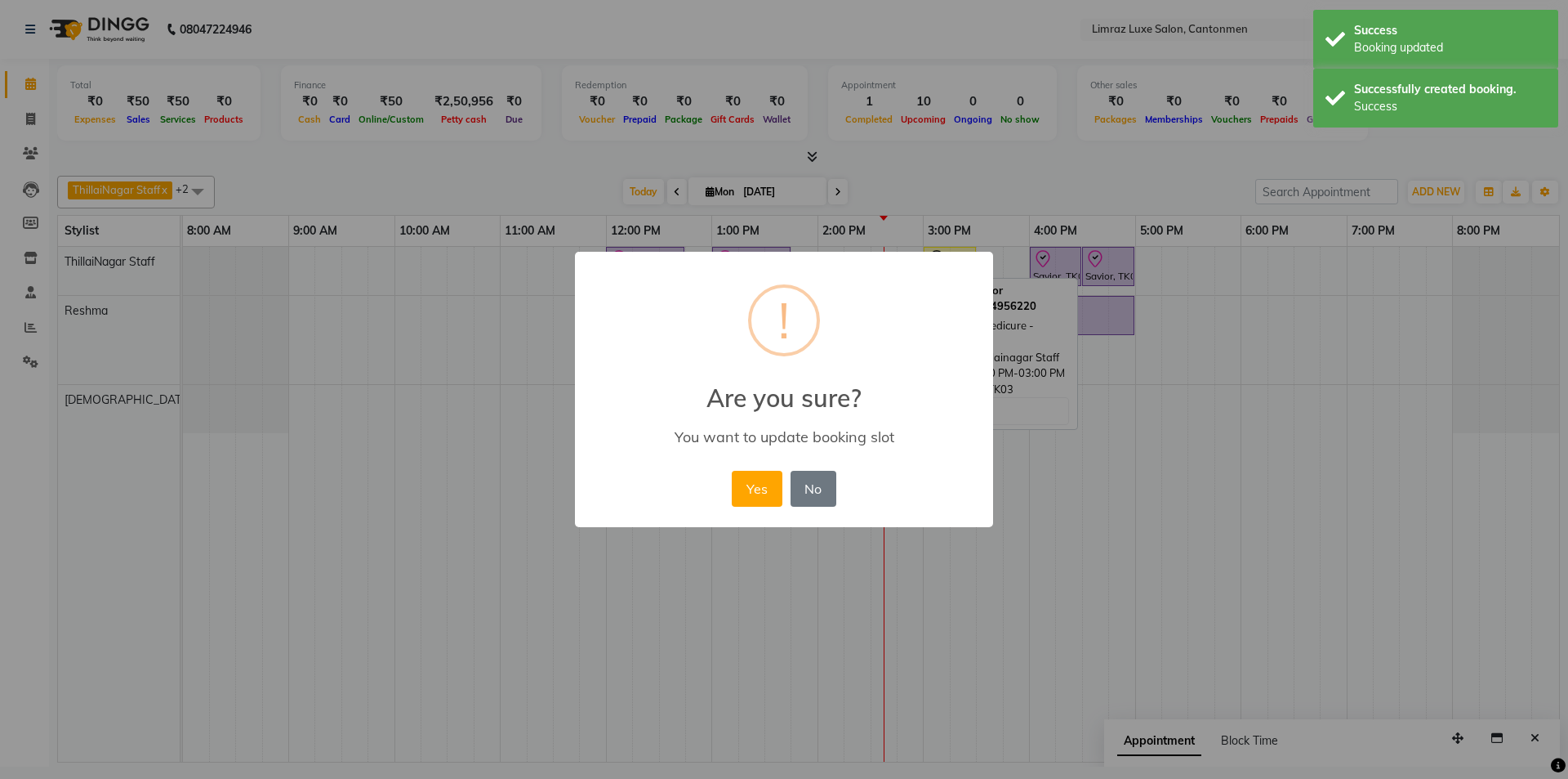
click at [732, 470] on button "Yes" at bounding box center [757, 488] width 50 height 36
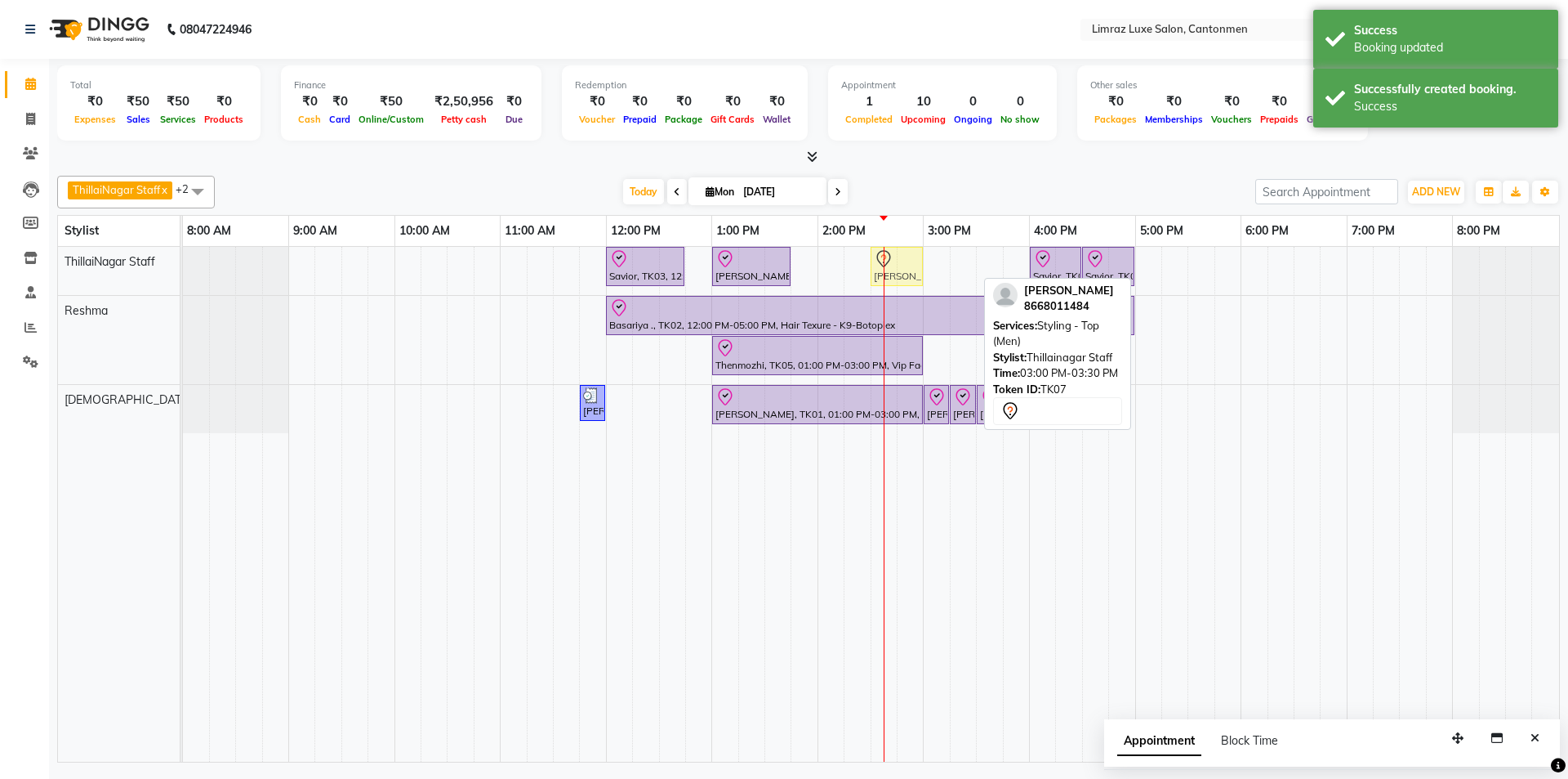
drag, startPoint x: 962, startPoint y: 268, endPoint x: 953, endPoint y: 269, distance: 9.1
click at [183, 270] on div "Savior, TK03, 12:00 PM-12:45 PM, Massages - Classic Head- Massage (Men) [PERSON…" at bounding box center [183, 270] width 0 height 48
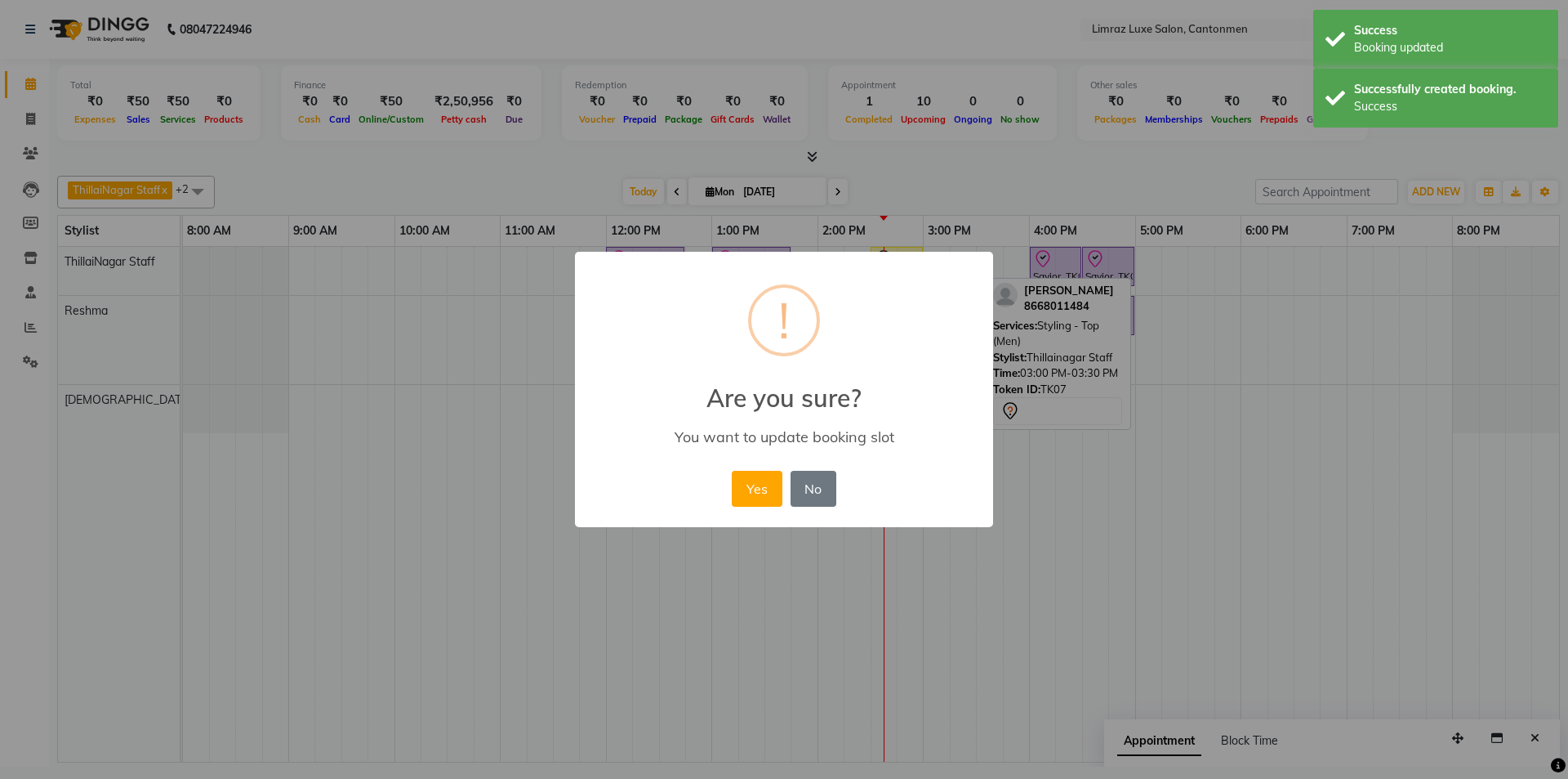
click at [732, 470] on button "Yes" at bounding box center [757, 488] width 50 height 36
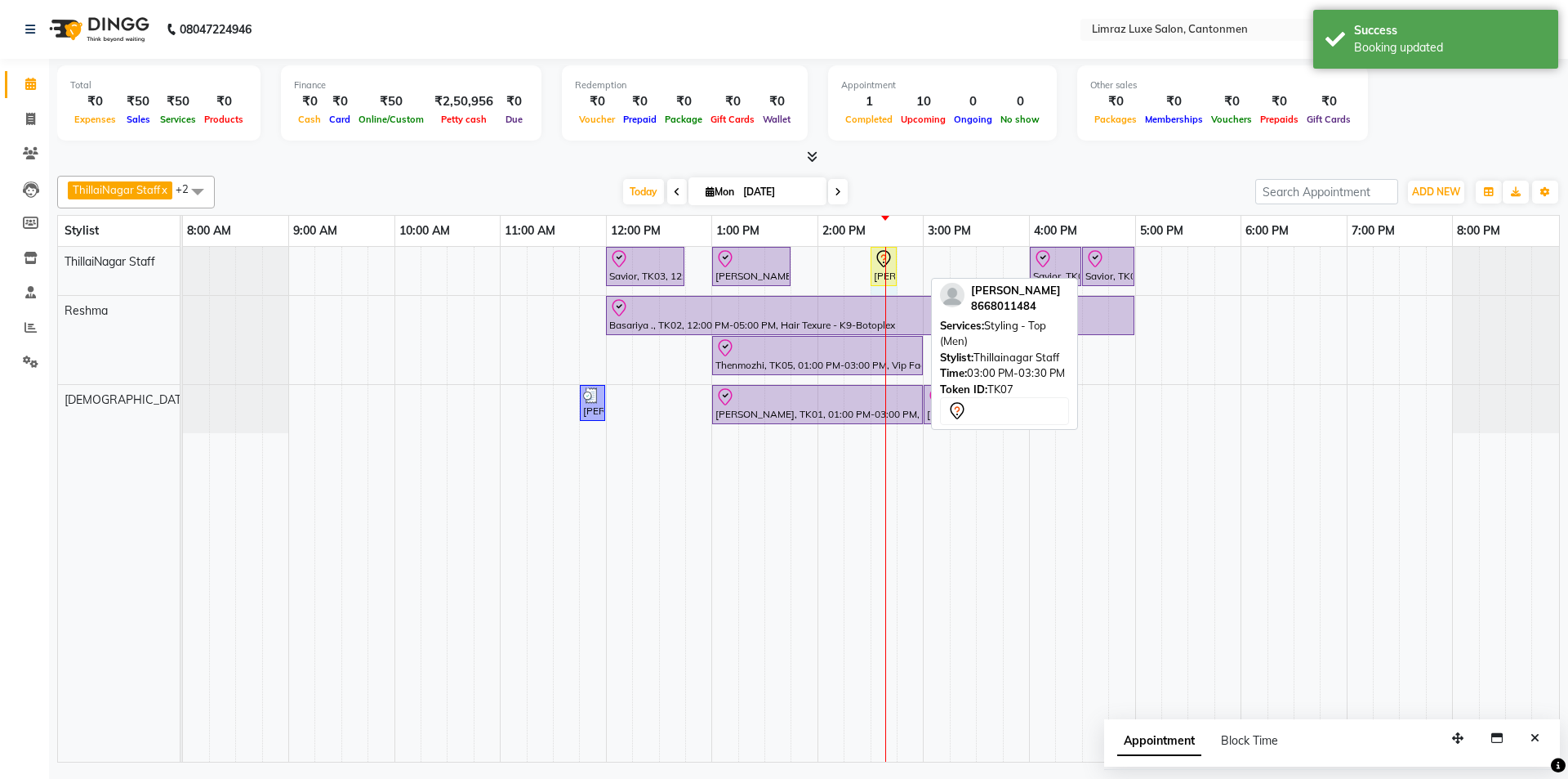
drag, startPoint x: 924, startPoint y: 267, endPoint x: 900, endPoint y: 279, distance: 26.8
click at [782, 279] on div "Savior, TK03, 12:00 PM-12:45 PM, Massages - Classic Head- Massage (Men) [PERSON…" at bounding box center [870, 504] width 1376 height 515
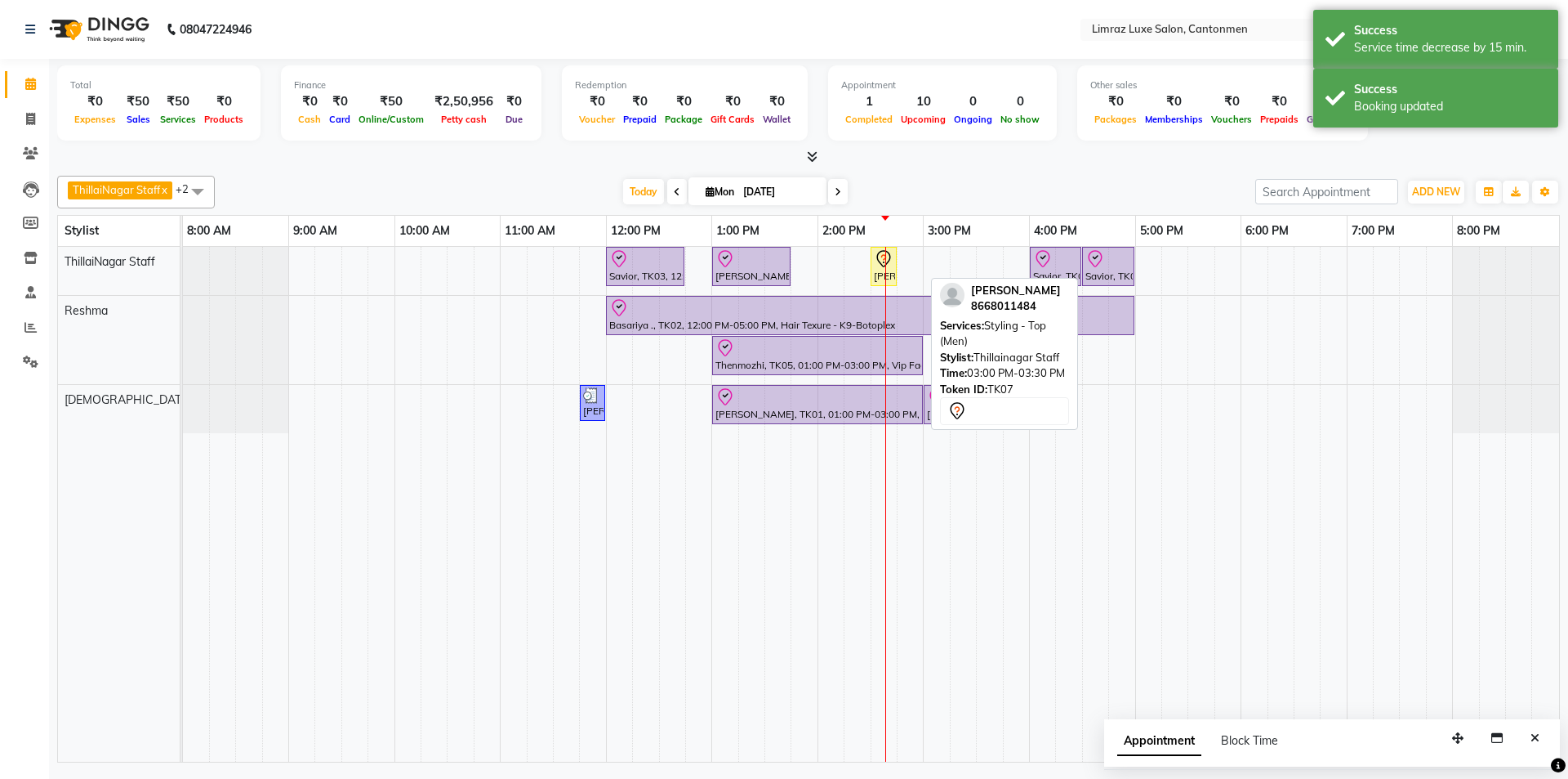
click at [782, 164] on div at bounding box center [808, 158] width 1503 height 17
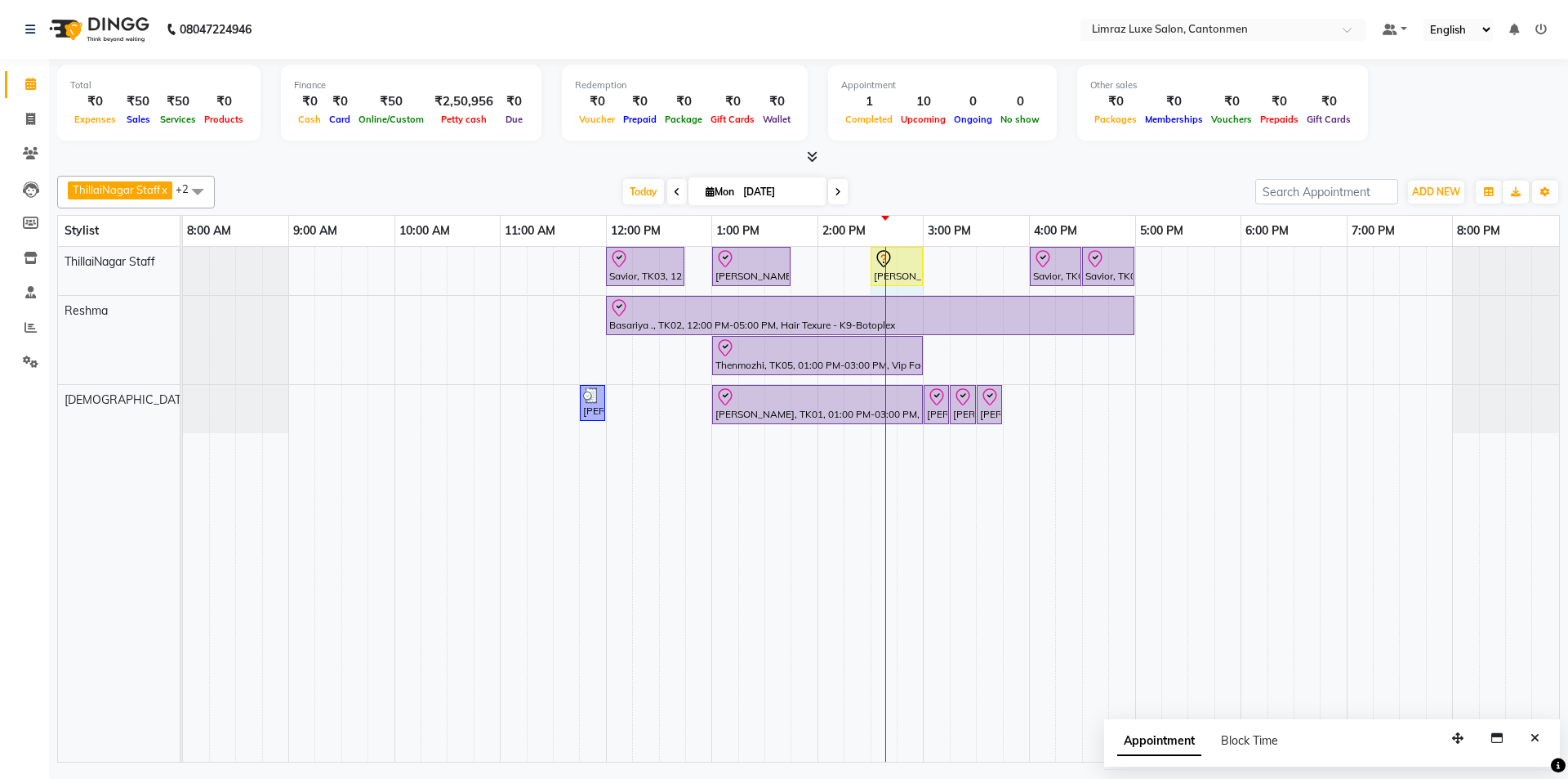
drag, startPoint x: 892, startPoint y: 254, endPoint x: 910, endPoint y: 254, distance: 18.0
click at [183, 254] on div "Savior, TK03, 12:00 PM-12:45 PM, Massages - Classic Head- Massage (Men) [PERSON…" at bounding box center [183, 270] width 0 height 48
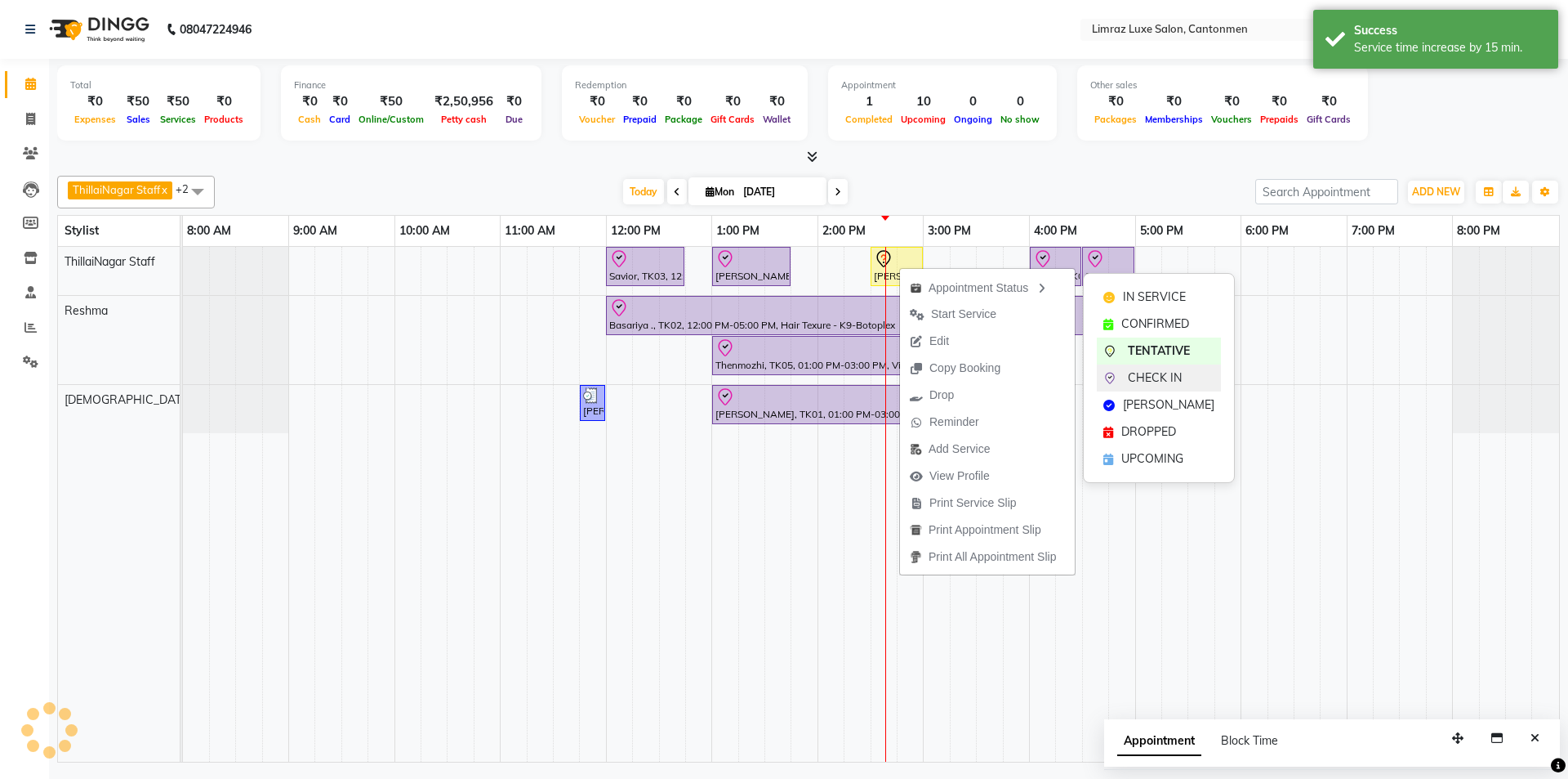
click at [782, 378] on span "CHECK IN" at bounding box center [1155, 378] width 54 height 17
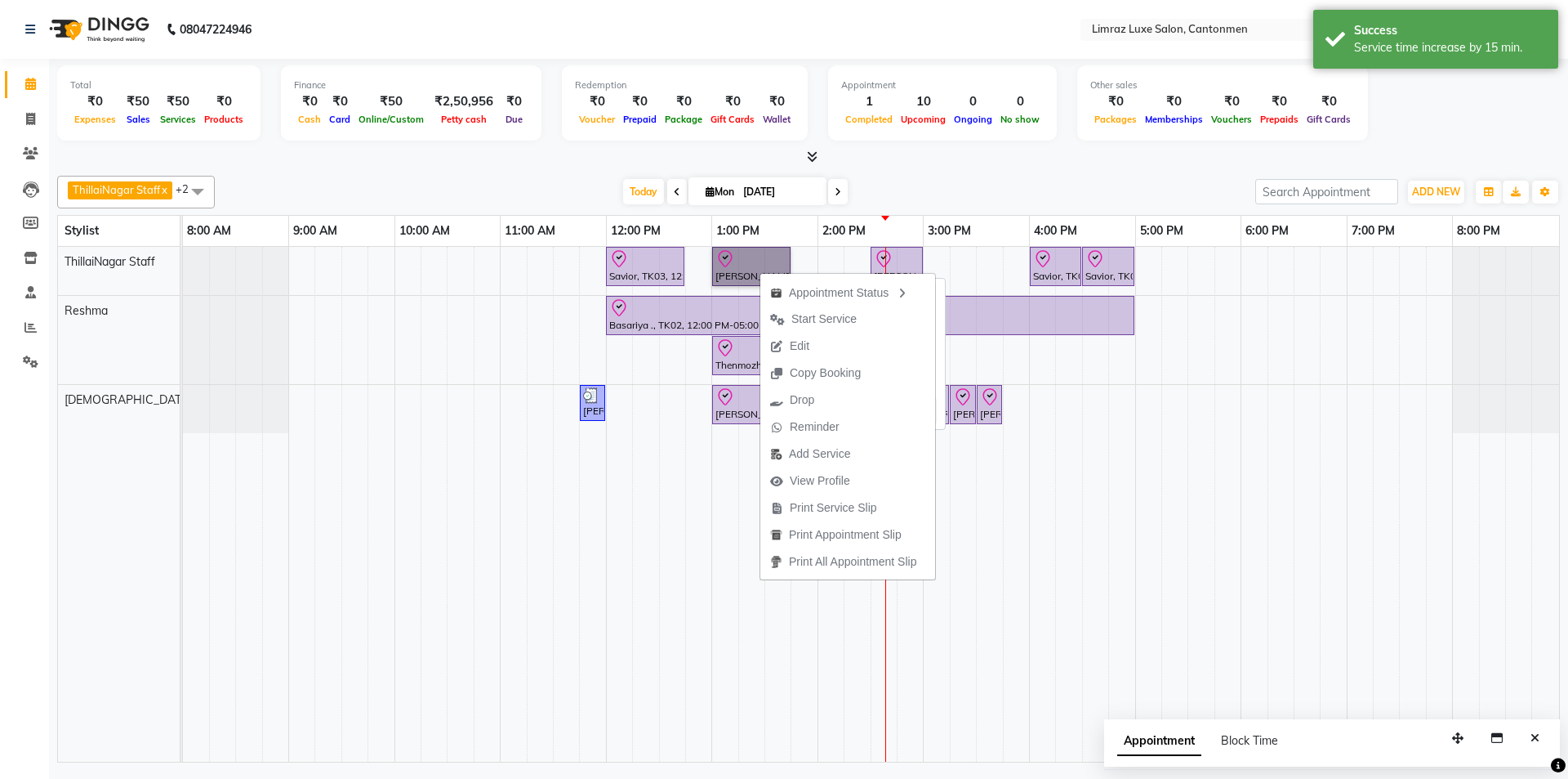
click at [729, 267] on link "[PERSON_NAME] ., TK06, 01:00 PM-01:45 PM, Styling - Top (Men)" at bounding box center [751, 266] width 78 height 39
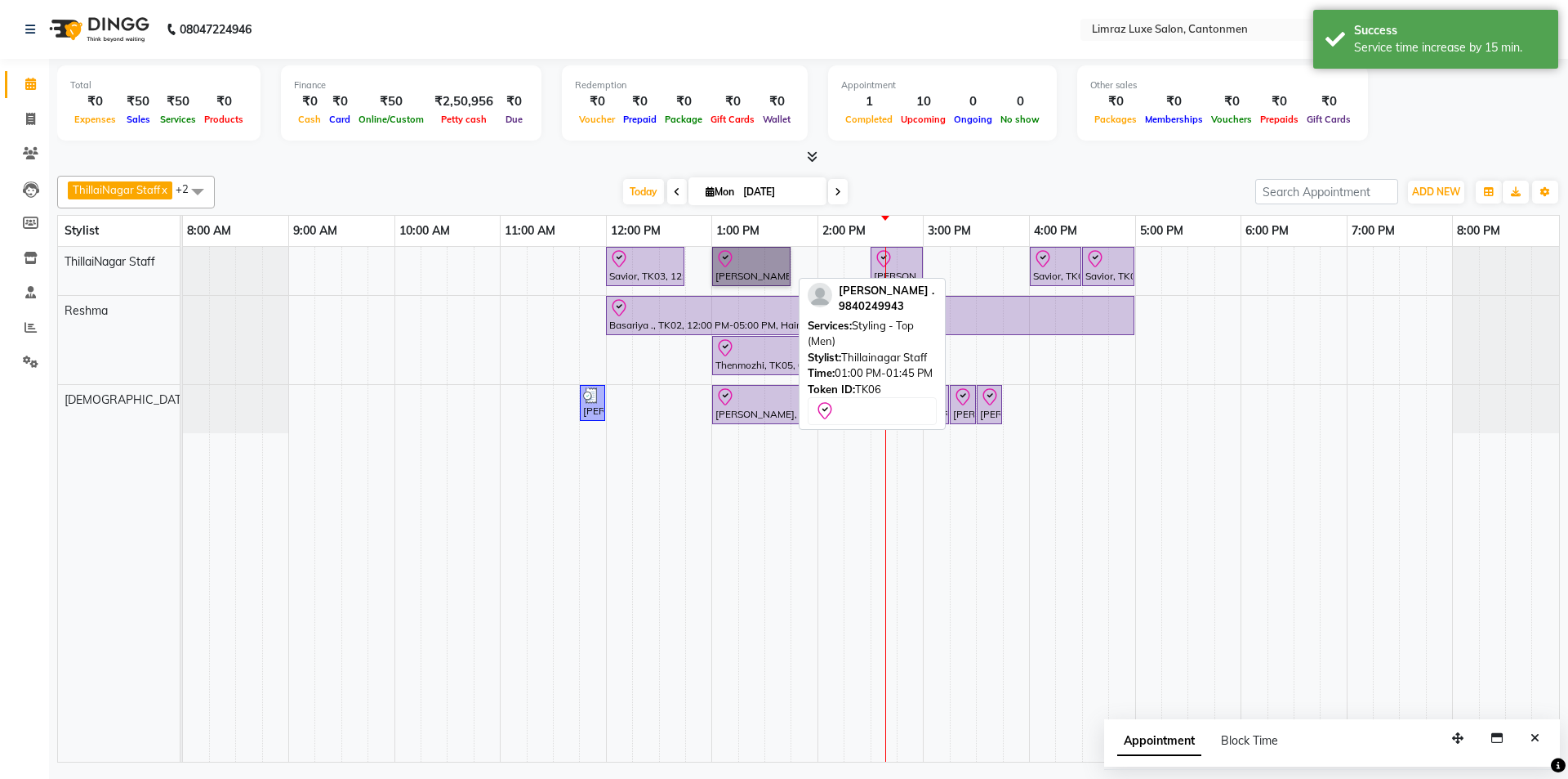
click at [729, 267] on link "[PERSON_NAME] ., TK06, 01:00 PM-01:45 PM, Styling - Top (Men)" at bounding box center [751, 266] width 78 height 39
select select "8"
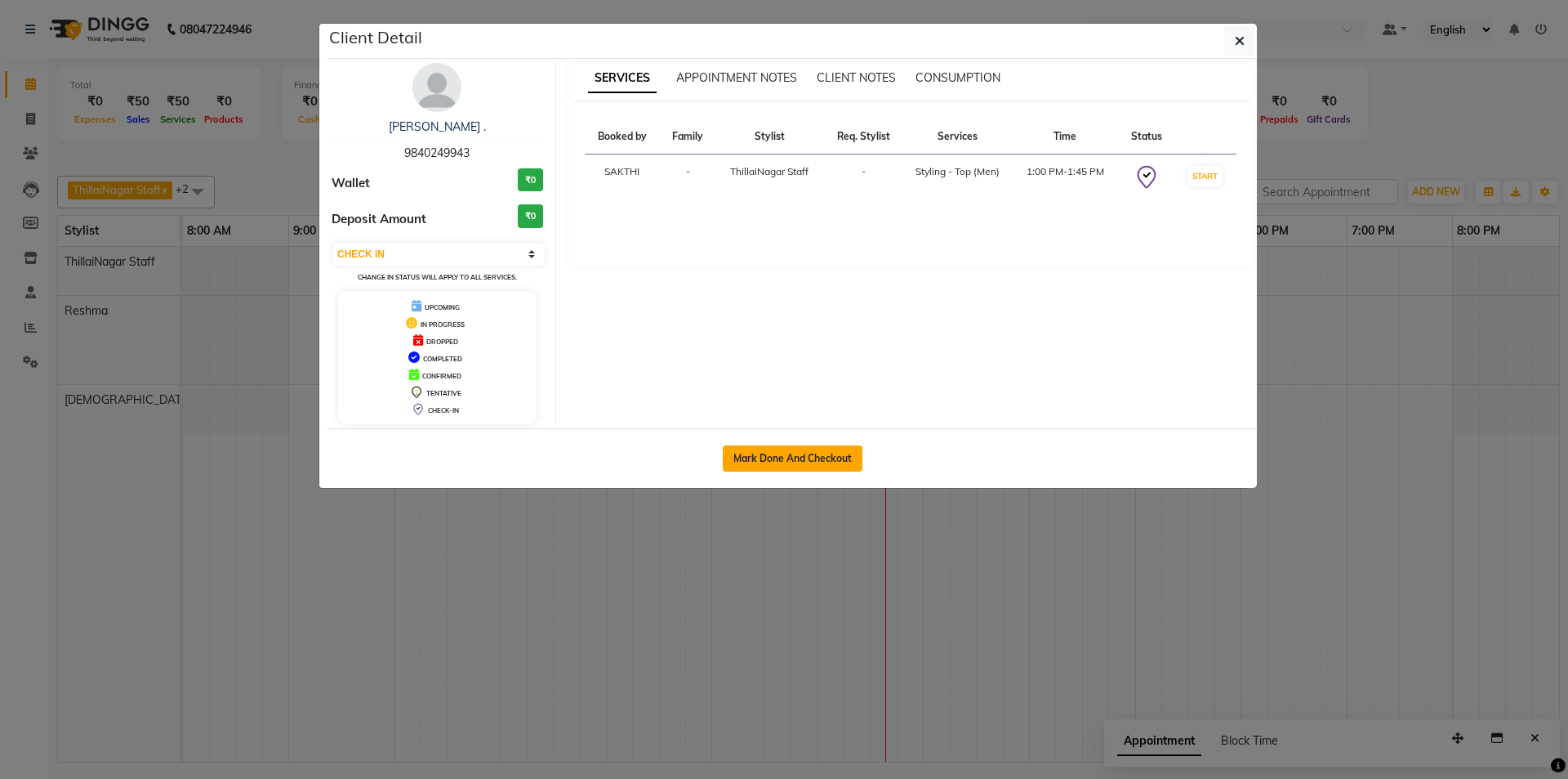
click at [782, 453] on button "Mark Done And Checkout" at bounding box center [793, 458] width 140 height 26
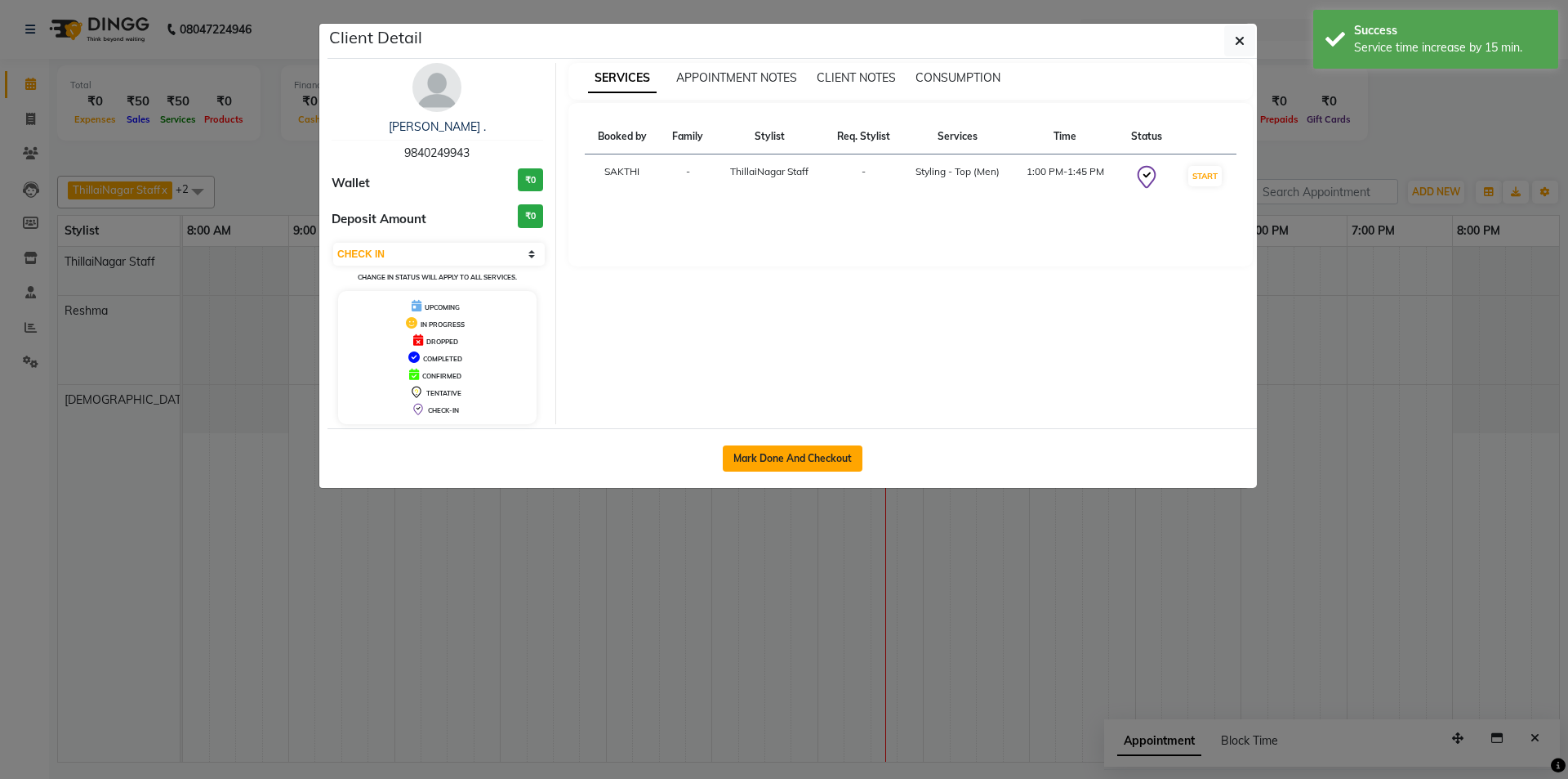
select select "7274"
select select "service"
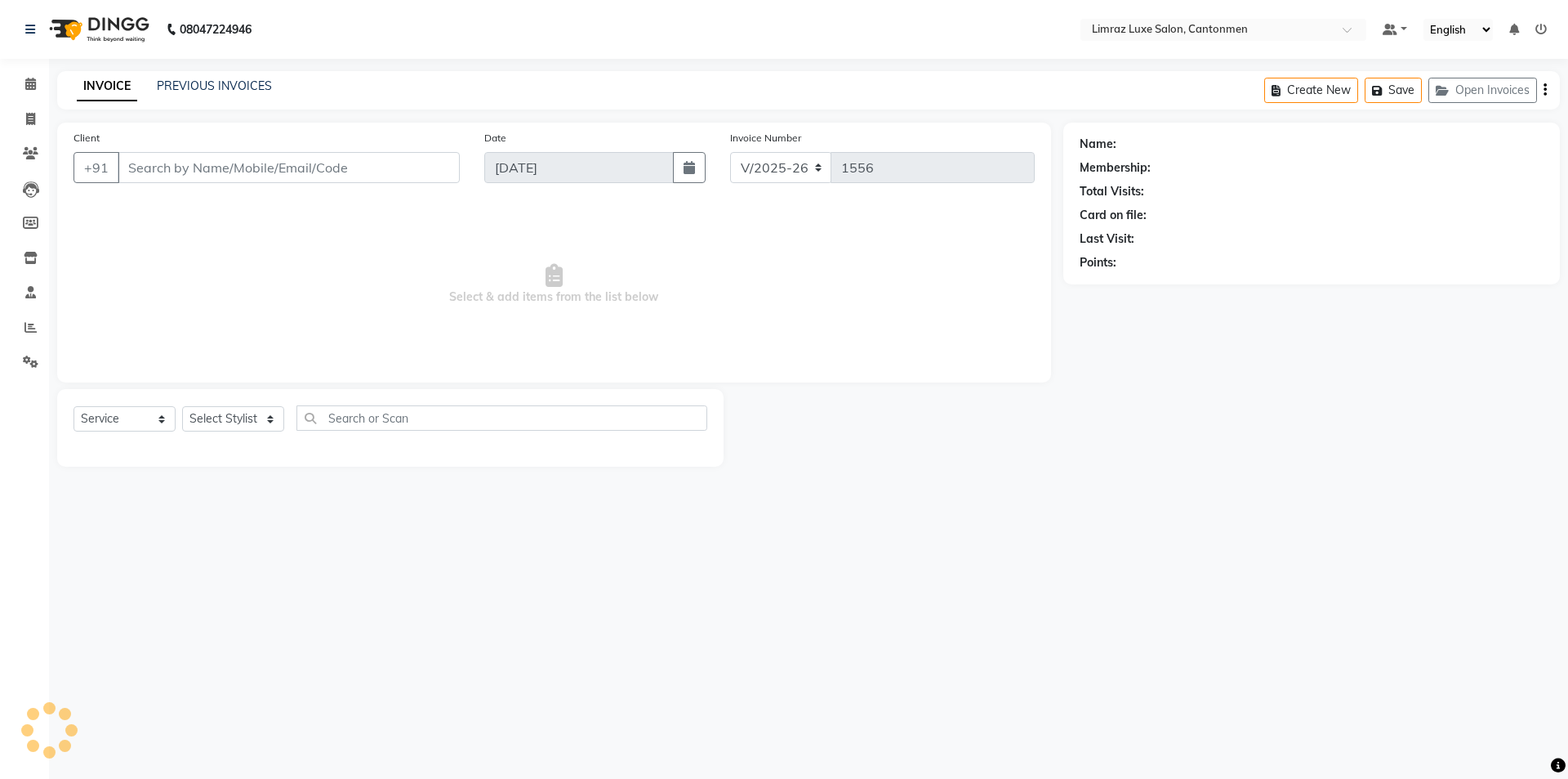
type input "98******43"
select select "87280"
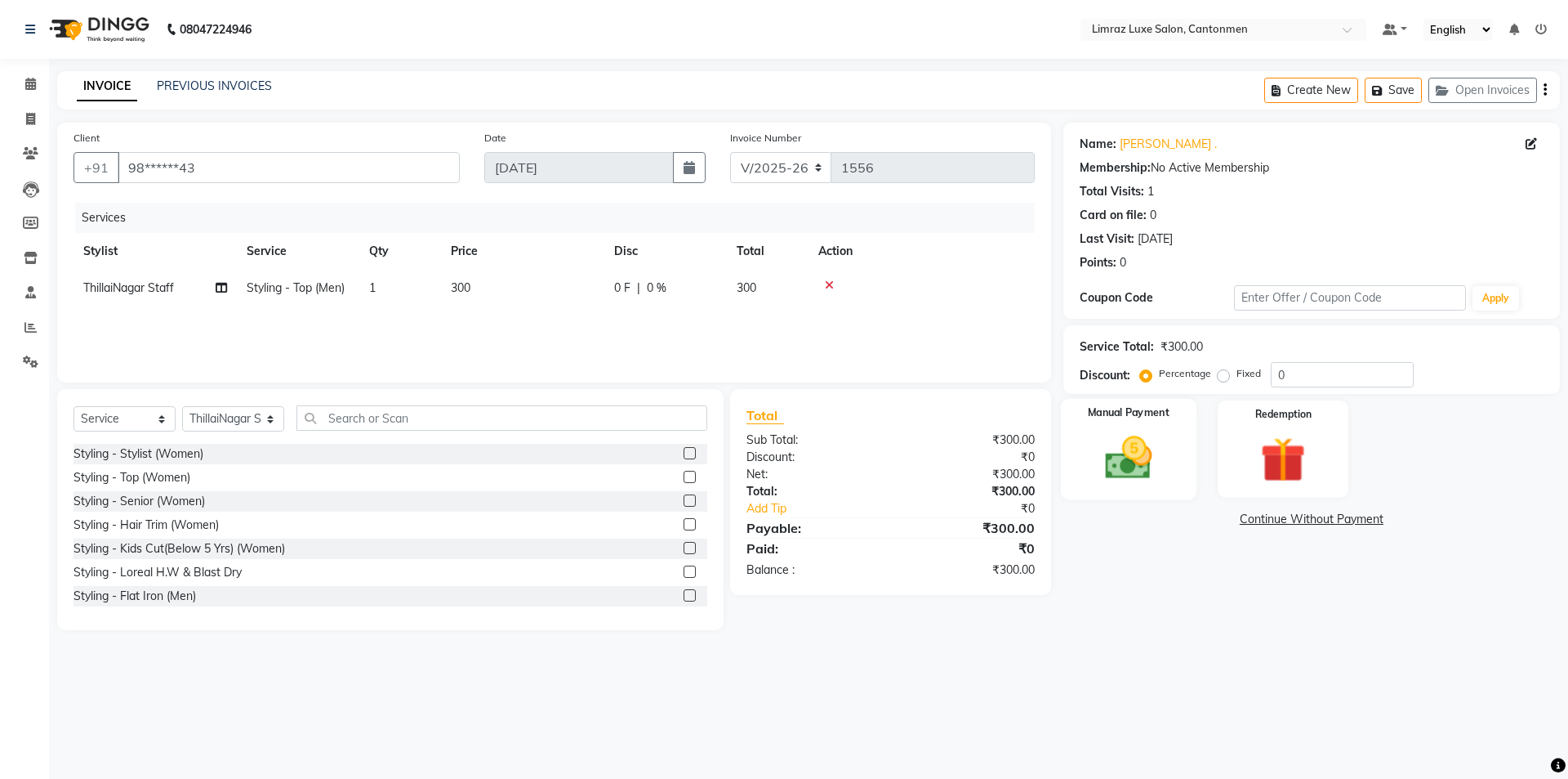
click at [782, 440] on img at bounding box center [1128, 458] width 76 height 54
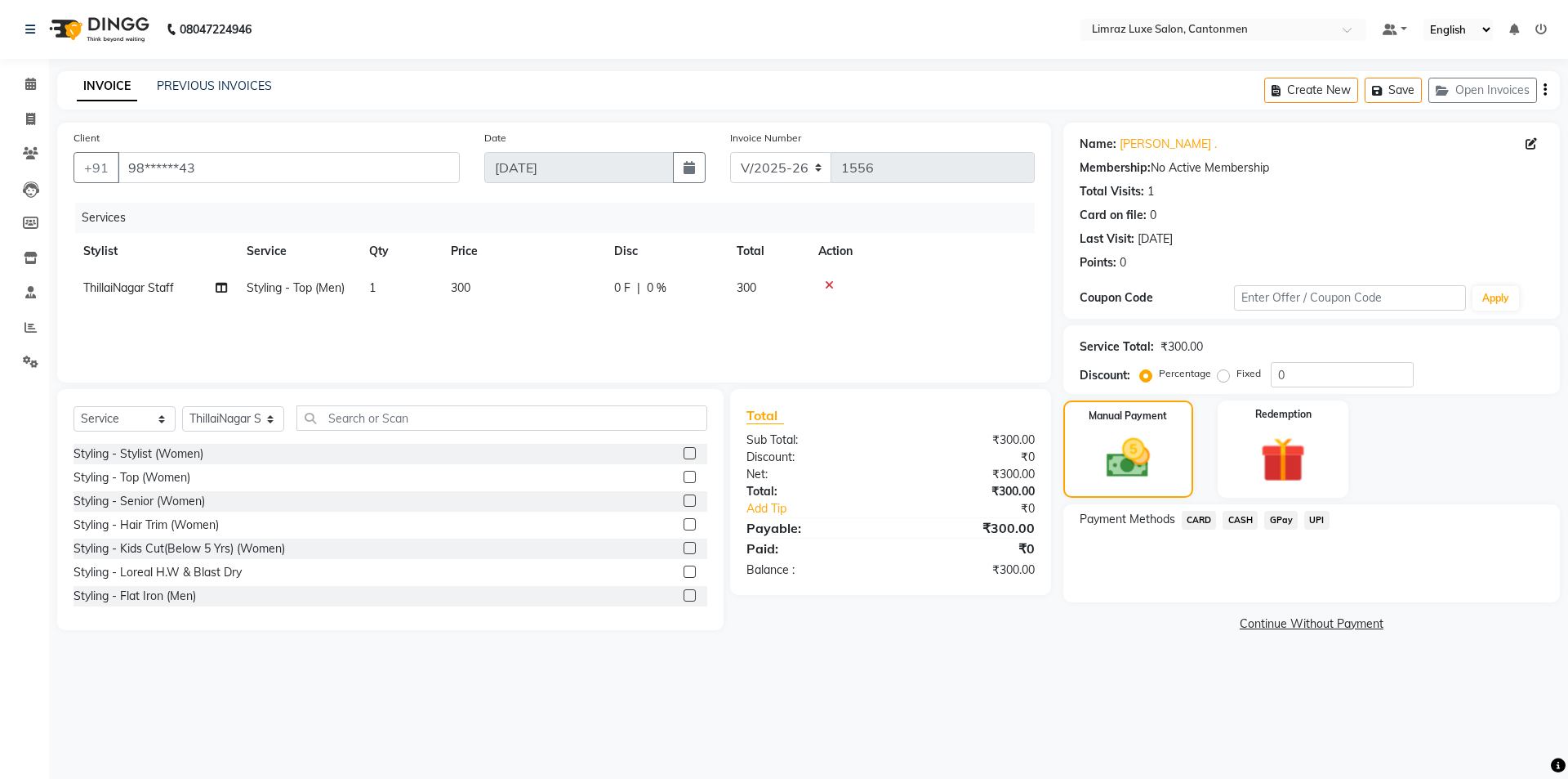
click at [782, 519] on span "GPay" at bounding box center [1280, 520] width 33 height 19
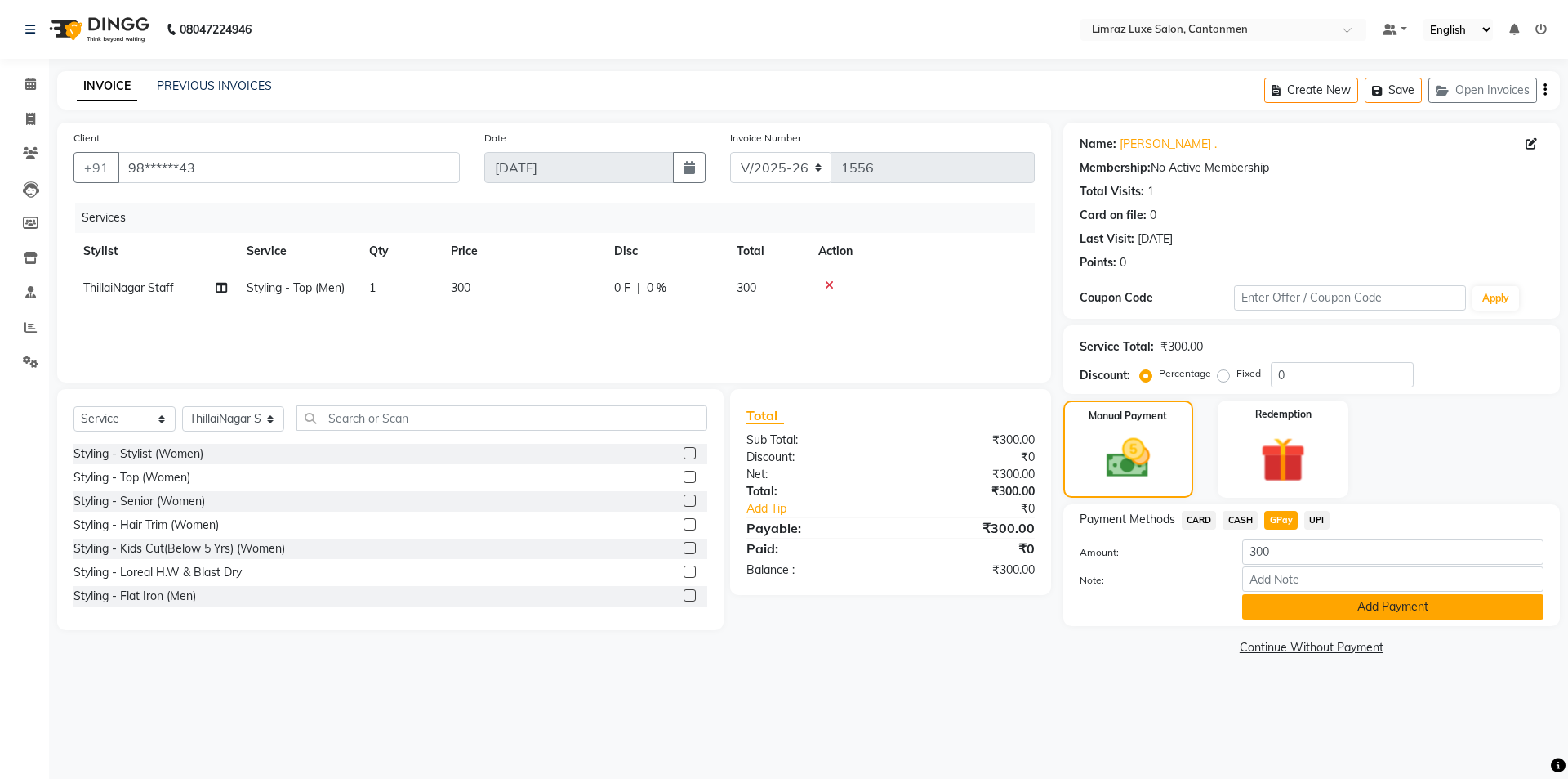
click at [782, 614] on button "Add Payment" at bounding box center [1392, 606] width 301 height 26
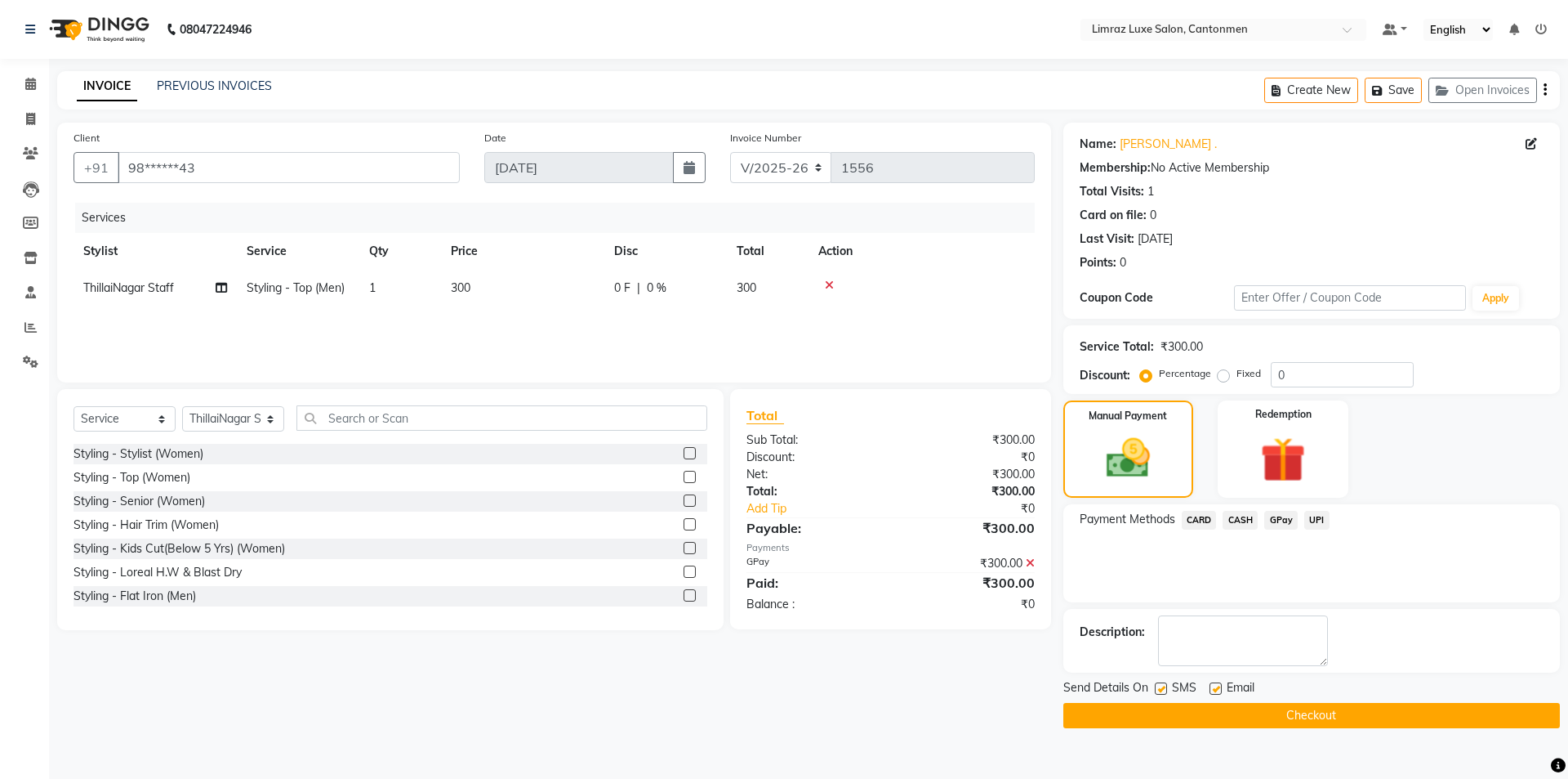
click at [782, 684] on label at bounding box center [1215, 688] width 12 height 12
click at [782, 684] on input "checkbox" at bounding box center [1214, 689] width 11 height 11
checkbox input "false"
click at [782, 687] on label at bounding box center [1161, 688] width 12 height 12
click at [782, 687] on input "checkbox" at bounding box center [1160, 689] width 11 height 11
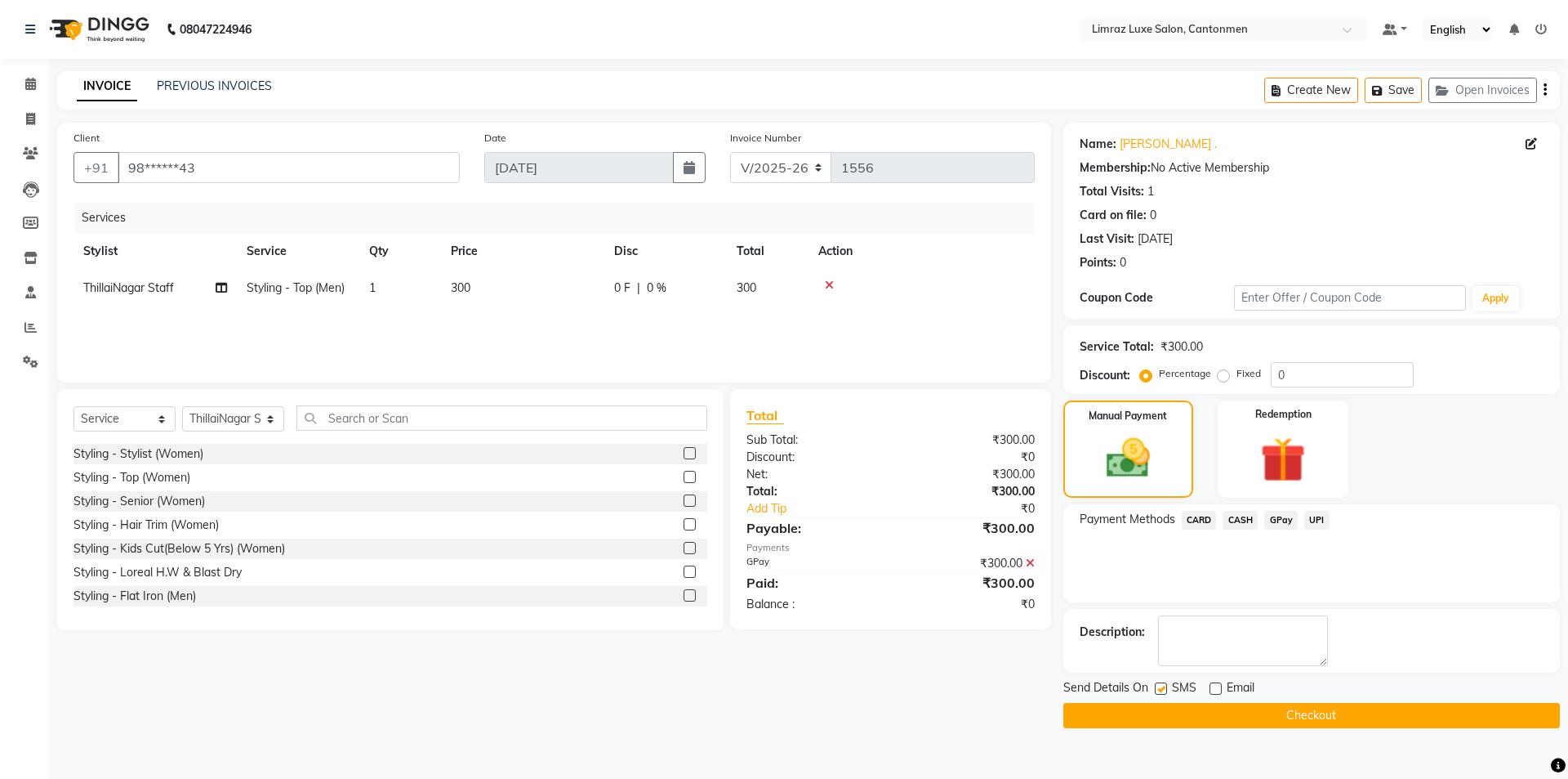
checkbox input "false"
click at [782, 713] on button "Checkout" at bounding box center [1312, 715] width 497 height 26
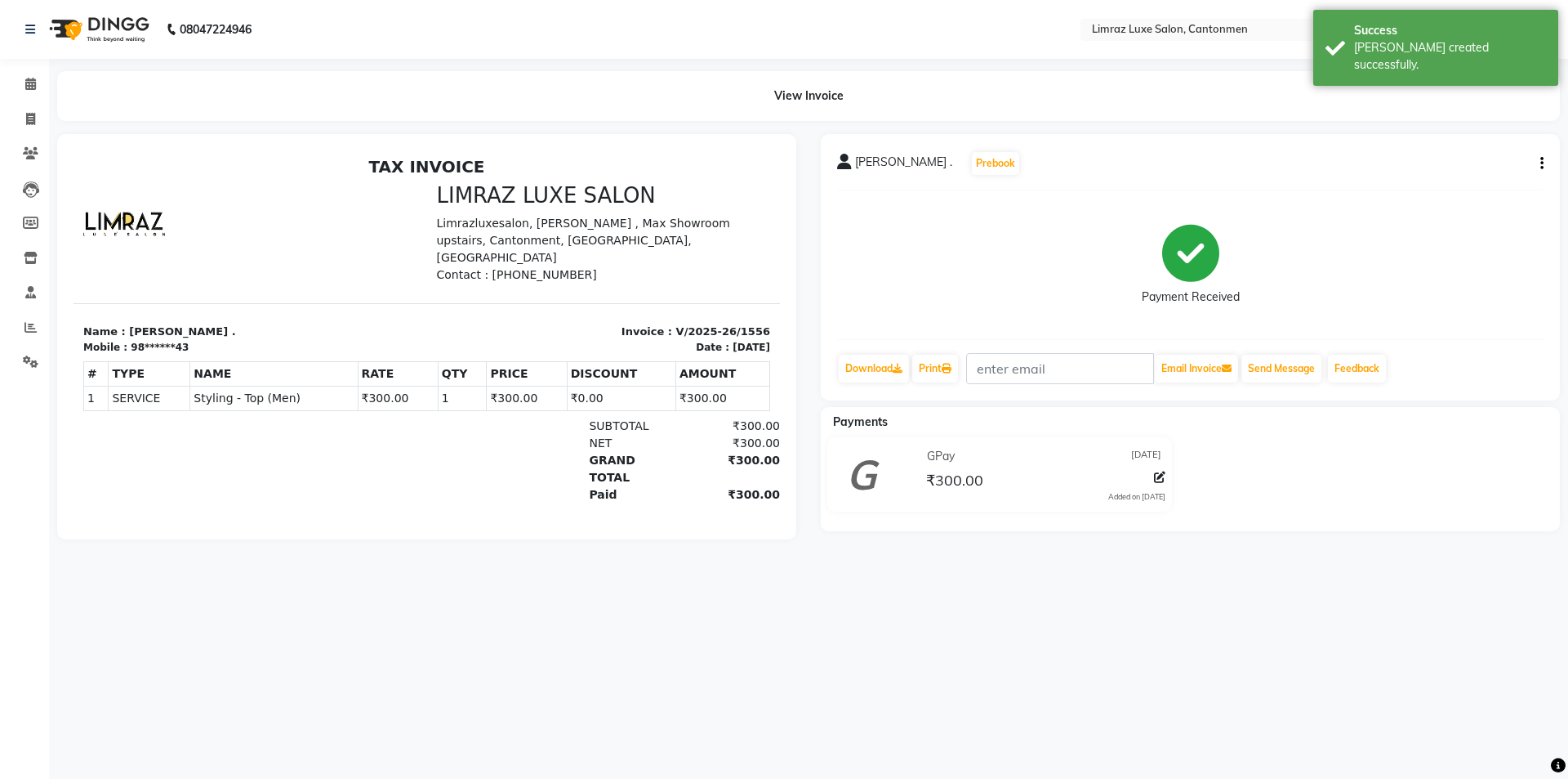
click at [123, 23] on img at bounding box center [97, 30] width 112 height 46
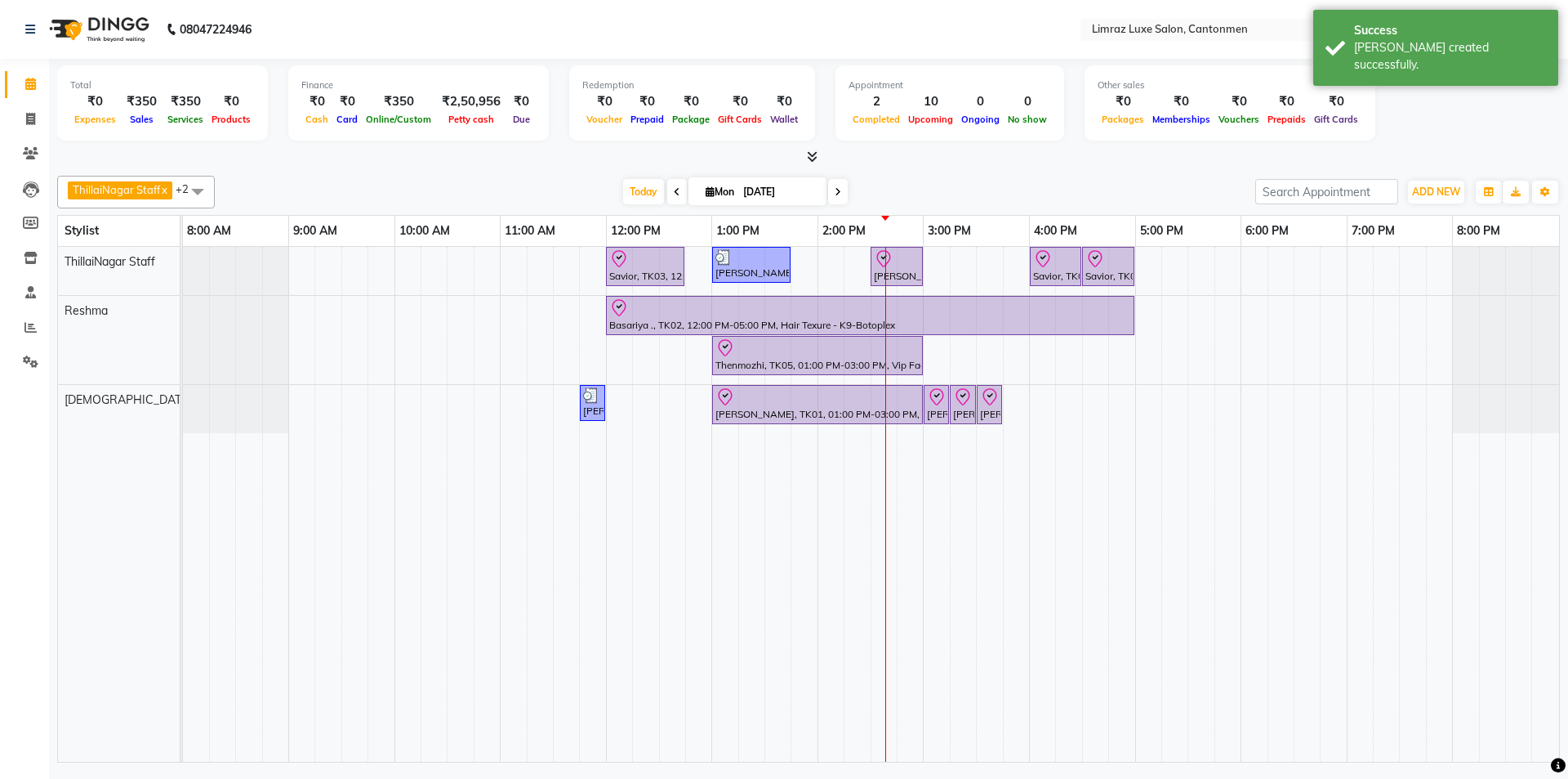
click at [354, 187] on div "[DATE] [DATE]" at bounding box center [735, 192] width 1024 height 25
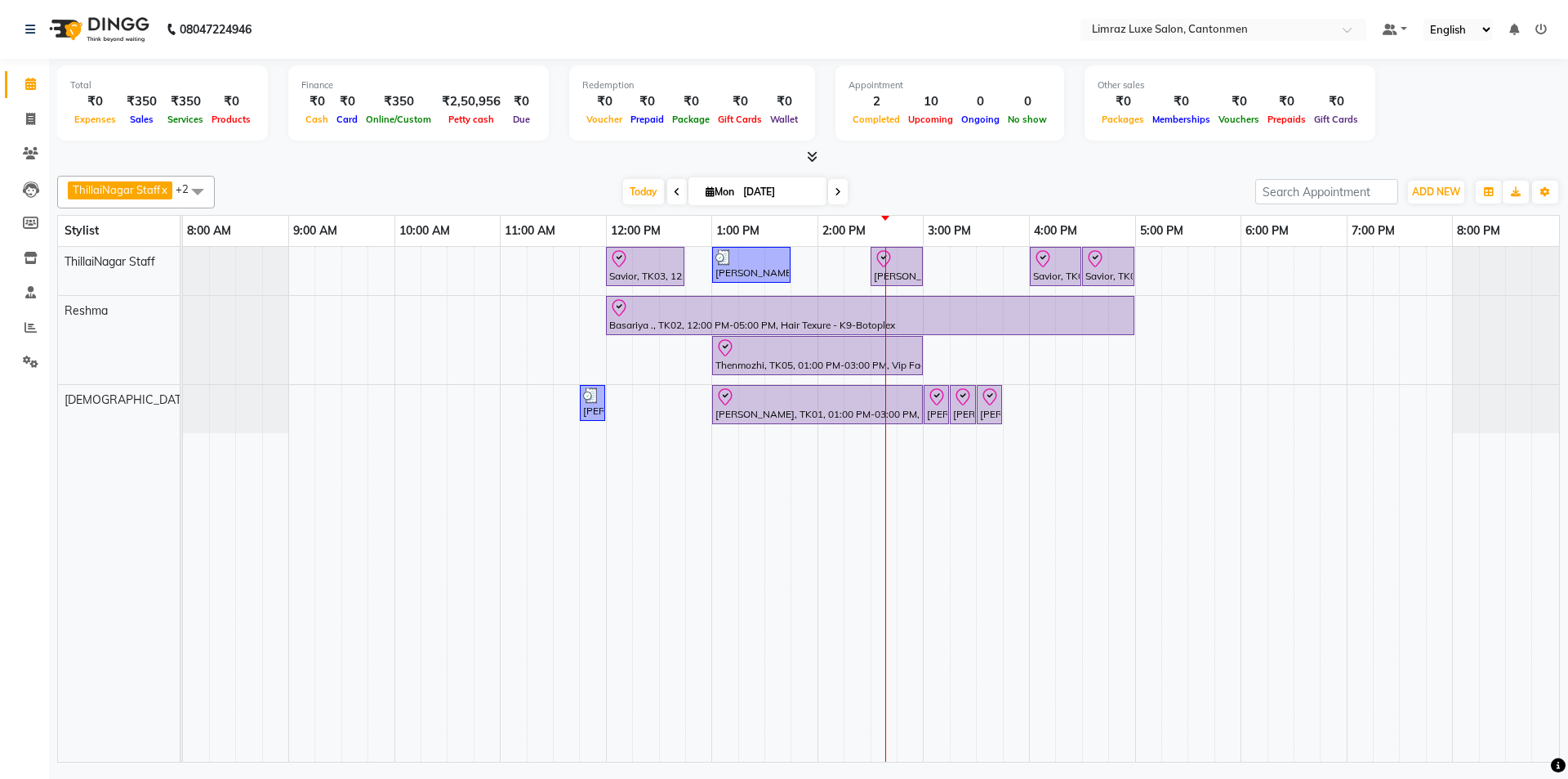
click at [782, 180] on div "[DATE] [DATE]" at bounding box center [735, 192] width 1024 height 25
click at [782, 292] on div "Savior, TK03, 12:00 PM-12:45 PM, Massages - Classic Head- Massage (Men) [PERSON…" at bounding box center [870, 504] width 1376 height 515
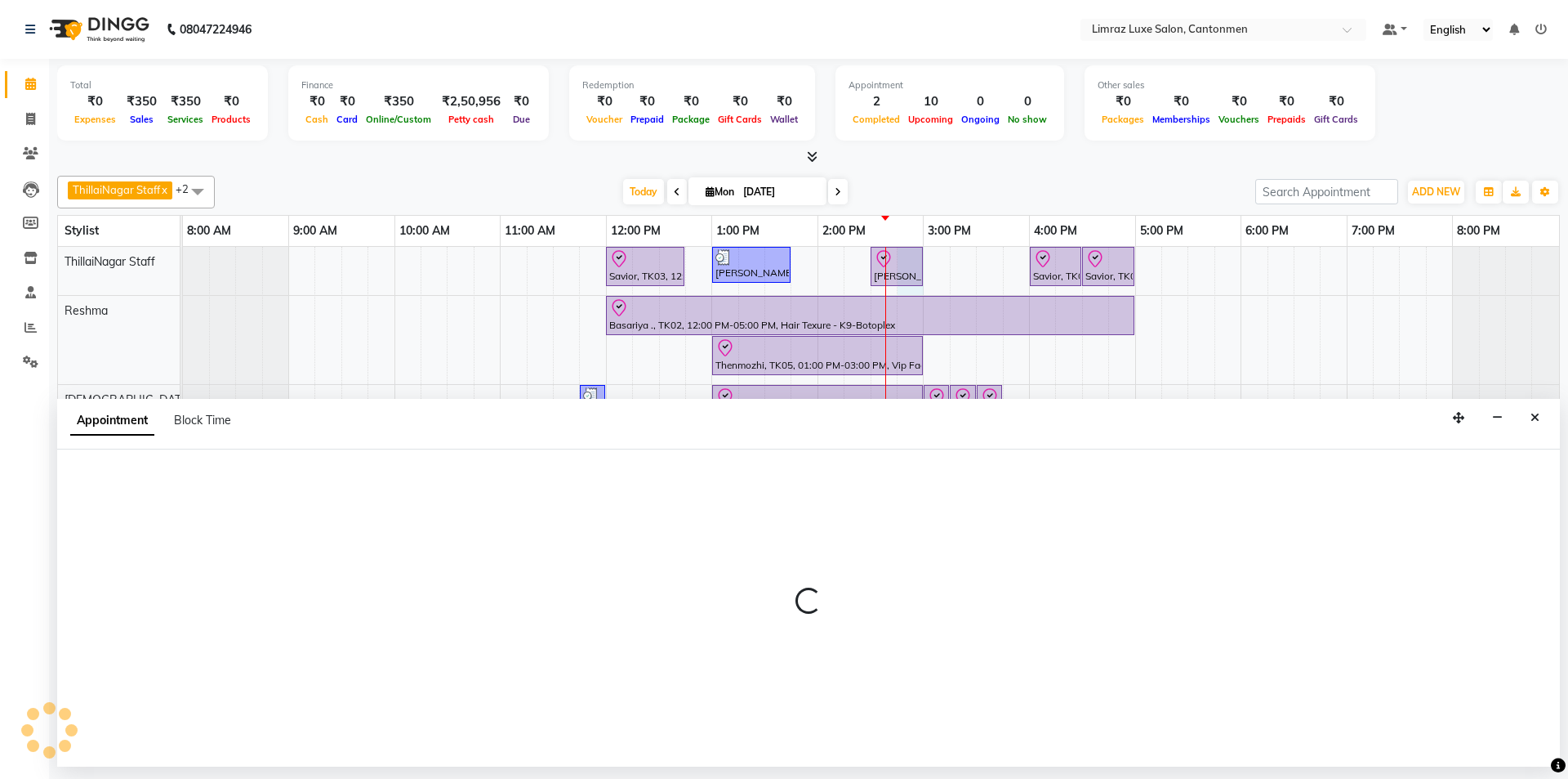
select select "87280"
select select "885"
select select "tentative"
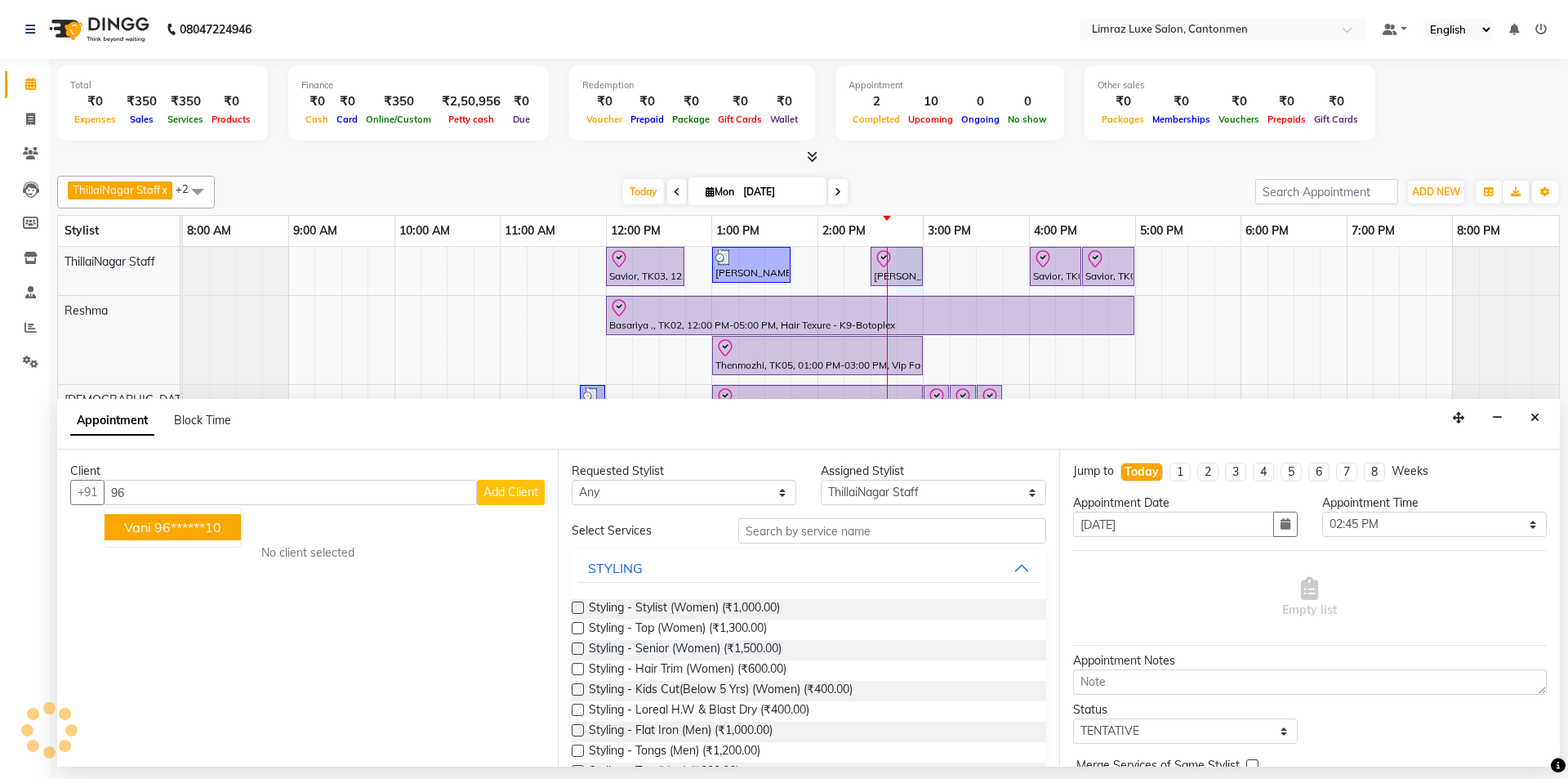
type input "9"
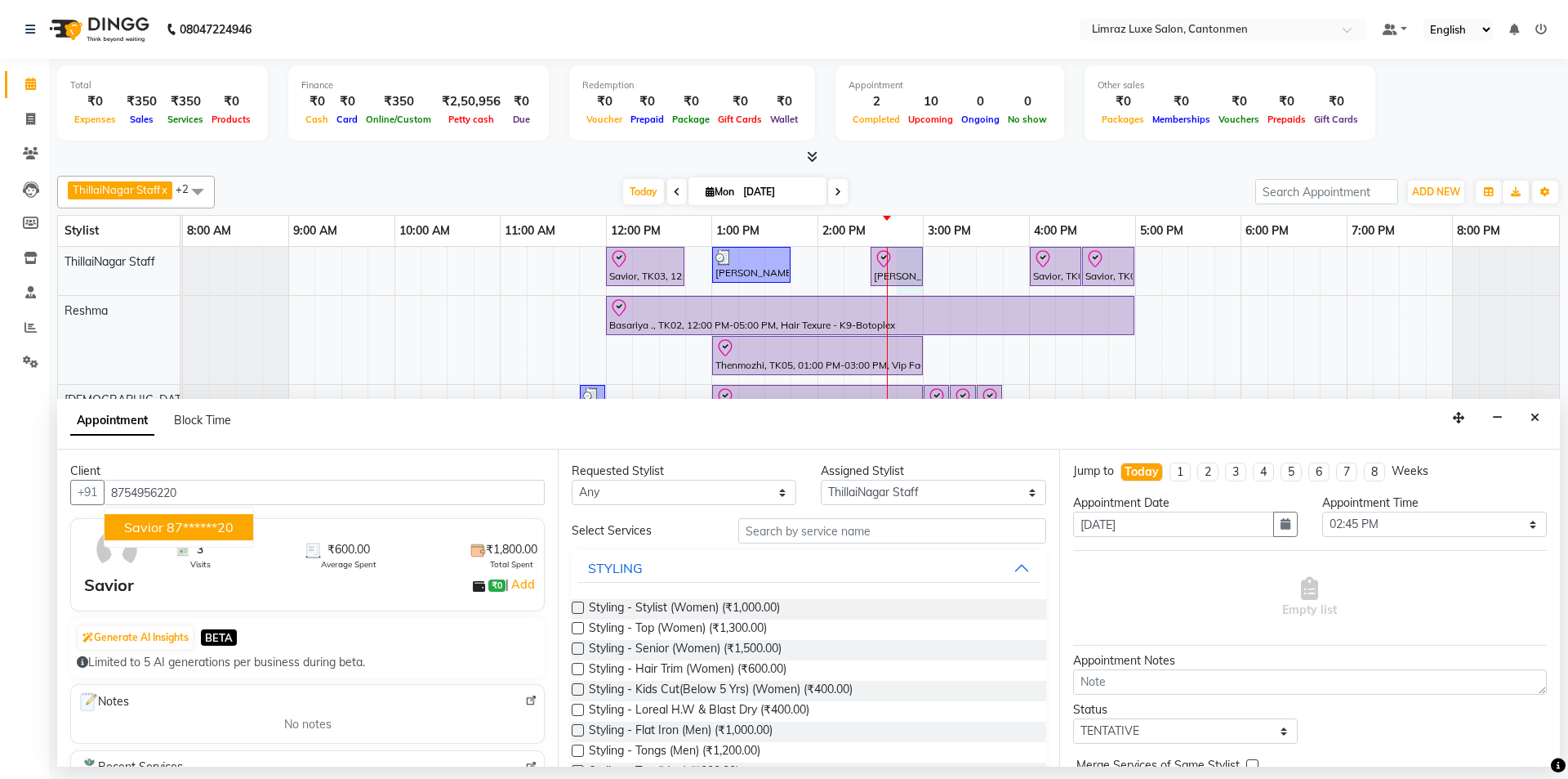
click at [204, 526] on ngb-highlight "87******20" at bounding box center [200, 527] width 67 height 16
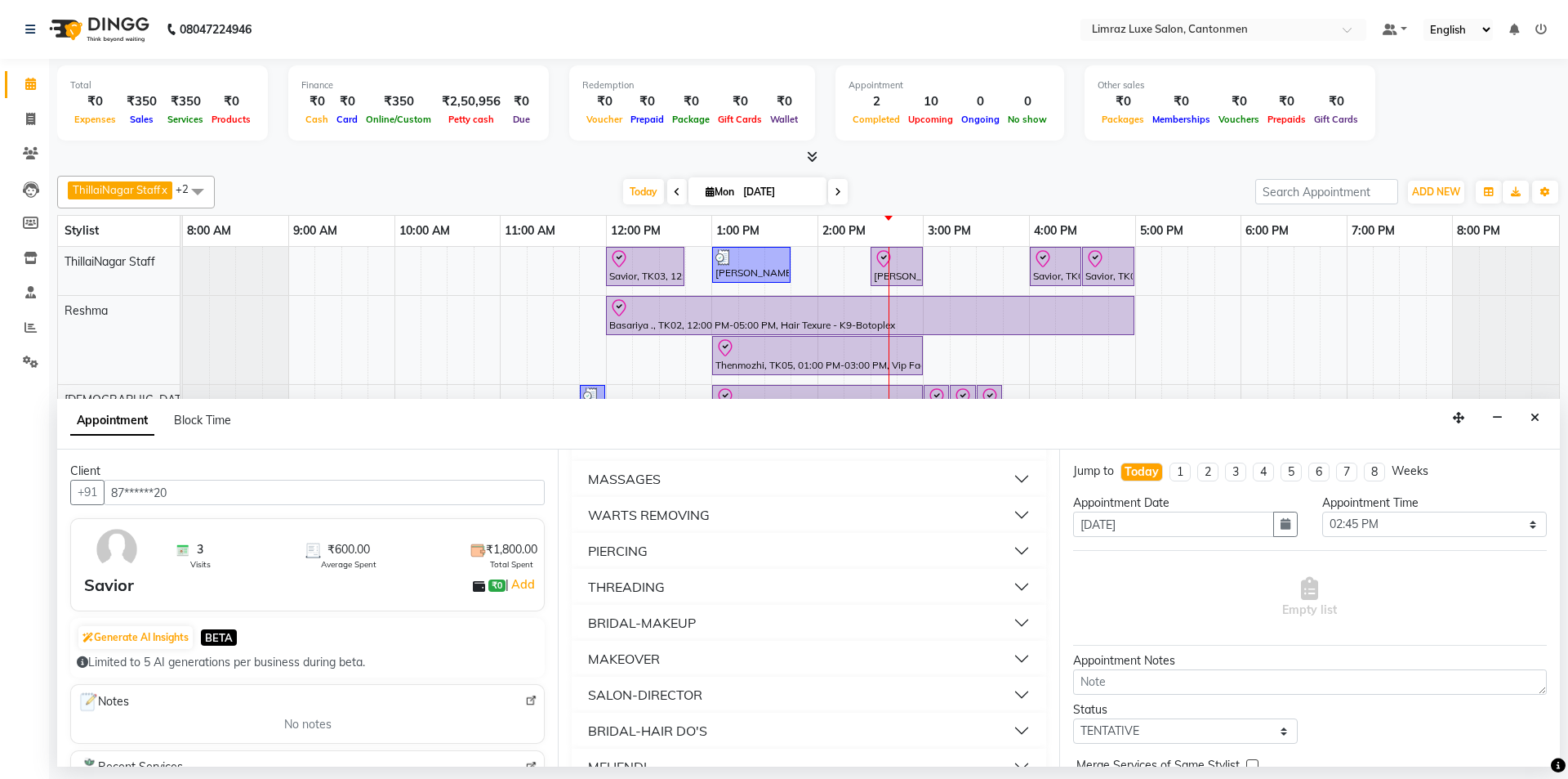
scroll to position [1073, 0]
type input "87******20"
click at [675, 735] on div "Combo Services" at bounding box center [636, 735] width 98 height 20
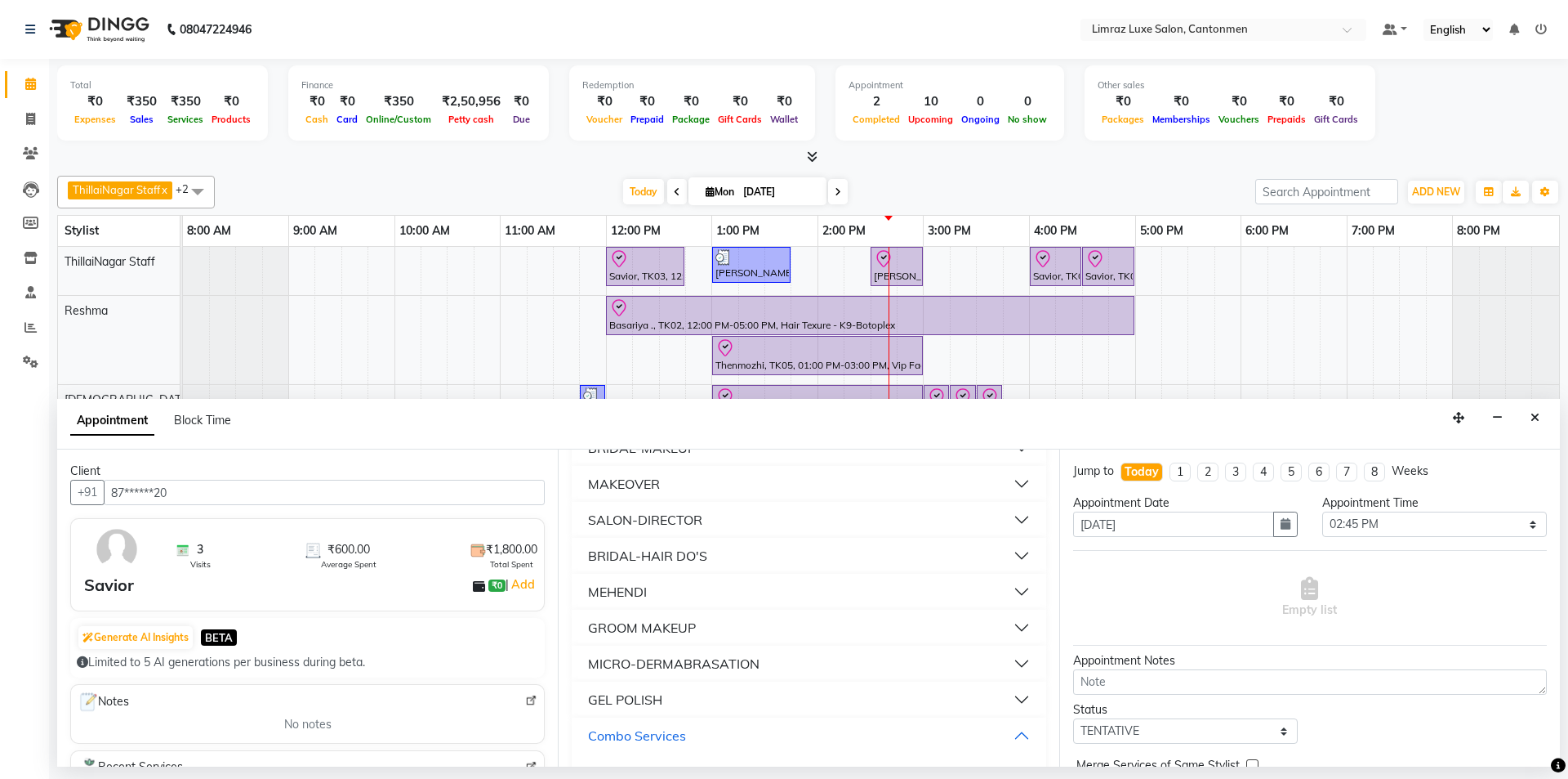
scroll to position [1304, 0]
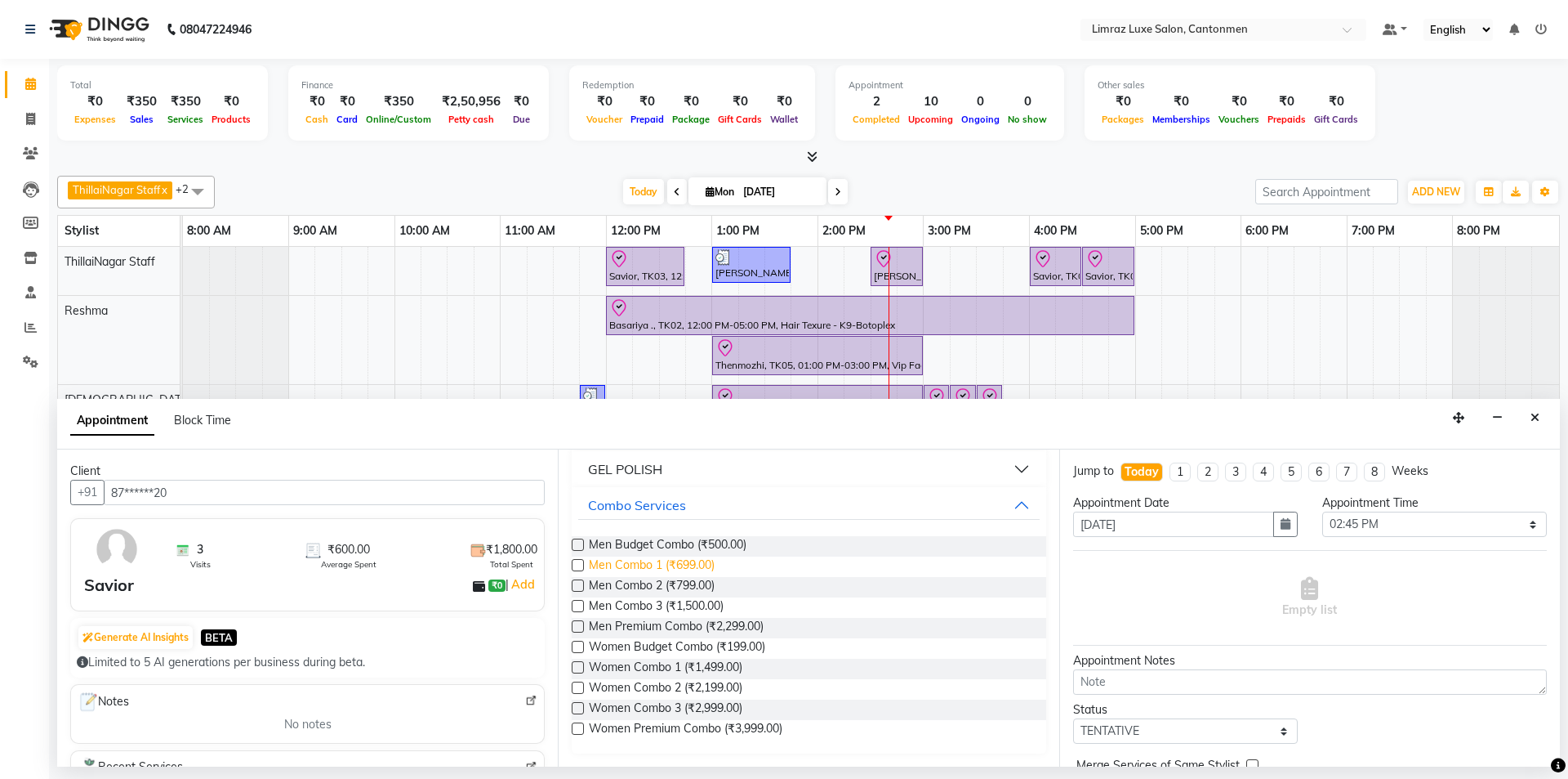
click at [682, 561] on span "Men Combo 1 (₹699.00)" at bounding box center [652, 566] width 126 height 20
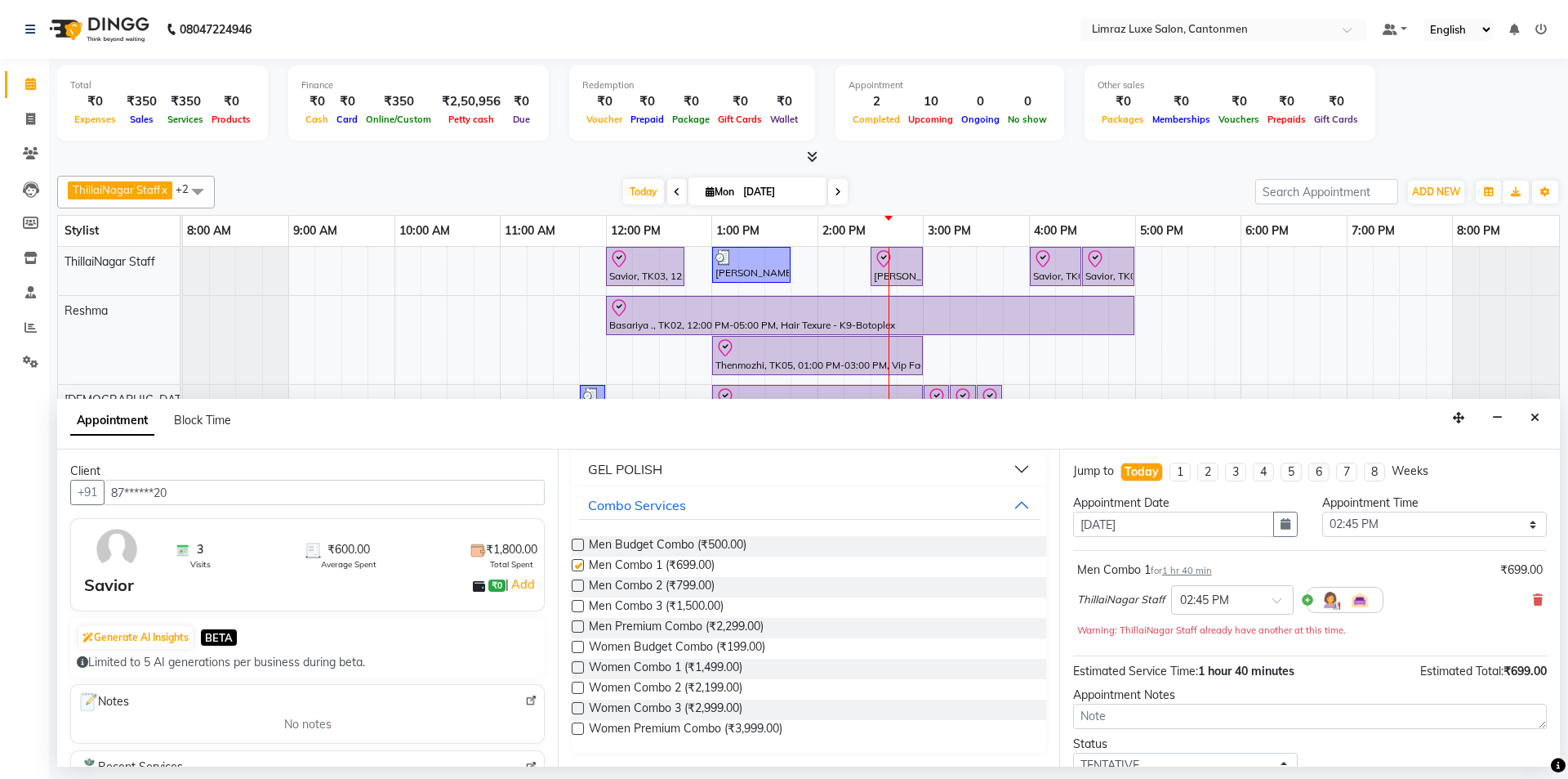
checkbox input "false"
click at [782, 595] on icon at bounding box center [1538, 599] width 10 height 11
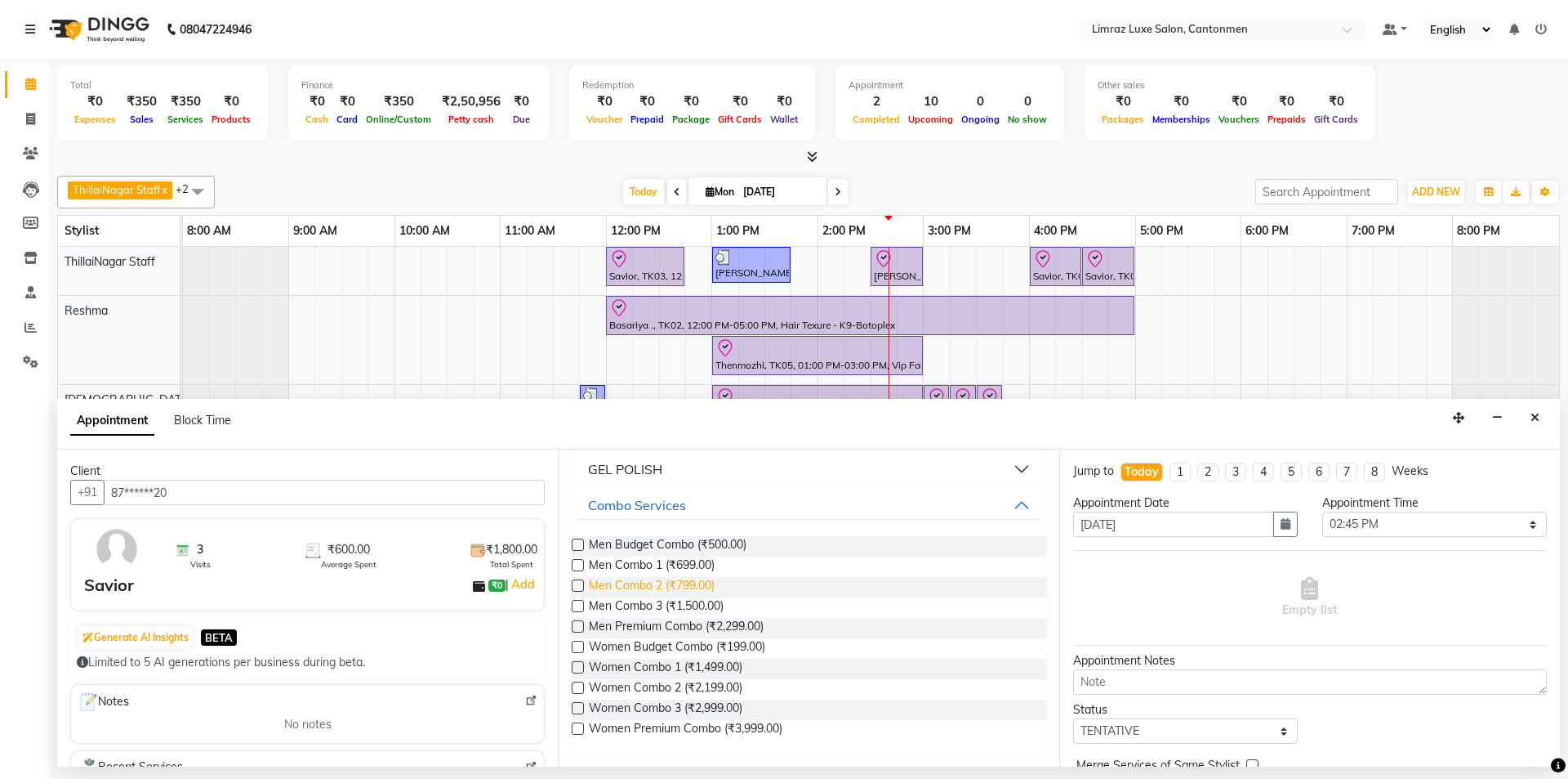
click at [634, 582] on span "Men Combo 2 (₹799.00)" at bounding box center [652, 587] width 126 height 20
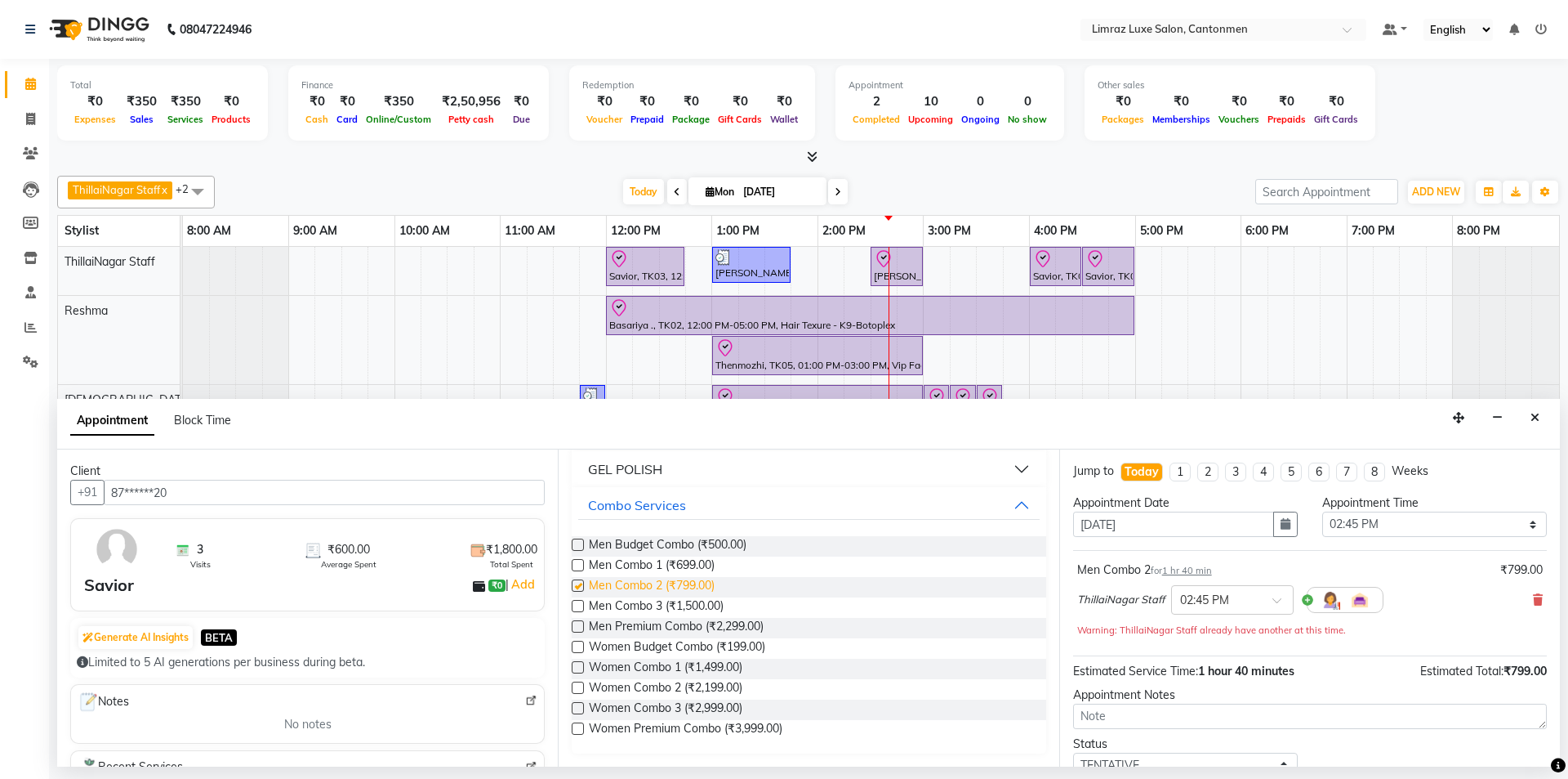
checkbox input "false"
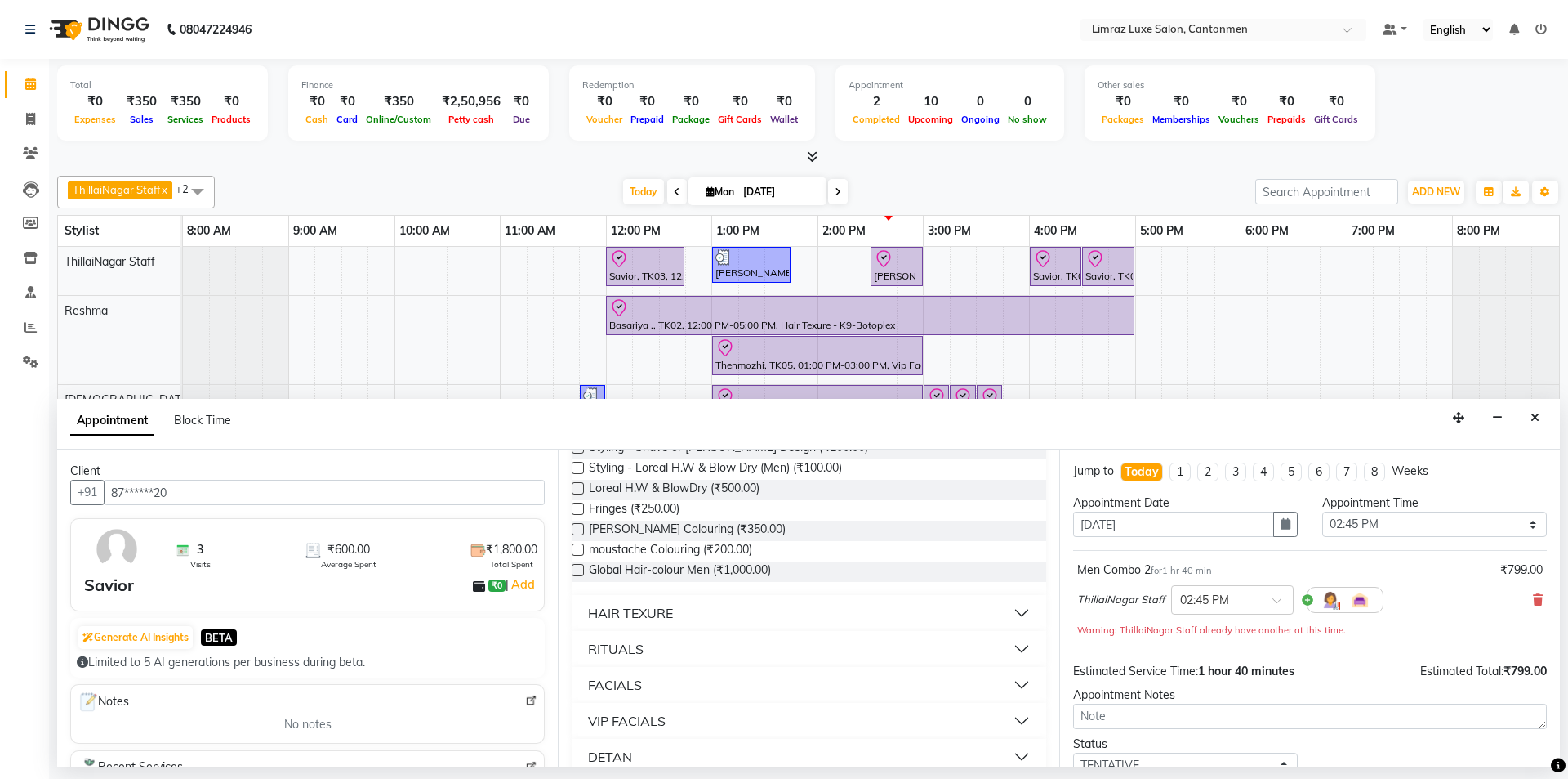
scroll to position [732, 0]
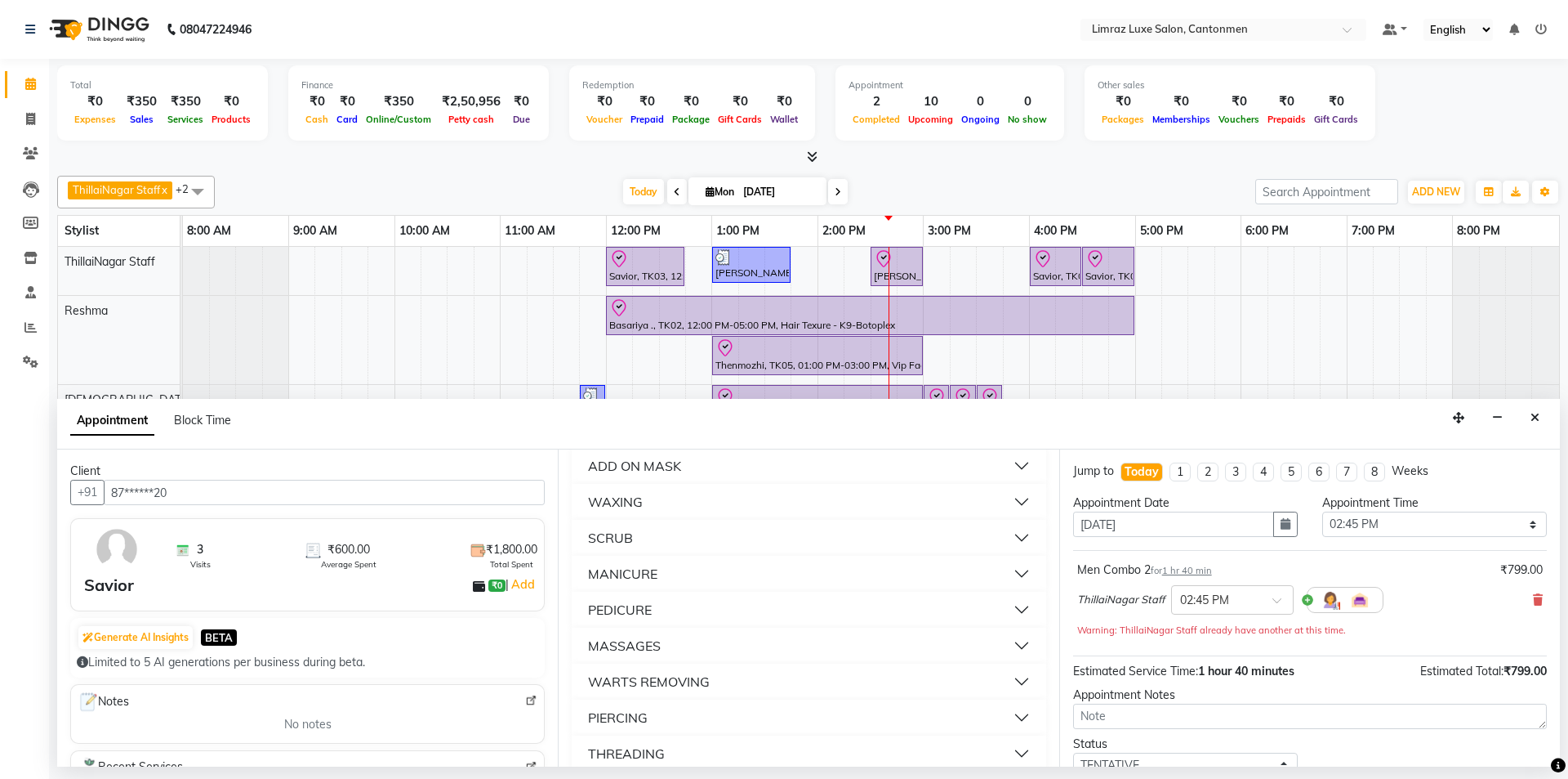
click at [634, 640] on div "MASSAGES" at bounding box center [624, 645] width 73 height 20
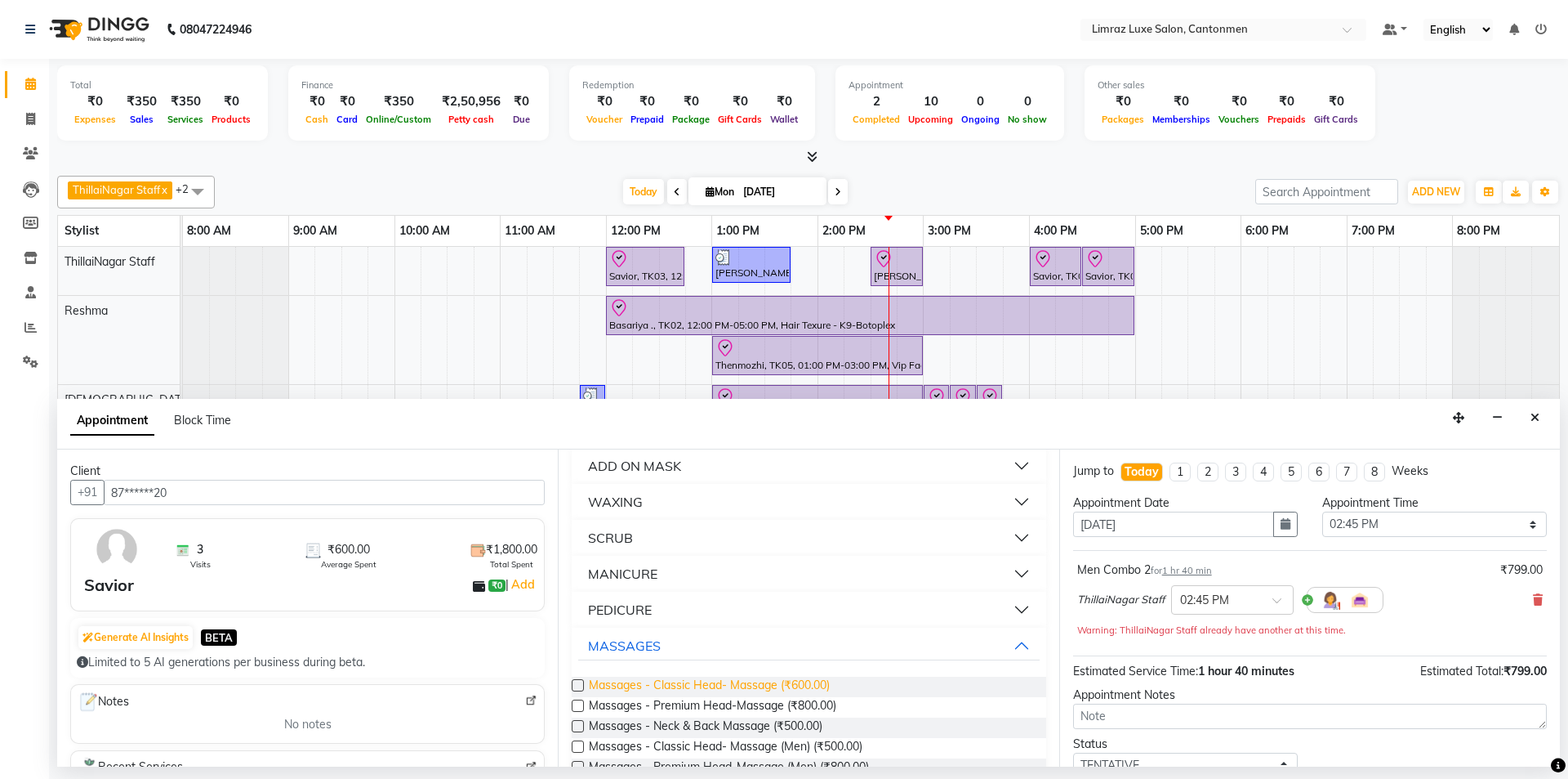
click at [710, 684] on span "Massages - Classic Head- Massage (₹600.00)" at bounding box center [709, 686] width 241 height 20
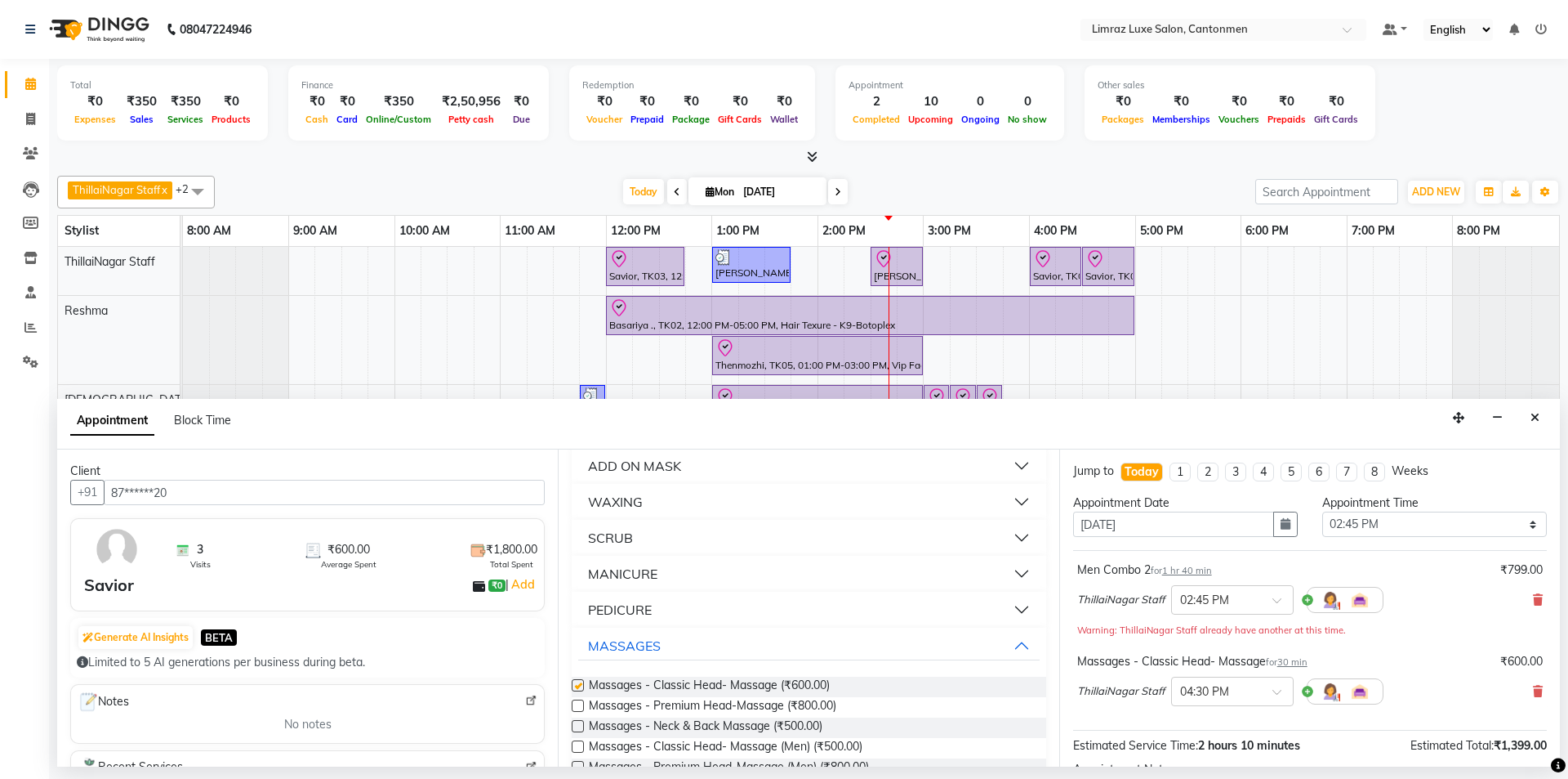
checkbox input "false"
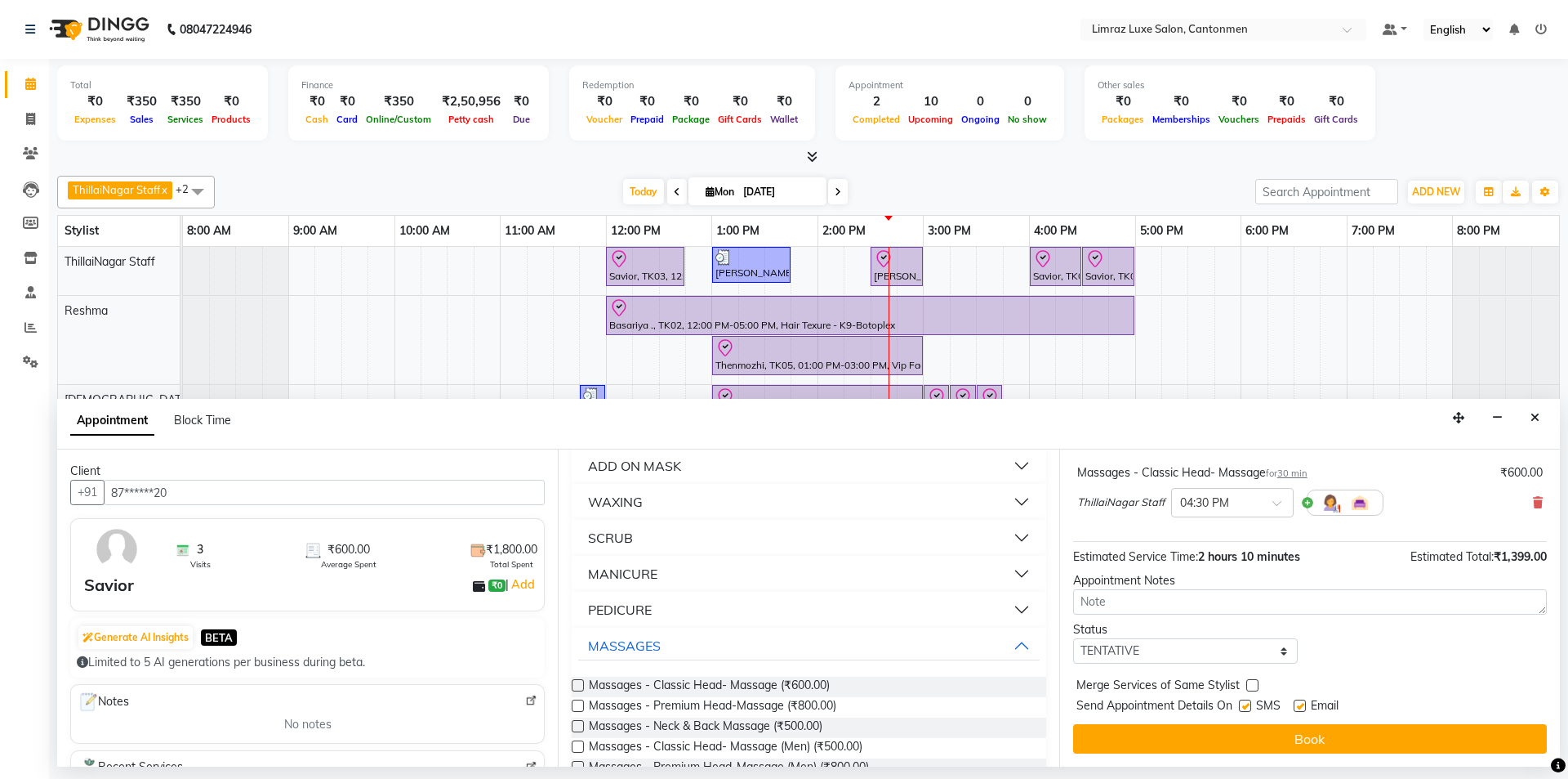
drag, startPoint x: 1299, startPoint y: 706, endPoint x: 1262, endPoint y: 706, distance: 37.0
click at [782, 706] on label at bounding box center [1300, 705] width 12 height 12
click at [782, 706] on input "checkbox" at bounding box center [1299, 706] width 11 height 11
checkbox input "false"
click at [782, 707] on label at bounding box center [1245, 705] width 12 height 12
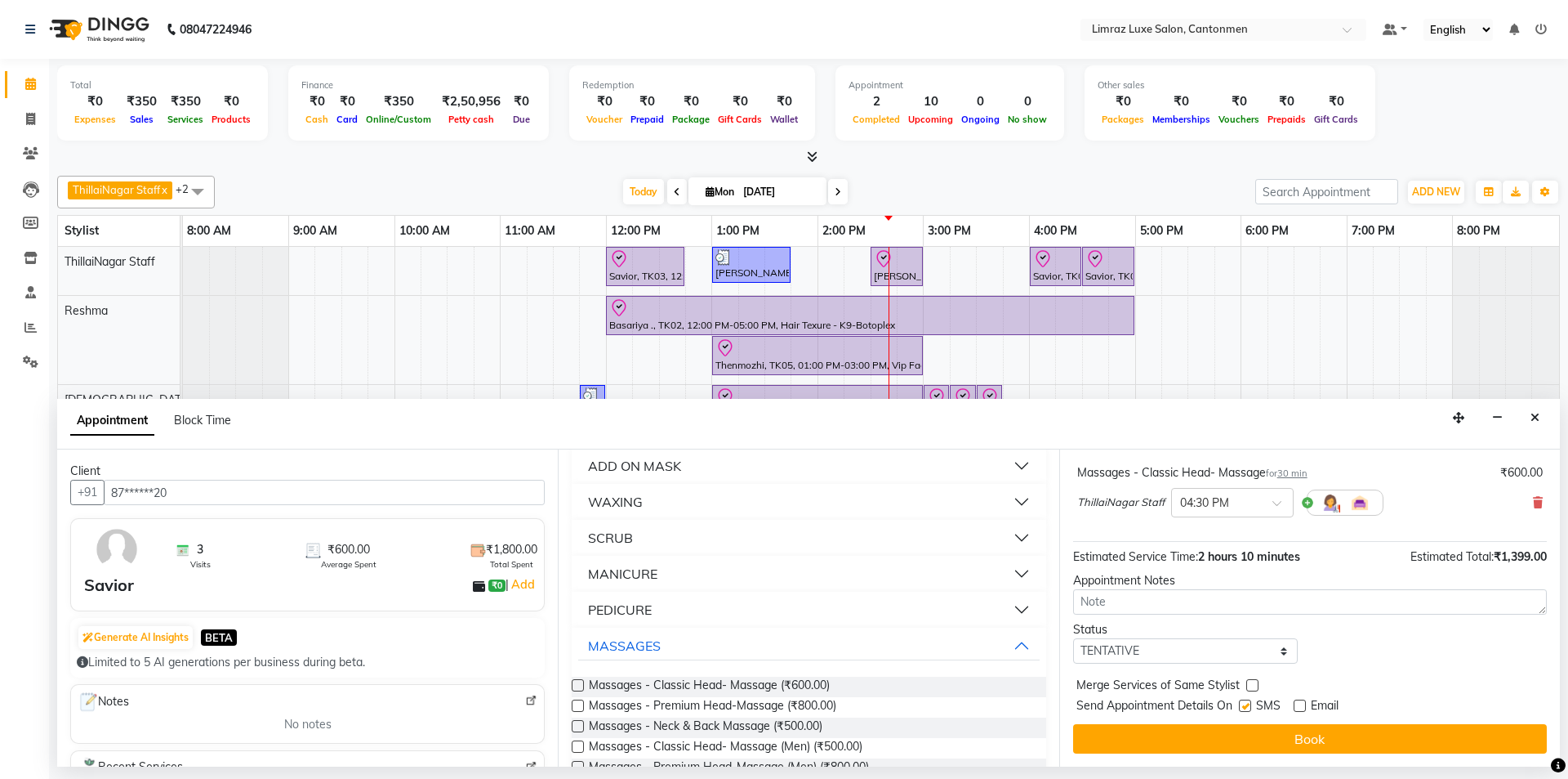
click at [782, 707] on input "checkbox" at bounding box center [1244, 706] width 11 height 11
checkbox input "false"
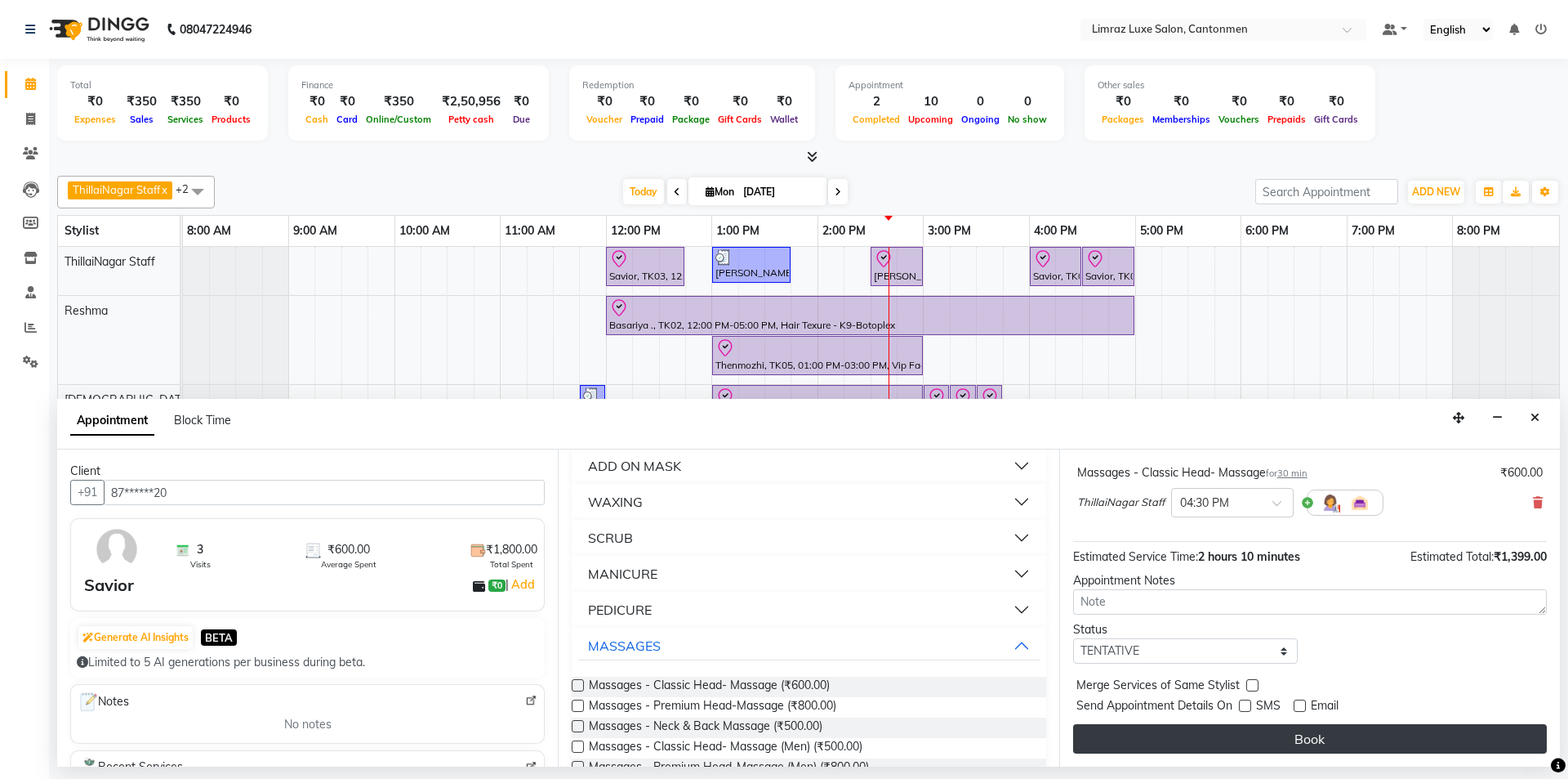
click at [782, 745] on button "Book" at bounding box center [1310, 738] width 474 height 30
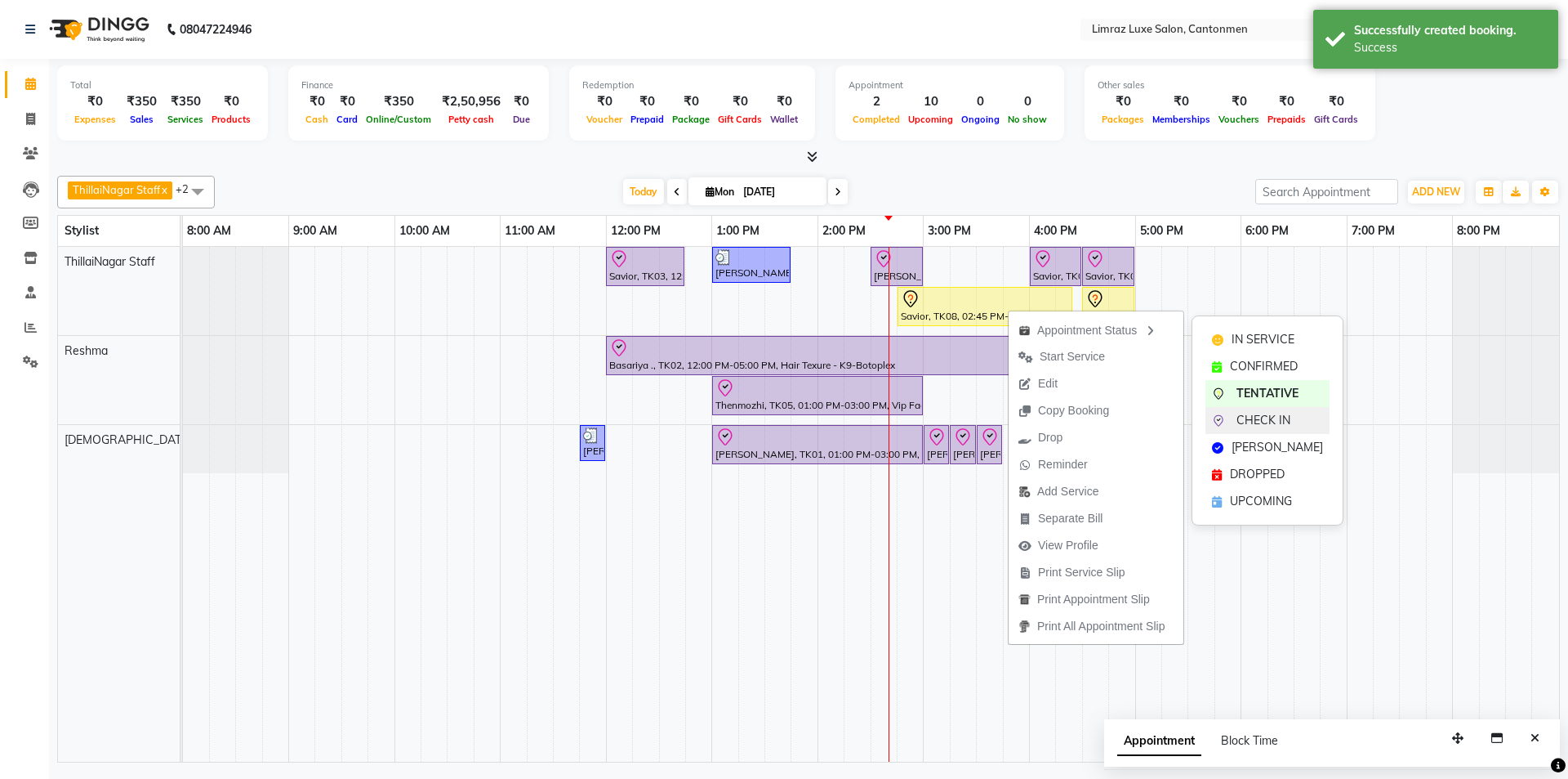
click at [782, 426] on span "CHECK IN" at bounding box center [1263, 421] width 54 height 17
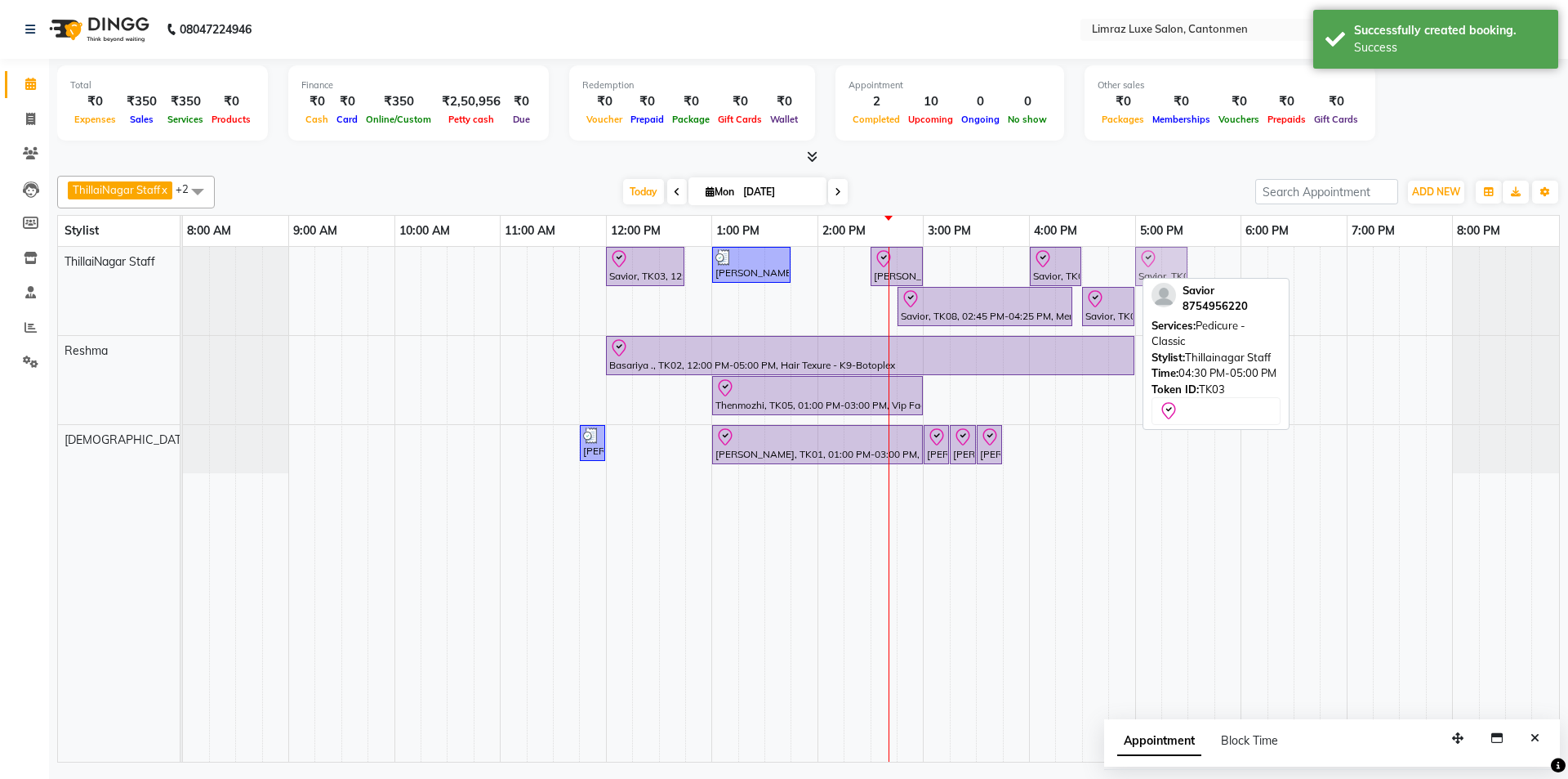
drag, startPoint x: 1119, startPoint y: 262, endPoint x: 1162, endPoint y: 257, distance: 43.3
click at [183, 257] on div "Savior, TK03, 12:00 PM-12:45 PM, Massages - Classic Head- Massage (Men) [PERSON…" at bounding box center [183, 291] width 0 height 88
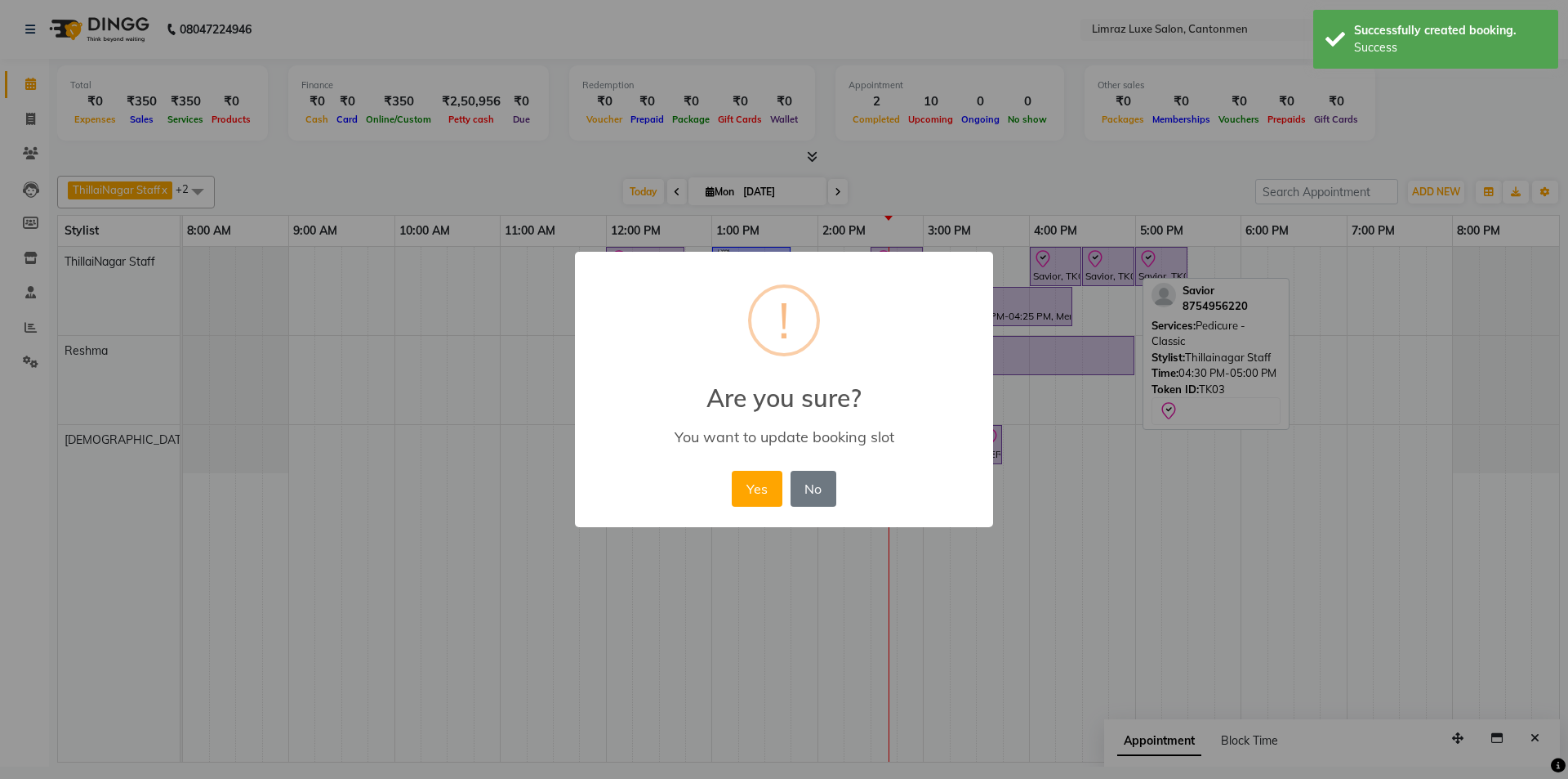
click at [732, 470] on button "Yes" at bounding box center [757, 488] width 50 height 36
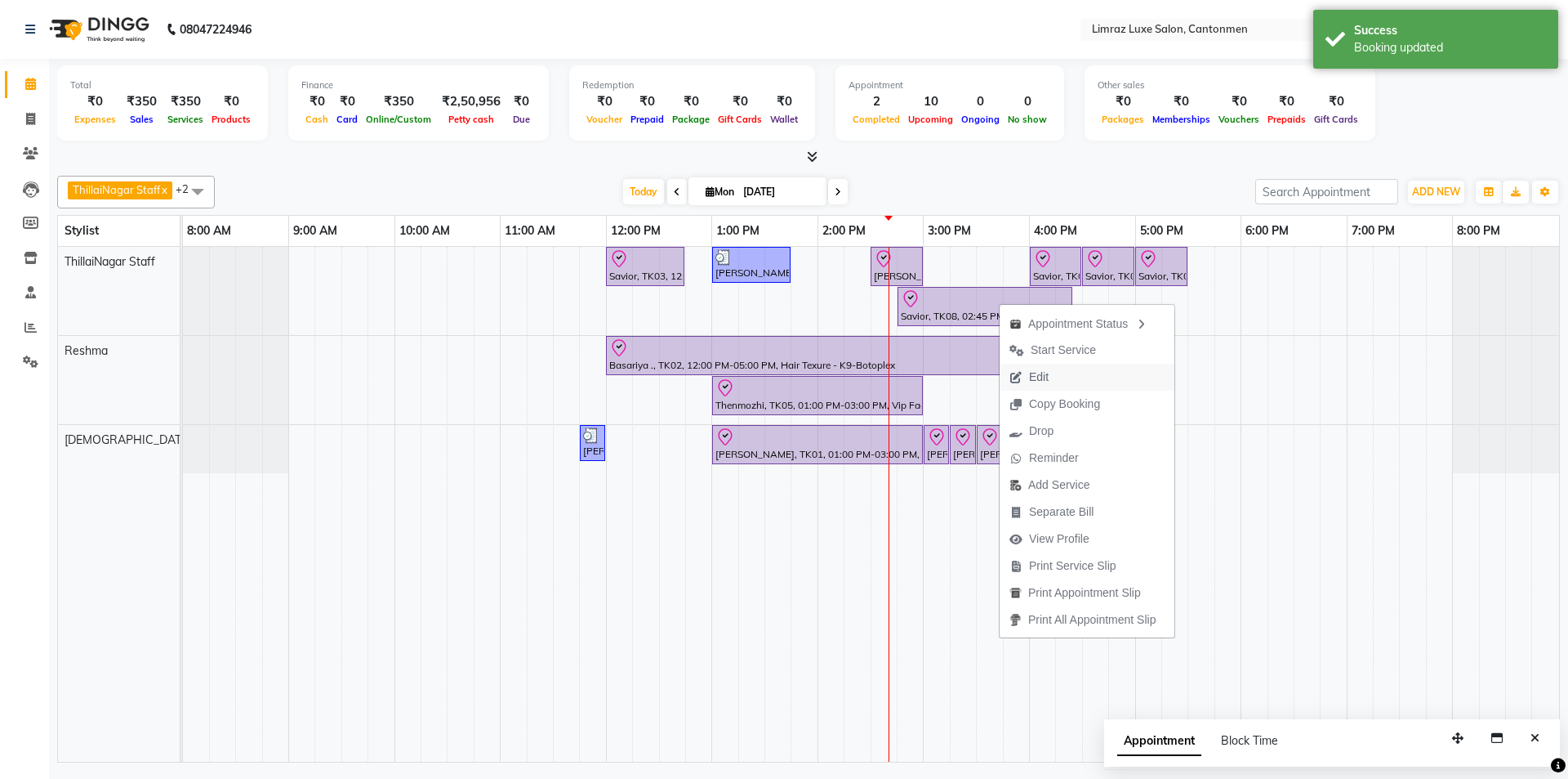
click at [782, 367] on span "Edit" at bounding box center [1029, 377] width 59 height 27
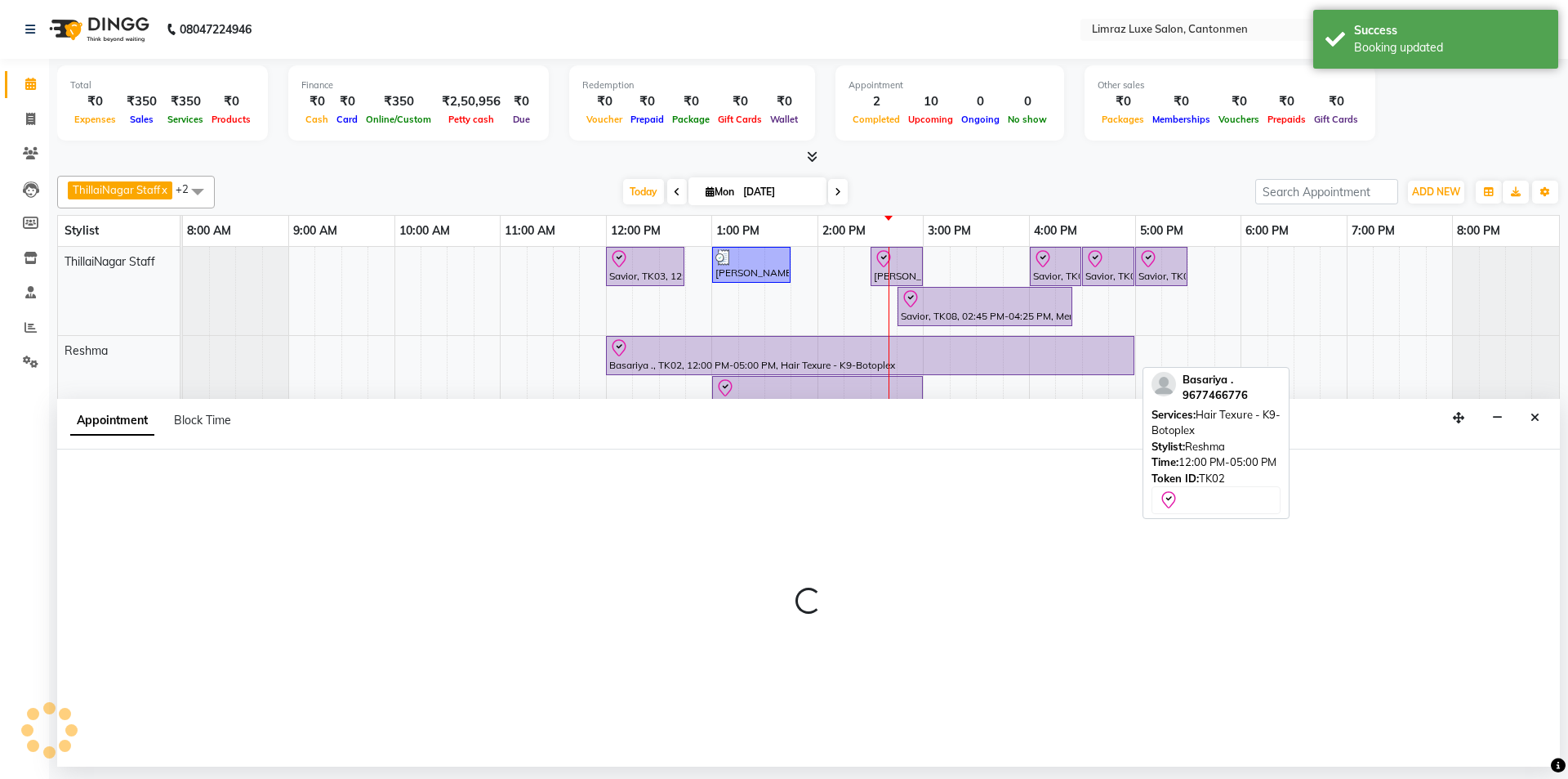
select select "tentative"
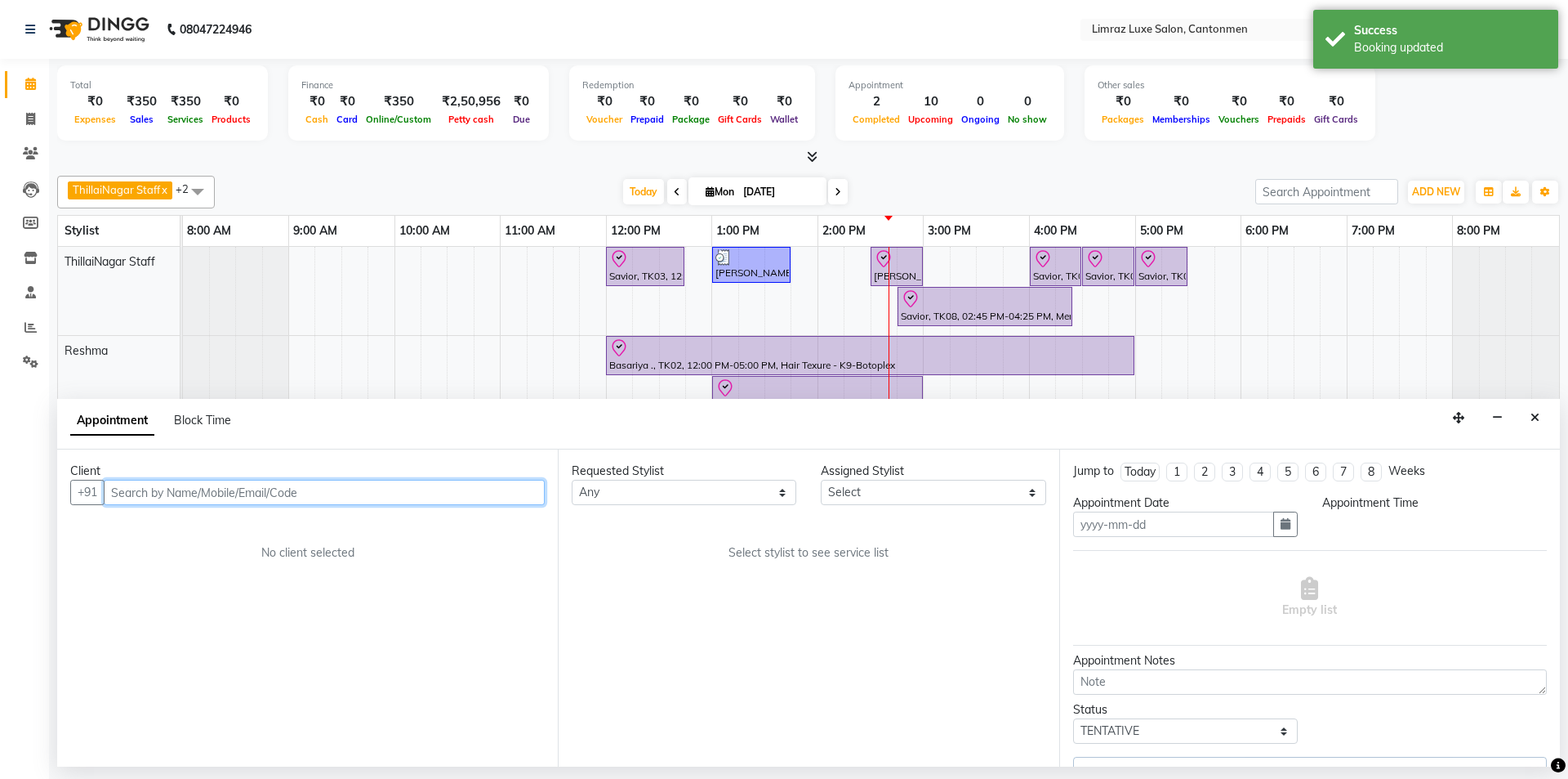
type input "[DATE]"
select select "check-in"
select select "885"
select select "87280"
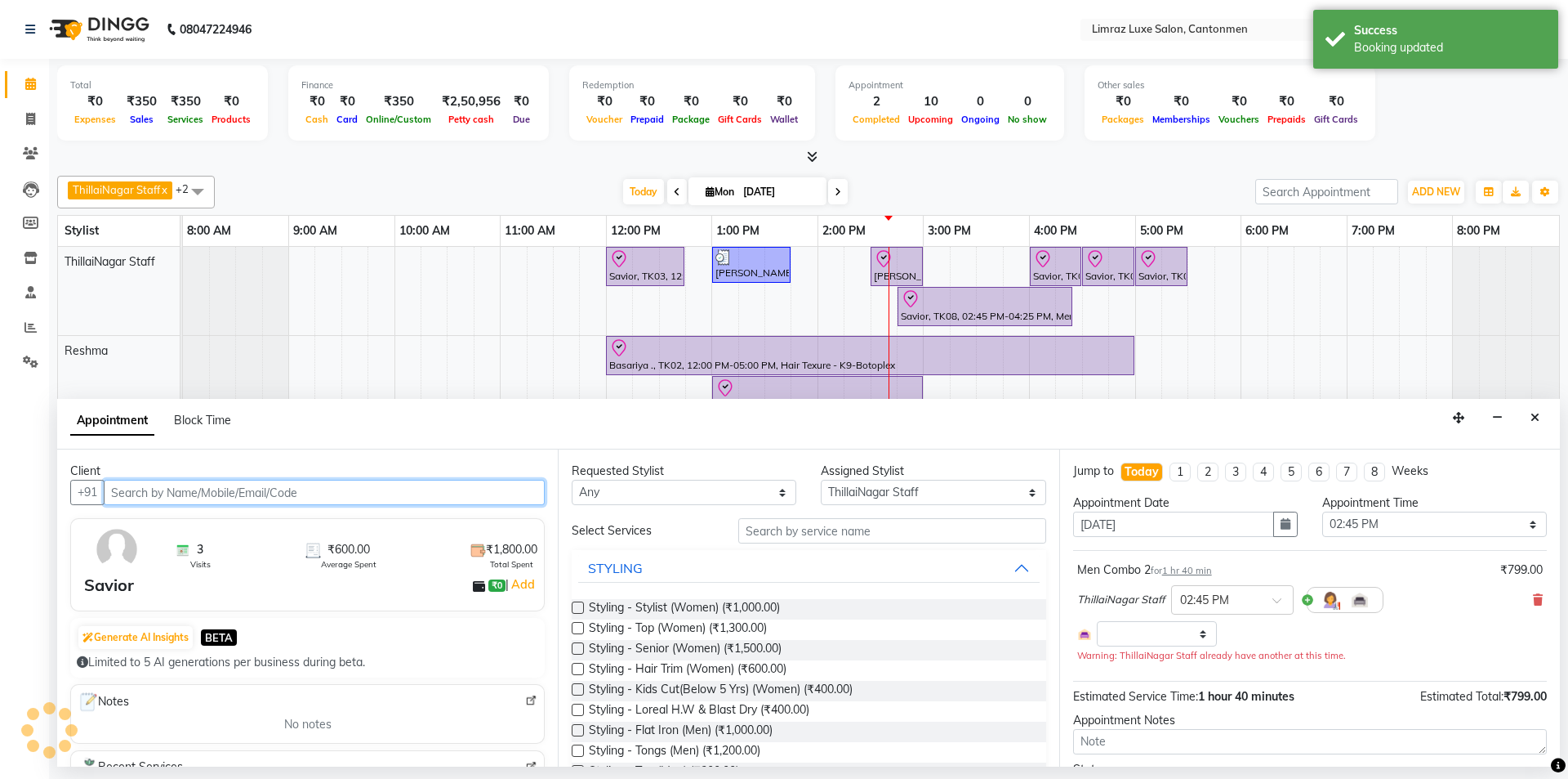
select select "3643"
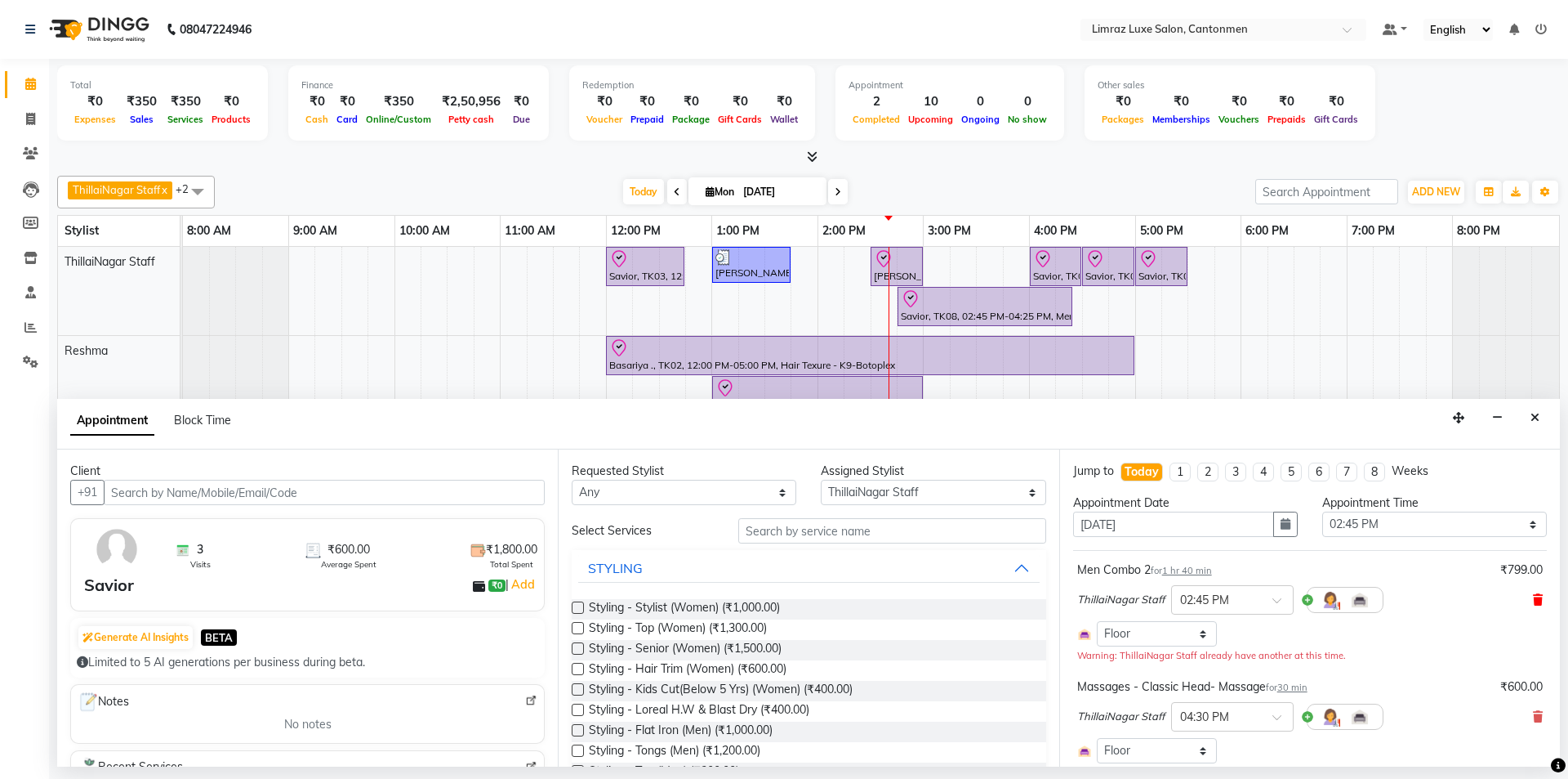
click at [782, 599] on icon at bounding box center [1538, 599] width 10 height 11
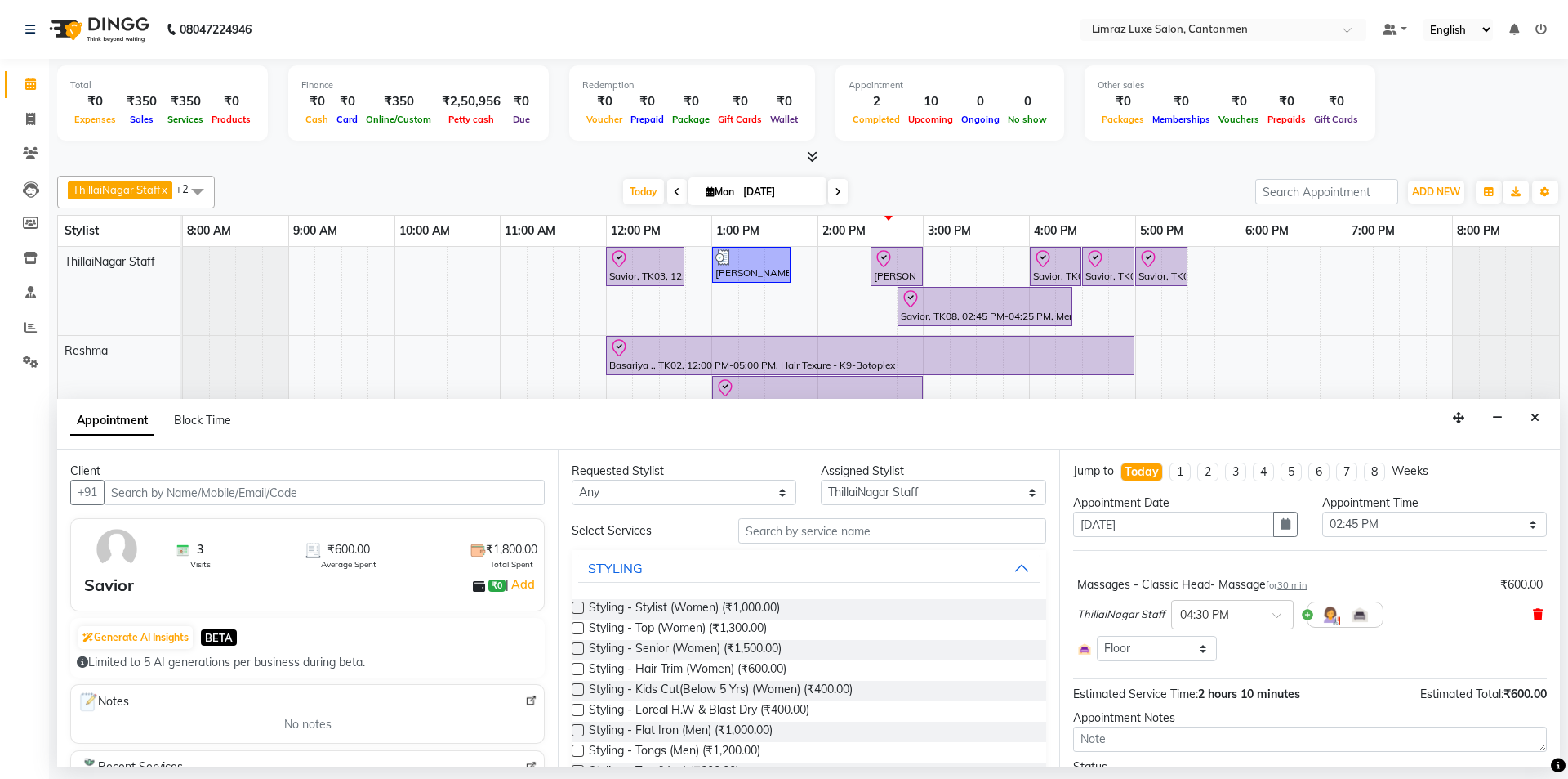
click at [782, 617] on icon at bounding box center [1538, 615] width 10 height 11
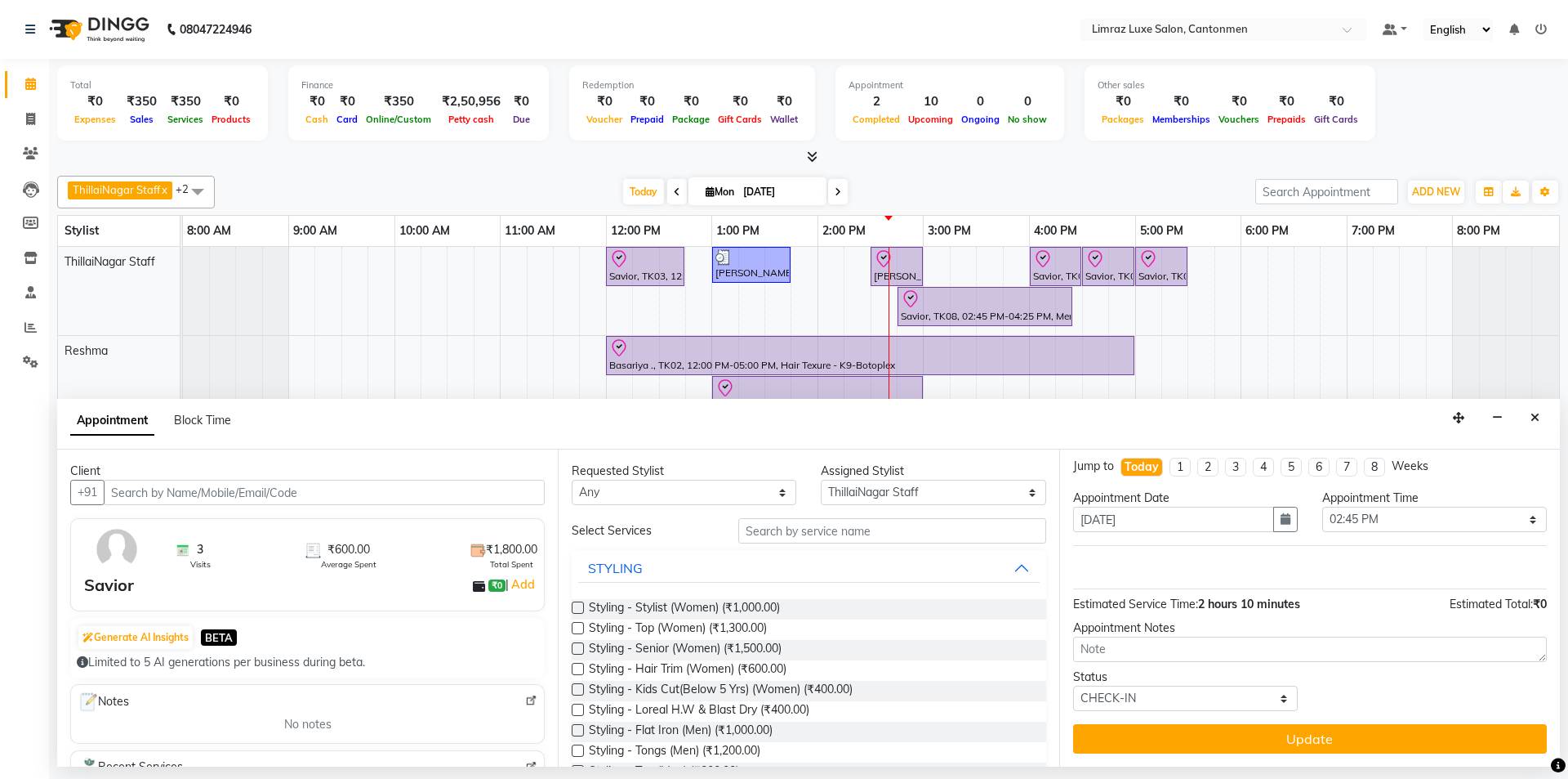
scroll to position [0, 0]
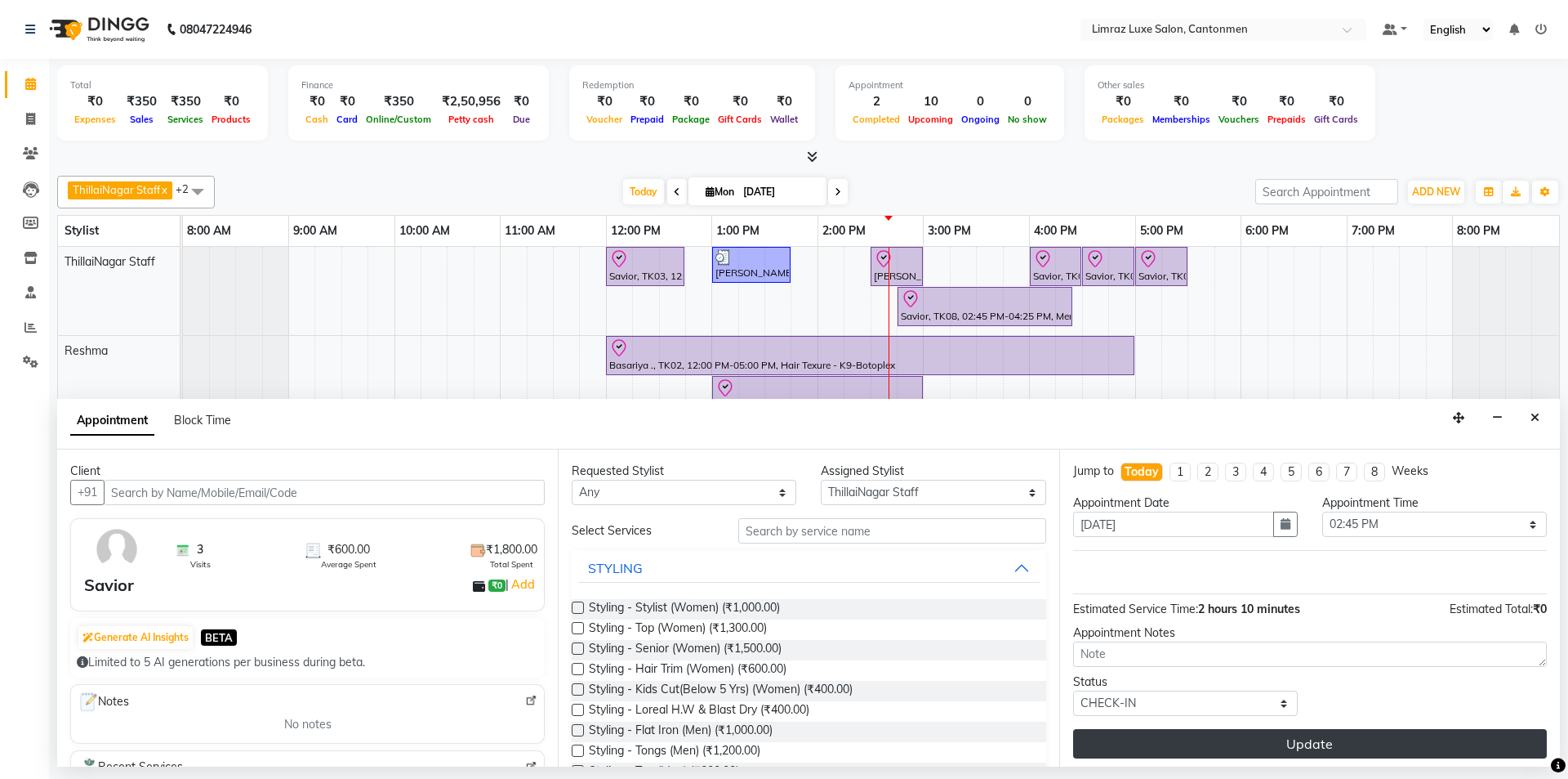
click at [782, 748] on button "Update" at bounding box center [1310, 744] width 474 height 30
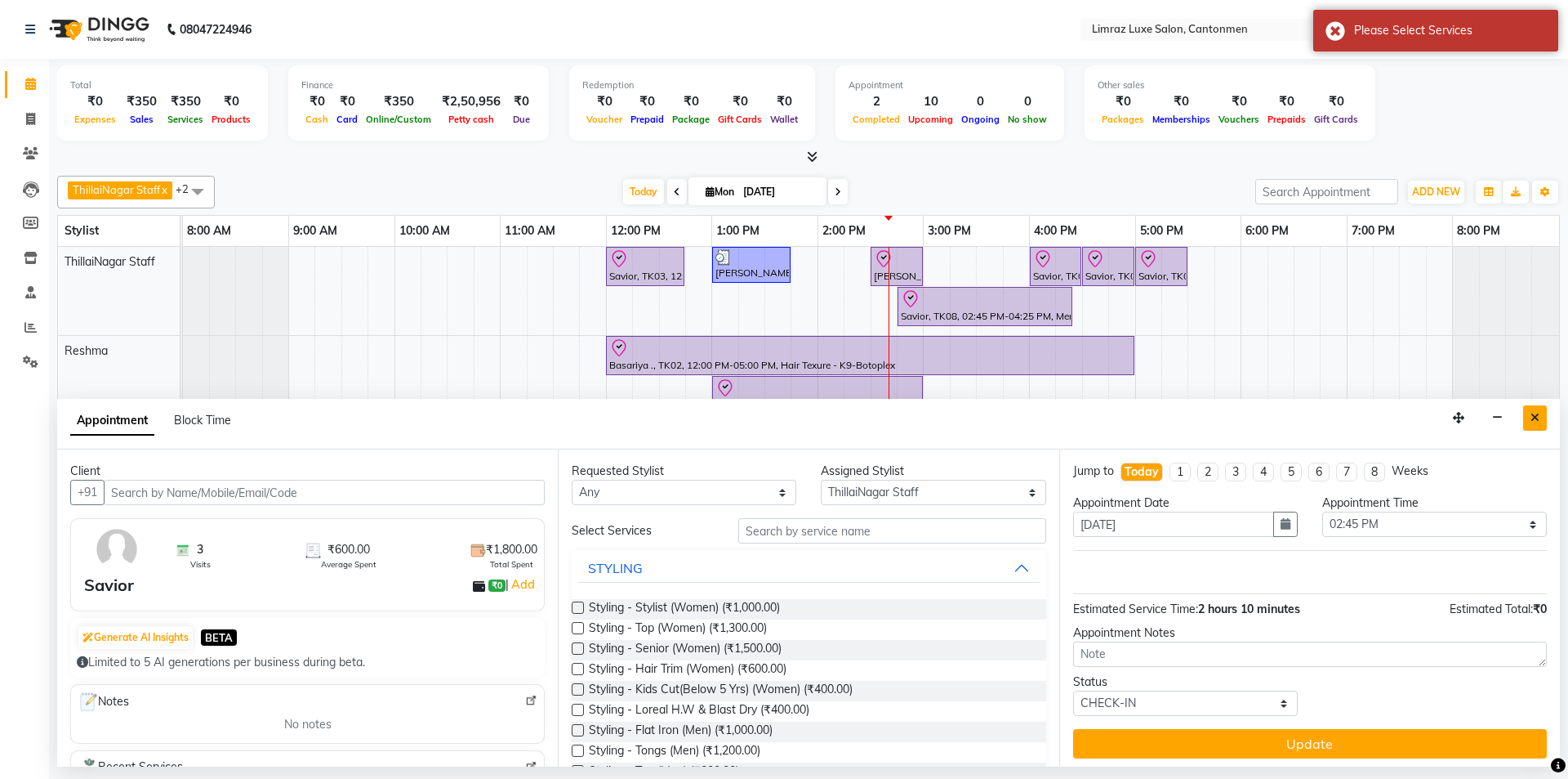
click at [782, 418] on icon "Close" at bounding box center [1535, 418] width 9 height 11
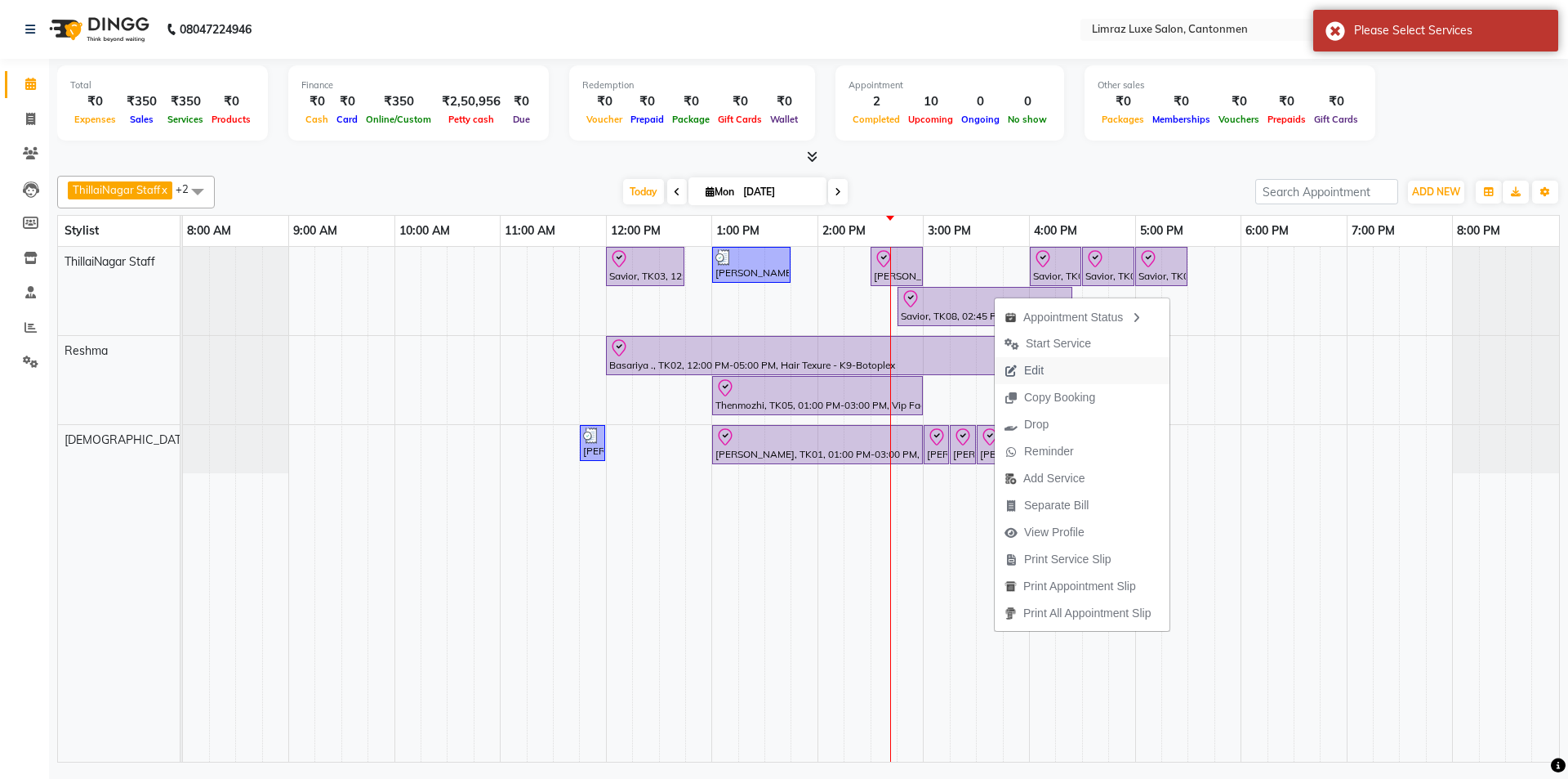
click at [782, 368] on button "Edit" at bounding box center [1082, 371] width 175 height 27
select select "tentative"
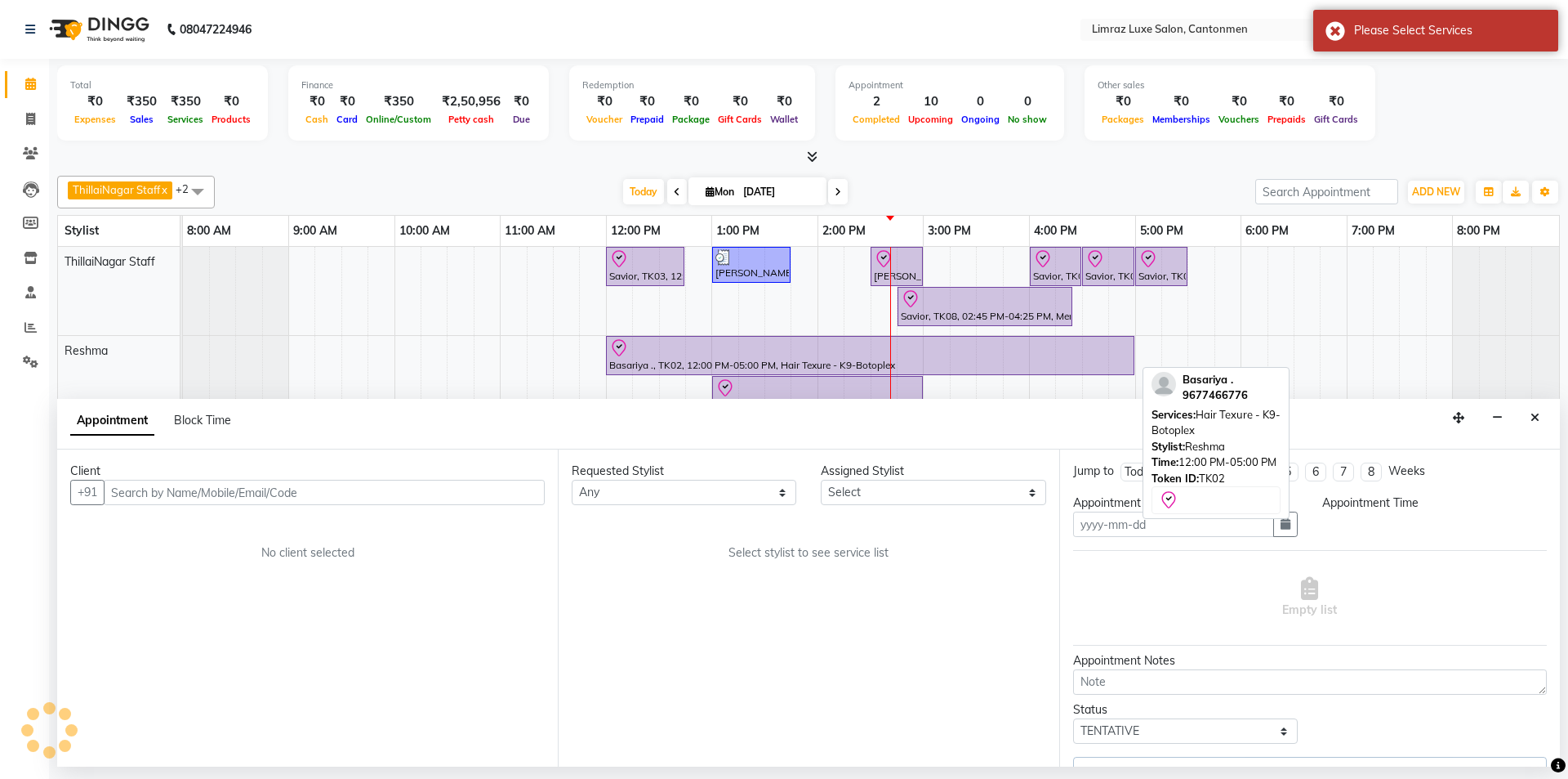
type input "[DATE]"
select select "check-in"
select select "87280"
select select "885"
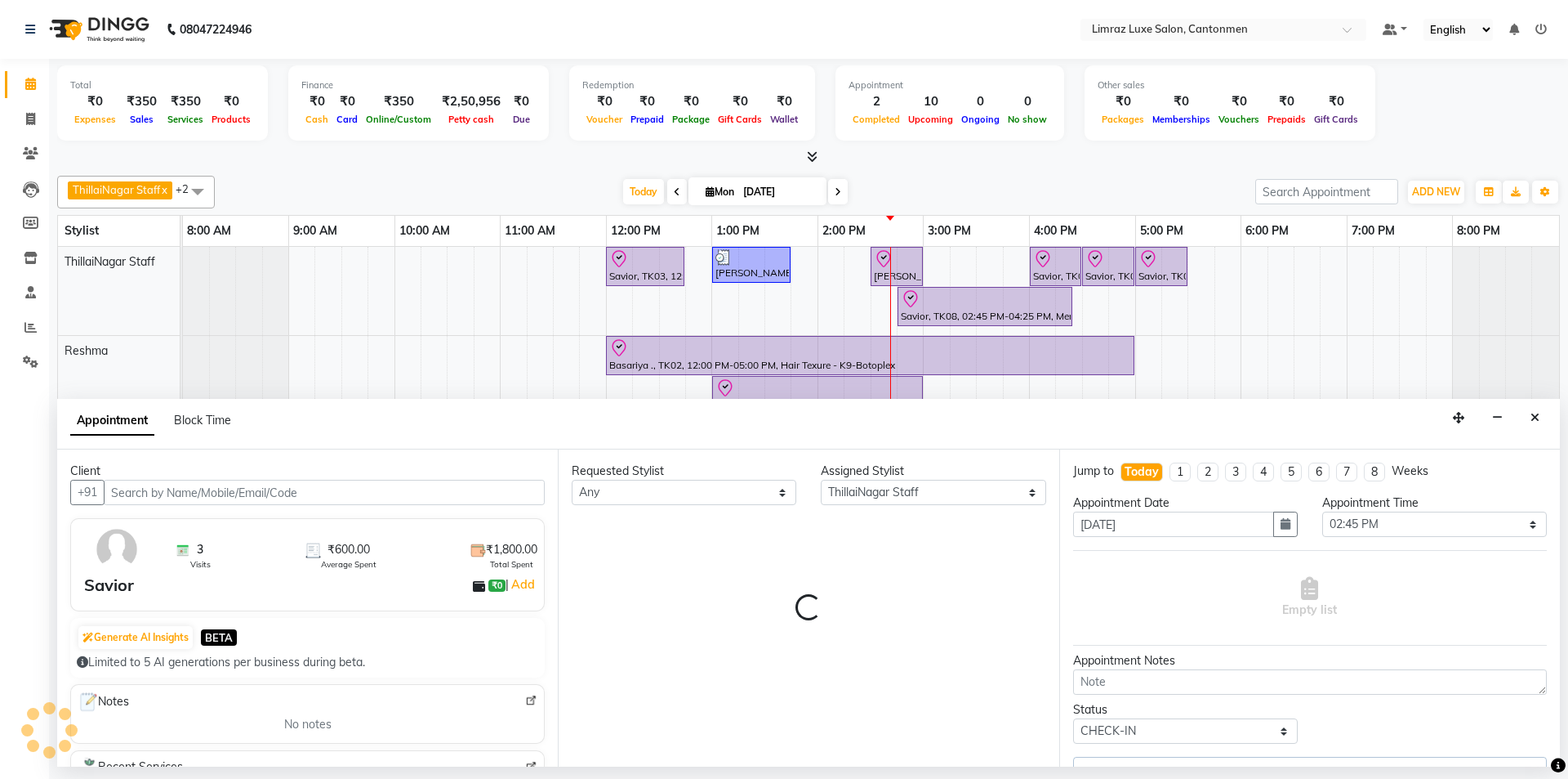
select select "3643"
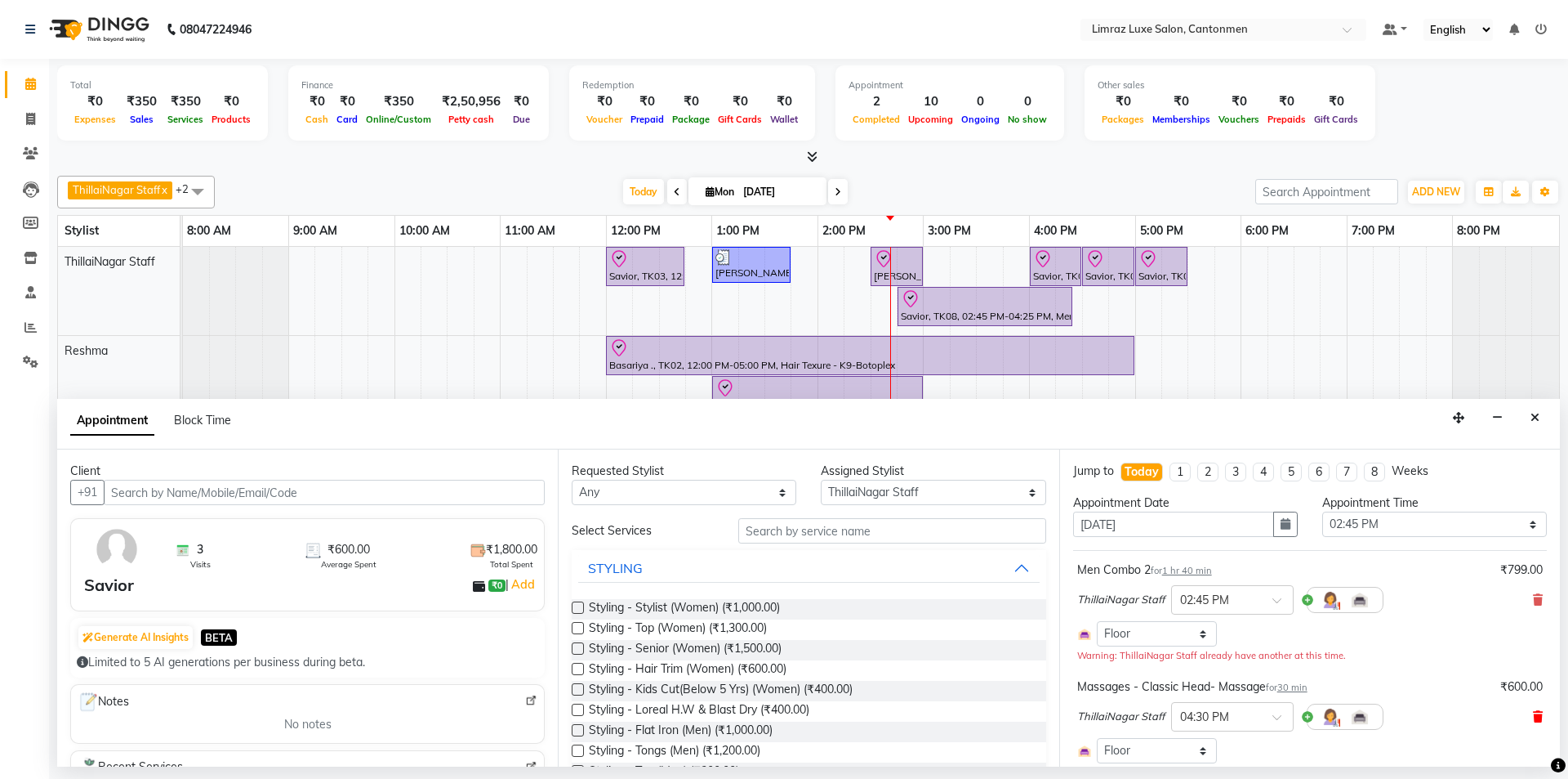
drag, startPoint x: 1522, startPoint y: 596, endPoint x: 1523, endPoint y: 605, distance: 9.1
click at [782, 599] on icon at bounding box center [1538, 599] width 10 height 11
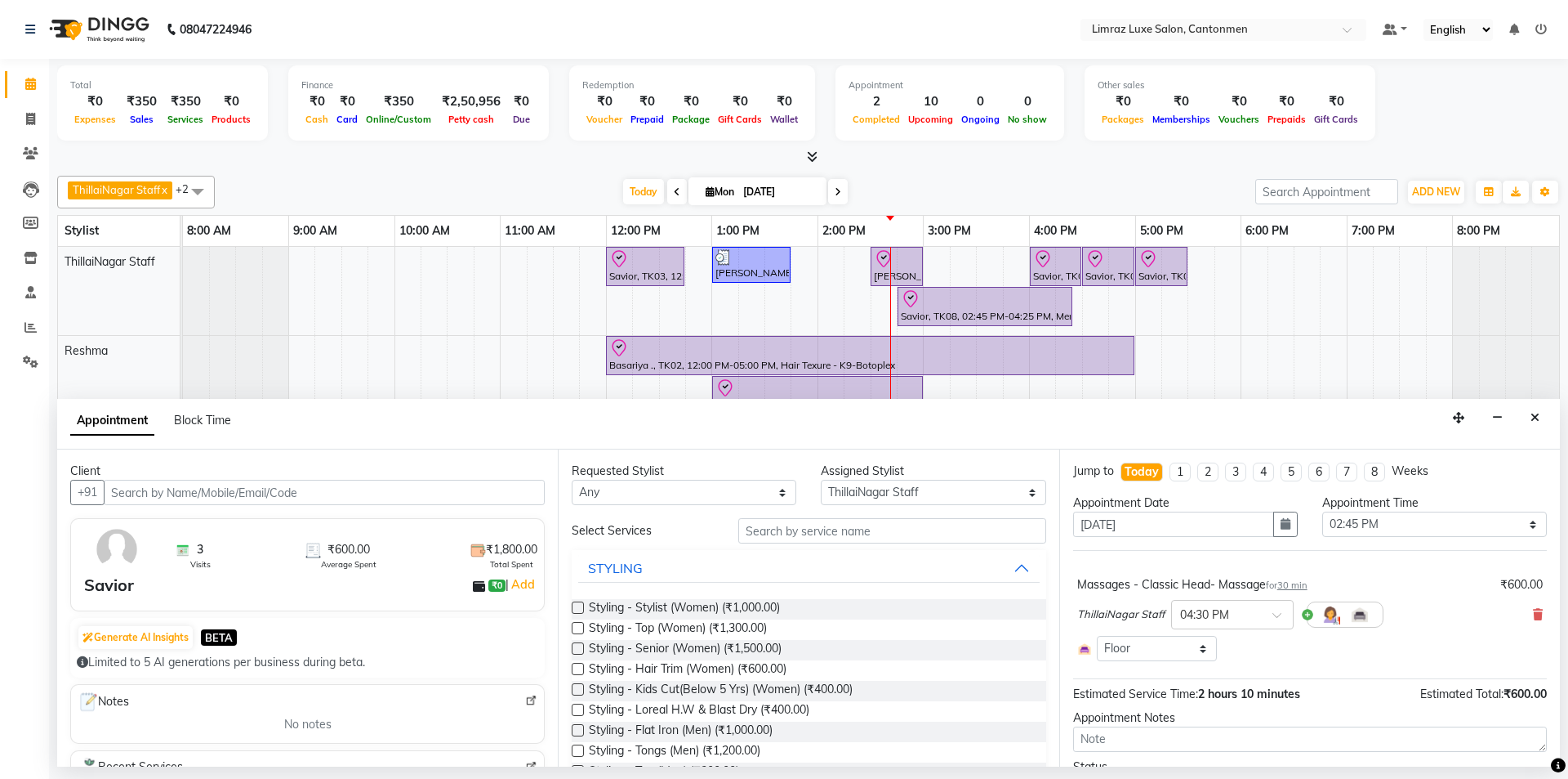
scroll to position [90, 0]
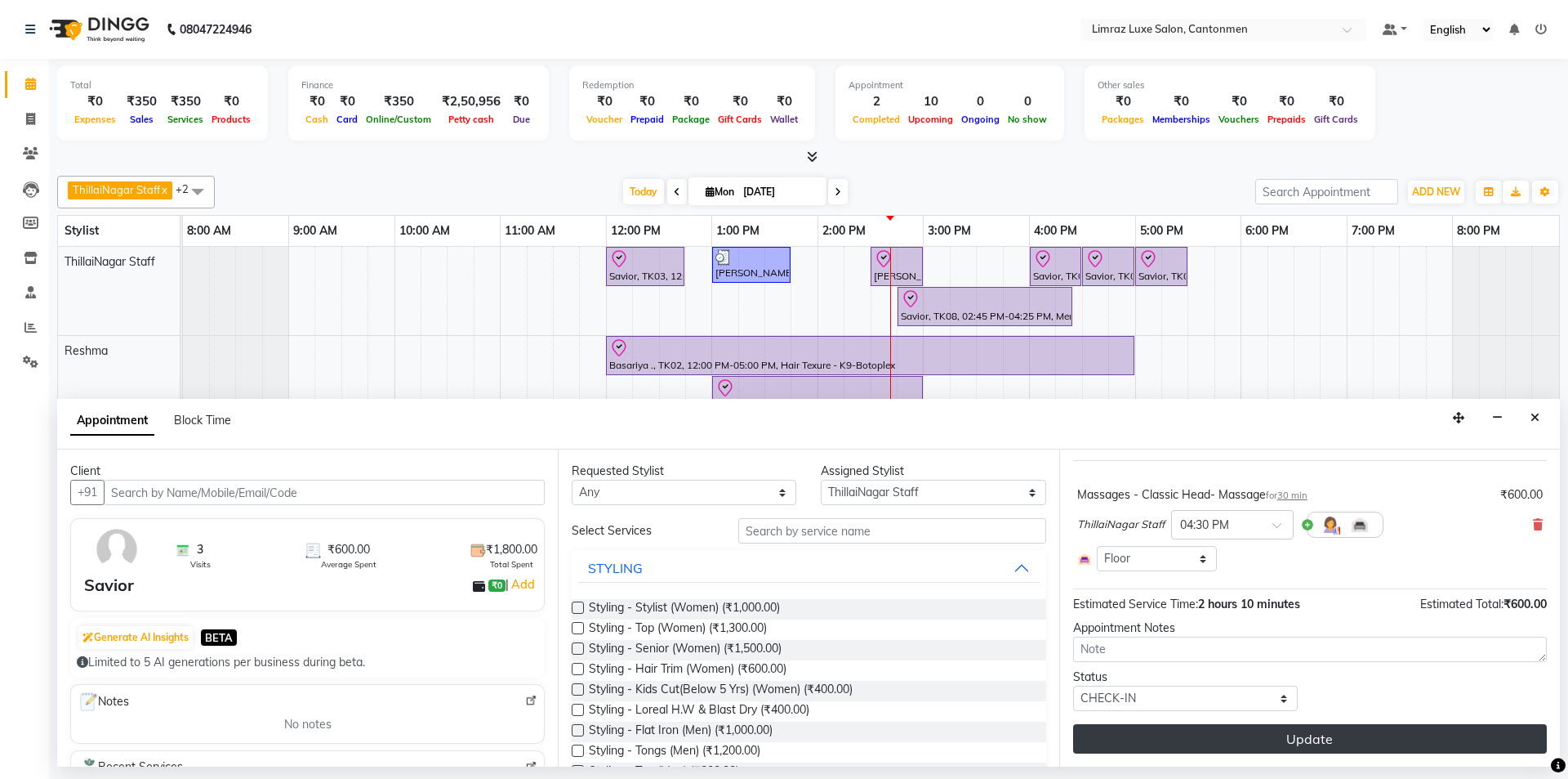
click at [782, 740] on button "Update" at bounding box center [1310, 738] width 474 height 30
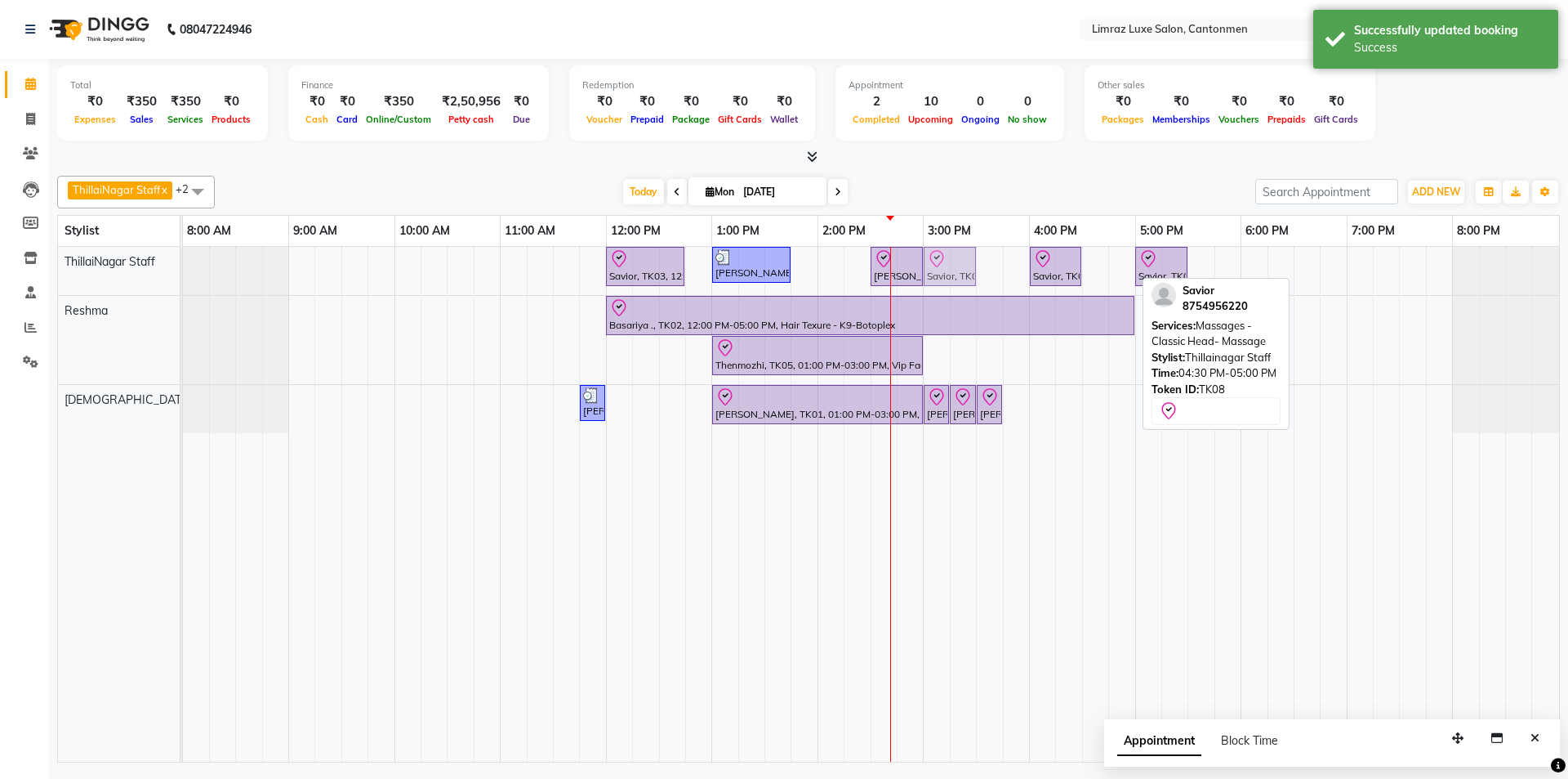
drag, startPoint x: 1117, startPoint y: 262, endPoint x: 954, endPoint y: 264, distance: 163.0
click at [183, 264] on div "Savior, TK03, 12:00 PM-12:45 PM, Massages - Classic Head- Massage (Men) [PERSON…" at bounding box center [183, 270] width 0 height 48
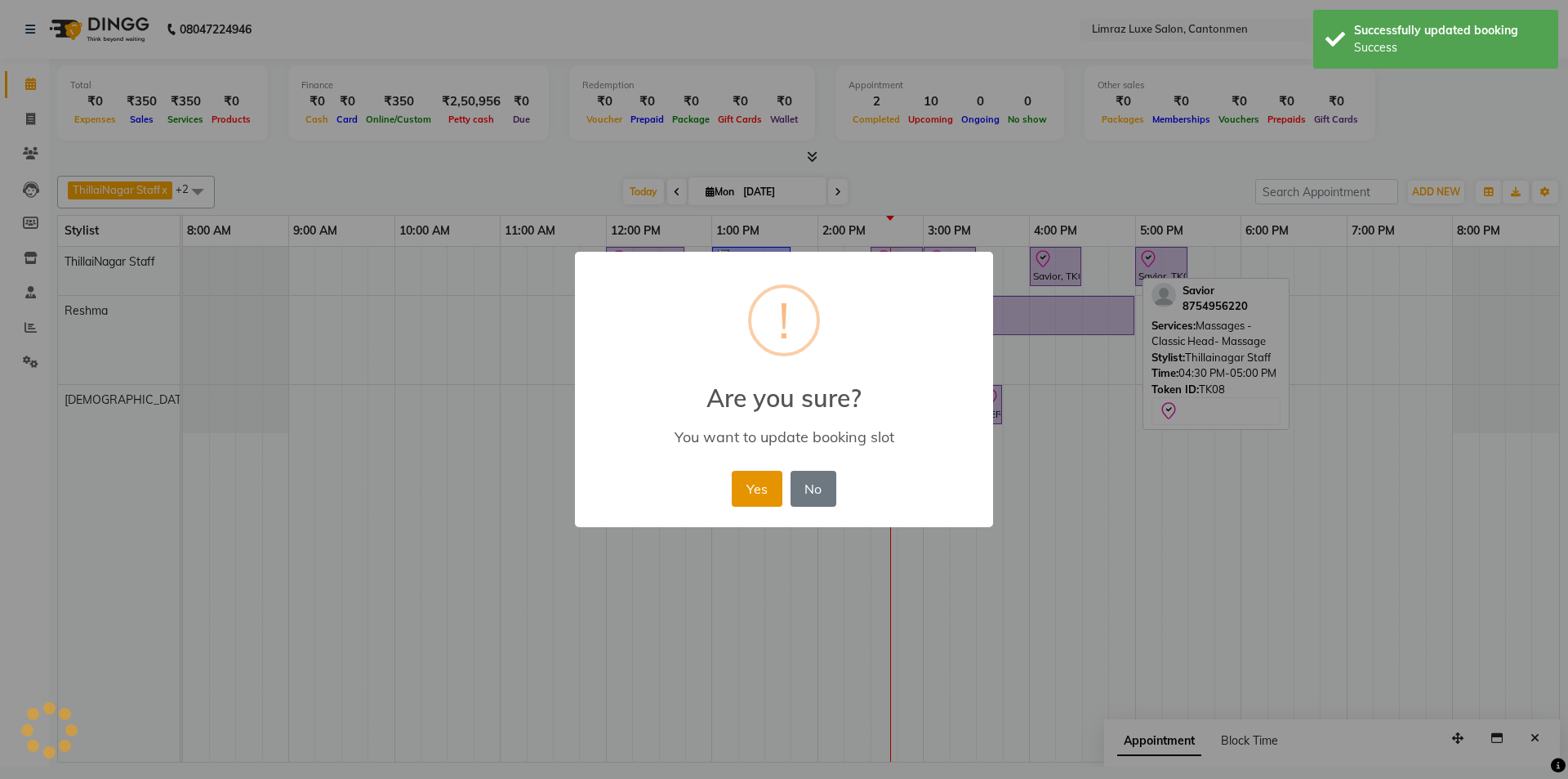
click at [754, 487] on button "Yes" at bounding box center [757, 488] width 50 height 36
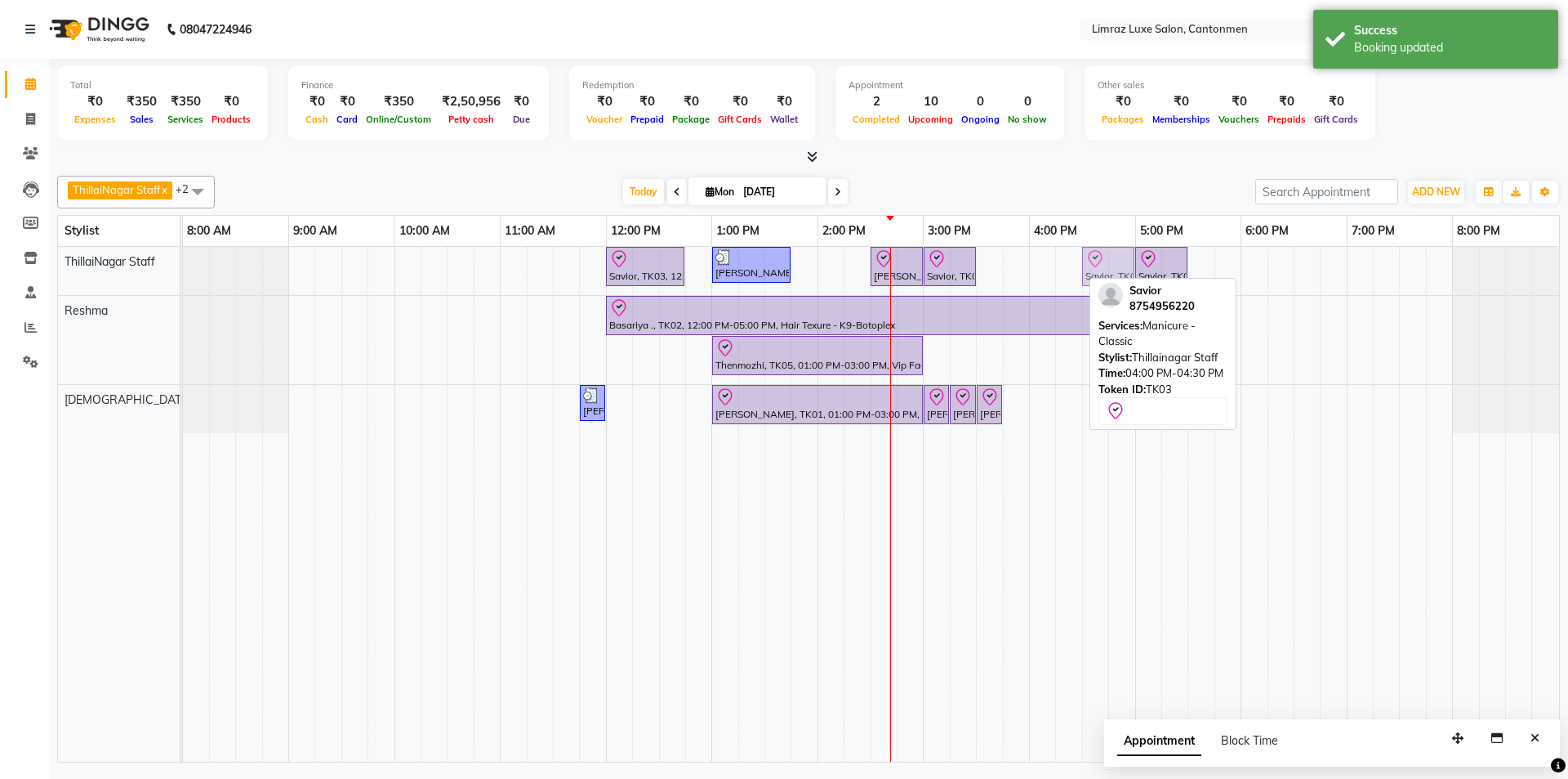
drag, startPoint x: 1055, startPoint y: 262, endPoint x: 1099, endPoint y: 261, distance: 44.0
click at [183, 261] on div "Savior, TK03, 12:00 PM-12:45 PM, Massages - Classic Head- Massage (Men) [PERSON…" at bounding box center [183, 270] width 0 height 48
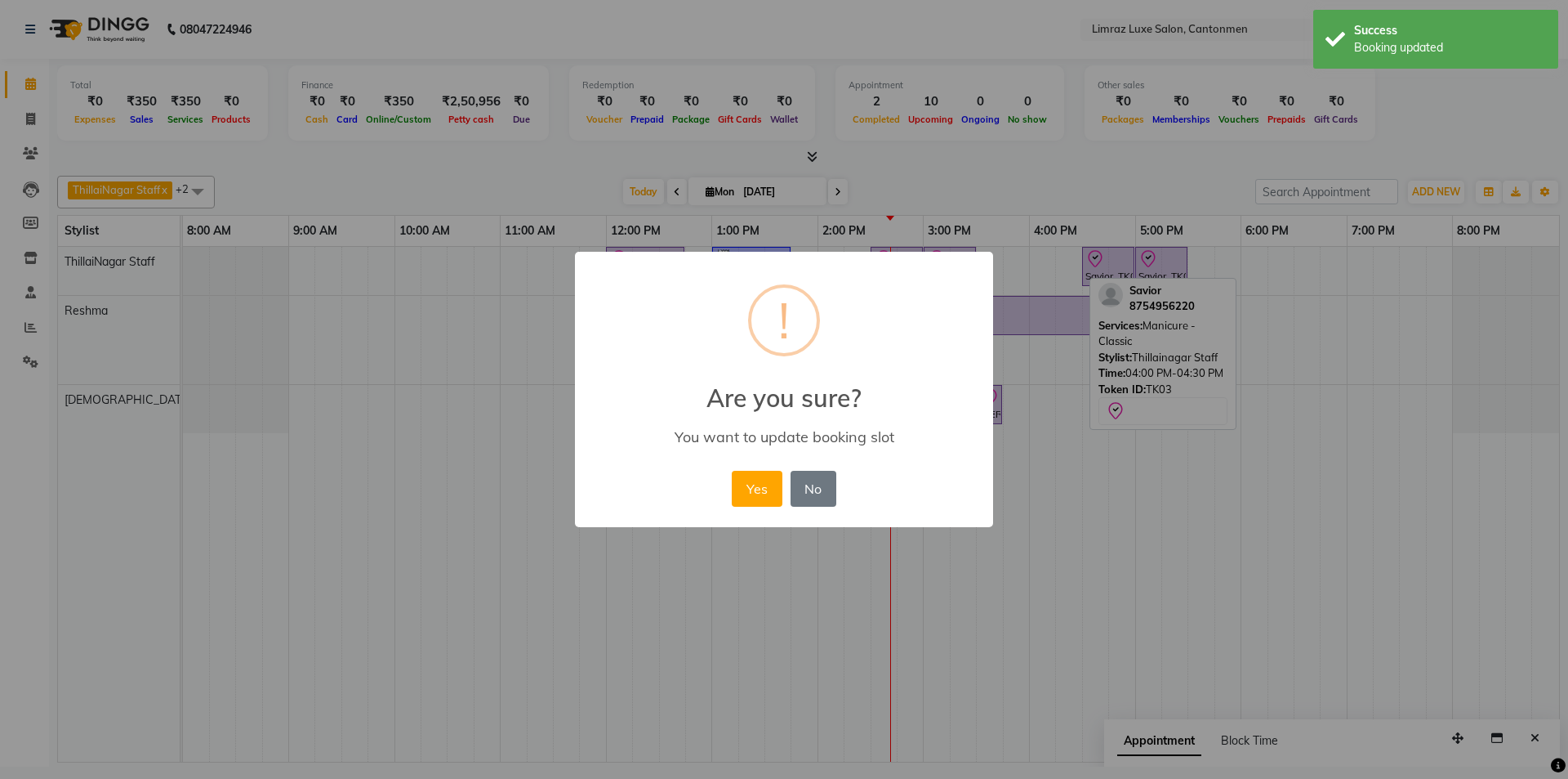
click at [732, 470] on button "Yes" at bounding box center [757, 488] width 50 height 36
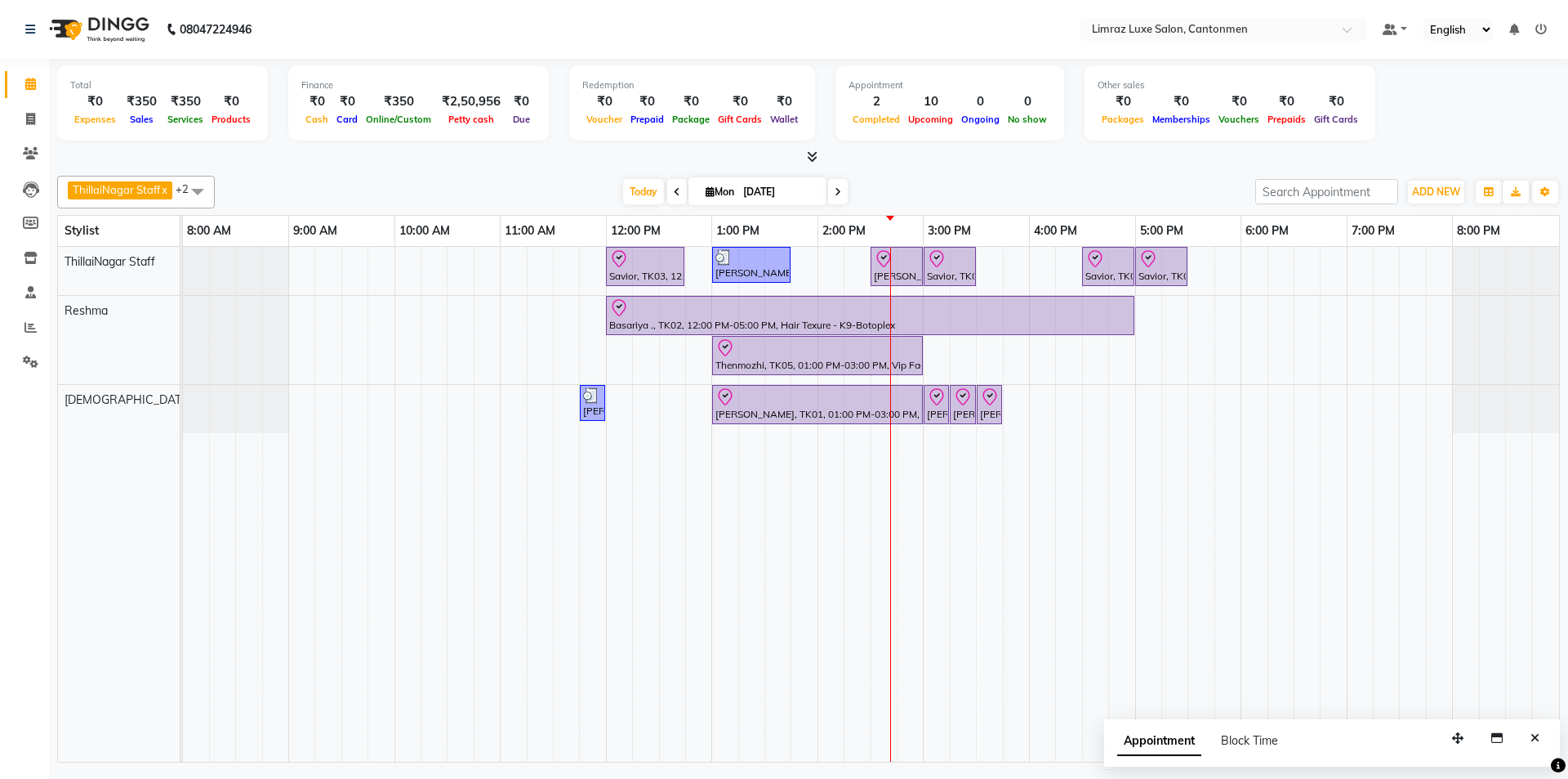
click at [782, 289] on div "Savior, TK03, 12:00 PM-12:45 PM, Massages - Classic Head- Massage (Men) [PERSON…" at bounding box center [870, 504] width 1376 height 515
select select "87280"
select select "tentative"
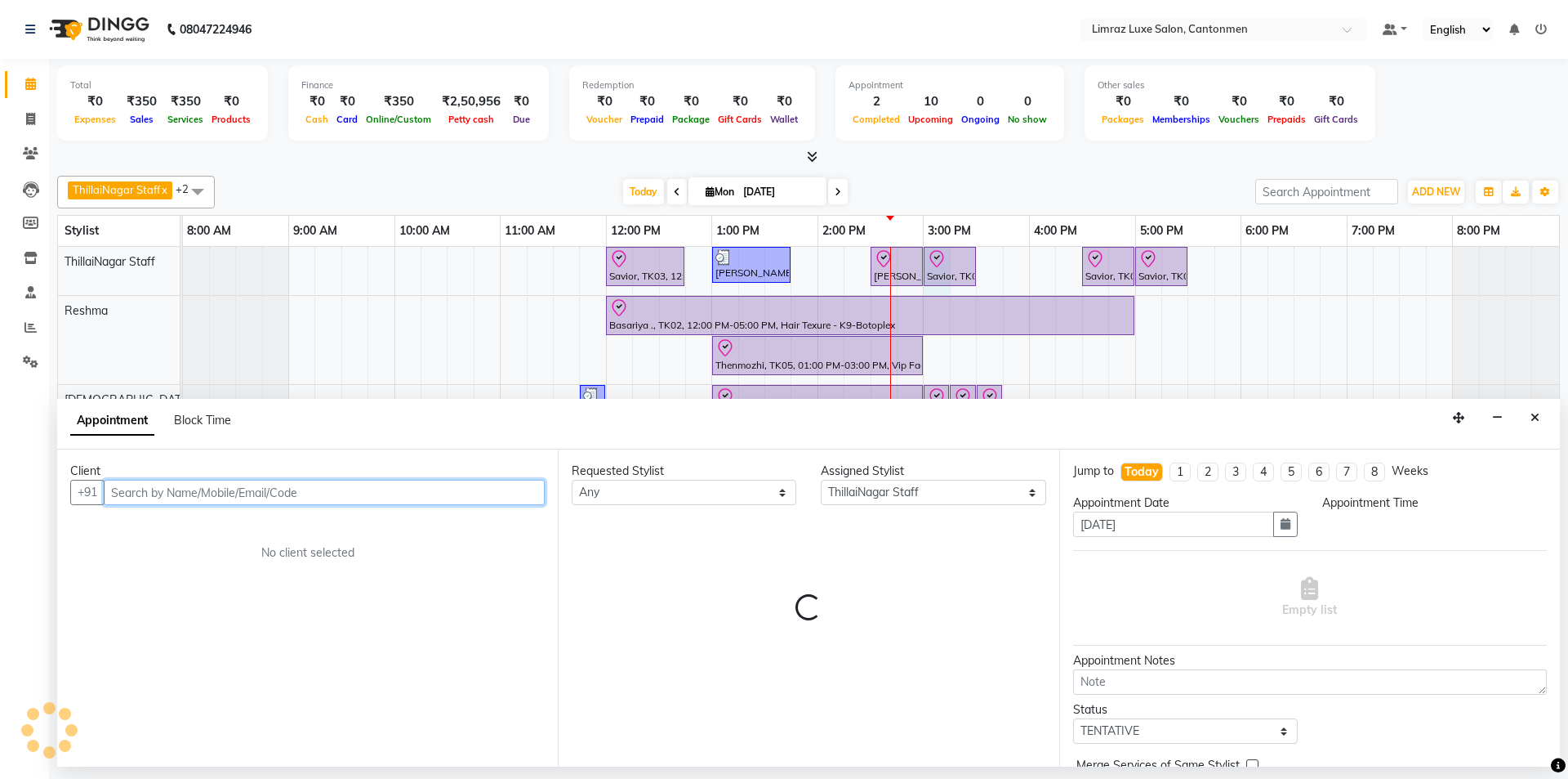
select select "900"
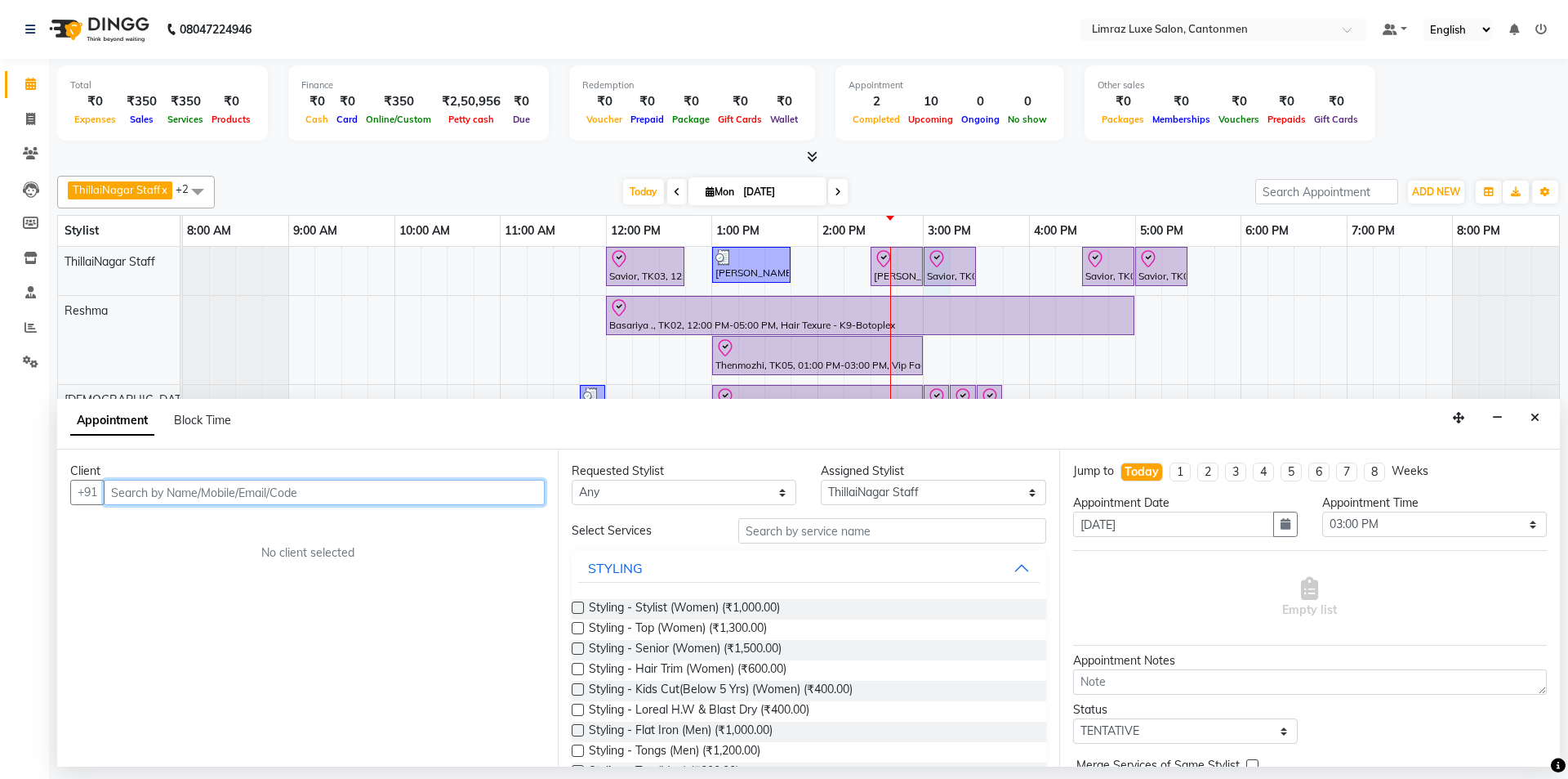
click at [314, 488] on input "text" at bounding box center [325, 492] width 441 height 26
drag, startPoint x: 319, startPoint y: 494, endPoint x: 178, endPoint y: 489, distance: 141.1
click at [178, 489] on input "8489348083Arvindh" at bounding box center [290, 492] width 374 height 26
type input "8489348083"
click at [504, 489] on span "Add Client" at bounding box center [510, 491] width 54 height 14
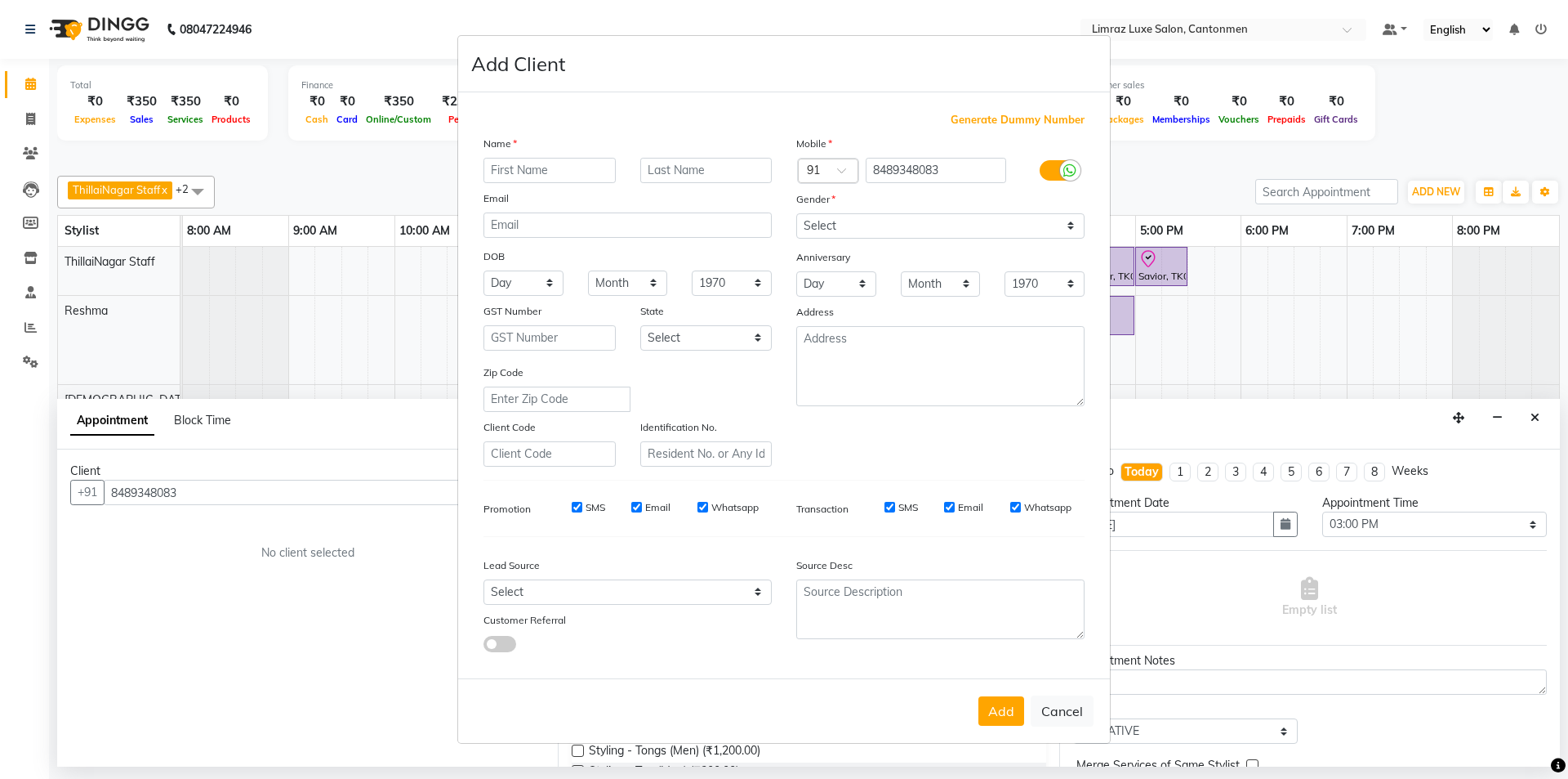
click at [574, 177] on input "text" at bounding box center [549, 170] width 132 height 26
type input "[PERSON_NAME]"
click at [782, 225] on select "Select [DEMOGRAPHIC_DATA] [DEMOGRAPHIC_DATA] Other Prefer Not To Say" at bounding box center [940, 226] width 289 height 26
select select "[DEMOGRAPHIC_DATA]"
click at [782, 213] on select "Select [DEMOGRAPHIC_DATA] [DEMOGRAPHIC_DATA] Other Prefer Not To Say" at bounding box center [940, 226] width 289 height 26
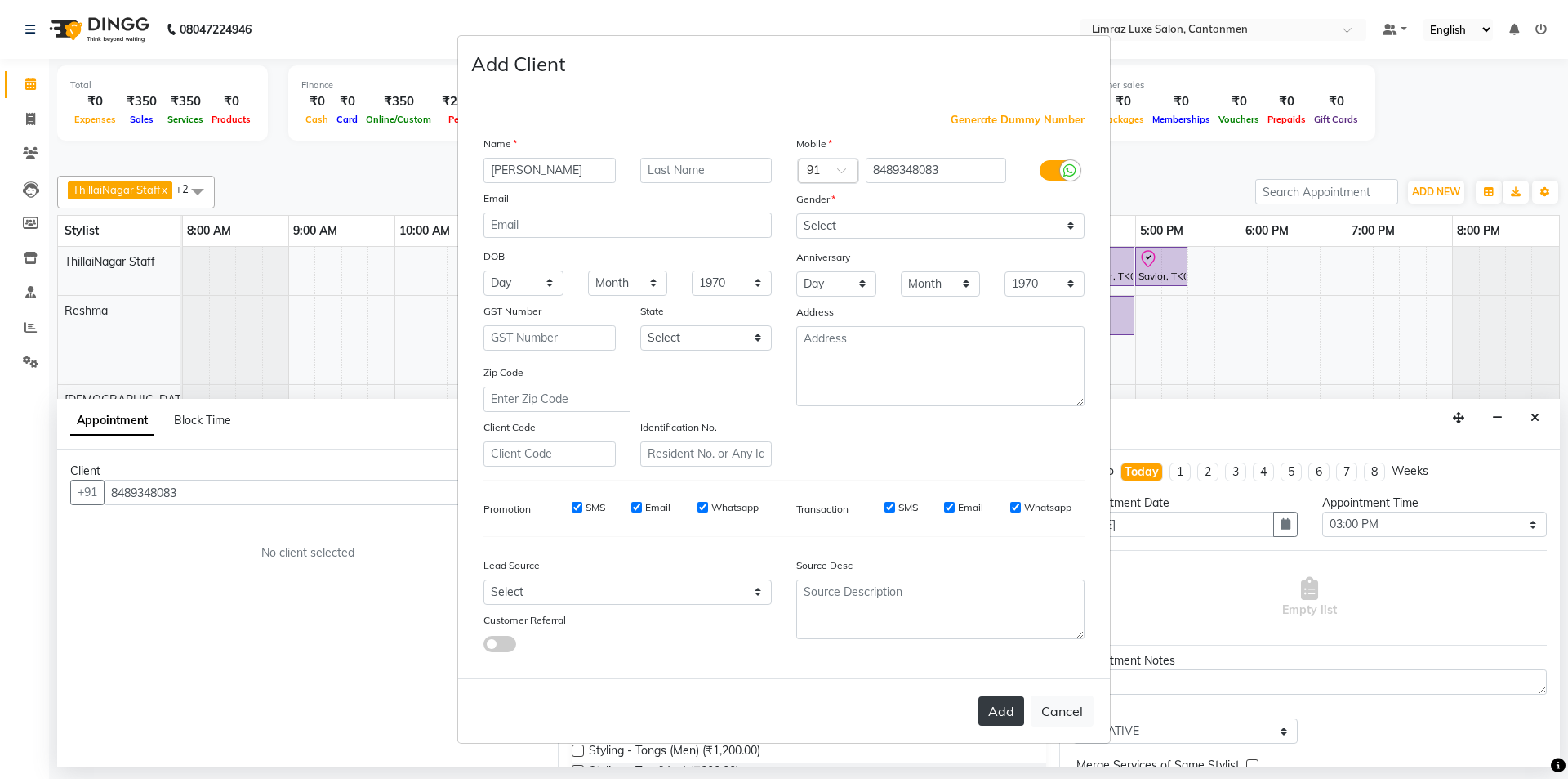
click at [782, 702] on button "Add" at bounding box center [1001, 710] width 46 height 30
type input "84******83"
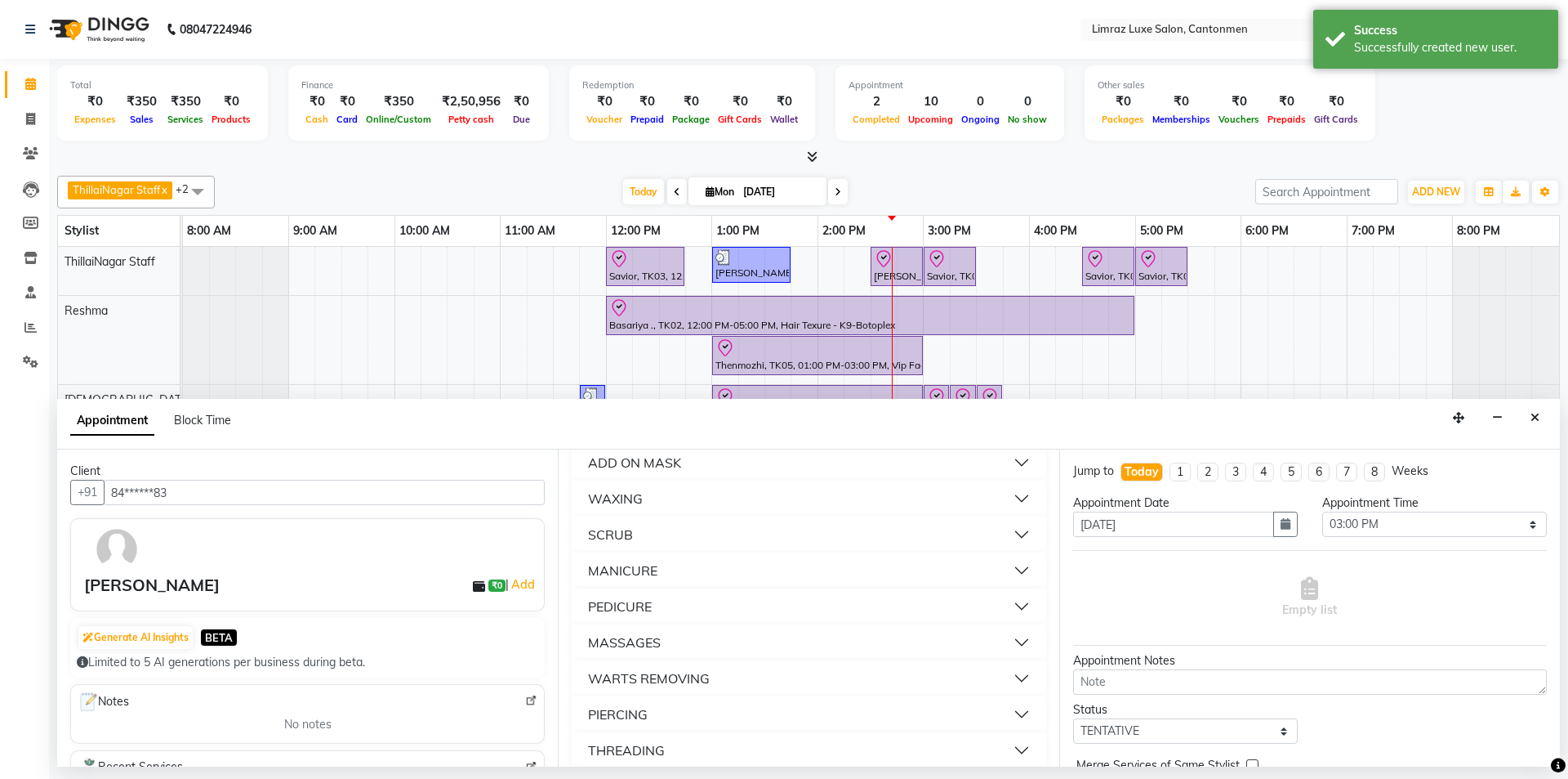
scroll to position [1073, 0]
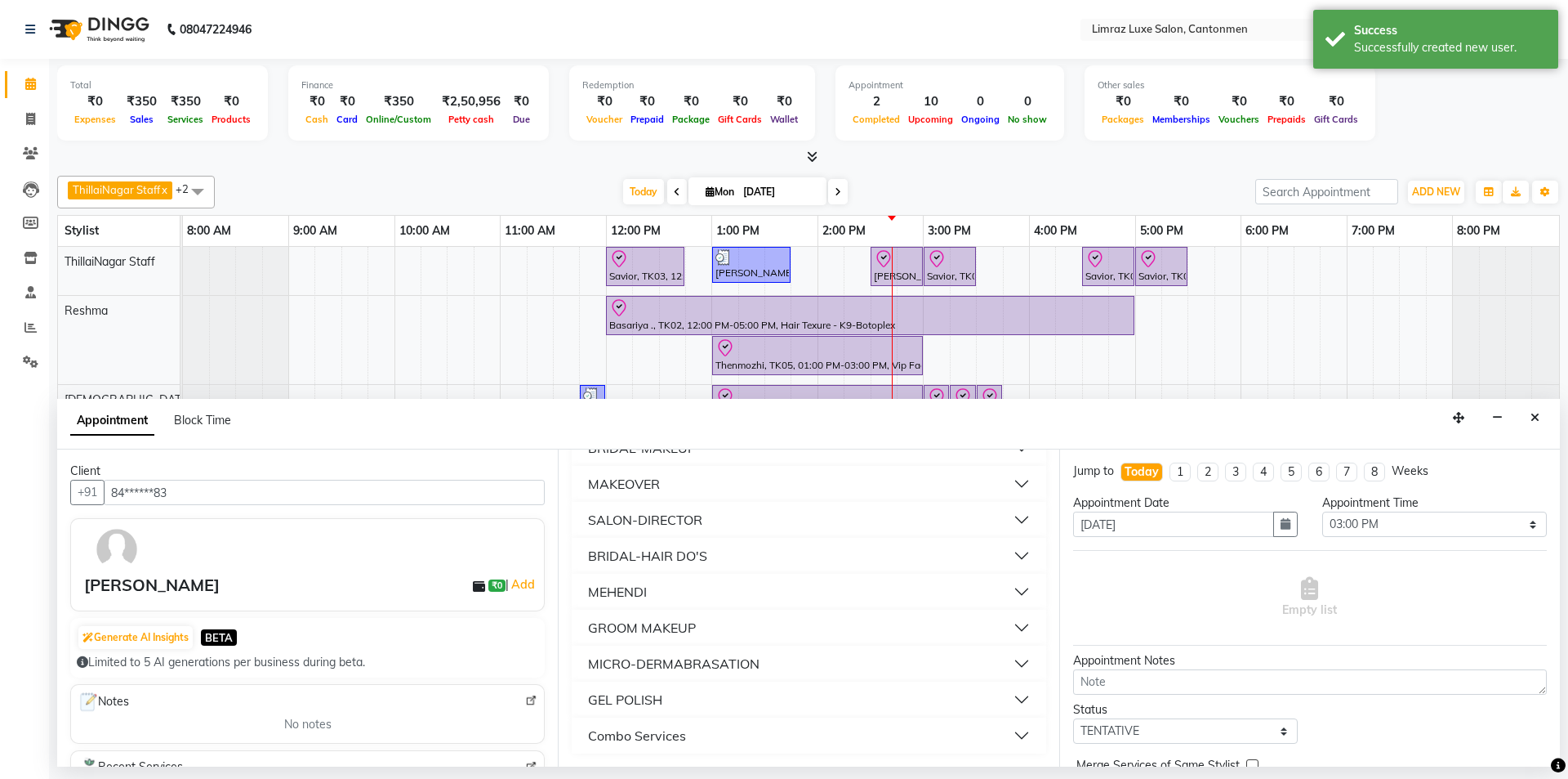
click at [616, 724] on button "Combo Services" at bounding box center [808, 735] width 461 height 30
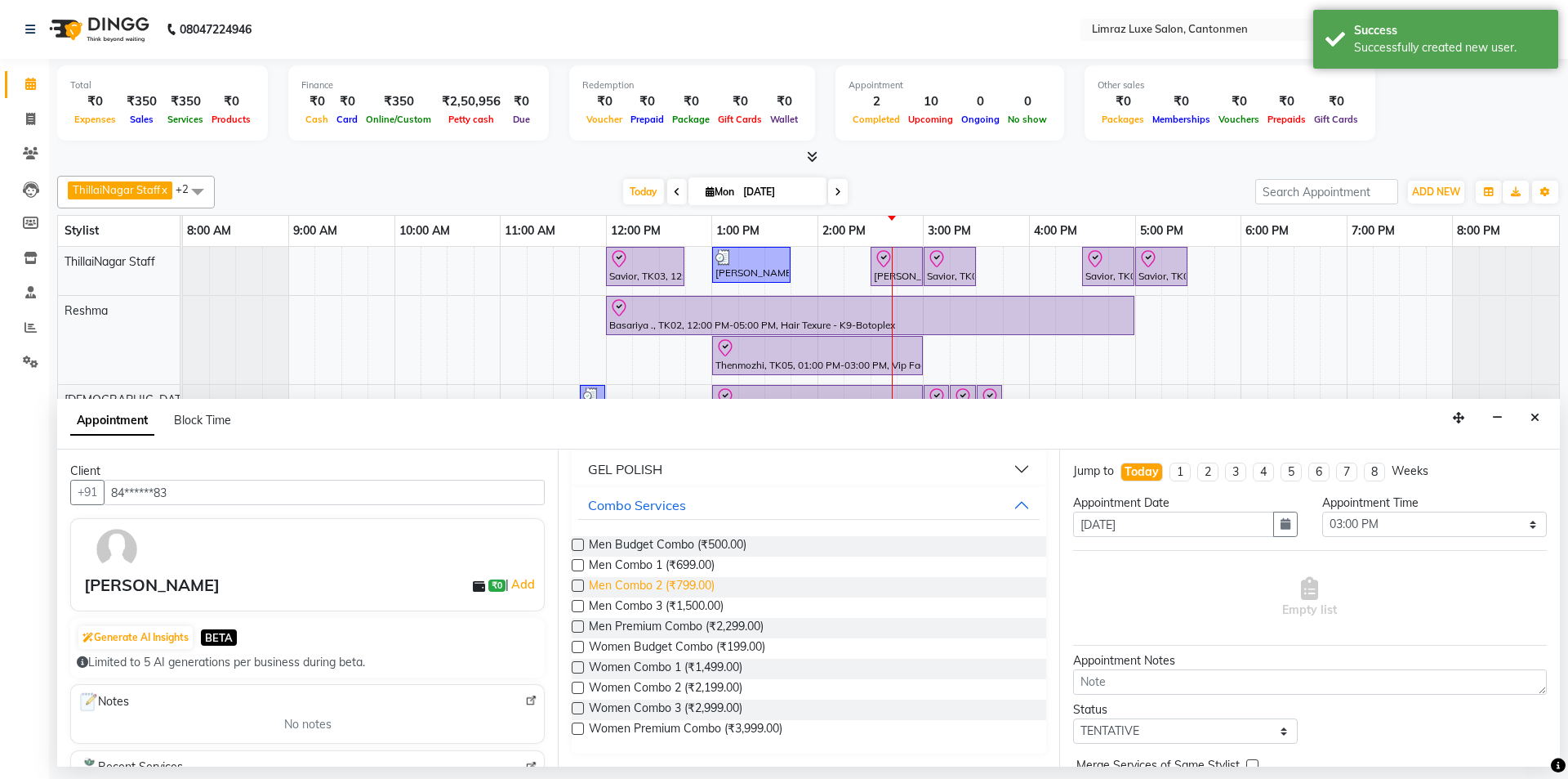
click at [668, 581] on span "Men Combo 2 (₹799.00)" at bounding box center [652, 587] width 126 height 20
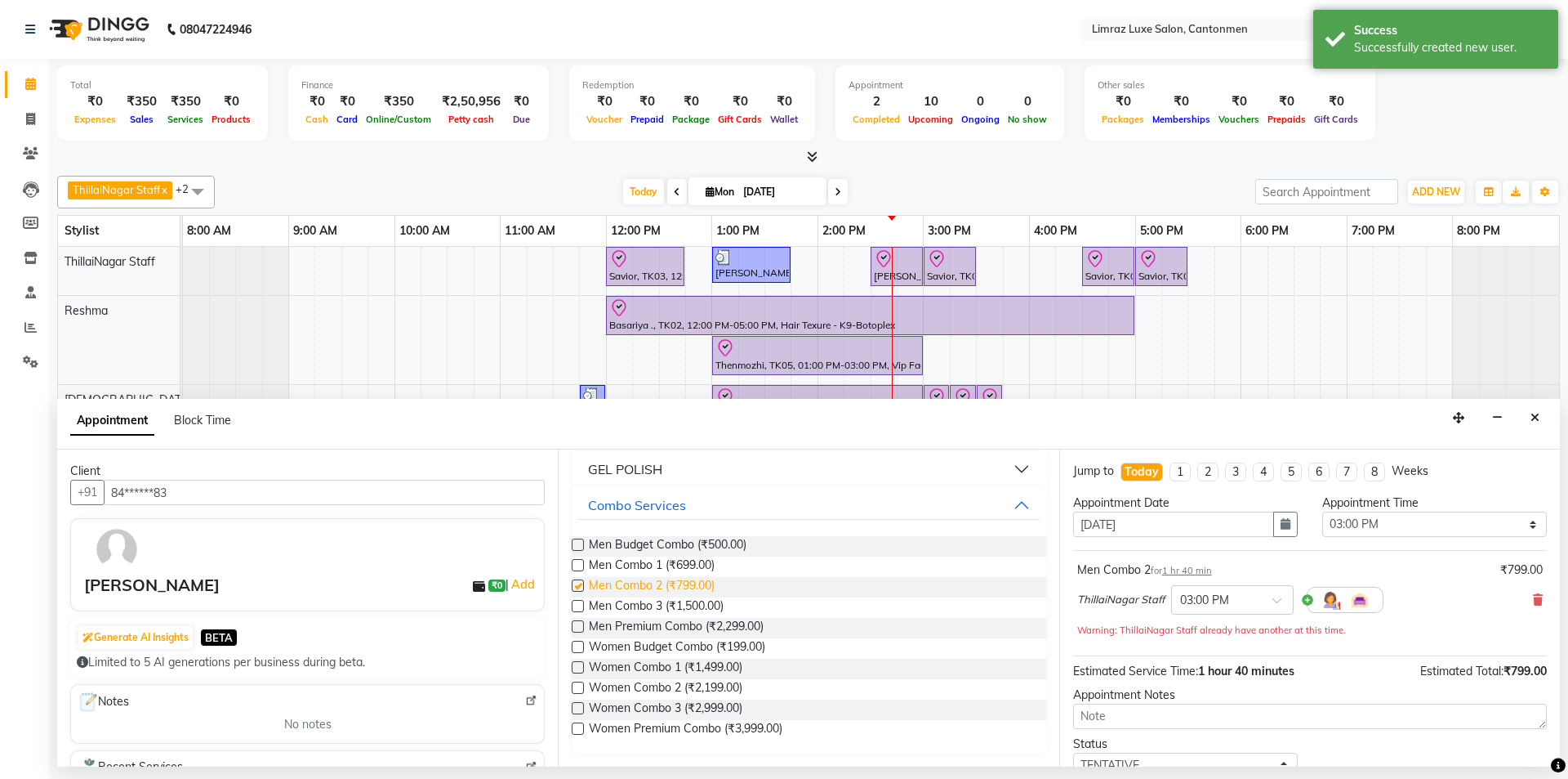
checkbox input "false"
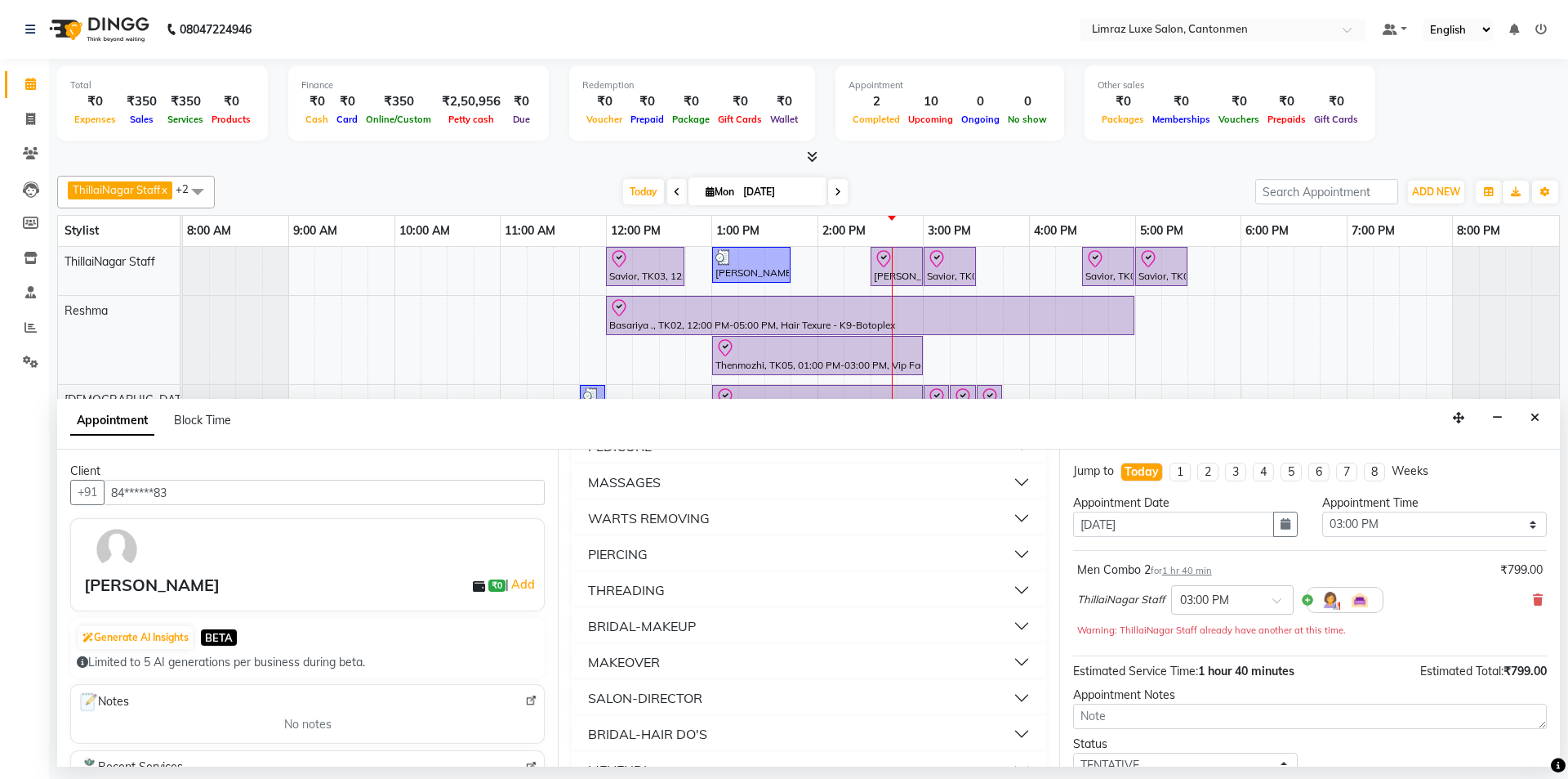
scroll to position [813, 0]
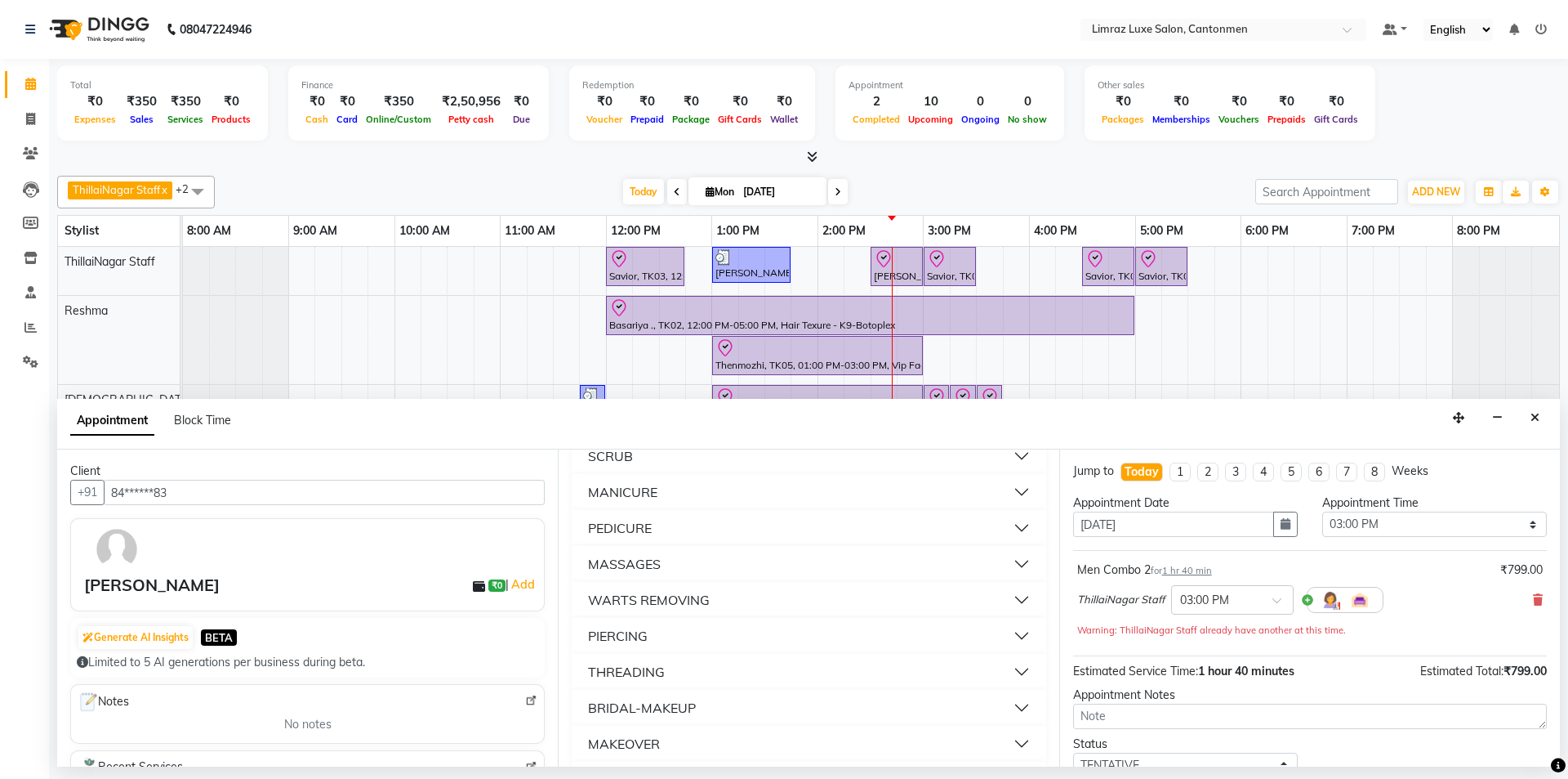
click at [649, 560] on div "MASSAGES" at bounding box center [624, 564] width 73 height 20
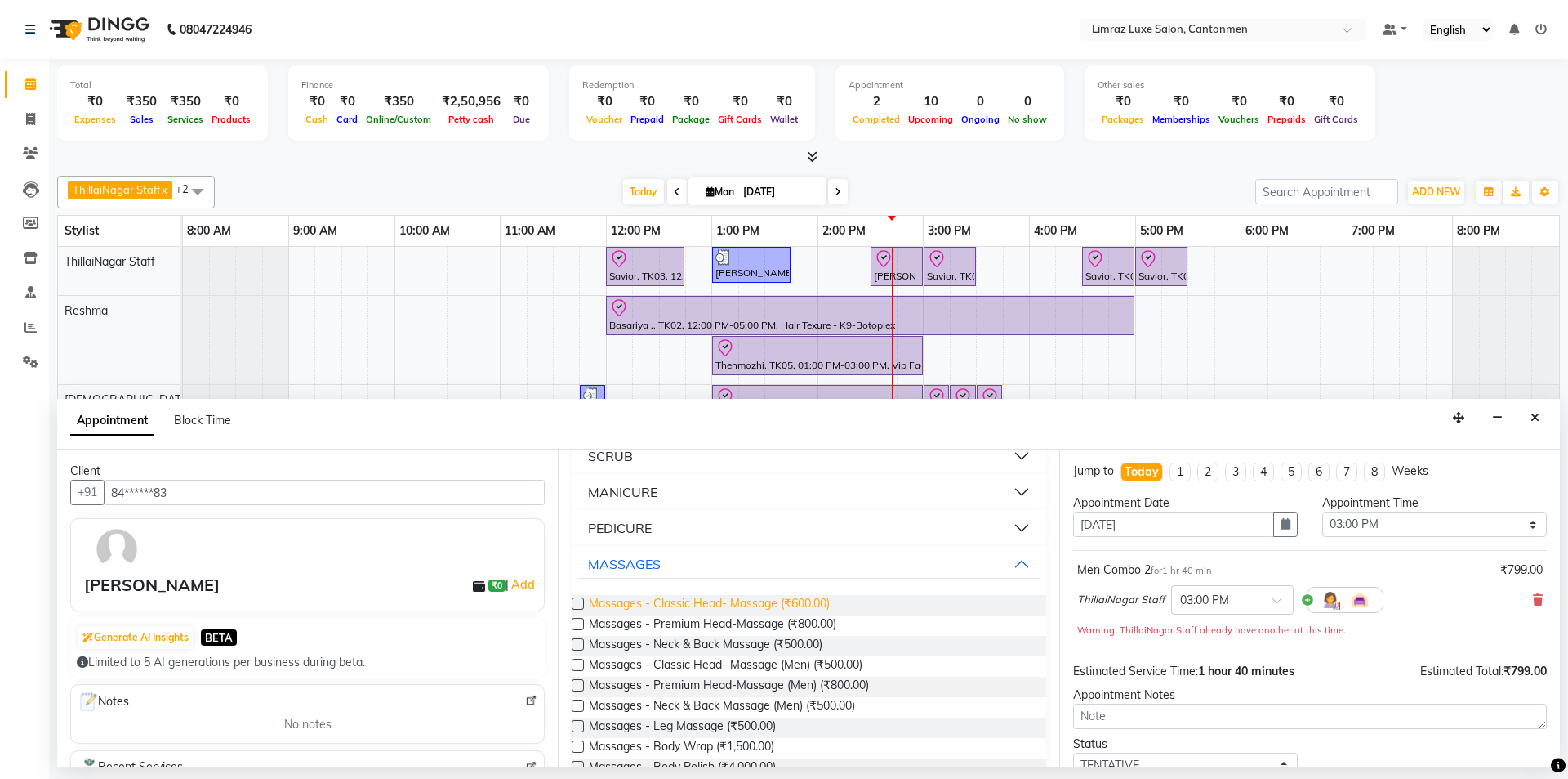
click at [645, 601] on span "Massages - Classic Head- Massage (₹600.00)" at bounding box center [709, 604] width 241 height 20
checkbox input "false"
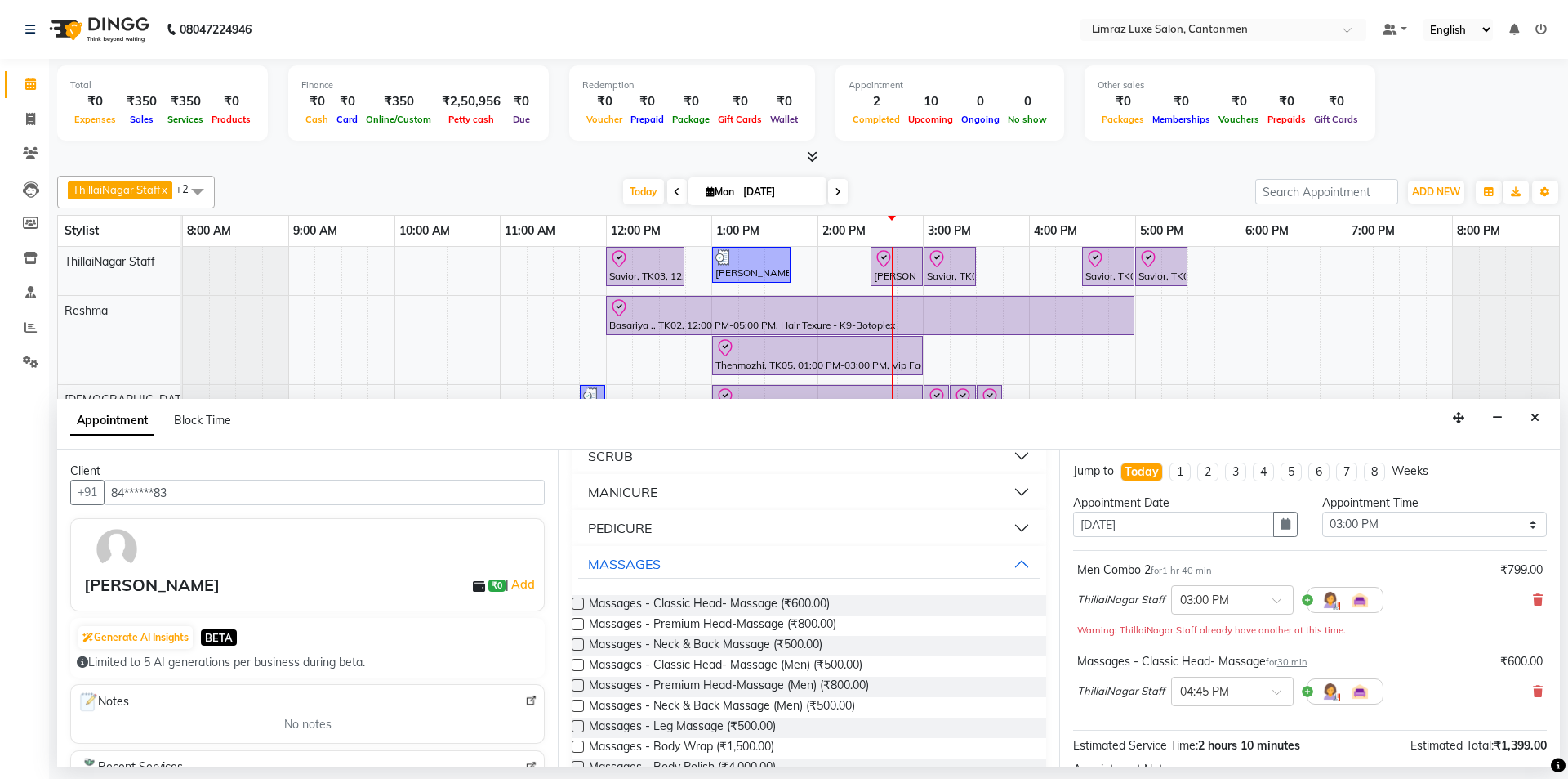
scroll to position [188, 0]
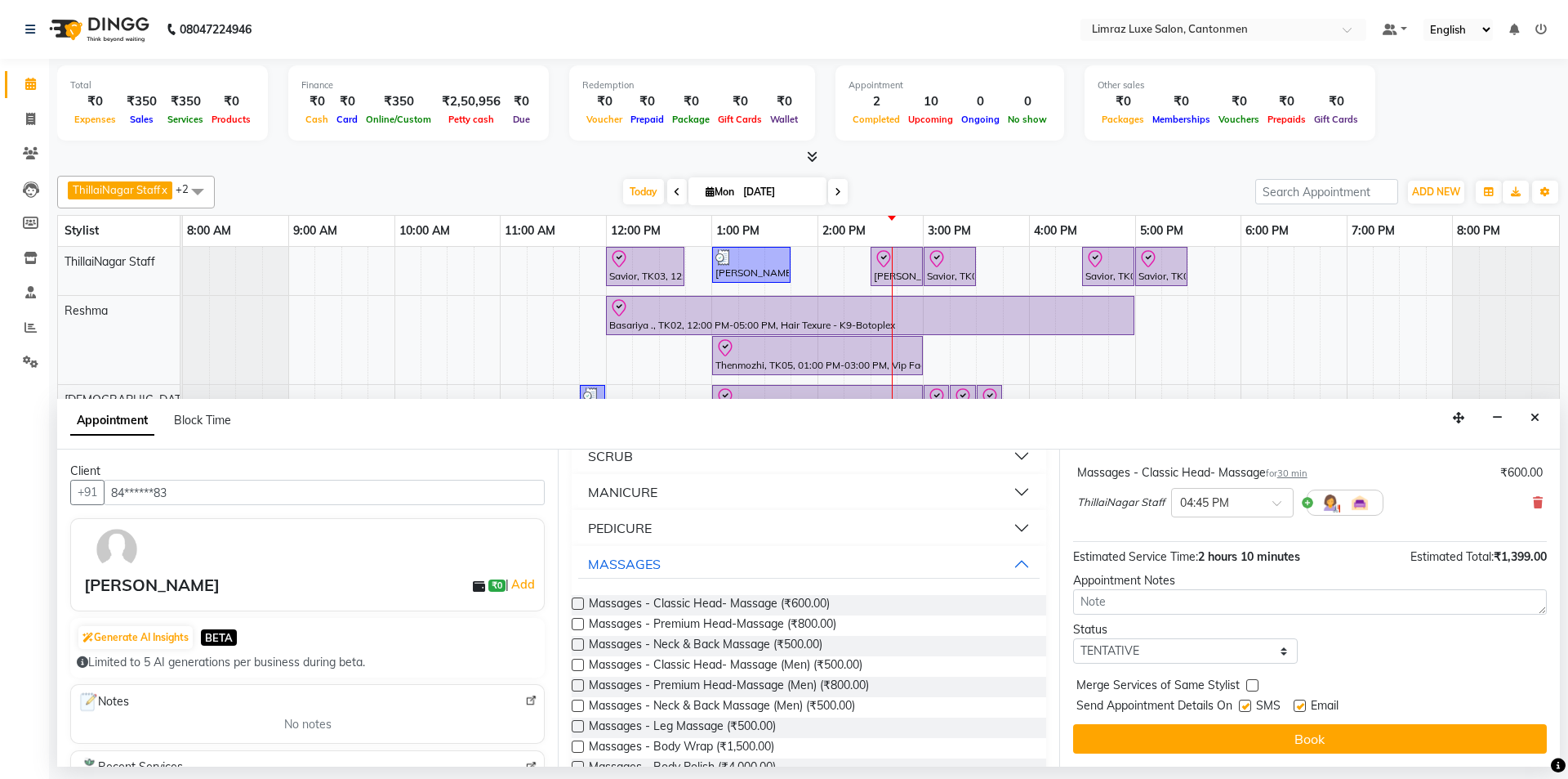
click at [782, 704] on label at bounding box center [1300, 705] width 12 height 12
click at [782, 704] on input "checkbox" at bounding box center [1299, 706] width 11 height 11
checkbox input "false"
click at [782, 705] on label at bounding box center [1245, 705] width 12 height 12
click at [782, 705] on input "checkbox" at bounding box center [1244, 706] width 11 height 11
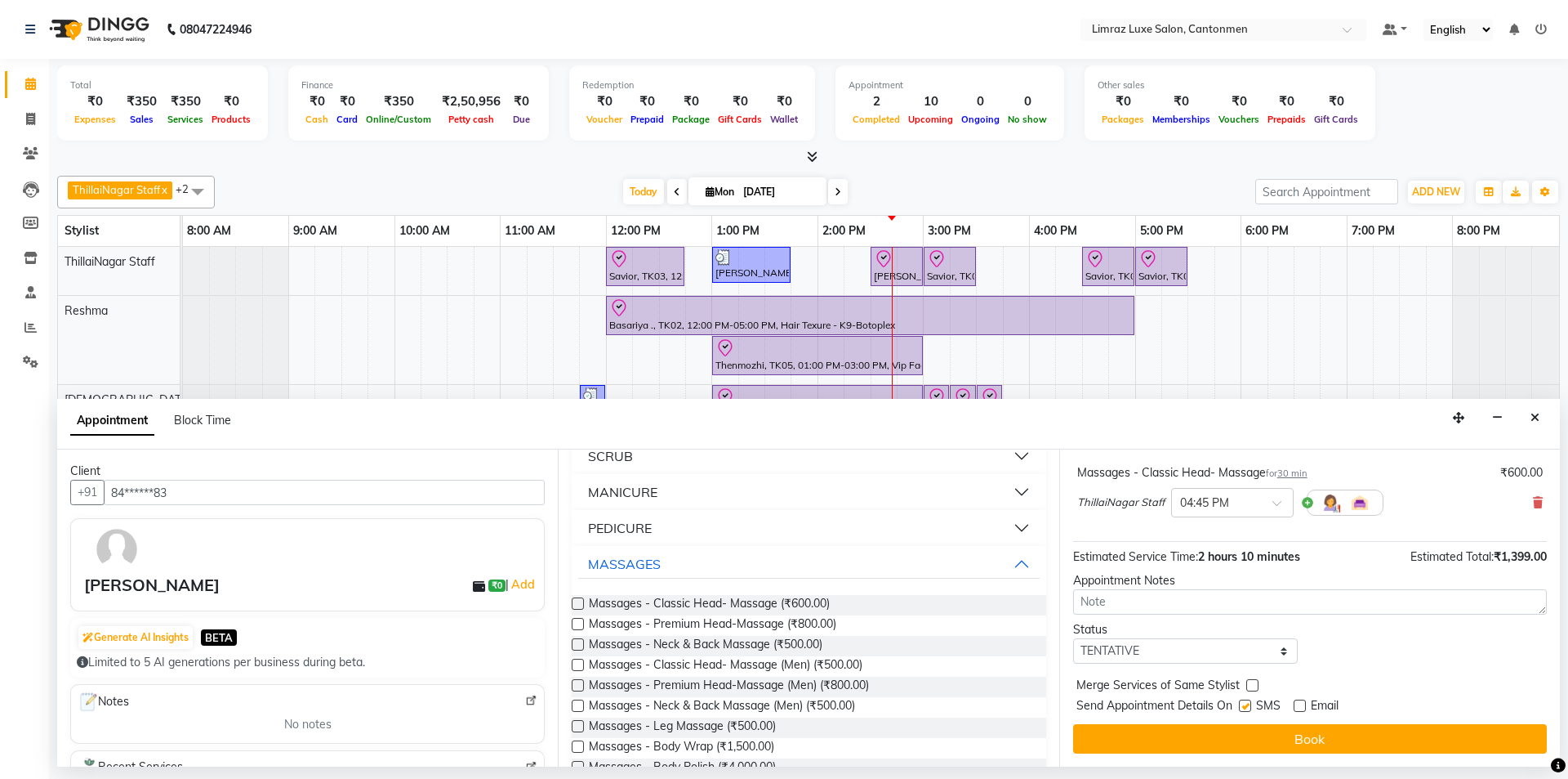
checkbox input "false"
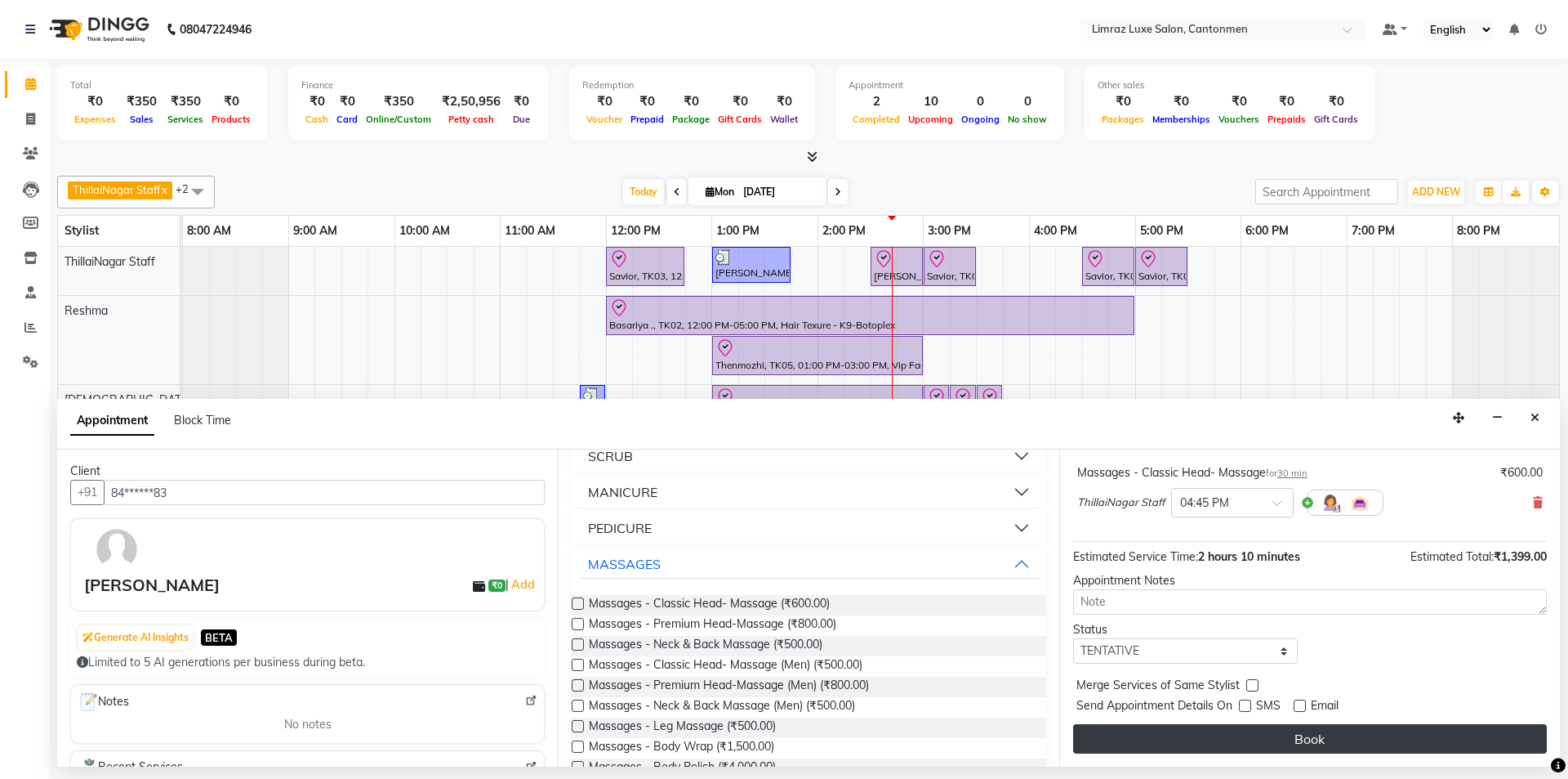
click at [782, 742] on button "Book" at bounding box center [1310, 738] width 474 height 30
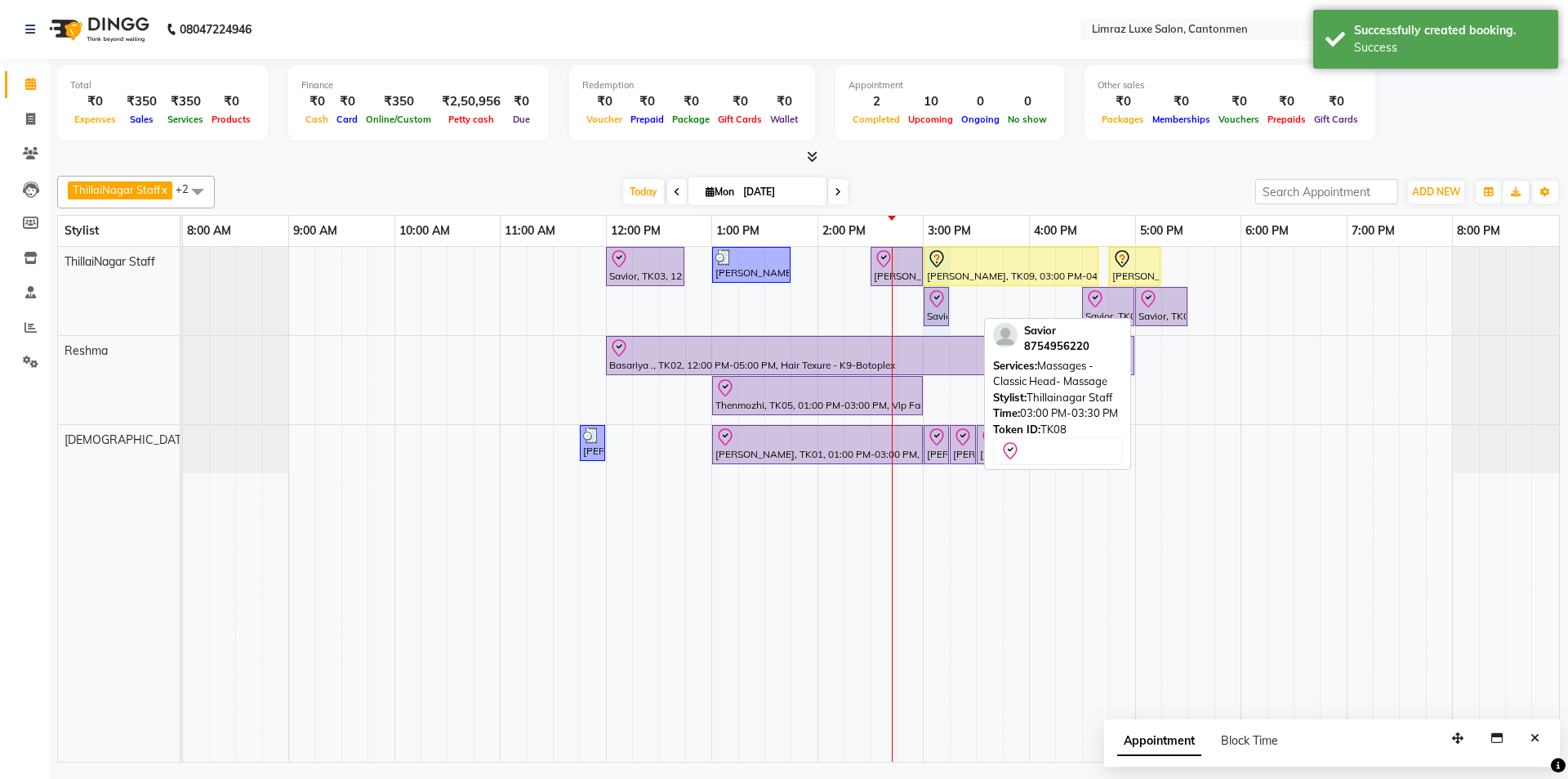
drag, startPoint x: 975, startPoint y: 311, endPoint x: 934, endPoint y: 311, distance: 41.0
click at [183, 311] on div "Savior, TK03, 12:00 PM-12:45 PM, Massages - Classic Head- Massage (Men) [PERSON…" at bounding box center [183, 291] width 0 height 88
click at [782, 311] on div "Savior, TK08, 03:00 PM-03:30 PM, Massages - Classic Head- Massage" at bounding box center [936, 307] width 22 height 34
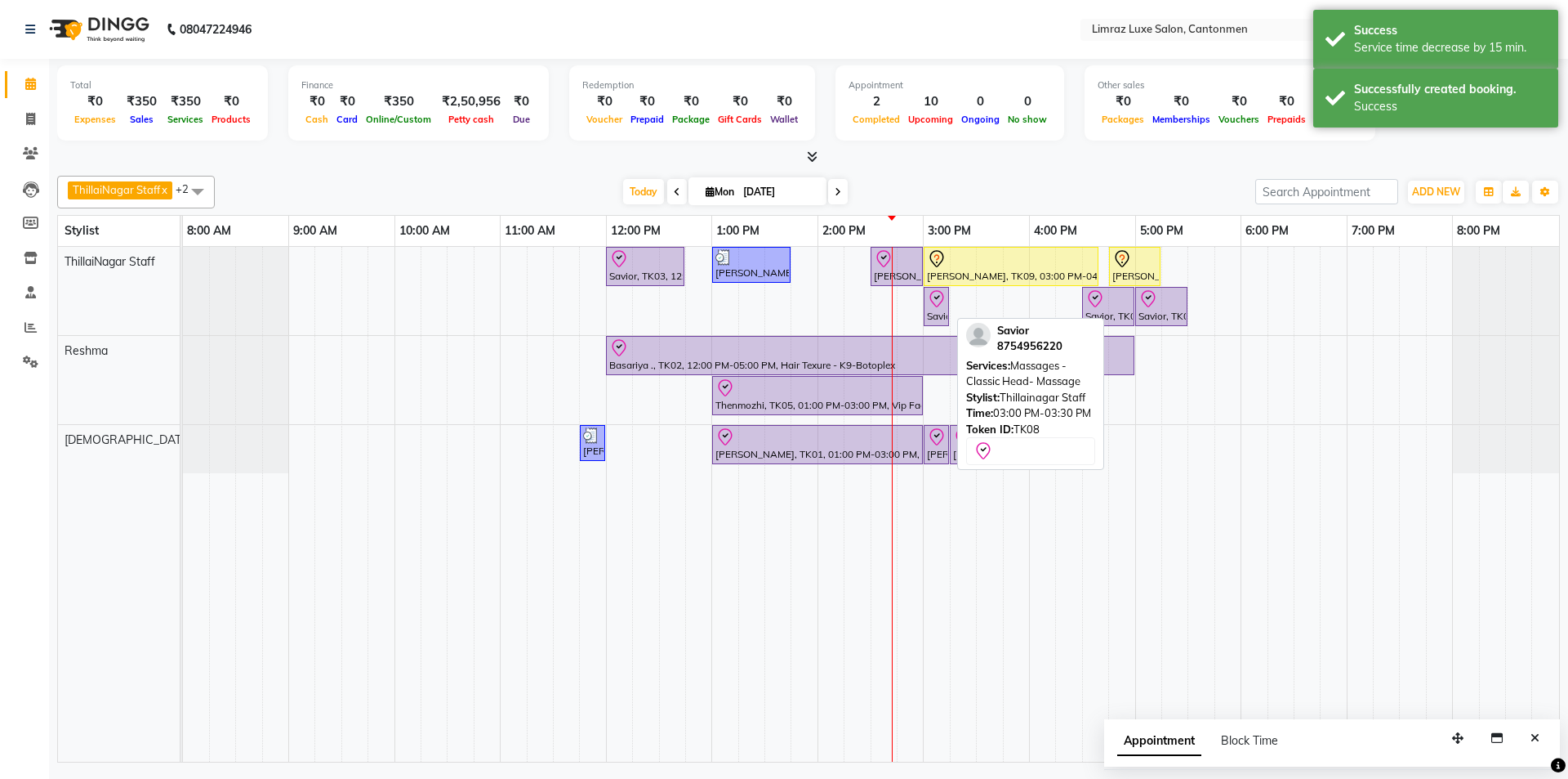
click at [782, 311] on div "Savior, TK08, 03:00 PM-03:15 PM, Massages - Classic Head- Massage" at bounding box center [936, 307] width 22 height 34
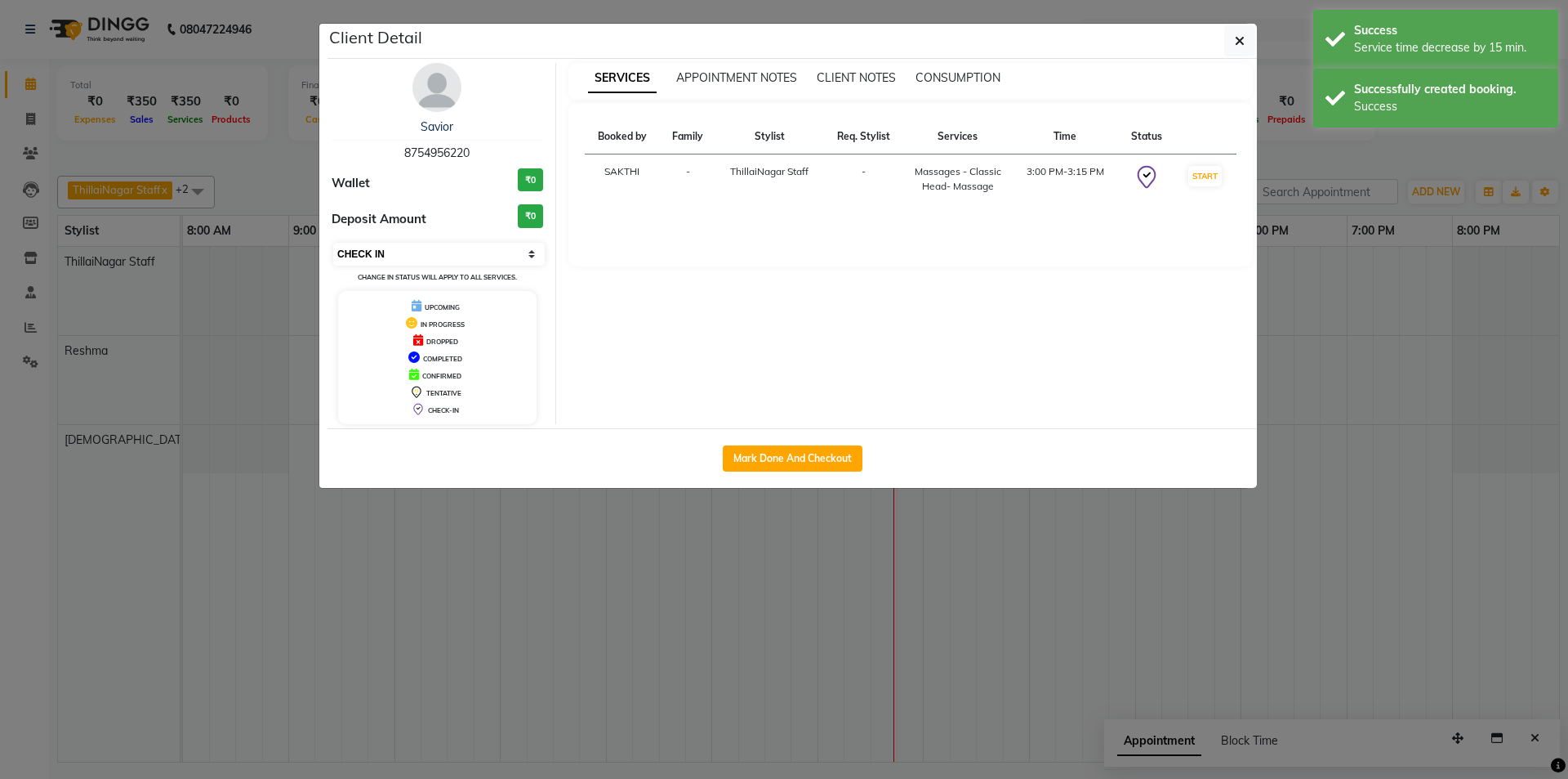
click at [399, 256] on select "Select IN SERVICE CONFIRMED TENTATIVE CHECK IN MARK DONE DROPPED UPCOMING" at bounding box center [439, 254] width 211 height 23
select select "2"
click at [333, 243] on select "Select IN SERVICE CONFIRMED TENTATIVE CHECK IN MARK DONE DROPPED UPCOMING" at bounding box center [439, 254] width 211 height 23
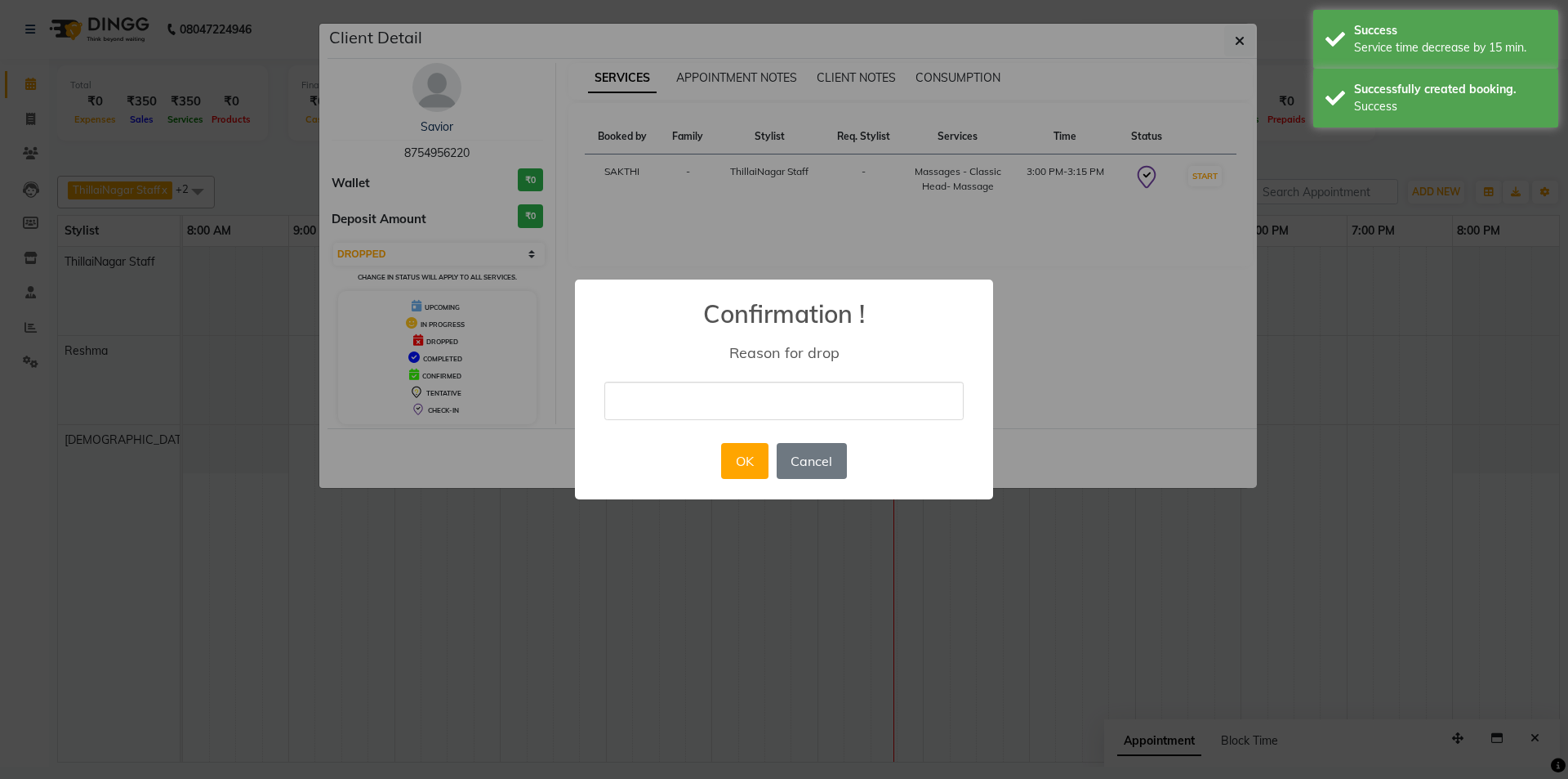
click at [705, 400] on input "text" at bounding box center [784, 400] width 359 height 38
type input "dropped"
click at [744, 465] on button "OK" at bounding box center [744, 461] width 47 height 36
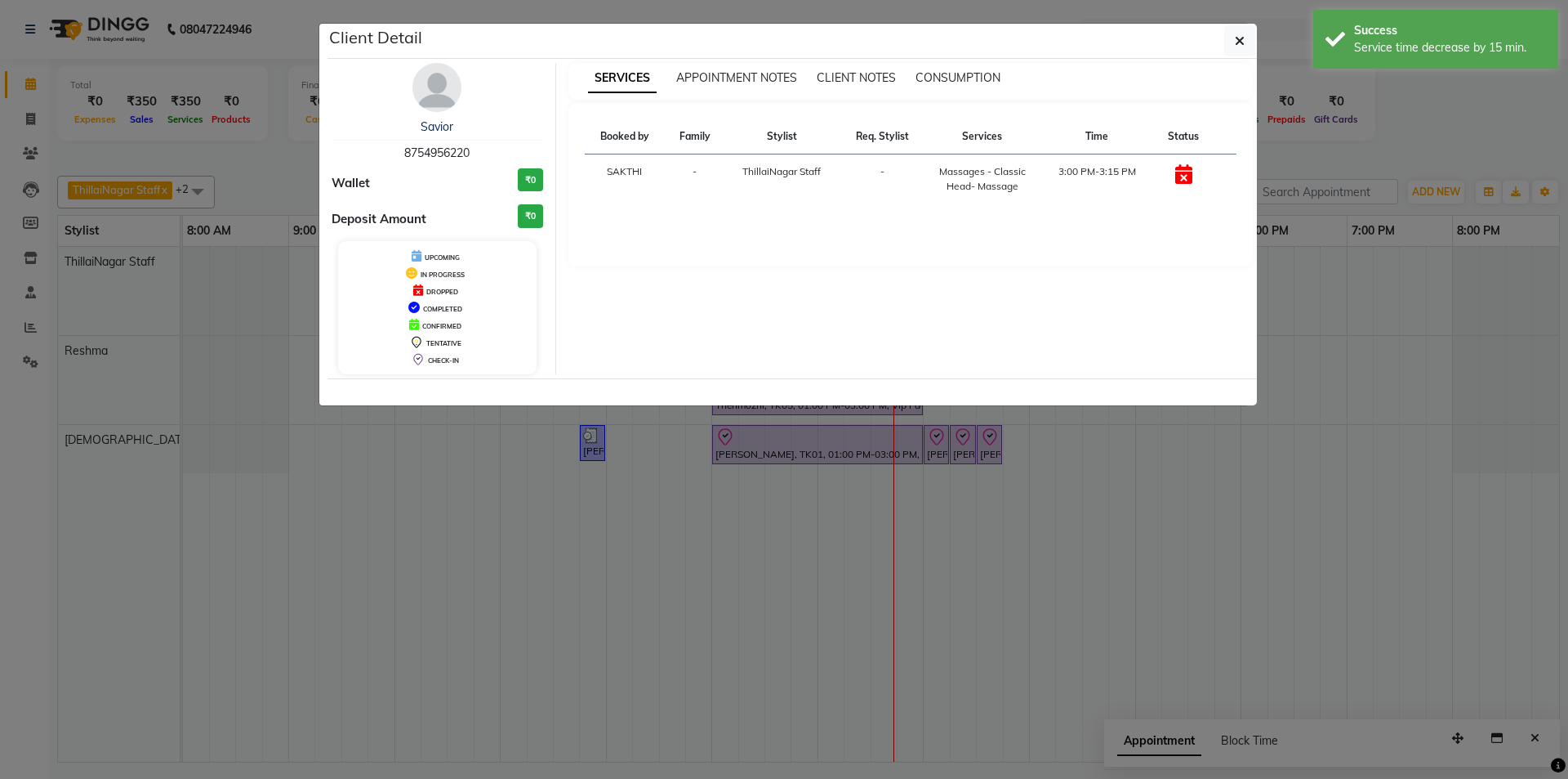
click at [782, 41] on button "button" at bounding box center [1239, 41] width 31 height 31
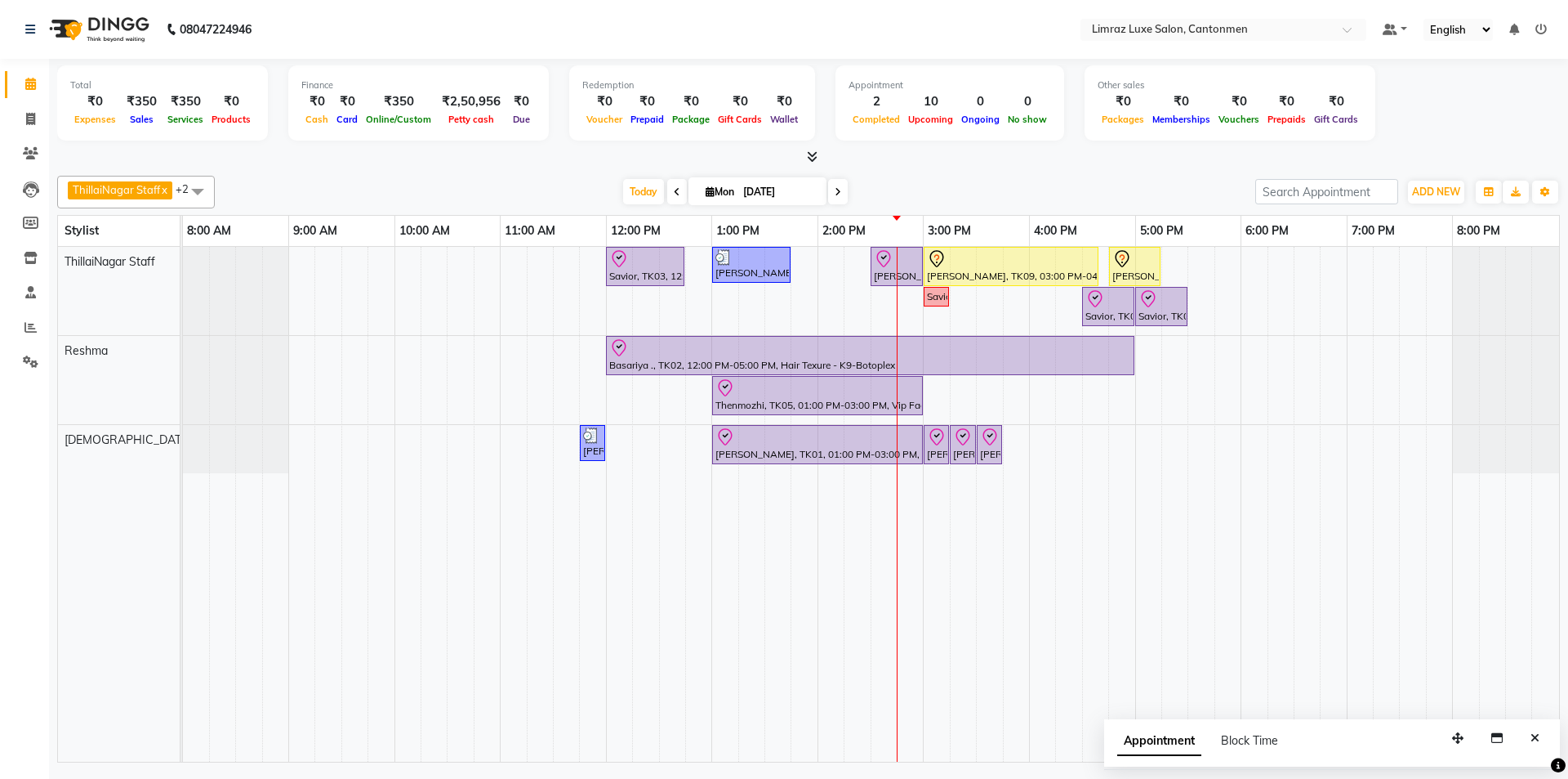
click at [782, 187] on div "[DATE] [DATE]" at bounding box center [735, 192] width 1024 height 25
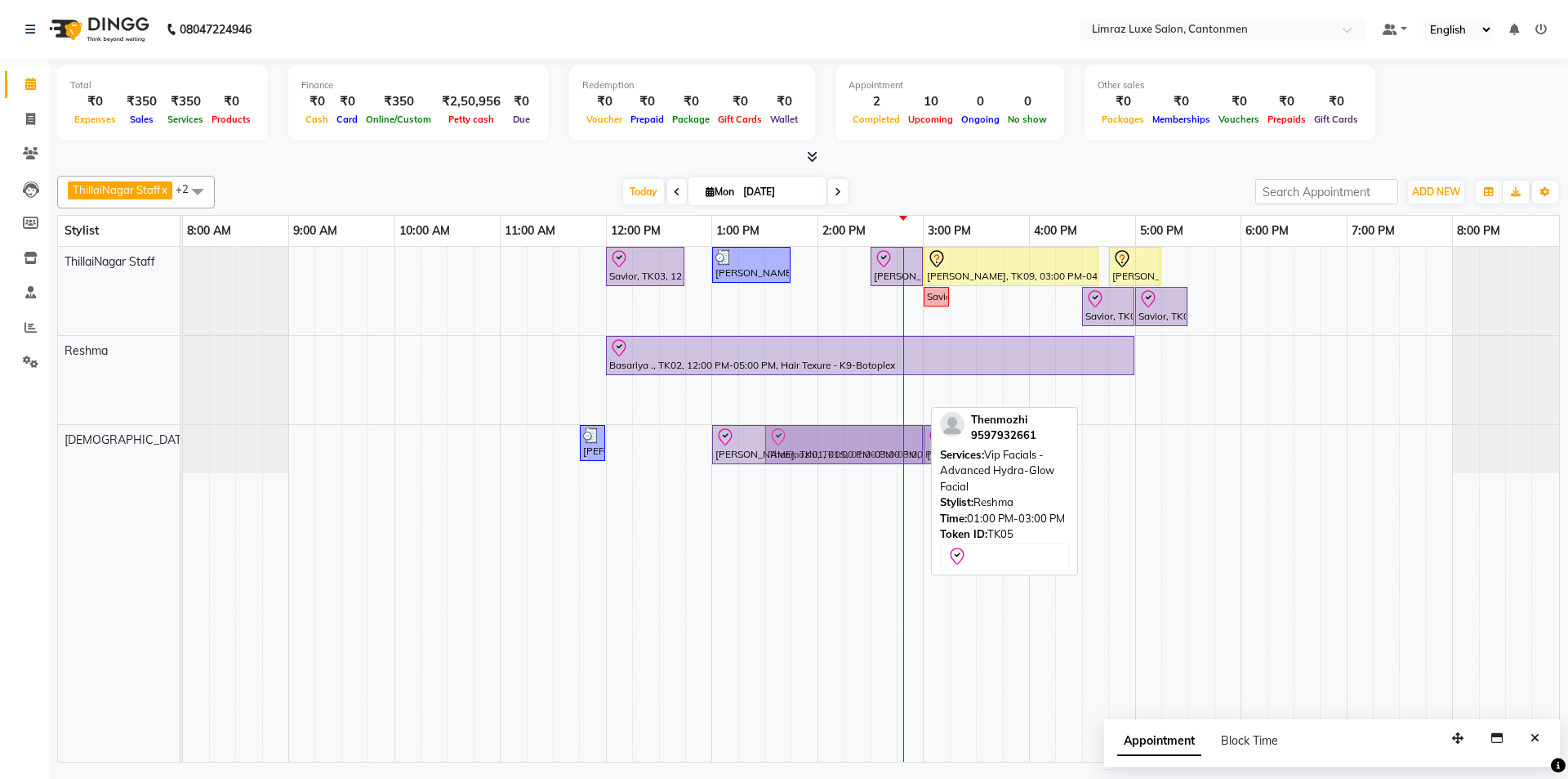
drag, startPoint x: 832, startPoint y: 392, endPoint x: 894, endPoint y: 459, distance: 91.3
click at [782, 459] on tbody "Savior, TK03, 12:00 PM-12:45 PM, Massages - Classic Head- Massage (Men) [PERSON…" at bounding box center [870, 359] width 1376 height 227
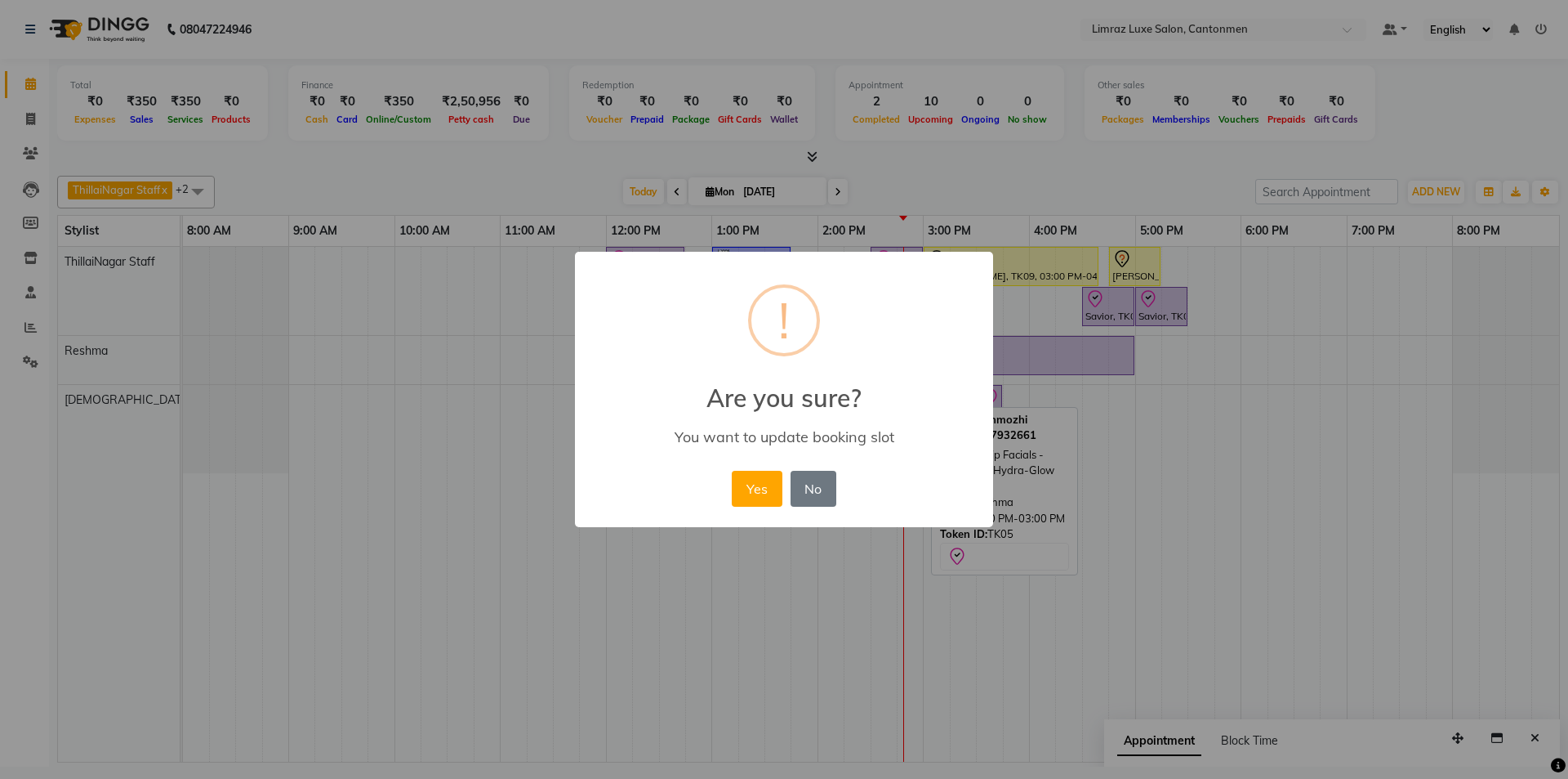
click at [732, 470] on button "Yes" at bounding box center [757, 488] width 50 height 36
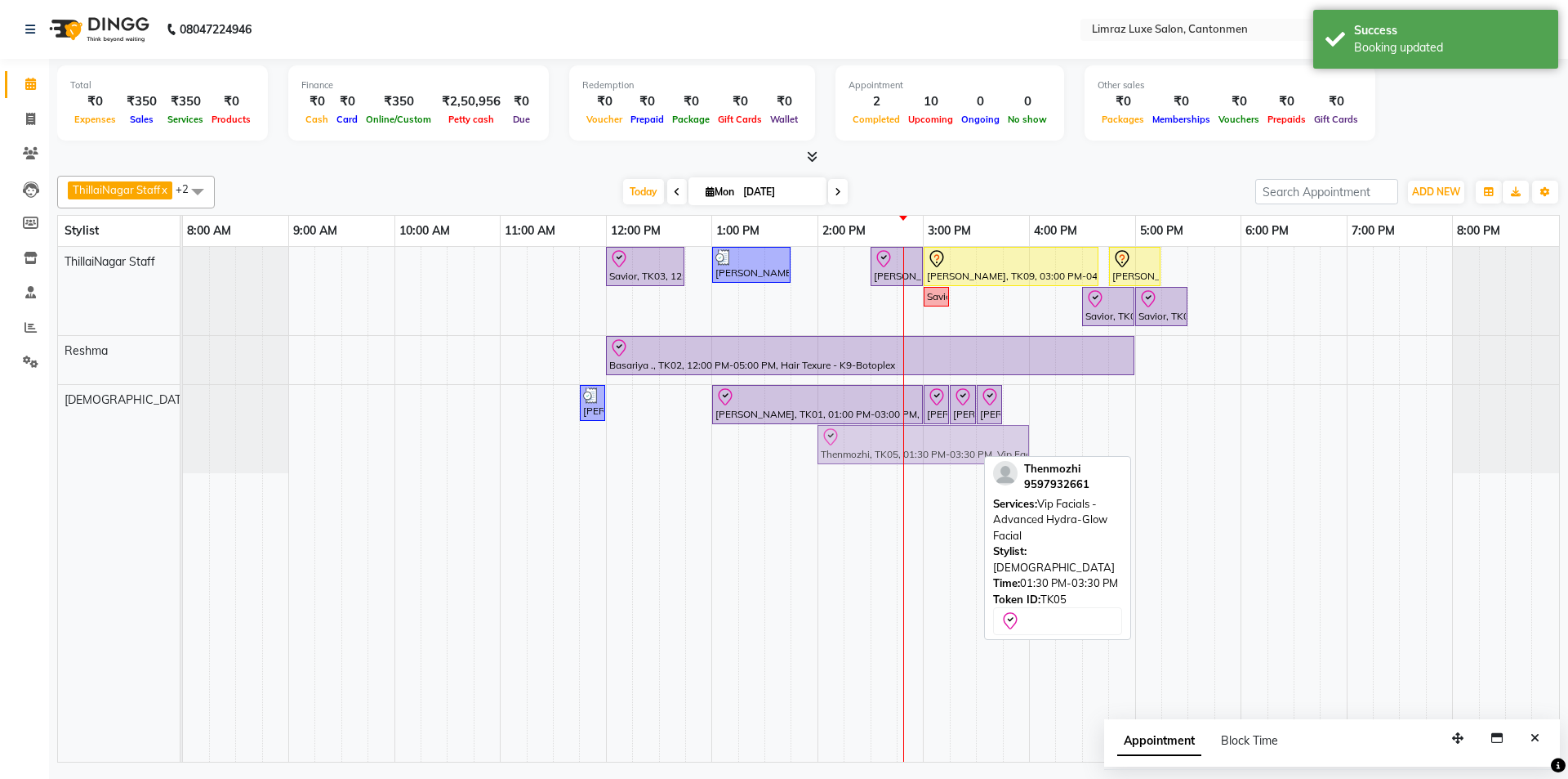
drag, startPoint x: 859, startPoint y: 445, endPoint x: 909, endPoint y: 437, distance: 50.6
click at [183, 437] on div "[PERSON_NAME], TK04, 11:45 AM-12:00 PM, Threading - Eyebrows [PERSON_NAME], TK0…" at bounding box center [183, 429] width 0 height 88
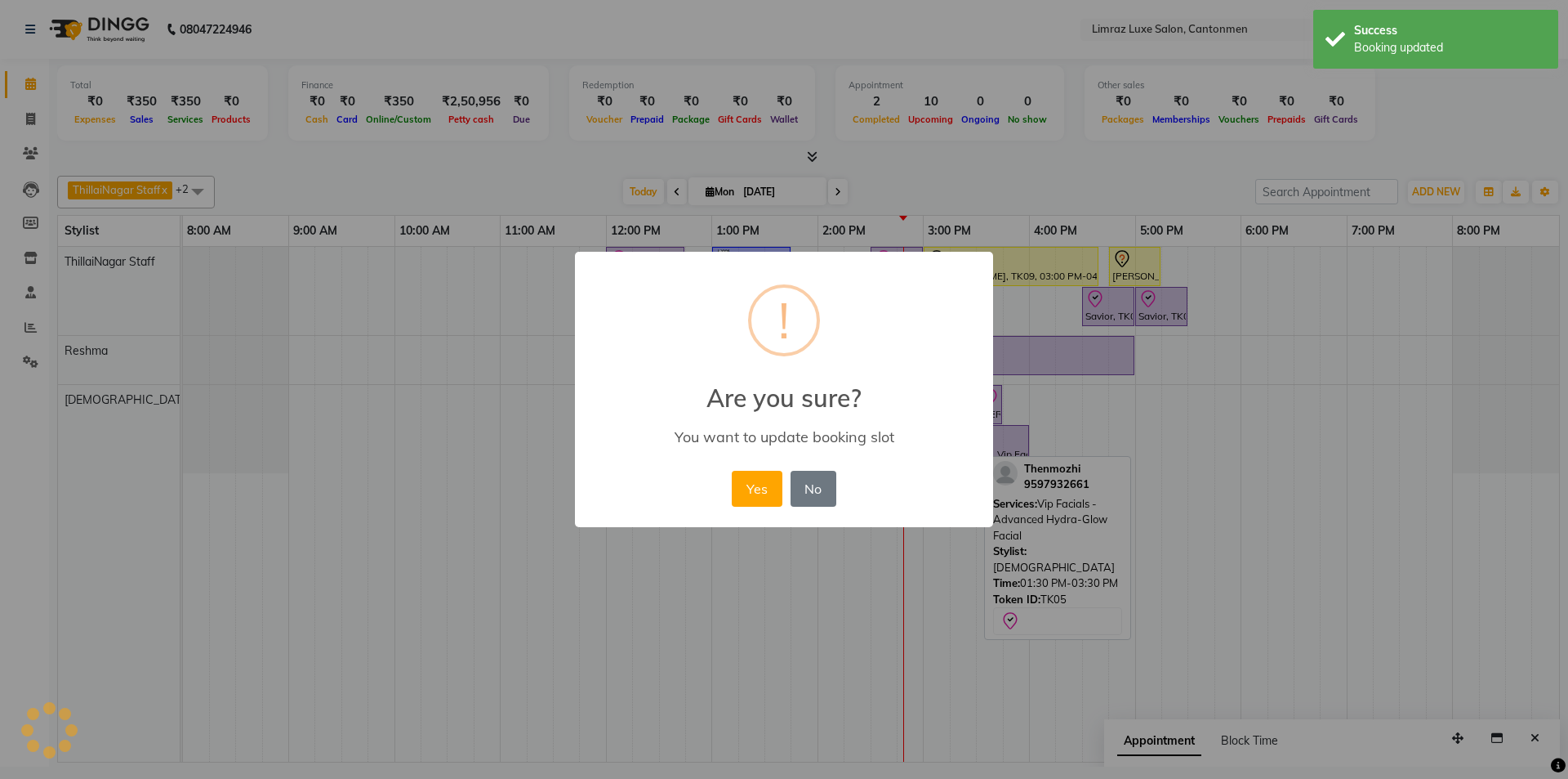
click at [732, 470] on button "Yes" at bounding box center [757, 488] width 50 height 36
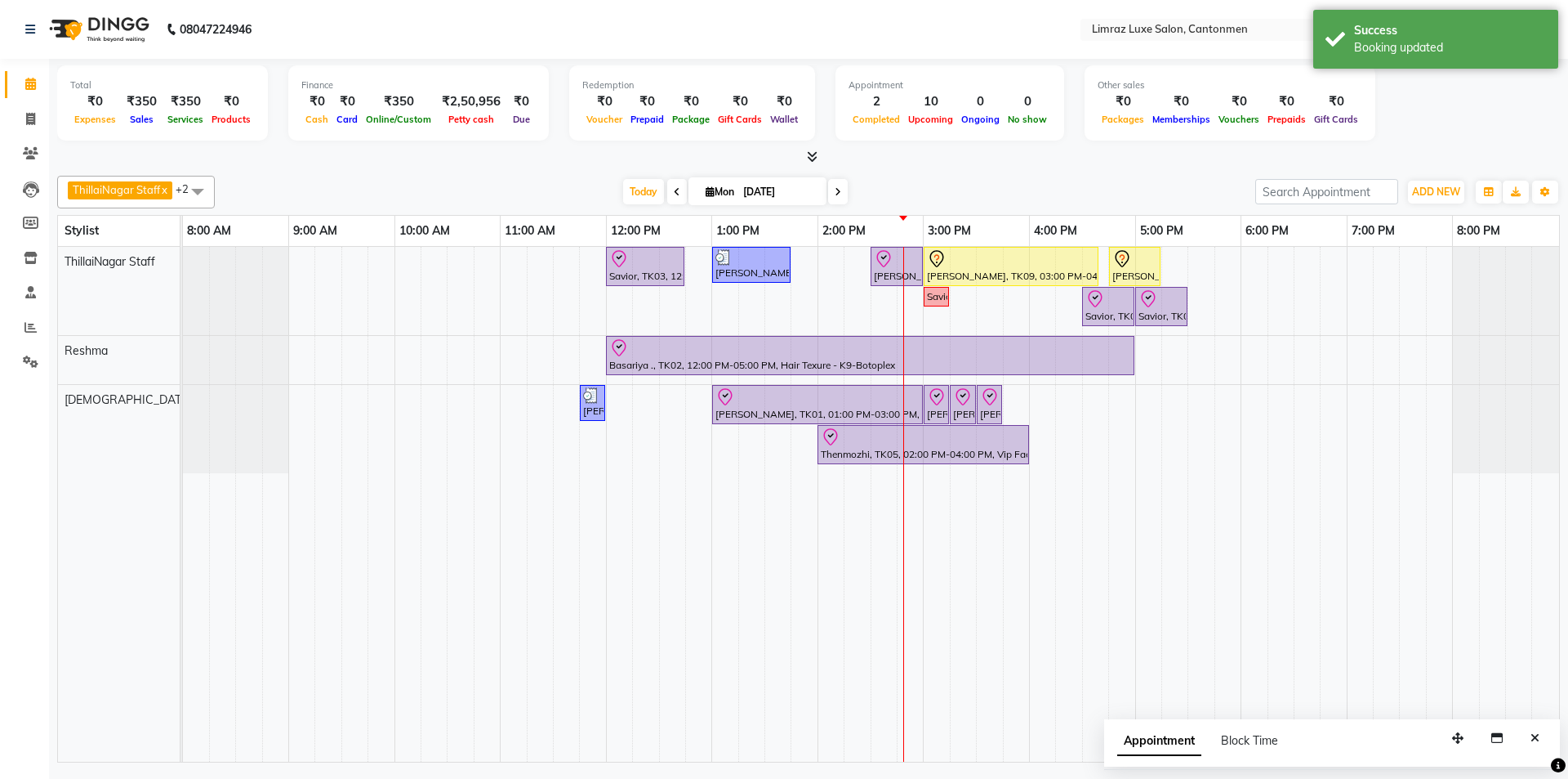
click at [467, 186] on div "[DATE] [DATE]" at bounding box center [735, 192] width 1024 height 25
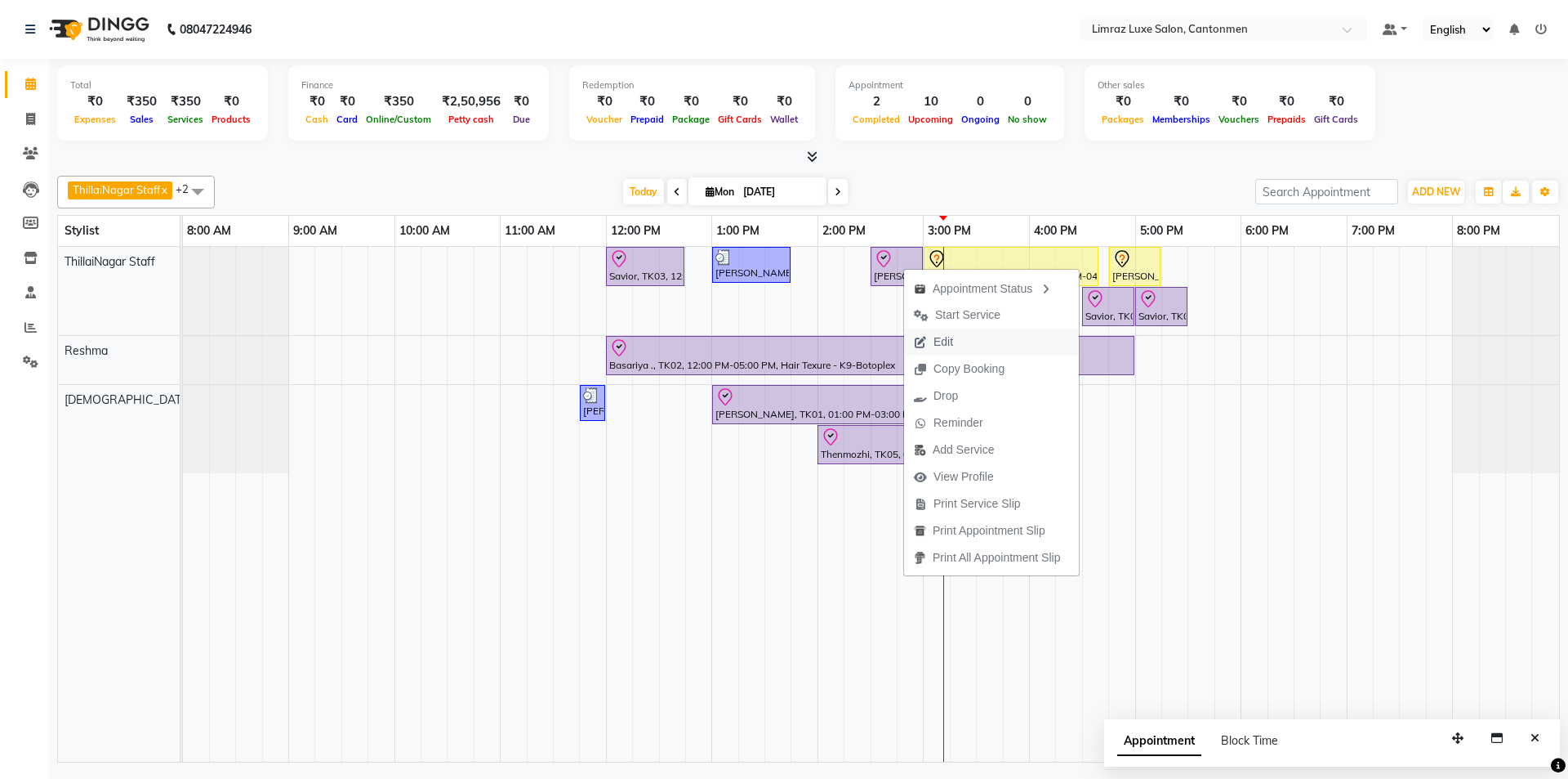
click at [782, 335] on span "Edit" at bounding box center [934, 342] width 59 height 27
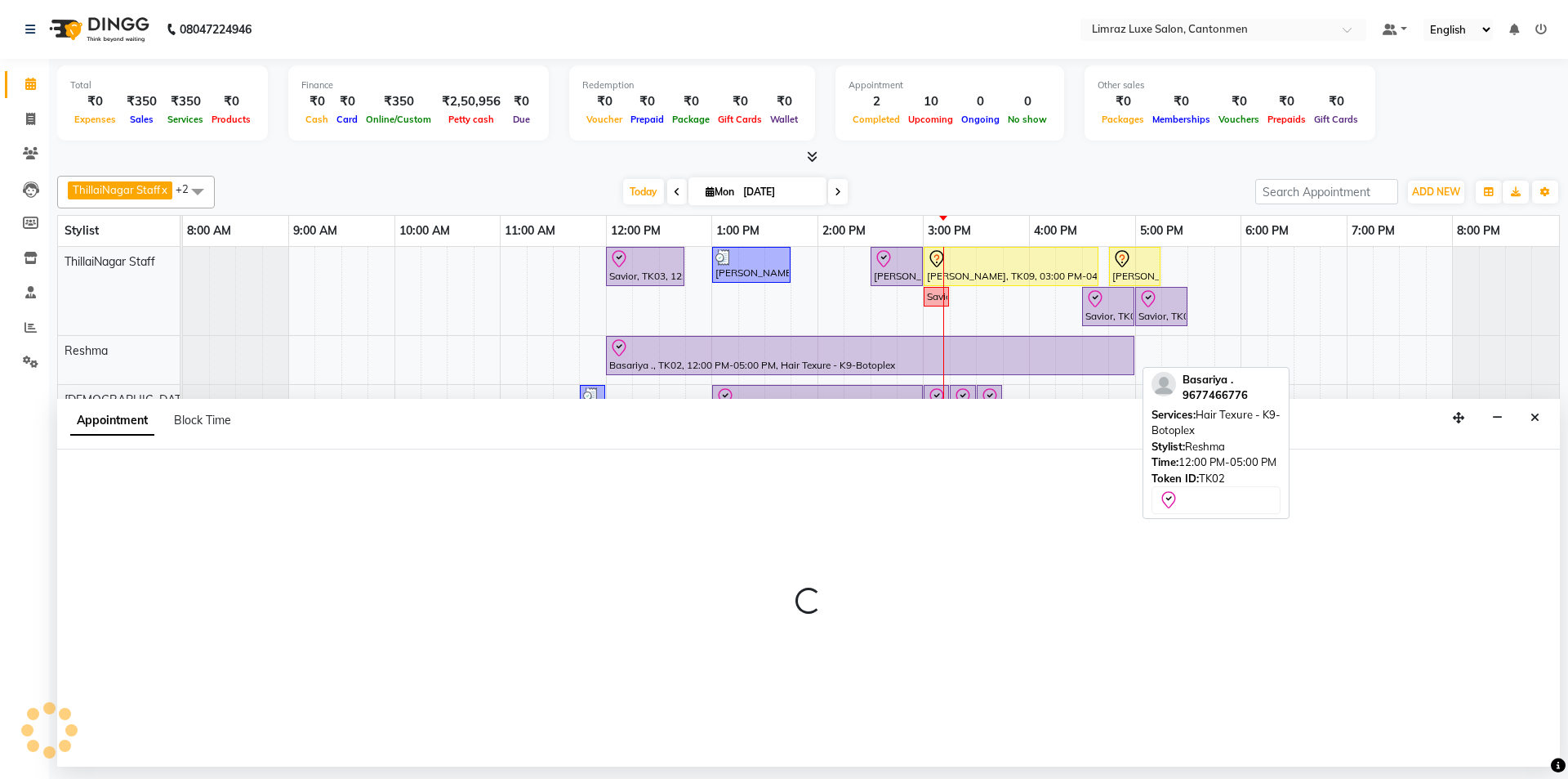
select select "tentative"
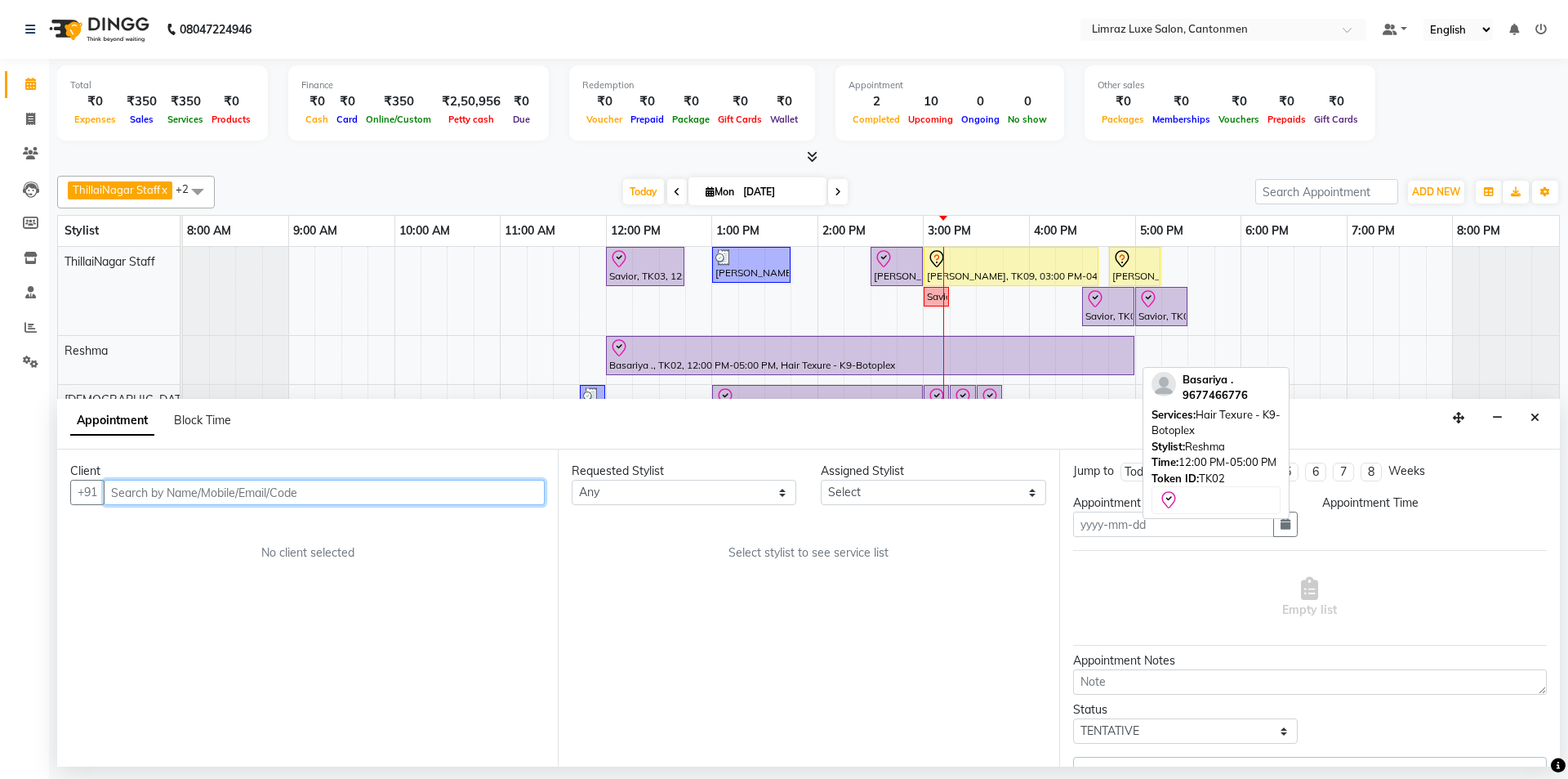
type input "[DATE]"
select select "check-in"
select select "870"
select select "87280"
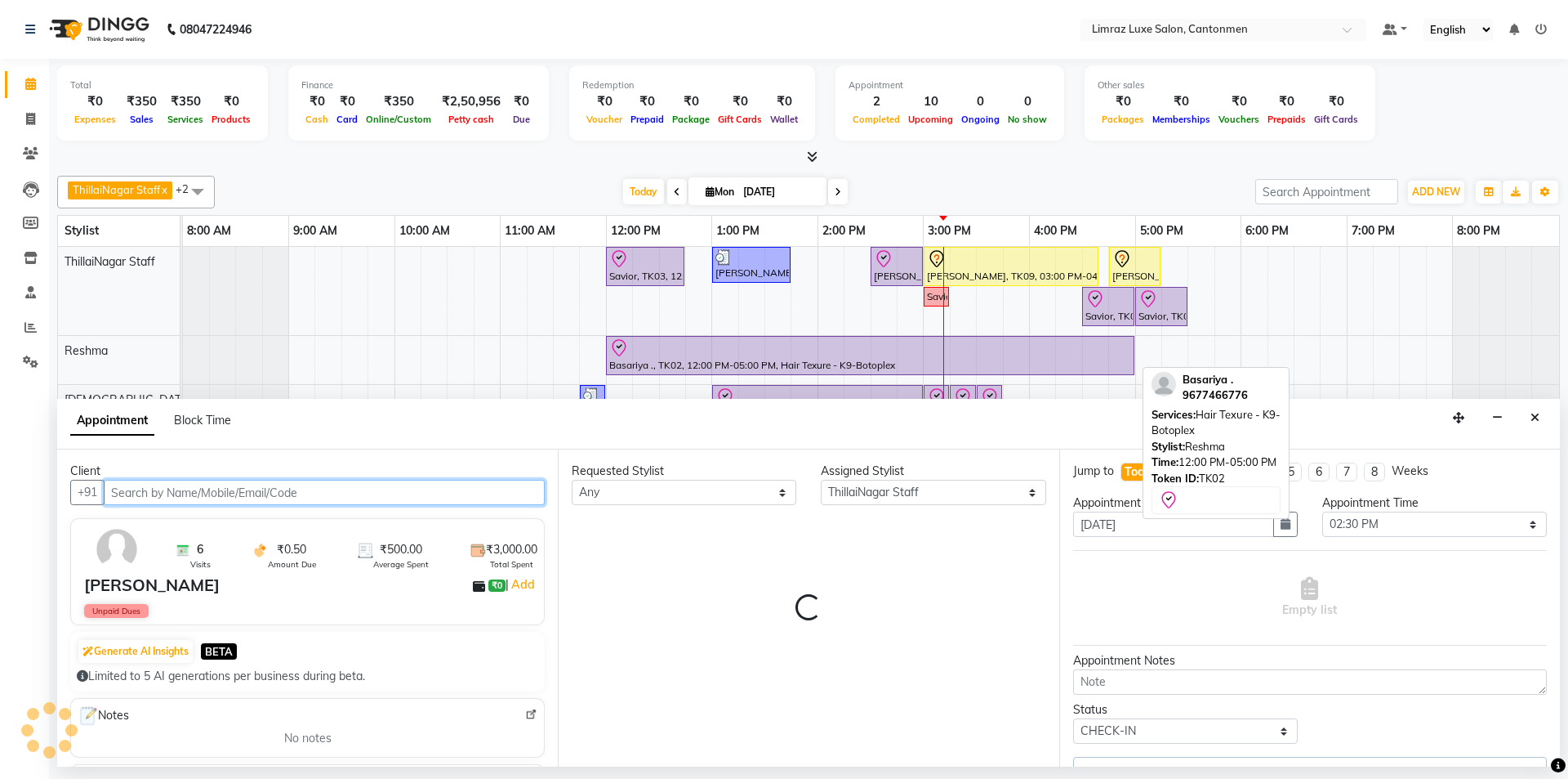
select select "3643"
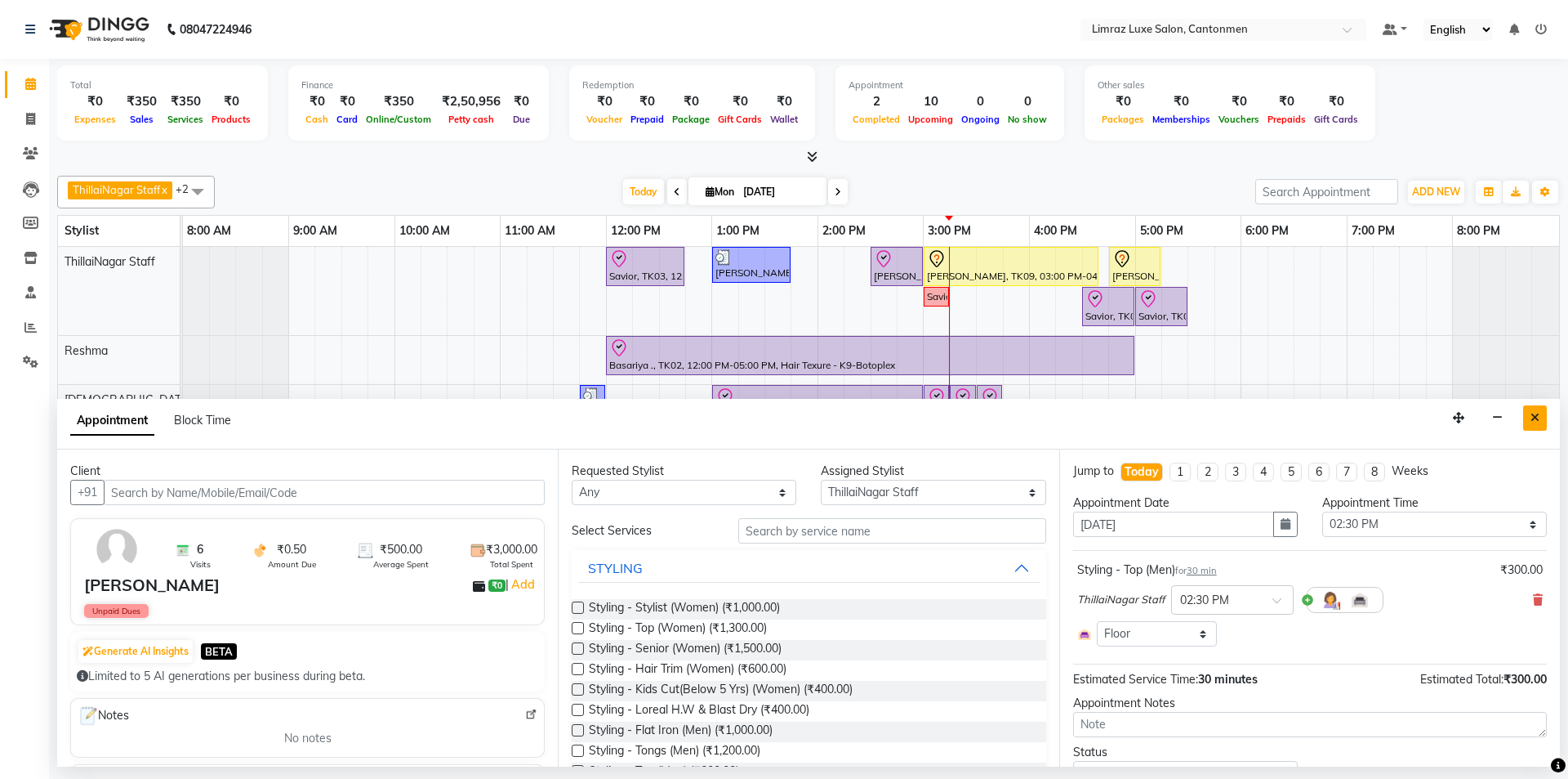
click at [782, 421] on button "Close" at bounding box center [1535, 418] width 24 height 26
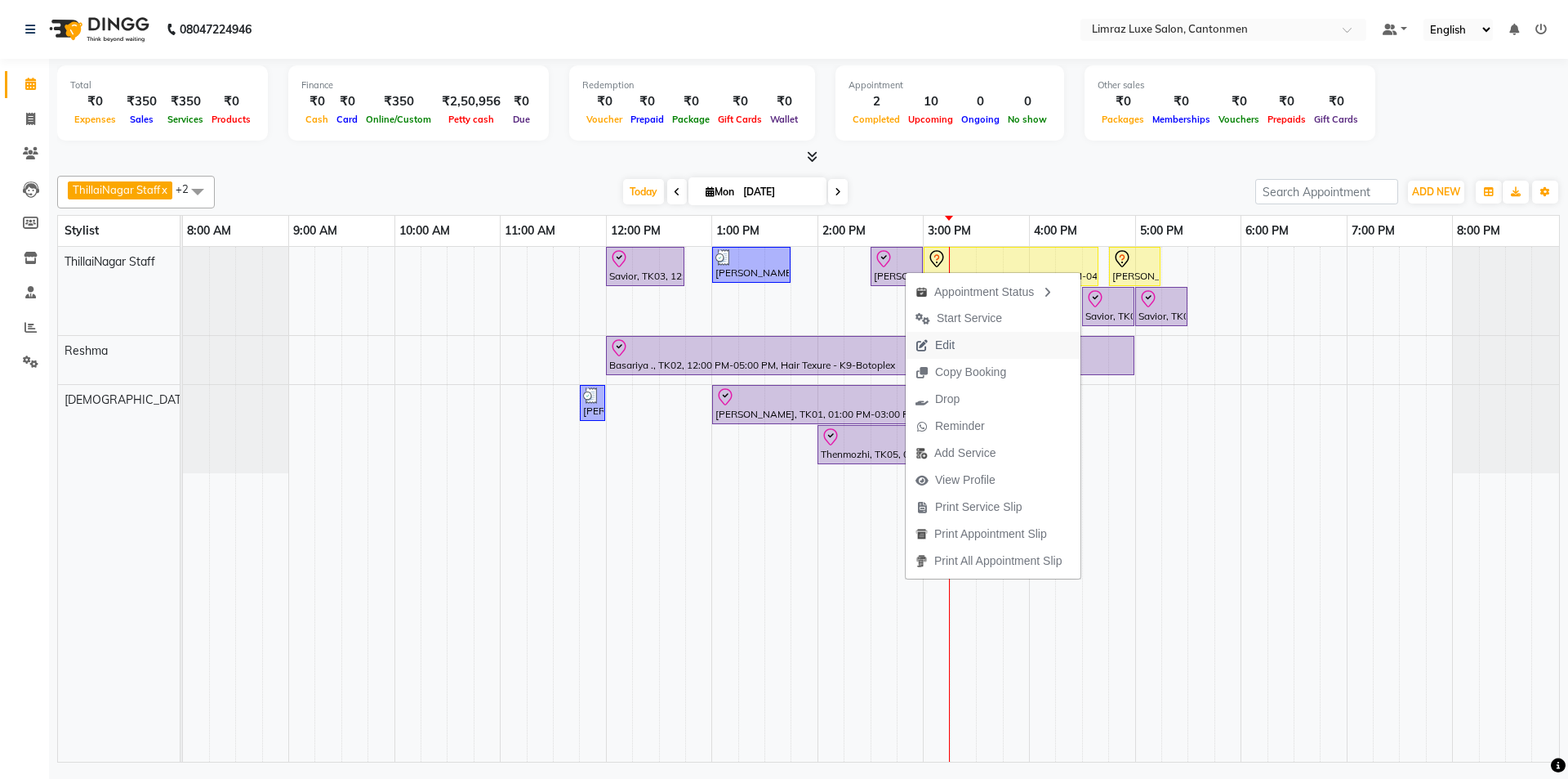
click at [782, 339] on span "Edit" at bounding box center [945, 345] width 20 height 17
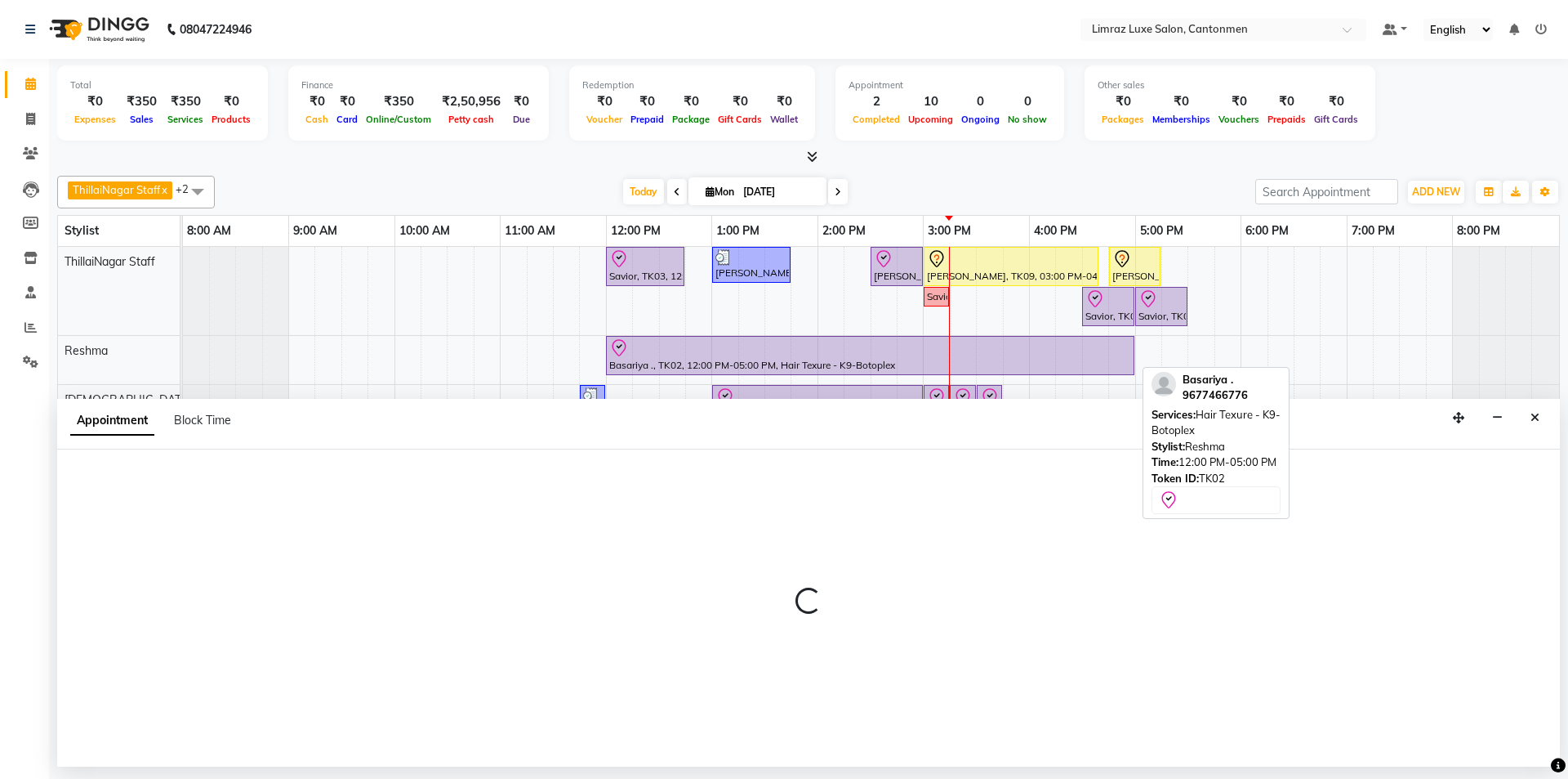
select select "check-in"
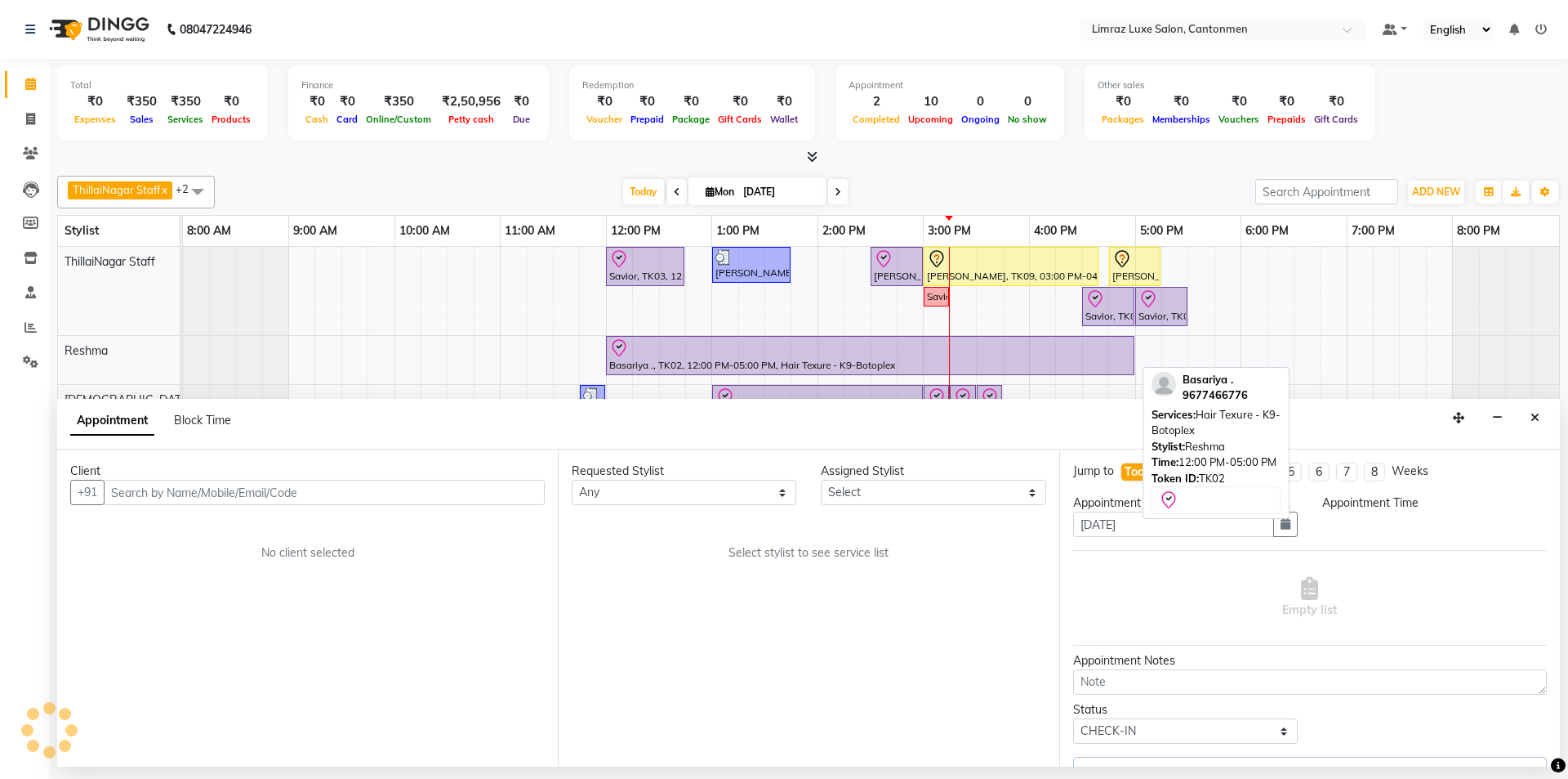
select select "870"
select select "87280"
select select "3643"
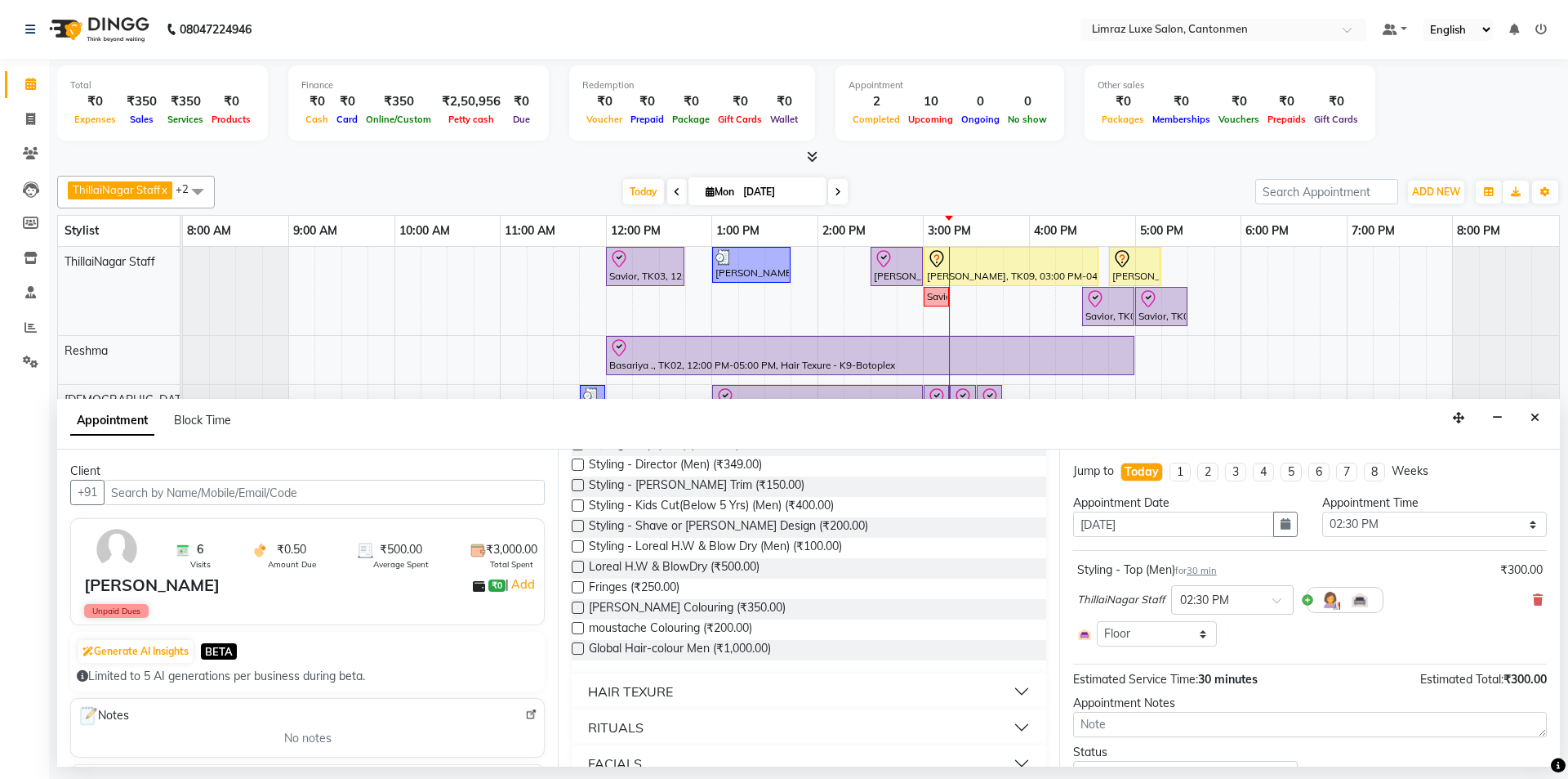
scroll to position [245, 0]
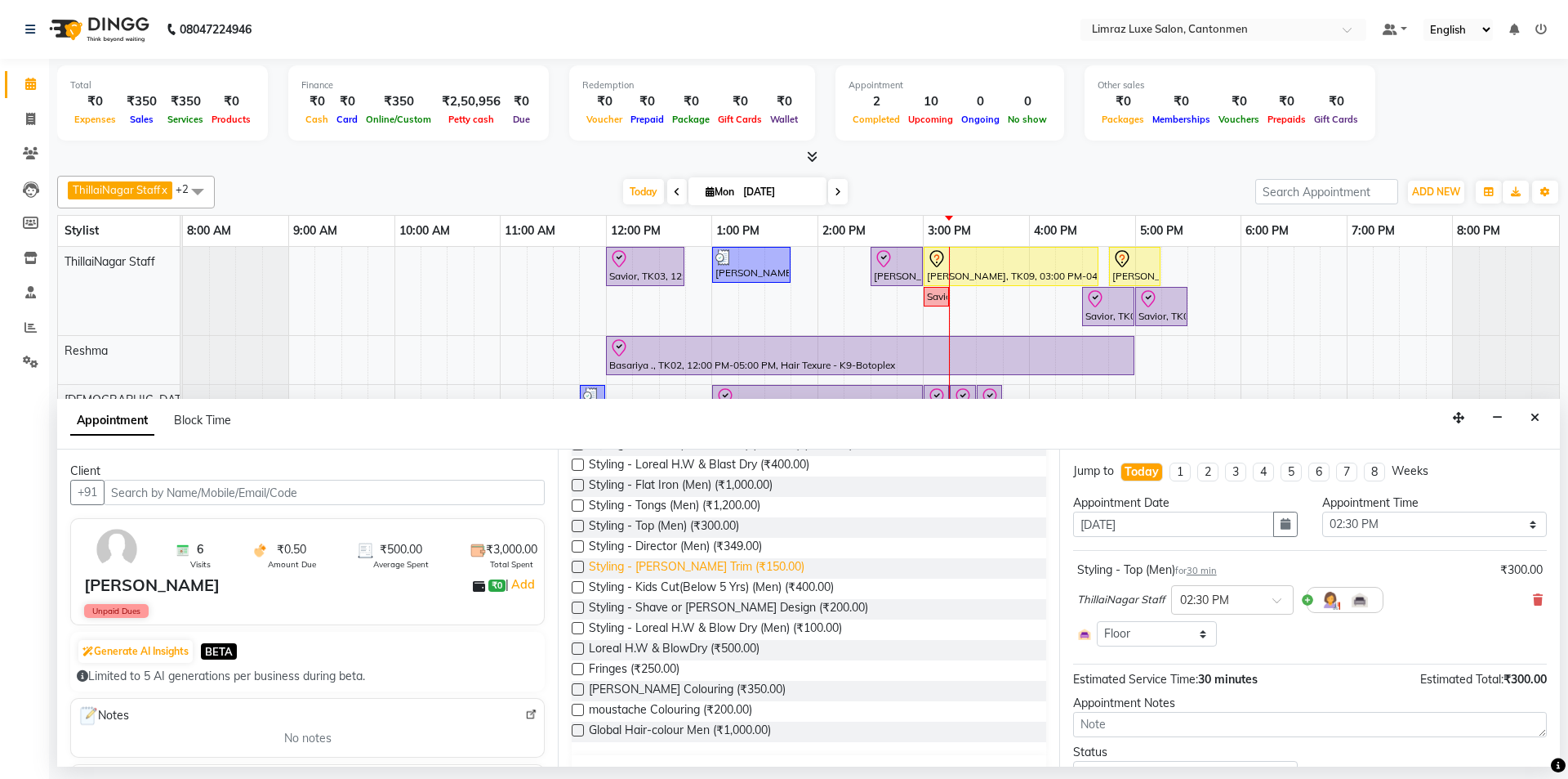
click at [724, 565] on span "Styling - [PERSON_NAME] Trim (₹150.00)" at bounding box center [697, 568] width 216 height 20
checkbox input "false"
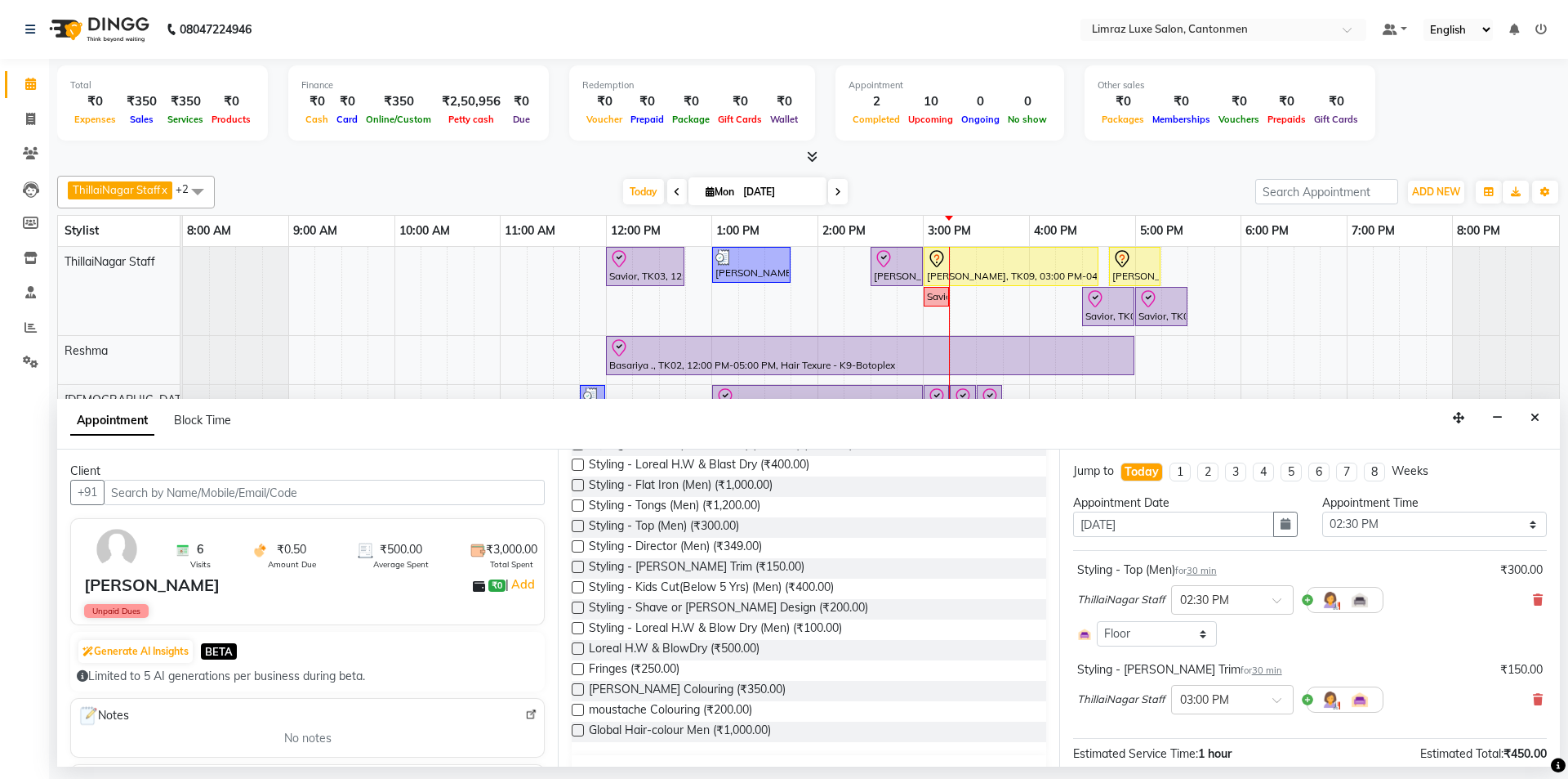
scroll to position [149, 0]
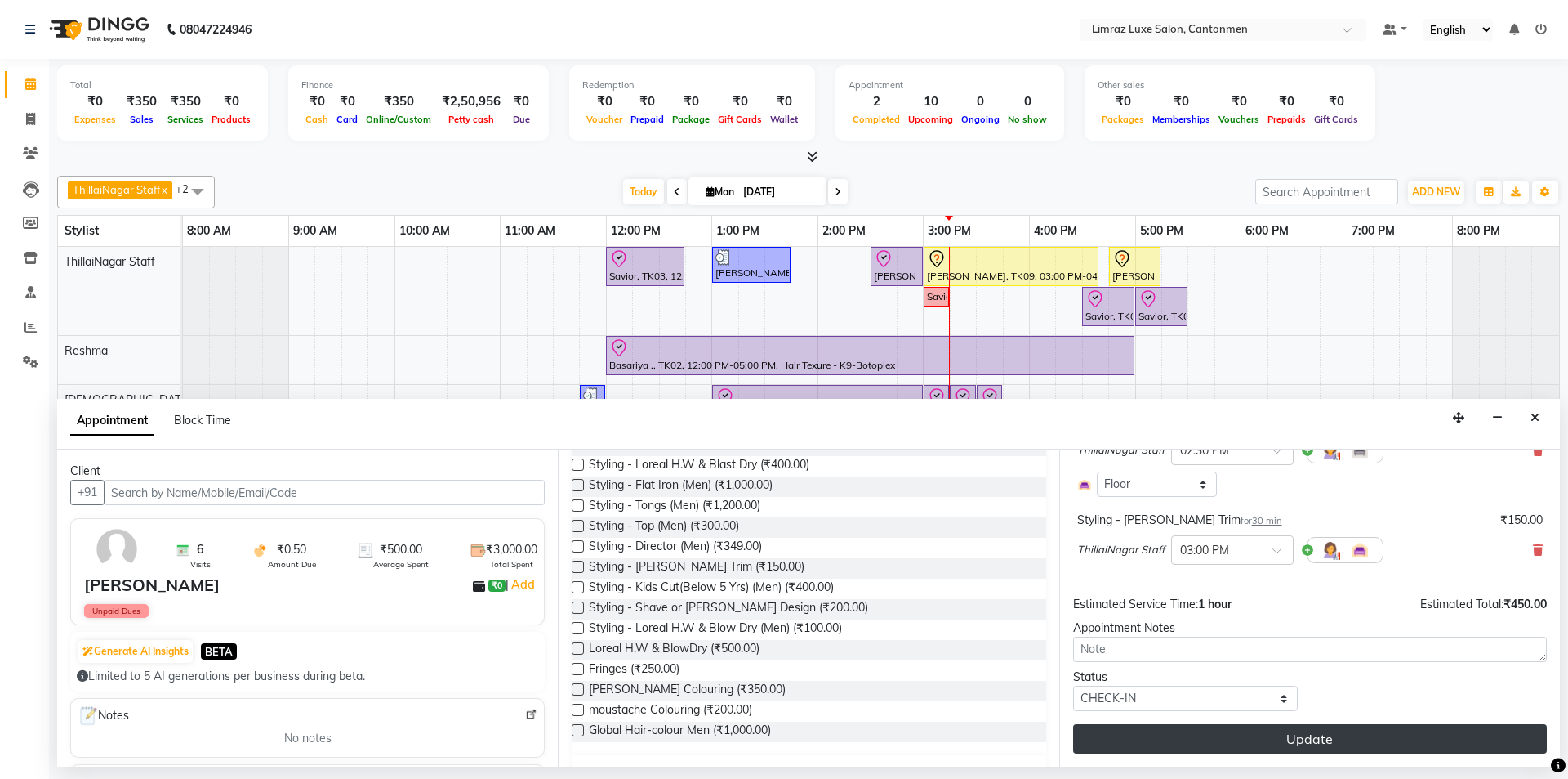
click at [782, 733] on button "Update" at bounding box center [1310, 738] width 474 height 30
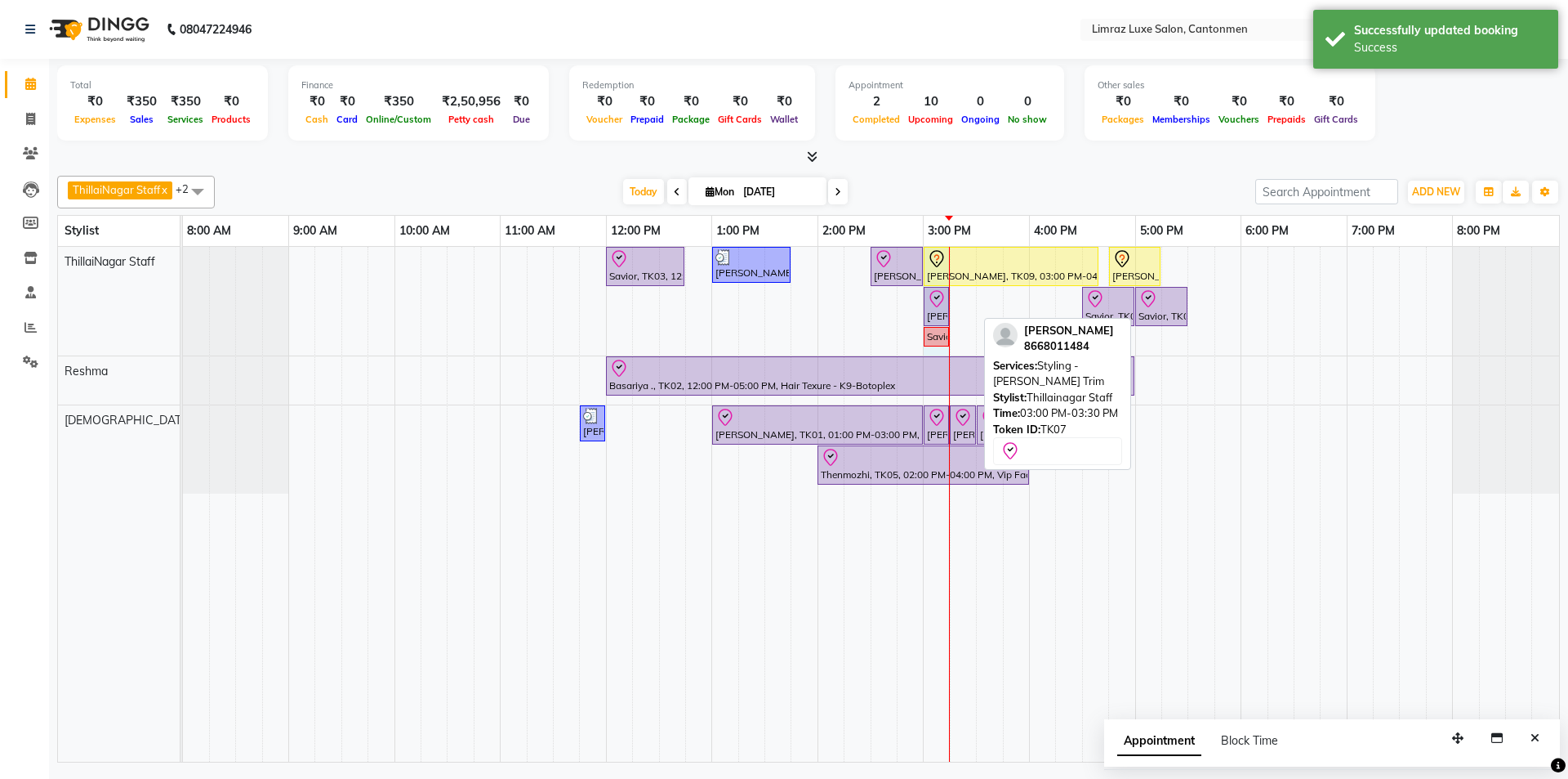
drag, startPoint x: 974, startPoint y: 307, endPoint x: 950, endPoint y: 313, distance: 24.7
click at [782, 313] on div "Savior, TK03, 12:00 PM-12:45 PM, Massages - Classic Head- Massage (Men) [PERSON…" at bounding box center [870, 504] width 1376 height 515
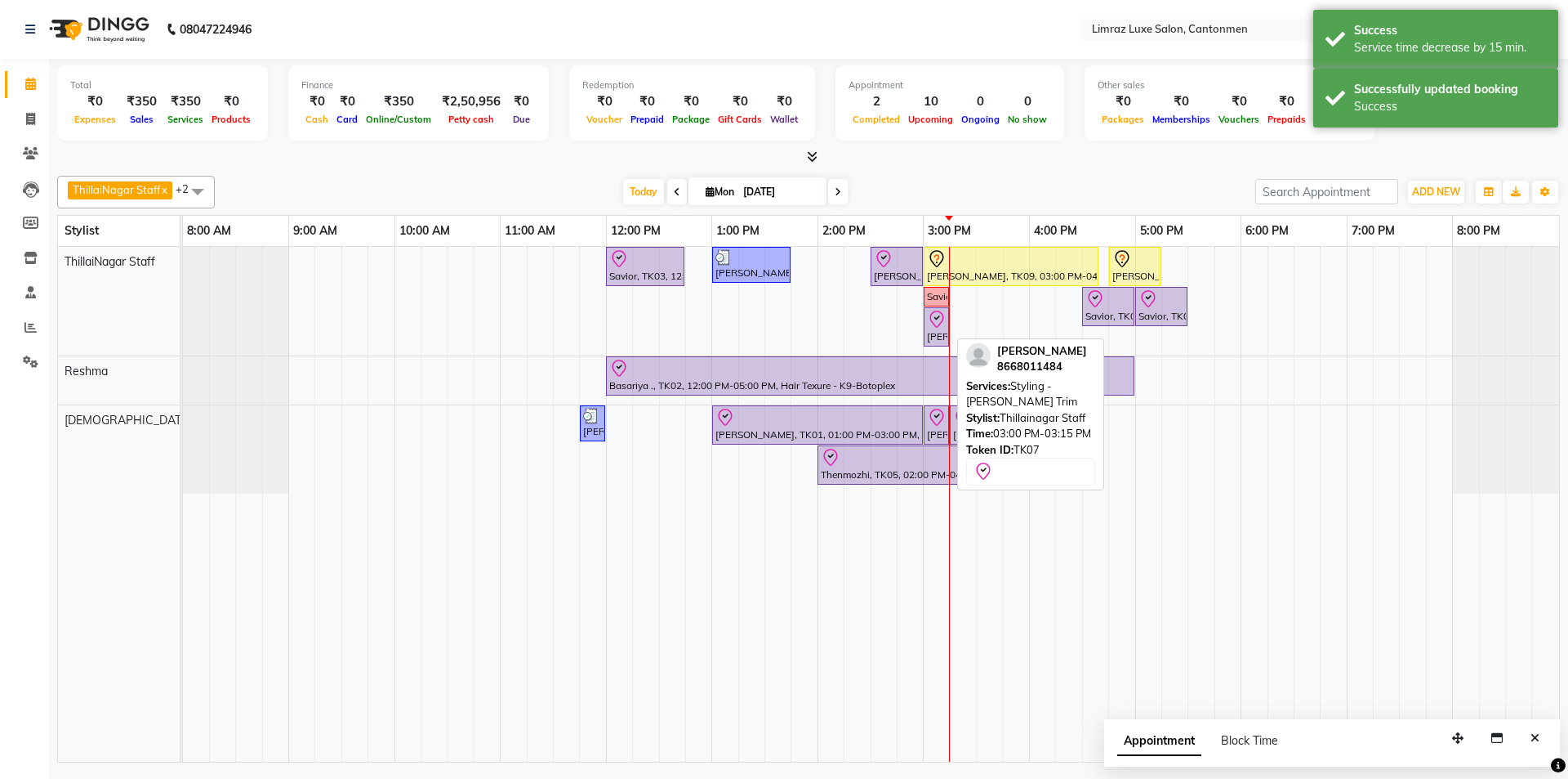
click at [782, 324] on icon at bounding box center [936, 319] width 20 height 20
select select "8"
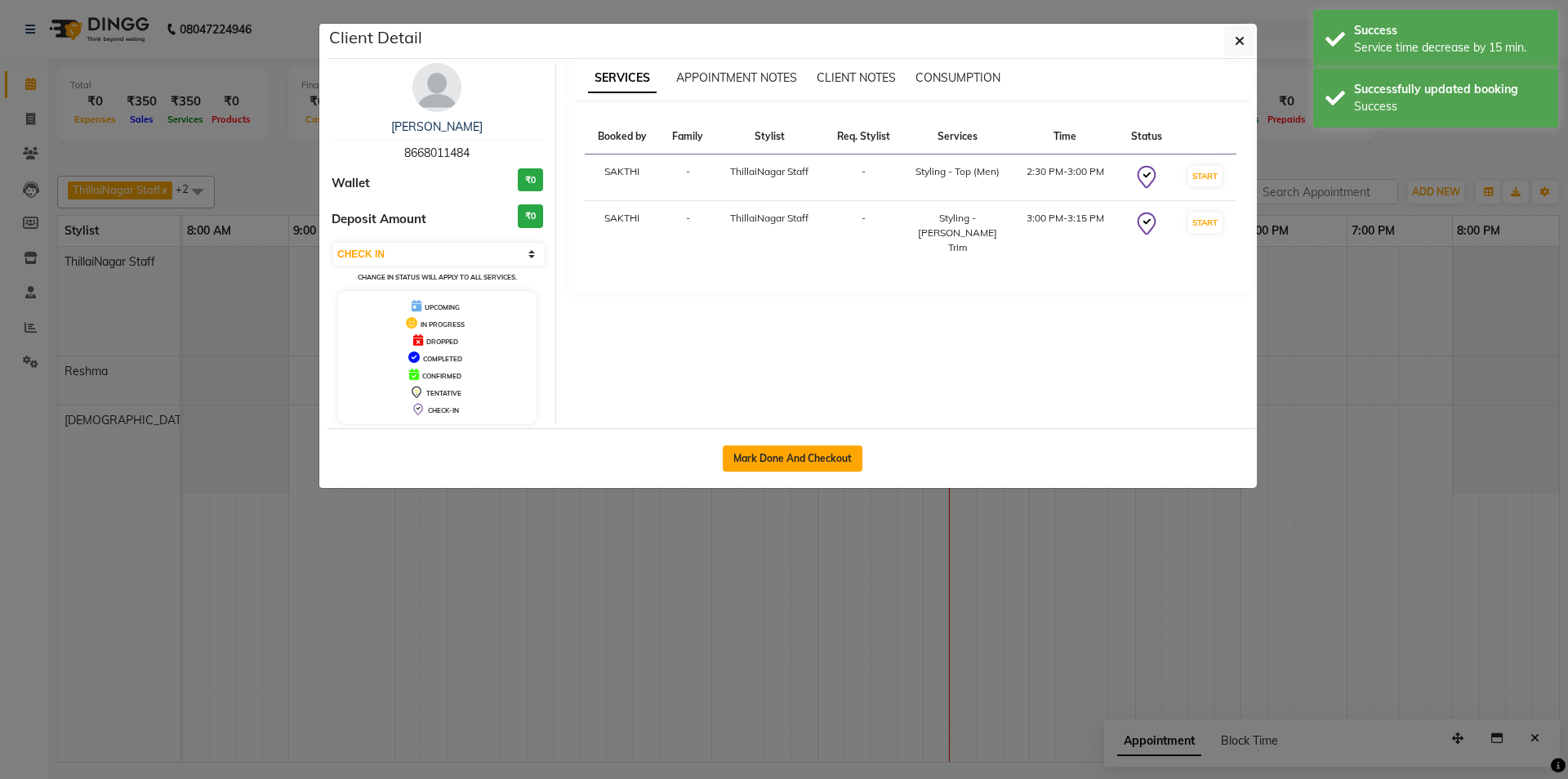
click at [750, 457] on button "Mark Done And Checkout" at bounding box center [793, 458] width 140 height 26
select select "service"
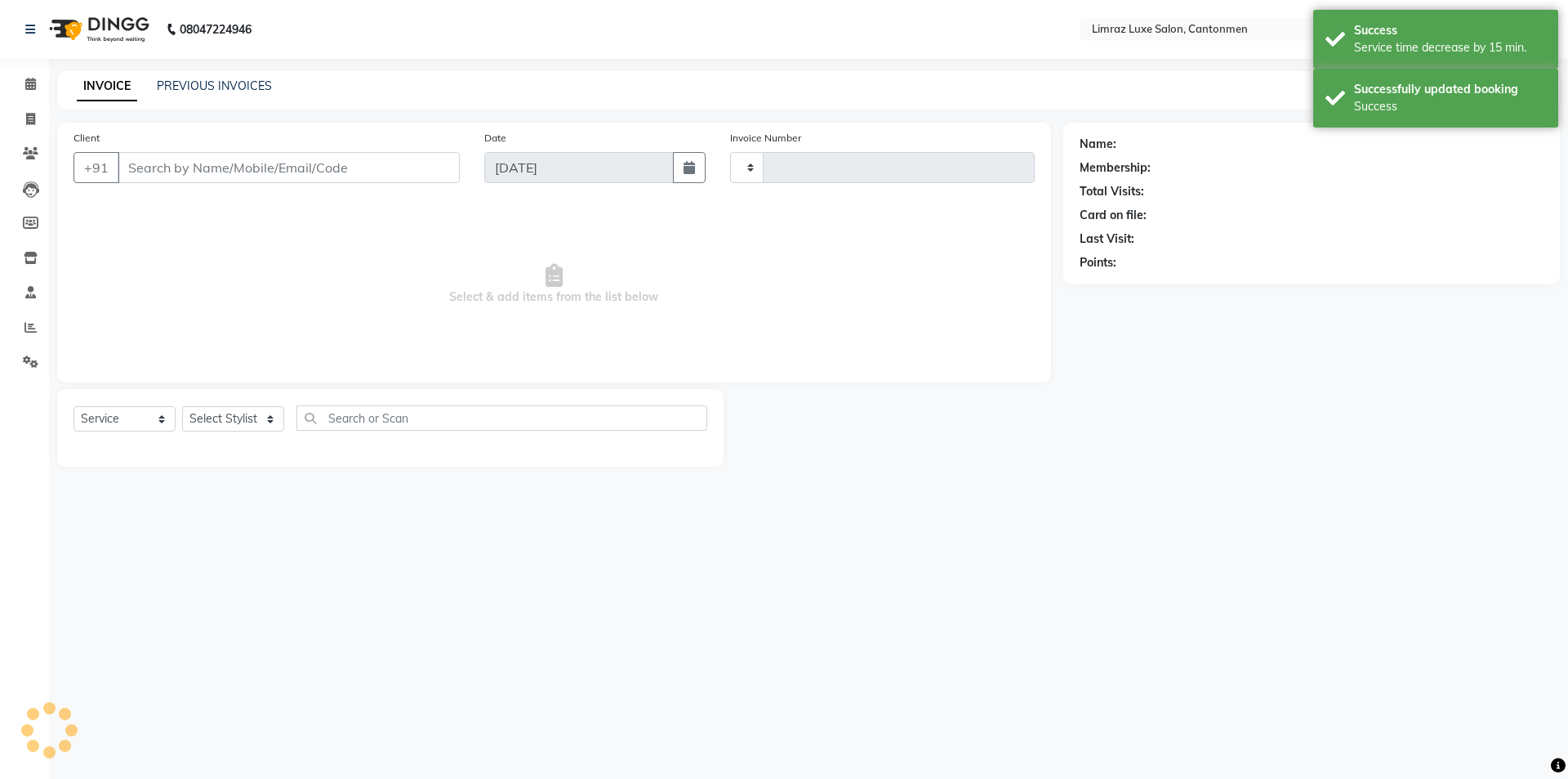
type input "1557"
select select "7274"
type input "86******84"
select select "87280"
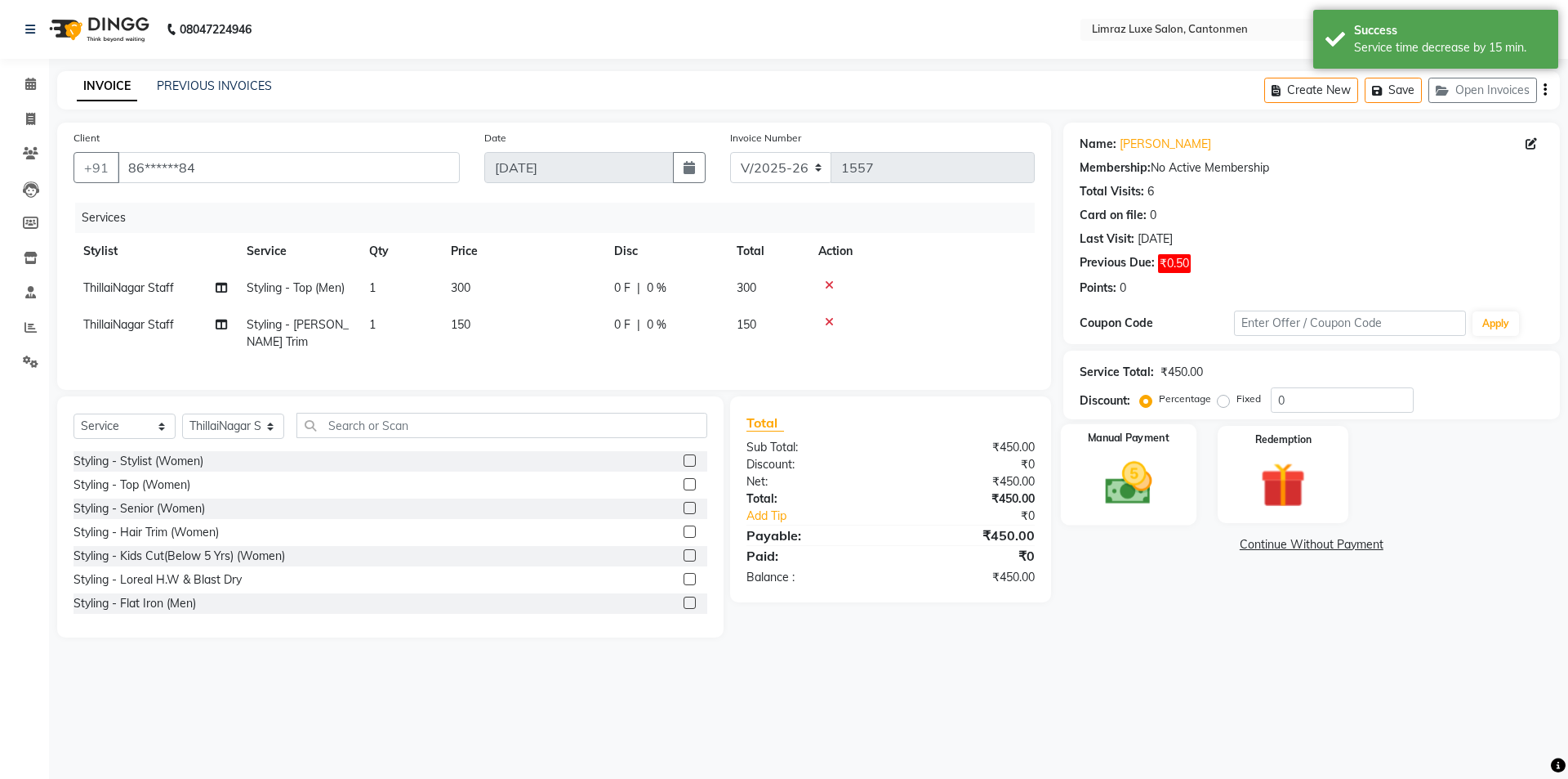
click at [782, 488] on img at bounding box center [1128, 483] width 76 height 54
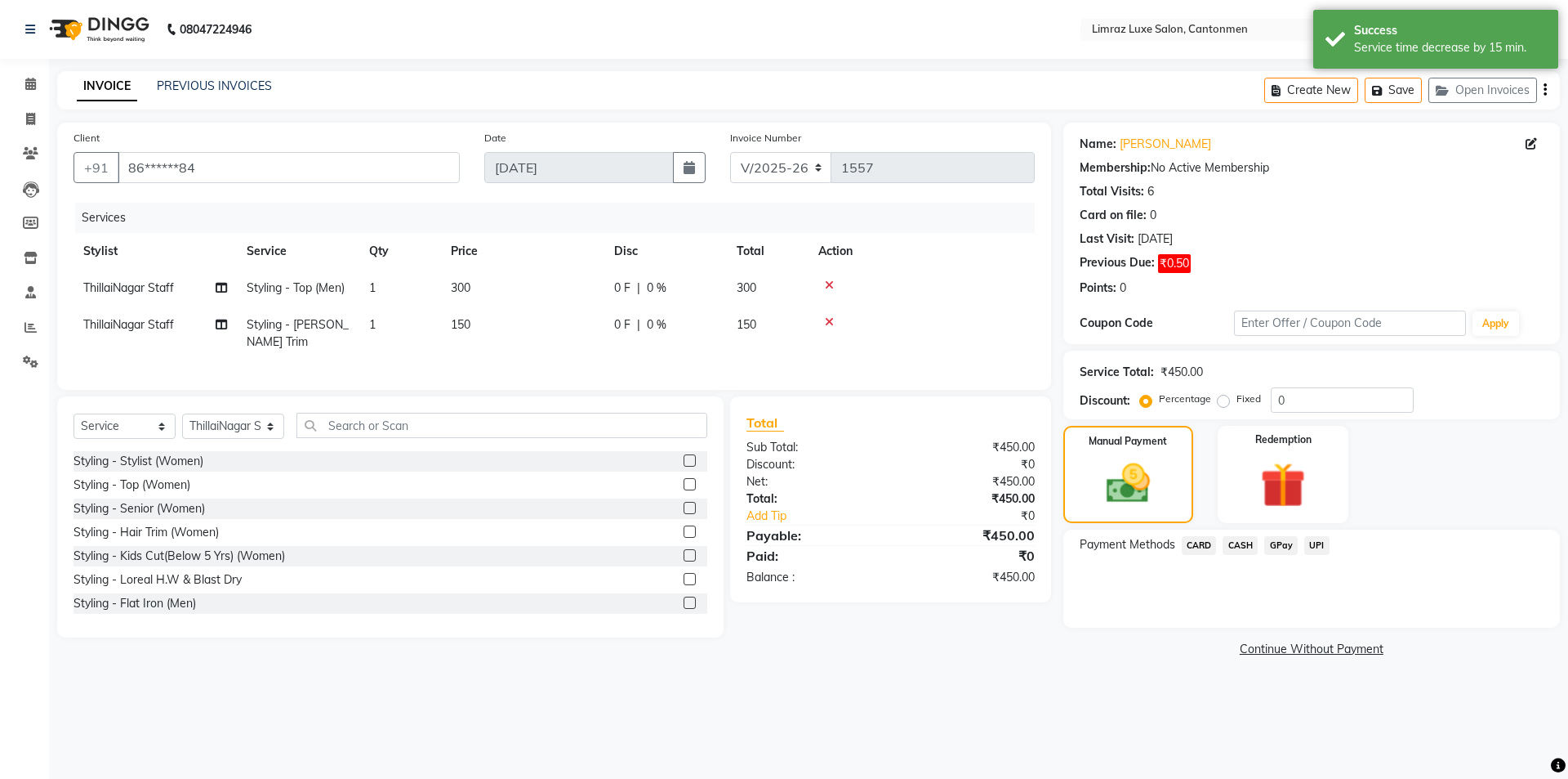
click at [782, 544] on span "CASH" at bounding box center [1240, 546] width 35 height 19
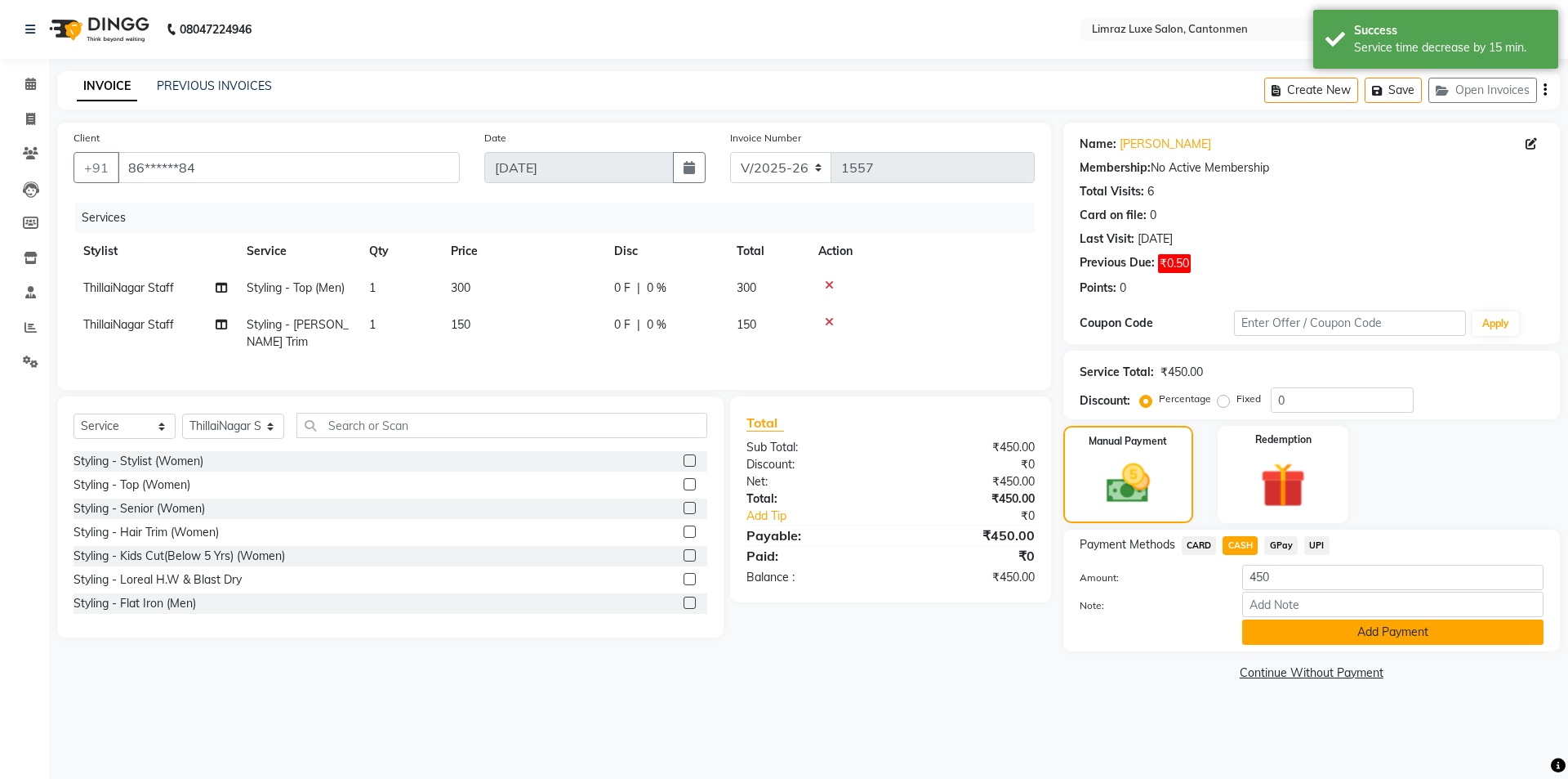
click at [782, 634] on button "Add Payment" at bounding box center [1392, 632] width 301 height 26
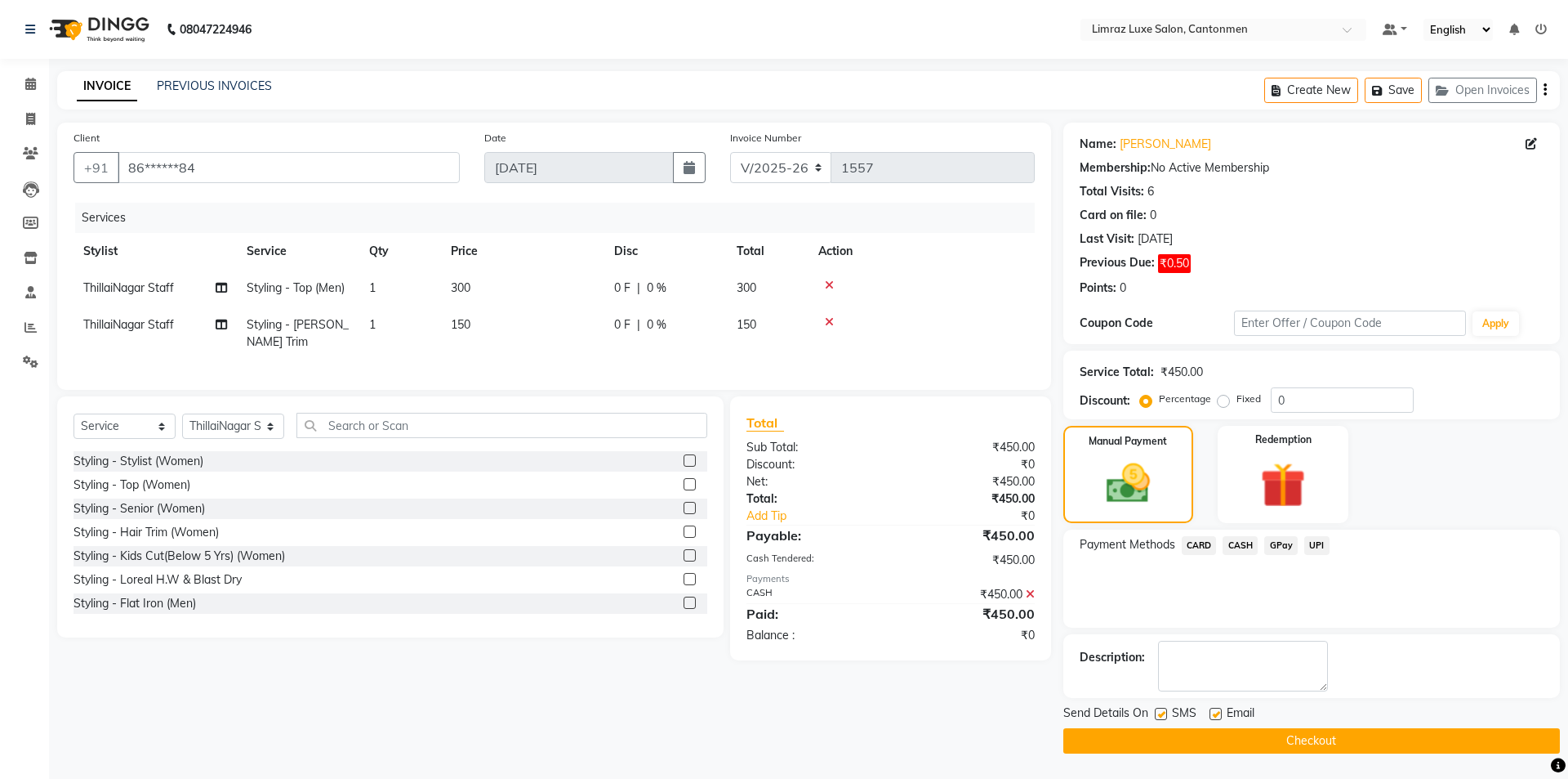
click at [782, 712] on label at bounding box center [1215, 713] width 12 height 12
click at [782, 712] on input "checkbox" at bounding box center [1214, 714] width 11 height 11
checkbox input "false"
drag, startPoint x: 1162, startPoint y: 713, endPoint x: 1165, endPoint y: 724, distance: 11.4
click at [782, 713] on label at bounding box center [1161, 713] width 12 height 12
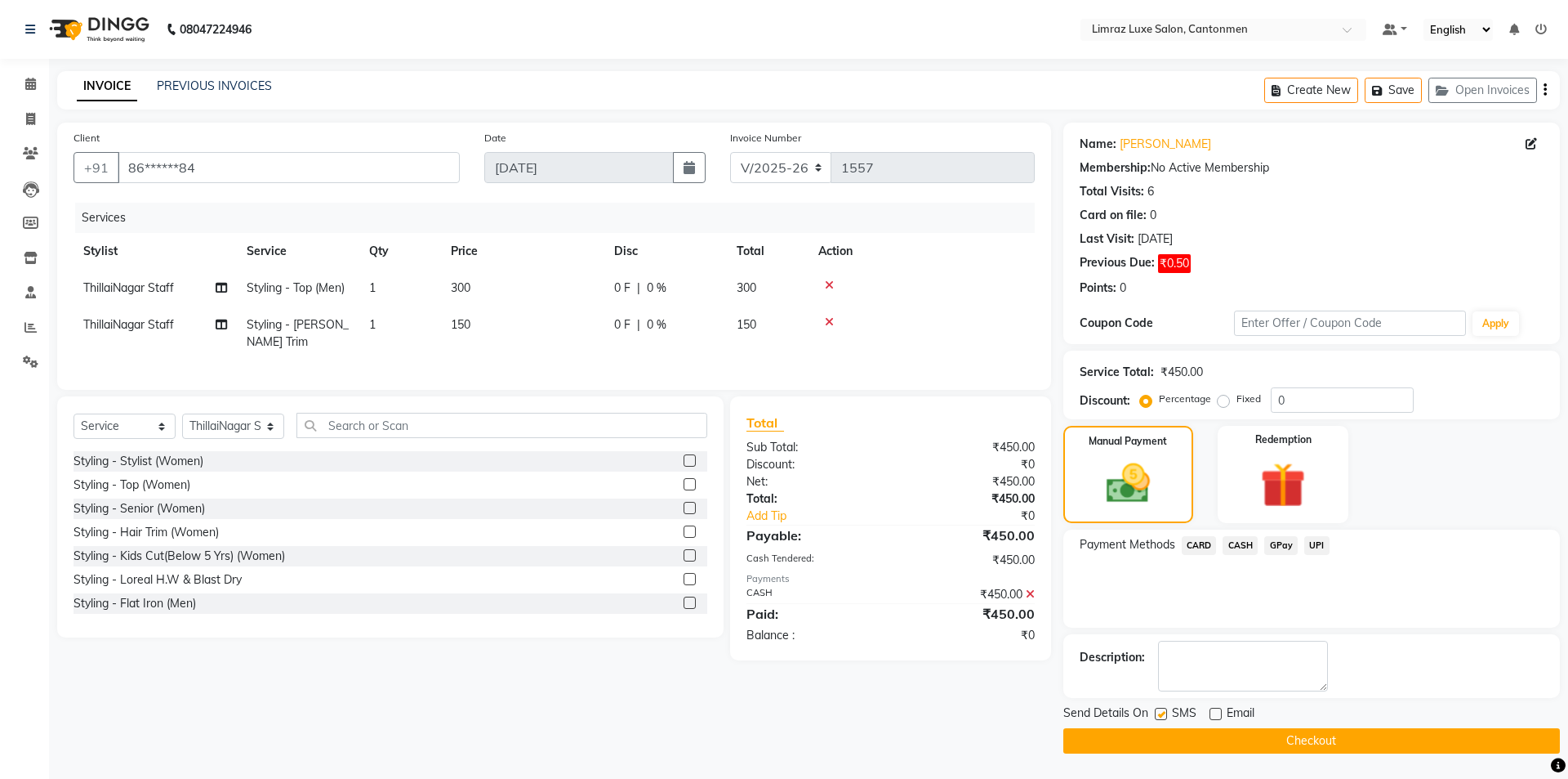
click at [782, 713] on input "checkbox" at bounding box center [1160, 714] width 11 height 11
checkbox input "false"
click at [782, 725] on div "Send Details On SMS Email Checkout" at bounding box center [1312, 728] width 497 height 49
click at [782, 736] on button "Checkout" at bounding box center [1312, 741] width 497 height 26
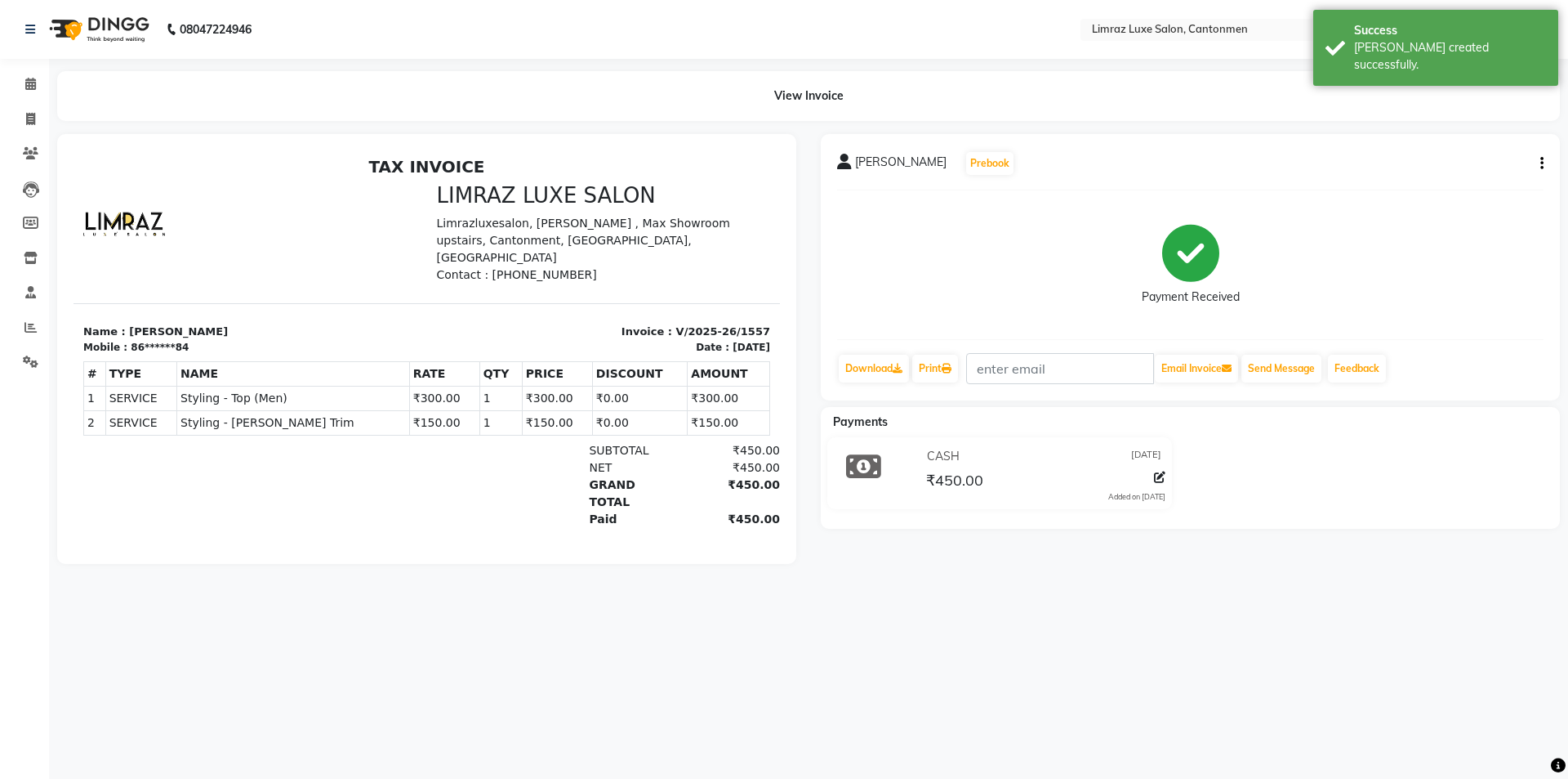
click at [121, 29] on img at bounding box center [97, 30] width 112 height 46
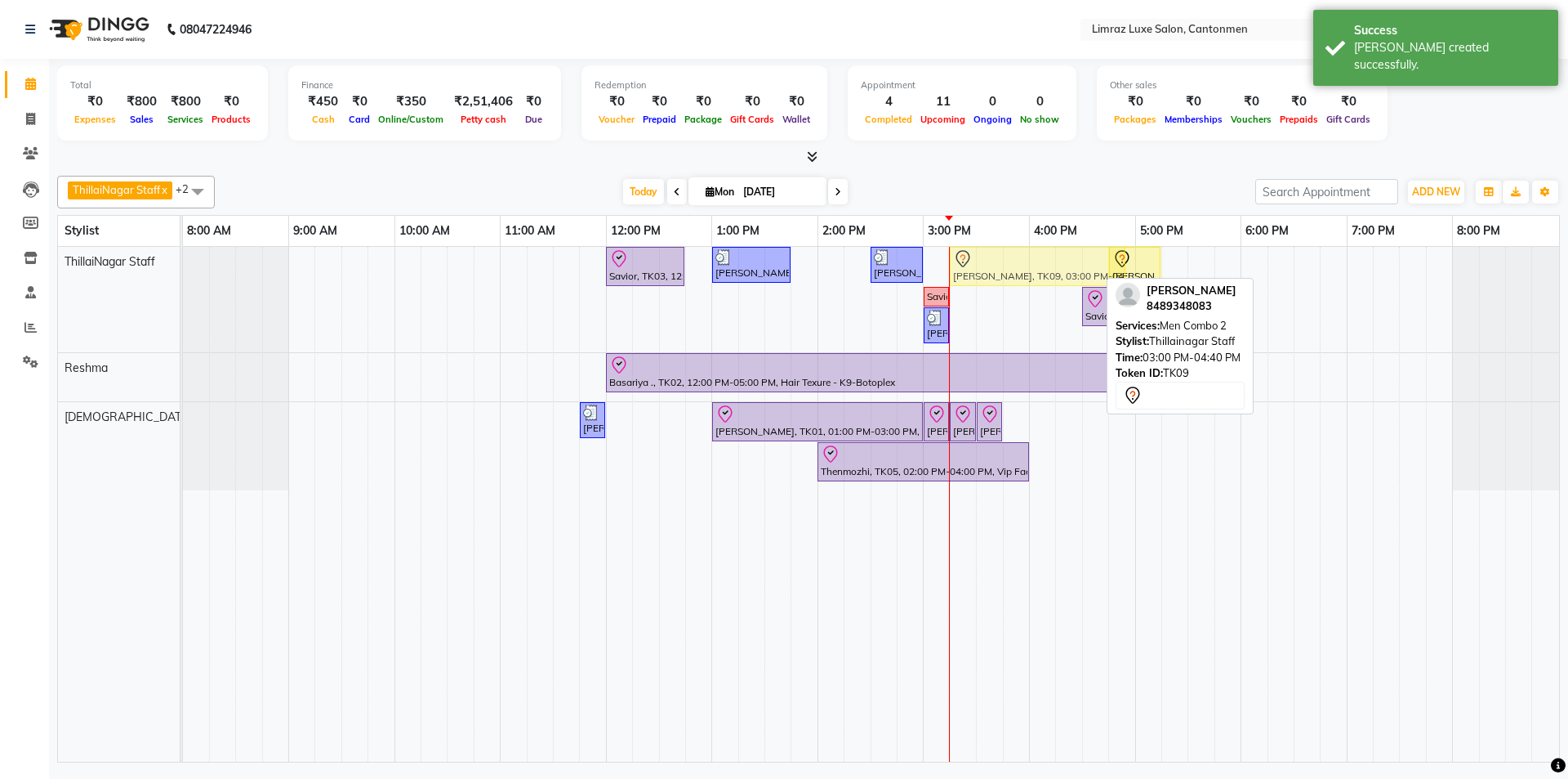
drag, startPoint x: 952, startPoint y: 271, endPoint x: 977, endPoint y: 270, distance: 25.0
click at [183, 270] on div "Savior, TK03, 12:00 PM-12:45 PM, Massages - Classic Head- Massage (Men) [PERSON…" at bounding box center [183, 299] width 0 height 105
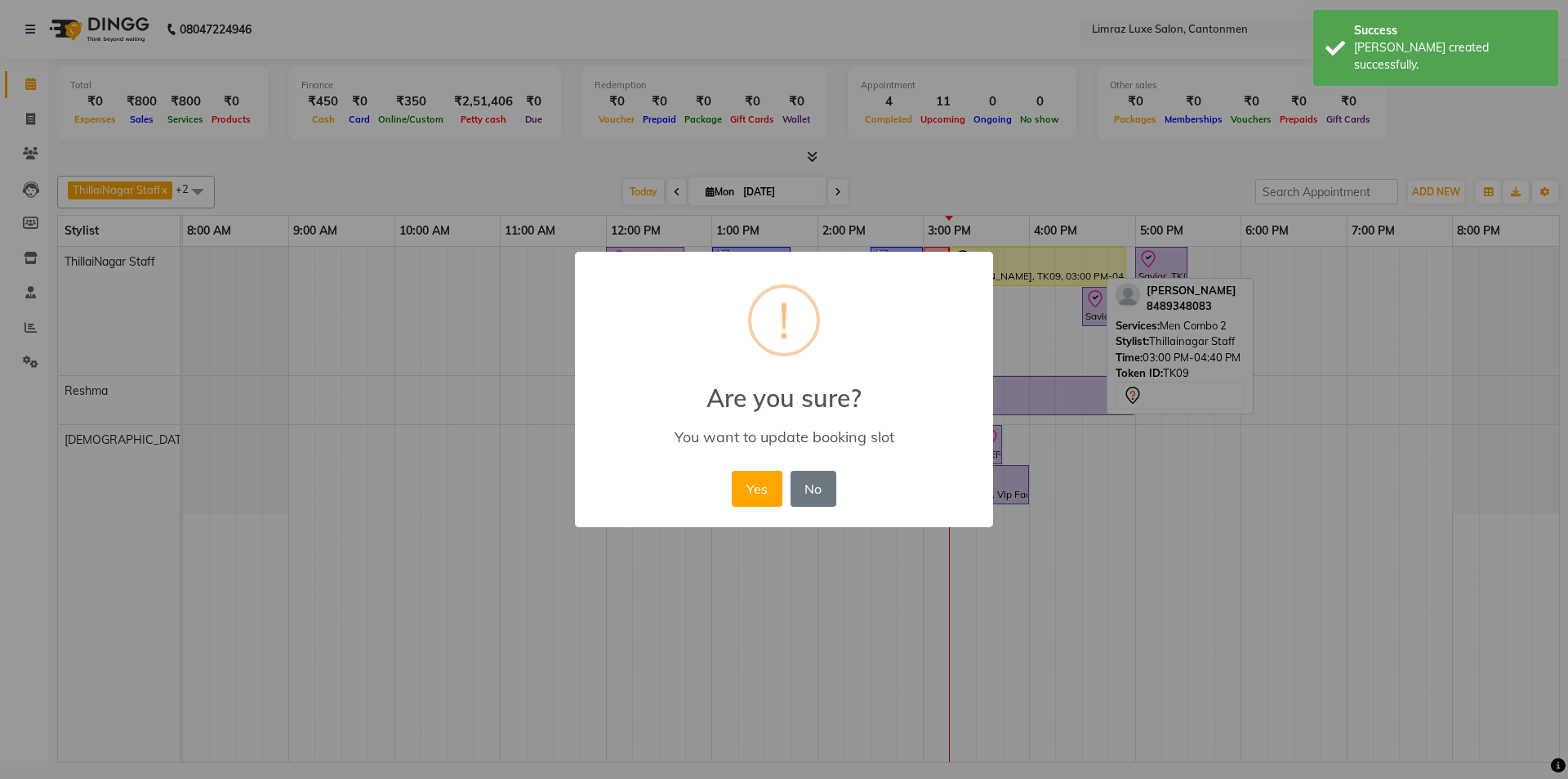
click at [732, 470] on button "Yes" at bounding box center [757, 488] width 50 height 36
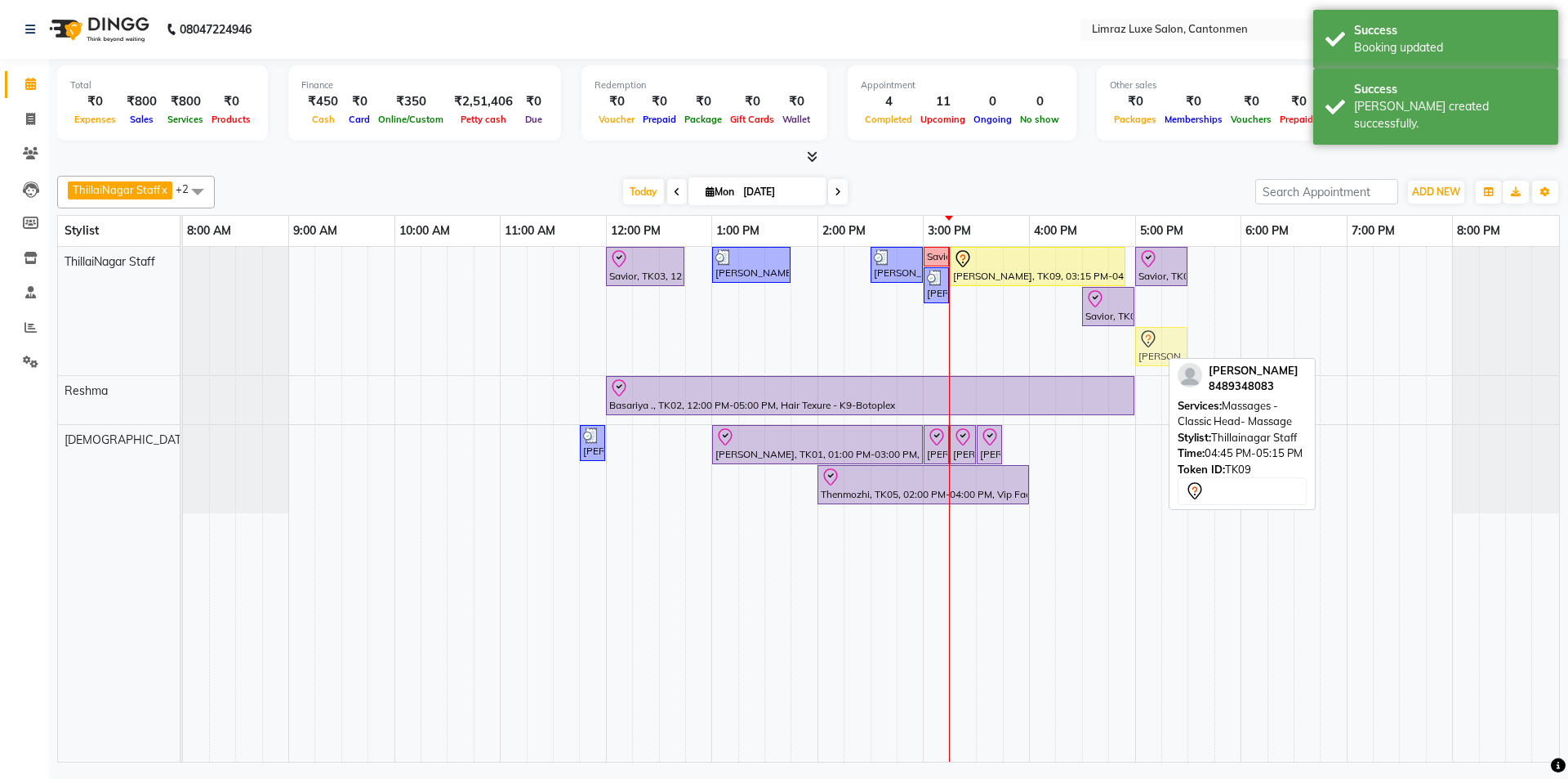
click at [183, 342] on div "Savior, TK03, 12:00 PM-12:45 PM, Massages - Classic Head- Massage (Men) [PERSON…" at bounding box center [183, 311] width 0 height 128
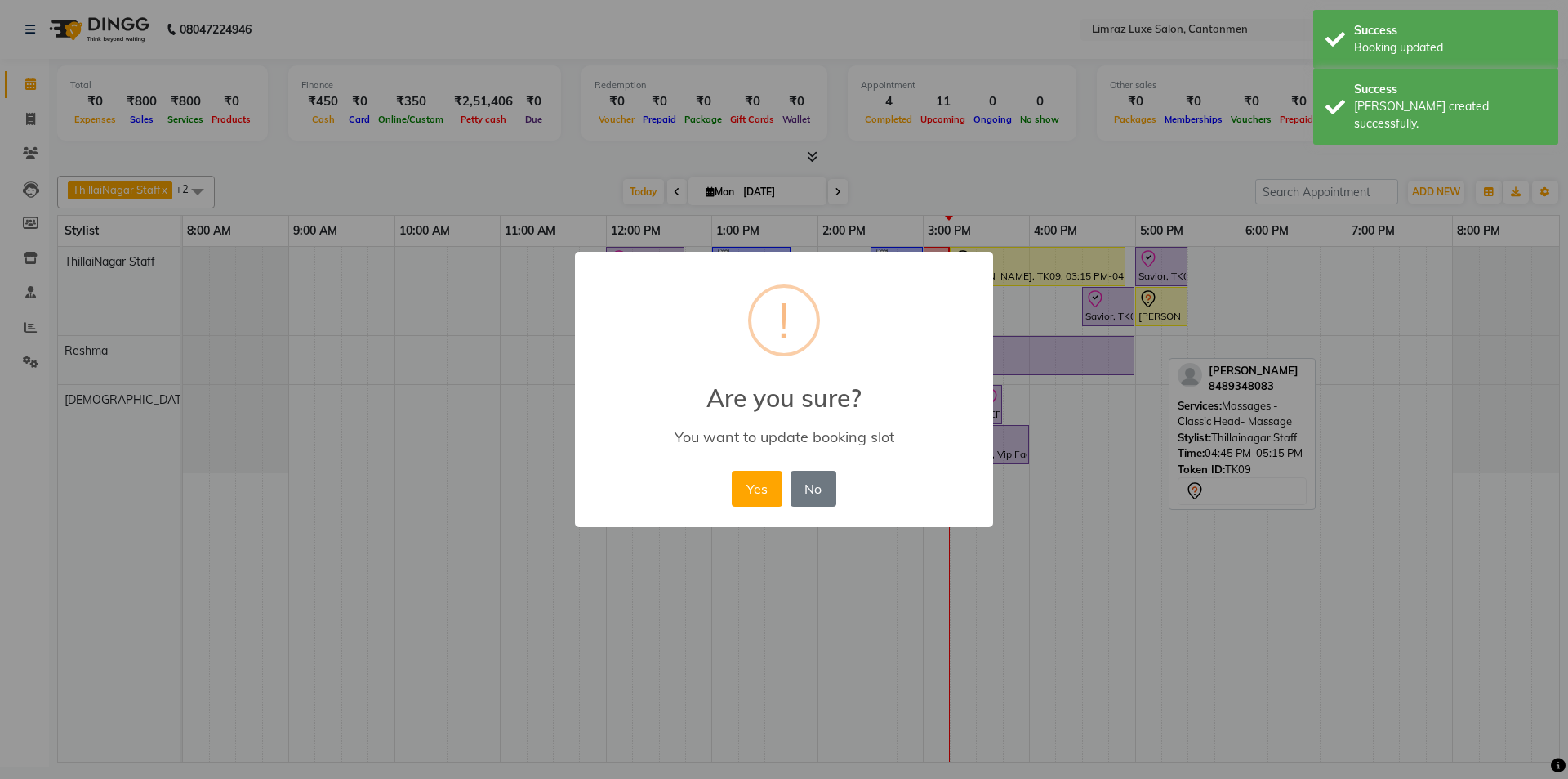
click at [732, 470] on button "Yes" at bounding box center [757, 488] width 50 height 36
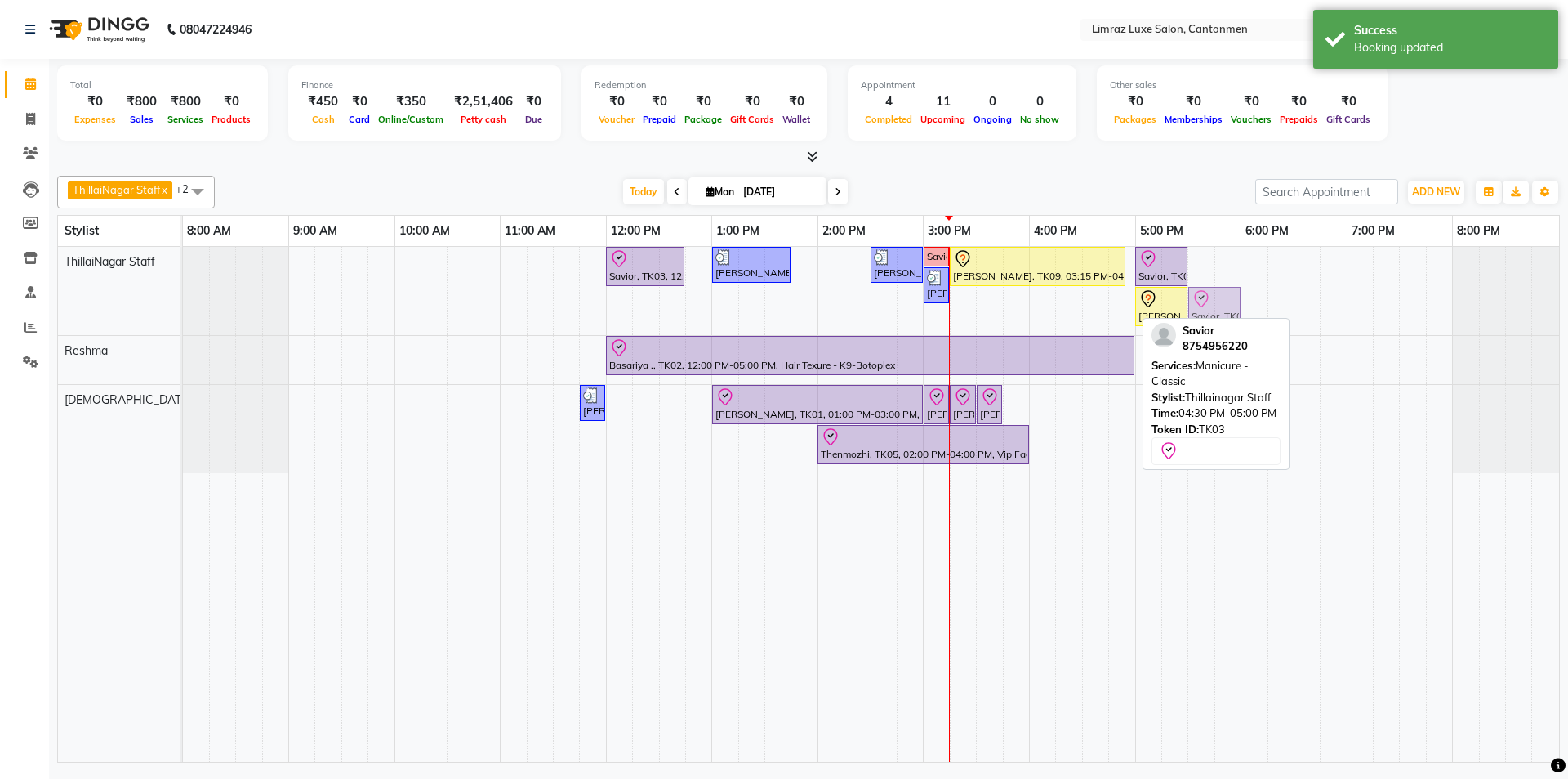
drag, startPoint x: 1100, startPoint y: 303, endPoint x: 1211, endPoint y: 288, distance: 112.0
click at [183, 288] on div "Savior, TK03, 12:00 PM-12:45 PM, Massages - Classic Head- Massage (Men) [PERSON…" at bounding box center [183, 291] width 0 height 88
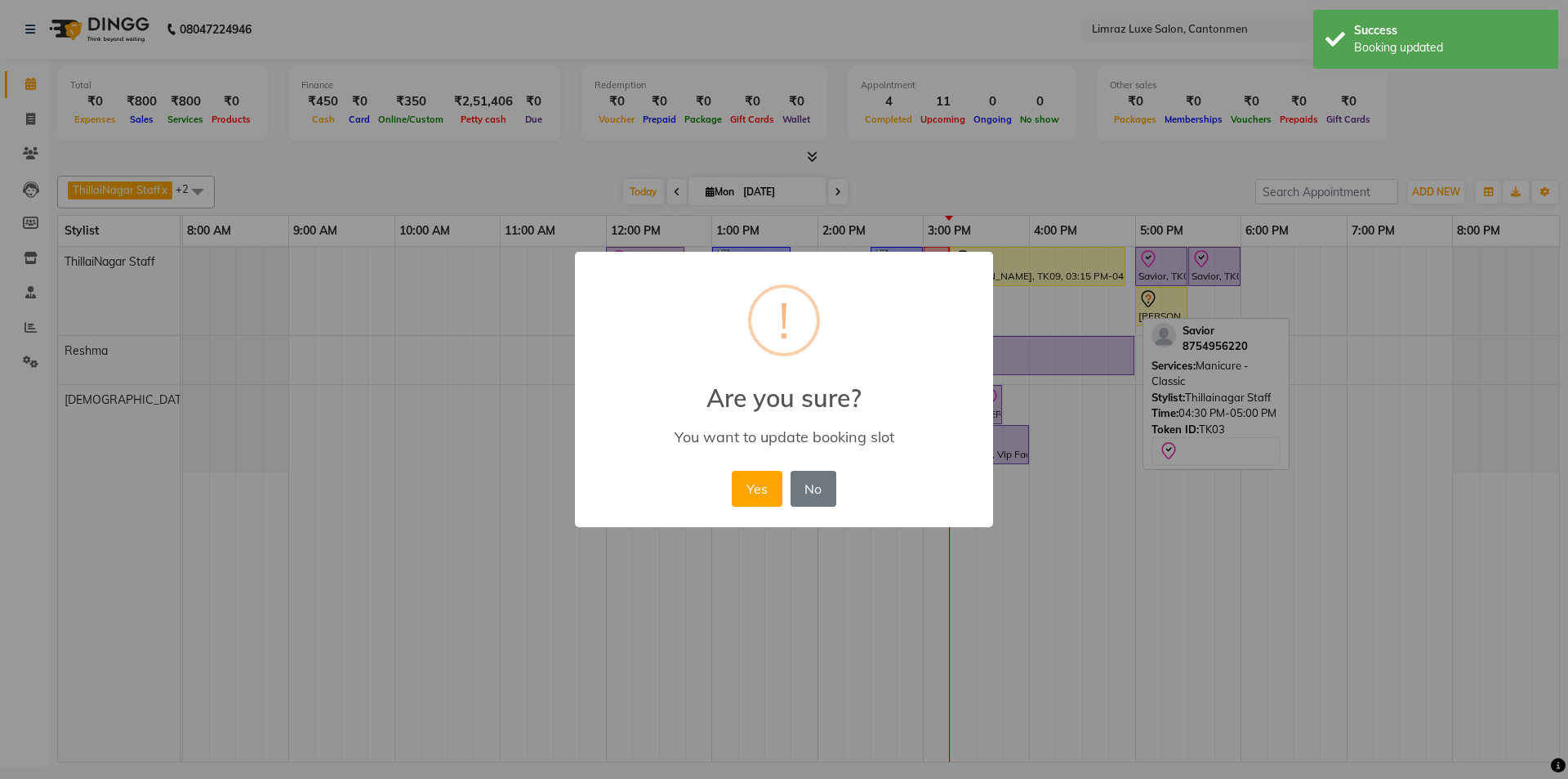
click at [732, 470] on button "Yes" at bounding box center [757, 488] width 50 height 36
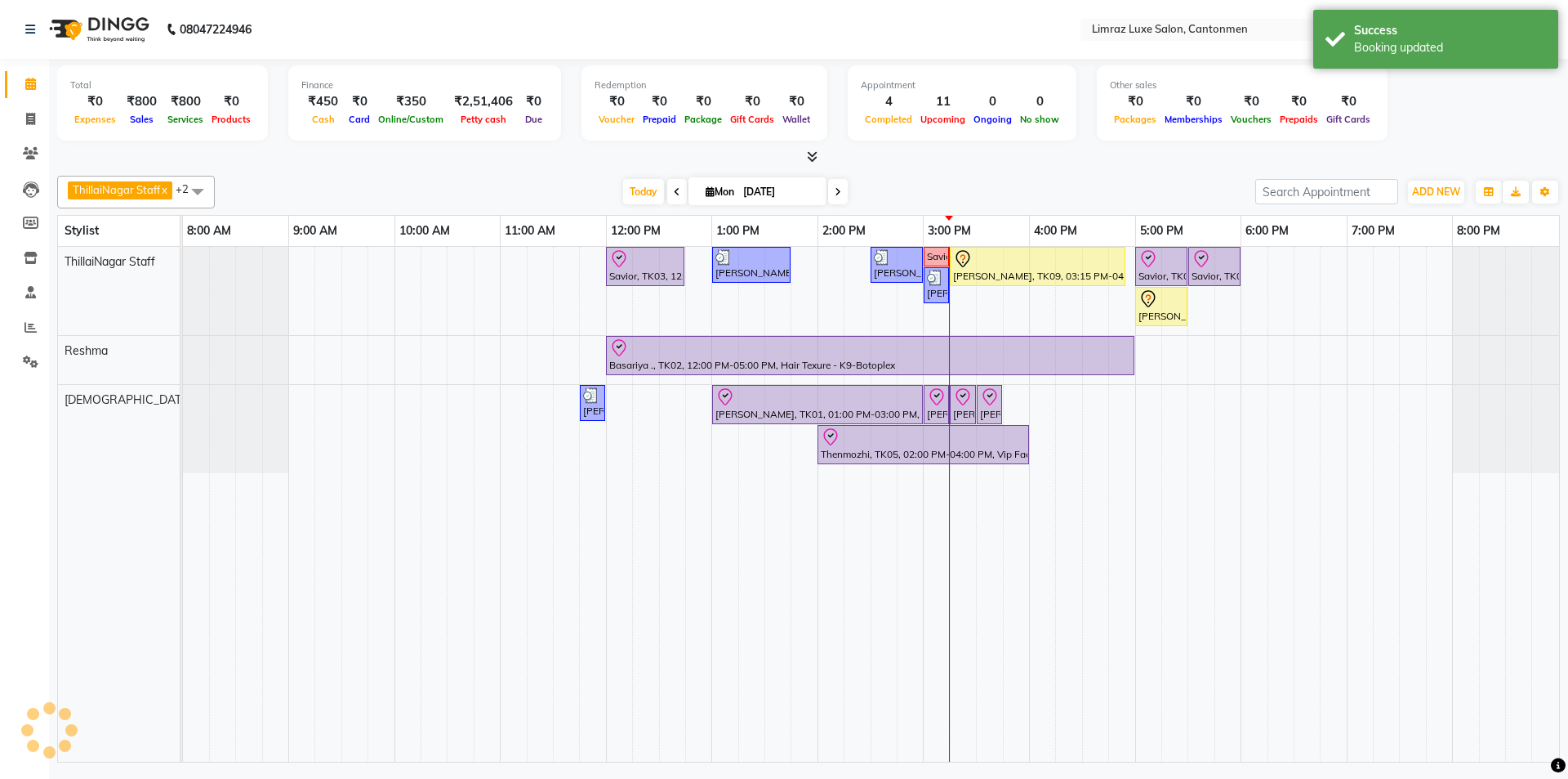
click at [782, 169] on div "ThillaiNagar Staff x Reshma x Vijitha x +2 Select All ThillaiNagar Staff Reshma…" at bounding box center [808, 465] width 1503 height 594
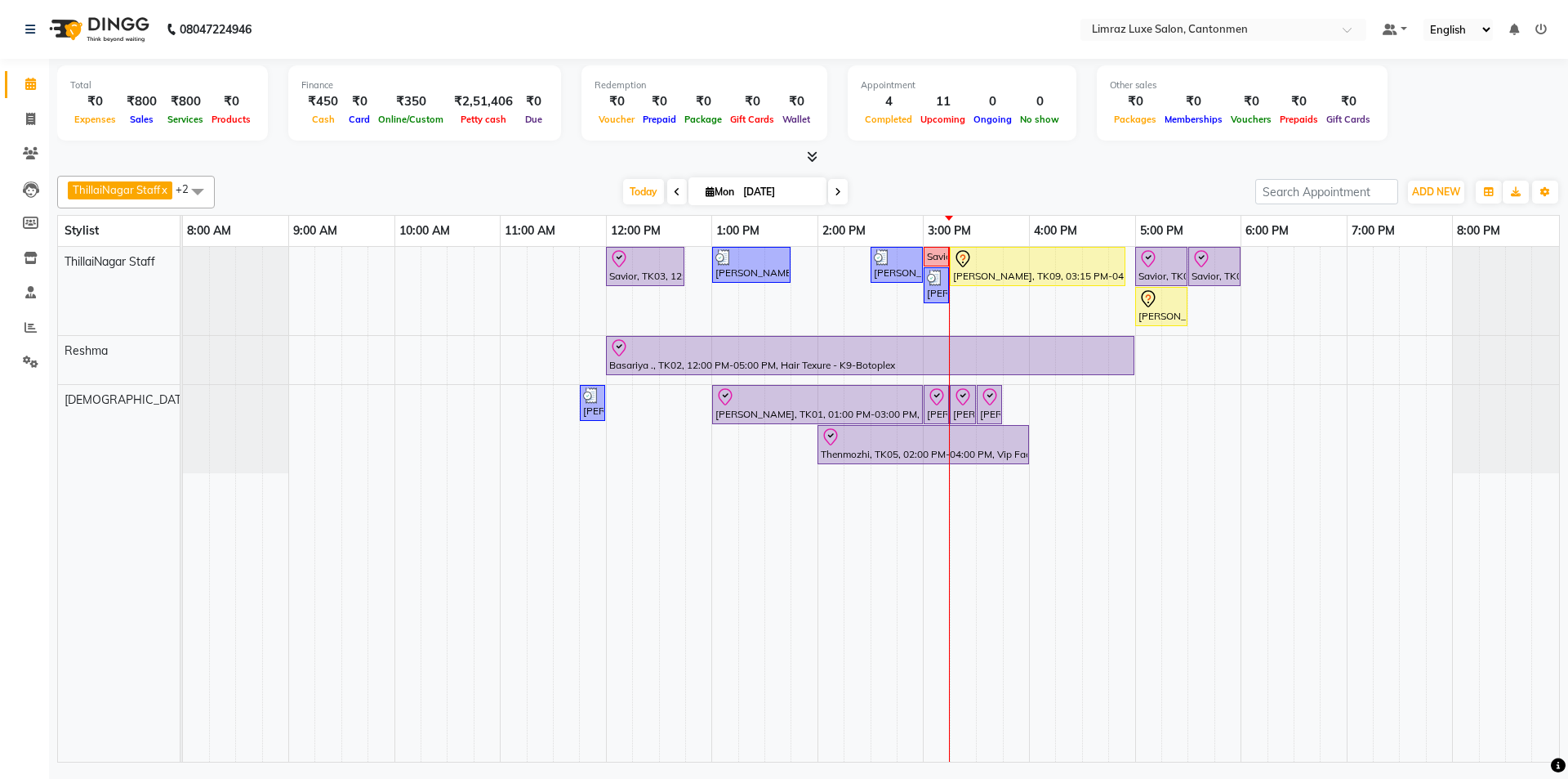
click at [782, 196] on div "[DATE] [DATE]" at bounding box center [735, 192] width 1024 height 25
click at [782, 512] on span "Edit" at bounding box center [934, 512] width 20 height 17
select select "tentative"
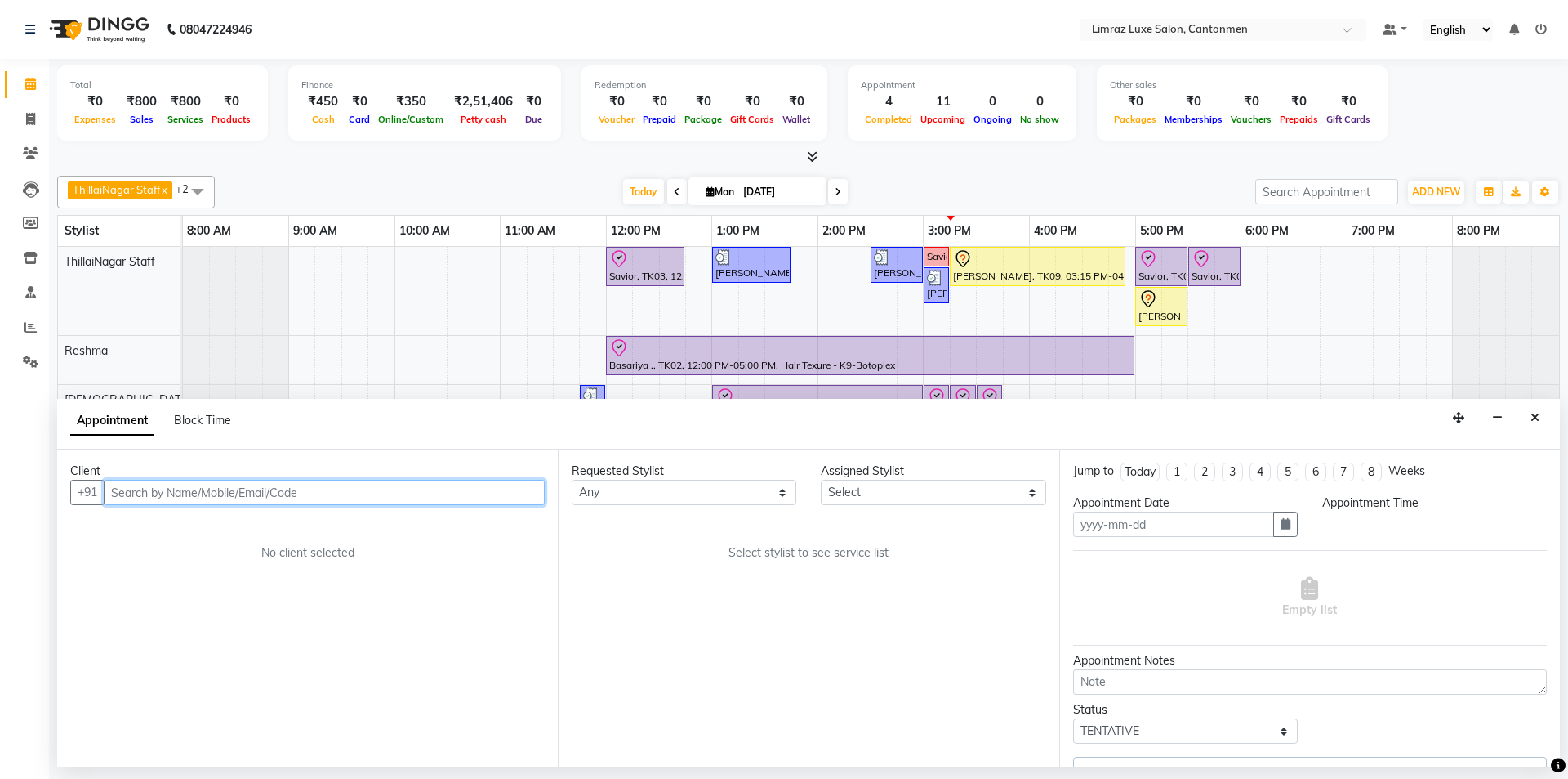
type input "[DATE]"
select select "check-in"
select select "840"
select select "63048"
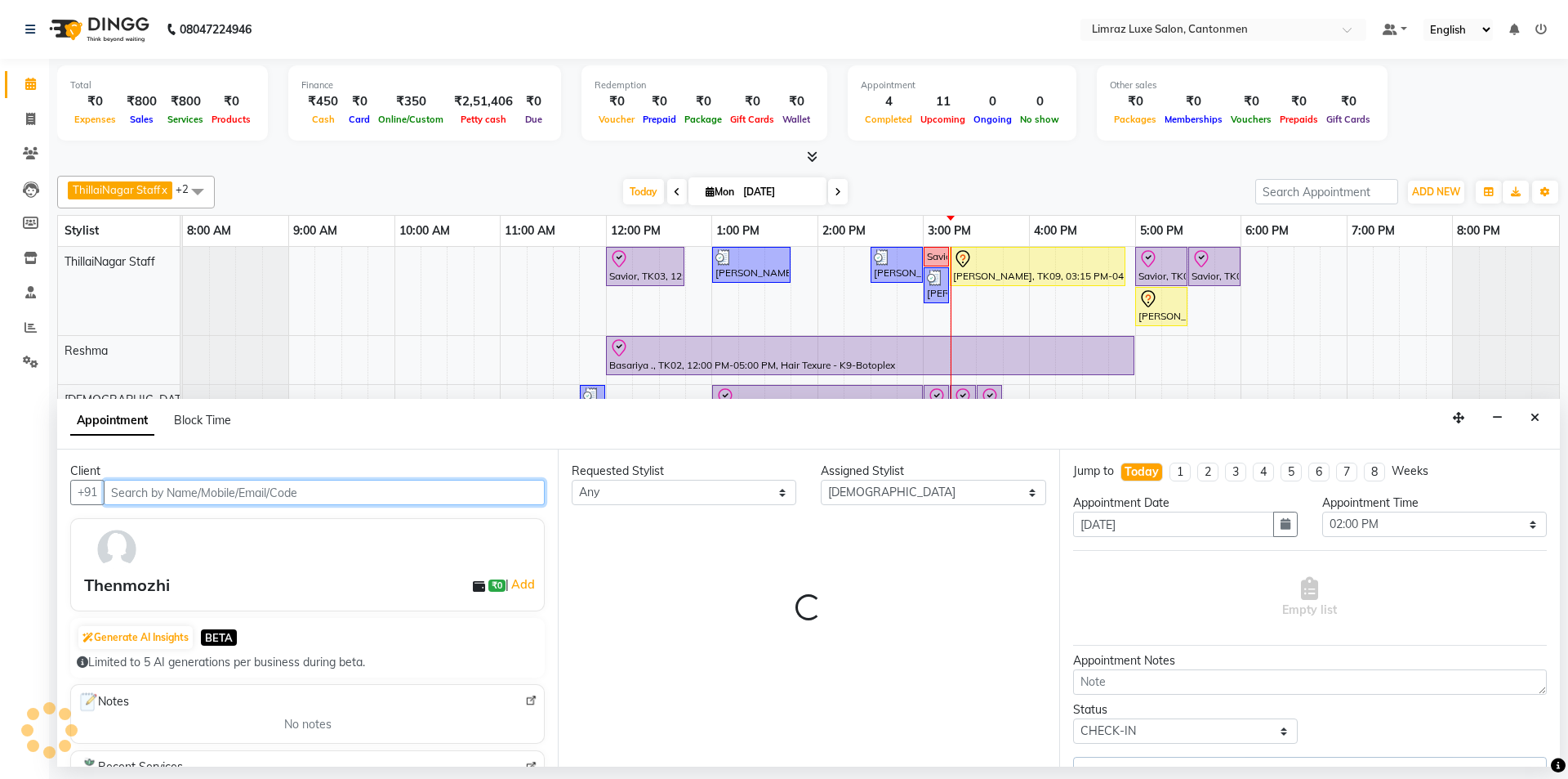
select select "3643"
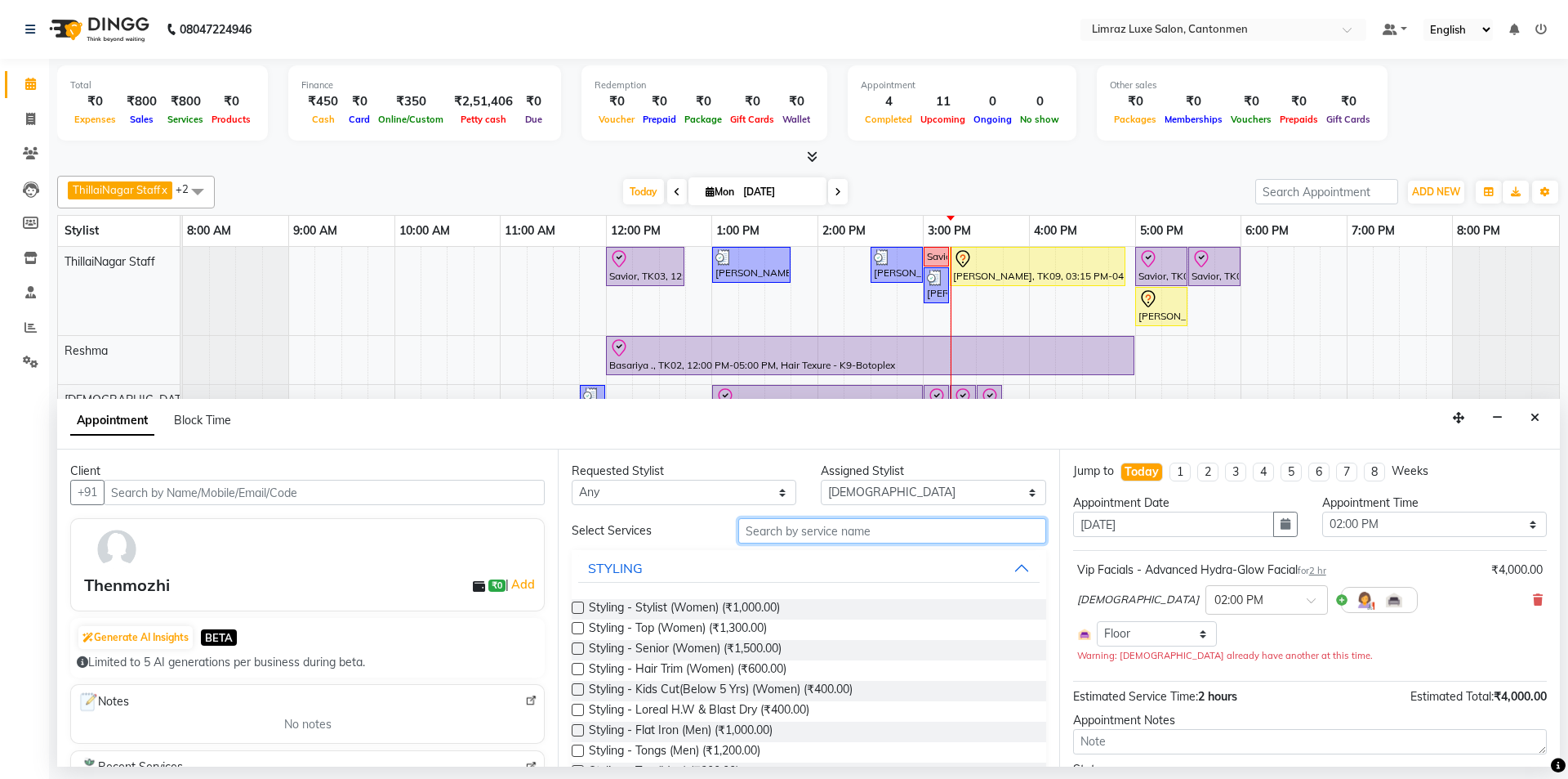
click at [782, 533] on input "text" at bounding box center [892, 530] width 308 height 26
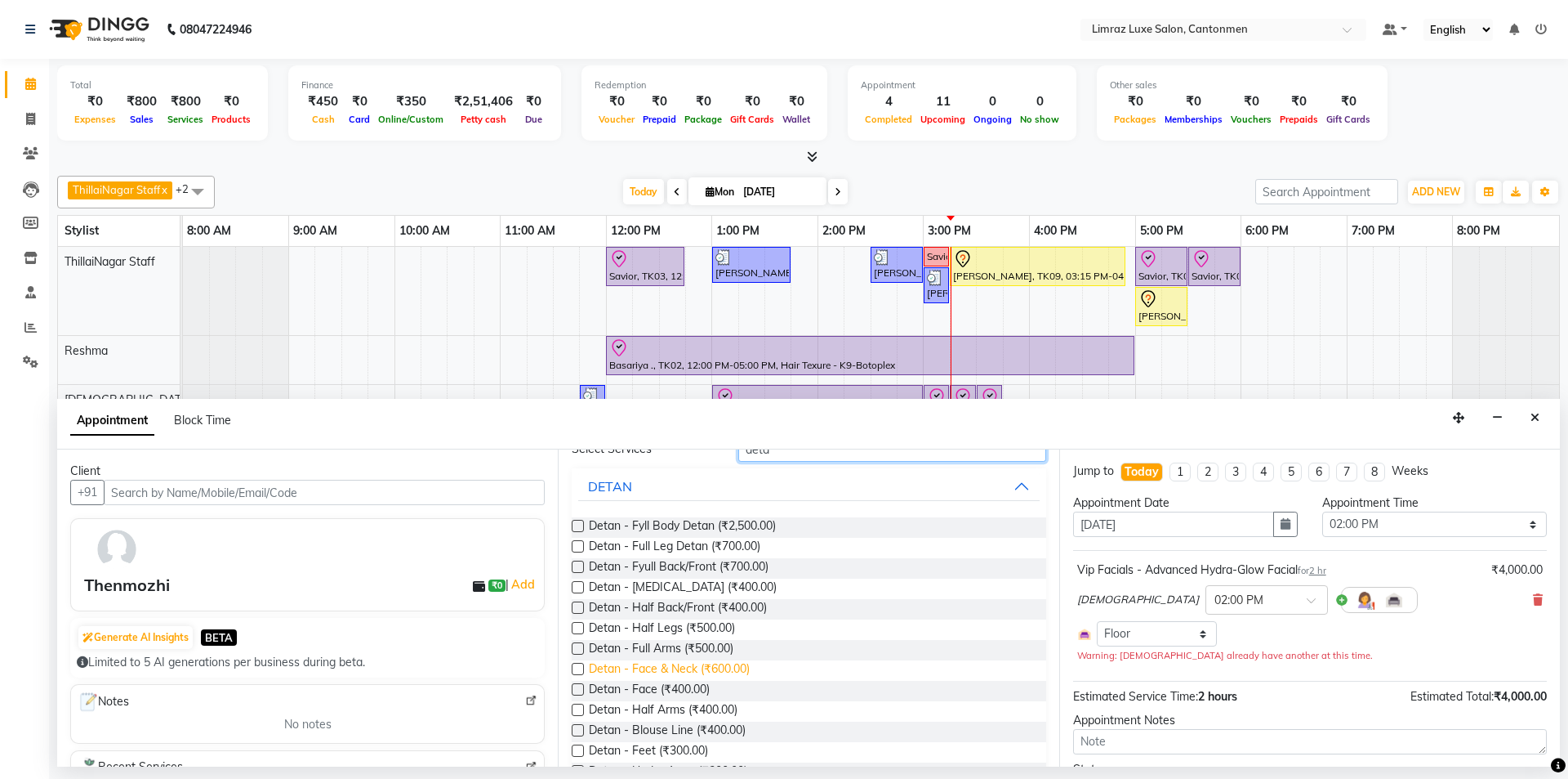
type input "deta"
click at [710, 671] on span "Detan - Face & Neck (₹600.00)" at bounding box center [669, 670] width 161 height 20
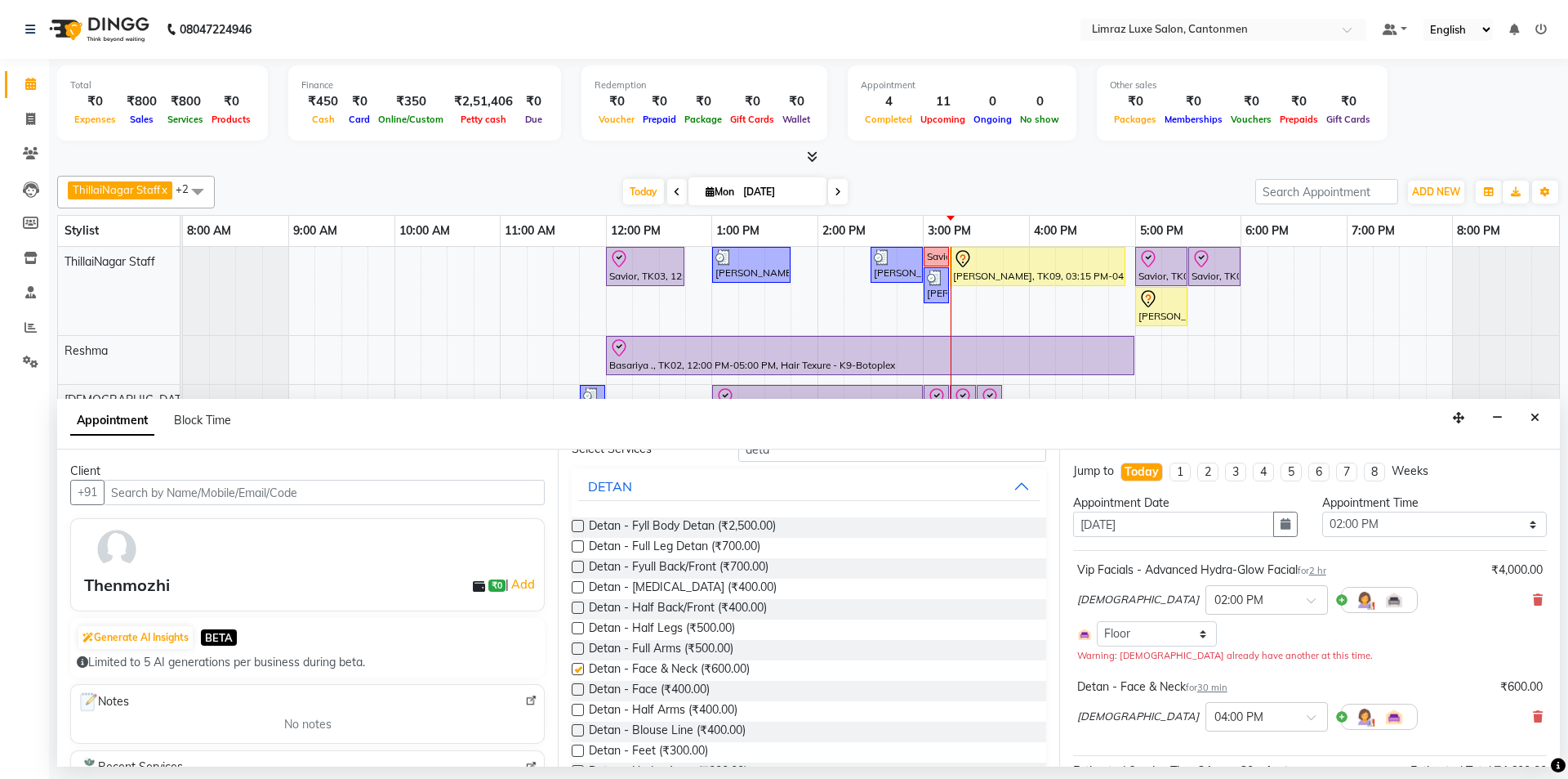
checkbox input "false"
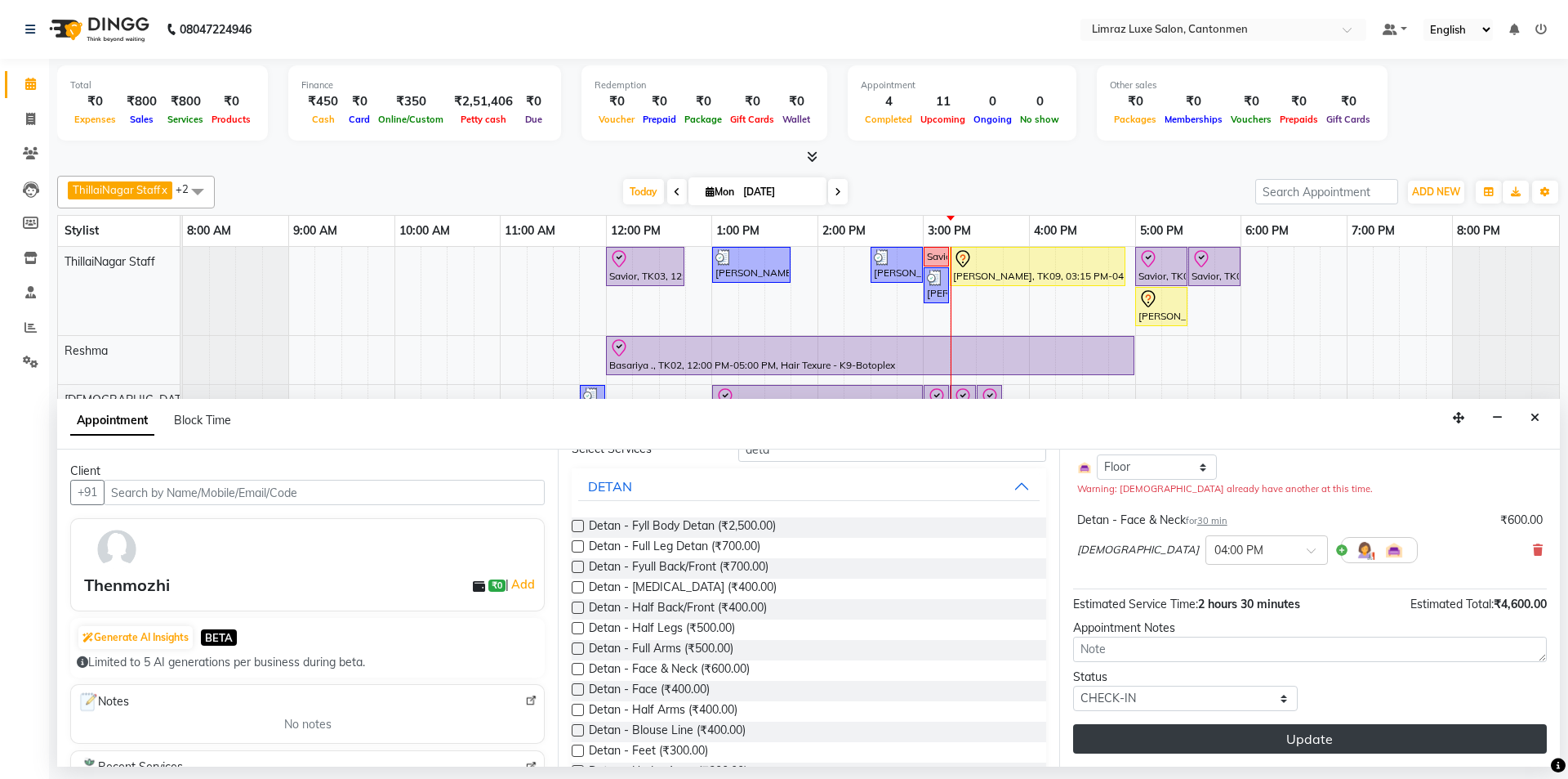
click at [782, 730] on button "Update" at bounding box center [1310, 738] width 474 height 30
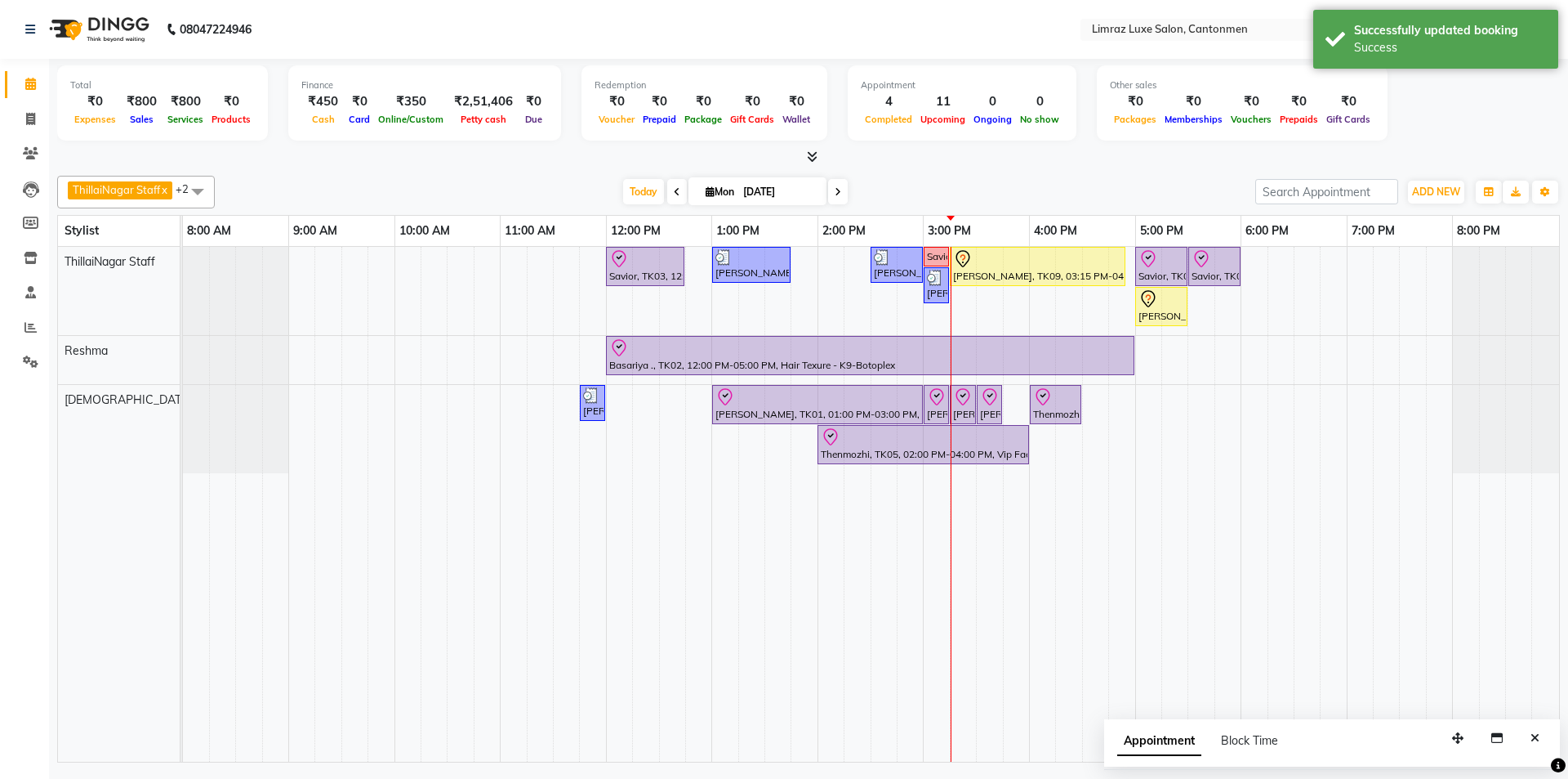
click at [782, 183] on div "[DATE] [DATE]" at bounding box center [735, 192] width 1024 height 25
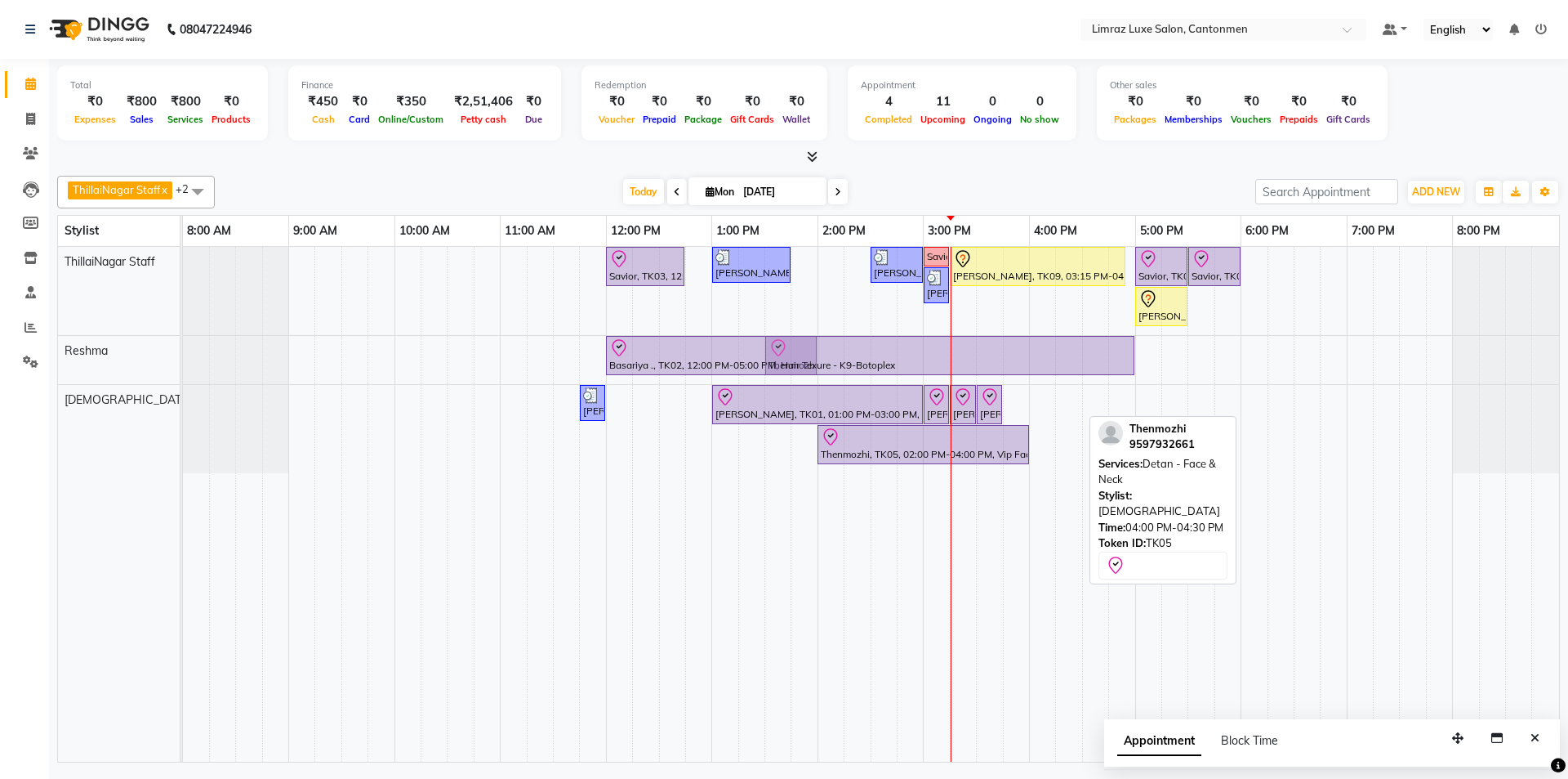
drag, startPoint x: 1051, startPoint y: 406, endPoint x: 787, endPoint y: 363, distance: 267.5
click at [782, 363] on tbody "Savior, TK03, 12:00 PM-12:45 PM, Massages - Classic Head- Massage (Men) [PERSON…" at bounding box center [870, 359] width 1376 height 227
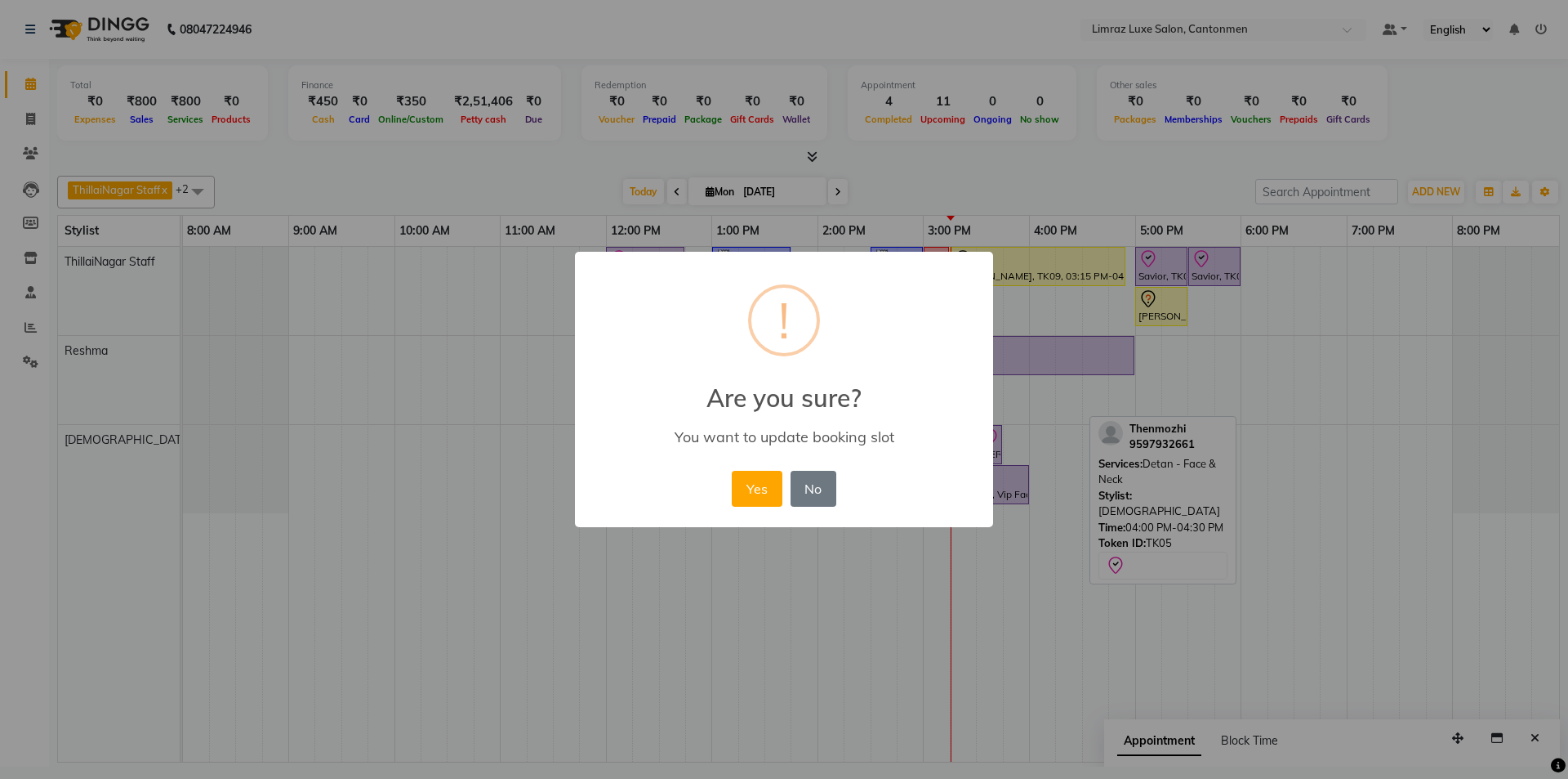
click at [732, 470] on button "Yes" at bounding box center [757, 488] width 50 height 36
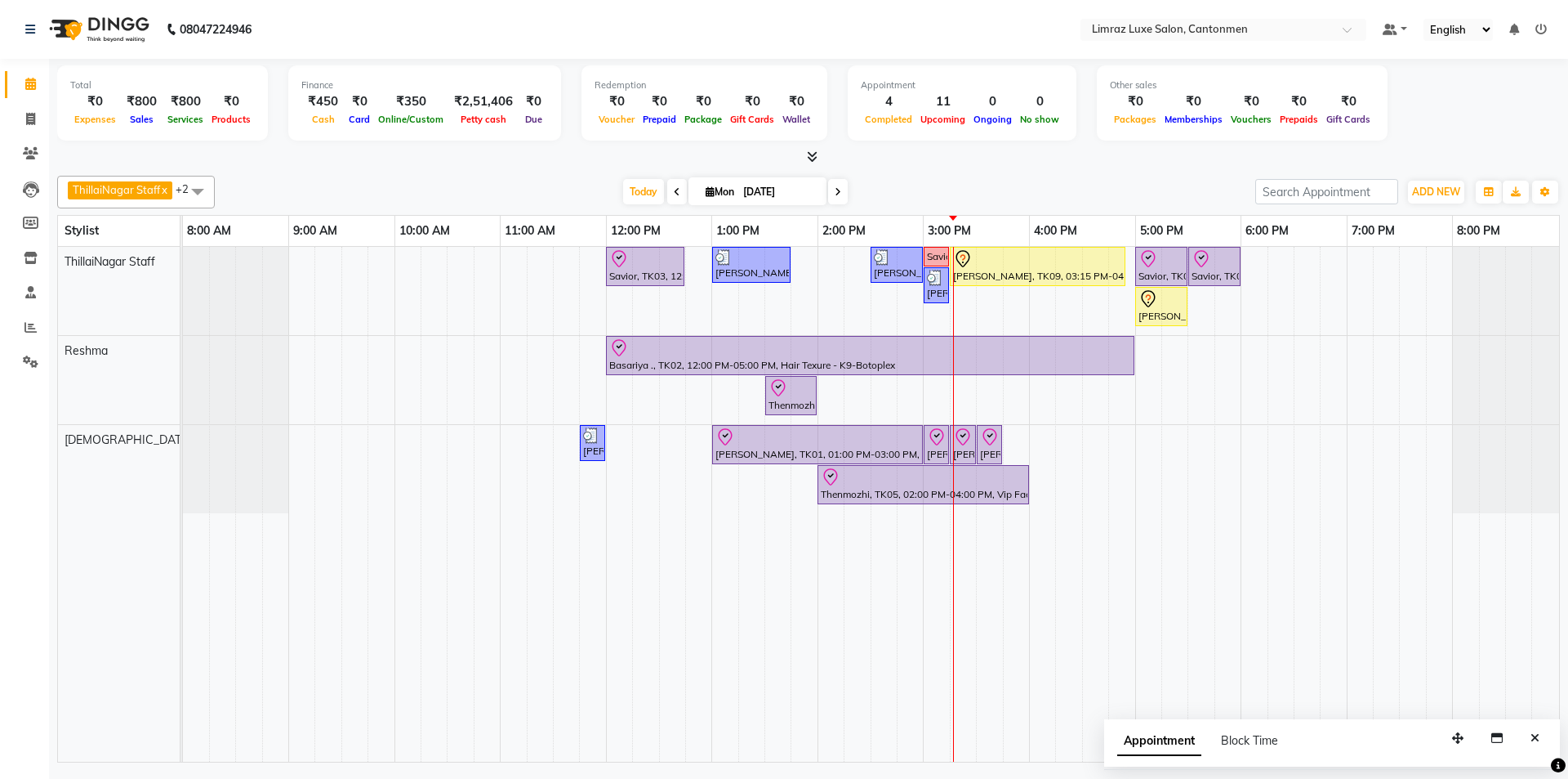
click at [513, 170] on div "ThillaiNagar Staff x Reshma x Vijitha x +2 Select All ThillaiNagar Staff Reshma…" at bounding box center [808, 465] width 1503 height 594
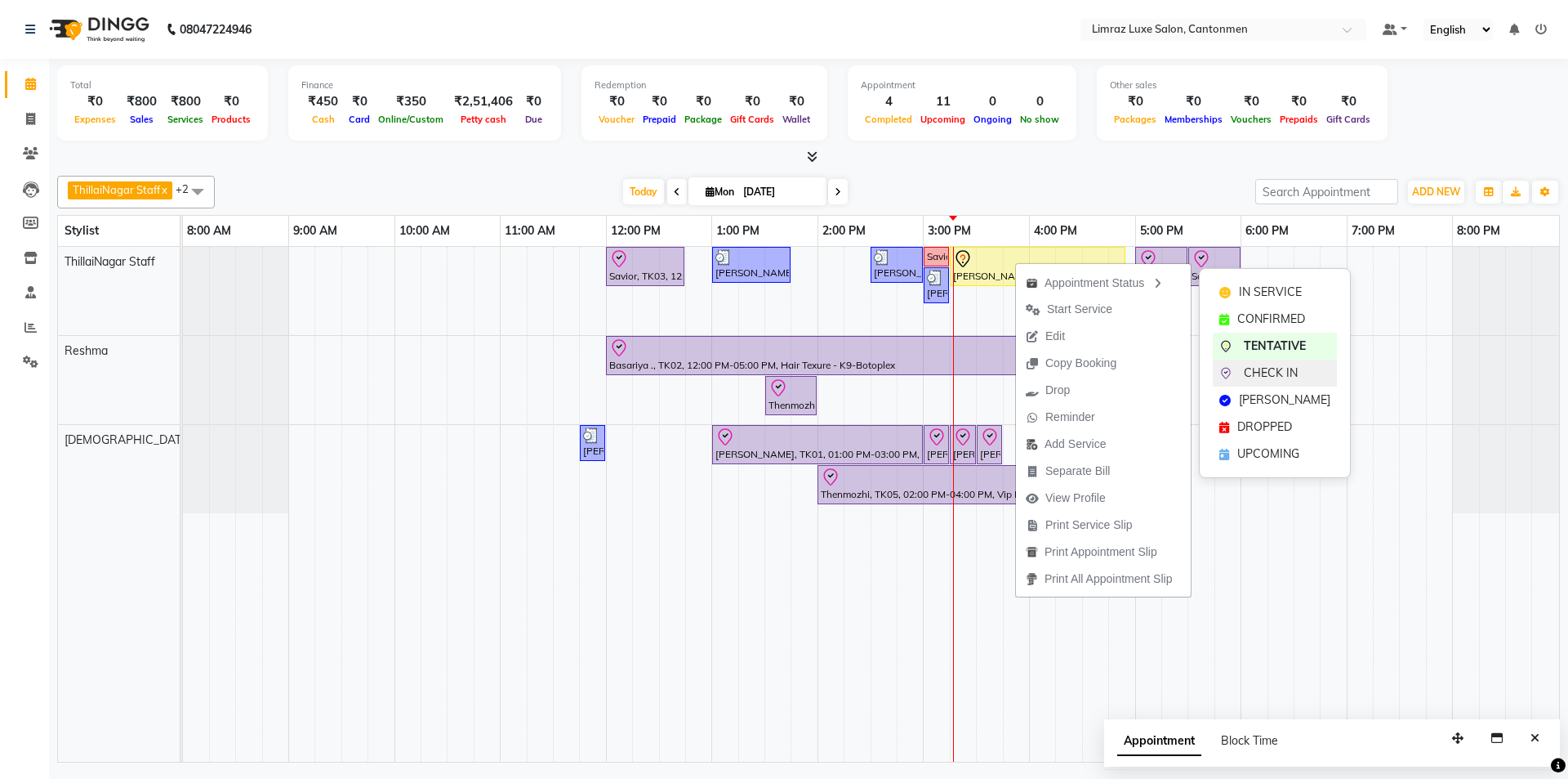
click at [782, 371] on span "CHECK IN" at bounding box center [1271, 373] width 54 height 17
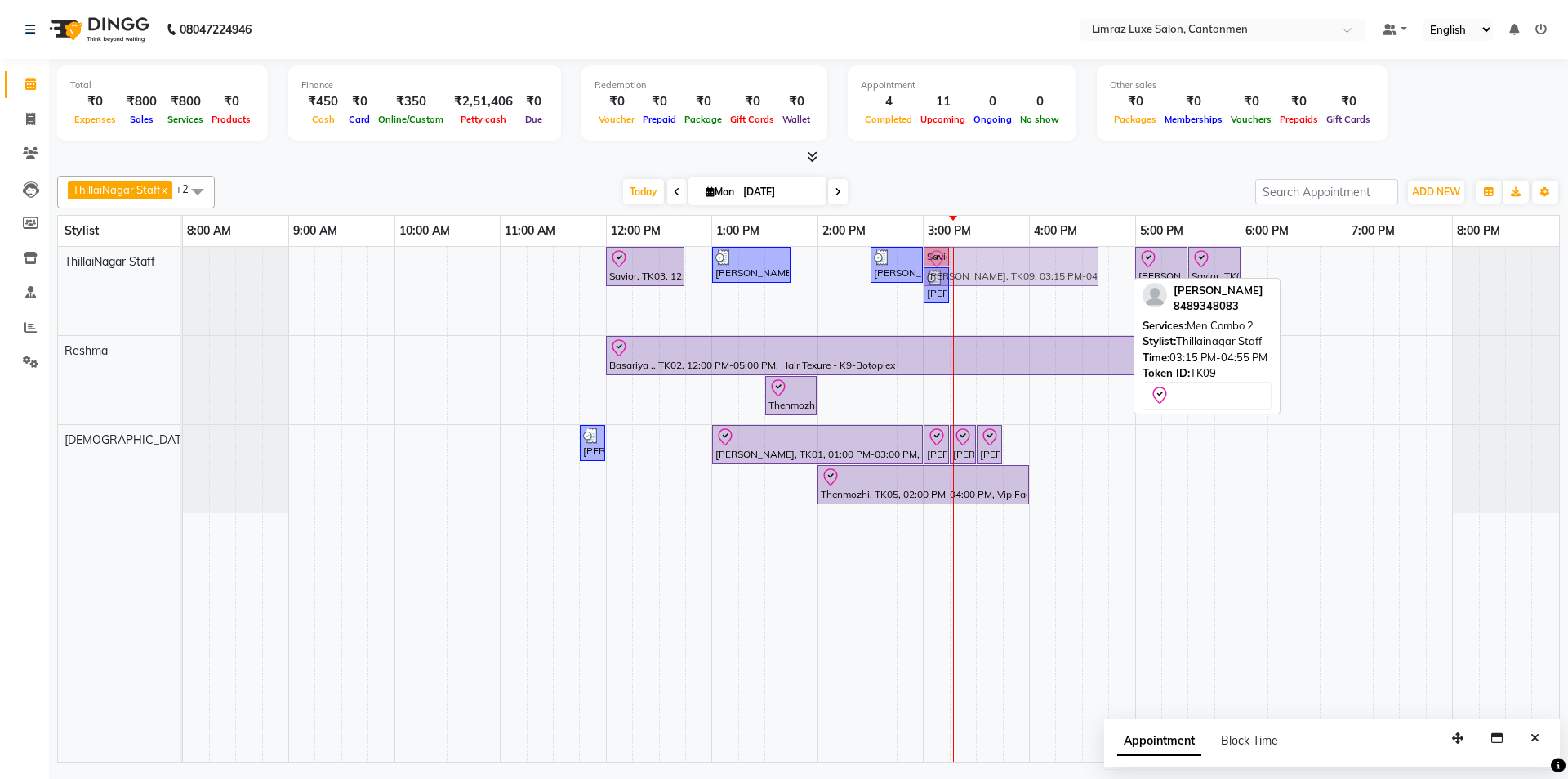
drag, startPoint x: 1010, startPoint y: 261, endPoint x: 971, endPoint y: 279, distance: 43.0
click at [183, 279] on div "Savior, TK03, 12:00 PM-12:45 PM, Massages - Classic Head- Massage (Men) [PERSON…" at bounding box center [183, 291] width 0 height 88
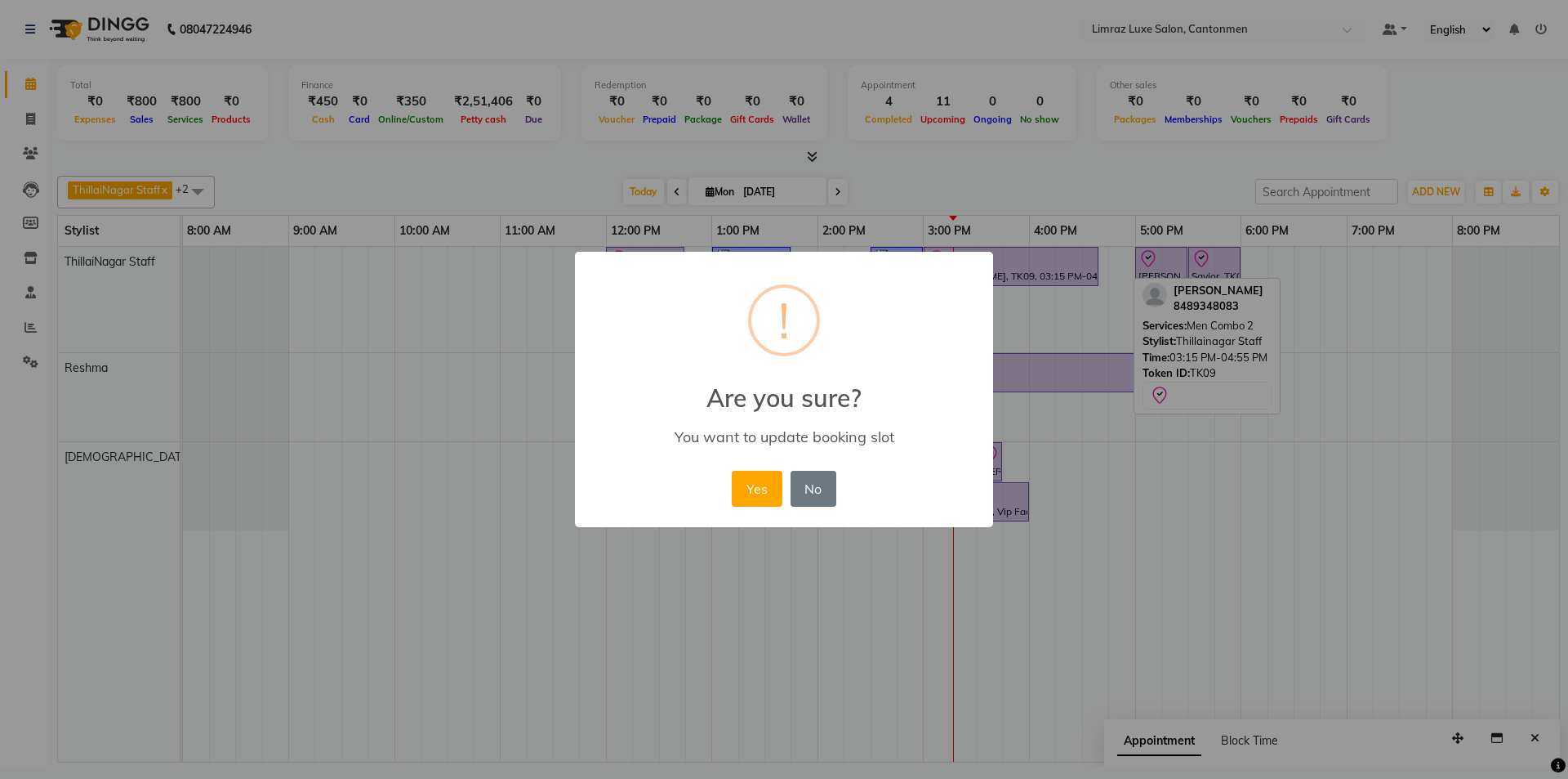
click at [732, 470] on button "Yes" at bounding box center [757, 488] width 50 height 36
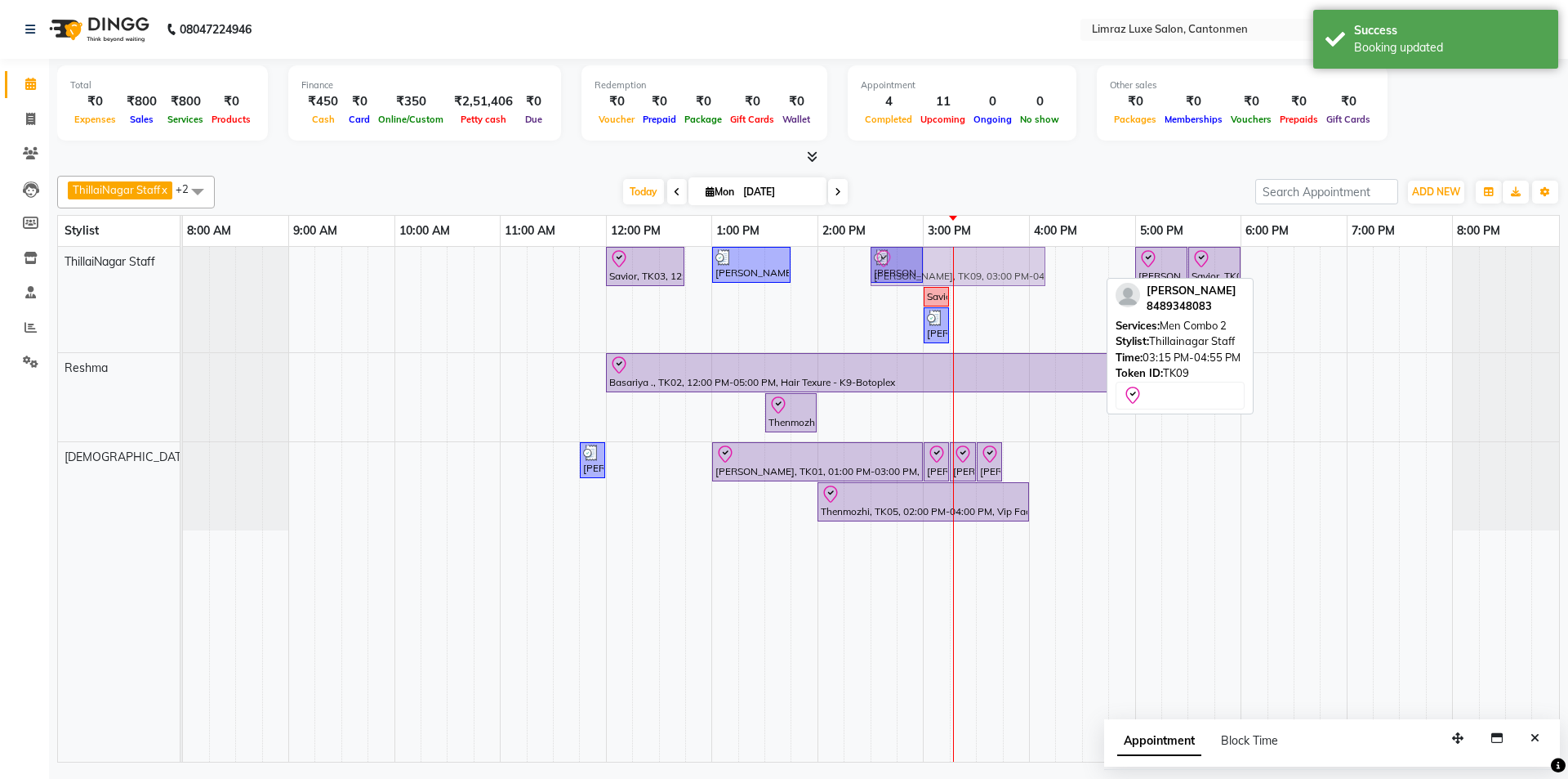
drag, startPoint x: 990, startPoint y: 258, endPoint x: 944, endPoint y: 262, distance: 46.2
click at [183, 262] on div "Savior, TK03, 12:00 PM-12:45 PM, Massages - Classic Head- Massage (Men) [PERSON…" at bounding box center [183, 299] width 0 height 105
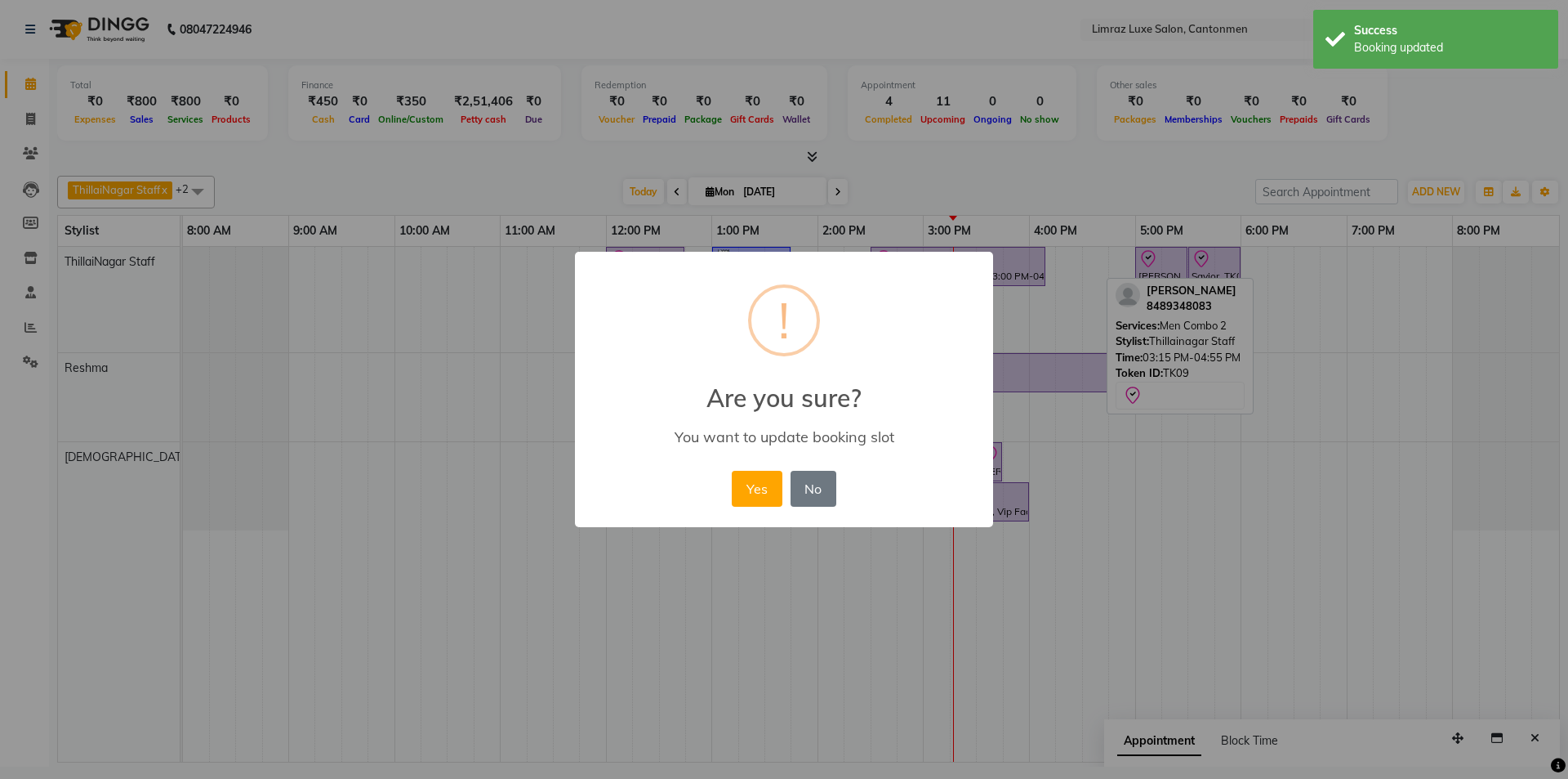
click at [732, 470] on button "Yes" at bounding box center [757, 488] width 50 height 36
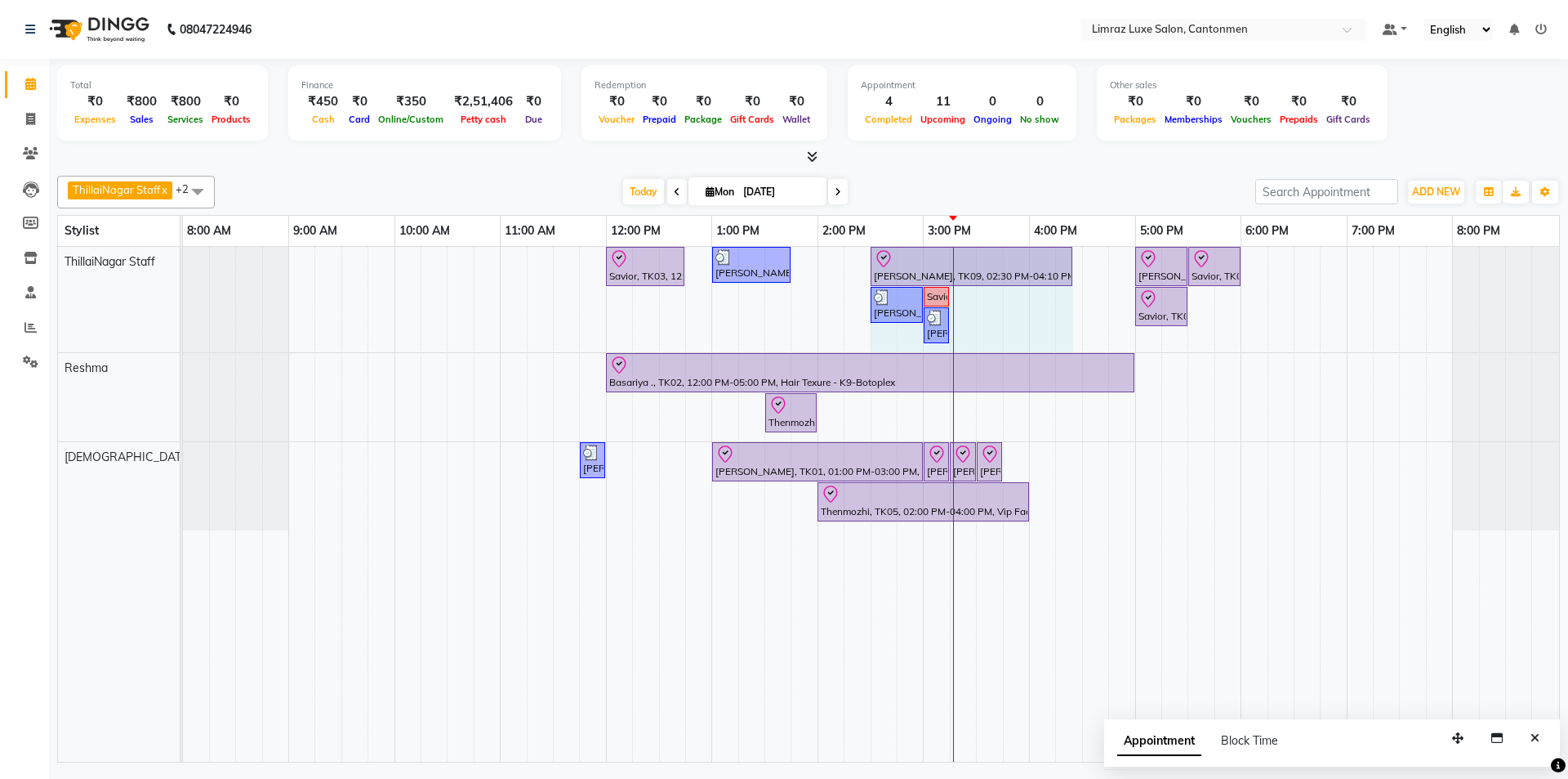
drag, startPoint x: 1045, startPoint y: 262, endPoint x: 1063, endPoint y: 275, distance: 22.2
click at [183, 275] on div "Savior, TK03, 12:00 PM-12:45 PM, Massages - Classic Head- Massage (Men) [PERSON…" at bounding box center [183, 299] width 0 height 105
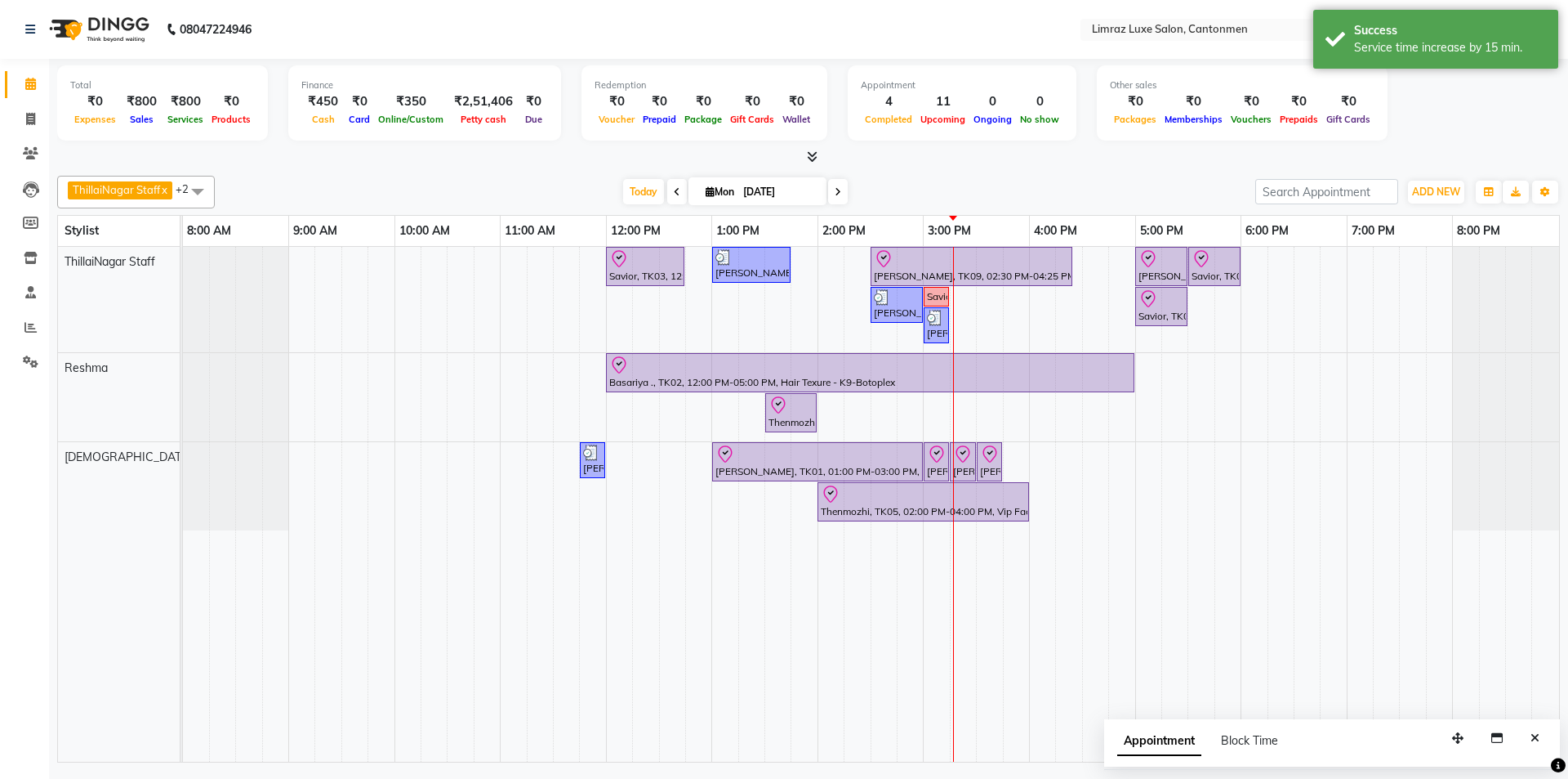
click at [782, 188] on div "[DATE] [DATE]" at bounding box center [735, 192] width 1024 height 25
